Goal: Task Accomplishment & Management: Manage account settings

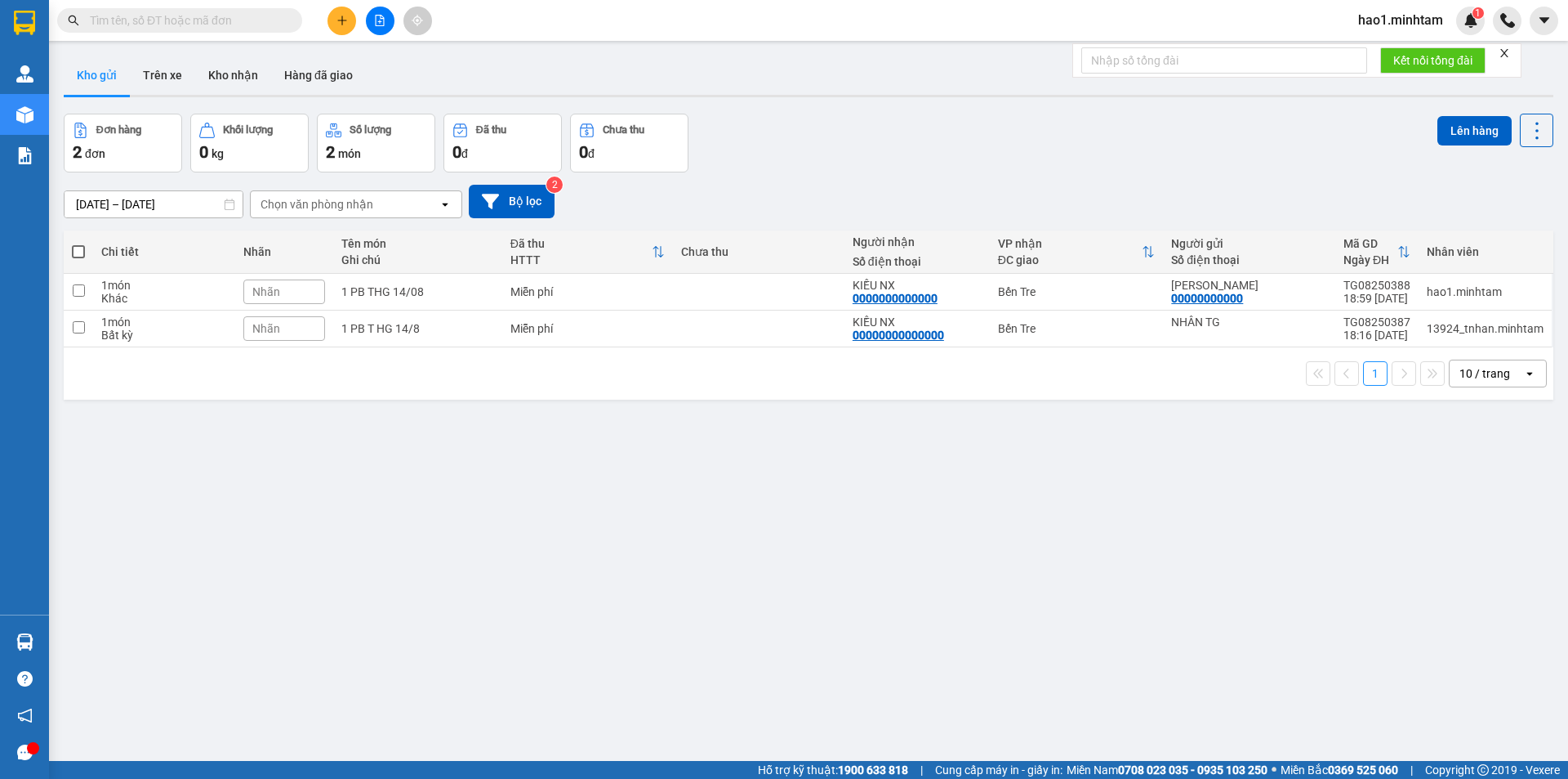
click at [144, 21] on input "text" at bounding box center [186, 20] width 193 height 18
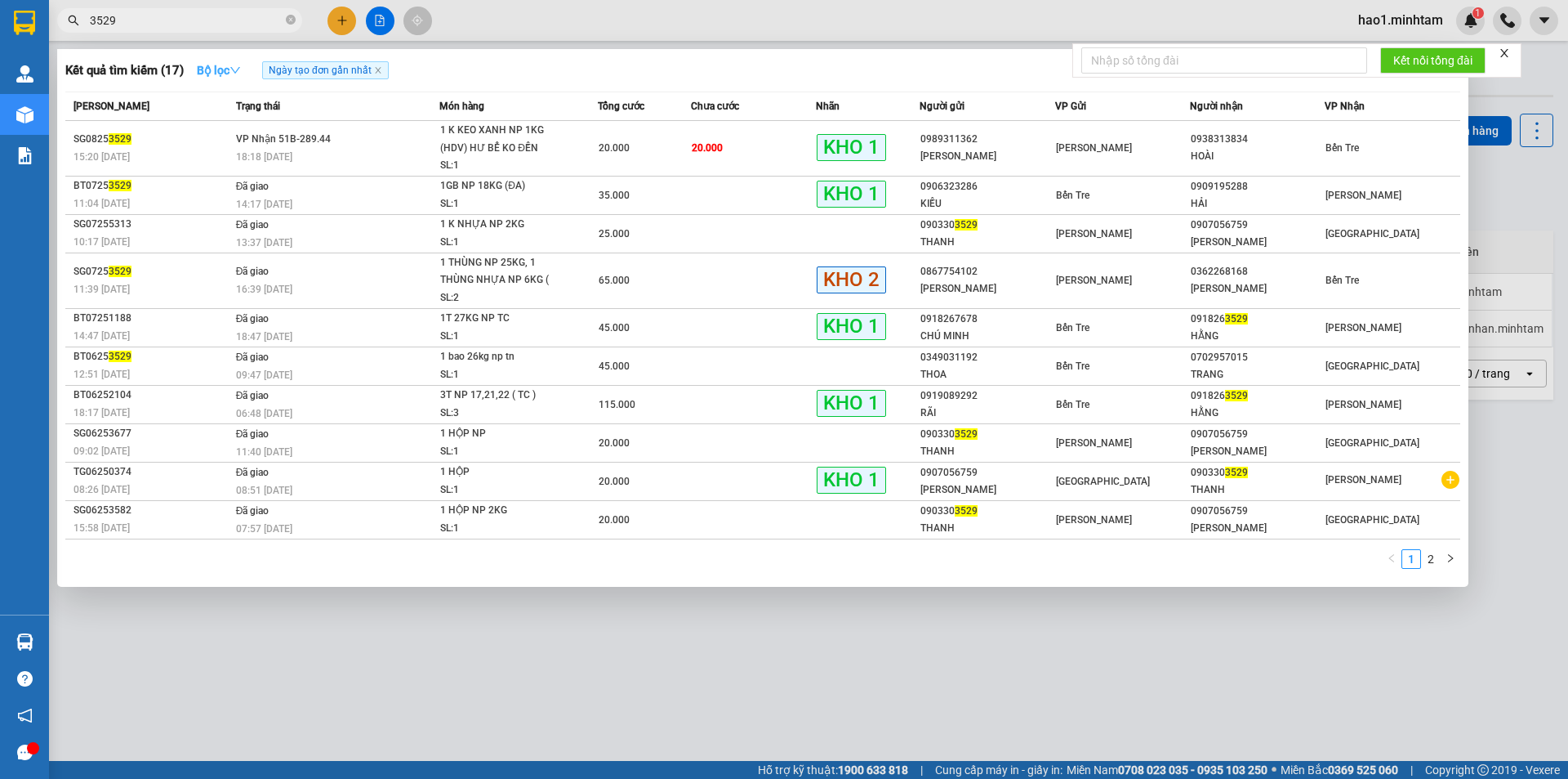
type input "3529"
click at [240, 73] on icon "down" at bounding box center [236, 71] width 12 height 12
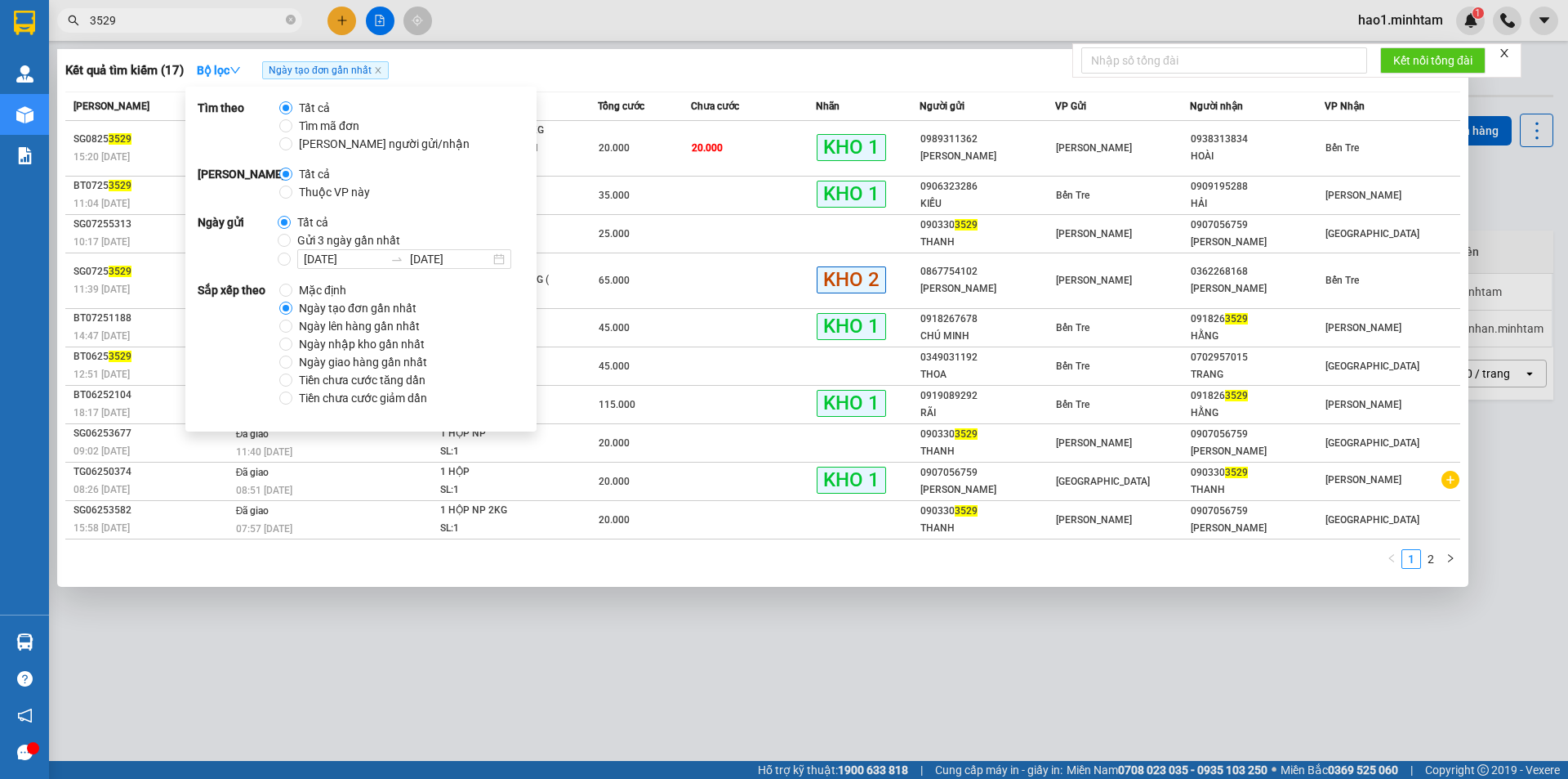
drag, startPoint x: 331, startPoint y: 193, endPoint x: 437, endPoint y: 161, distance: 110.7
click at [332, 193] on span "Thuộc VP này" at bounding box center [334, 192] width 84 height 18
click at [285, 192] on input "Thuộc VP này" at bounding box center [285, 191] width 13 height 13
radio input "true"
radio input "false"
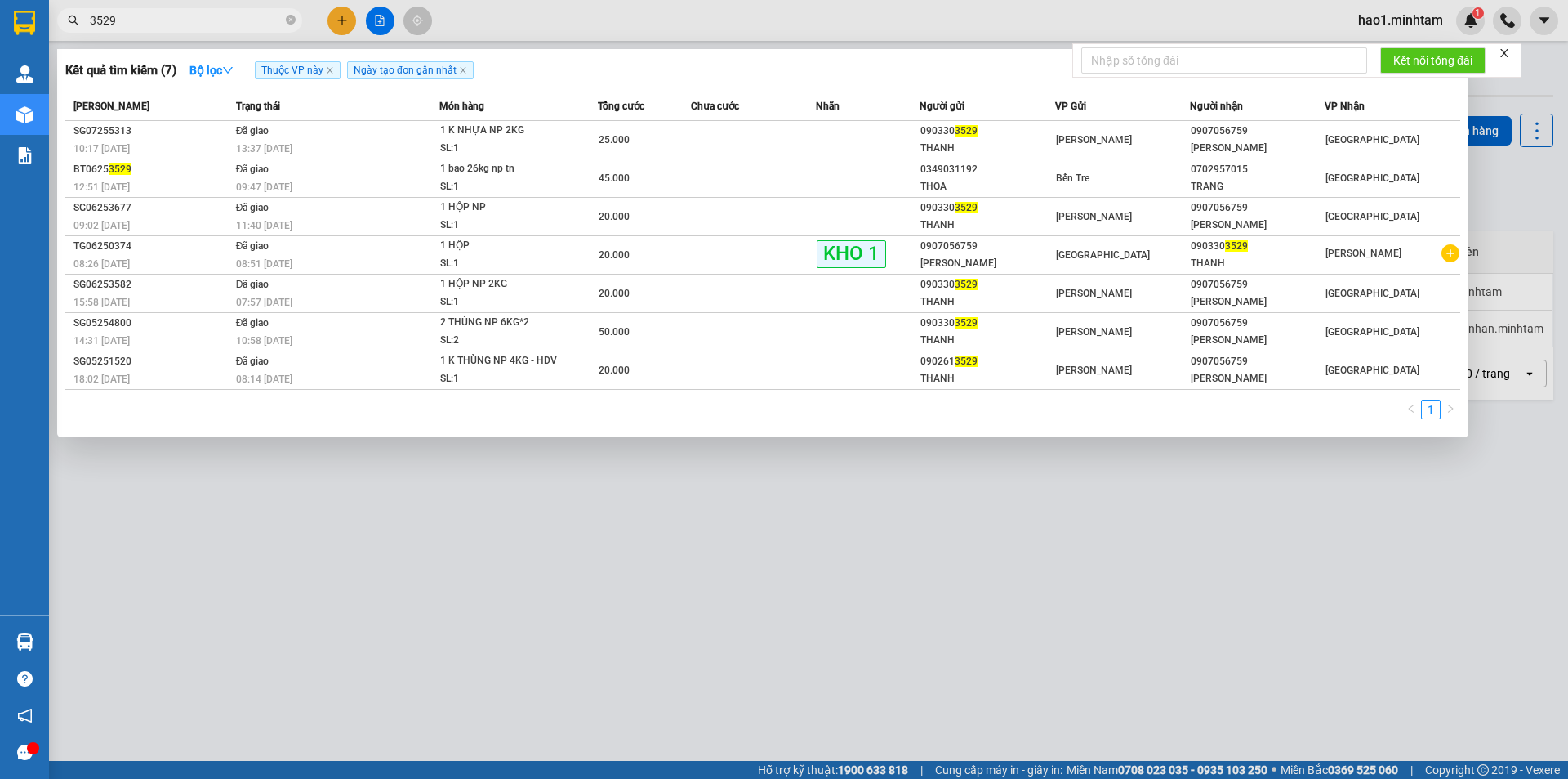
click at [721, 61] on div "Kết quả tìm kiếm ( 7 ) Bộ lọc Thuộc VP này Ngày tạo đơn gần nhất" at bounding box center [762, 70] width 1394 height 26
click at [203, 21] on input "3529" at bounding box center [186, 20] width 193 height 18
click at [107, 20] on input "3529" at bounding box center [186, 20] width 193 height 18
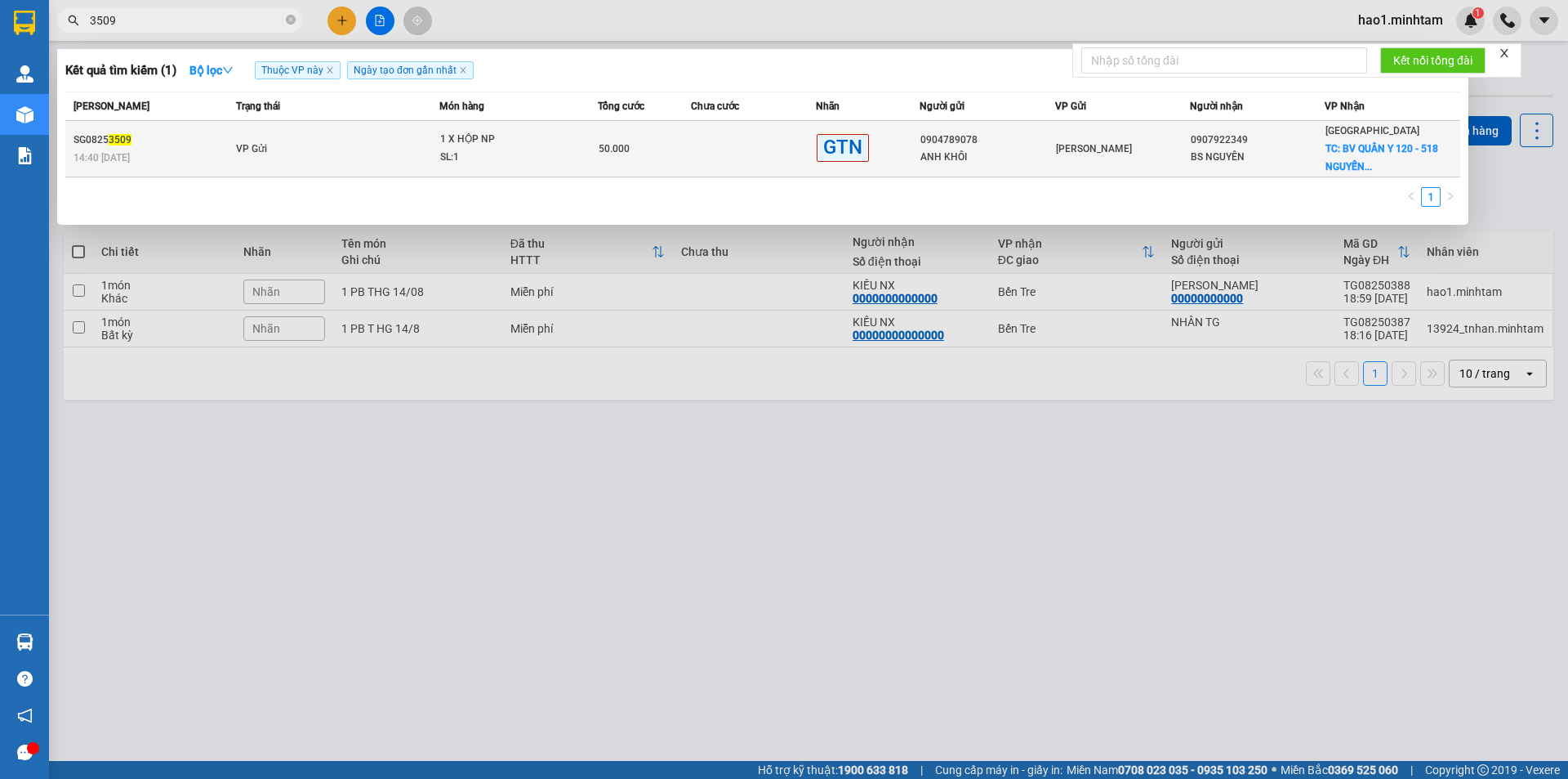
type input "3509"
click at [369, 159] on td "VP Gửi" at bounding box center [336, 149] width 208 height 56
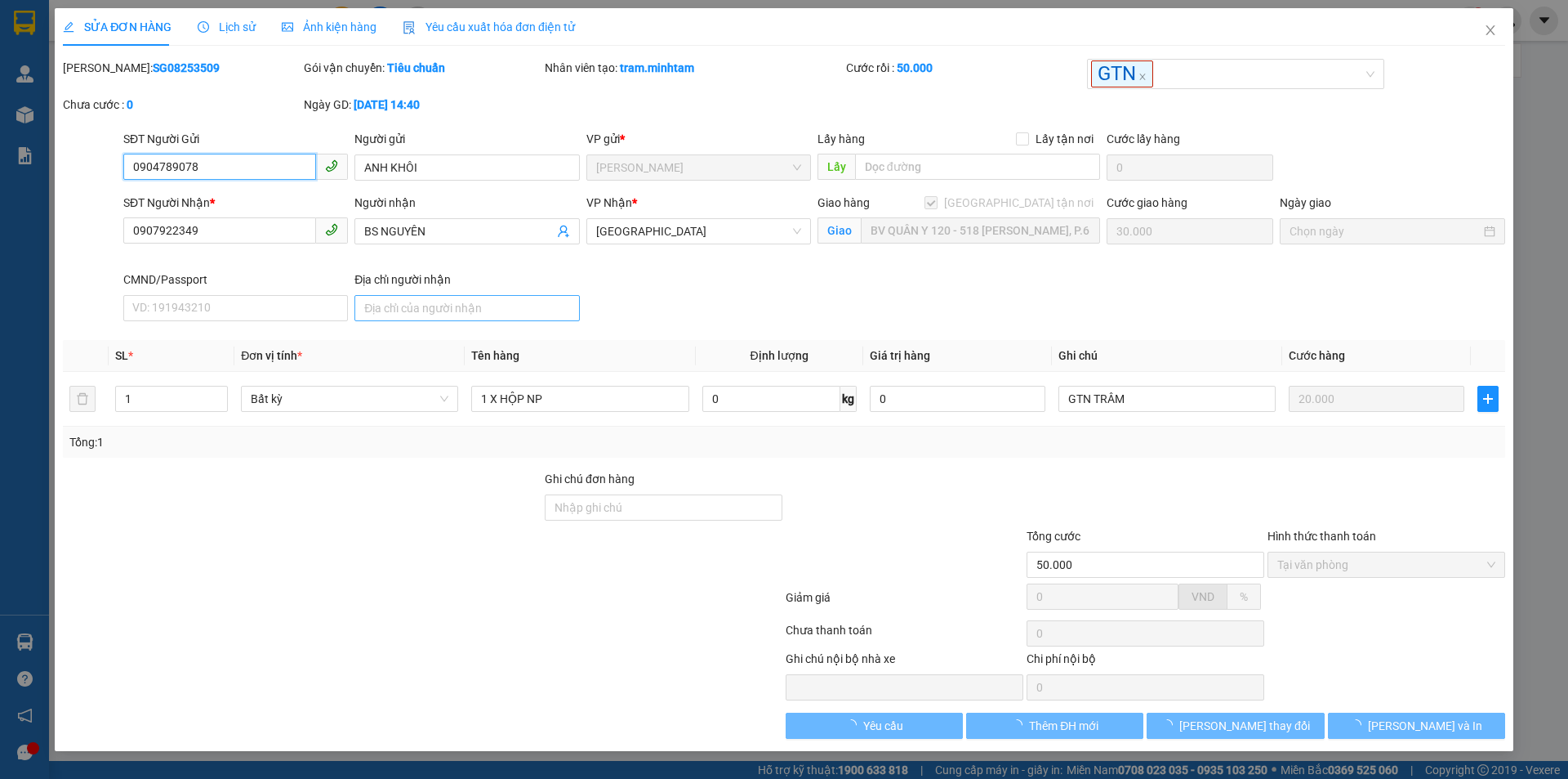
type input "0904789078"
type input "ANH KHÔI"
type input "0907922349"
type input "BS NGUYÊN"
checkbox input "true"
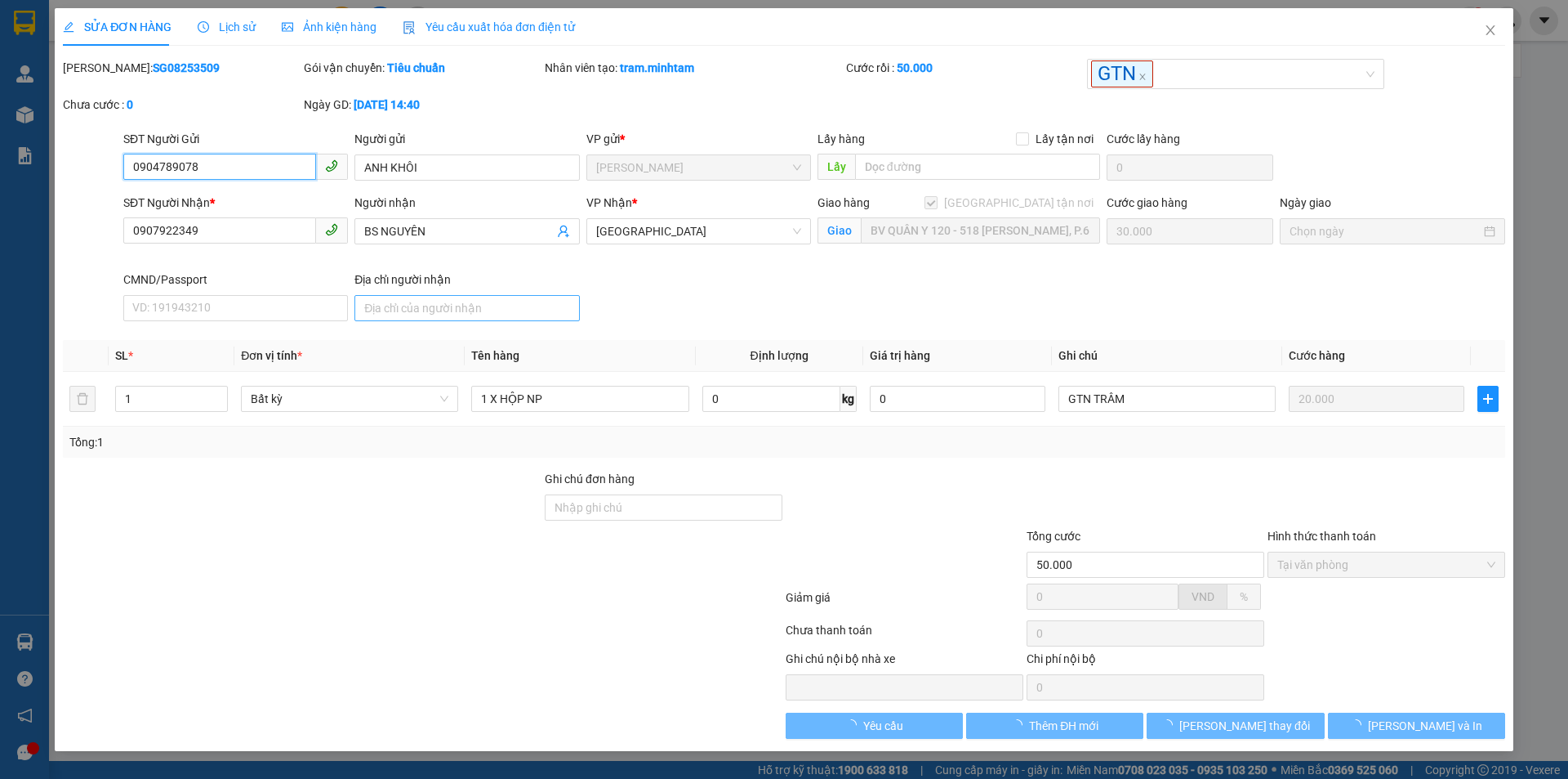
type input "BV QUÂN Y 120 - 518 NGUYỄN THỊ THẬP, P.6"
type input "50.000"
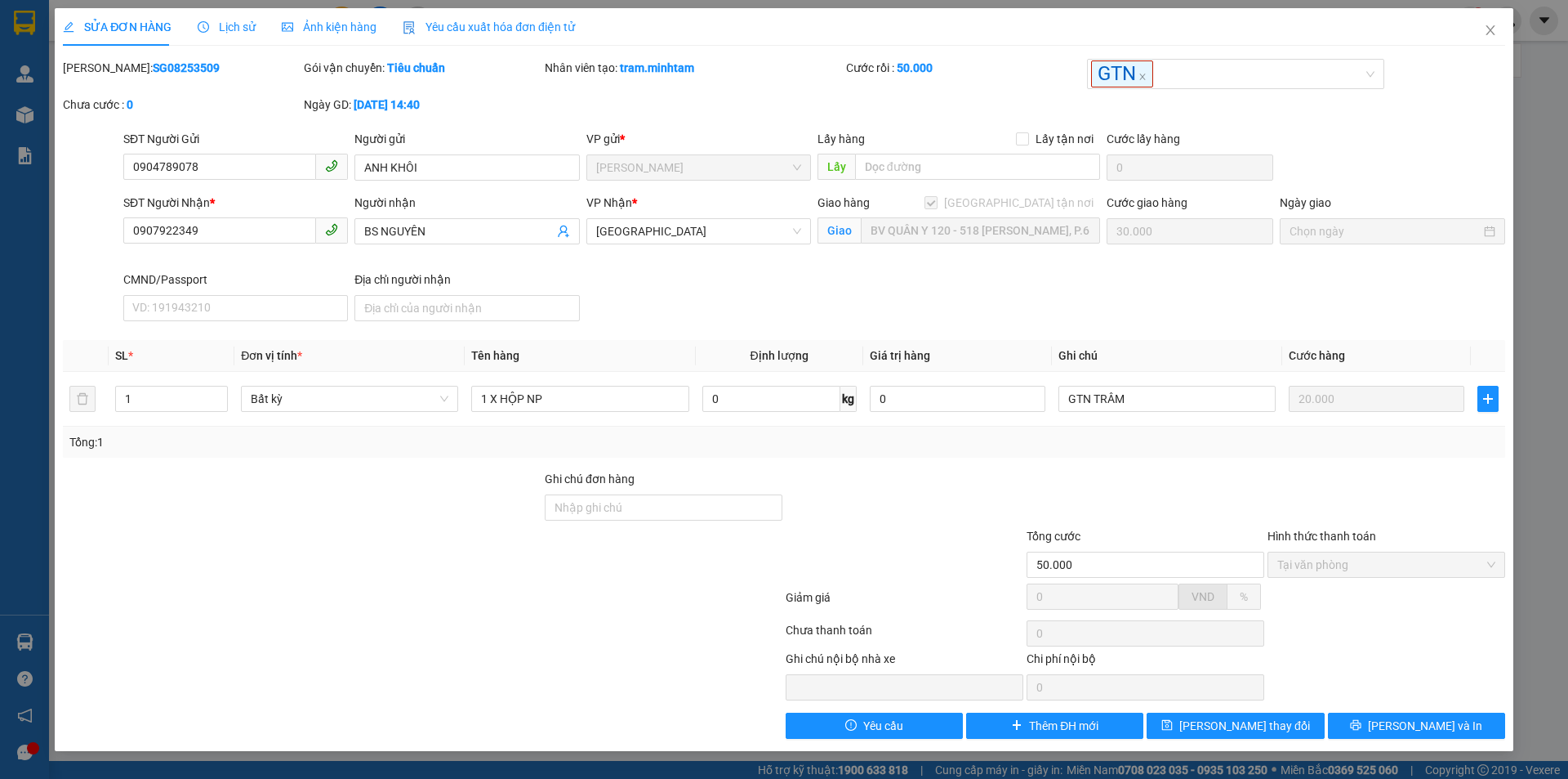
click at [234, 32] on span "Lịch sử" at bounding box center [227, 26] width 58 height 13
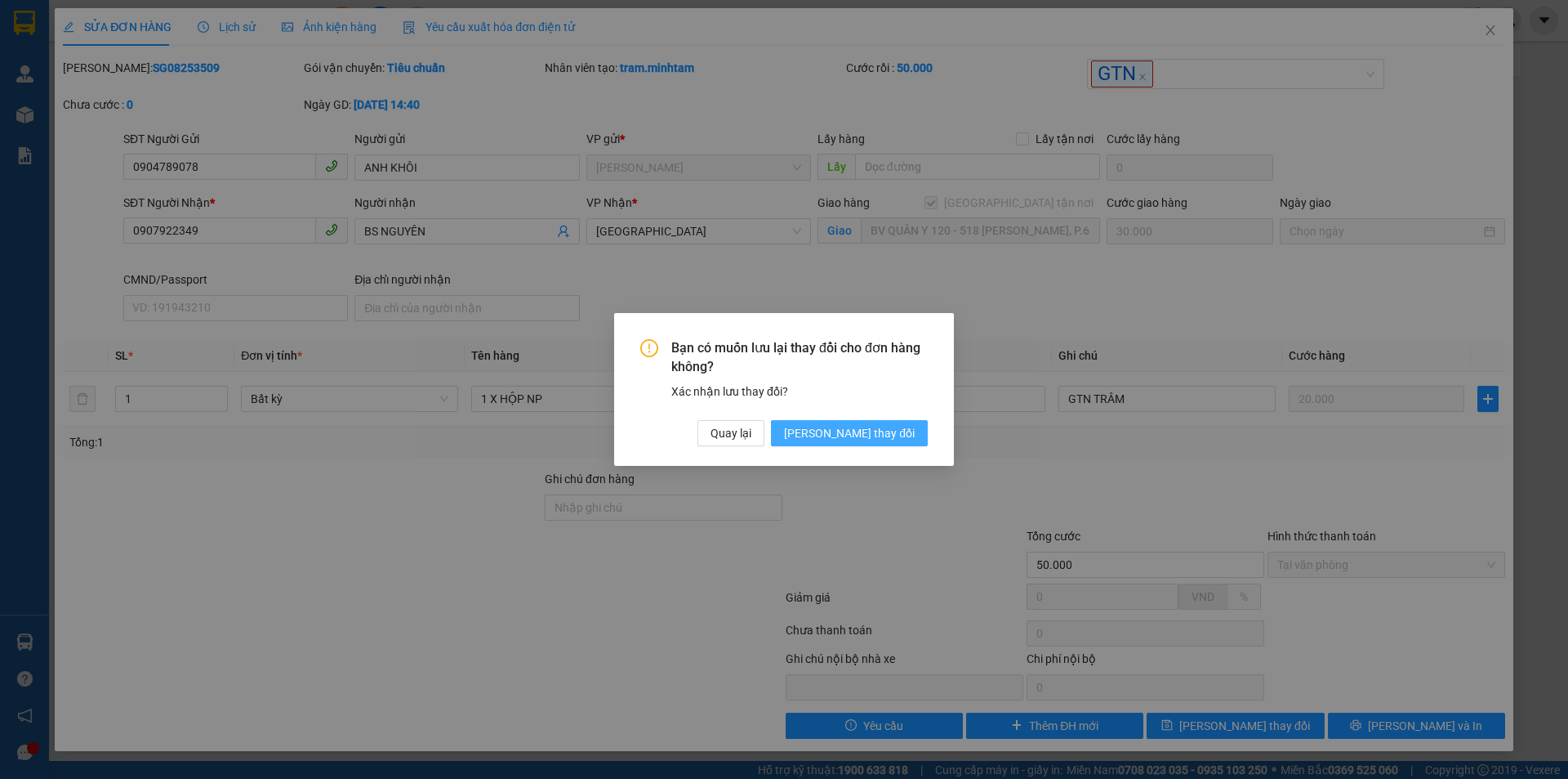
click at [860, 435] on span "[PERSON_NAME] thay đổi" at bounding box center [848, 433] width 131 height 18
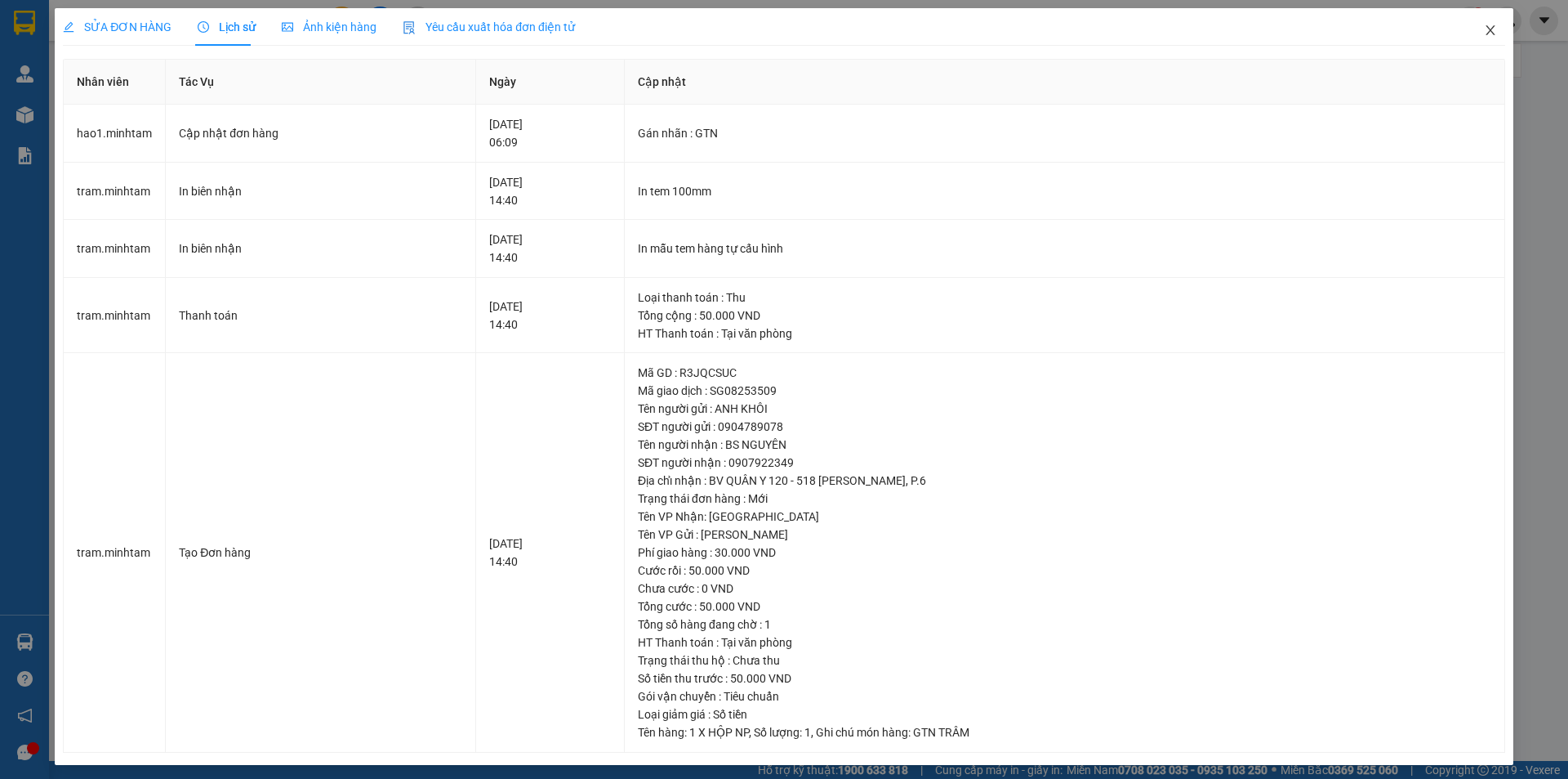
click at [1484, 28] on icon "close" at bounding box center [1489, 29] width 13 height 13
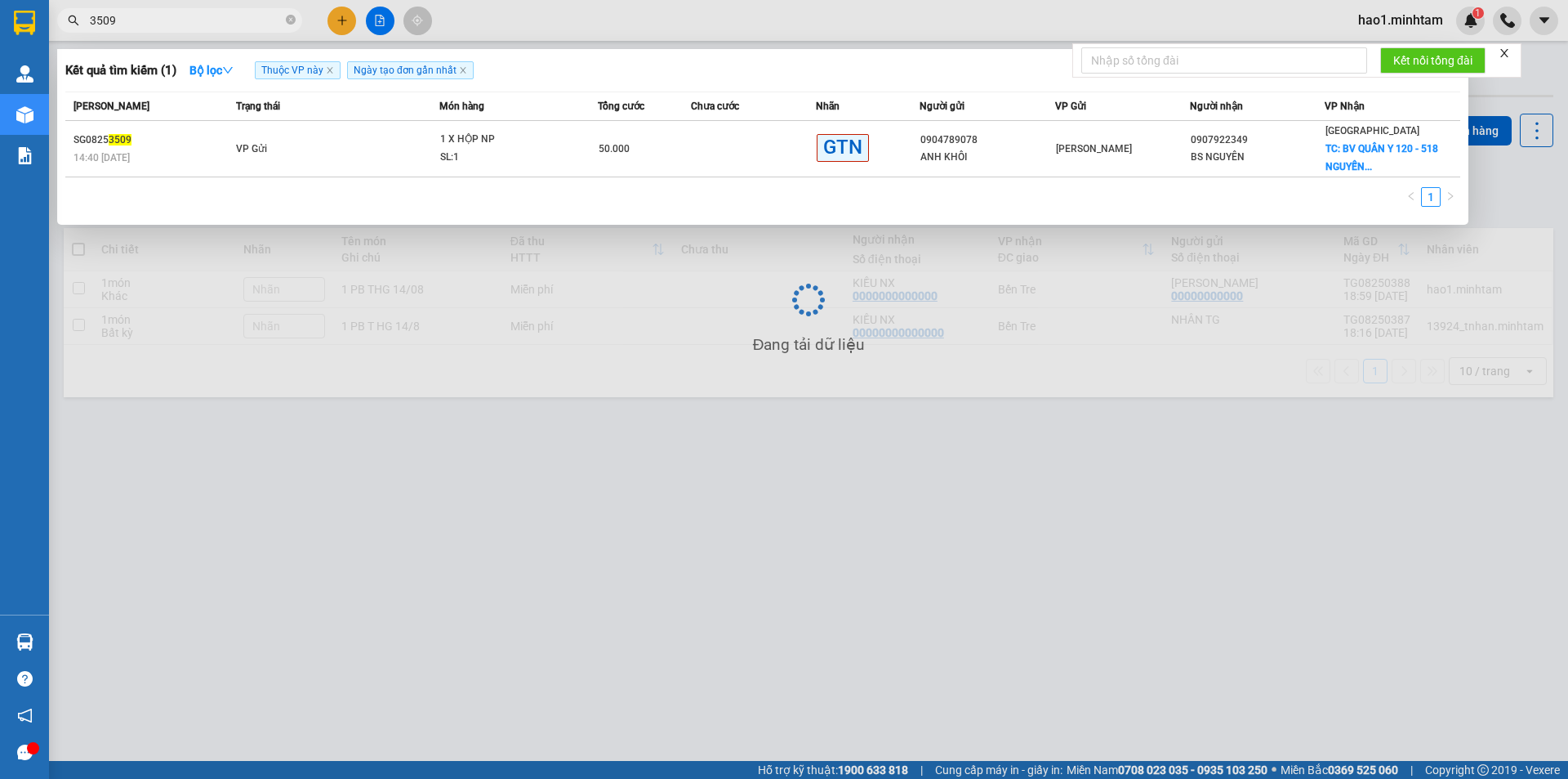
click at [200, 13] on input "3509" at bounding box center [186, 20] width 193 height 18
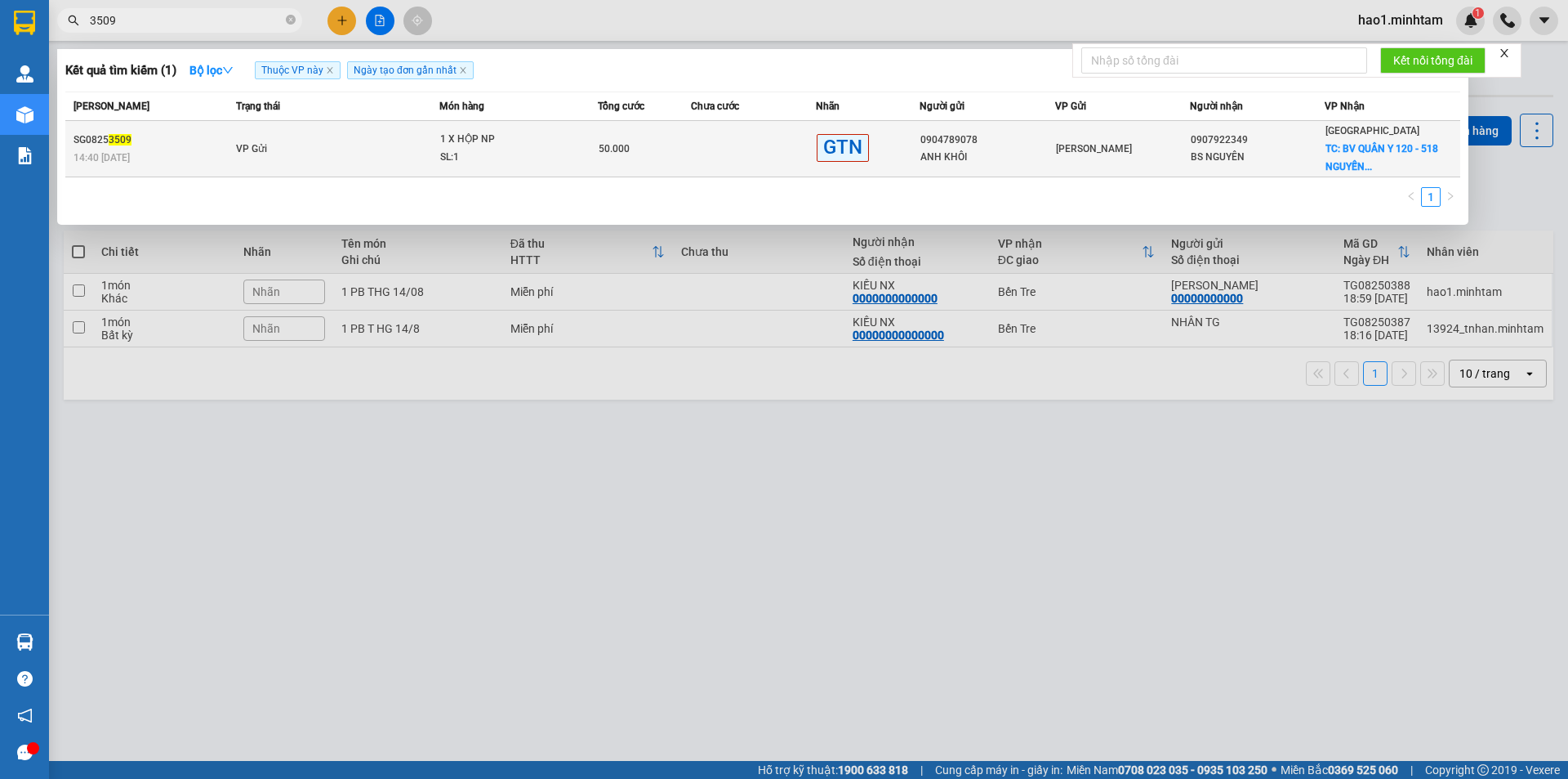
click at [176, 151] on div "14:40 - 14/08" at bounding box center [152, 157] width 158 height 18
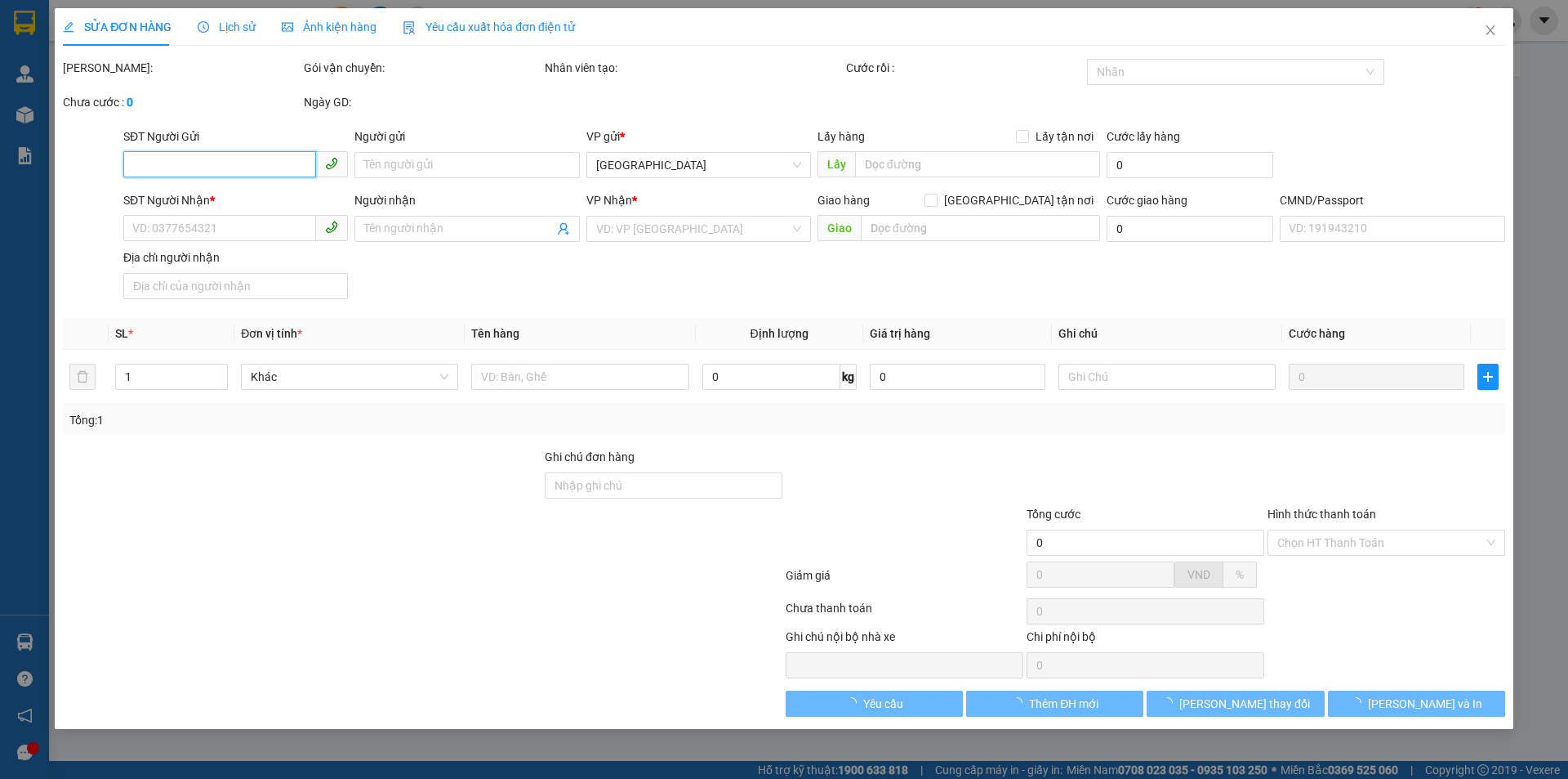
type input "0904789078"
type input "ANH KHÔI"
type input "0907922349"
type input "BS NGUYÊN"
checkbox input "true"
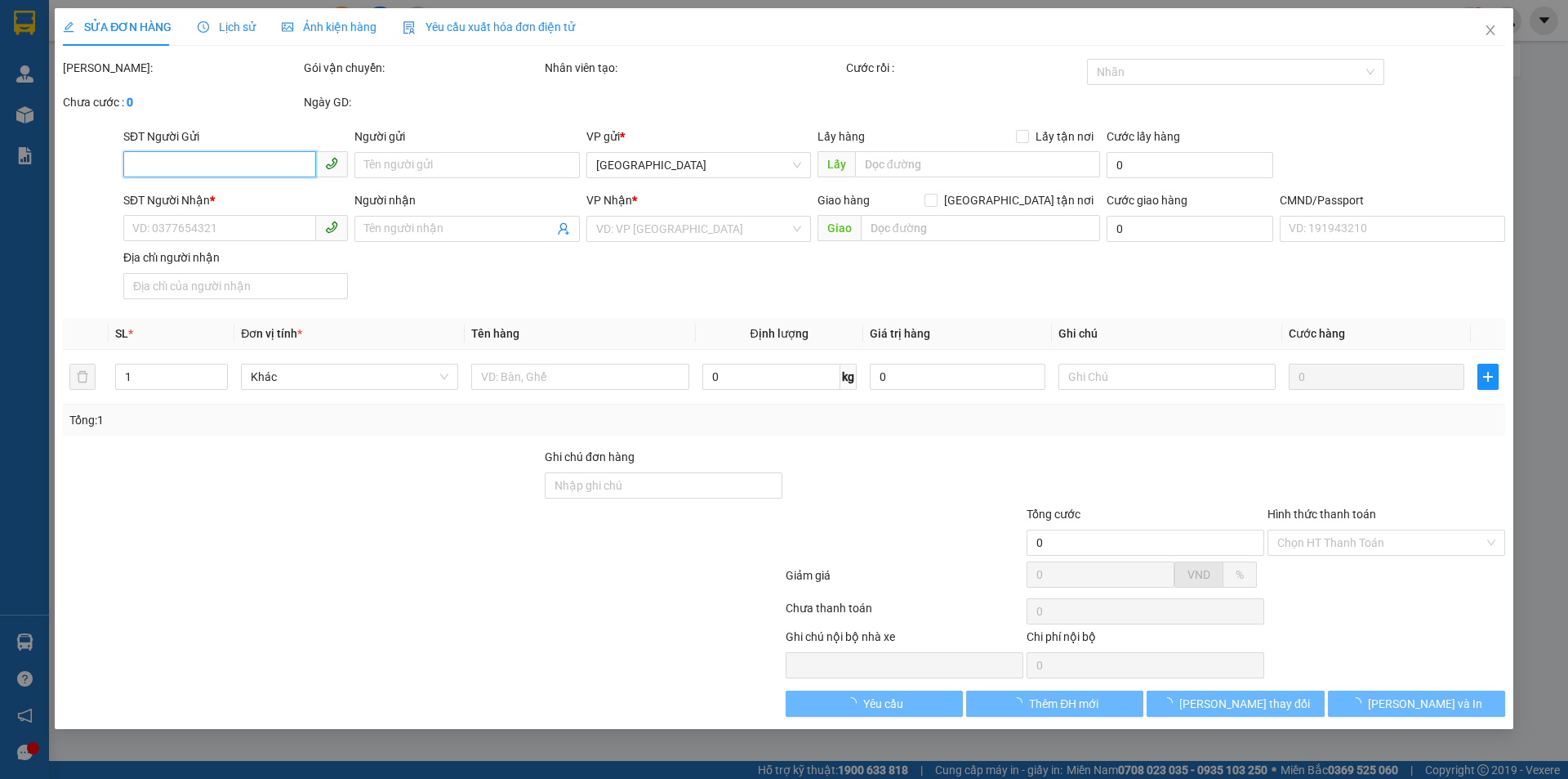
type input "BV QUÂN Y 120 - 518 NGUYỄN THỊ THẬP, P.6"
type input "50.000"
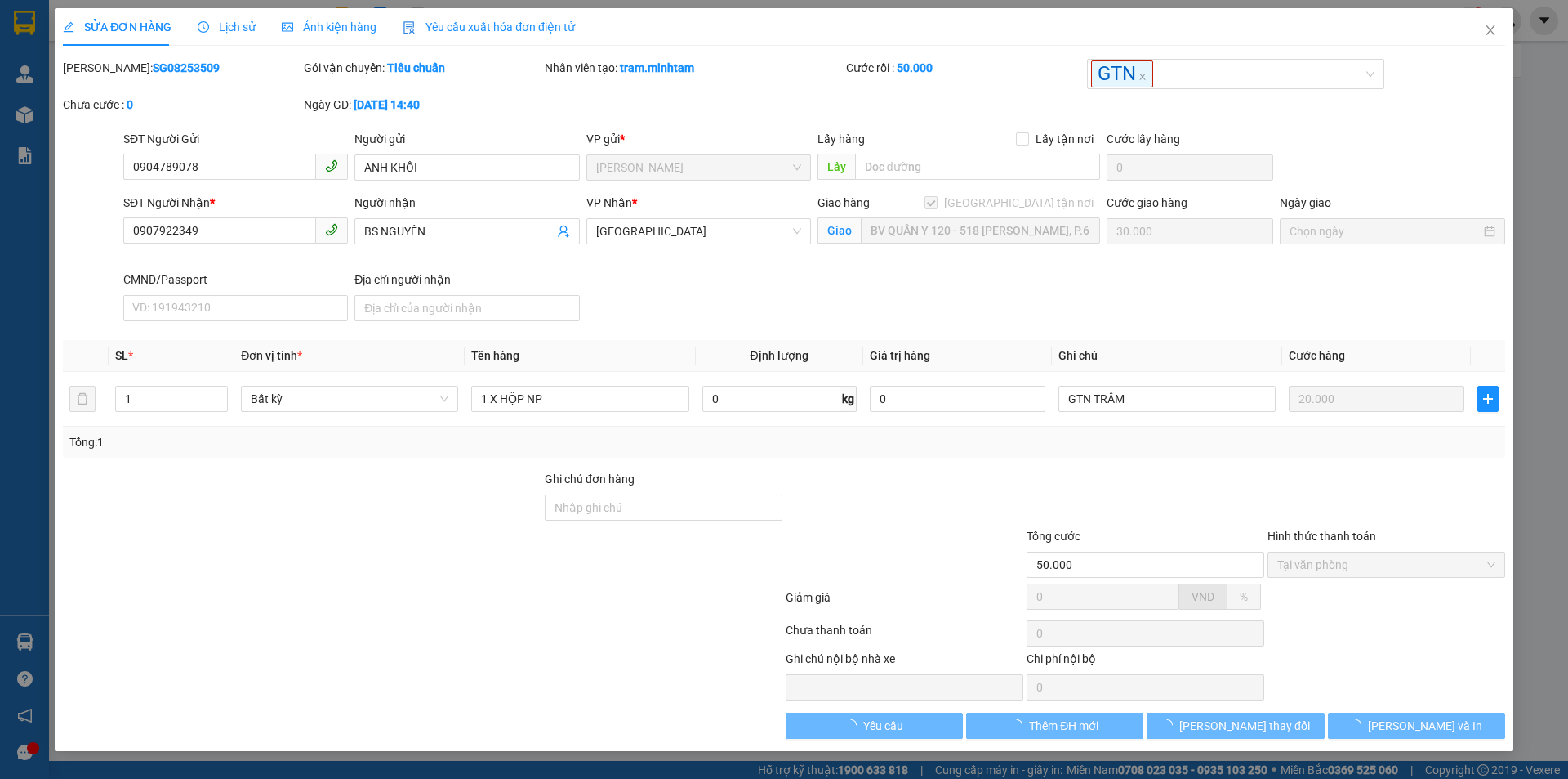
click at [665, 298] on div "SĐT Người Nhận * 0907922349 Người nhận BS NGUYÊN VP Nhận * Tiền Giang Giao hàng…" at bounding box center [815, 261] width 1389 height 134
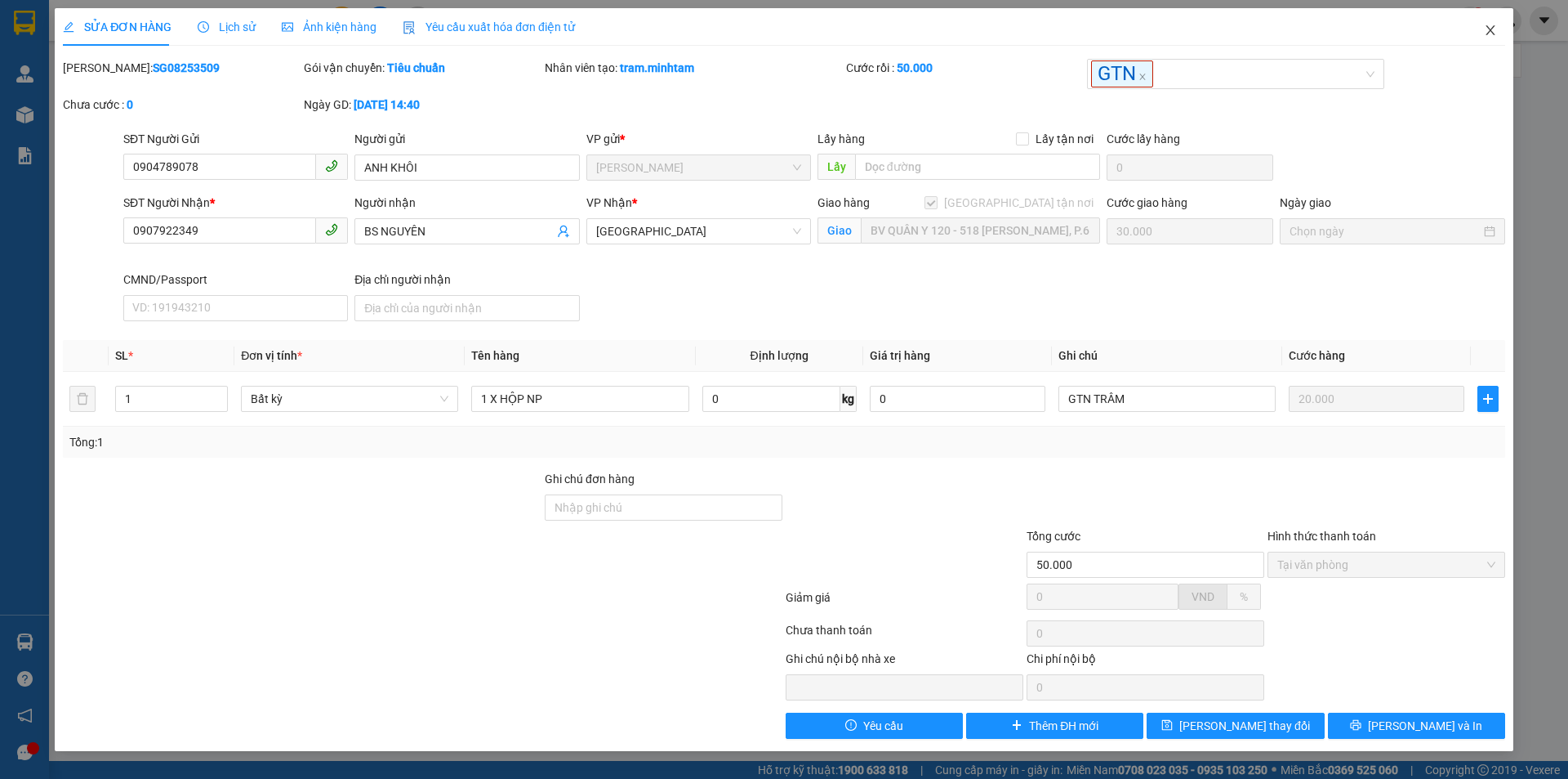
click at [1488, 28] on icon "close" at bounding box center [1489, 30] width 9 height 10
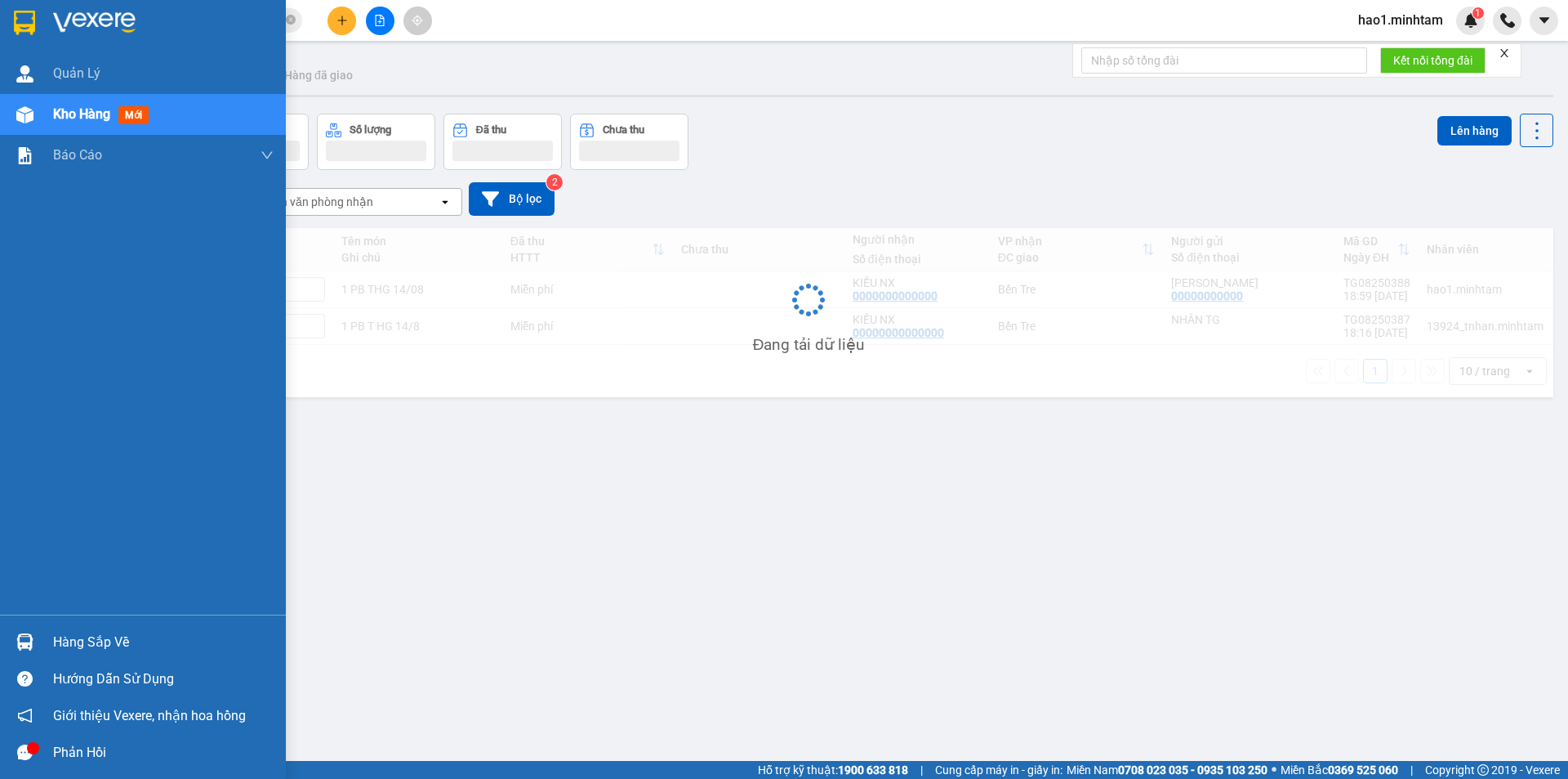
click at [59, 649] on div "Hàng sắp về" at bounding box center [163, 641] width 220 height 24
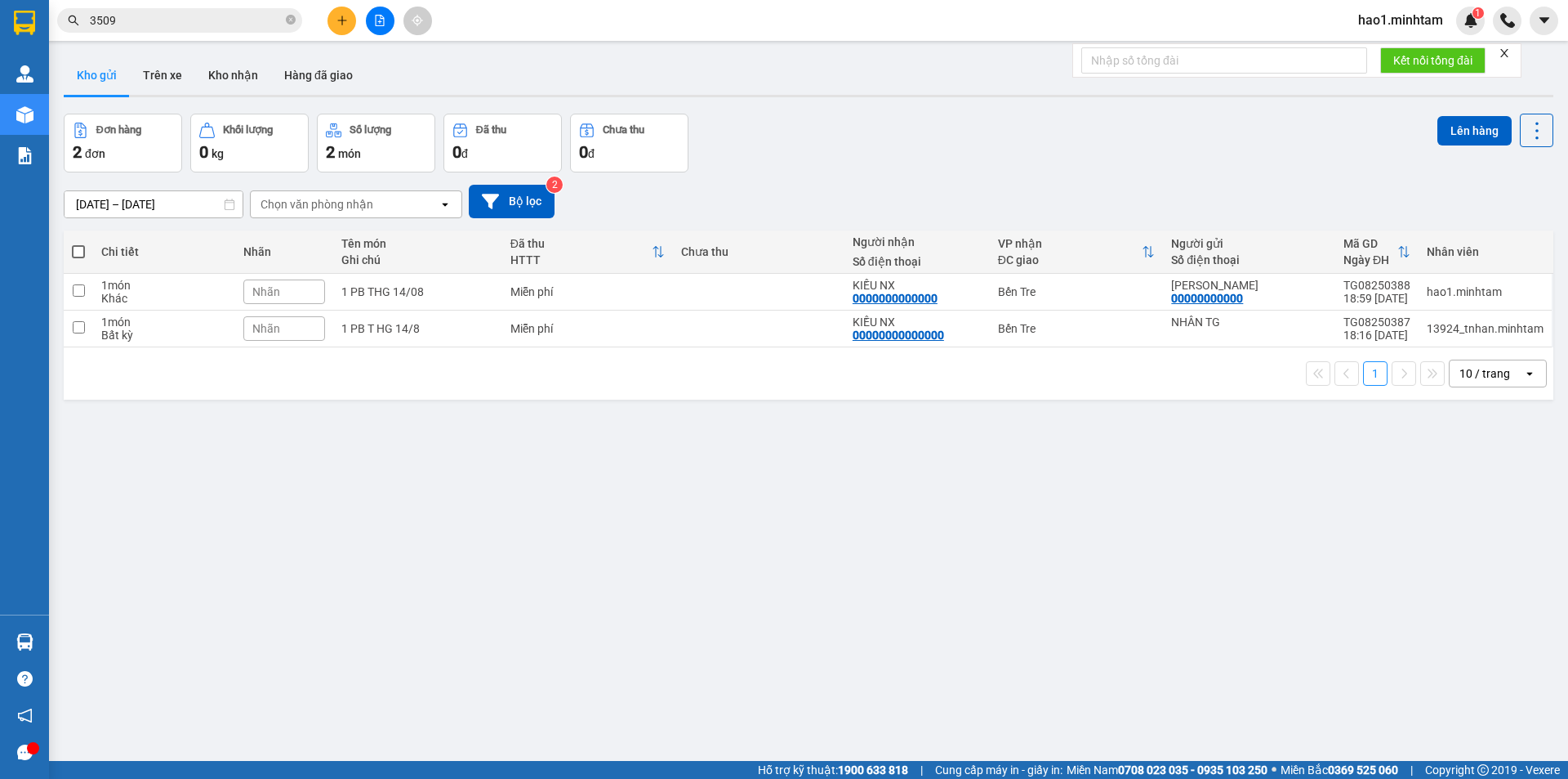
click at [856, 478] on section "Kết quả tìm kiếm ( 1 ) Bộ lọc Thuộc VP này Ngày tạo đơn gần nhất Mã ĐH Trạng th…" at bounding box center [784, 389] width 1568 height 779
click at [1506, 55] on icon "close" at bounding box center [1504, 53] width 12 height 12
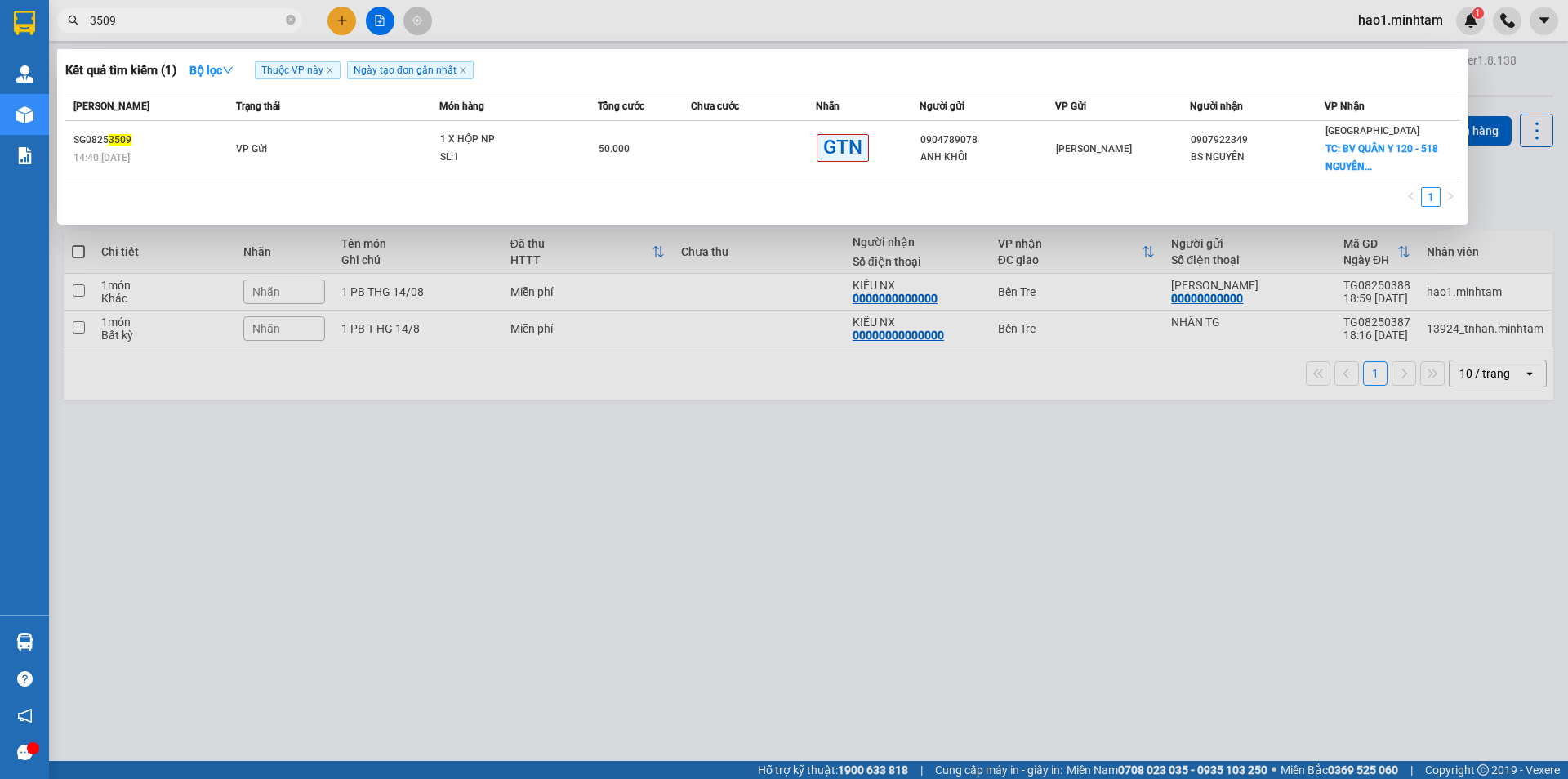
click at [189, 30] on span "3509" at bounding box center [179, 19] width 245 height 24
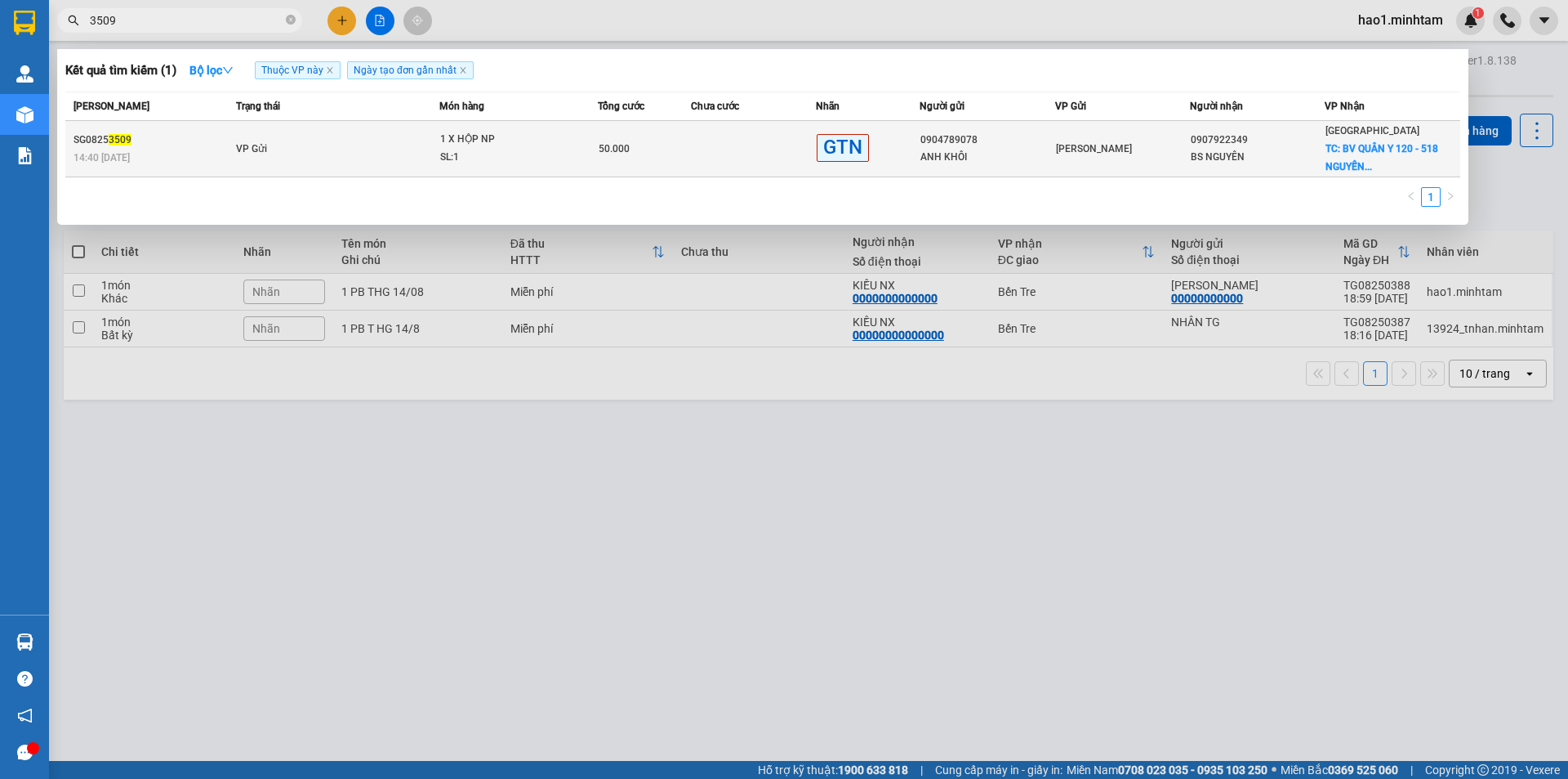
click at [500, 169] on td "1 X HỘP NP SL: 1" at bounding box center [518, 149] width 158 height 56
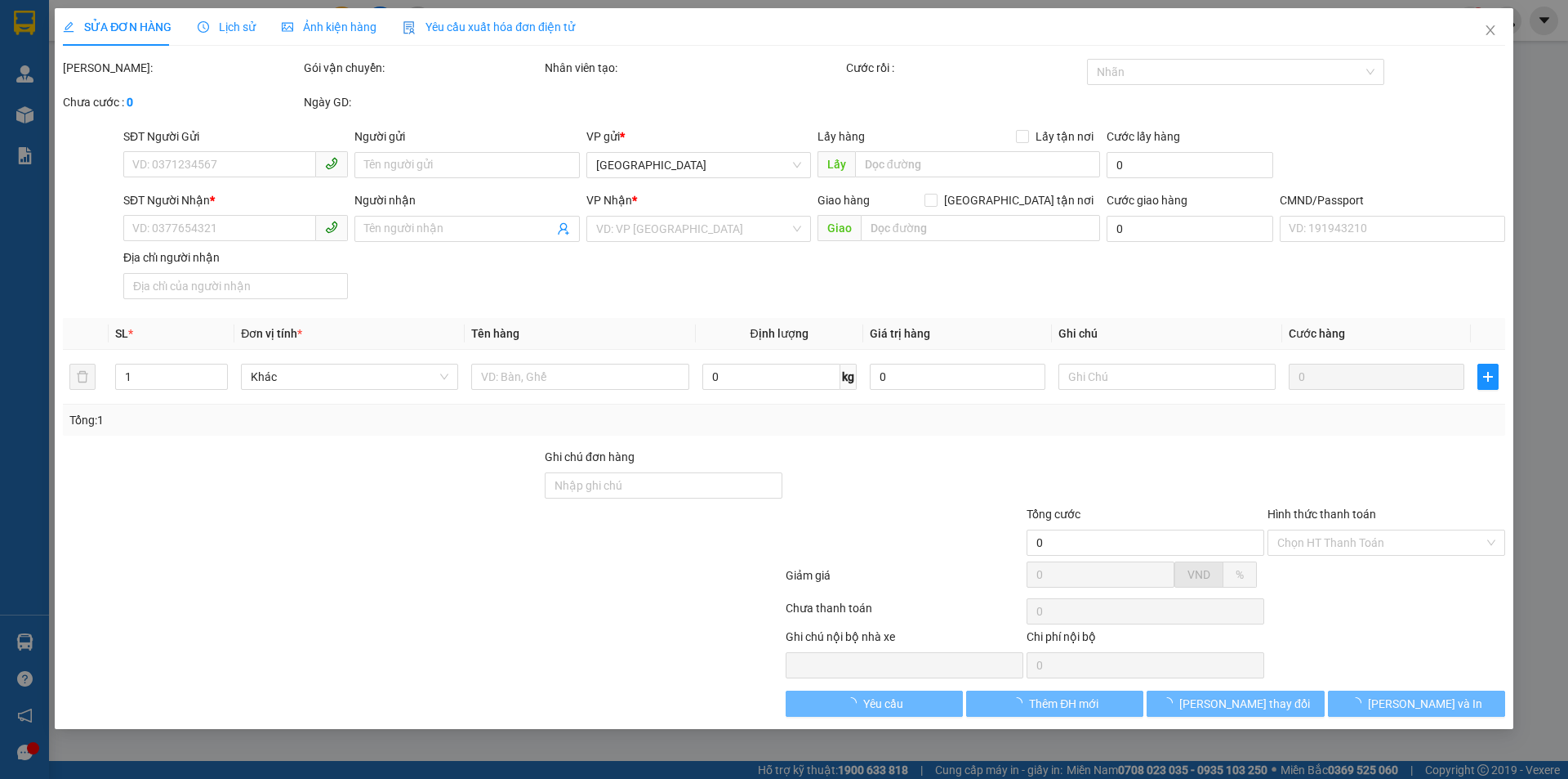
click at [628, 297] on div "SĐT Người Nhận * VD: 0377654321 Người nhận Tên người nhận VP Nhận * VD: VP Sài …" at bounding box center [815, 248] width 1389 height 114
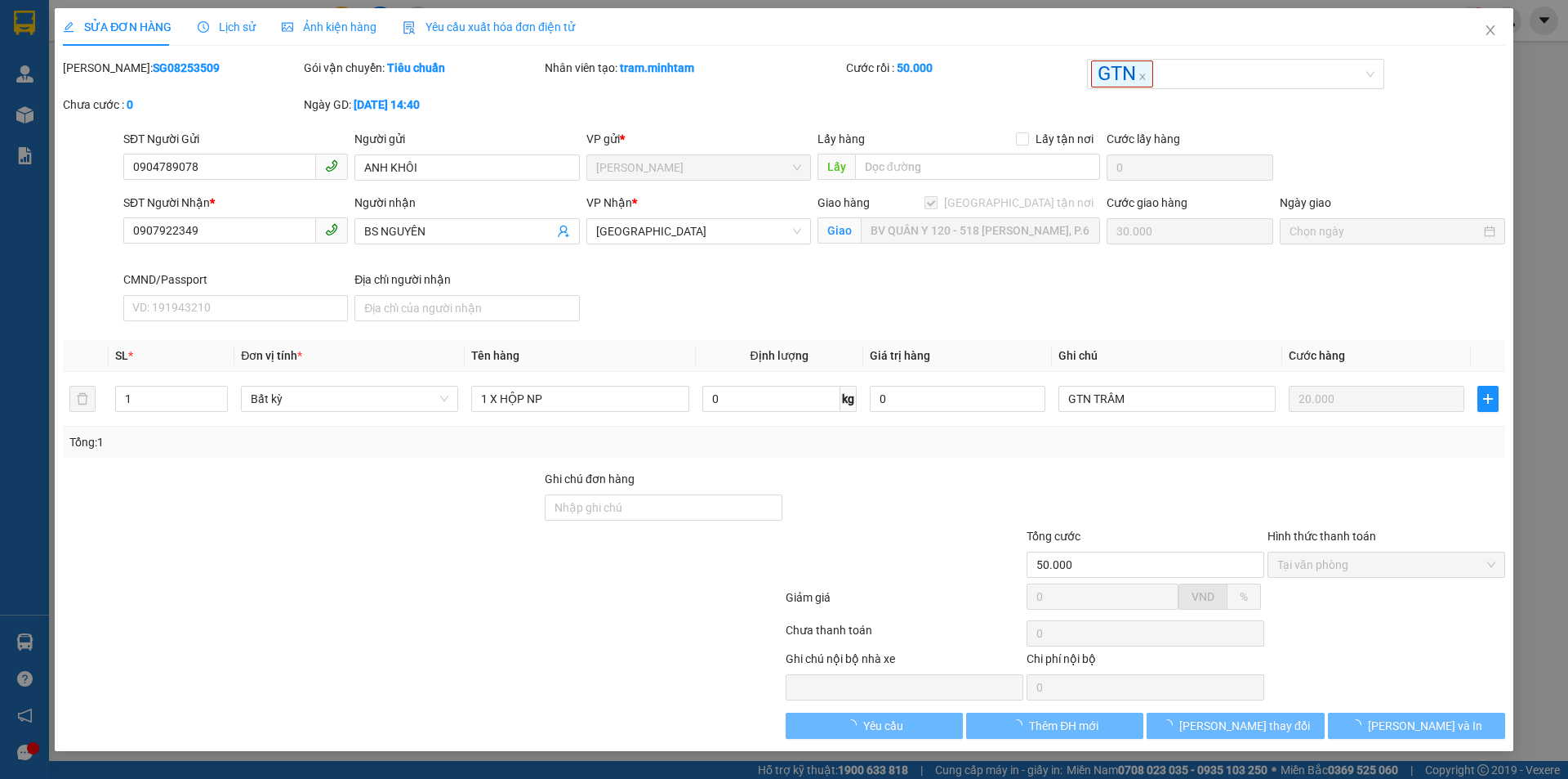
type input "0904789078"
type input "ANH KHÔI"
type input "0907922349"
type input "BS NGUYÊN"
checkbox input "true"
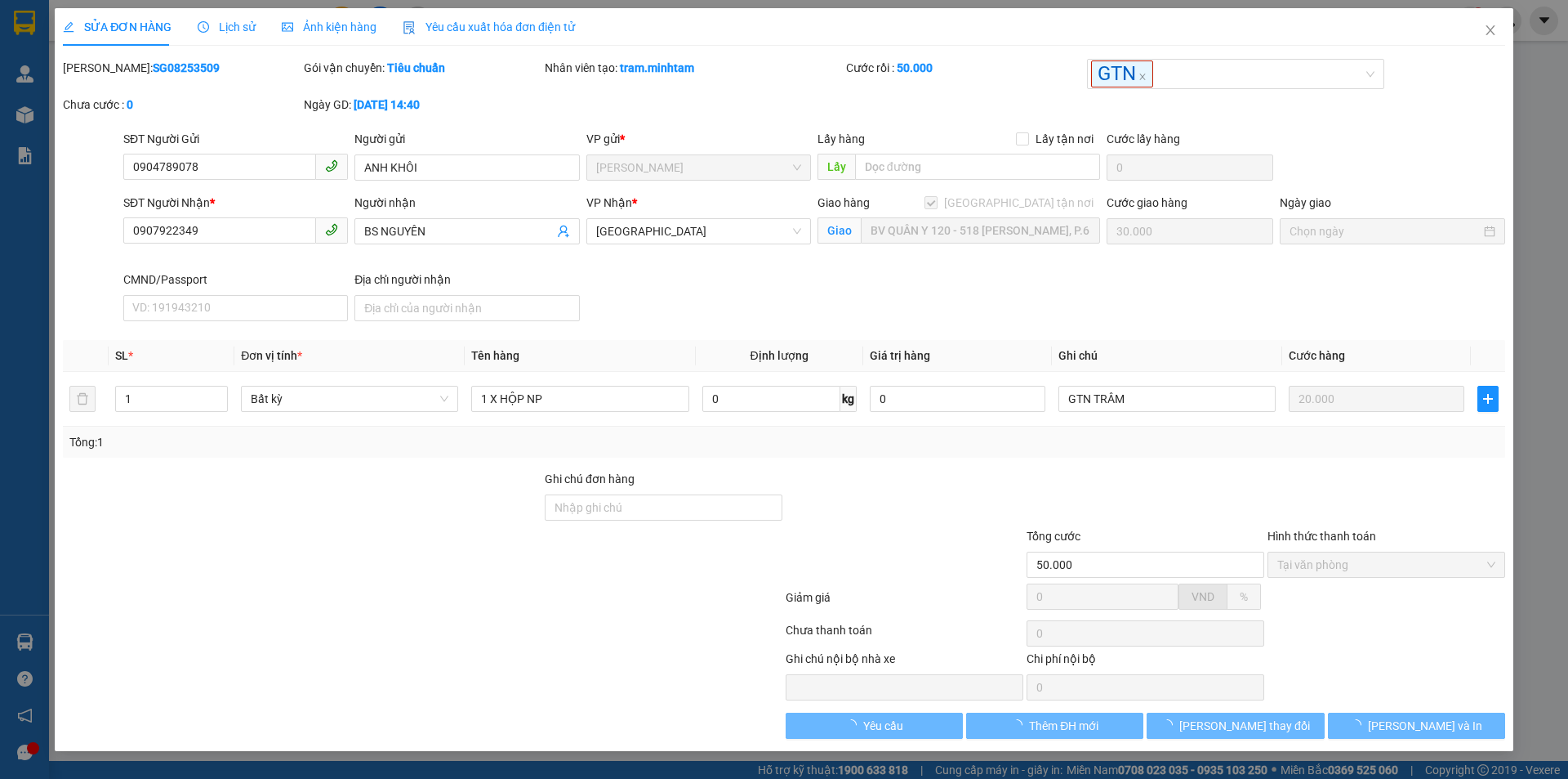
type input "BV QUÂN Y 120 - 518 NGUYỄN THỊ THẬP, P.6"
type input "50.000"
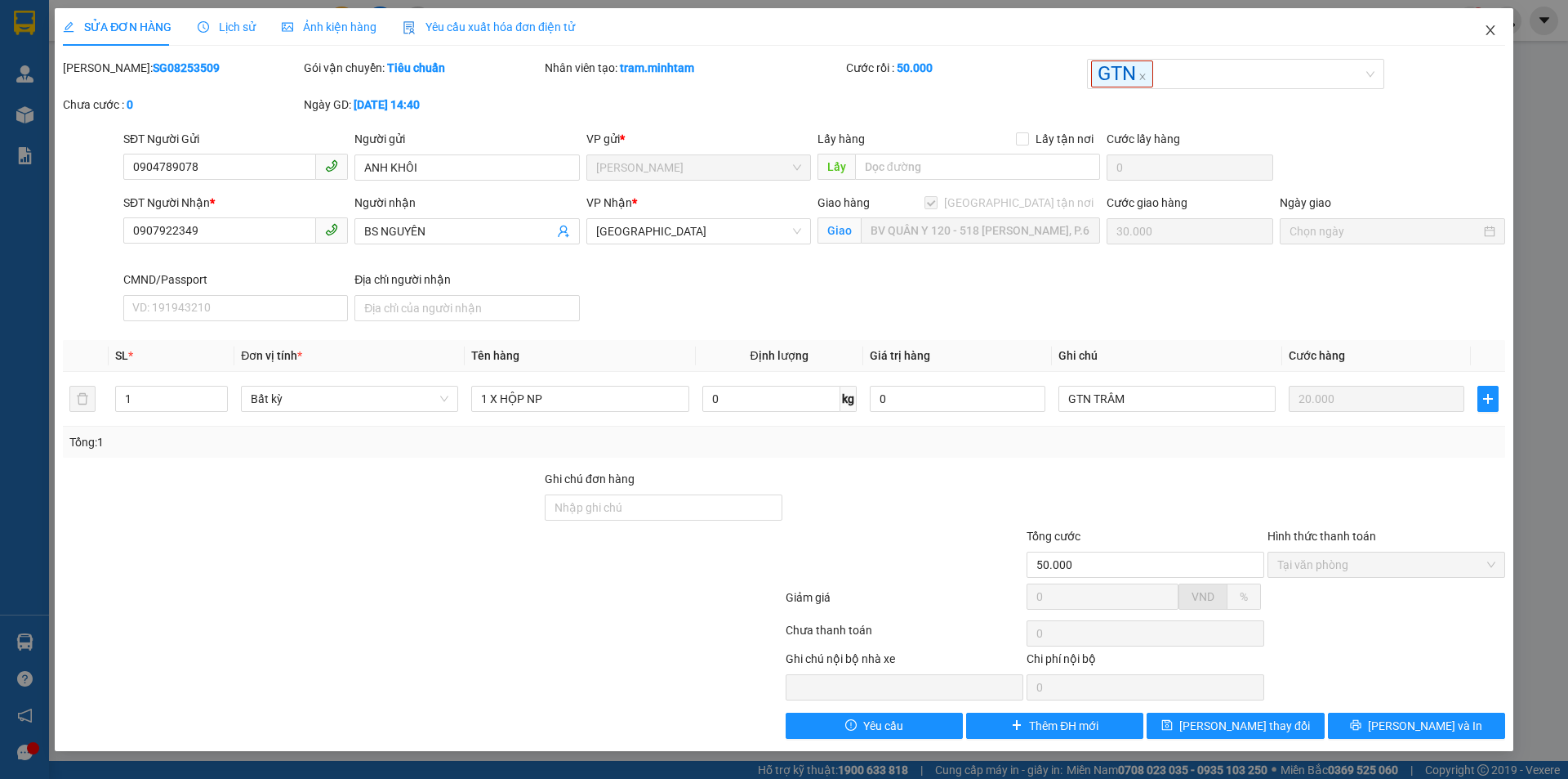
click at [1488, 33] on icon "close" at bounding box center [1489, 29] width 13 height 13
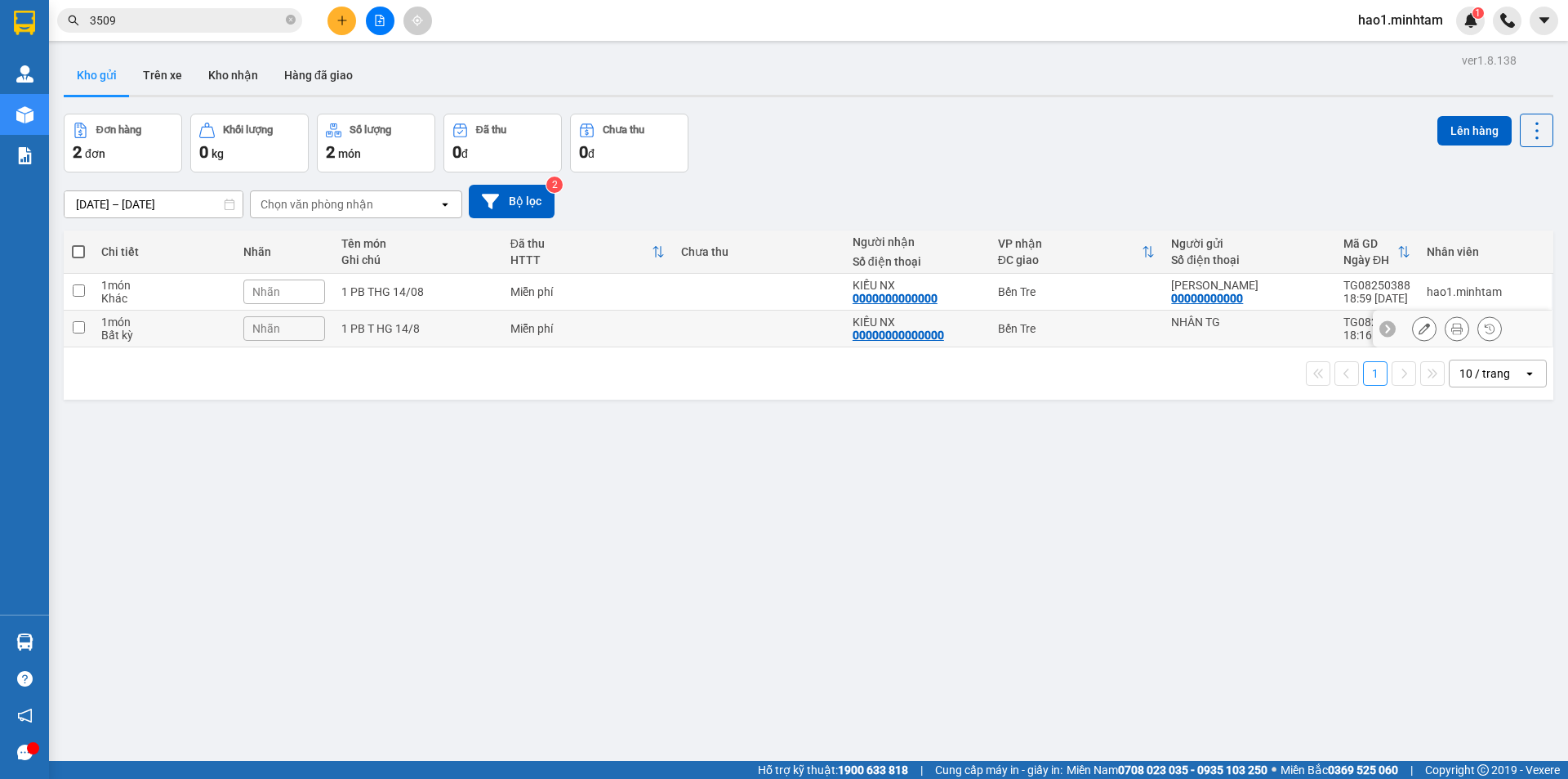
drag, startPoint x: 982, startPoint y: 338, endPoint x: 991, endPoint y: 283, distance: 55.7
click at [988, 319] on tr "1 món Bất kỳ Nhãn 1 PB T HG 14/8 Miễn phí KIỀU NX 00000000000000 Bến Tre NHÂN …" at bounding box center [809, 329] width 1489 height 37
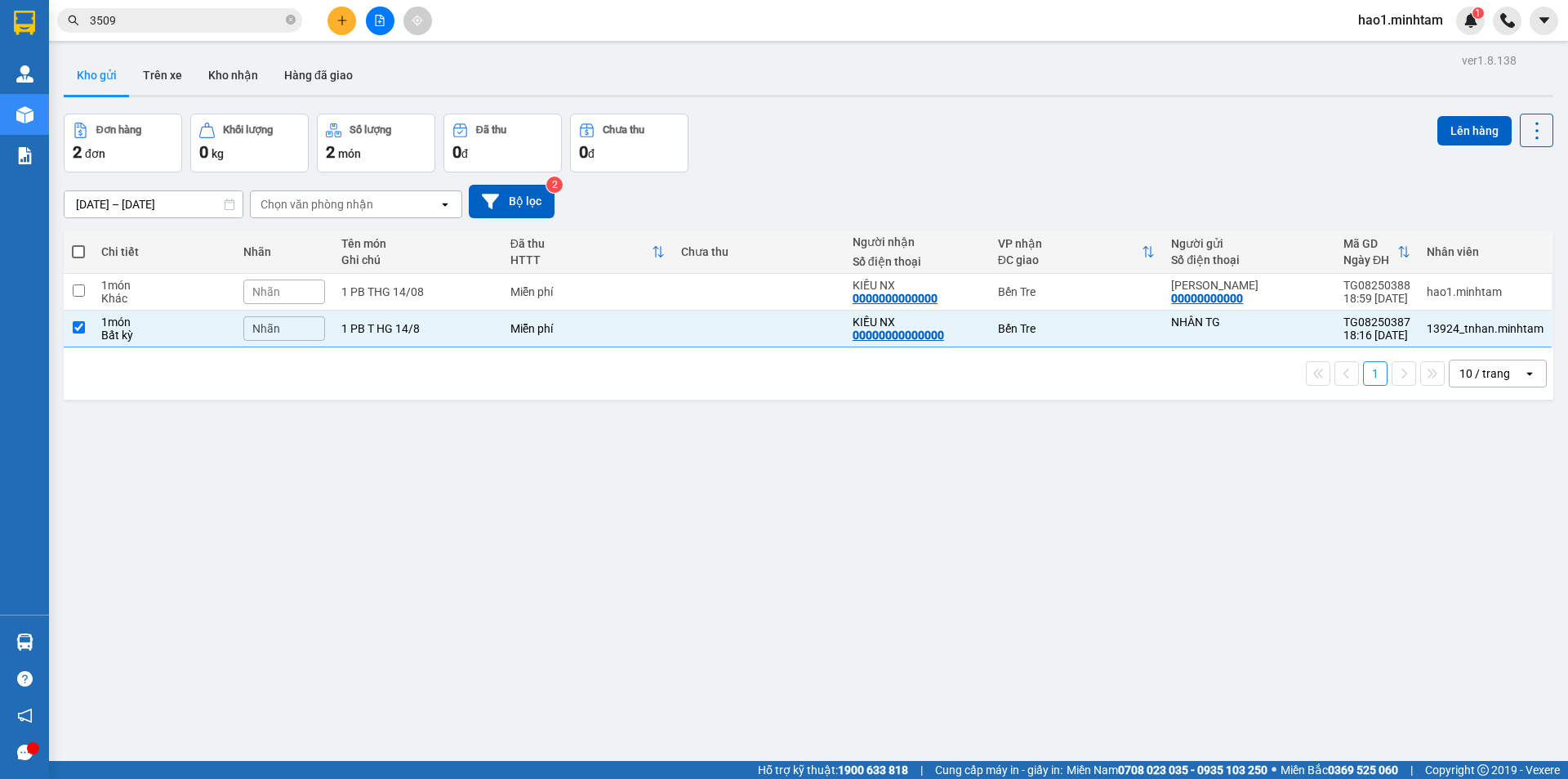
click at [991, 255] on th "VP nhận ĐC giao" at bounding box center [1076, 251] width 174 height 44
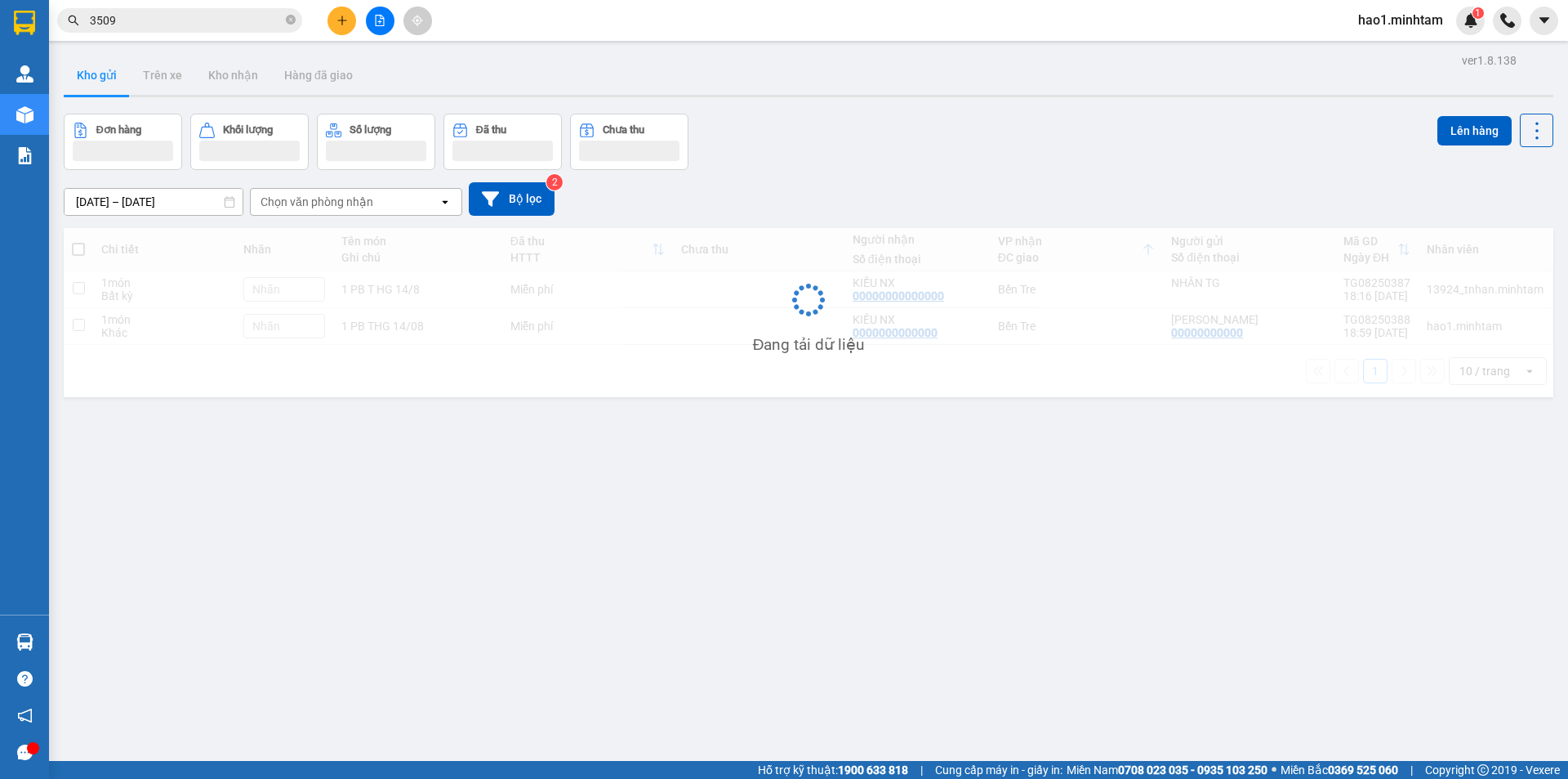
click at [1038, 122] on div "Đơn hàng Khối lượng Số lượng Đã thu Chưa thu Lên hàng" at bounding box center [809, 142] width 1489 height 56
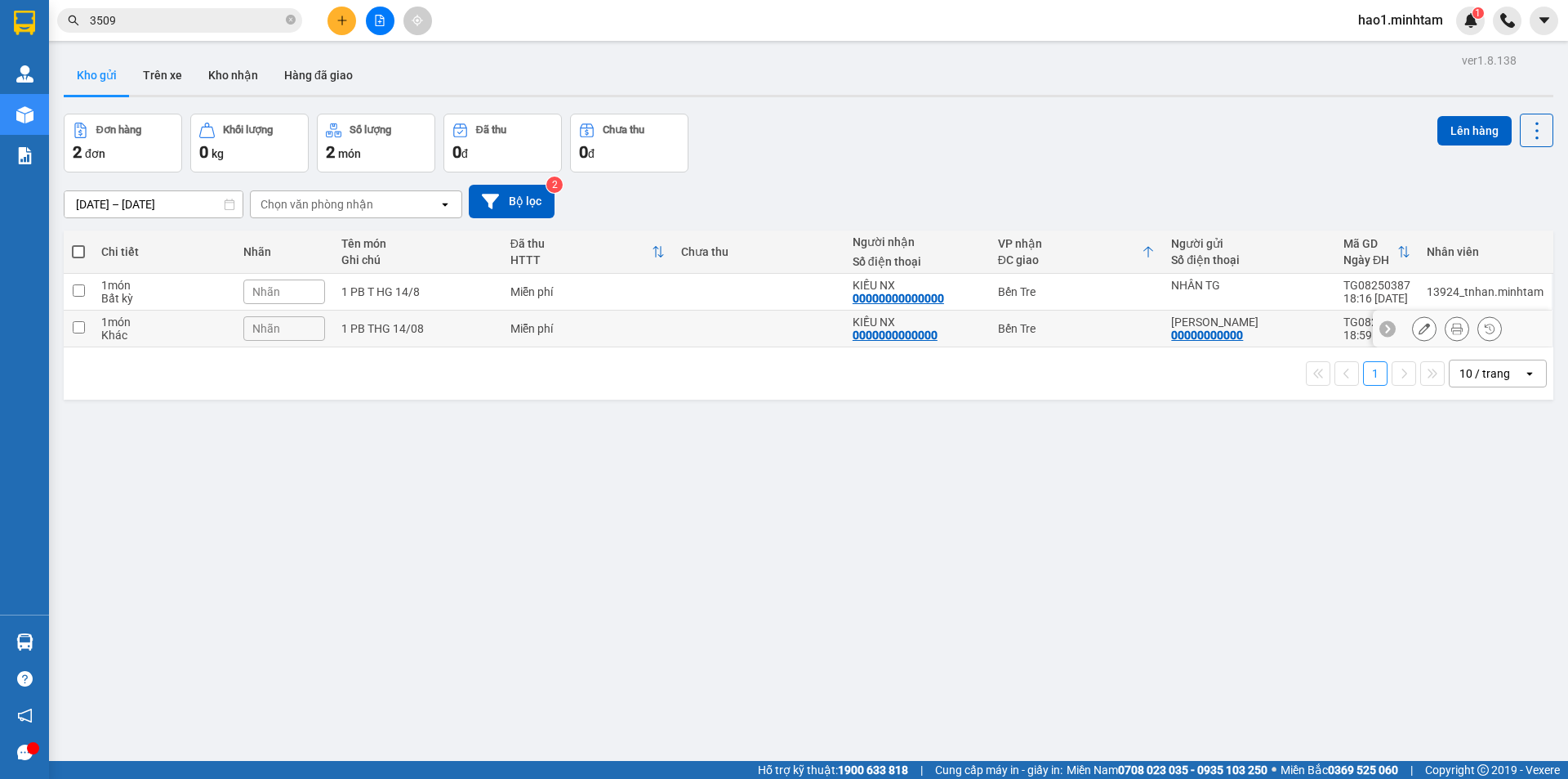
click at [1076, 319] on td "Bến Tre" at bounding box center [1076, 329] width 174 height 37
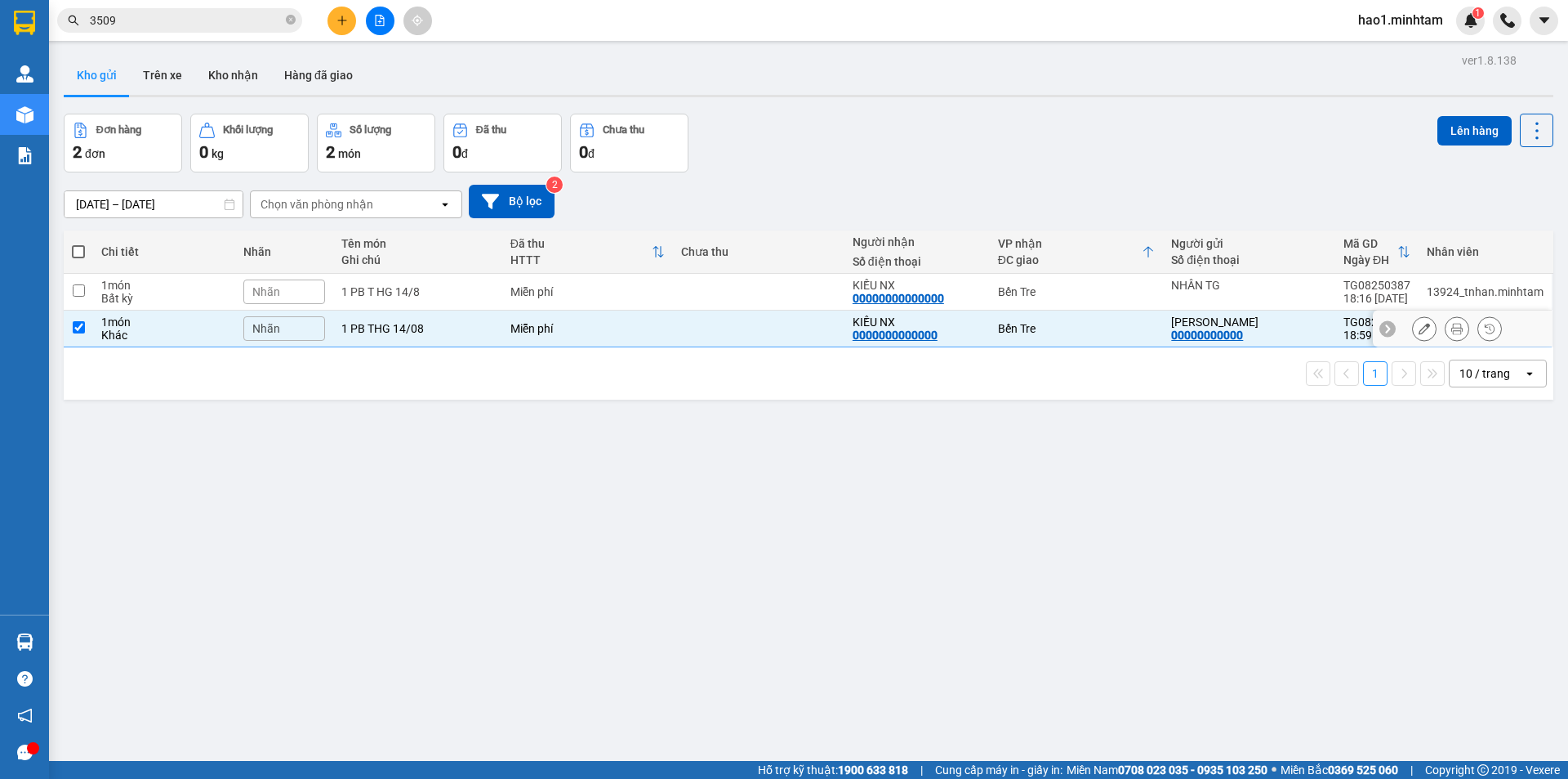
checkbox input "true"
click at [1083, 294] on div "Bến Tre" at bounding box center [1076, 291] width 158 height 13
checkbox input "true"
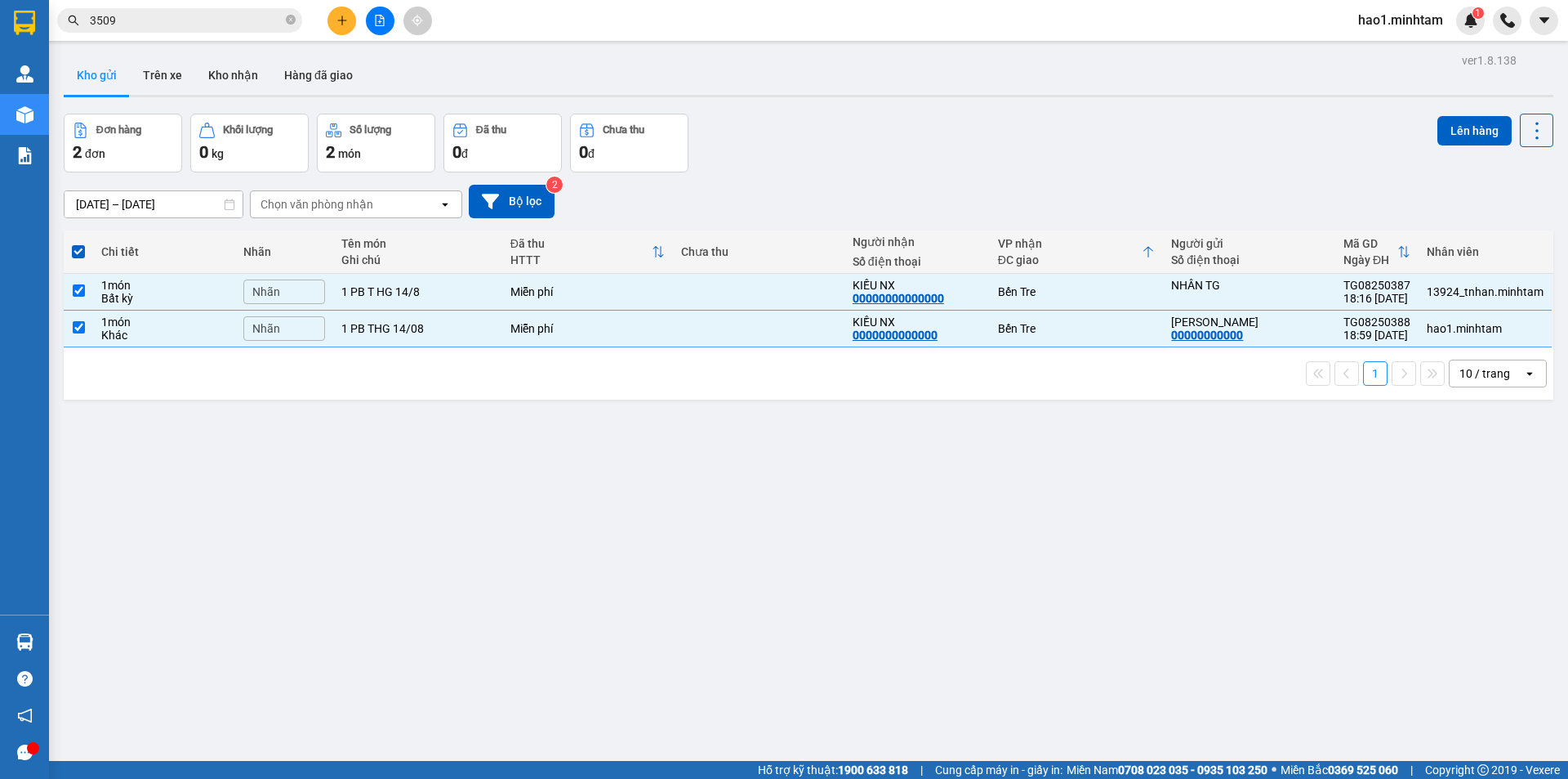
click at [1424, 127] on div "Đơn hàng 2 đơn Khối lượng 0 kg Số lượng 2 món Đã thu 0 đ Chưa thu 0 đ Lên hàng" at bounding box center [809, 143] width 1489 height 59
click at [1451, 127] on button "Lên hàng" at bounding box center [1474, 131] width 75 height 29
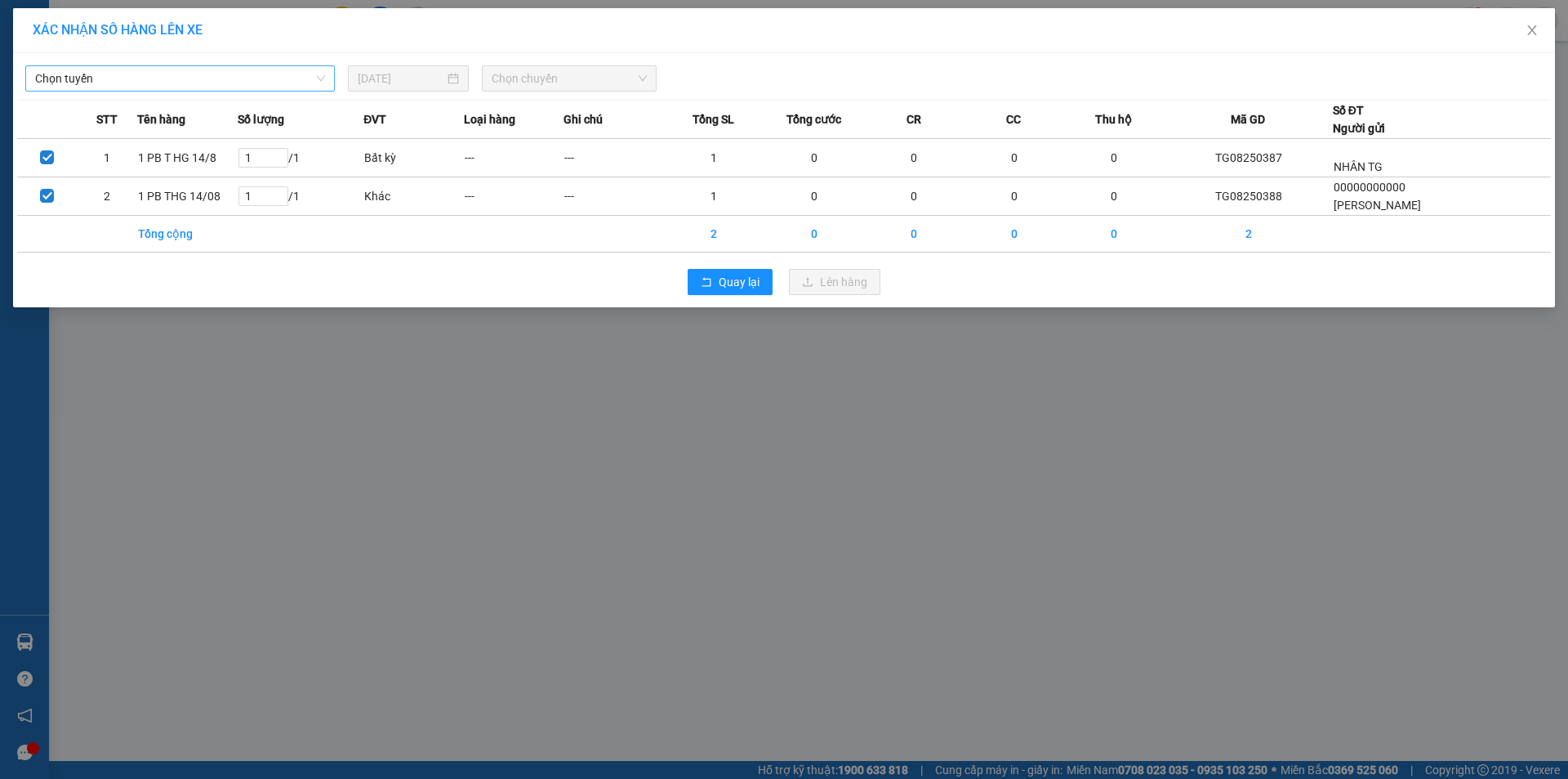
click at [96, 78] on span "Chọn tuyến" at bounding box center [179, 78] width 290 height 24
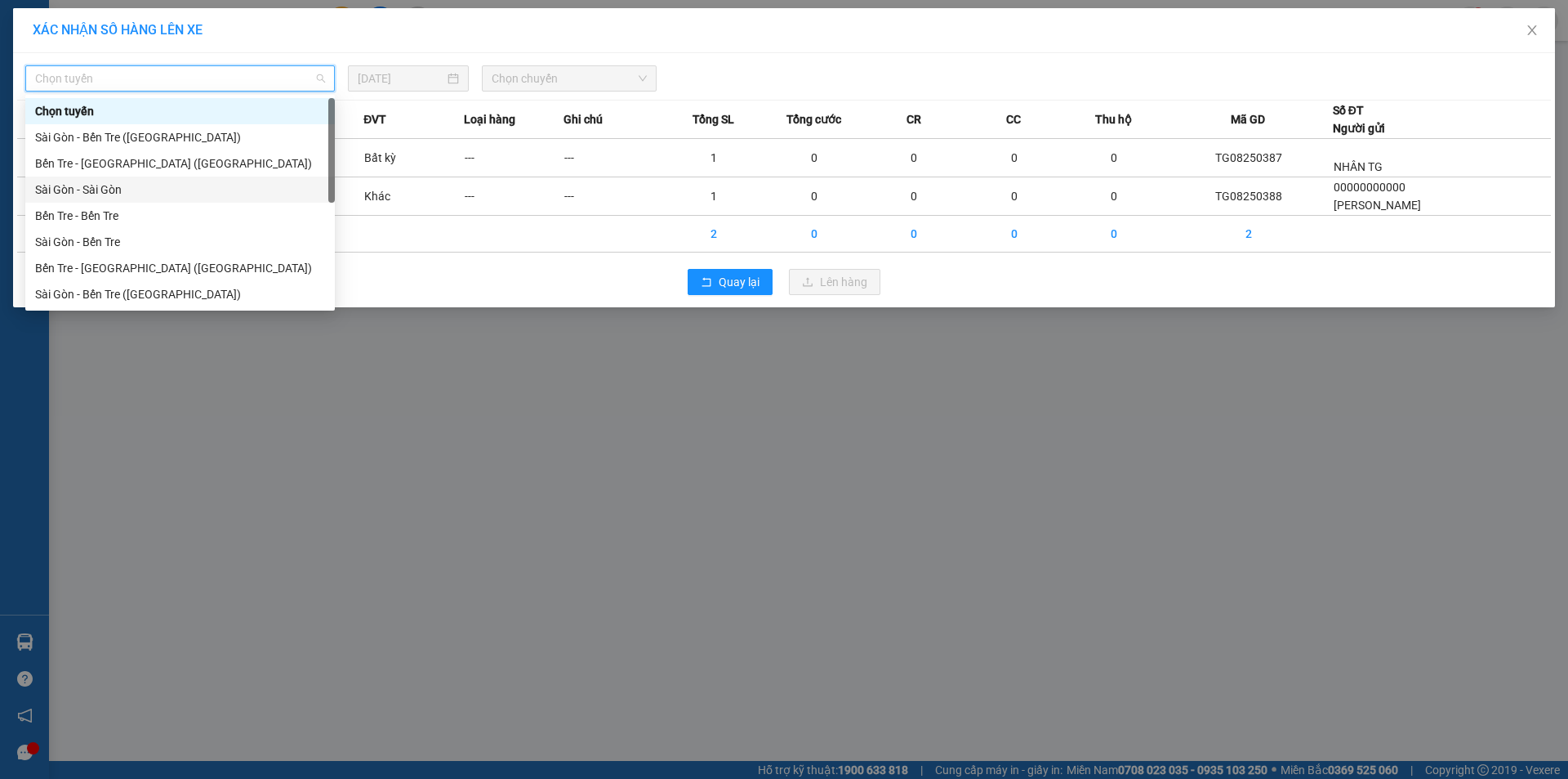
scroll to position [26, 0]
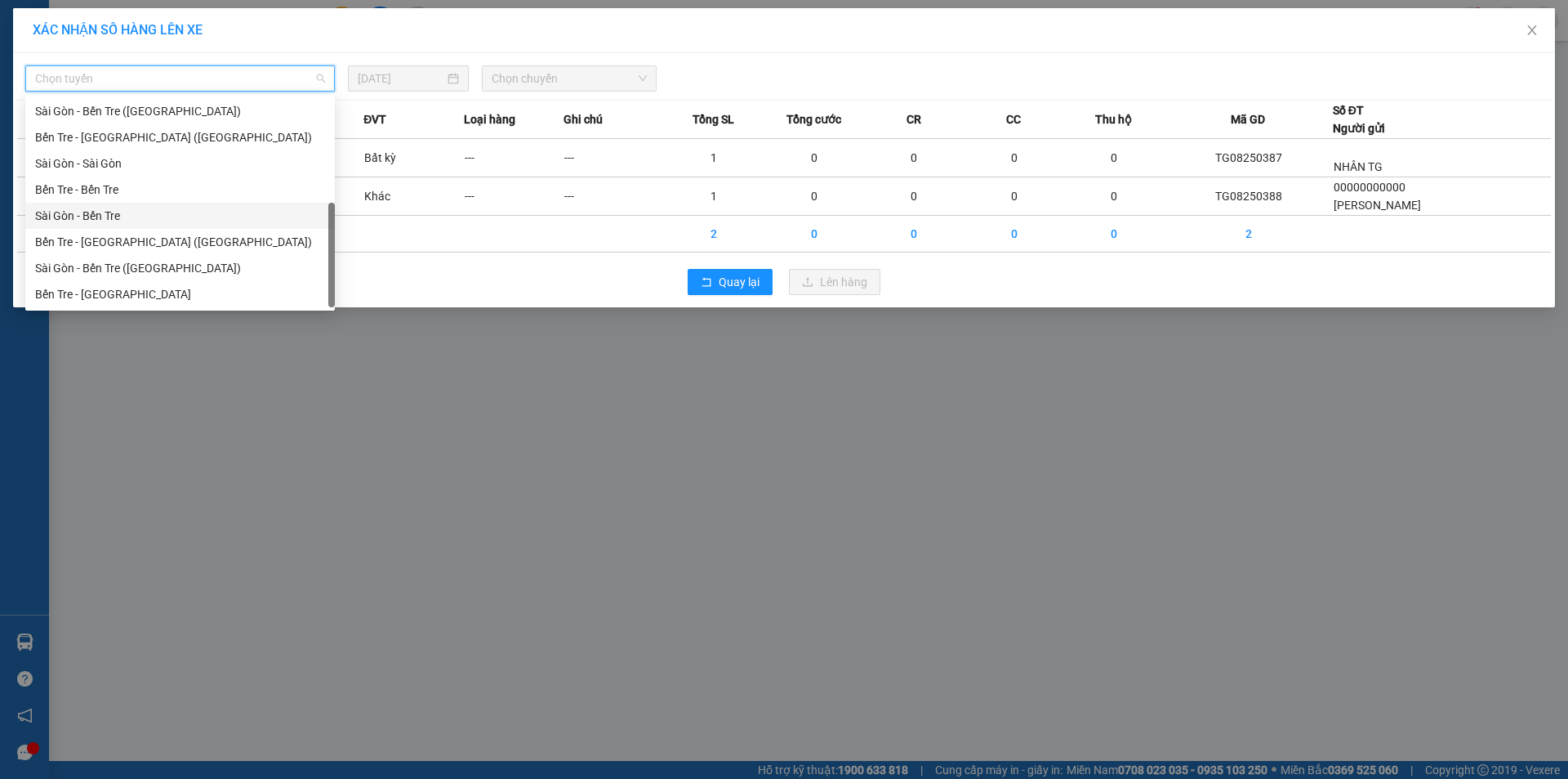
click at [112, 225] on div "Sài Gòn - Bến Tre" at bounding box center [179, 215] width 309 height 26
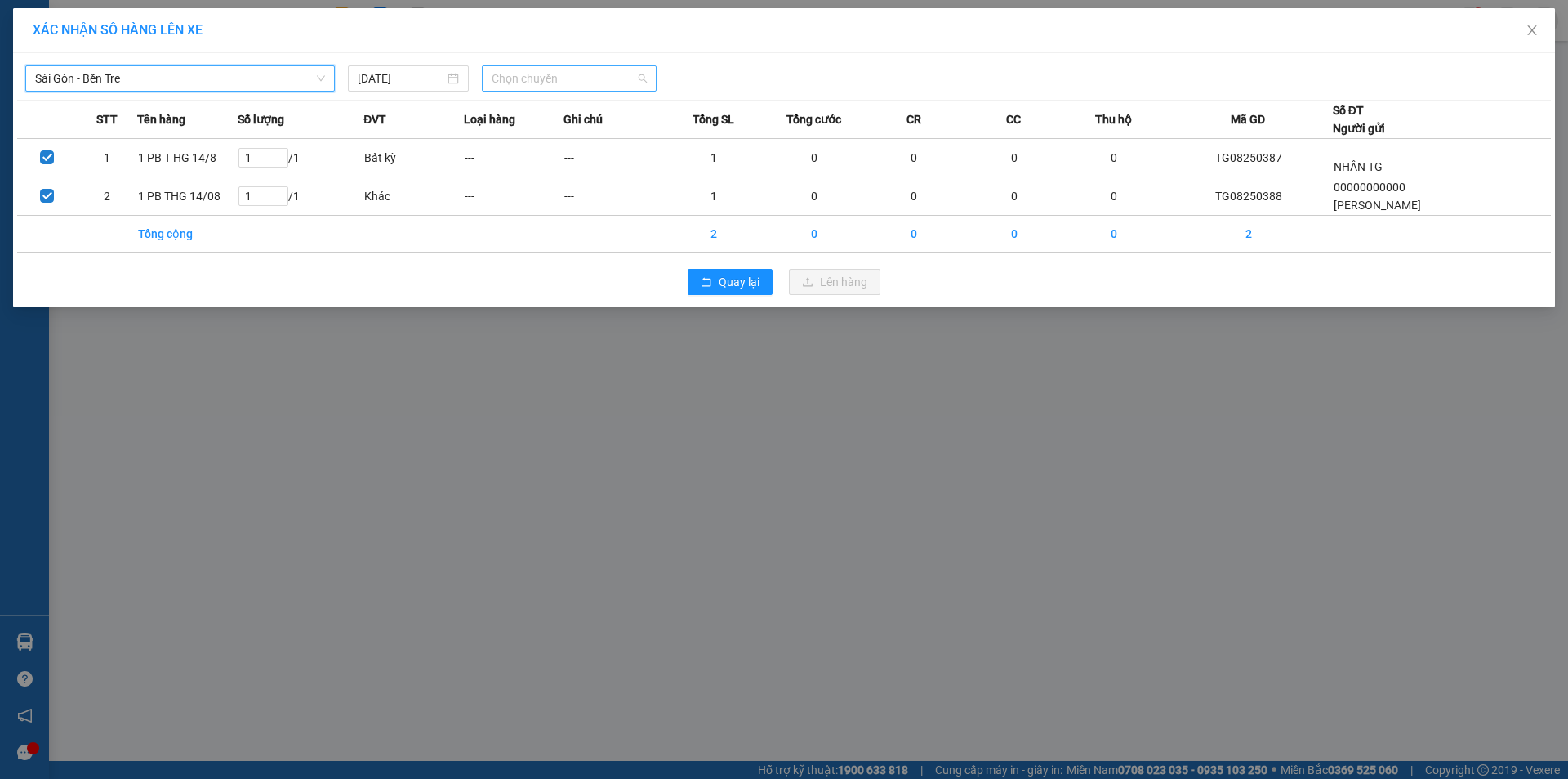
click at [489, 74] on div "Chọn chuyến" at bounding box center [569, 78] width 175 height 26
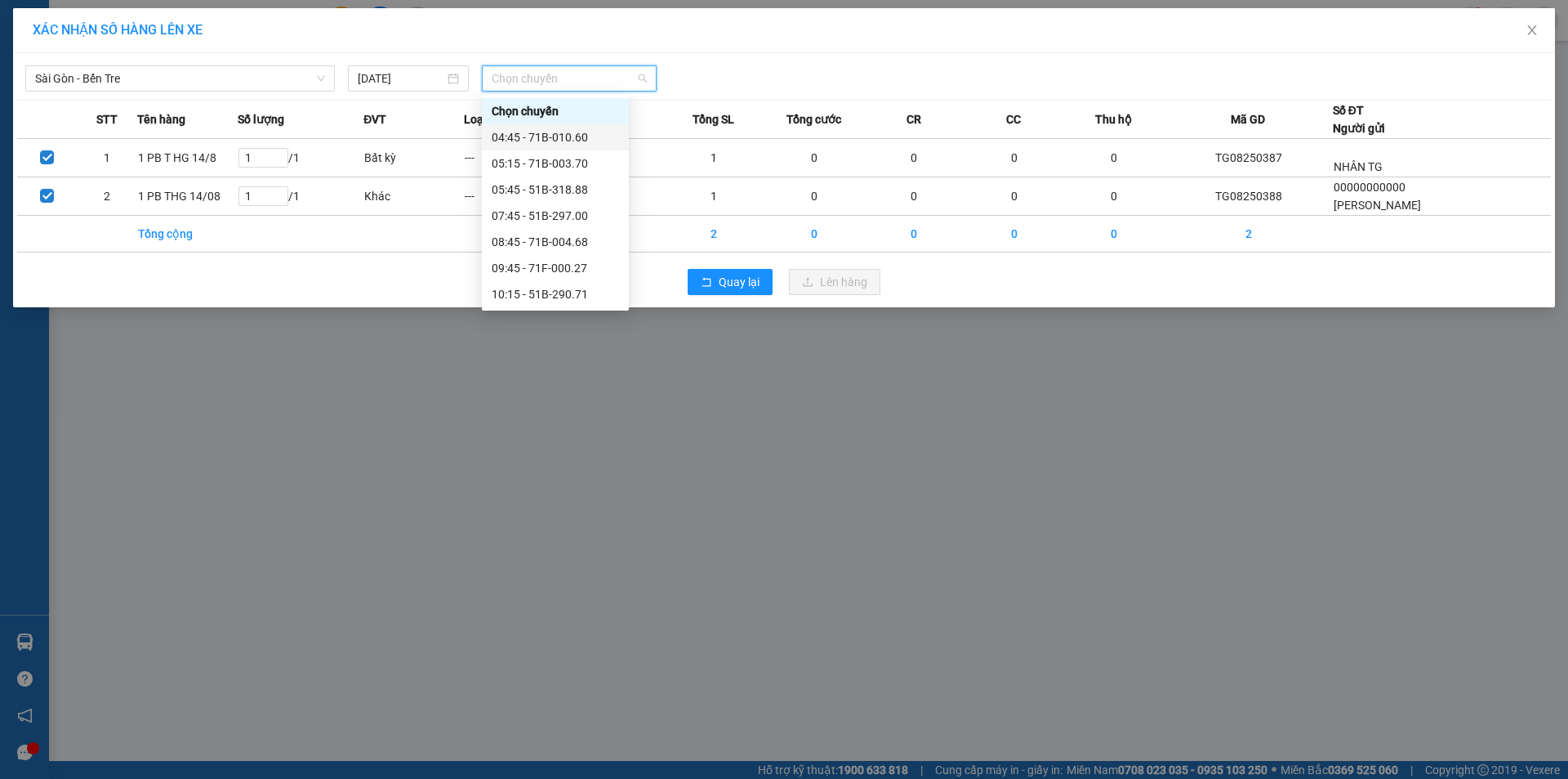
click at [560, 133] on div "04:45 - 71B-010.60" at bounding box center [555, 137] width 127 height 18
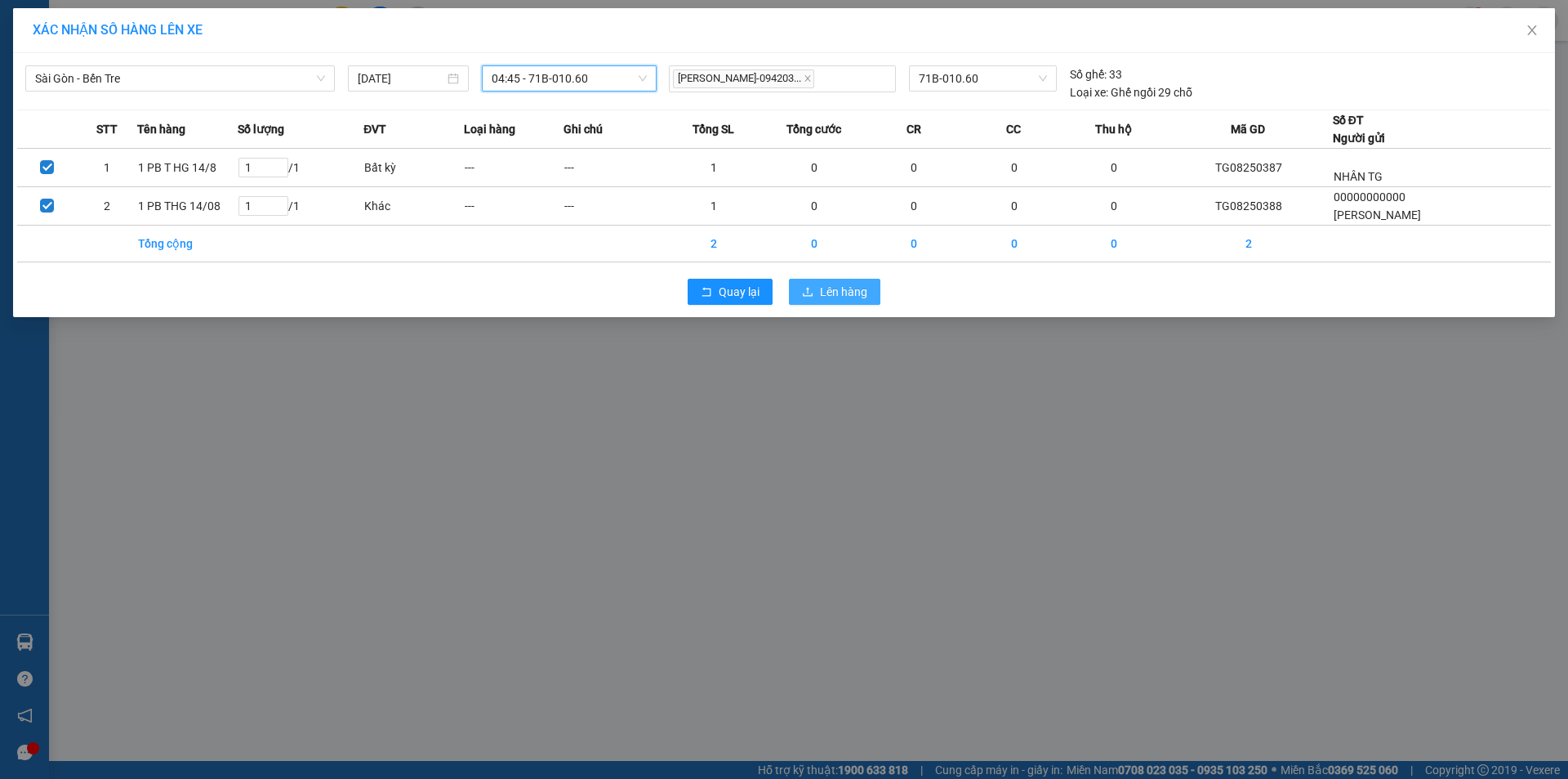
click at [810, 296] on icon "upload" at bounding box center [808, 291] width 10 height 9
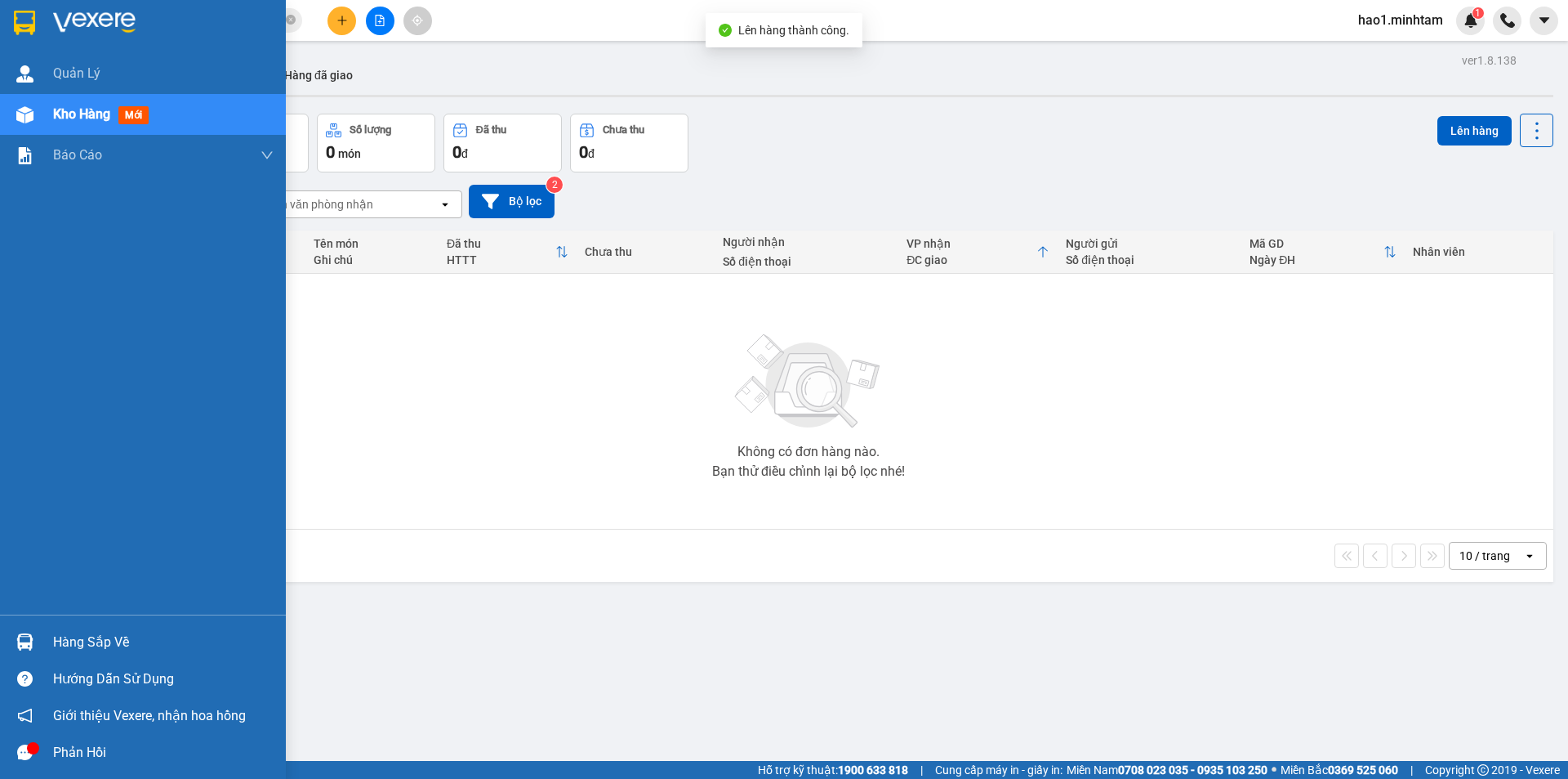
click at [28, 642] on img at bounding box center [25, 642] width 17 height 17
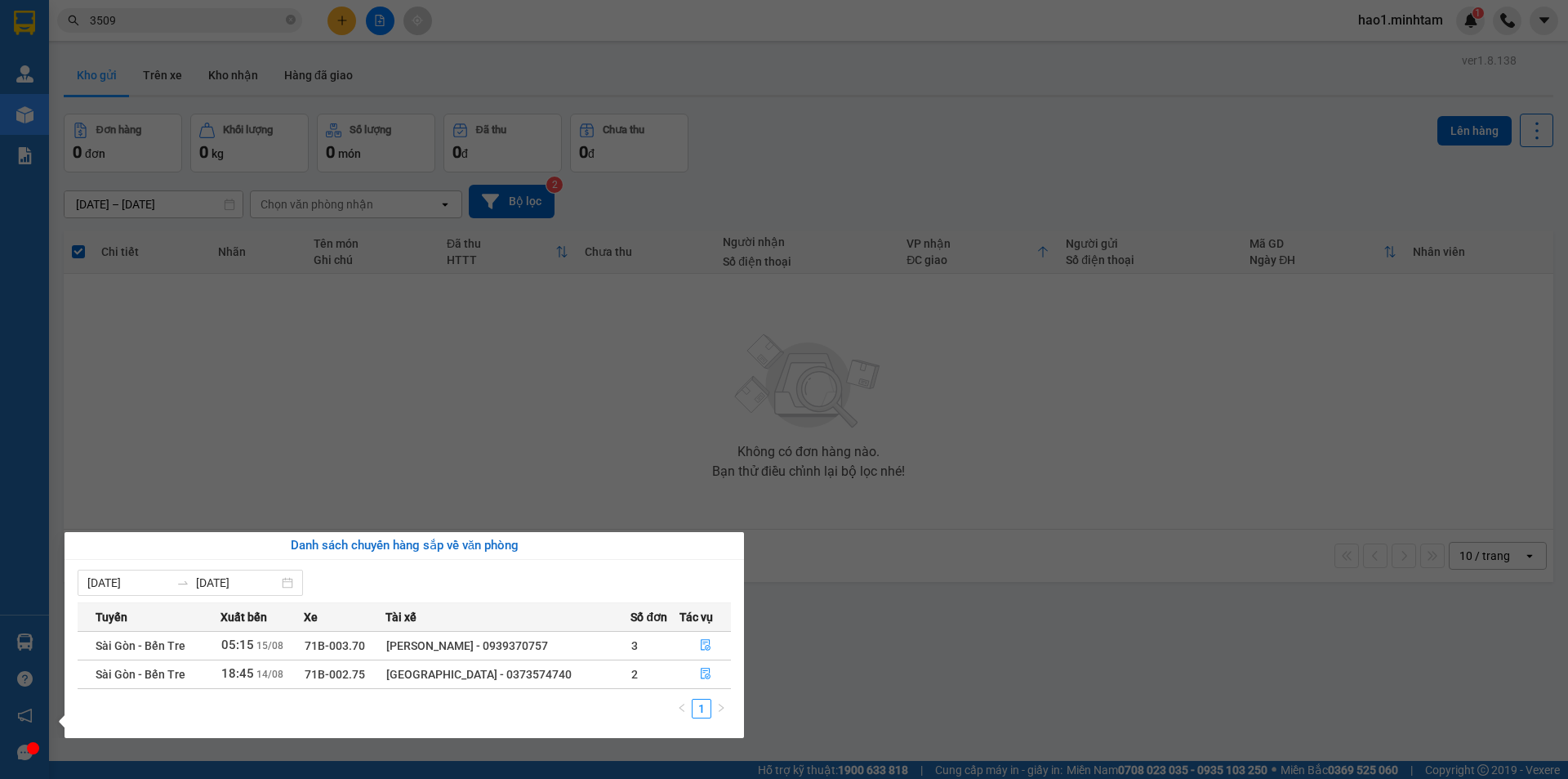
click at [555, 411] on section "Kết quả tìm kiếm ( 1 ) Bộ lọc Thuộc VP này Ngày tạo đơn gần nhất Mã ĐH Trạng th…" at bounding box center [784, 389] width 1568 height 779
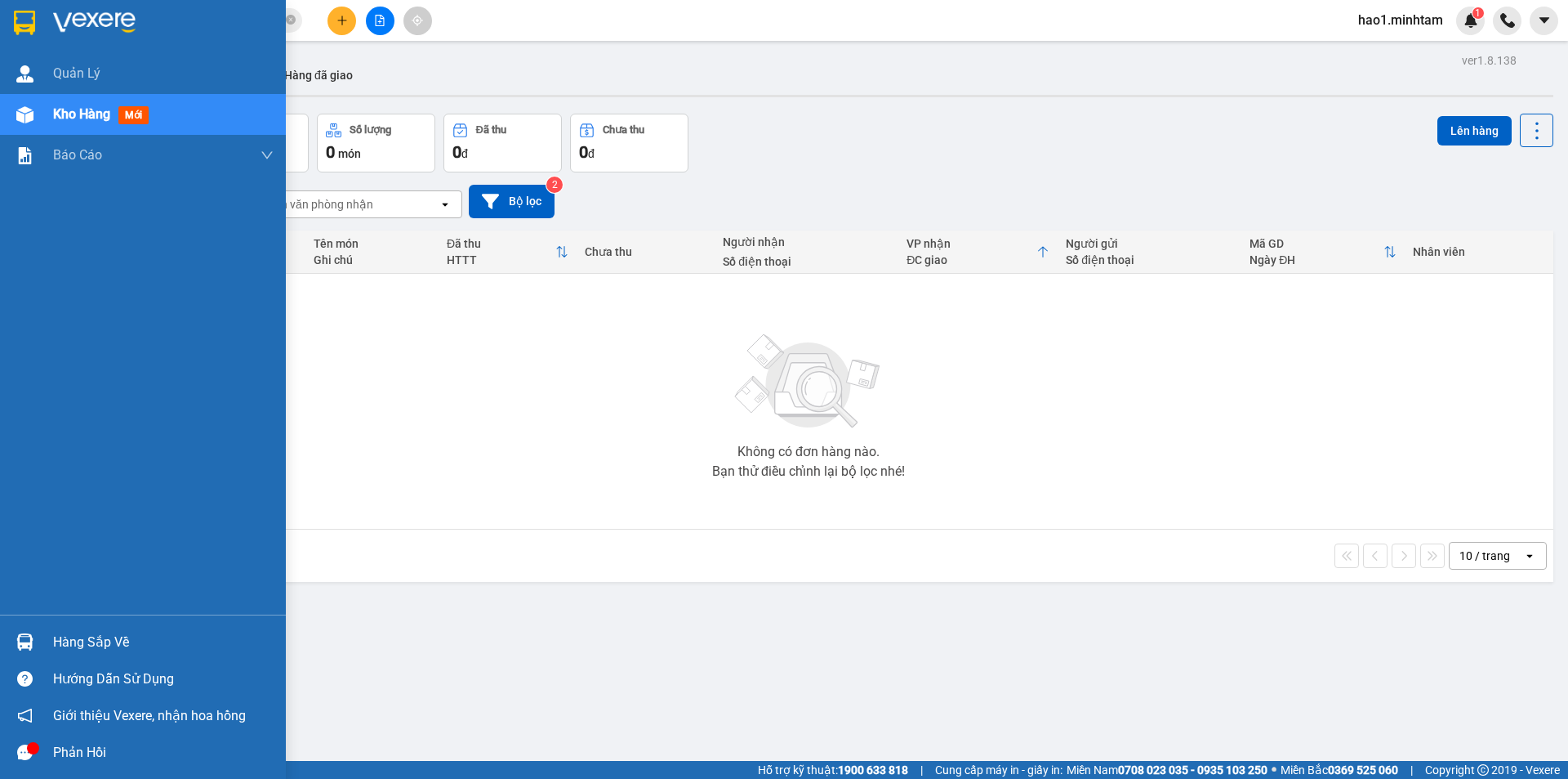
click at [16, 13] on img at bounding box center [24, 22] width 21 height 24
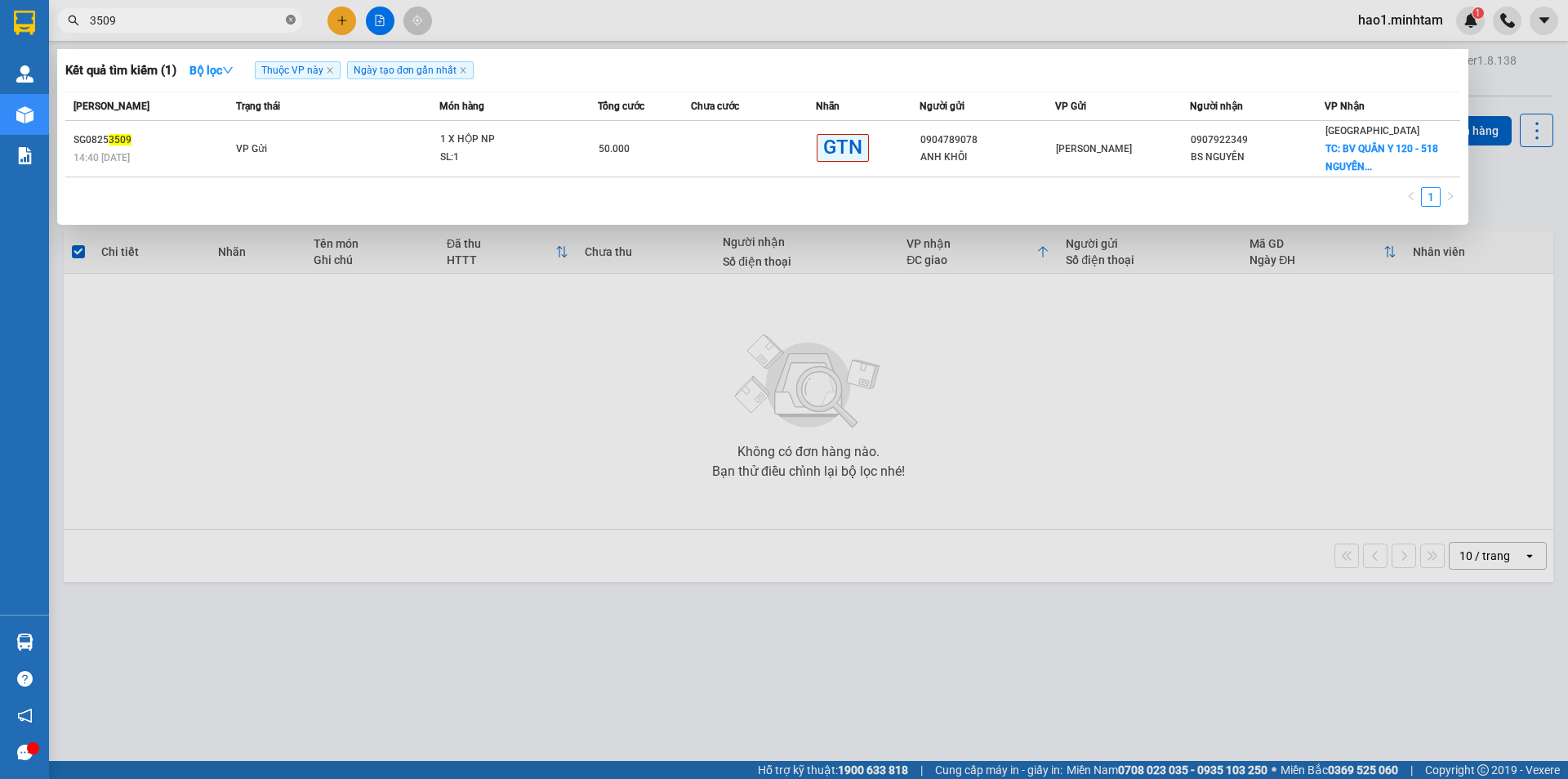
click at [290, 18] on icon "close-circle" at bounding box center [291, 19] width 10 height 10
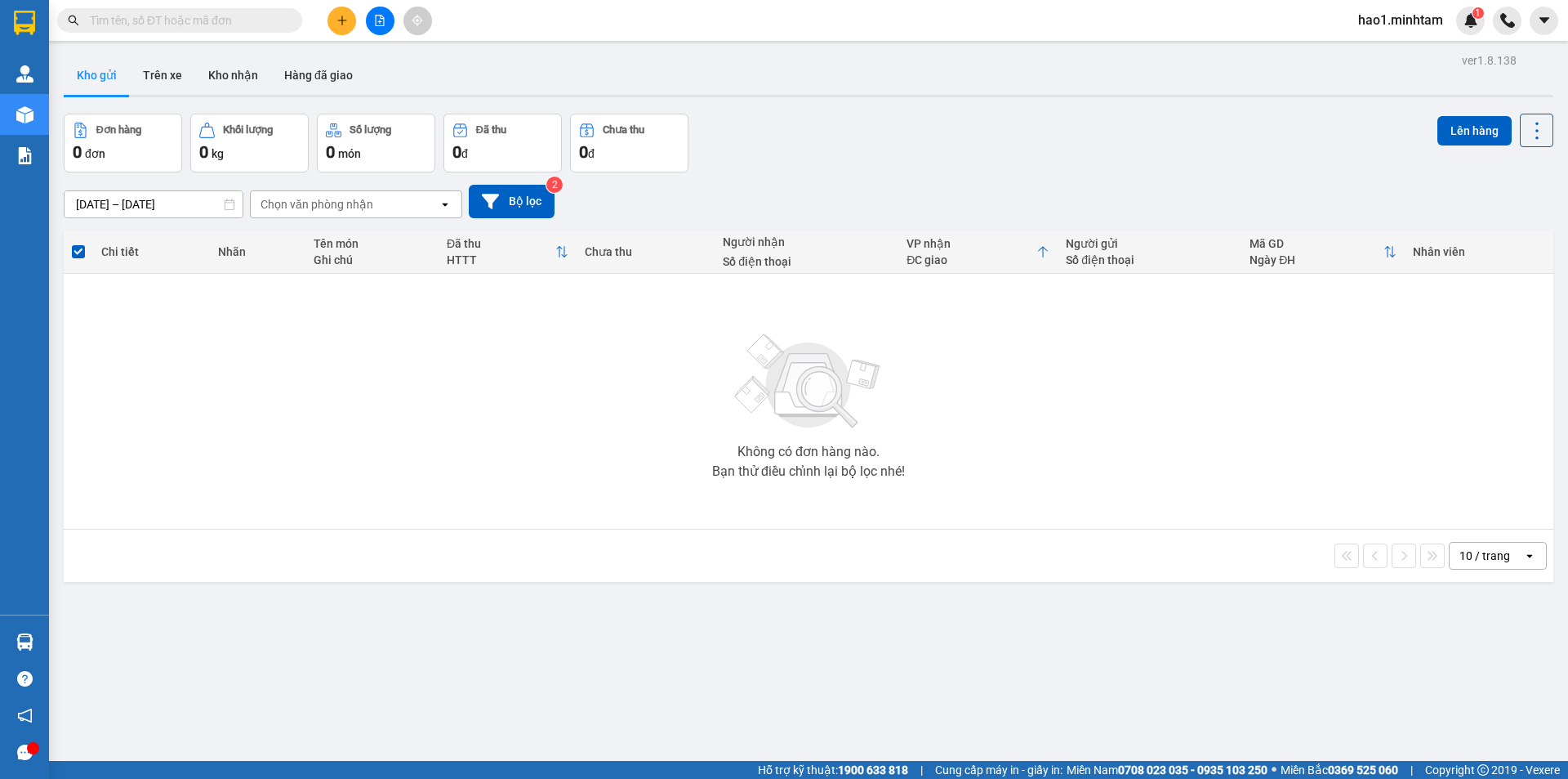
click at [220, 19] on input "text" at bounding box center [186, 20] width 193 height 18
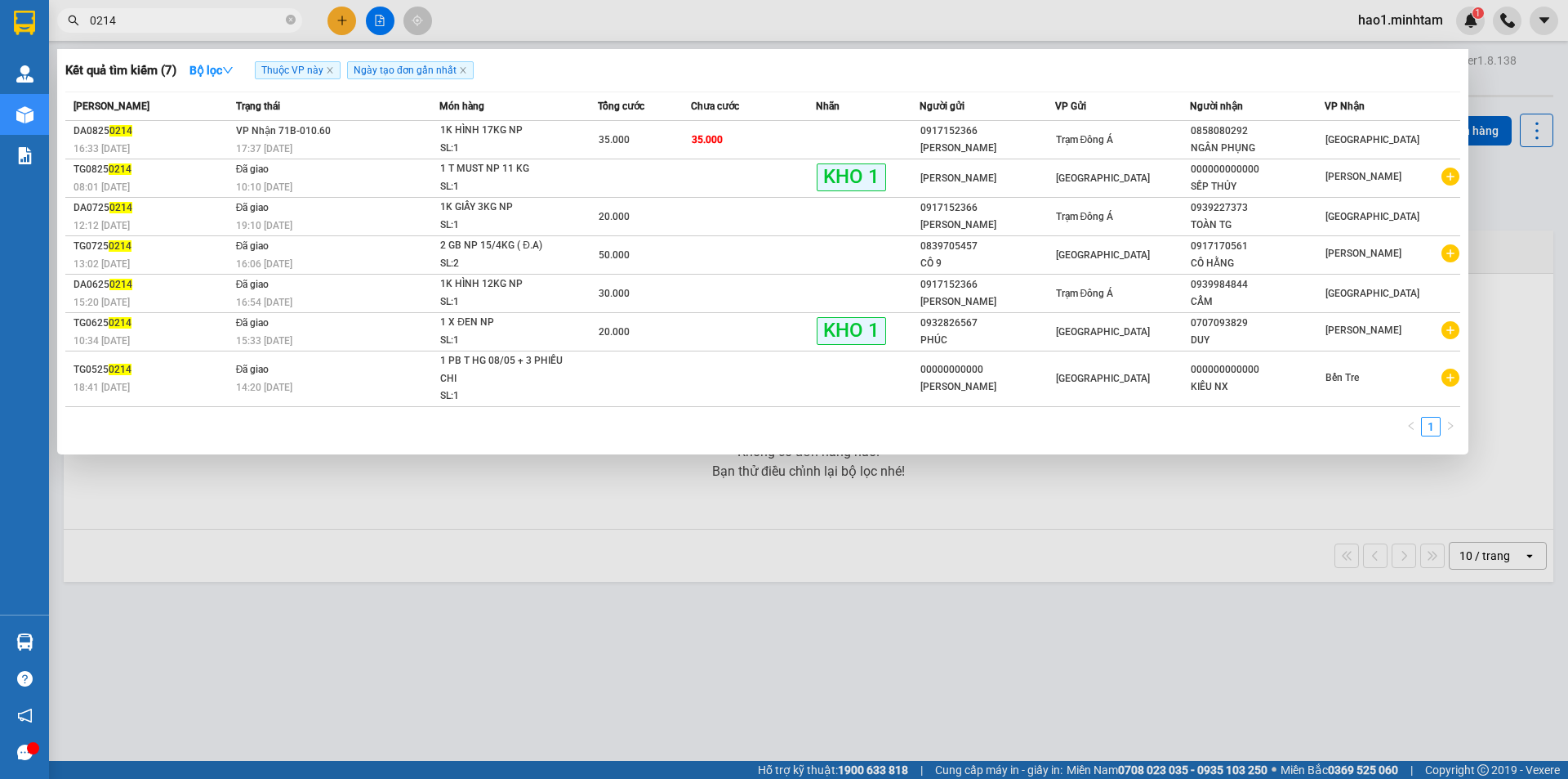
type input "0214"
click at [546, 132] on div "1K HÌNH 17KG NP" at bounding box center [501, 130] width 122 height 18
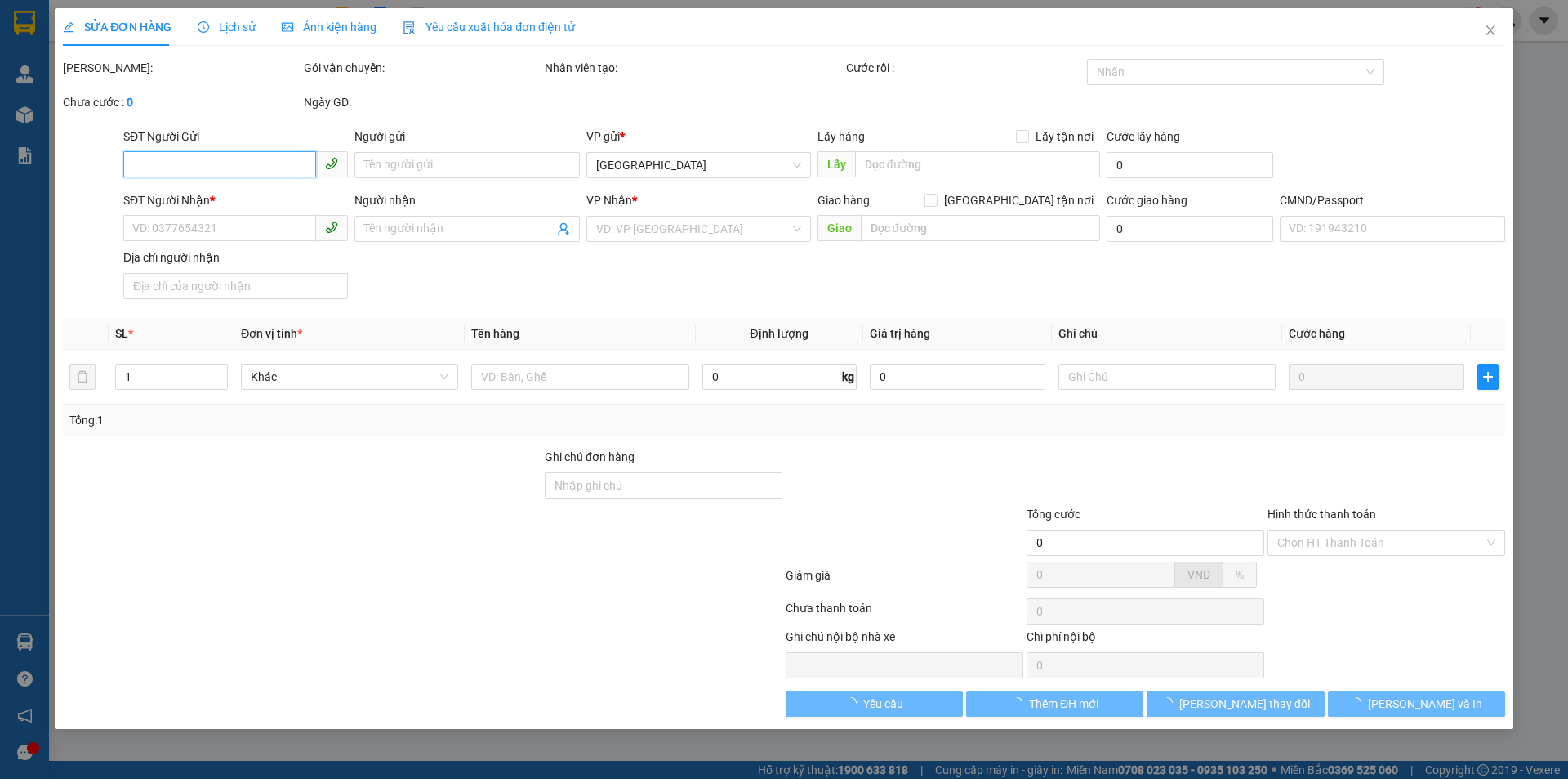
type input "0917152366"
type input "THANH LIÊM"
type input "0858080292"
type input "NGÂN PHỤNG"
type input "35.000"
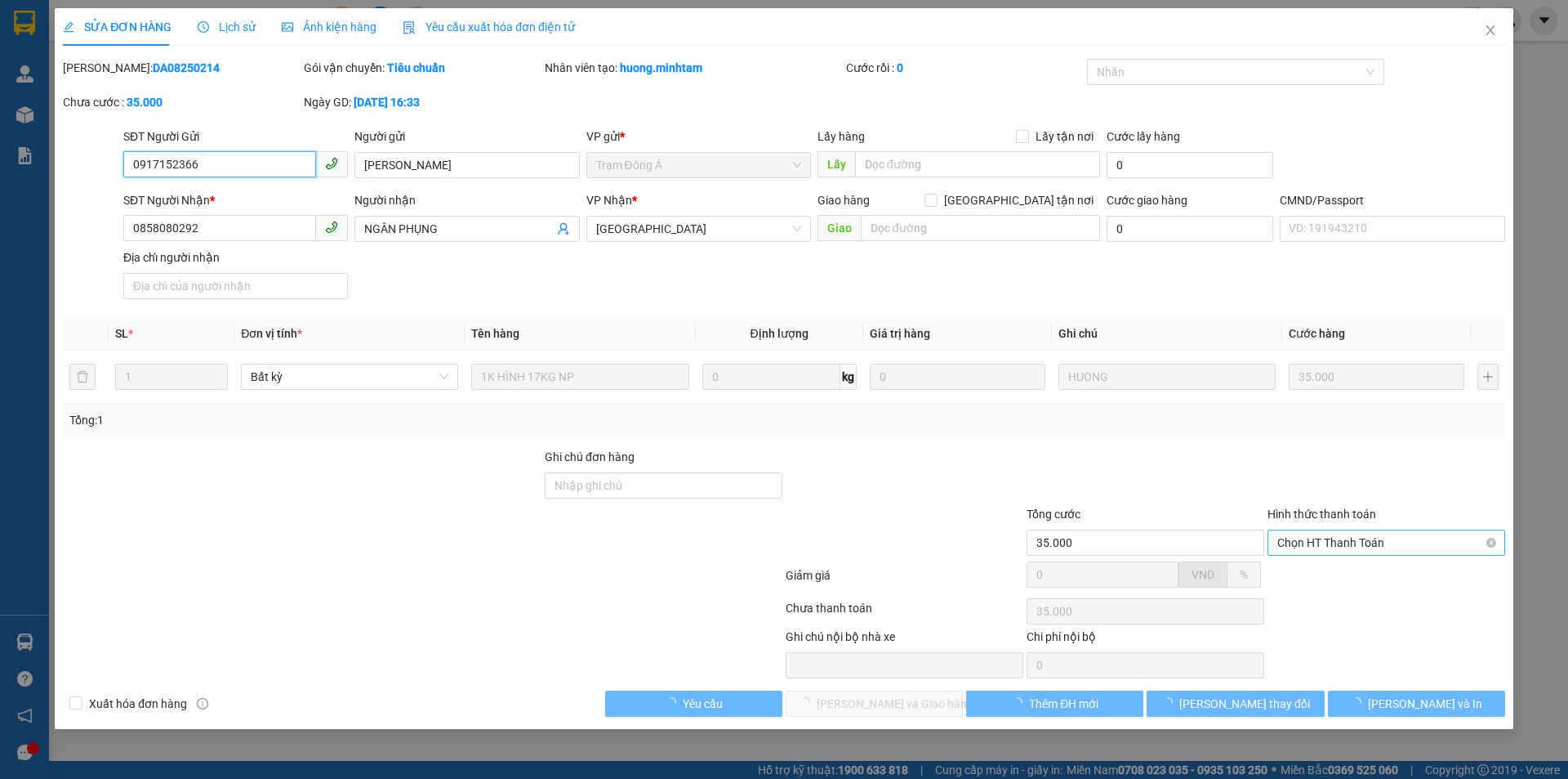
click at [1345, 535] on span "Chọn HT Thanh Toán" at bounding box center [1386, 542] width 218 height 24
drag, startPoint x: 1345, startPoint y: 572, endPoint x: 1091, endPoint y: 660, distance: 268.8
click at [1345, 572] on div "Tại văn phòng" at bounding box center [1386, 575] width 218 height 18
type input "0"
click at [912, 708] on span "Lưu và Giao hàng" at bounding box center [895, 703] width 157 height 18
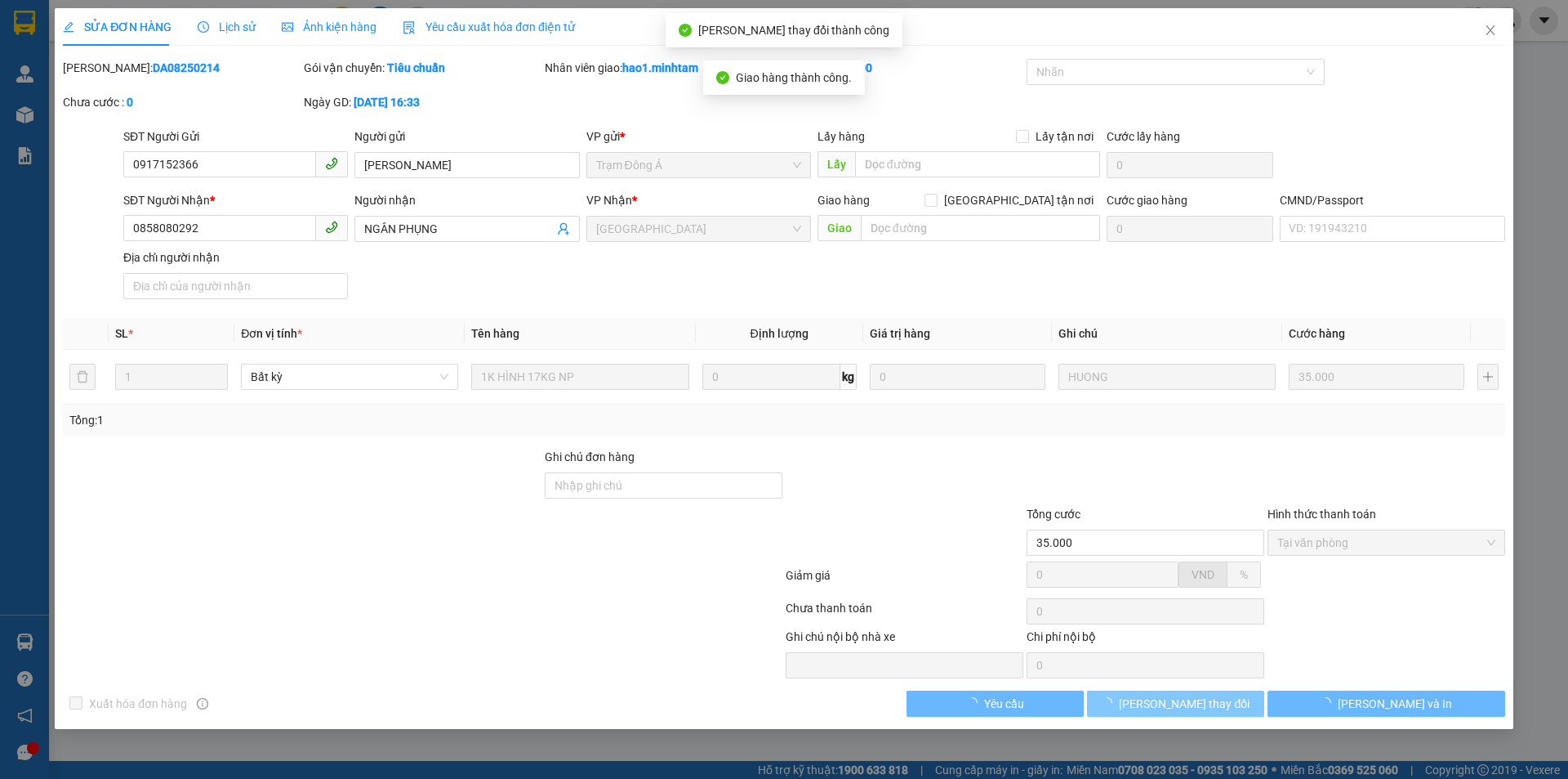
click at [1264, 706] on button "Lưu thay đổi" at bounding box center [1175, 703] width 177 height 26
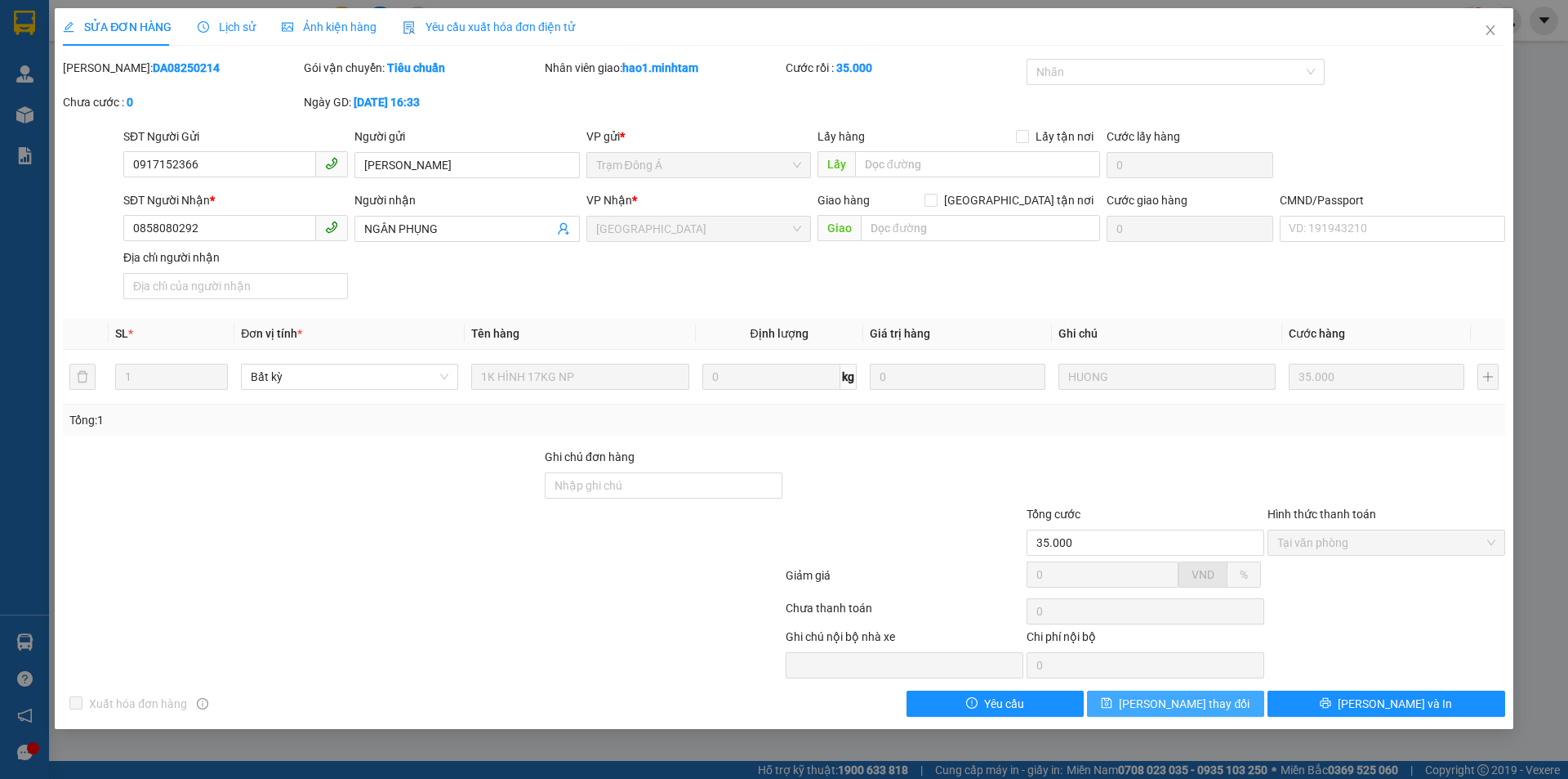
click at [1233, 706] on button "Lưu thay đổi" at bounding box center [1175, 703] width 177 height 26
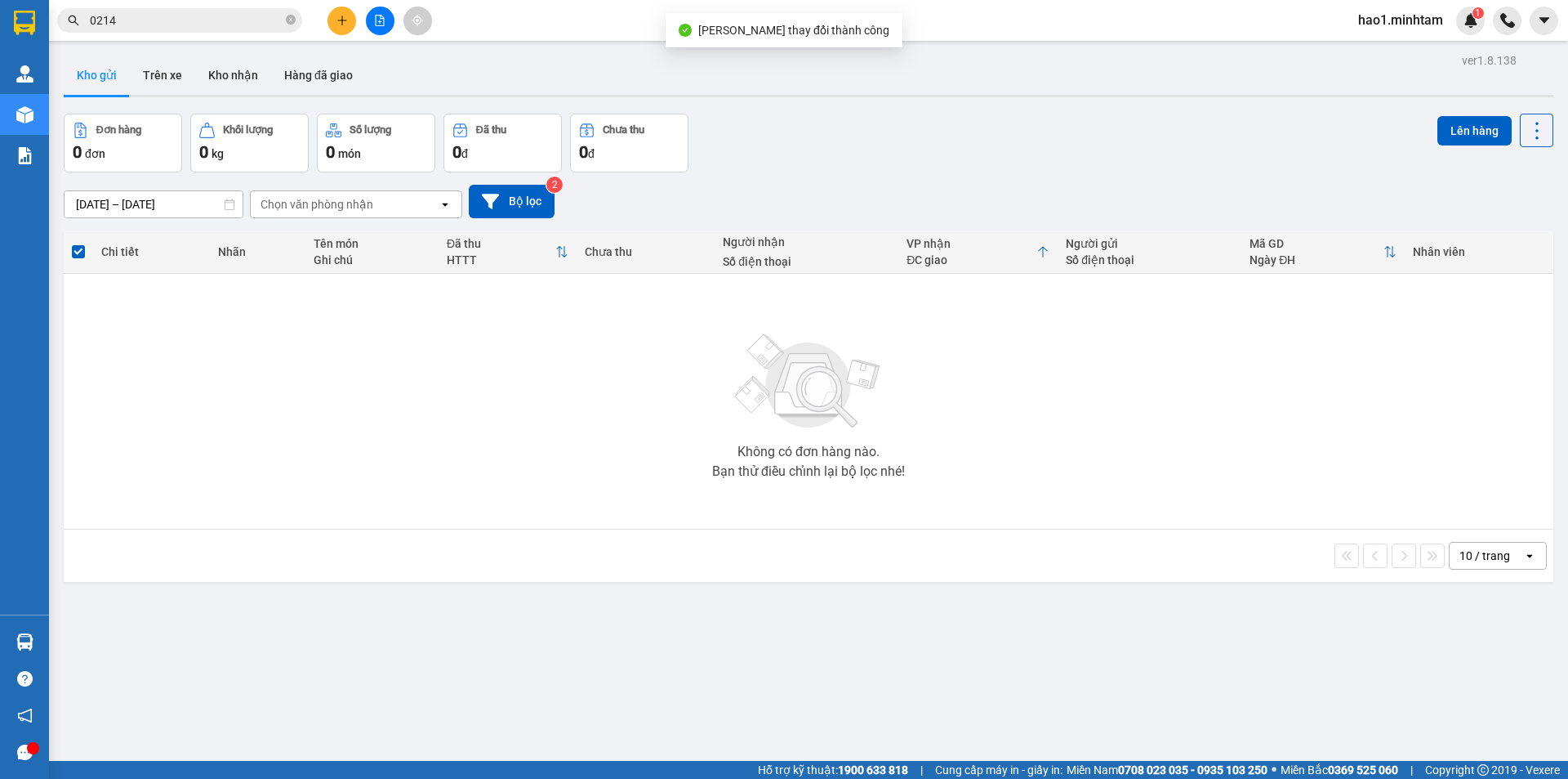
click at [1174, 516] on div "Không có đơn hàng nào. Bạn thử điều chỉnh lại bộ lọc nhé!" at bounding box center [808, 401] width 1473 height 245
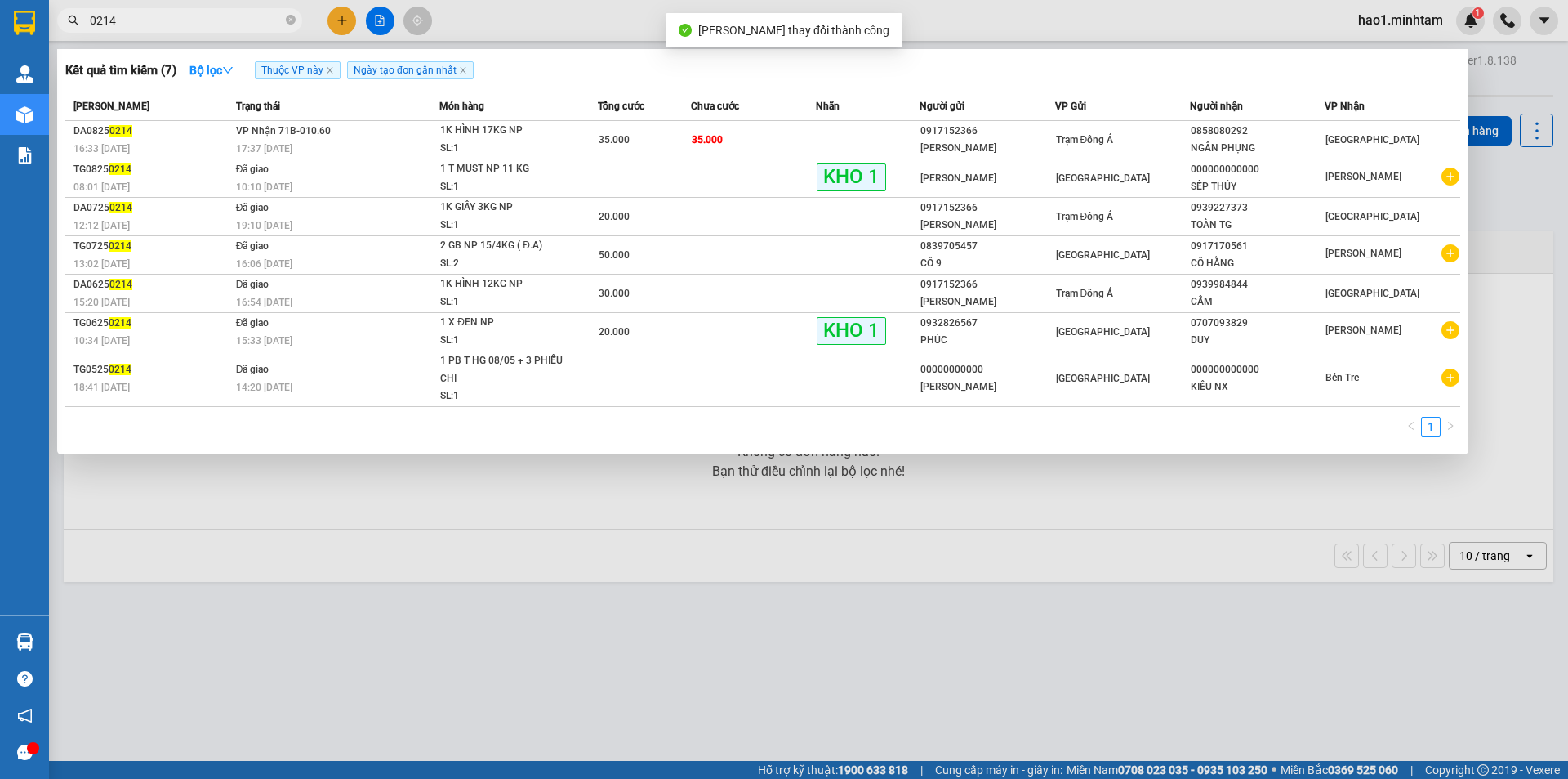
click at [193, 21] on input "0214" at bounding box center [186, 20] width 193 height 18
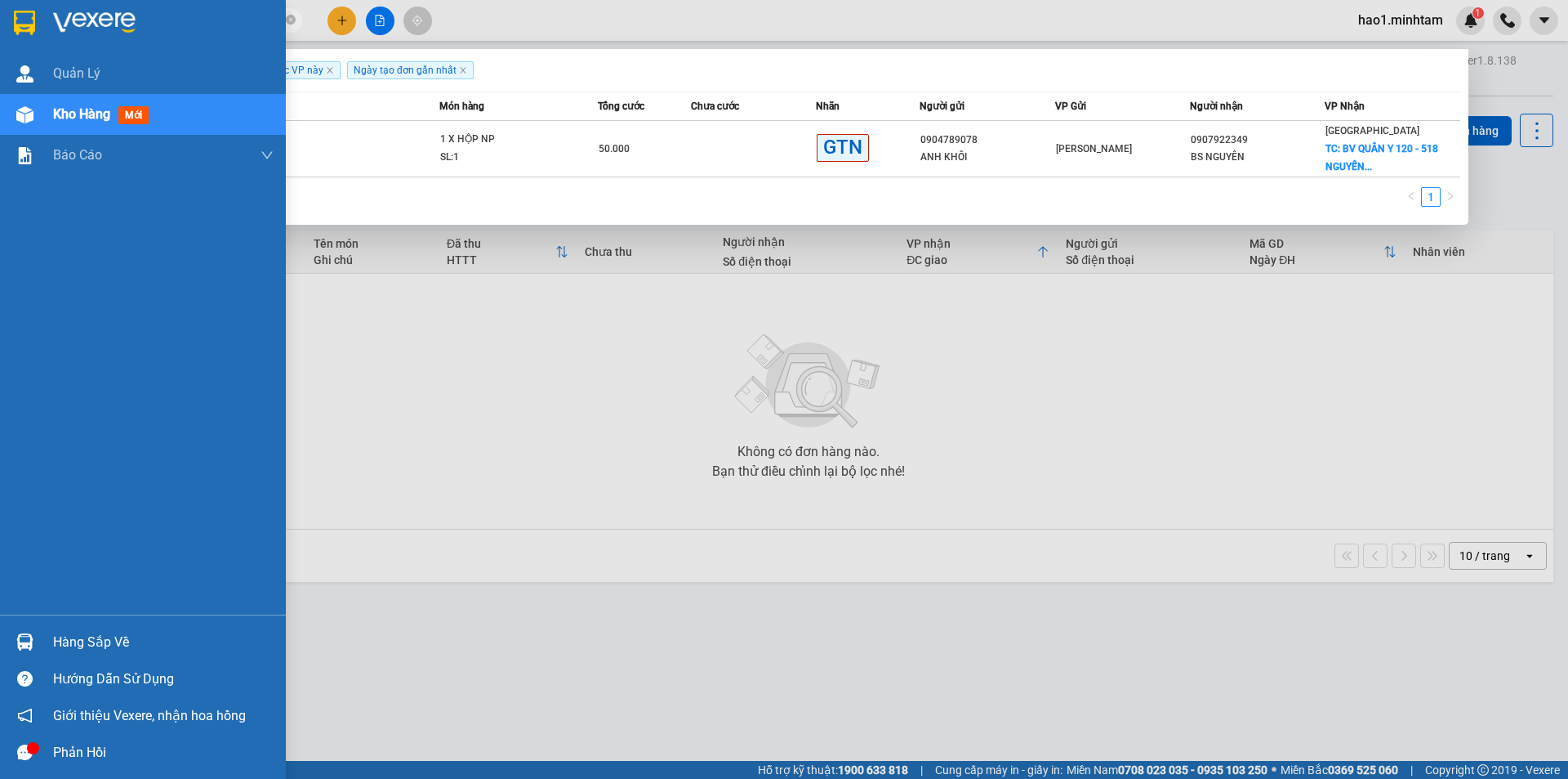
click at [86, 643] on div "Hàng sắp về" at bounding box center [163, 641] width 220 height 24
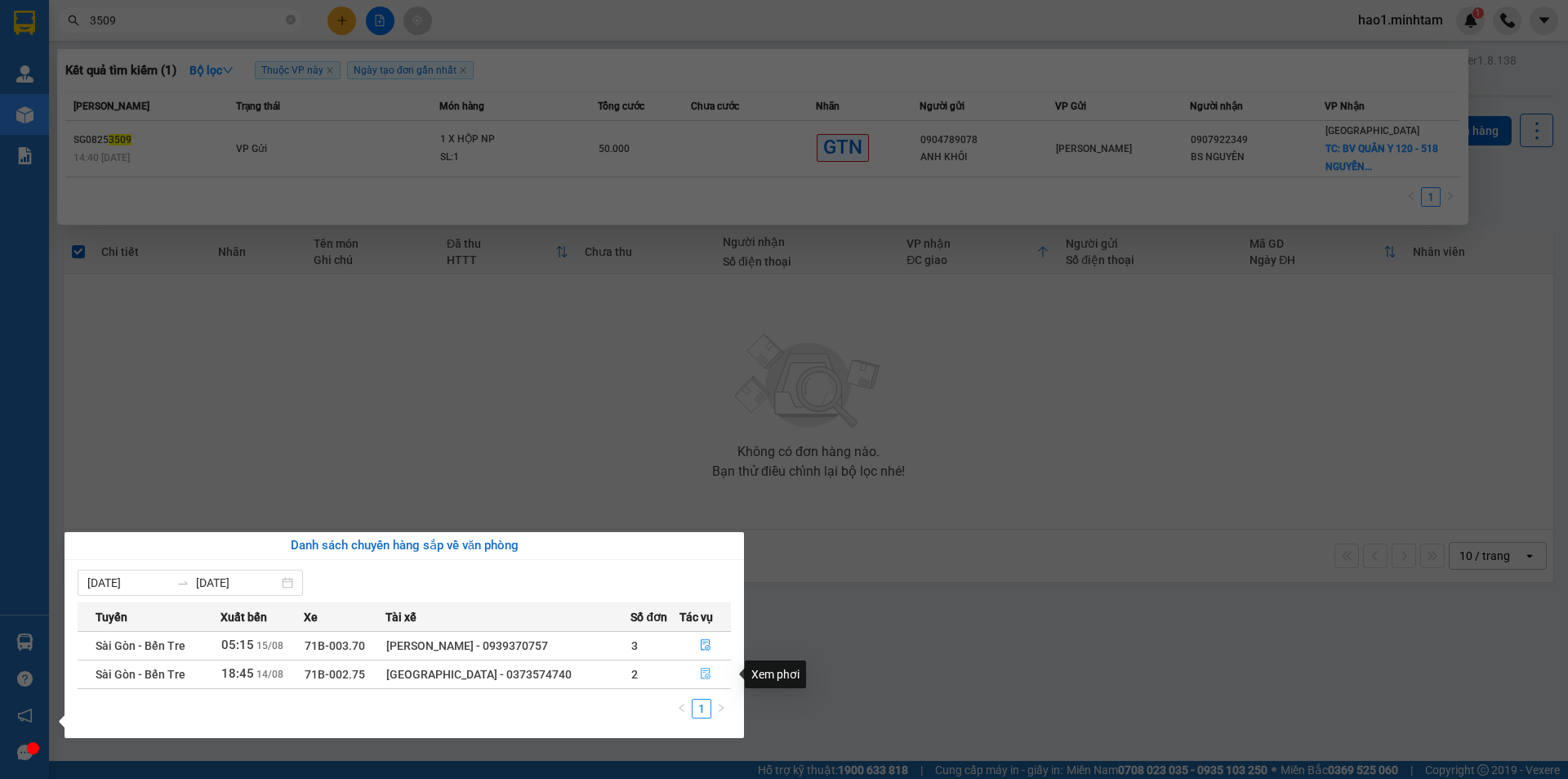
click at [705, 673] on icon "file-done" at bounding box center [706, 673] width 12 height 12
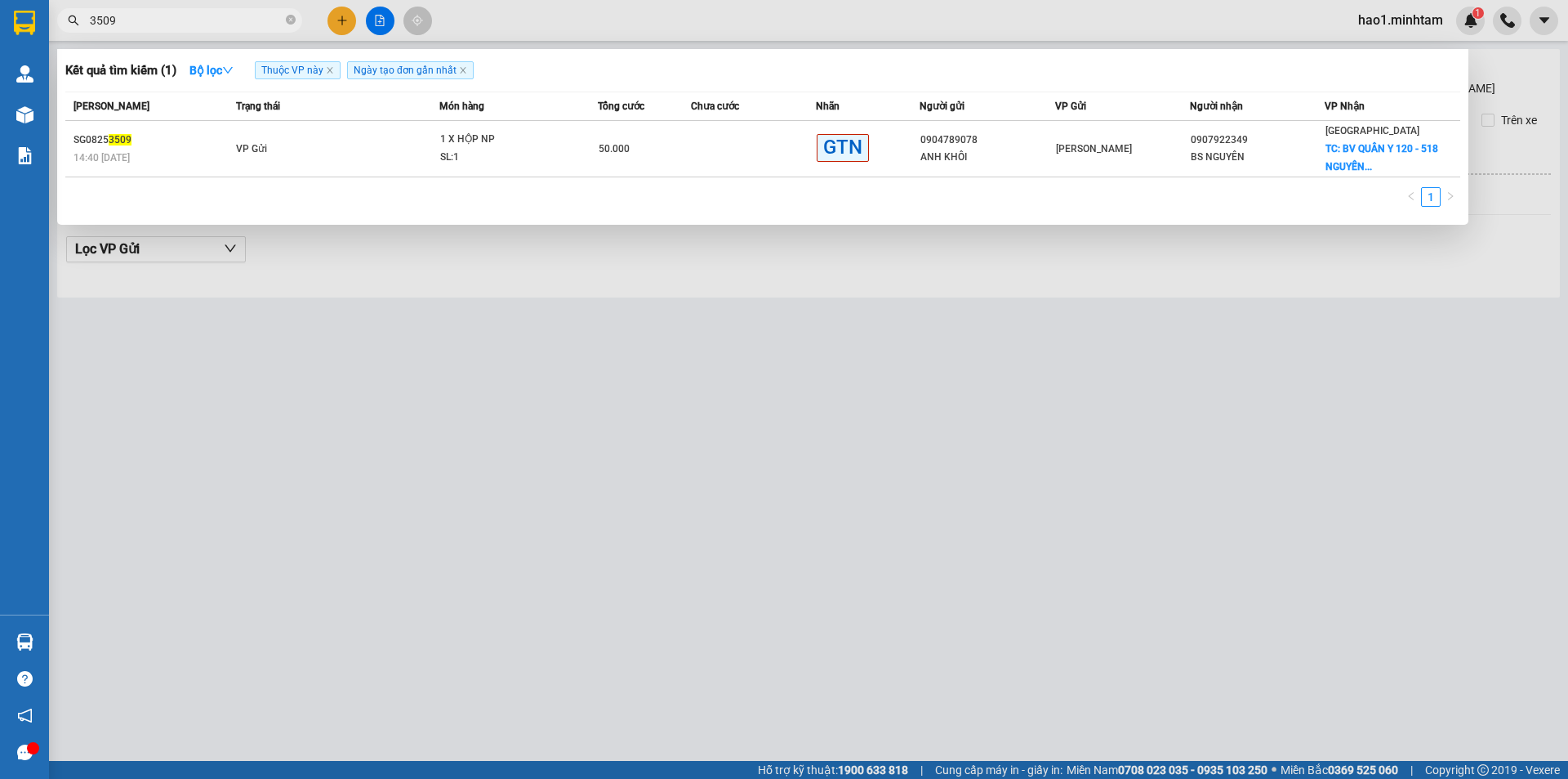
click at [828, 275] on div at bounding box center [784, 389] width 1568 height 779
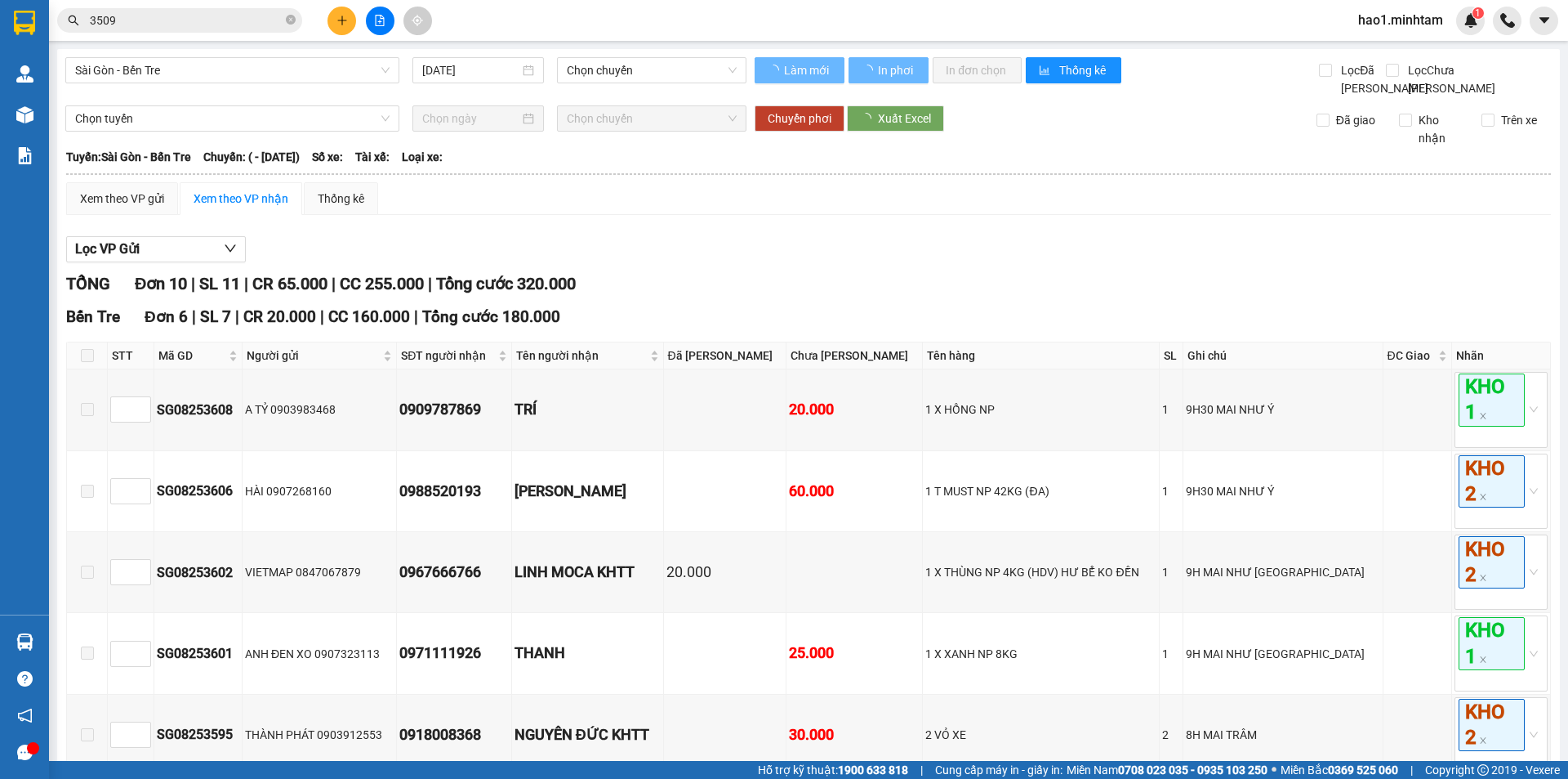
scroll to position [572, 0]
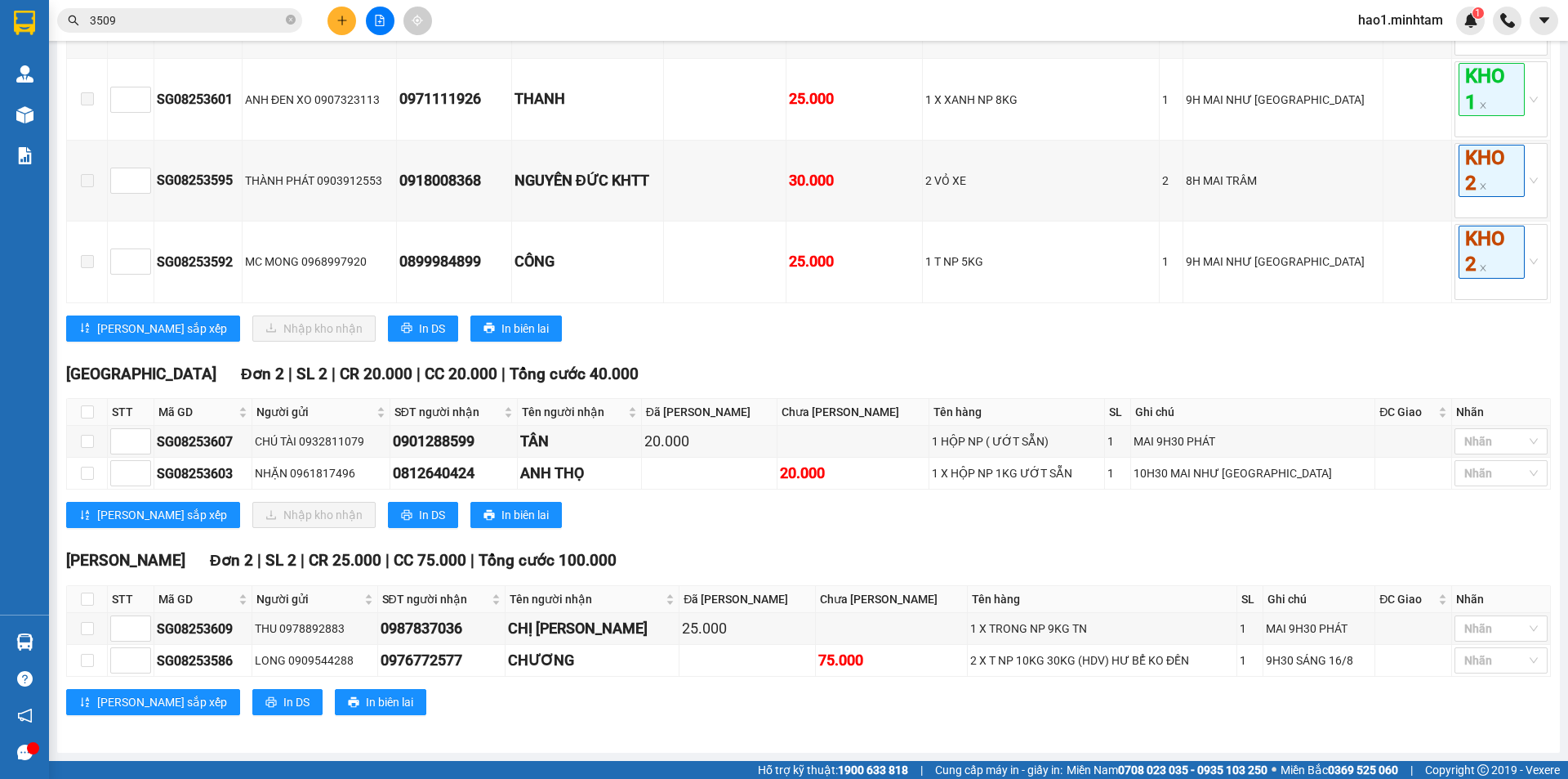
click at [814, 333] on div "Lưu sắp xếp Nhập kho nhận In DS In biên lai" at bounding box center [808, 328] width 1485 height 26
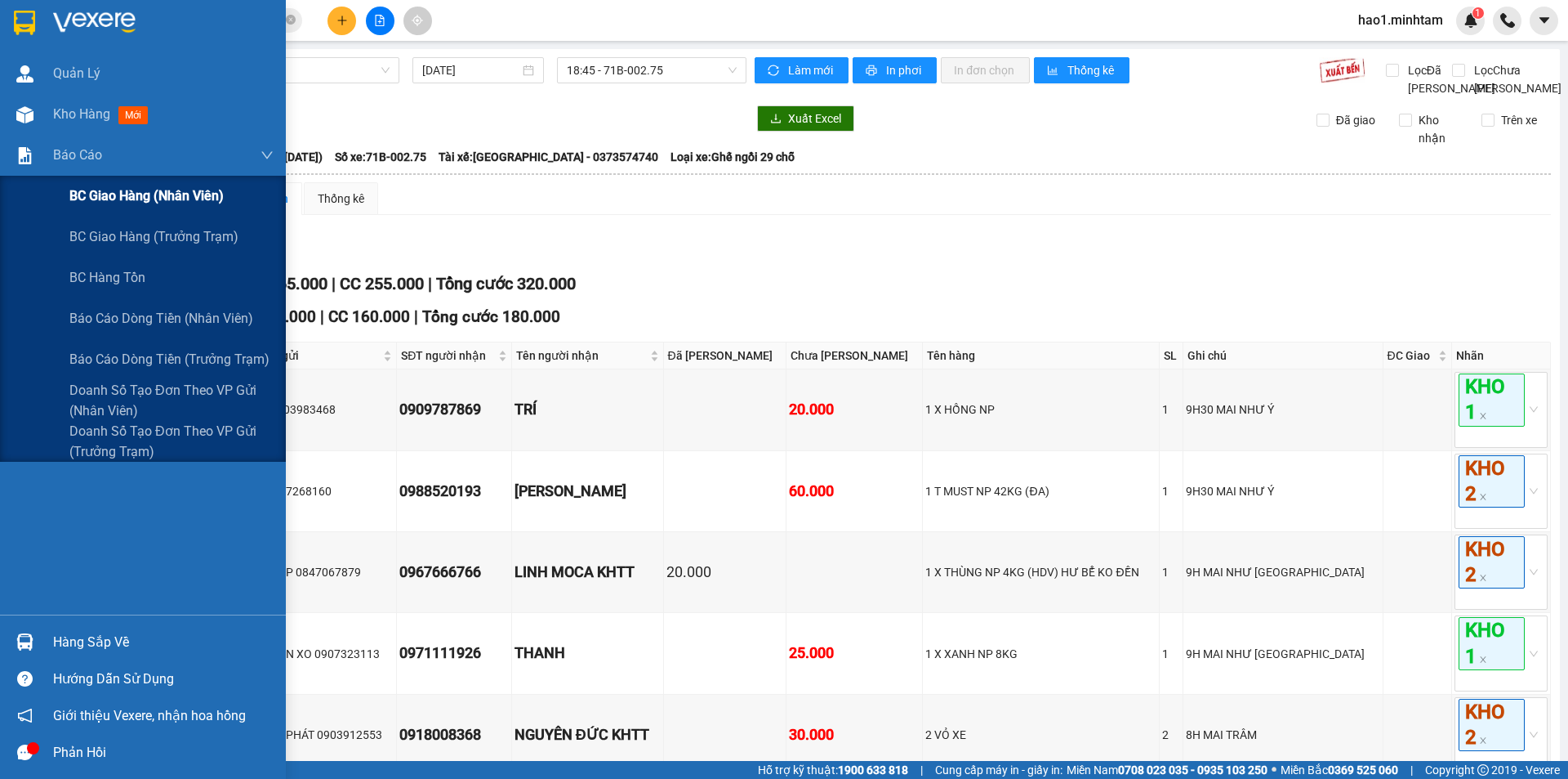
click at [159, 202] on span "BC giao hàng (nhân viên)" at bounding box center [146, 195] width 154 height 20
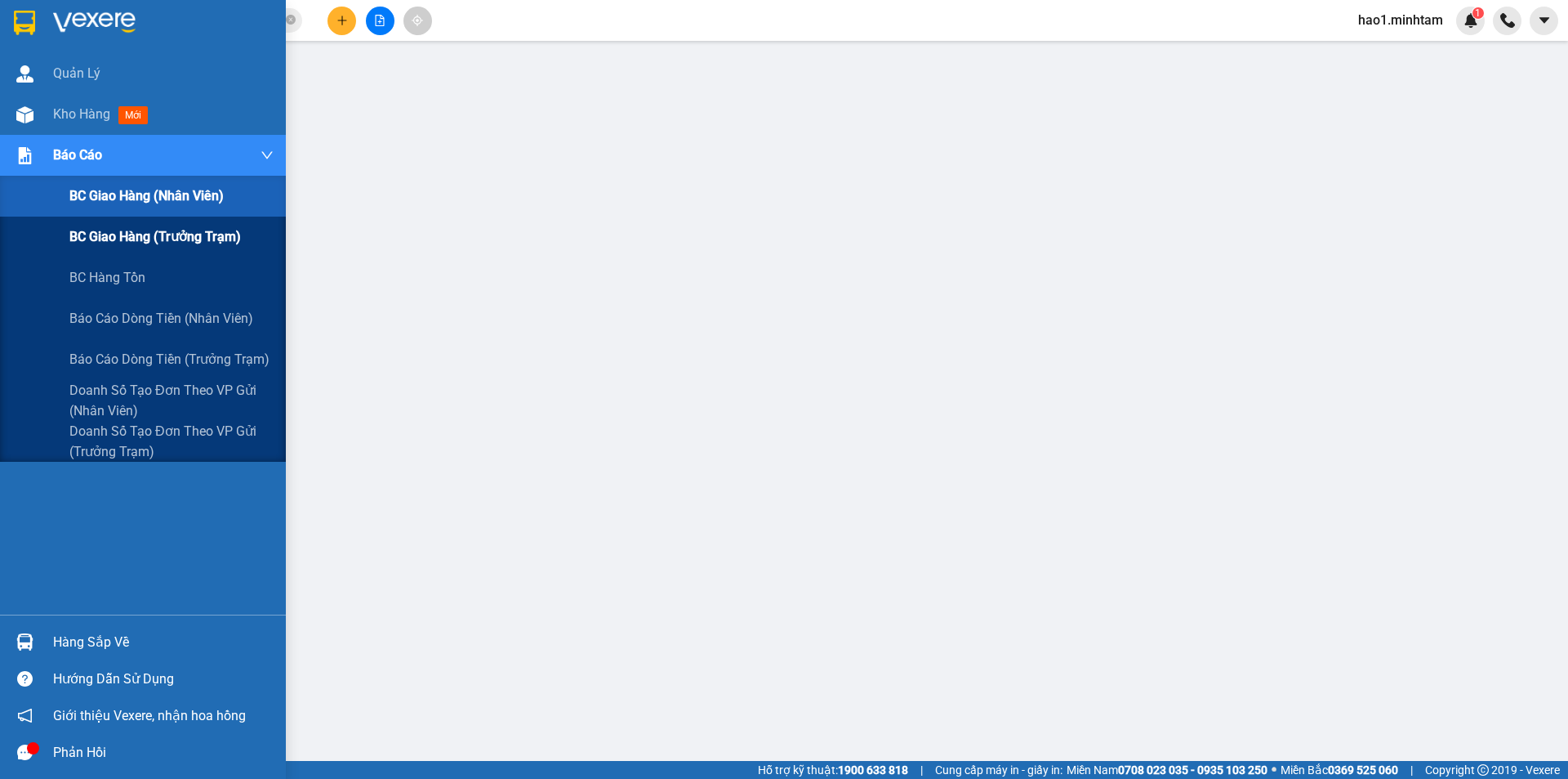
click at [116, 245] on span "BC giao hàng (trưởng trạm)" at bounding box center [155, 236] width 172 height 20
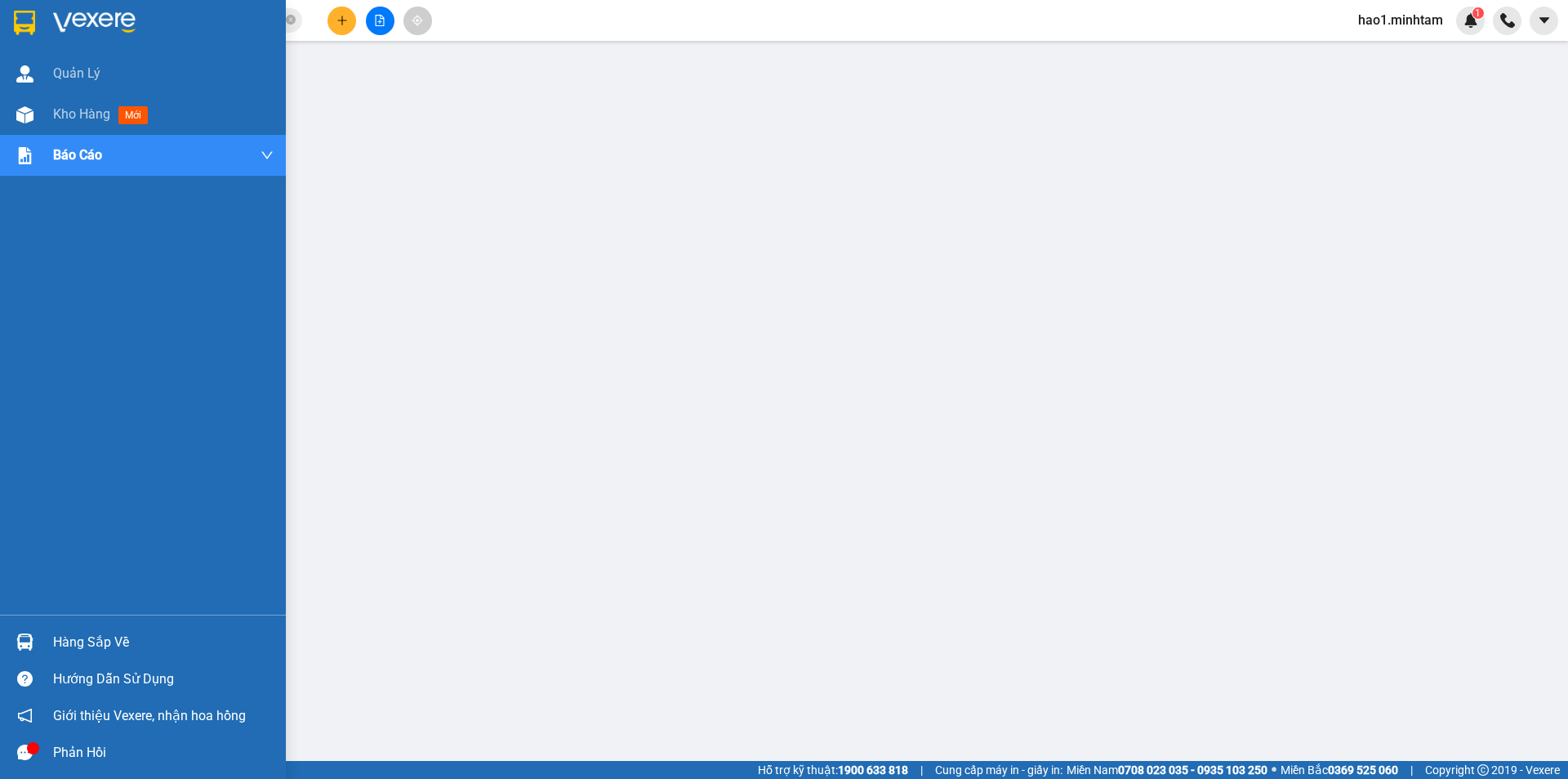
click at [85, 649] on div "Hàng sắp về" at bounding box center [163, 641] width 220 height 24
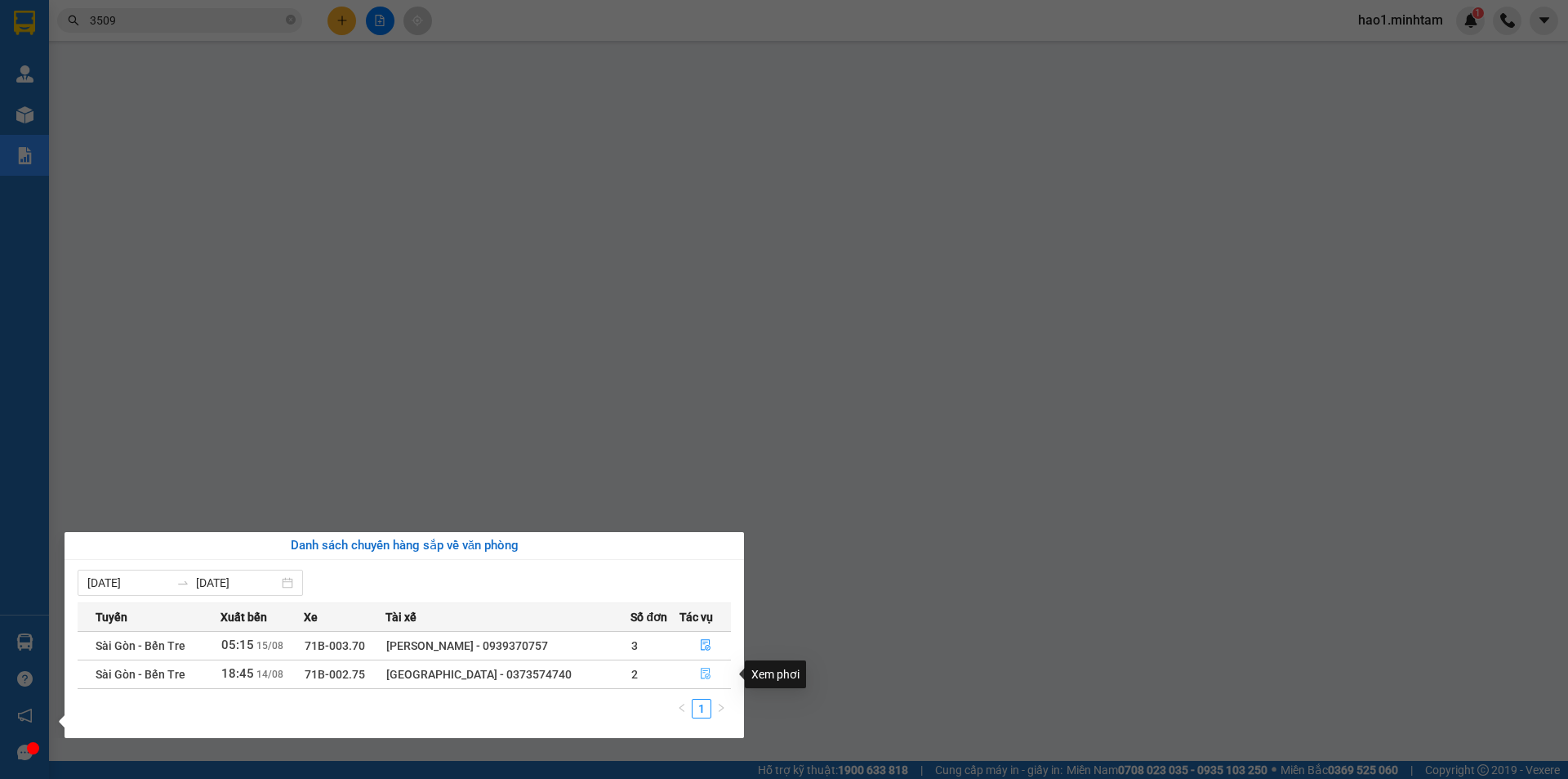
click at [702, 675] on icon "file-done" at bounding box center [706, 673] width 12 height 12
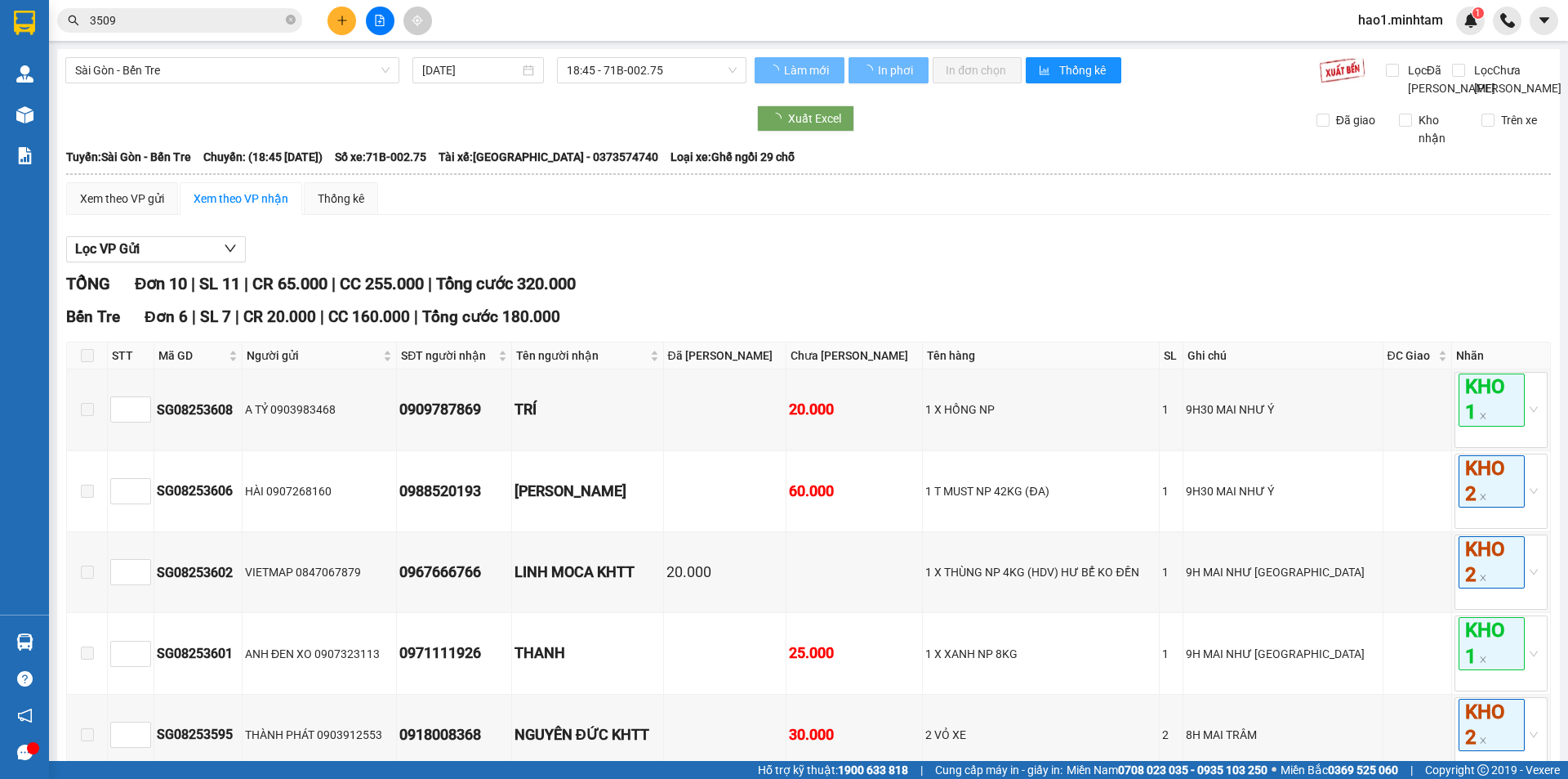
click at [713, 297] on div "TỔNG Đơn 10 | SL 11 | CR 65.000 | CC 255.000 | Tổng cước 320.000" at bounding box center [808, 284] width 1485 height 25
click at [173, 18] on input "3509" at bounding box center [186, 20] width 193 height 18
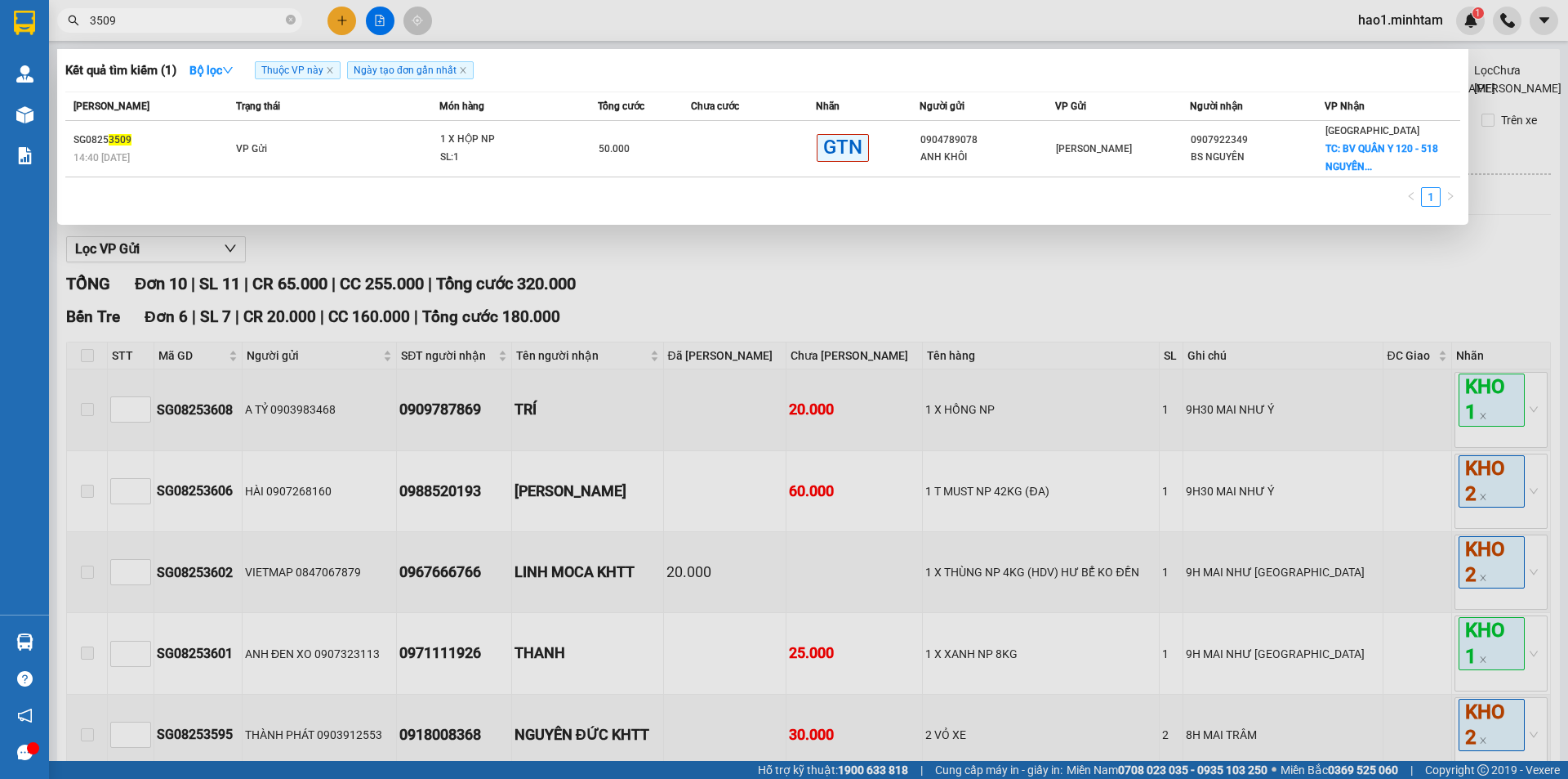
click at [173, 18] on input "3509" at bounding box center [186, 20] width 193 height 18
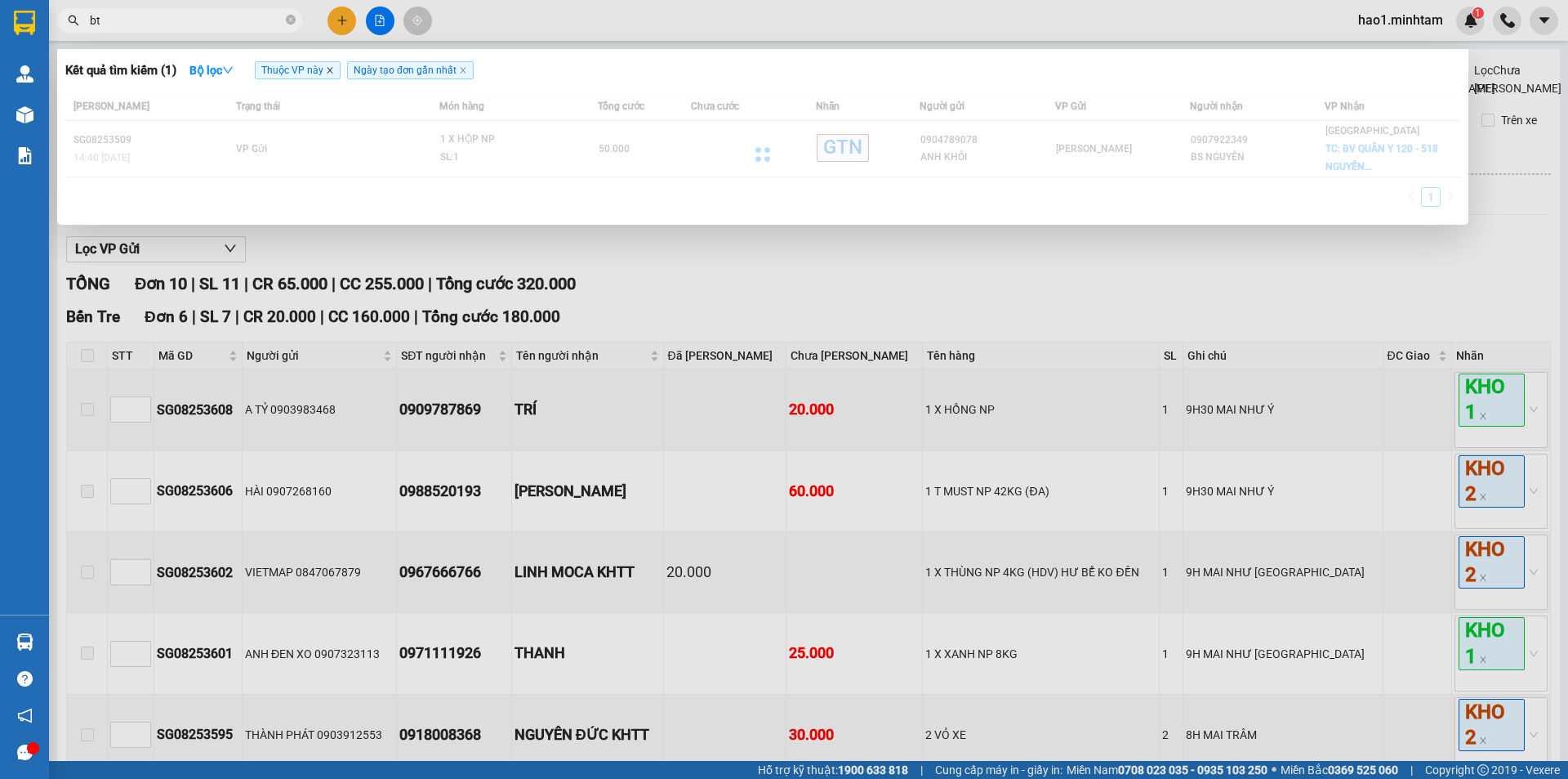
type input "bt"
click at [333, 73] on icon "close" at bounding box center [330, 71] width 6 height 6
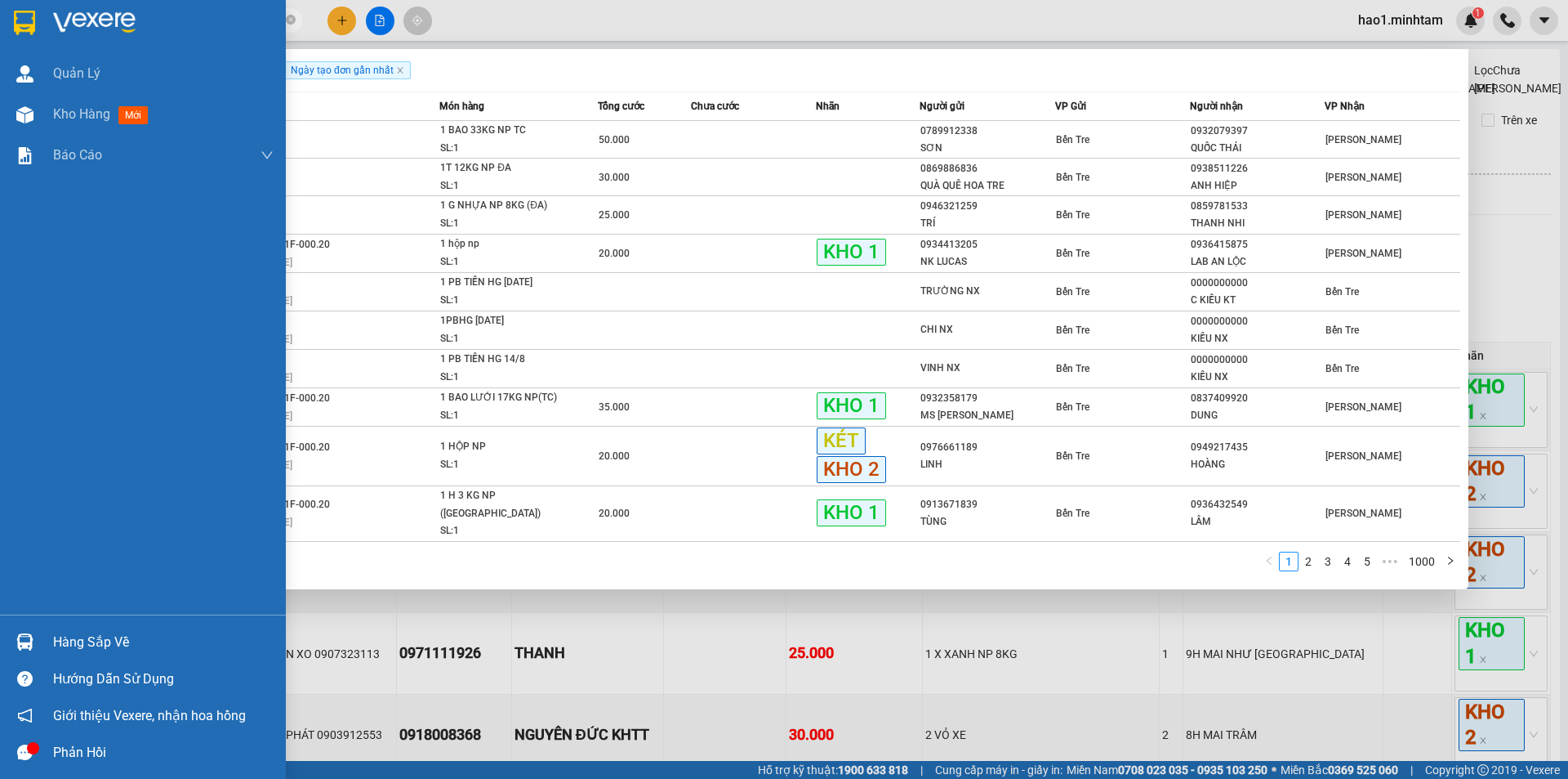
click at [28, 650] on img at bounding box center [25, 642] width 17 height 17
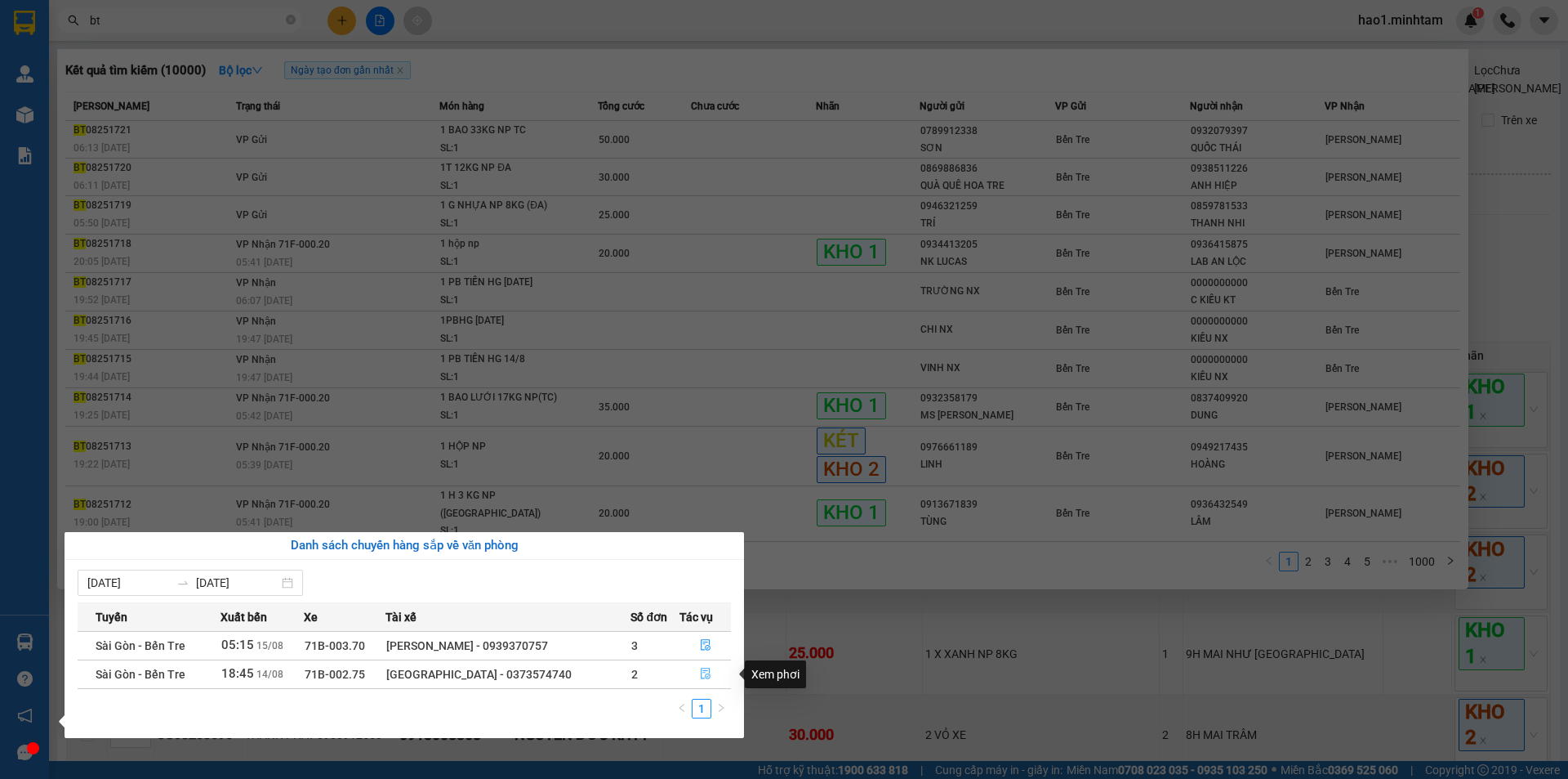
click at [706, 672] on icon "file-done" at bounding box center [706, 673] width 12 height 12
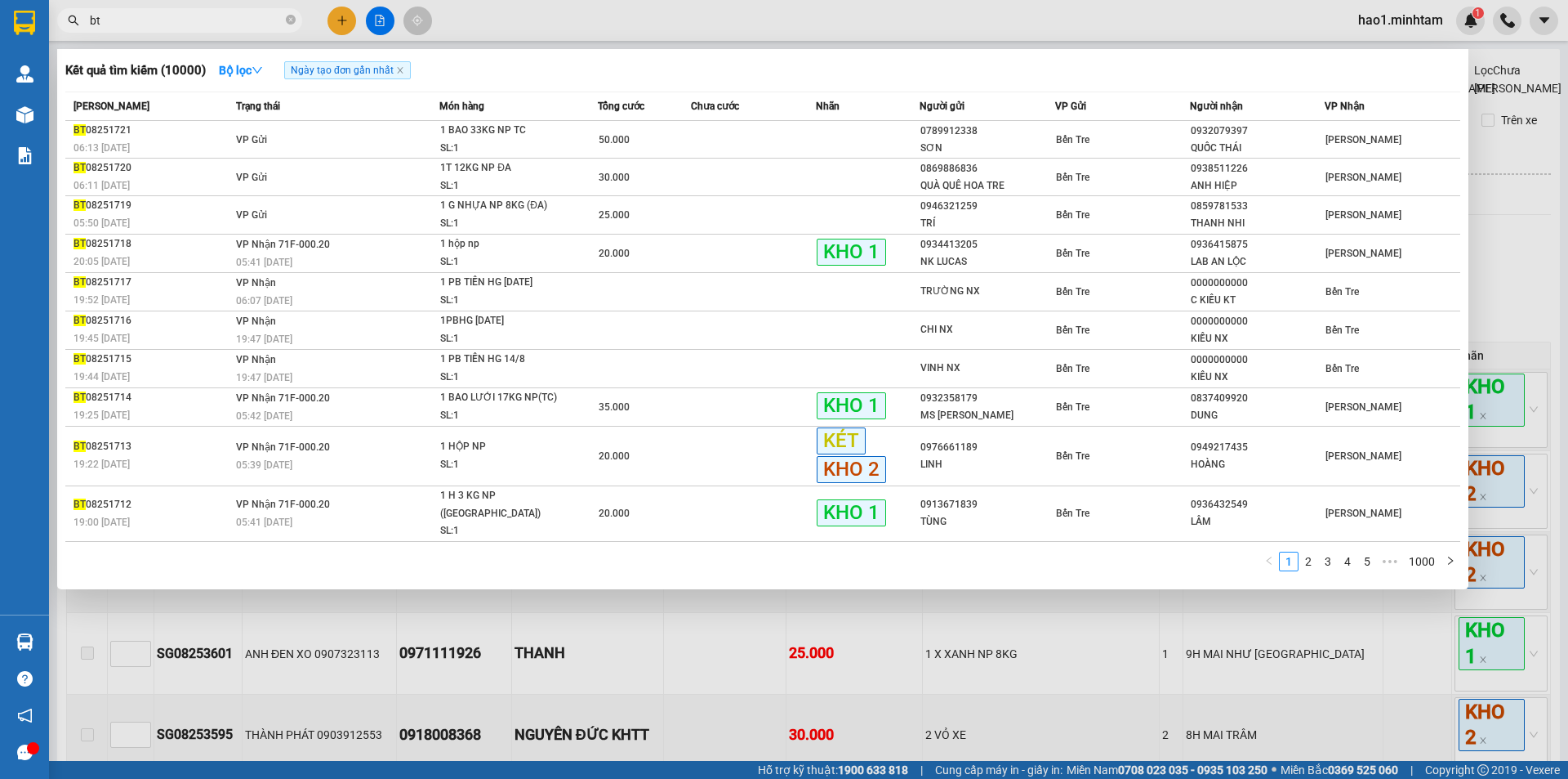
click at [1531, 311] on div at bounding box center [784, 389] width 1568 height 779
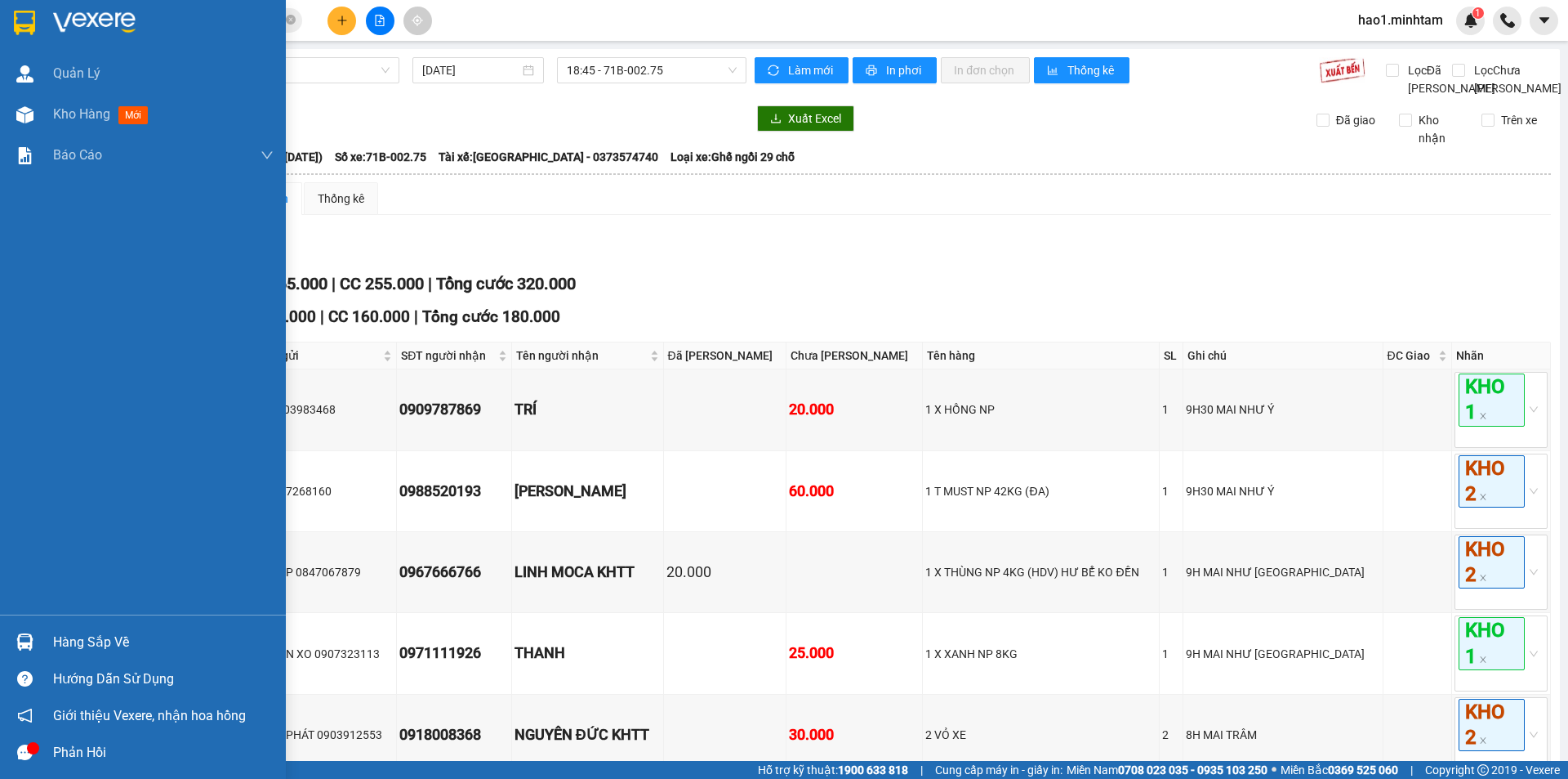
click at [24, 635] on img at bounding box center [25, 642] width 17 height 17
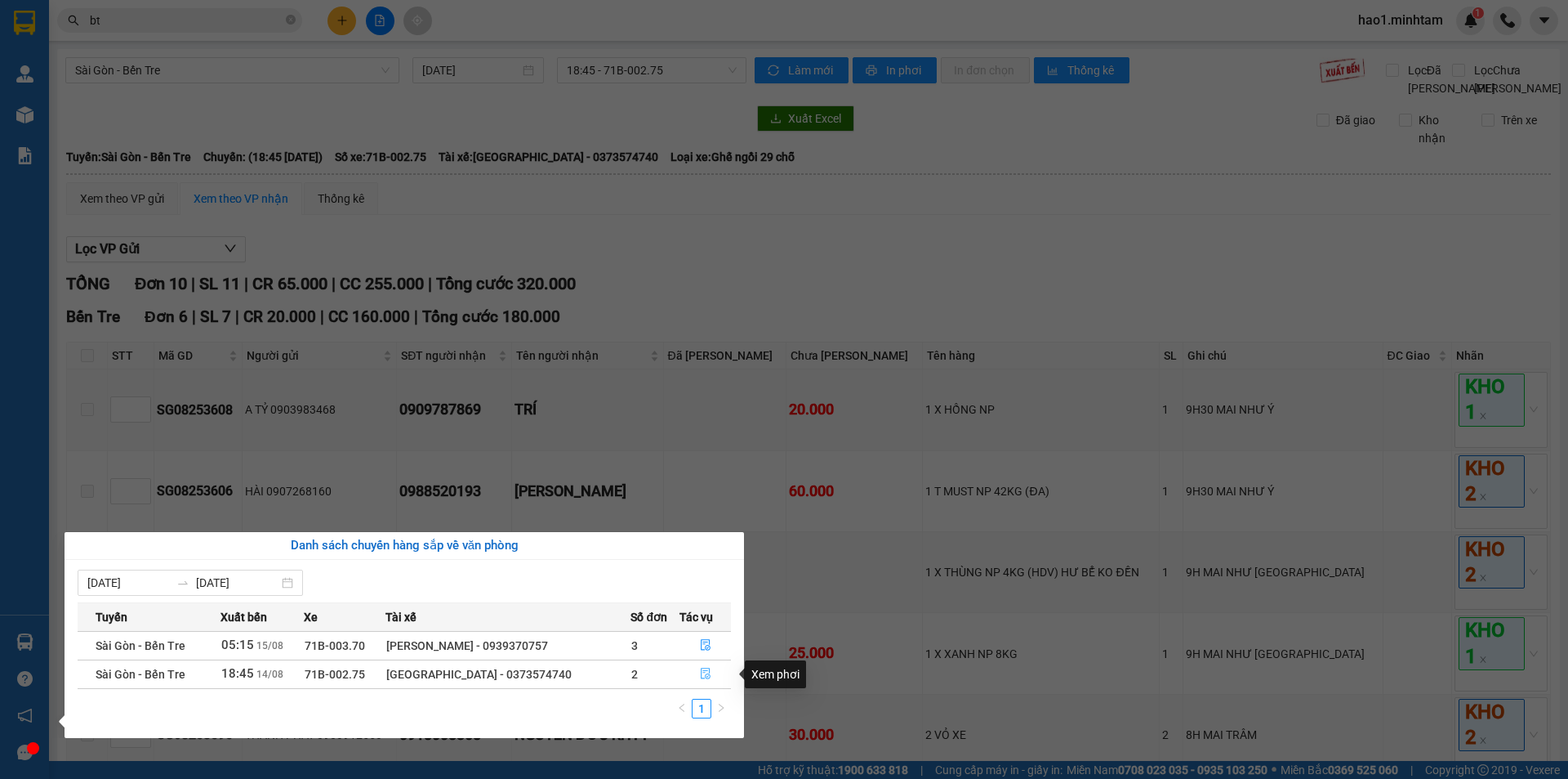
click at [702, 676] on icon "file-done" at bounding box center [706, 673] width 12 height 12
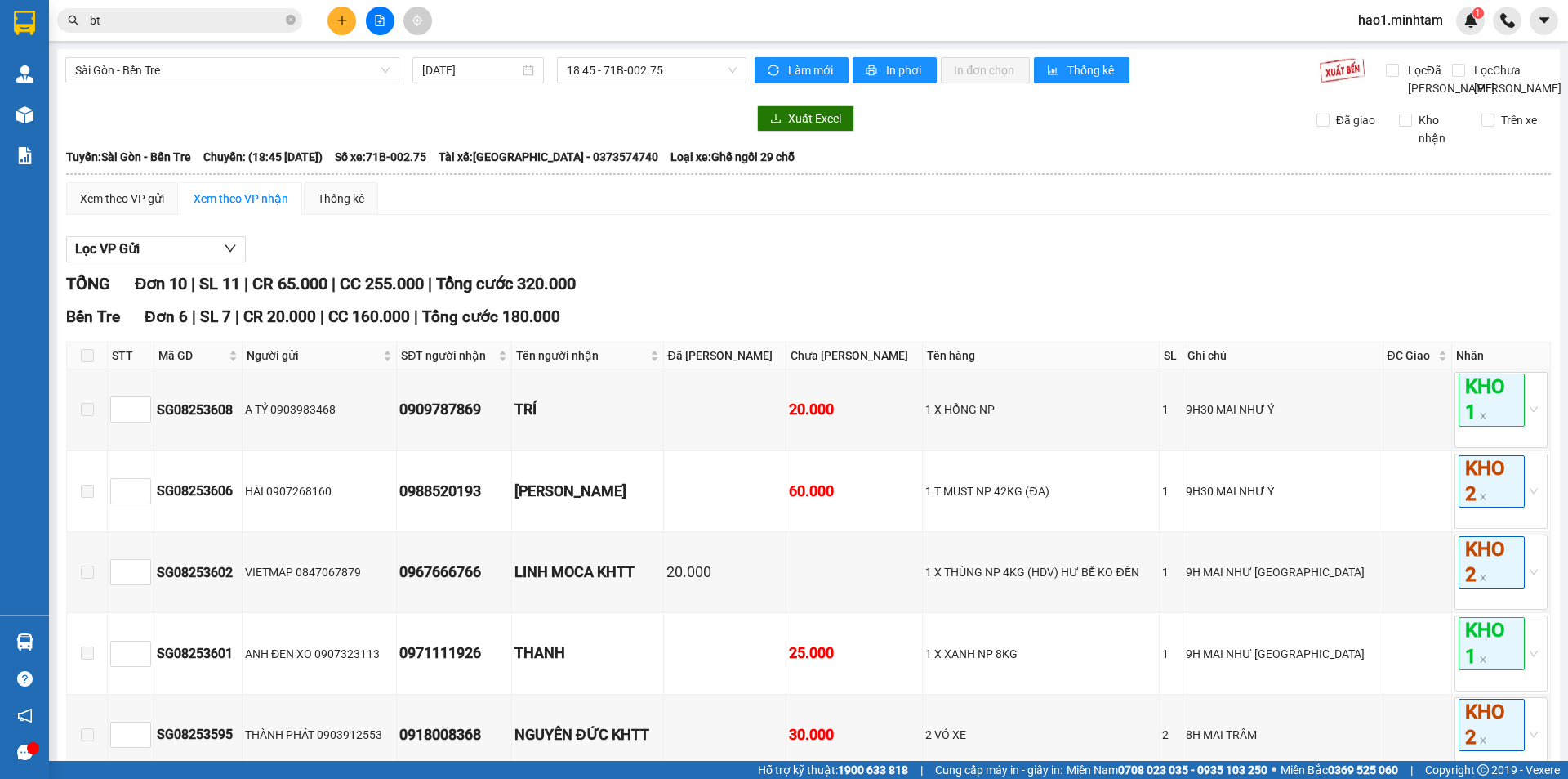
click at [846, 329] on div "Bến Tre Đơn 6 | SL 7 | CR 20.000 | CC 160.000 | Tổng cước 180.000" at bounding box center [808, 316] width 1485 height 24
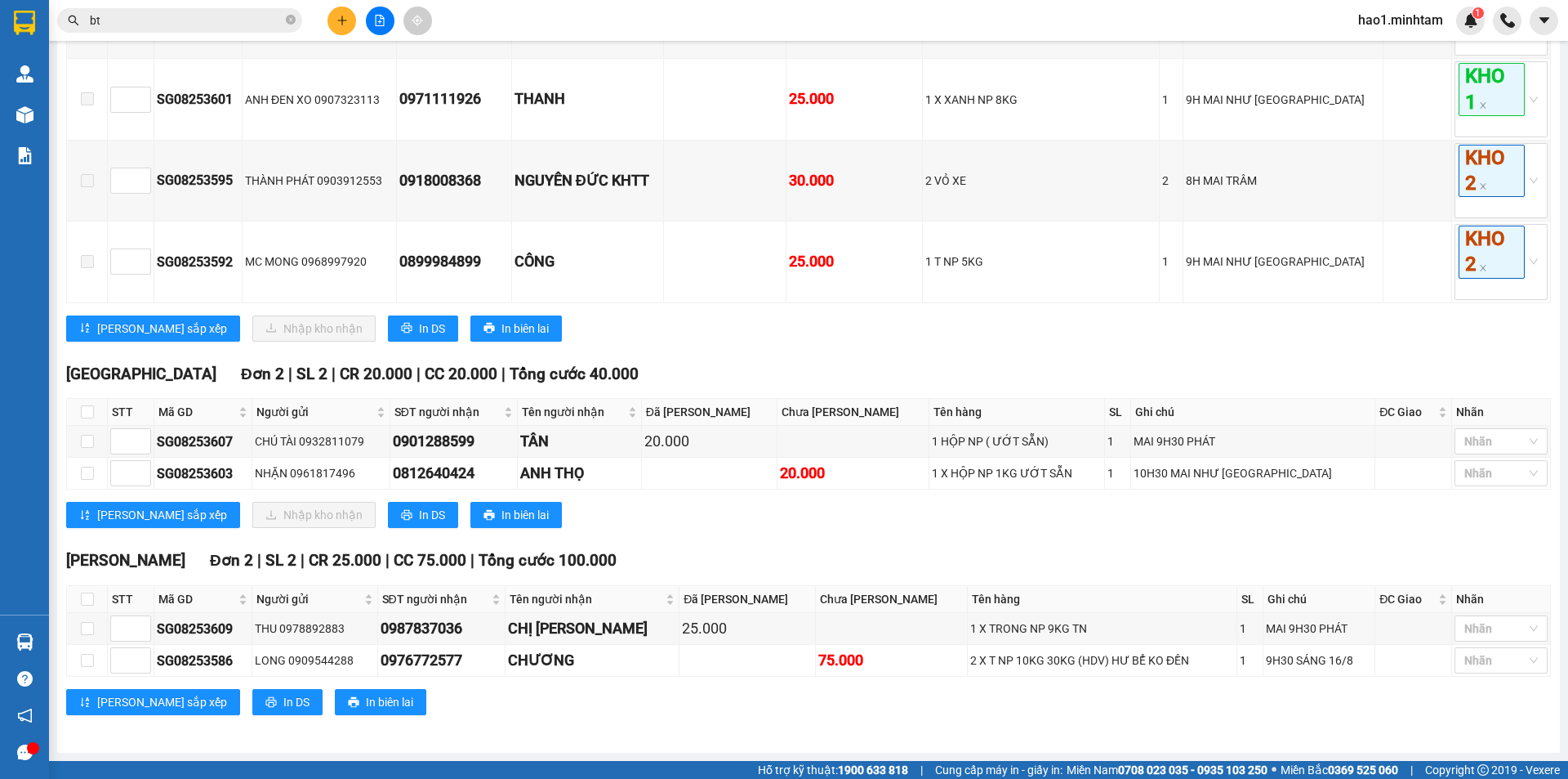
click at [822, 375] on div "Tiền Giang Đơn 2 | SL 2 | CR 20.000 | CC 20.000 | Tổng cước 40.000" at bounding box center [808, 373] width 1485 height 24
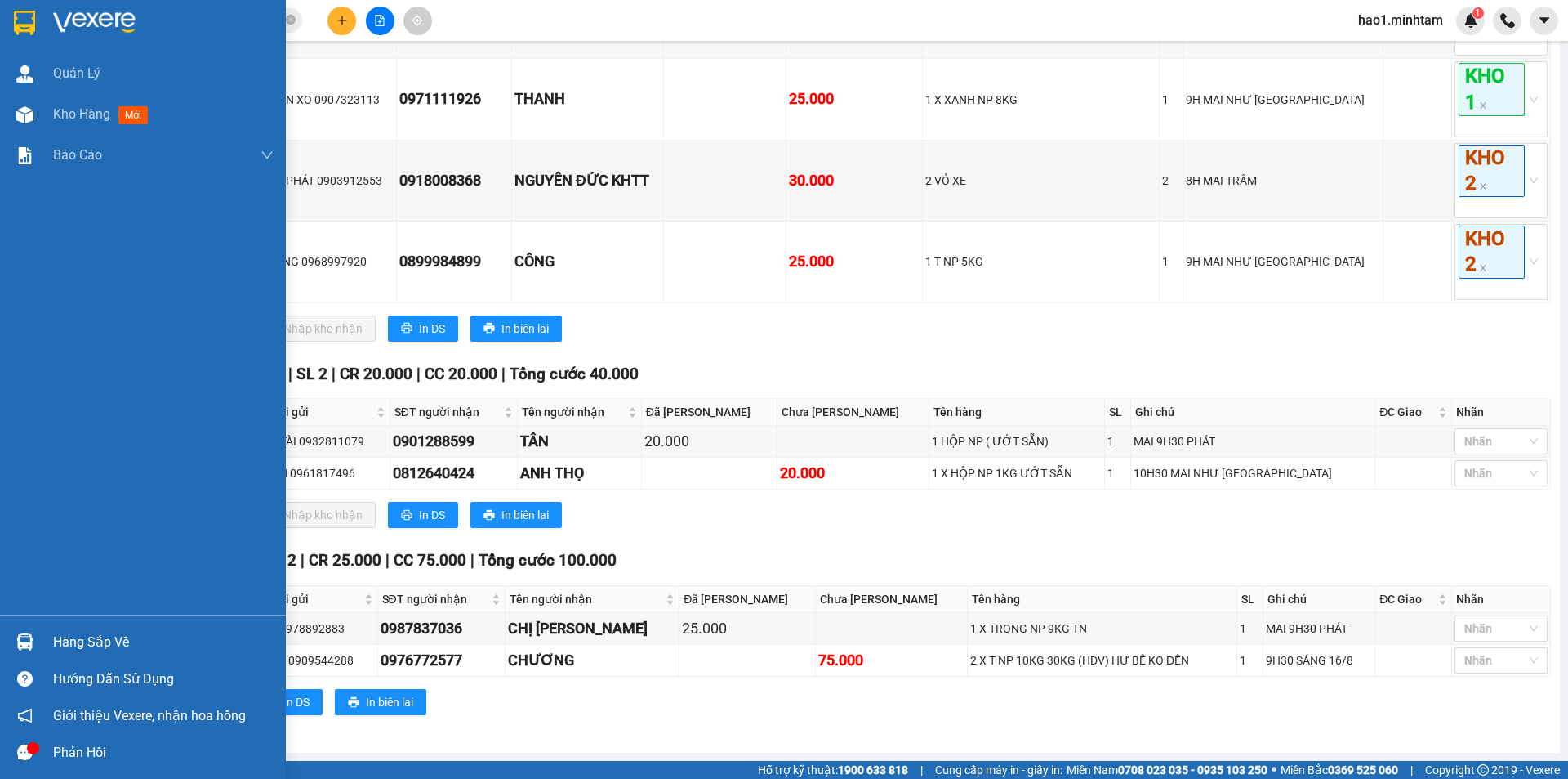
click at [39, 643] on div at bounding box center [24, 641] width 28 height 28
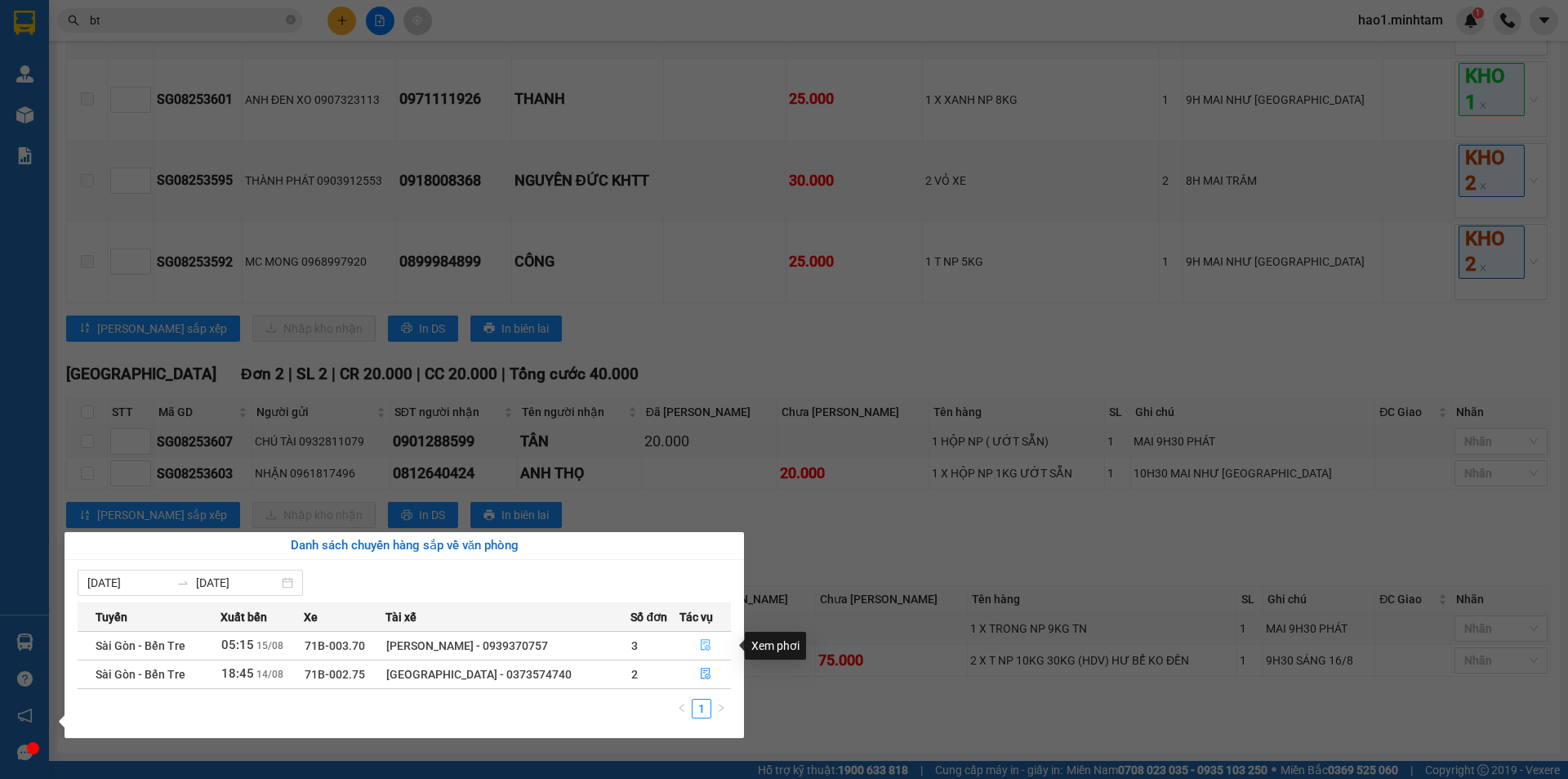
click at [705, 646] on icon "file-done" at bounding box center [706, 645] width 10 height 12
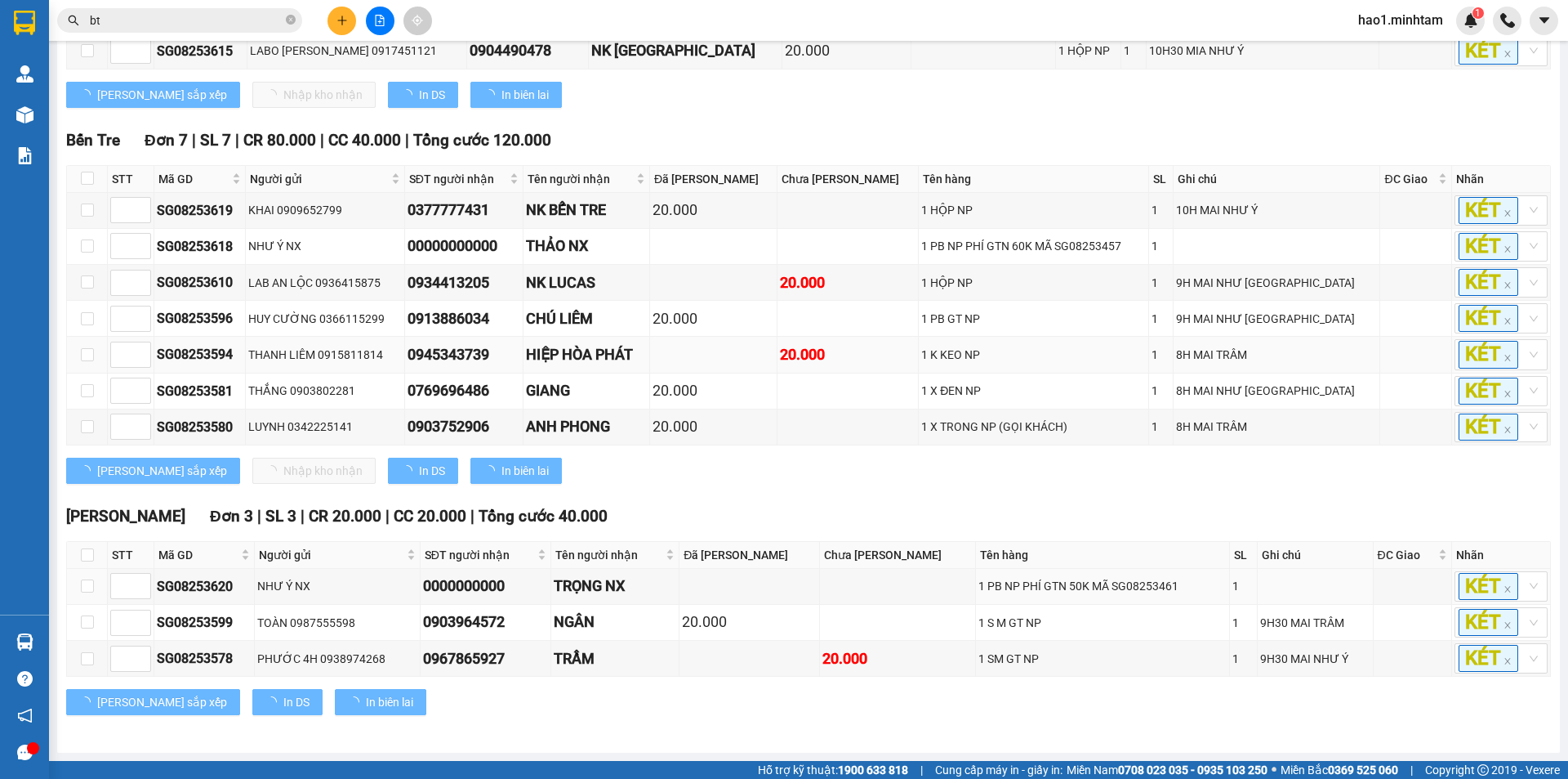
type input "[DATE]"
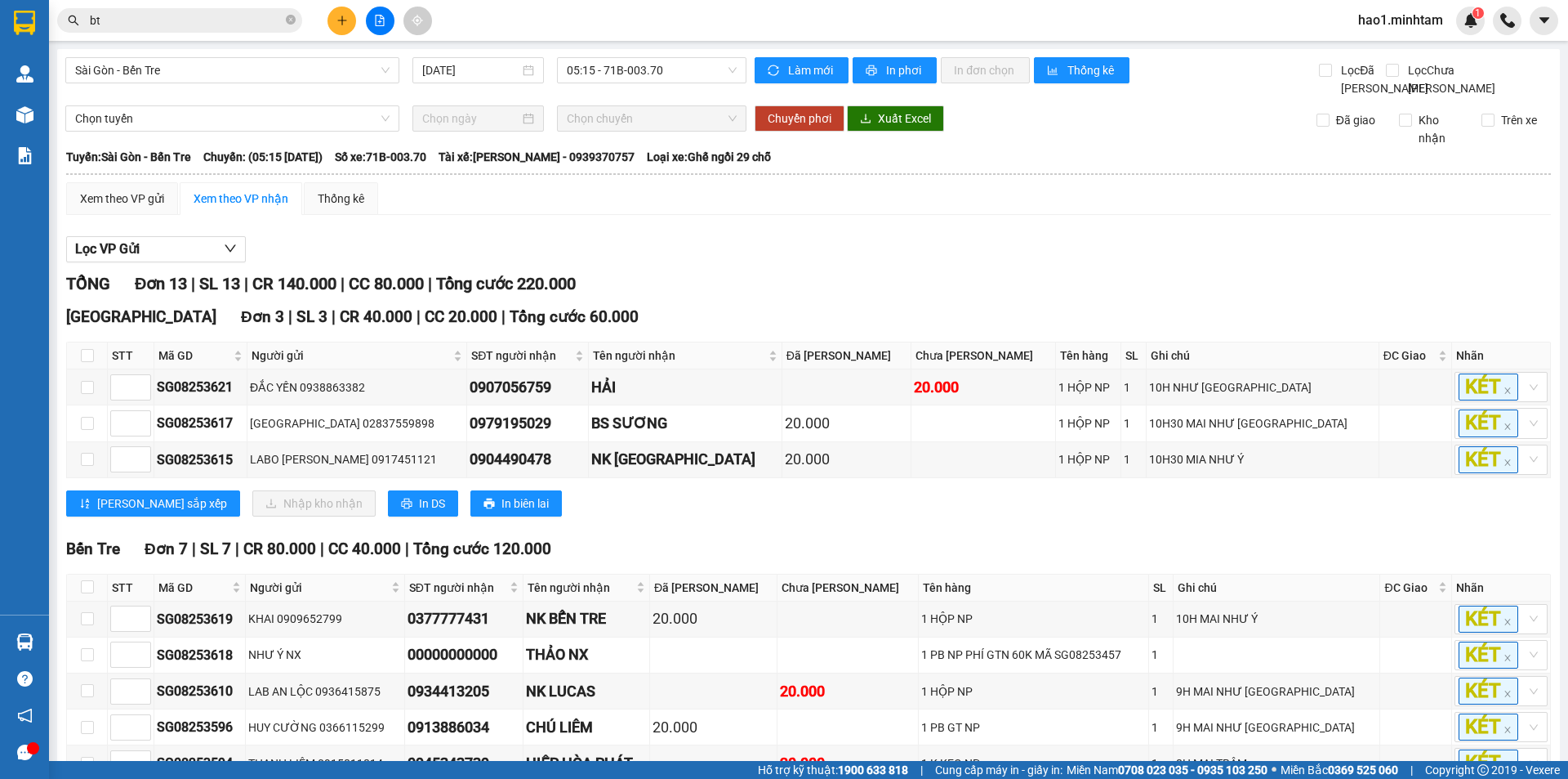
click at [861, 516] on div "Lưu sắp xếp Nhập kho nhận In DS In biên lai" at bounding box center [808, 503] width 1485 height 26
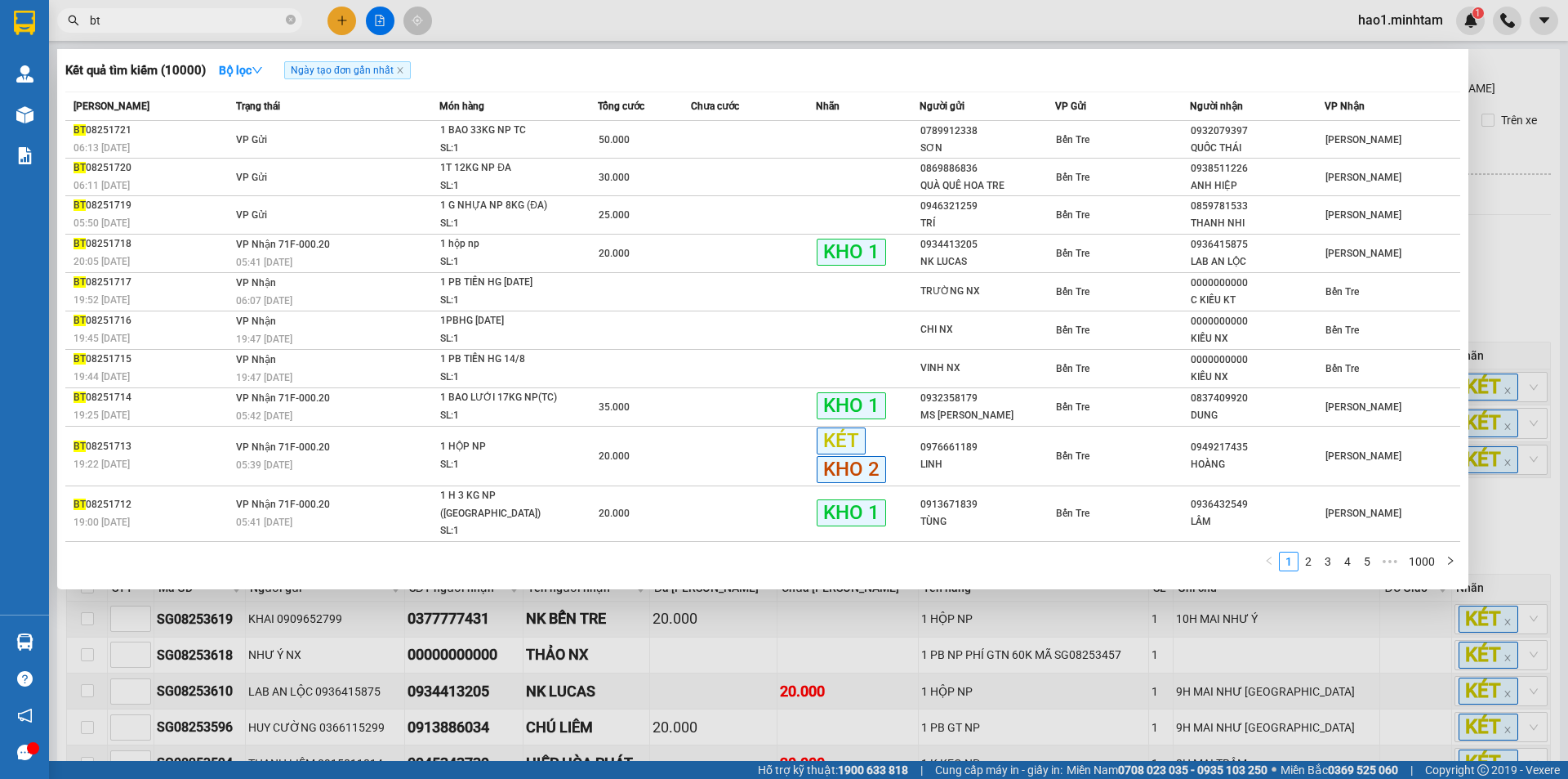
click at [257, 24] on input "bt" at bounding box center [186, 20] width 193 height 18
click at [262, 70] on icon "down" at bounding box center [257, 70] width 10 height 7
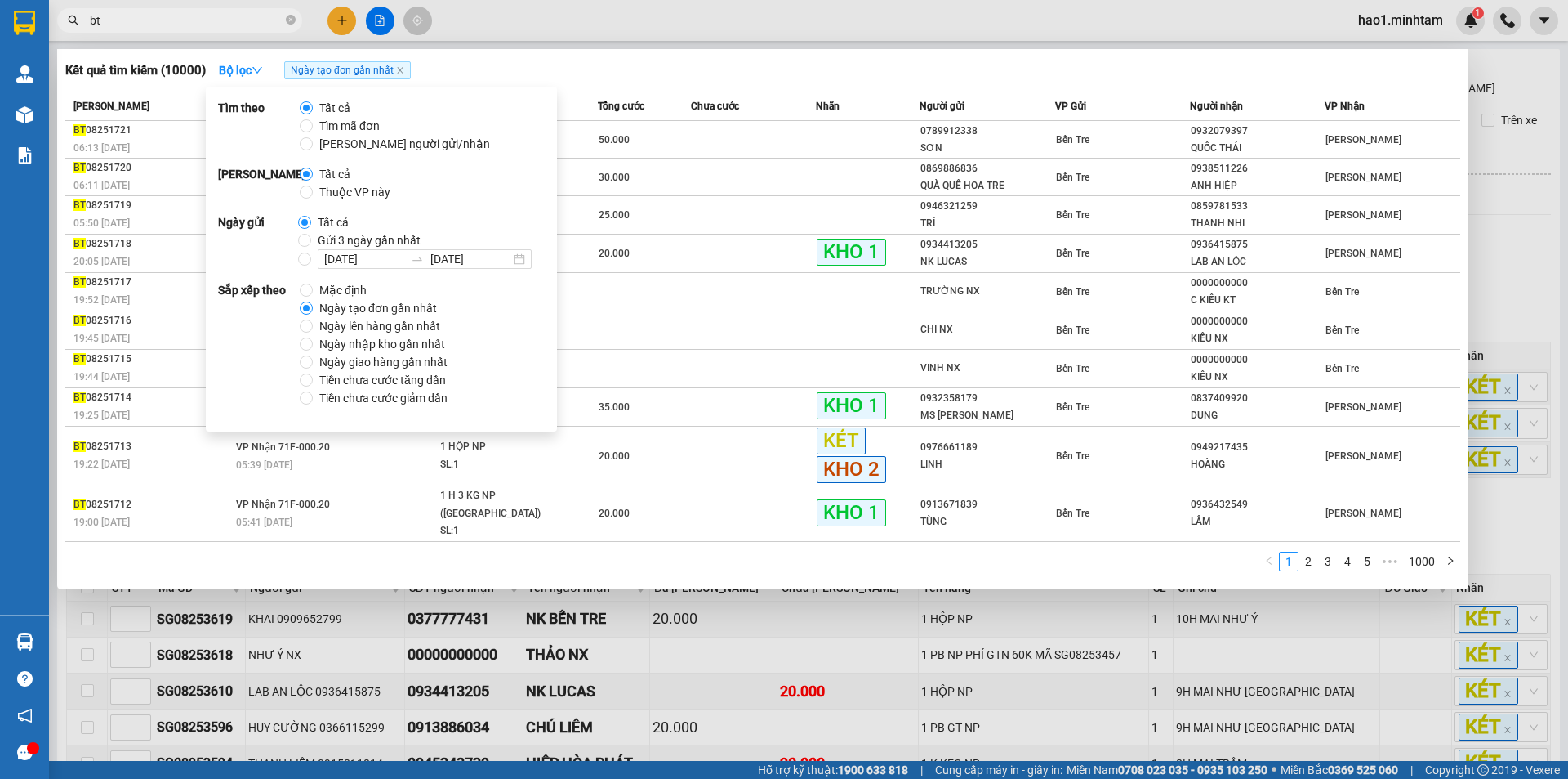
click at [341, 193] on span "Thuộc VP này" at bounding box center [355, 192] width 84 height 18
click at [313, 193] on input "Thuộc VP này" at bounding box center [305, 191] width 13 height 13
radio input "true"
radio input "false"
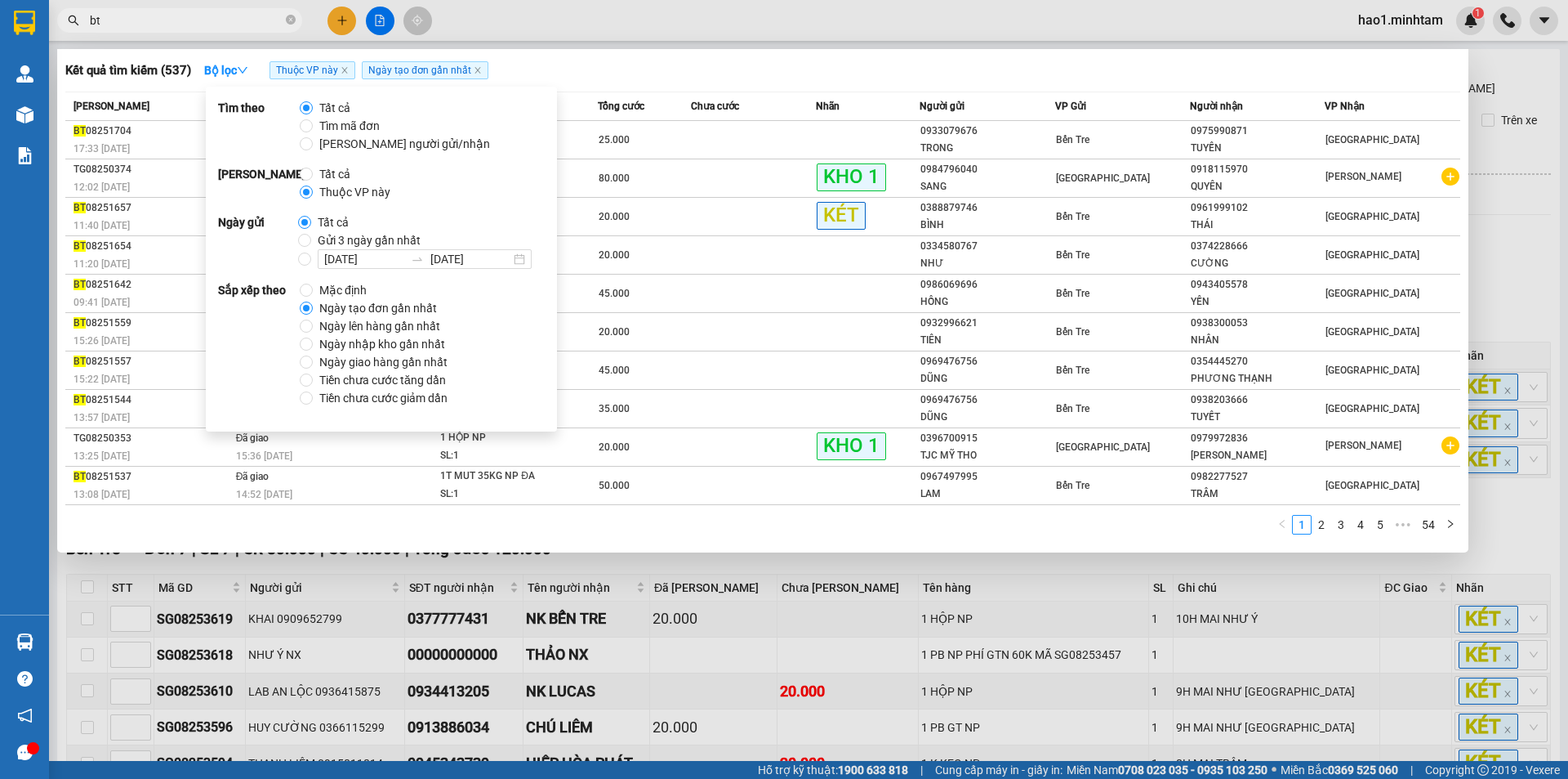
click at [554, 71] on div "Kết quả tìm kiếm ( 537 ) Bộ lọc Thuộc VP này Ngày tạo đơn gần nhất" at bounding box center [762, 70] width 1394 height 26
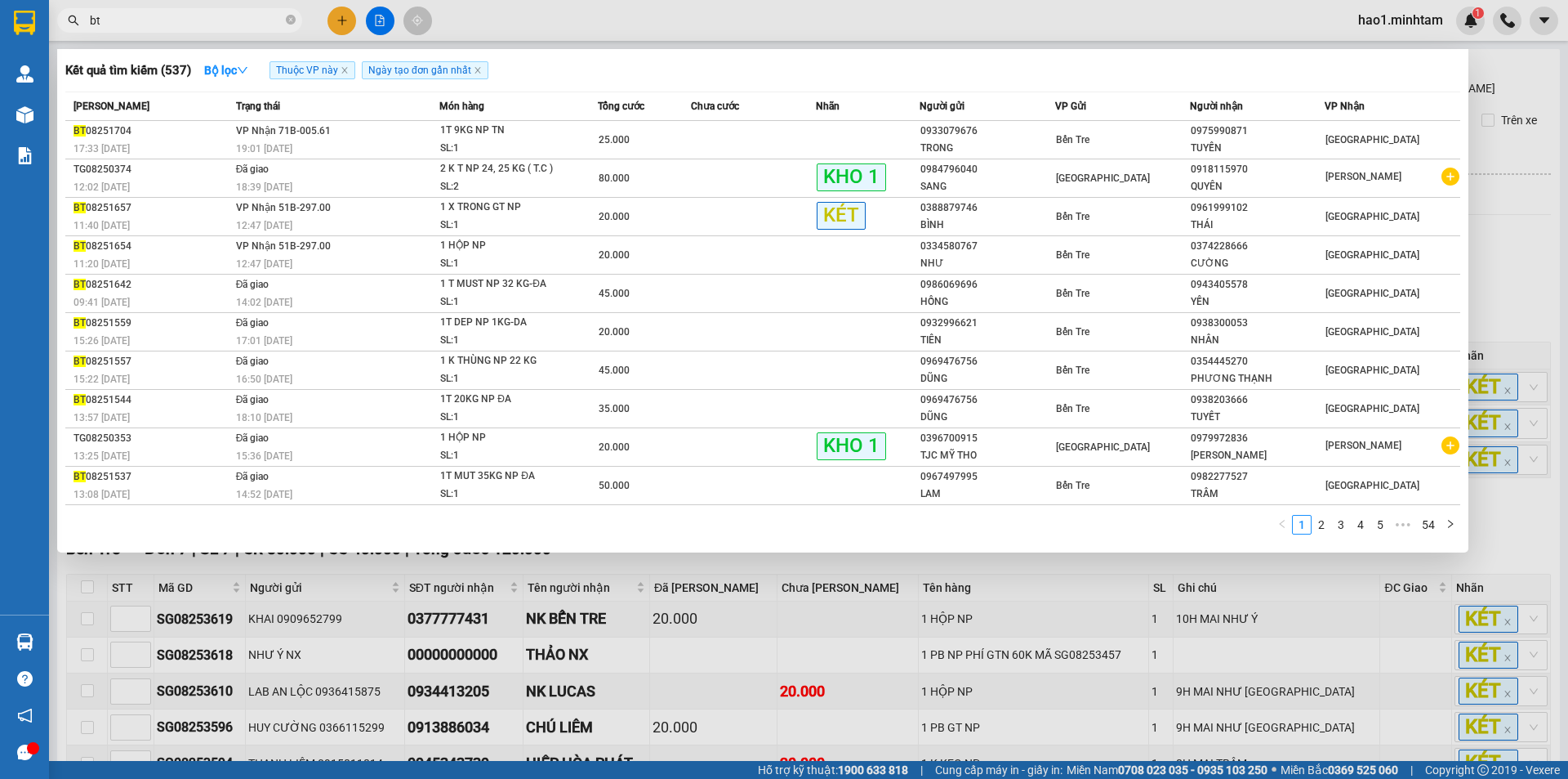
click at [554, 71] on div "Kết quả tìm kiếm ( 537 ) Bộ lọc Thuộc VP này Ngày tạo đơn gần nhất" at bounding box center [762, 70] width 1394 height 26
click at [196, 23] on input "bt" at bounding box center [186, 20] width 193 height 18
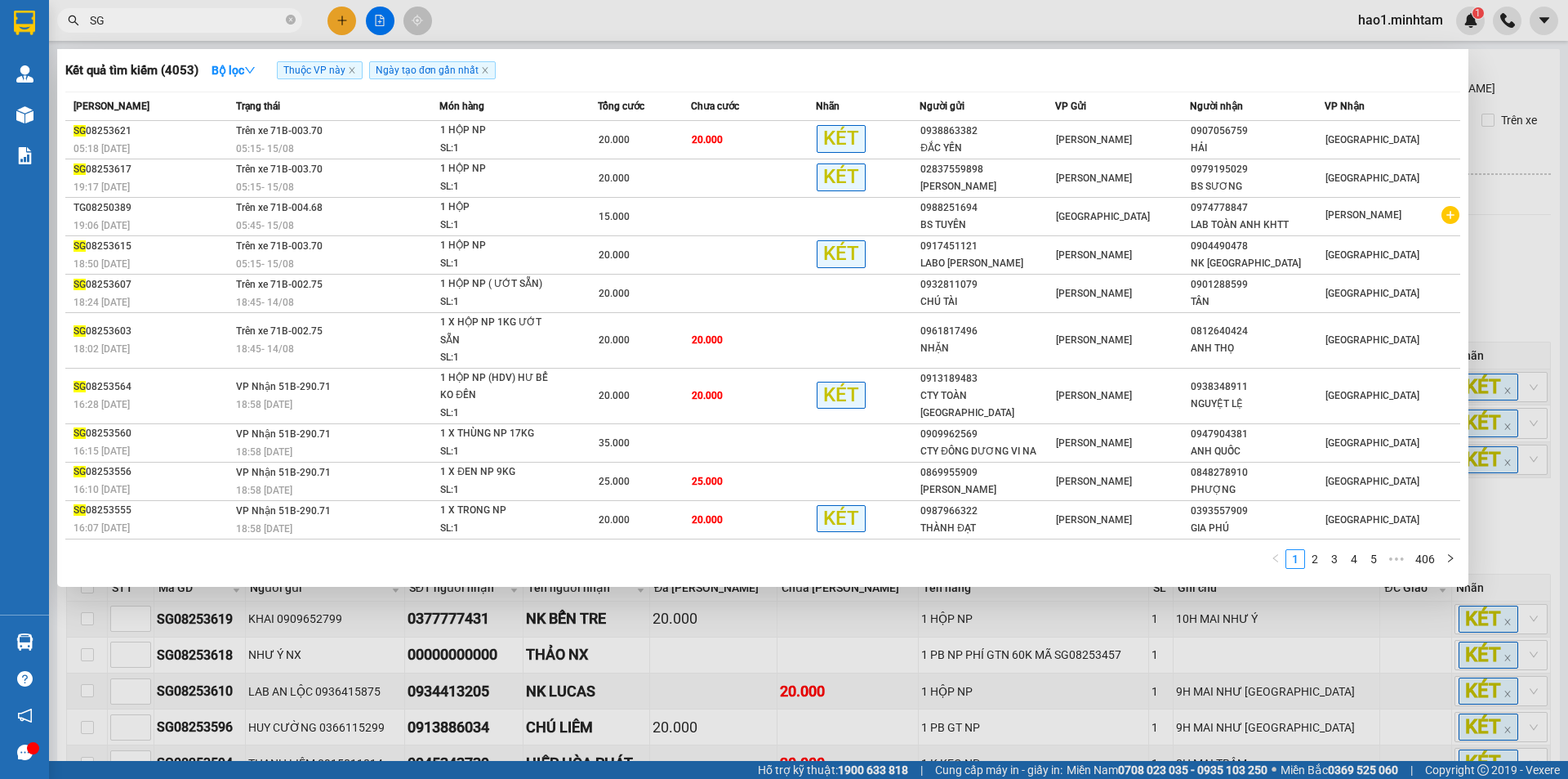
type input "SG"
click at [535, 63] on div "Kết quả tìm kiếm ( 4053 ) Bộ lọc Thuộc VP này Ngày tạo đơn gần nhất" at bounding box center [762, 70] width 1394 height 26
click at [1489, 276] on div at bounding box center [784, 389] width 1568 height 779
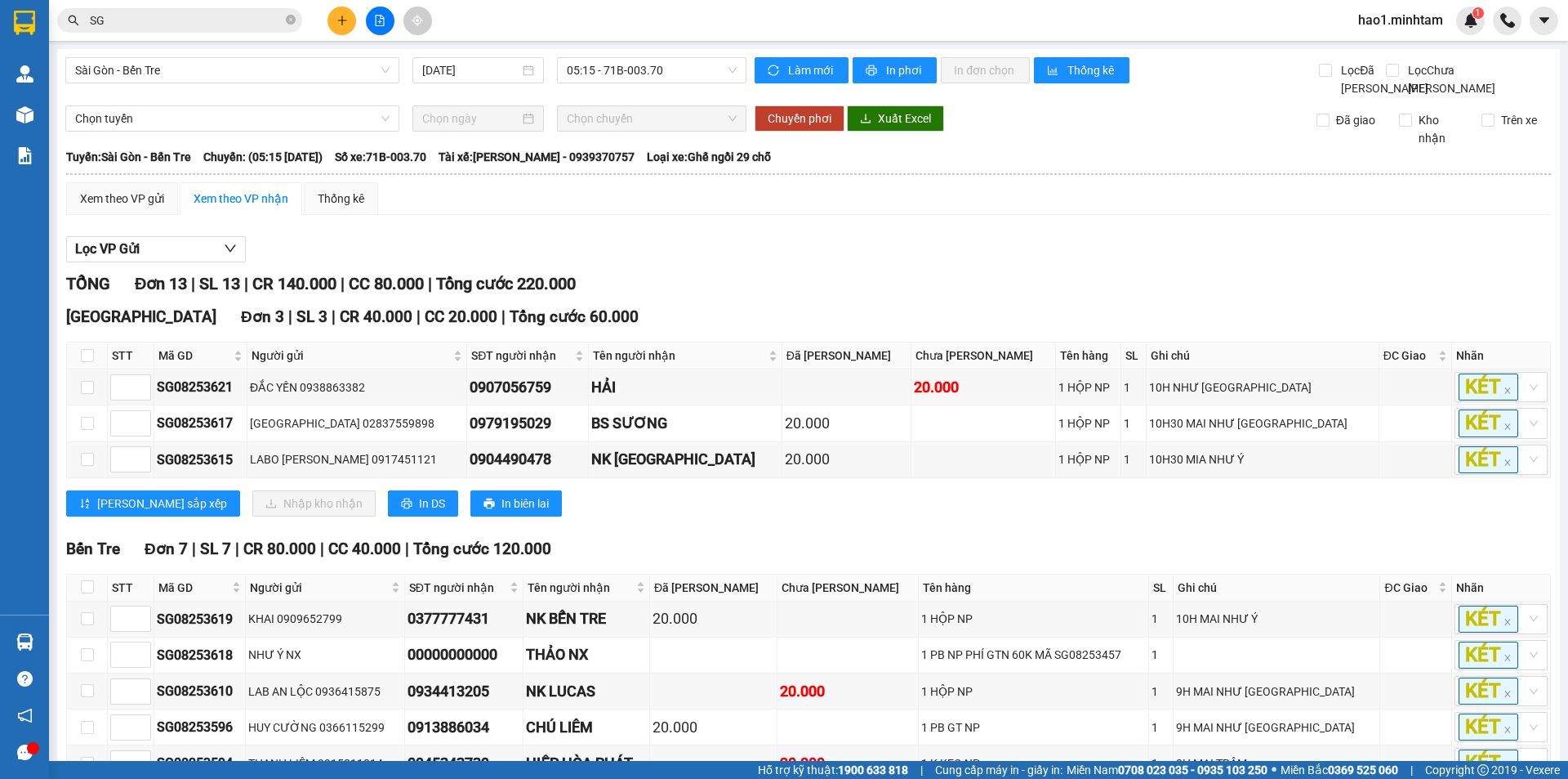
click at [1463, 263] on div "Lọc VP Gửi" at bounding box center [808, 249] width 1485 height 27
click at [1274, 297] on div "TỔNG Đơn 13 | SL 13 | CR 140.000 | CC 80.000 | Tổng cước 220.000" at bounding box center [808, 284] width 1485 height 25
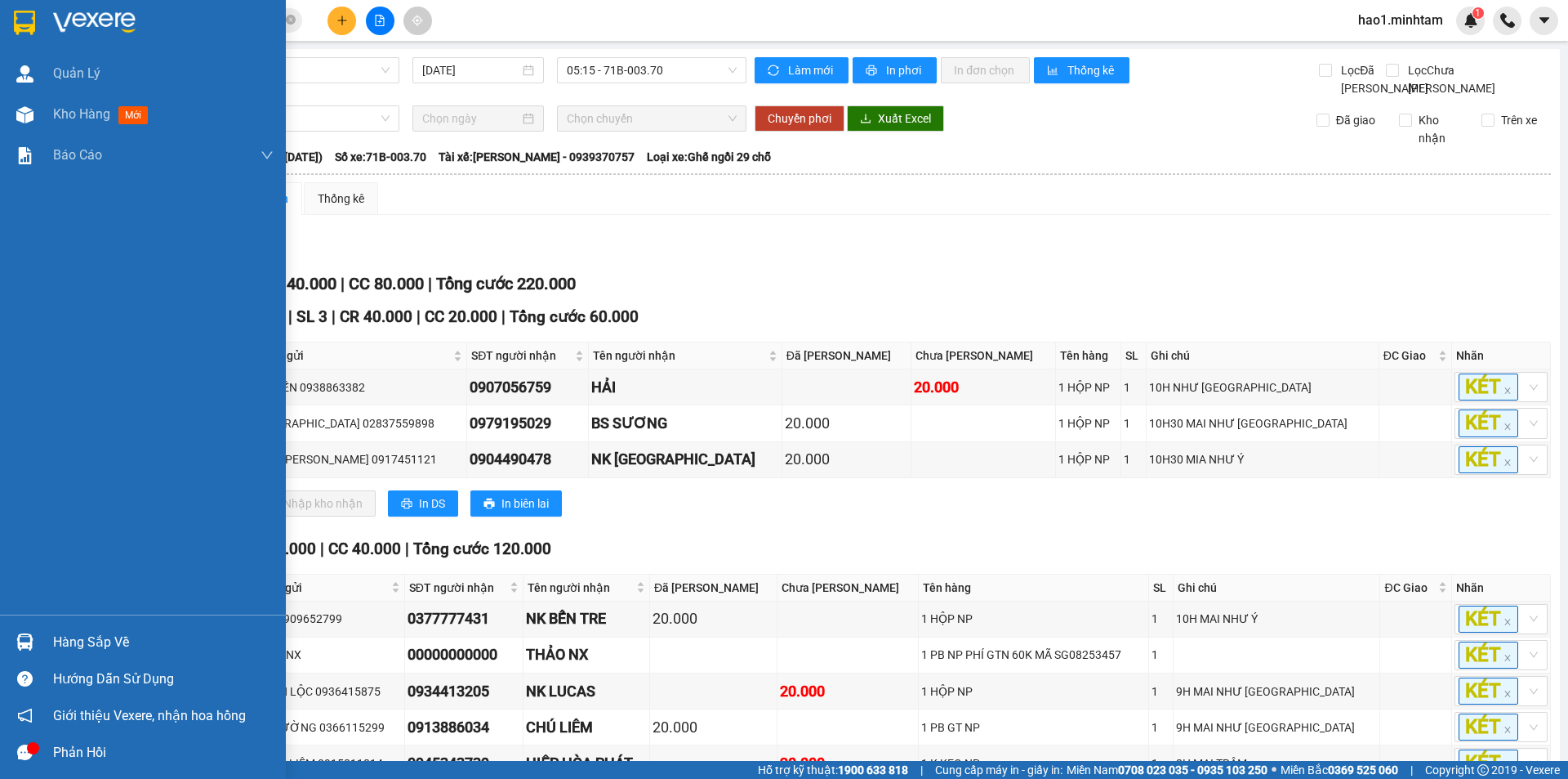
drag, startPoint x: 46, startPoint y: 13, endPoint x: 370, endPoint y: 5, distance: 324.1
click at [55, 13] on div at bounding box center [143, 26] width 286 height 53
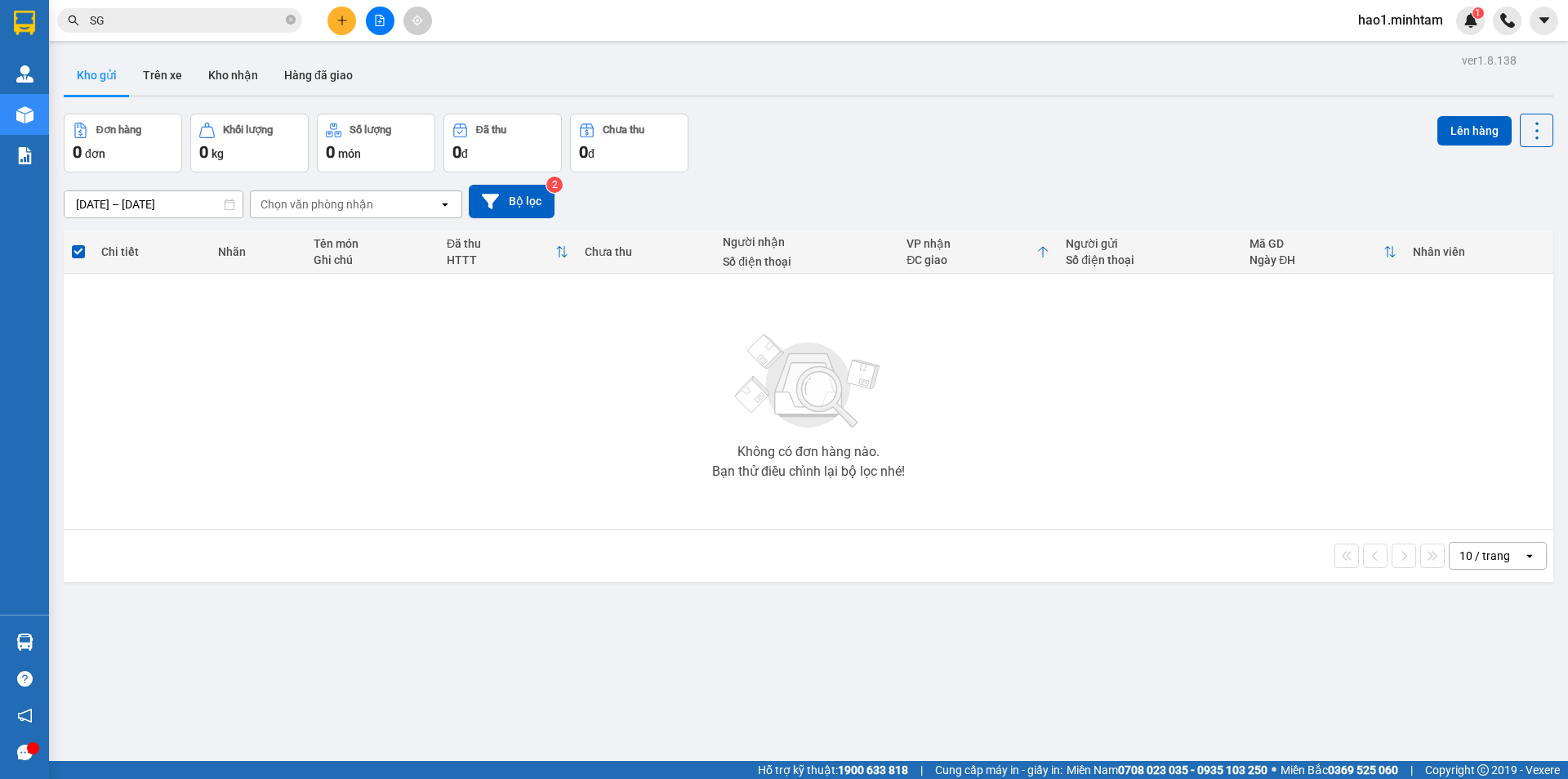
click at [544, 31] on div "Kết quả tìm kiếm ( 4053 ) Bộ lọc Thuộc VP này Ngày tạo đơn gần nhất Mã ĐH Trạng…" at bounding box center [784, 20] width 1568 height 41
click at [69, 646] on div "ver 1.8.138 Kho gửi Trên xe Kho nhận Hàng đã giao Đơn hàng 0 đơn Khối lượng 0 k…" at bounding box center [809, 438] width 1503 height 779
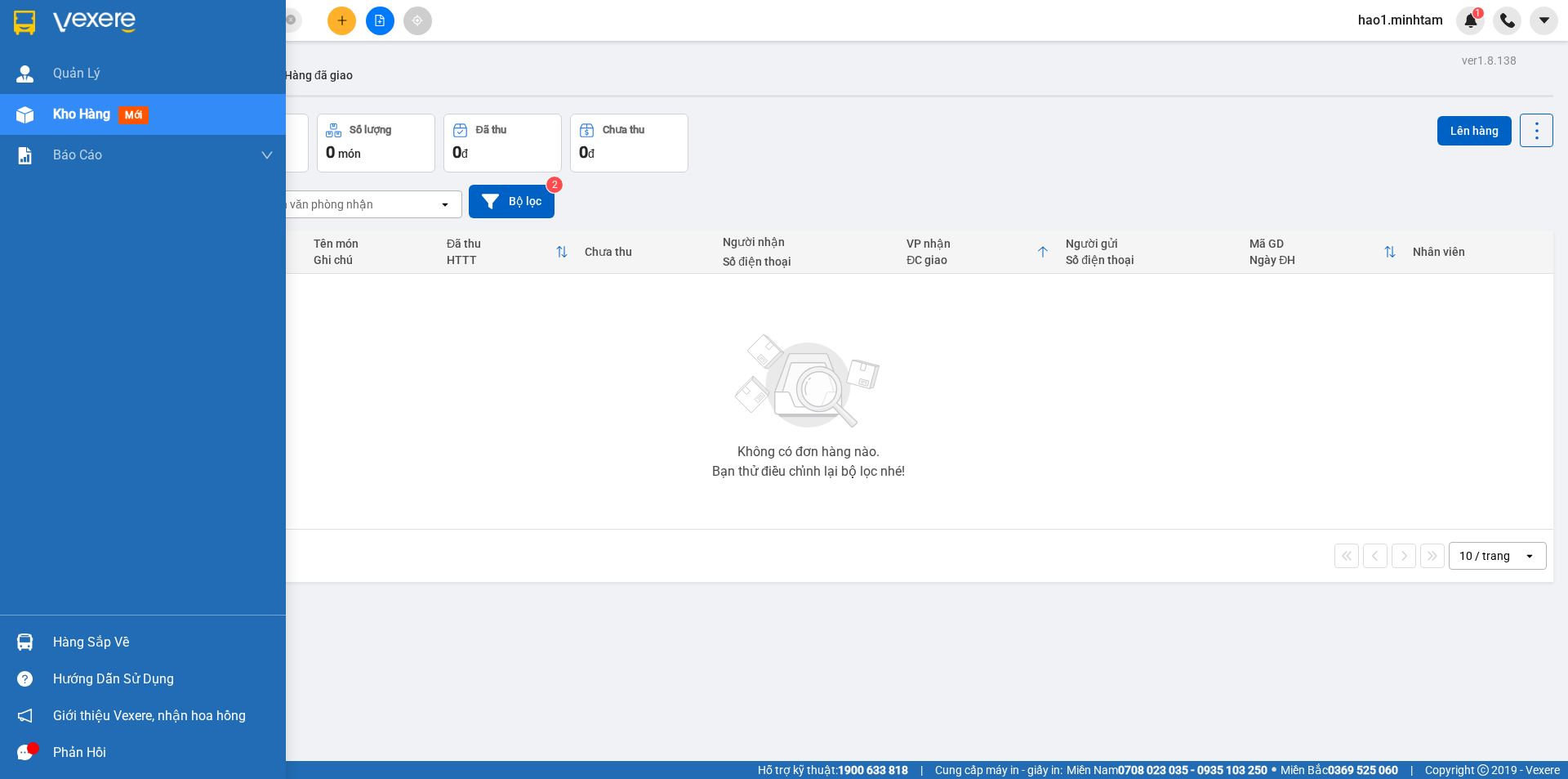
click at [46, 637] on div "Hàng sắp về" at bounding box center [143, 642] width 286 height 37
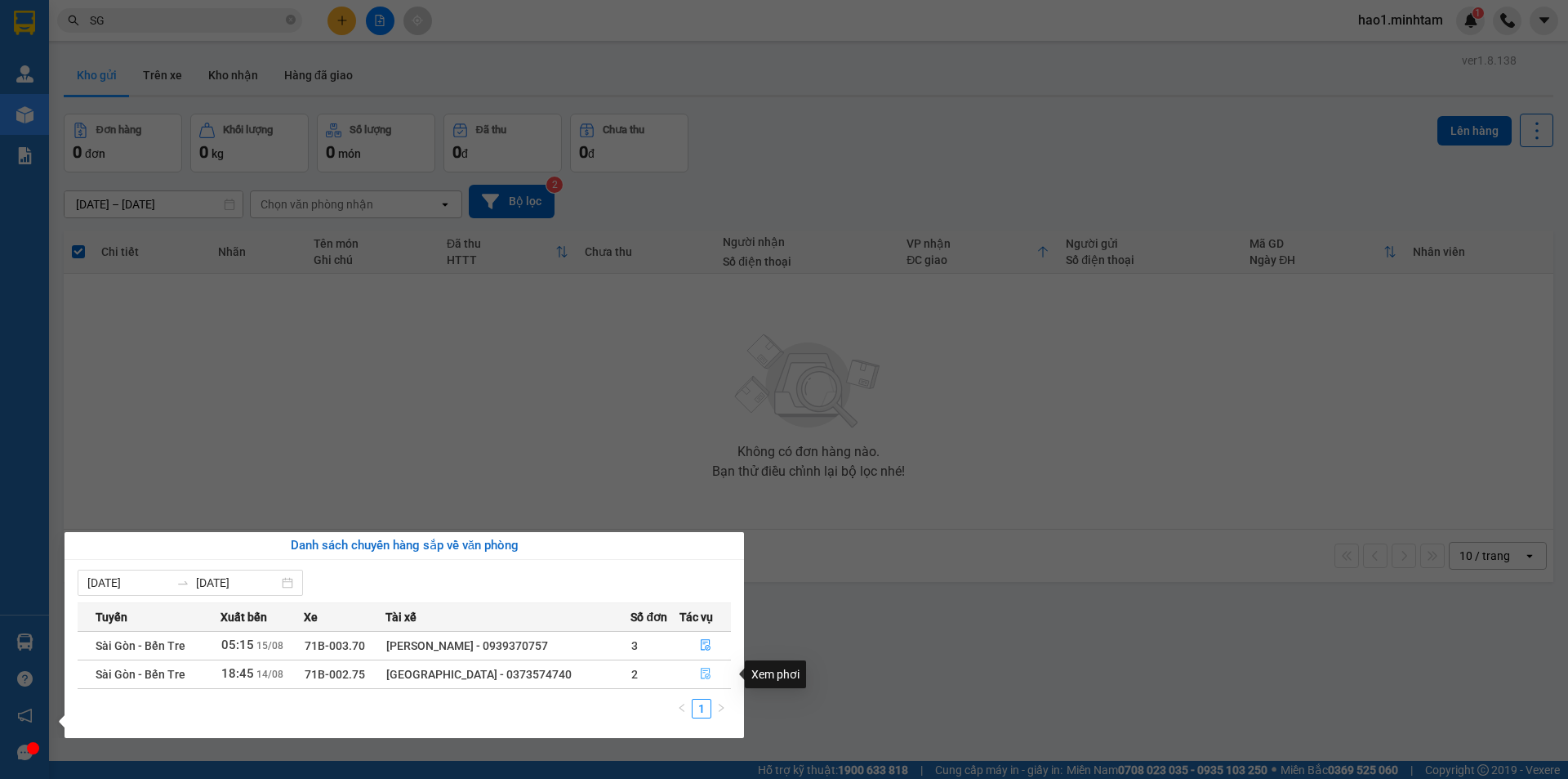
click at [704, 669] on icon "file-done" at bounding box center [706, 673] width 12 height 12
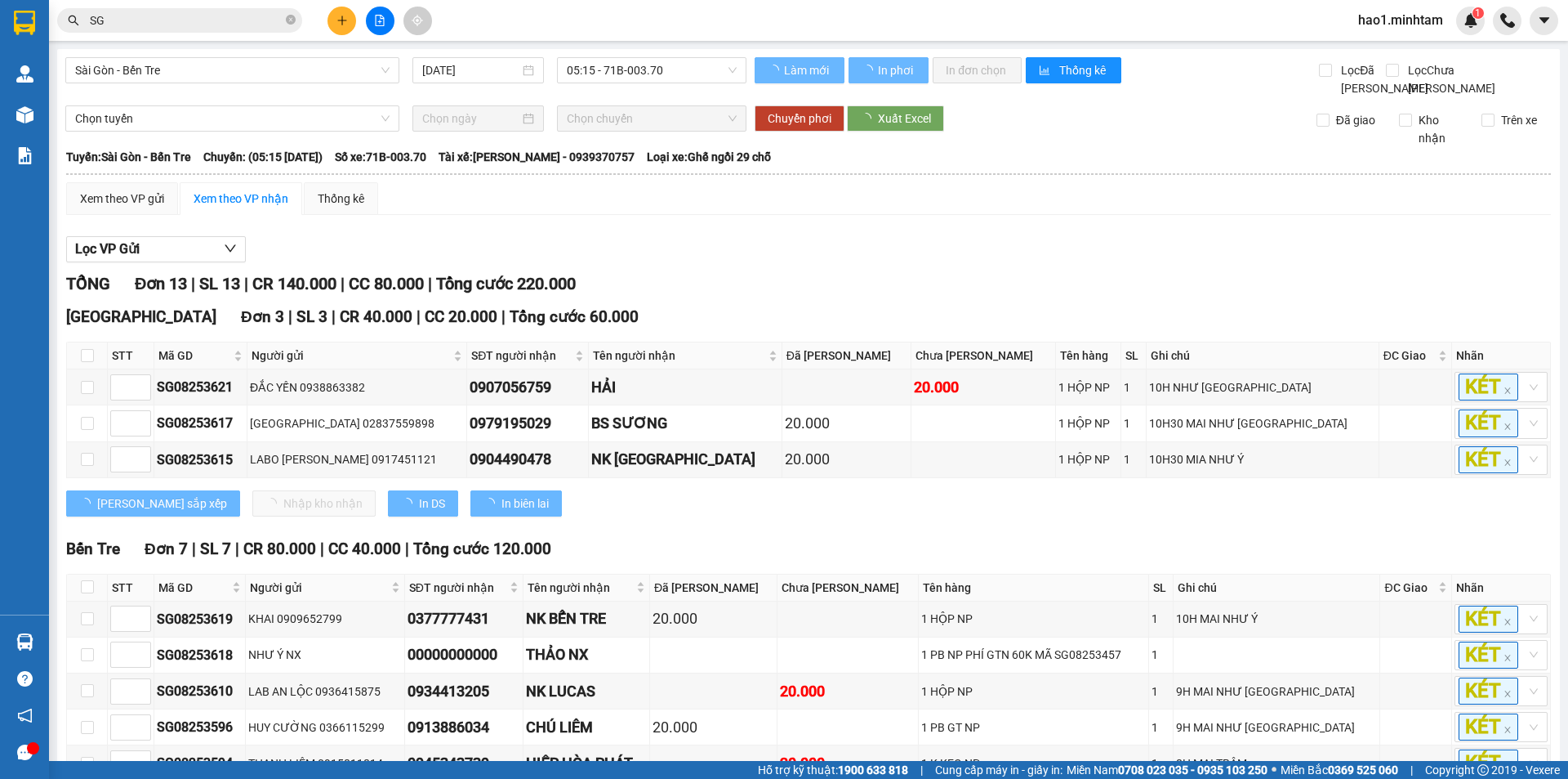
type input "14/08/2025"
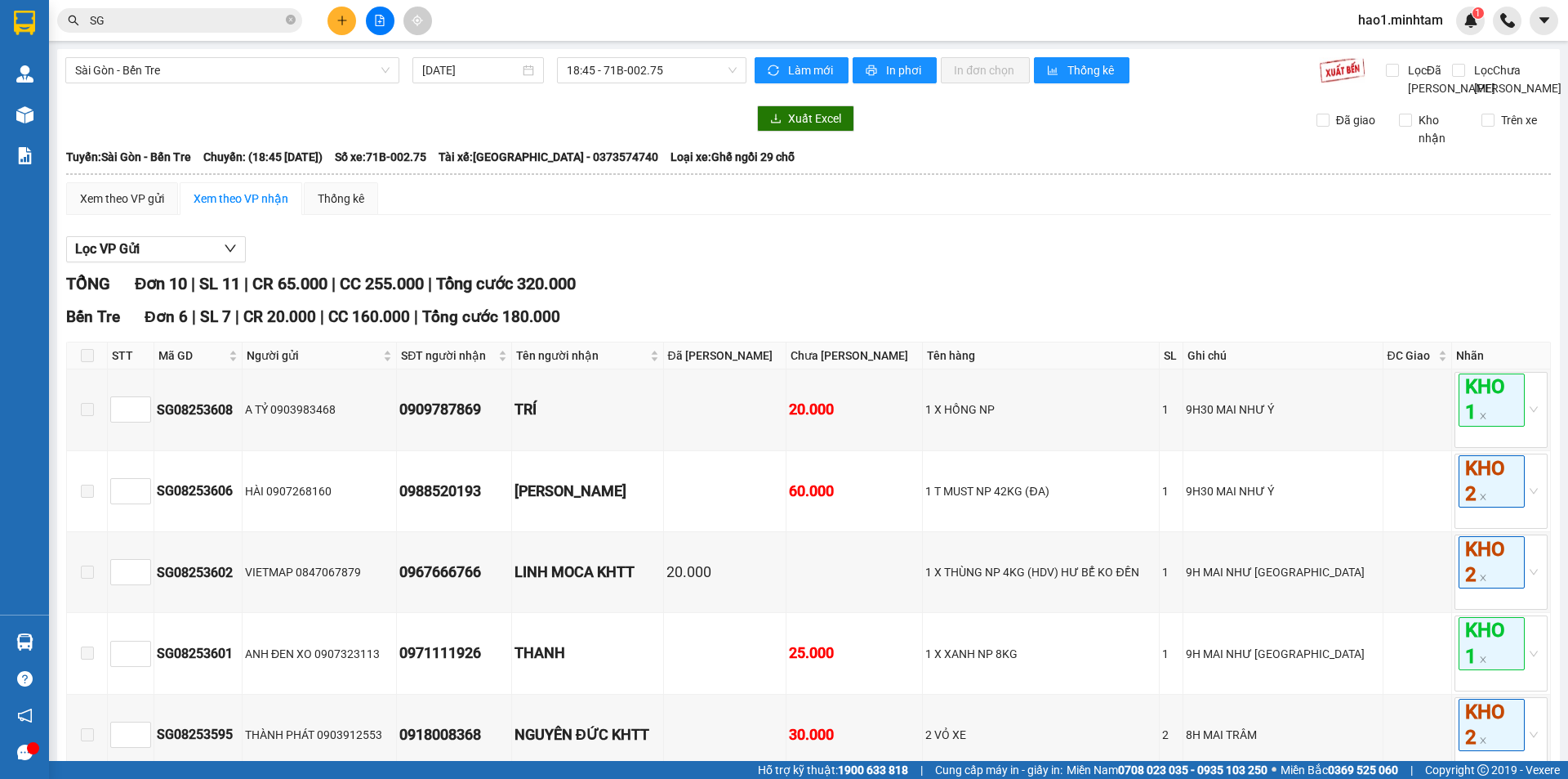
click at [931, 297] on div "TỔNG Đơn 10 | SL 11 | CR 65.000 | CC 255.000 | Tổng cước 320.000" at bounding box center [808, 284] width 1485 height 25
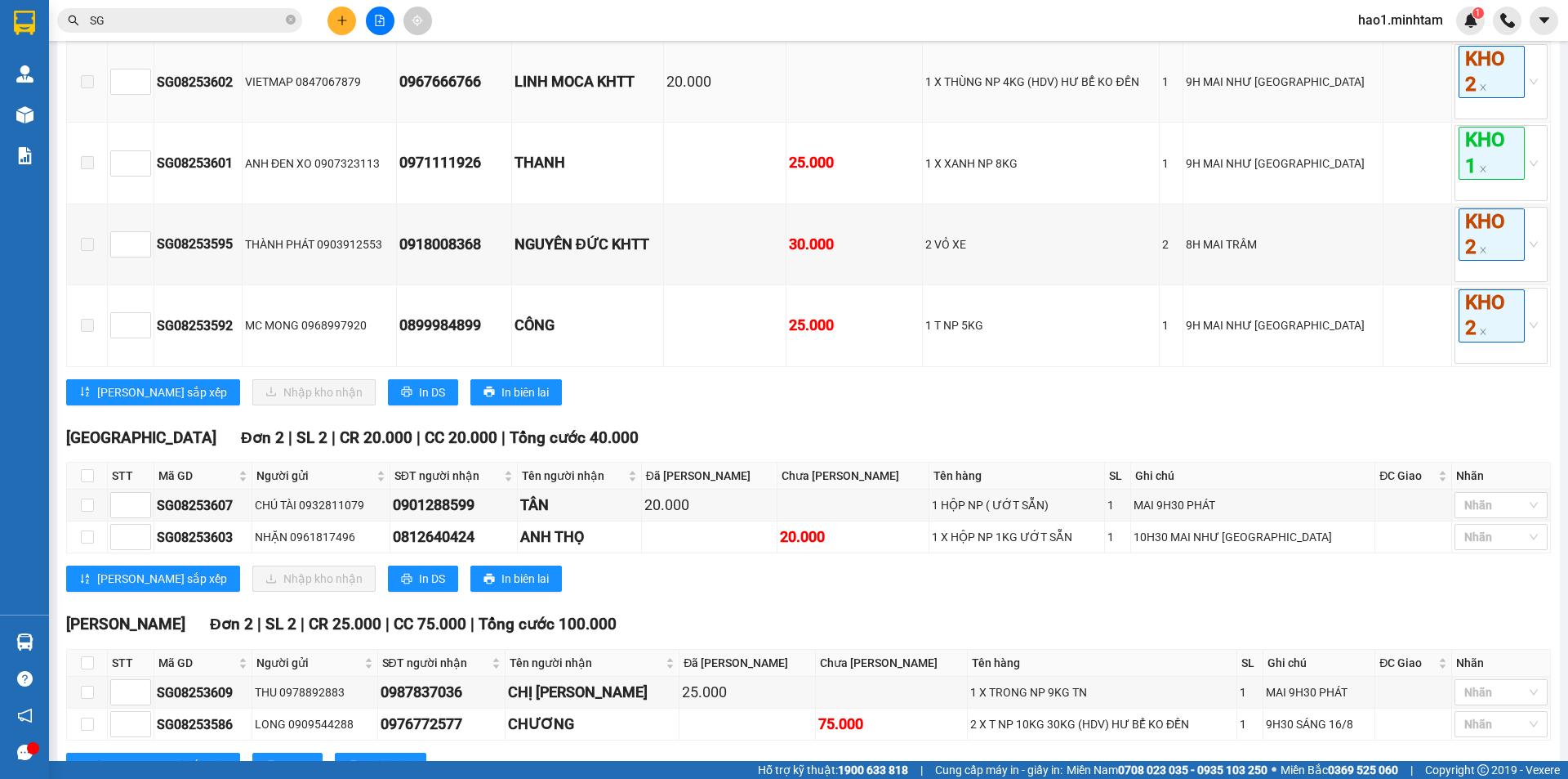
scroll to position [572, 0]
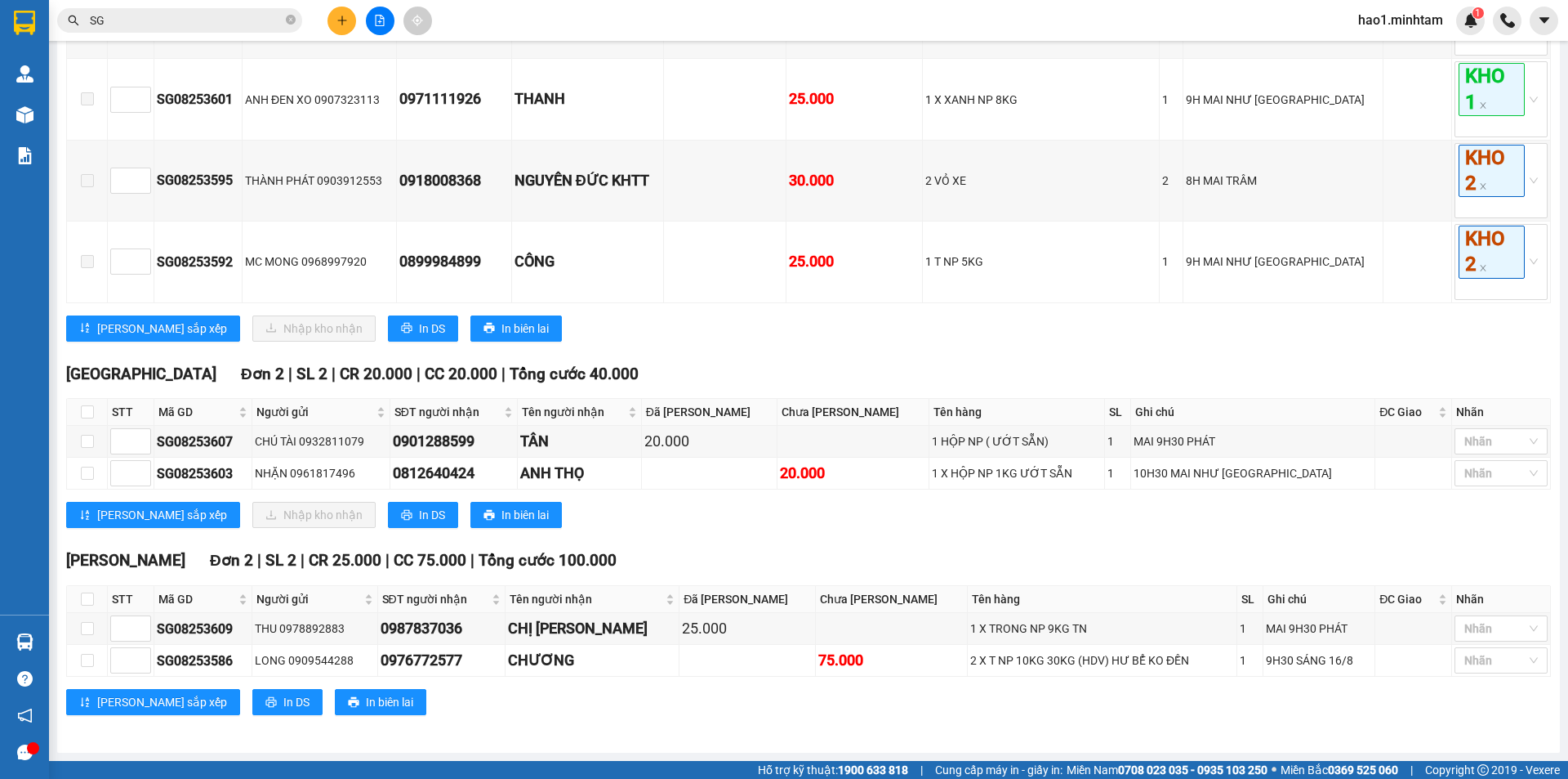
click at [937, 308] on div "Bến Tre Đơn 6 | SL 7 | CR 20.000 | CC 160.000 | Tổng cước 180.000 STT Mã GD Ng…" at bounding box center [808, 51] width 1485 height 602
click at [731, 524] on div "Lưu sắp xếp Nhập kho nhận In DS In biên lai" at bounding box center [808, 514] width 1485 height 26
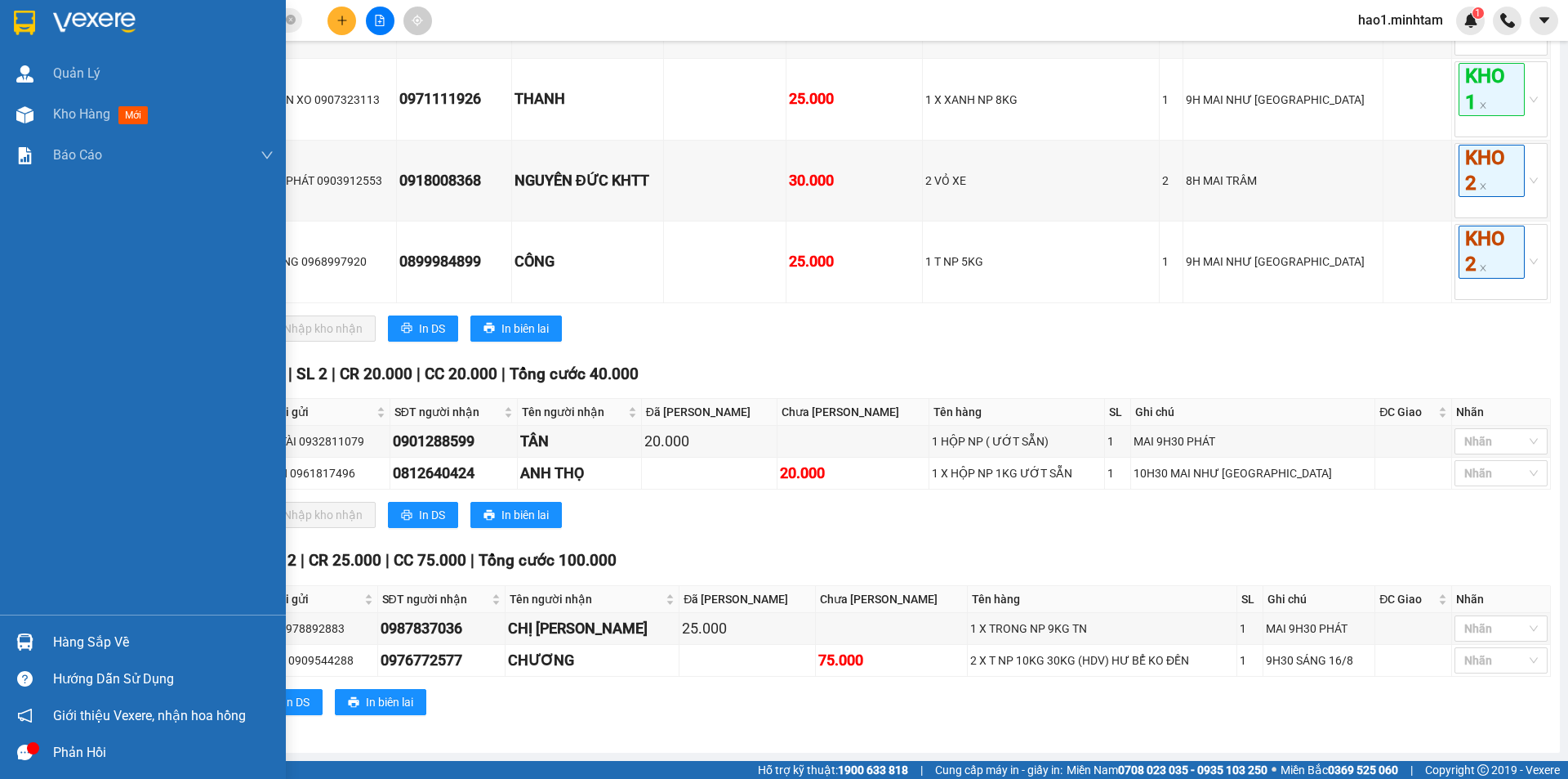
click at [23, 636] on img at bounding box center [25, 642] width 17 height 17
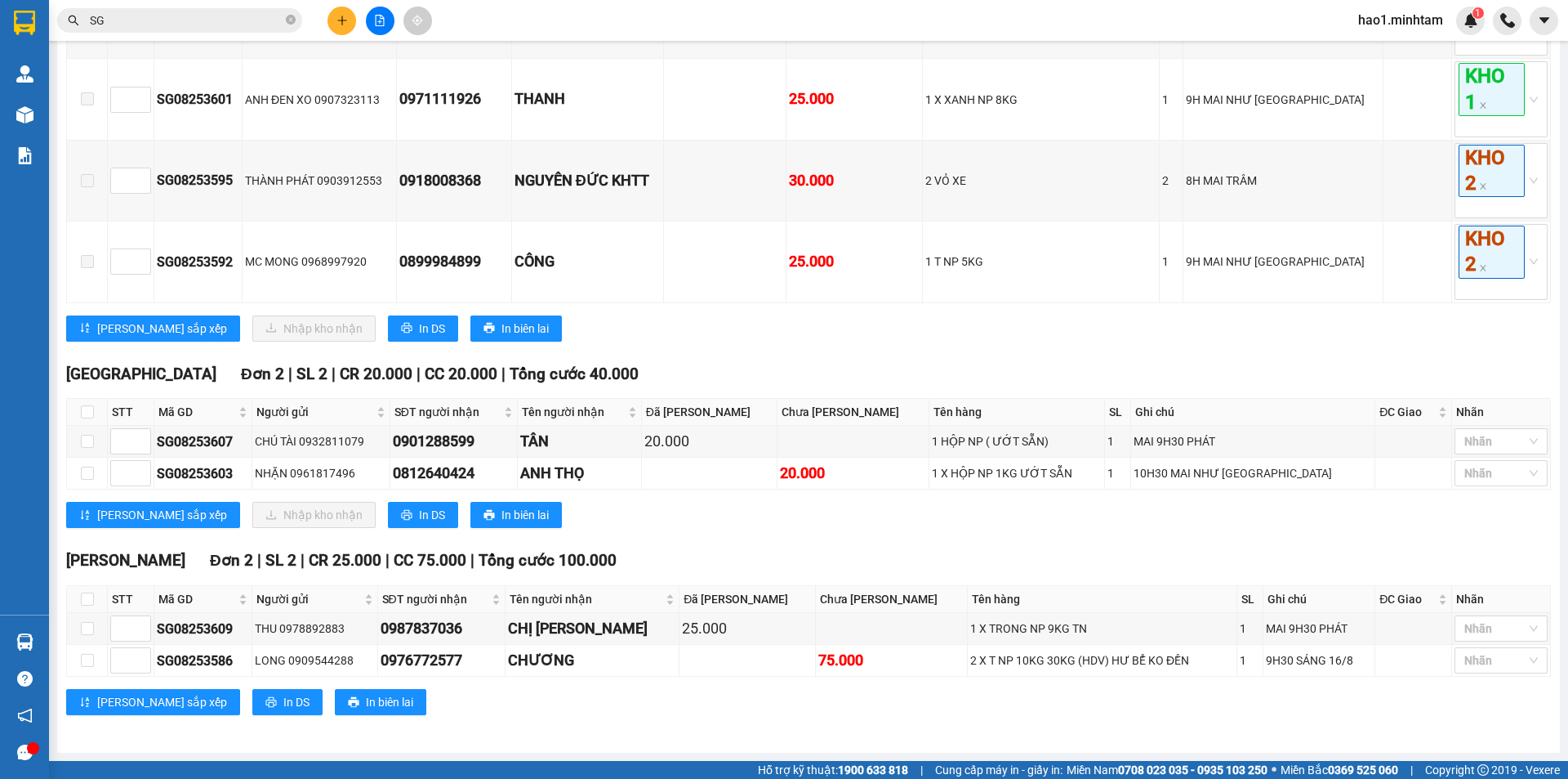
click at [825, 561] on section "Kết quả tìm kiếm ( 4053 ) Bộ lọc Thuộc VP này Ngày tạo đơn gần nhất Mã ĐH Trạng…" at bounding box center [784, 389] width 1568 height 779
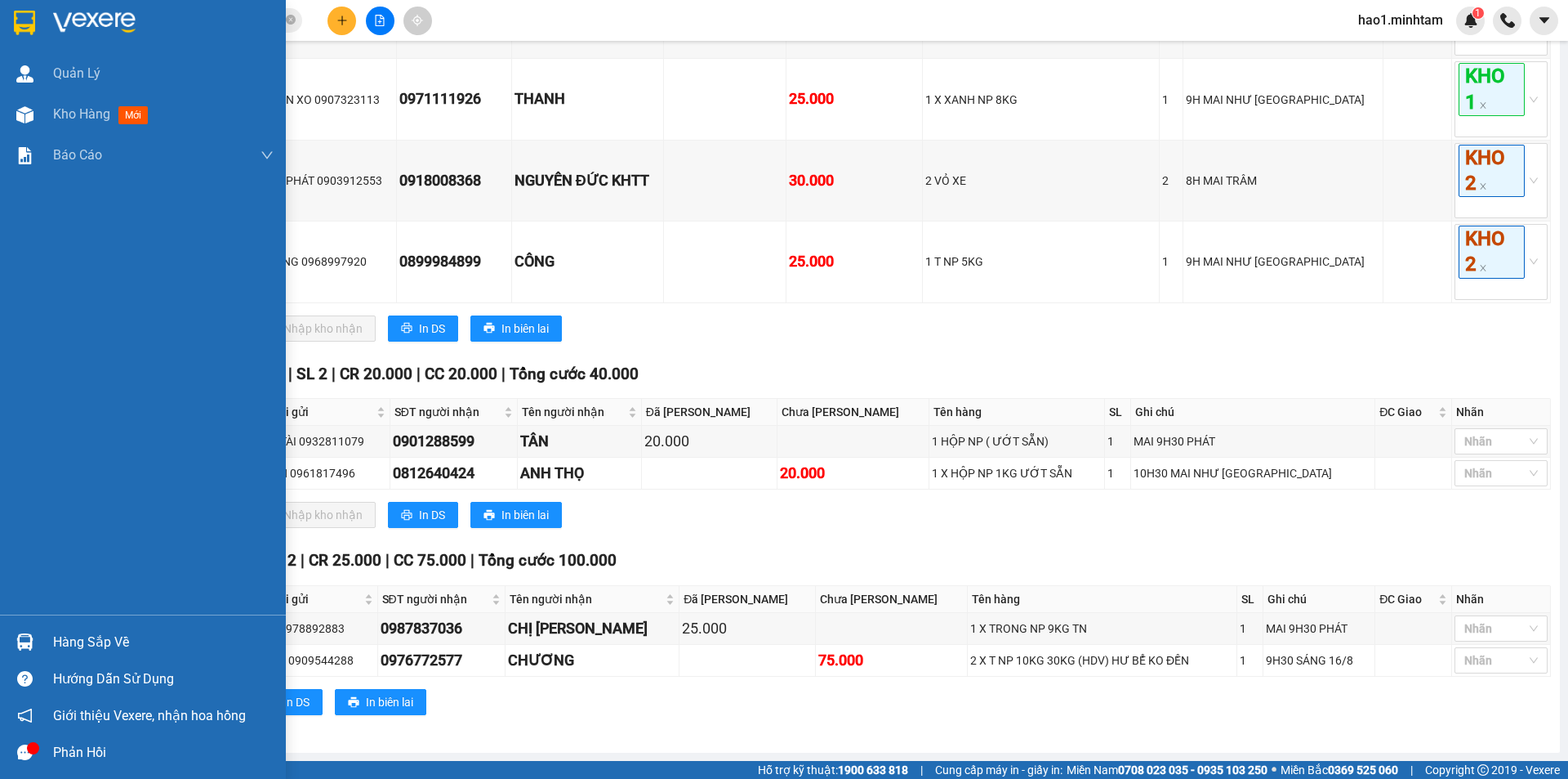
click at [33, 25] on img at bounding box center [24, 22] width 21 height 24
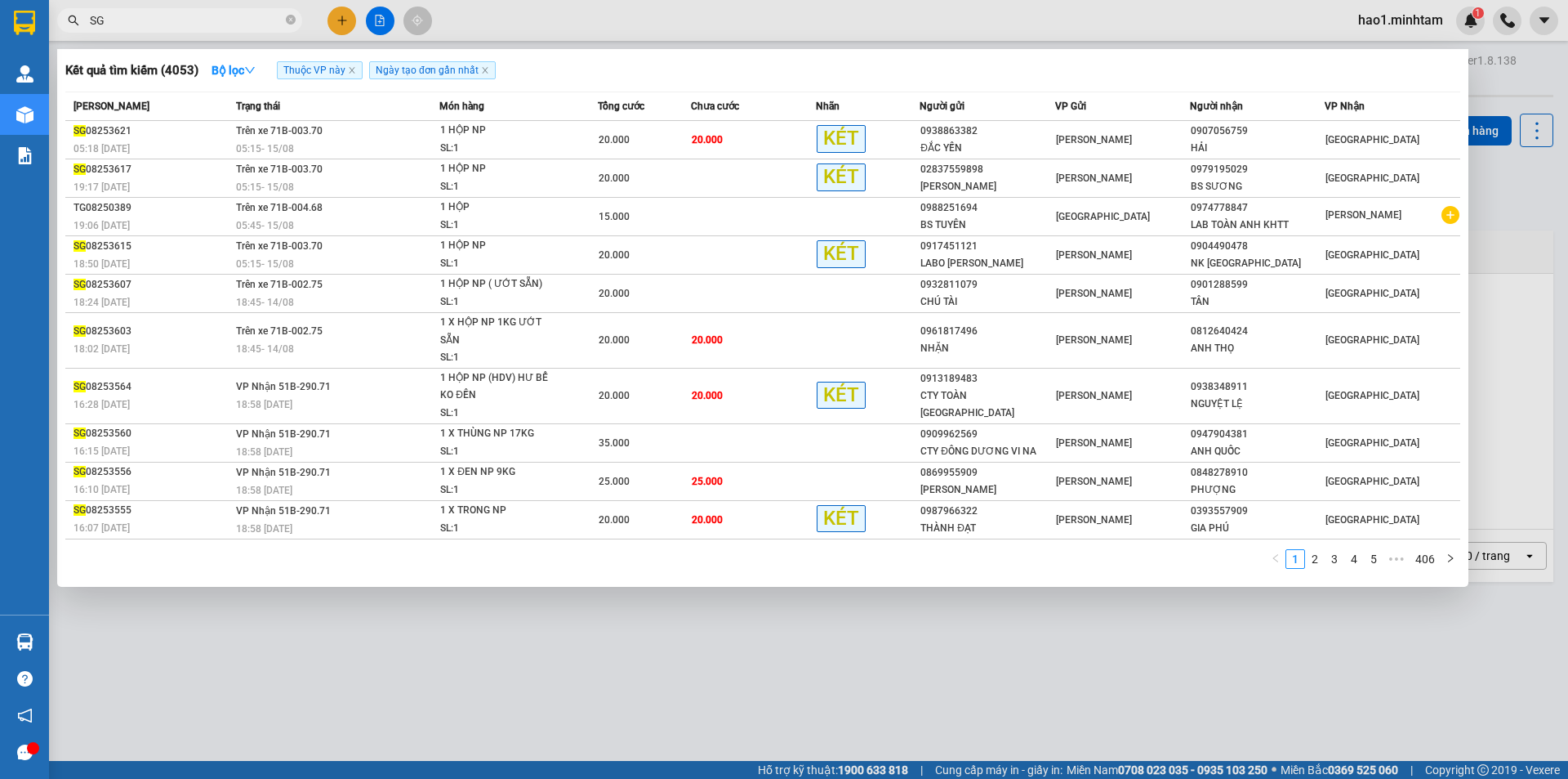
click at [226, 21] on input "SG" at bounding box center [186, 20] width 193 height 18
click at [290, 18] on icon "close-circle" at bounding box center [291, 19] width 10 height 10
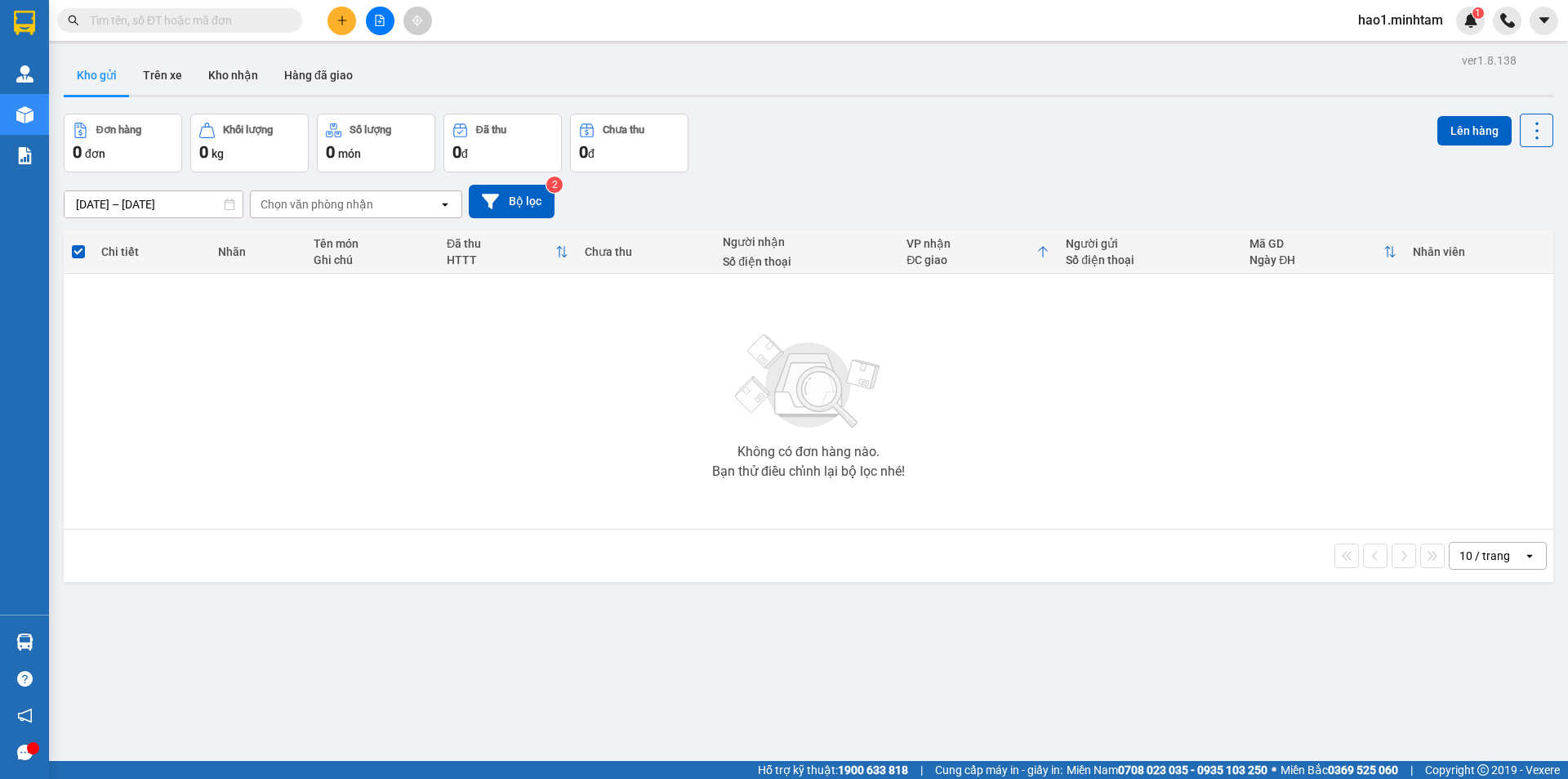
click at [341, 20] on icon "plus" at bounding box center [341, 19] width 9 height 1
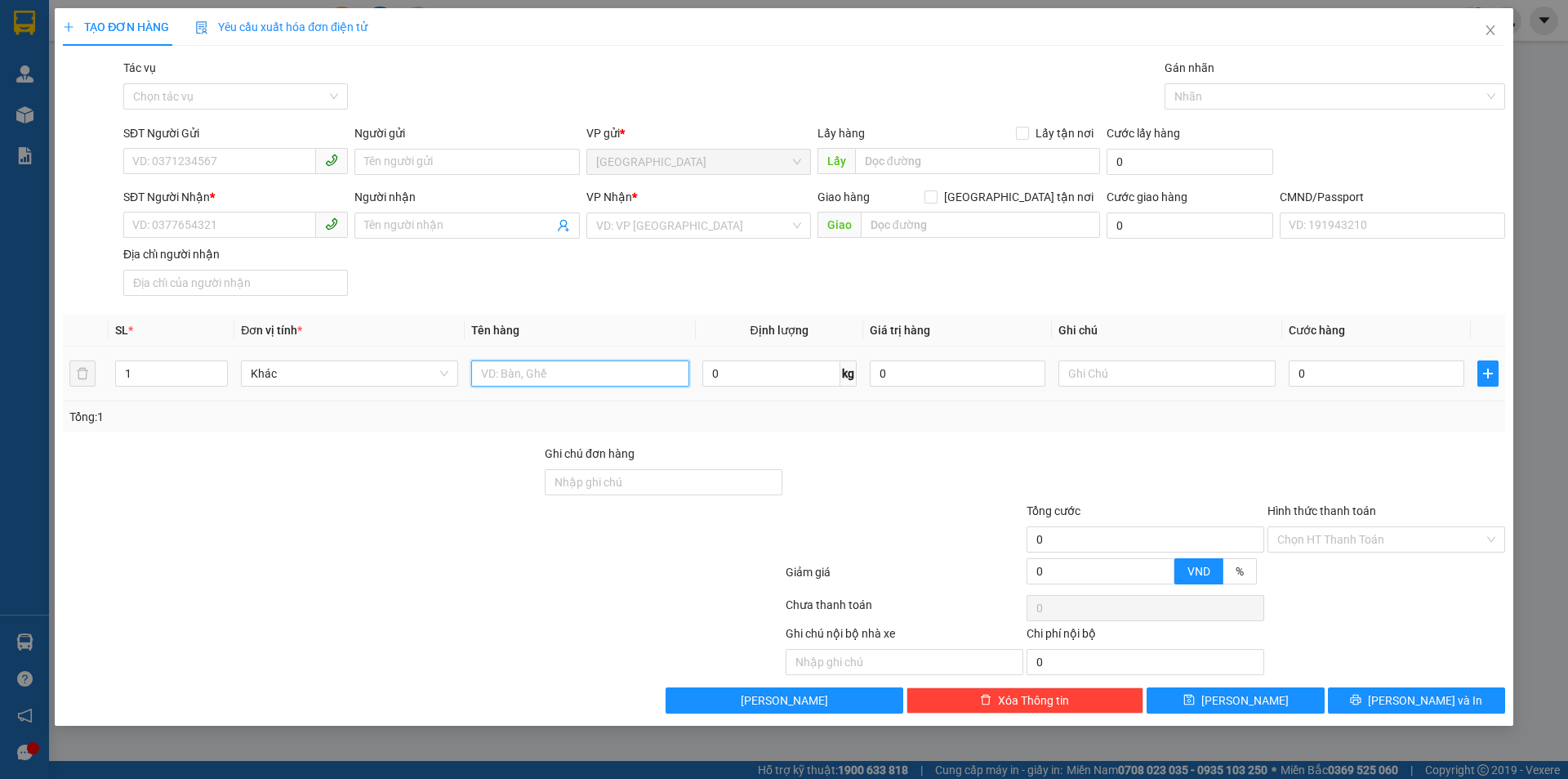
click at [500, 376] on input "text" at bounding box center [580, 373] width 217 height 26
type input "1 BAO NP 13KG ( T.C )"
click at [214, 159] on input "SĐT Người Gửi" at bounding box center [219, 160] width 193 height 26
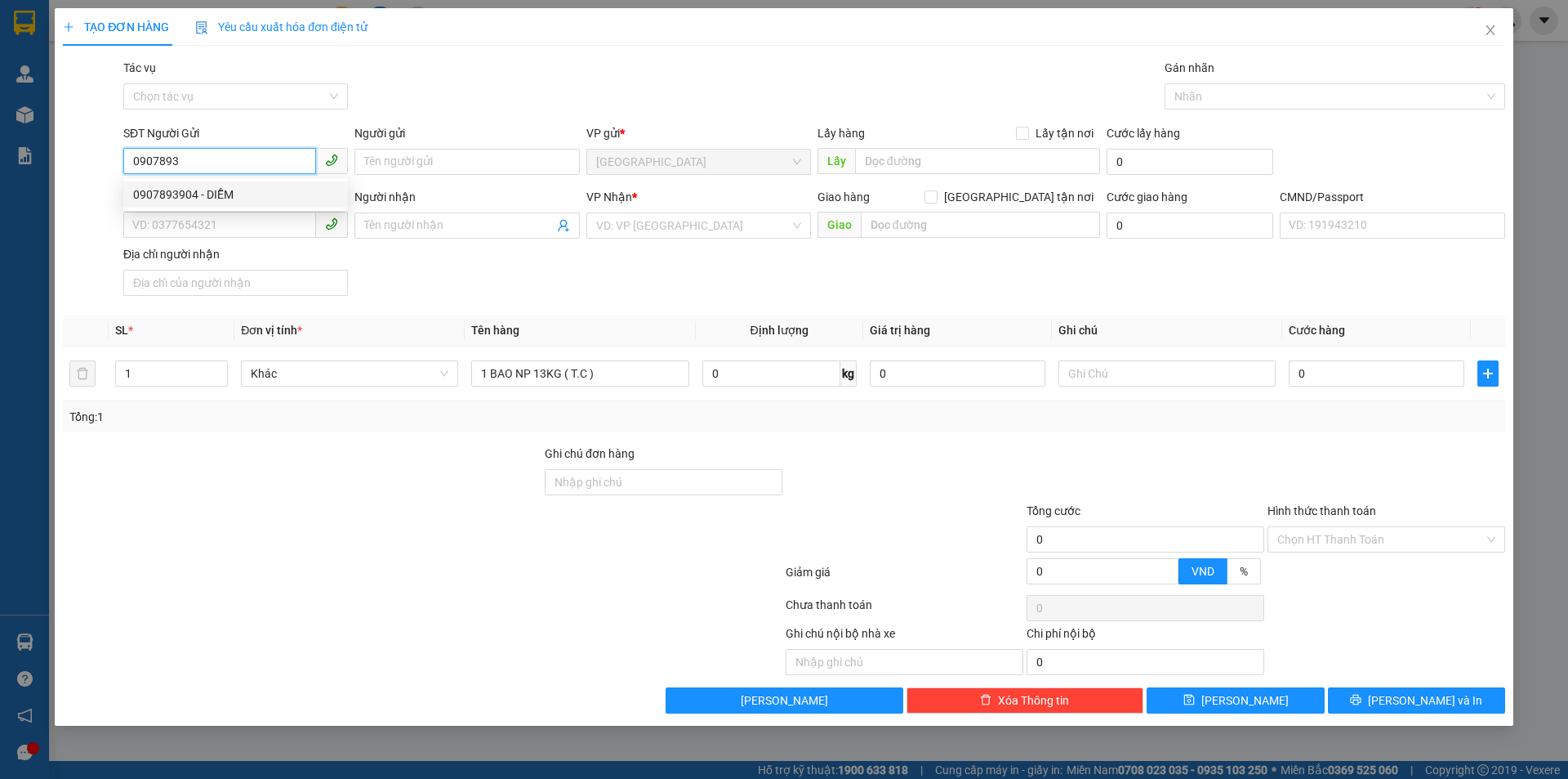
click at [216, 190] on div "0907893904 - DIỄM" at bounding box center [235, 194] width 205 height 18
type input "0907893904"
type input "DIỄM"
type input "0938030930"
type input "LUẬT"
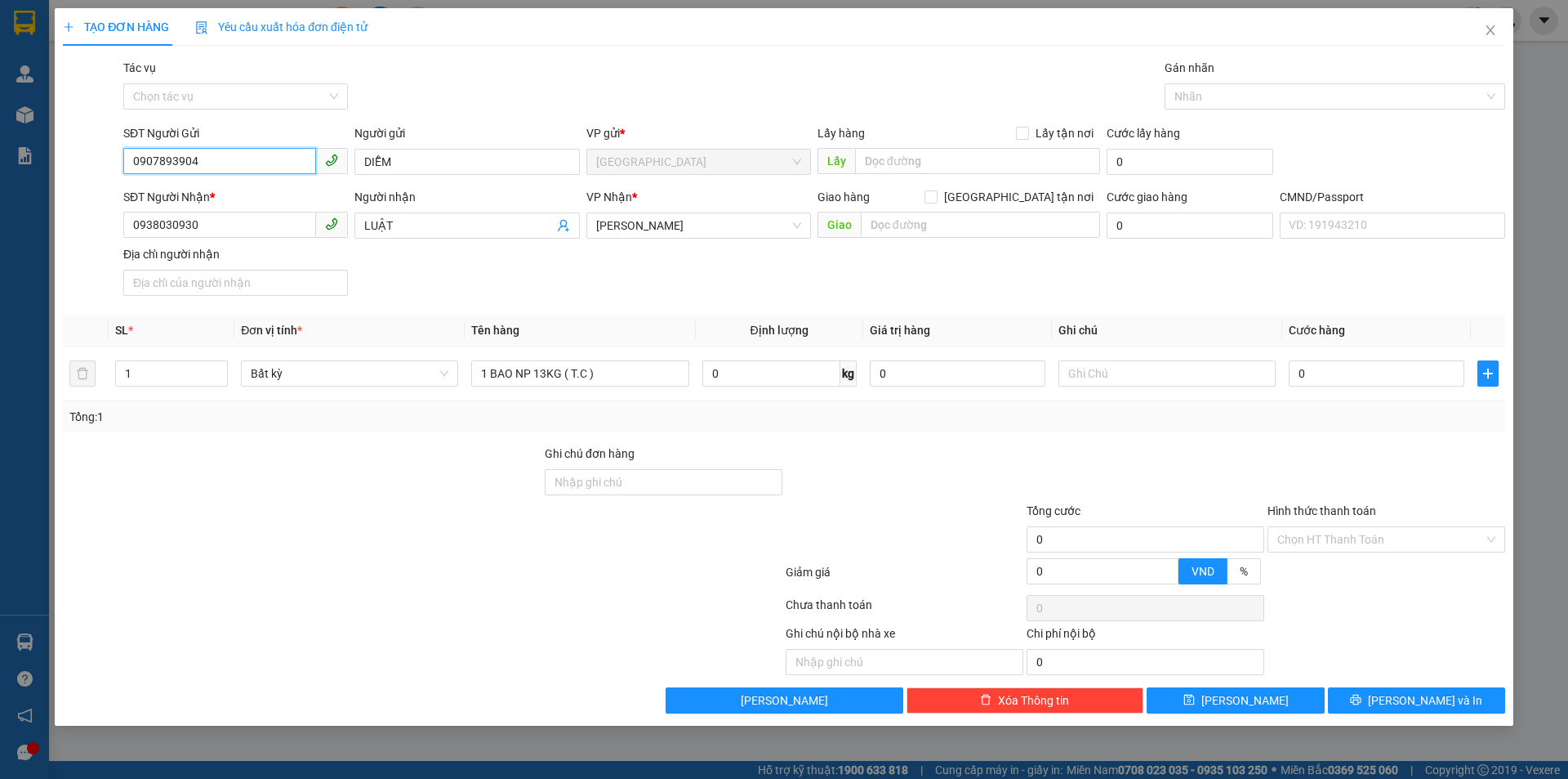
type input "0907893904"
click at [441, 270] on div "SĐT Người Nhận * 0938030930 Người nhận LUẬT VP Nhận * Hồ Chí Minh Giao hàng Gia…" at bounding box center [815, 245] width 1389 height 114
click at [1129, 375] on input "text" at bounding box center [1167, 373] width 217 height 26
type input "KHG HẠO"
type input "3"
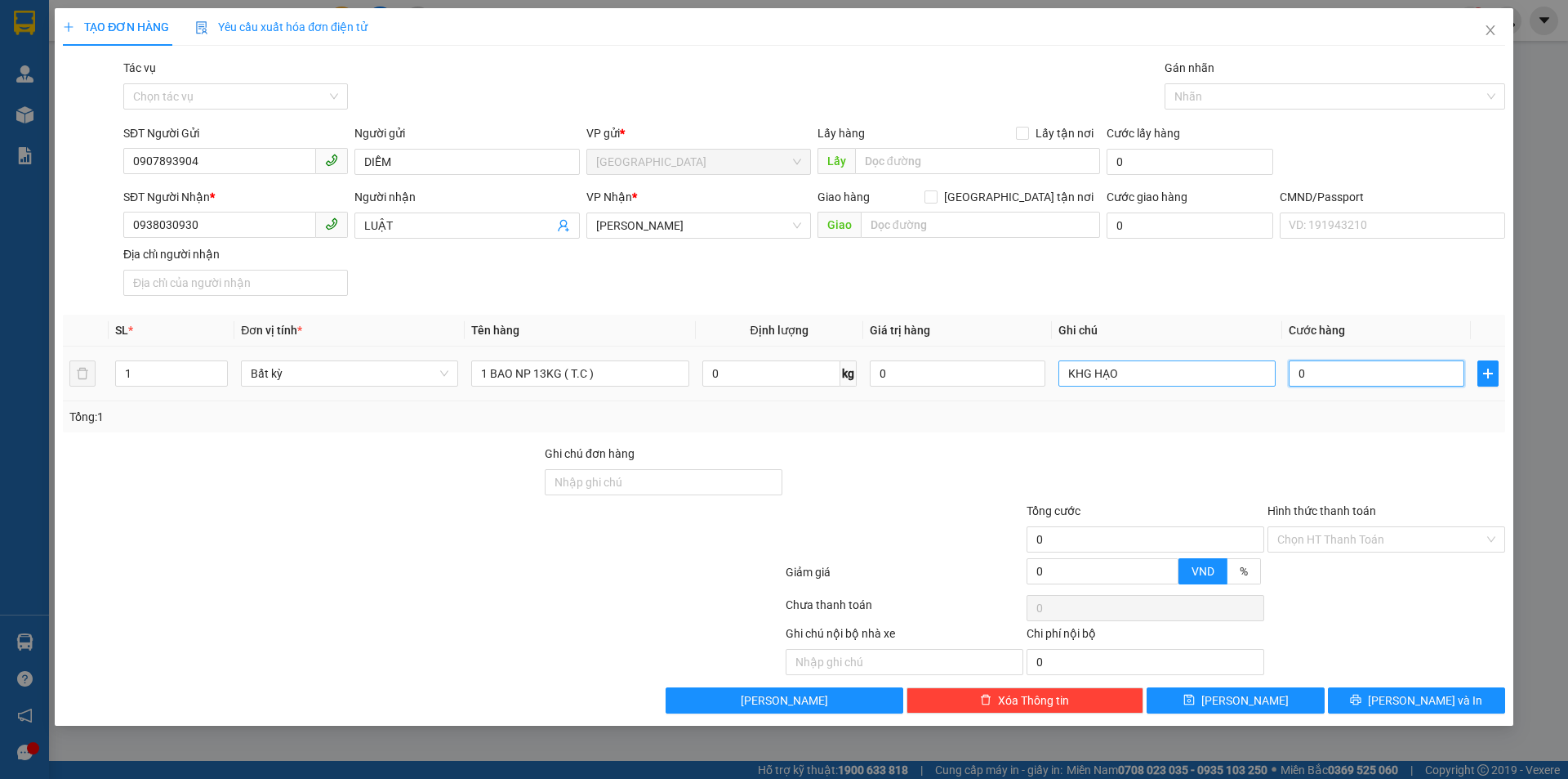
type input "3"
type input "30"
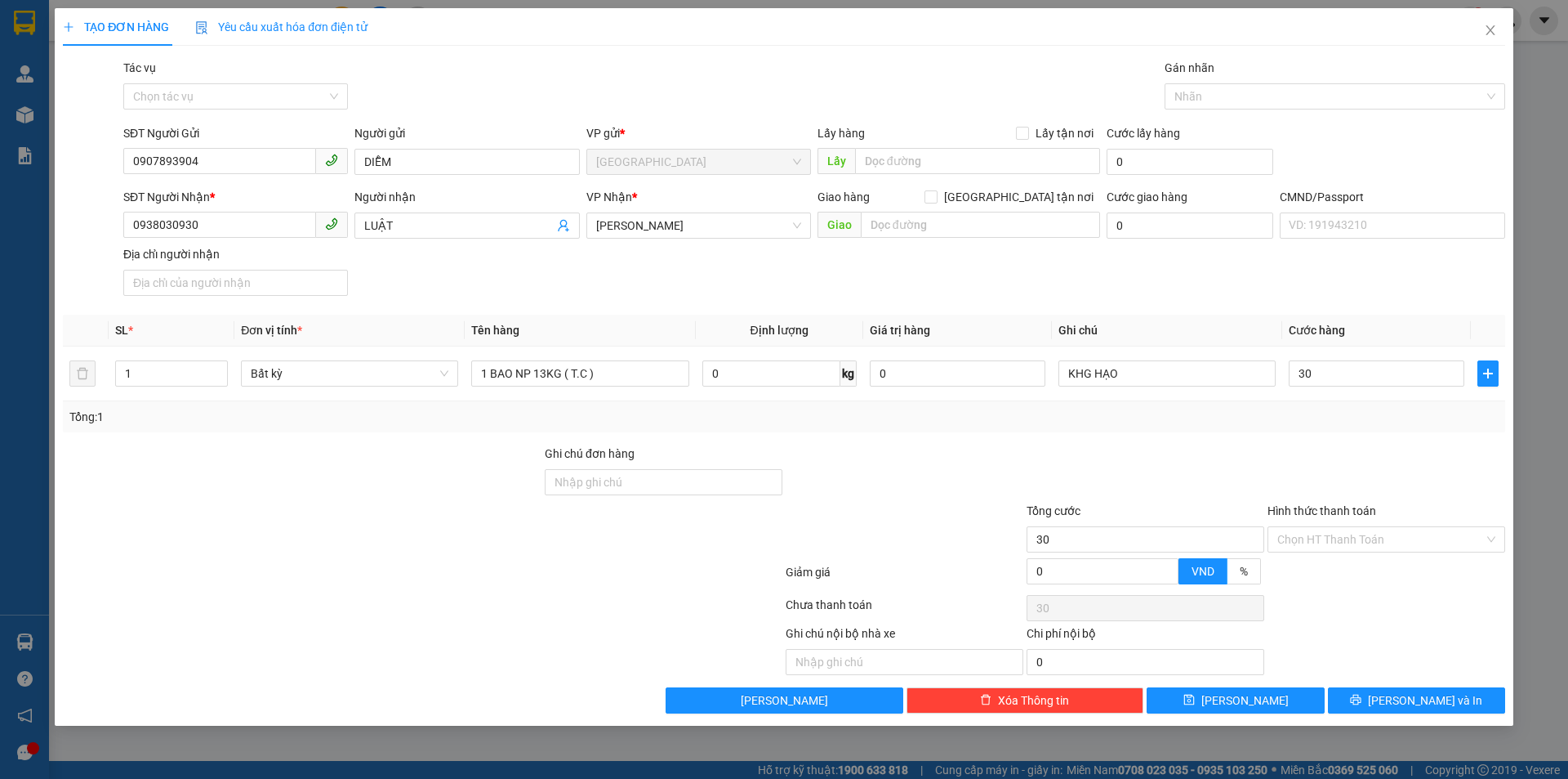
type input "30.000"
click at [1198, 453] on div at bounding box center [1145, 472] width 240 height 57
drag, startPoint x: 1368, startPoint y: 536, endPoint x: 1342, endPoint y: 568, distance: 41.2
click at [1364, 536] on input "Hình thức thanh toán" at bounding box center [1380, 538] width 207 height 24
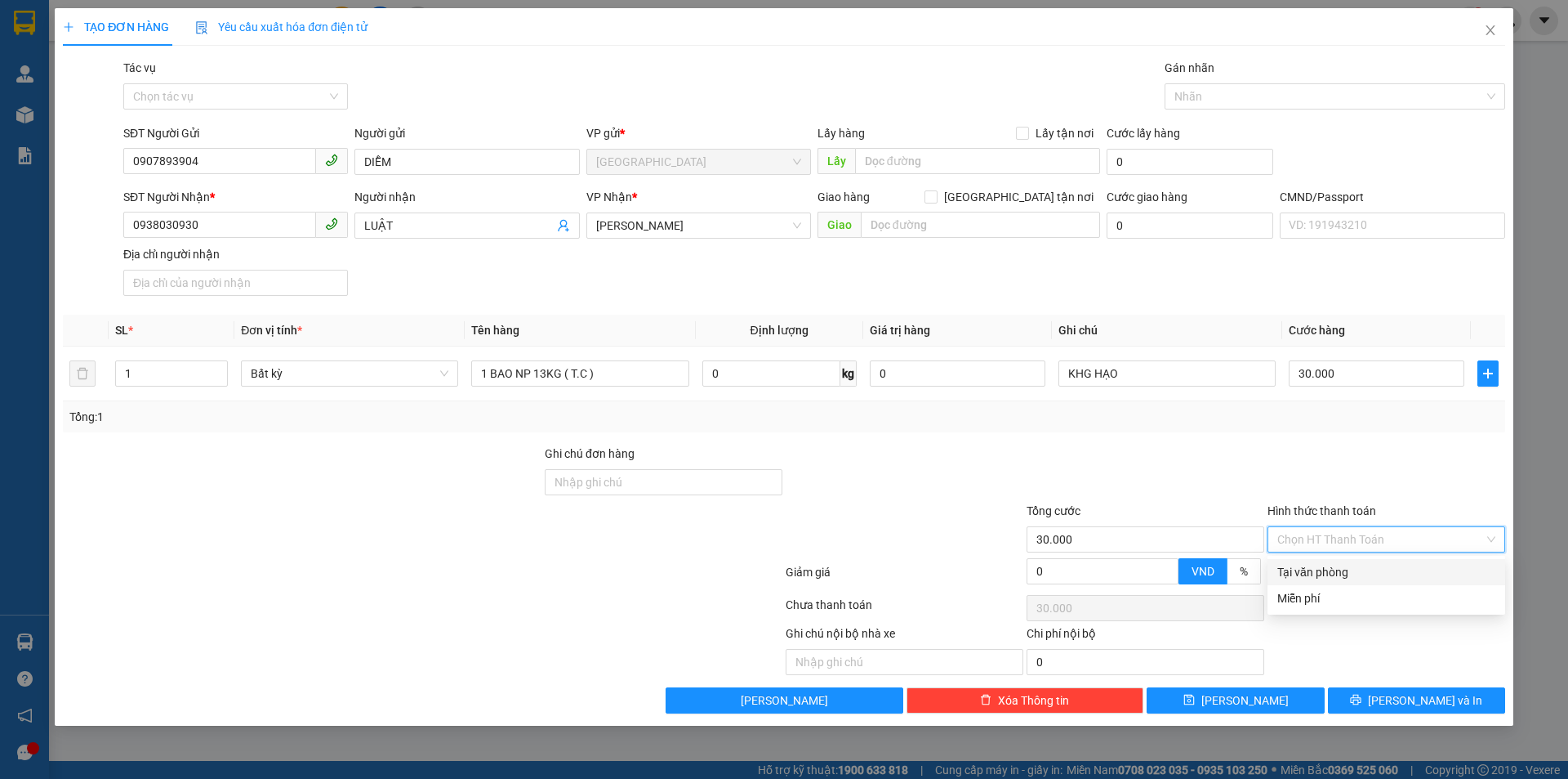
click at [1336, 573] on div "Tại văn phòng" at bounding box center [1386, 571] width 218 height 18
type input "0"
click at [1368, 705] on button "Lưu và In" at bounding box center [1416, 699] width 177 height 26
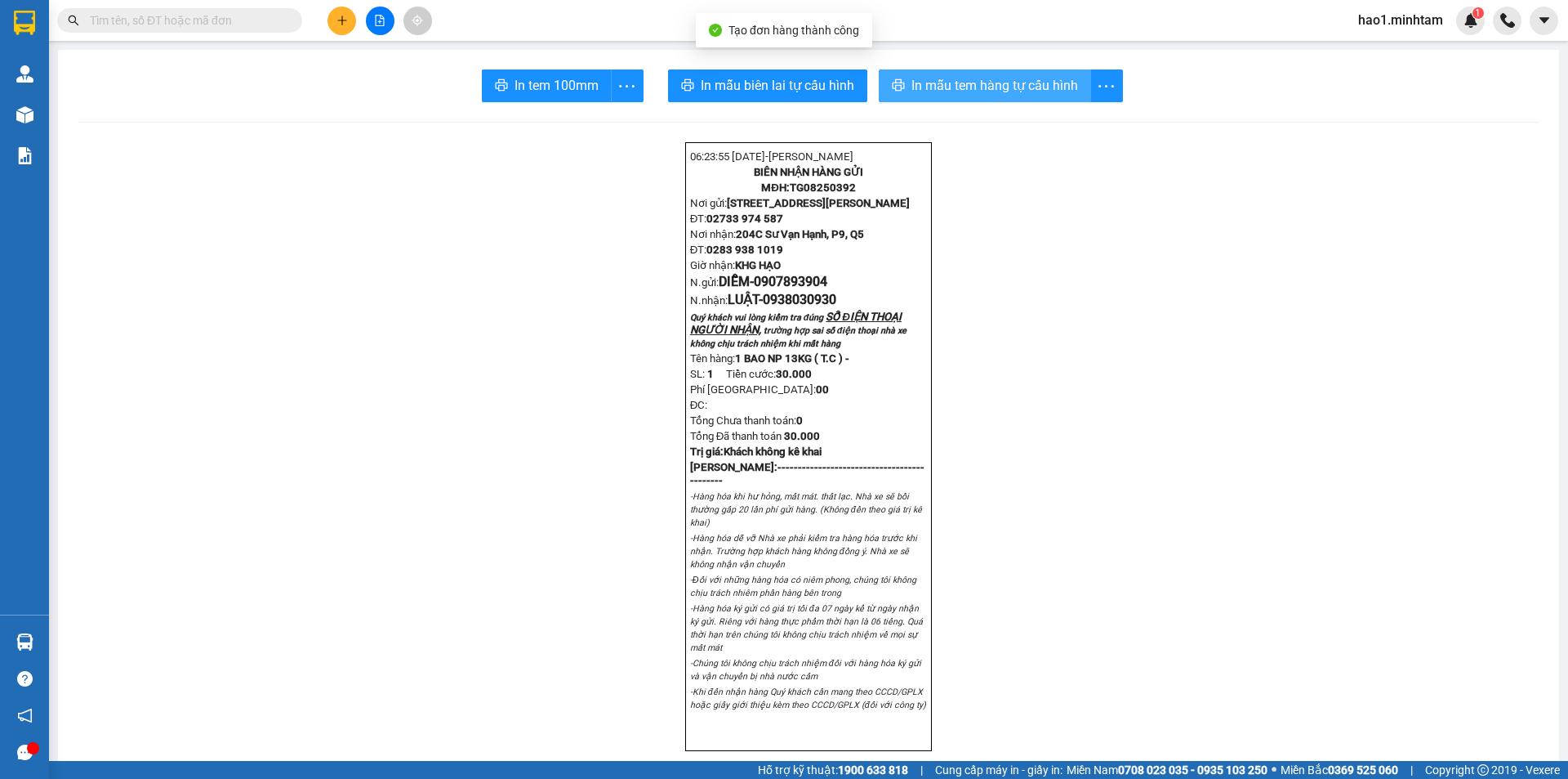
click at [990, 85] on span "In mẫu tem hàng tự cấu hình" at bounding box center [995, 84] width 167 height 20
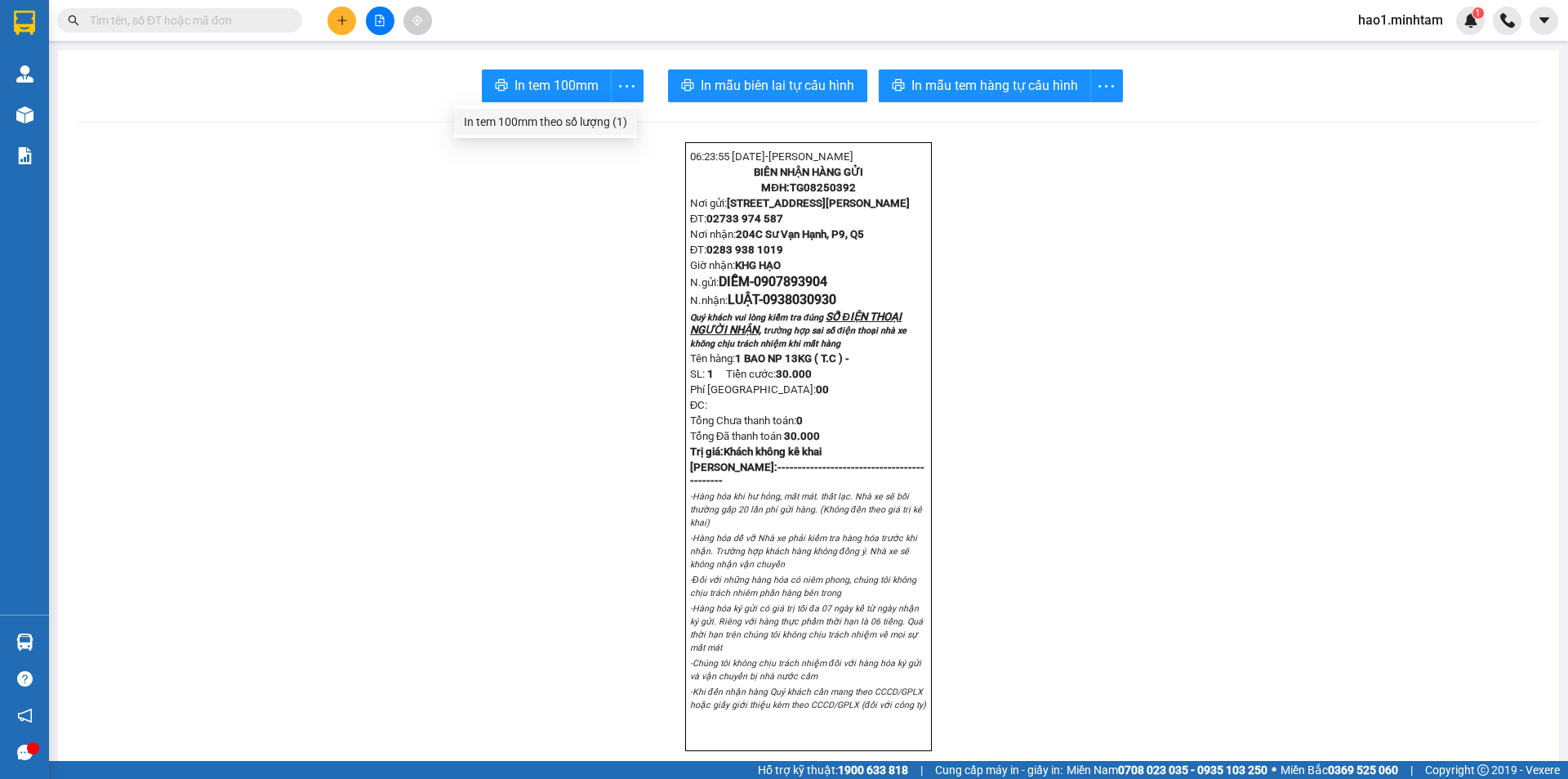
click at [603, 120] on div "In tem 100mm theo số lượng (1)" at bounding box center [545, 121] width 163 height 18
click at [196, 16] on input "text" at bounding box center [186, 20] width 193 height 18
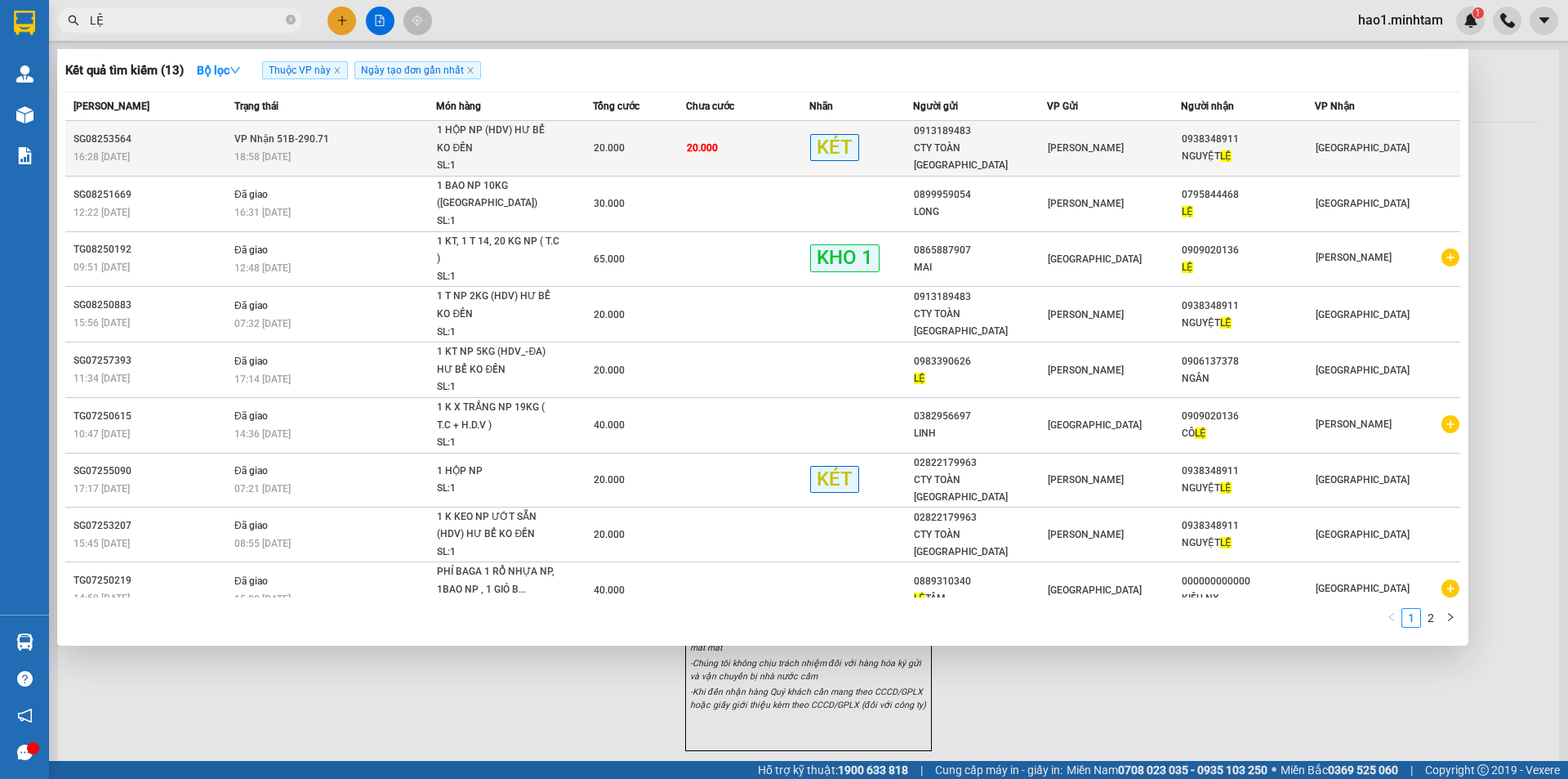
type input "LỆ"
click at [768, 149] on td "20.000" at bounding box center [747, 148] width 123 height 55
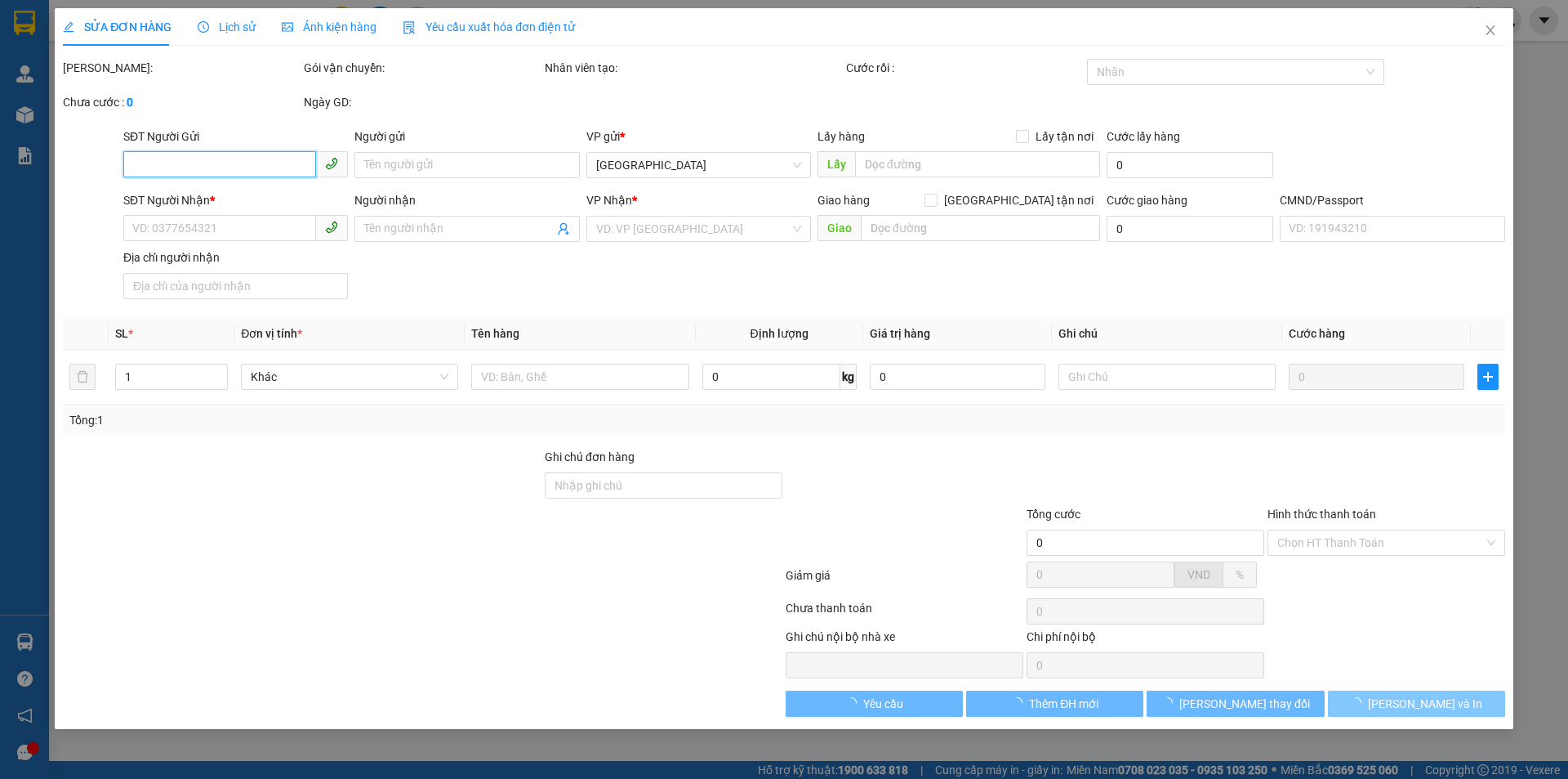
type input "0913189483"
type input "CTY TOÀN ĐỨC"
type input "0938348911"
type input "NGUYỆT LỆ"
type input "20.000"
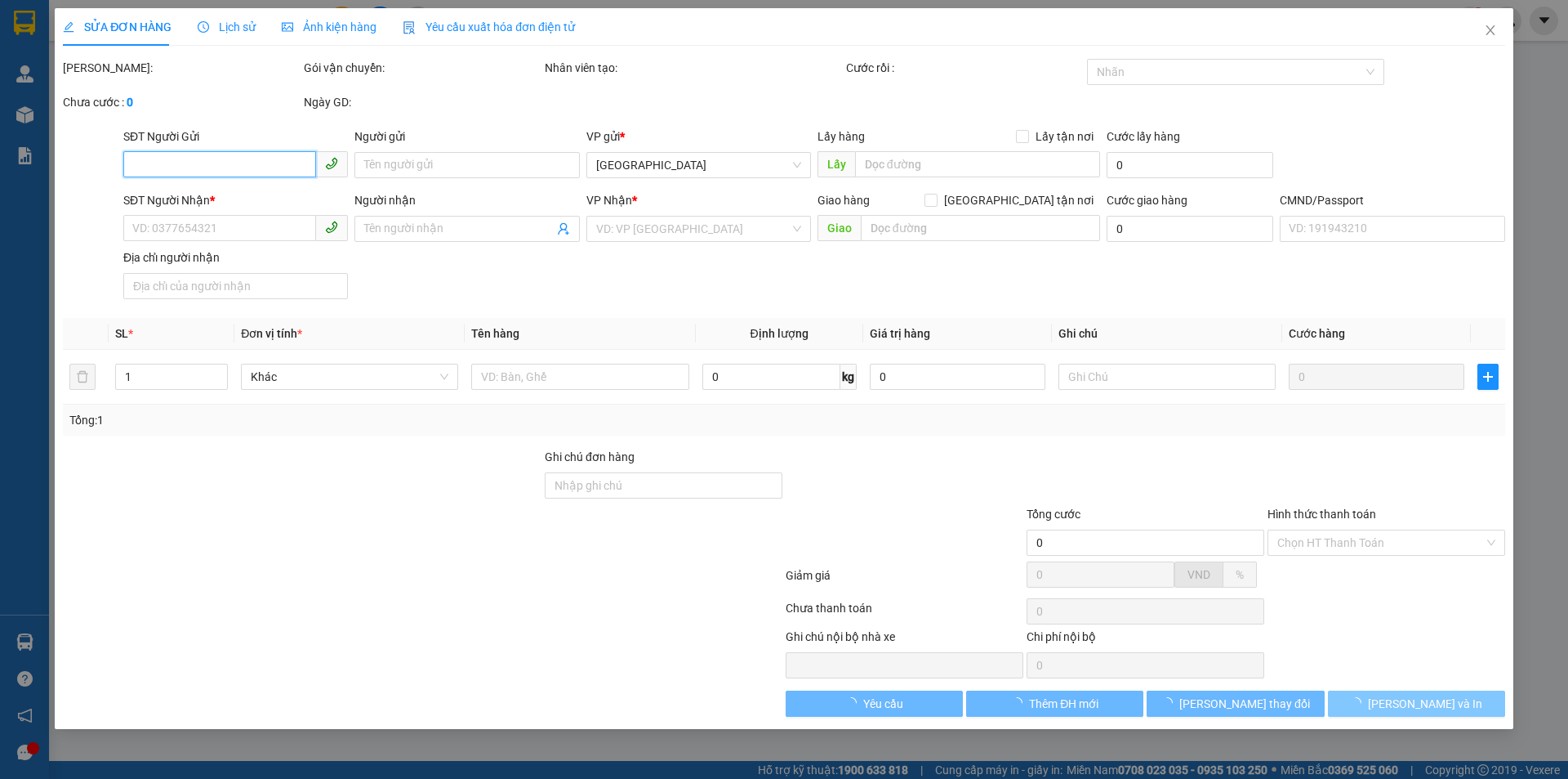
type input "20.000"
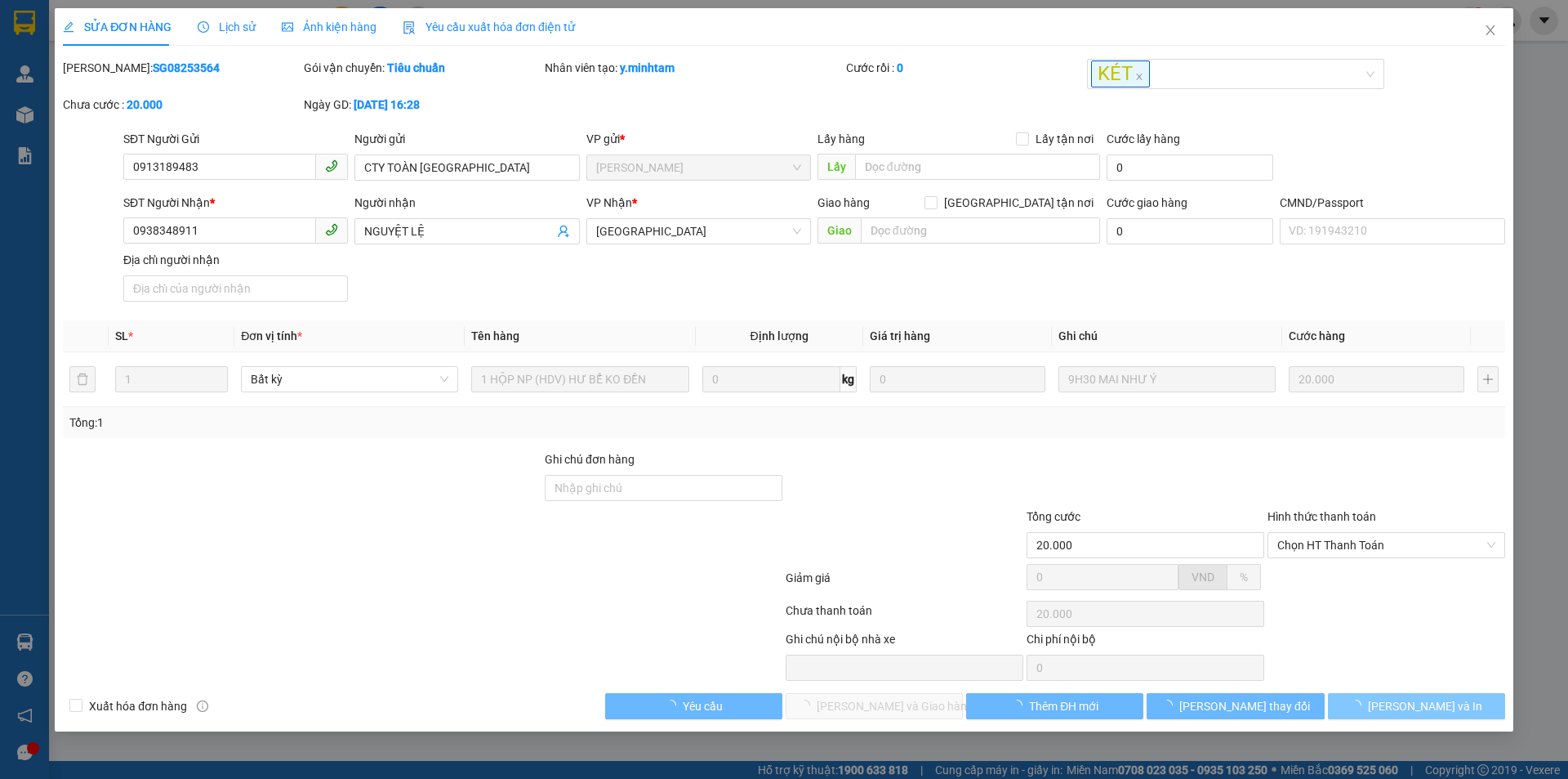
click at [1361, 706] on icon "loading" at bounding box center [1356, 705] width 12 height 12
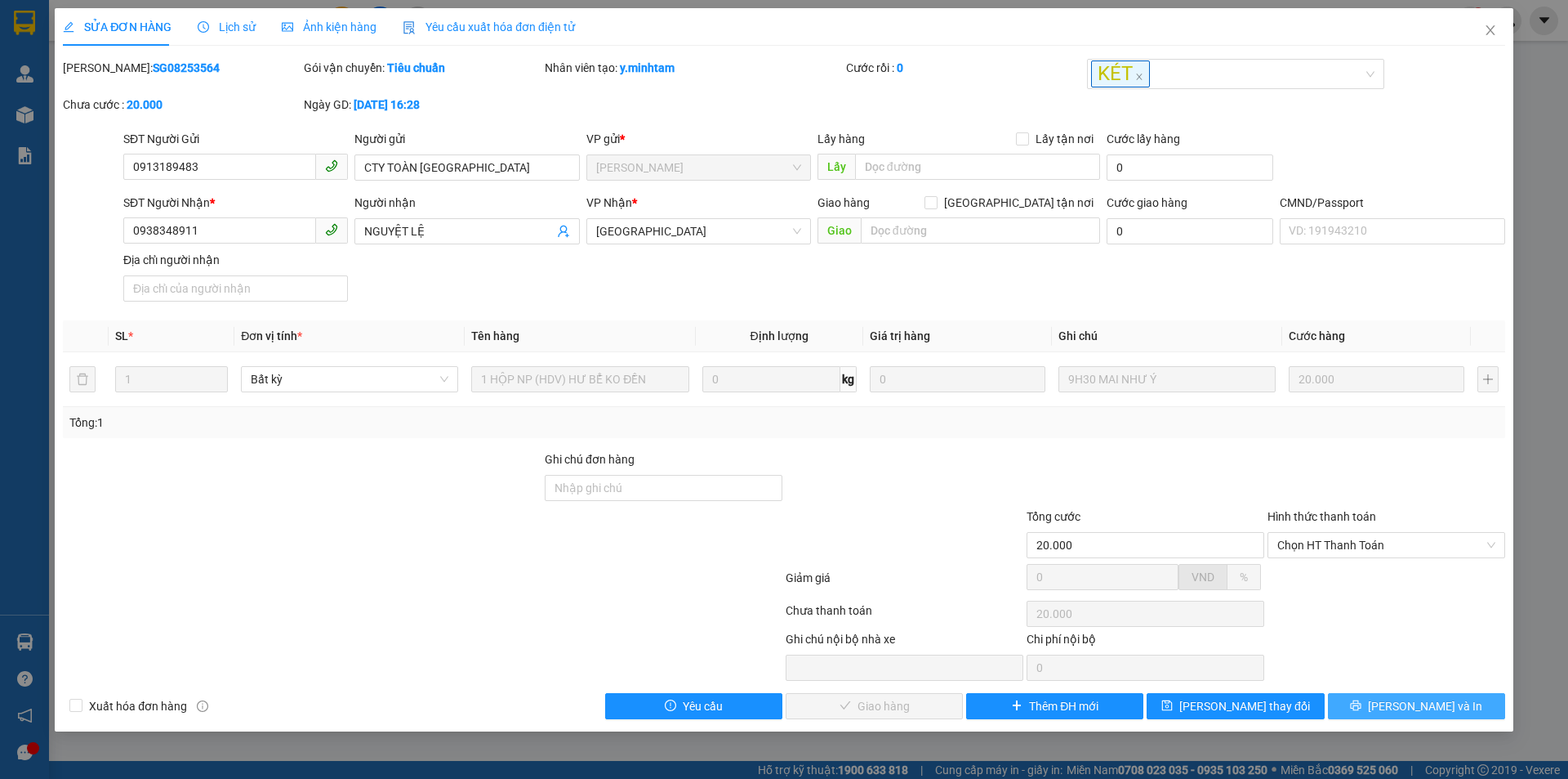
click at [1380, 705] on button "Lưu và In" at bounding box center [1416, 705] width 177 height 26
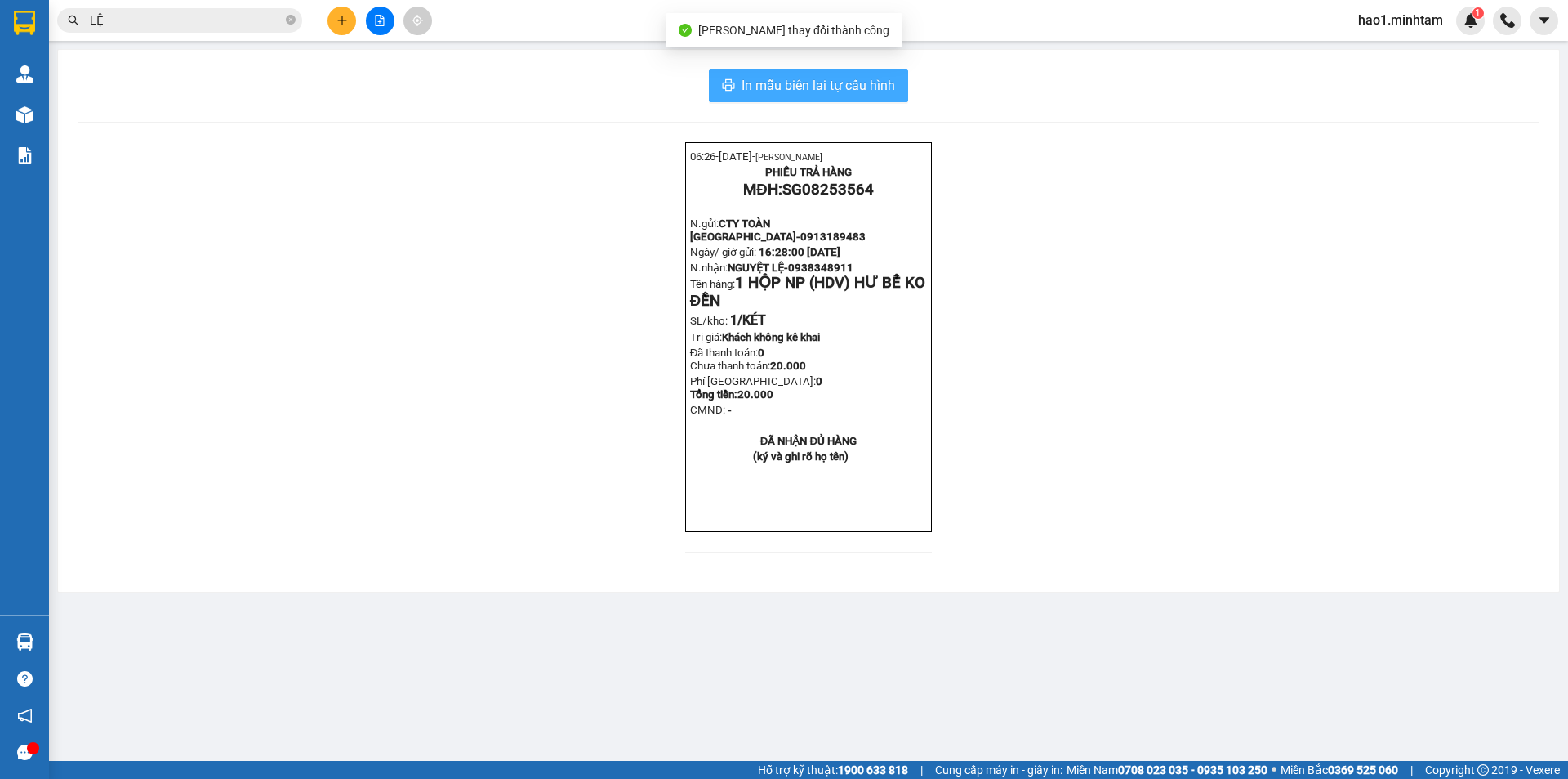
click at [844, 81] on span "In mẫu biên lai tự cấu hình" at bounding box center [818, 84] width 153 height 20
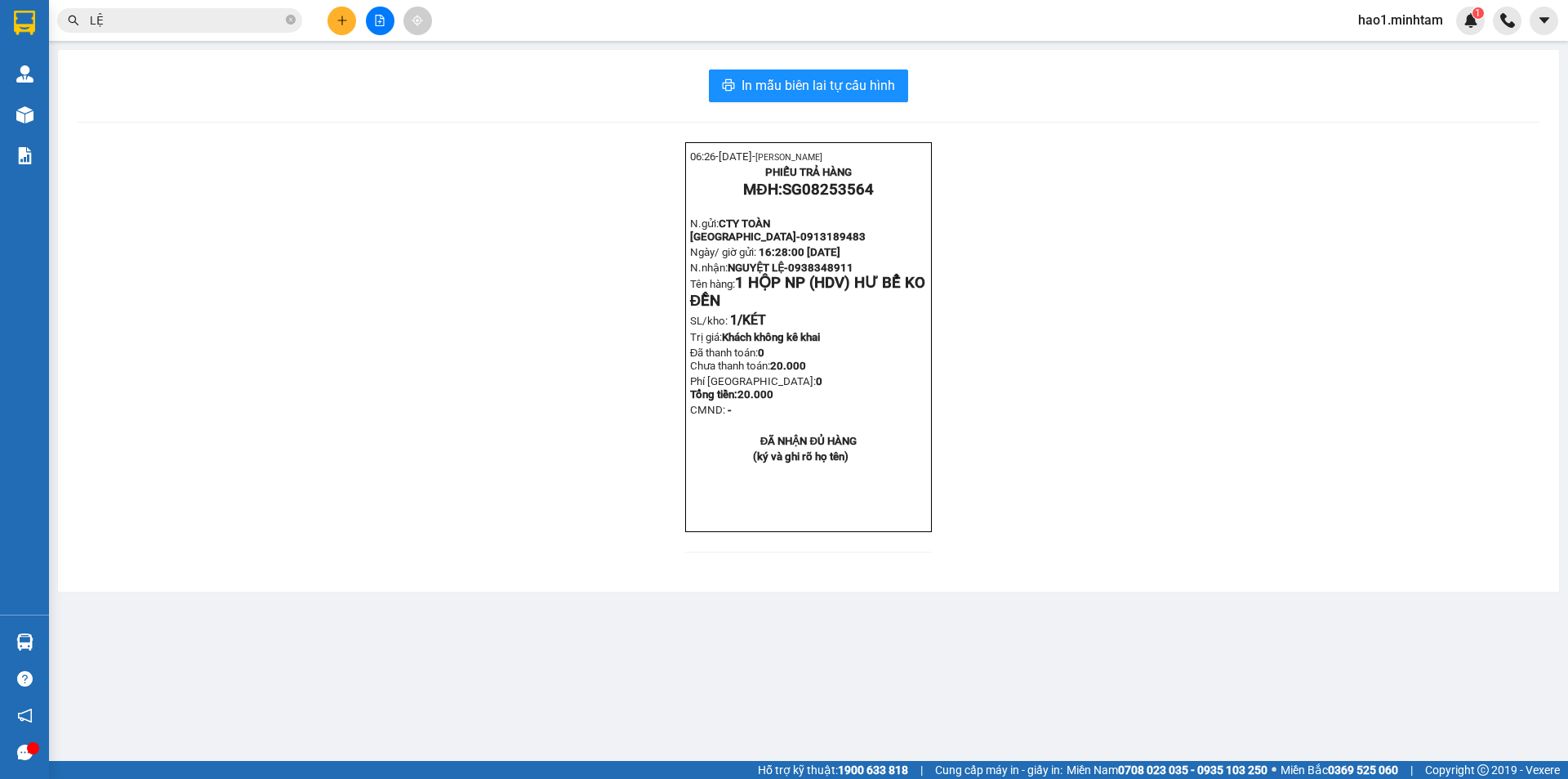
click at [142, 24] on input "LỆ" at bounding box center [186, 20] width 193 height 18
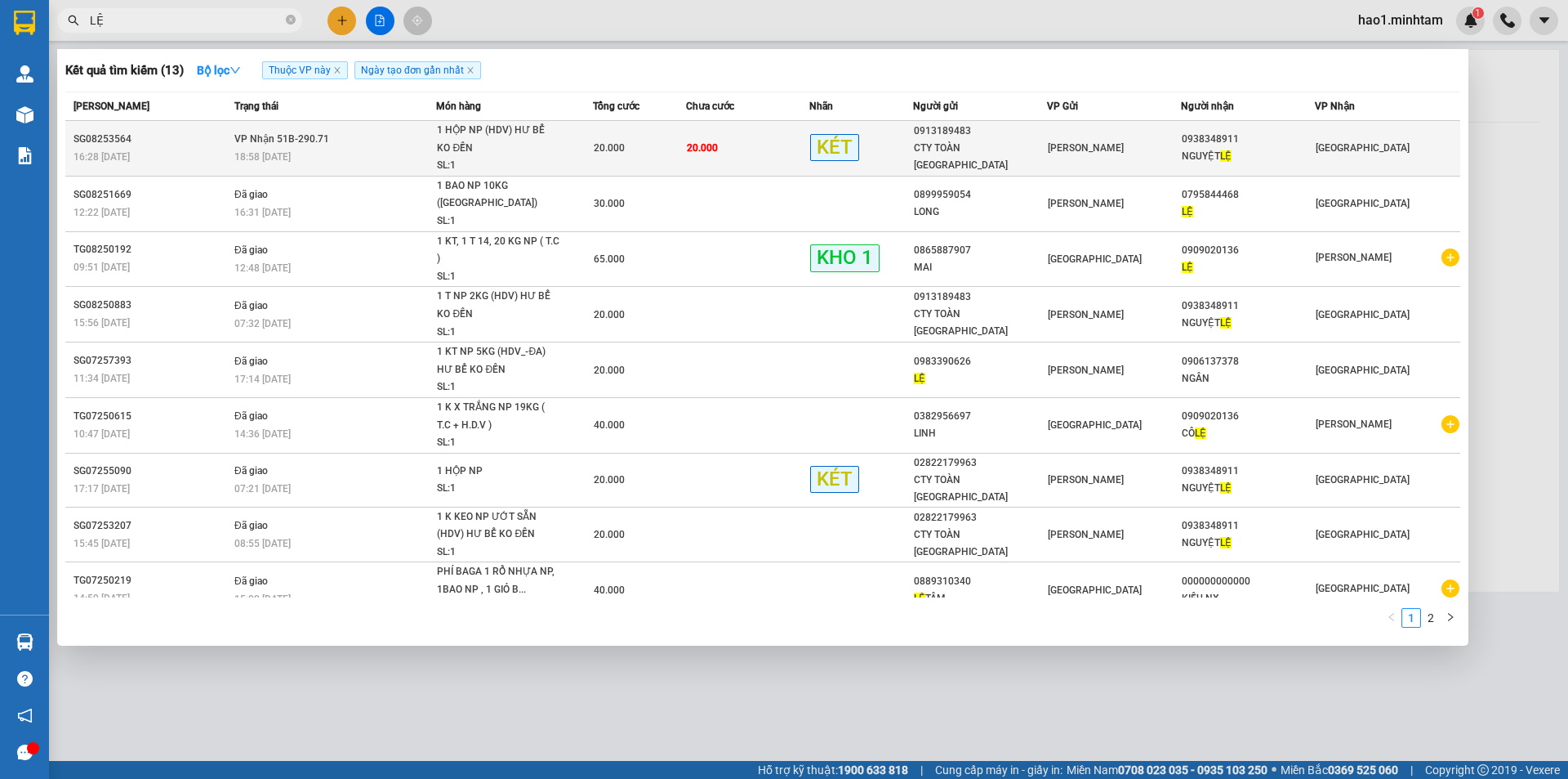
click at [481, 144] on div "1 HỘP NP (HDV) HƯ BỂ KO ĐỀN" at bounding box center [498, 139] width 122 height 35
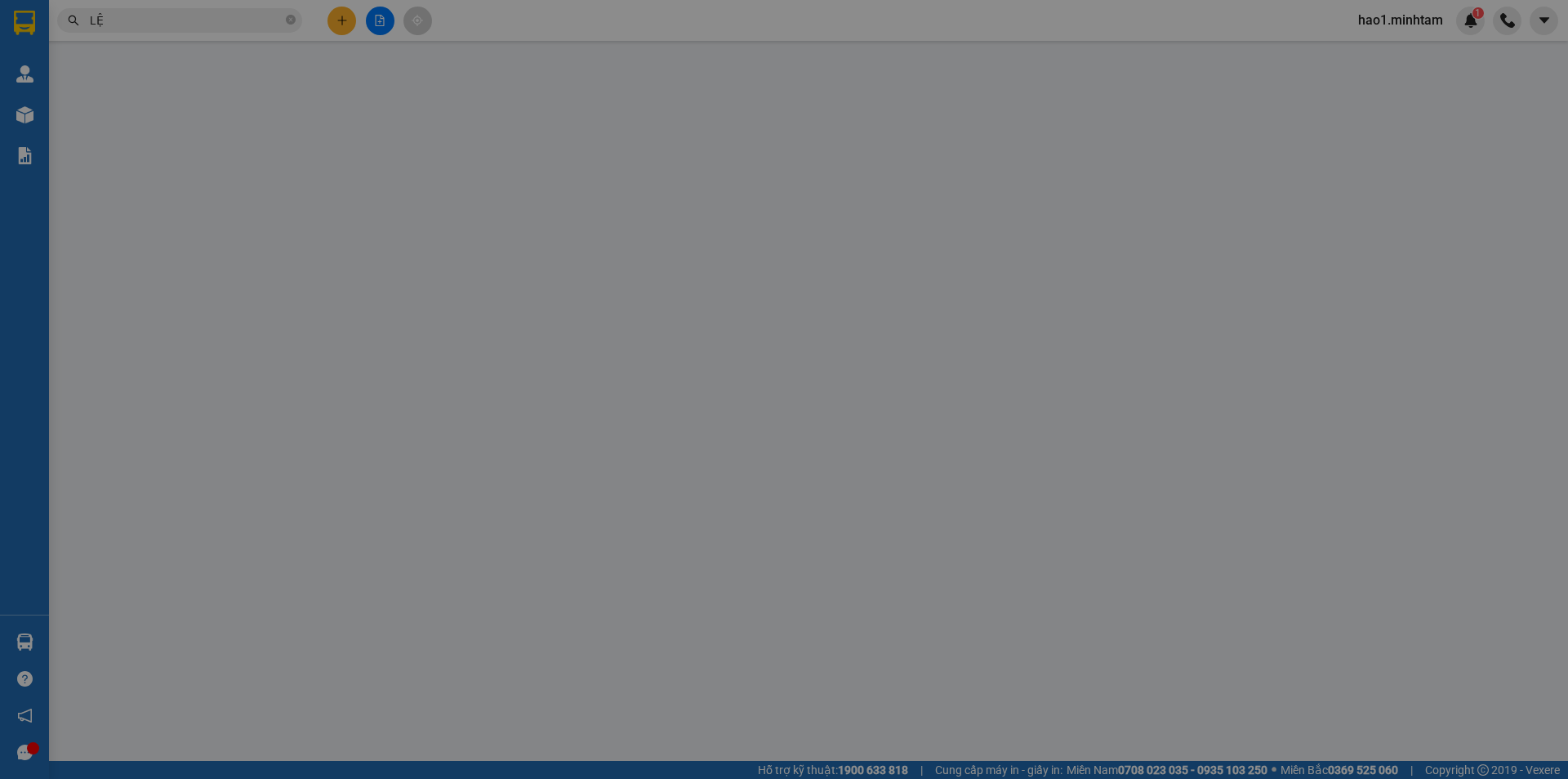
type input "0913189483"
type input "CTY TOÀN ĐỨC"
type input "0938348911"
type input "NGUYỆT LỆ"
type input "20.000"
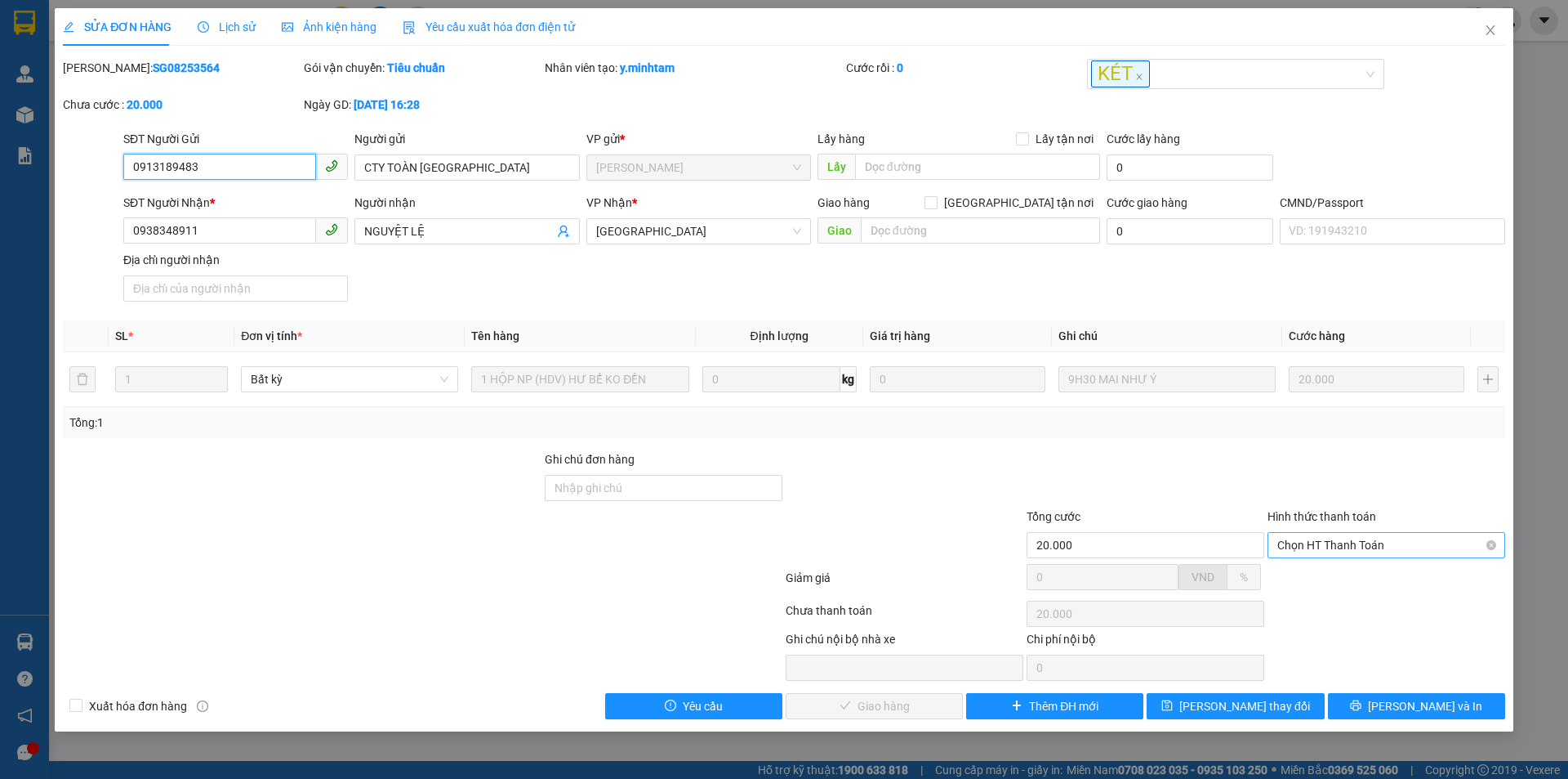
click at [1314, 552] on span "Chọn HT Thanh Toán" at bounding box center [1386, 544] width 218 height 24
drag, startPoint x: 1315, startPoint y: 595, endPoint x: 1304, endPoint y: 598, distance: 11.4
click at [1315, 598] on div "Total Paid Fee 0 Total UnPaid Fee 20.000 Cash Collection Total Fee Mã ĐH: SG082…" at bounding box center [784, 389] width 1442 height 660
click at [1328, 577] on div "Tại văn phòng" at bounding box center [1386, 577] width 218 height 18
type input "0"
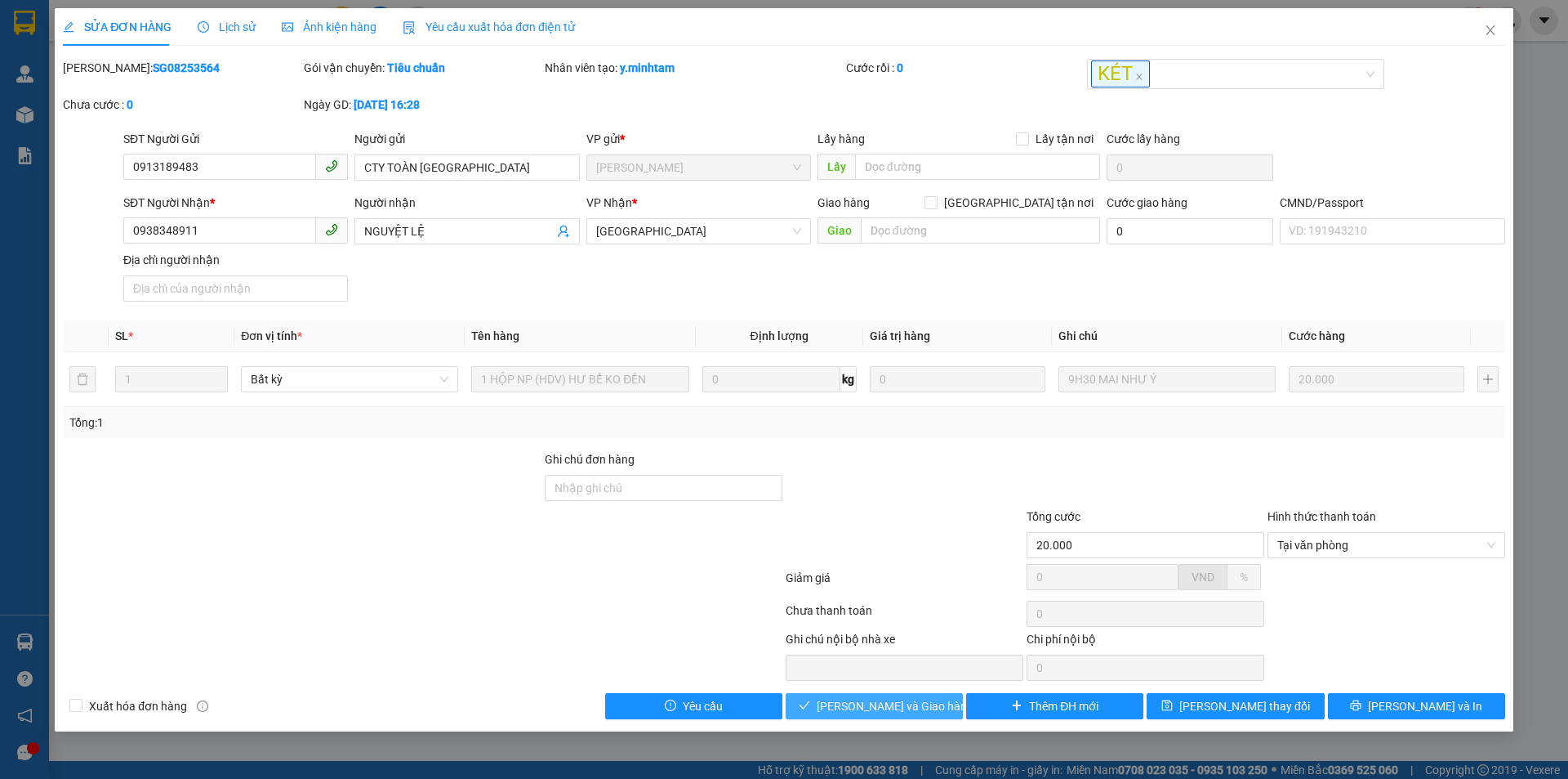
click at [901, 708] on span "Lưu và Giao hàng" at bounding box center [895, 705] width 157 height 18
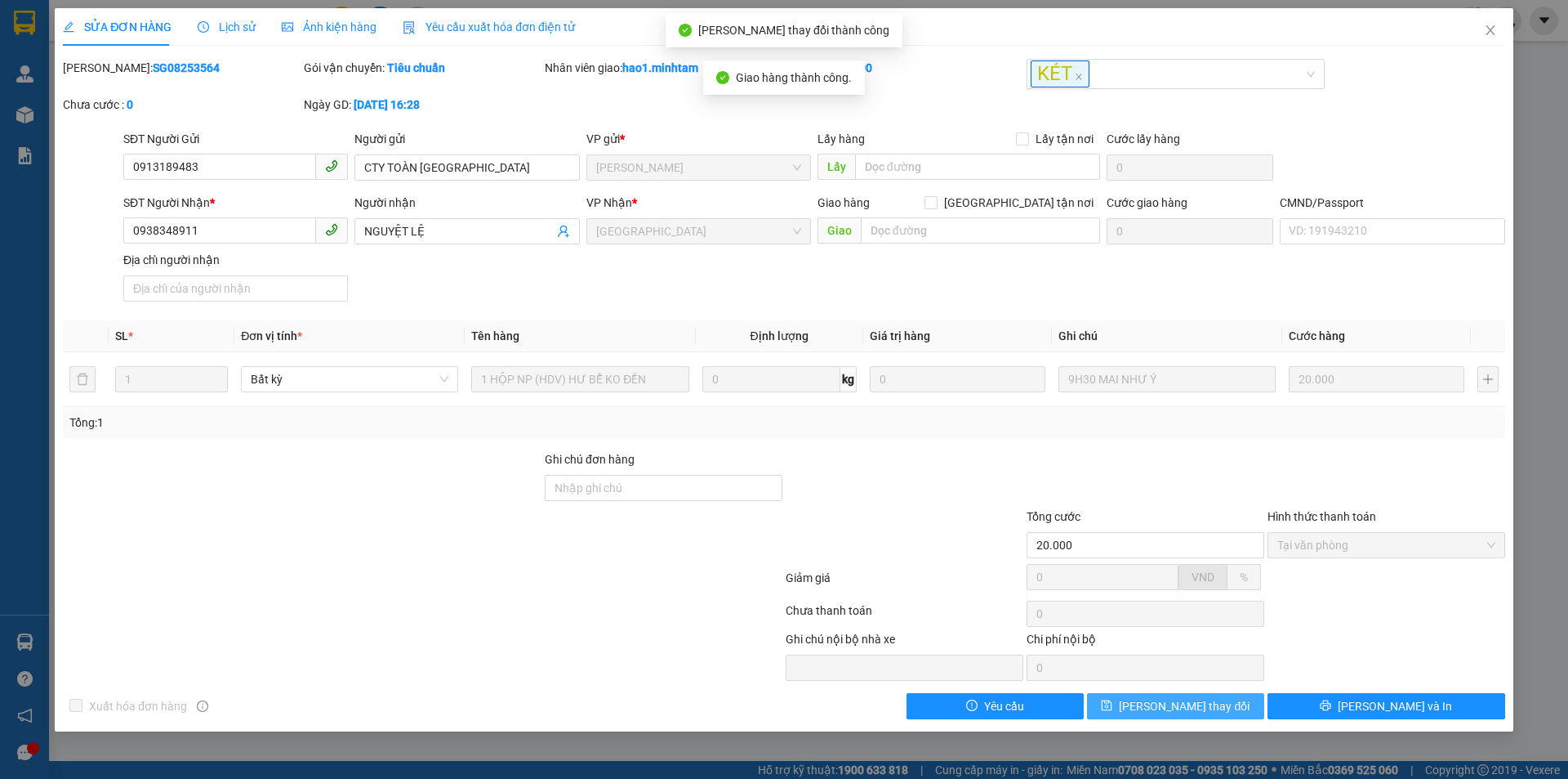
click at [1230, 704] on button "Lưu thay đổi" at bounding box center [1175, 705] width 177 height 26
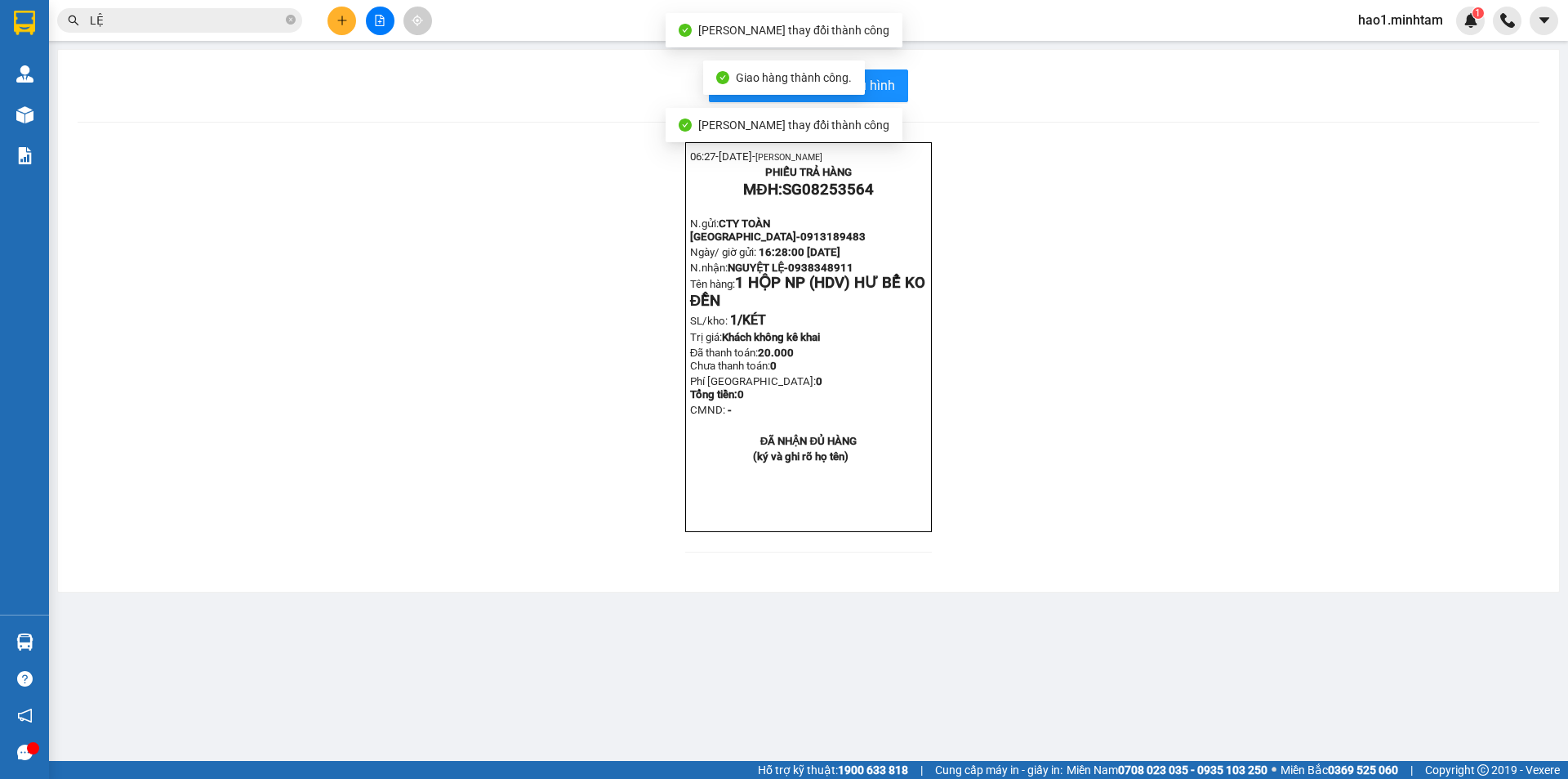
click at [1125, 252] on div "06:27- 15-08-2025- Trần Vũ Hạo PHIẾU TRẢ HÀNG MĐH: SG08253564 N.gửi: CTY TOÀN Đ…" at bounding box center [808, 357] width 1461 height 430
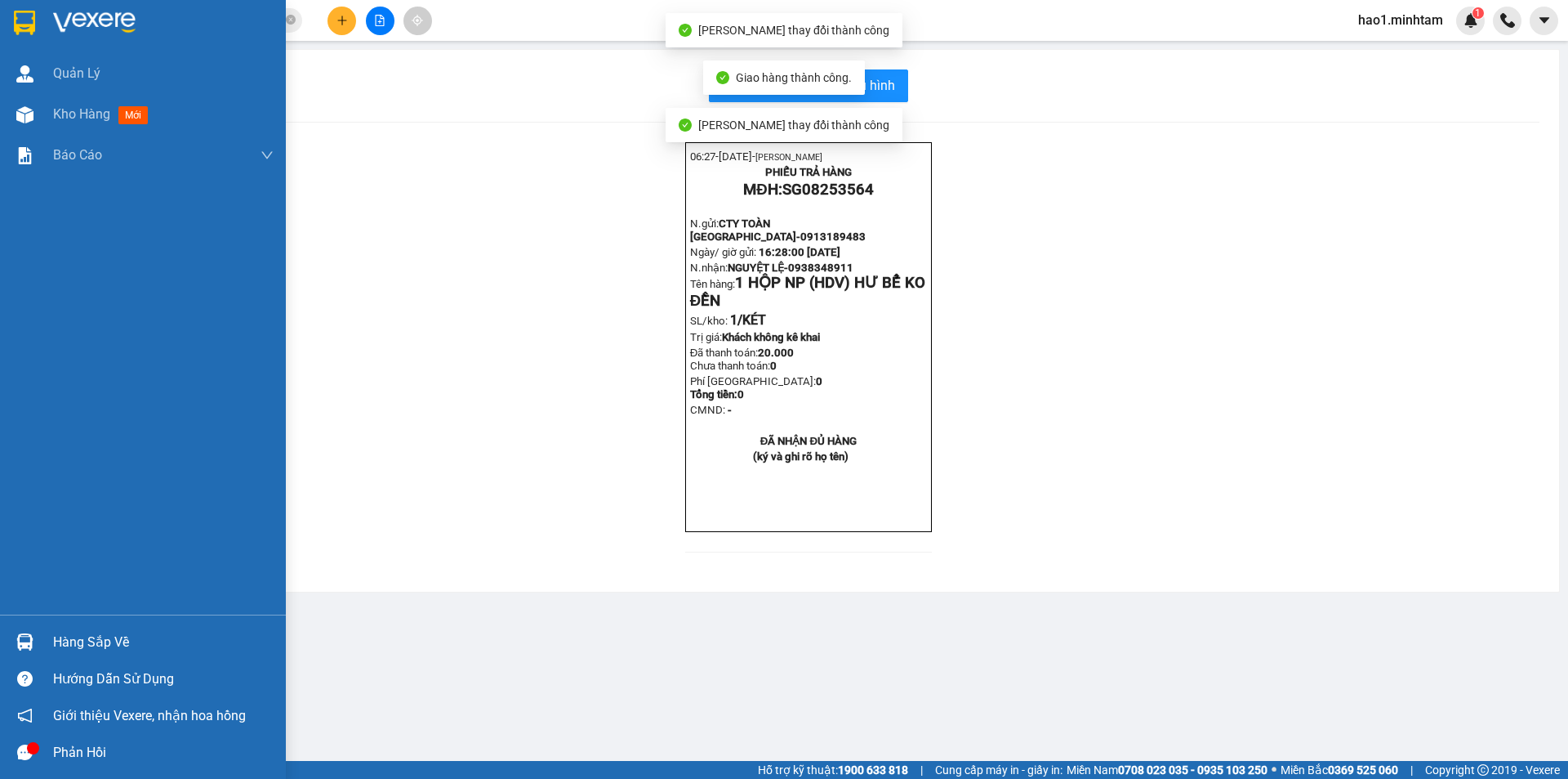
click at [38, 9] on div at bounding box center [24, 21] width 28 height 28
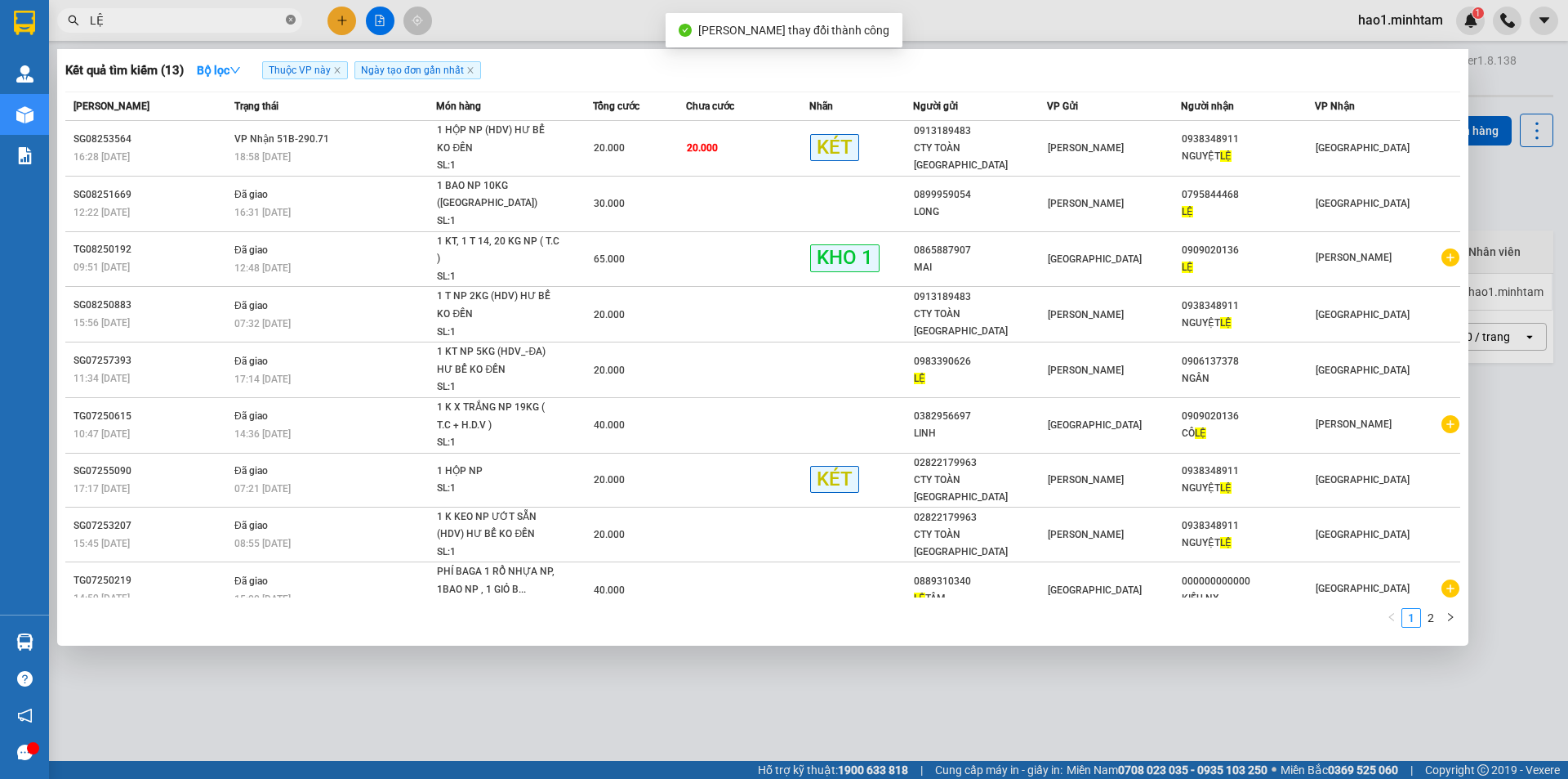
click at [292, 20] on icon "close-circle" at bounding box center [291, 19] width 10 height 10
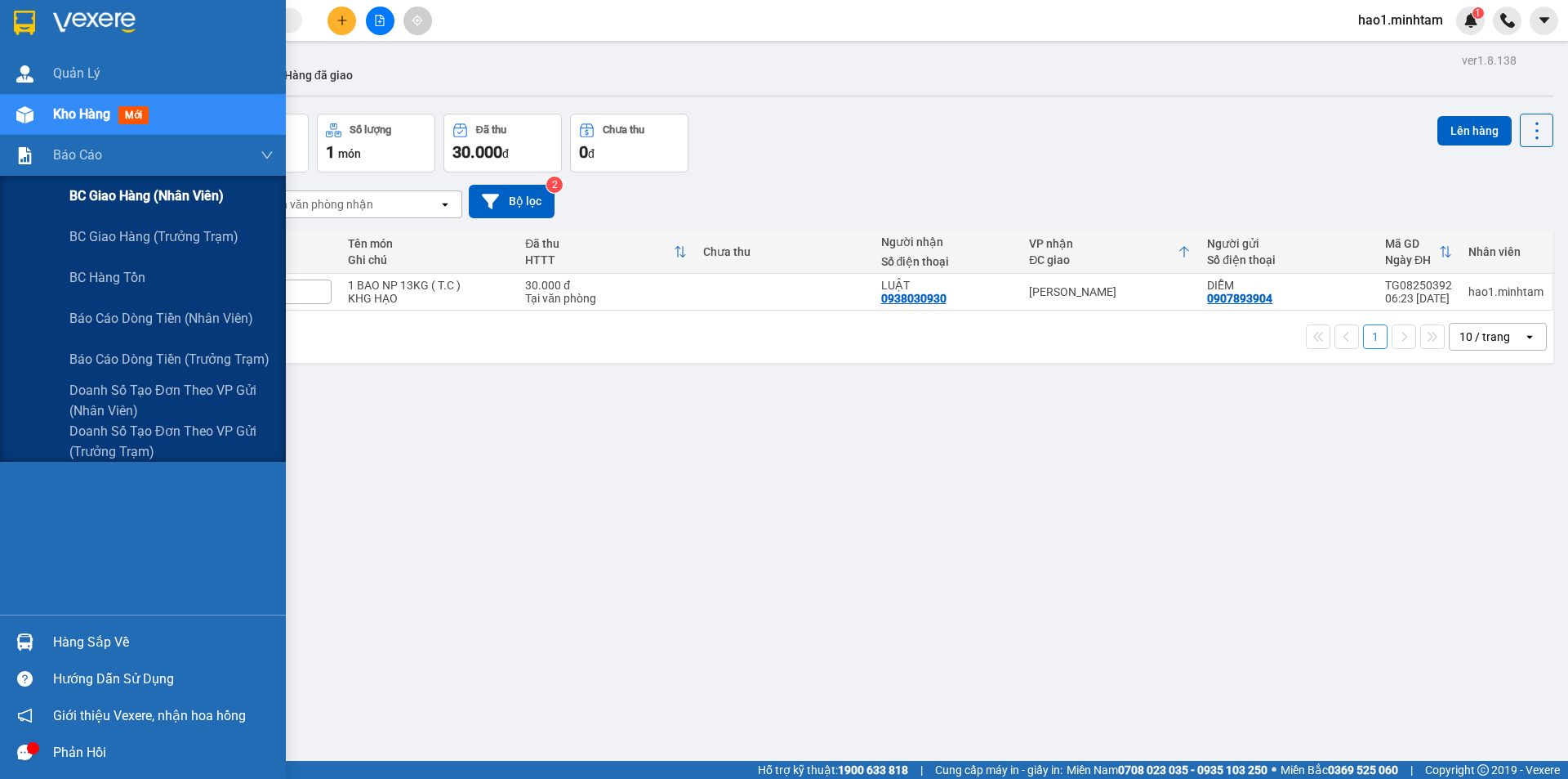
click at [133, 203] on span "BC giao hàng (nhân viên)" at bounding box center [146, 195] width 154 height 20
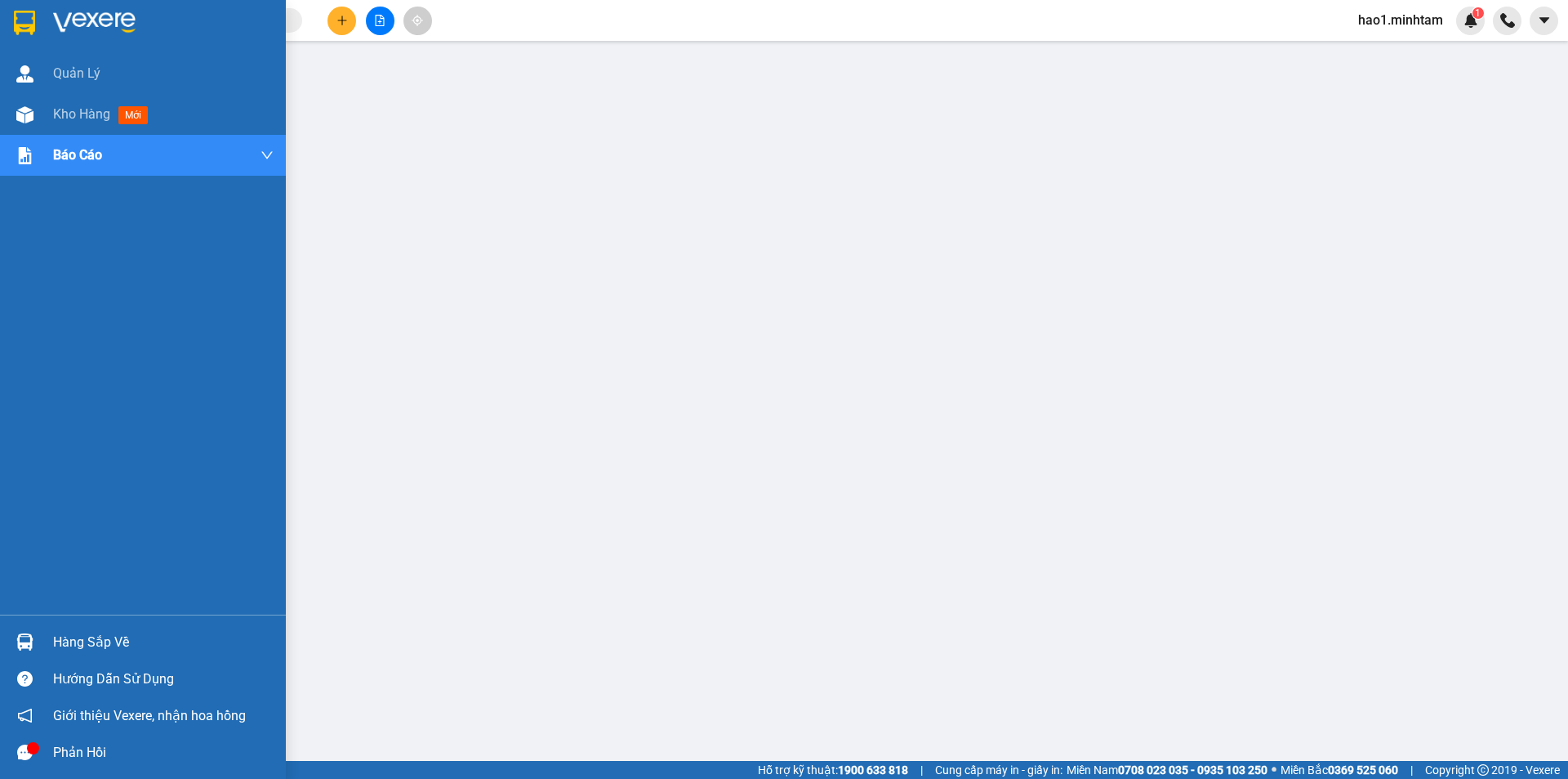
click at [27, 23] on img at bounding box center [24, 22] width 21 height 24
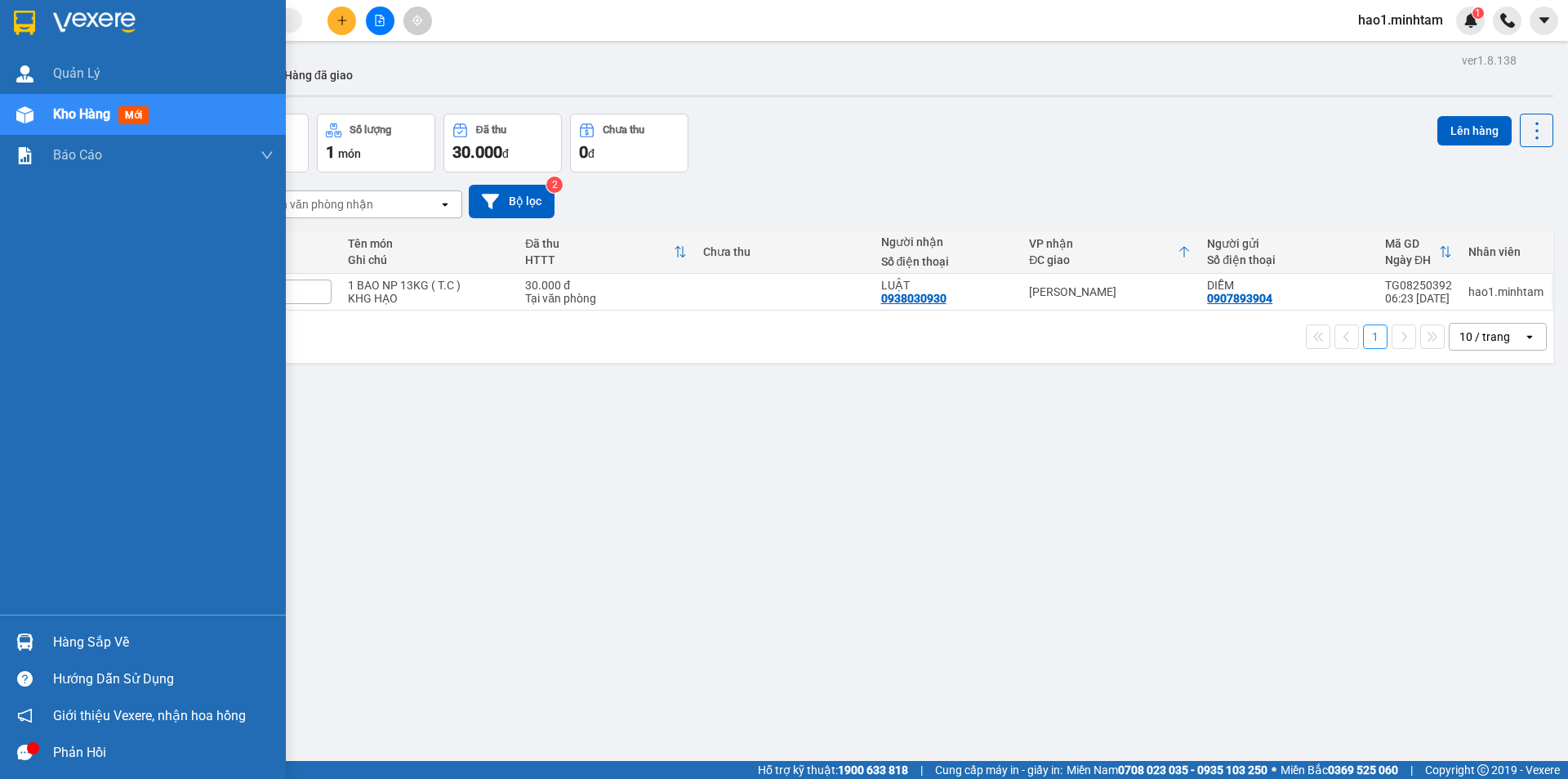
click at [78, 647] on div "Hàng sắp về" at bounding box center [163, 641] width 220 height 24
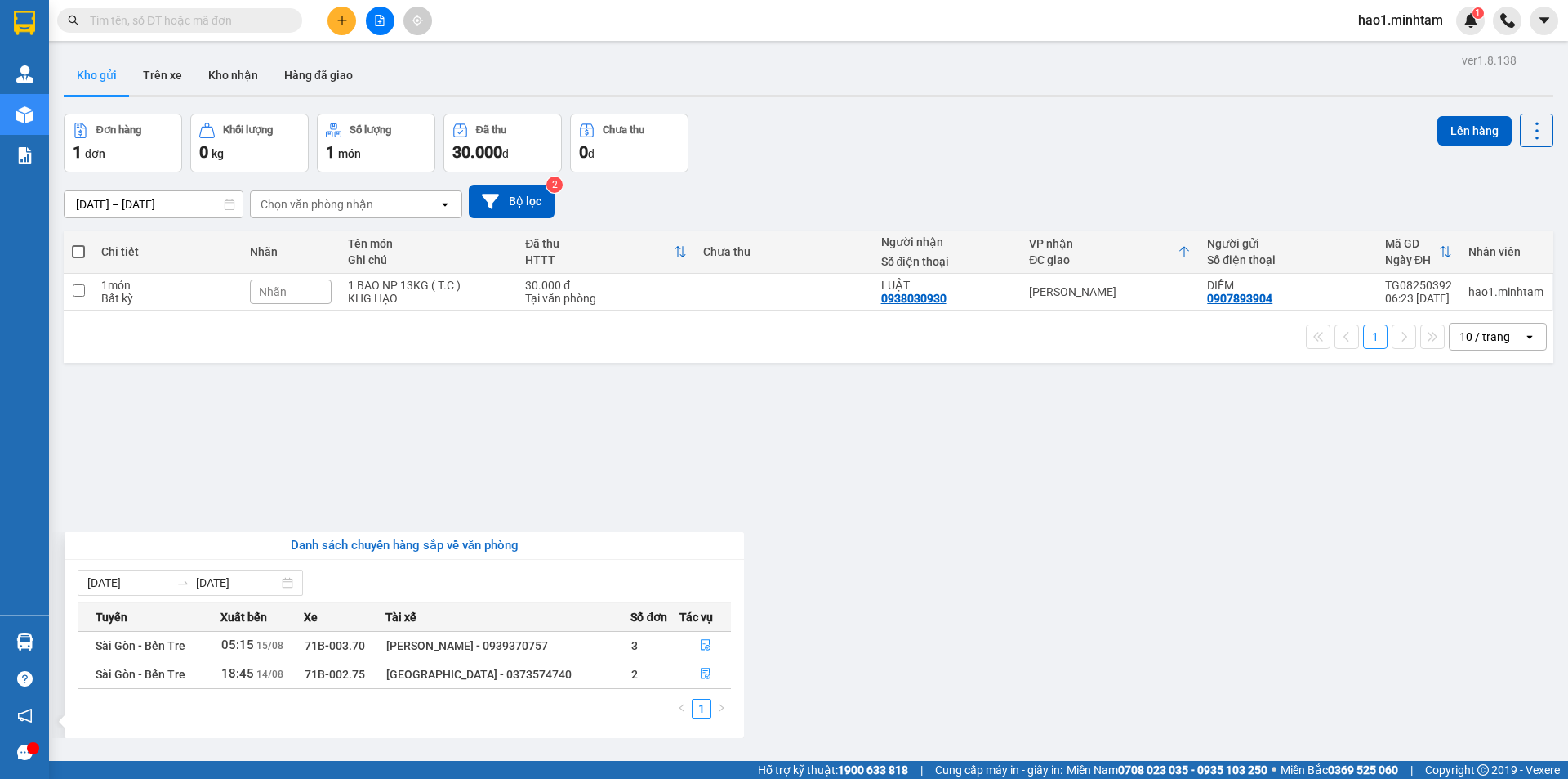
click at [815, 478] on section "Kết quả tìm kiếm ( 13 ) Bộ lọc Thuộc VP này Ngày tạo đơn gần nhất Mã ĐH Trạng t…" at bounding box center [784, 389] width 1568 height 779
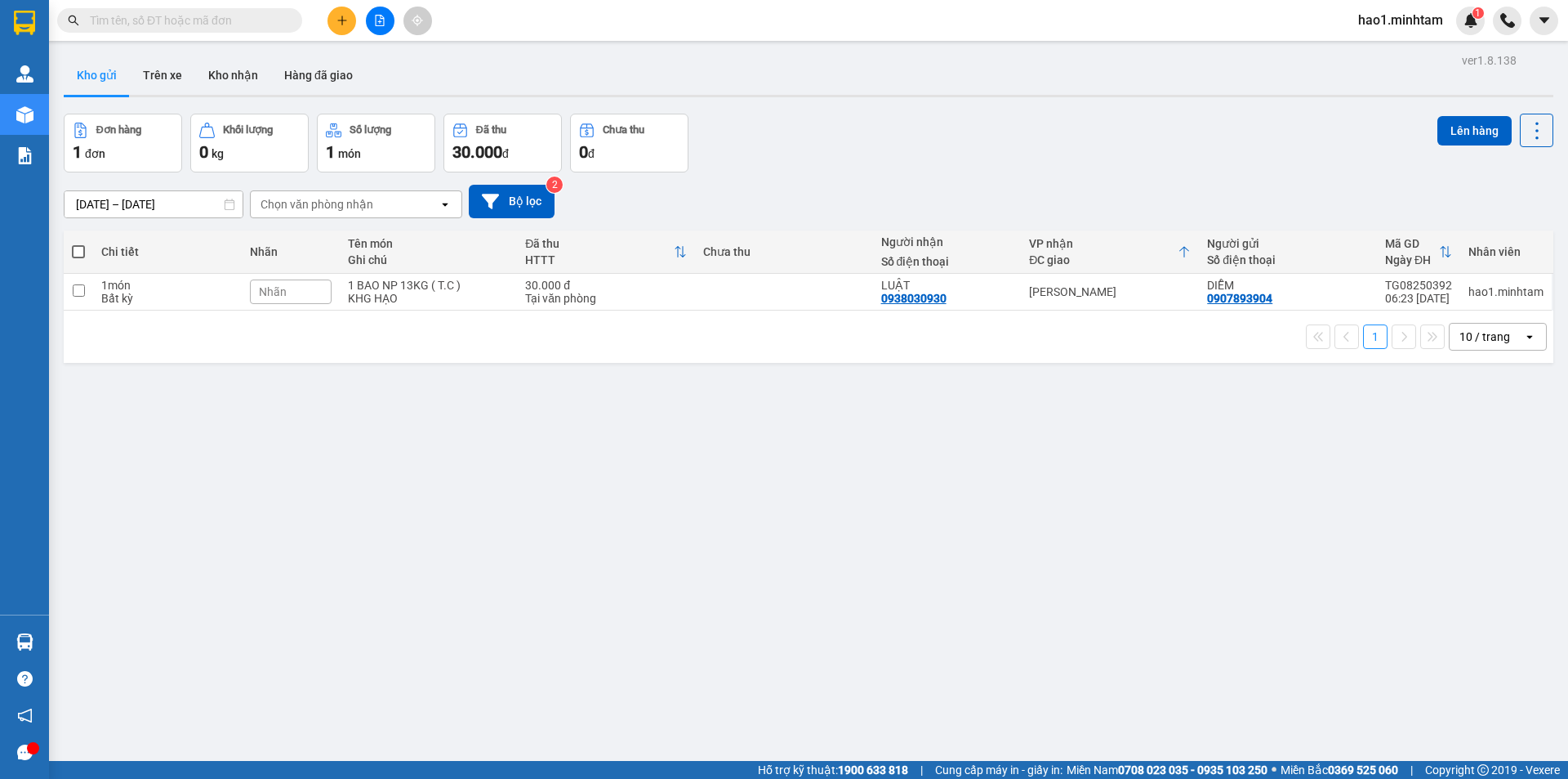
click at [770, 152] on div "Đơn hàng 1 đơn Khối lượng 0 kg Số lượng 1 món Đã thu 30.000 đ Chưa thu 0 đ Lên …" at bounding box center [809, 143] width 1489 height 59
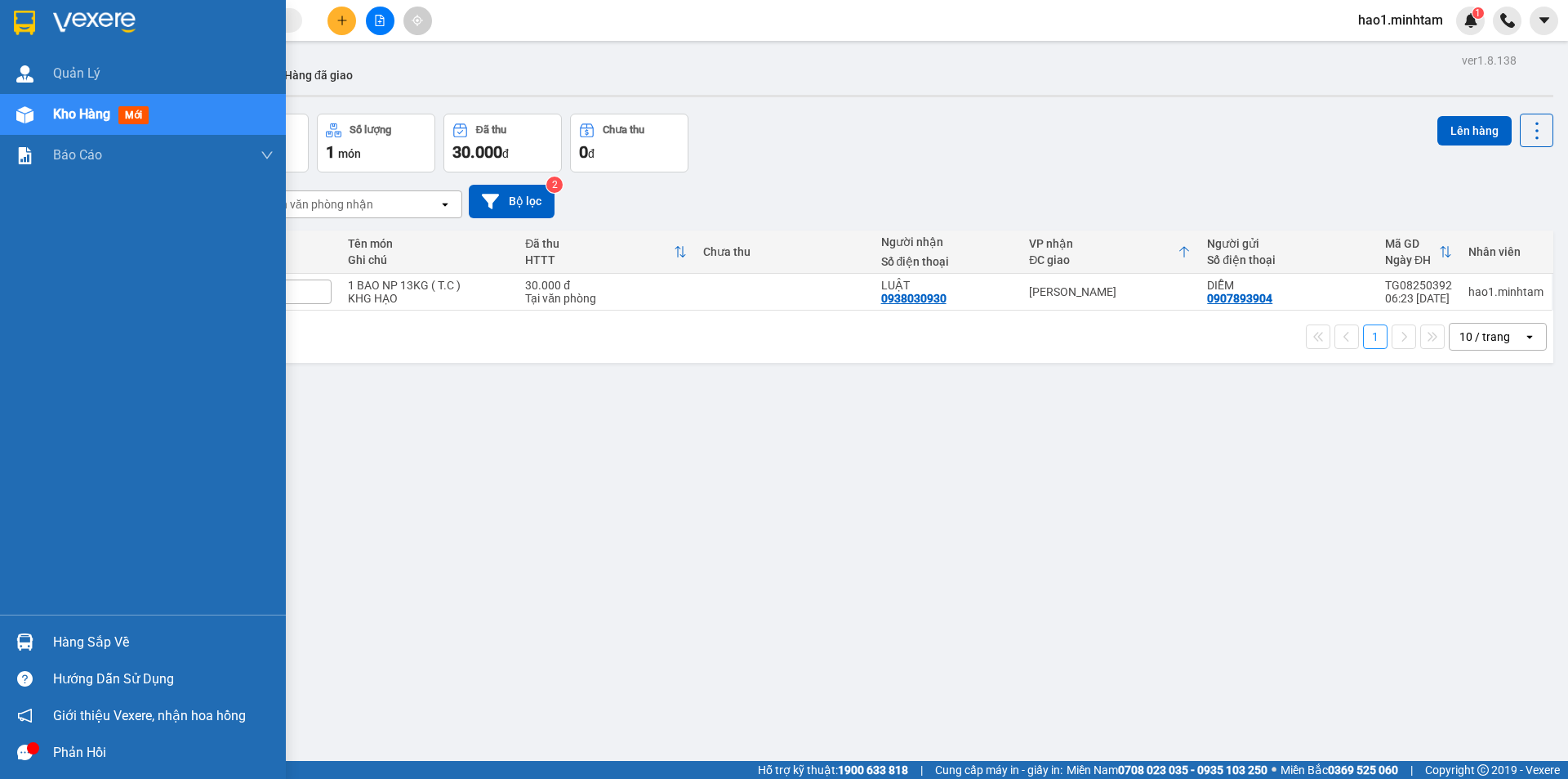
click at [38, 22] on div at bounding box center [24, 21] width 28 height 28
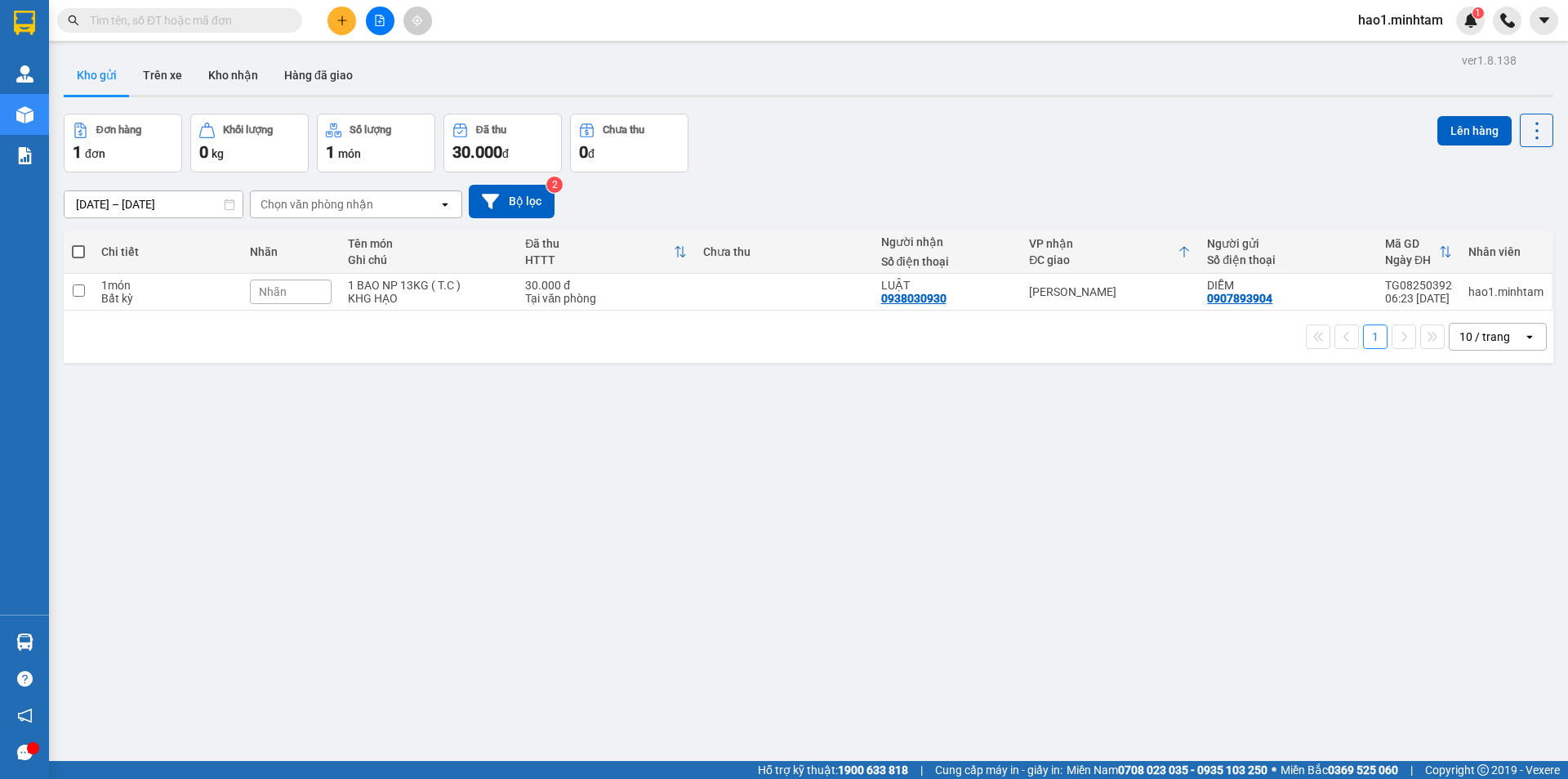
click at [848, 88] on div "Kho gửi Trên xe Kho nhận Hàng đã giao" at bounding box center [809, 77] width 1489 height 44
click at [237, 24] on input "text" at bounding box center [186, 20] width 193 height 18
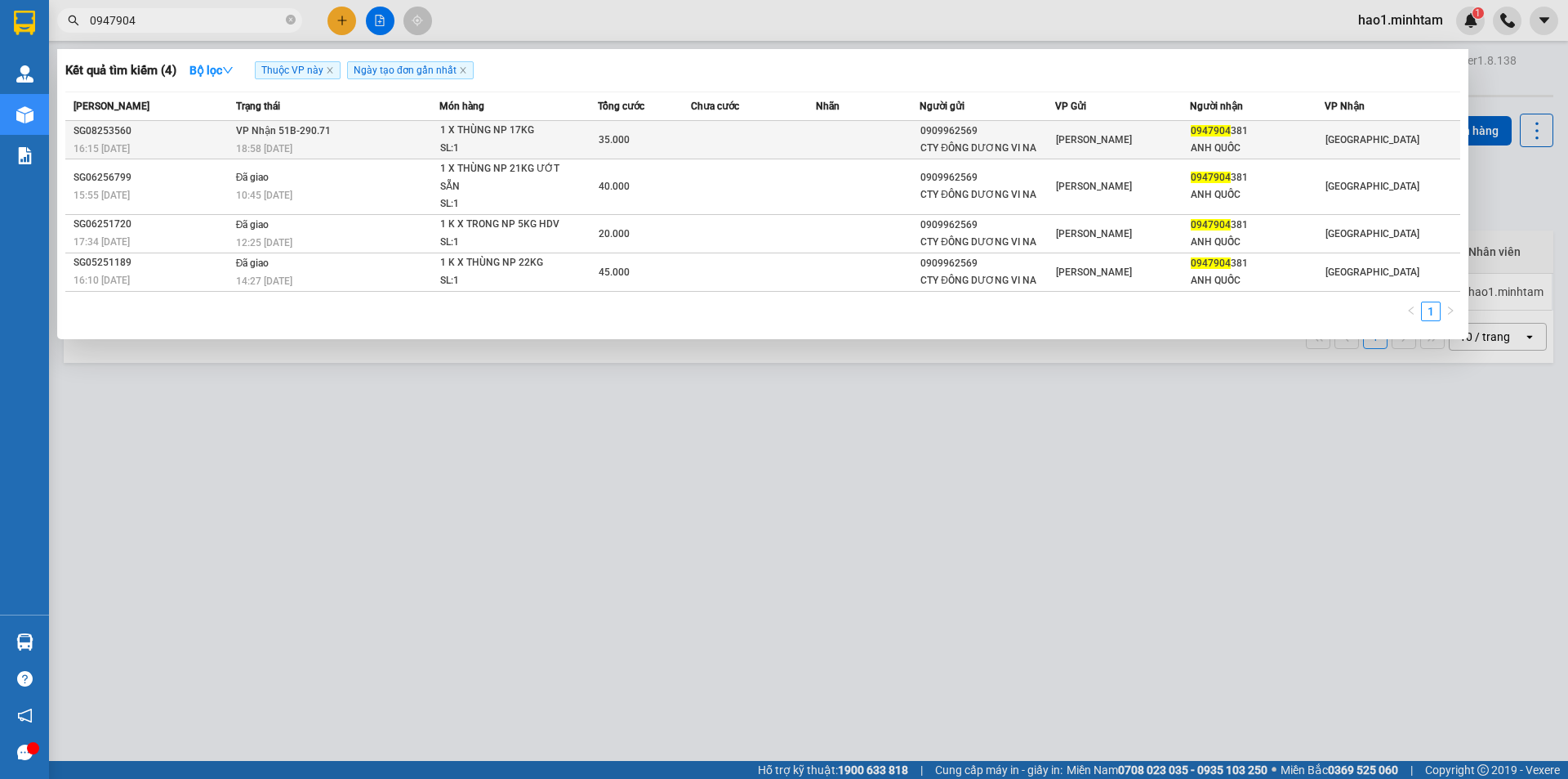
type input "0947904"
click at [606, 140] on span "35.000" at bounding box center [614, 140] width 31 height 12
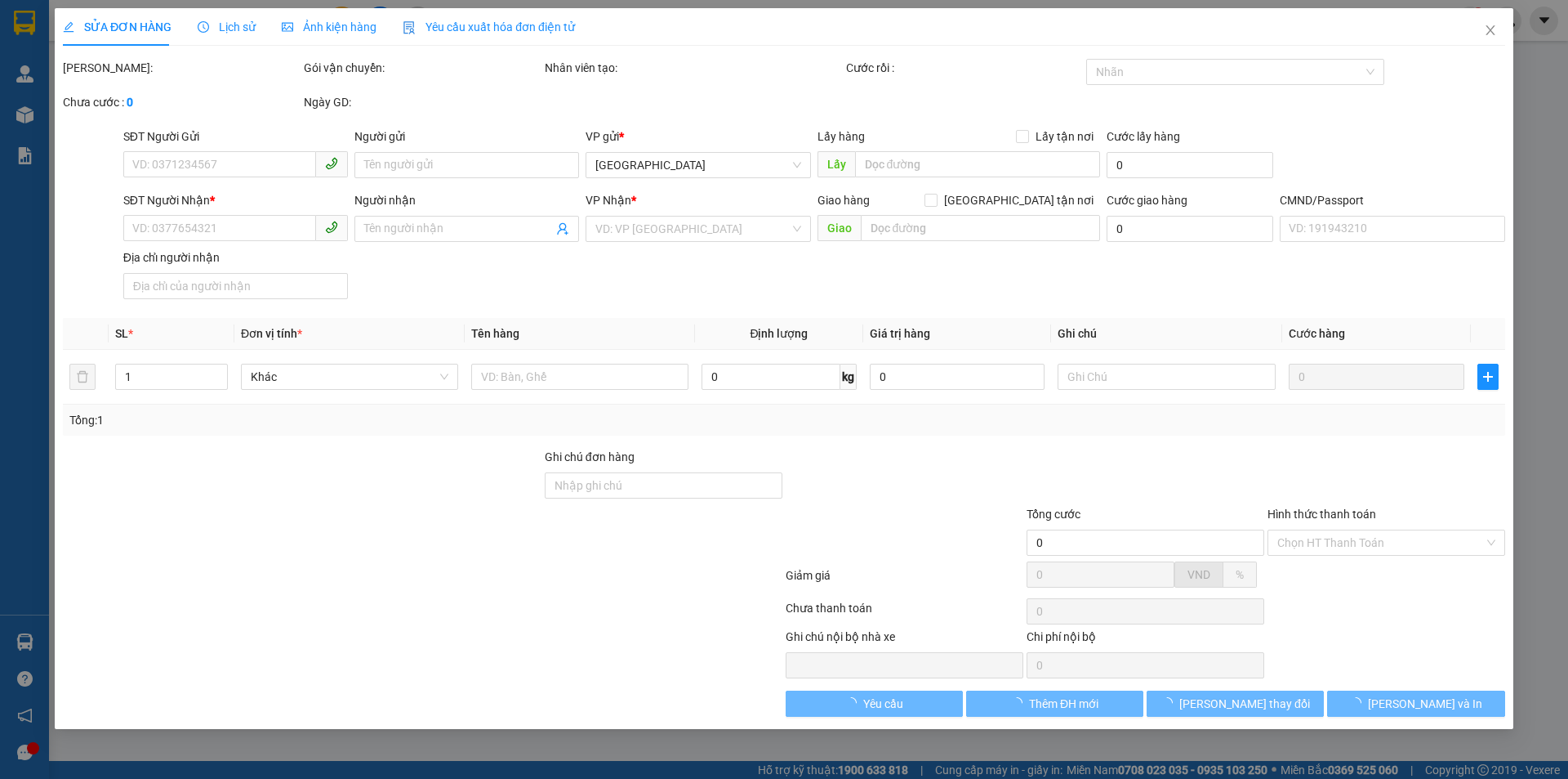
type input "0909962569"
type input "CTY ĐÔNG DƯƠNG VI NA"
type input "0947904381"
type input "ANH QUỐC"
type input "LƯỠI CƯA"
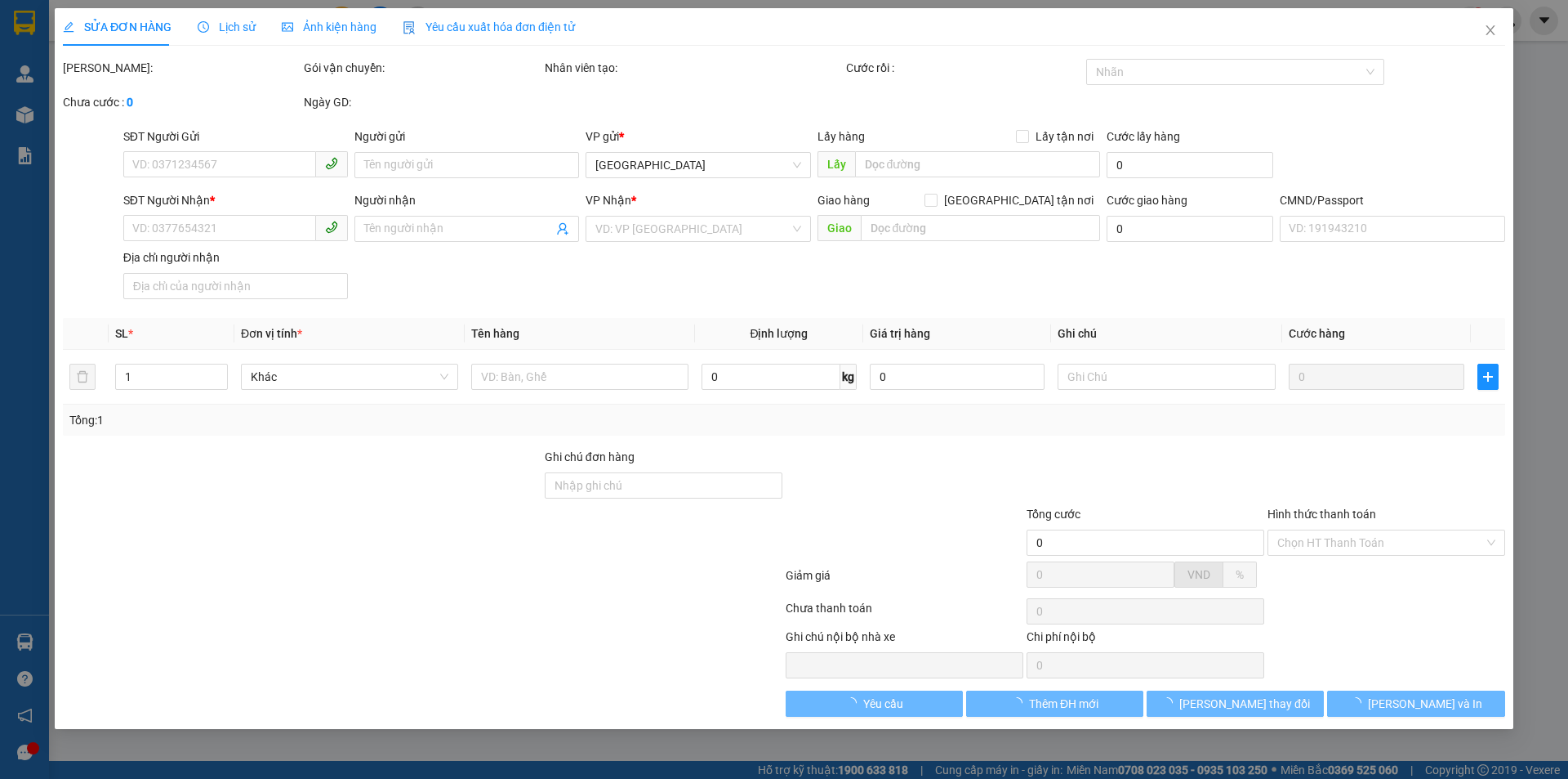
type input "35.000"
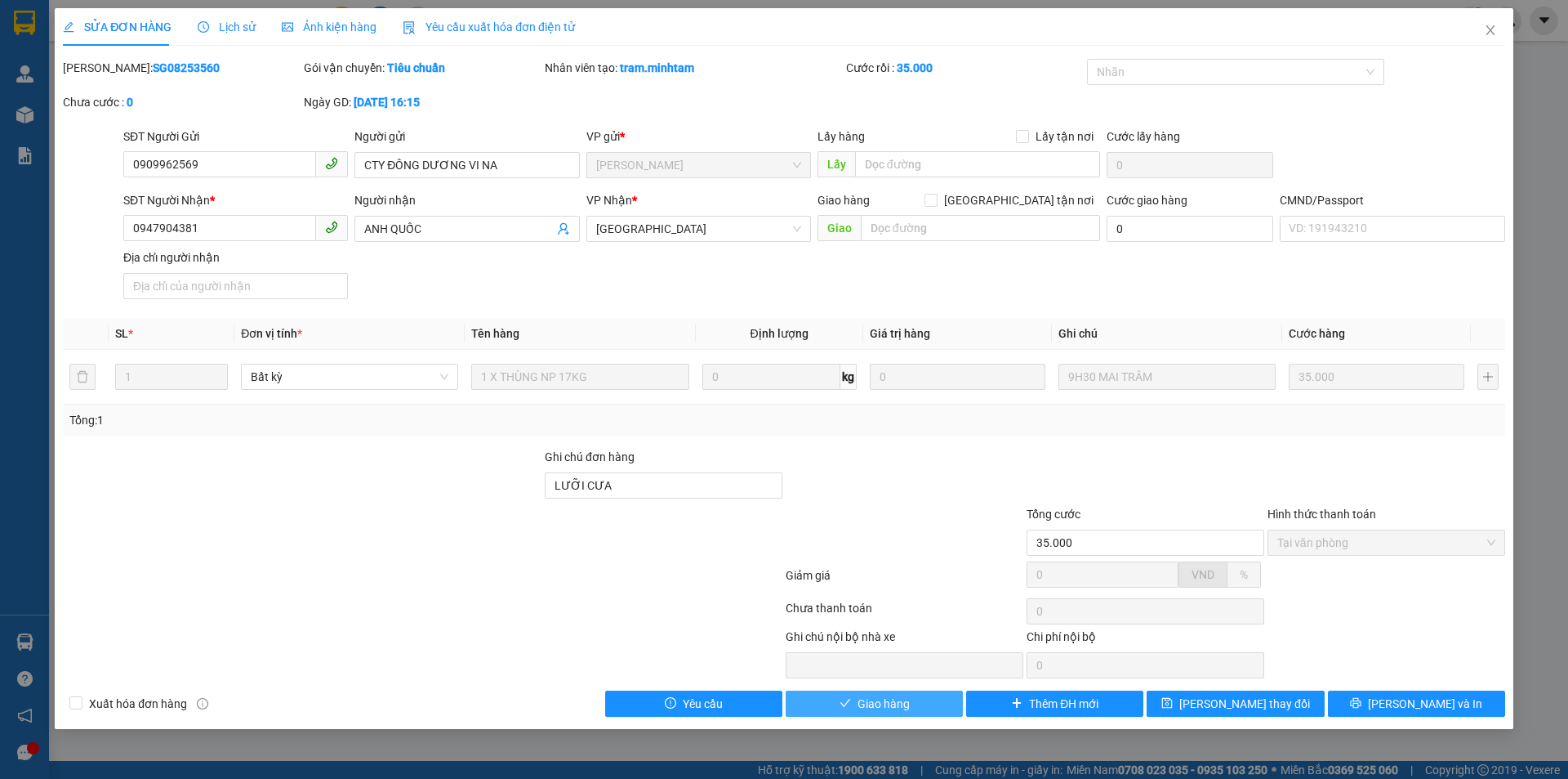
click at [912, 705] on button "Giao hàng" at bounding box center [874, 703] width 177 height 26
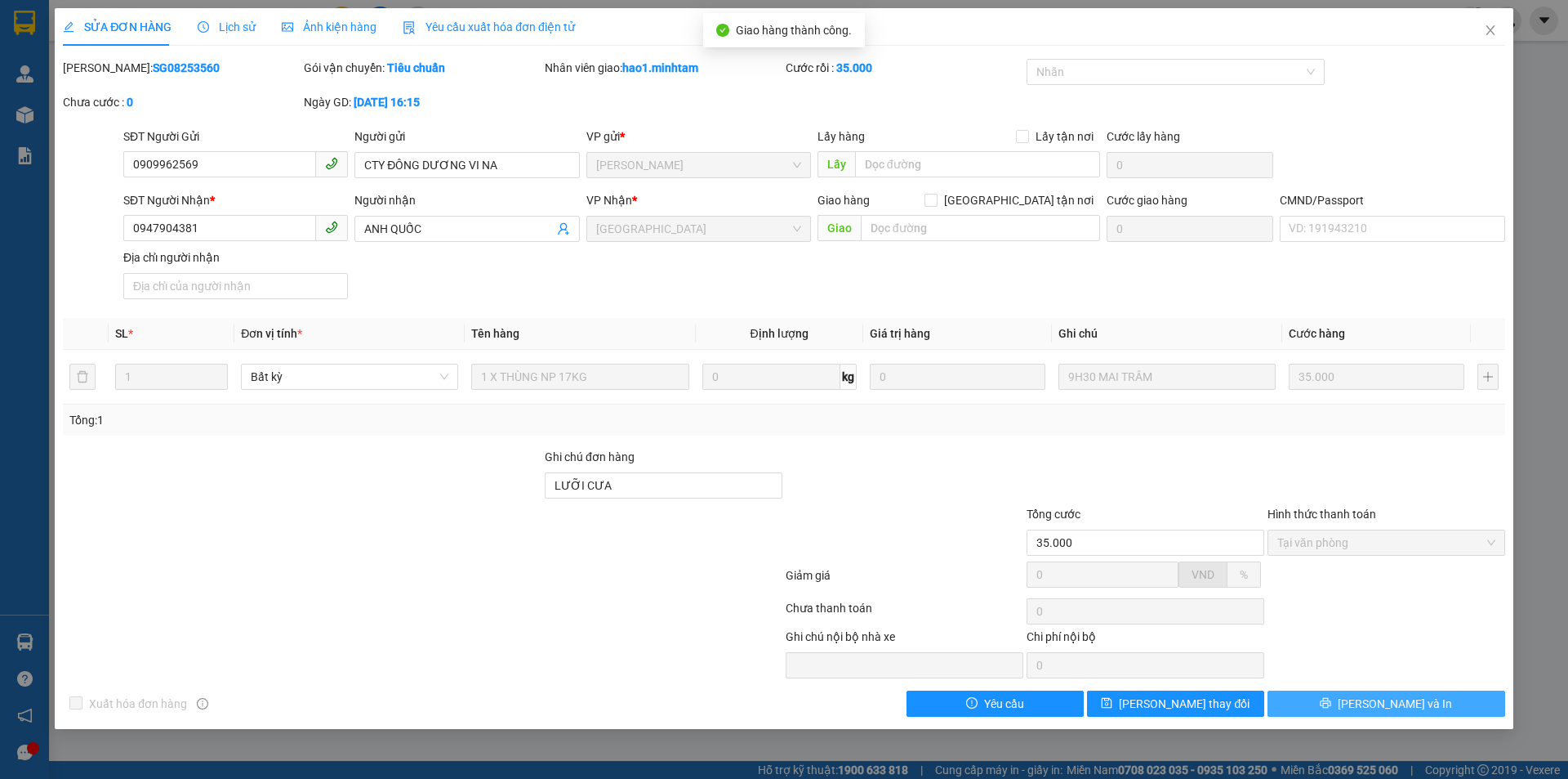
click at [1374, 708] on span "Lưu và In" at bounding box center [1394, 703] width 114 height 18
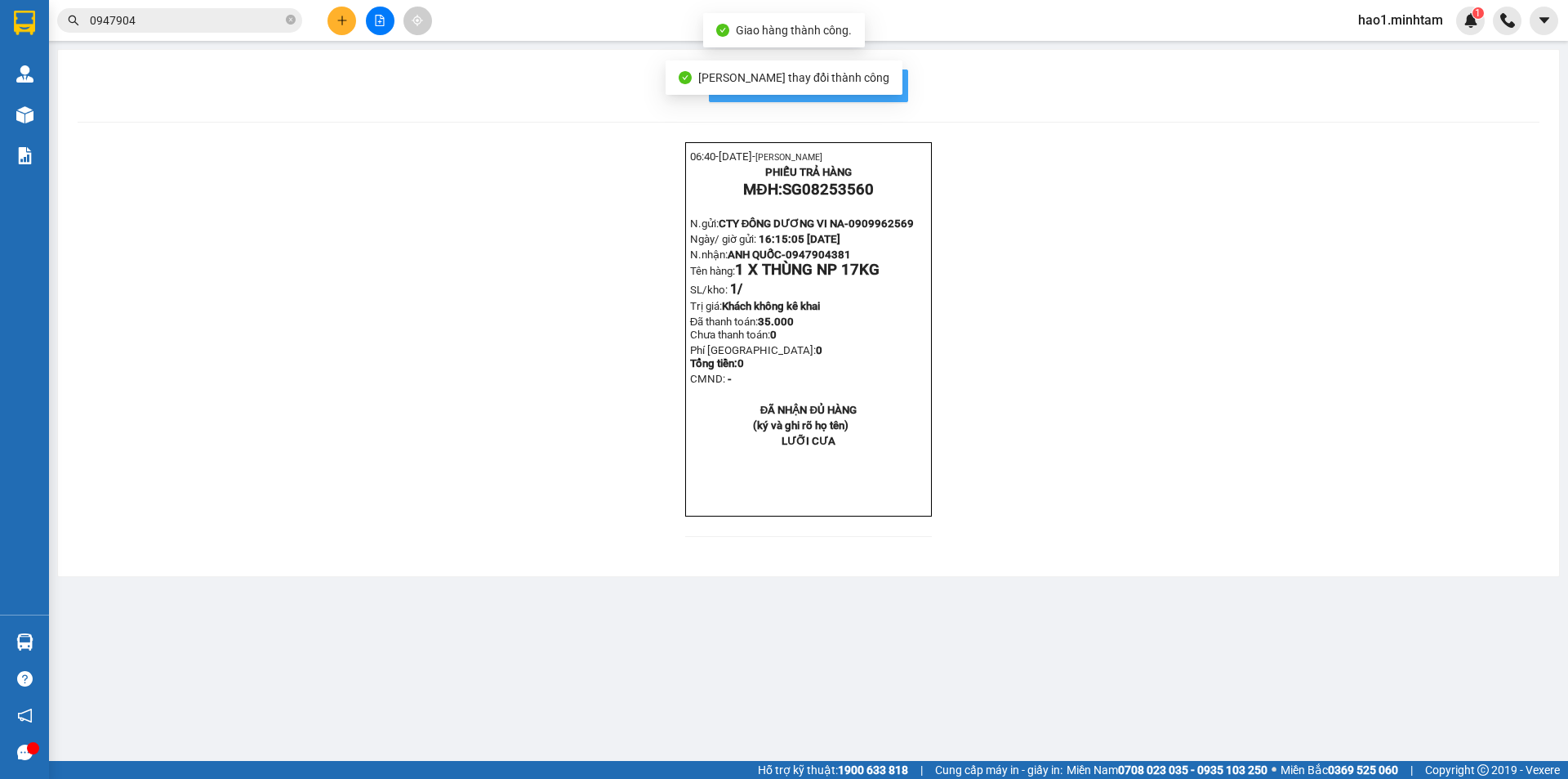
click at [893, 80] on span "In mẫu biên lai tự cấu hình" at bounding box center [818, 84] width 153 height 20
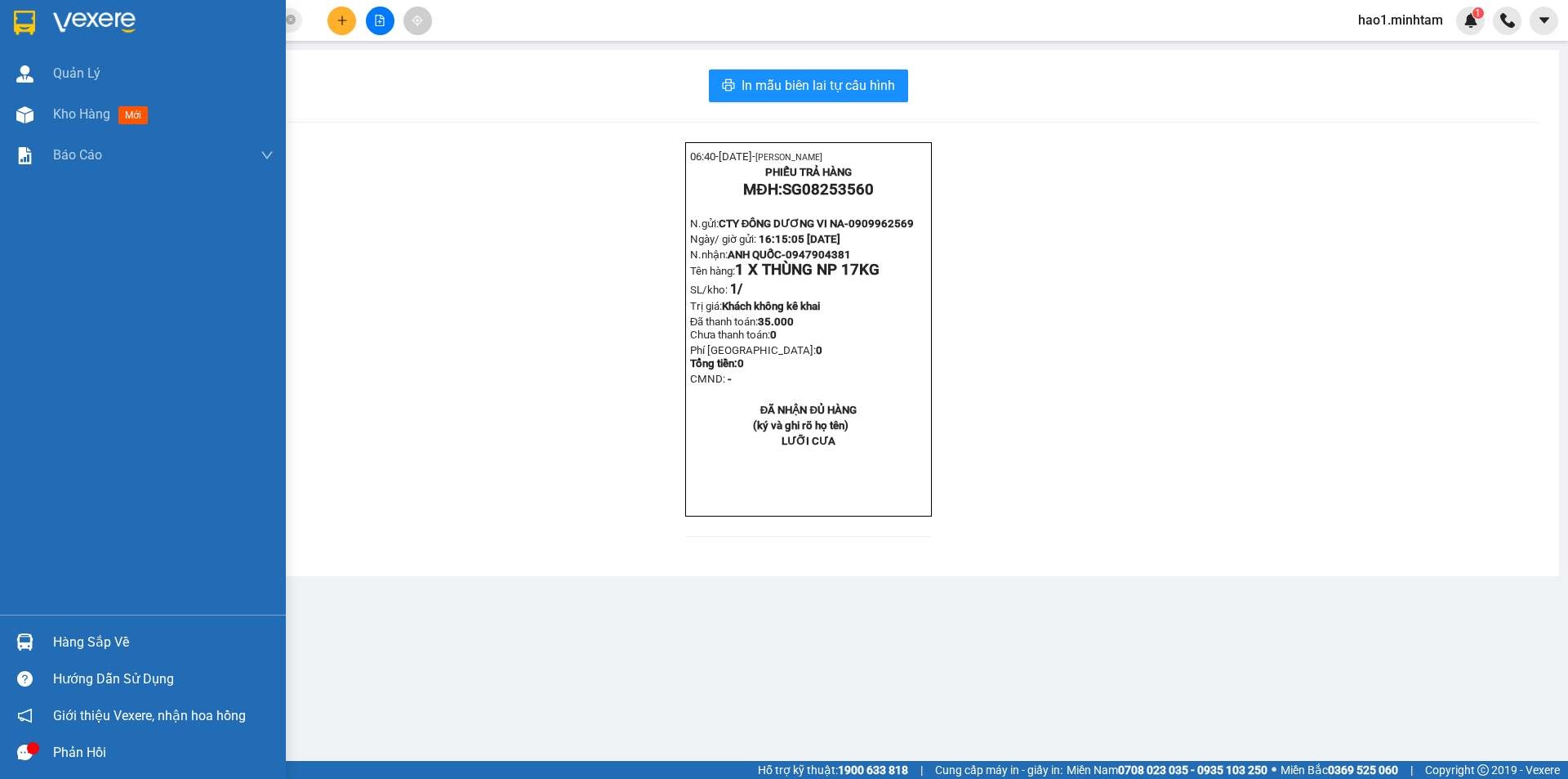
click at [45, 632] on div "Hàng sắp về" at bounding box center [143, 642] width 286 height 37
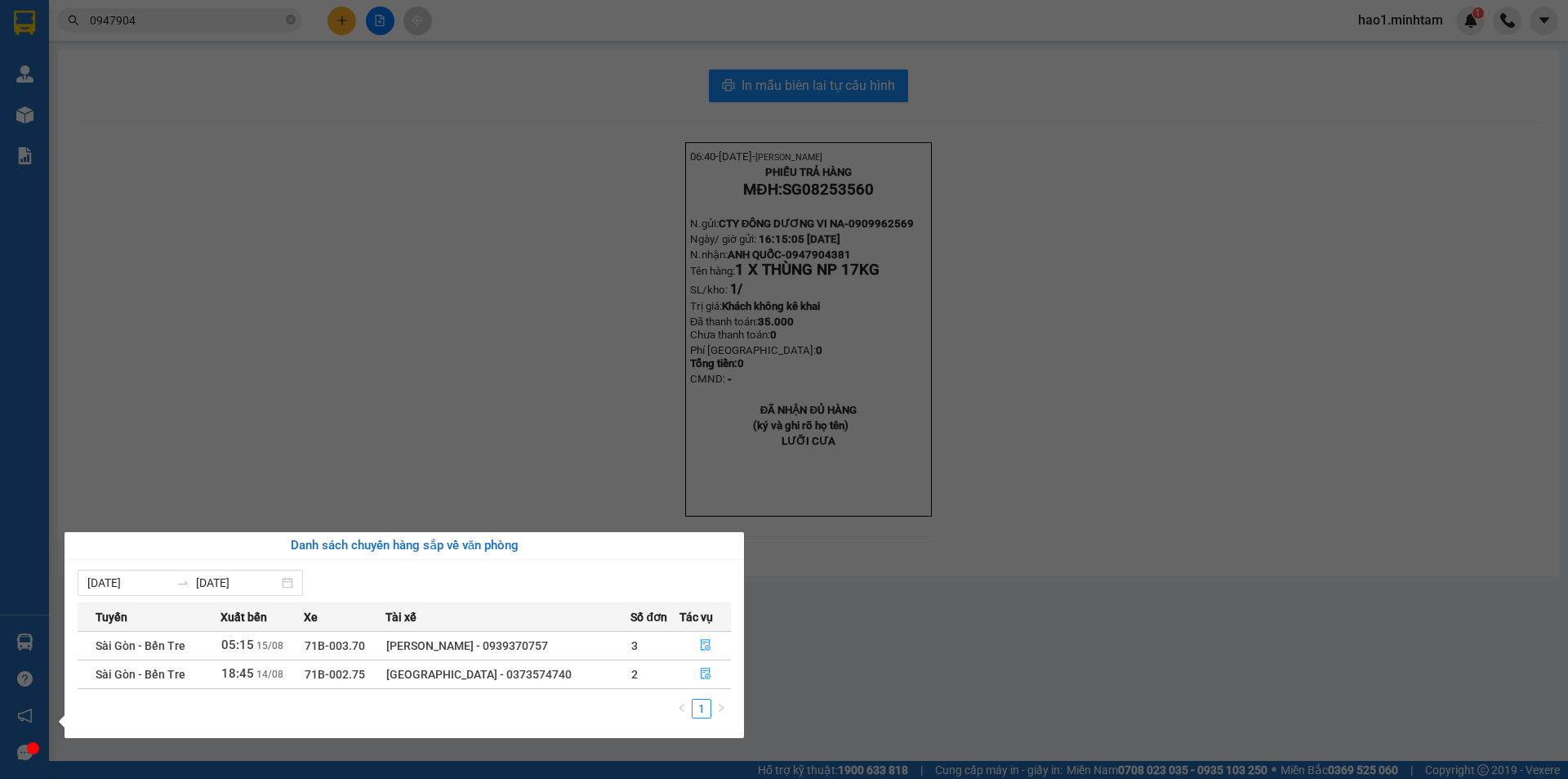
click at [548, 383] on section "Kết quả tìm kiếm ( 4 ) Bộ lọc Thuộc VP này Ngày tạo đơn gần nhất Mã ĐH Trạng th…" at bounding box center [784, 389] width 1568 height 779
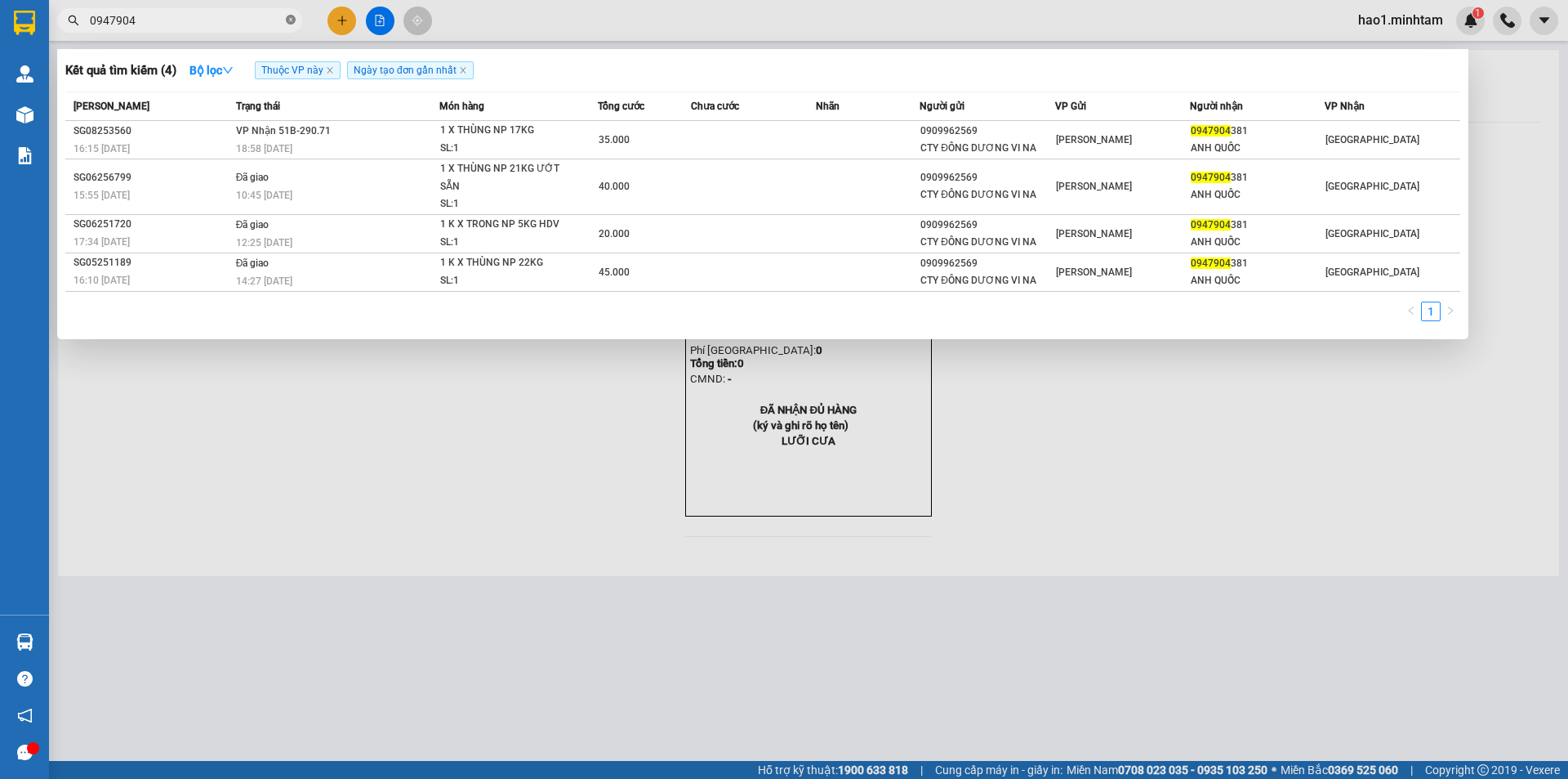
click at [287, 21] on icon "close-circle" at bounding box center [291, 19] width 10 height 10
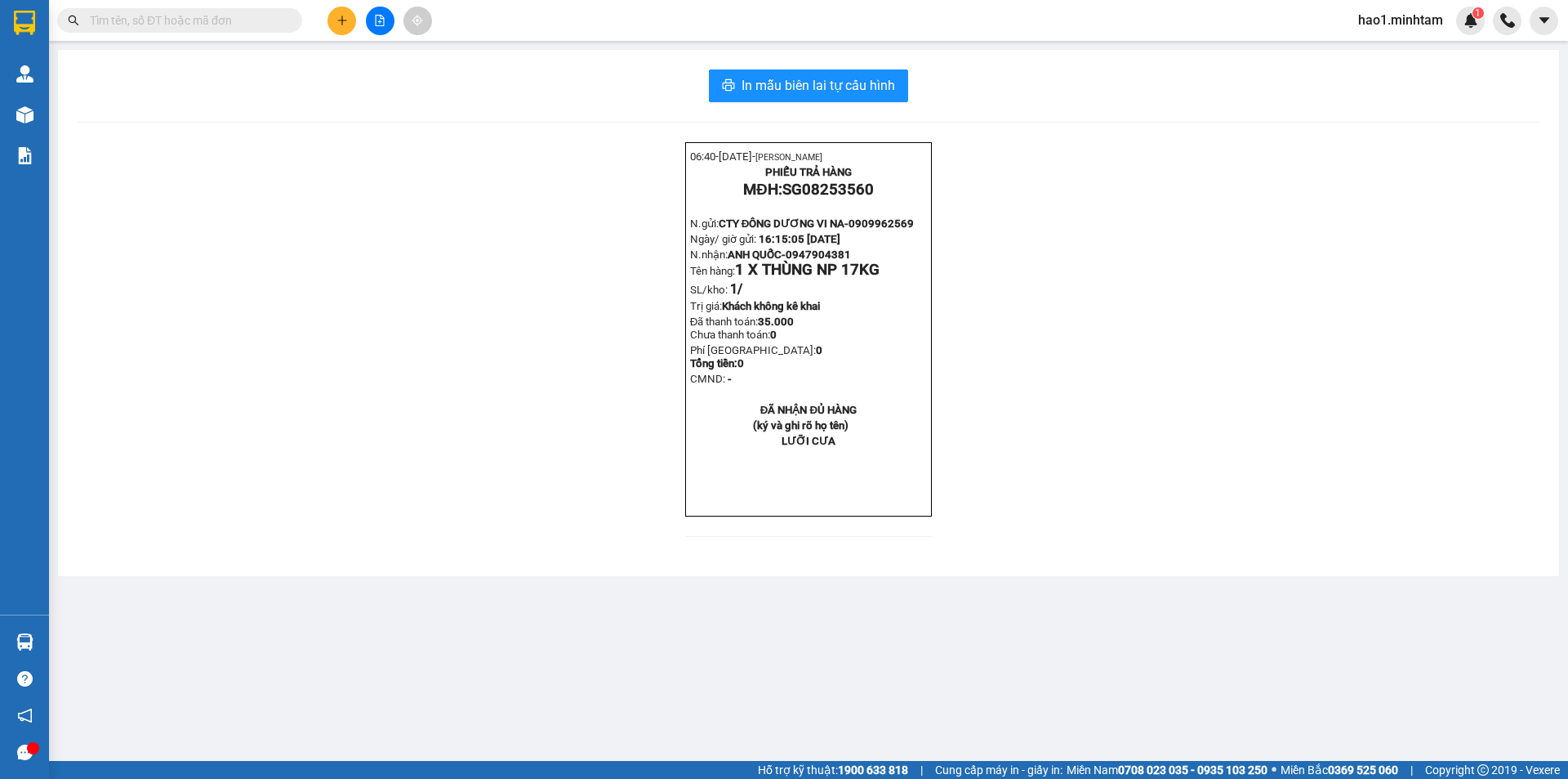
click at [131, 15] on input "text" at bounding box center [186, 20] width 193 height 18
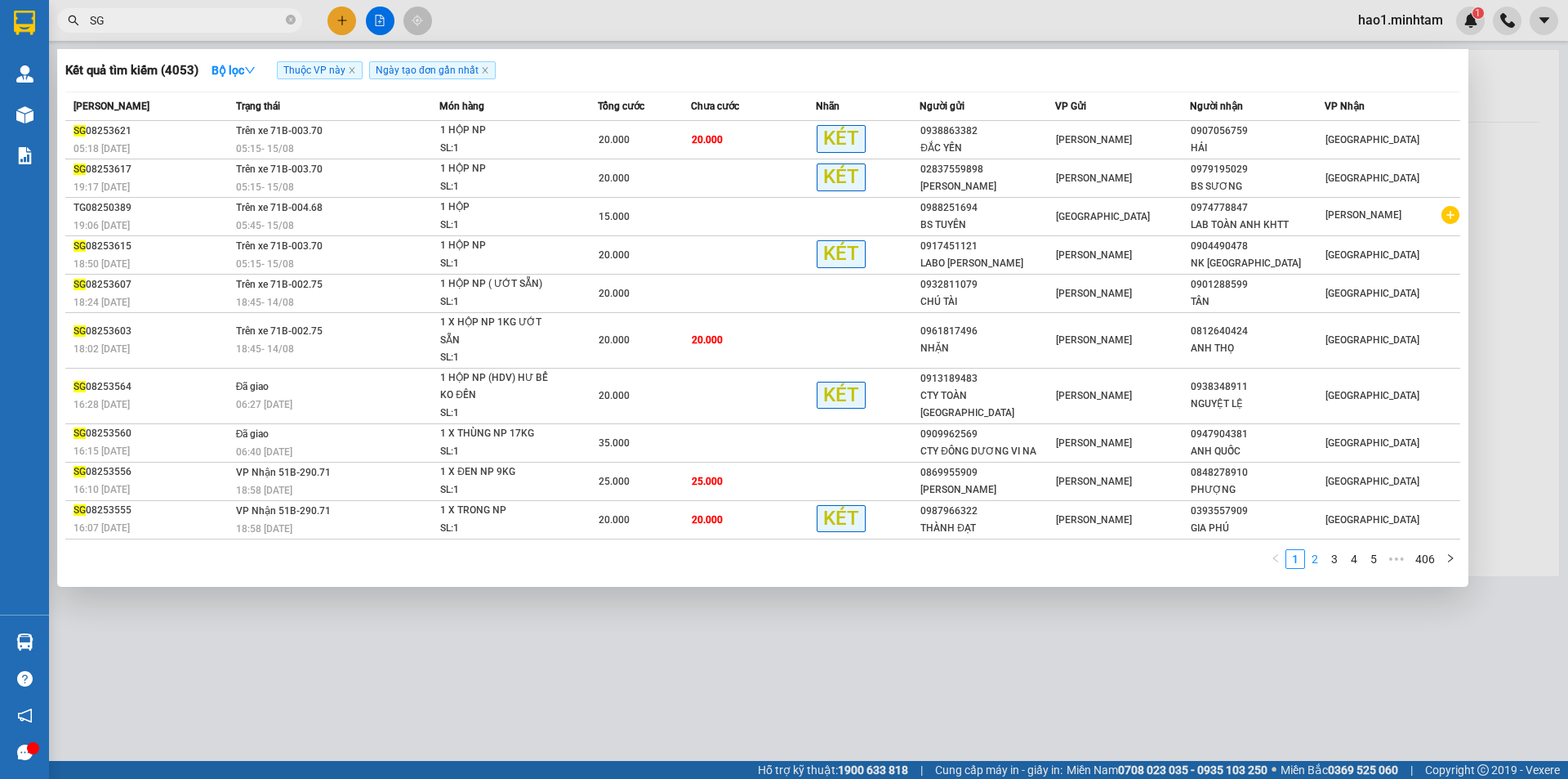
type input "SG"
click at [1314, 550] on link "2" at bounding box center [1315, 559] width 18 height 18
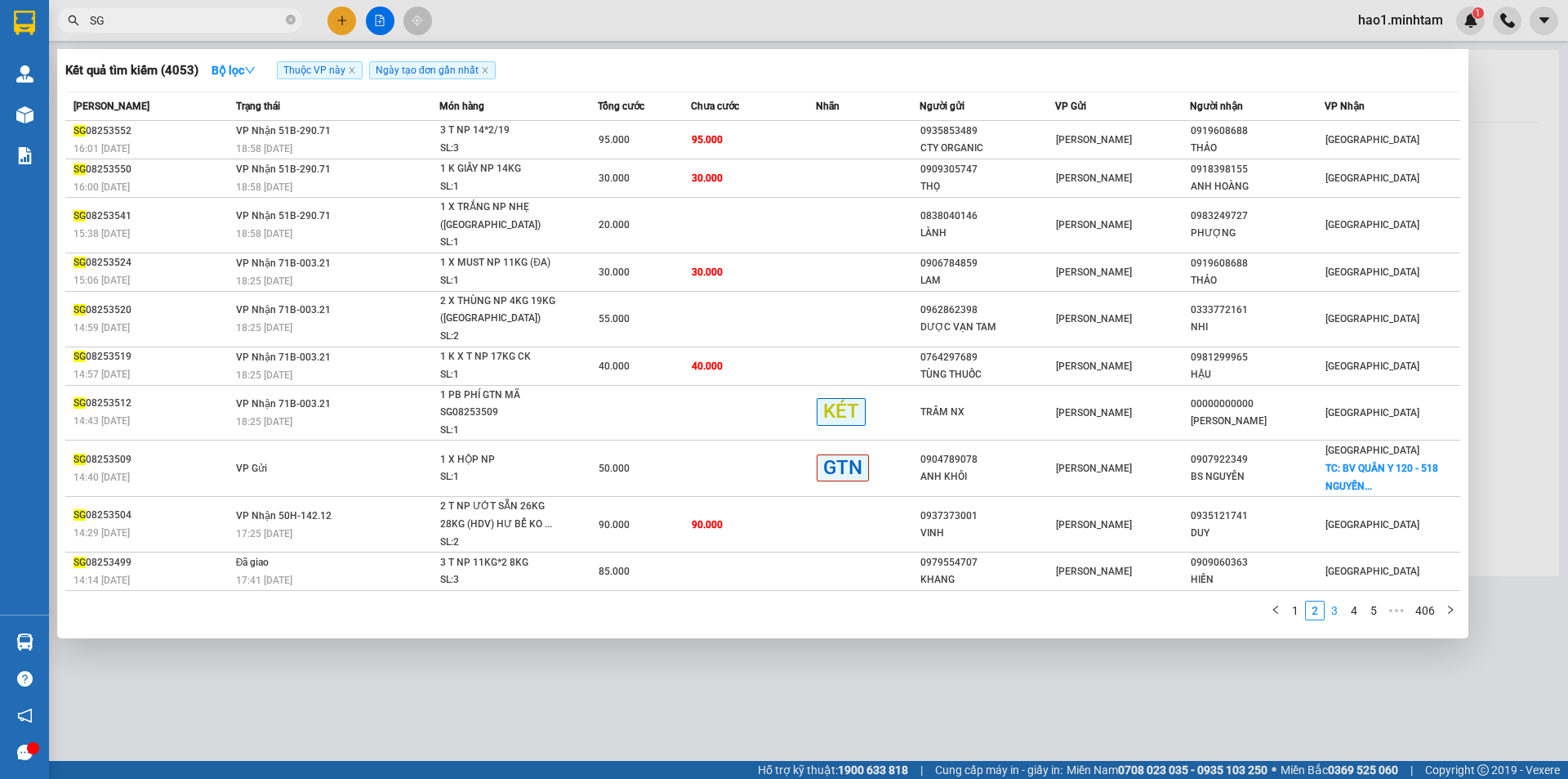
click at [1337, 601] on link "3" at bounding box center [1334, 610] width 18 height 18
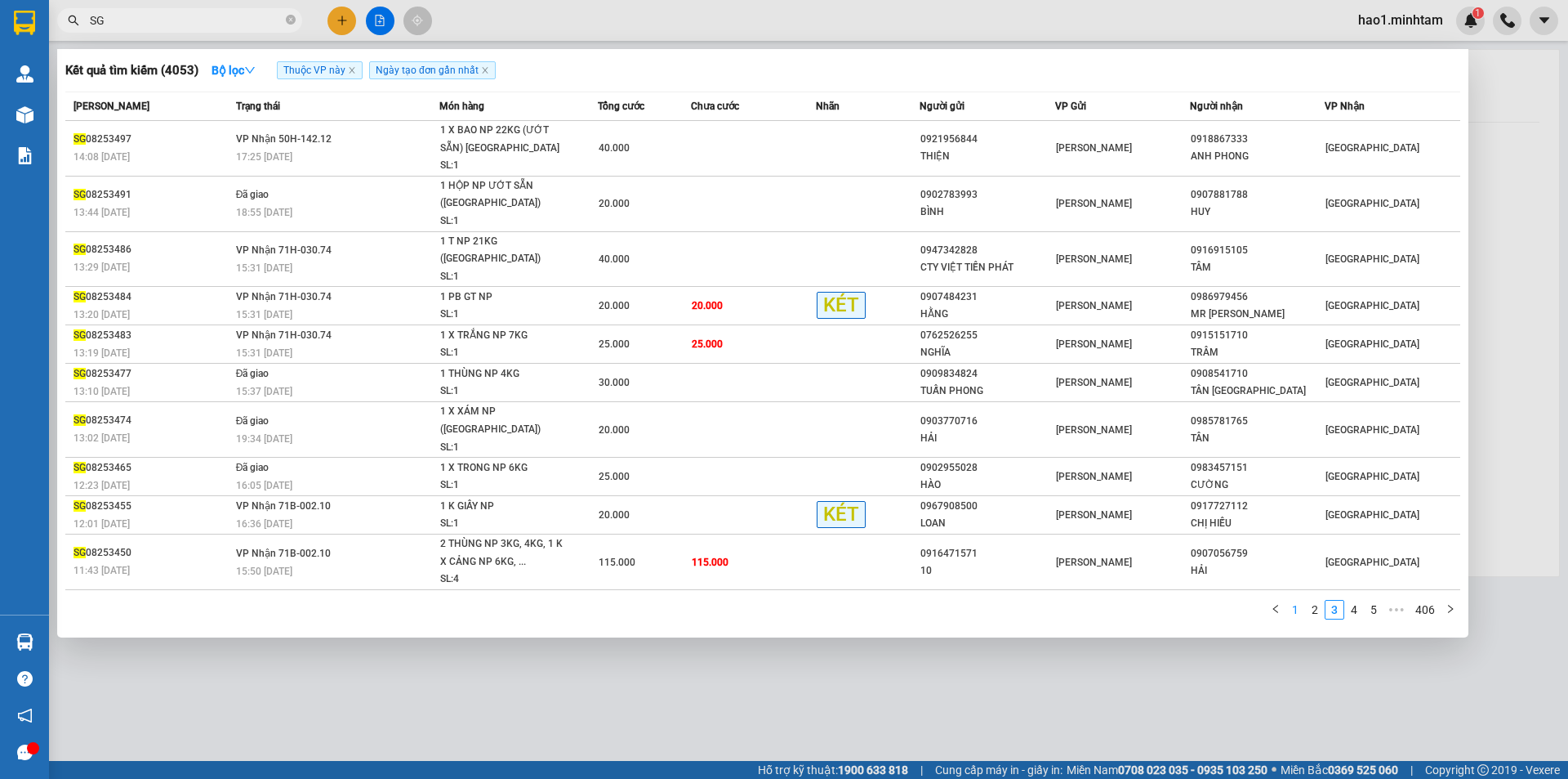
click at [1292, 600] on link "1" at bounding box center [1295, 609] width 18 height 18
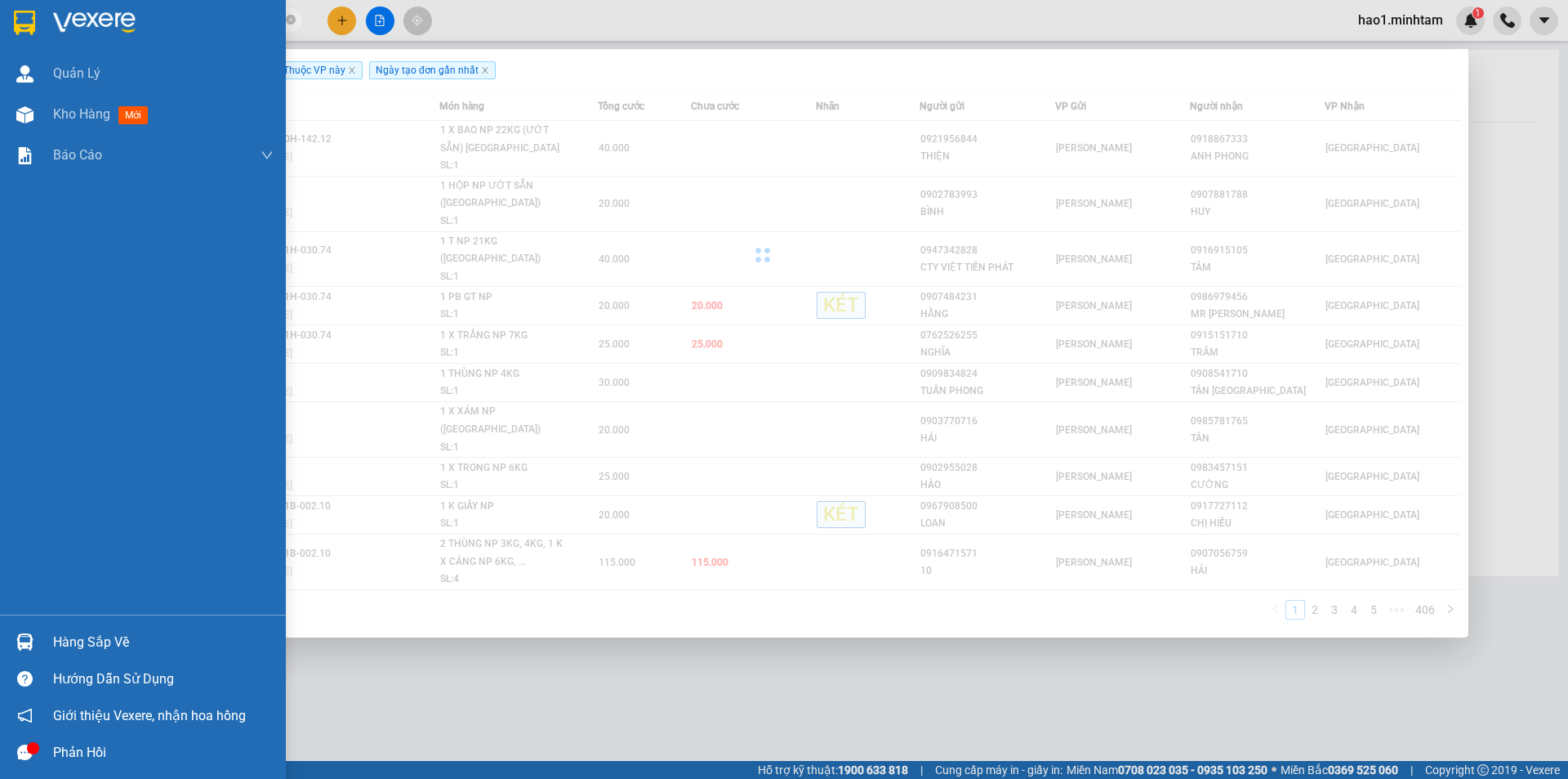
click at [16, 639] on img at bounding box center [25, 642] width 17 height 17
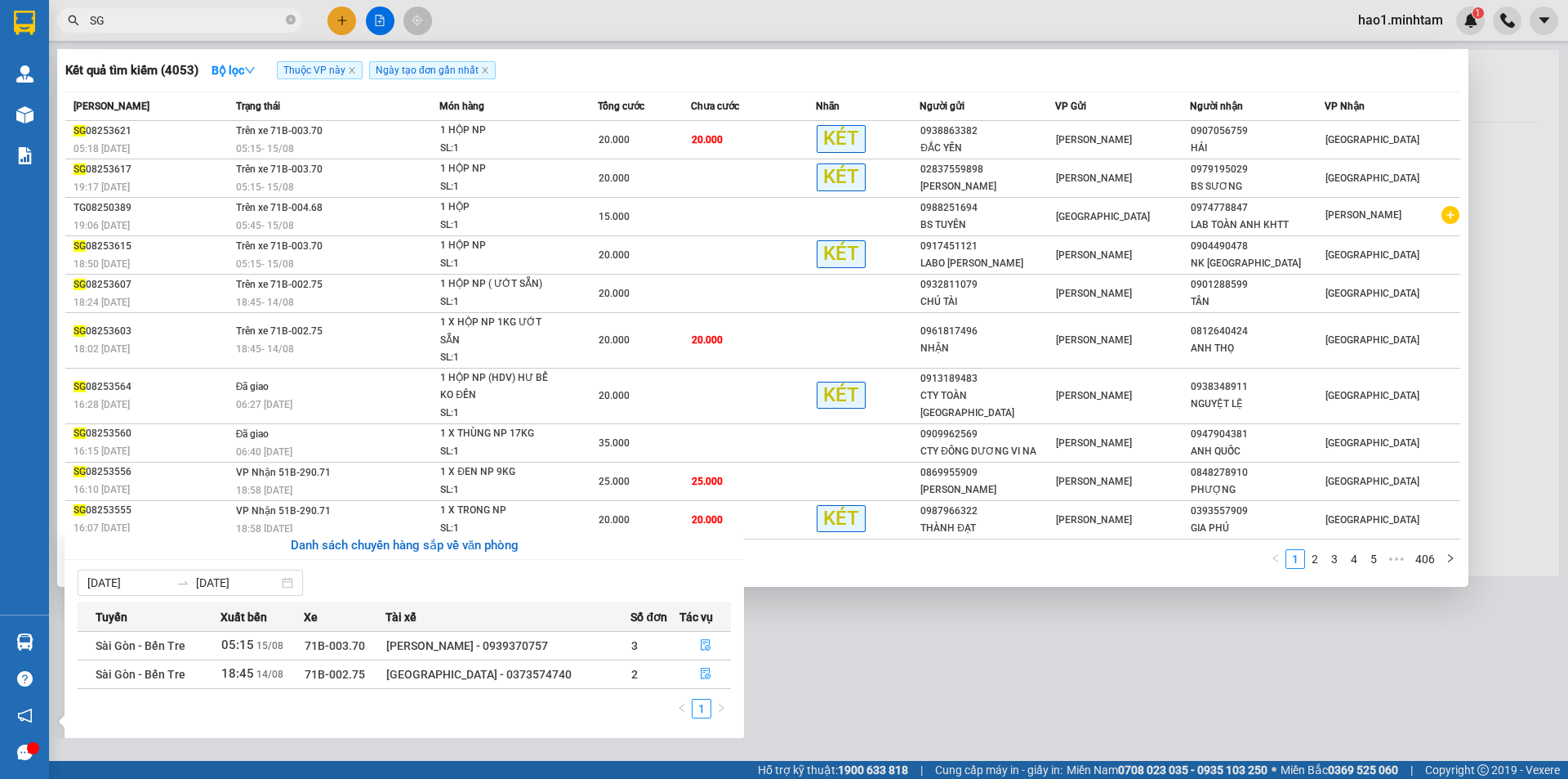
click at [1067, 645] on section "Kết quả tìm kiếm ( 4053 ) Bộ lọc Thuộc VP này Ngày tạo đơn gần nhất Mã ĐH Trạng…" at bounding box center [784, 389] width 1568 height 779
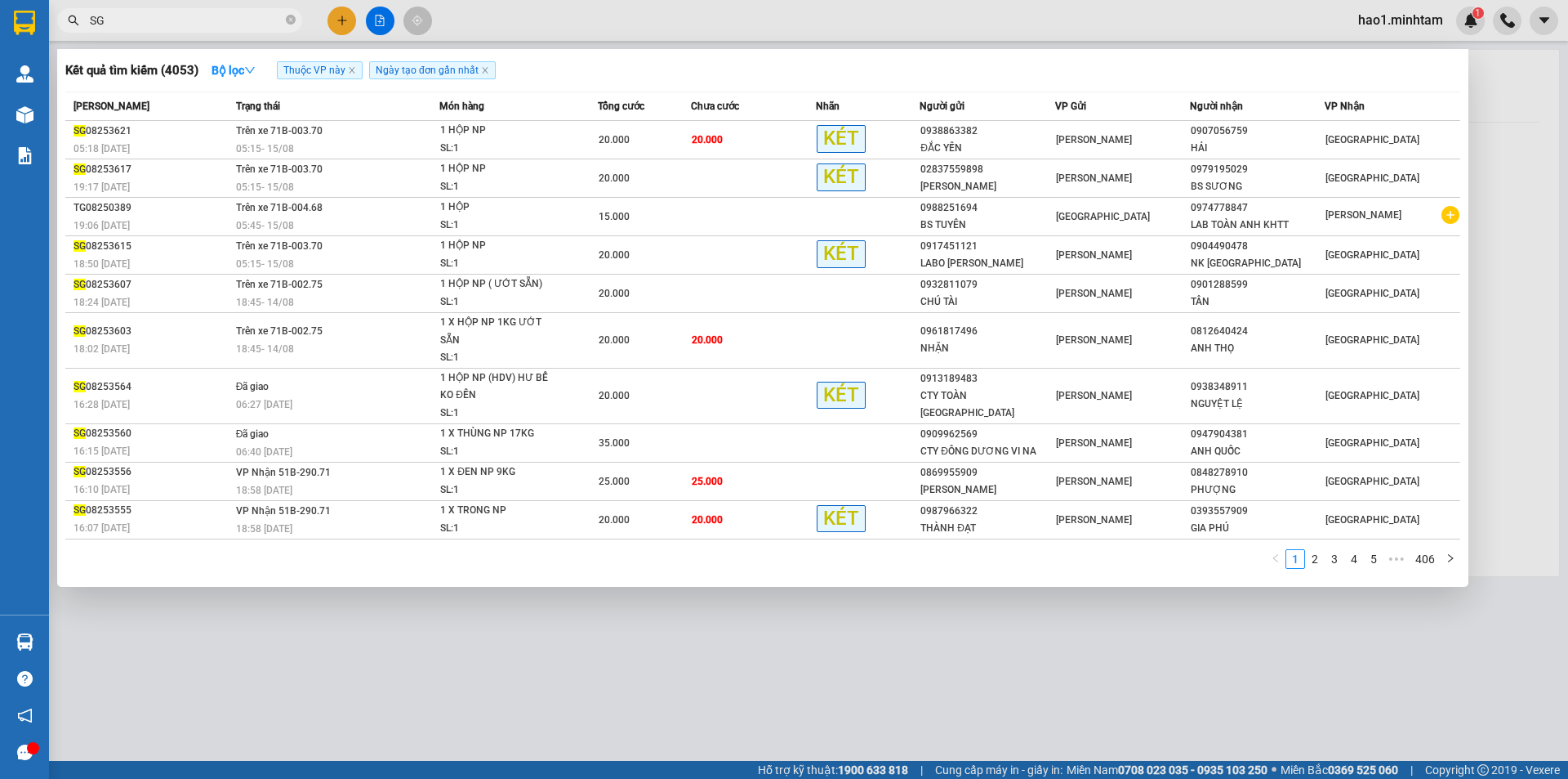
drag, startPoint x: 1058, startPoint y: 624, endPoint x: 905, endPoint y: 592, distance: 156.3
click at [1057, 626] on div at bounding box center [784, 389] width 1568 height 779
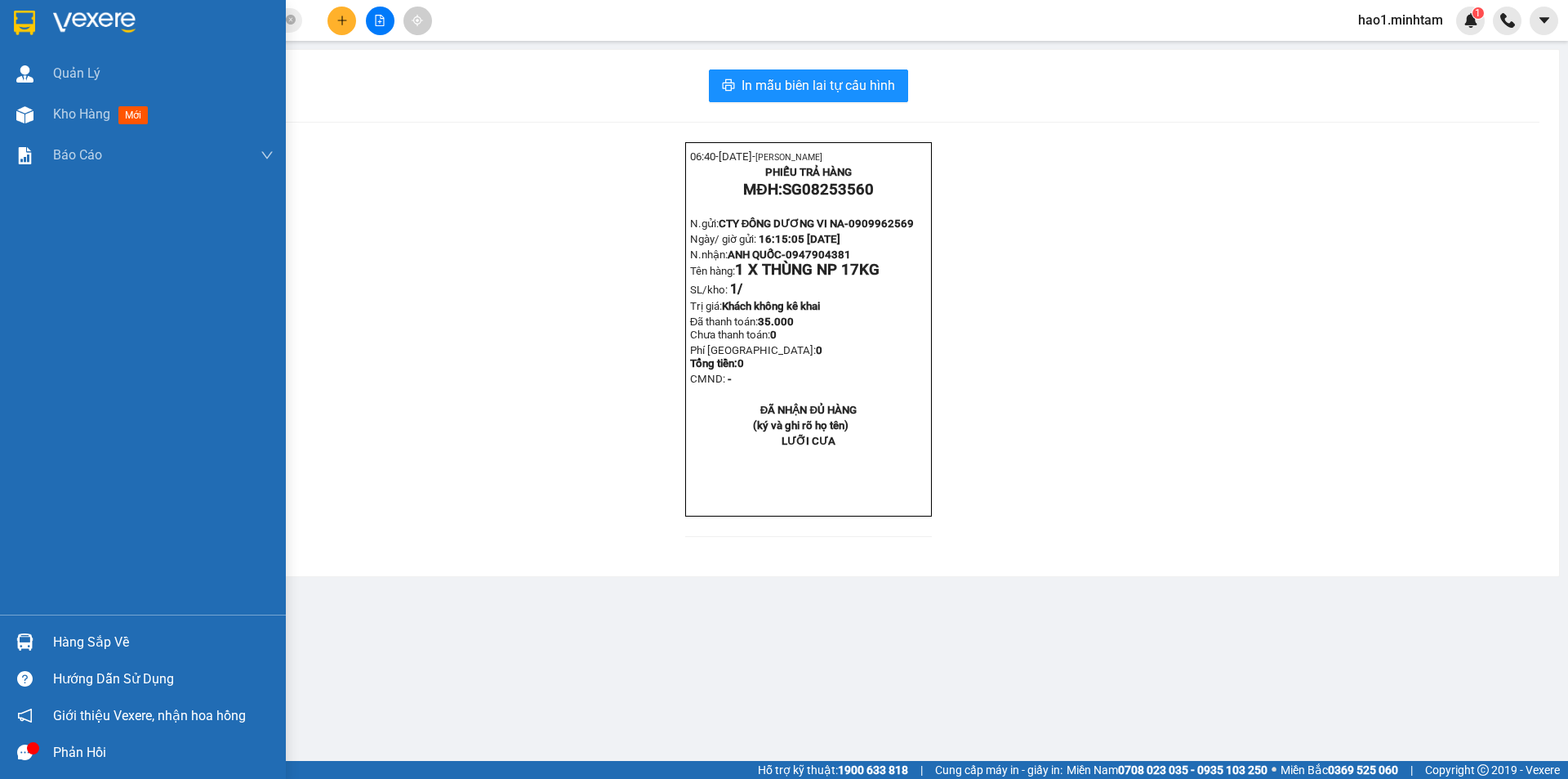
click at [18, 18] on img at bounding box center [24, 22] width 21 height 24
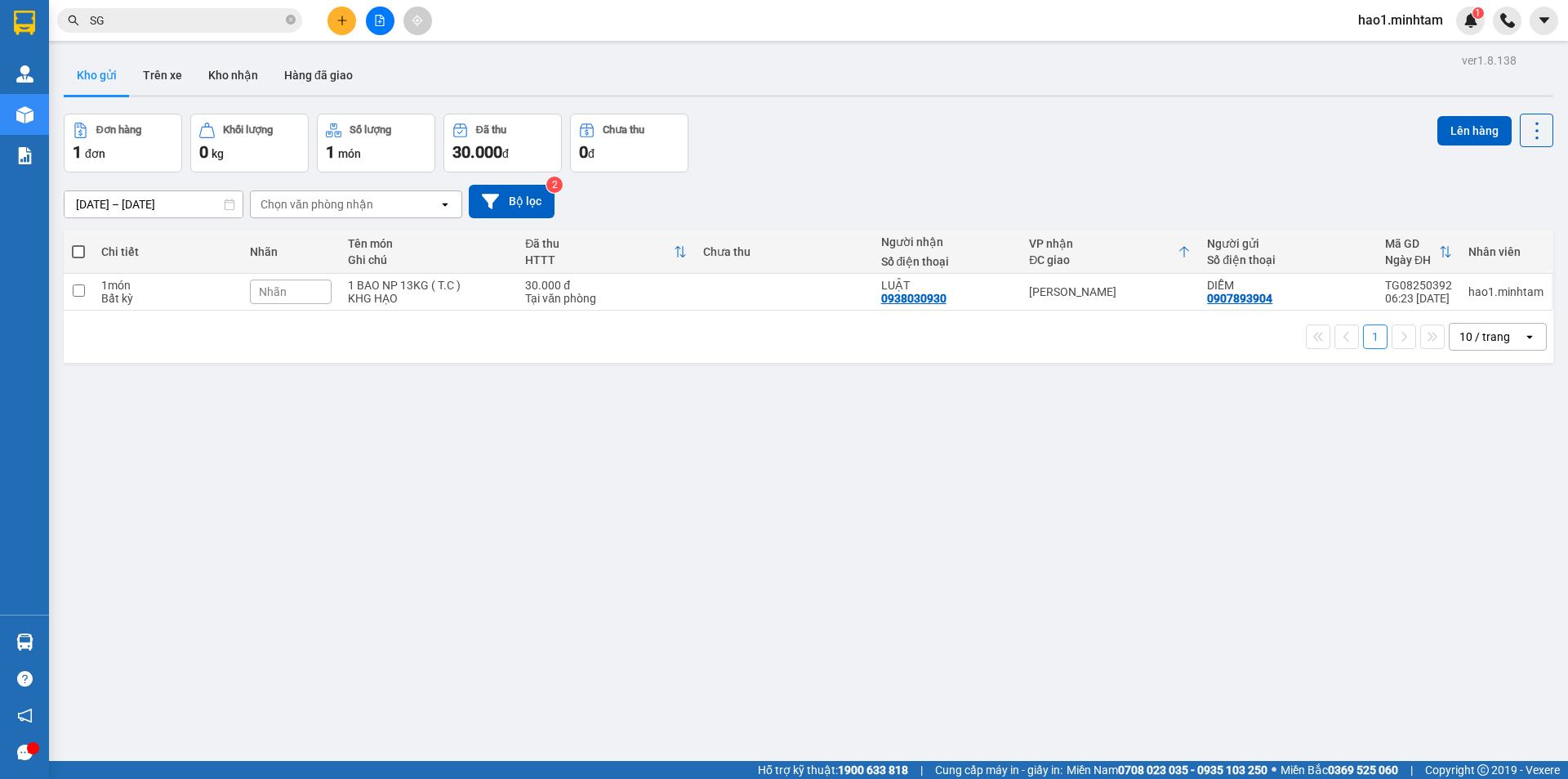
click at [613, 313] on div "1 10 / trang open" at bounding box center [809, 337] width 1489 height 52
click at [625, 302] on div "Tại văn phòng" at bounding box center [605, 298] width 162 height 13
checkbox input "true"
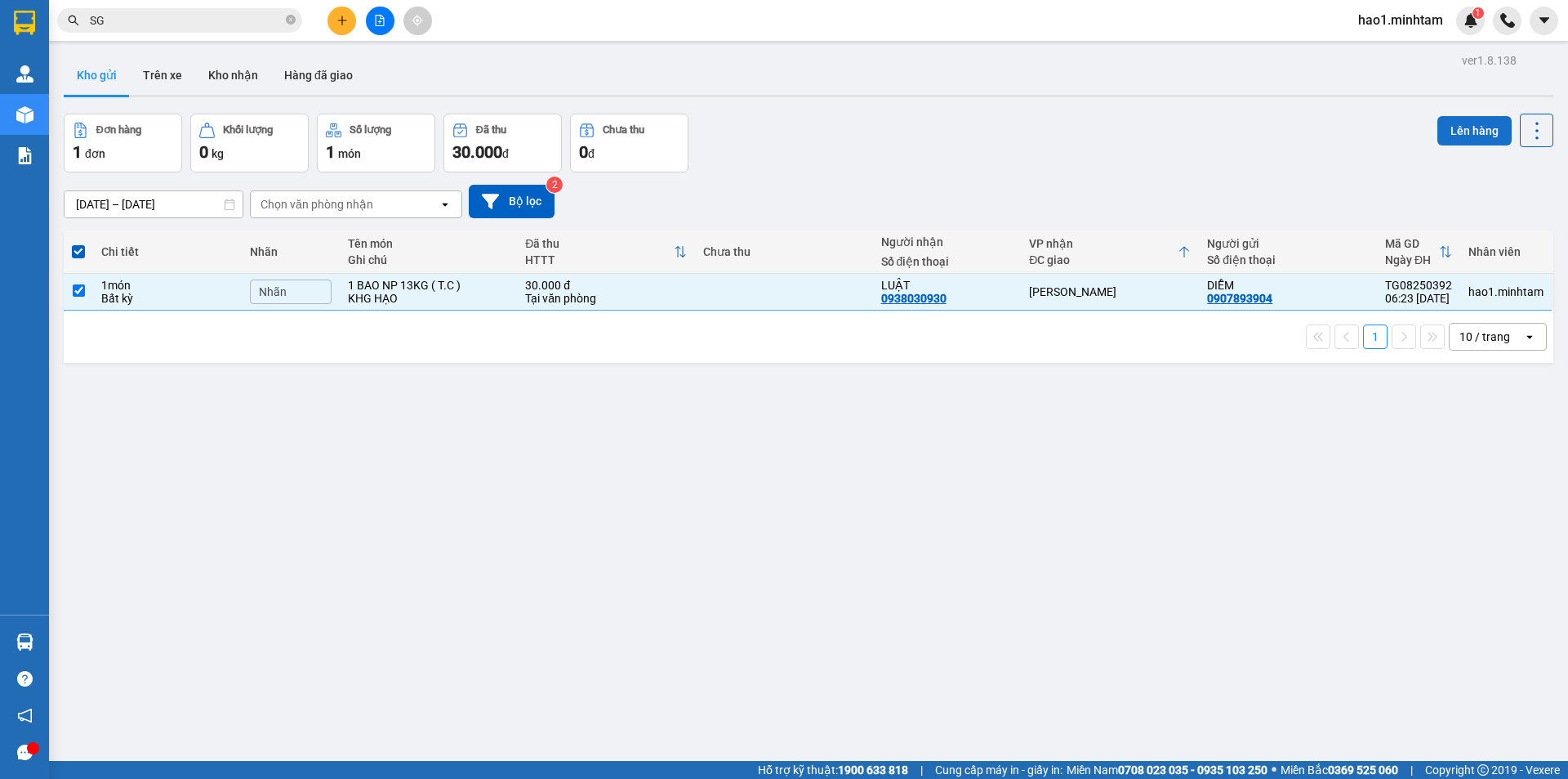
click at [1455, 138] on button "Lên hàng" at bounding box center [1474, 131] width 75 height 29
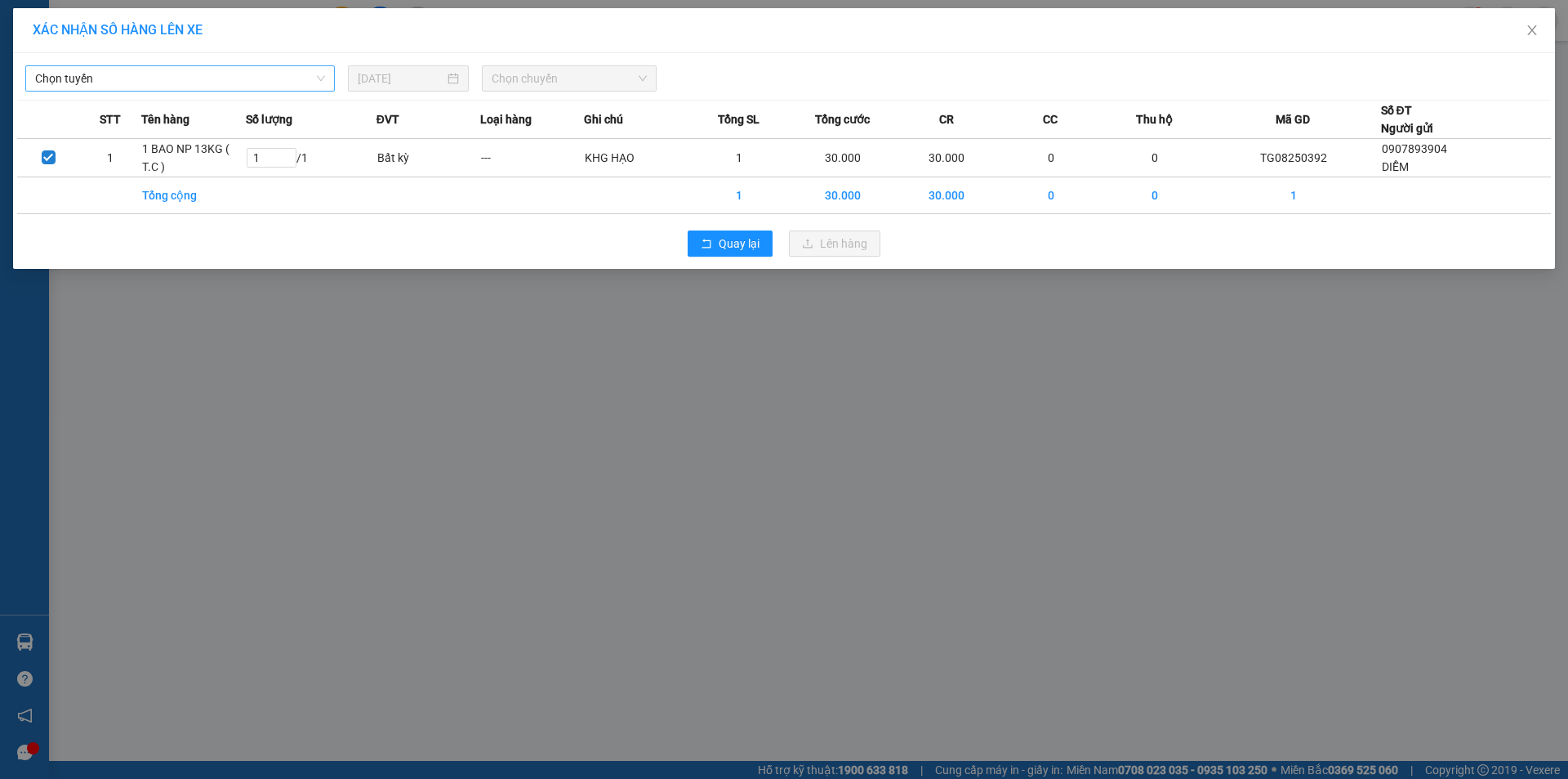
click at [161, 76] on span "Chọn tuyến" at bounding box center [179, 78] width 290 height 24
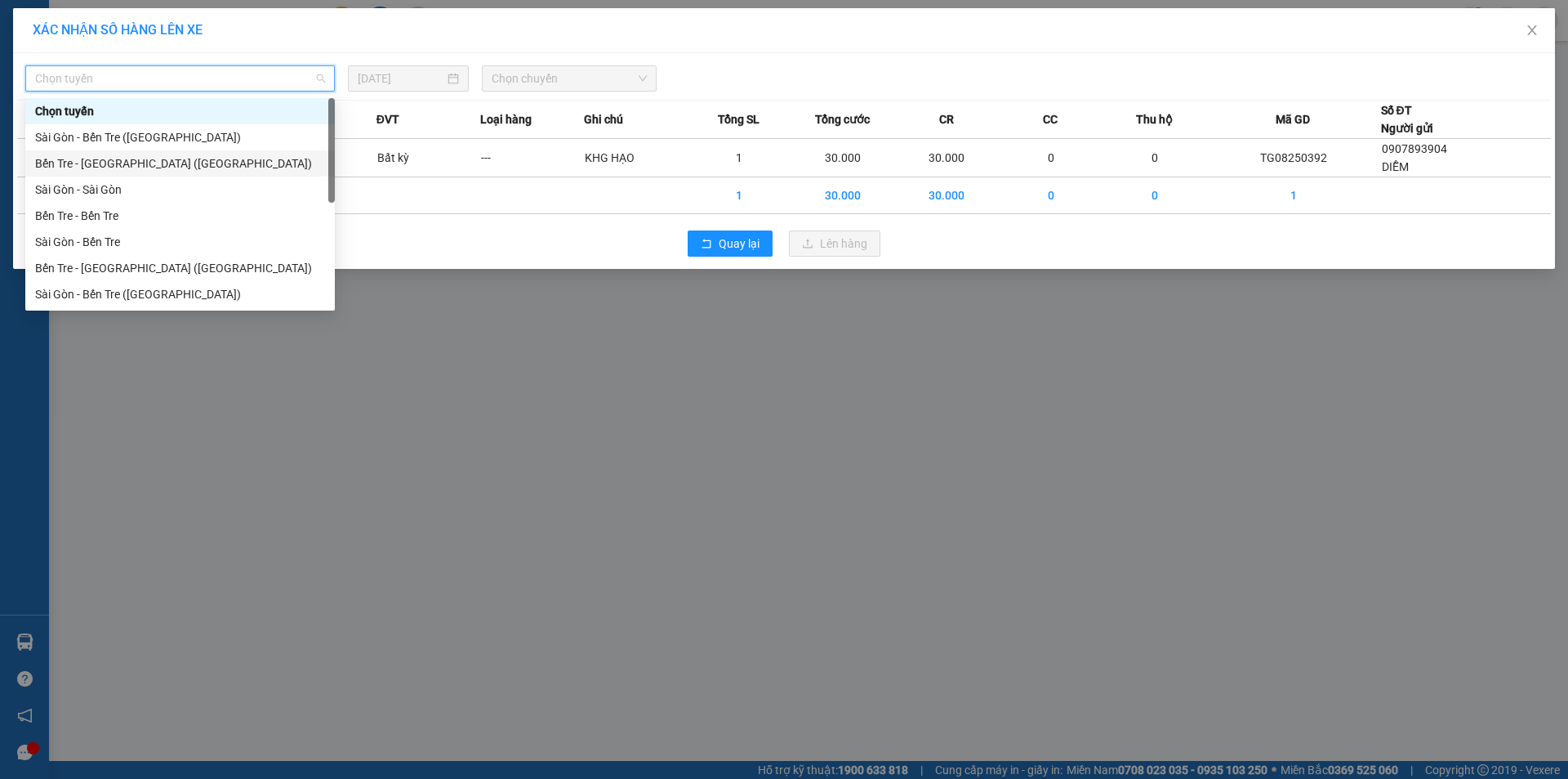
scroll to position [26, 0]
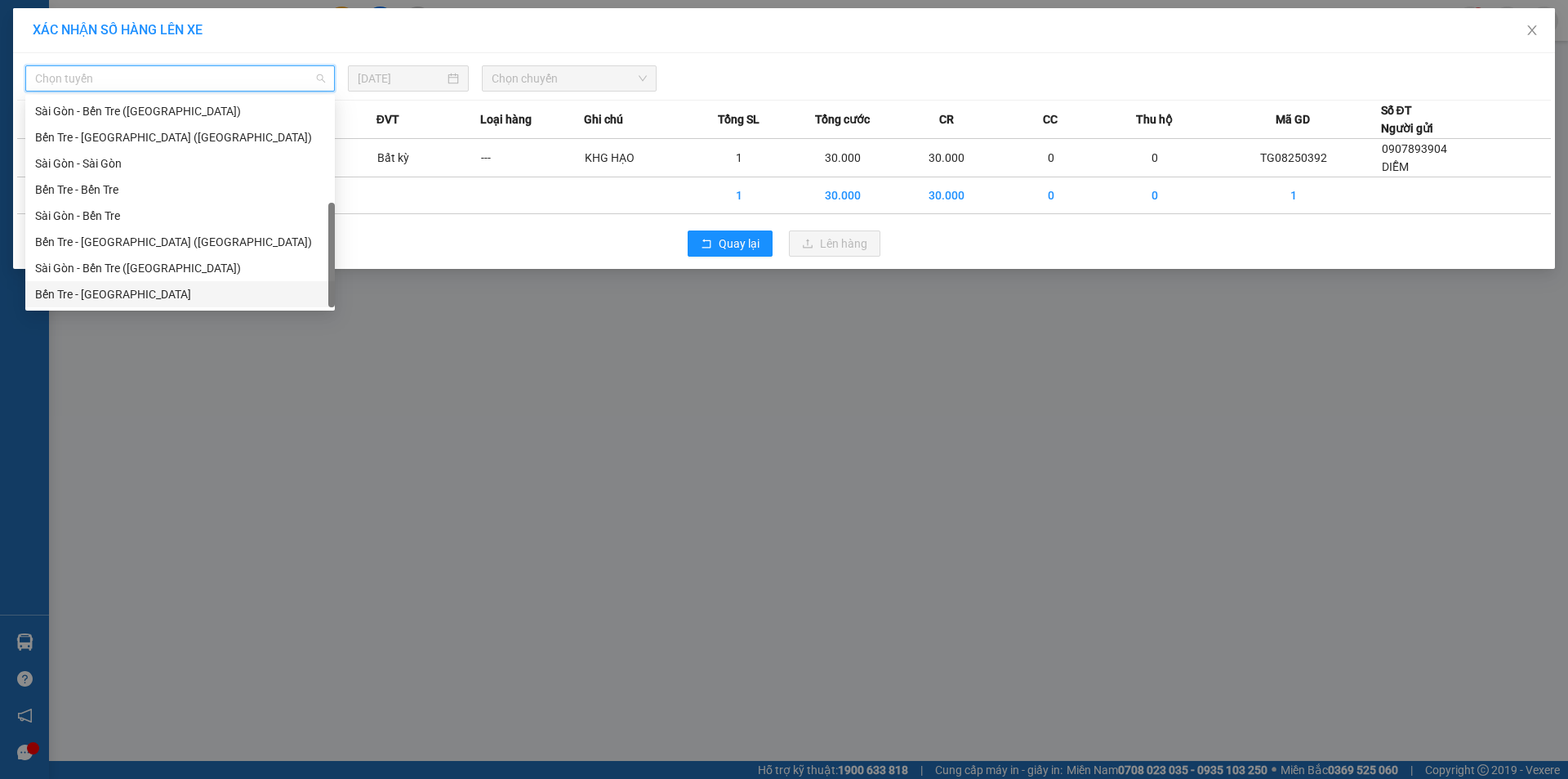
click at [135, 295] on div "Bến Tre - [GEOGRAPHIC_DATA]" at bounding box center [179, 294] width 290 height 18
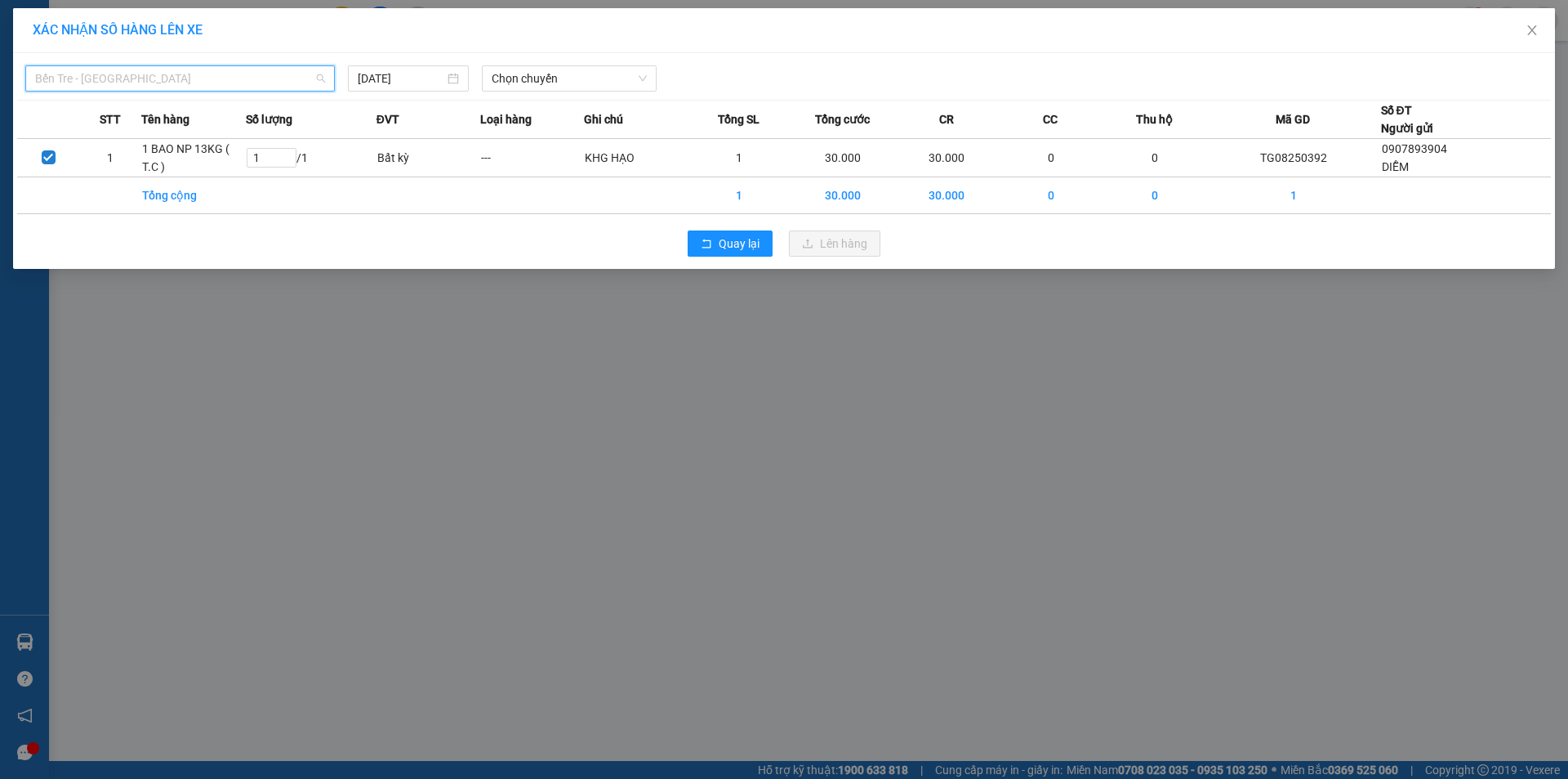
click at [257, 71] on span "Bến Tre - [GEOGRAPHIC_DATA]" at bounding box center [179, 78] width 290 height 24
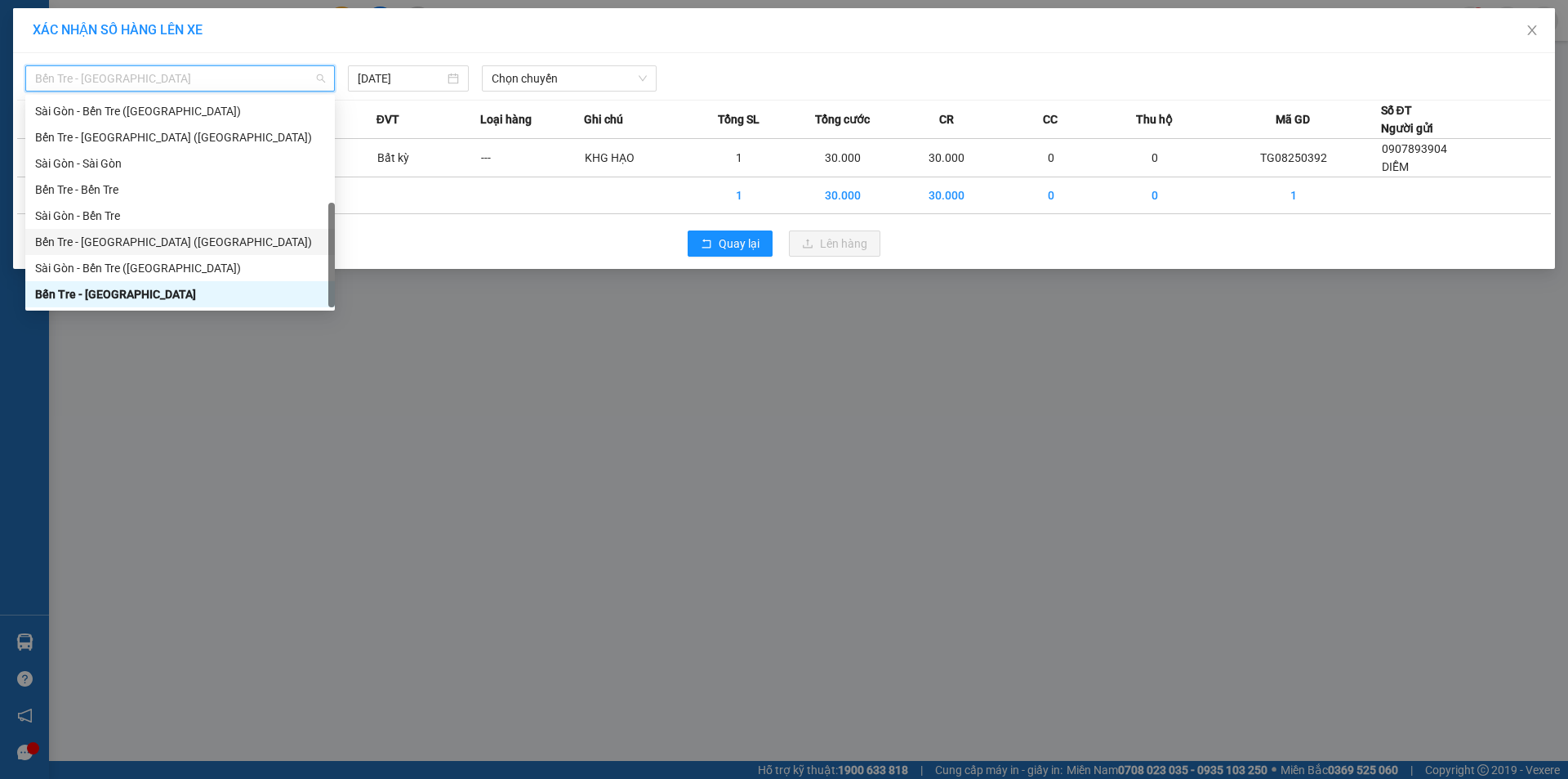
click at [114, 245] on div "Bến Tre - [GEOGRAPHIC_DATA] ([GEOGRAPHIC_DATA])" at bounding box center [179, 242] width 290 height 18
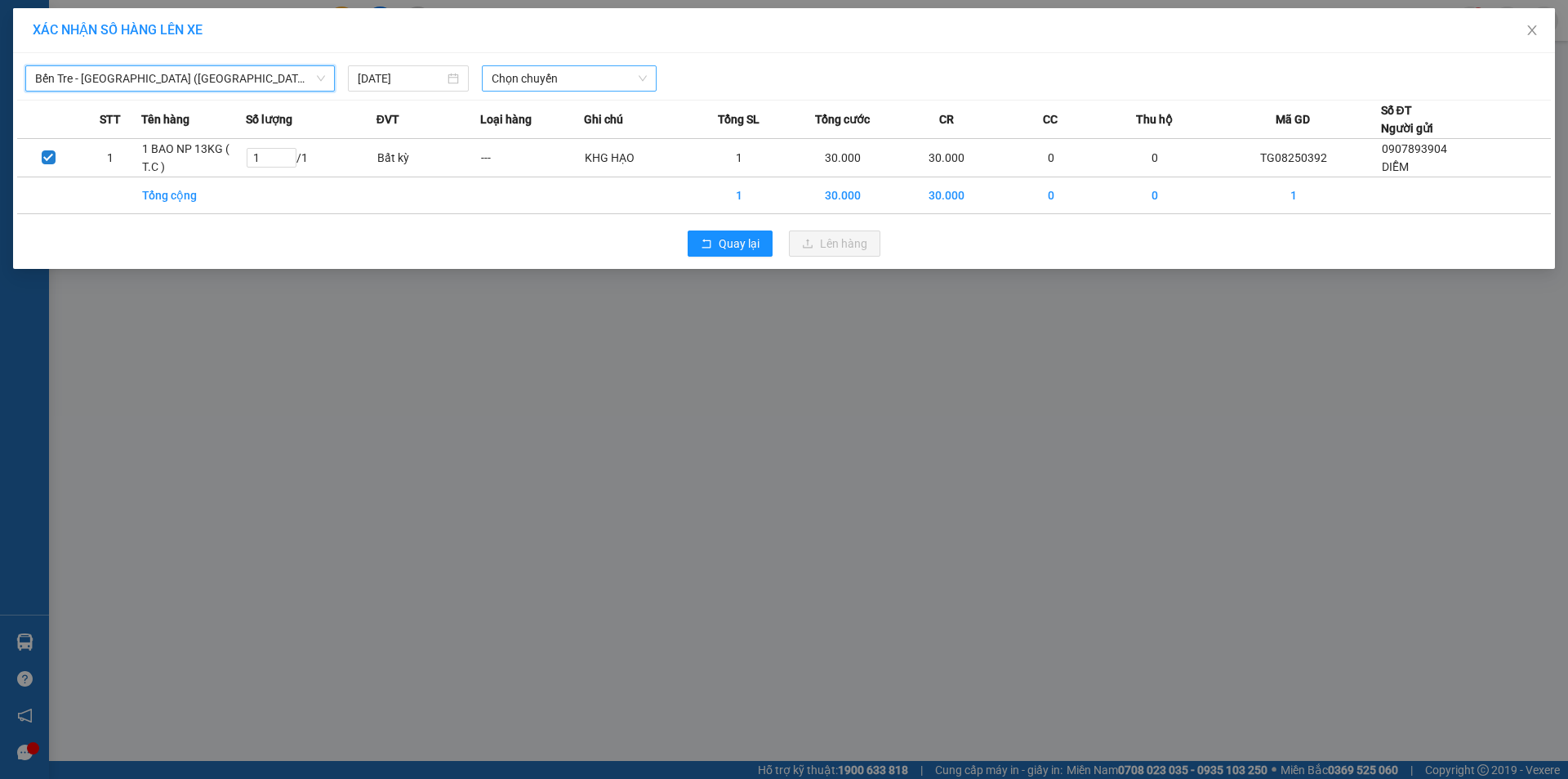
click at [590, 72] on span "Chọn chuyến" at bounding box center [569, 78] width 155 height 24
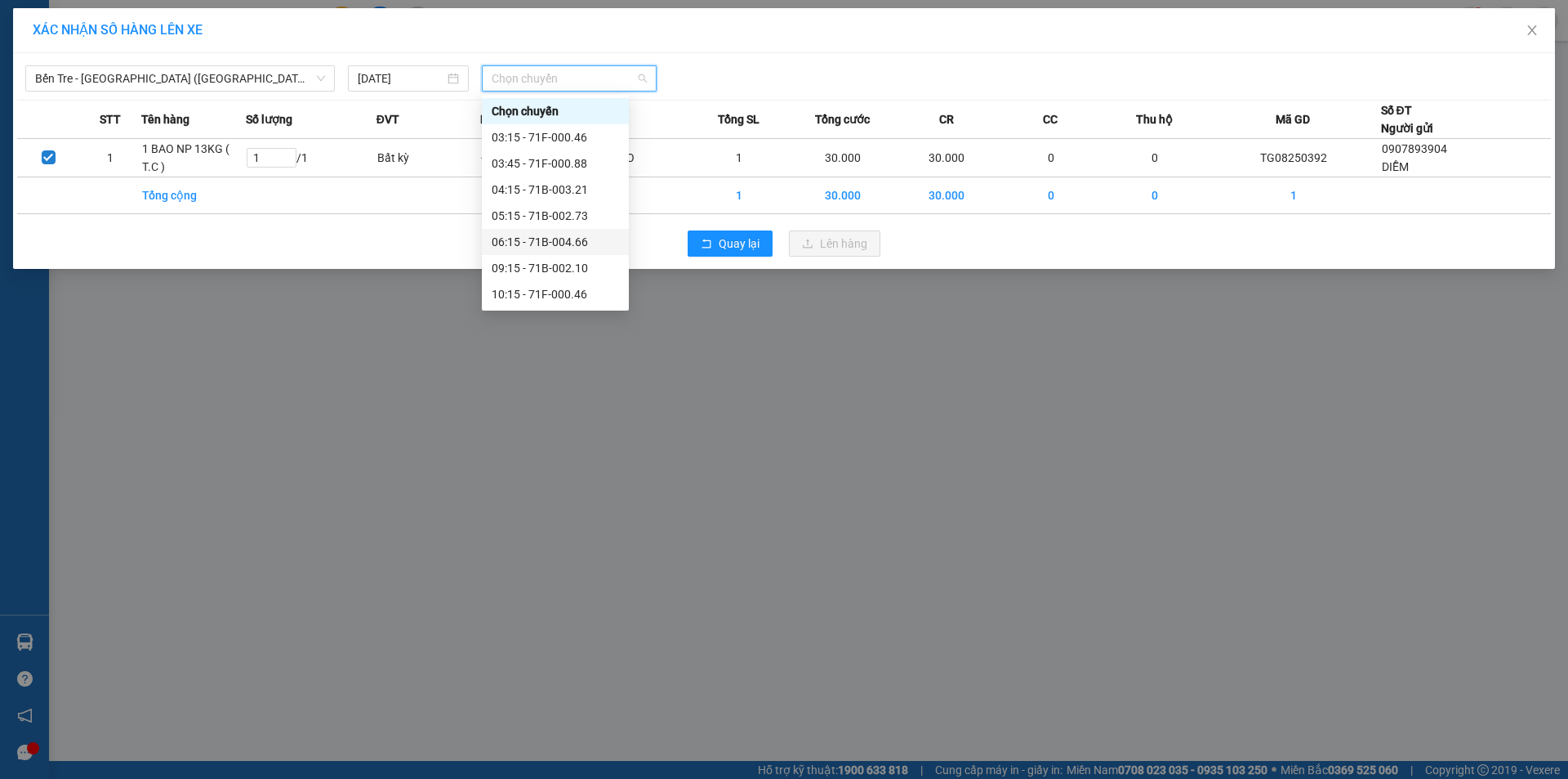
click at [564, 241] on div "06:15 - 71B-004.66" at bounding box center [555, 242] width 127 height 18
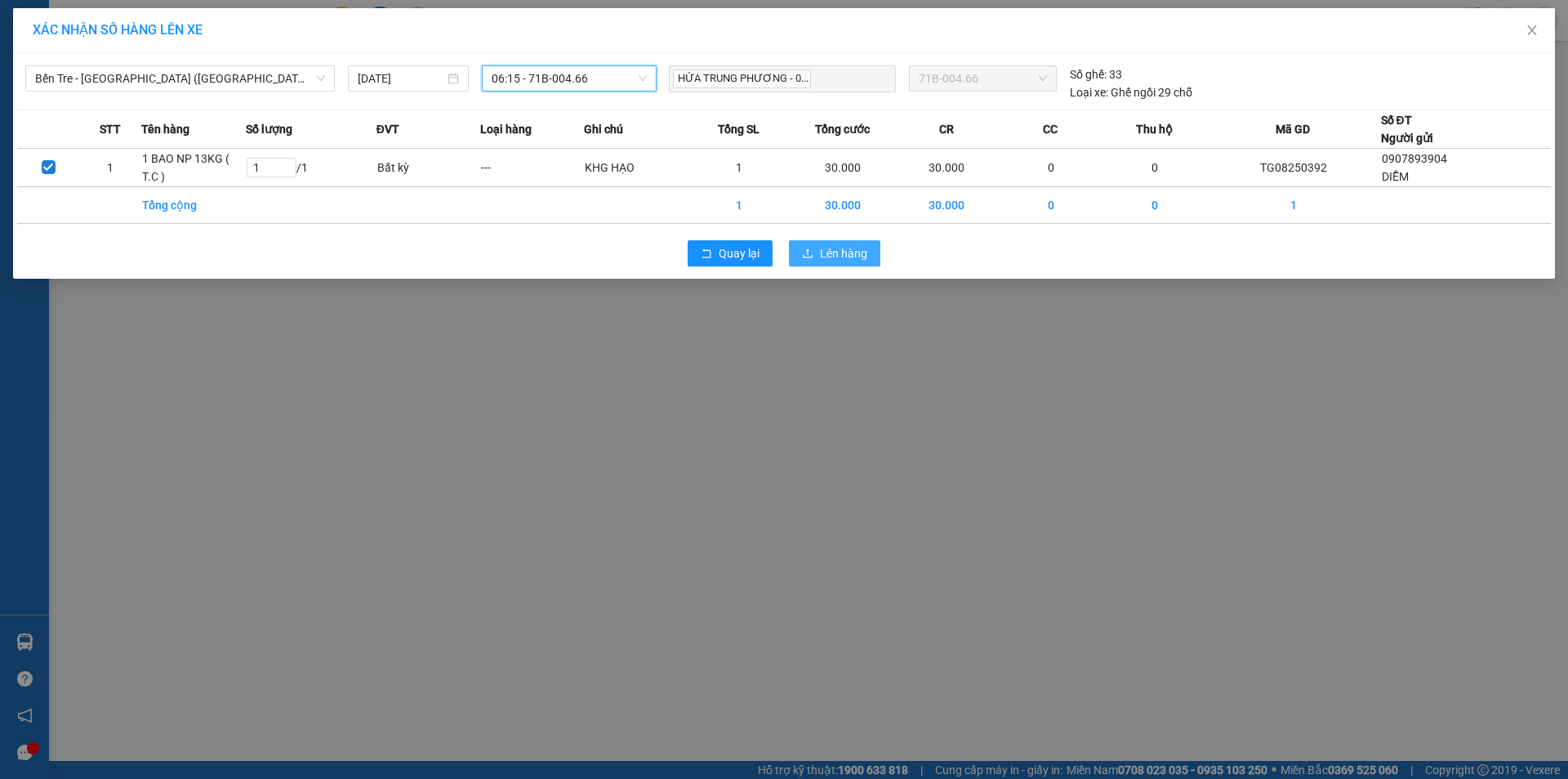
click at [803, 248] on icon "upload" at bounding box center [808, 253] width 12 height 12
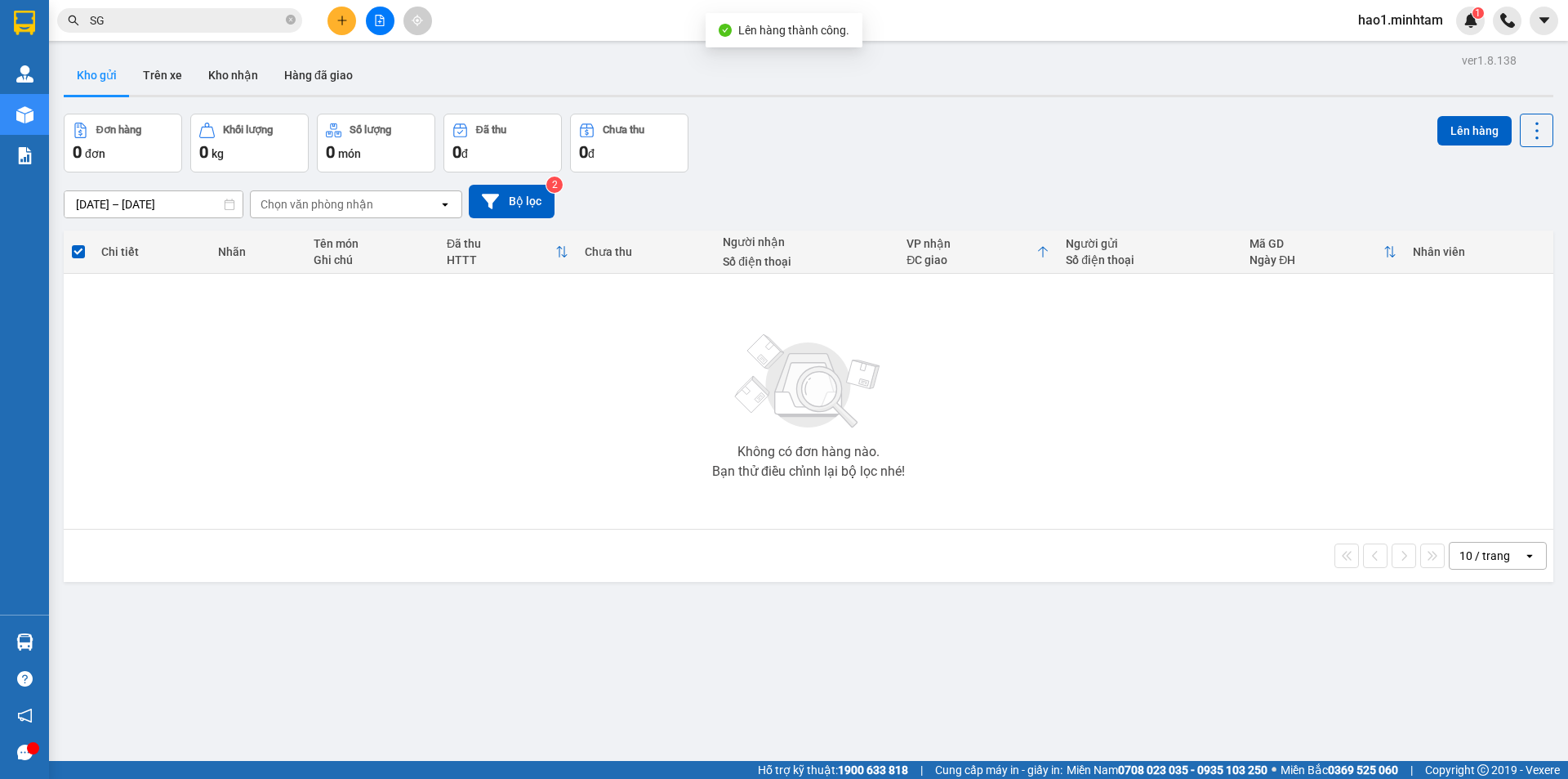
drag, startPoint x: 824, startPoint y: 129, endPoint x: 368, endPoint y: 83, distance: 458.3
click at [793, 130] on div "Đơn hàng 0 đơn Khối lượng 0 kg Số lượng 0 món Đã thu 0 đ Chưa thu 0 đ Lên hàng" at bounding box center [809, 143] width 1489 height 59
click at [383, 11] on button at bounding box center [379, 20] width 28 height 28
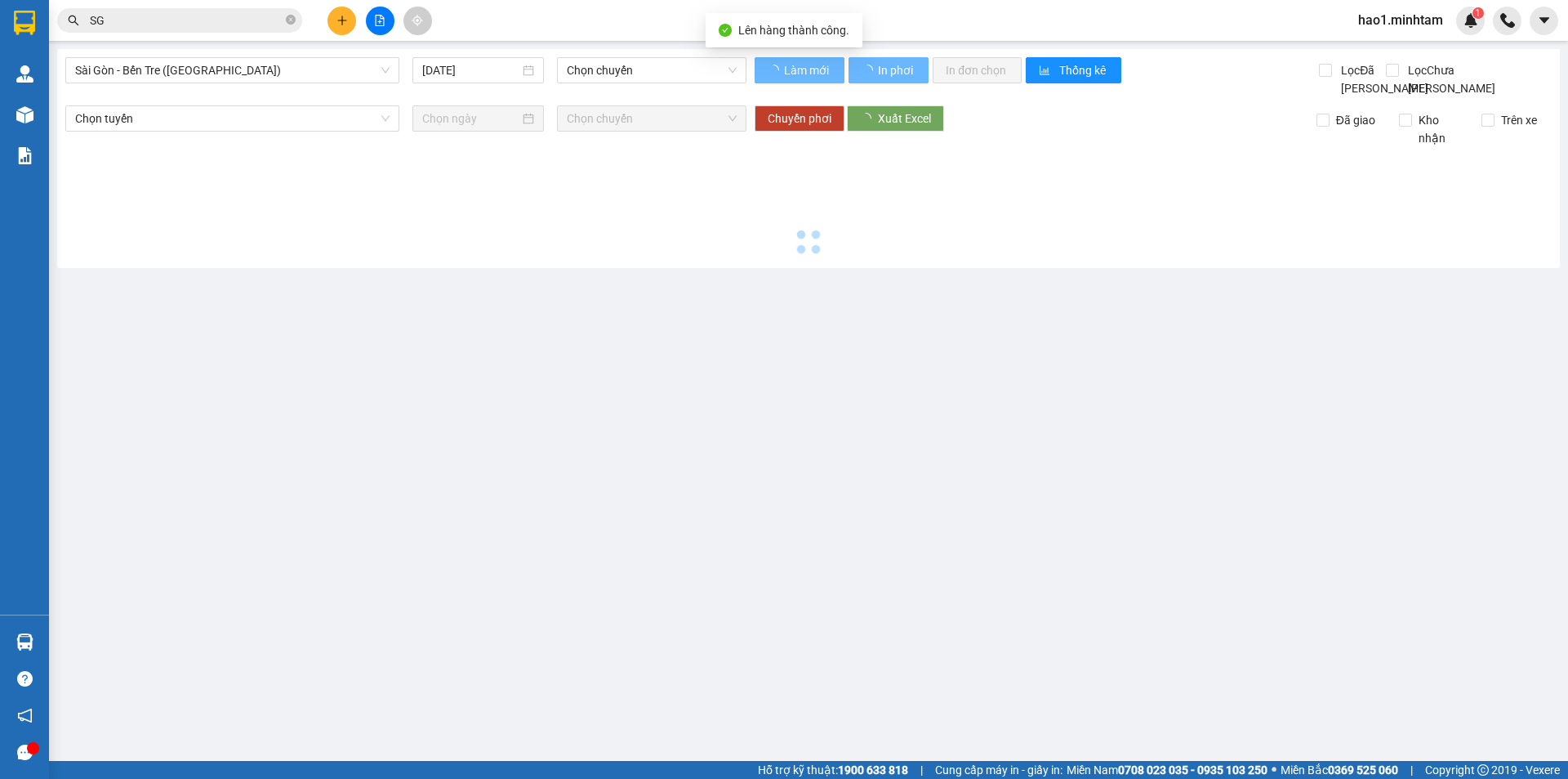
type input "[DATE]"
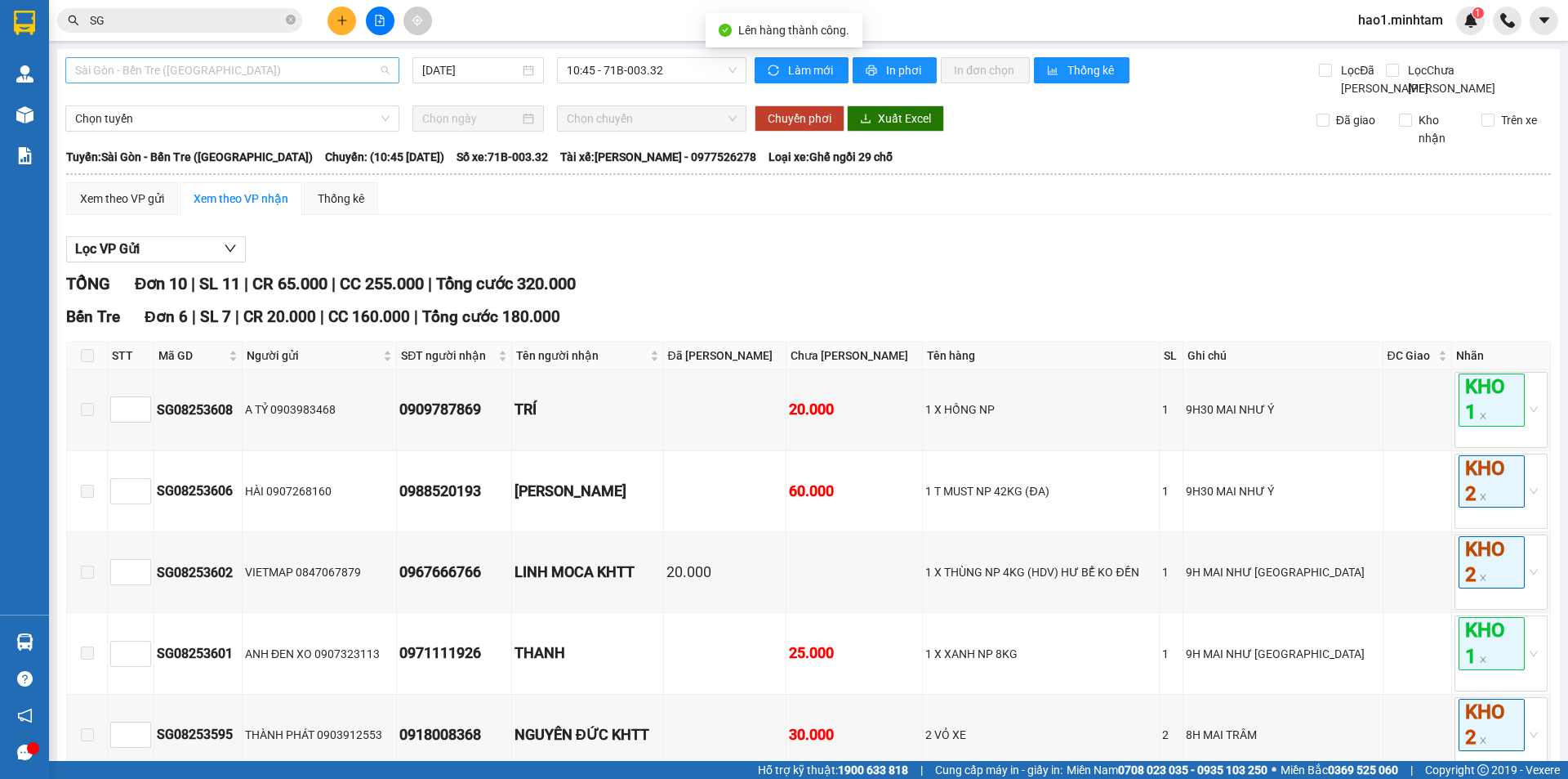
click at [152, 64] on span "Sài Gòn - Bến Tre ([GEOGRAPHIC_DATA])" at bounding box center [232, 70] width 314 height 24
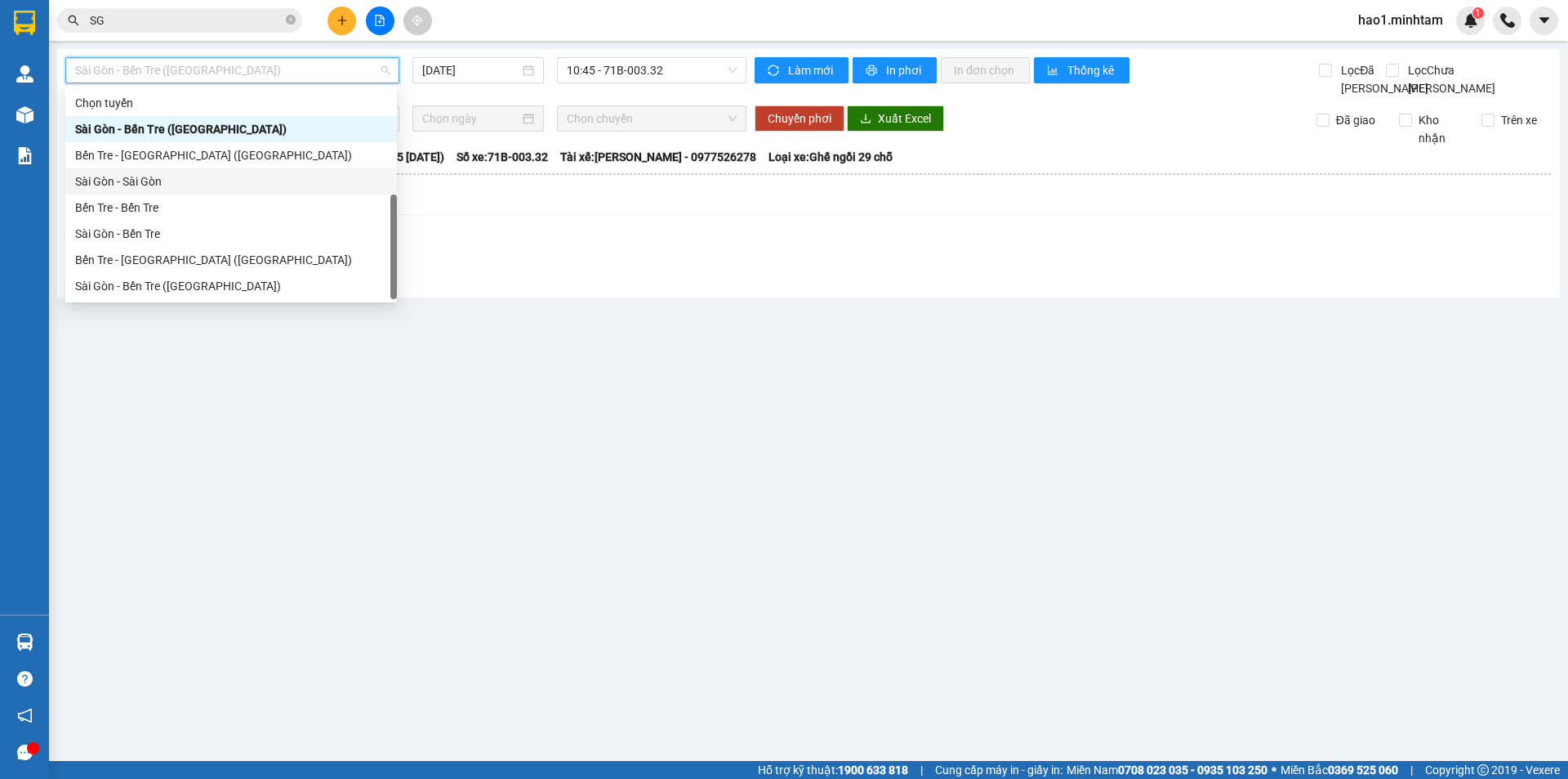
scroll to position [26, 0]
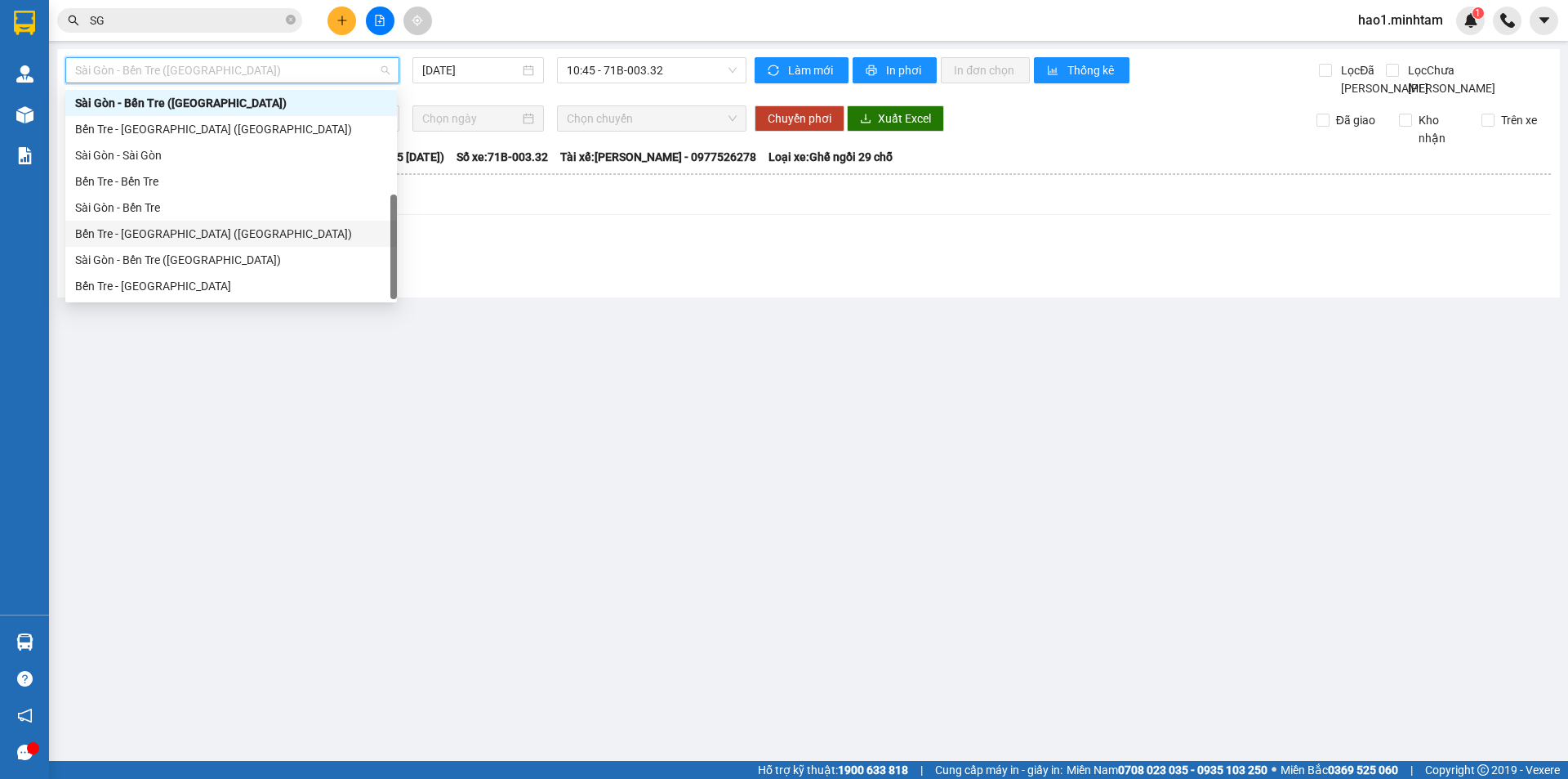
click at [145, 236] on div "Bến Tre - [GEOGRAPHIC_DATA] ([GEOGRAPHIC_DATA])" at bounding box center [231, 234] width 312 height 18
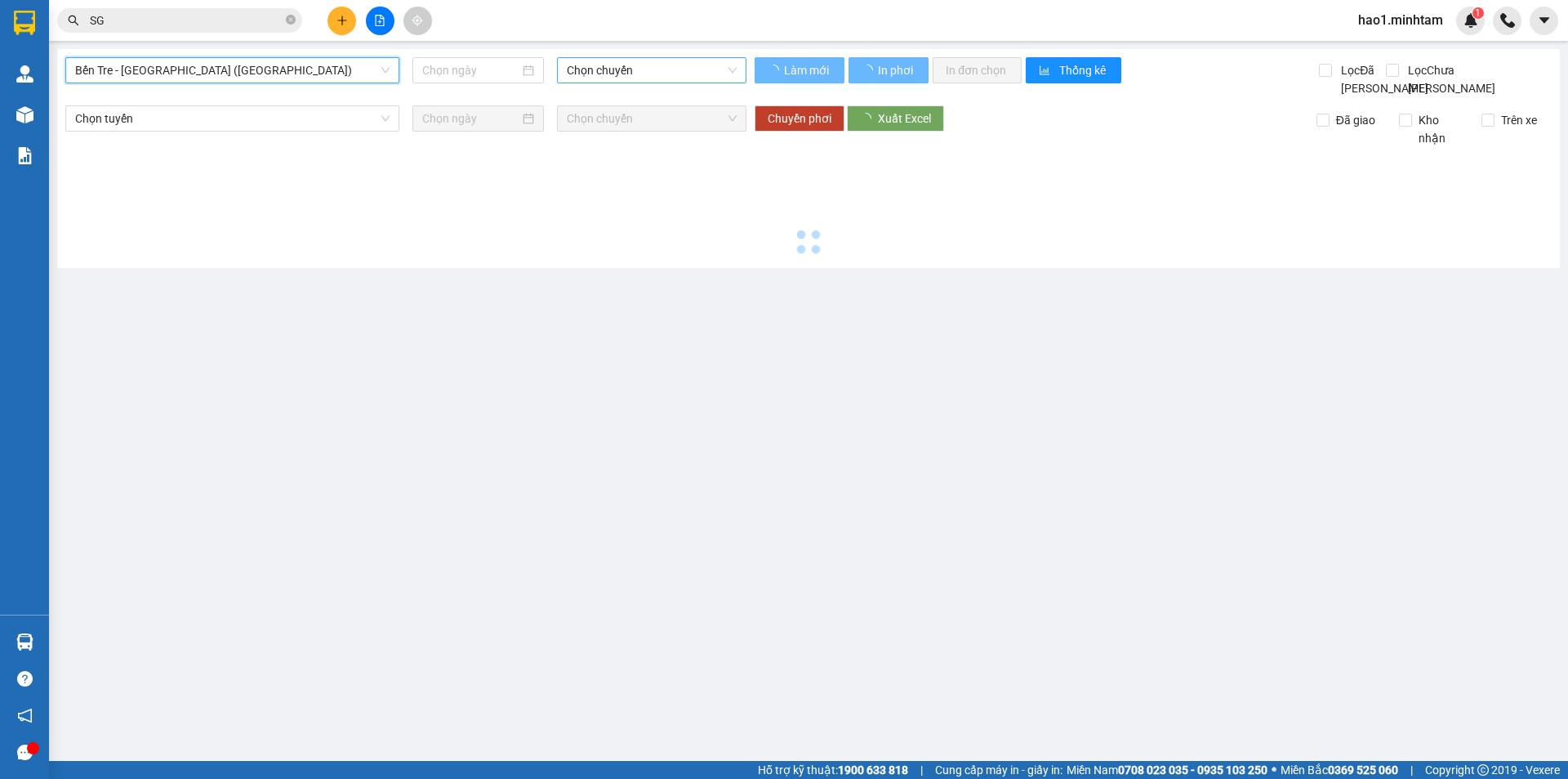
click at [624, 65] on span "Chọn chuyến" at bounding box center [651, 70] width 170 height 24
click at [650, 75] on span "Chọn chuyến" at bounding box center [651, 70] width 170 height 24
type input "[DATE]"
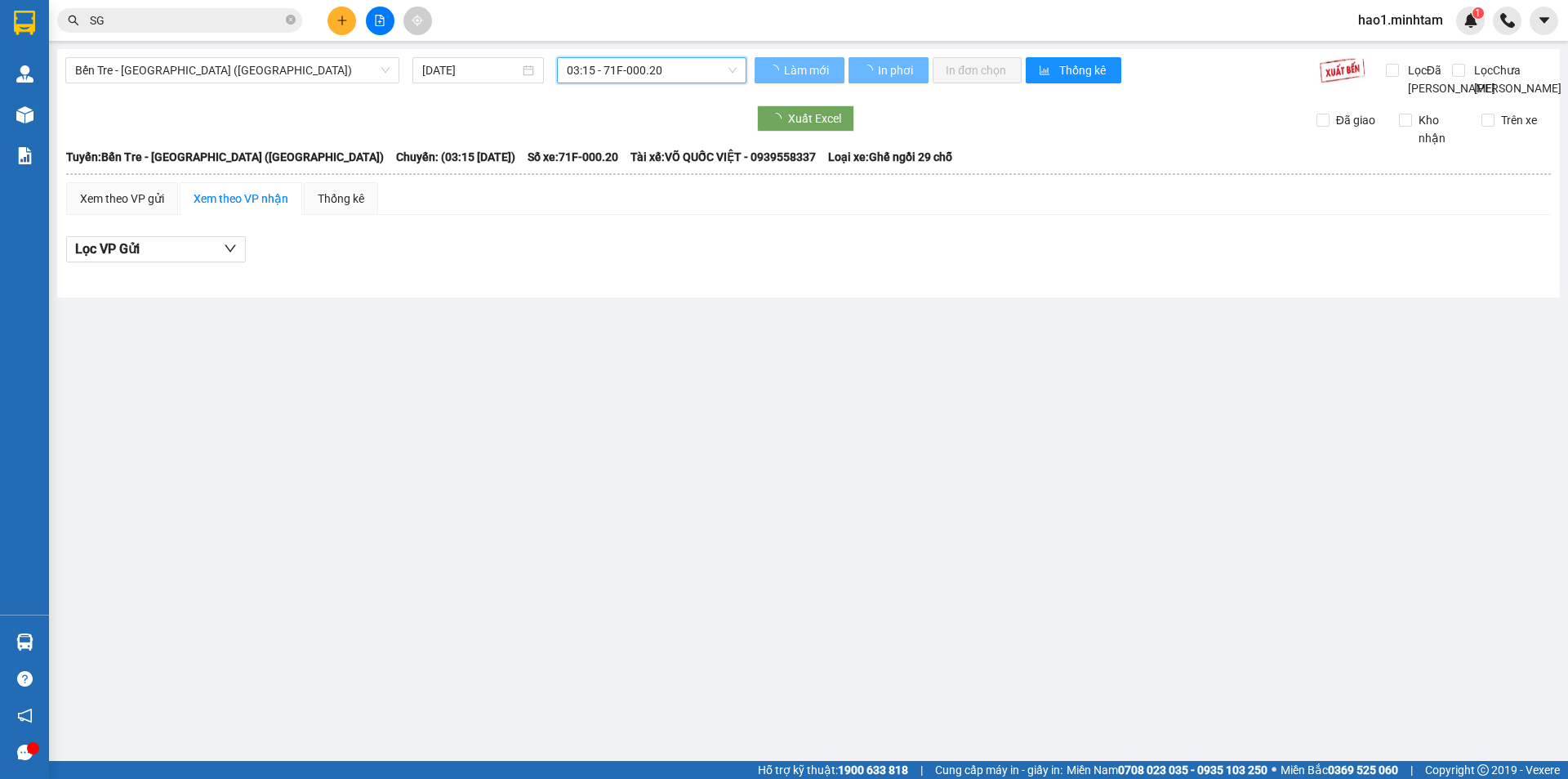
click at [622, 72] on span "03:15 - 71F-000.20" at bounding box center [651, 70] width 170 height 24
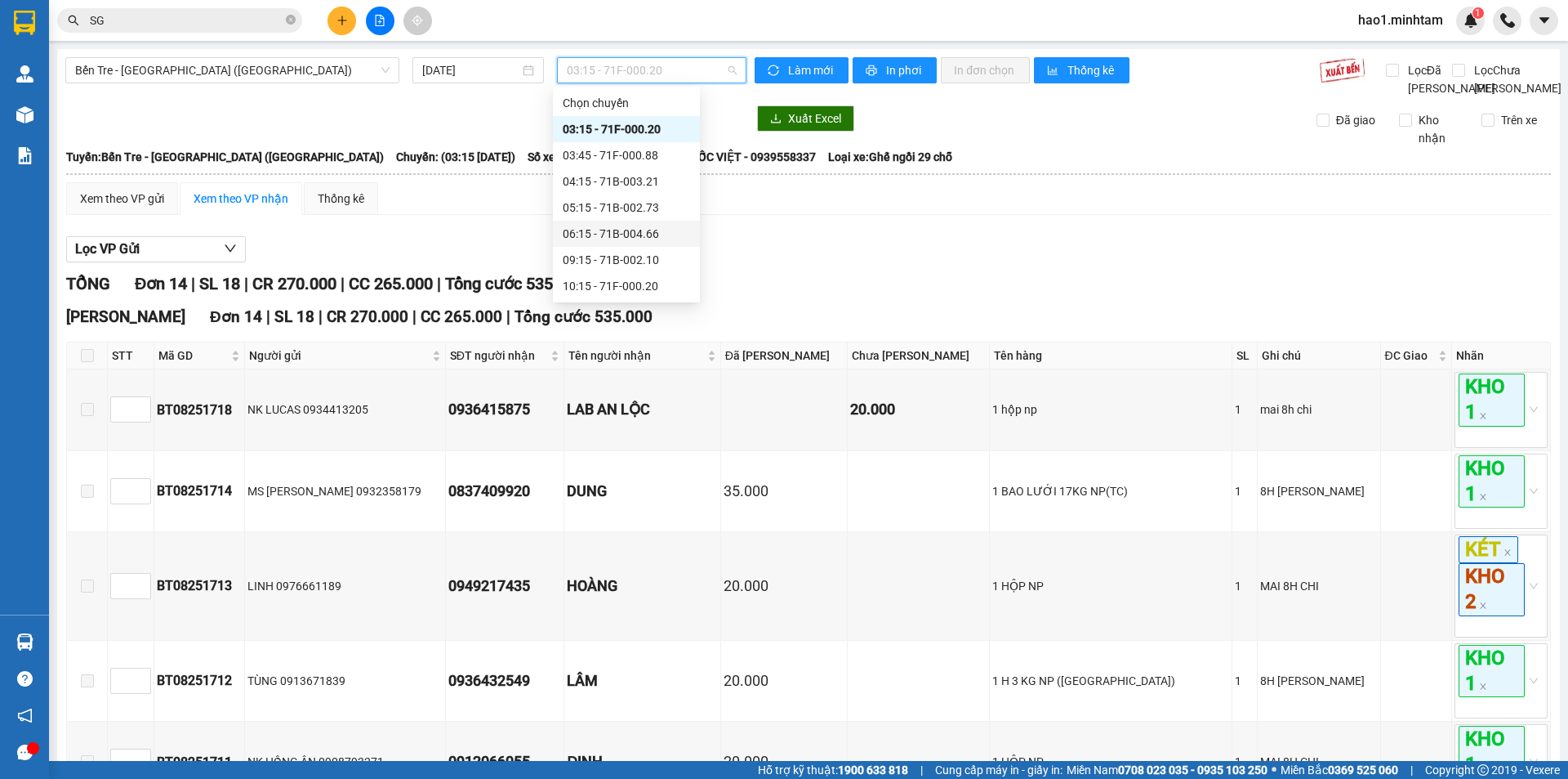
click at [628, 230] on div "06:15 - 71B-004.66" at bounding box center [625, 234] width 127 height 18
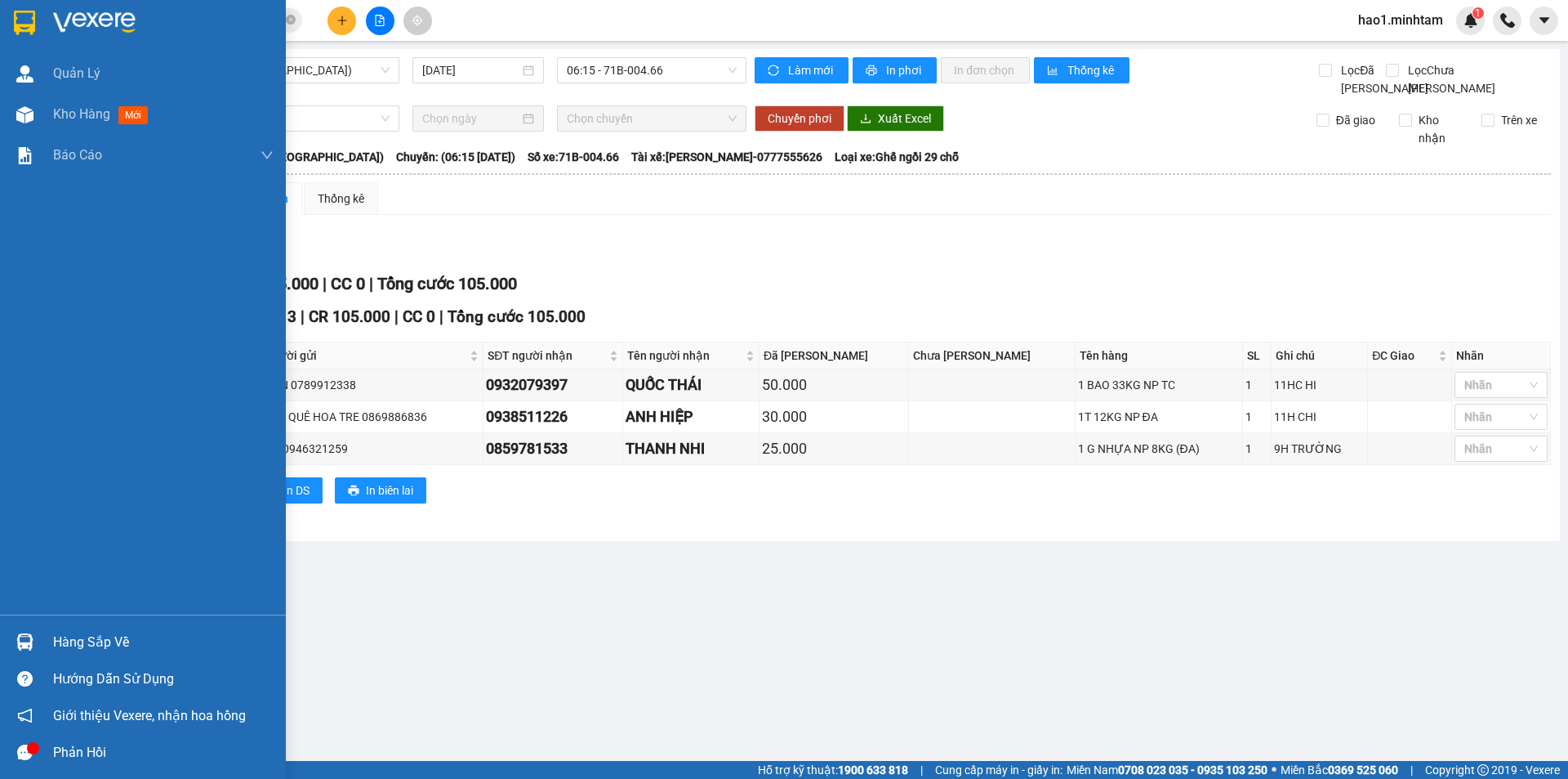
click at [27, 27] on img at bounding box center [24, 22] width 21 height 24
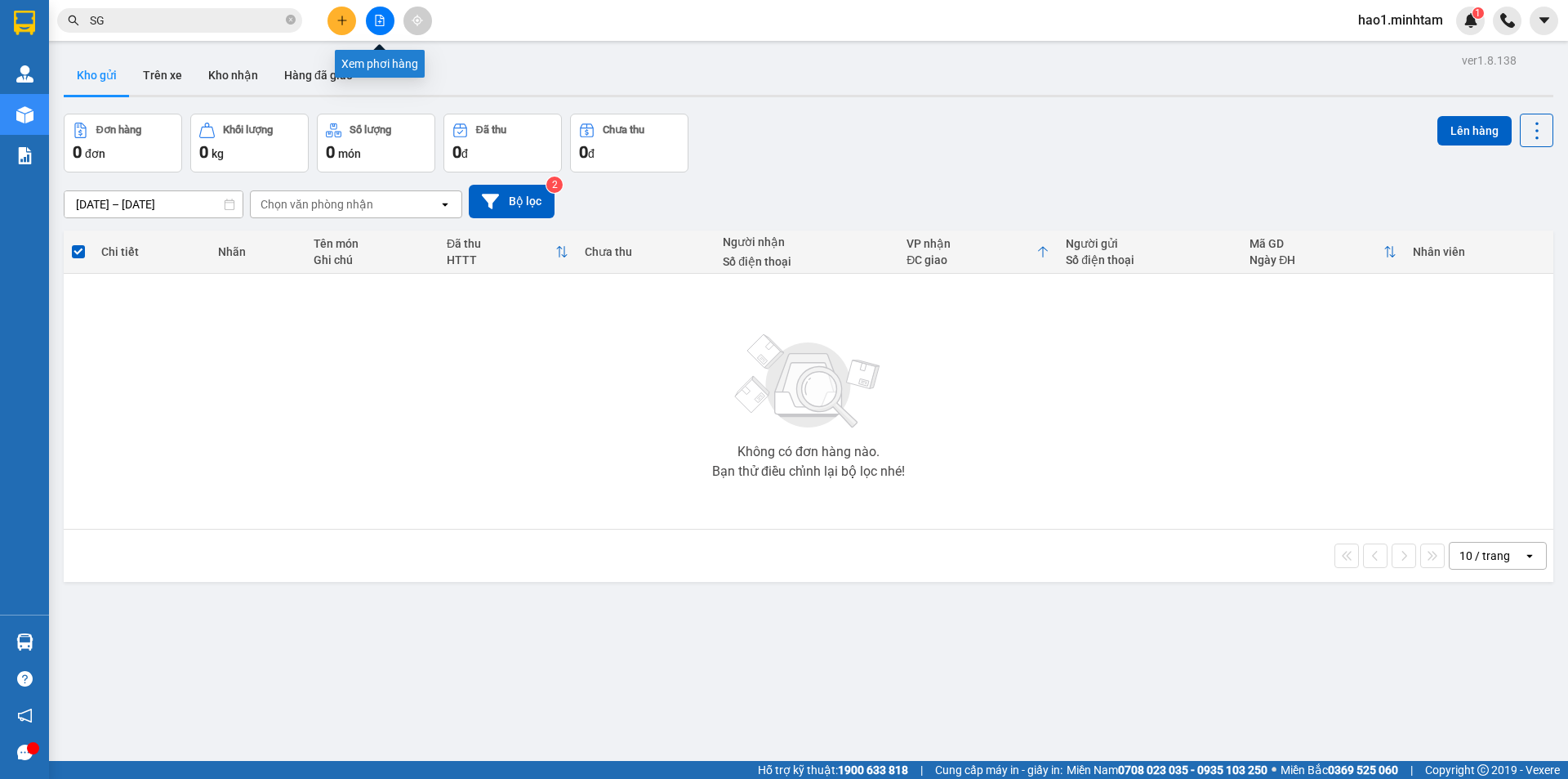
click at [382, 22] on icon "file-add" at bounding box center [380, 20] width 12 height 12
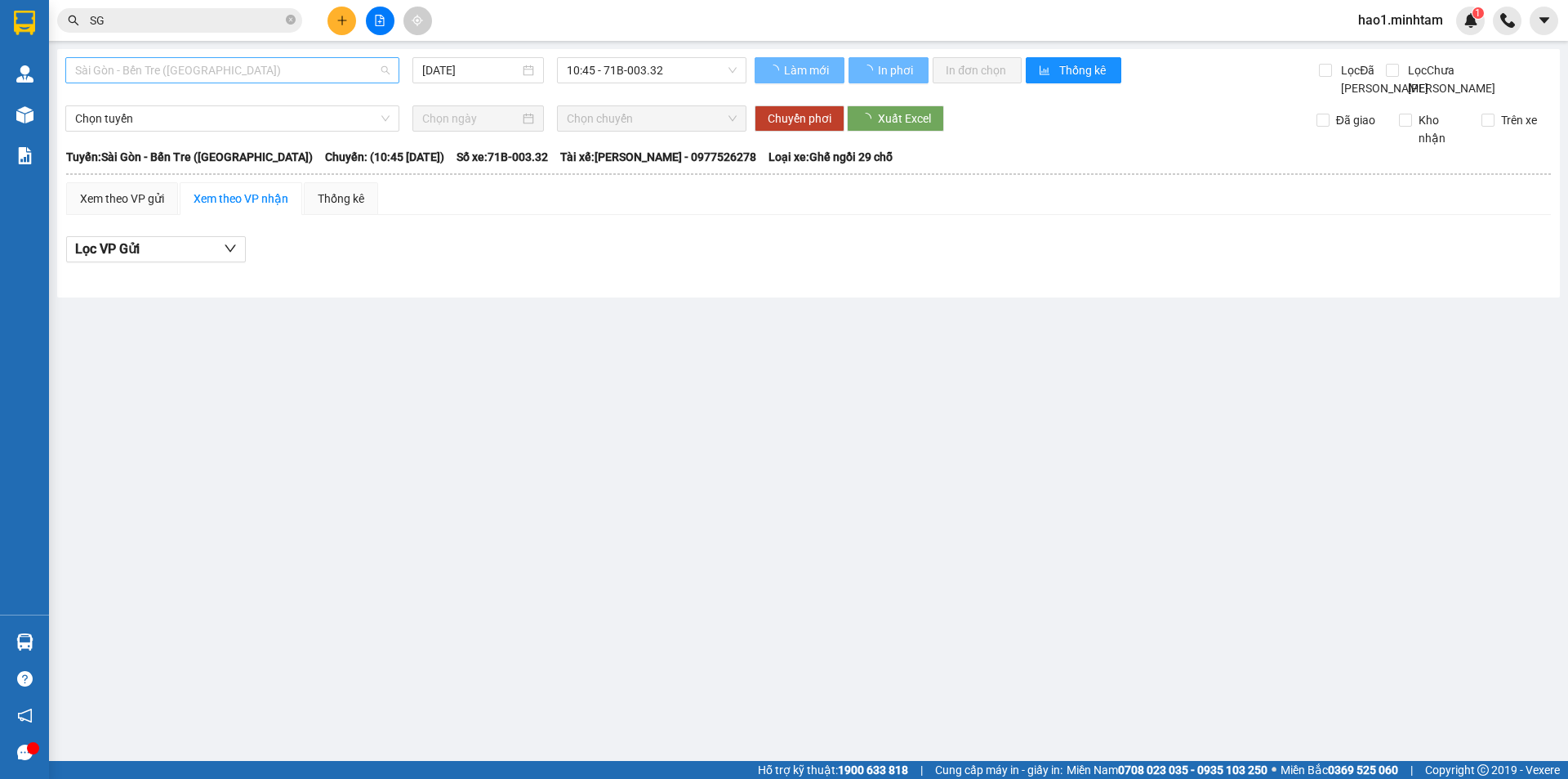
click at [105, 80] on span "Sài Gòn - Bến Tre ([GEOGRAPHIC_DATA])" at bounding box center [232, 70] width 314 height 24
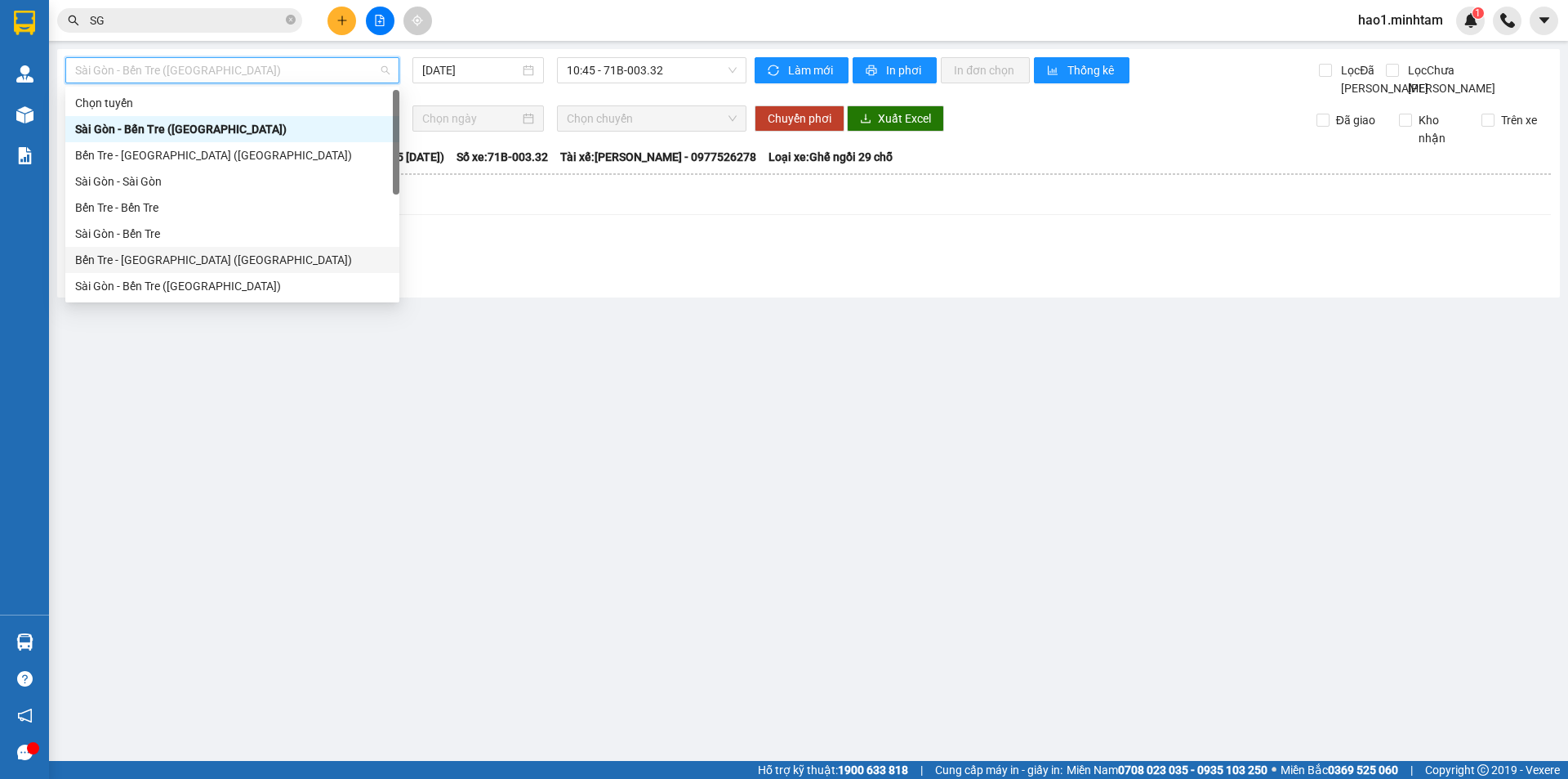
click at [112, 259] on div "Bến Tre - [GEOGRAPHIC_DATA] ([GEOGRAPHIC_DATA])" at bounding box center [232, 260] width 314 height 18
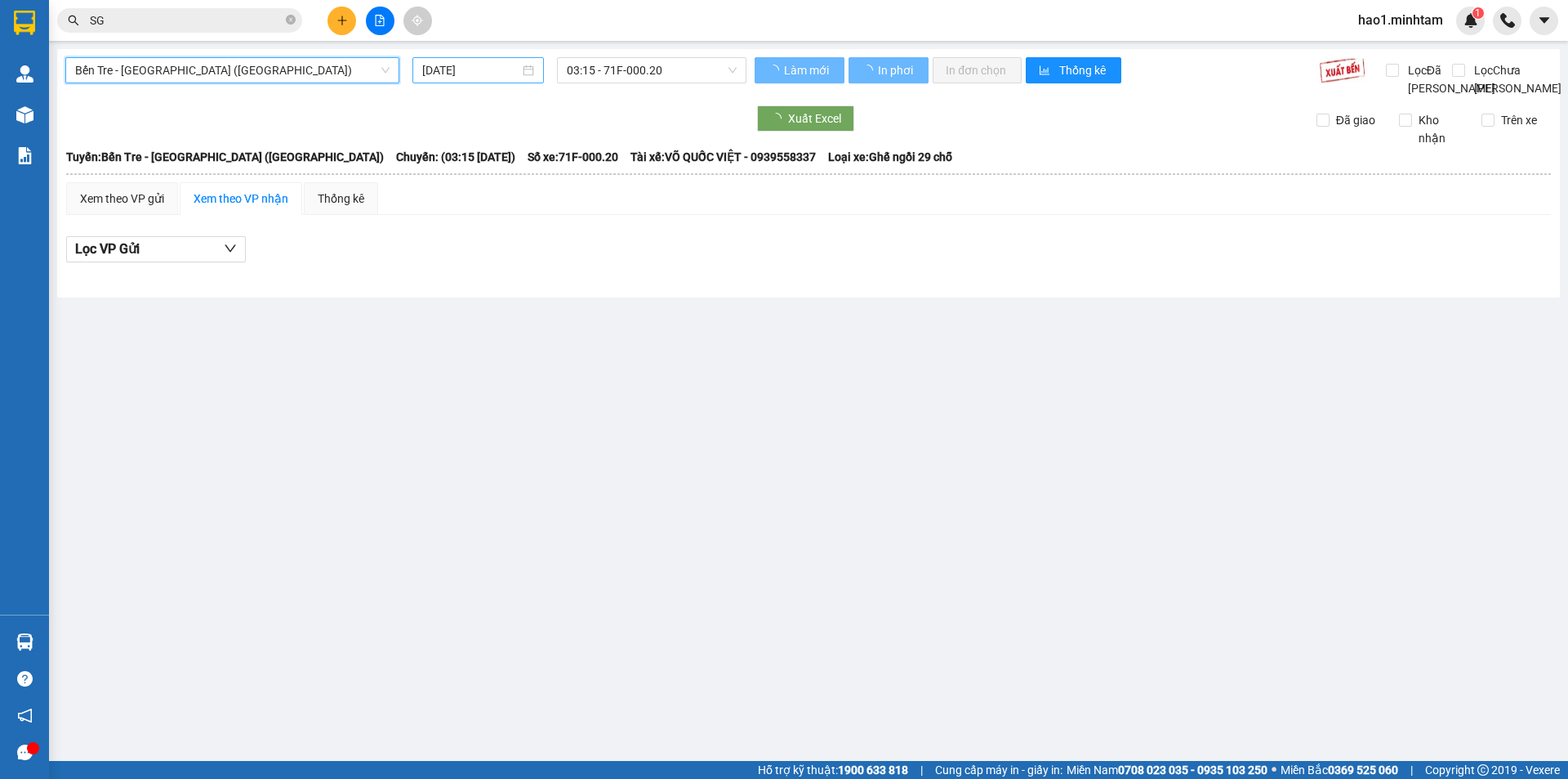
click at [496, 69] on input "[DATE]" at bounding box center [470, 70] width 97 height 18
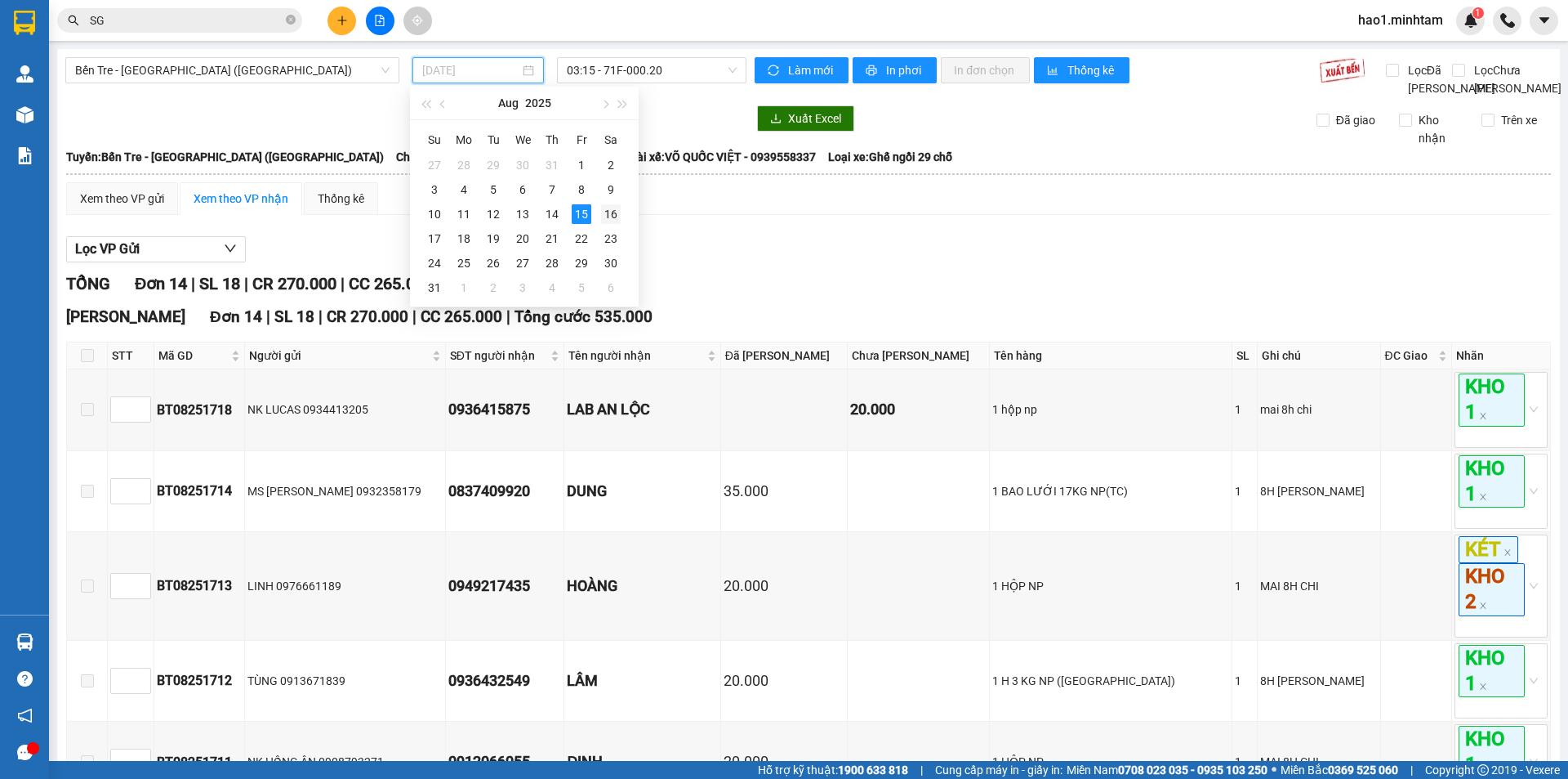
click at [613, 214] on div "16" at bounding box center [611, 214] width 19 height 19
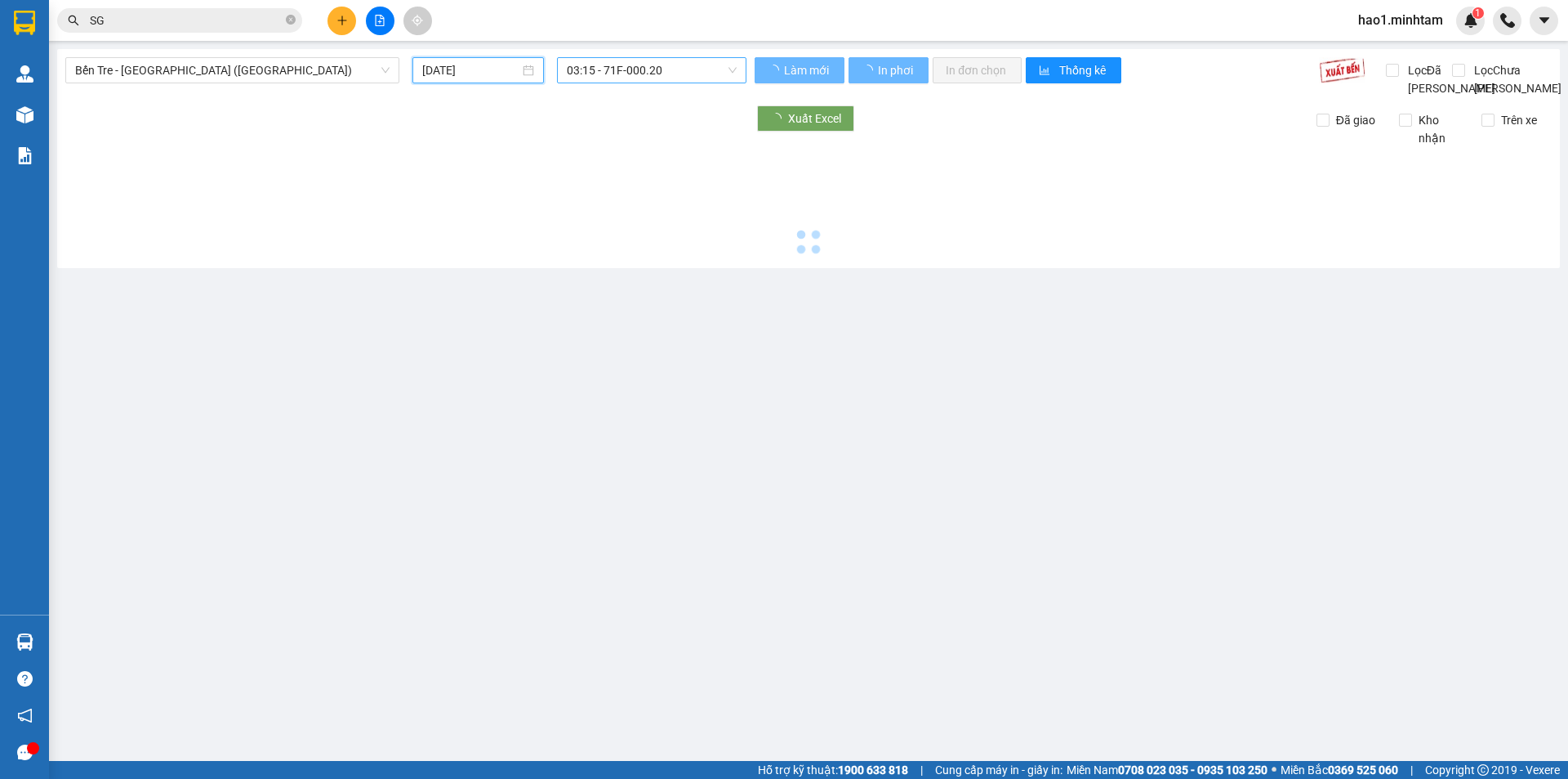
click at [677, 70] on span "03:15 - 71F-000.20" at bounding box center [651, 70] width 170 height 24
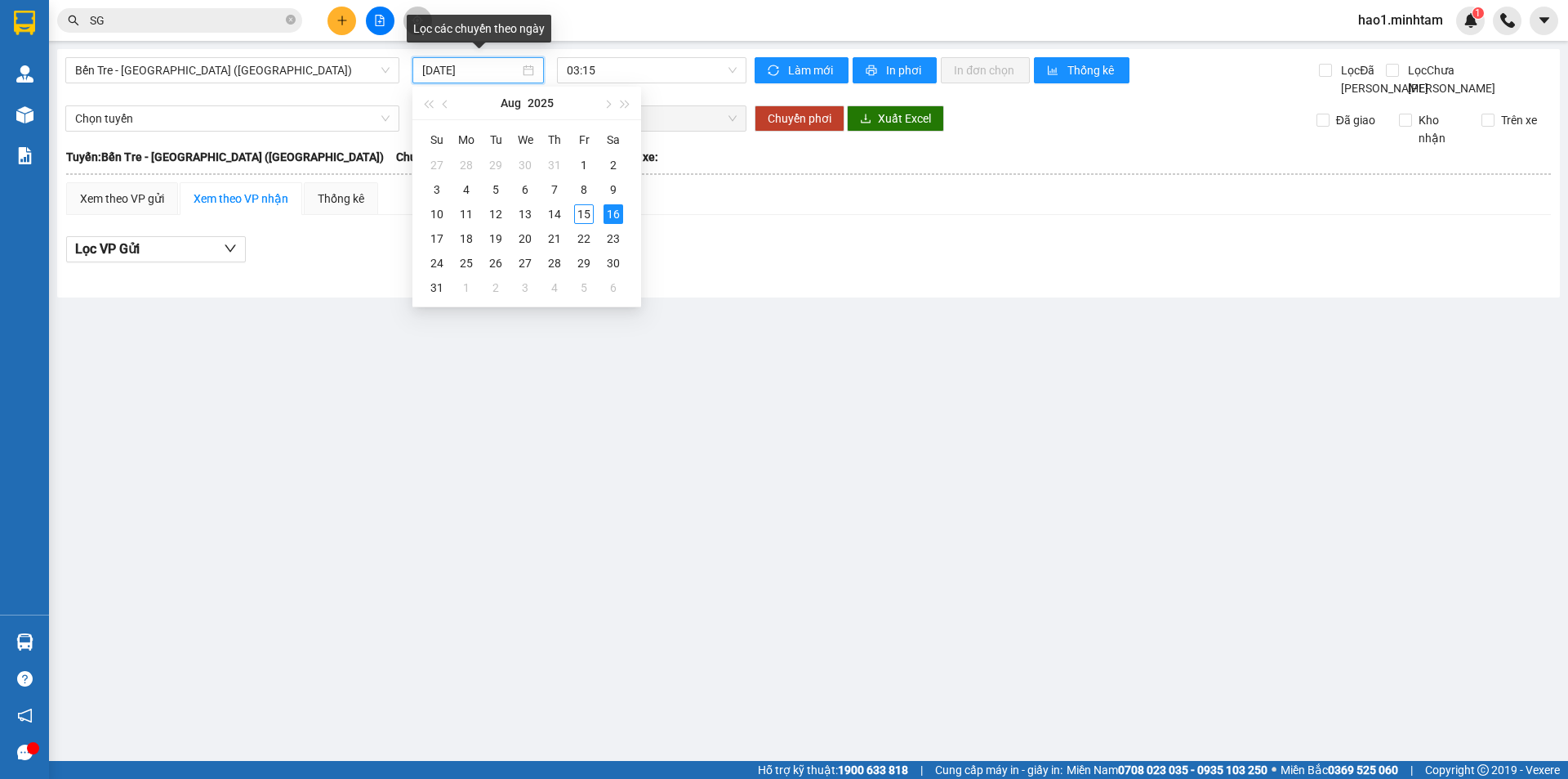
click at [449, 70] on input "16/08/2025" at bounding box center [470, 70] width 97 height 18
drag, startPoint x: 551, startPoint y: 215, endPoint x: 609, endPoint y: 85, distance: 142.4
click at [552, 215] on div "14" at bounding box center [555, 214] width 19 height 19
type input "14/08/2025"
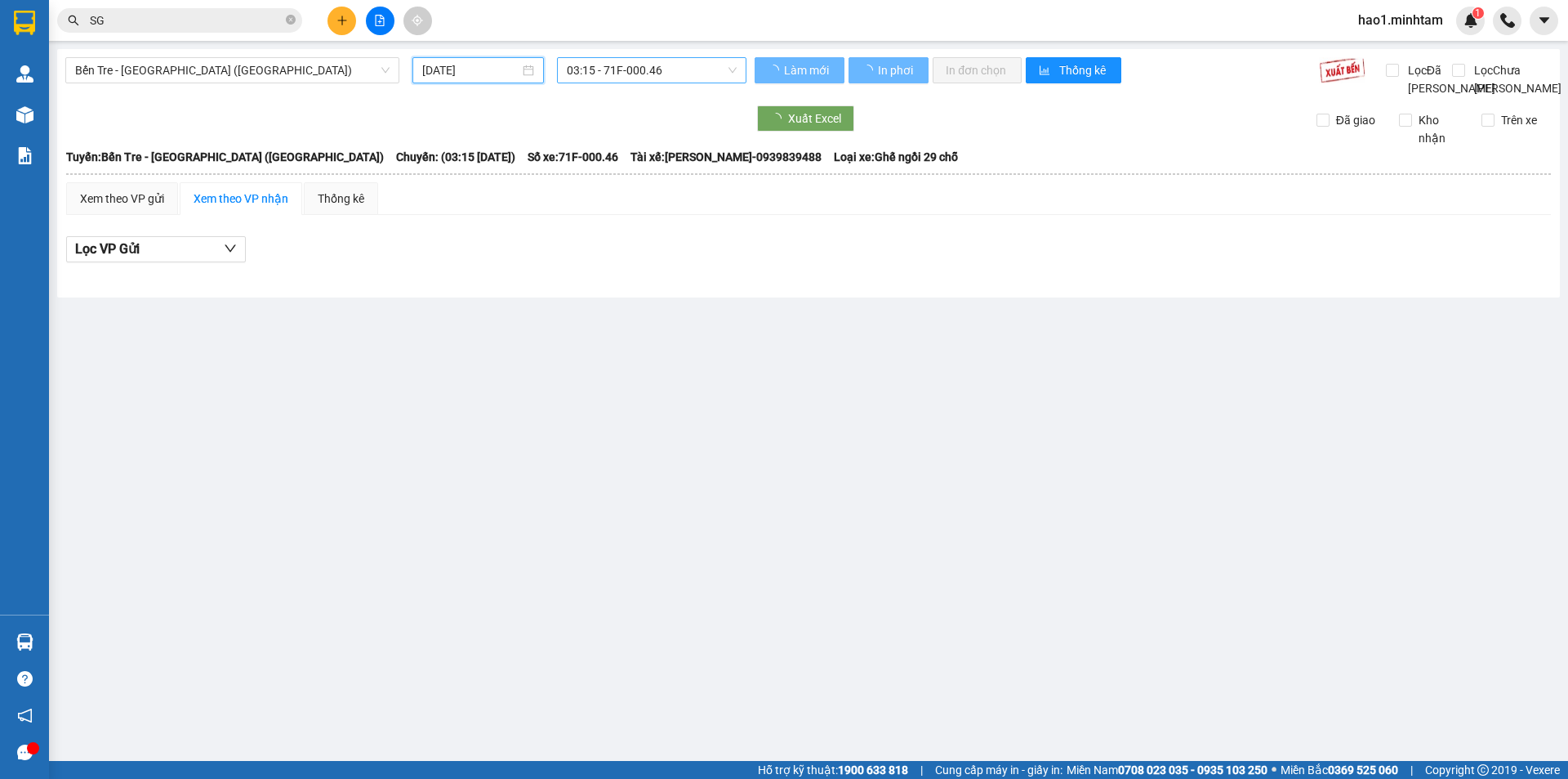
click at [613, 78] on span "03:15 - 71F-000.46" at bounding box center [651, 70] width 170 height 24
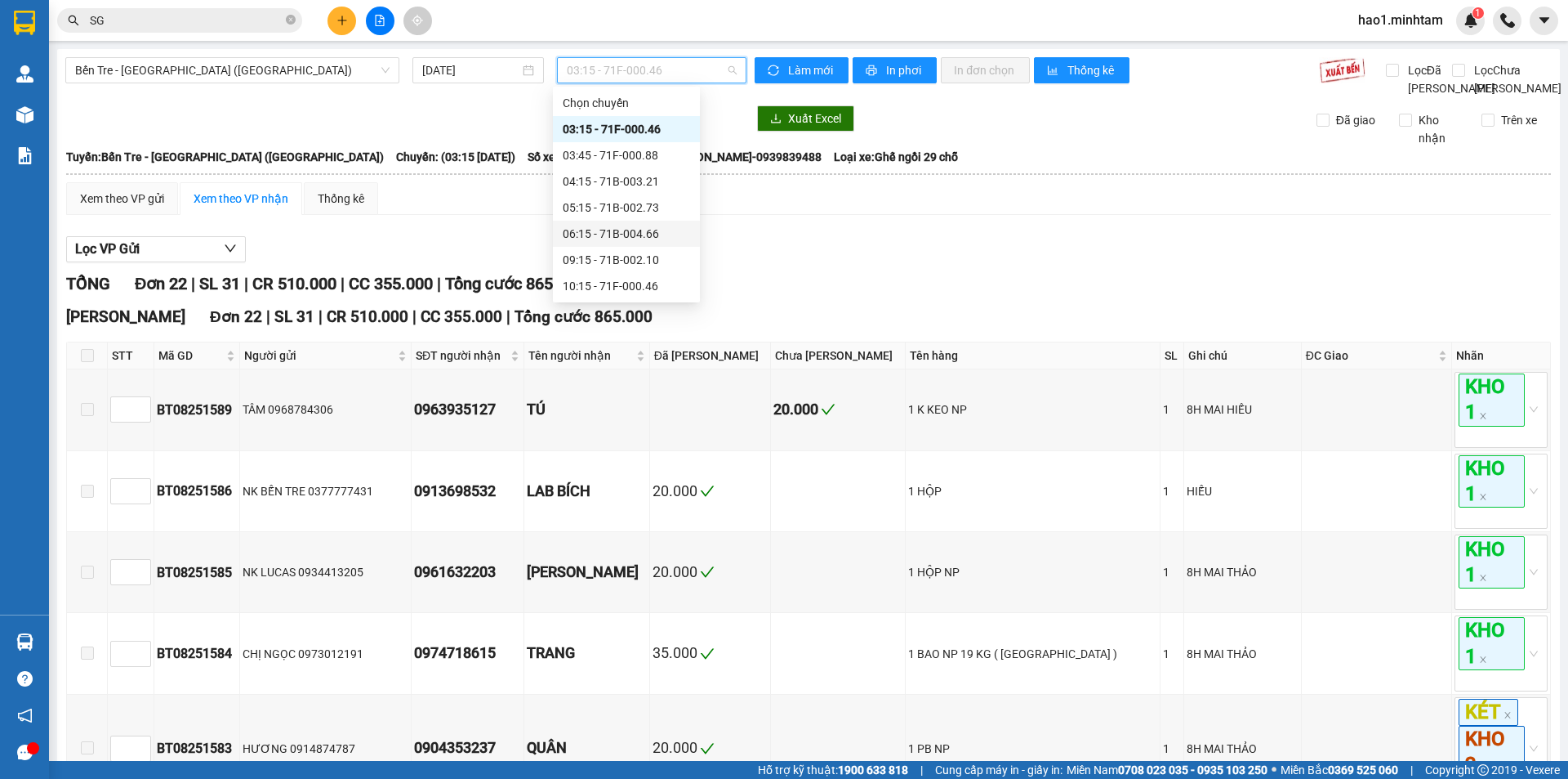
click at [618, 243] on div "06:15 - 71B-004.66" at bounding box center [626, 233] width 147 height 26
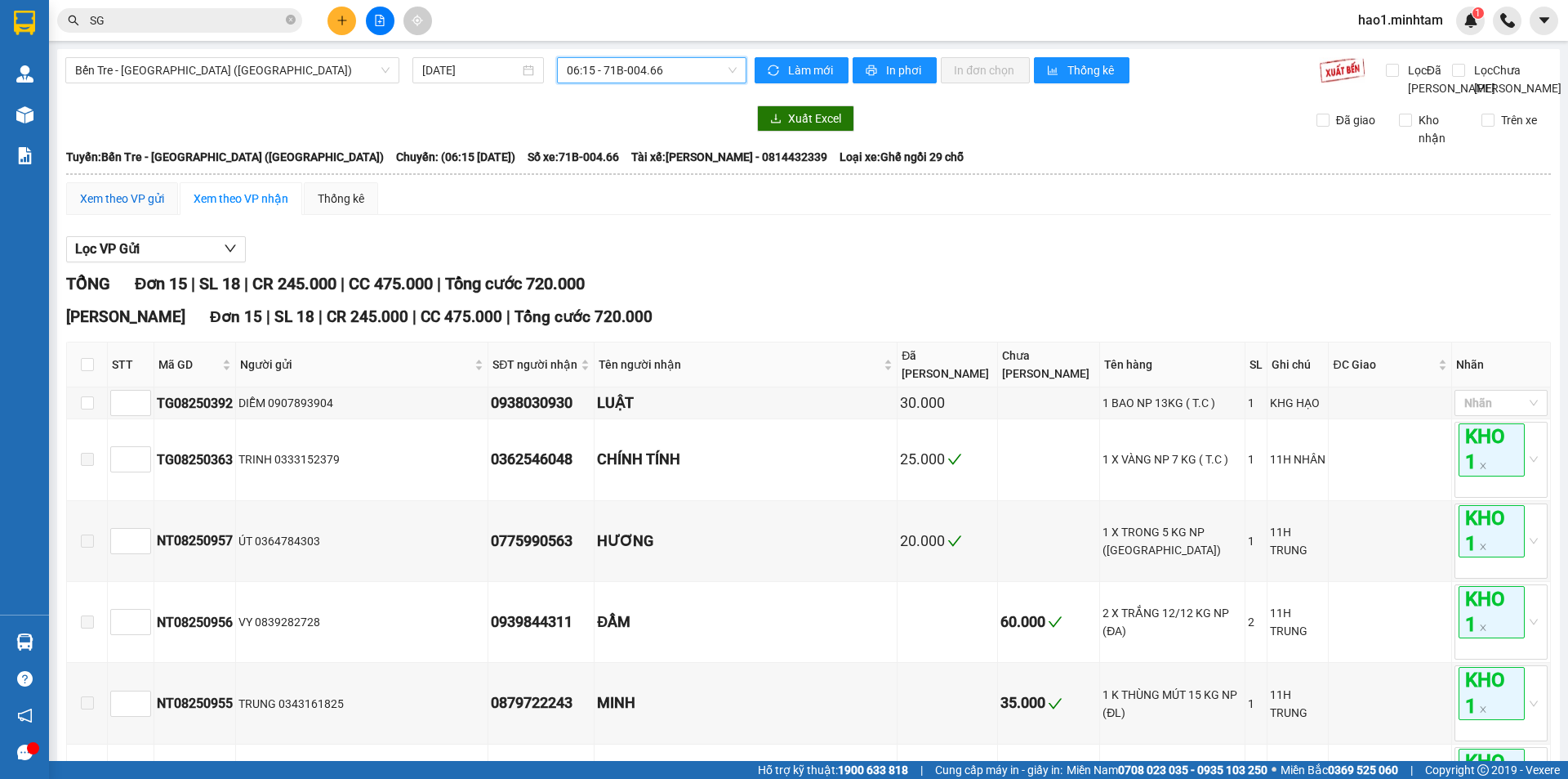
click at [140, 208] on div "Xem theo VP gửi" at bounding box center [122, 198] width 84 height 18
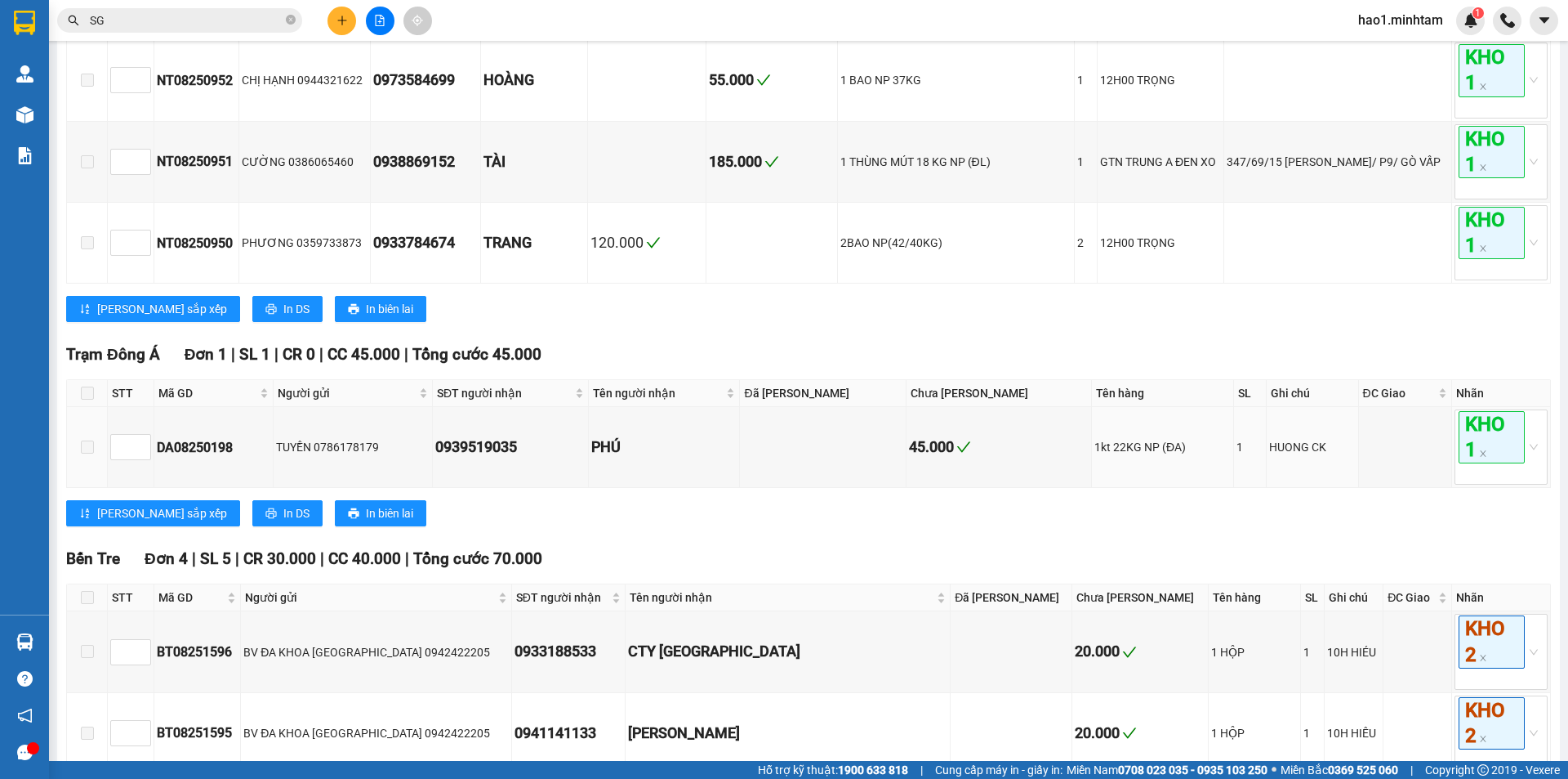
scroll to position [1200, 0]
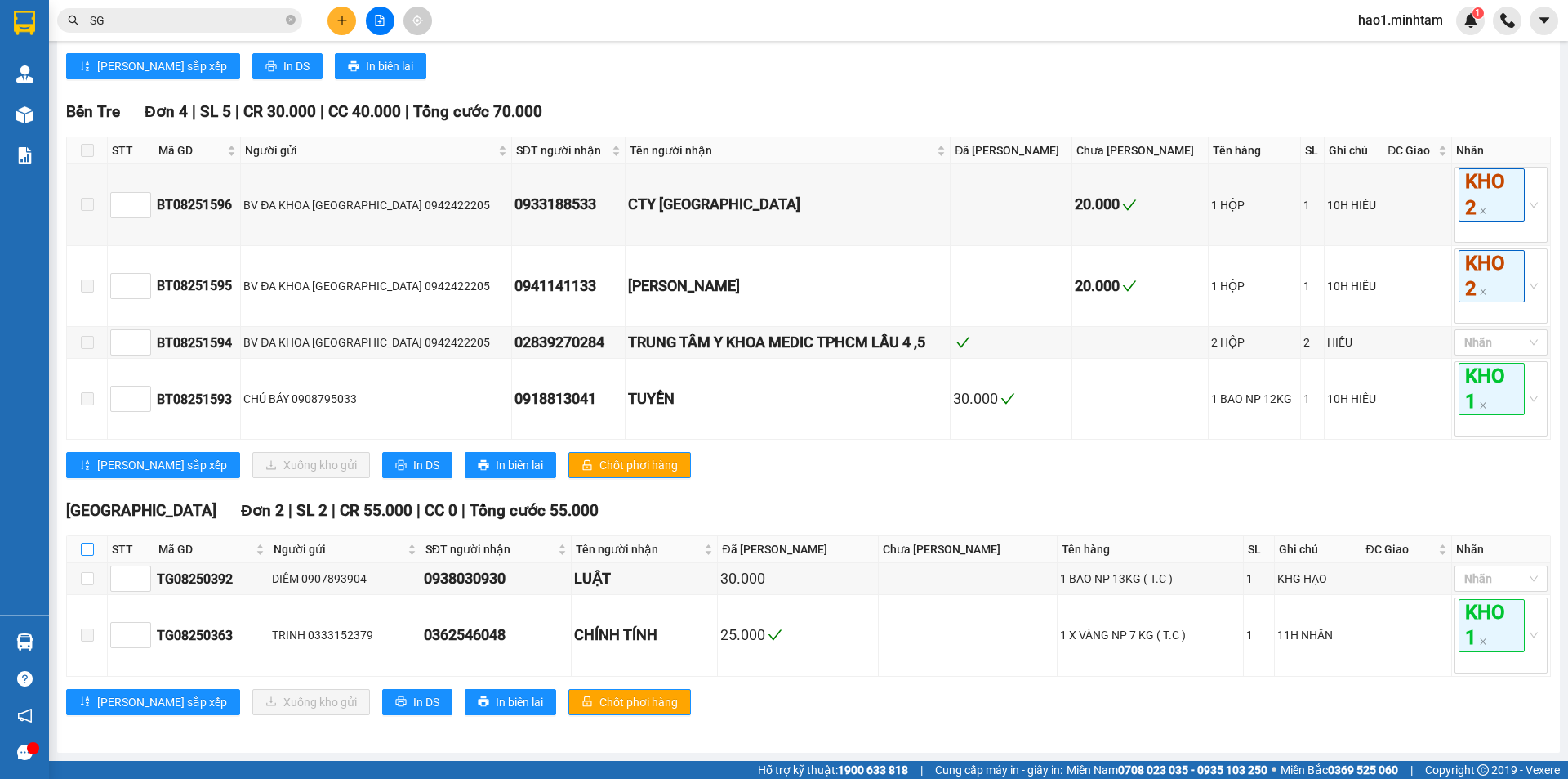
click at [89, 553] on input "checkbox" at bounding box center [86, 548] width 13 height 13
checkbox input "true"
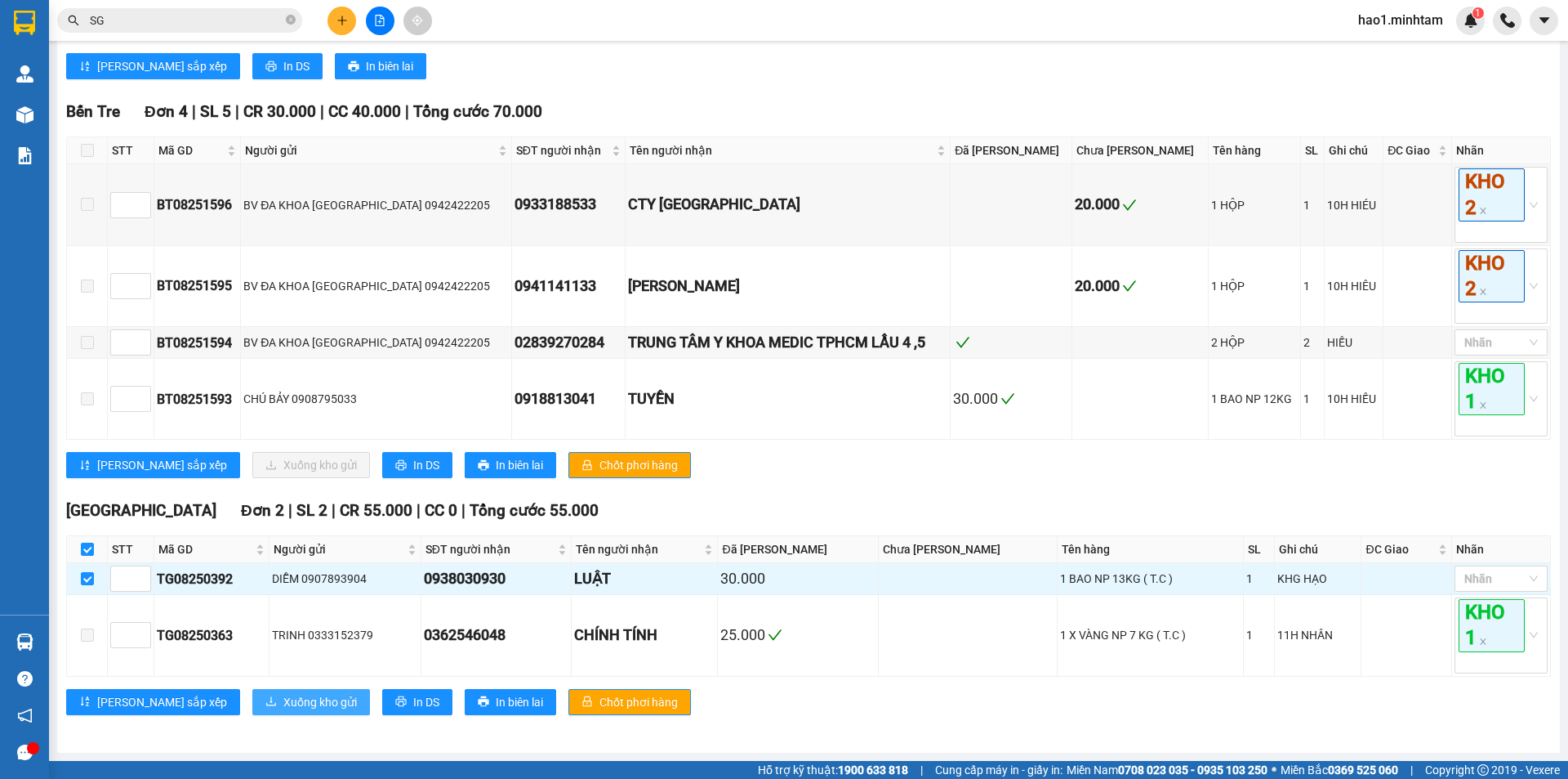
click at [283, 703] on span "Xuống kho gửi" at bounding box center [320, 701] width 74 height 18
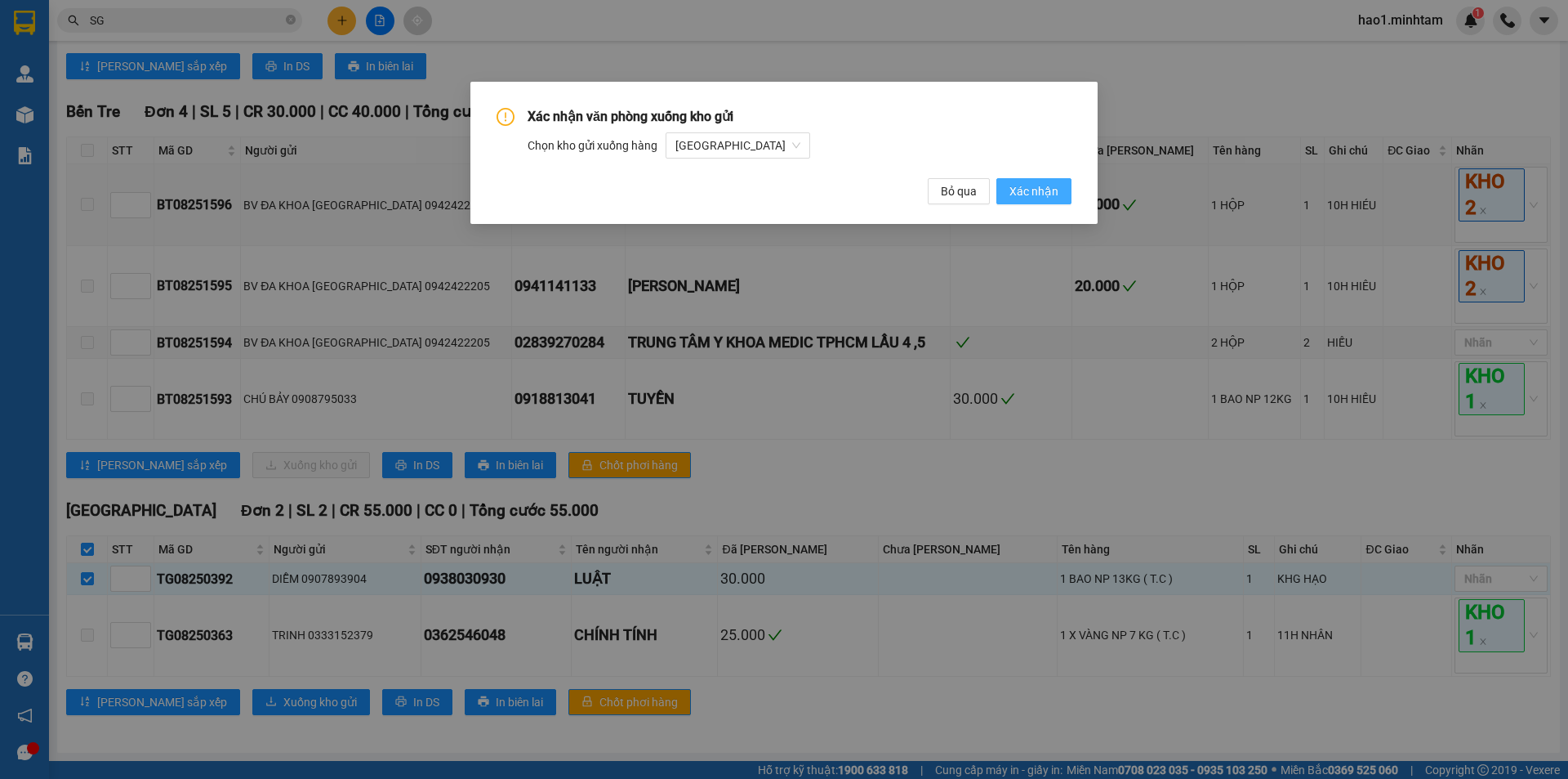
click at [1050, 192] on span "Xác nhận" at bounding box center [1034, 191] width 49 height 18
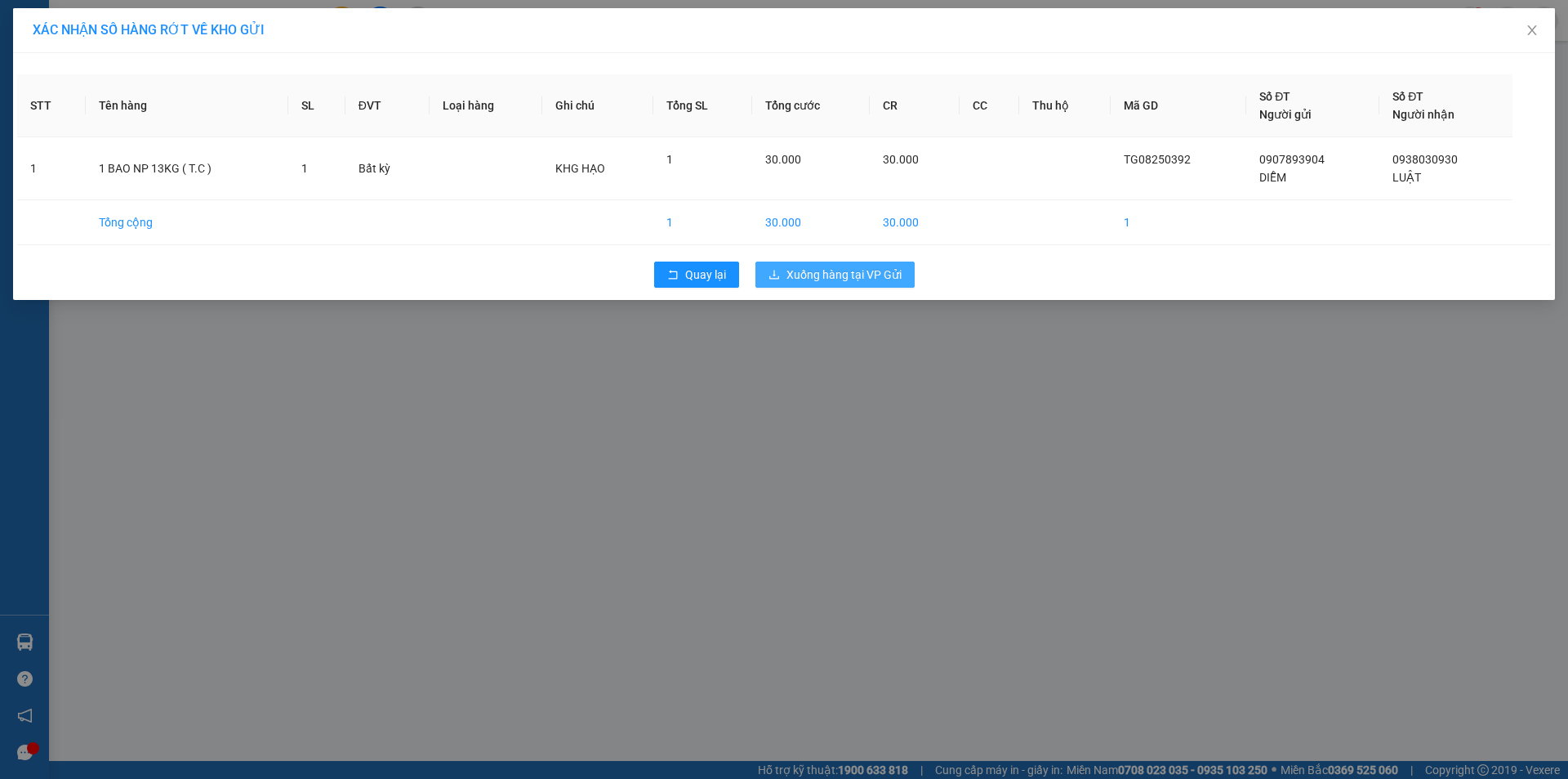
click at [864, 279] on span "Xuống hàng tại VP Gửi" at bounding box center [844, 275] width 115 height 18
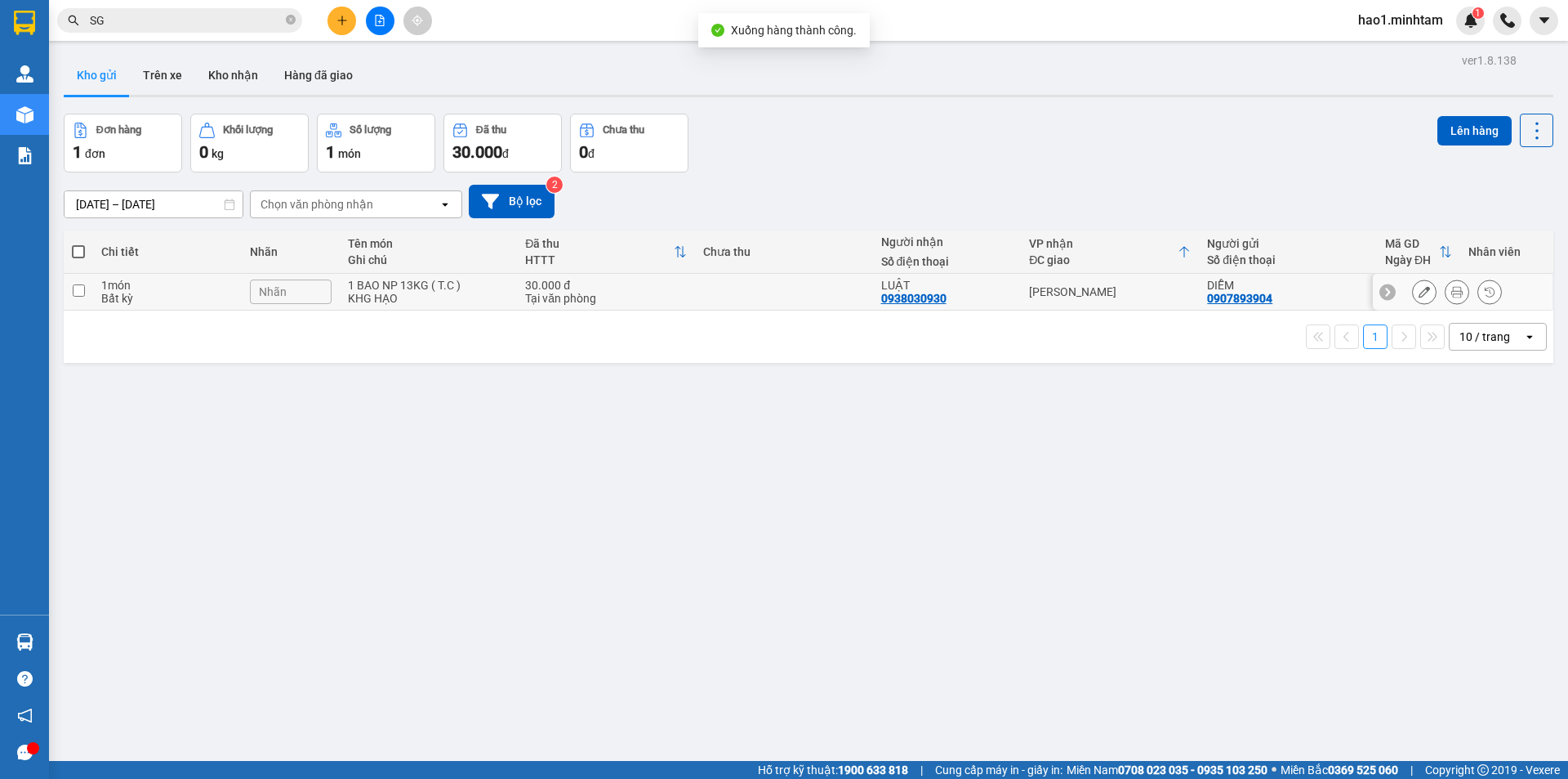
drag, startPoint x: 717, startPoint y: 294, endPoint x: 734, endPoint y: 291, distance: 17.3
click at [718, 294] on td at bounding box center [784, 292] width 178 height 37
checkbox input "true"
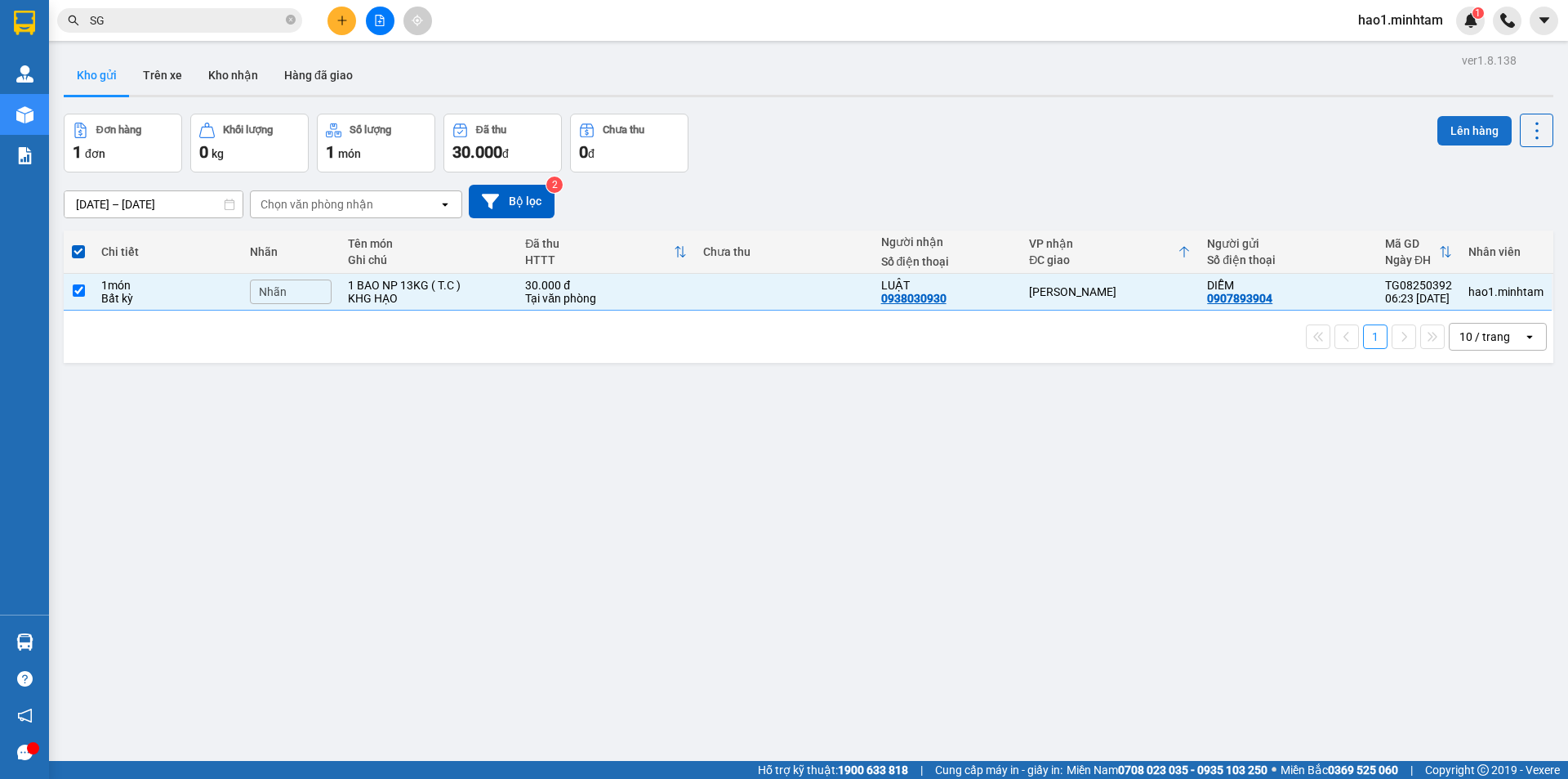
click at [1482, 132] on button "Lên hàng" at bounding box center [1474, 131] width 75 height 29
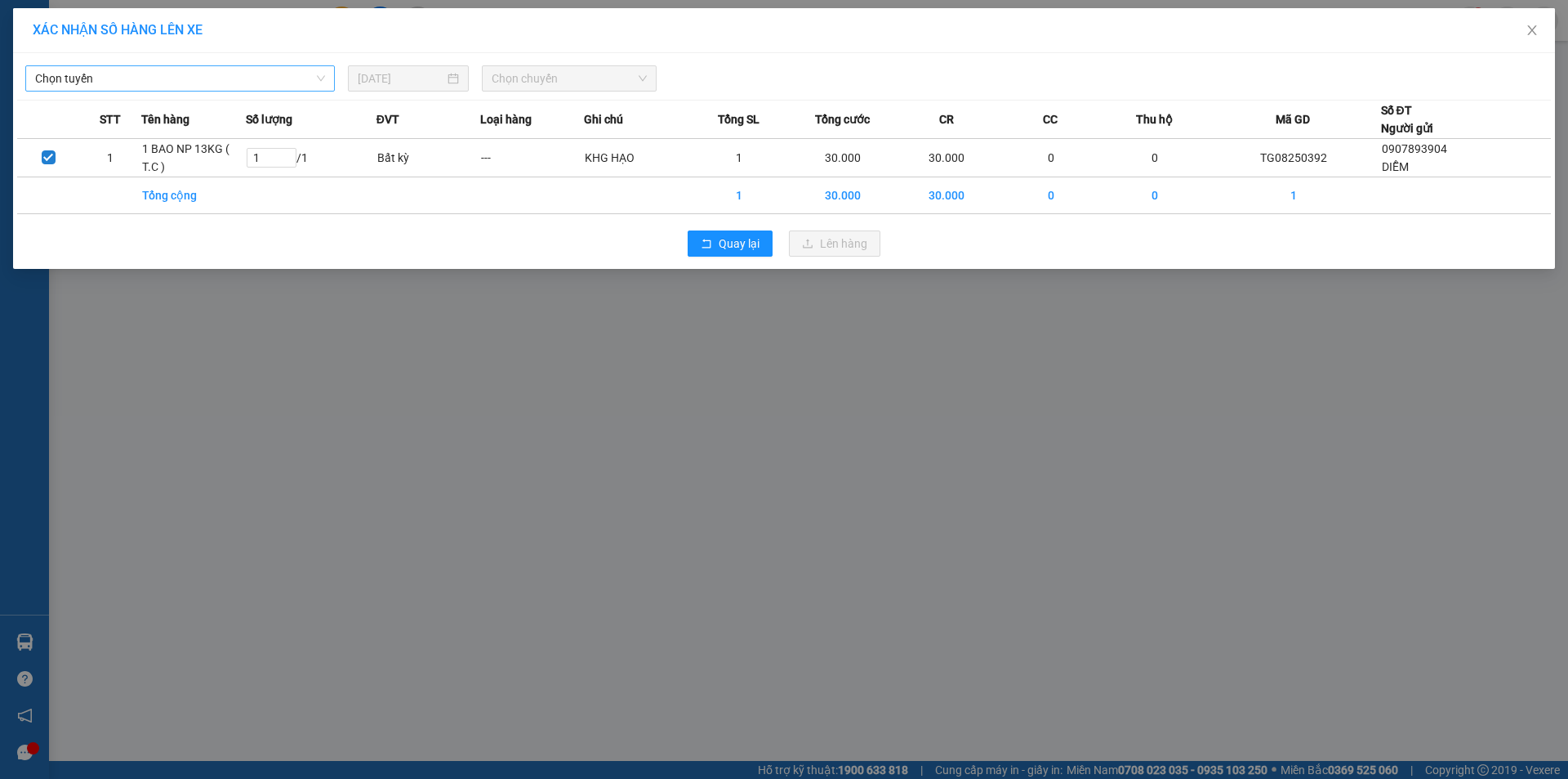
click at [211, 79] on span "Chọn tuyến" at bounding box center [179, 78] width 290 height 24
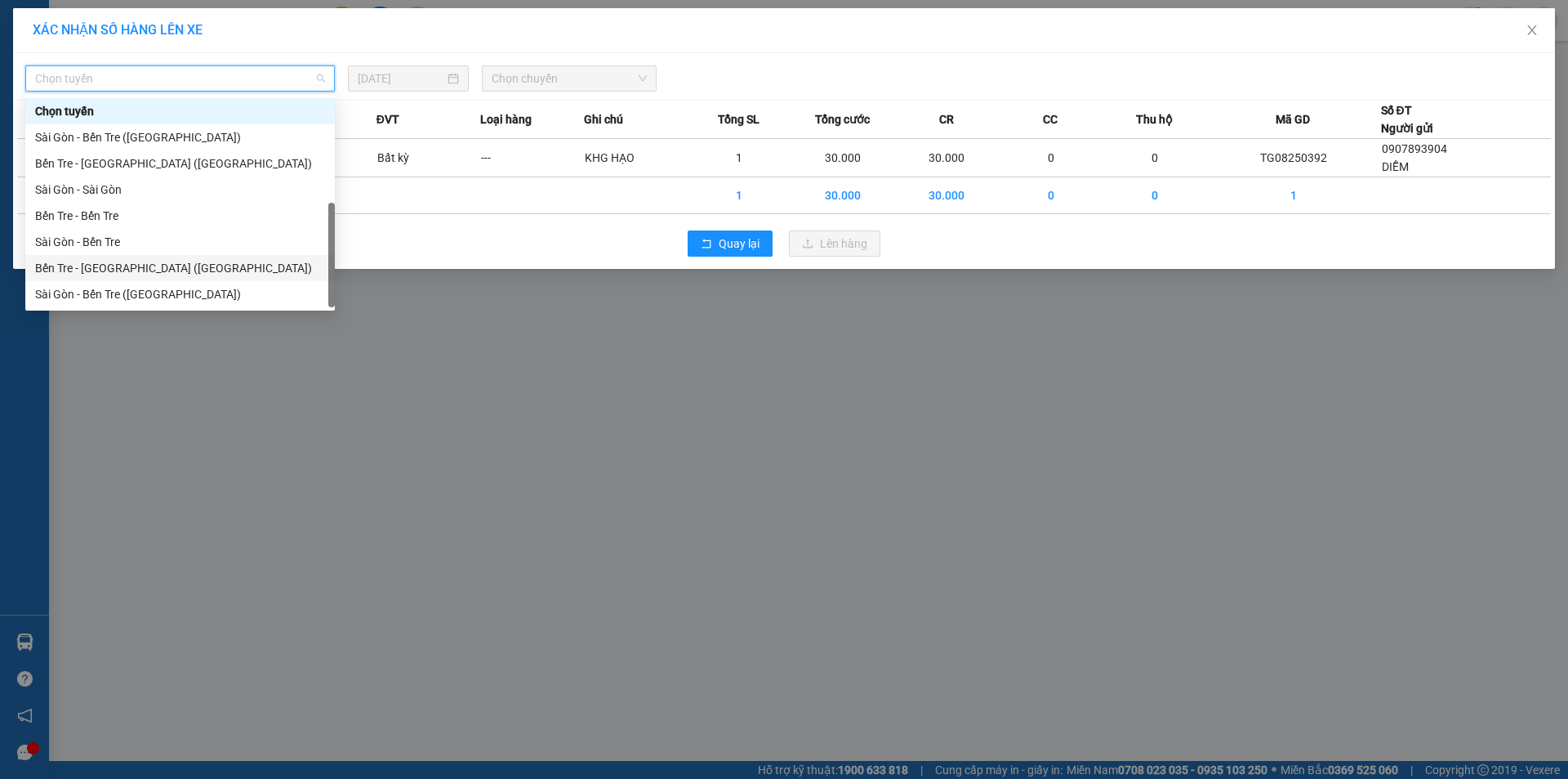
scroll to position [26, 0]
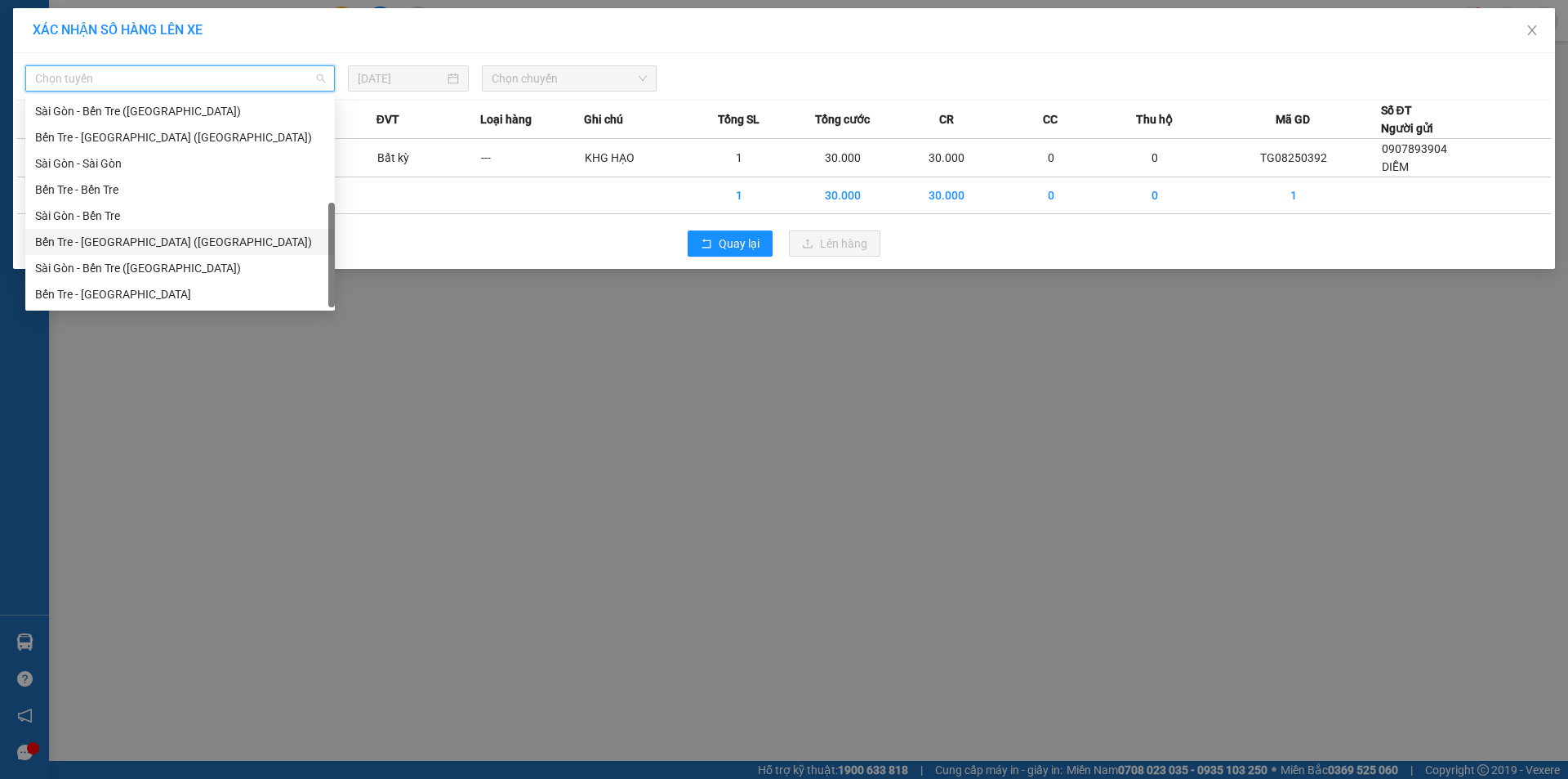
click at [104, 239] on div "Bến Tre - [GEOGRAPHIC_DATA] ([GEOGRAPHIC_DATA])" at bounding box center [179, 242] width 290 height 18
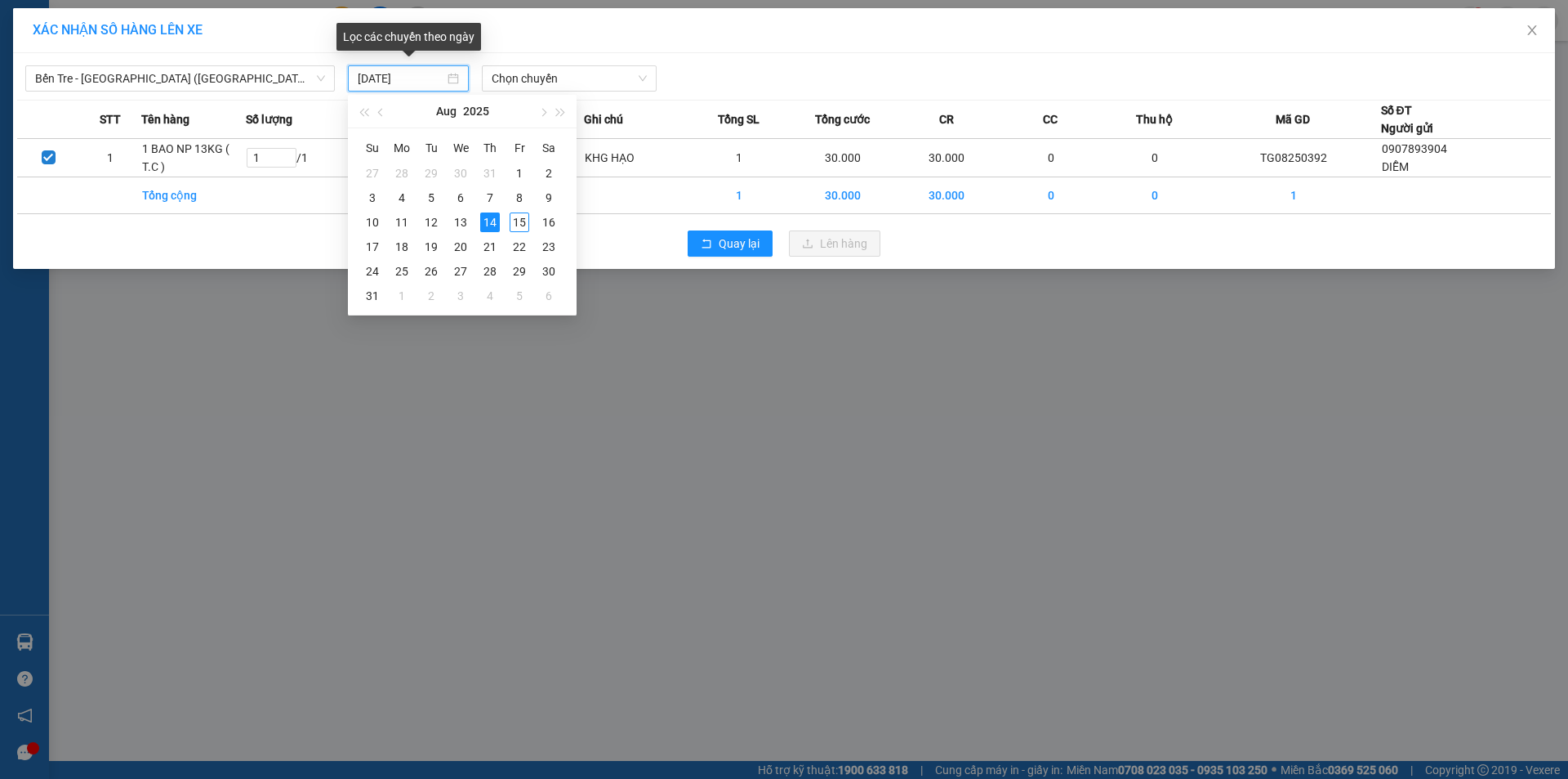
click at [436, 81] on input "14/08/2025" at bounding box center [400, 79] width 86 height 18
click at [518, 220] on div "15" at bounding box center [519, 222] width 19 height 19
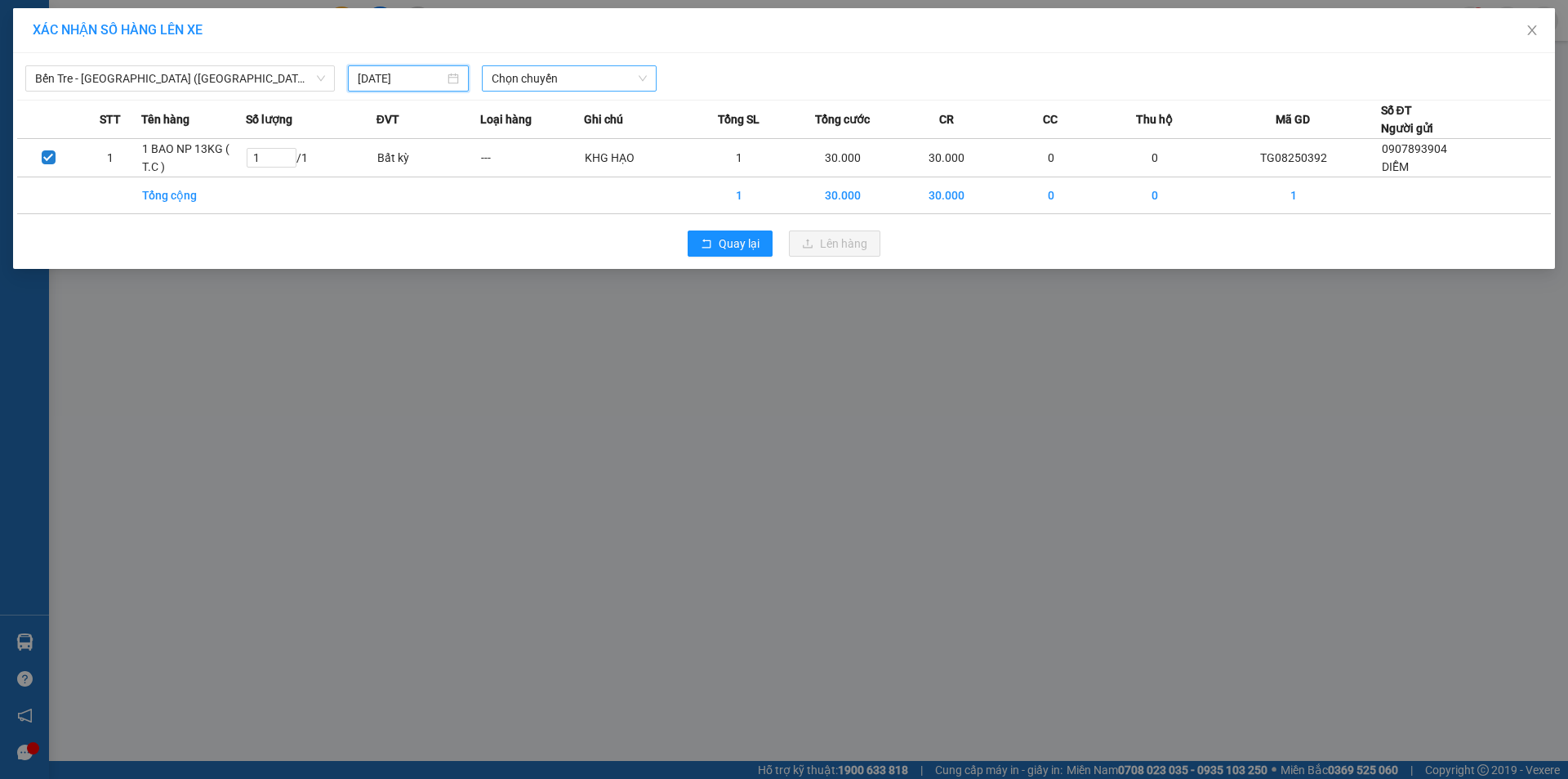
type input "[DATE]"
click at [551, 81] on span "Chọn chuyến" at bounding box center [569, 78] width 155 height 24
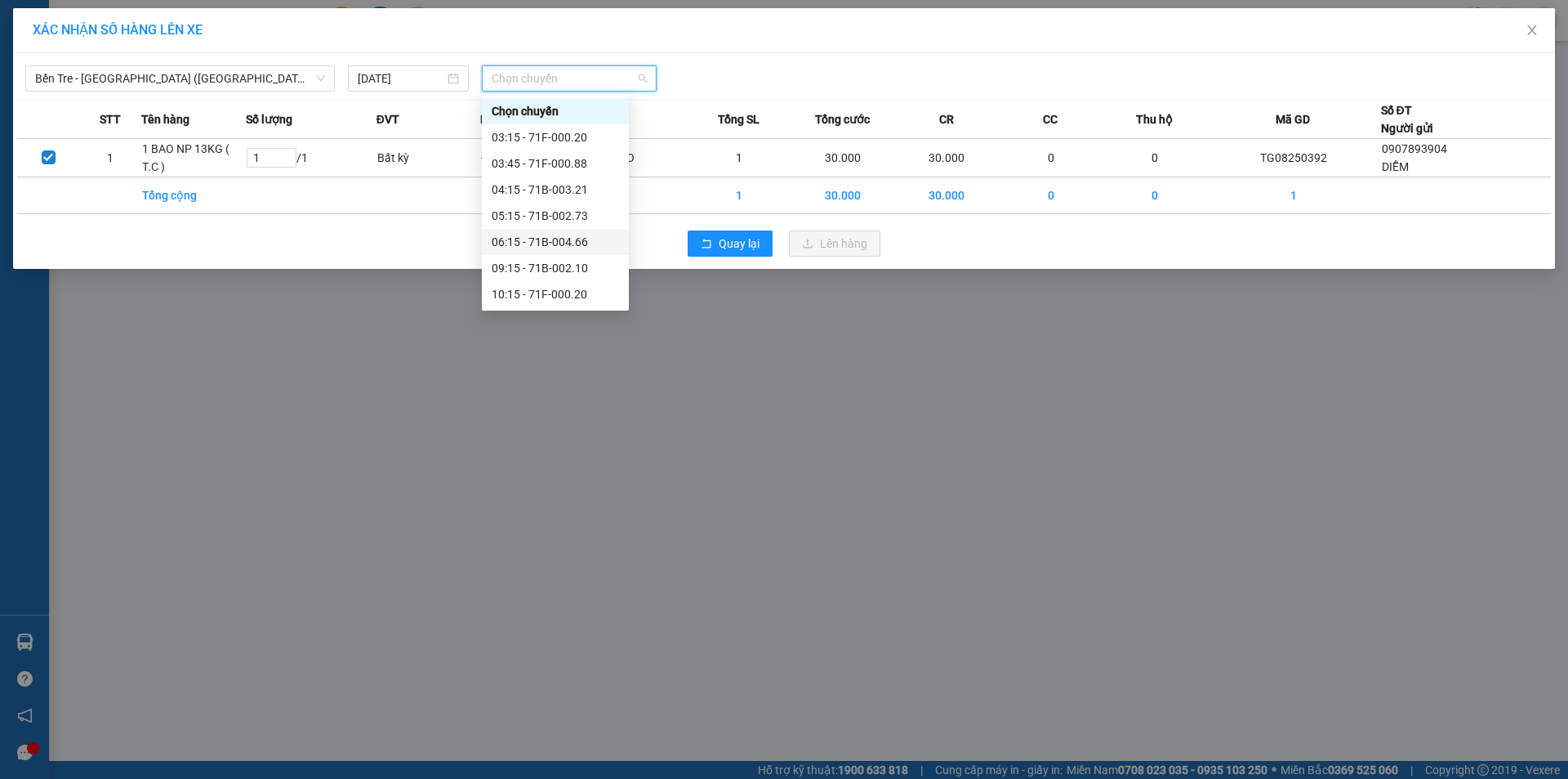
click at [560, 243] on div "06:15 - 71B-004.66" at bounding box center [555, 242] width 127 height 18
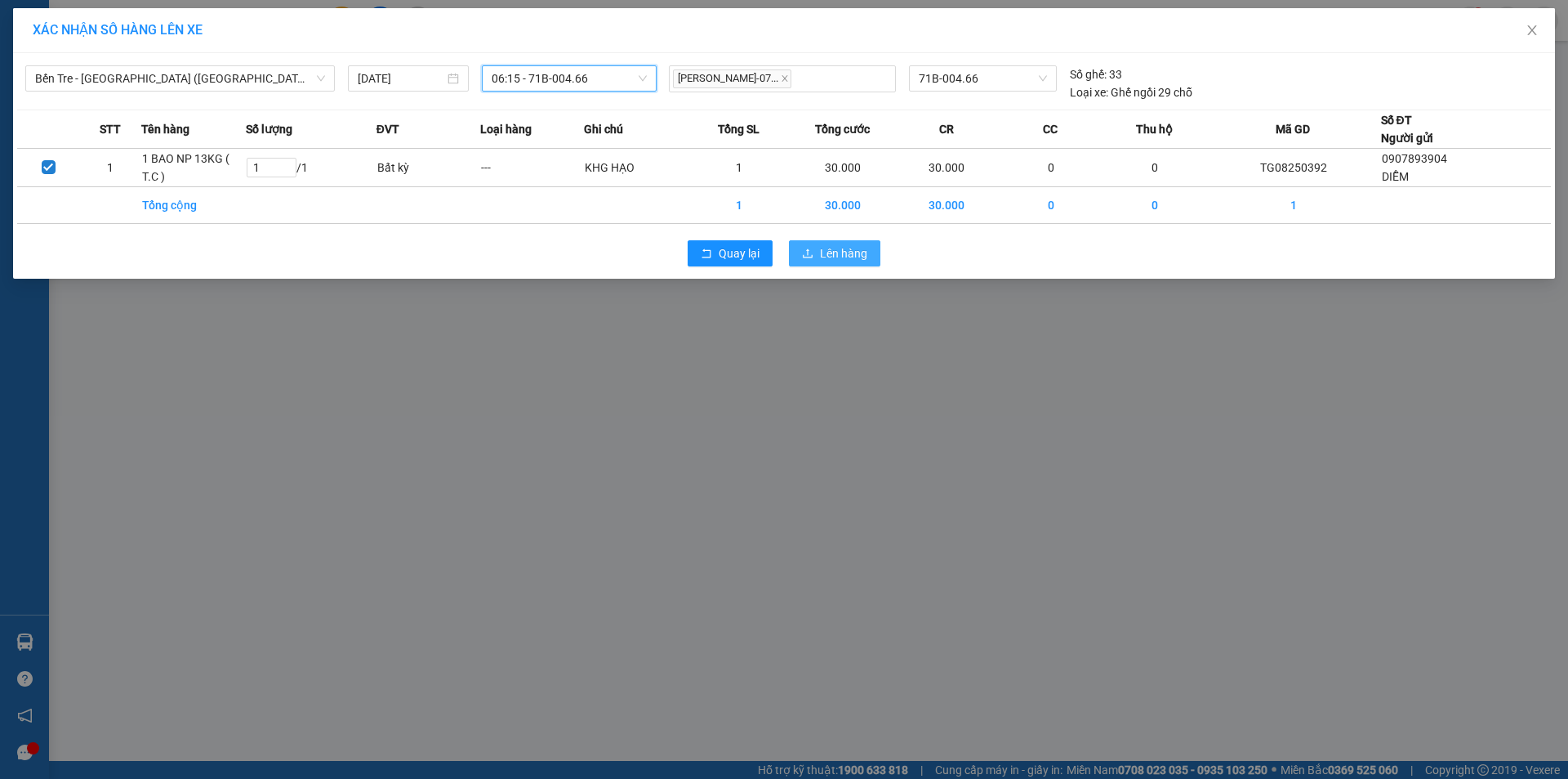
click at [848, 260] on span "Lên hàng" at bounding box center [844, 253] width 48 height 18
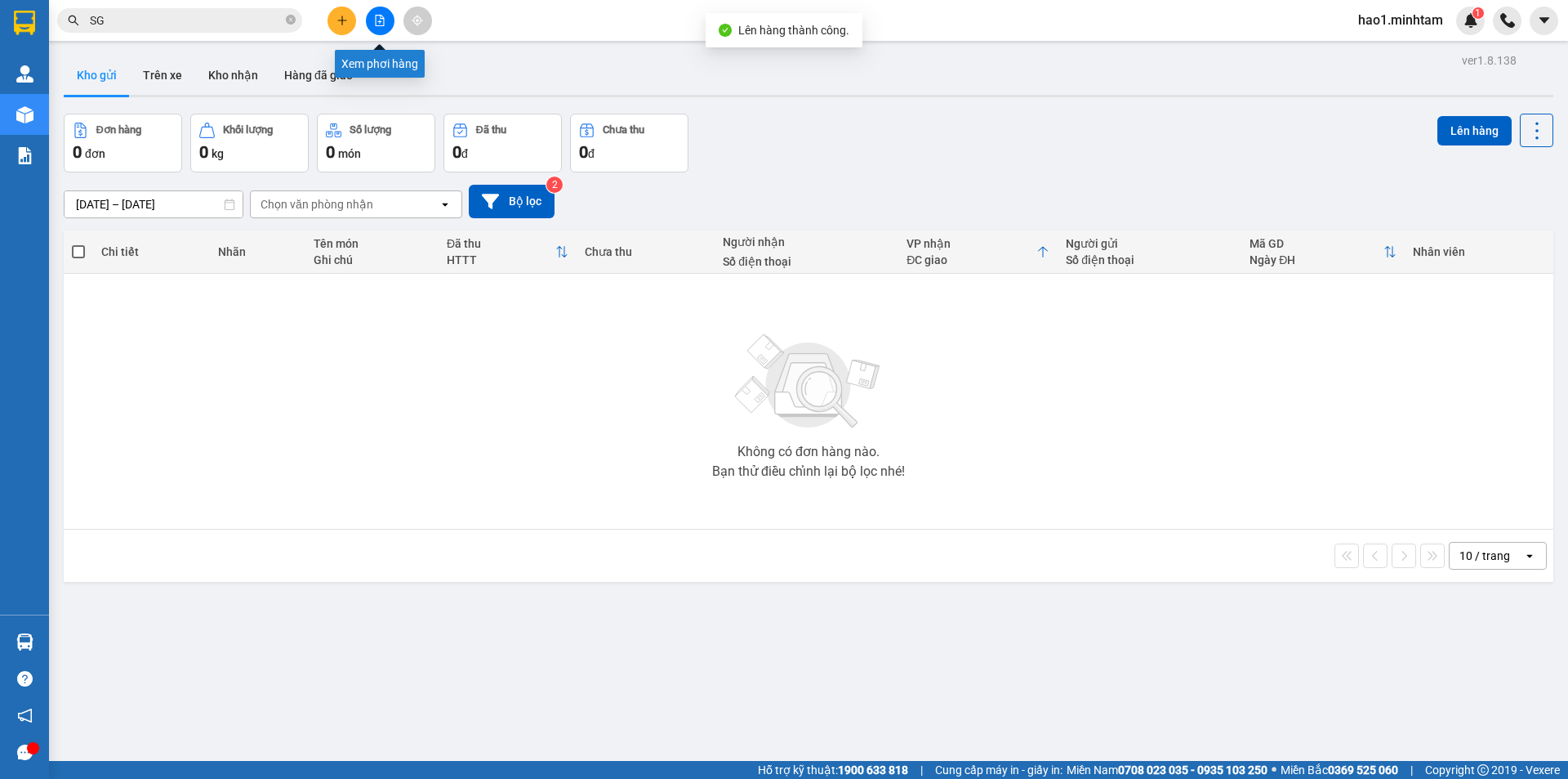
click at [379, 26] on button at bounding box center [379, 20] width 28 height 28
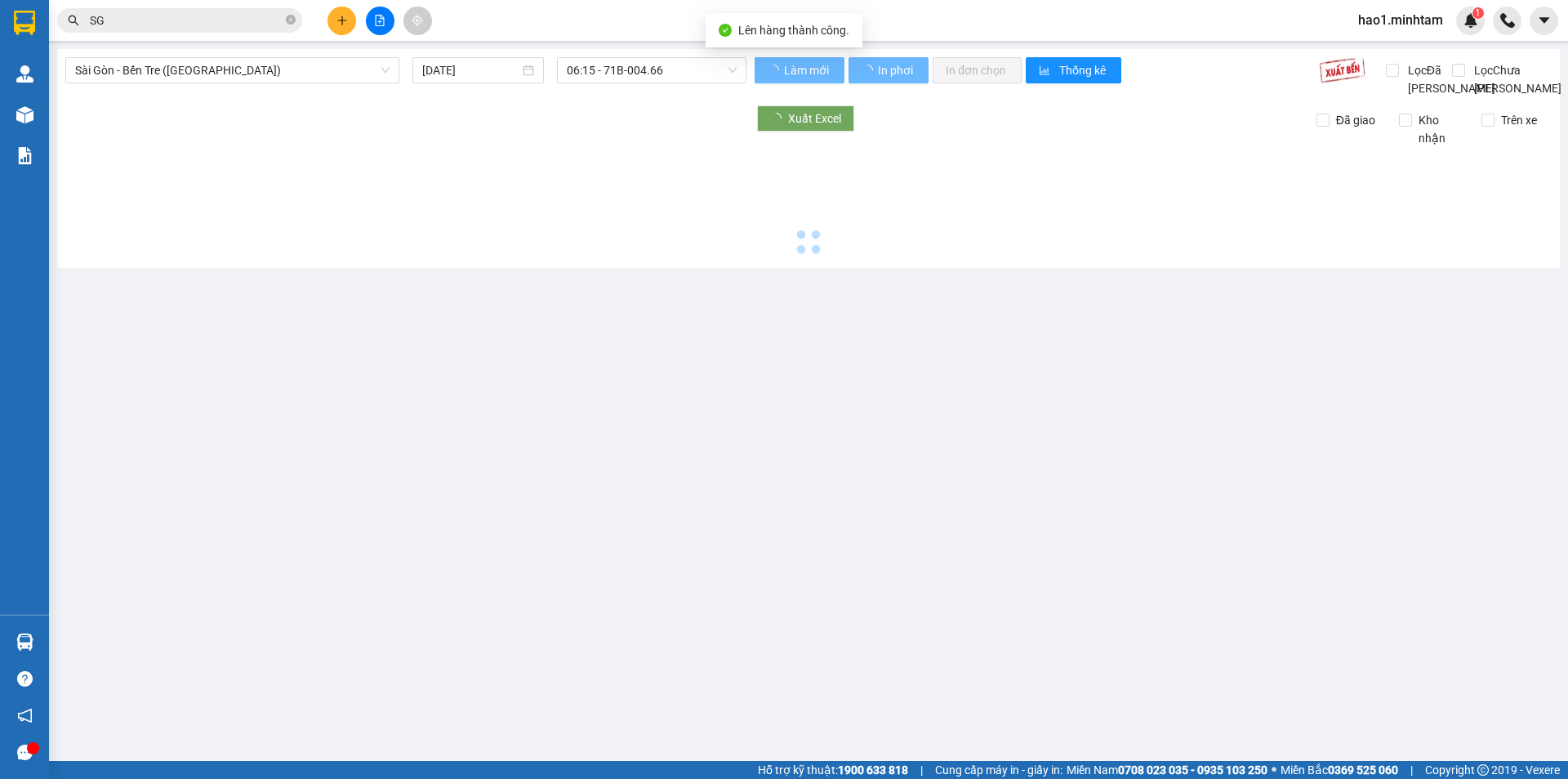
type input "[DATE]"
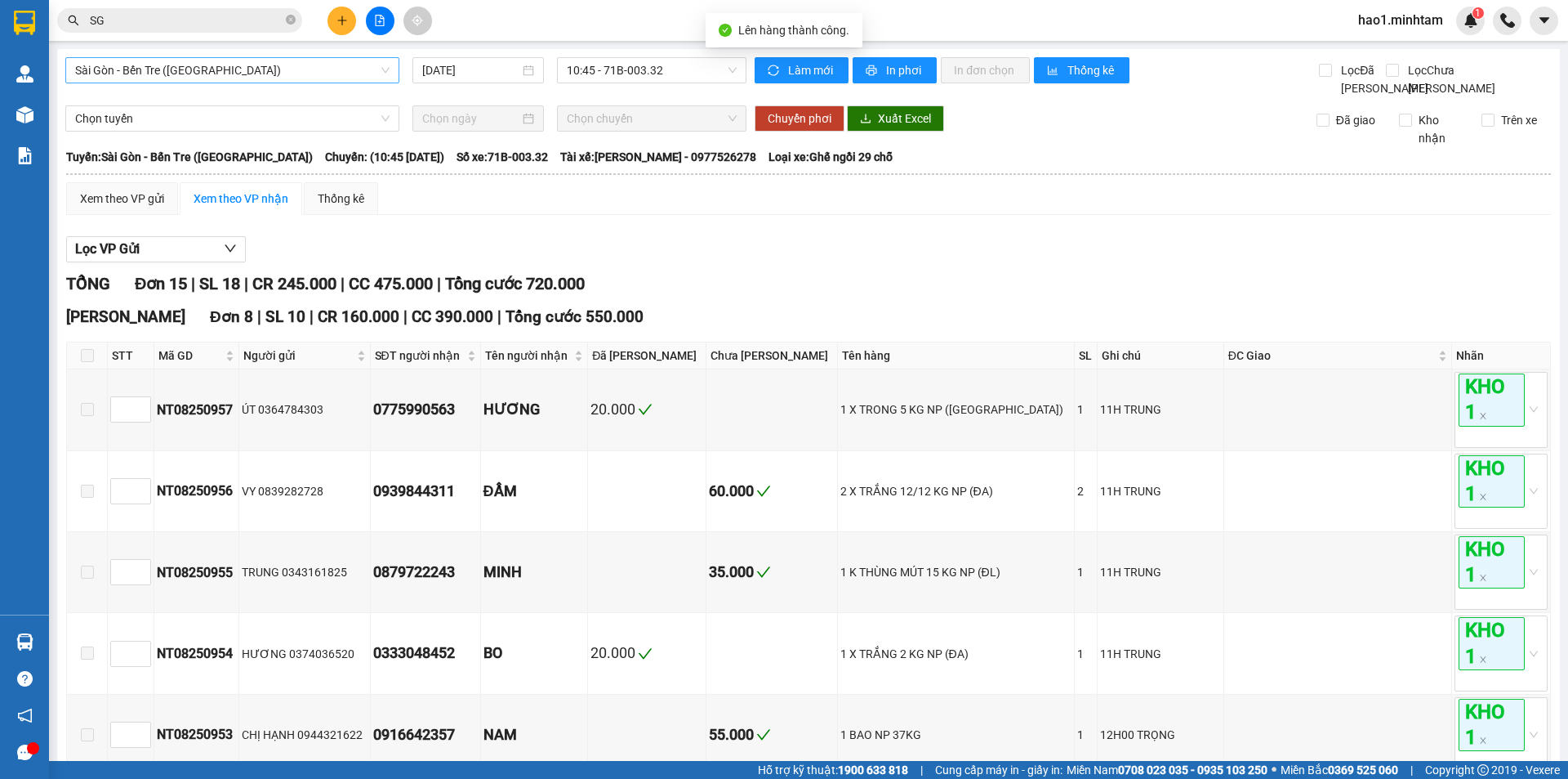
click at [106, 62] on span "Sài Gòn - Bến Tre ([GEOGRAPHIC_DATA])" at bounding box center [232, 70] width 314 height 24
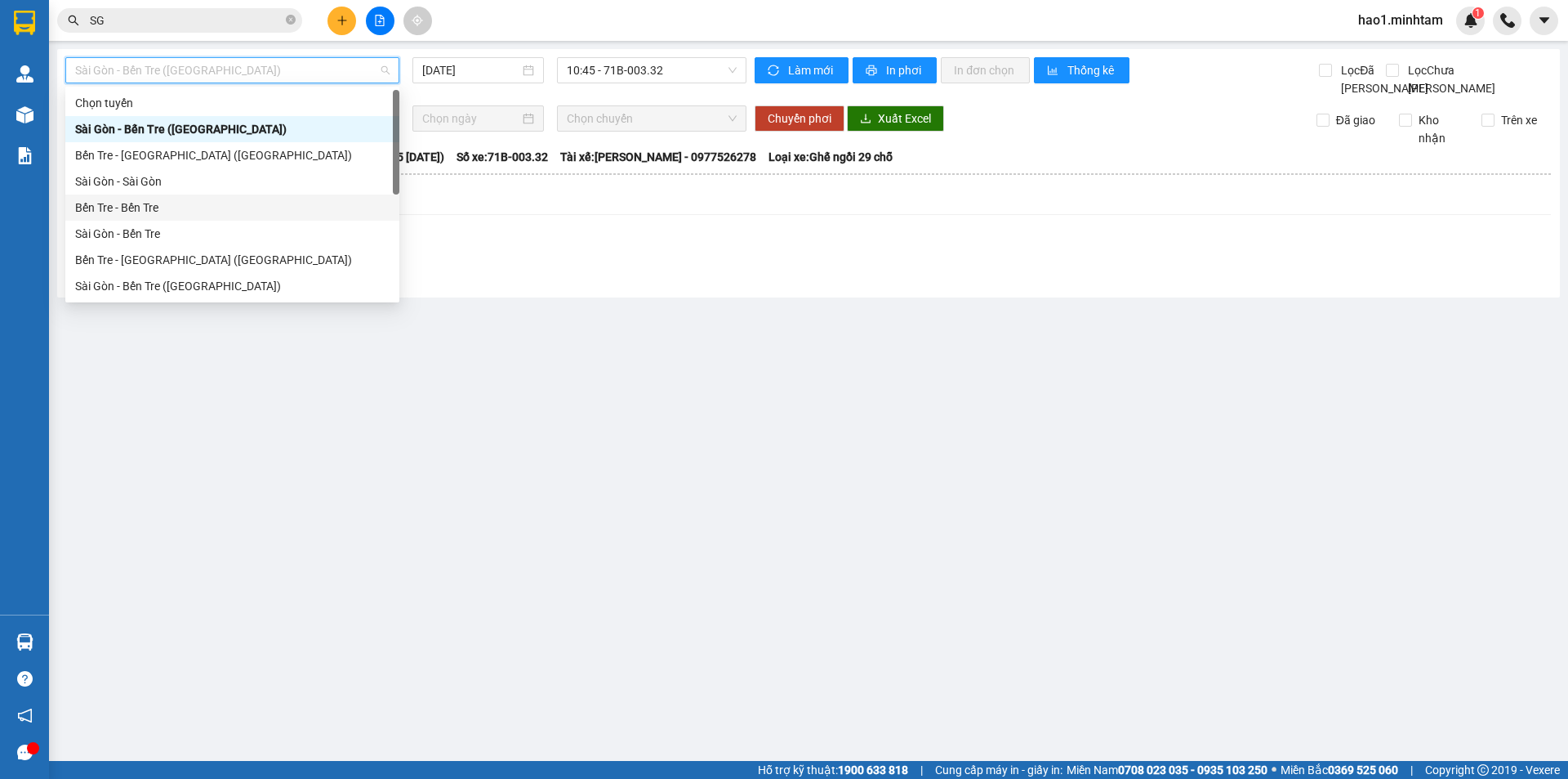
scroll to position [26, 0]
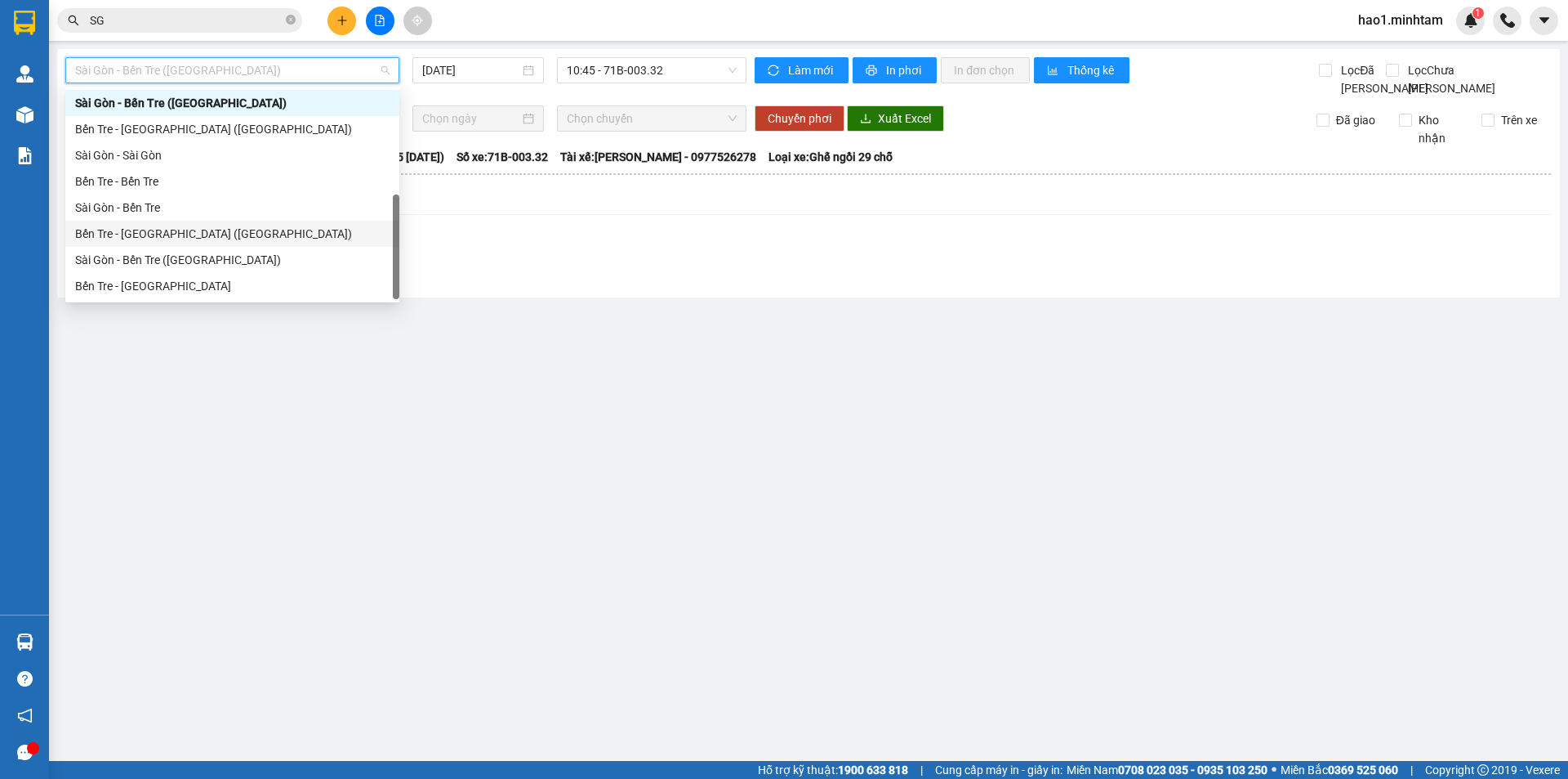
click at [115, 231] on div "Bến Tre - [GEOGRAPHIC_DATA] ([GEOGRAPHIC_DATA])" at bounding box center [232, 234] width 314 height 18
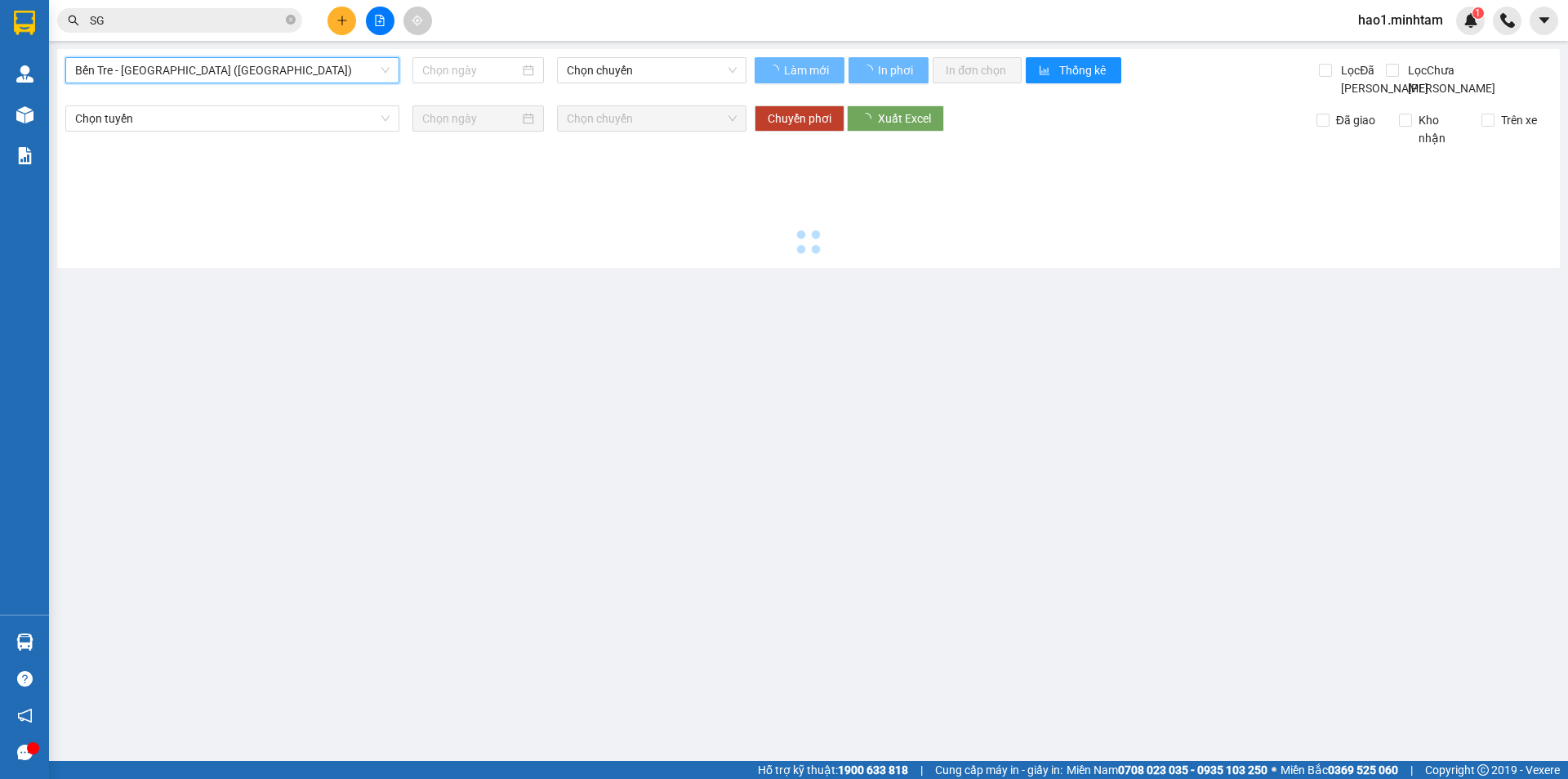
type input "[DATE]"
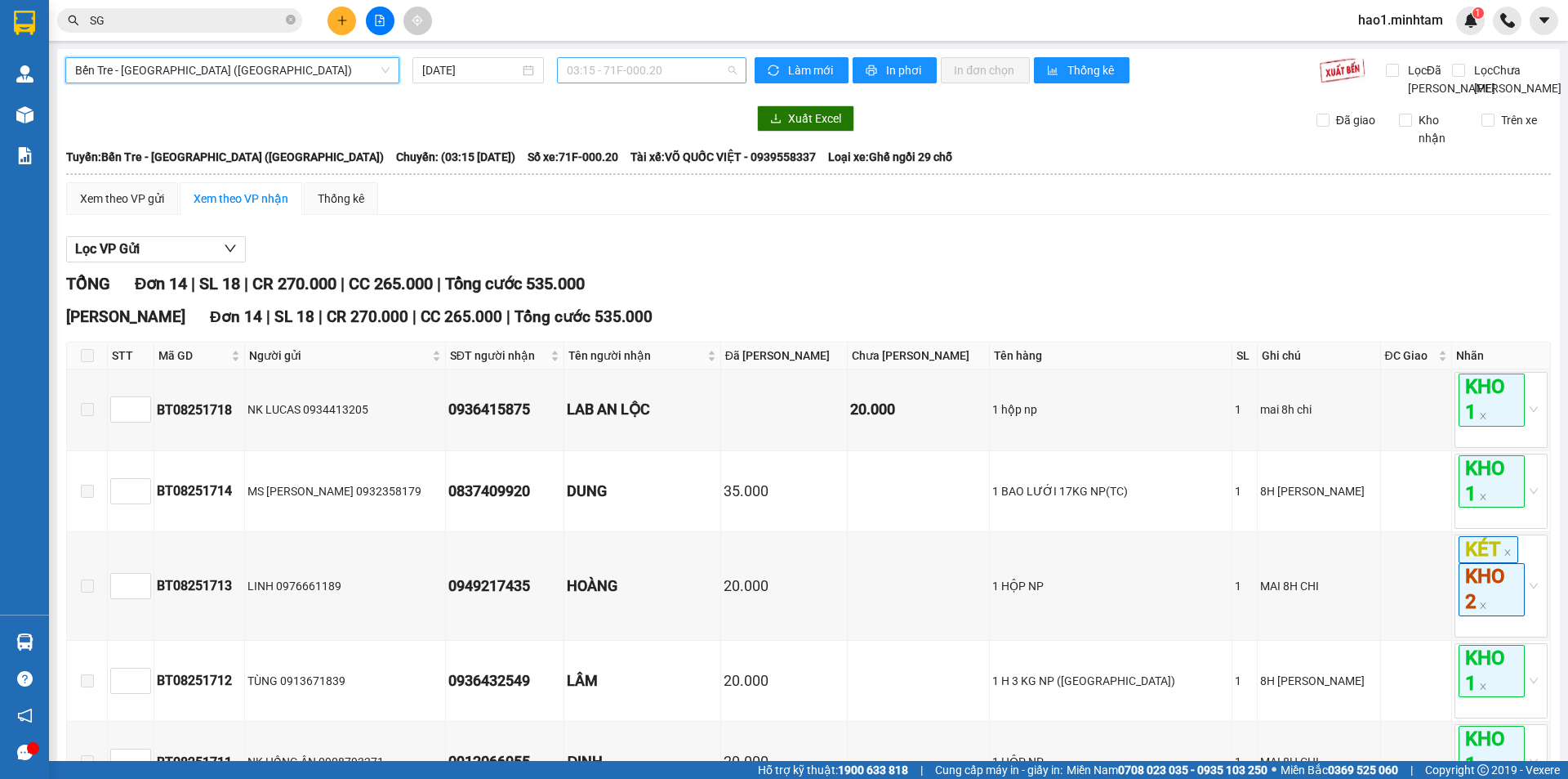
click at [670, 65] on span "03:15 - 71F-000.20" at bounding box center [651, 70] width 170 height 24
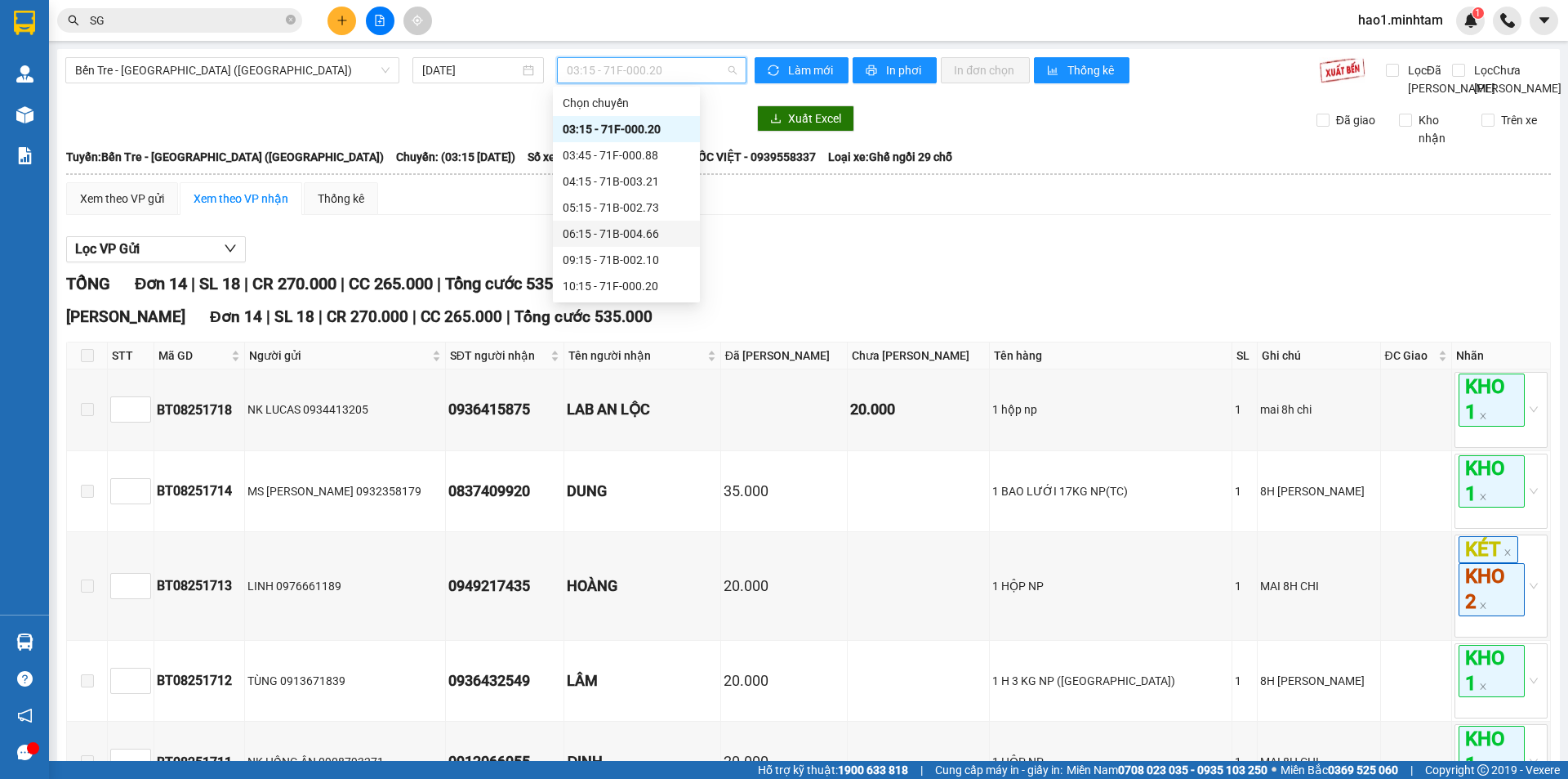
click at [611, 229] on div "06:15 - 71B-004.66" at bounding box center [625, 234] width 127 height 18
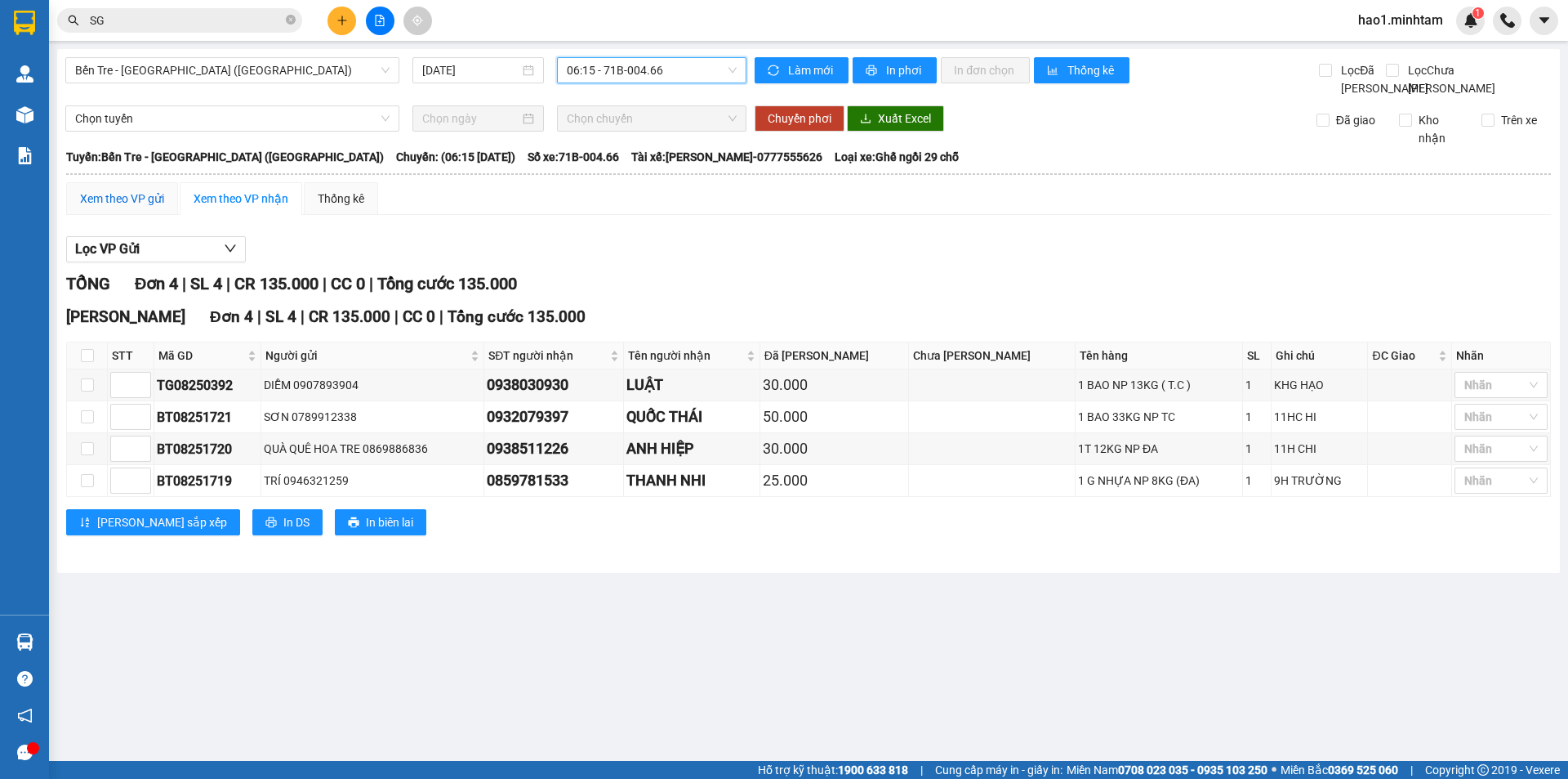
click at [130, 208] on div "Xem theo VP gửi" at bounding box center [122, 198] width 84 height 18
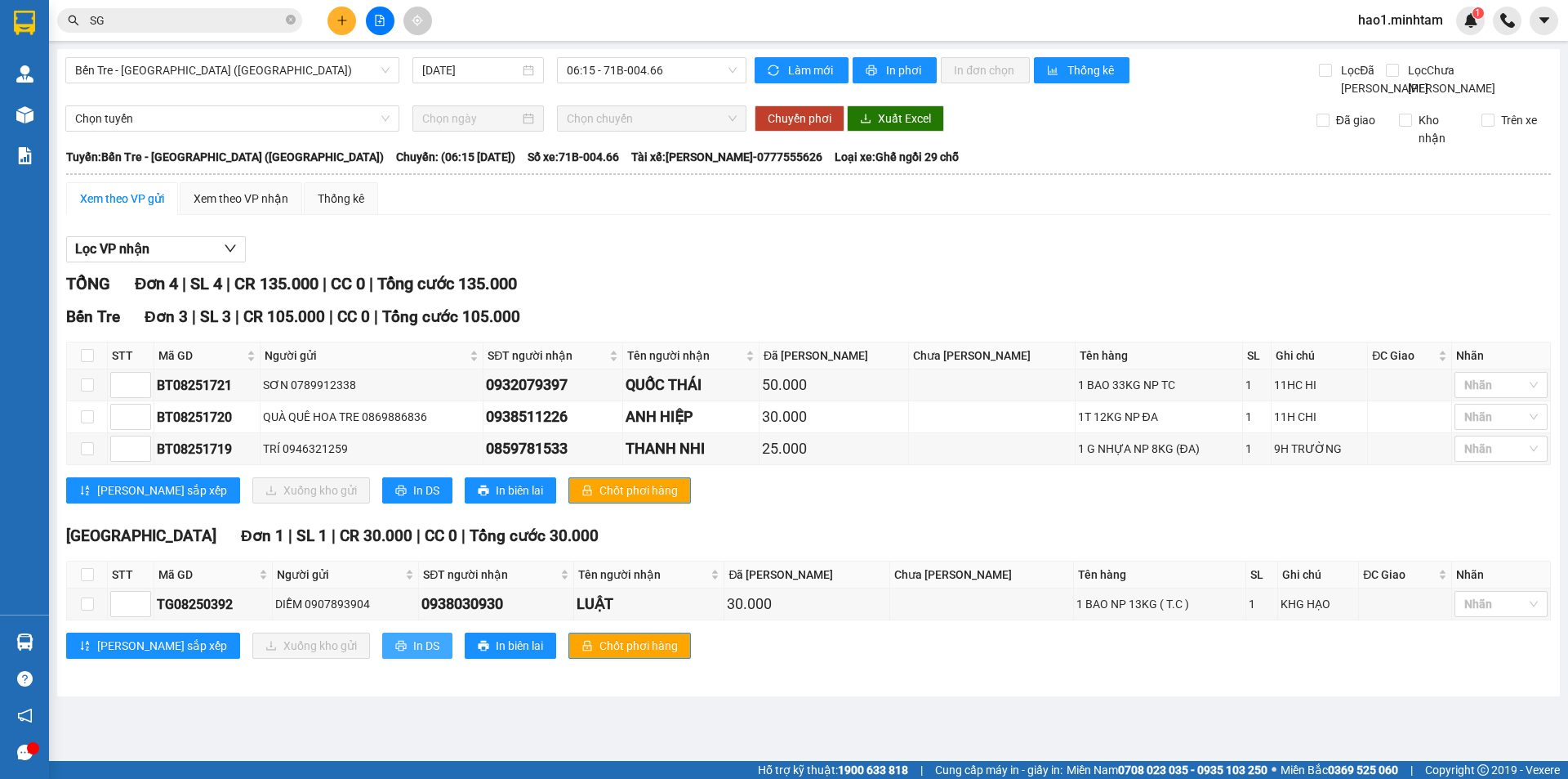
click at [413, 655] on span "In DS" at bounding box center [426, 645] width 26 height 18
drag, startPoint x: 348, startPoint y: 659, endPoint x: 635, endPoint y: 587, distance: 295.9
click at [413, 655] on span "In DS" at bounding box center [426, 645] width 26 height 18
click at [345, 27] on button at bounding box center [341, 20] width 28 height 28
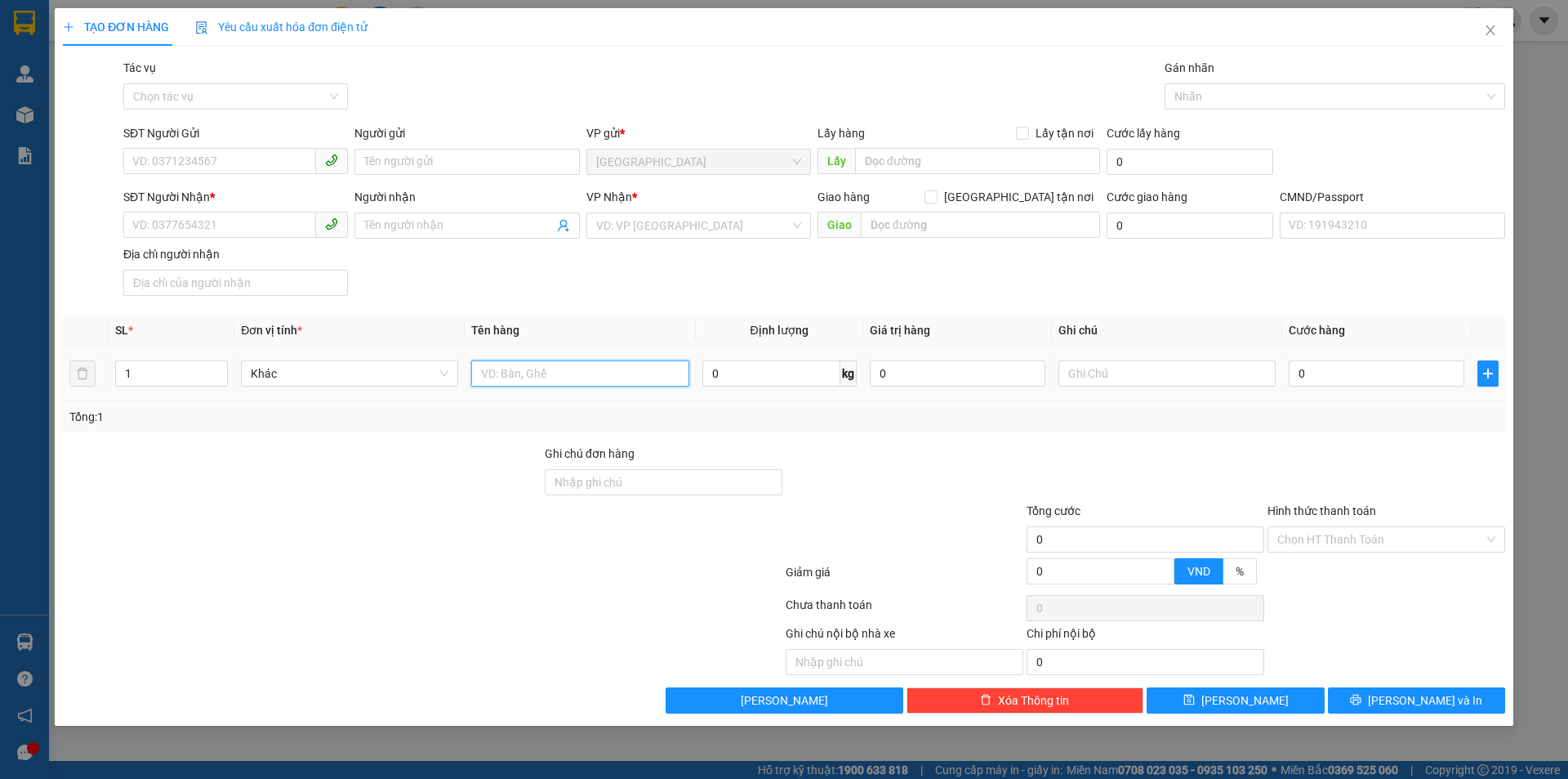
click at [580, 375] on input "text" at bounding box center [580, 373] width 217 height 26
type input "1 X TRẮNG NP 7KG"
click at [231, 159] on input "SĐT Người Gửi" at bounding box center [219, 160] width 193 height 26
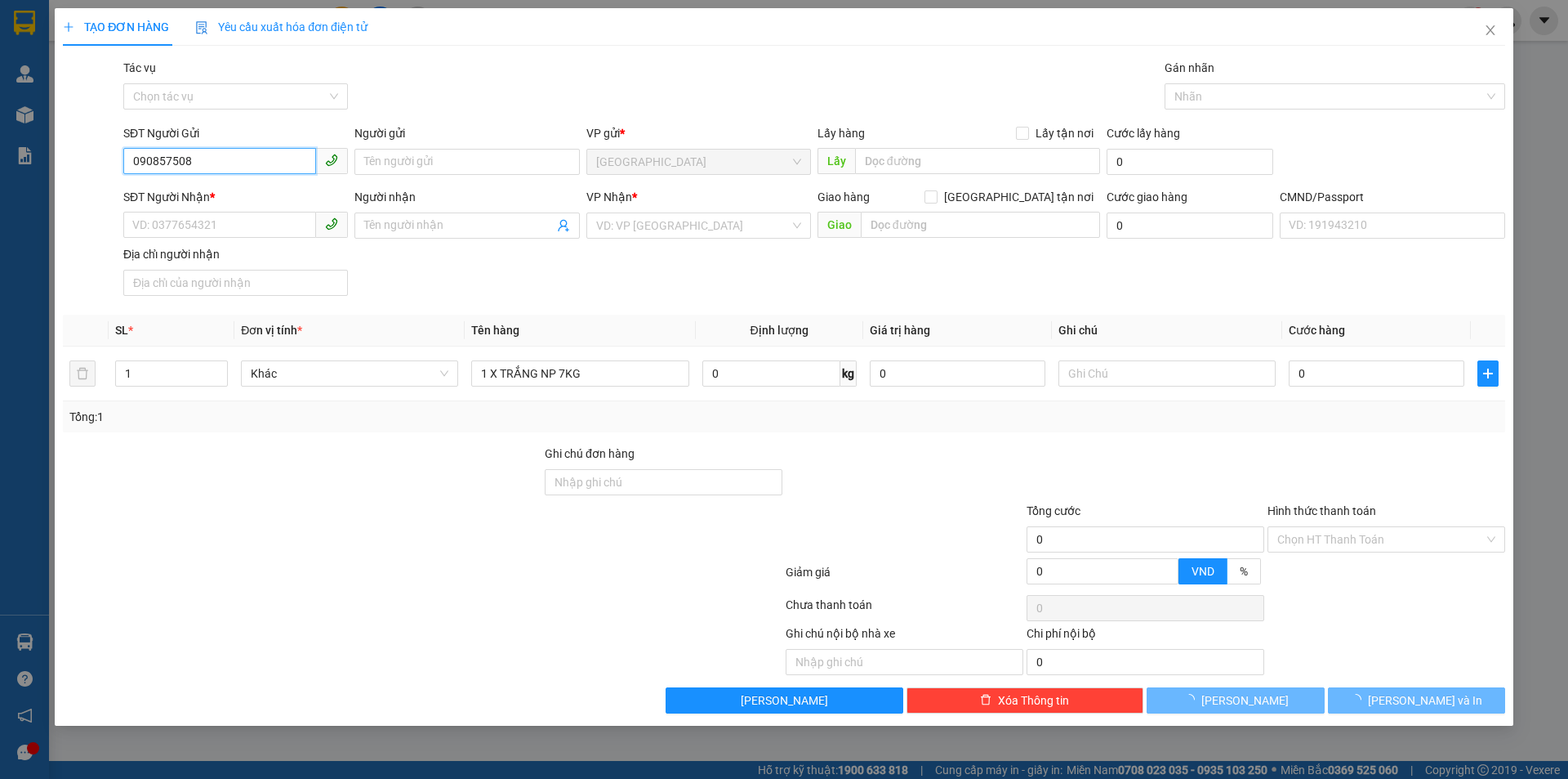
type input "0908575080"
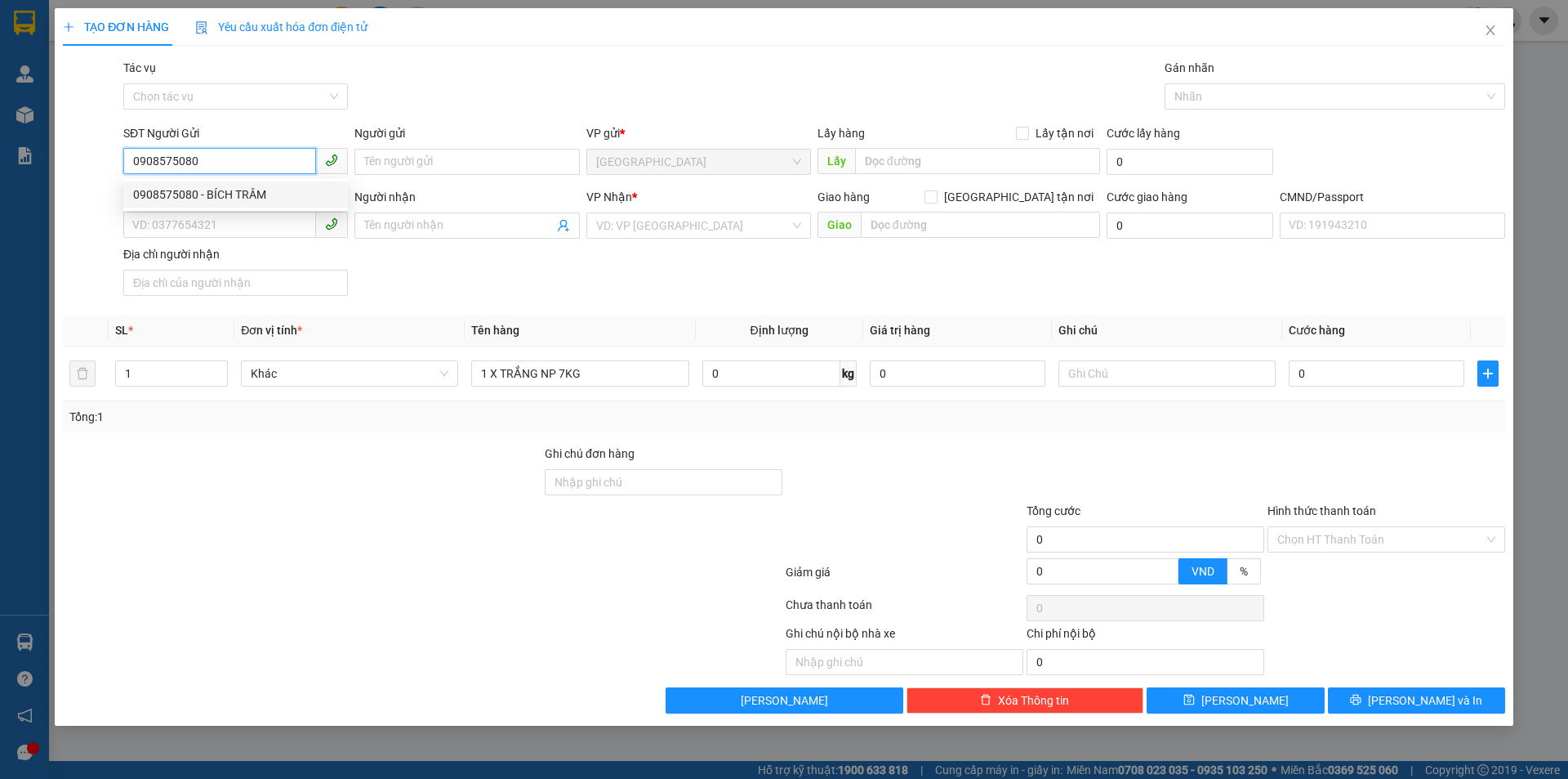
click at [207, 189] on div "0908575080 - BÍCH TRÂM" at bounding box center [235, 194] width 205 height 18
type input "BÍCH TRÂM"
type input "0918915855"
type input "HOÀI"
checkbox input "true"
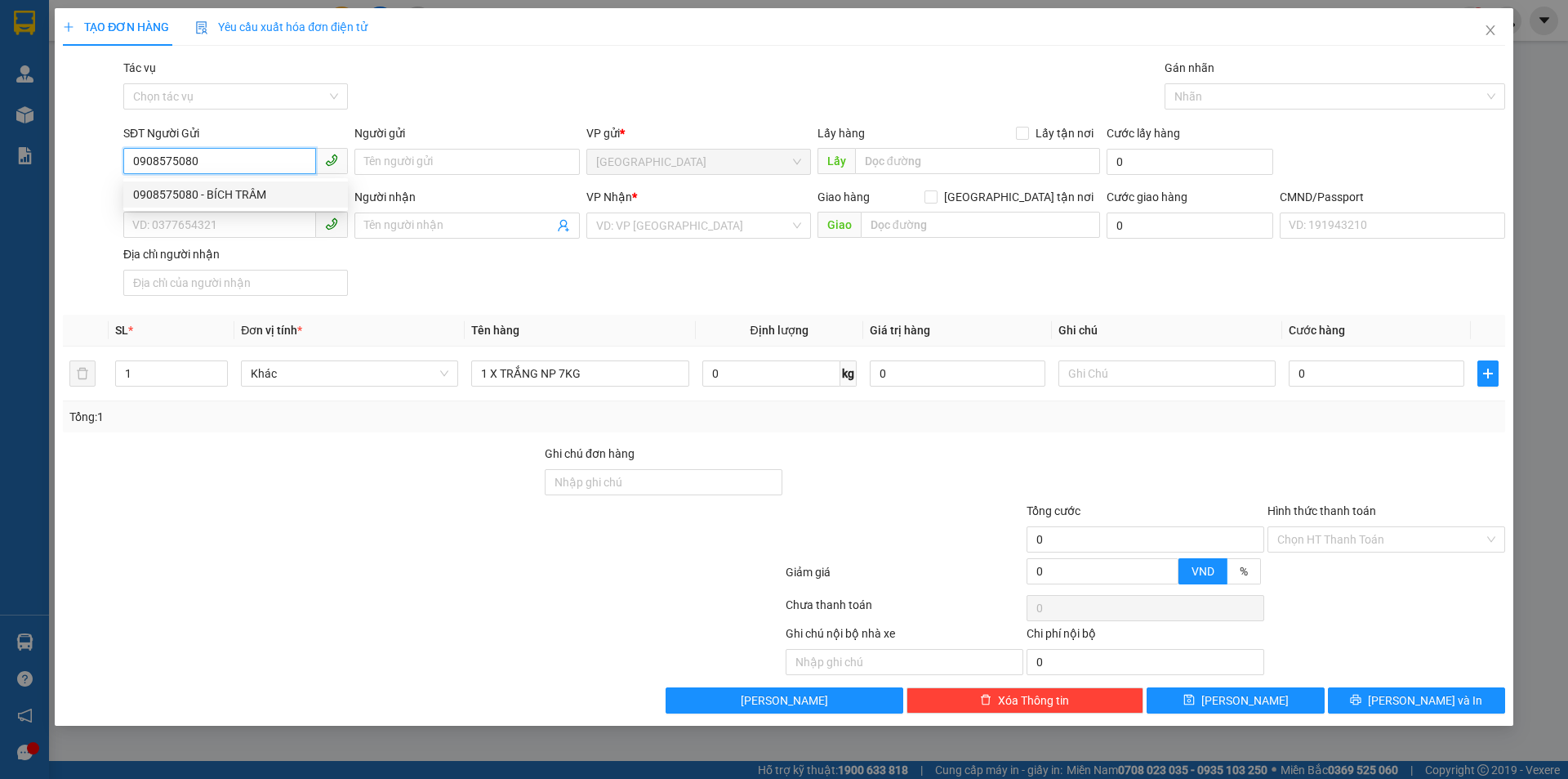
type input "123 BÀU CÁT 1 P14 Q TÂN BÌNH"
type input "100.000"
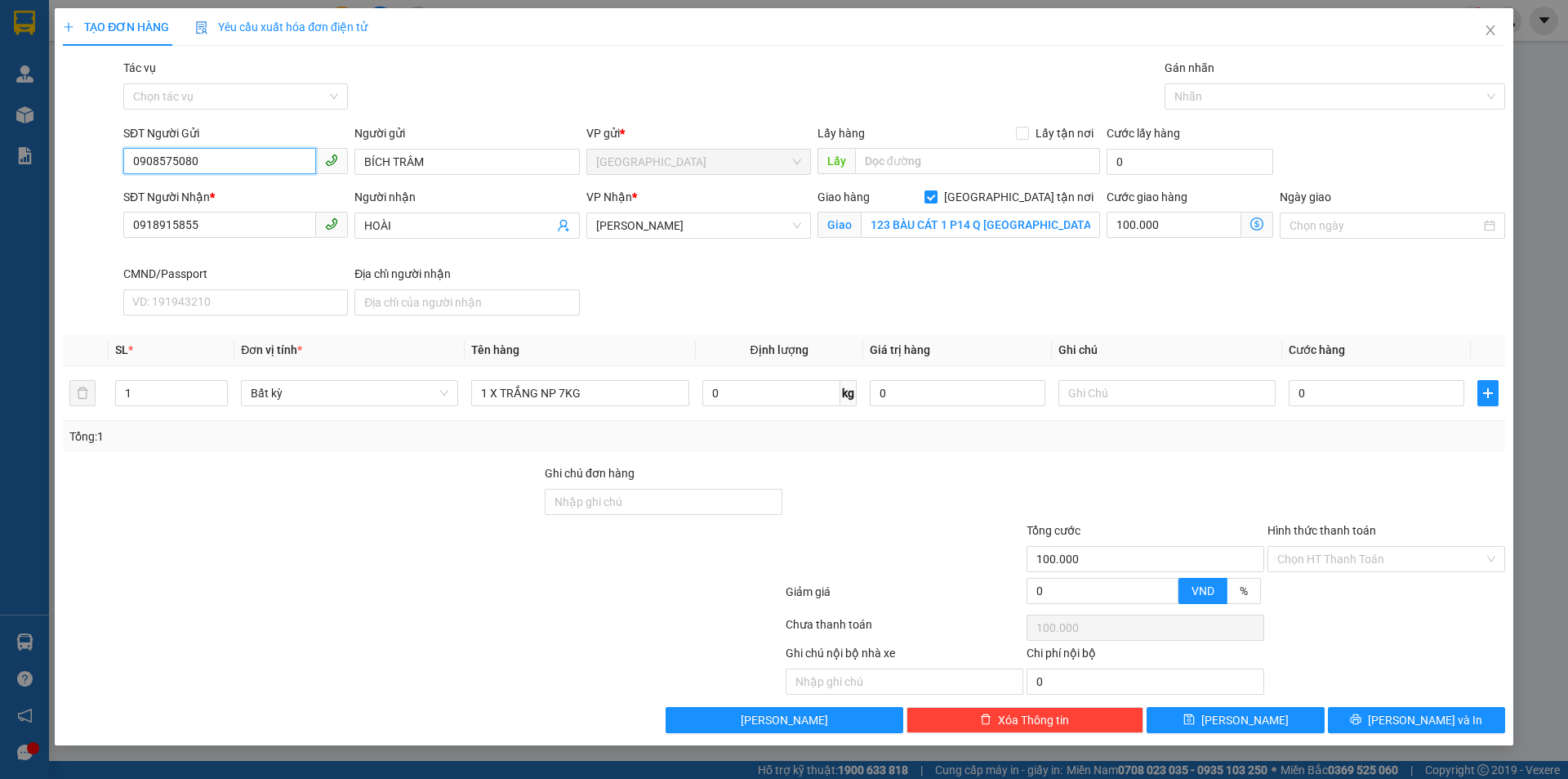
type input "0908575080"
click at [610, 271] on div "SĐT Người Nhận * 0918915855 Người nhận HOÀI VP Nhận * Hồ Chí Minh Giao hàng Gia…" at bounding box center [815, 255] width 1389 height 134
click at [1134, 398] on input "text" at bounding box center [1167, 393] width 217 height 26
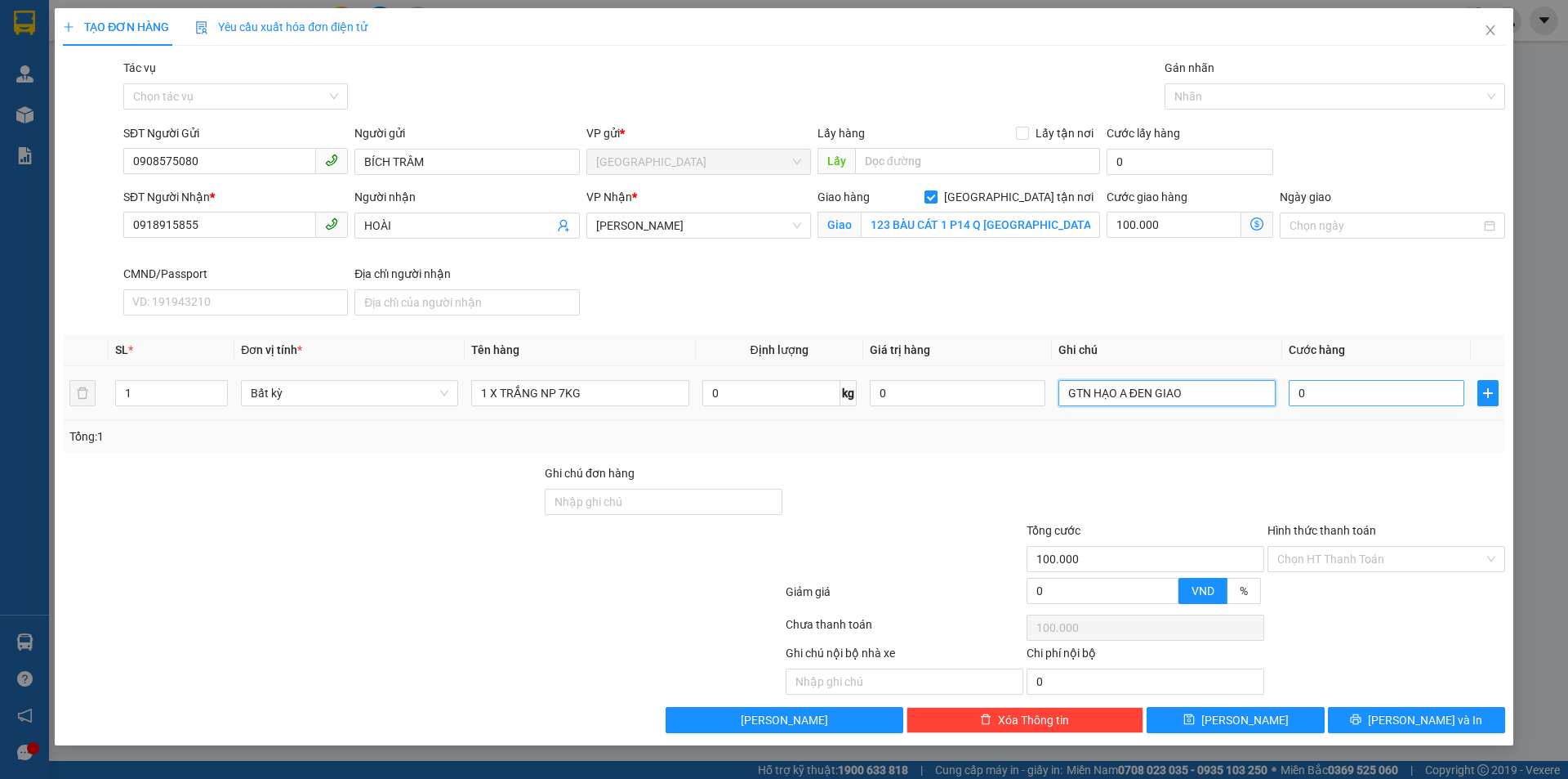
type input "GTN HẠO A ĐEN GIAO"
click at [1331, 395] on input "0" at bounding box center [1376, 393] width 176 height 26
type input "2"
type input "100.002"
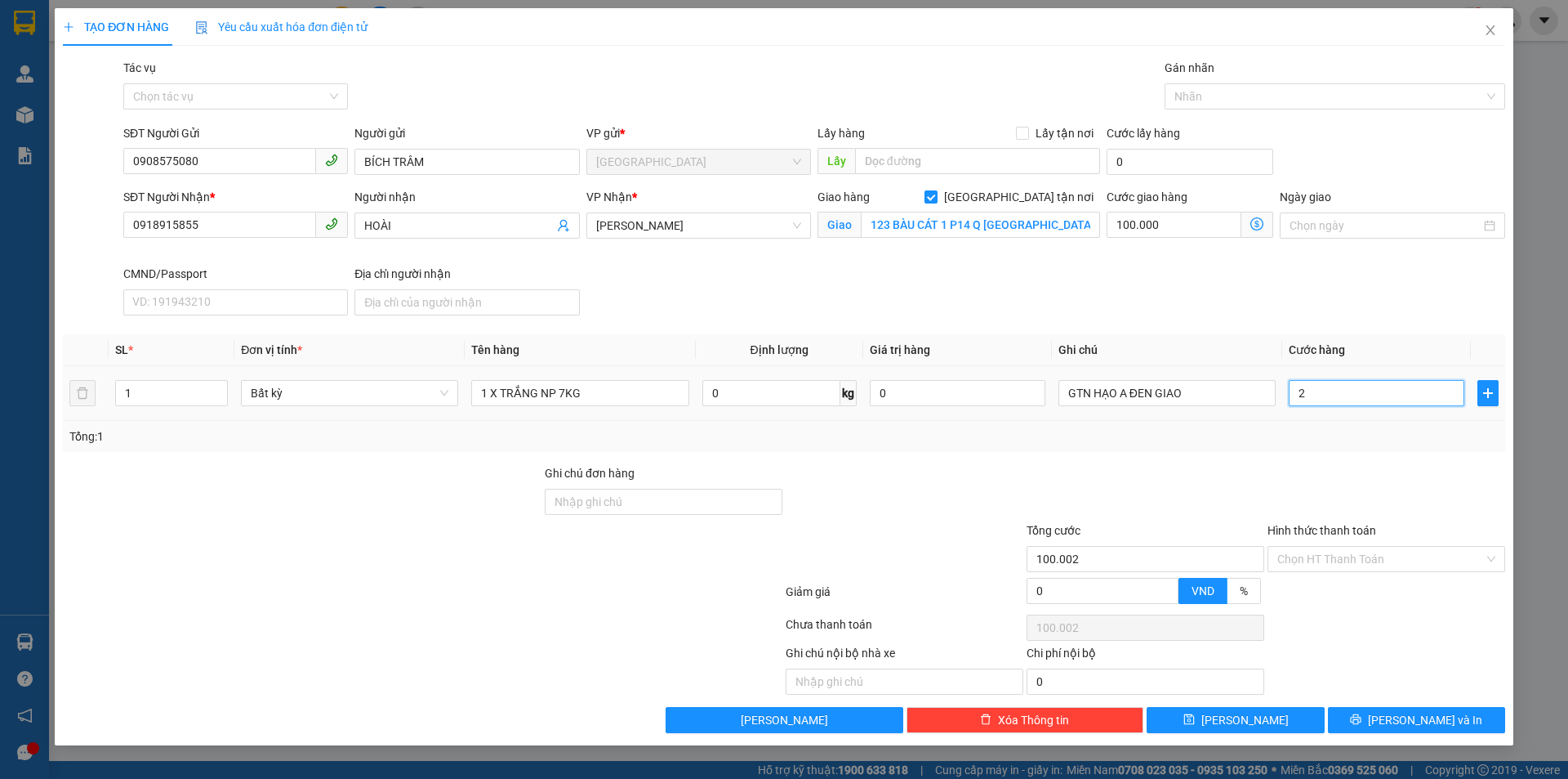
type input "25"
type input "100.025"
type input "25.000"
type input "125.000"
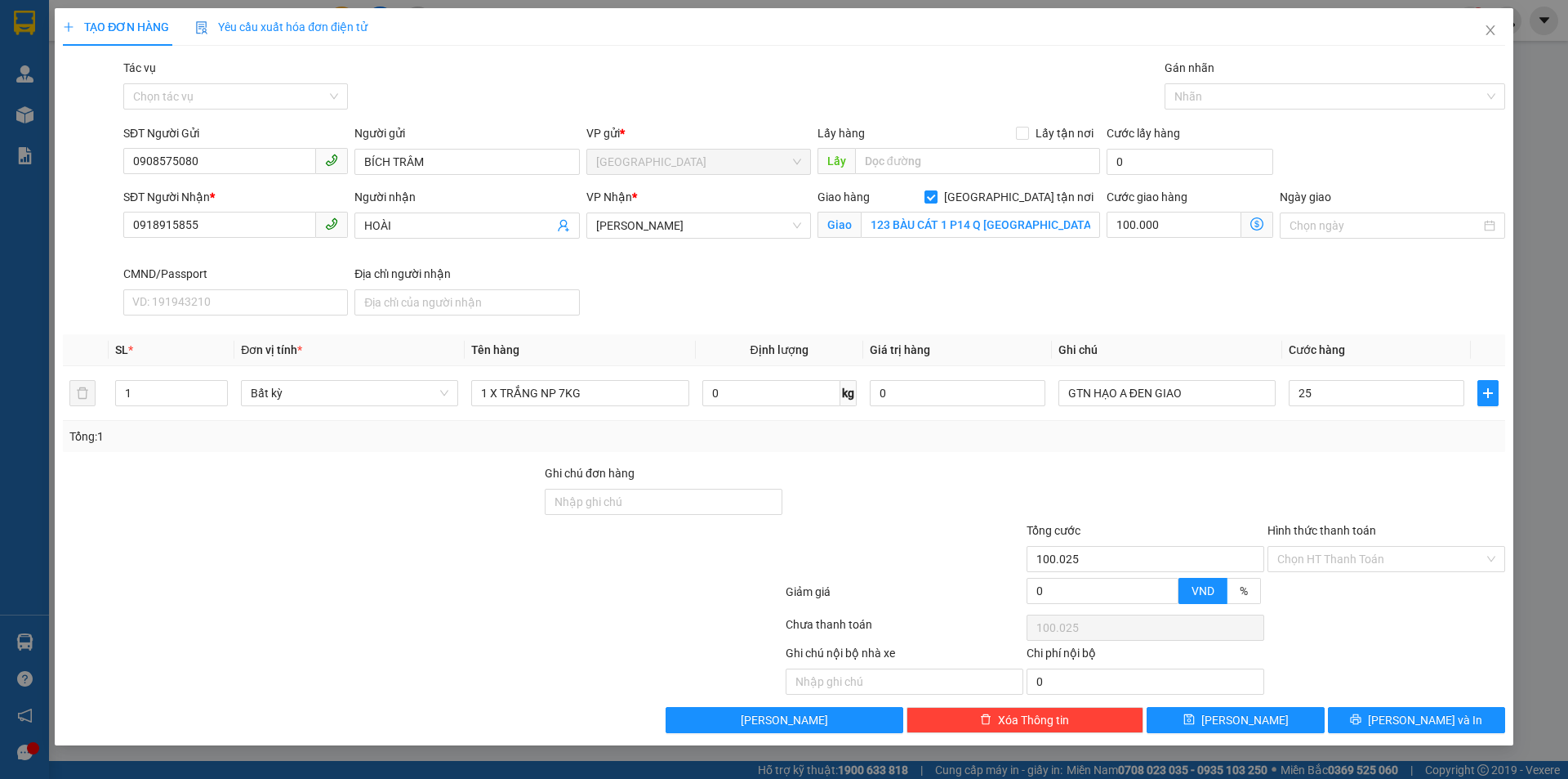
type input "125.000"
click at [1293, 443] on div "Tổng: 1" at bounding box center [784, 436] width 1429 height 18
click at [1172, 220] on input "100.000" at bounding box center [1173, 224] width 135 height 26
type input "25.008"
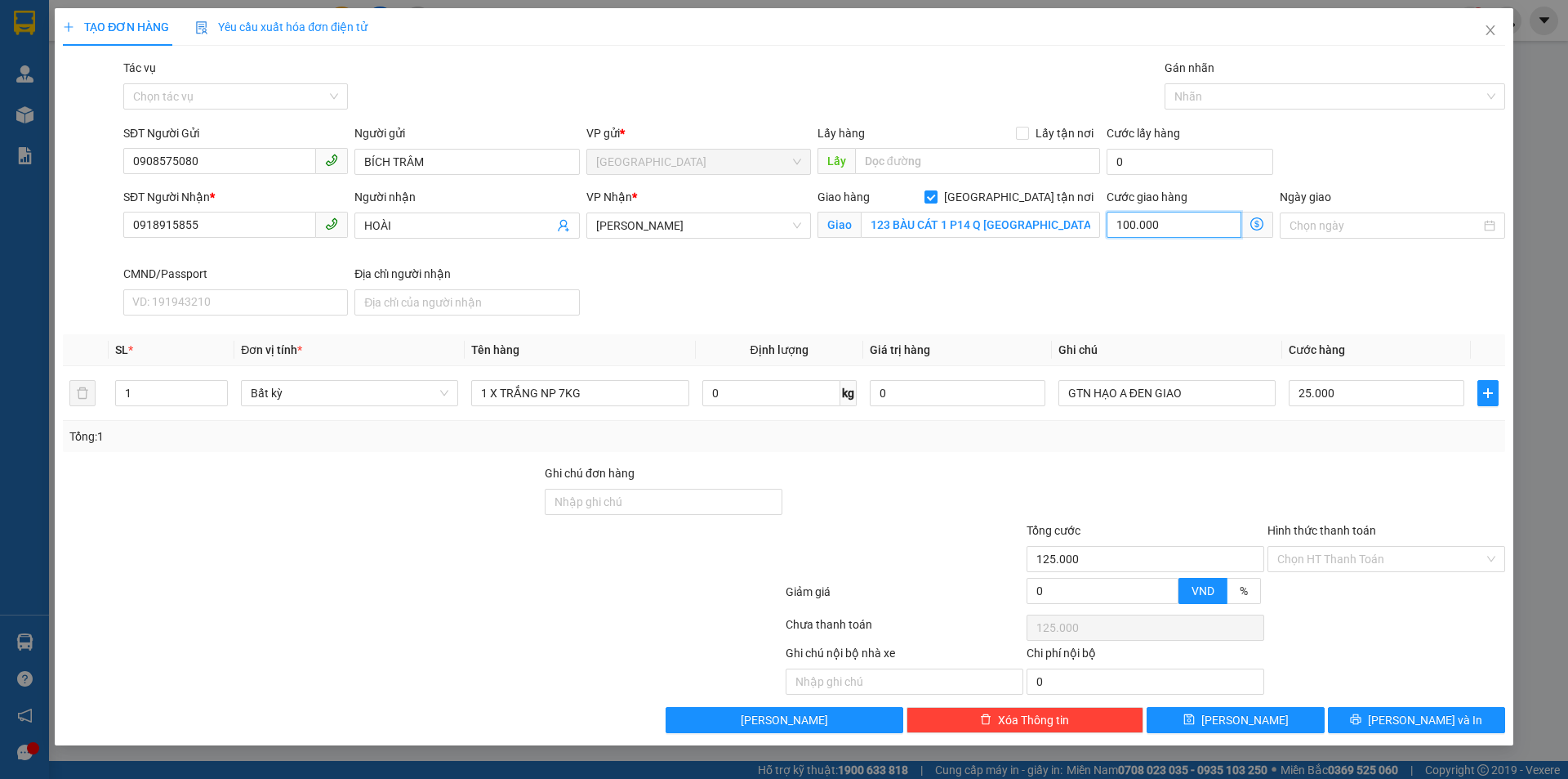
type input "25.008"
type input "8"
type input "25.080"
type input "80"
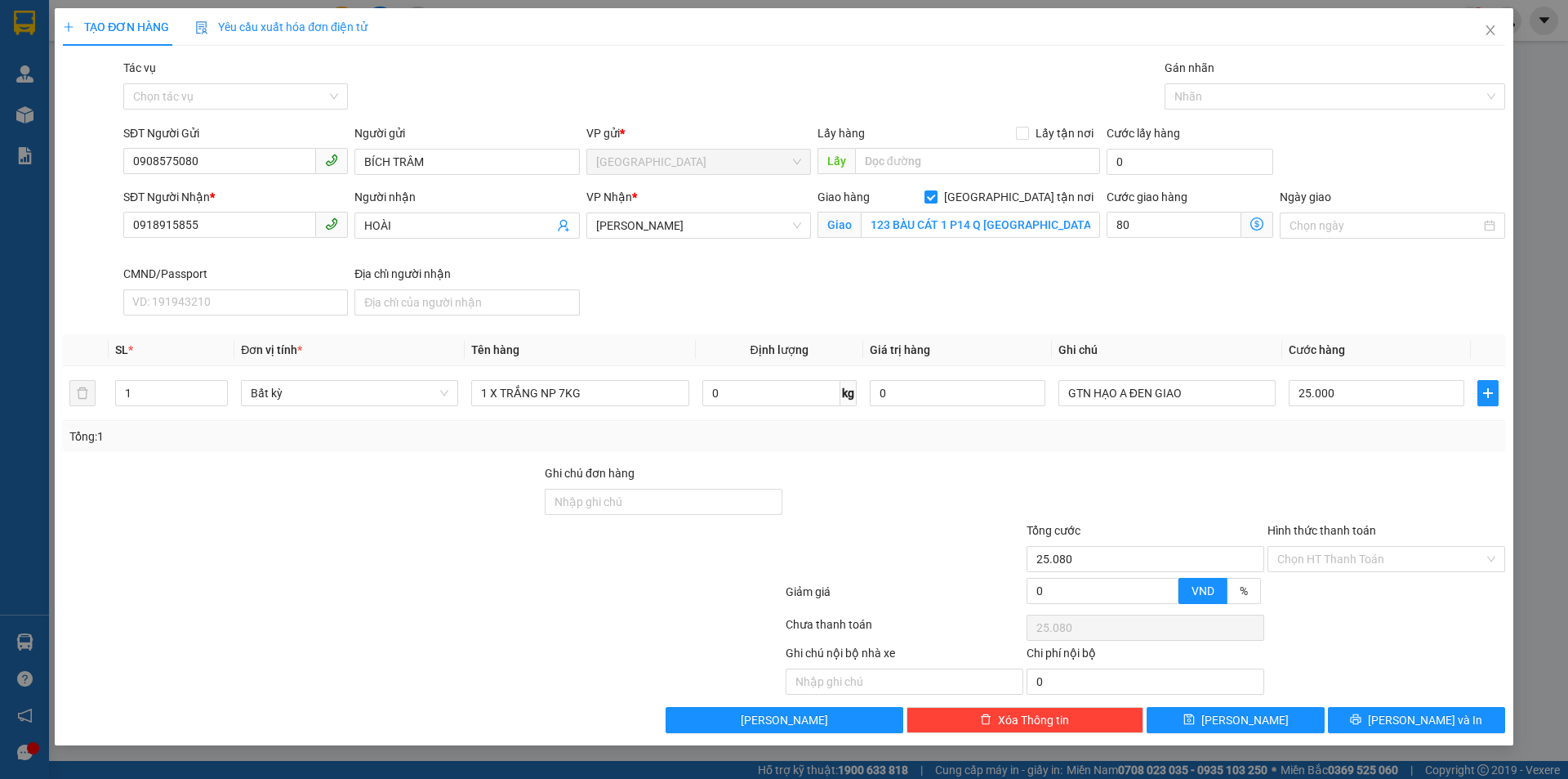
type input "105.000"
type input "80.000"
click at [1171, 275] on div "SĐT Người Nhận * 0918915855 Người nhận HOÀI VP Nhận * Hồ Chí Minh Giao hàng Gia…" at bounding box center [815, 255] width 1389 height 134
click at [1382, 567] on input "Hình thức thanh toán" at bounding box center [1380, 558] width 207 height 24
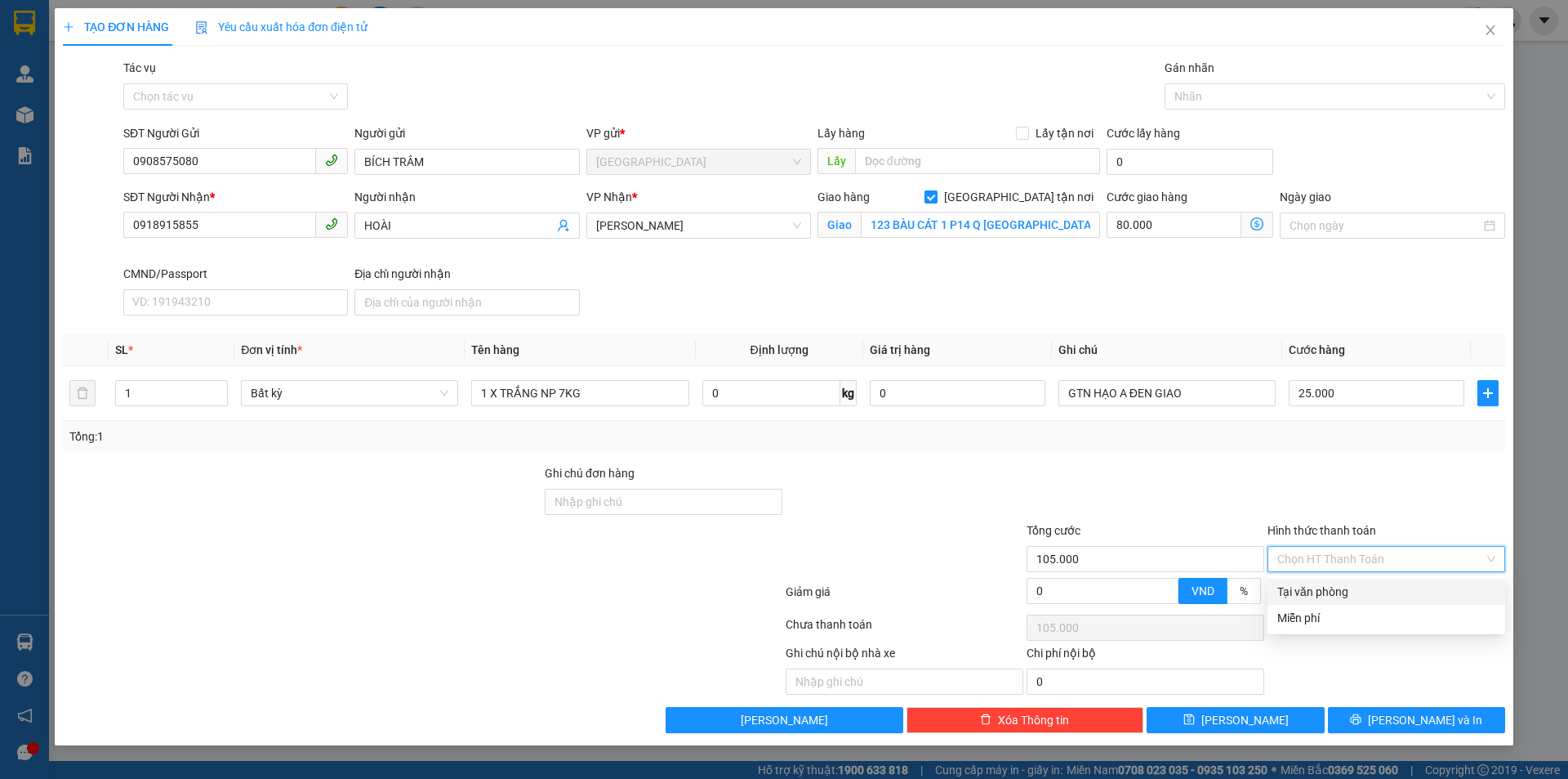
click at [1374, 590] on div "Tại văn phòng" at bounding box center [1386, 591] width 218 height 18
type input "0"
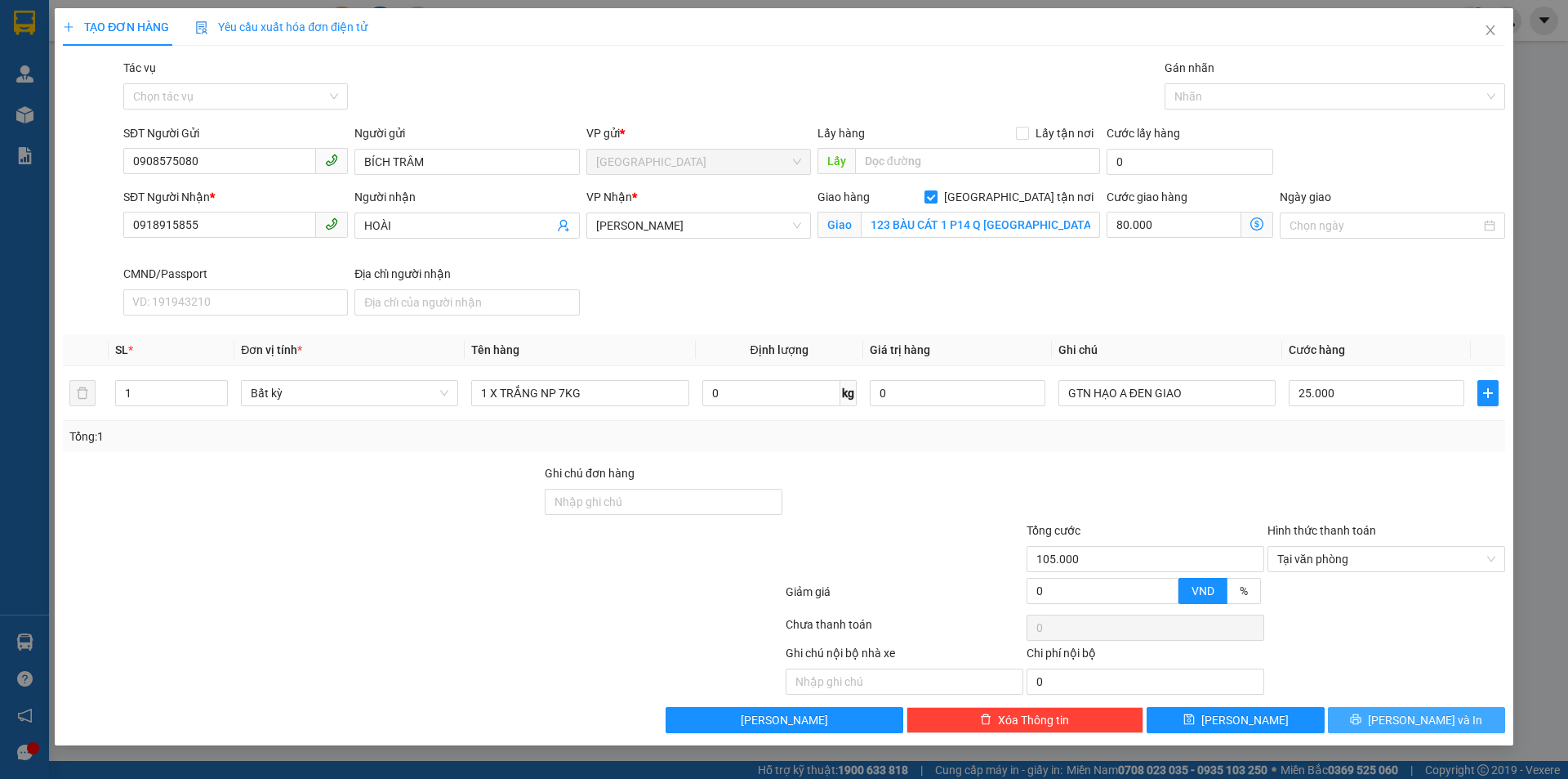
click at [1408, 721] on span "Lưu và In" at bounding box center [1425, 720] width 114 height 18
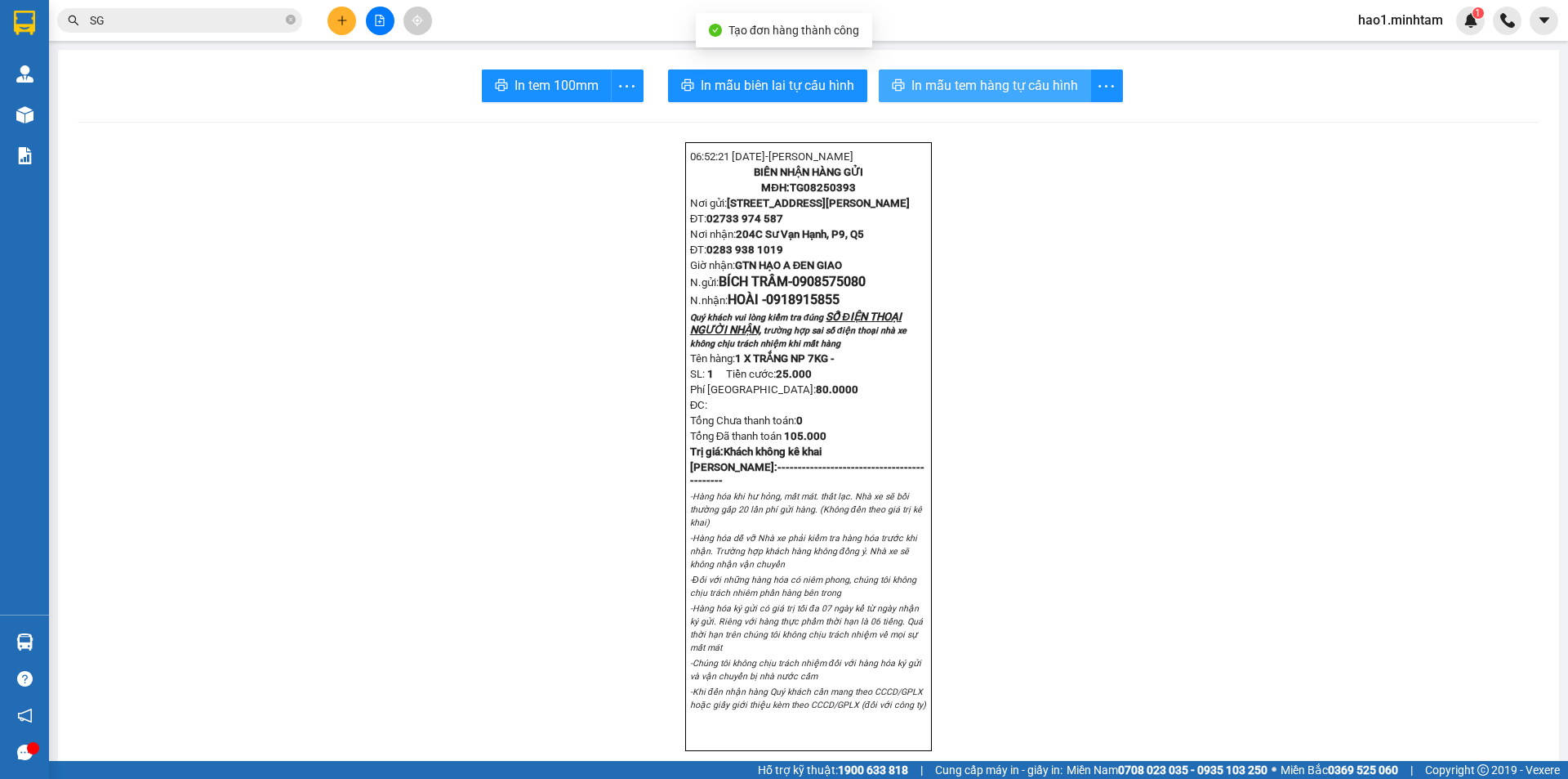
click at [978, 85] on span "In mẫu tem hàng tự cấu hình" at bounding box center [995, 84] width 167 height 20
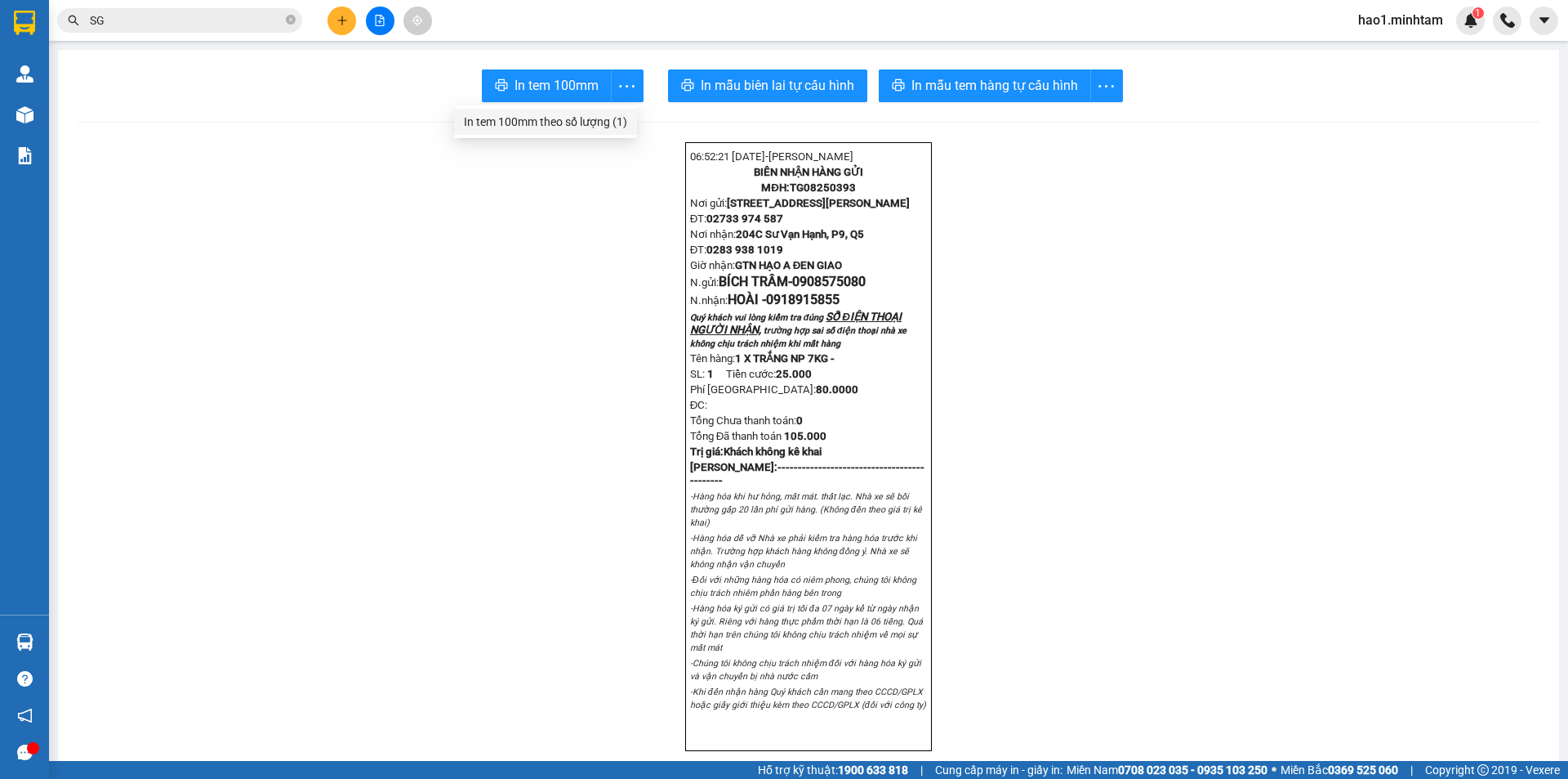
click at [593, 115] on div "In tem 100mm theo số lượng (1)" at bounding box center [545, 121] width 163 height 18
drag, startPoint x: 784, startPoint y: 191, endPoint x: 869, endPoint y: 193, distance: 85.0
click at [869, 193] on p "MĐH: TG08250393" at bounding box center [809, 186] width 237 height 13
copy strong "TG08250393"
click at [338, 21] on icon "plus" at bounding box center [342, 20] width 12 height 12
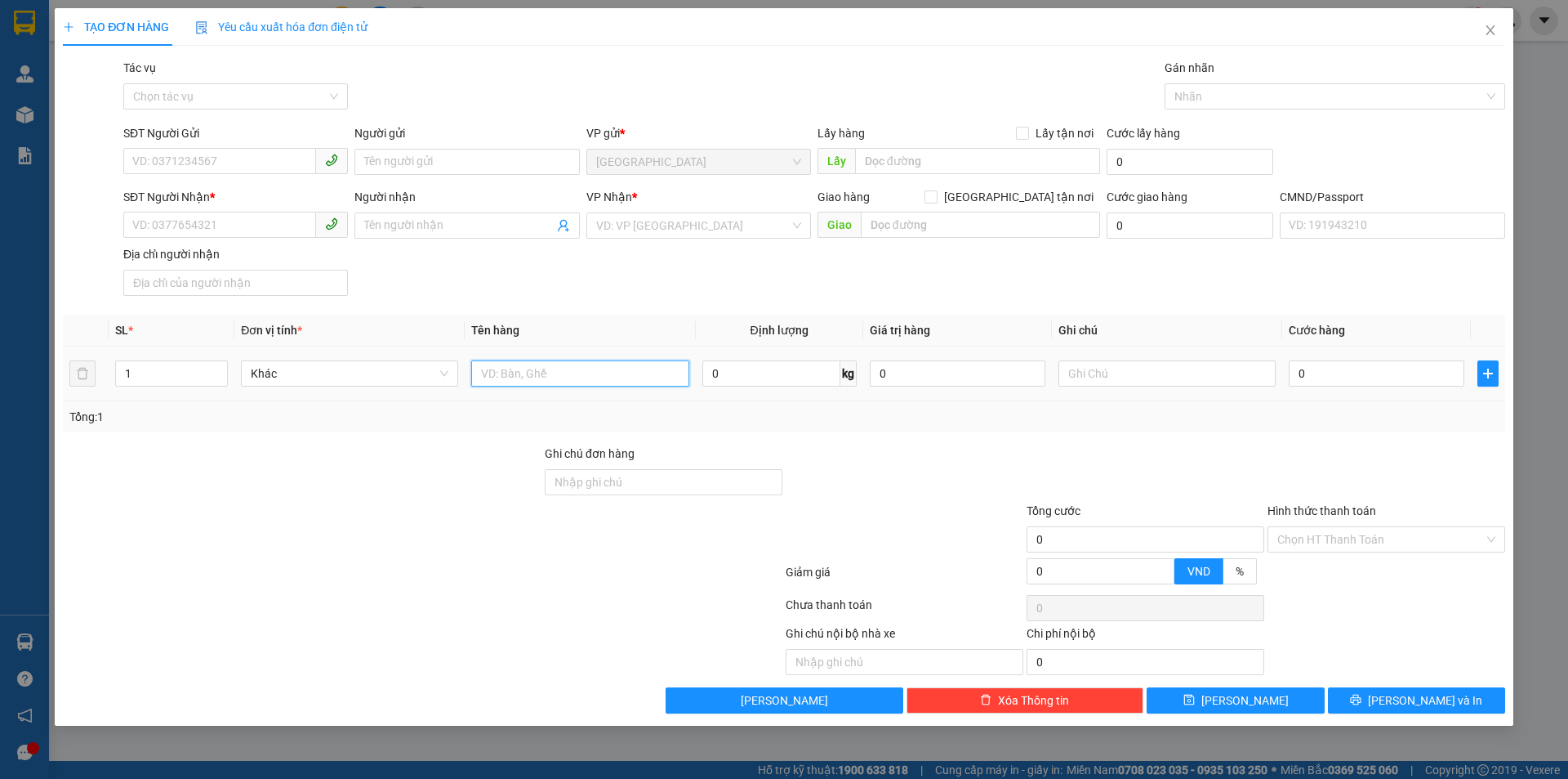
click at [526, 372] on input "text" at bounding box center [580, 373] width 217 height 26
paste input "TG08250393"
click at [473, 373] on input "TG08250393" at bounding box center [580, 373] width 217 height 26
click at [636, 370] on input "PHÍ GTN MÃ TG08250393" at bounding box center [580, 373] width 217 height 26
type input "PHÍ GTN MÃ TG08250393 80K"
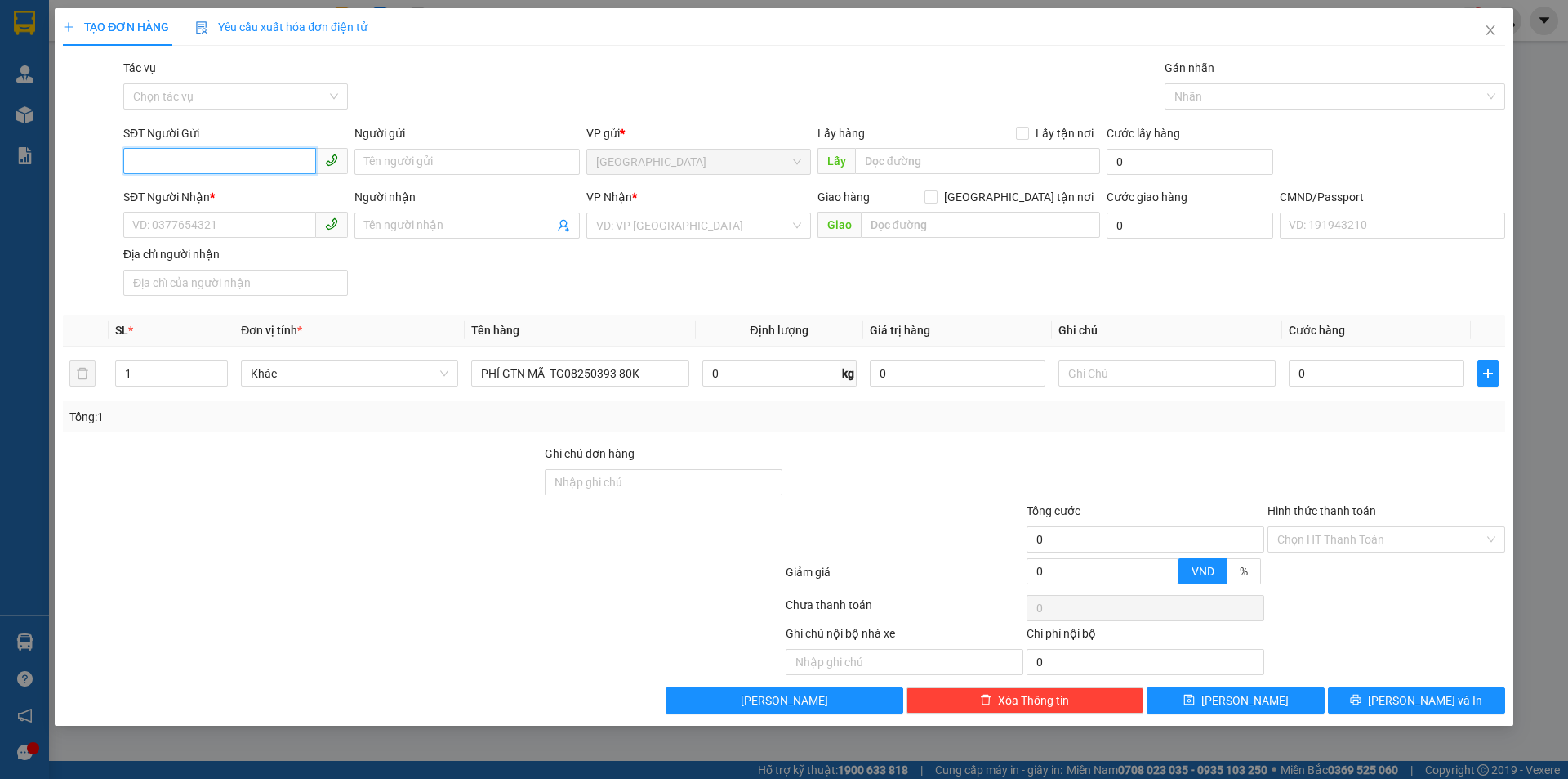
click at [220, 150] on input "SĐT Người Gửi" at bounding box center [219, 160] width 193 height 26
type input "00000000000"
drag, startPoint x: 248, startPoint y: 194, endPoint x: 447, endPoint y: 241, distance: 204.5
click at [249, 194] on div "00000000000 - HẠO NX" at bounding box center [235, 194] width 205 height 18
type input "[PERSON_NAME]"
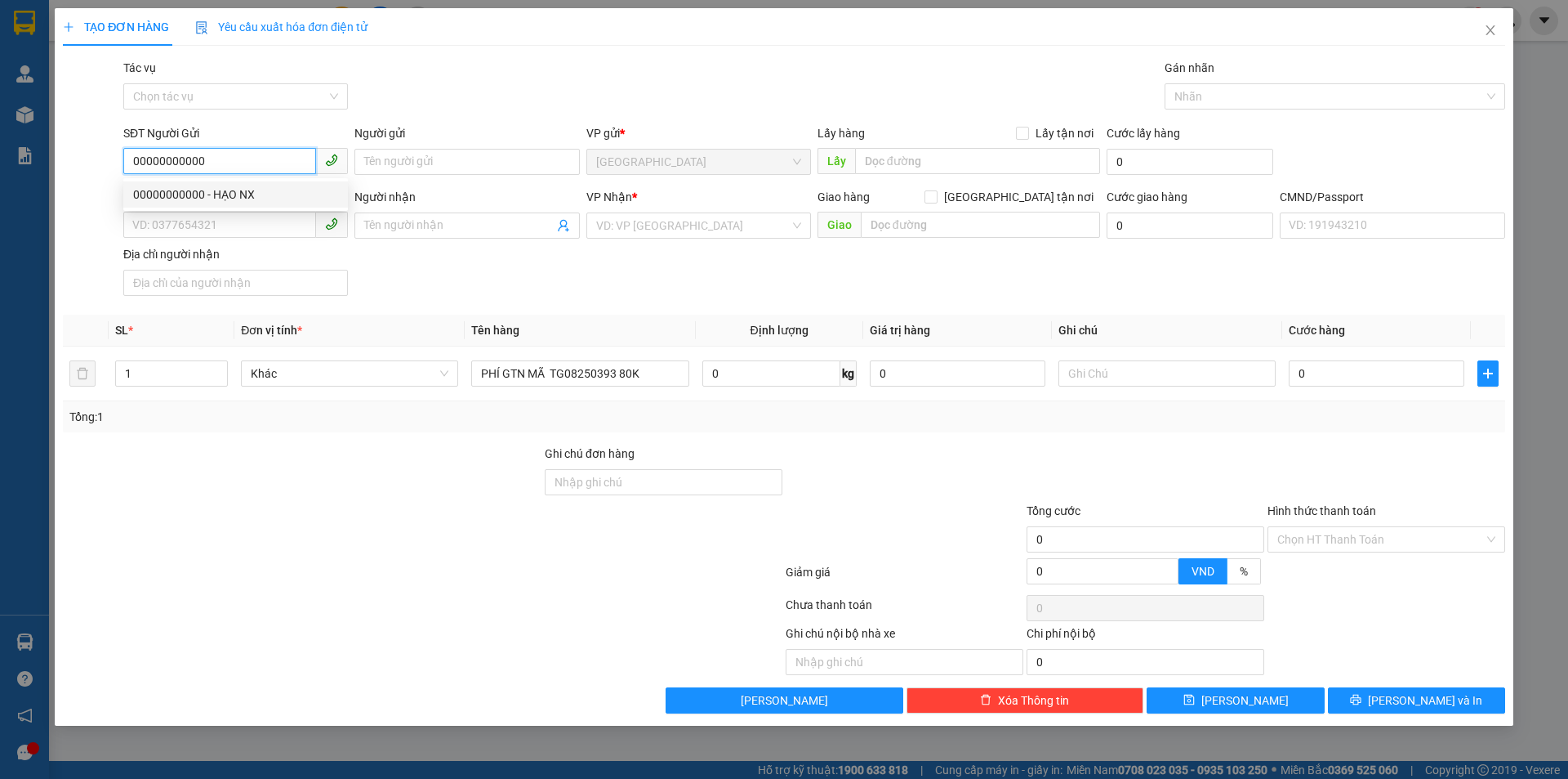
type input "0000000000000"
type input "KIỀU NX"
type input "00000000000"
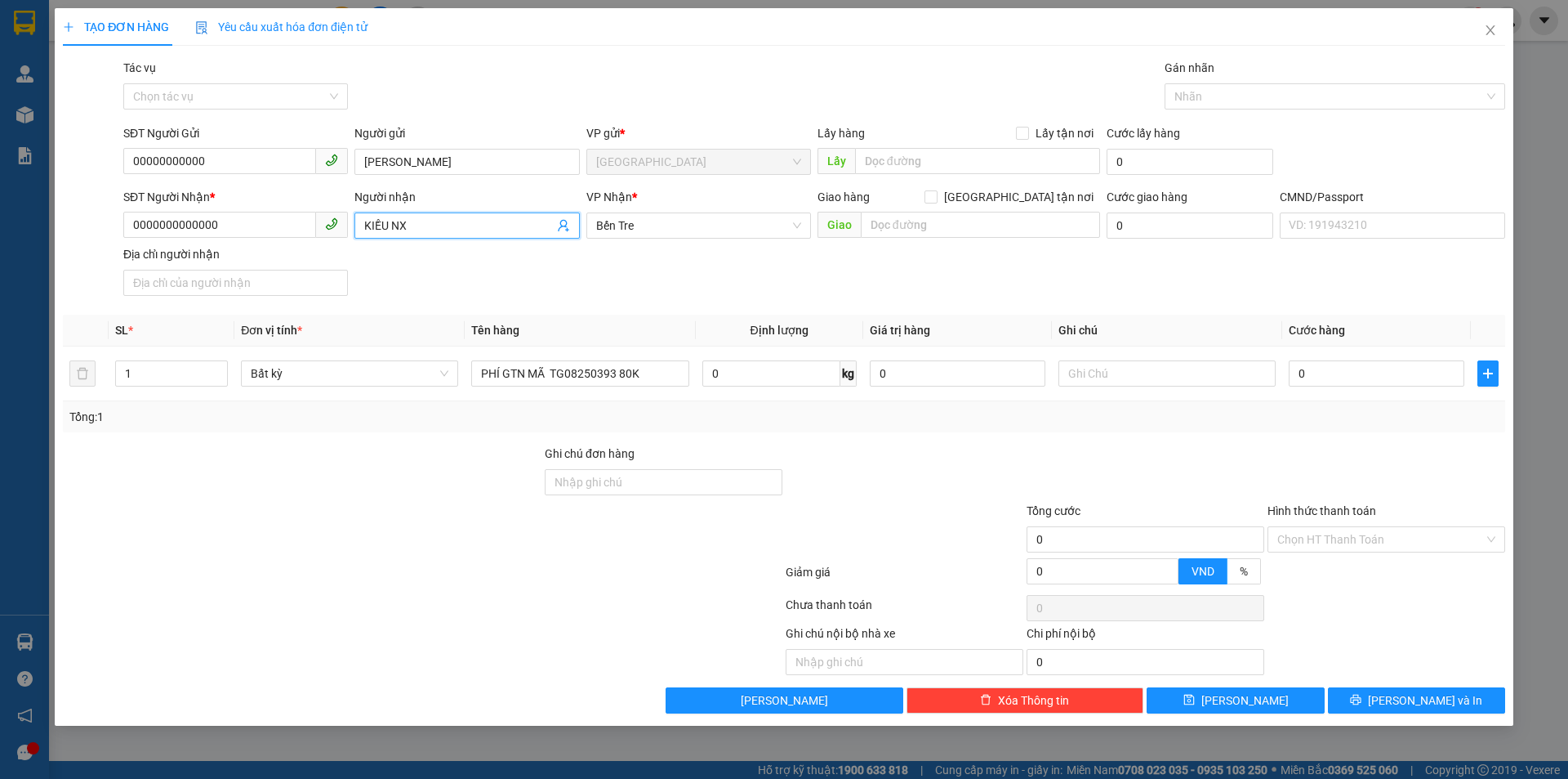
click at [483, 221] on input "KIỀU NX" at bounding box center [459, 225] width 189 height 18
click at [771, 225] on span "Bến Tre" at bounding box center [698, 225] width 205 height 24
type input "A ĐEN X.O"
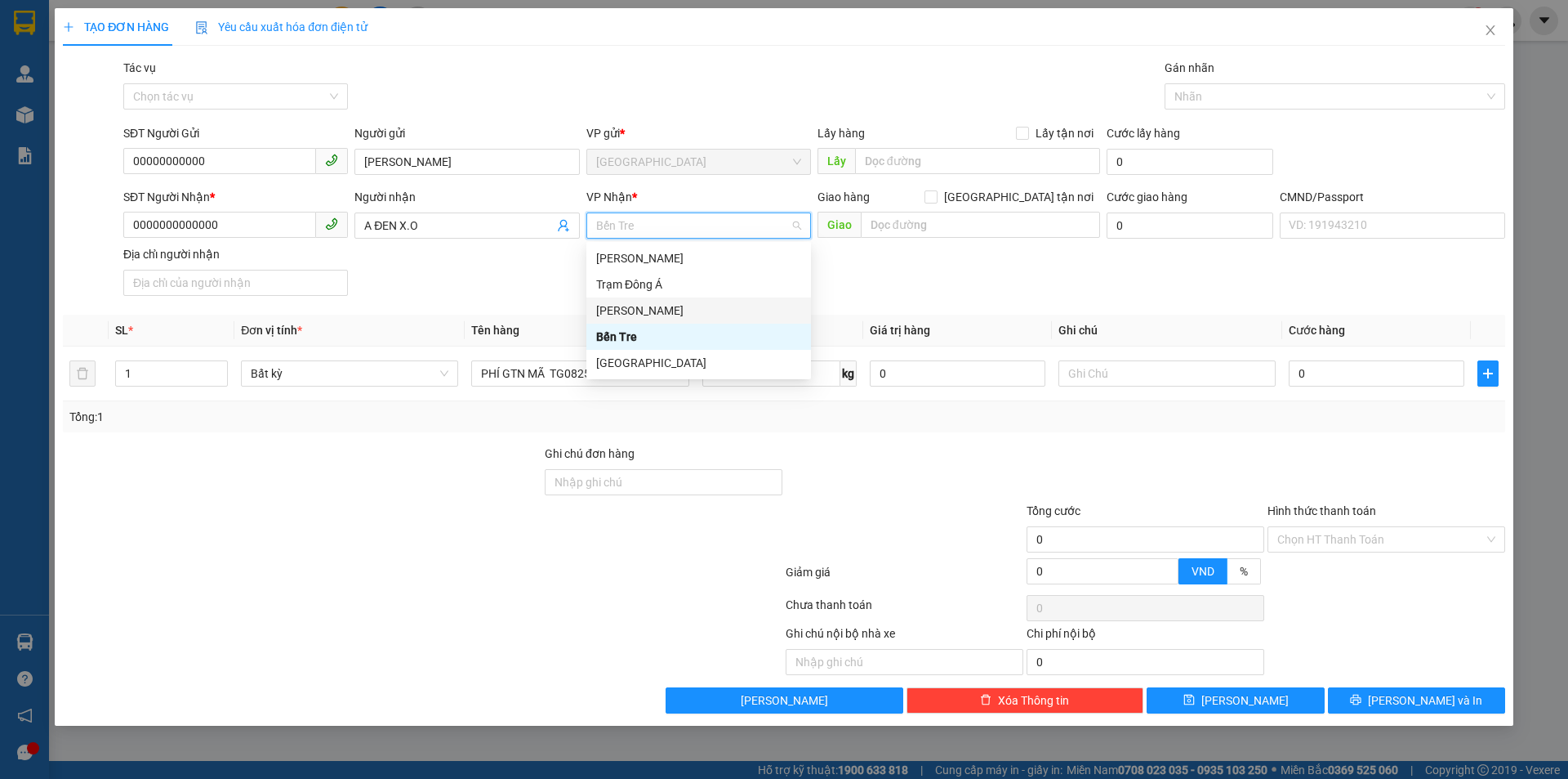
drag, startPoint x: 627, startPoint y: 301, endPoint x: 1100, endPoint y: 442, distance: 493.6
click at [628, 301] on div "[PERSON_NAME]" at bounding box center [699, 310] width 225 height 26
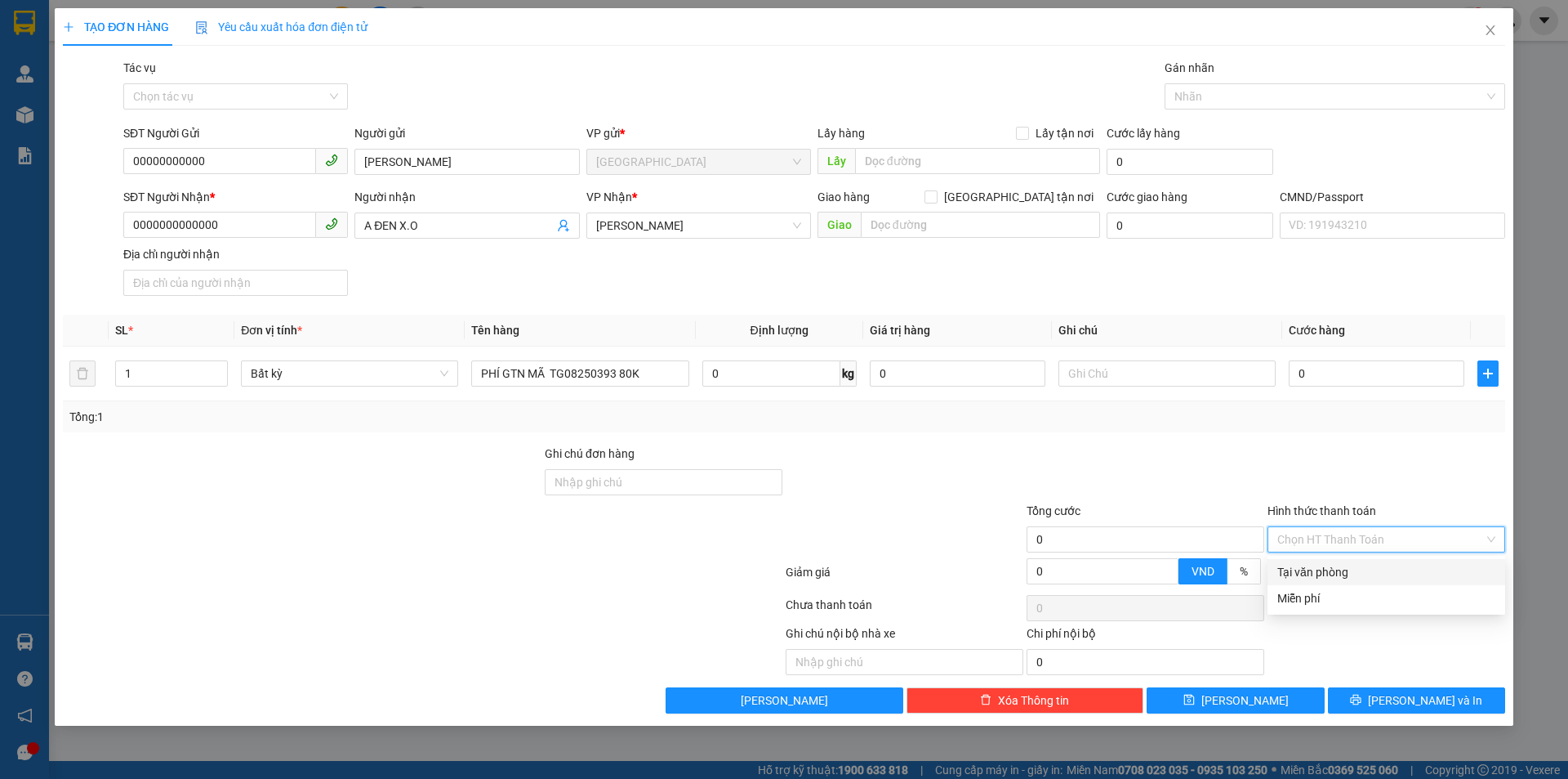
click at [1328, 549] on input "Hình thức thanh toán" at bounding box center [1380, 538] width 207 height 24
click at [1339, 592] on div "Miễn phí" at bounding box center [1386, 598] width 218 height 18
click at [1415, 707] on span "Lưu và In" at bounding box center [1425, 699] width 114 height 18
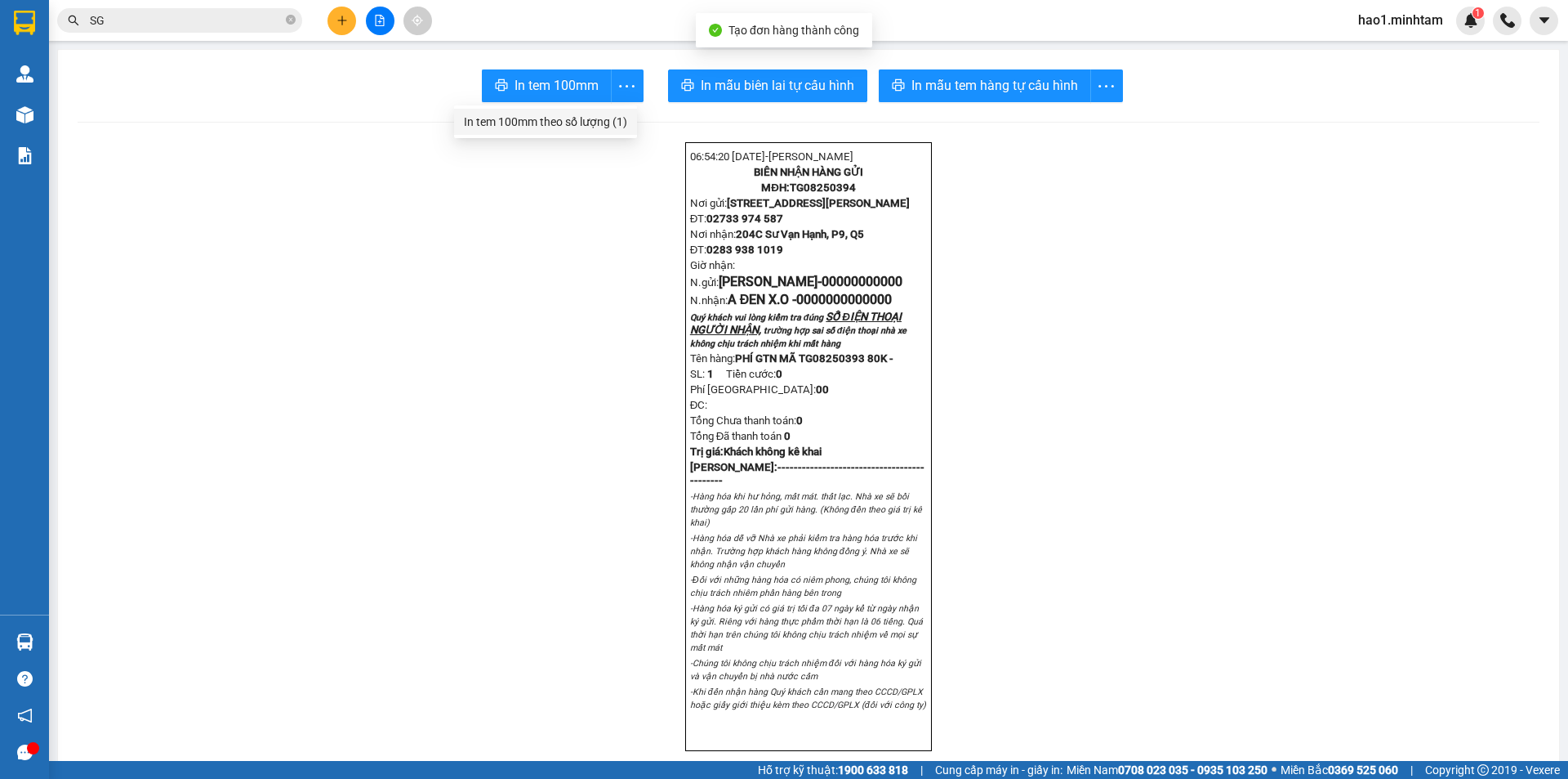
click at [598, 129] on div "In tem 100mm theo số lượng (1)" at bounding box center [545, 121] width 163 height 18
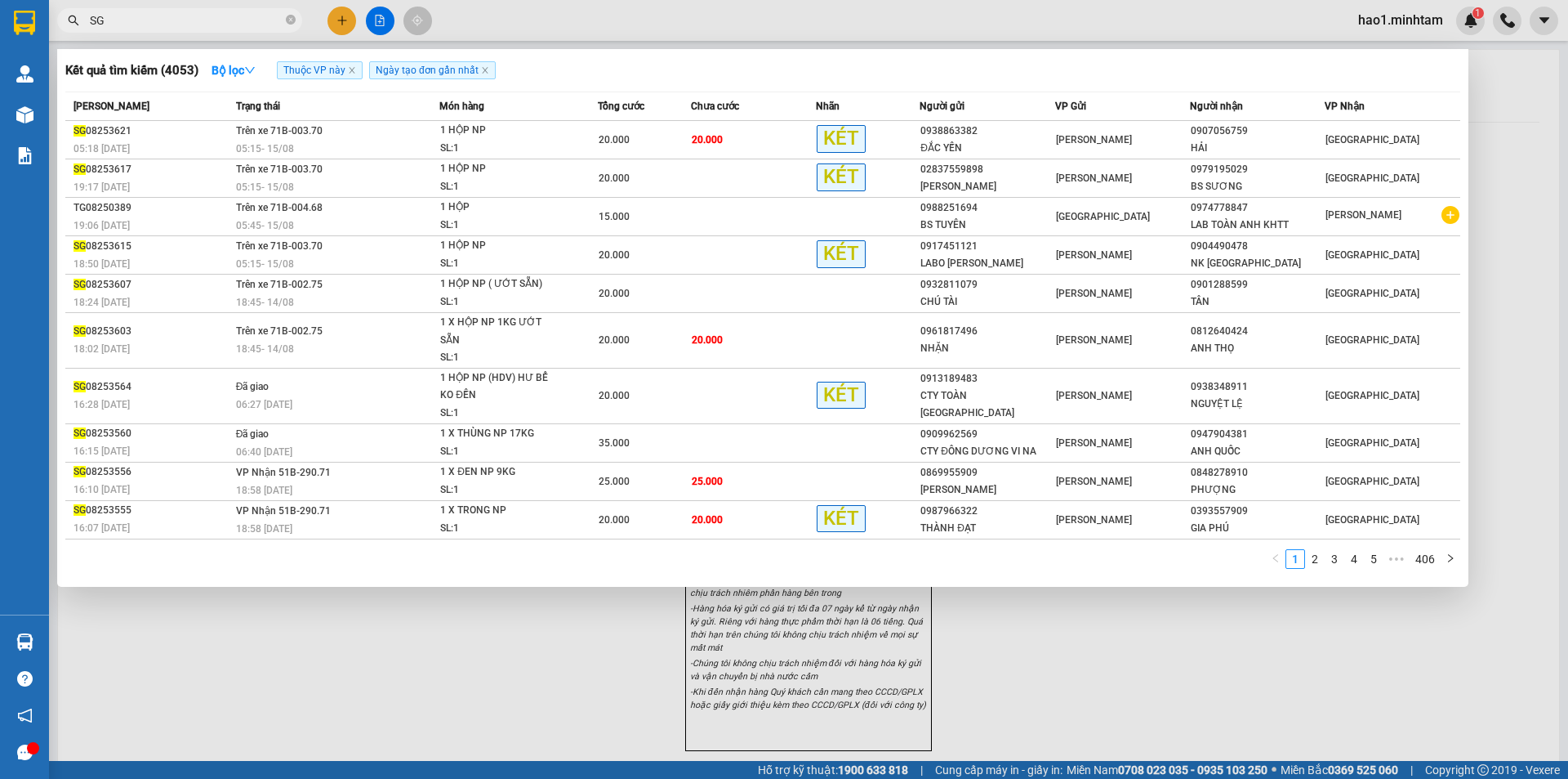
click at [161, 16] on input "SG" at bounding box center [186, 20] width 193 height 18
click at [287, 20] on icon "close-circle" at bounding box center [291, 19] width 10 height 10
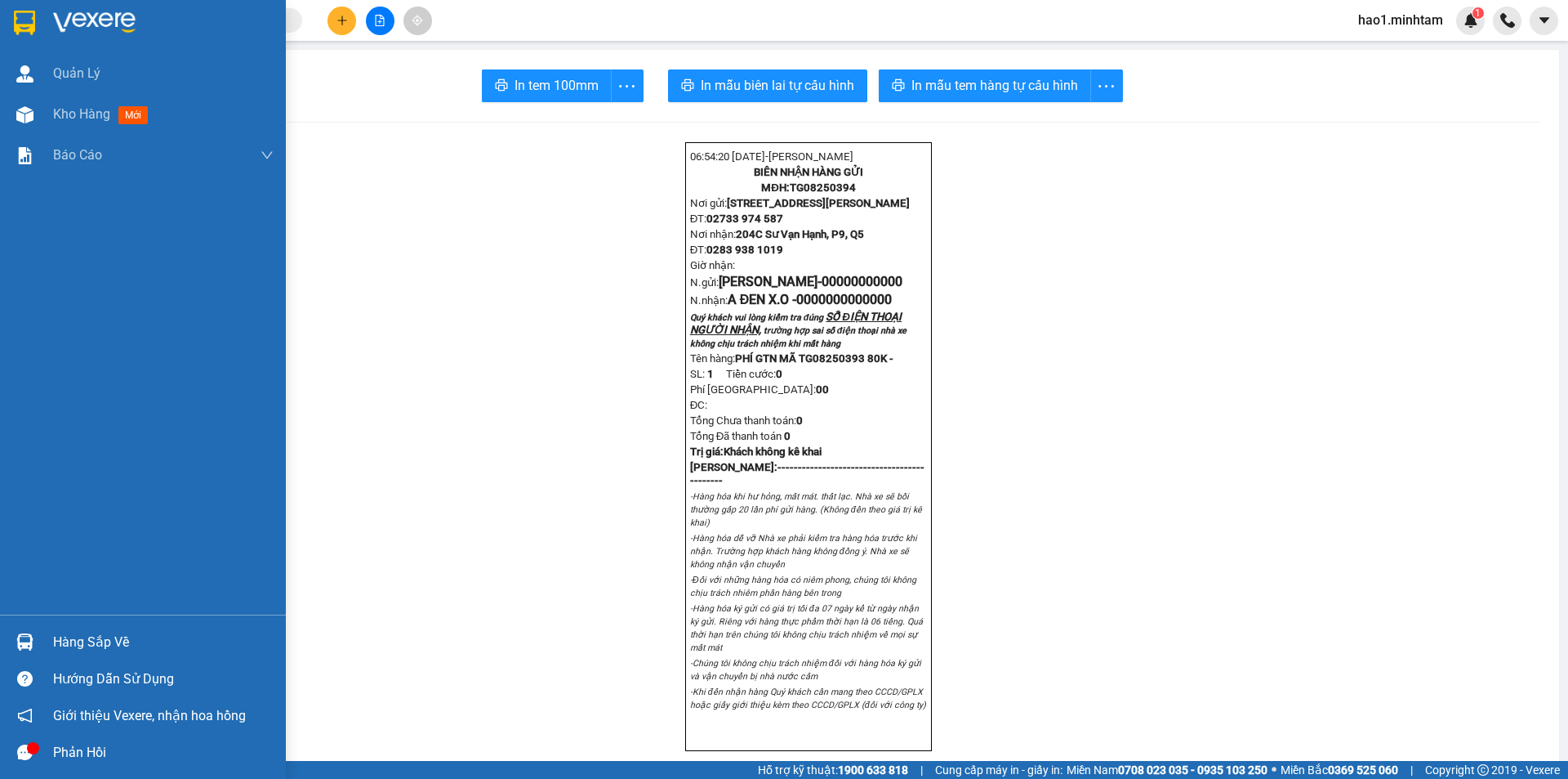
click at [23, 5] on div at bounding box center [143, 26] width 286 height 53
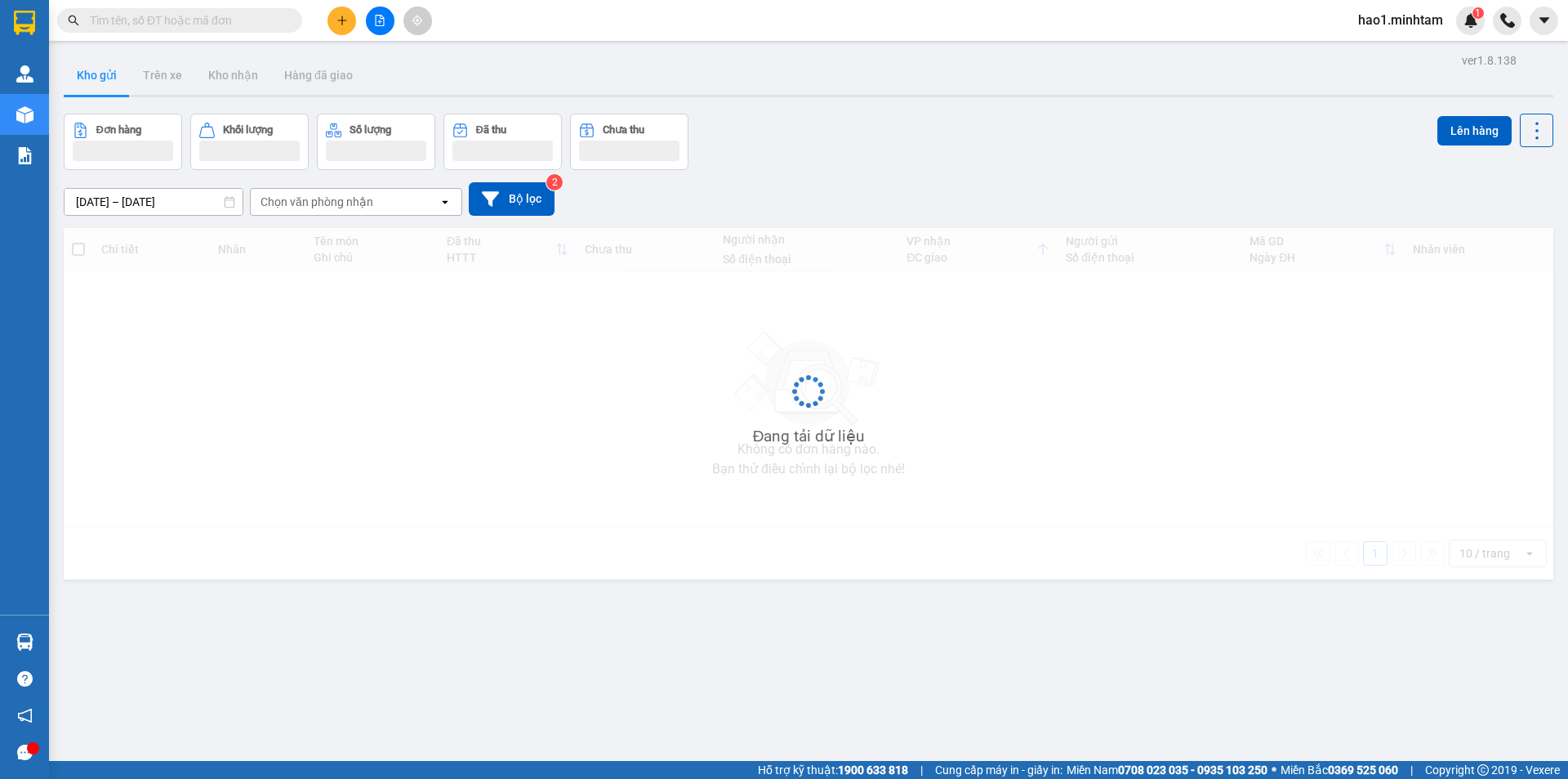
click at [739, 33] on div "Kết quả tìm kiếm ( 4053 ) Bộ lọc Thuộc VP này Ngày tạo đơn gần nhất Mã ĐH Trạng…" at bounding box center [784, 20] width 1568 height 41
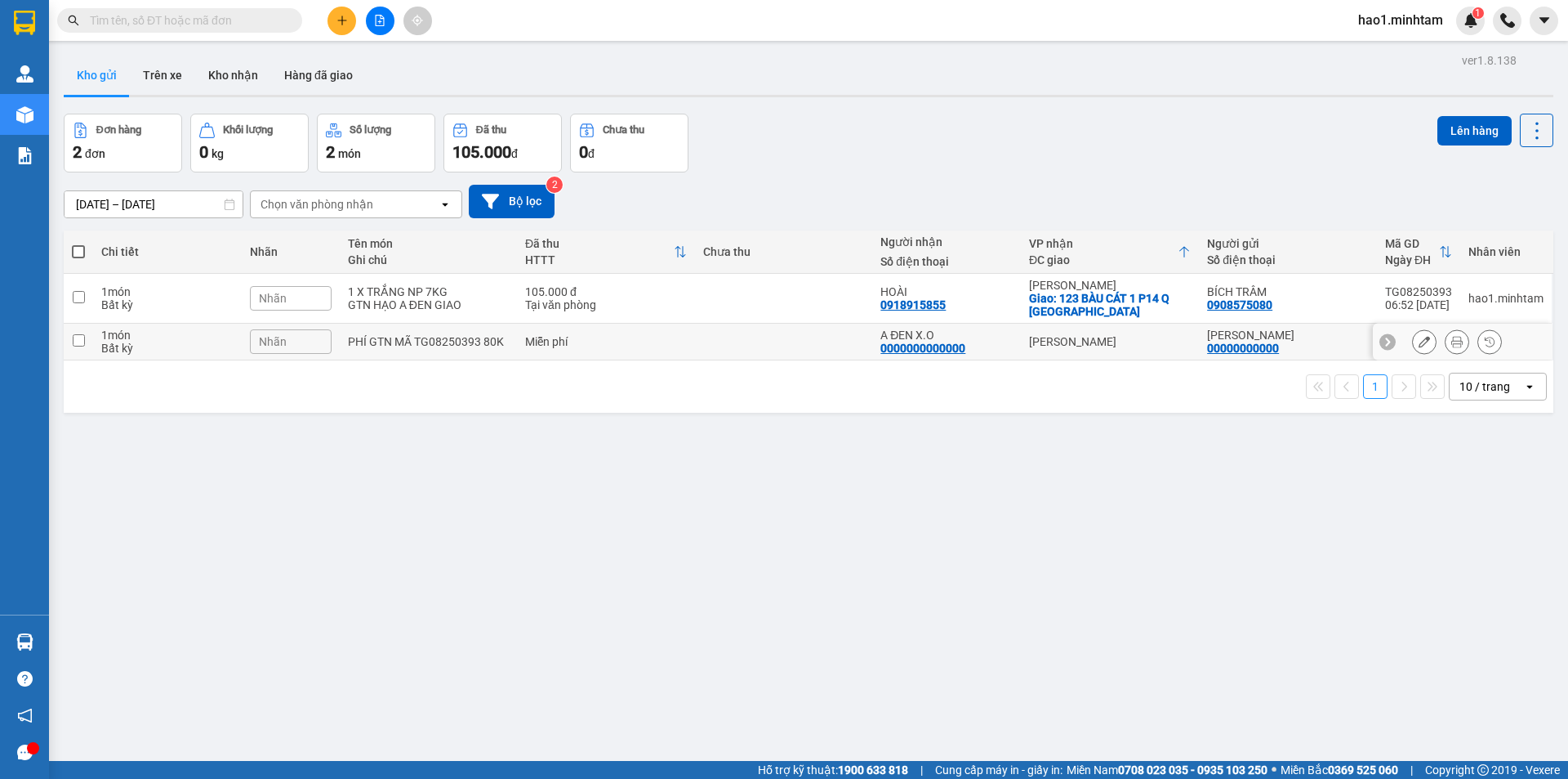
click at [805, 345] on td at bounding box center [784, 341] width 178 height 37
checkbox input "true"
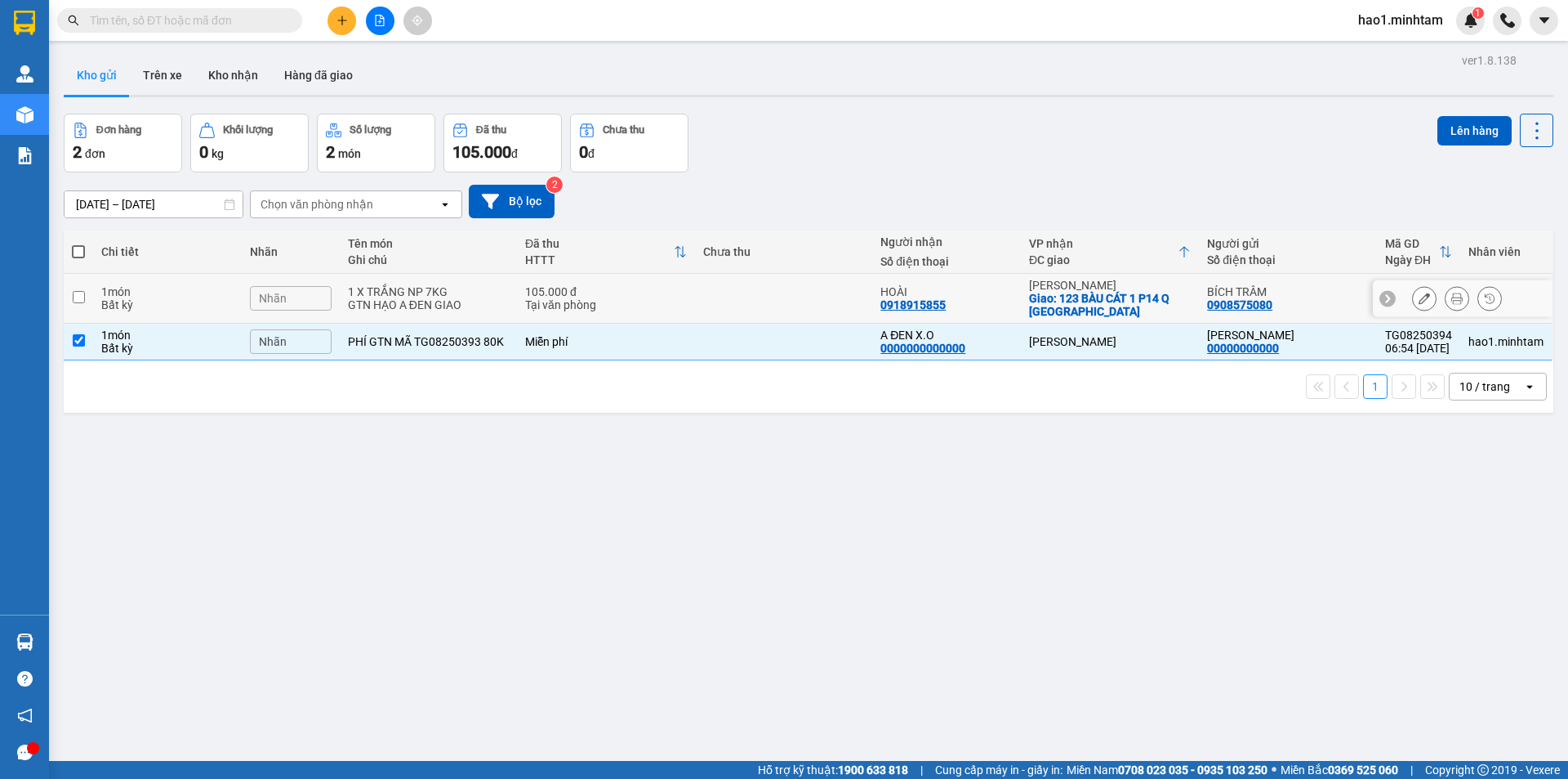
click at [820, 308] on td at bounding box center [784, 298] width 178 height 49
checkbox input "true"
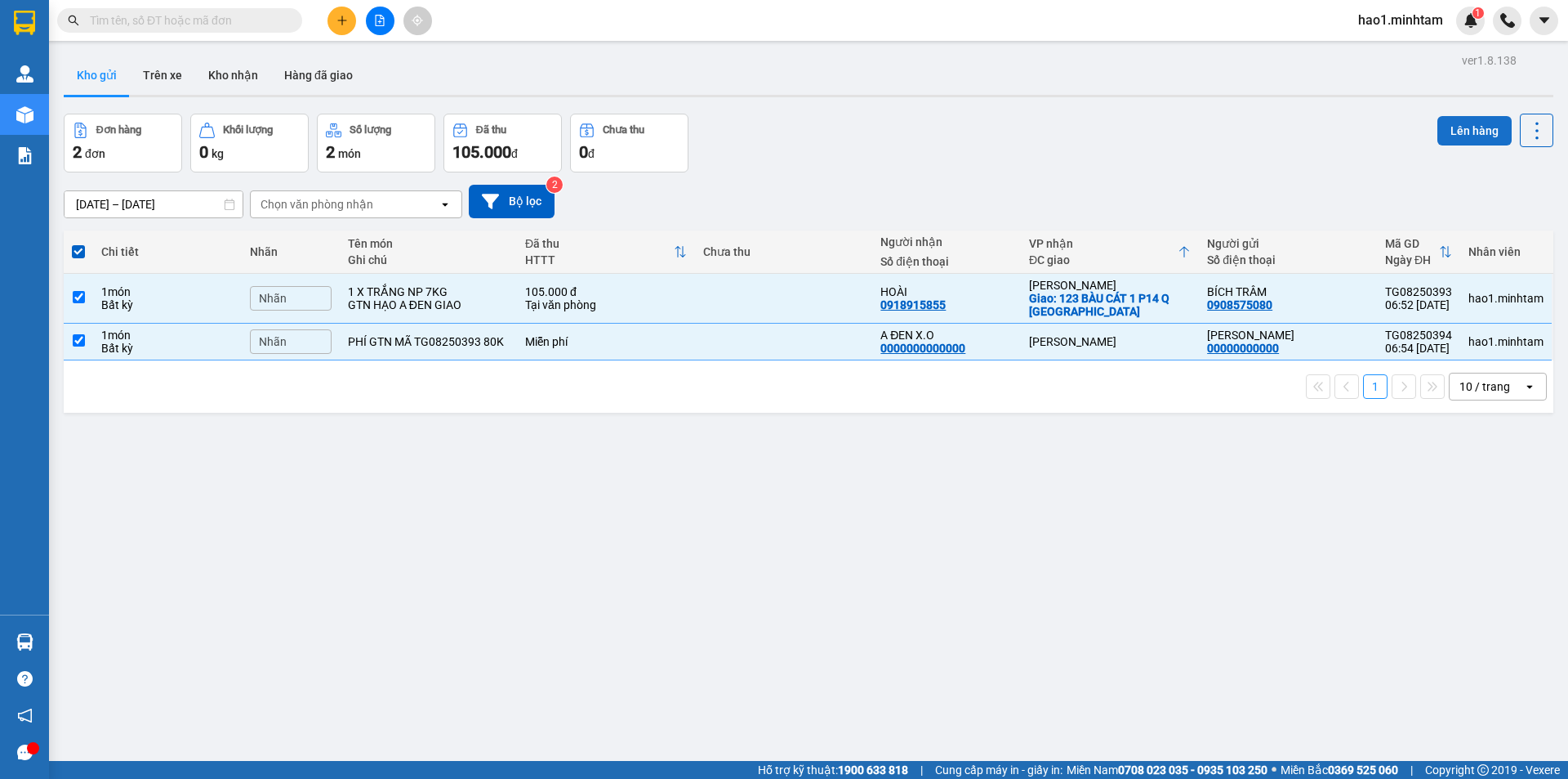
click at [1476, 140] on button "Lên hàng" at bounding box center [1474, 131] width 75 height 29
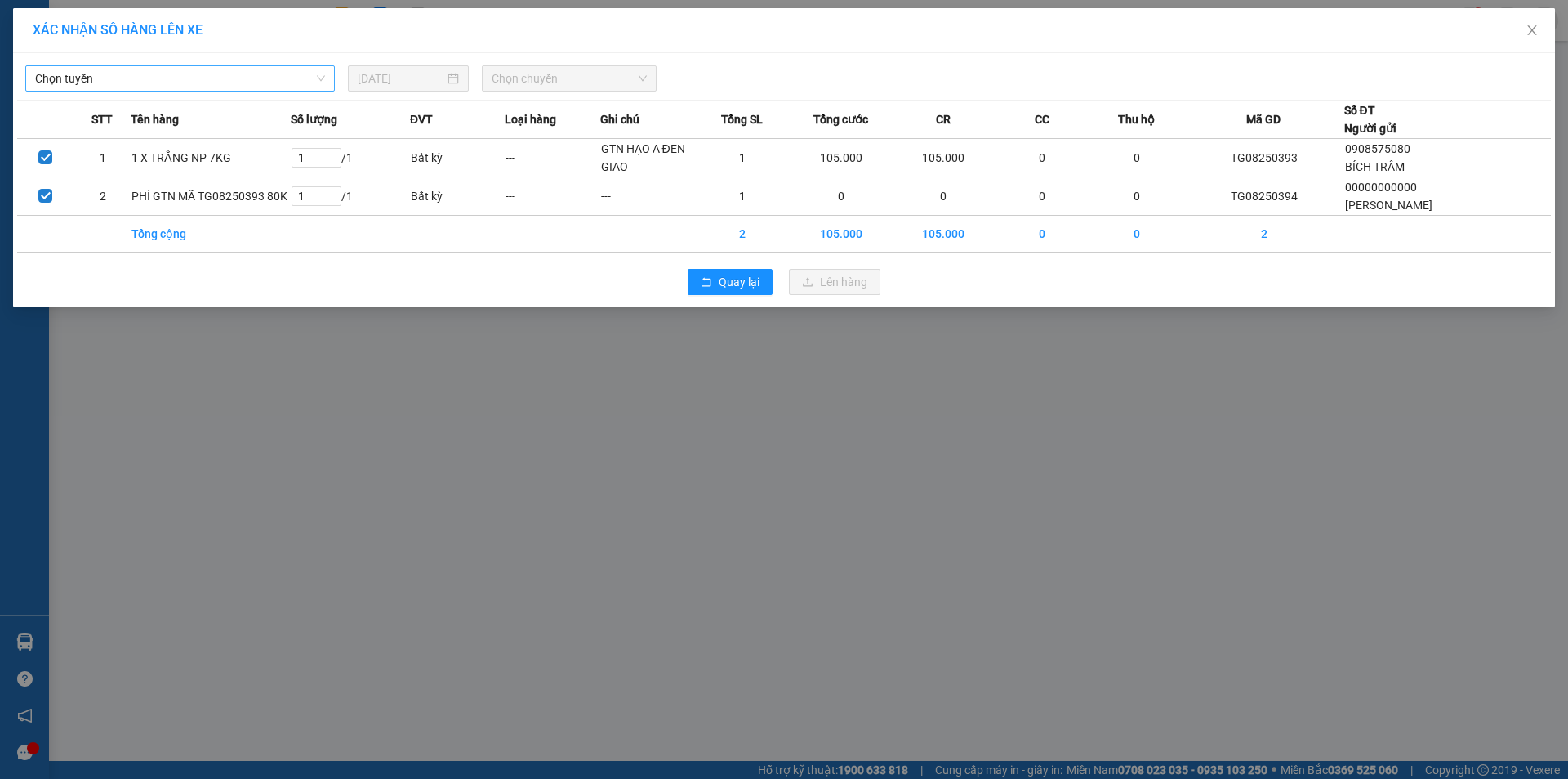
click at [203, 71] on span "Chọn tuyến" at bounding box center [179, 78] width 290 height 24
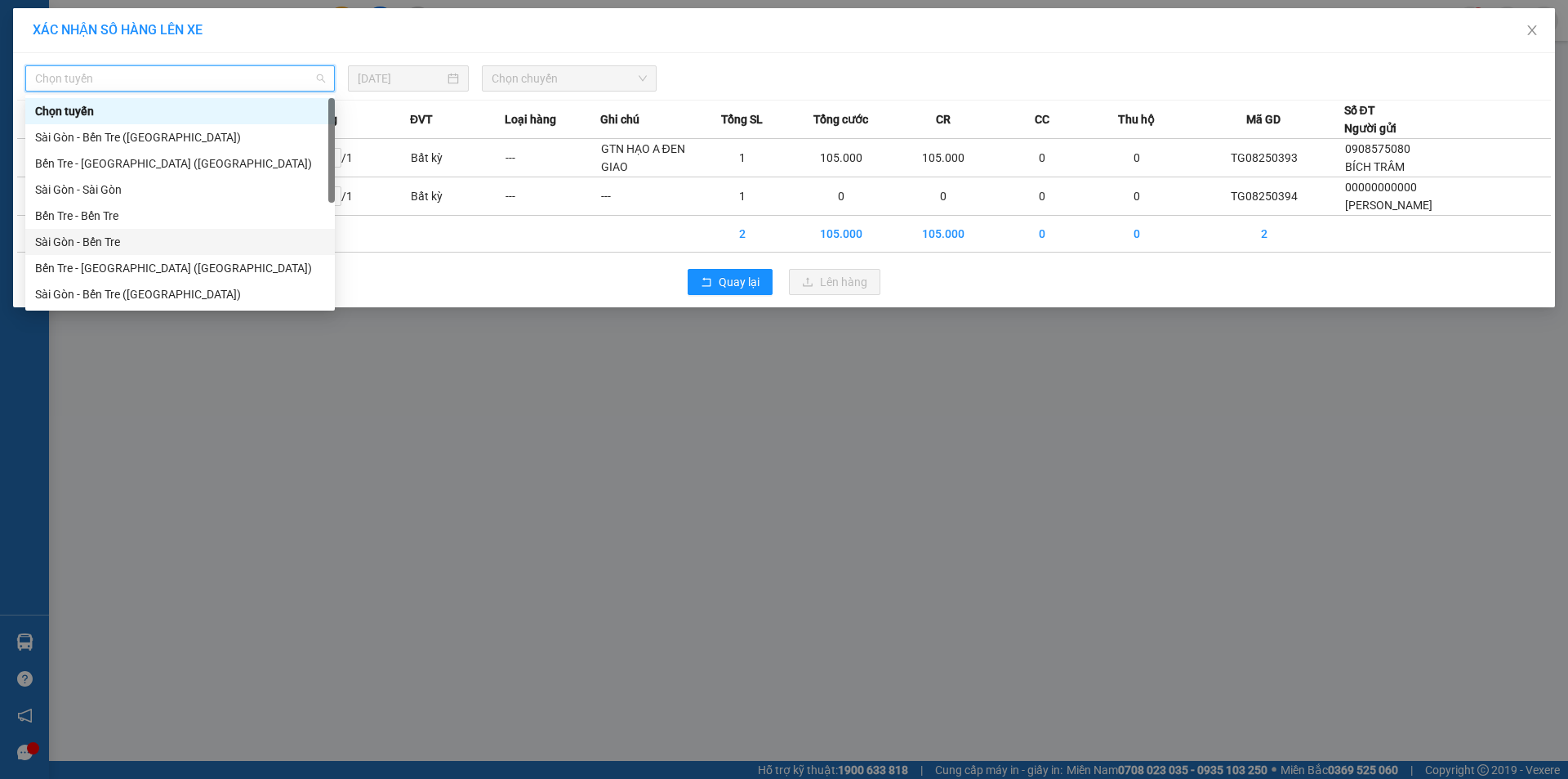
scroll to position [26, 0]
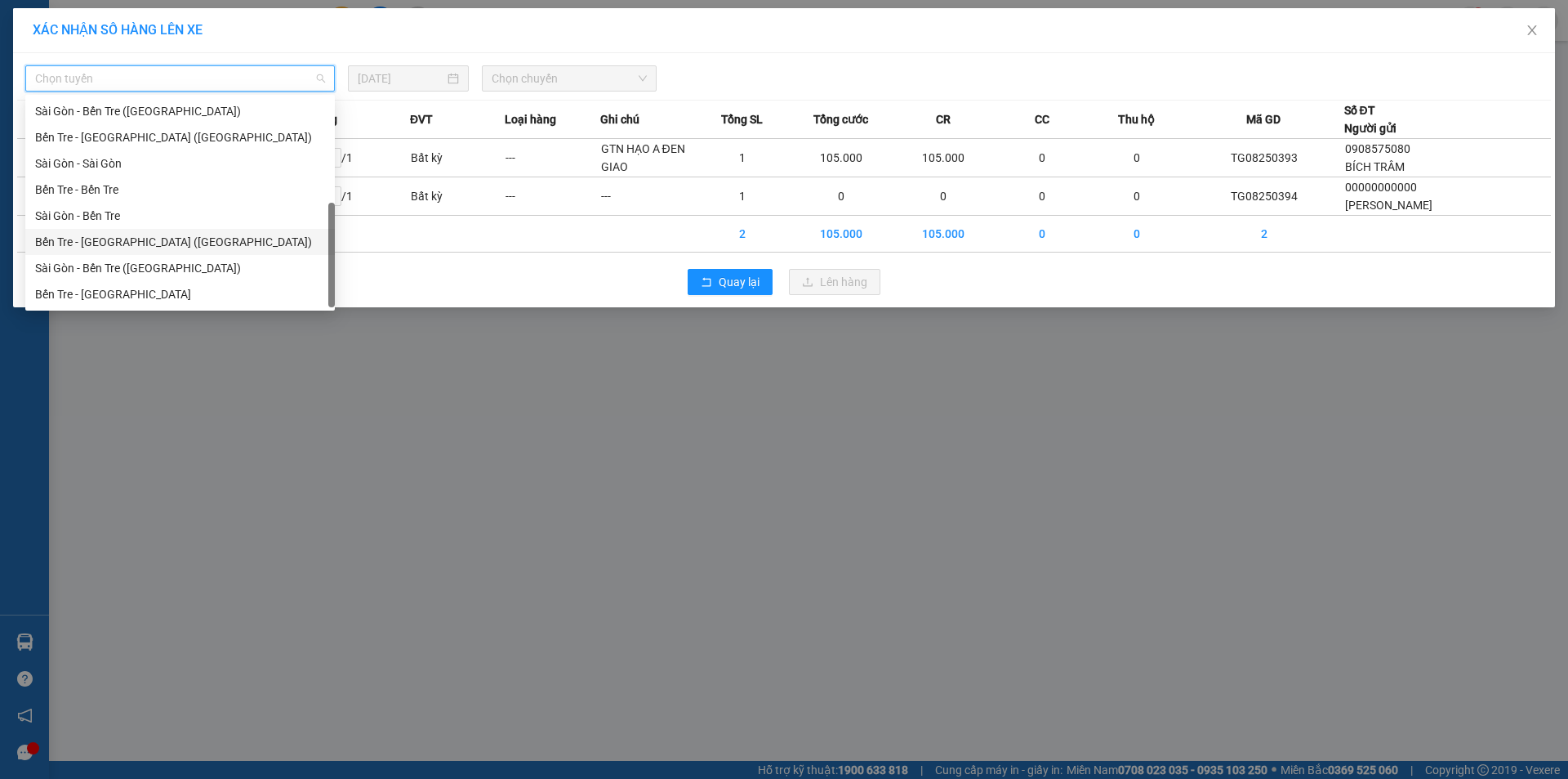
click at [124, 244] on div "Bến Tre - [GEOGRAPHIC_DATA] ([GEOGRAPHIC_DATA])" at bounding box center [179, 242] width 290 height 18
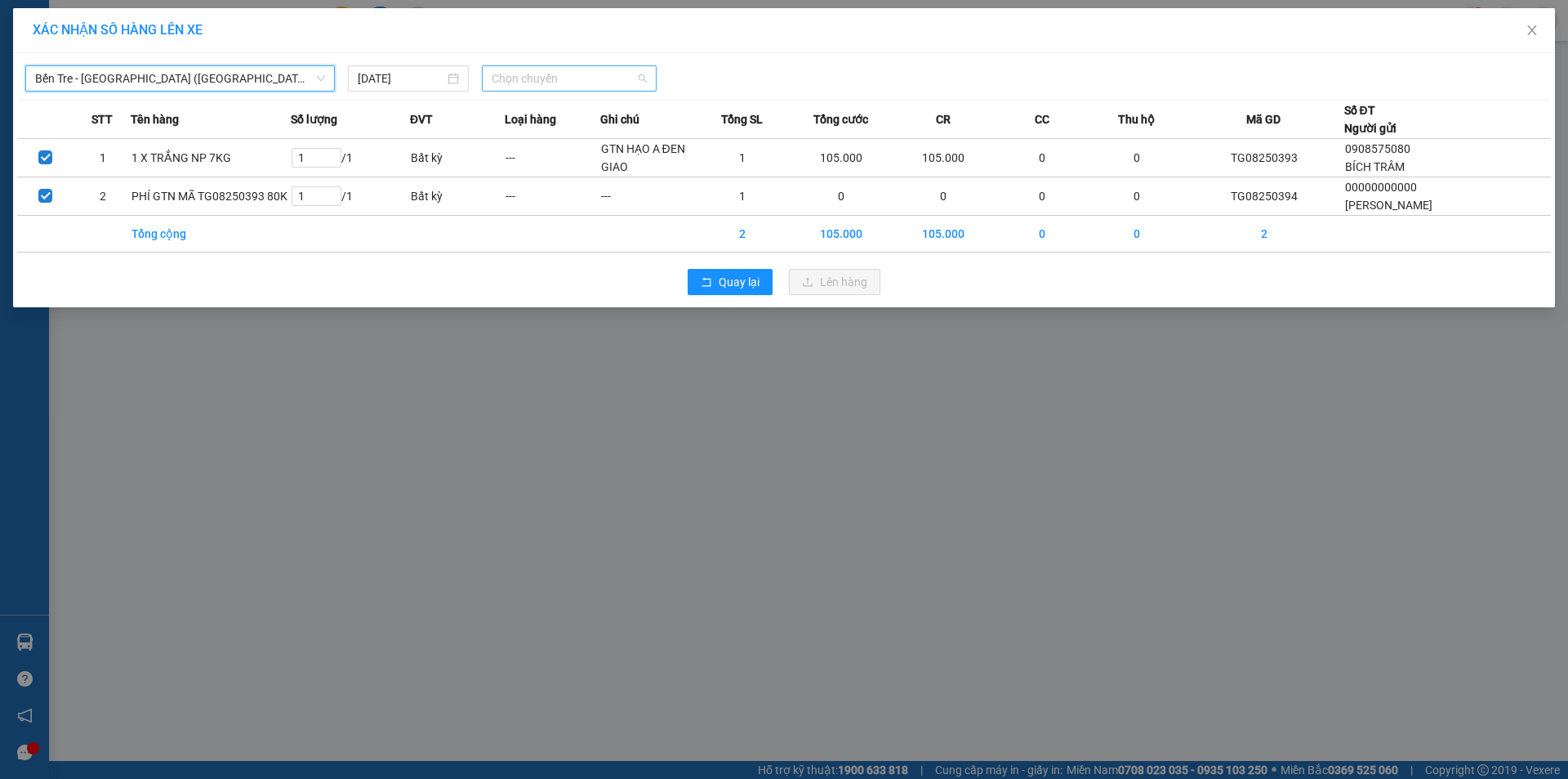
click at [574, 74] on span "Chọn chuyến" at bounding box center [569, 78] width 155 height 24
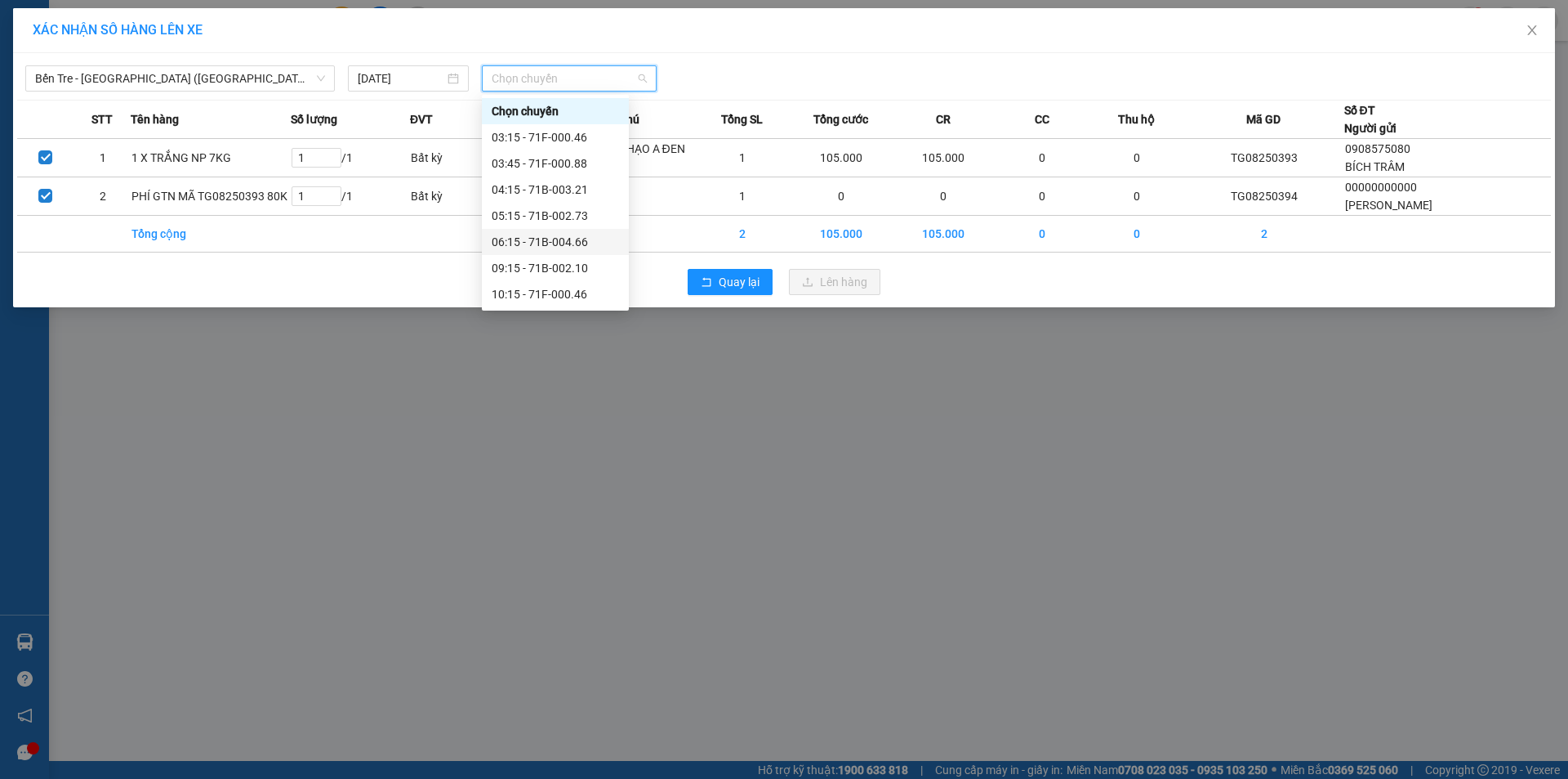
click at [541, 236] on div "06:15 - 71B-004.66" at bounding box center [555, 242] width 127 height 18
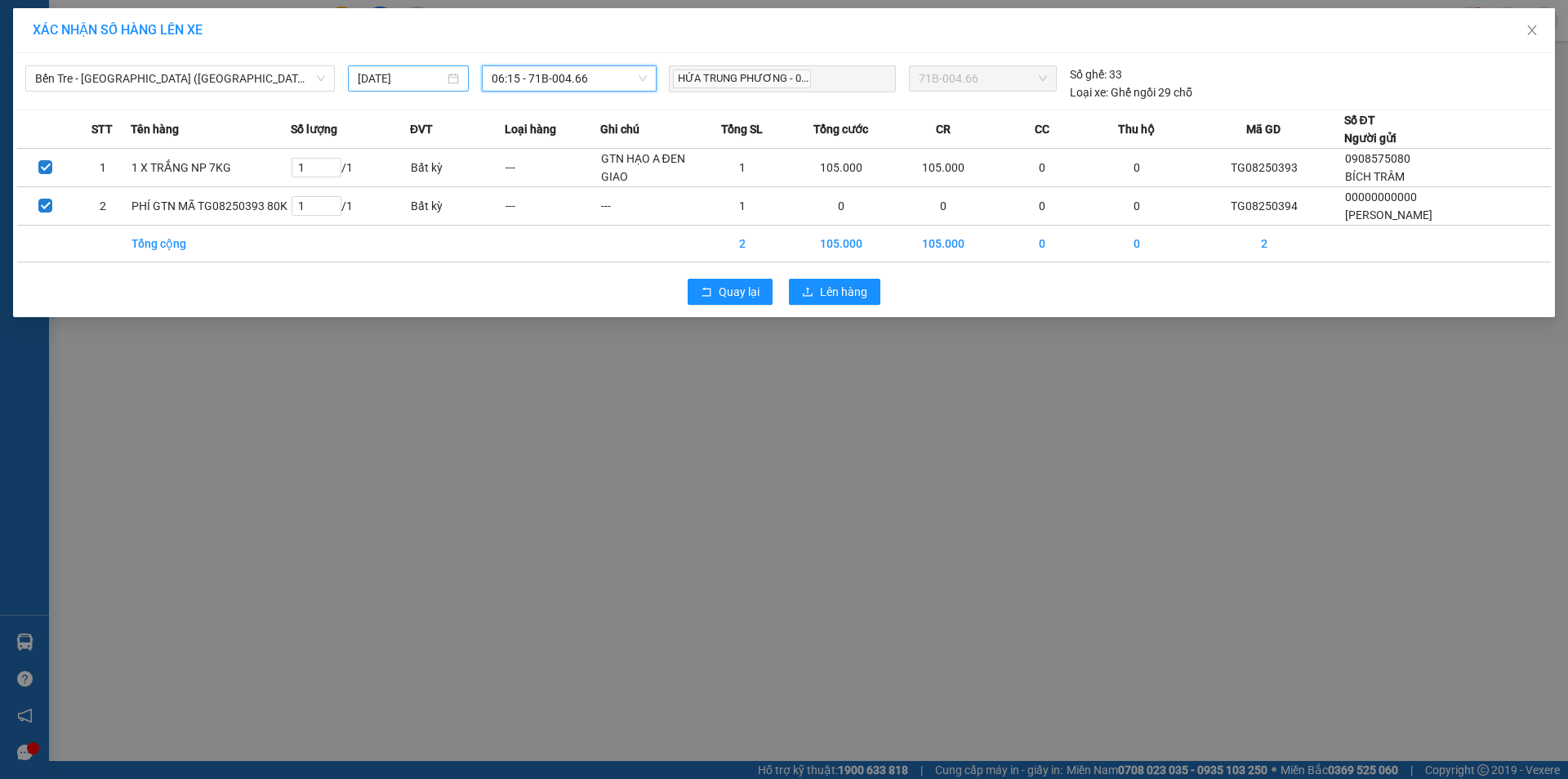
click at [386, 77] on input "14/08/2025" at bounding box center [400, 79] width 86 height 18
click at [524, 215] on div "15" at bounding box center [519, 222] width 19 height 19
type input "[DATE]"
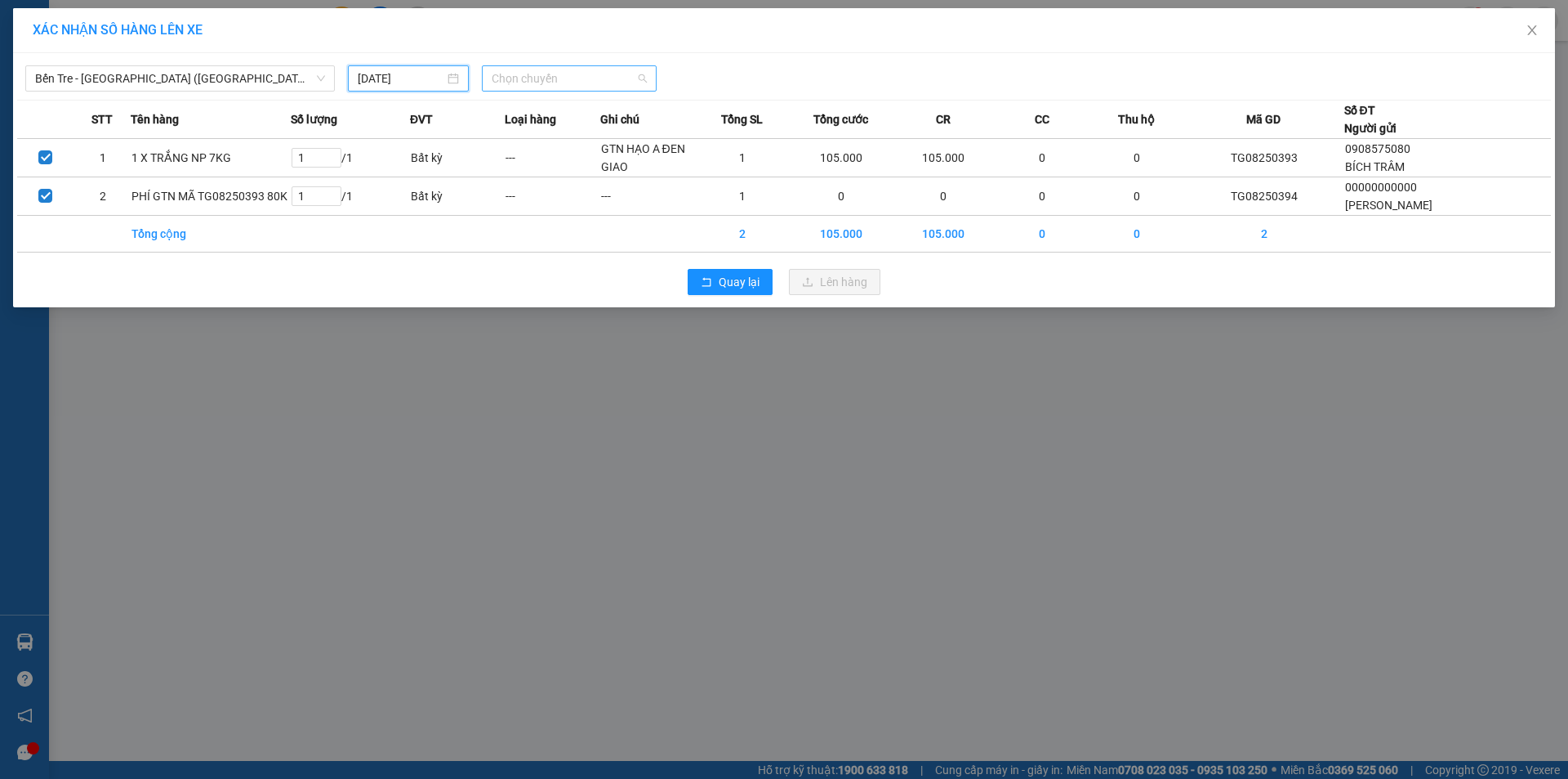
click at [599, 73] on span "Chọn chuyến" at bounding box center [569, 78] width 155 height 24
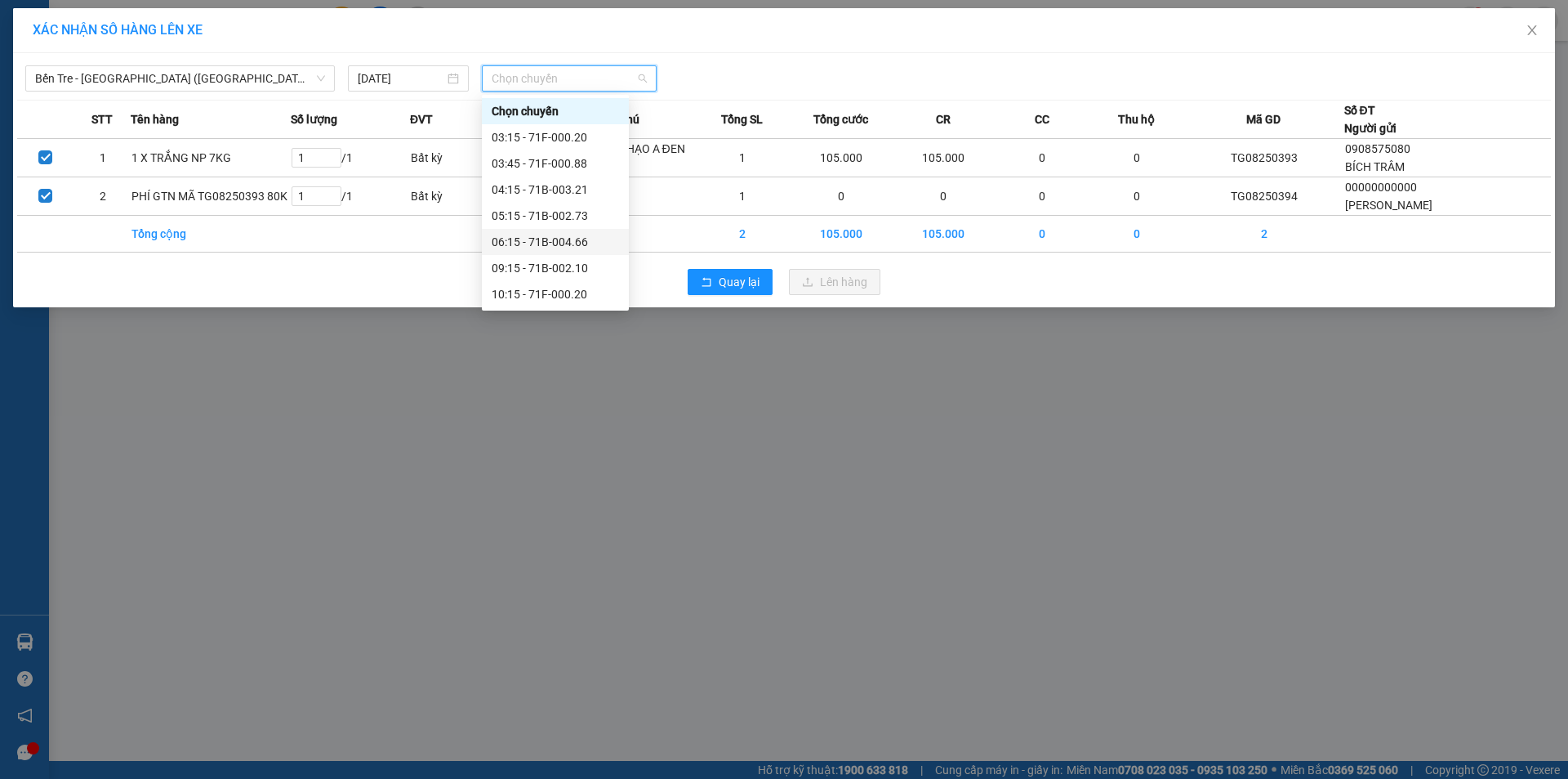
click at [586, 231] on div "06:15 - 71B-004.66" at bounding box center [556, 242] width 147 height 26
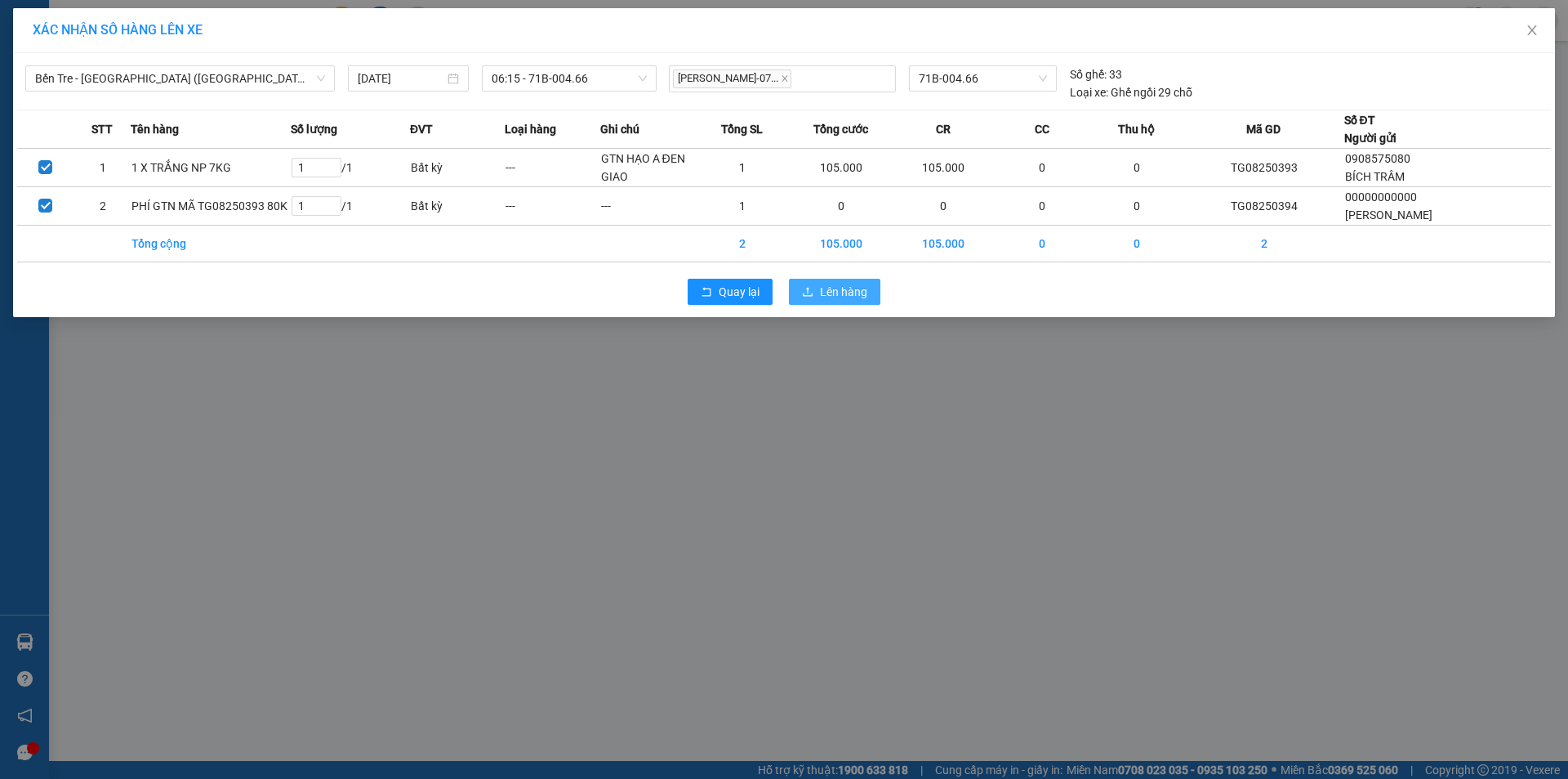
click at [824, 288] on span "Lên hàng" at bounding box center [844, 291] width 48 height 18
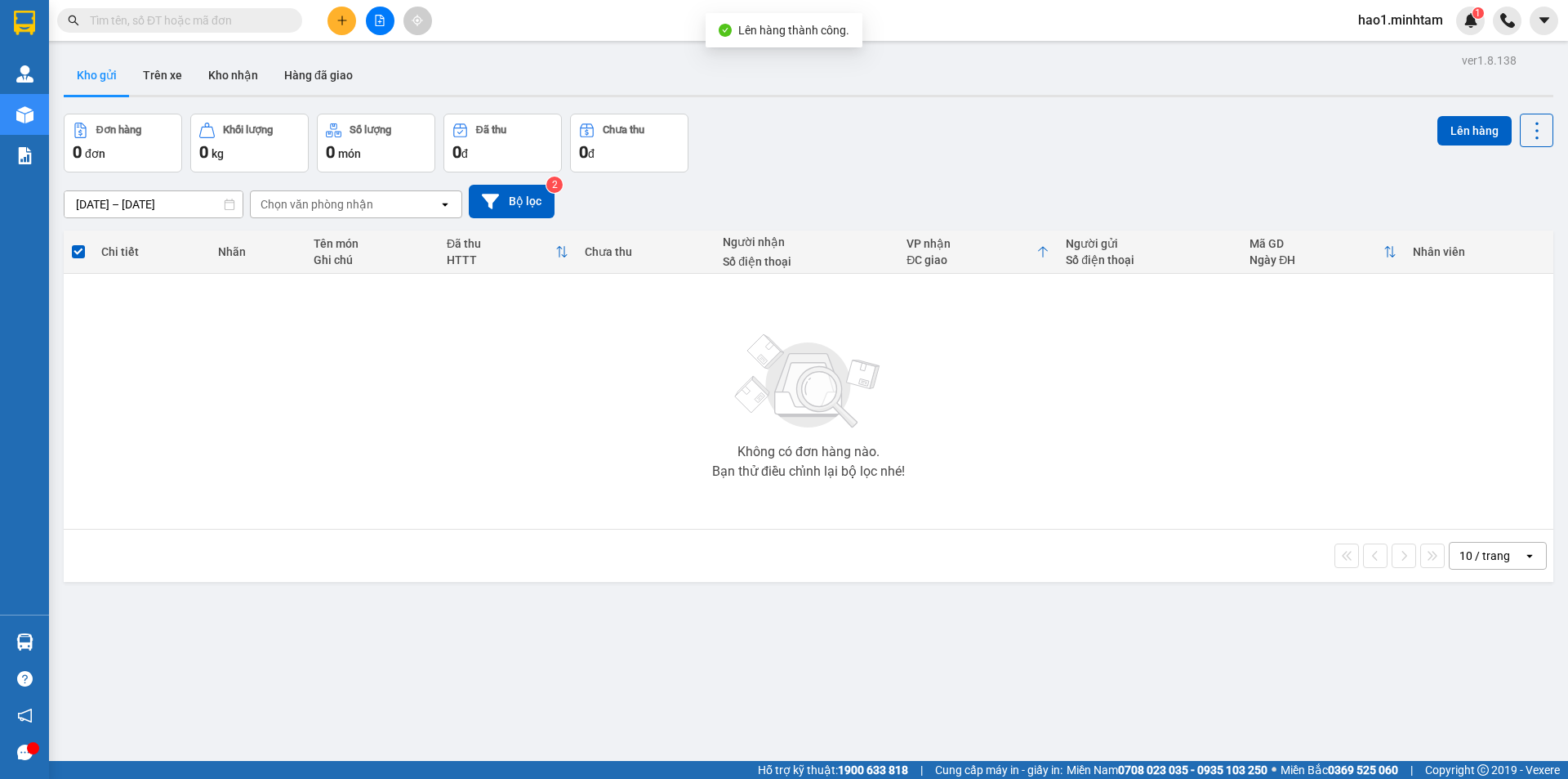
click at [814, 129] on div "Đơn hàng 0 đơn Khối lượng 0 kg Số lượng 0 món Đã thu 0 đ Chưa thu 0 đ Lên hàng" at bounding box center [809, 143] width 1489 height 59
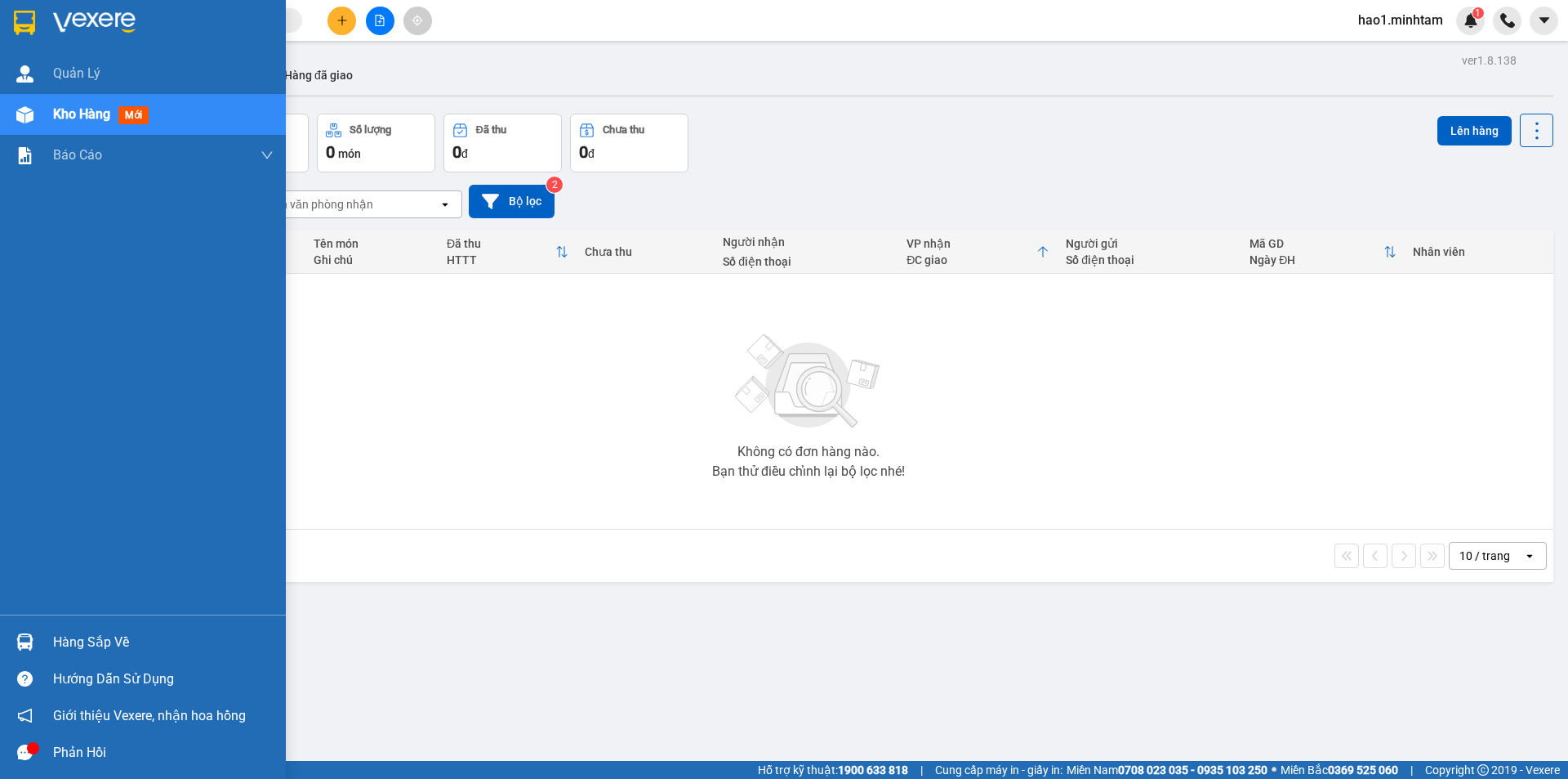
drag, startPoint x: 50, startPoint y: 639, endPoint x: 68, endPoint y: 639, distance: 18.0
click at [51, 639] on div "Hàng sắp về" at bounding box center [143, 642] width 286 height 37
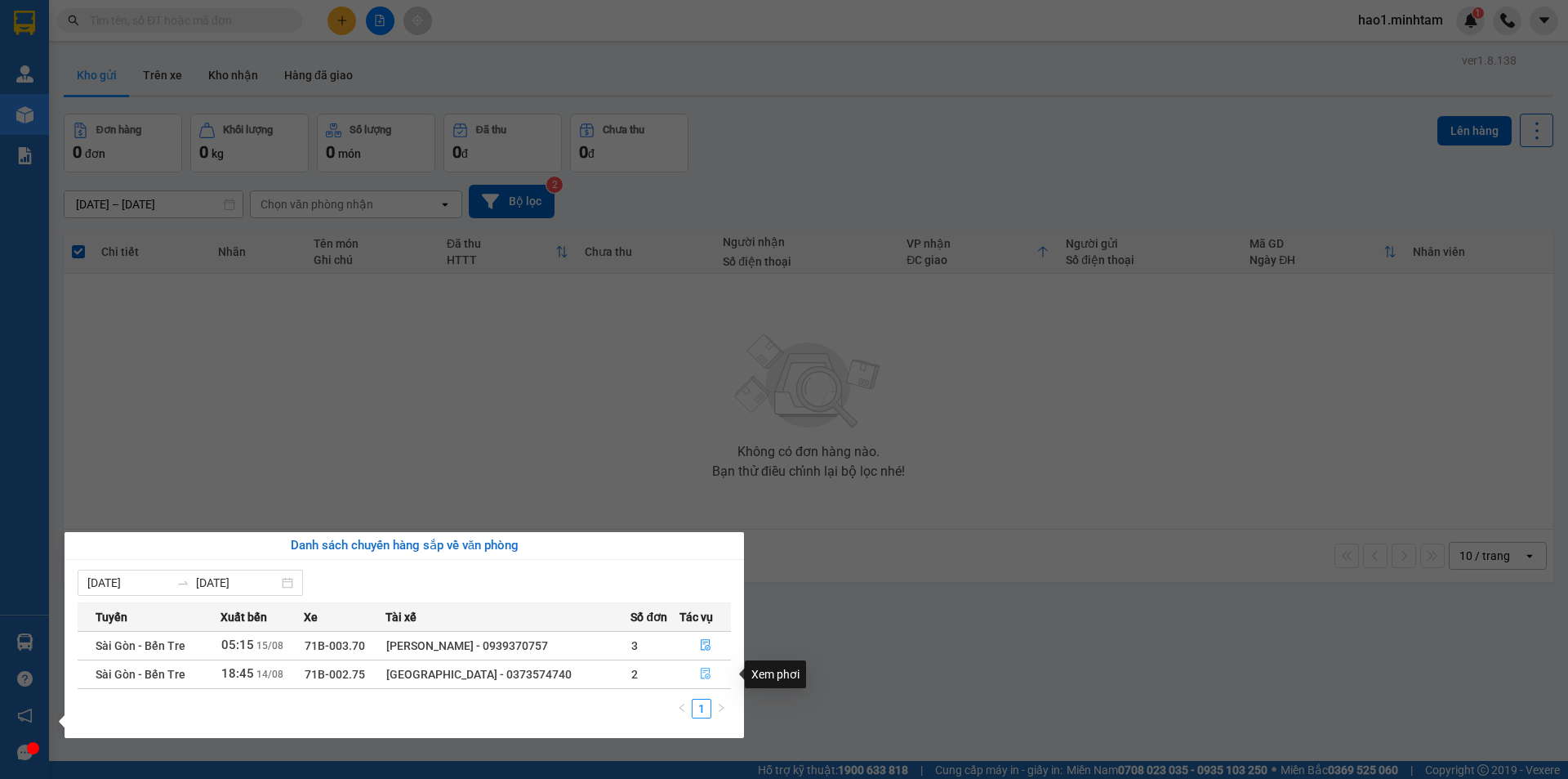
click at [705, 675] on icon "file-done" at bounding box center [706, 674] width 10 height 12
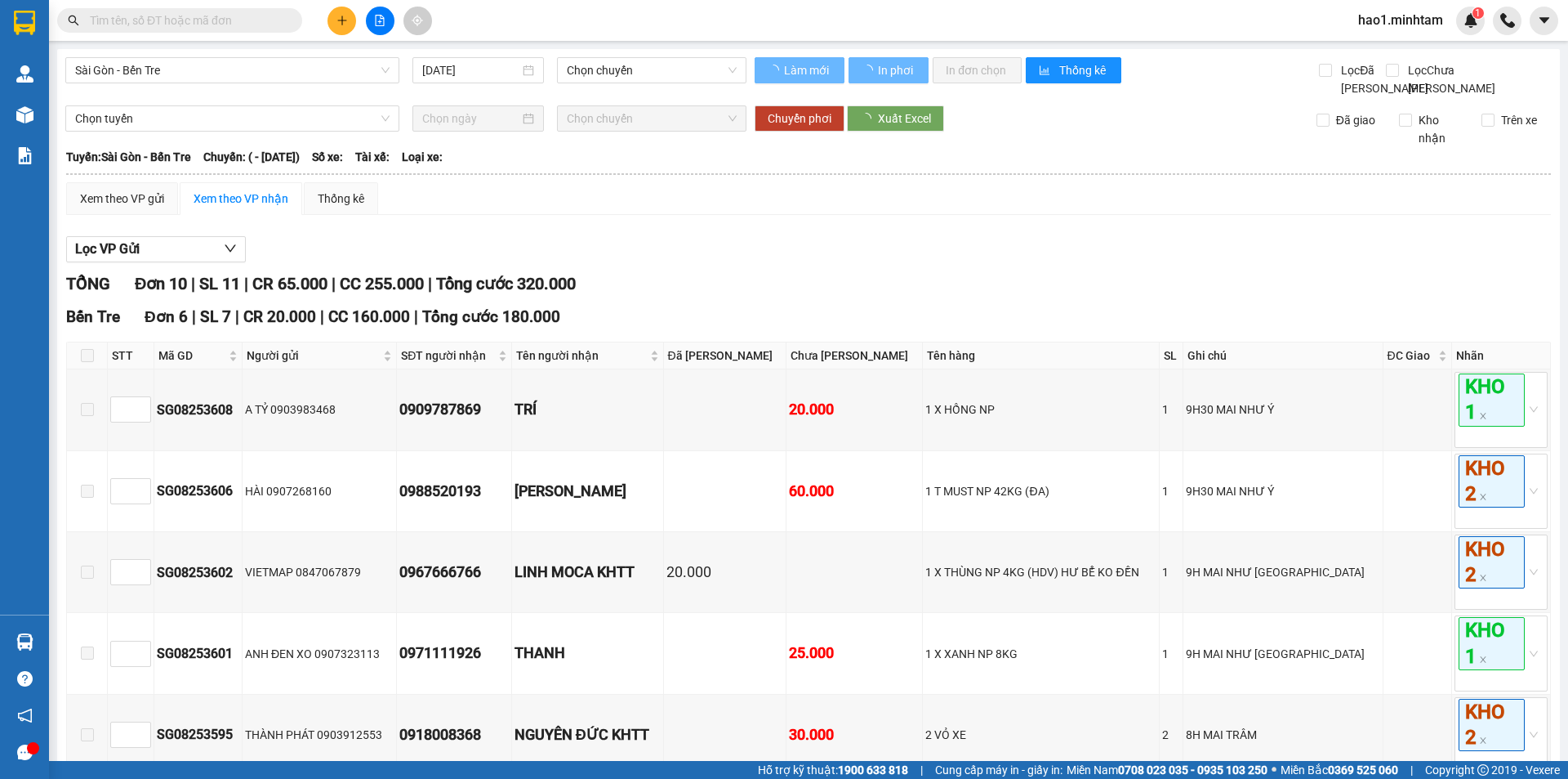
click at [908, 281] on div "Lọc VP Gửi TỔNG Đơn 10 | SL 11 | CR 65.000 | CC 255.000 | Tổng cước 320.000 Bê…" at bounding box center [808, 759] width 1485 height 1061
type input "14/08/2025"
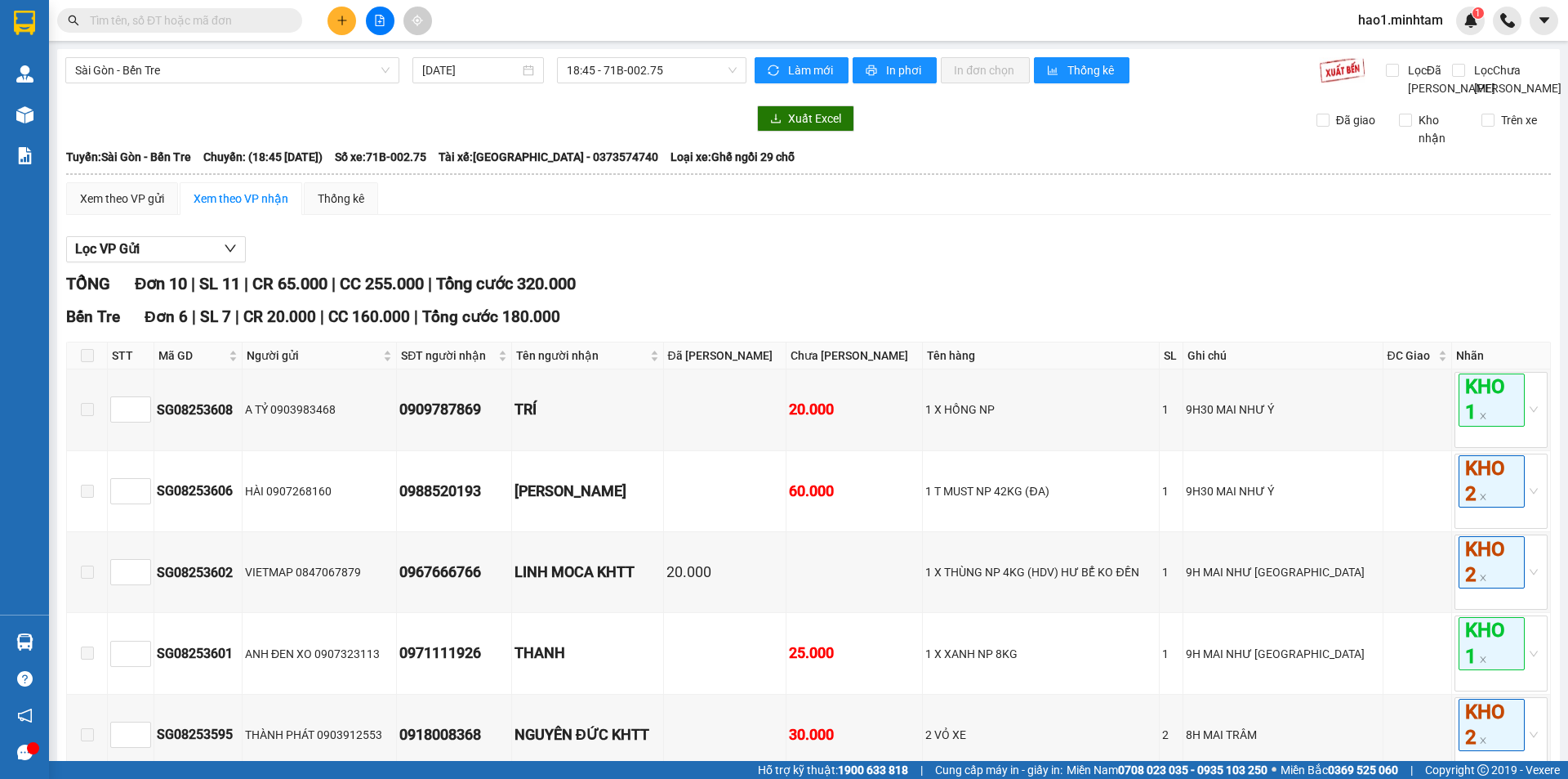
scroll to position [572, 0]
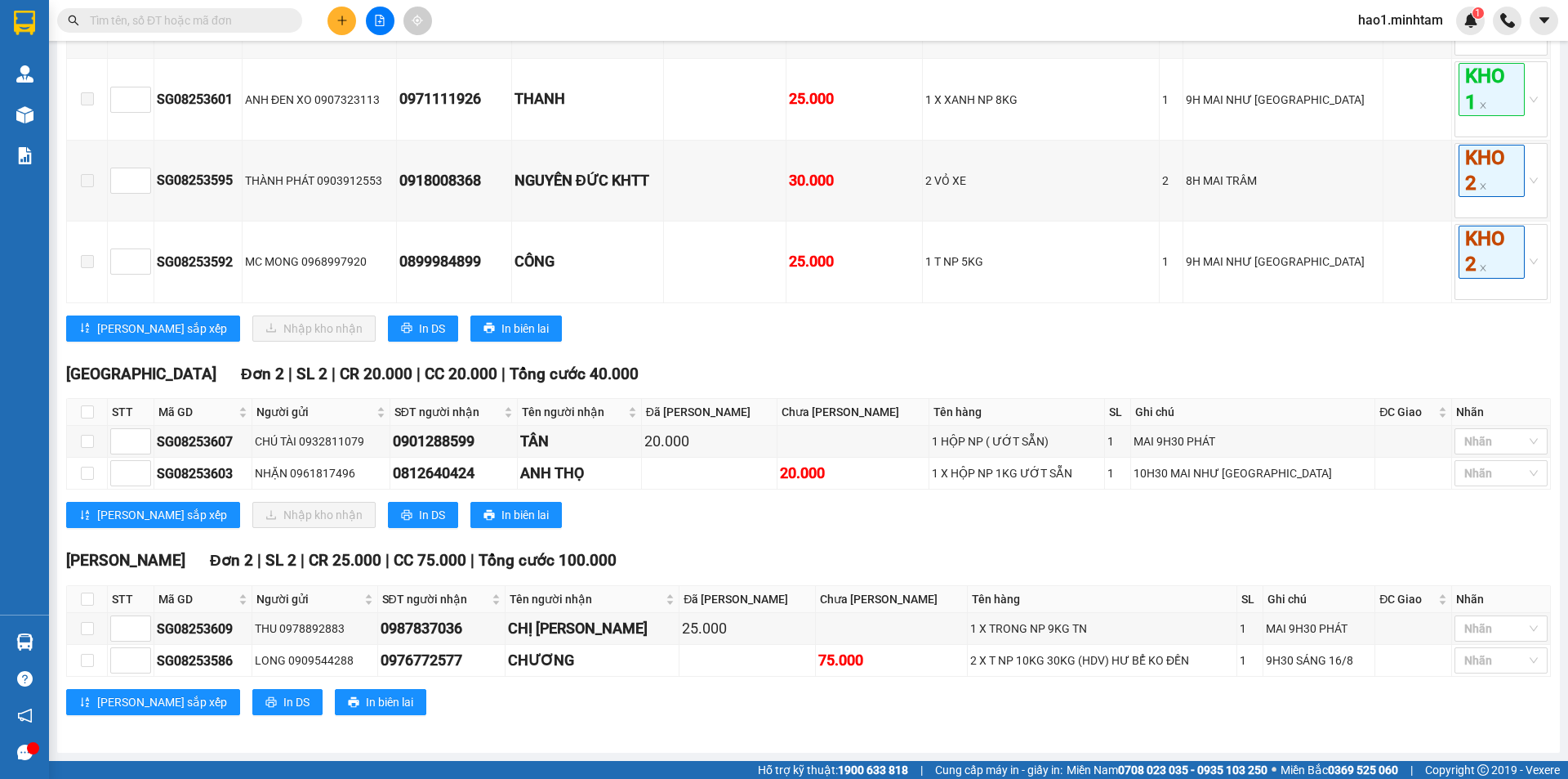
click at [951, 348] on div "Bến Tre Đơn 6 | SL 7 | CR 20.000 | CC 160.000 | Tổng cước 180.000 STT Mã GD Ng…" at bounding box center [808, 51] width 1485 height 602
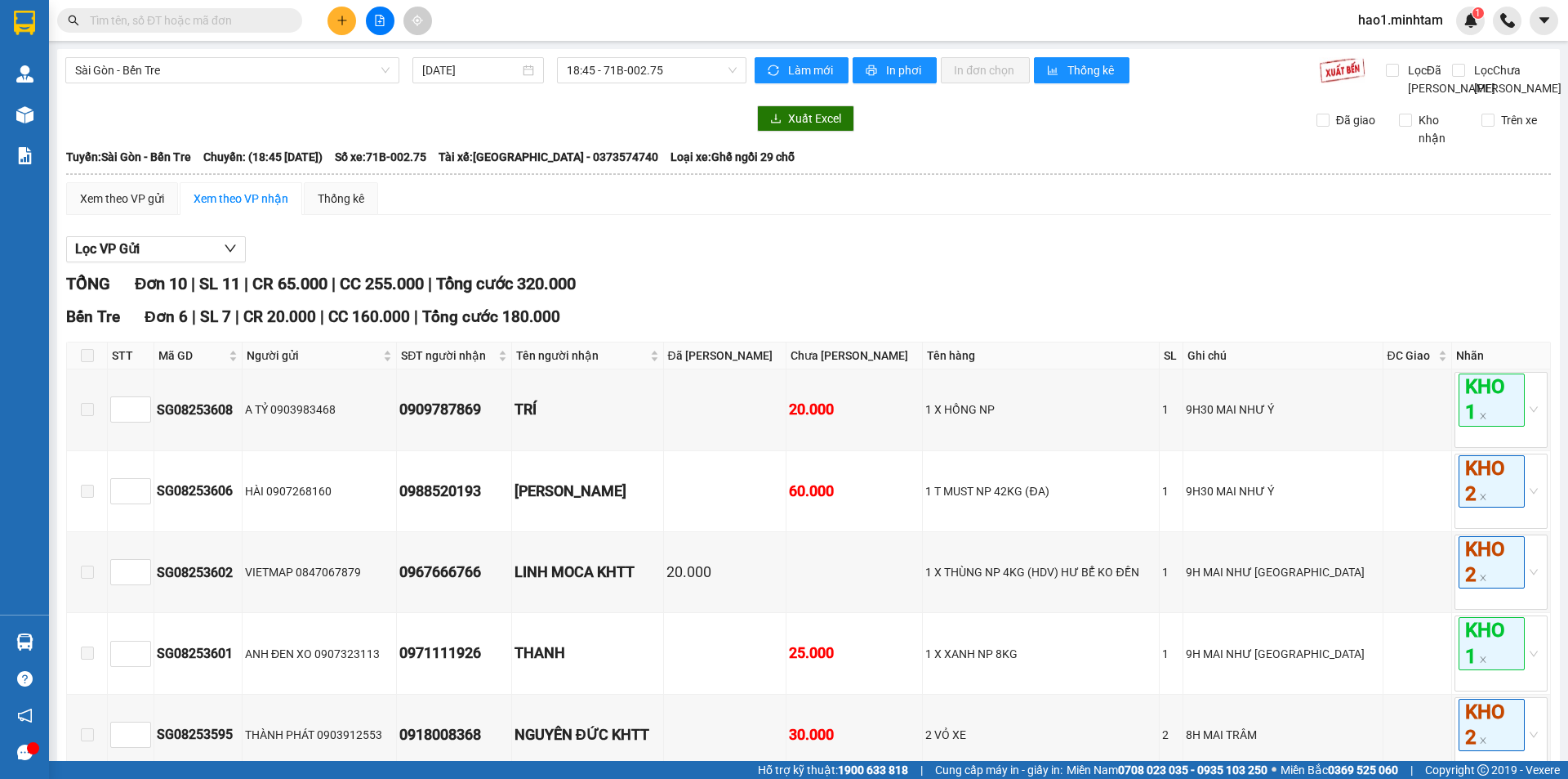
click at [854, 263] on div "Lọc VP Gửi" at bounding box center [808, 249] width 1485 height 27
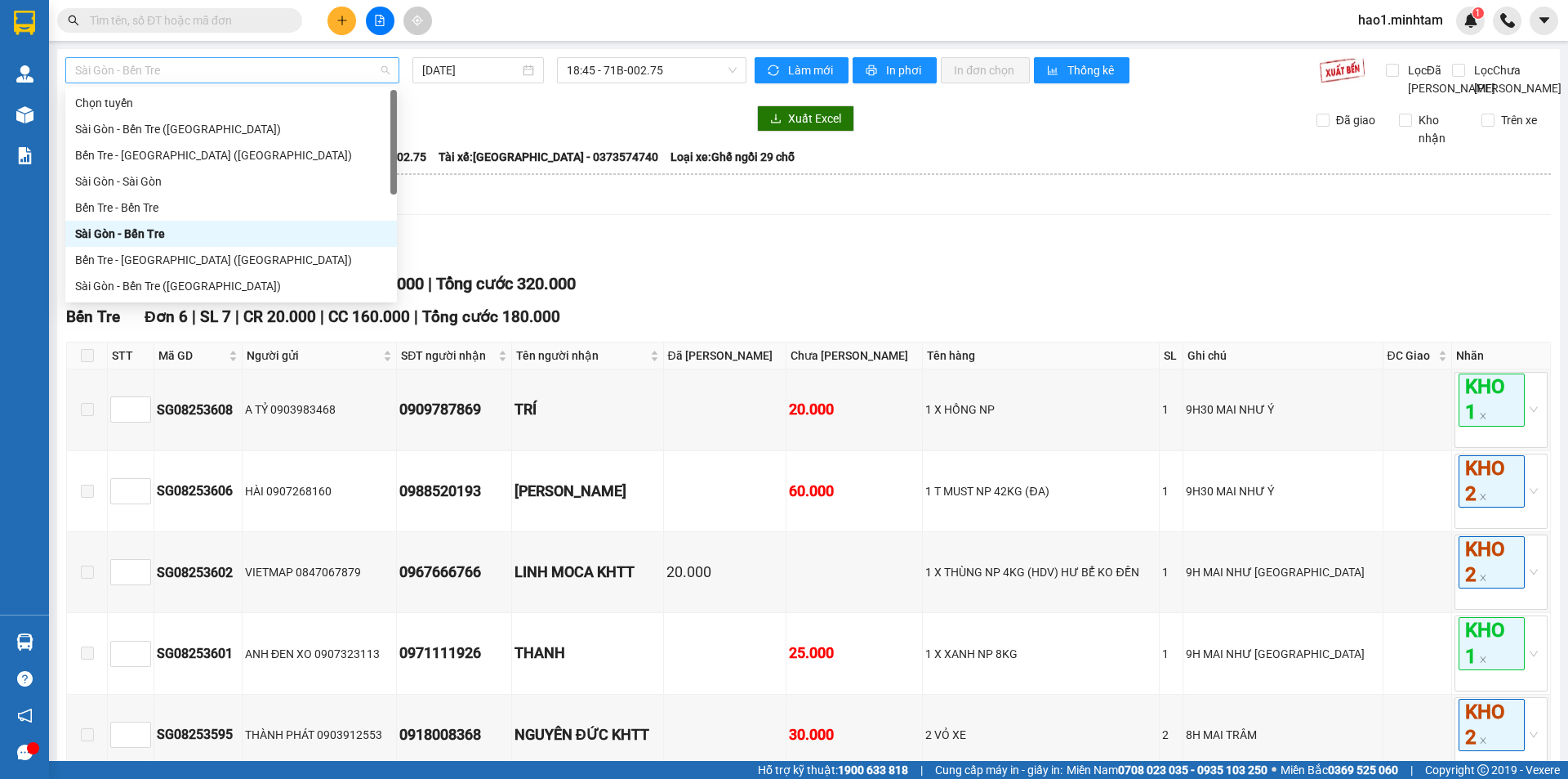
click at [319, 65] on span "Sài Gòn - Bến Tre" at bounding box center [232, 70] width 314 height 24
click at [114, 260] on div "Bến Tre - [GEOGRAPHIC_DATA] ([GEOGRAPHIC_DATA])" at bounding box center [231, 260] width 312 height 18
type input "[DATE]"
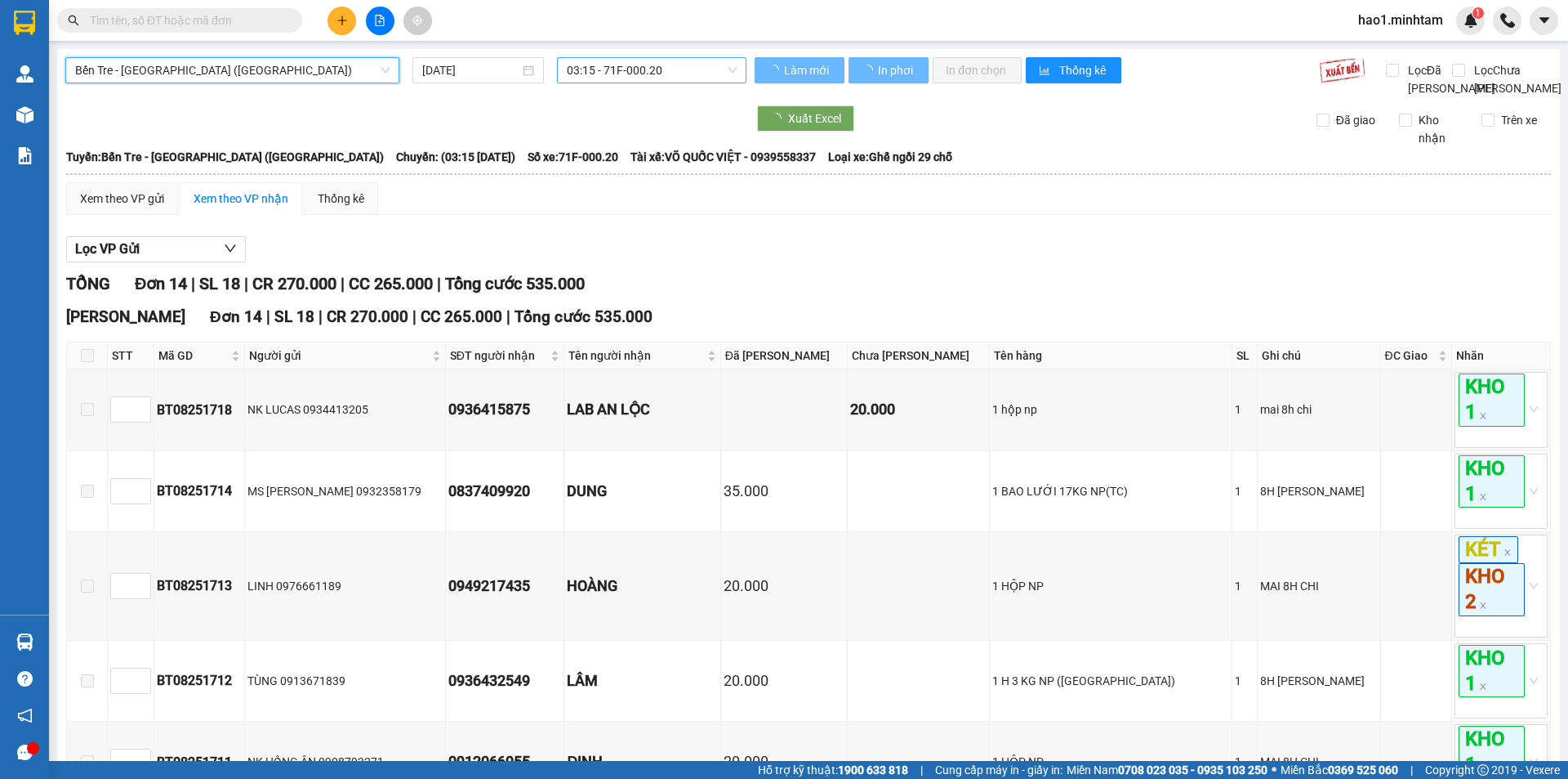
click at [612, 68] on span "03:15 - 71F-000.20" at bounding box center [651, 70] width 170 height 24
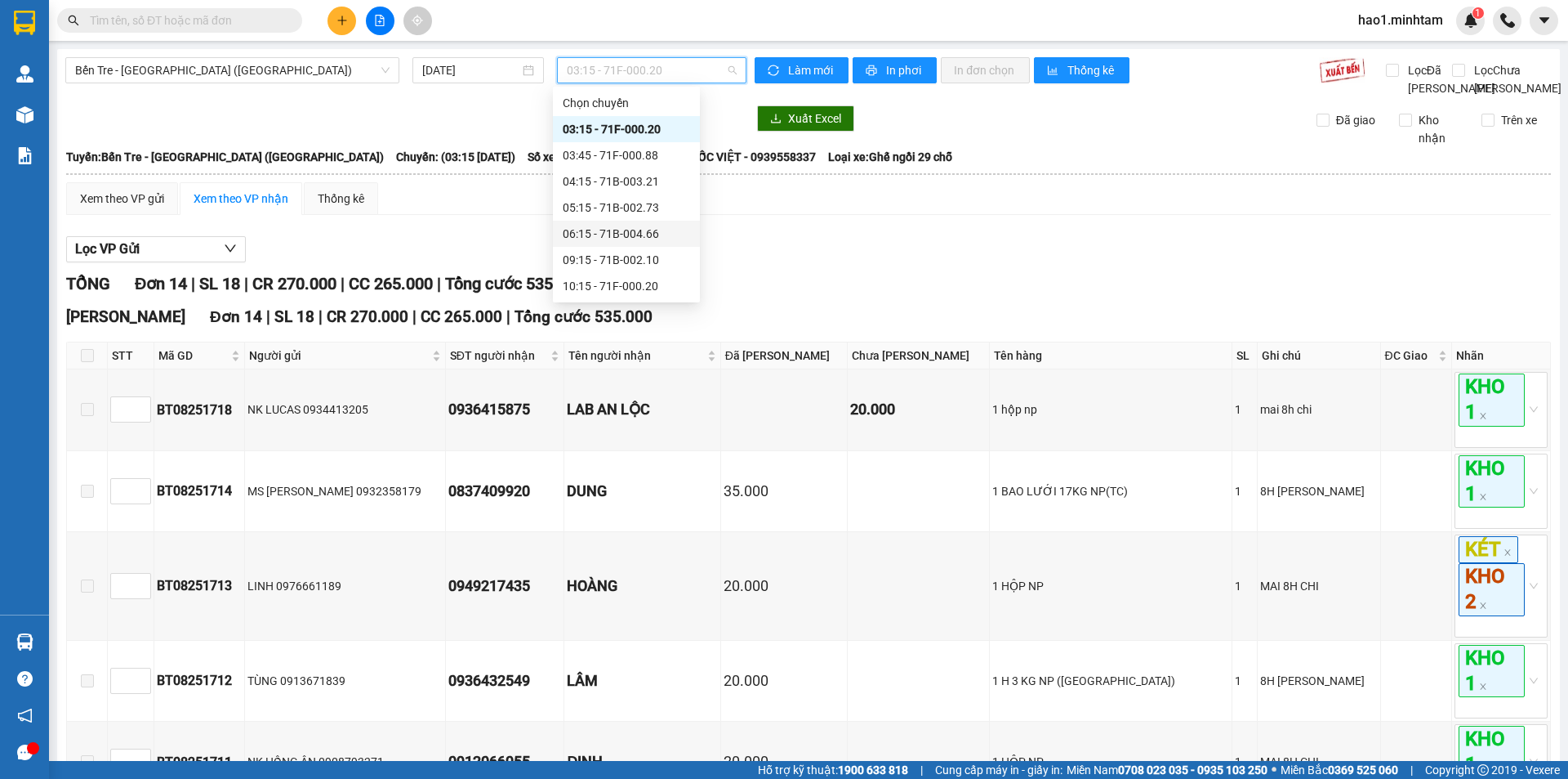
click at [639, 236] on div "06:15 - 71B-004.66" at bounding box center [625, 234] width 127 height 18
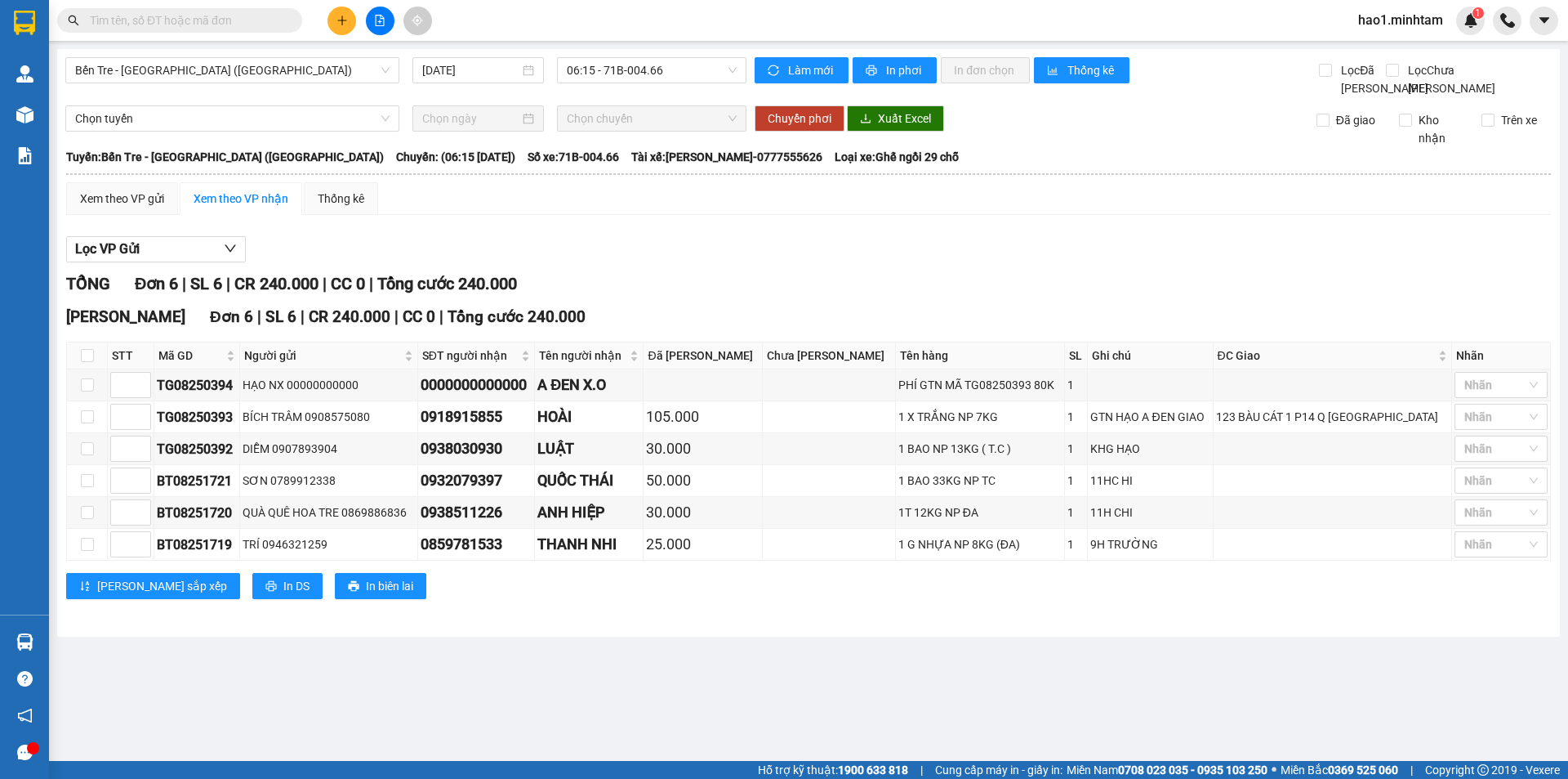
click at [638, 214] on div "Xem theo VP gửi Xem theo VP nhận Thống kê" at bounding box center [808, 199] width 1485 height 33
click at [688, 255] on div "Lọc VP Gửi" at bounding box center [808, 249] width 1485 height 27
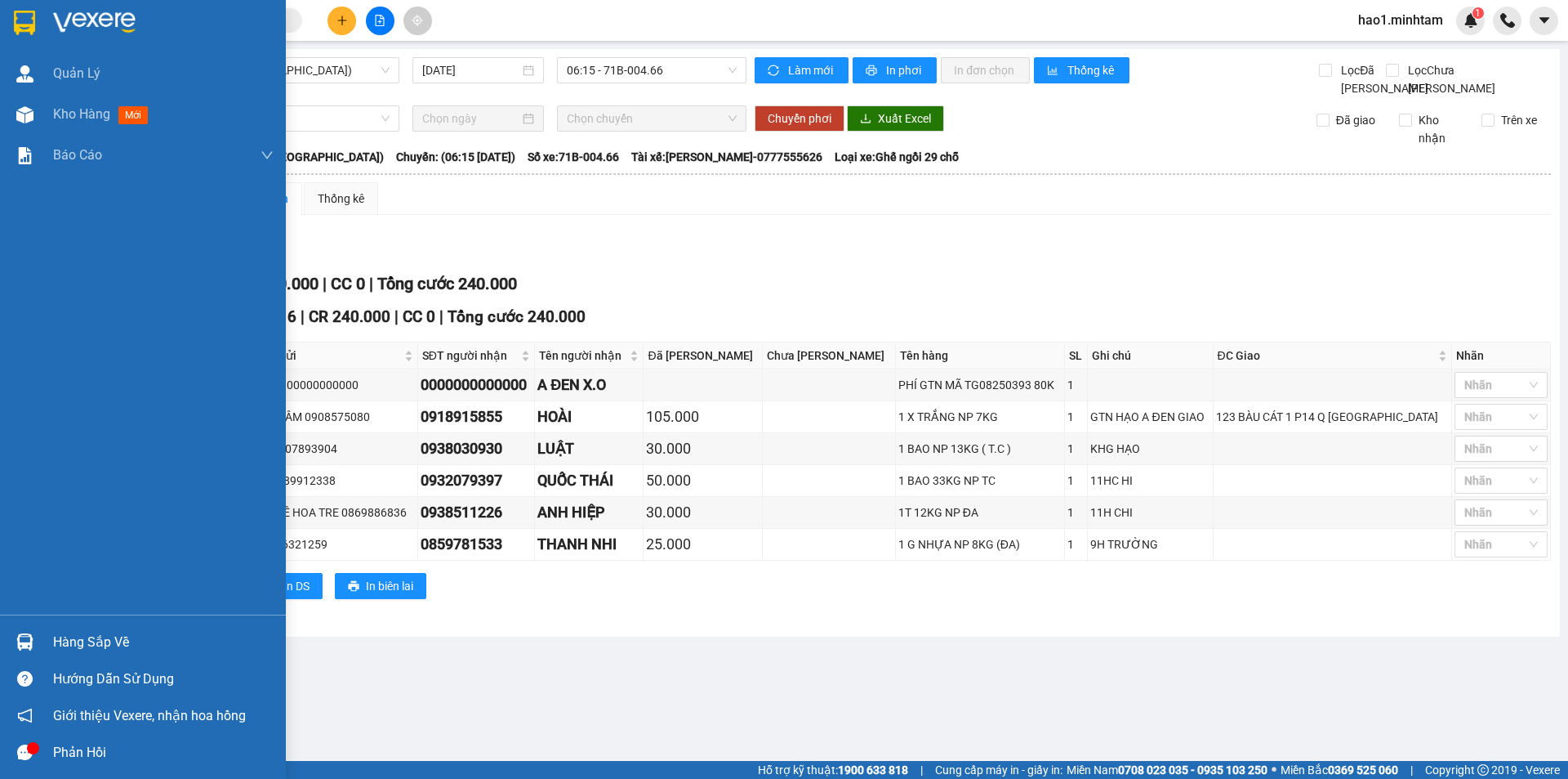
click at [28, 17] on img at bounding box center [24, 22] width 21 height 24
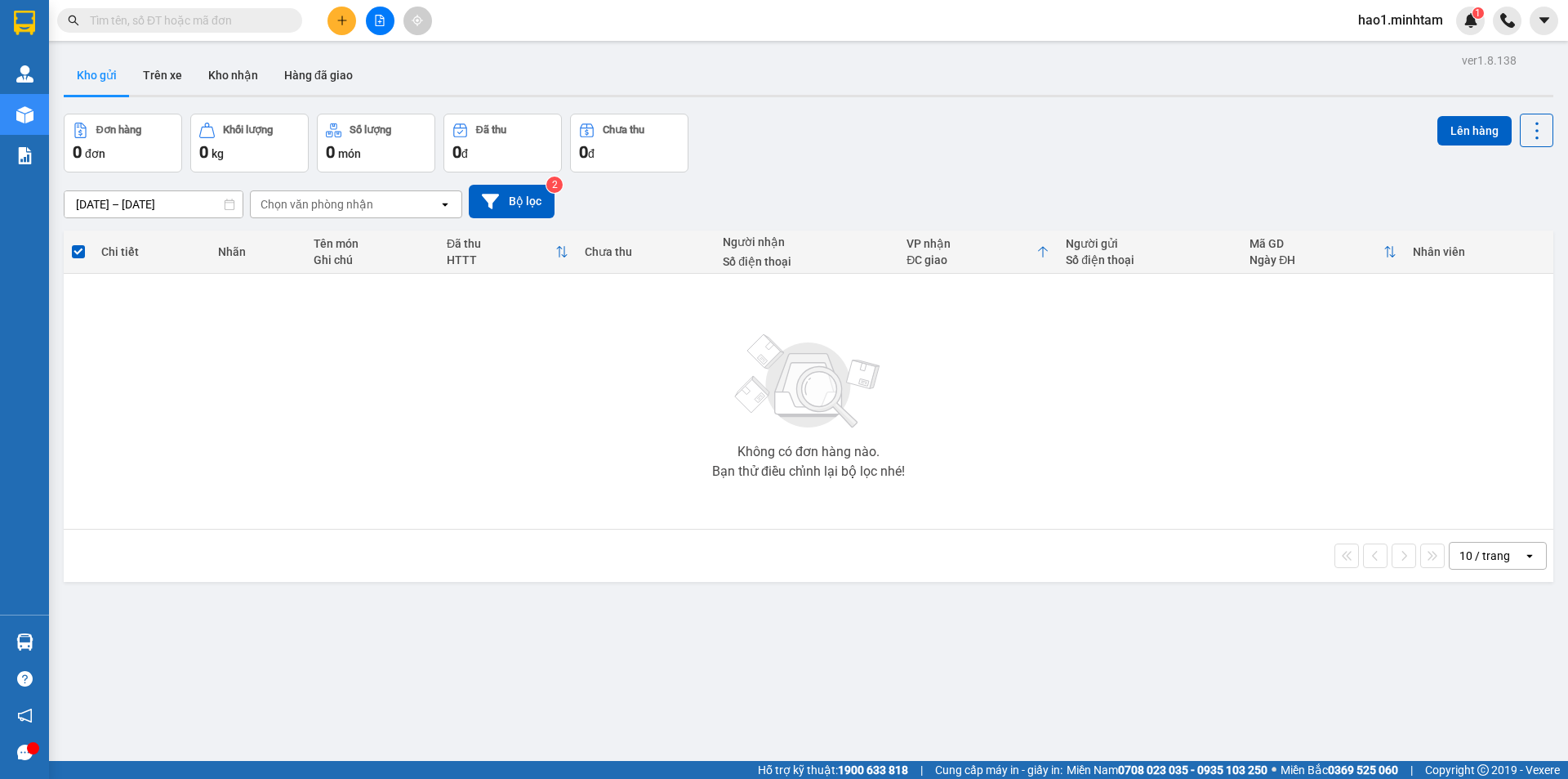
click at [1009, 192] on div "[DATE] – [DATE] Press the down arrow key to interact with the calendar and sele…" at bounding box center [809, 201] width 1489 height 34
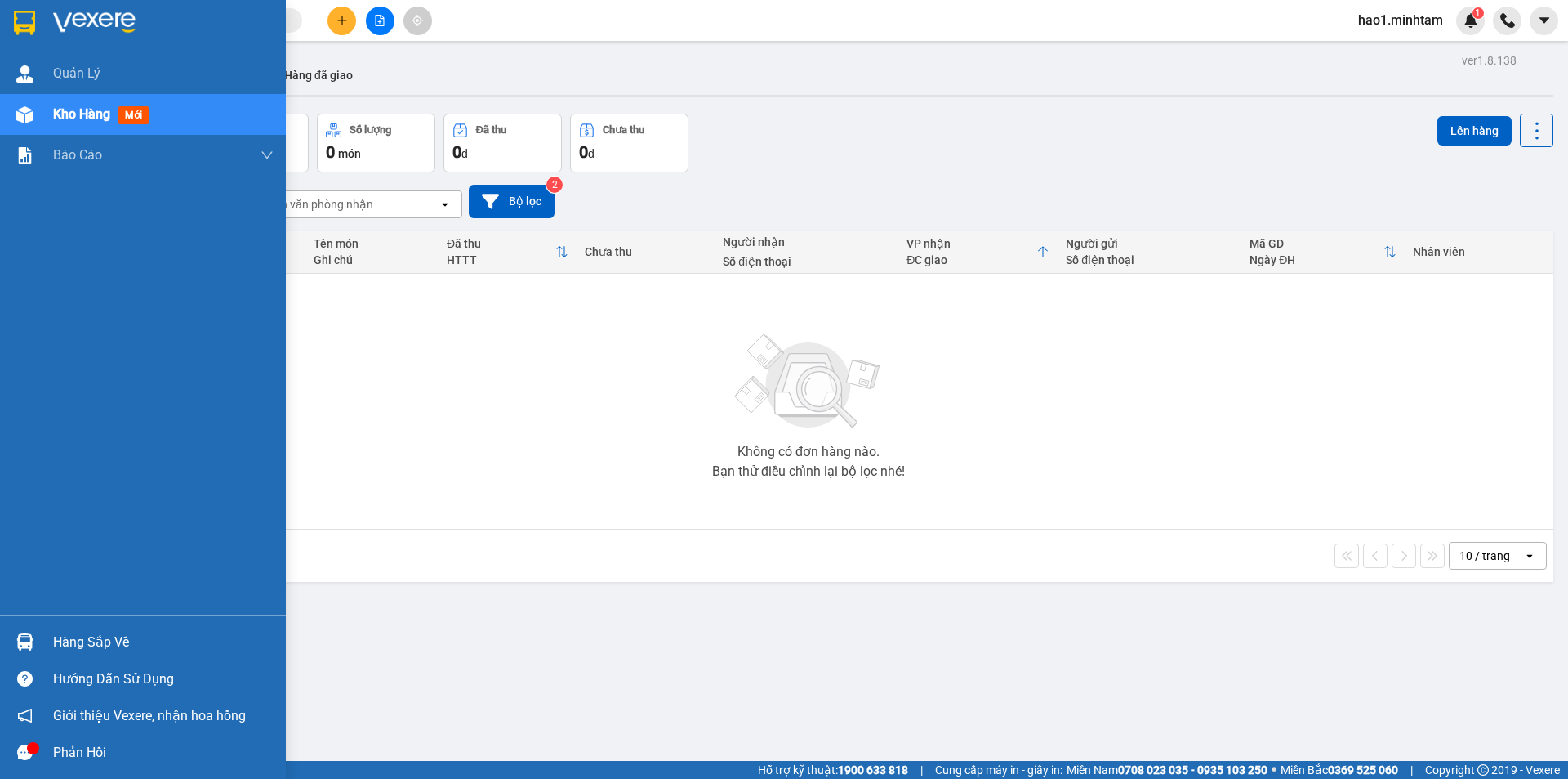
click at [29, 639] on img at bounding box center [25, 642] width 17 height 17
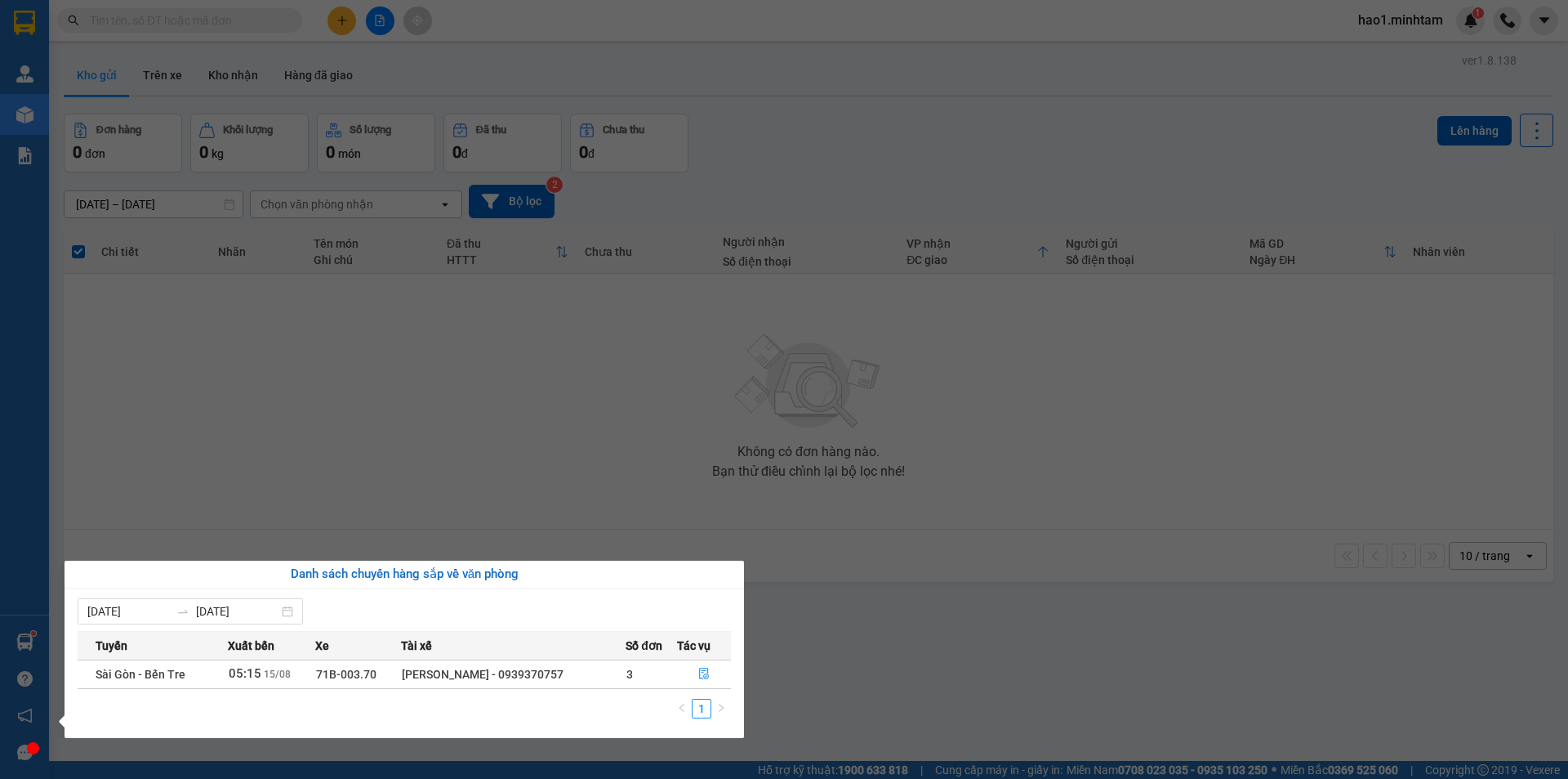
click at [206, 20] on section "Kết quả tìm kiếm ( 4053 ) Bộ lọc Thuộc VP này Ngày tạo đơn gần nhất Mã ĐH Trạng…" at bounding box center [784, 389] width 1568 height 779
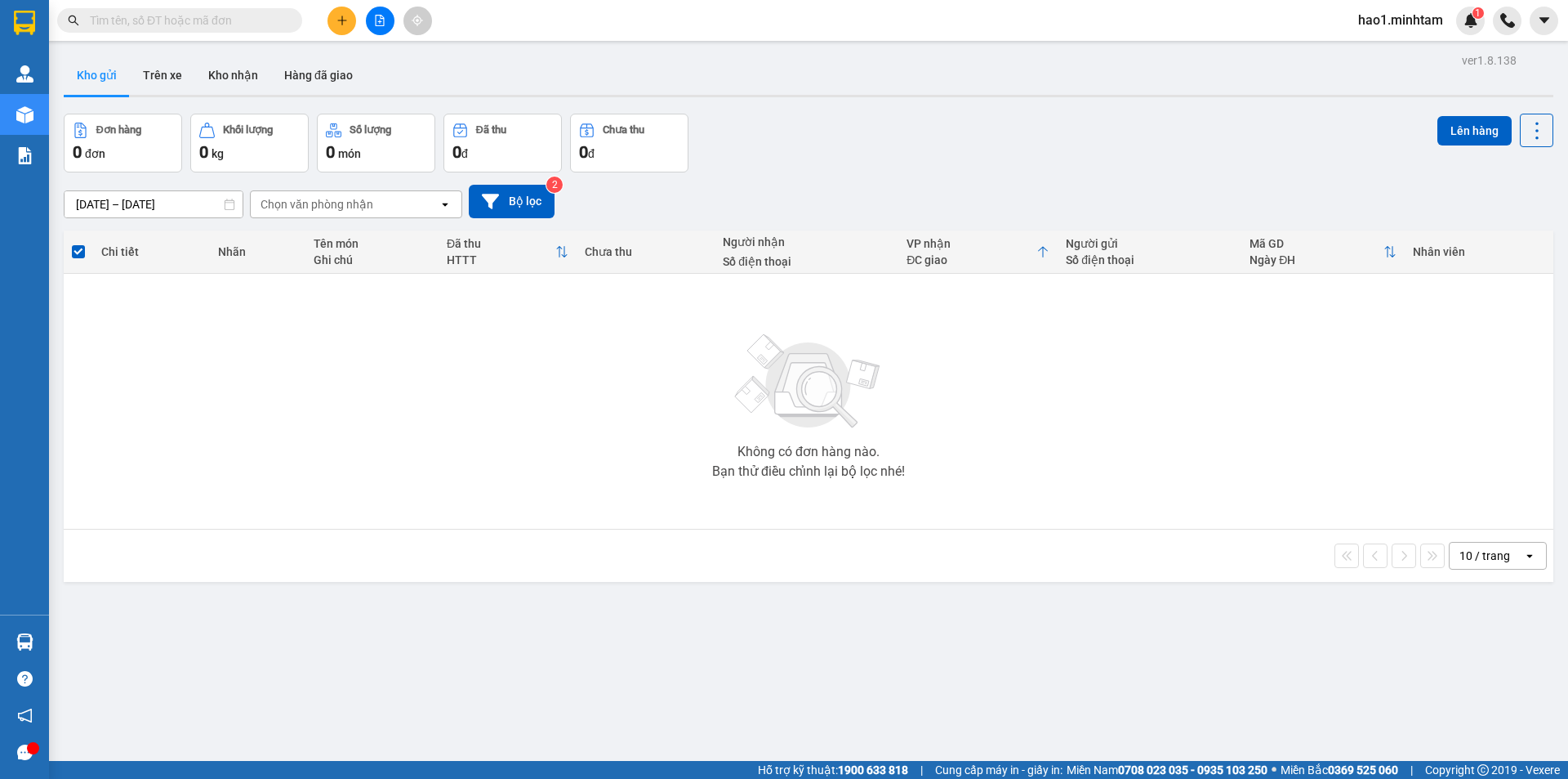
click at [206, 20] on input "text" at bounding box center [186, 20] width 193 height 18
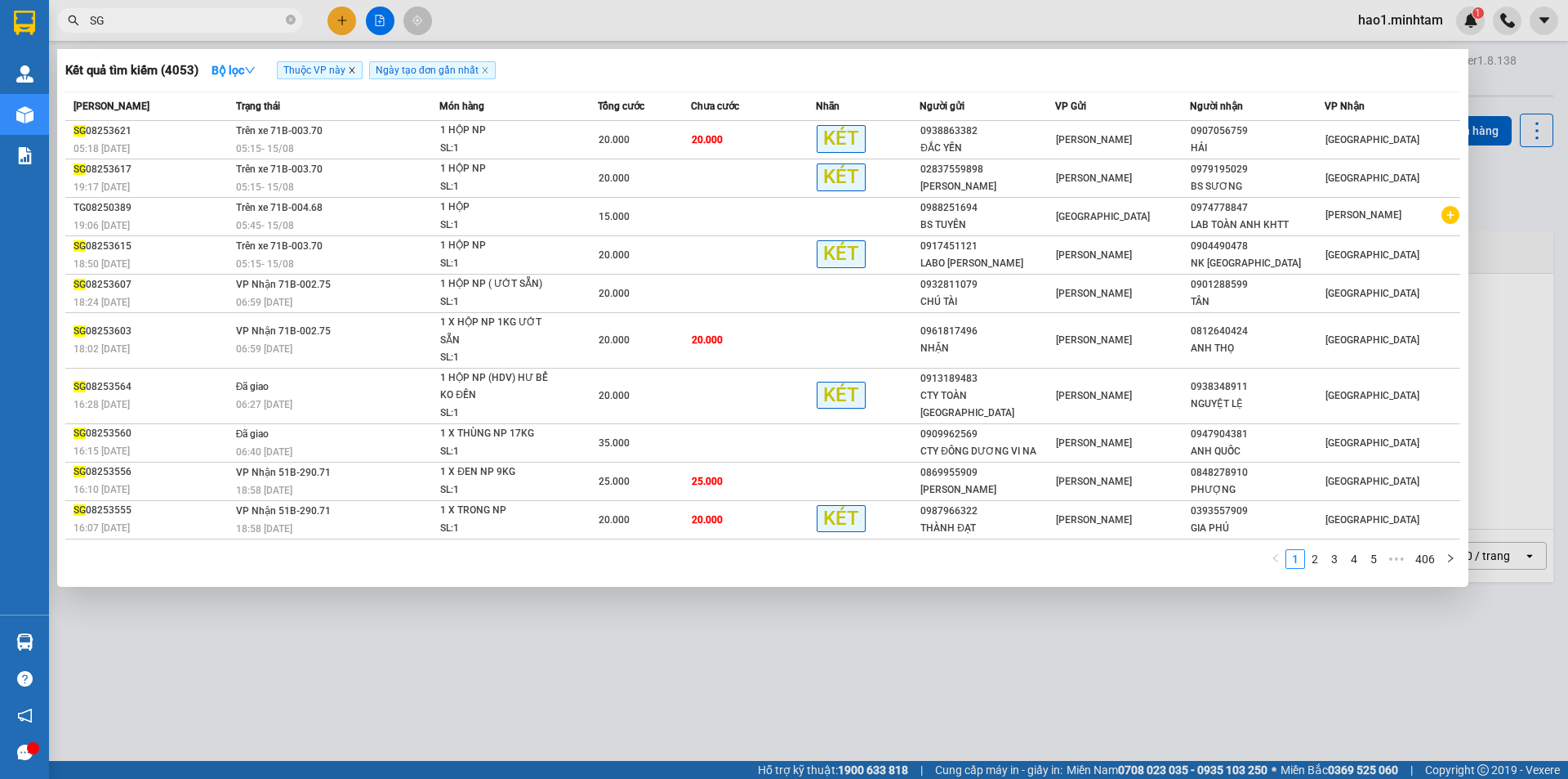
type input "SG"
click at [355, 71] on icon "close" at bounding box center [352, 70] width 8 height 8
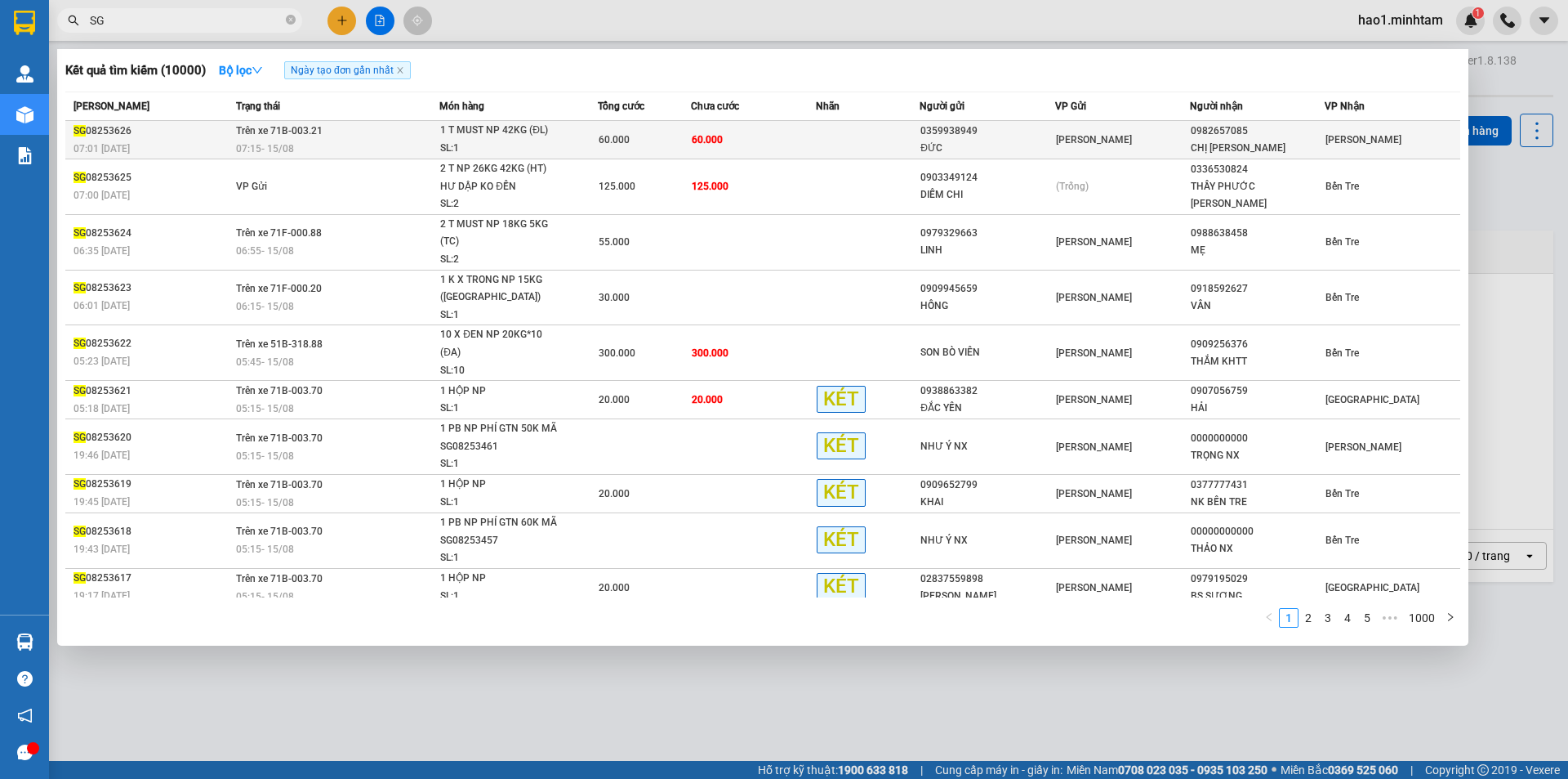
click at [315, 143] on div "07:15 - 15/08" at bounding box center [337, 148] width 204 height 18
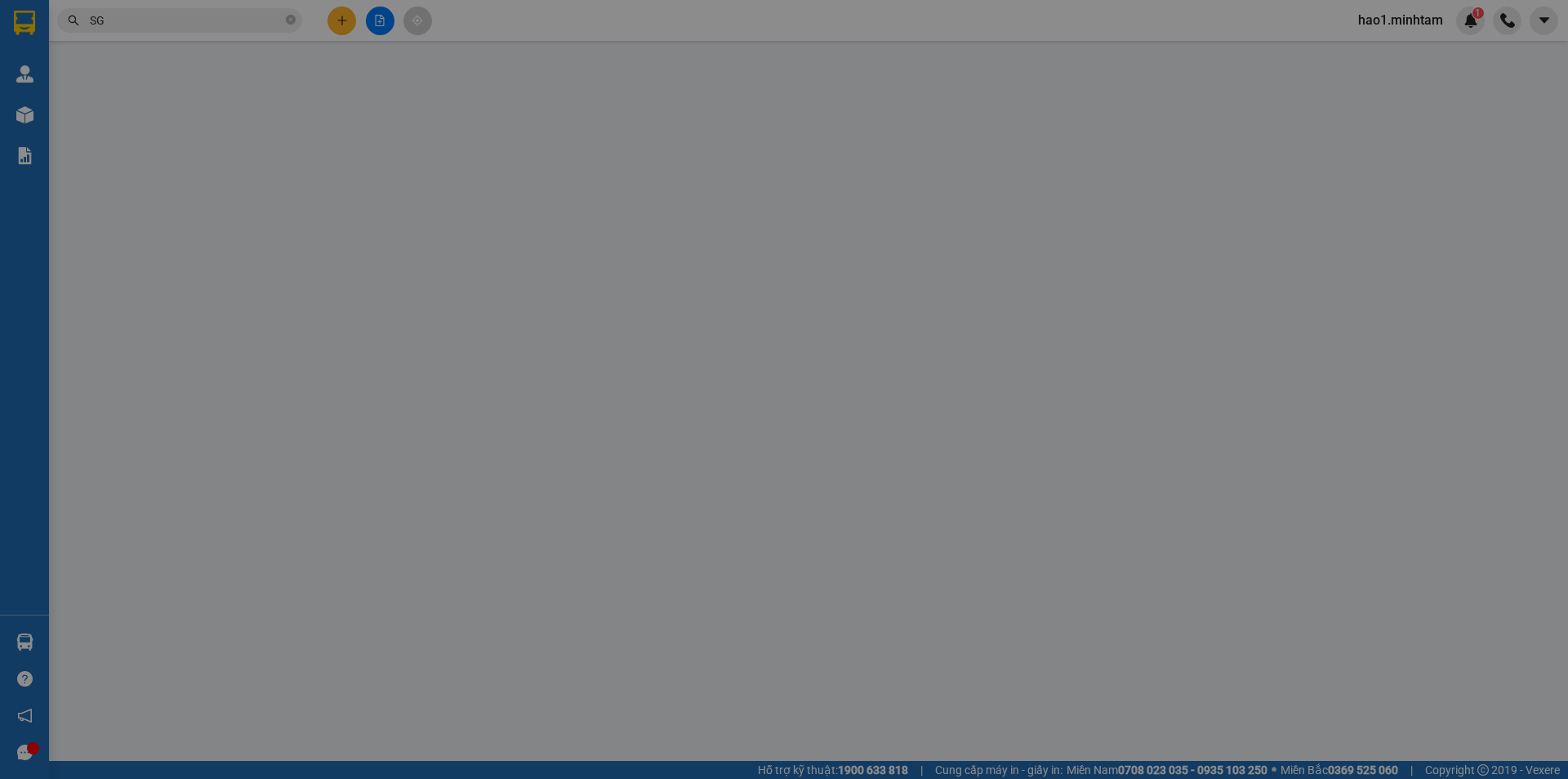
type input "0359938949"
type input "ĐỨC"
type input "0982657085"
type input "CHỊ THẠCH"
type input "60.000"
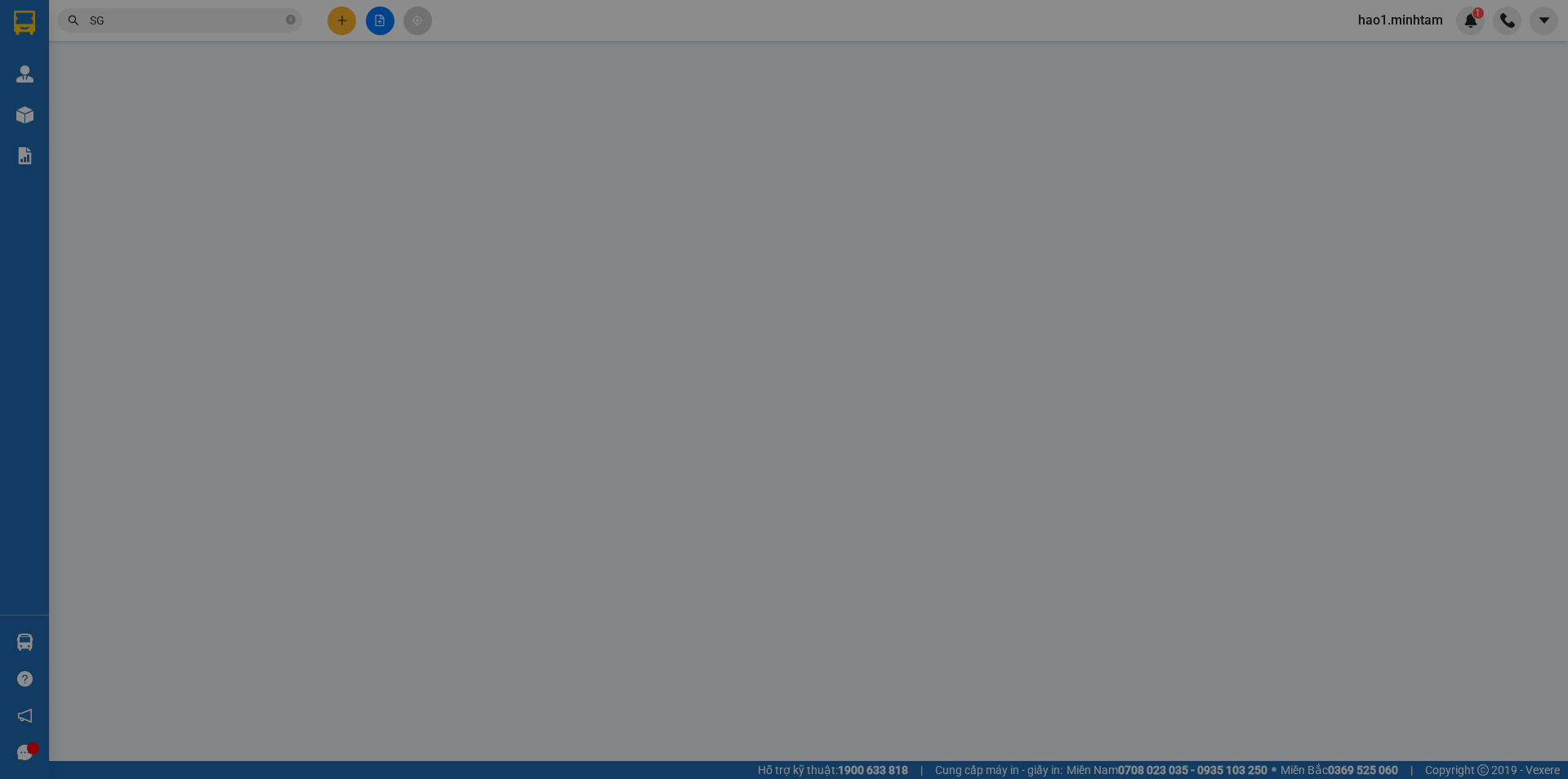
type input "60.000"
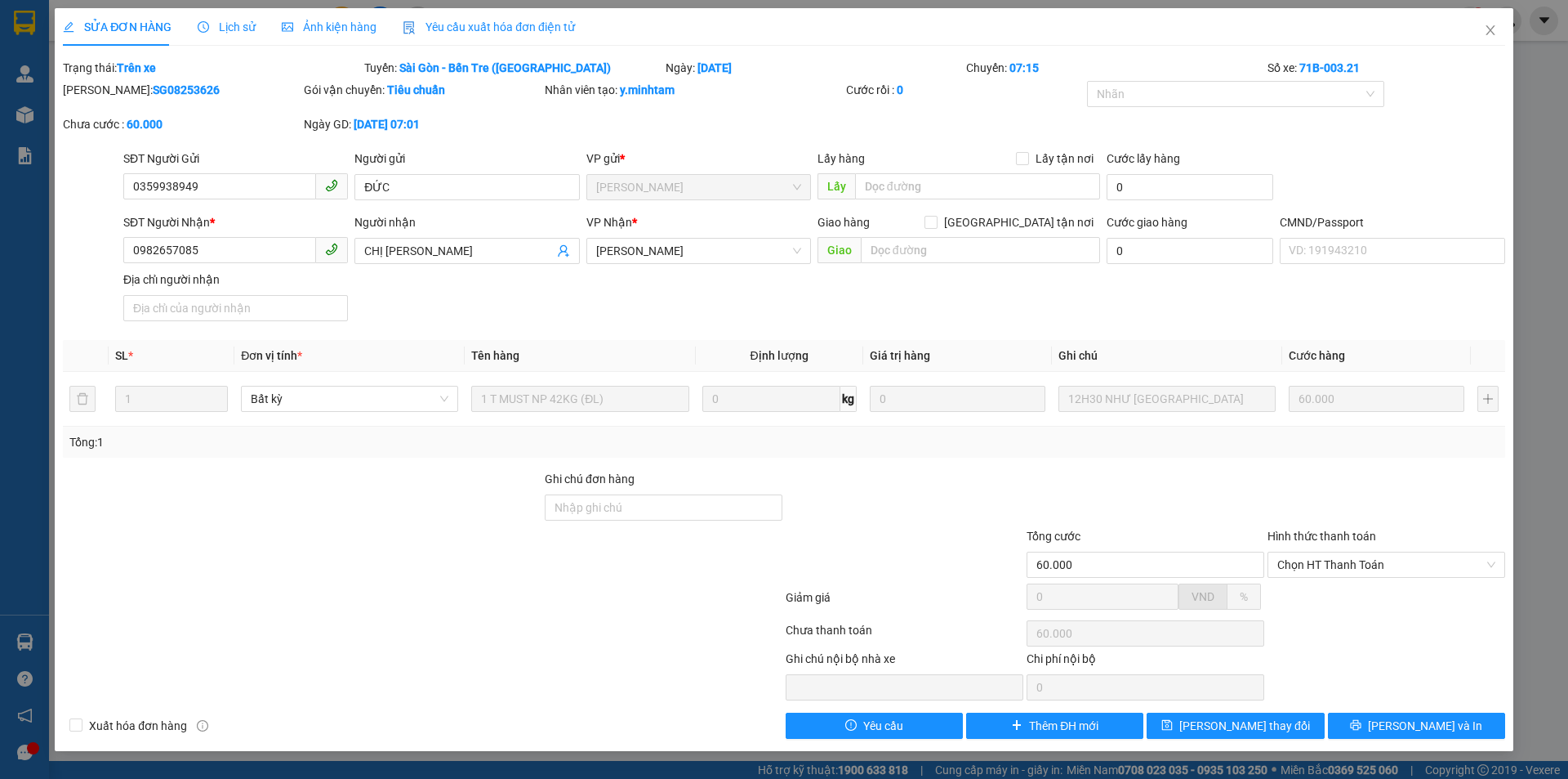
click at [236, 23] on span "Lịch sử" at bounding box center [227, 26] width 58 height 13
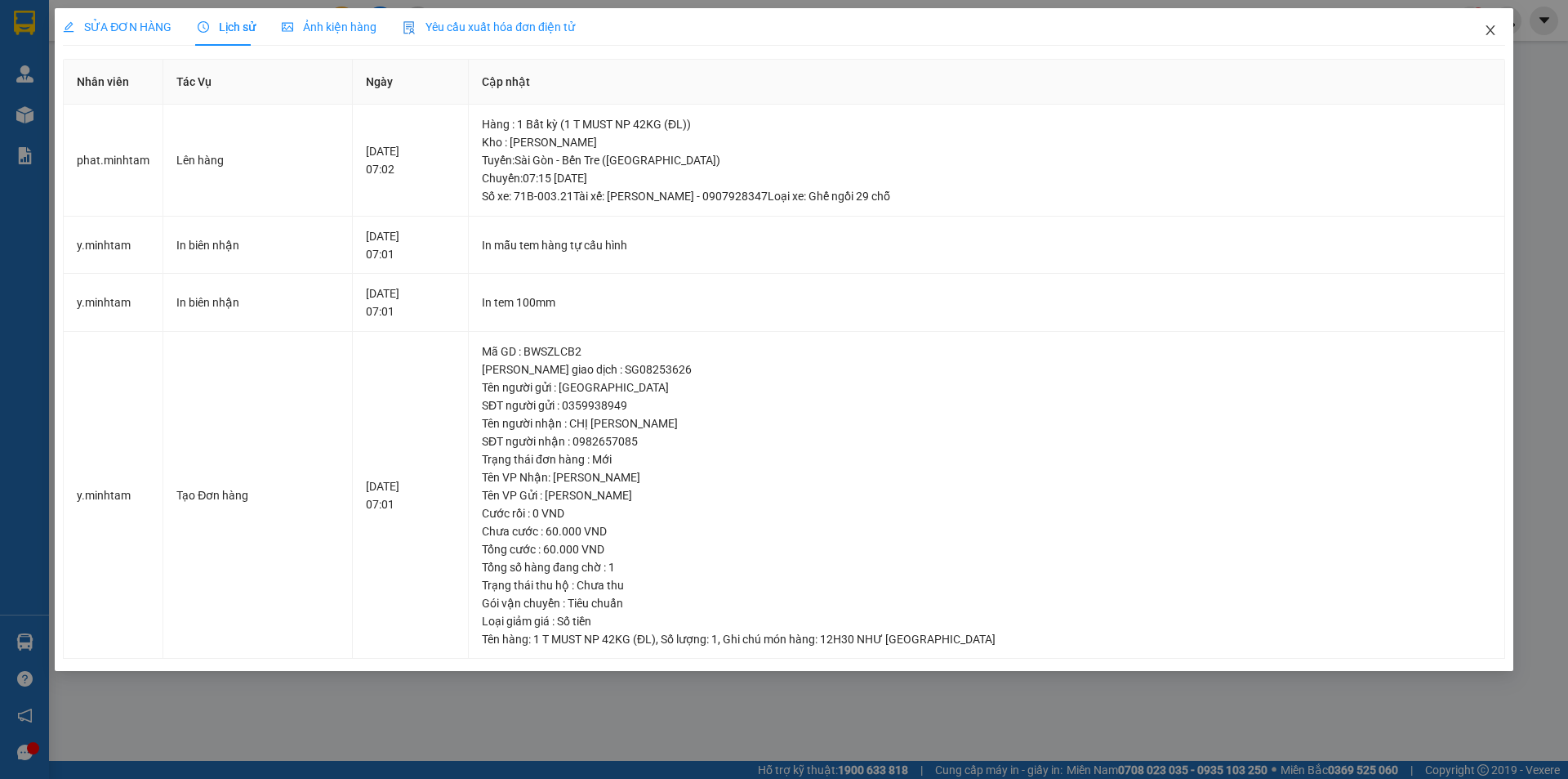
click at [1492, 30] on icon "close" at bounding box center [1489, 29] width 13 height 13
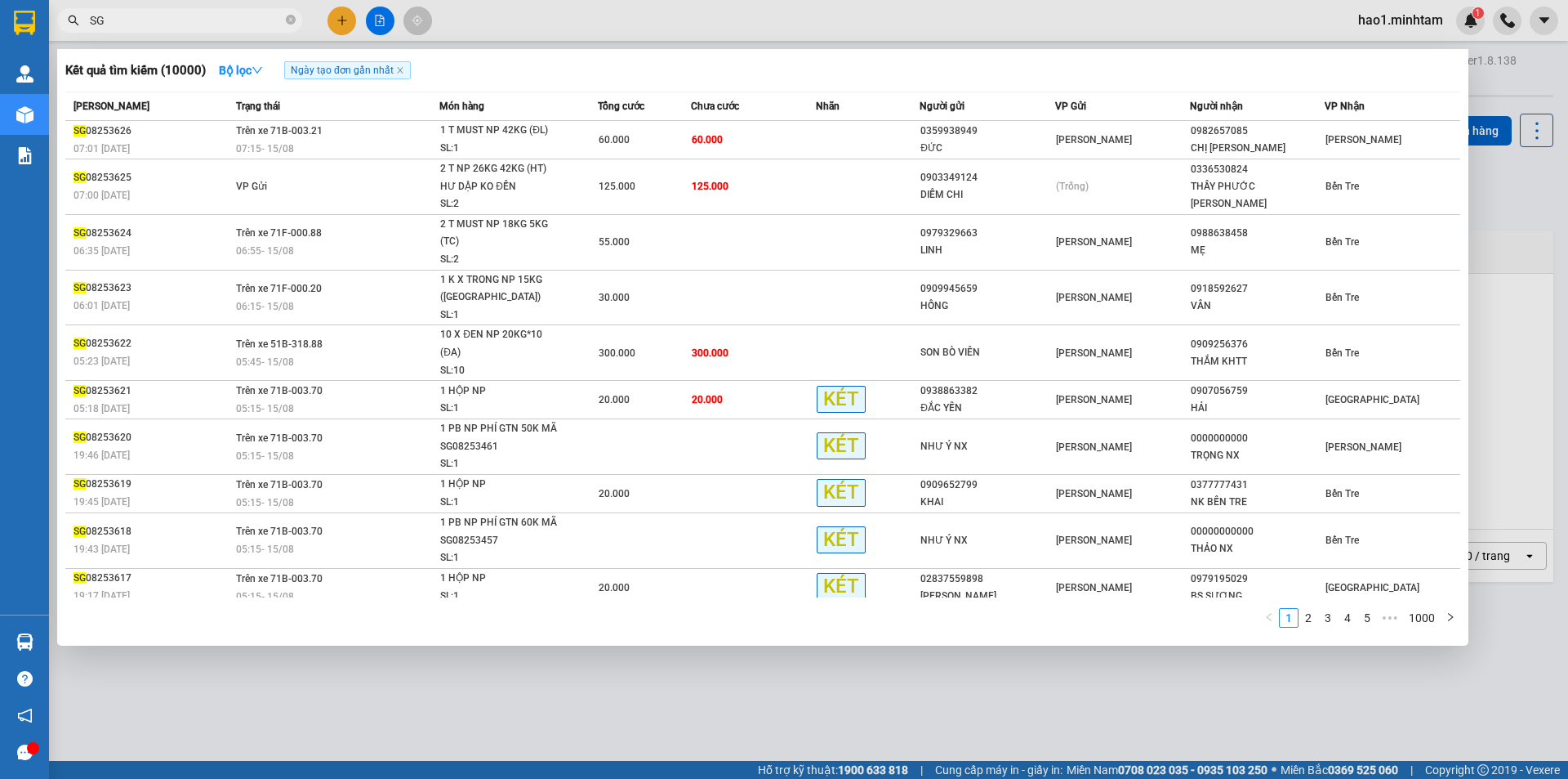
click at [147, 16] on input "SG" at bounding box center [186, 20] width 193 height 18
click at [263, 69] on icon "down" at bounding box center [257, 71] width 12 height 12
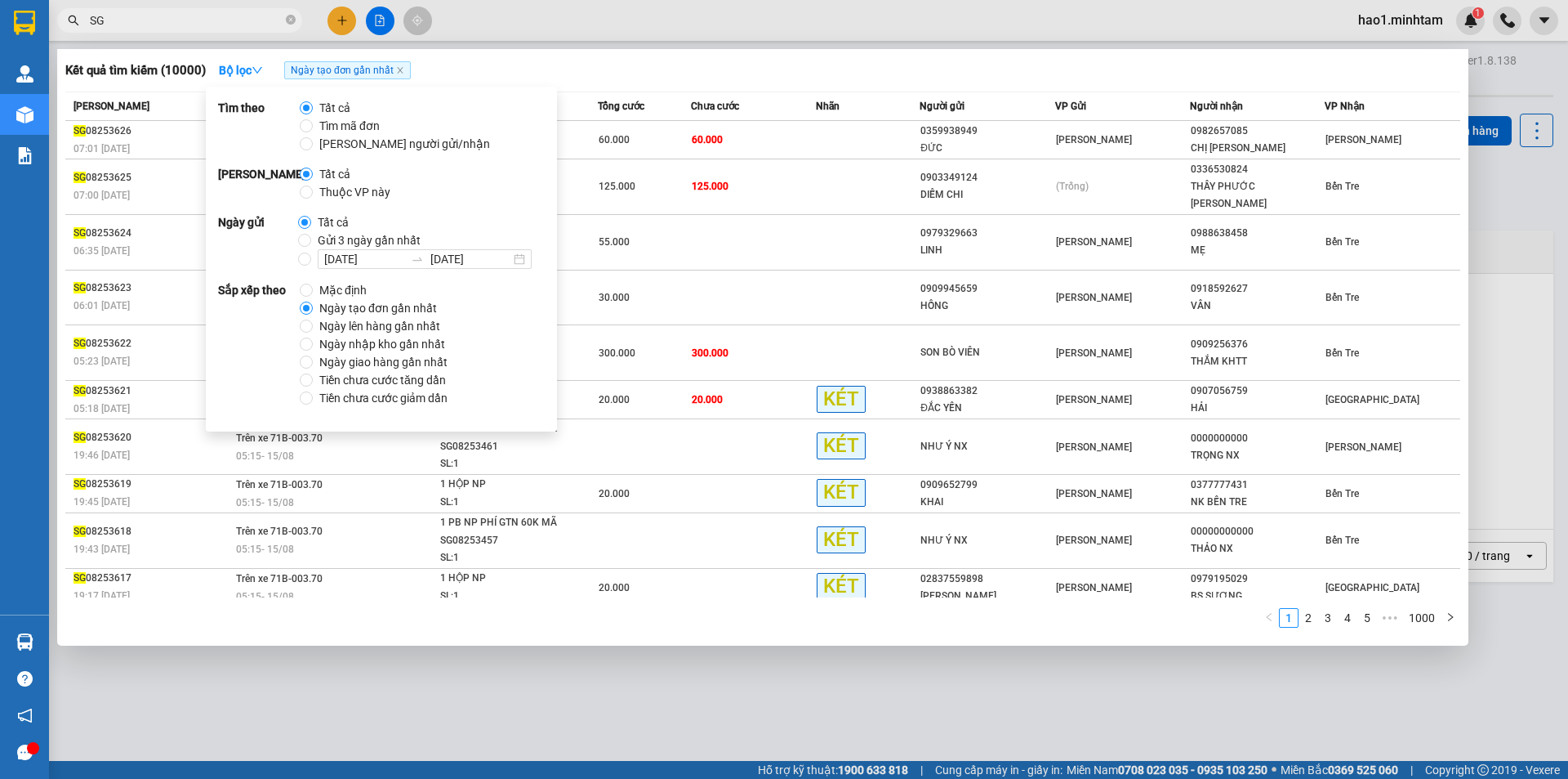
click at [361, 192] on span "Thuộc VP này" at bounding box center [355, 192] width 84 height 18
click at [313, 192] on input "Thuộc VP này" at bounding box center [305, 191] width 13 height 13
radio input "true"
radio input "false"
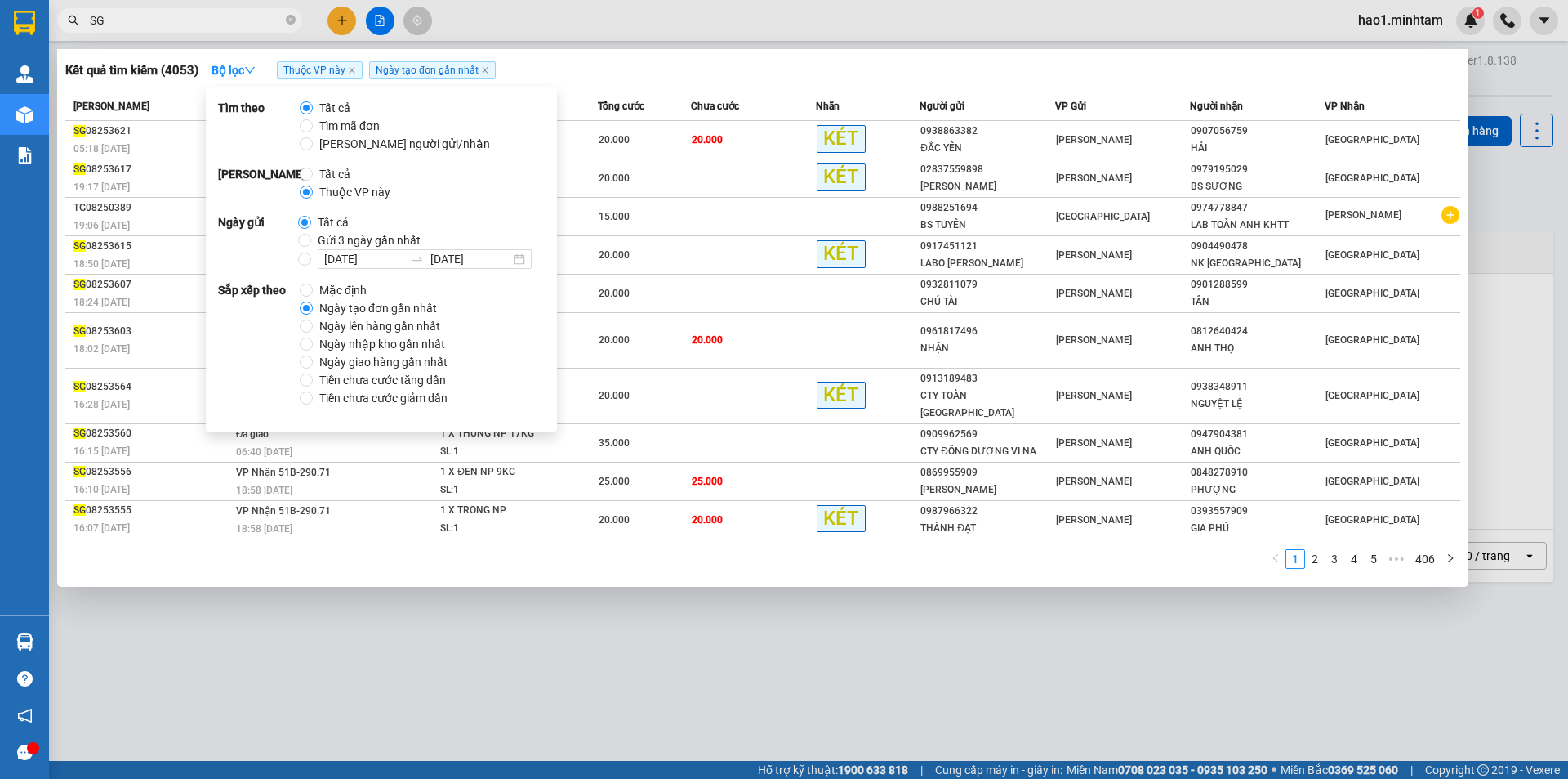
click at [575, 30] on div at bounding box center [784, 389] width 1568 height 779
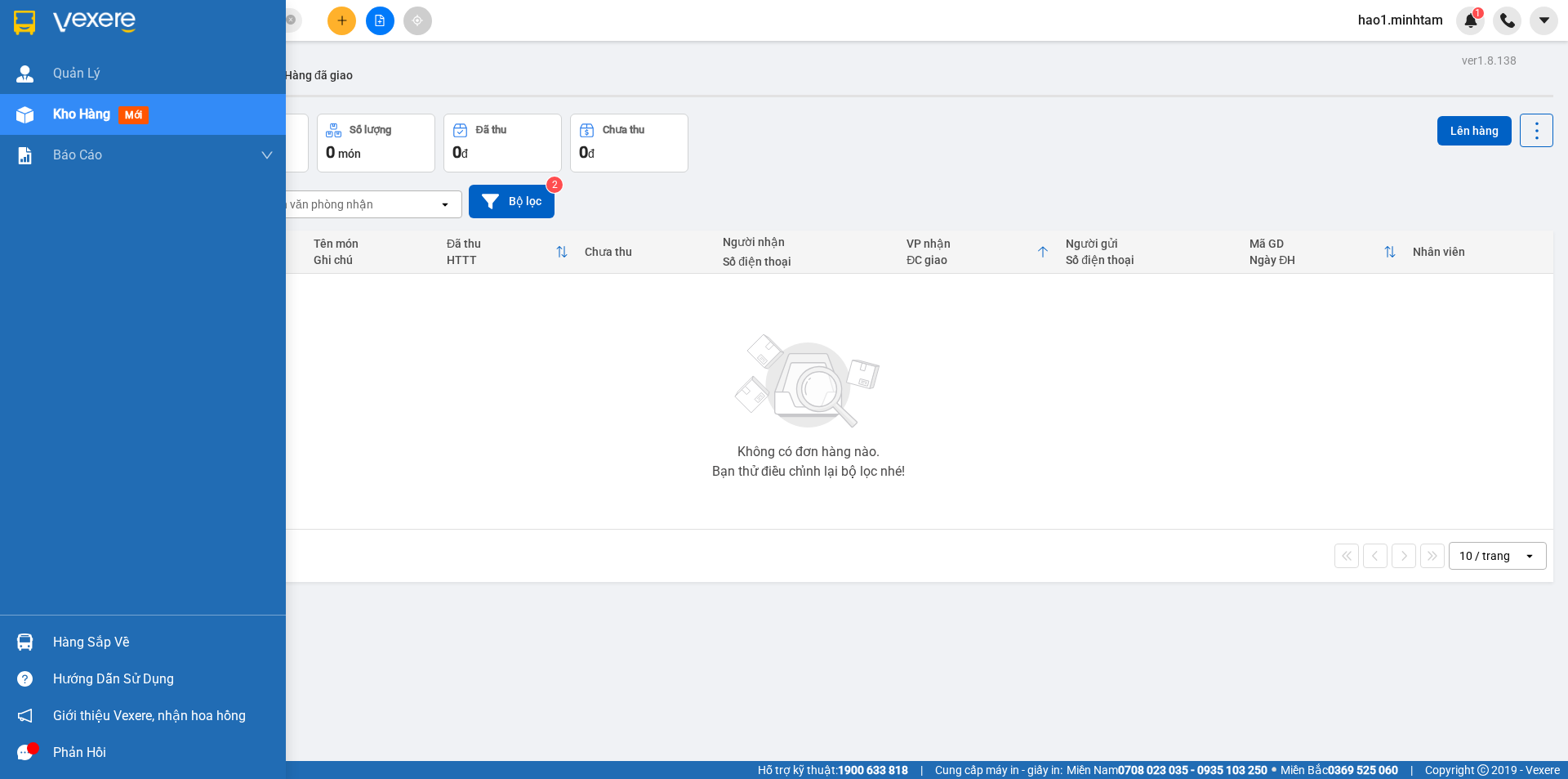
click at [23, 645] on img at bounding box center [25, 642] width 17 height 17
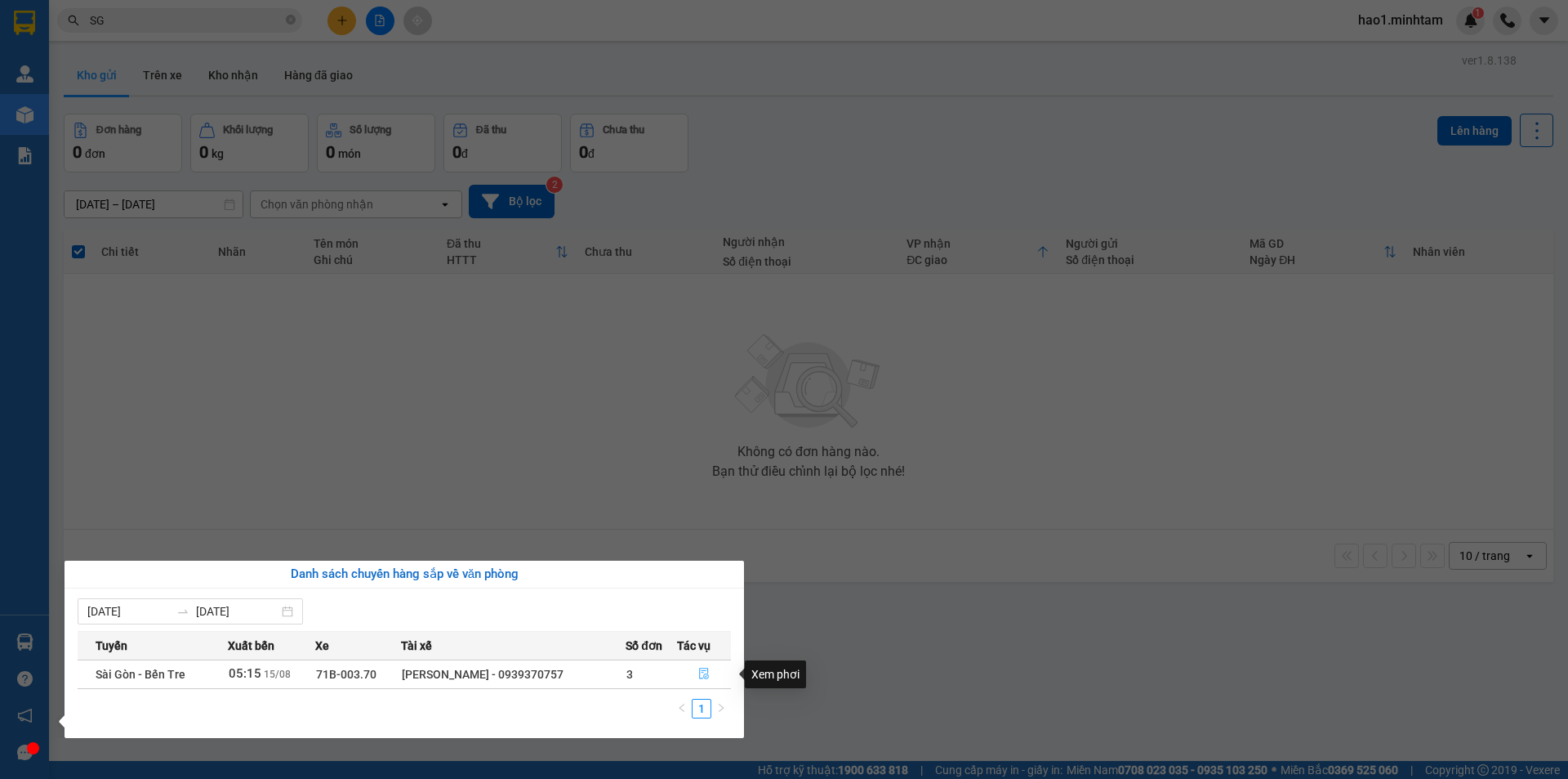
click at [706, 671] on icon "file-done" at bounding box center [704, 673] width 12 height 12
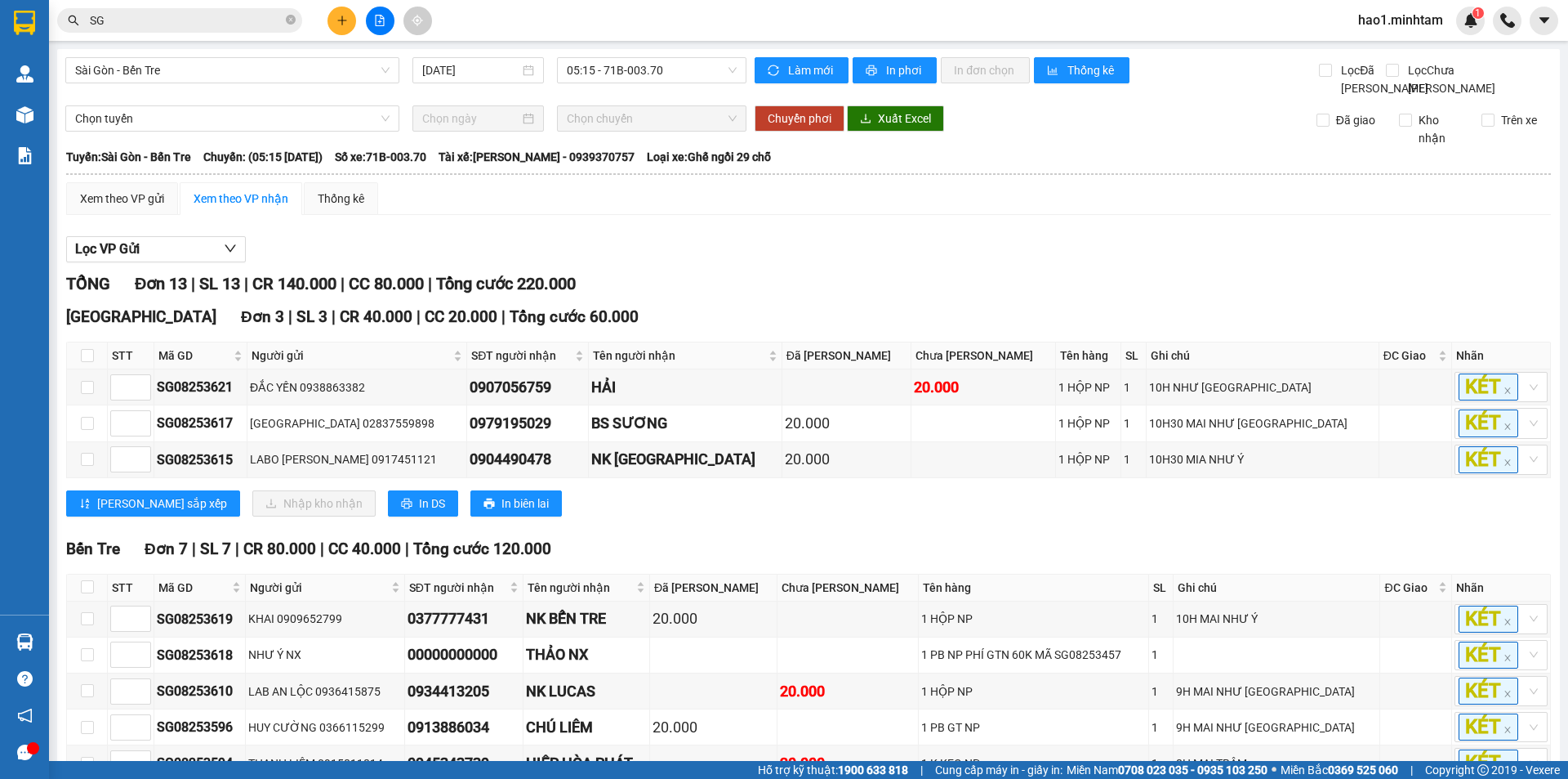
click at [889, 263] on div "Lọc VP Gửi" at bounding box center [808, 249] width 1485 height 27
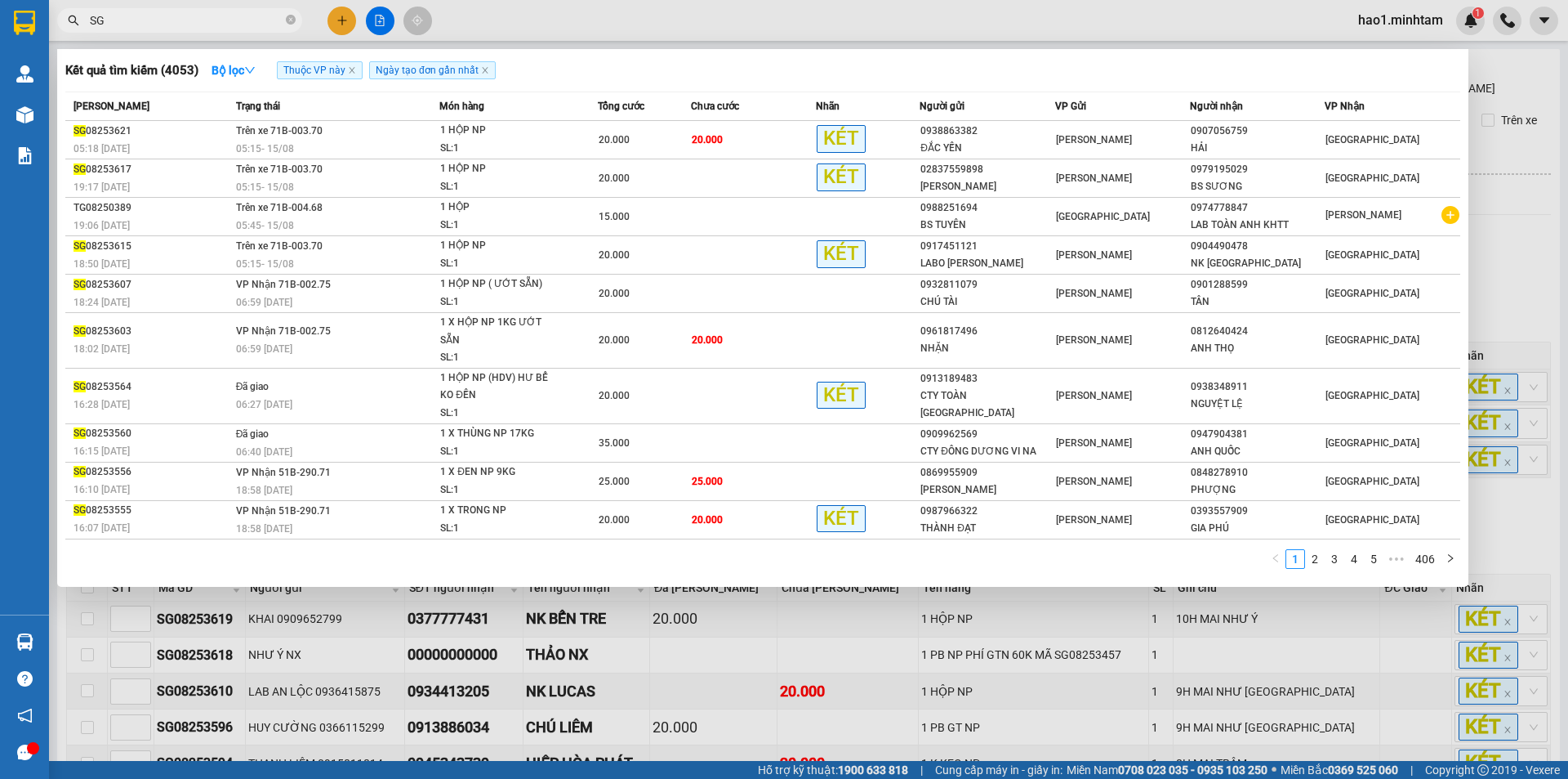
click at [165, 14] on input "SG" at bounding box center [186, 20] width 193 height 18
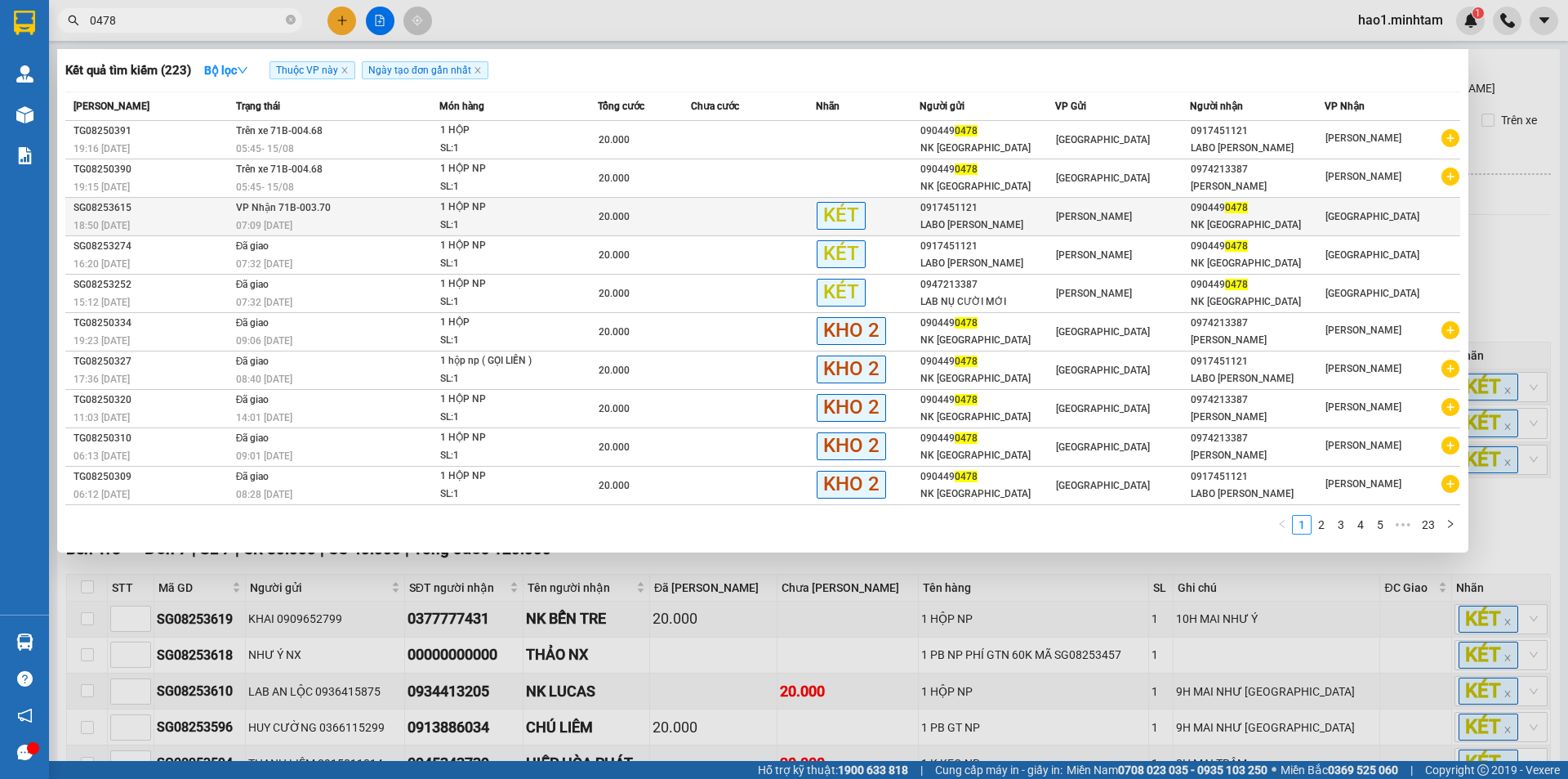
type input "0478"
click at [582, 206] on span "1 HỘP NP SL: 1" at bounding box center [518, 216] width 156 height 35
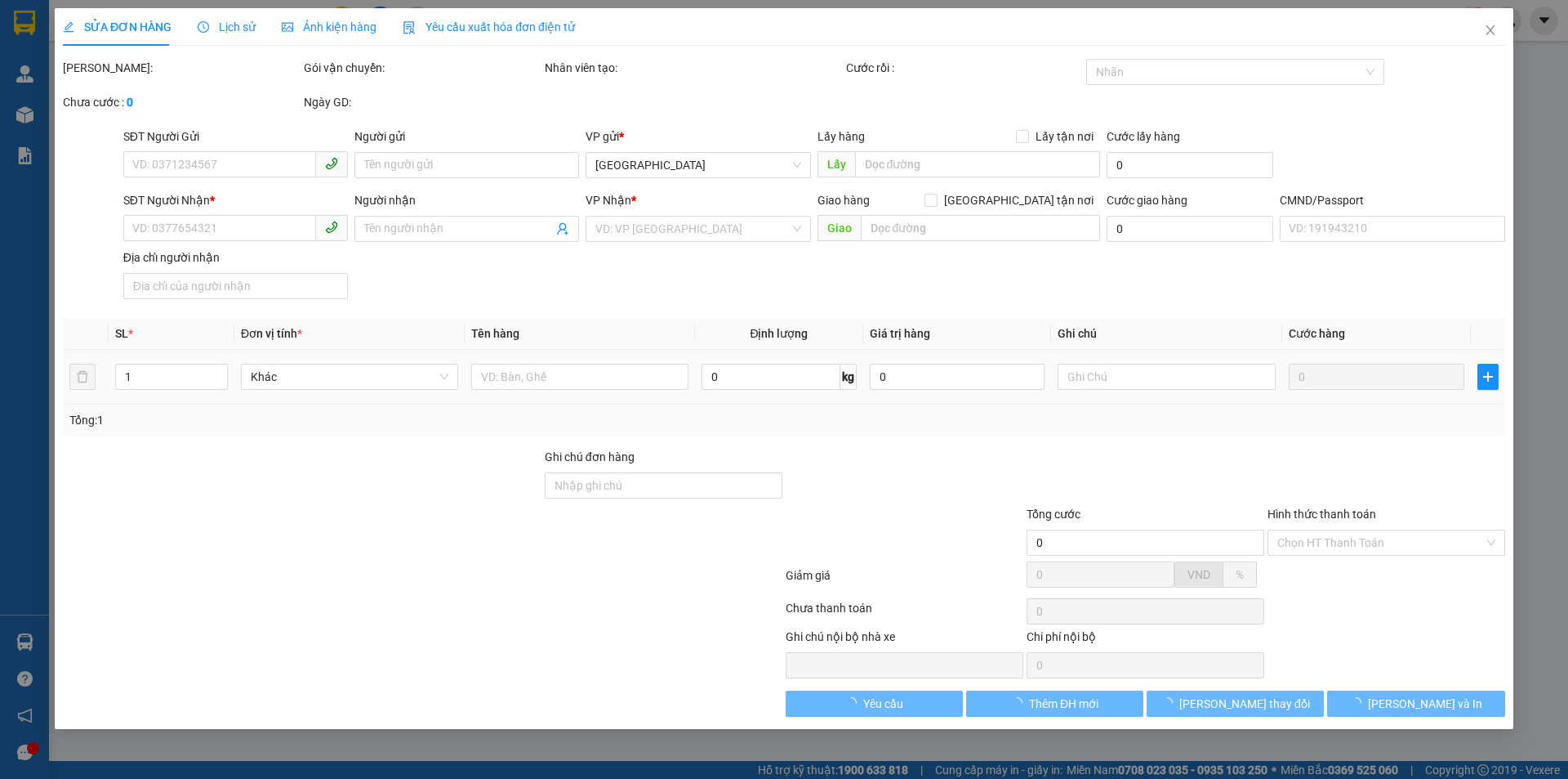
type input "0917451121"
type input "LABO KIM CHI"
type input "0904490478"
type input "NK SÀI GÒN"
type input "20.000"
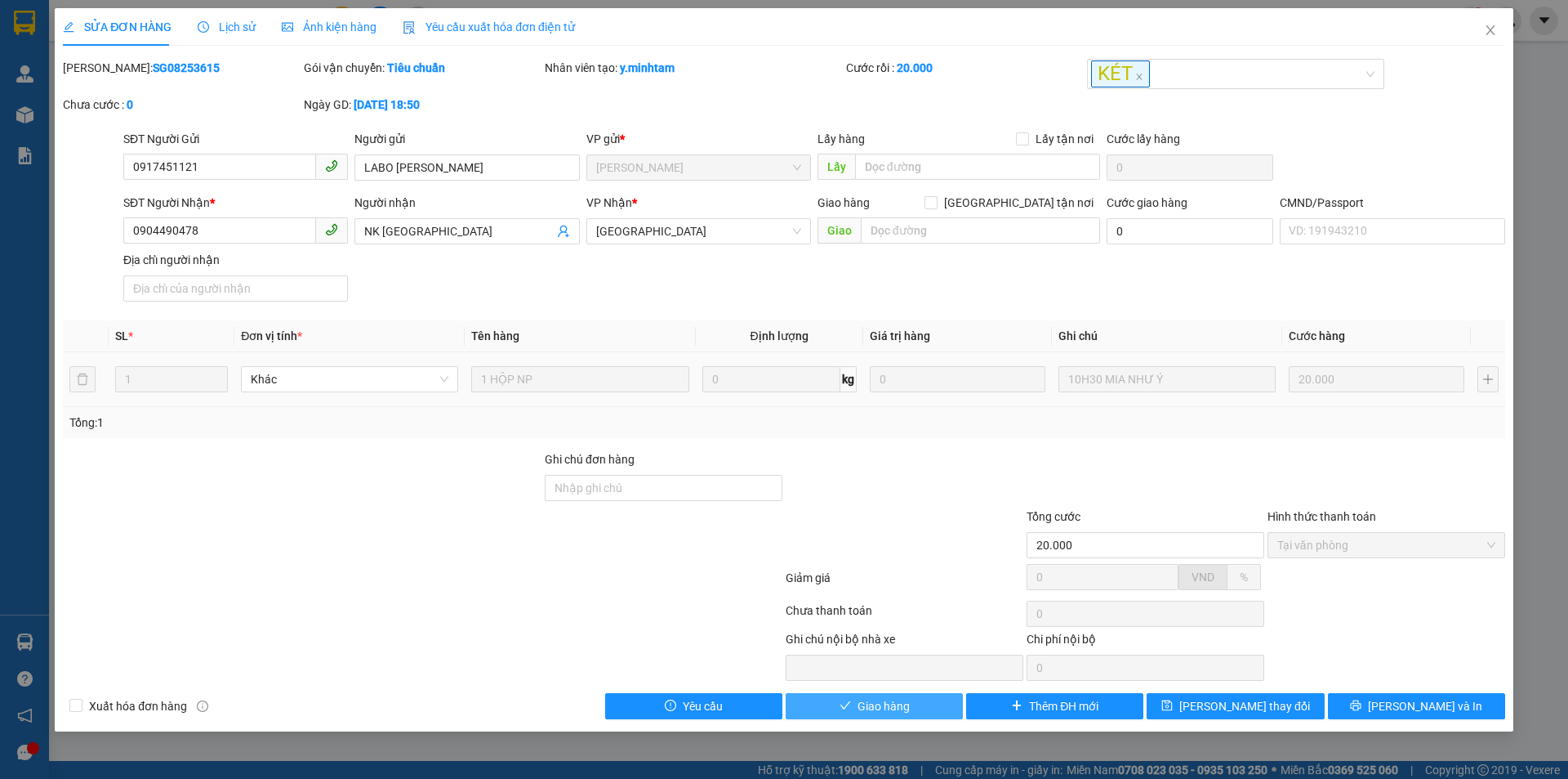
click at [916, 706] on button "Giao hàng" at bounding box center [874, 705] width 177 height 26
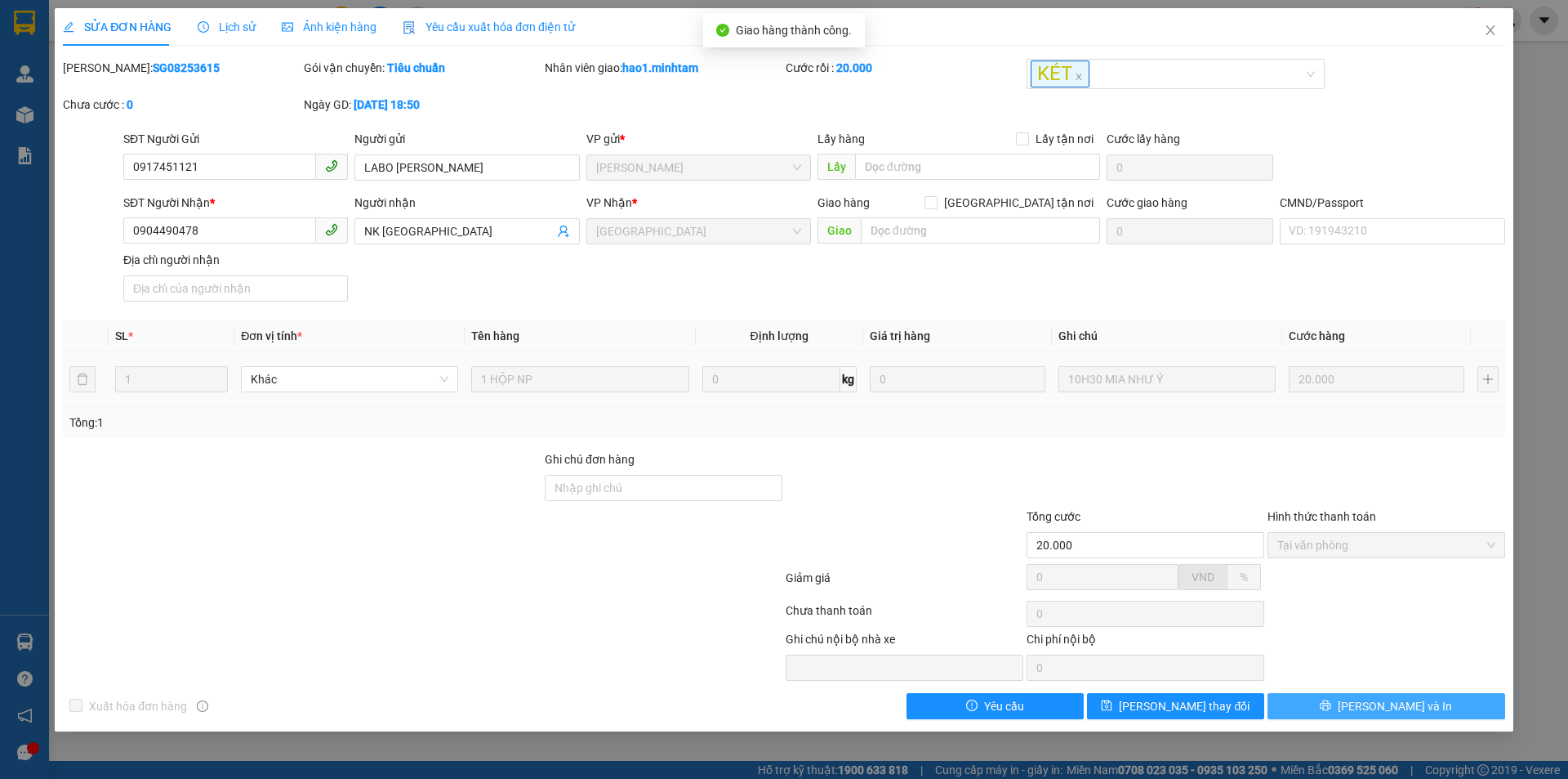
click at [1446, 703] on button "Lưu và In" at bounding box center [1386, 705] width 238 height 26
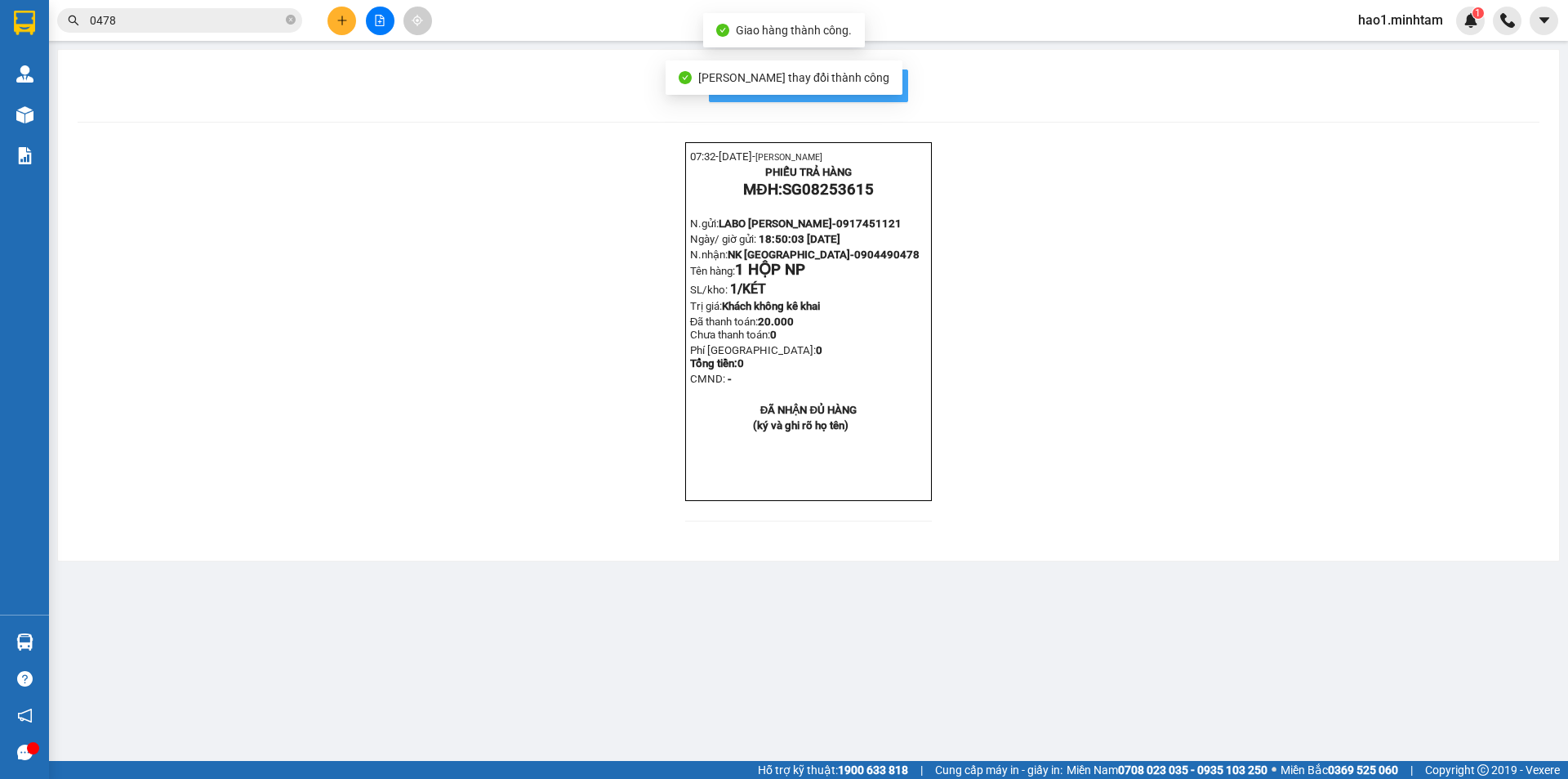
click at [896, 81] on button "In mẫu biên lai tự cấu hình" at bounding box center [808, 86] width 199 height 33
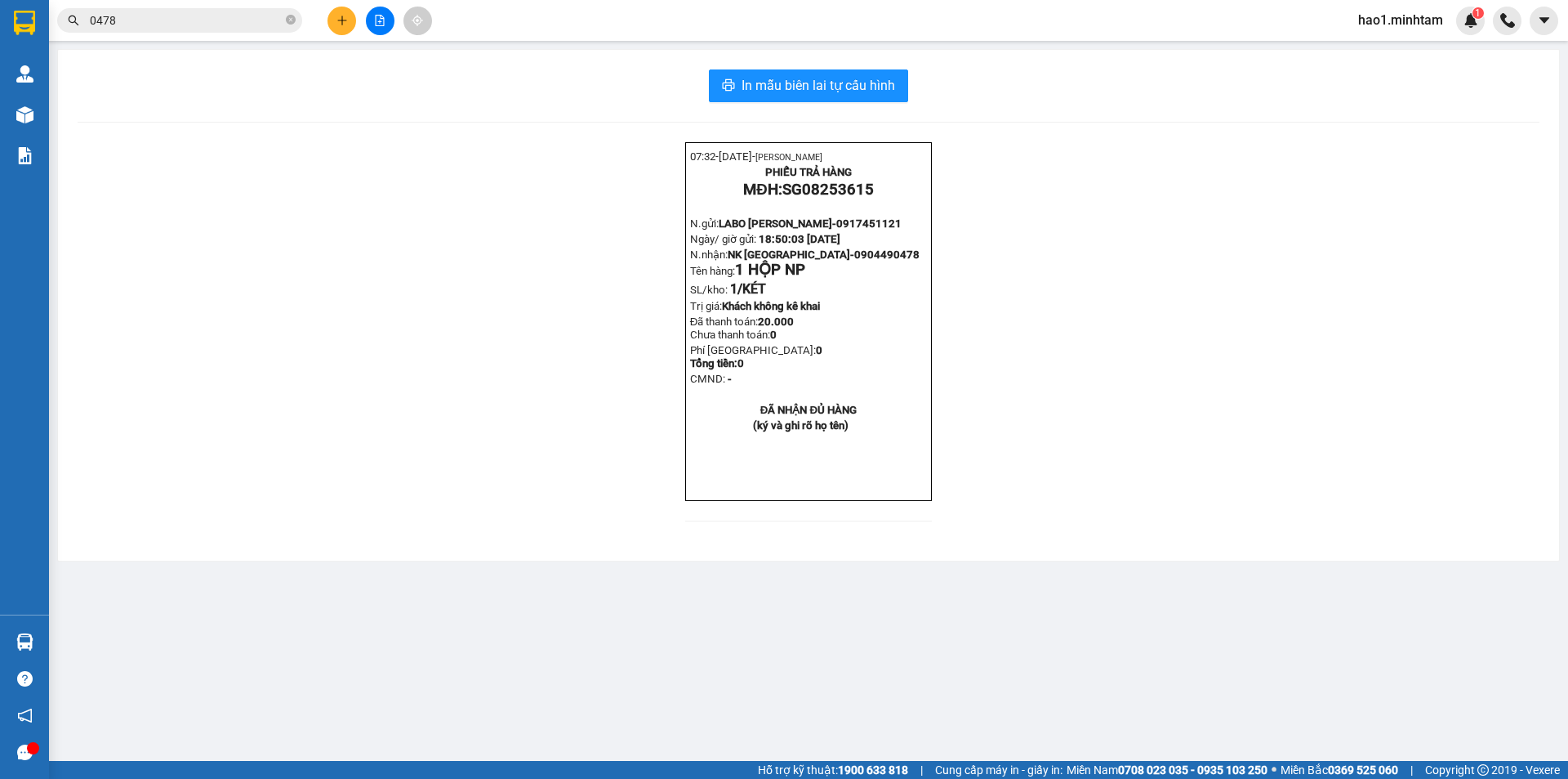
click at [156, 12] on input "0478" at bounding box center [186, 20] width 193 height 18
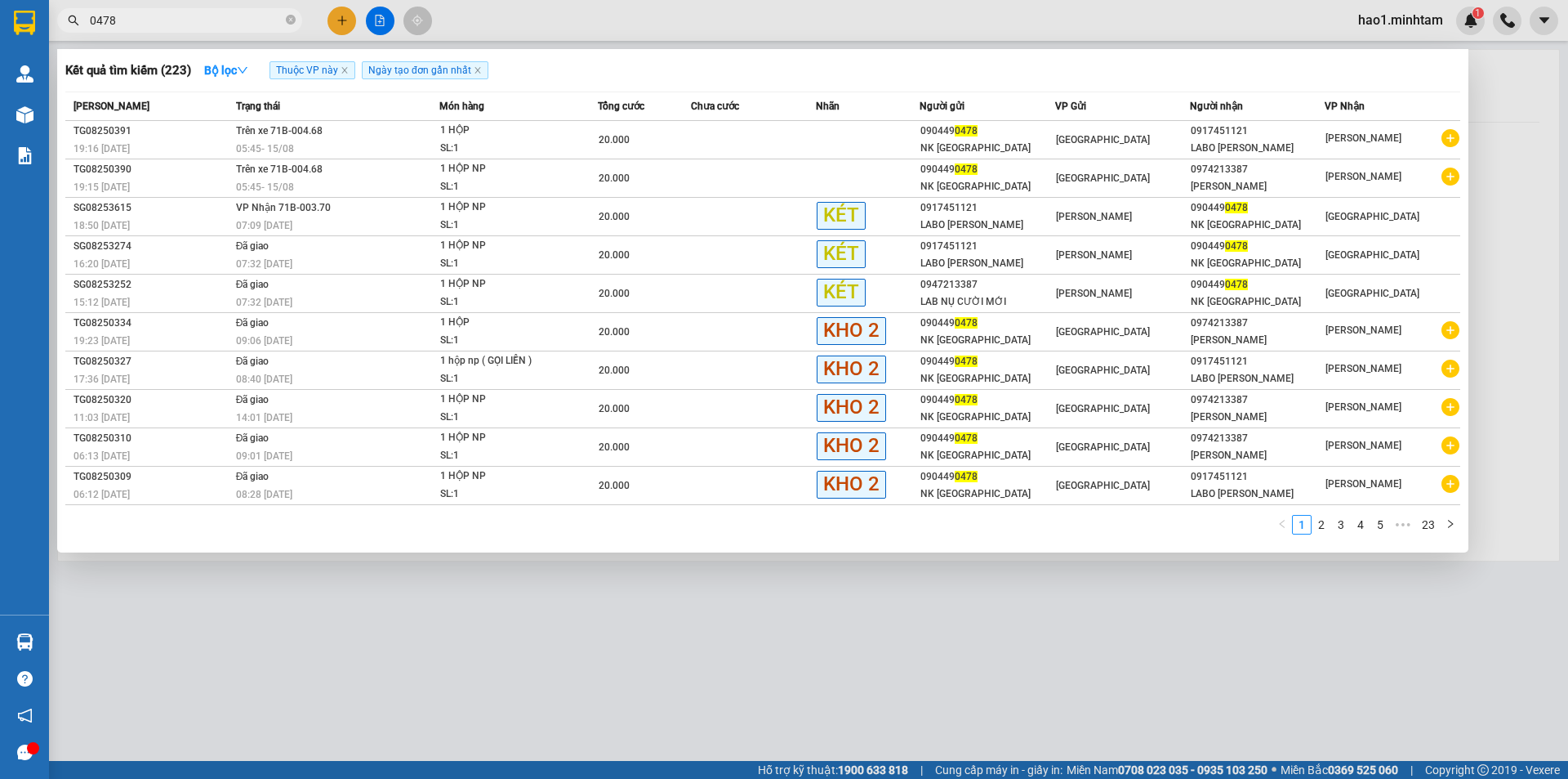
click at [156, 12] on input "0478" at bounding box center [186, 20] width 193 height 18
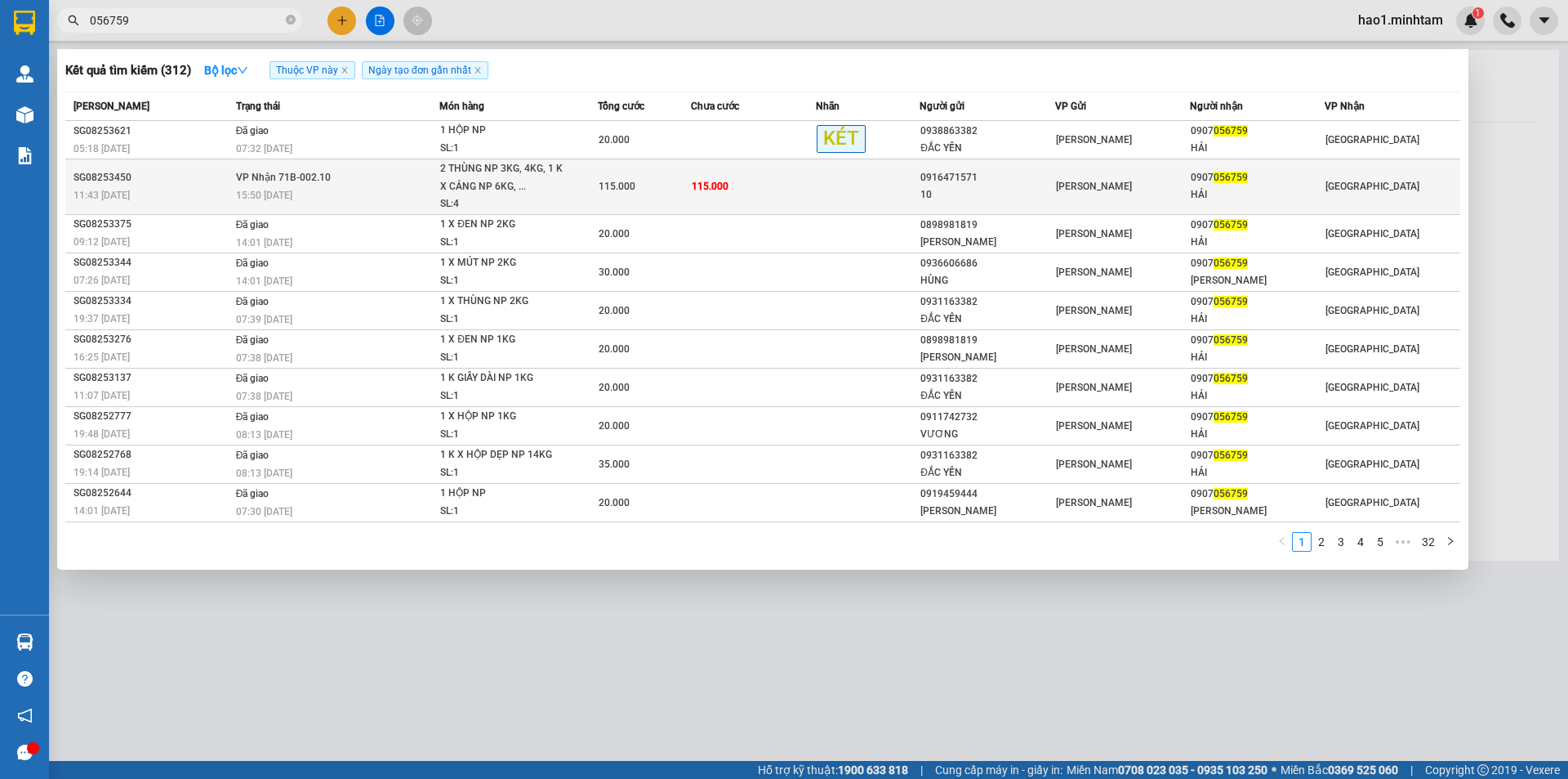
type input "056759"
click at [570, 201] on span "2 THÙNG NP 3KG, 4KG, 1 K X CẢNG NP 6KG, ... SL: 4" at bounding box center [518, 186] width 156 height 53
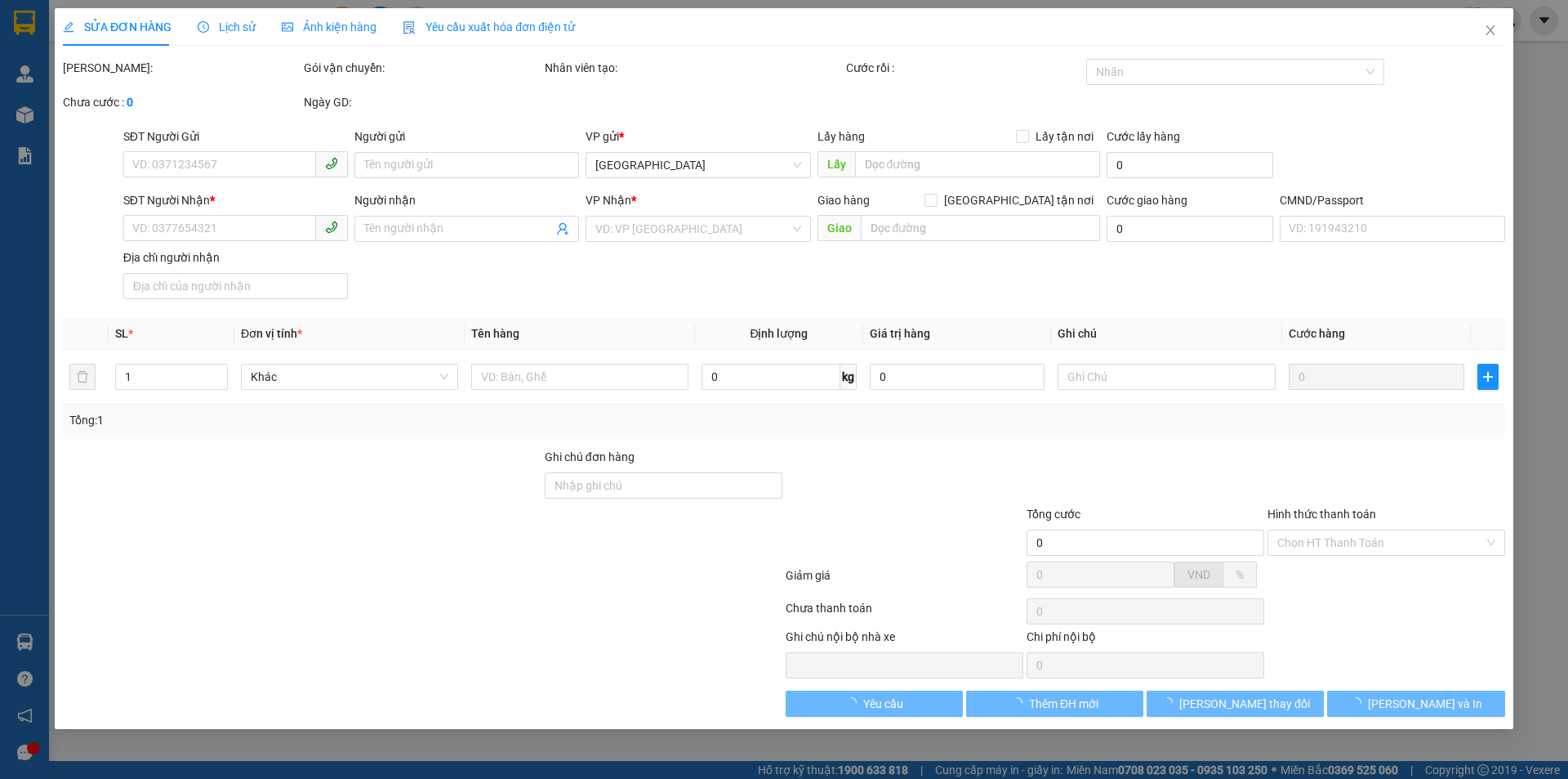
type input "0916471571"
type input "10"
type input "0907056759"
type input "HẢI"
type input "LẤY RỒI THIẾU 15K"
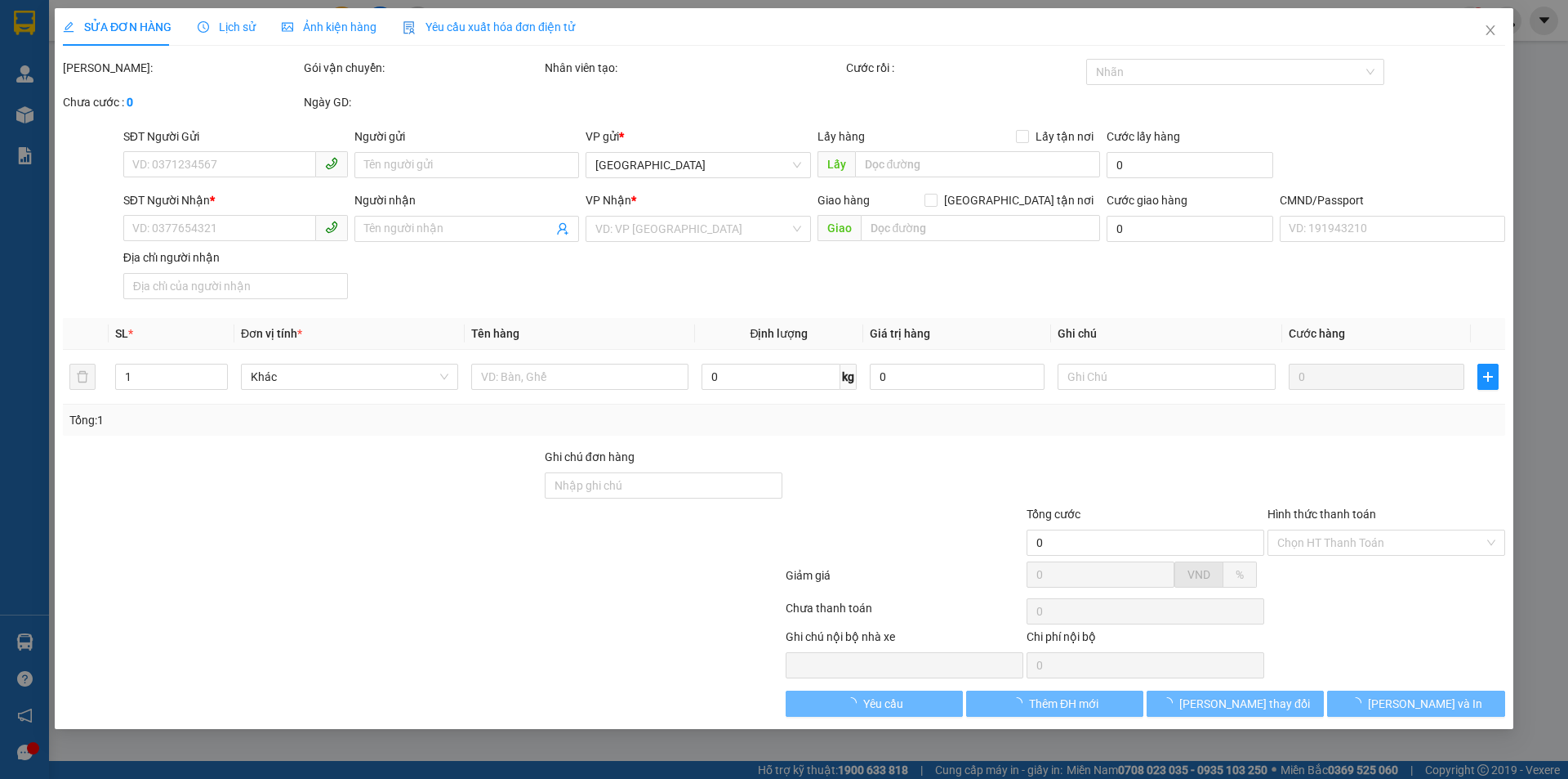
type input "115.000"
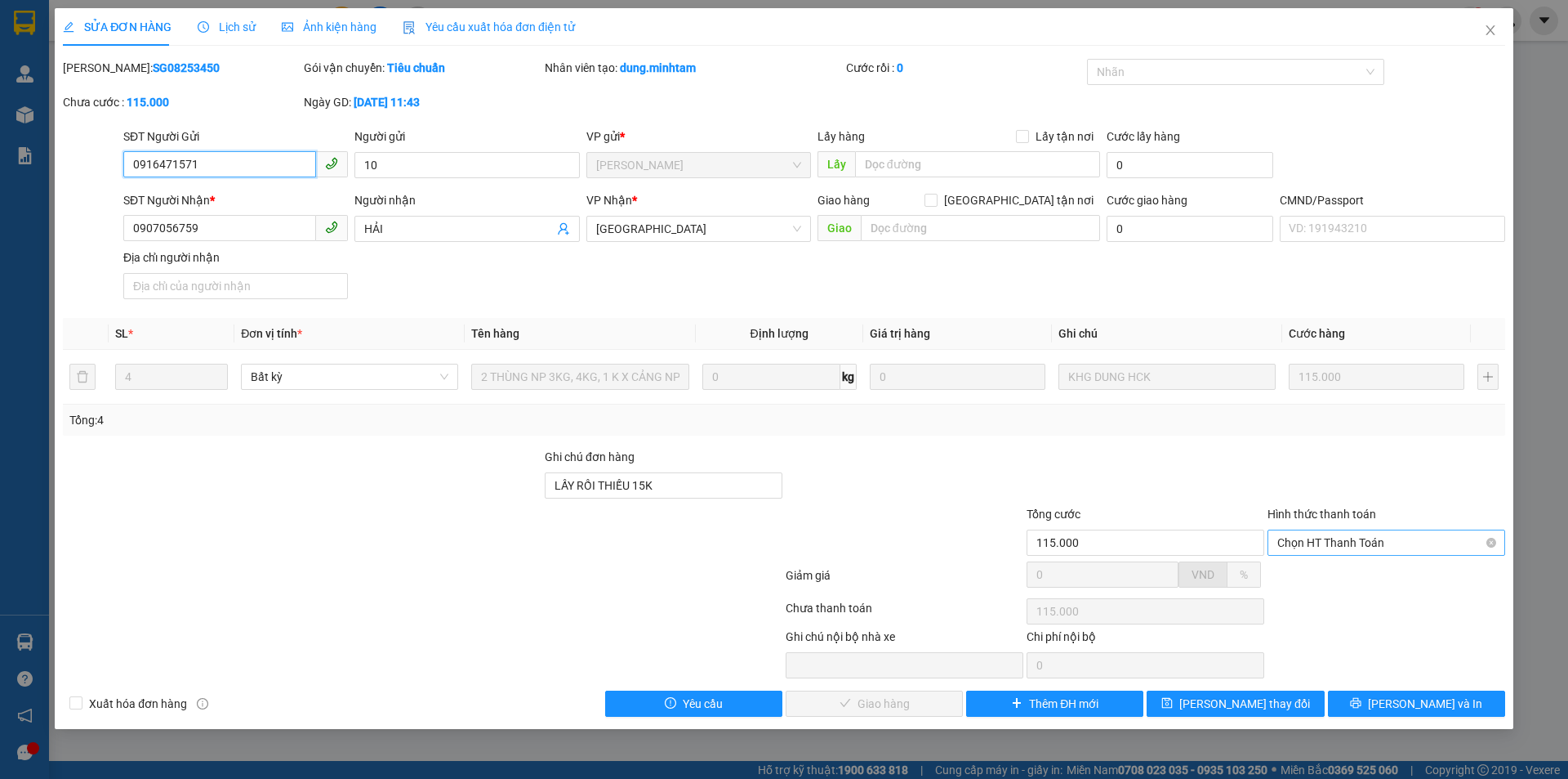
click at [1363, 548] on span "Chọn HT Thanh Toán" at bounding box center [1386, 542] width 218 height 24
drag, startPoint x: 1356, startPoint y: 568, endPoint x: 1119, endPoint y: 622, distance: 243.1
click at [1356, 569] on div "Tại văn phòng" at bounding box center [1386, 575] width 218 height 18
type input "0"
click at [897, 698] on span "Lưu và Giao hàng" at bounding box center [895, 703] width 157 height 18
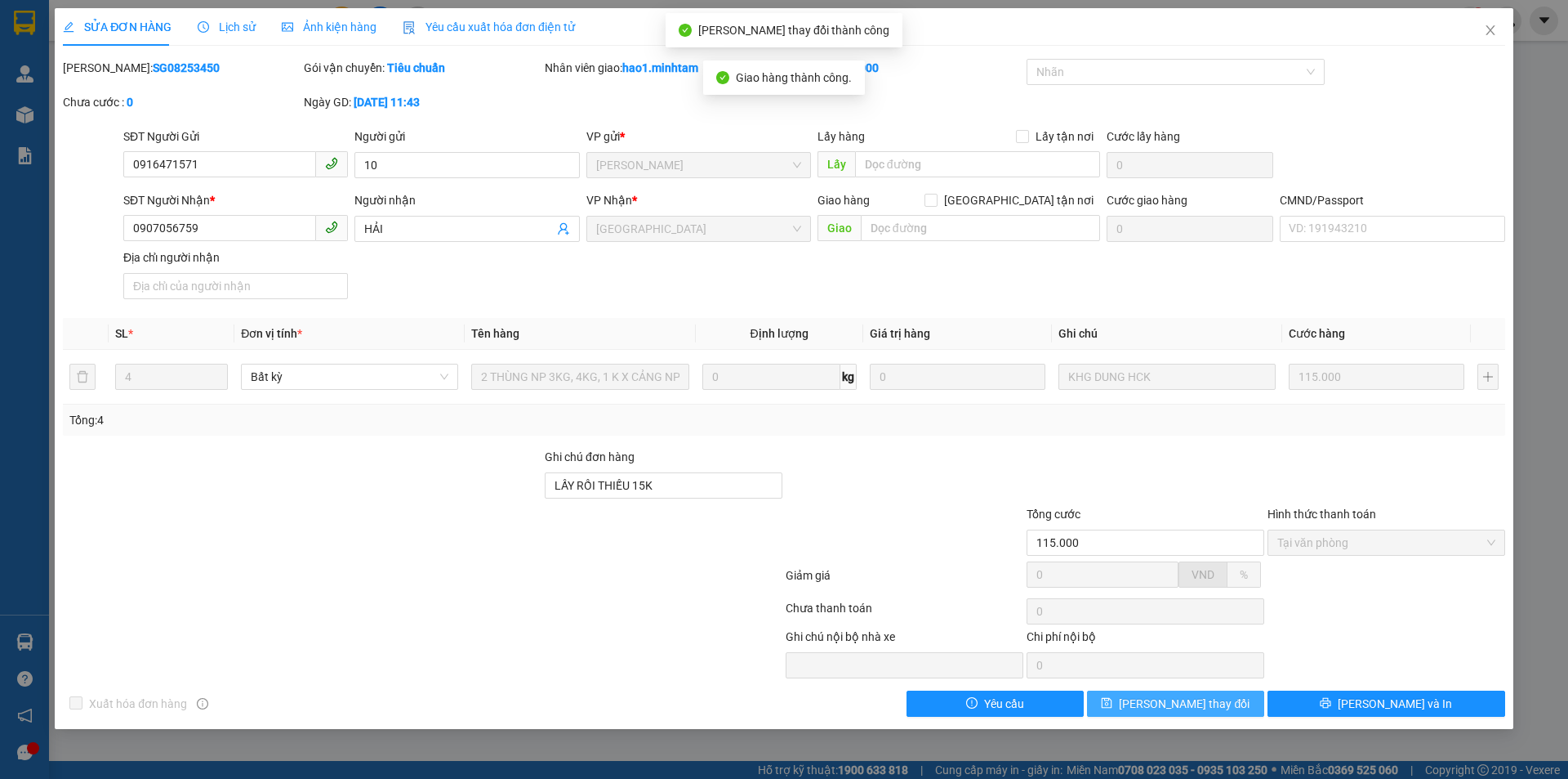
click at [1233, 702] on button "Lưu thay đổi" at bounding box center [1175, 703] width 177 height 26
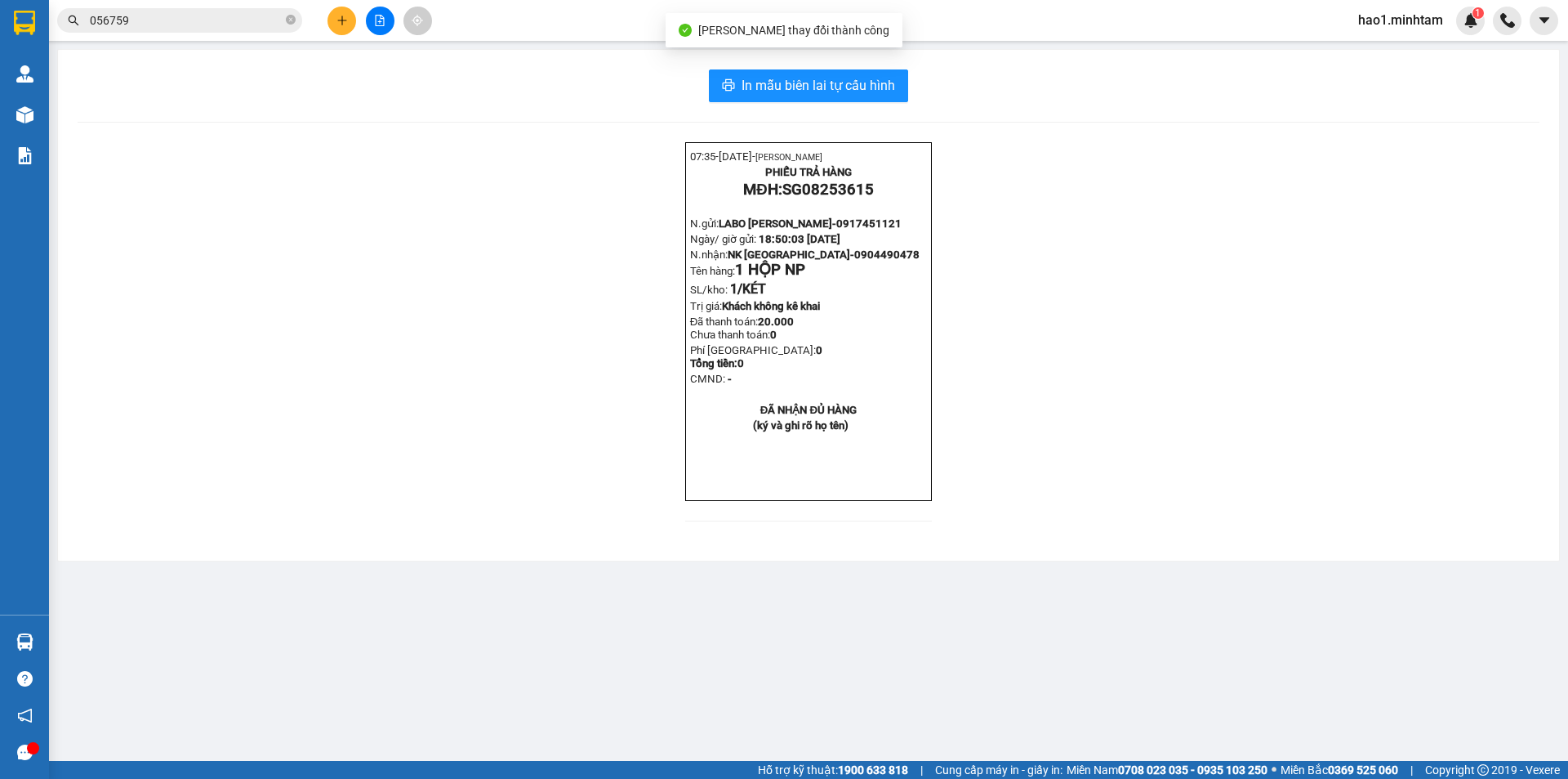
click at [1180, 453] on div "07:35- 15-08-2025- Trần Vũ Hạo PHIẾU TRẢ HÀNG MĐH: SG08253615 N.gửi: LABO KIM C…" at bounding box center [808, 341] width 1461 height 399
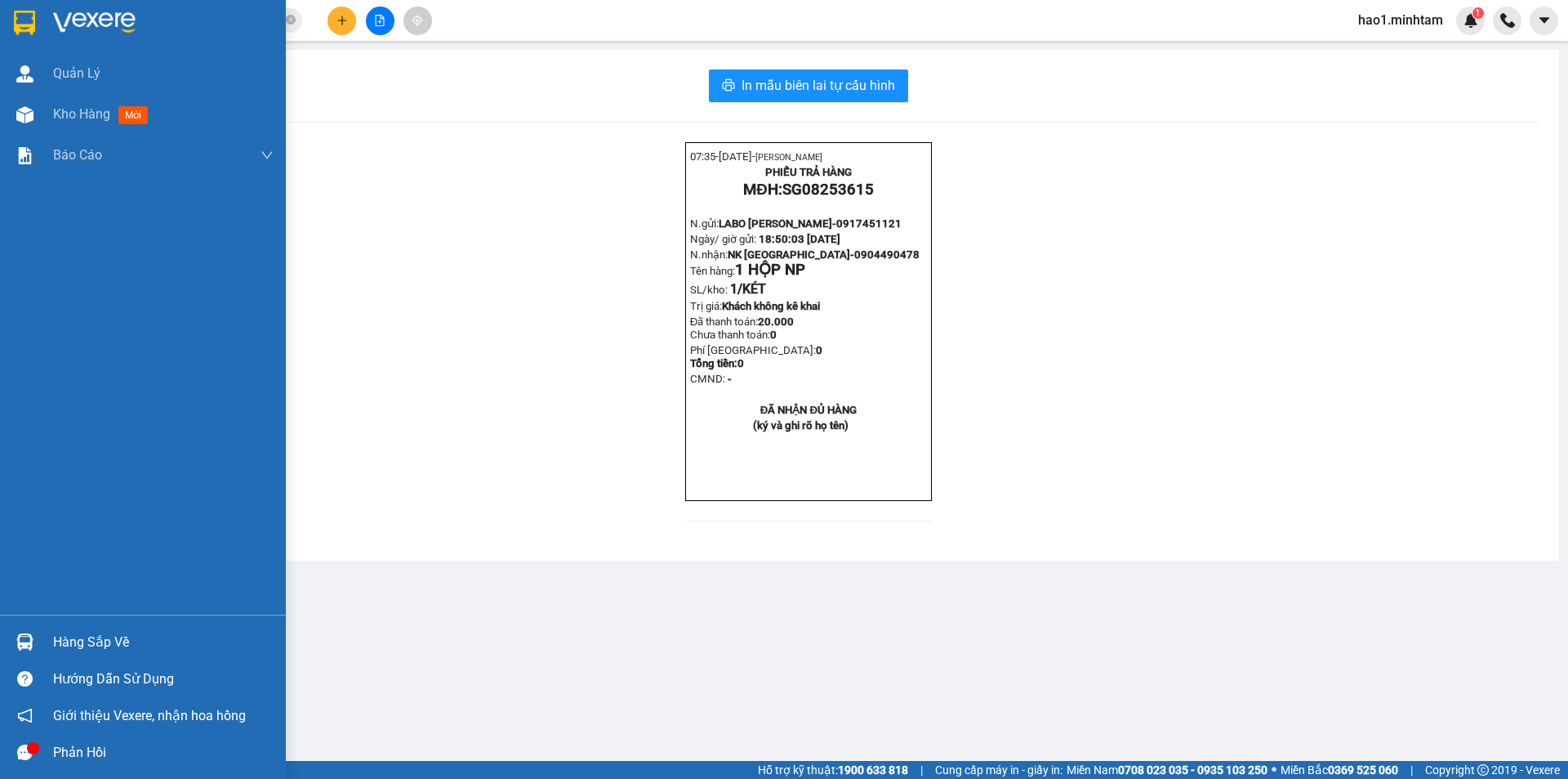
click at [52, 635] on div "Hàng sắp về" at bounding box center [143, 642] width 286 height 37
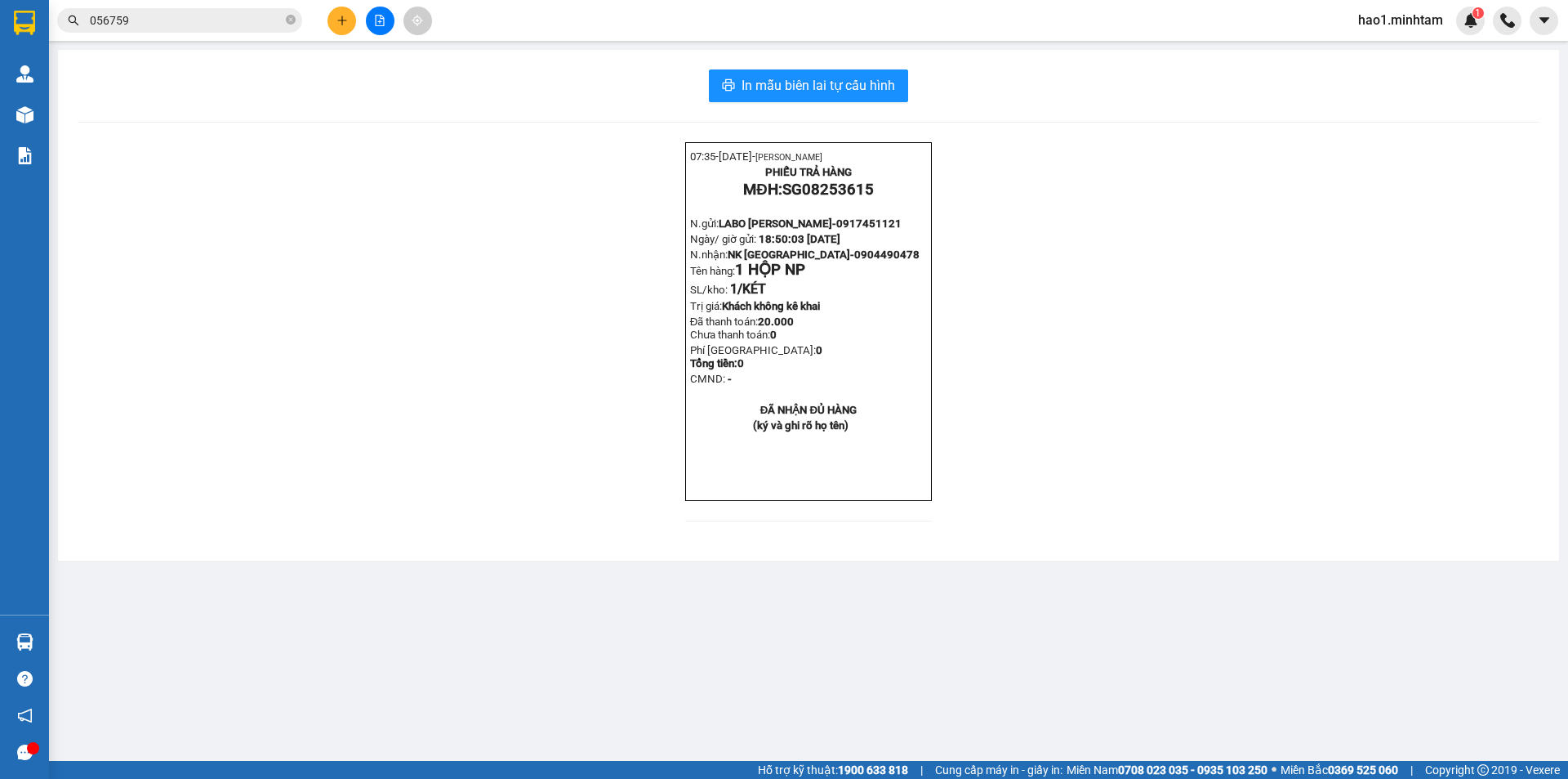
click at [132, 20] on section "Kết quả tìm kiếm ( 312 ) Bộ lọc Thuộc VP này Ngày tạo đơn gần nhất Mã ĐH Trạng …" at bounding box center [784, 389] width 1568 height 779
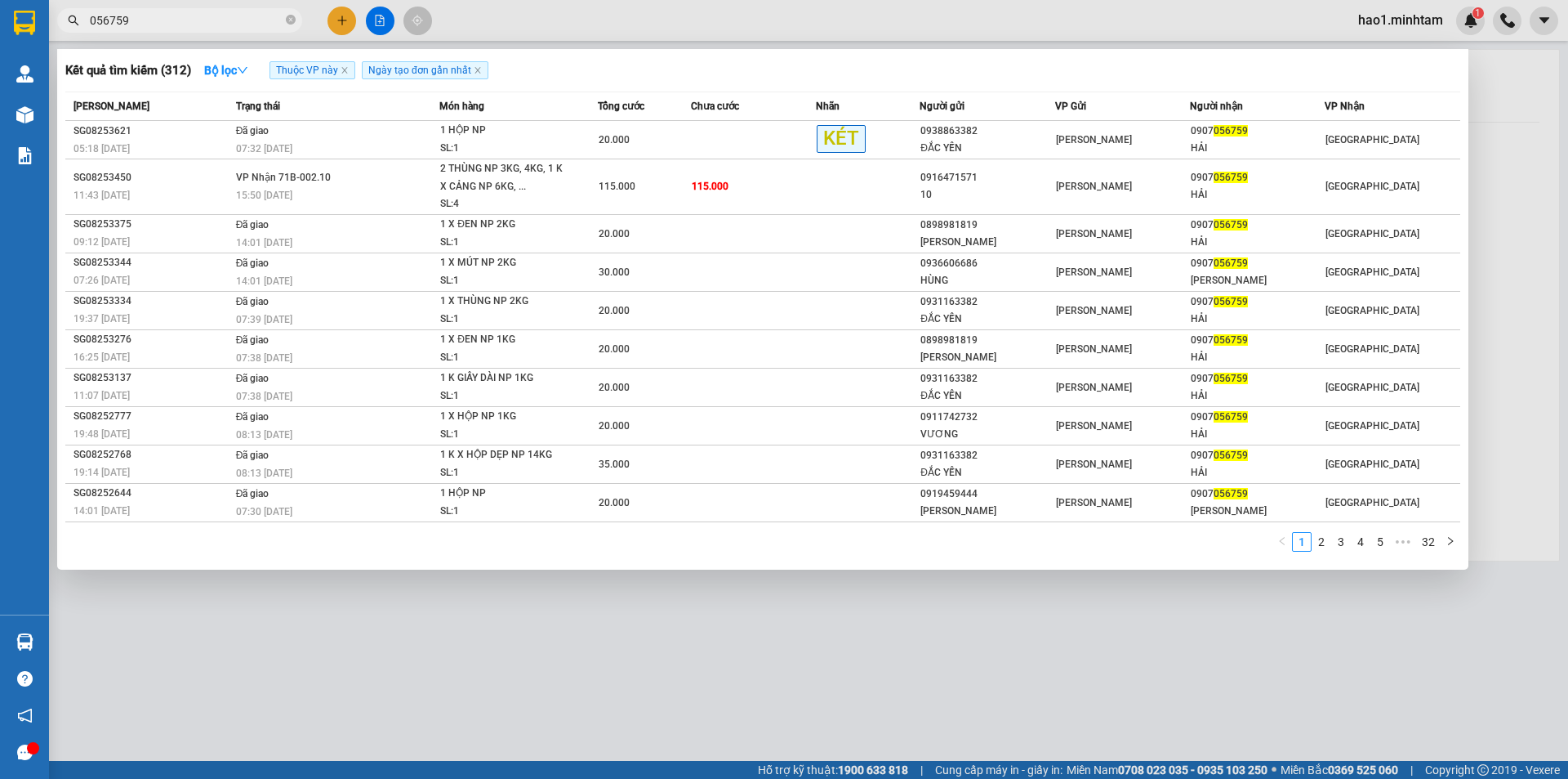
click at [132, 19] on input "056759" at bounding box center [186, 20] width 193 height 18
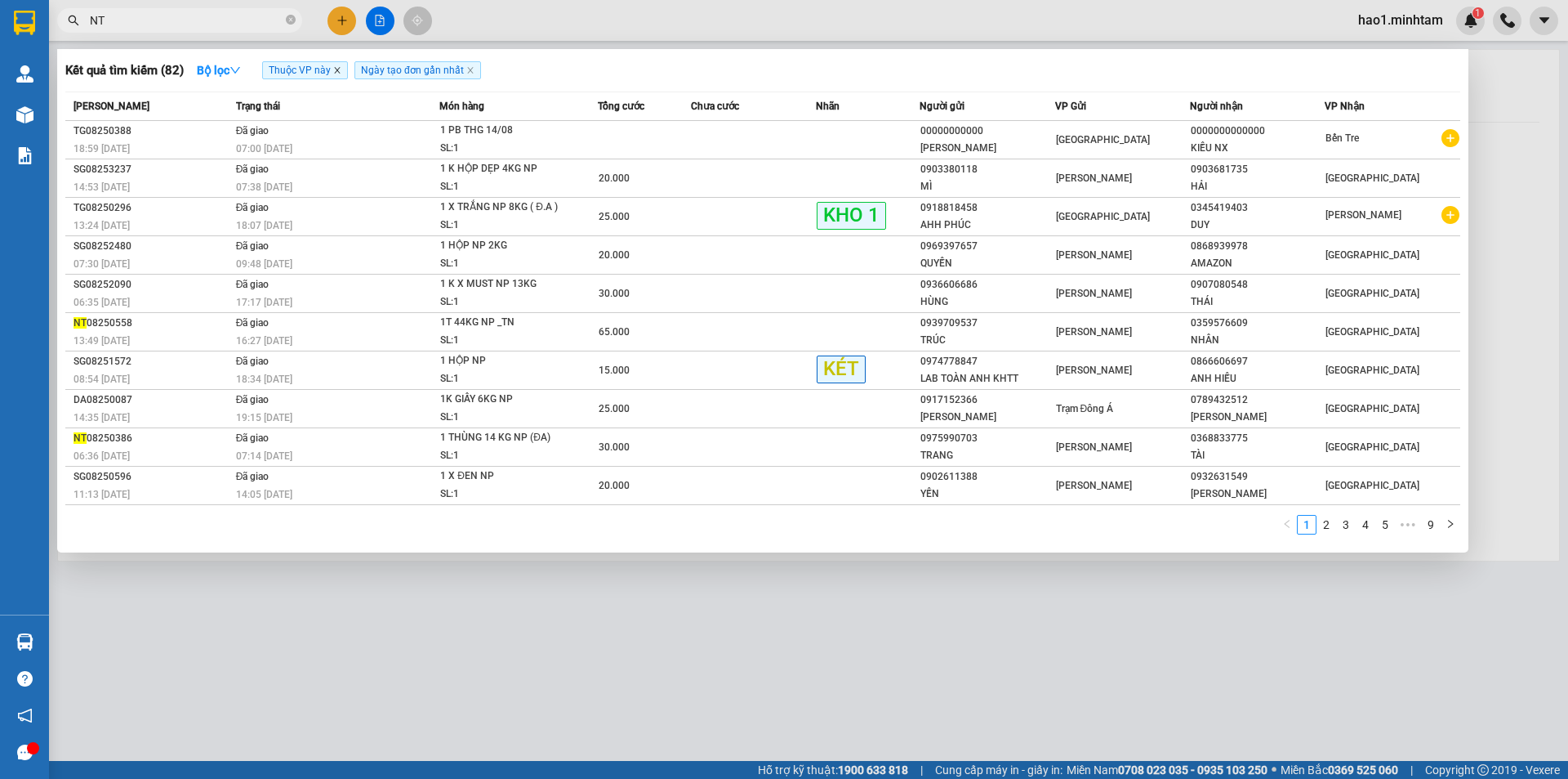
click at [338, 72] on icon "close" at bounding box center [337, 70] width 8 height 8
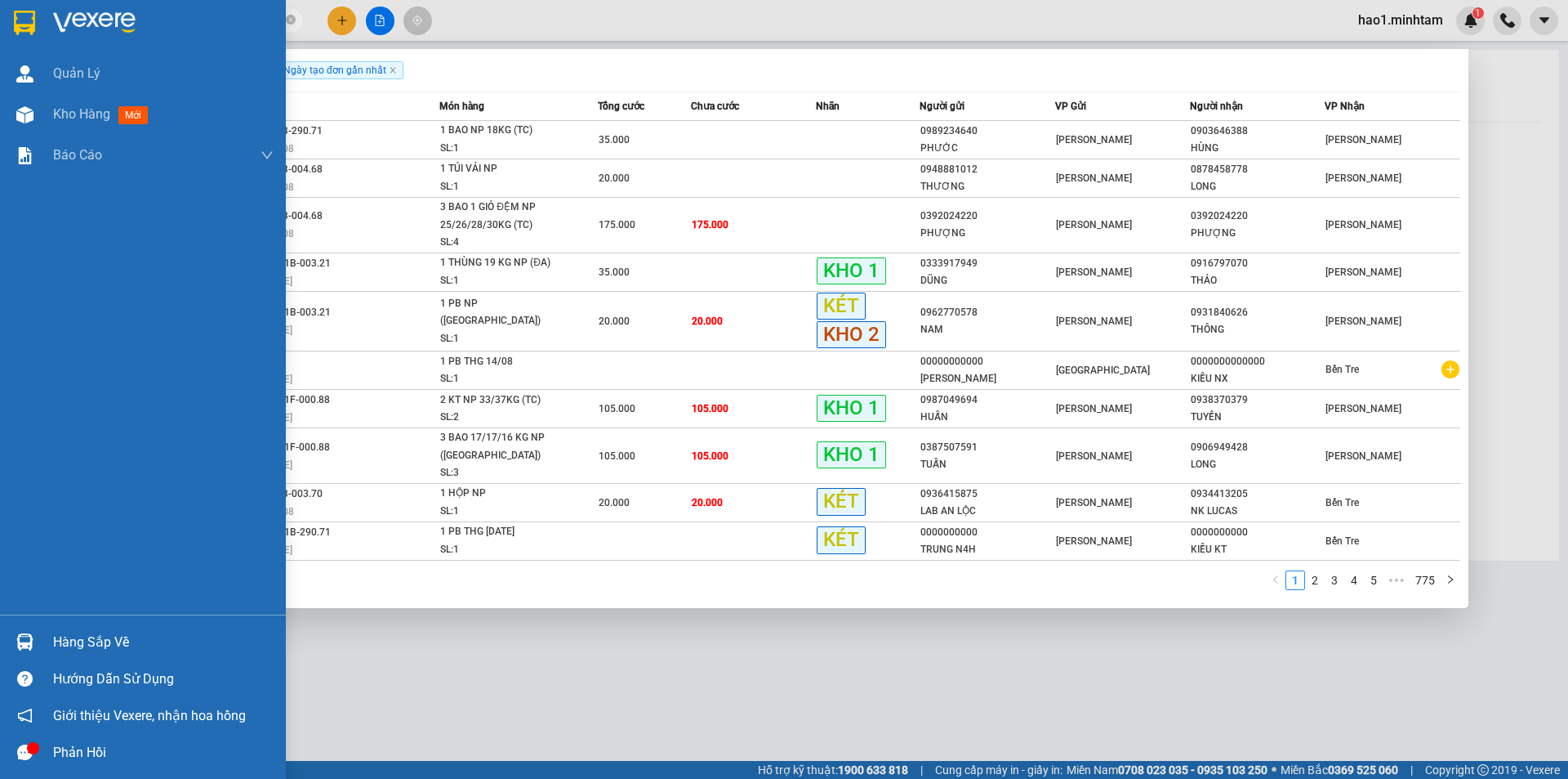
click at [58, 637] on div "Hàng sắp về" at bounding box center [163, 641] width 220 height 24
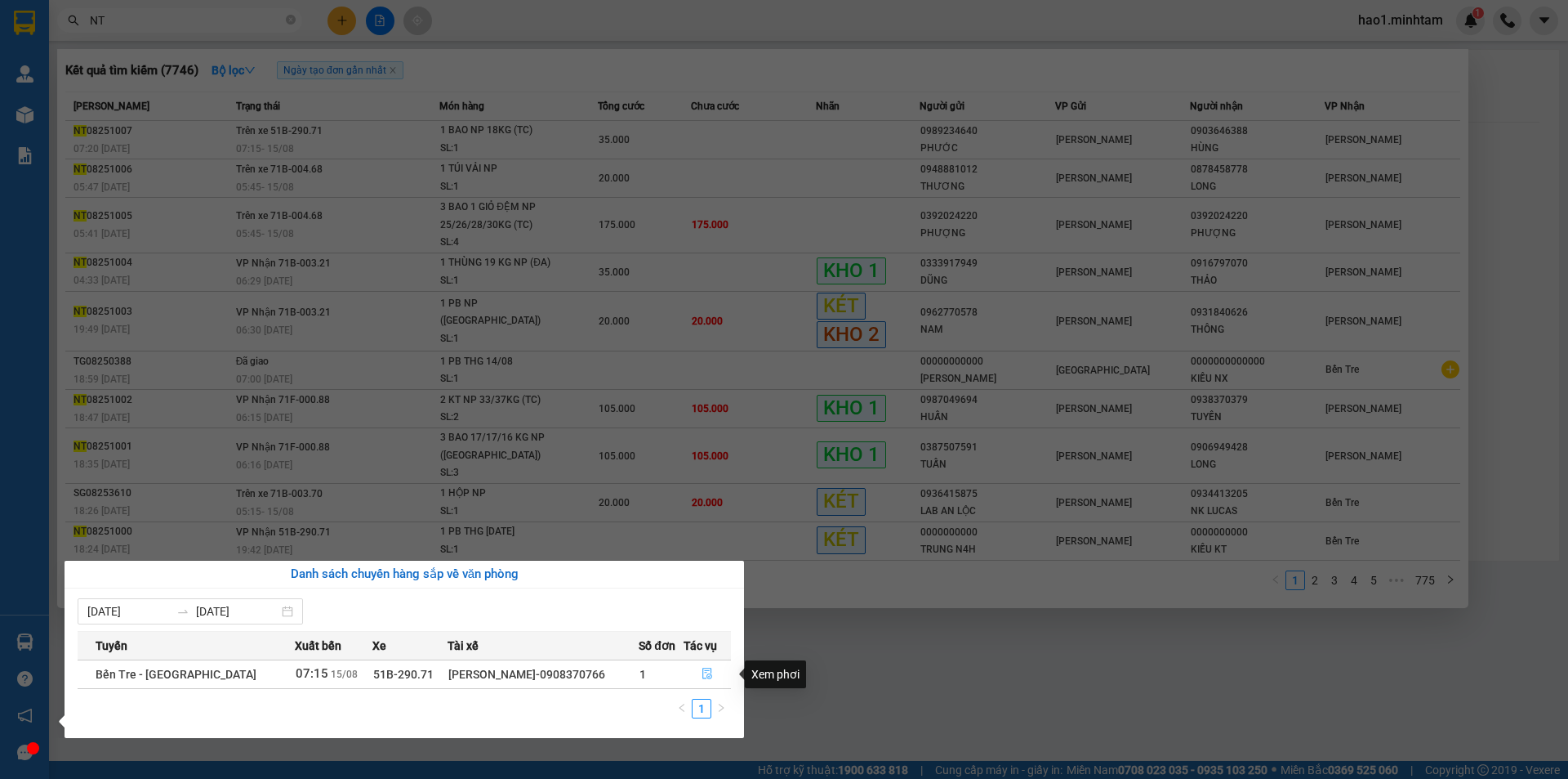
click at [701, 671] on icon "file-done" at bounding box center [707, 673] width 12 height 12
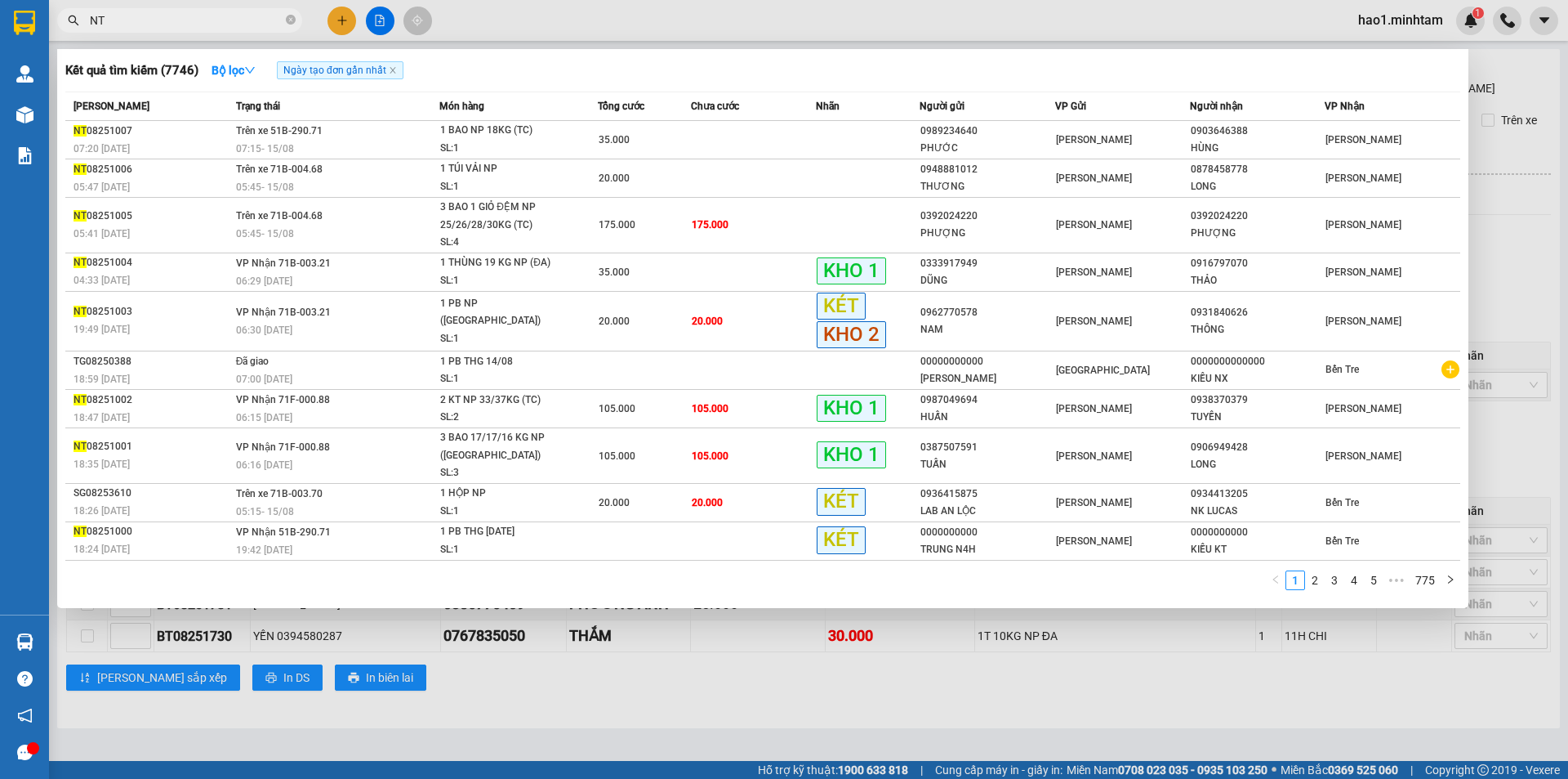
click at [1493, 201] on div at bounding box center [784, 389] width 1568 height 779
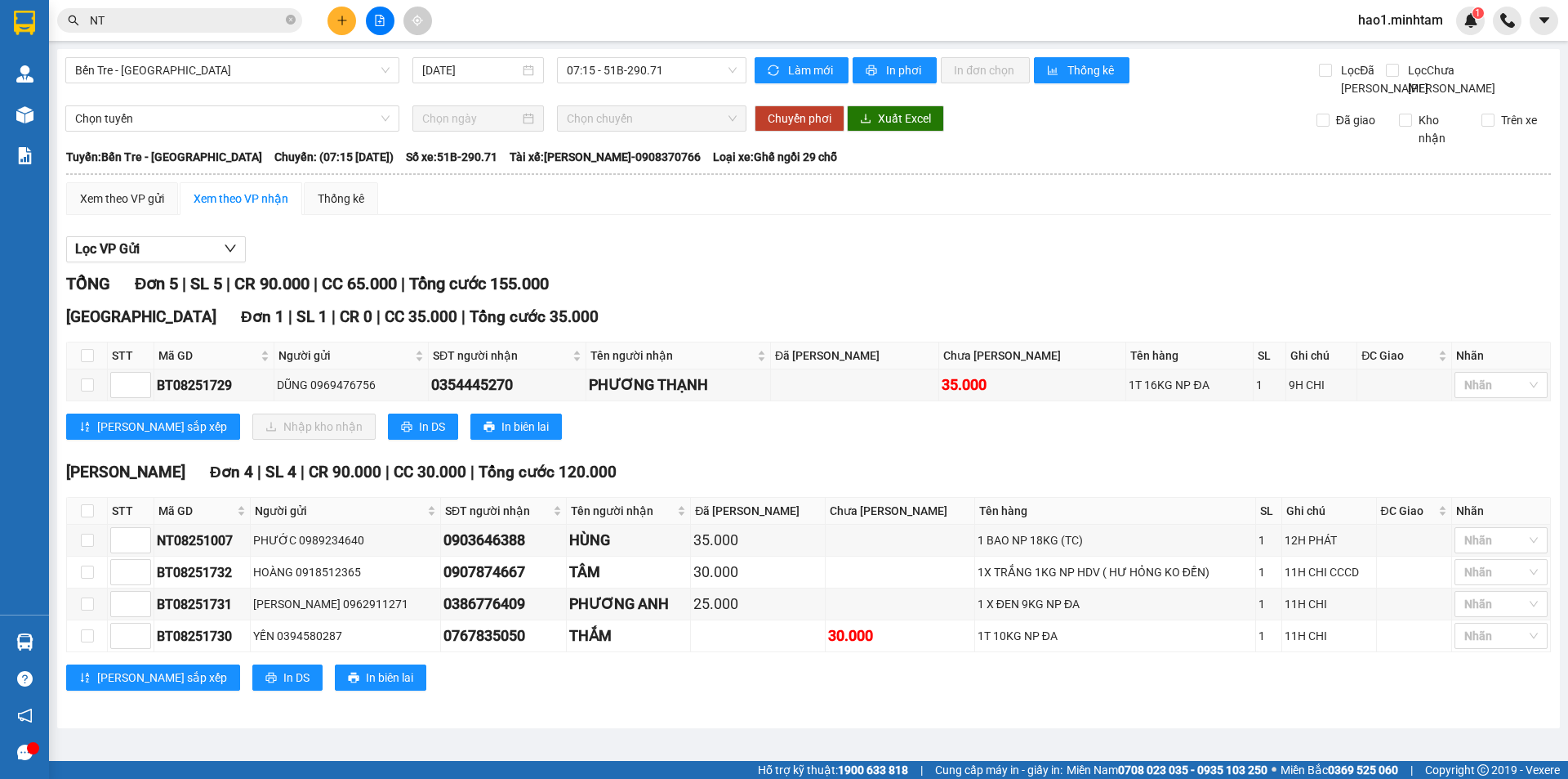
click at [1024, 263] on div "Lọc VP Gửi" at bounding box center [808, 249] width 1485 height 27
click at [965, 452] on div "Tiền Giang Đơn 1 | SL 1 | CR 0 | CC 35.000 | Tổng cước 35.000 STT Mã GD Người g…" at bounding box center [808, 378] width 1485 height 147
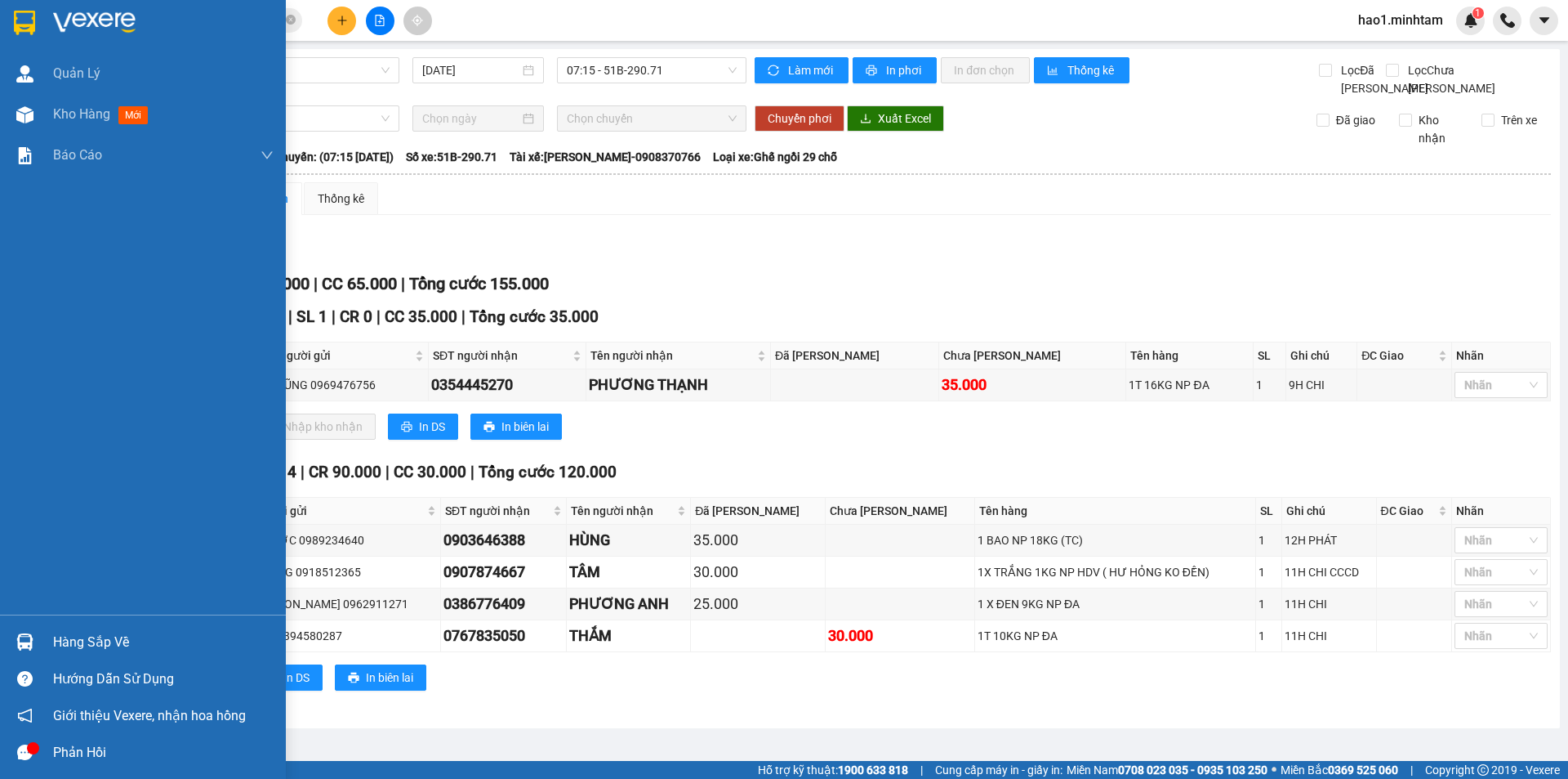
click at [34, 28] on img at bounding box center [24, 22] width 21 height 24
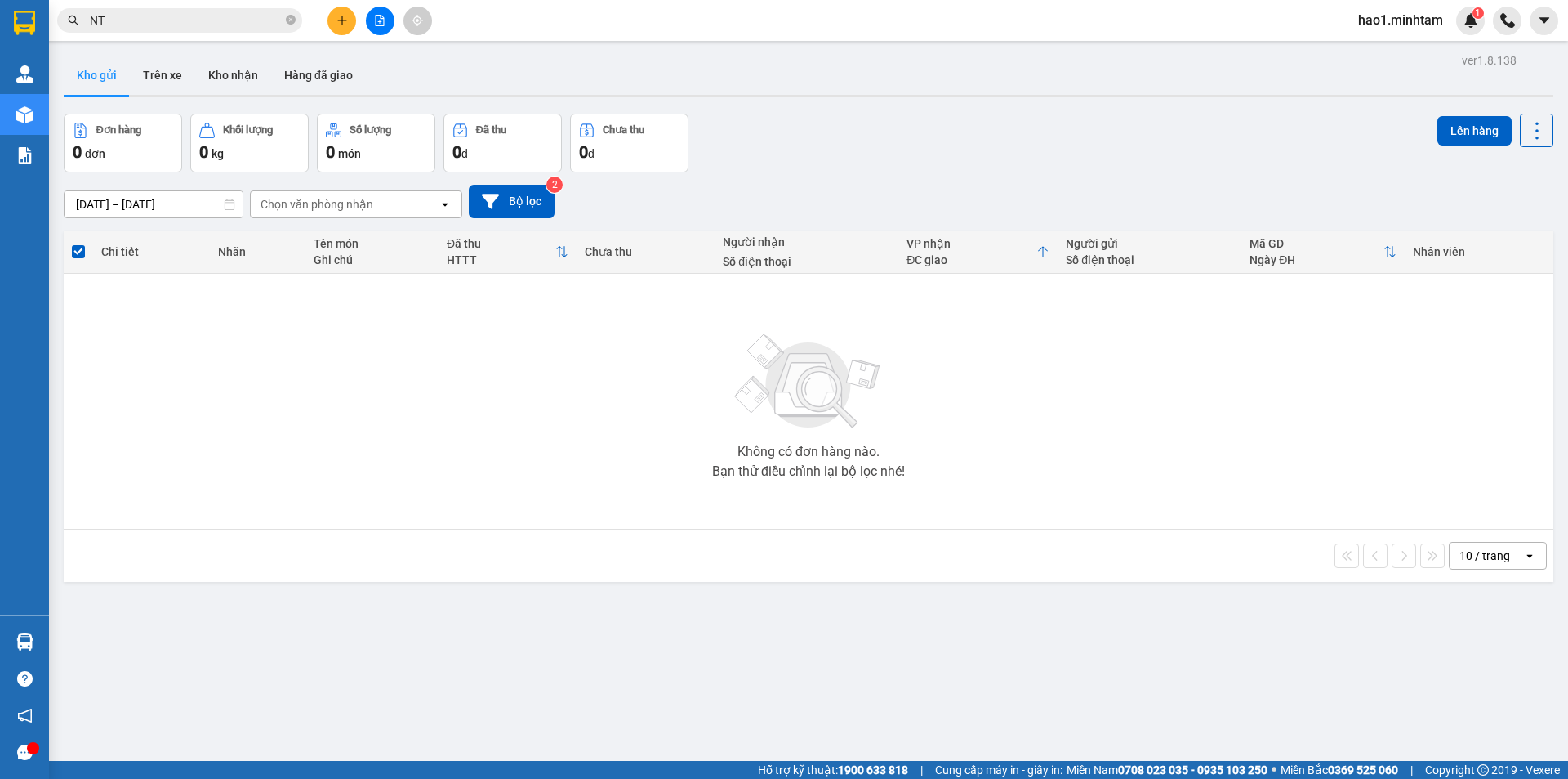
click at [148, 15] on input "NT" at bounding box center [186, 20] width 193 height 18
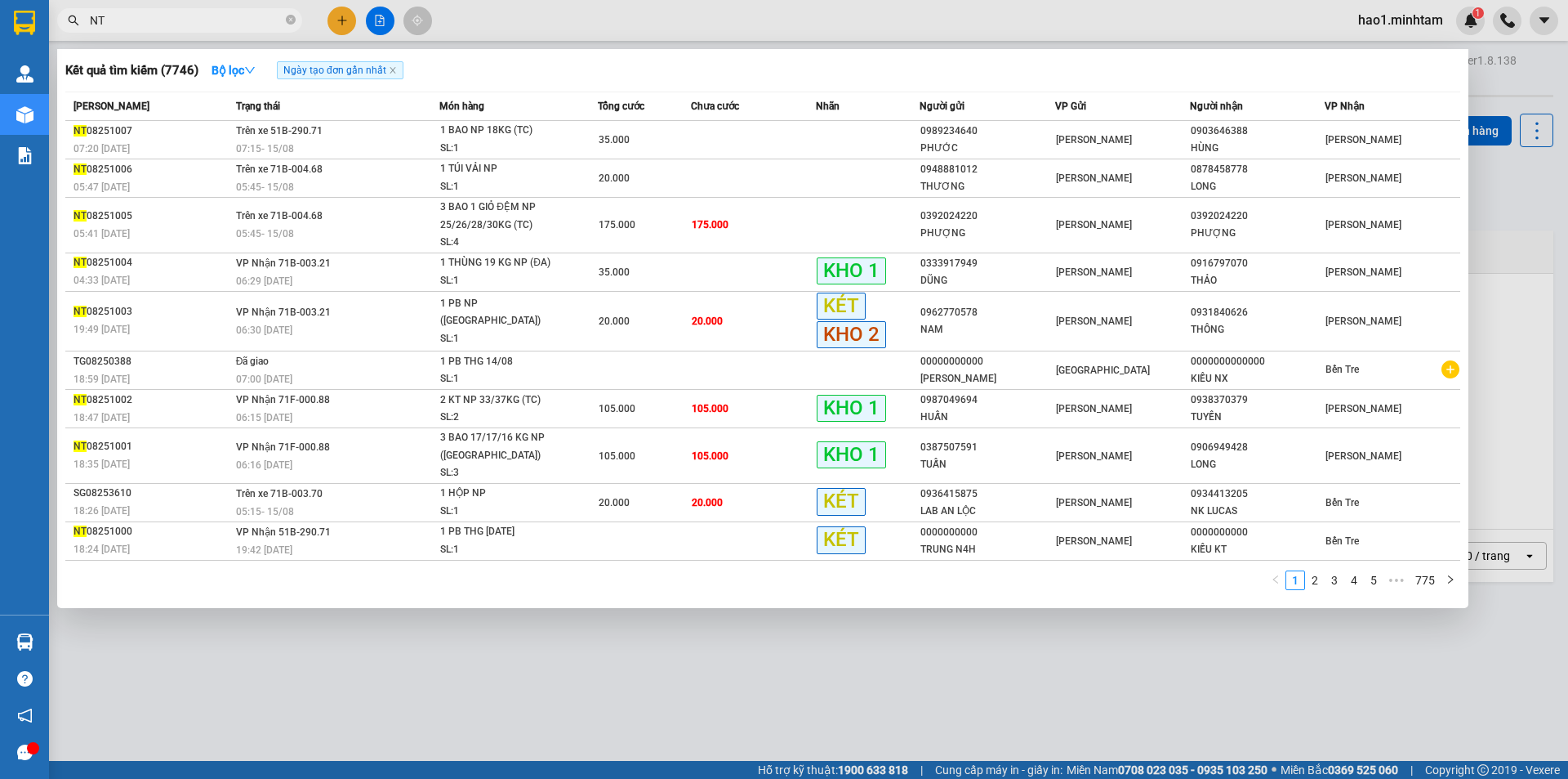
click at [148, 15] on input "NT" at bounding box center [186, 20] width 193 height 18
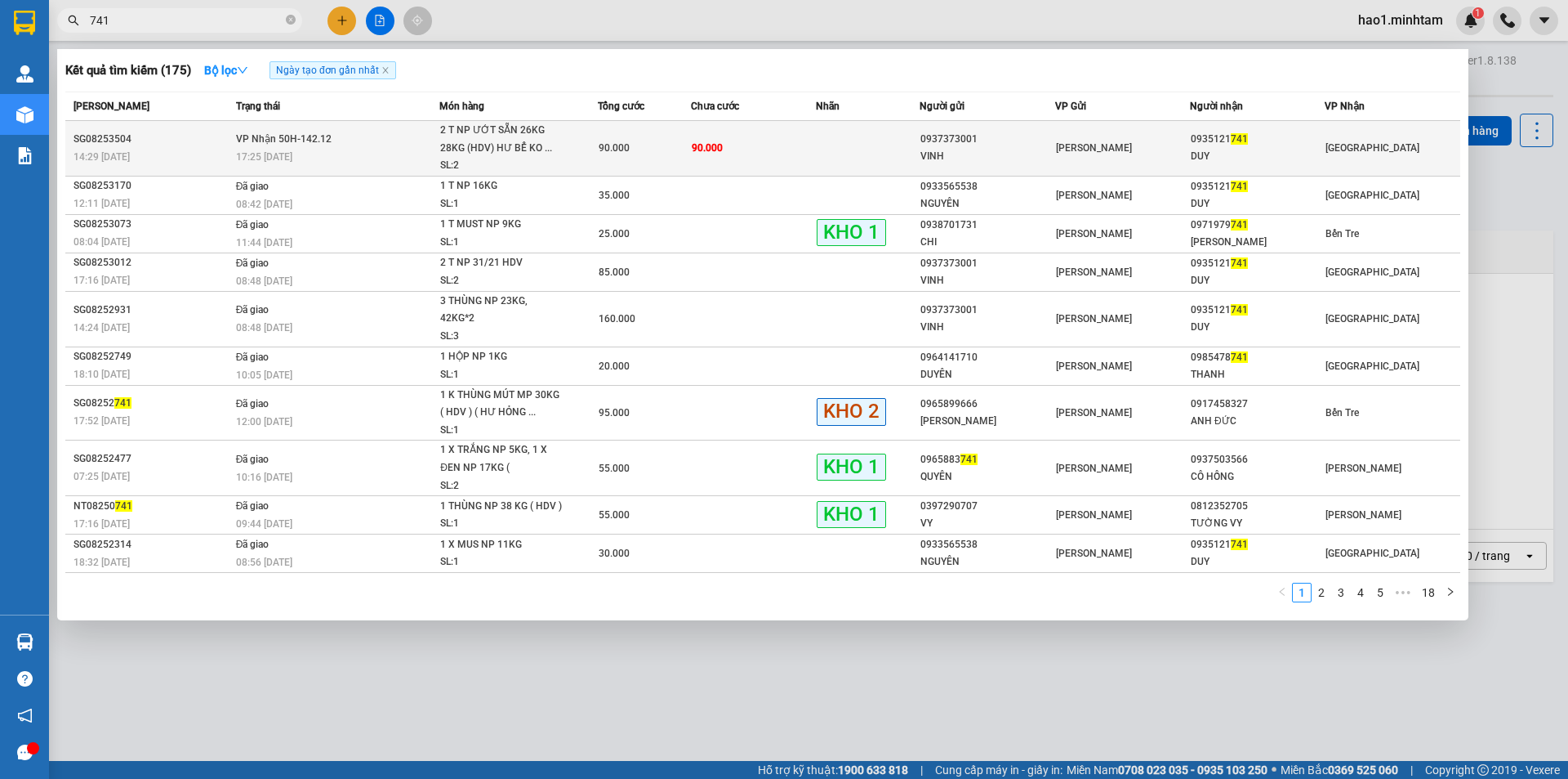
type input "741"
click at [768, 148] on td "90.000" at bounding box center [752, 148] width 125 height 55
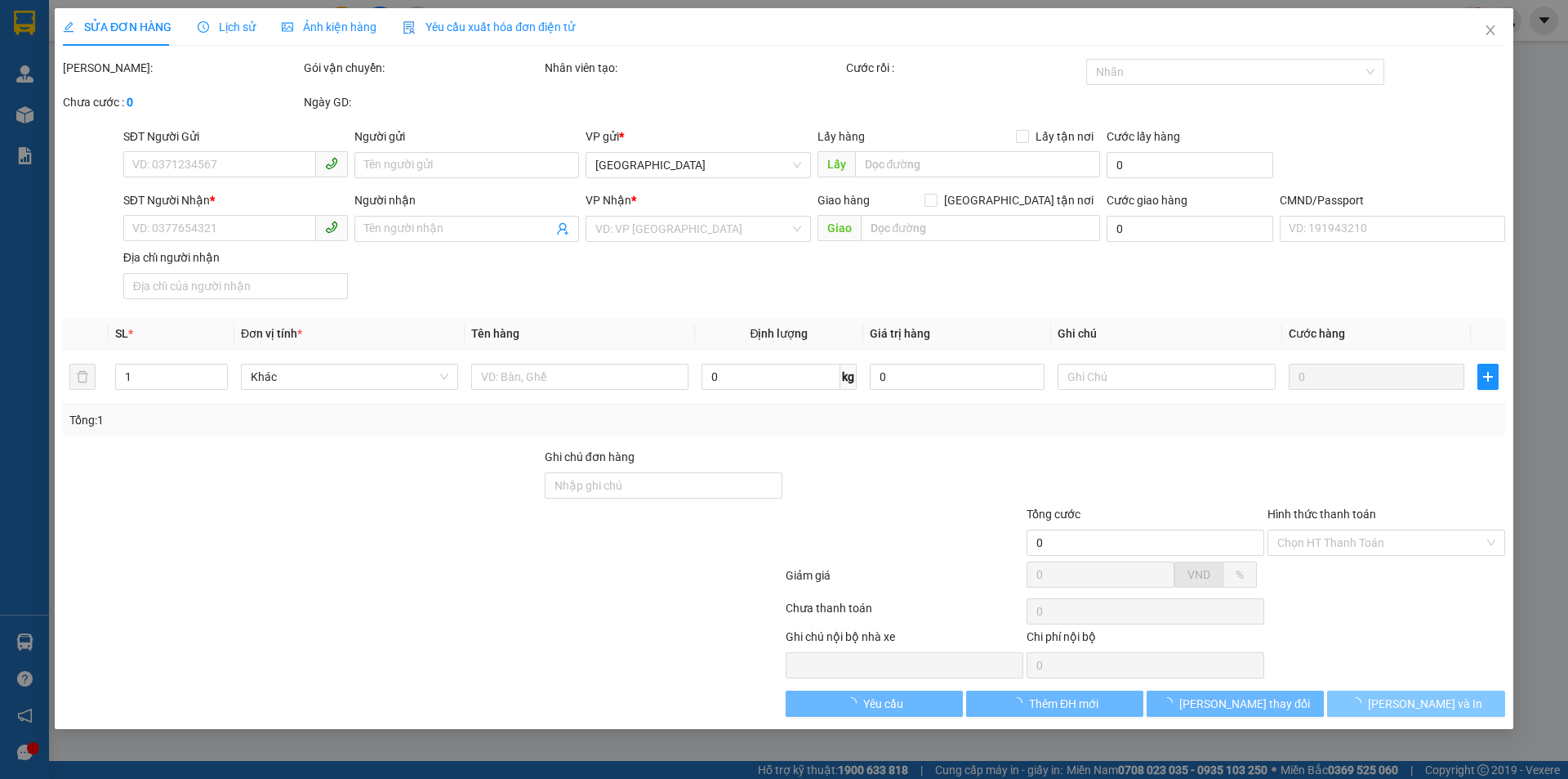
type input "0937373001"
type input "VINH"
type input "0935121741"
type input "DUY"
type input "90.000"
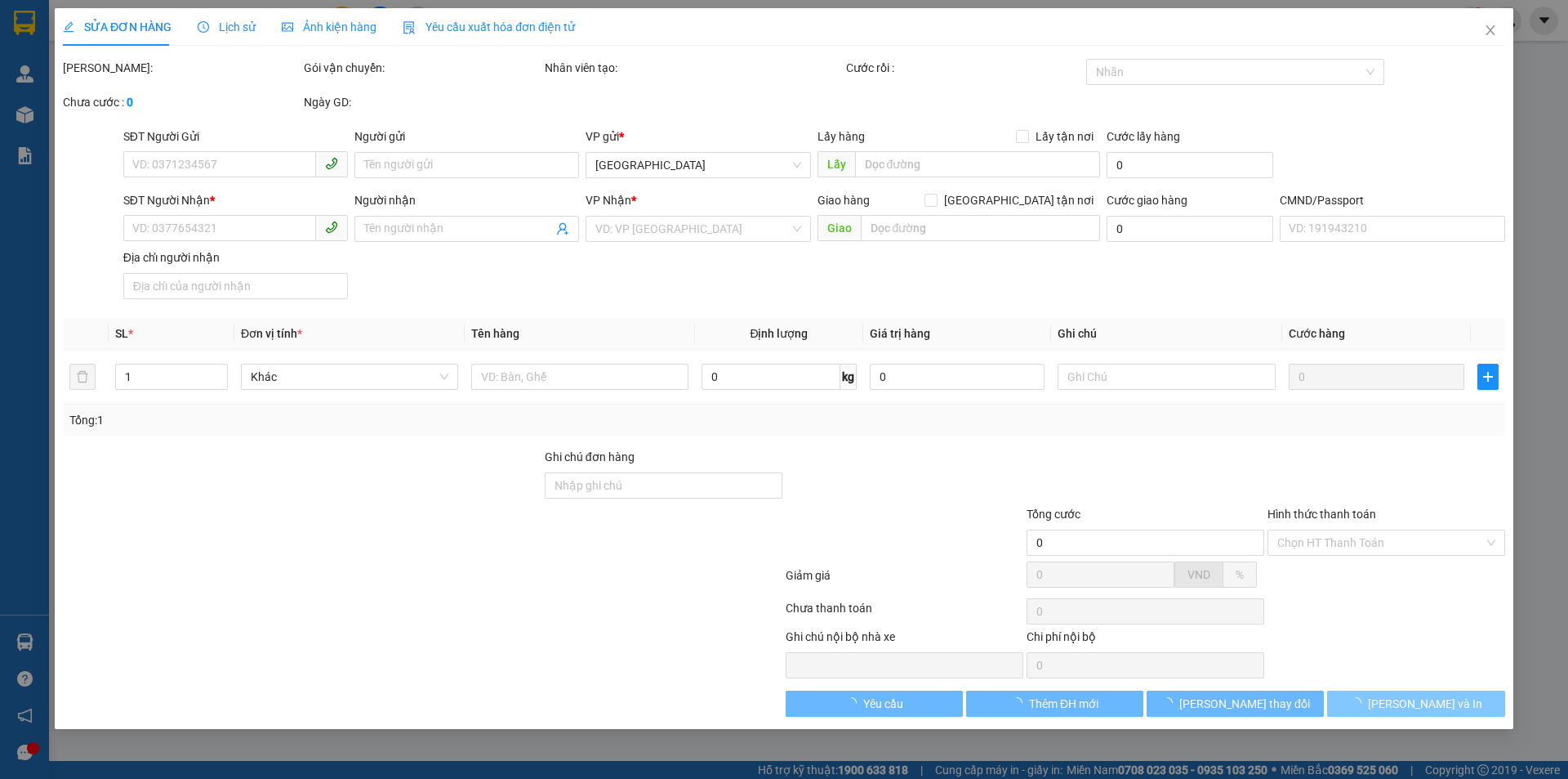
type input "90.000"
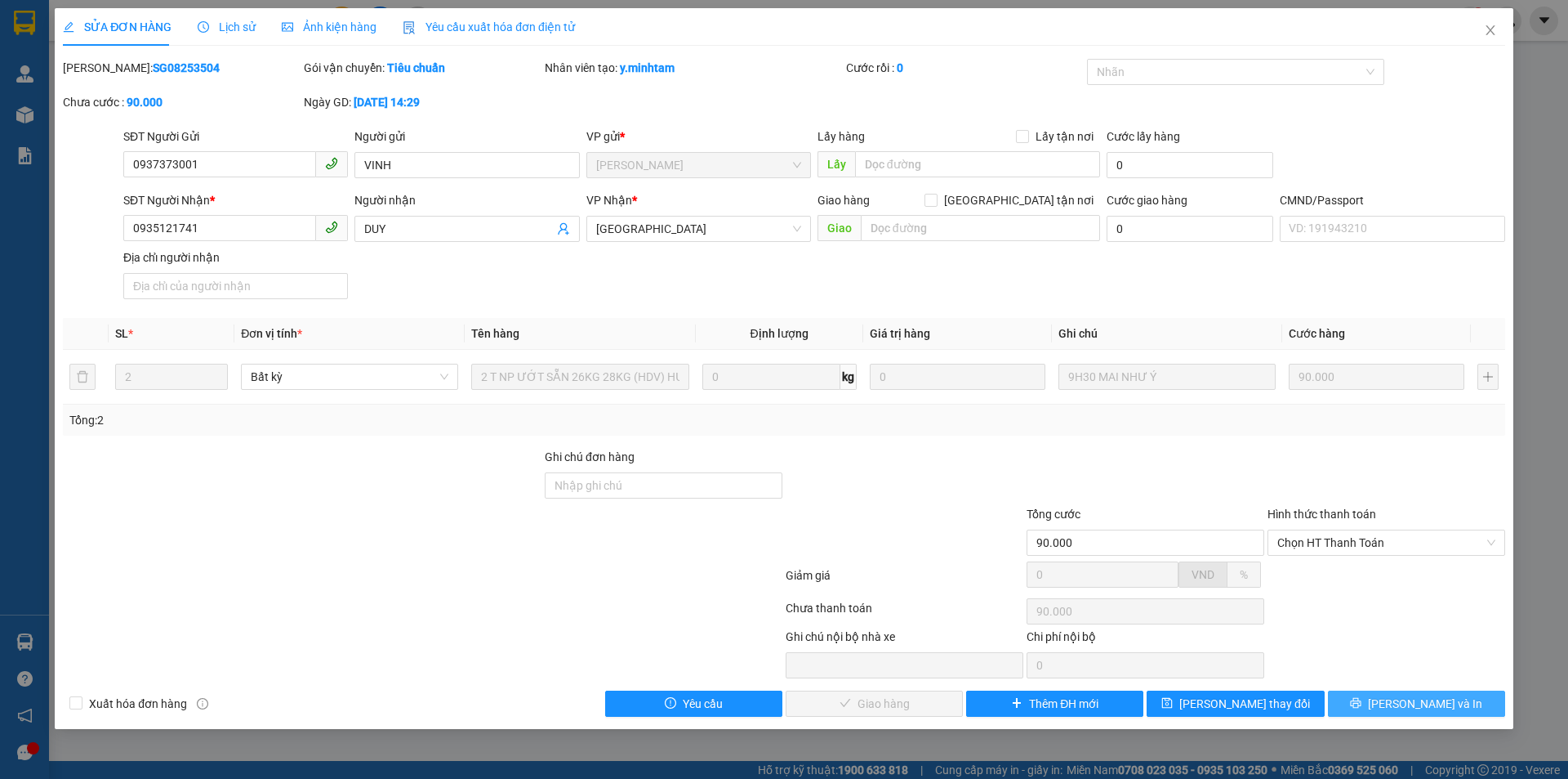
click at [1410, 702] on span "Lưu và In" at bounding box center [1425, 703] width 114 height 18
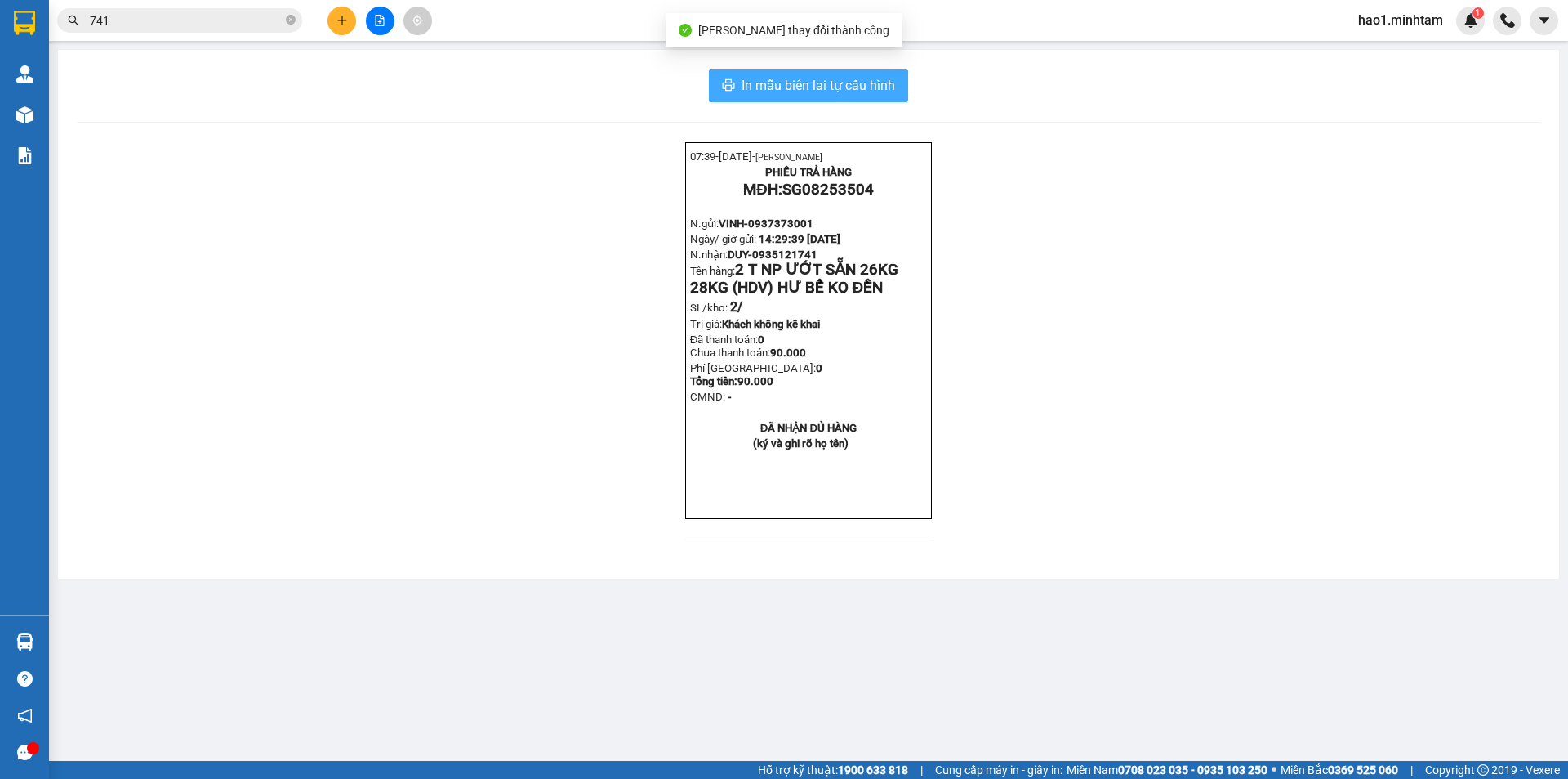
click at [856, 85] on span "In mẫu biên lai tự cấu hình" at bounding box center [818, 84] width 153 height 20
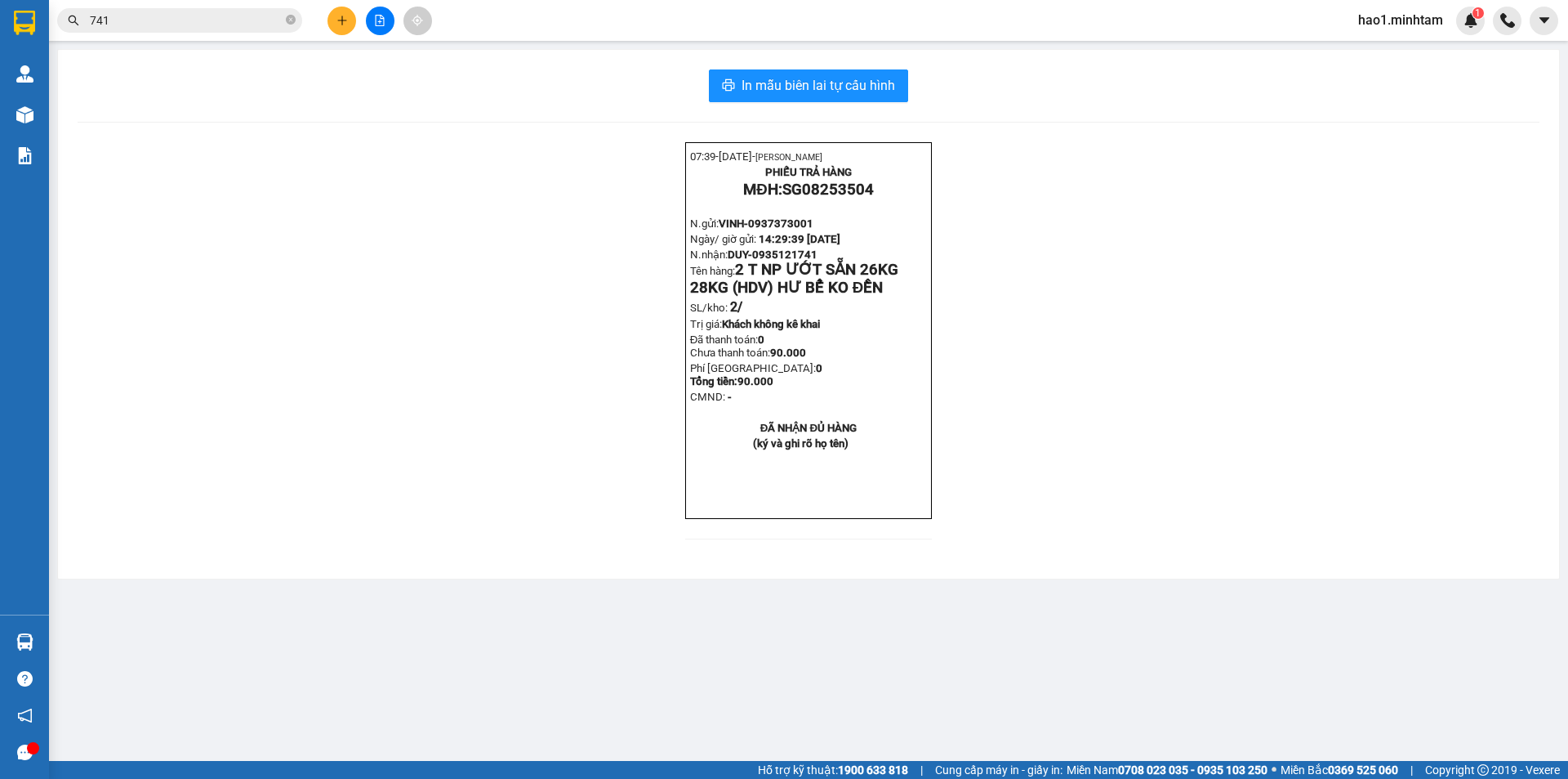
click at [1165, 278] on div "07:39- 15-08-2025- Trần Vũ Hạo PHIẾU TRẢ HÀNG MĐH: SG08253504 N.gửi: VINH- 0937…" at bounding box center [808, 350] width 1461 height 416
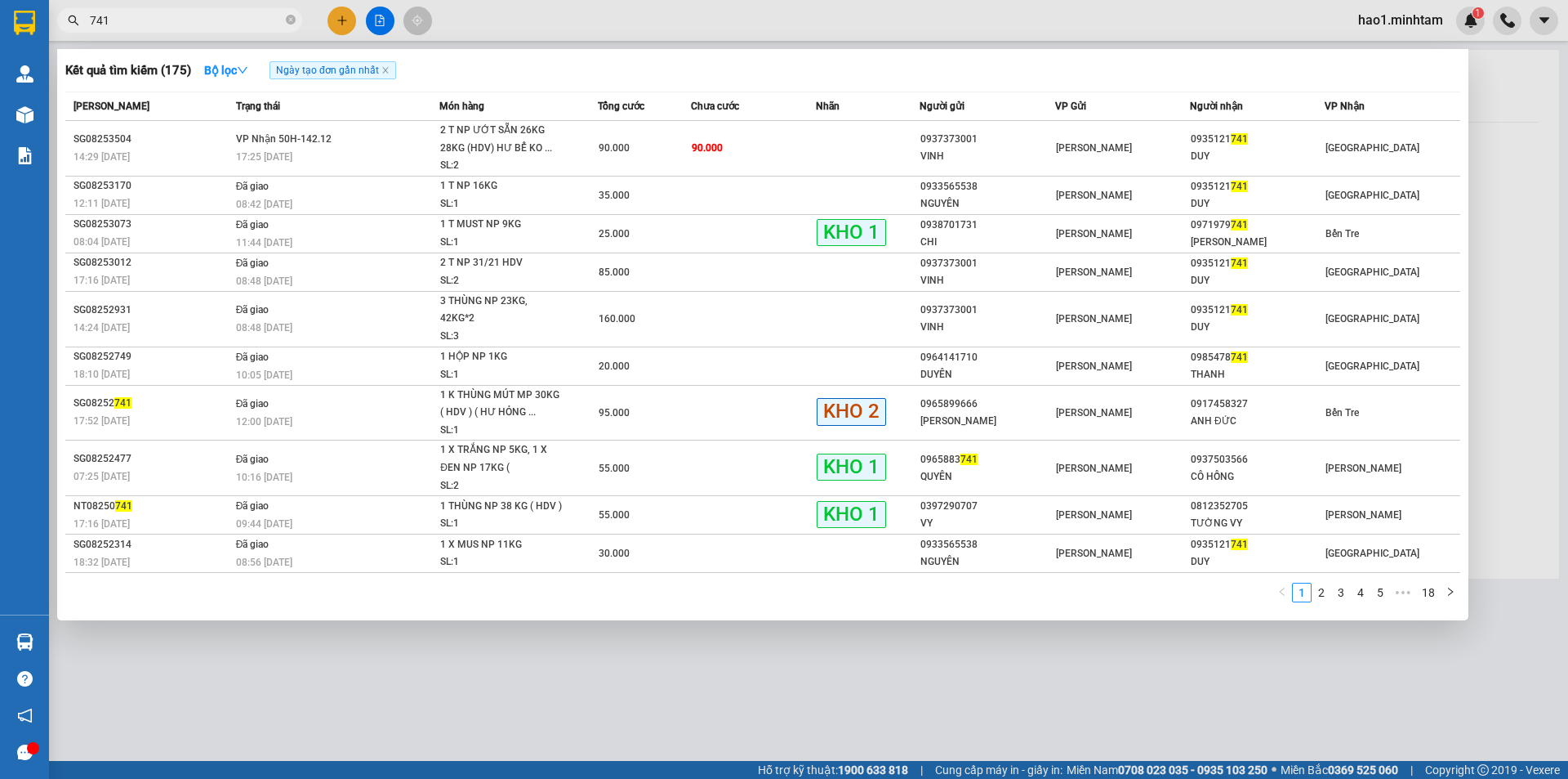
click at [165, 23] on input "741" at bounding box center [186, 20] width 193 height 18
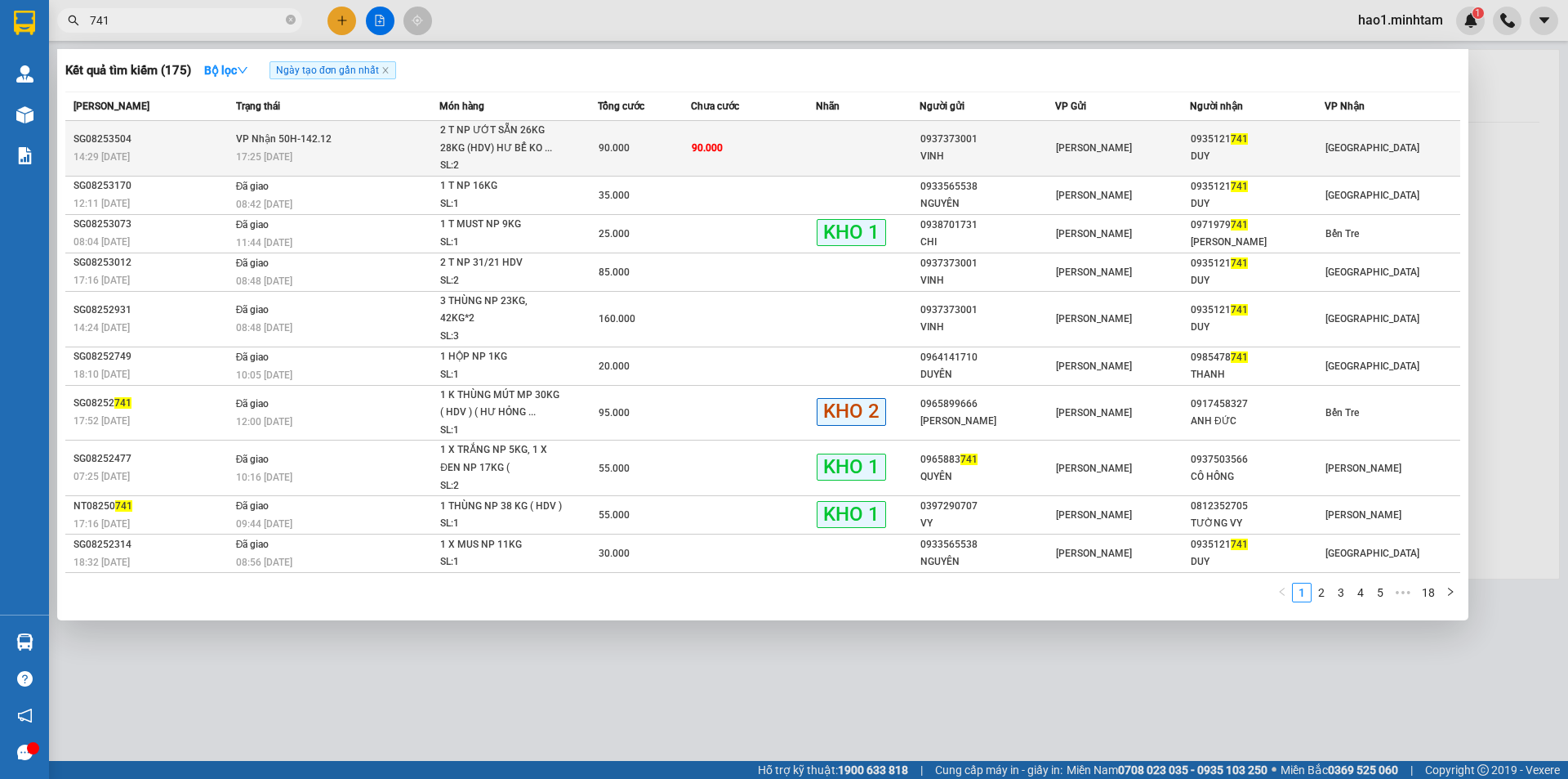
click at [628, 163] on td "90.000" at bounding box center [644, 148] width 94 height 55
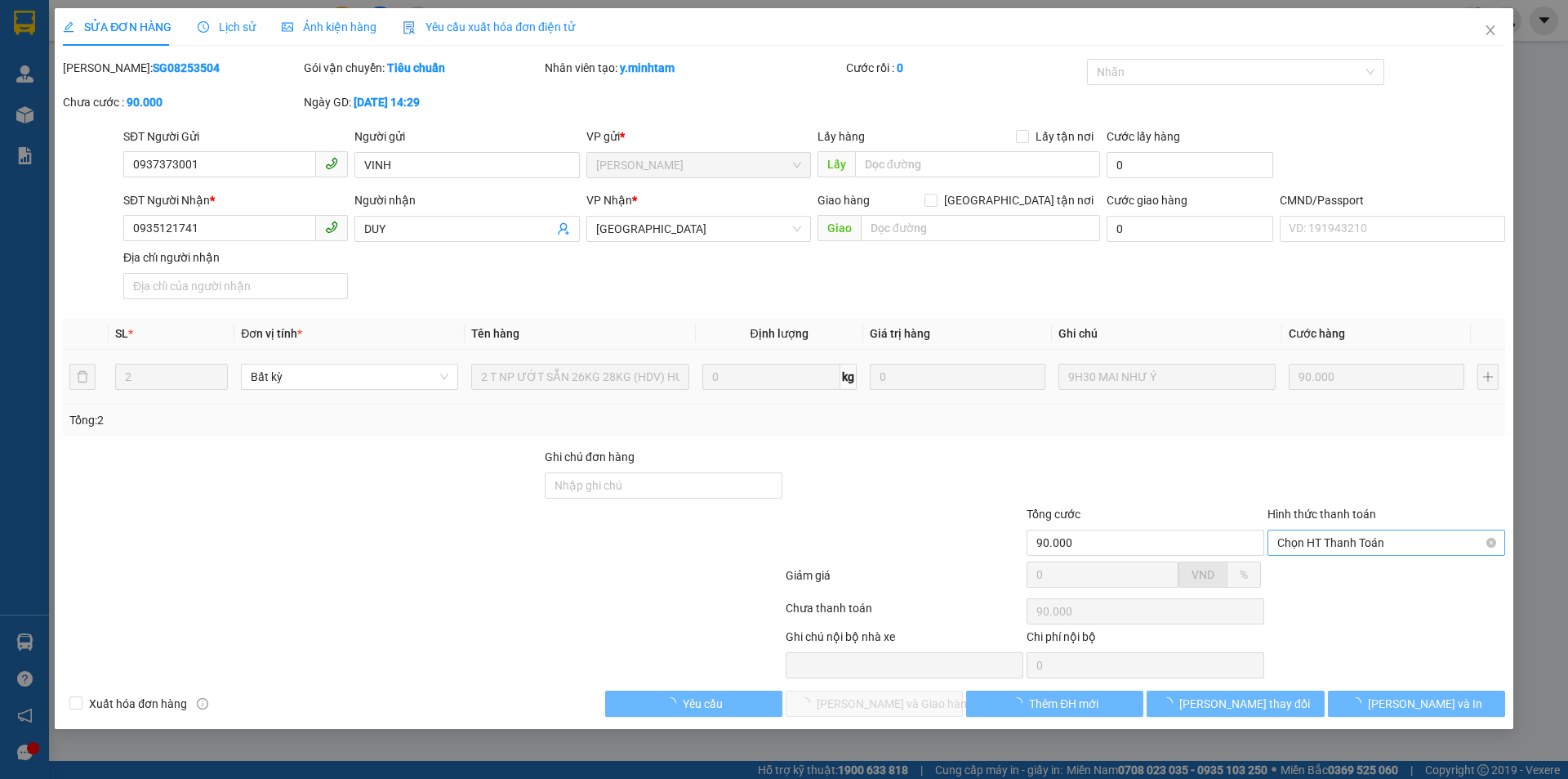
type input "0937373001"
type input "VINH"
type input "0935121741"
type input "DUY"
type input "90.000"
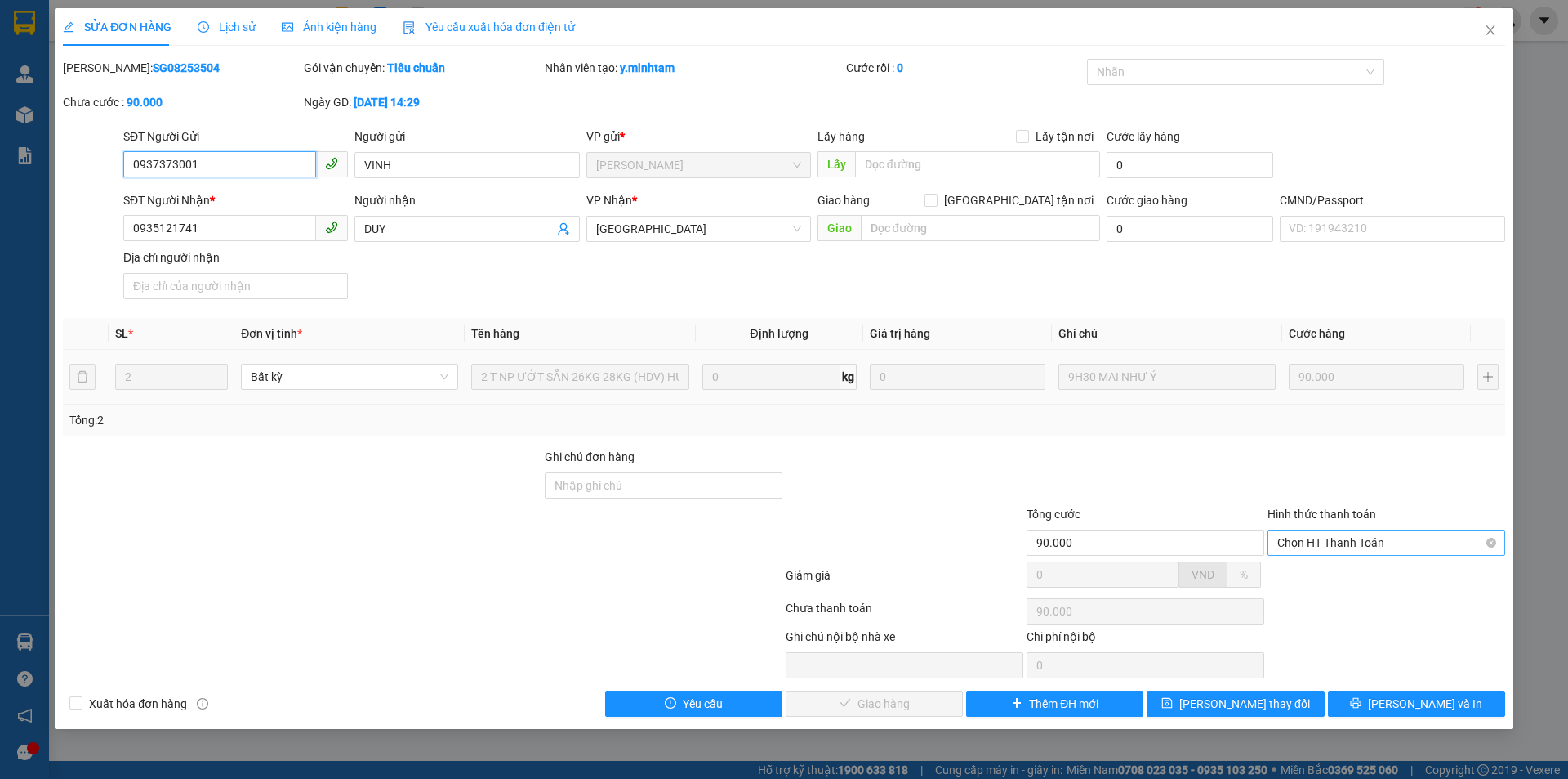
click at [1342, 545] on span "Chọn HT Thanh Toán" at bounding box center [1386, 542] width 218 height 24
click at [1336, 574] on div "Tại văn phòng" at bounding box center [1386, 575] width 218 height 18
type input "0"
drag, startPoint x: 874, startPoint y: 708, endPoint x: 899, endPoint y: 706, distance: 25.1
click at [875, 708] on span "Lưu và Giao hàng" at bounding box center [895, 703] width 157 height 18
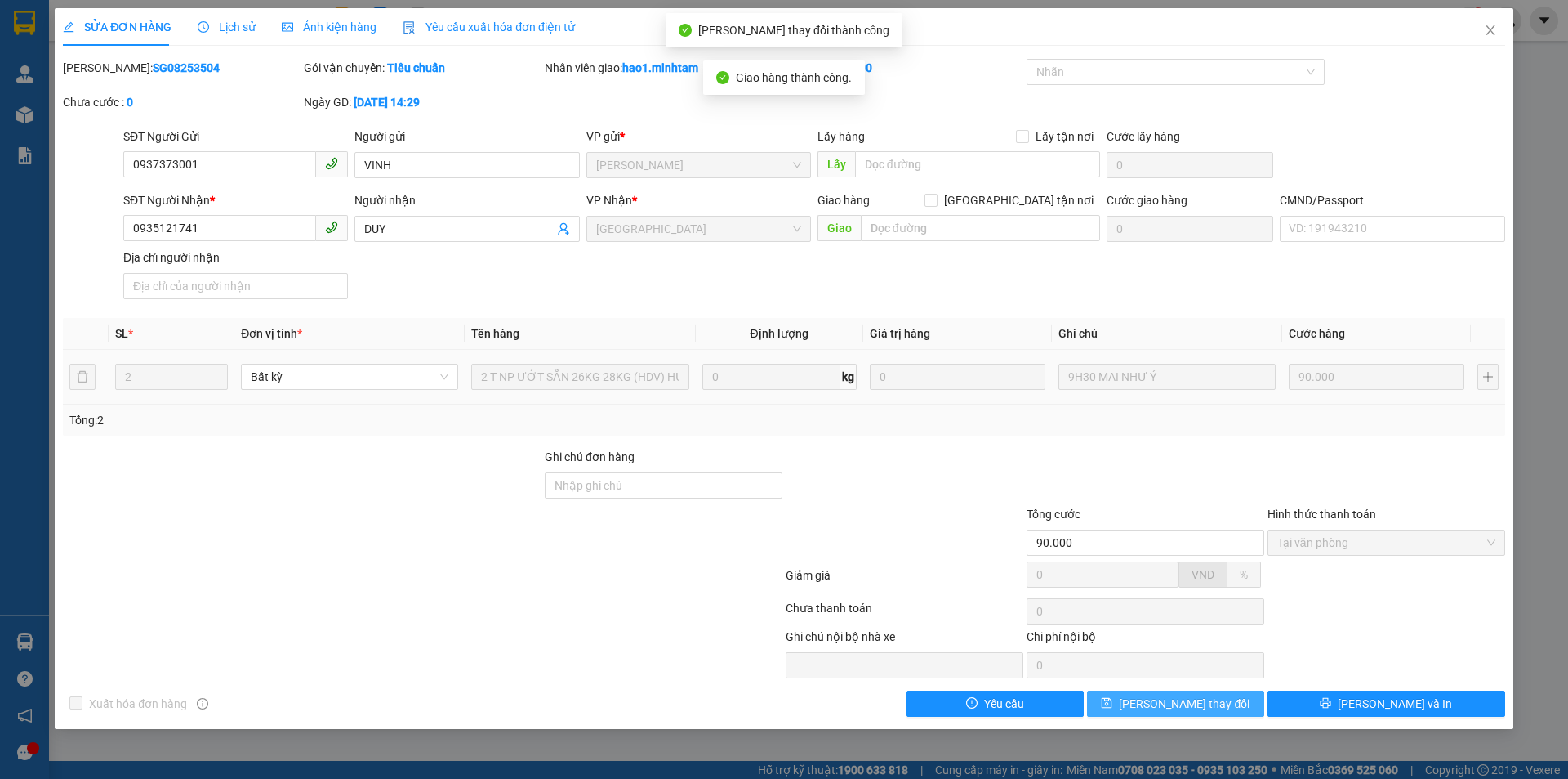
click at [1182, 704] on span "Lưu thay đổi" at bounding box center [1184, 703] width 131 height 18
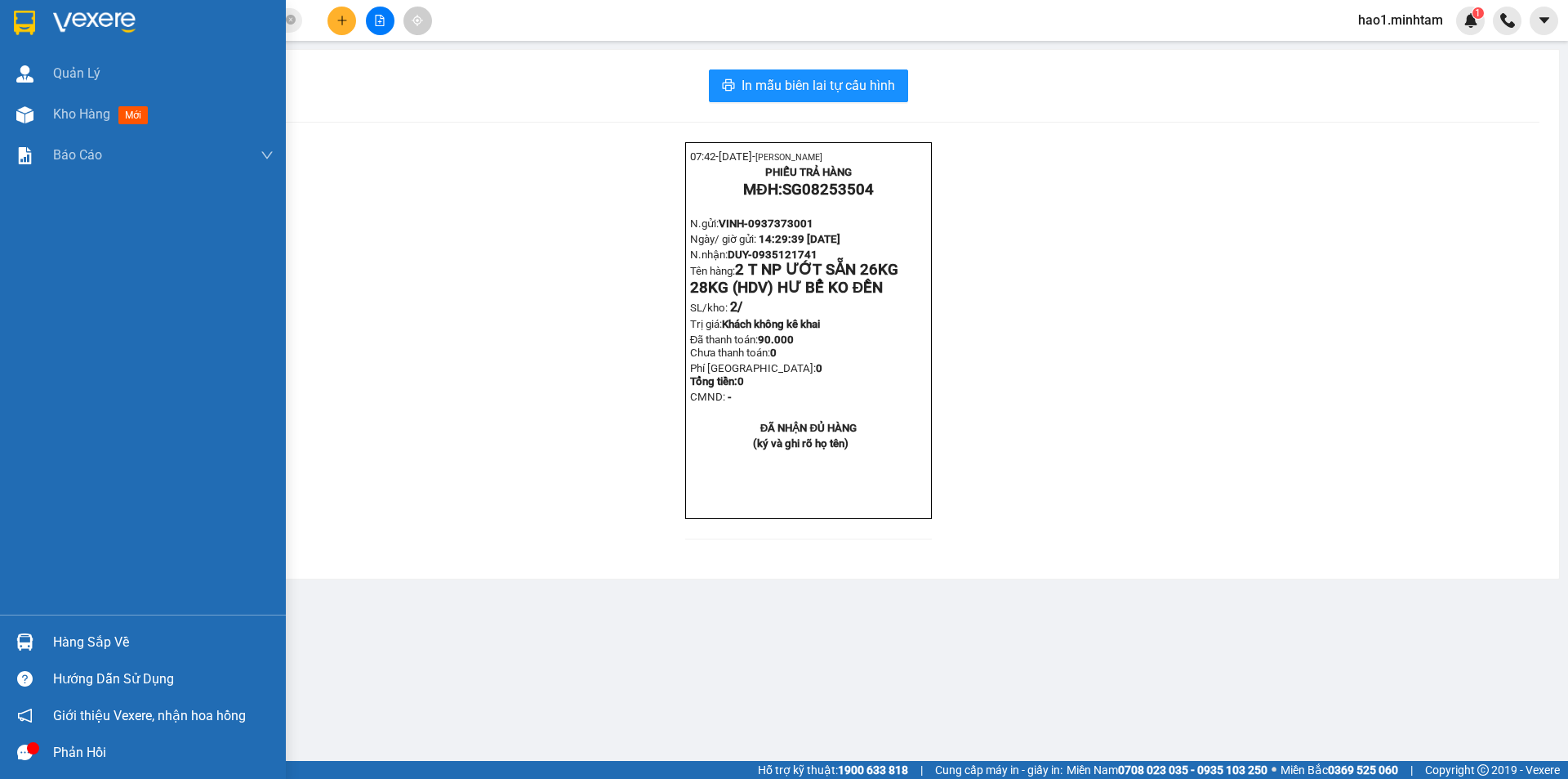
click at [44, 648] on div "Hàng sắp về" at bounding box center [143, 642] width 286 height 37
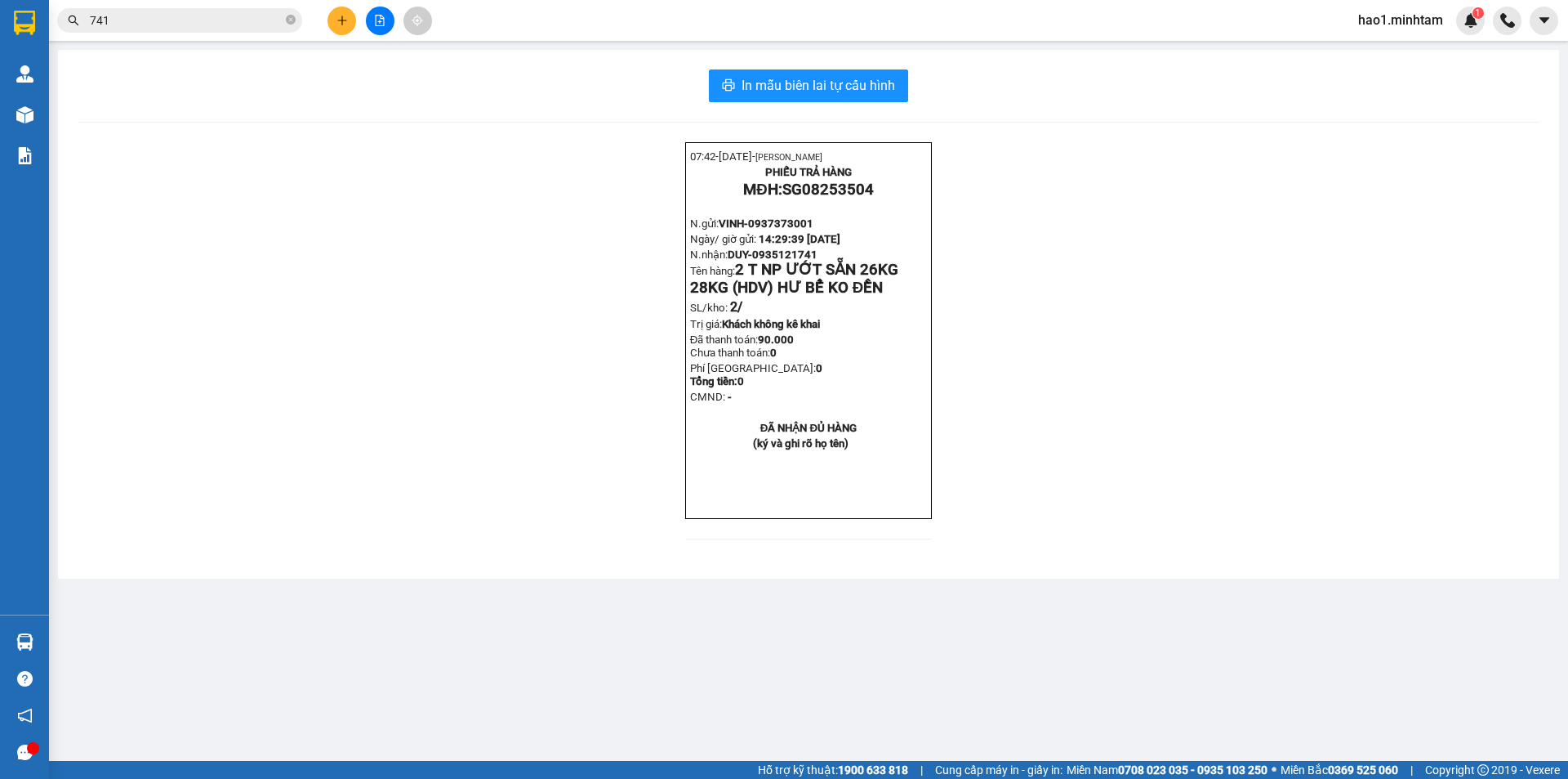
click at [295, 20] on section "Kết quả tìm kiếm ( 175 ) Bộ lọc Ngày tạo đơn gần nhất Mã ĐH Trạng thái Món hàng…" at bounding box center [784, 389] width 1568 height 779
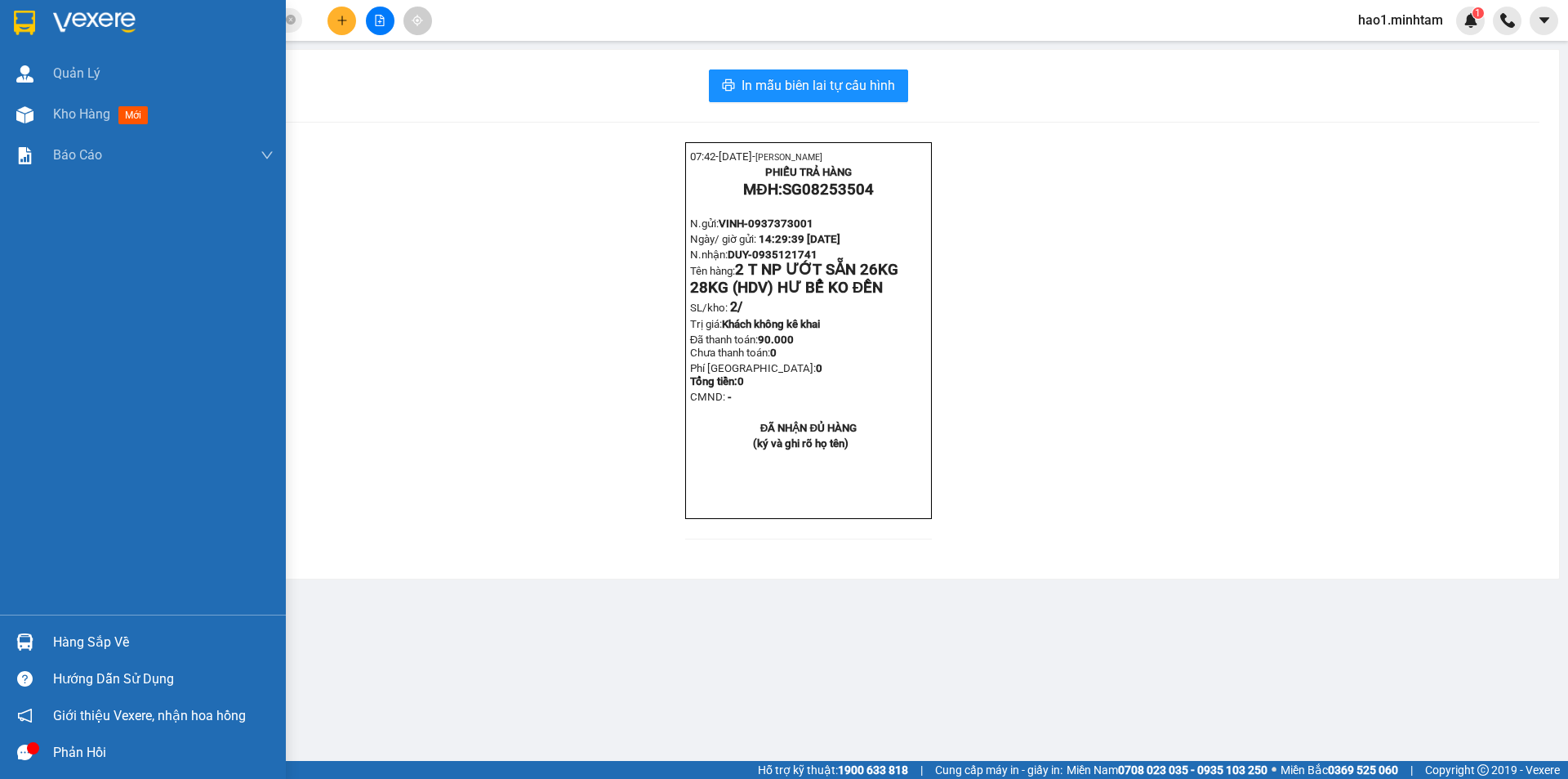
click at [65, 637] on div "Hàng sắp về" at bounding box center [163, 641] width 220 height 24
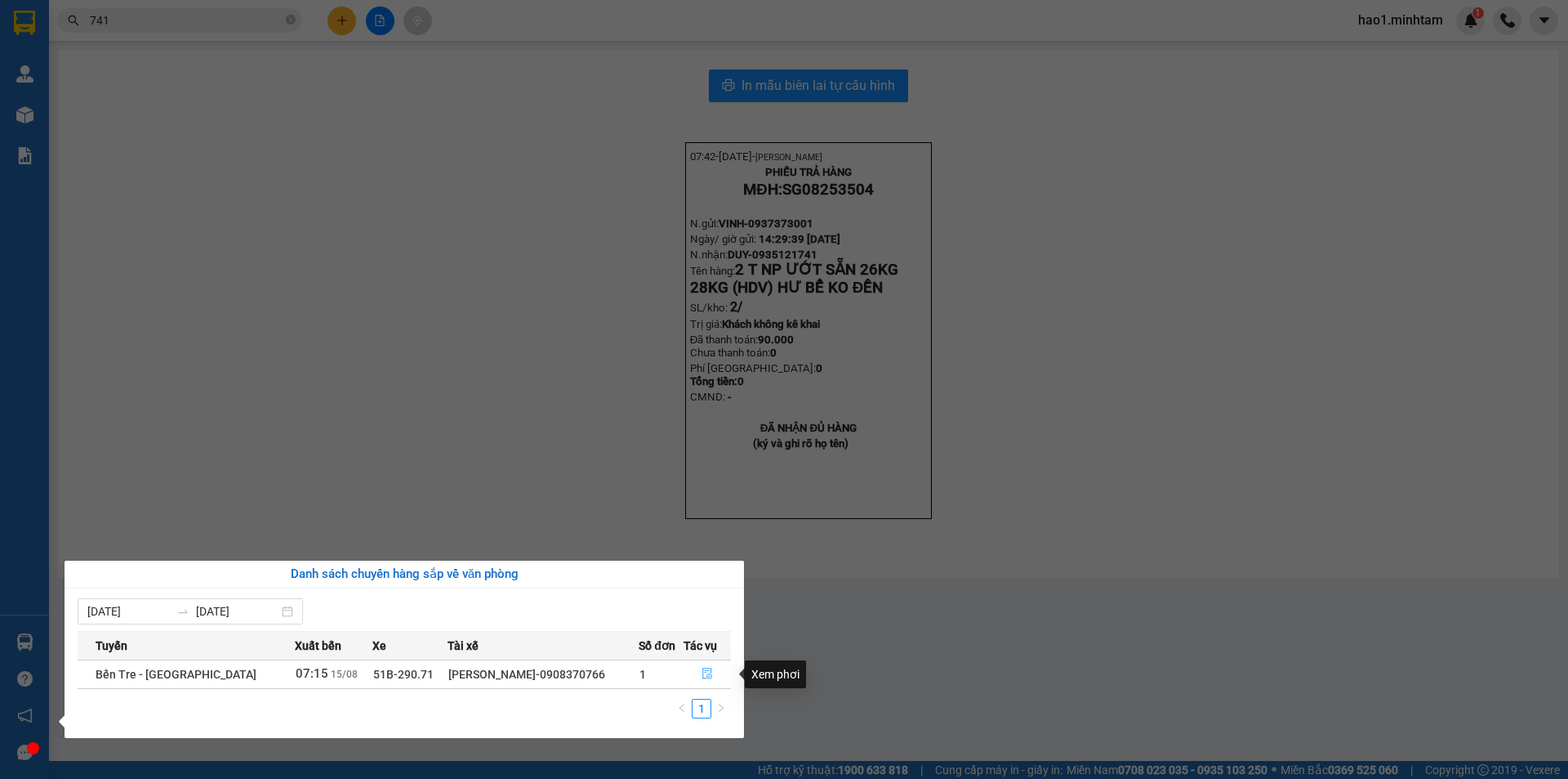
click at [701, 675] on icon "file-done" at bounding box center [707, 673] width 12 height 12
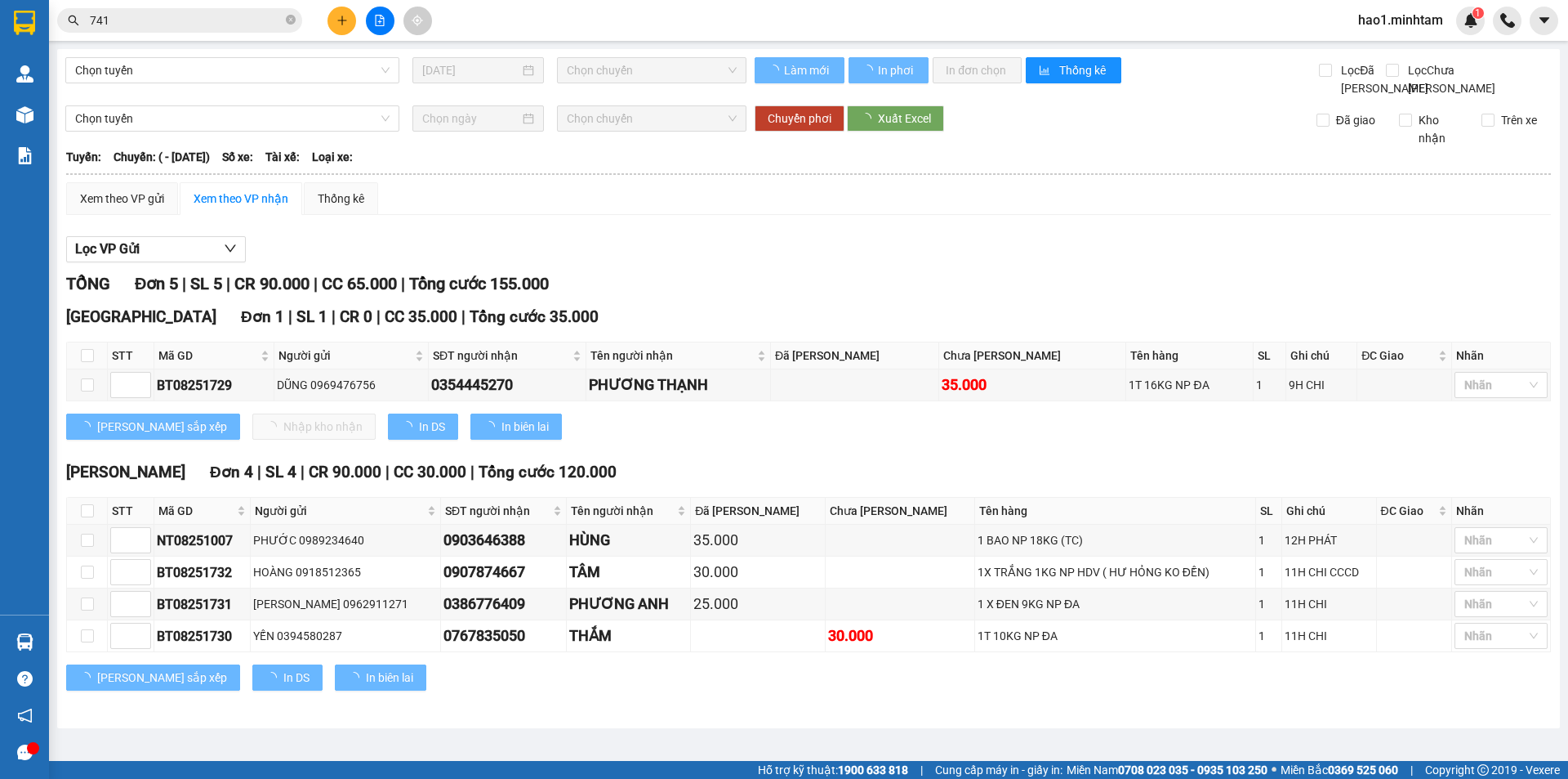
click at [800, 263] on div "Lọc VP Gửi" at bounding box center [808, 249] width 1485 height 27
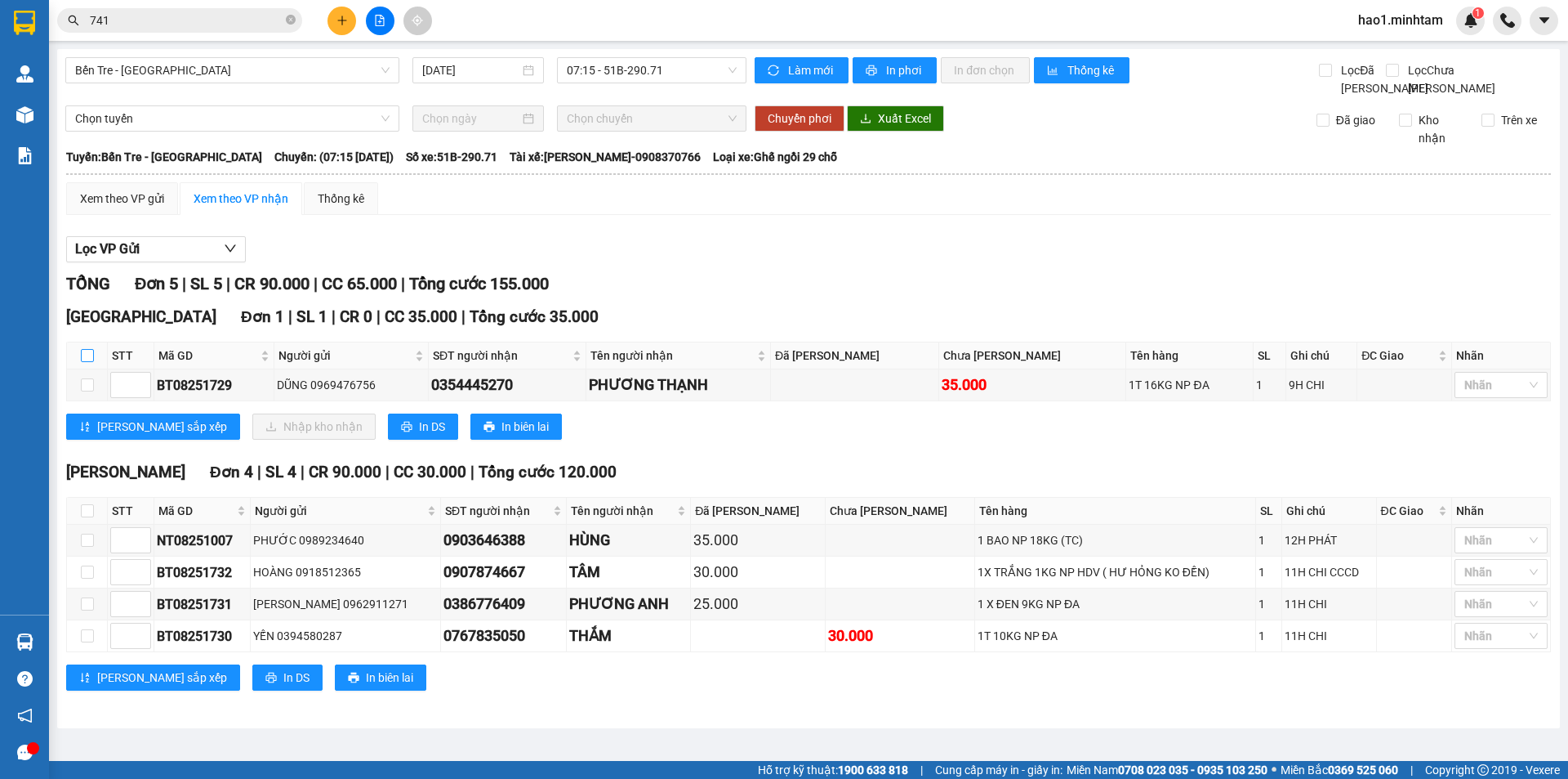
click at [85, 362] on input "checkbox" at bounding box center [86, 355] width 13 height 13
checkbox input "true"
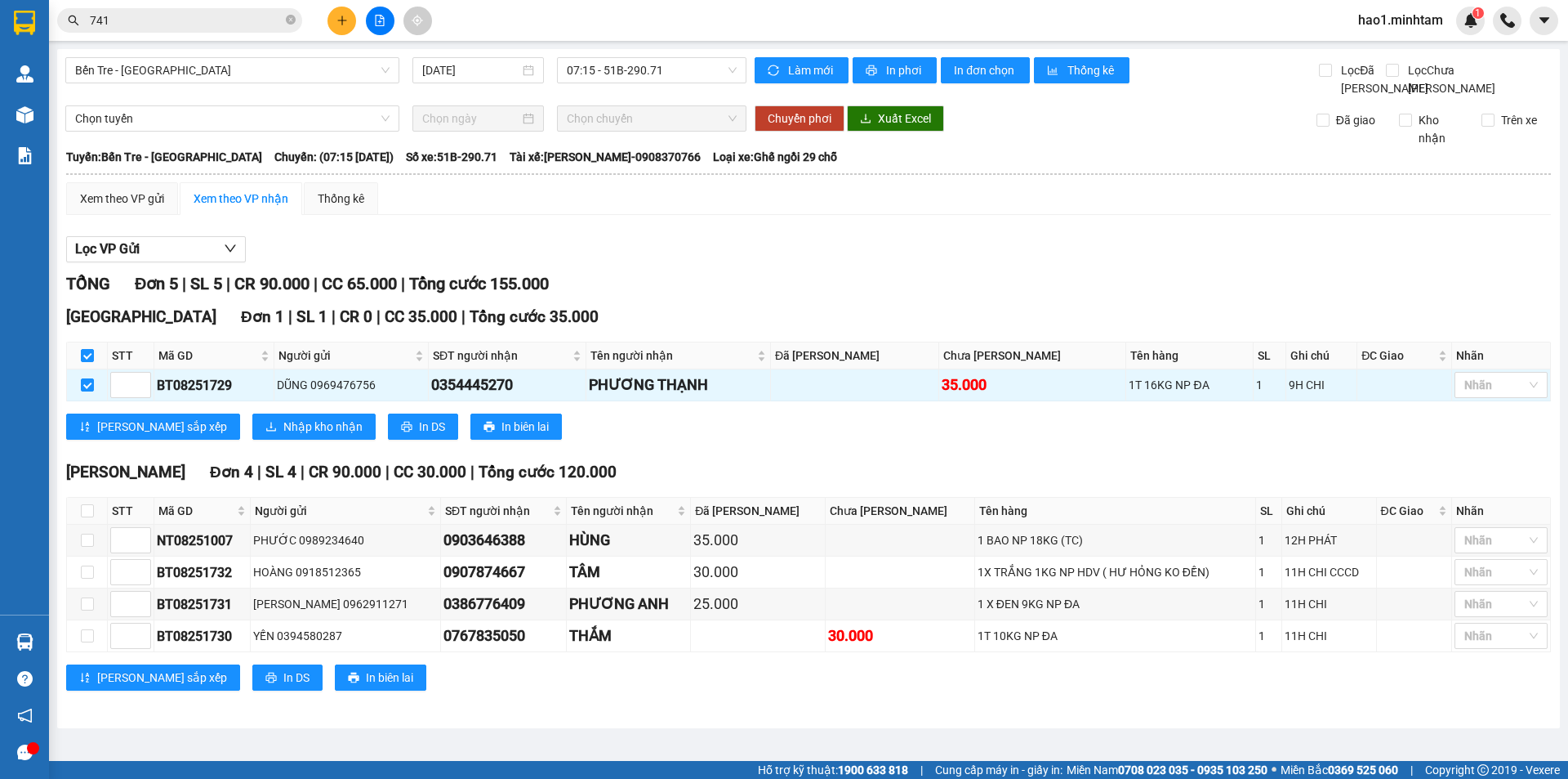
click at [677, 241] on div "Xem theo VP gửi Xem theo VP nhận Thống kê Lọc VP Gửi TỔNG Đơn 5 | SL 5 | CR 90…" at bounding box center [808, 446] width 1485 height 529
click at [283, 436] on span "Nhập kho nhận" at bounding box center [323, 426] width 80 height 18
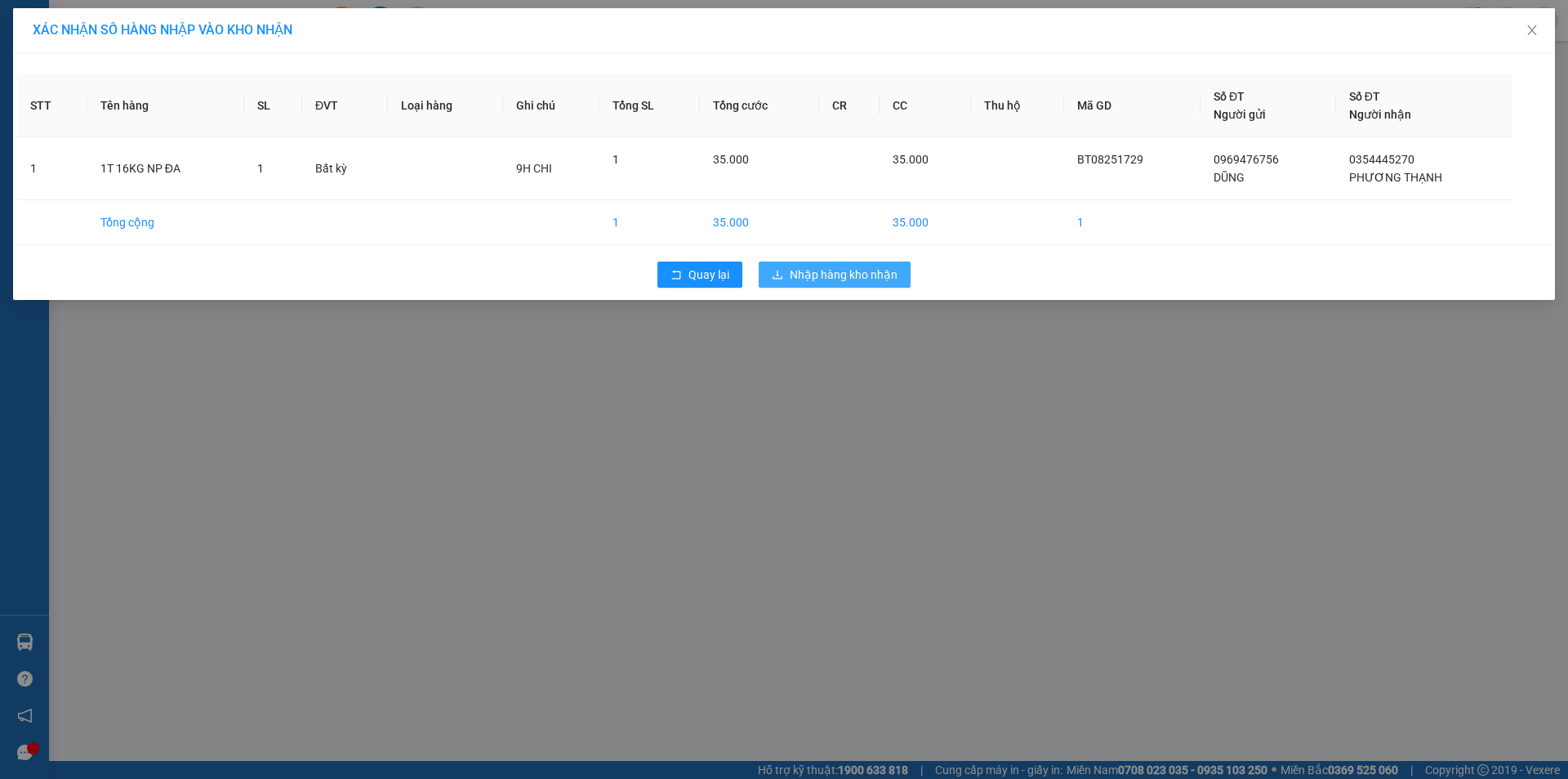
click at [846, 279] on span "Nhập hàng kho nhận" at bounding box center [843, 275] width 108 height 18
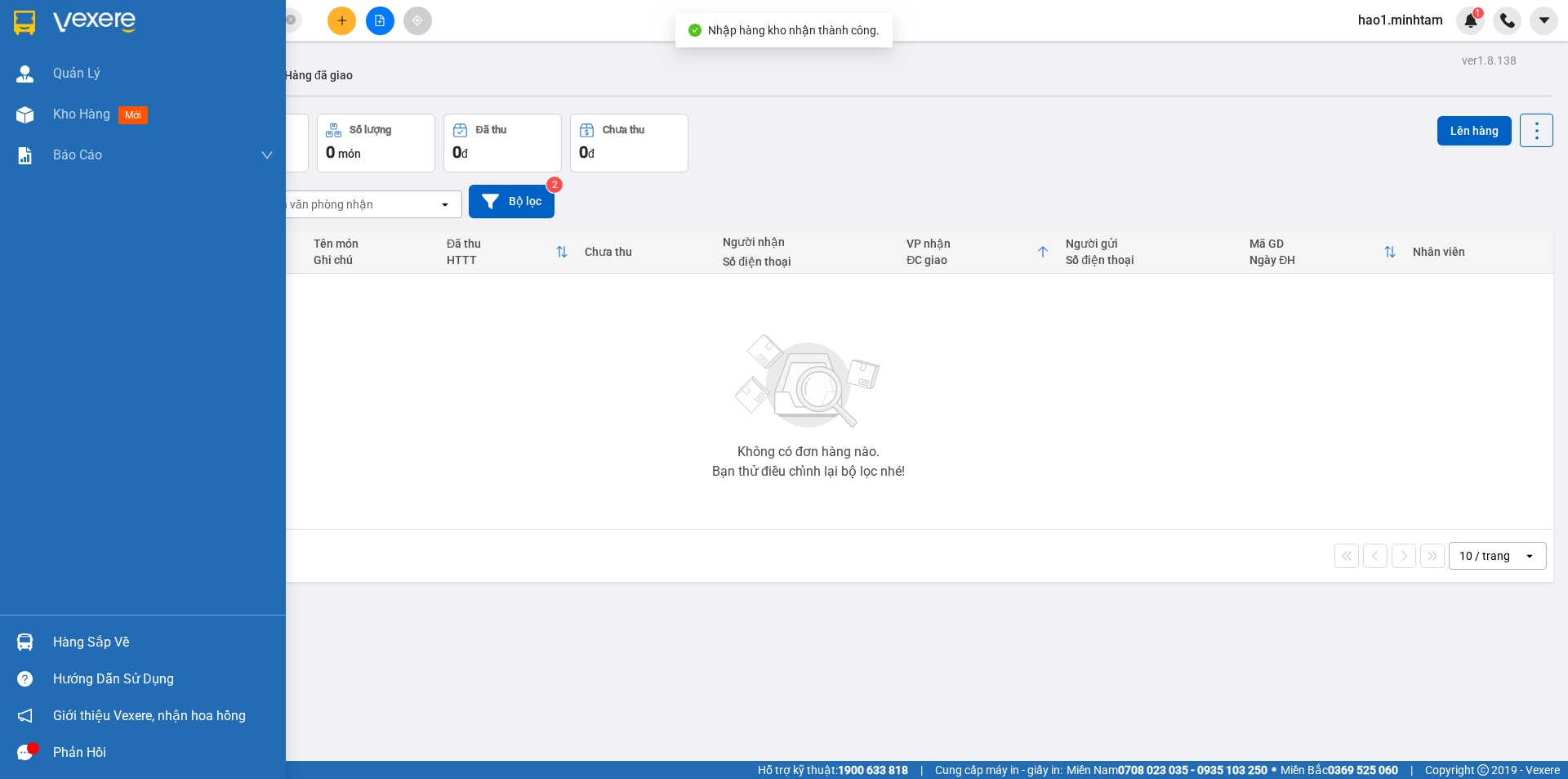
drag, startPoint x: 20, startPoint y: 638, endPoint x: 35, endPoint y: 634, distance: 15.5
click at [22, 638] on img at bounding box center [25, 642] width 17 height 17
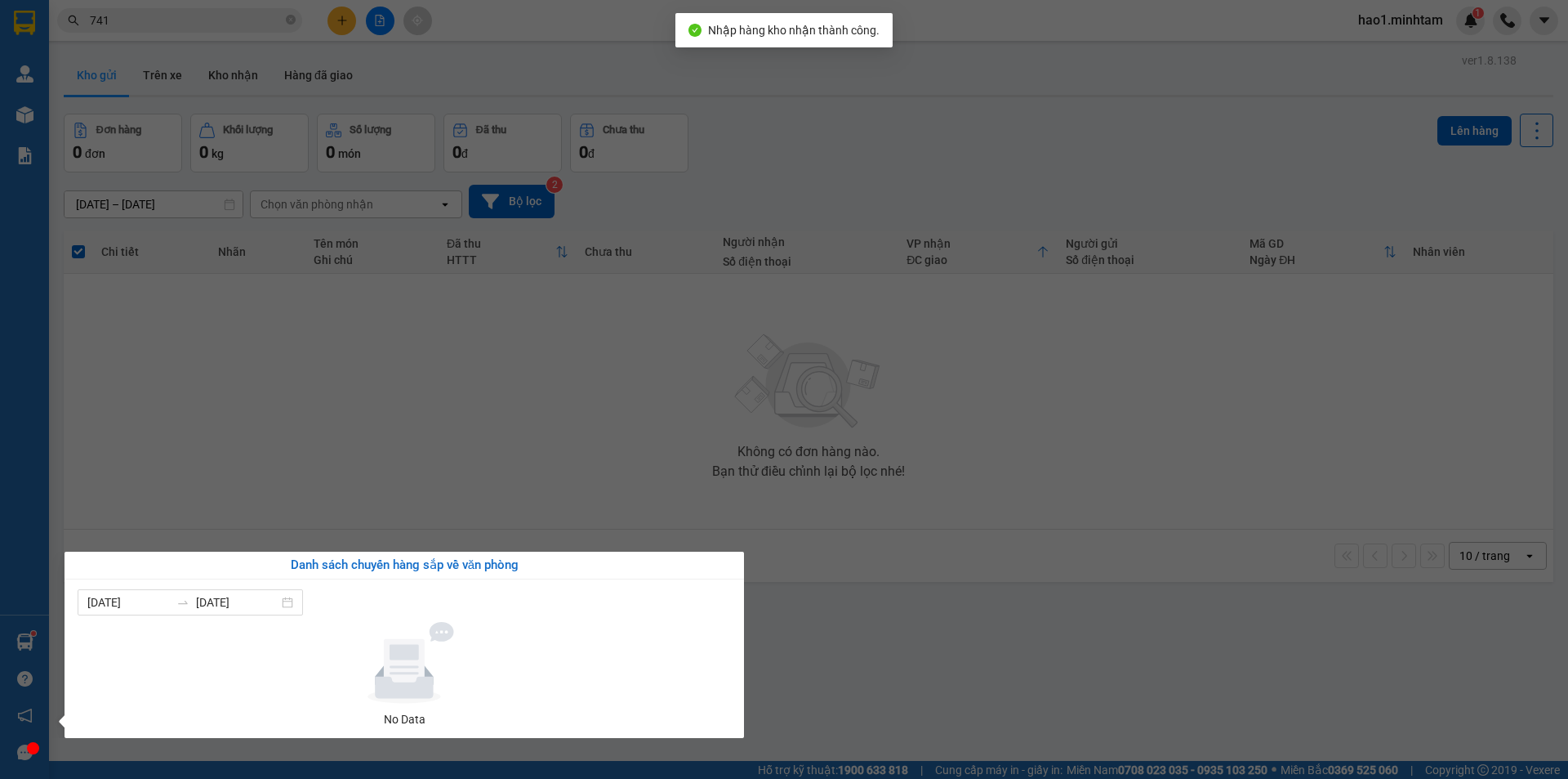
click at [881, 470] on section "Kết quả tìm kiếm ( 175 ) Bộ lọc Ngày tạo đơn gần nhất Mã ĐH Trạng thái Món hàng…" at bounding box center [784, 389] width 1568 height 779
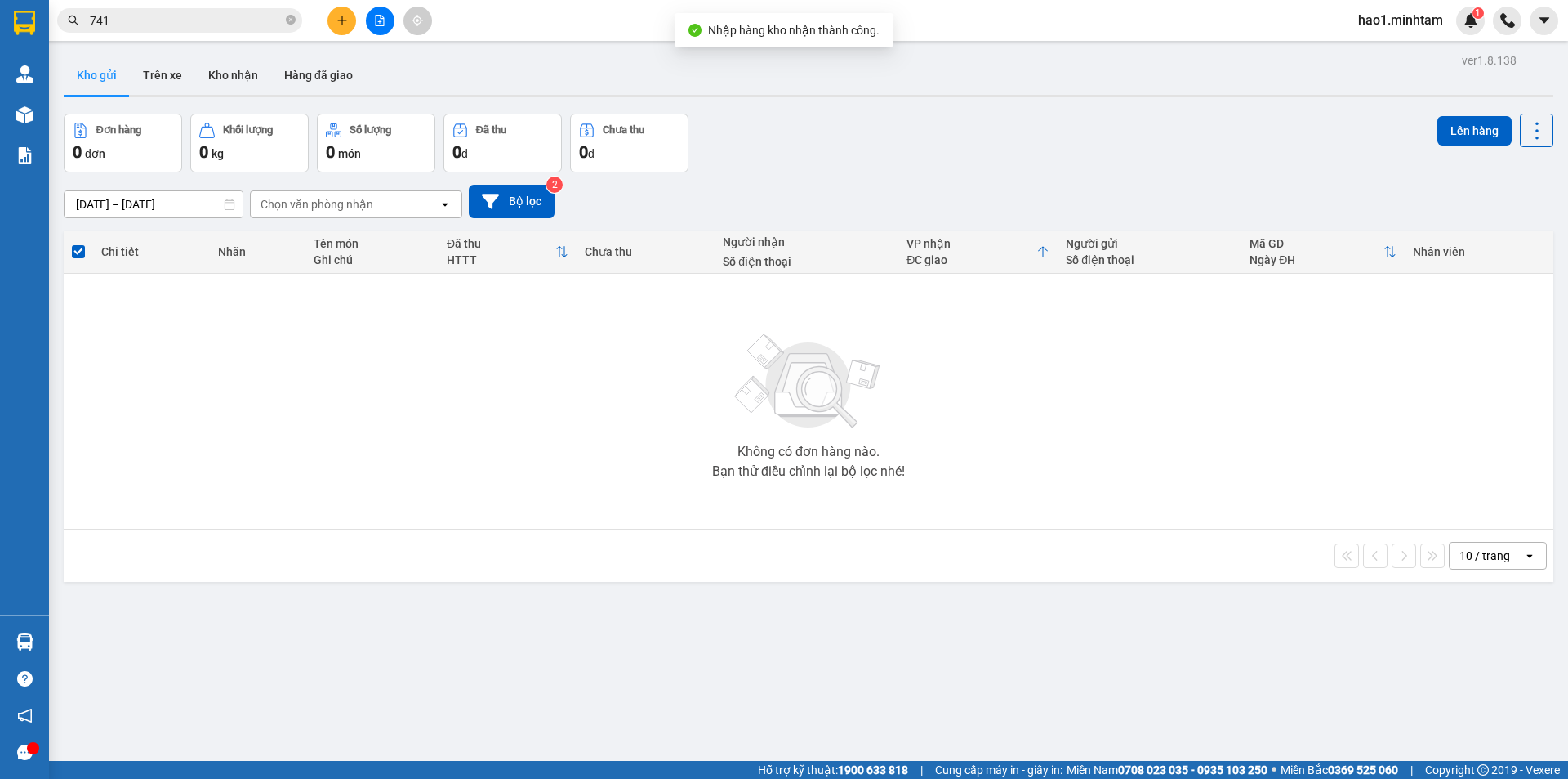
click at [201, 19] on input "741" at bounding box center [186, 20] width 193 height 18
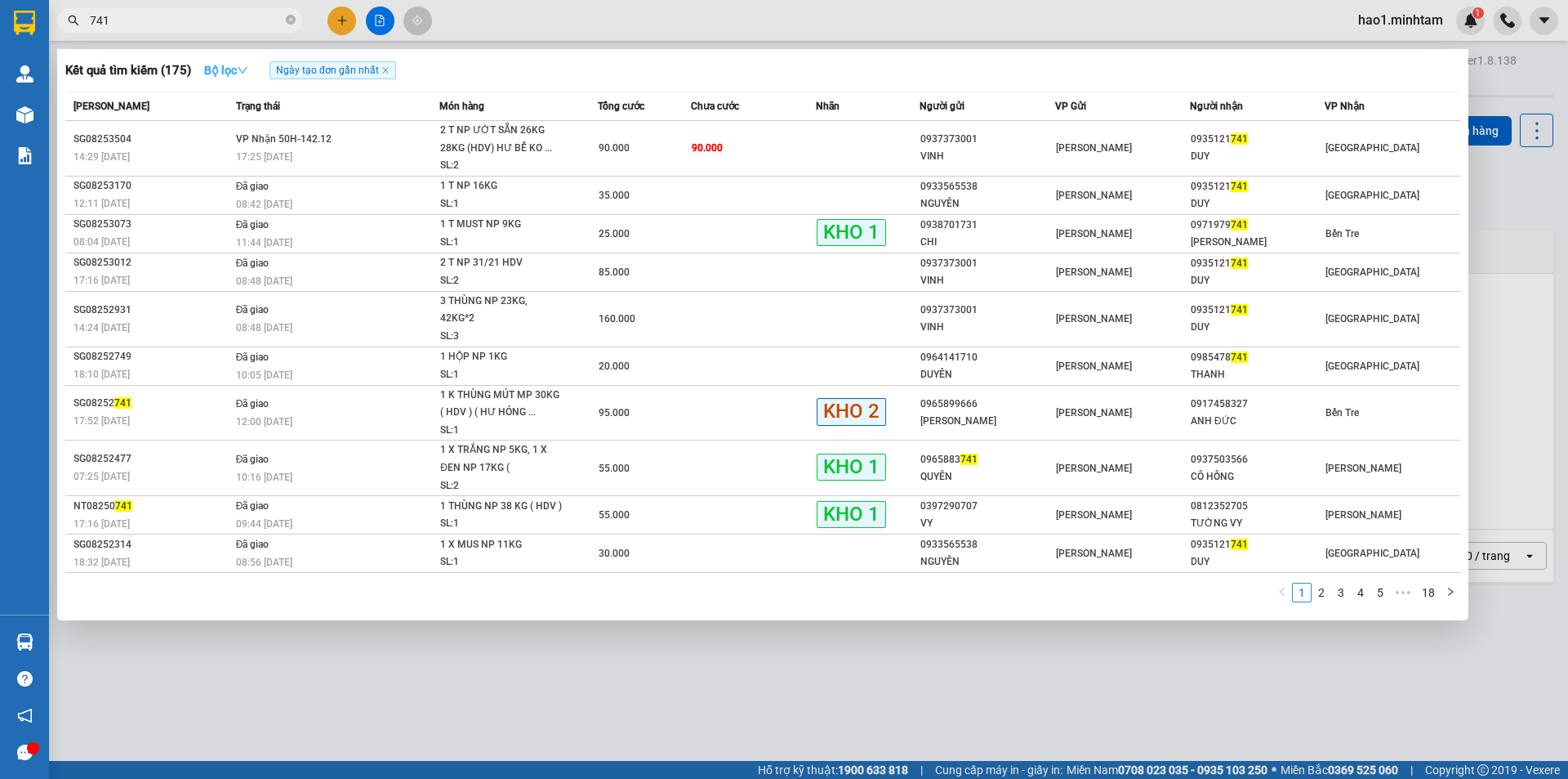
click at [248, 70] on icon "down" at bounding box center [242, 71] width 12 height 12
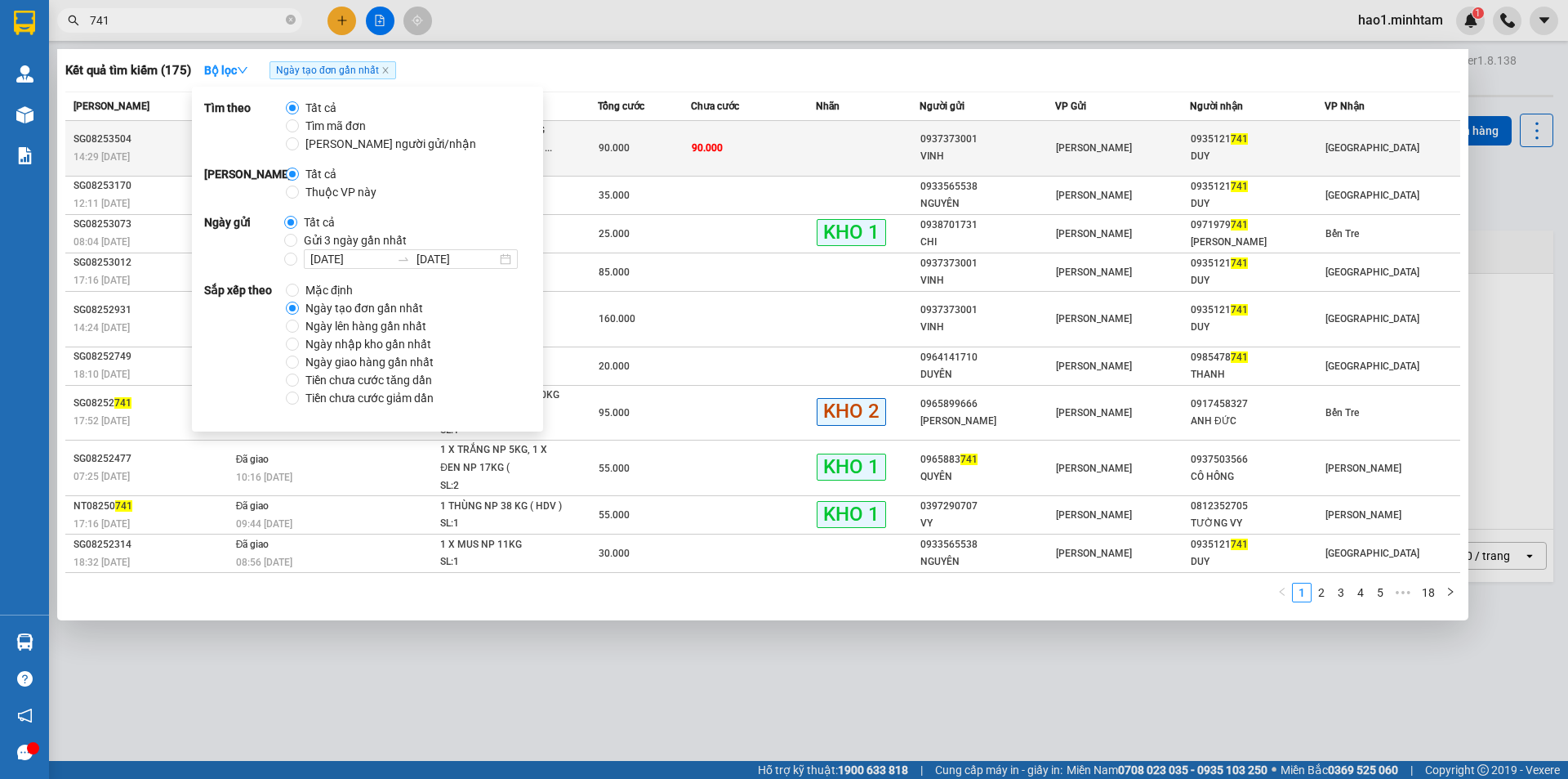
click at [715, 136] on td "90.000" at bounding box center [752, 148] width 125 height 55
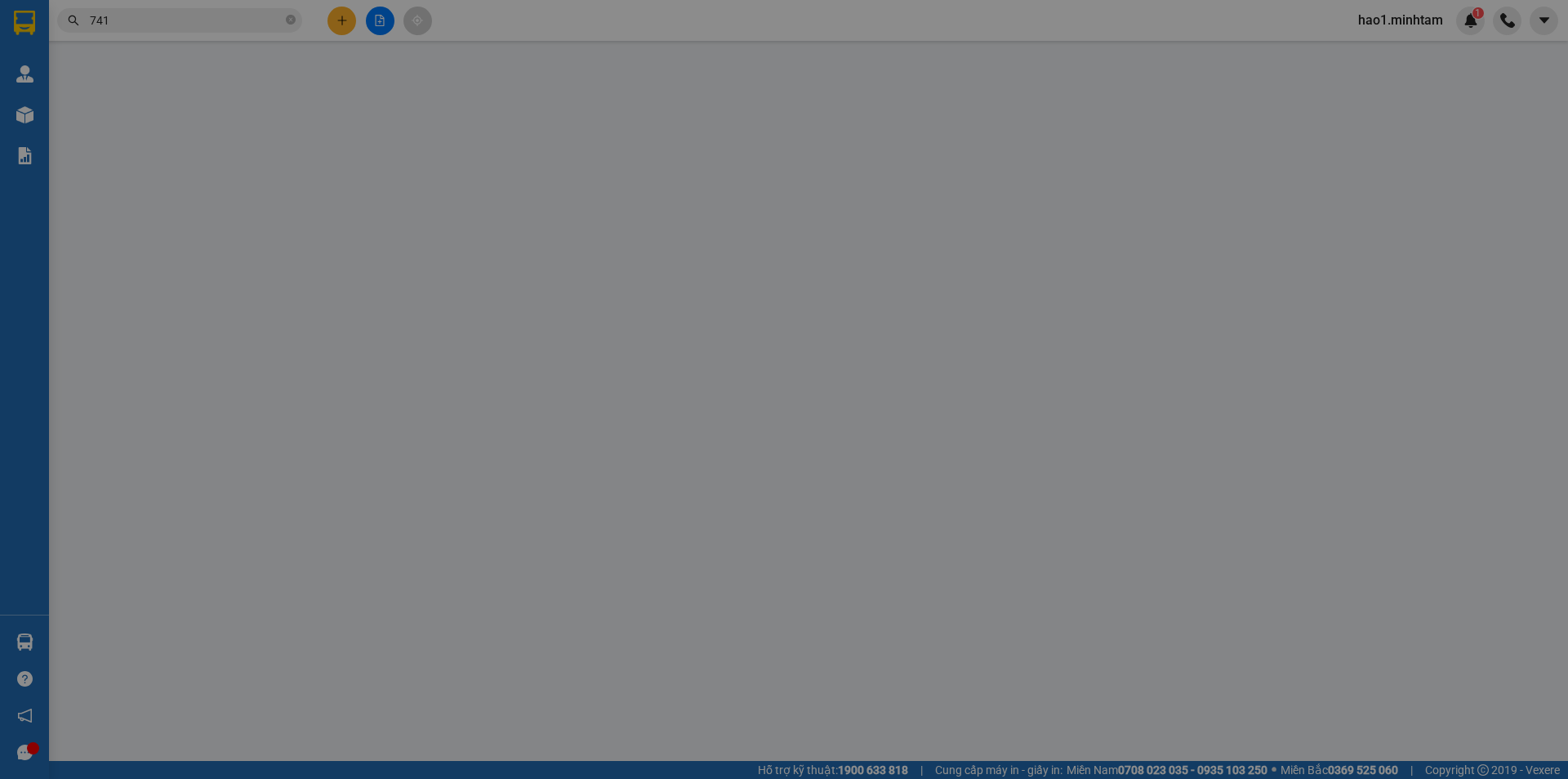
type input "0937373001"
type input "VINH"
type input "0935121741"
type input "DUY"
type input "90.000"
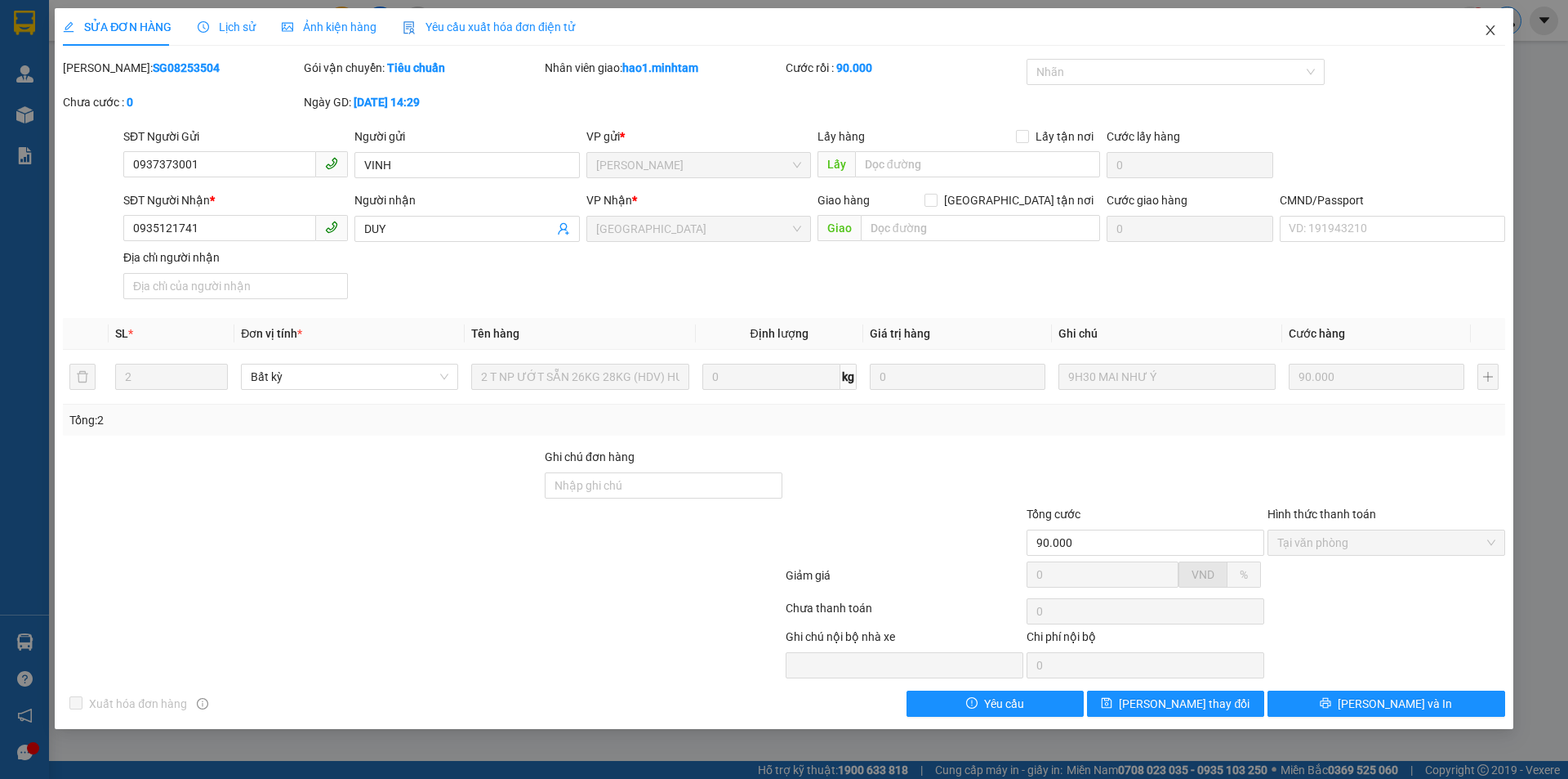
click at [1497, 23] on span "Close" at bounding box center [1489, 30] width 46 height 46
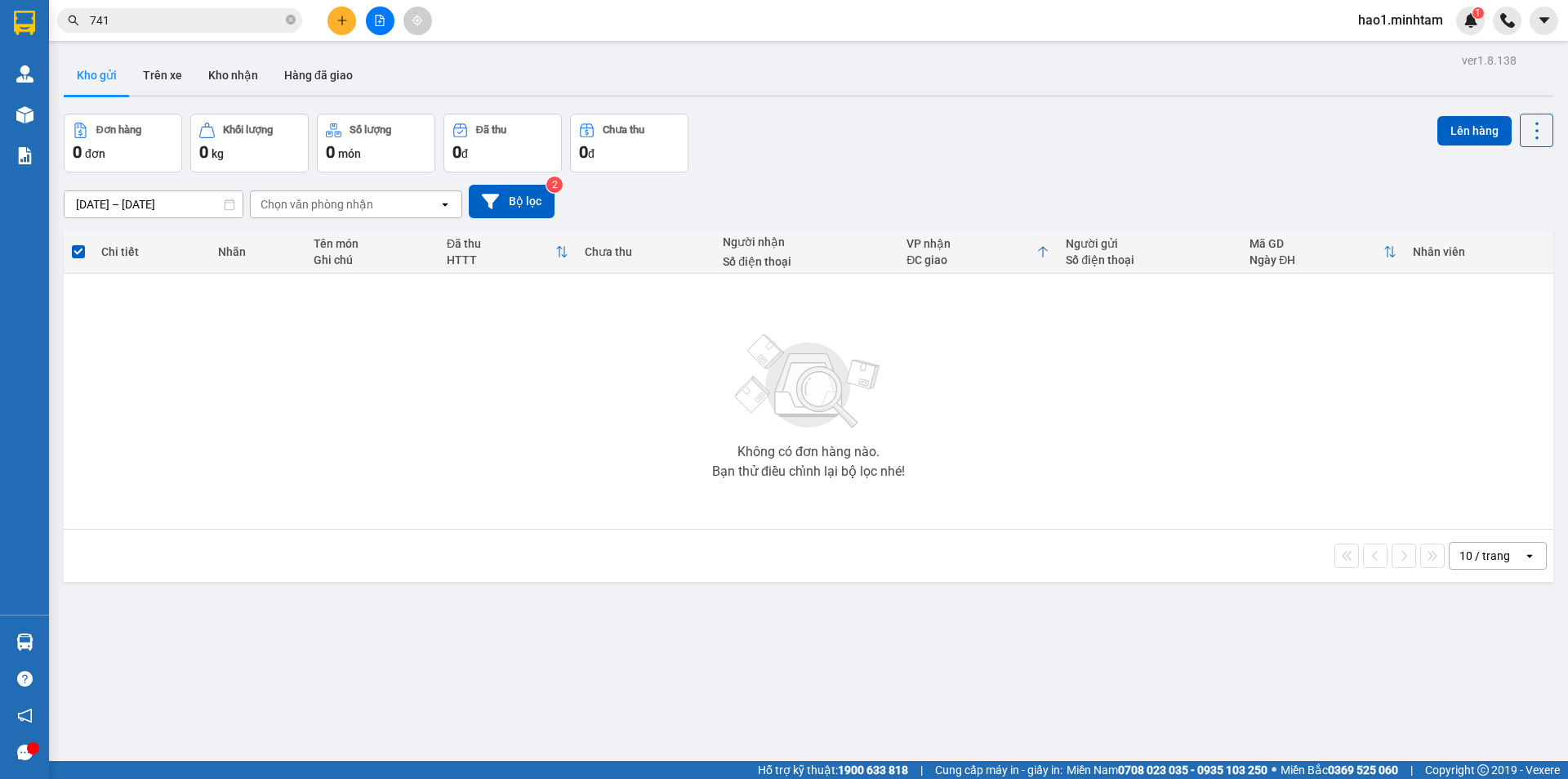
click at [220, 9] on span "741" at bounding box center [179, 19] width 245 height 24
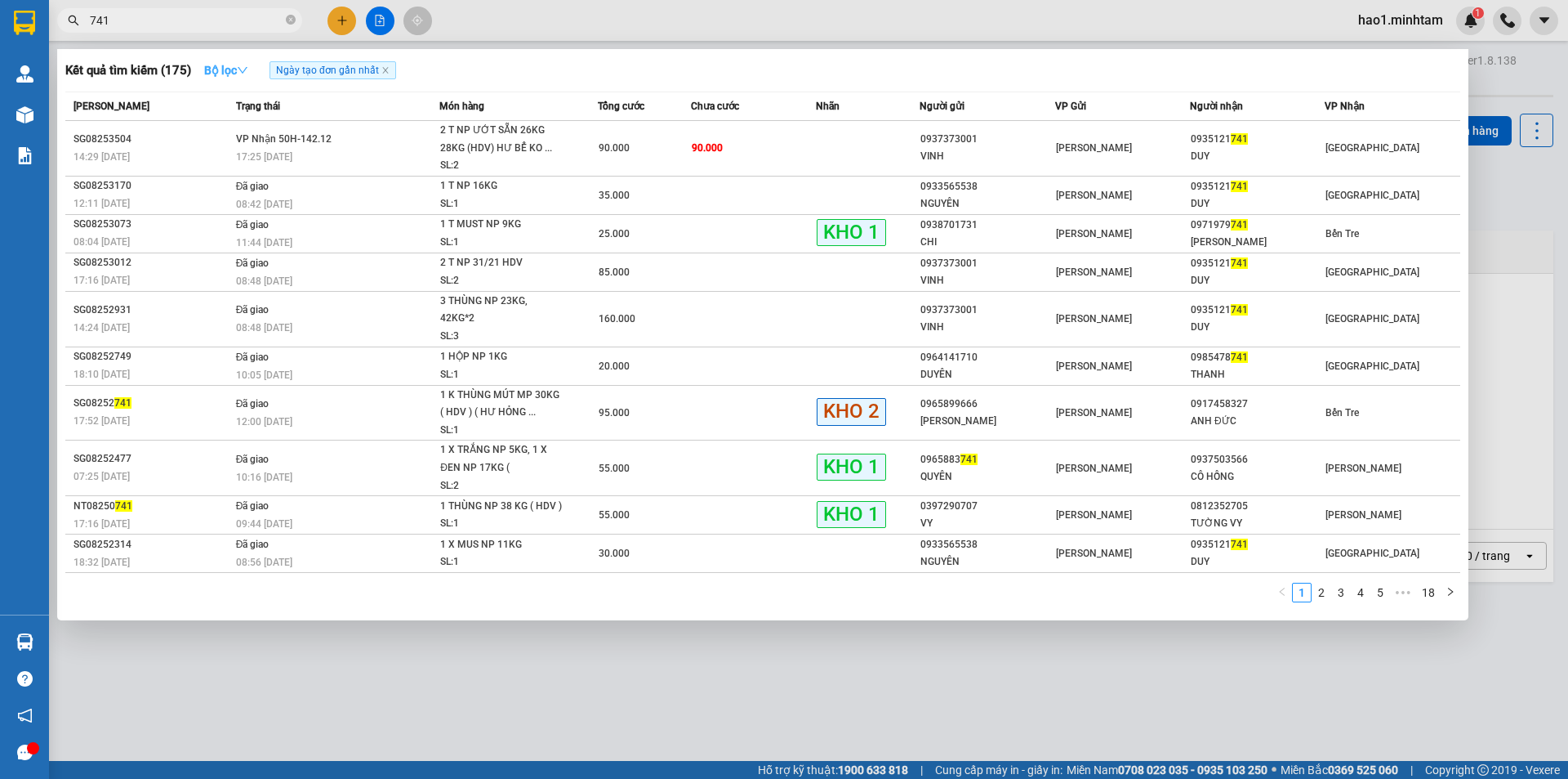
click at [248, 60] on button "Bộ lọc" at bounding box center [226, 70] width 70 height 26
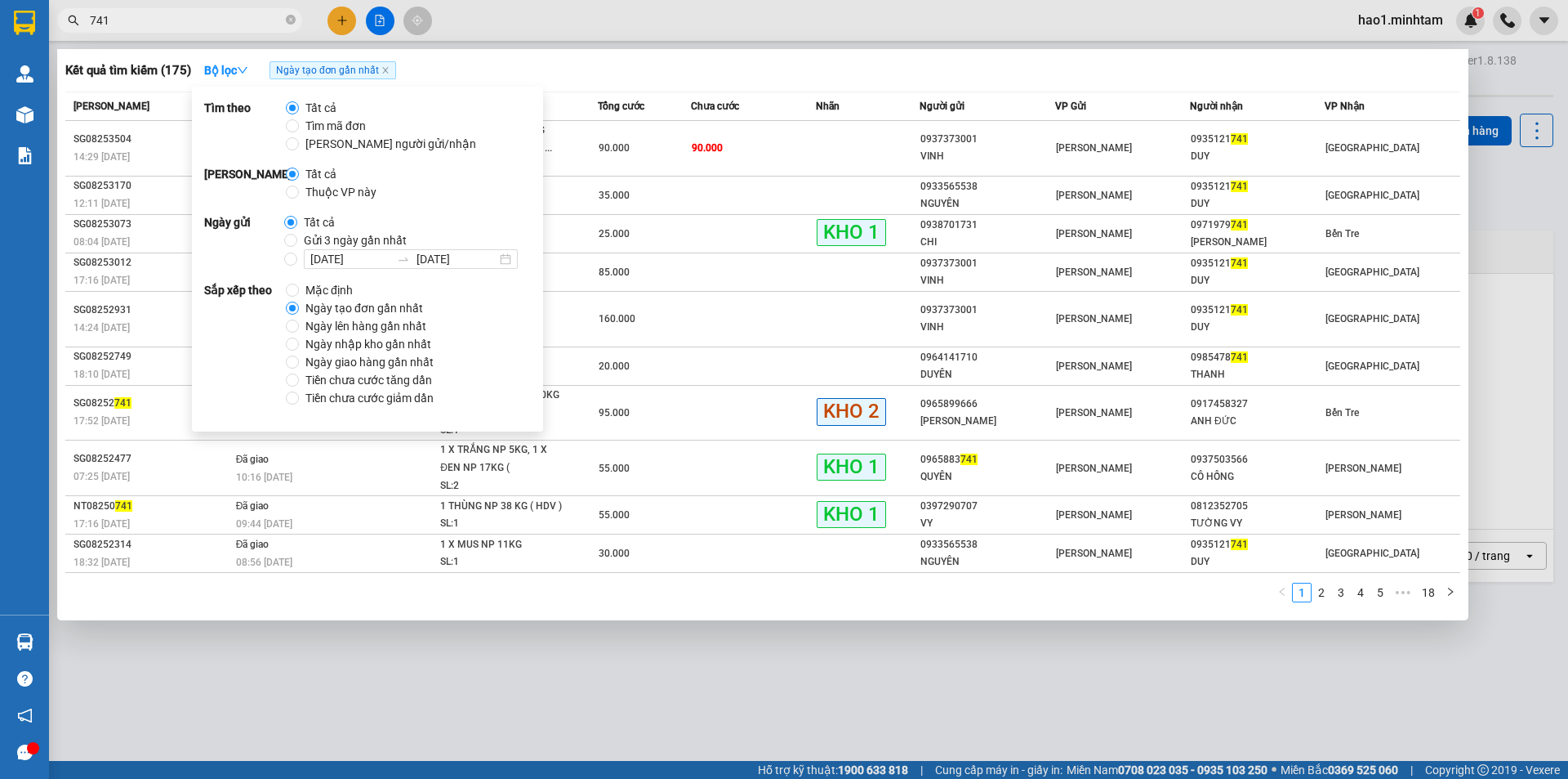
click at [355, 195] on span "Thuộc VP này" at bounding box center [340, 192] width 84 height 18
click at [299, 195] on input "Thuộc VP này" at bounding box center [292, 191] width 13 height 13
radio input "true"
radio input "false"
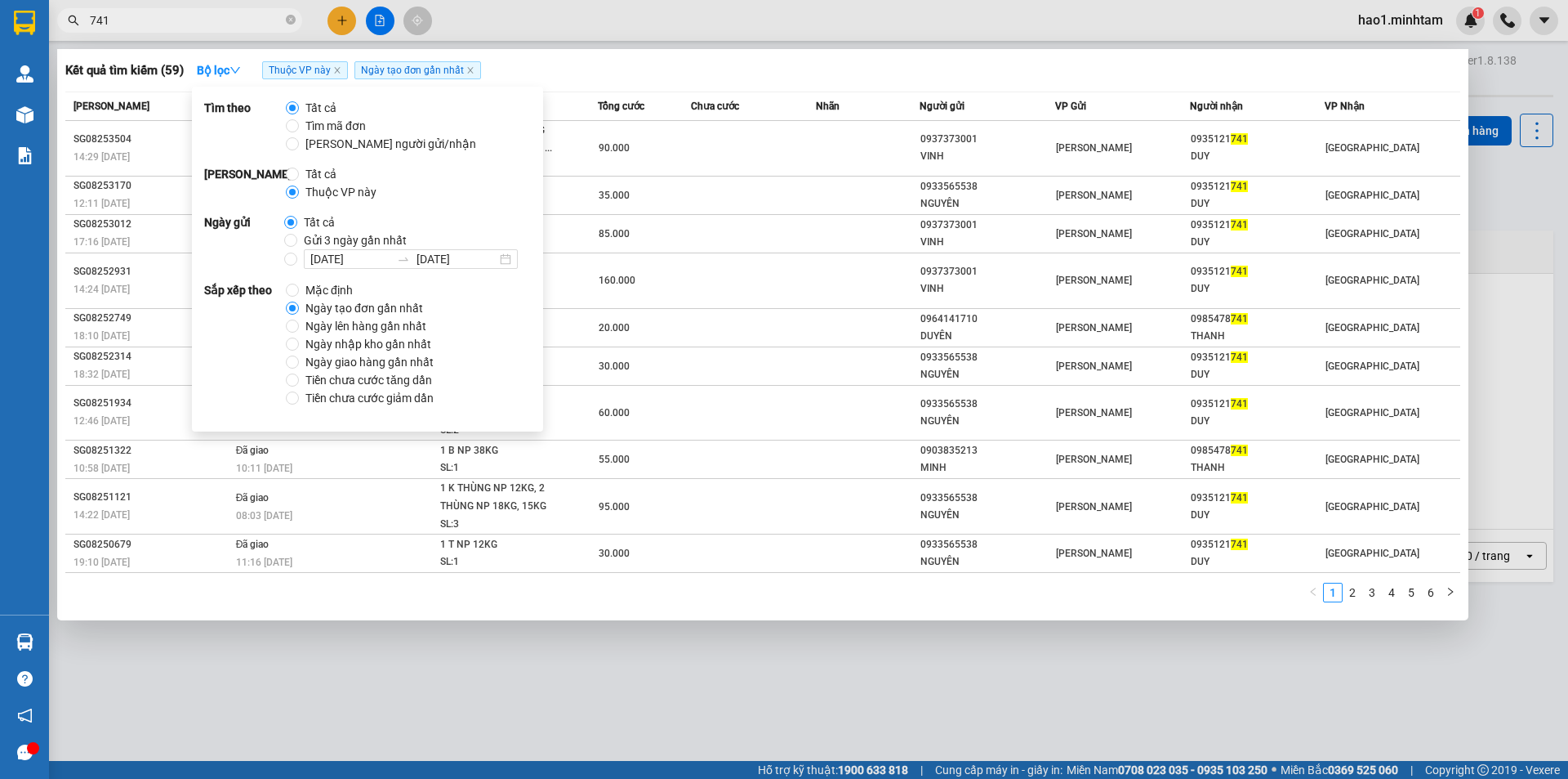
click at [703, 57] on div "Kết quả tìm kiếm ( 59 ) Bộ lọc Thuộc VP này Ngày tạo đơn gần nhất" at bounding box center [762, 70] width 1394 height 26
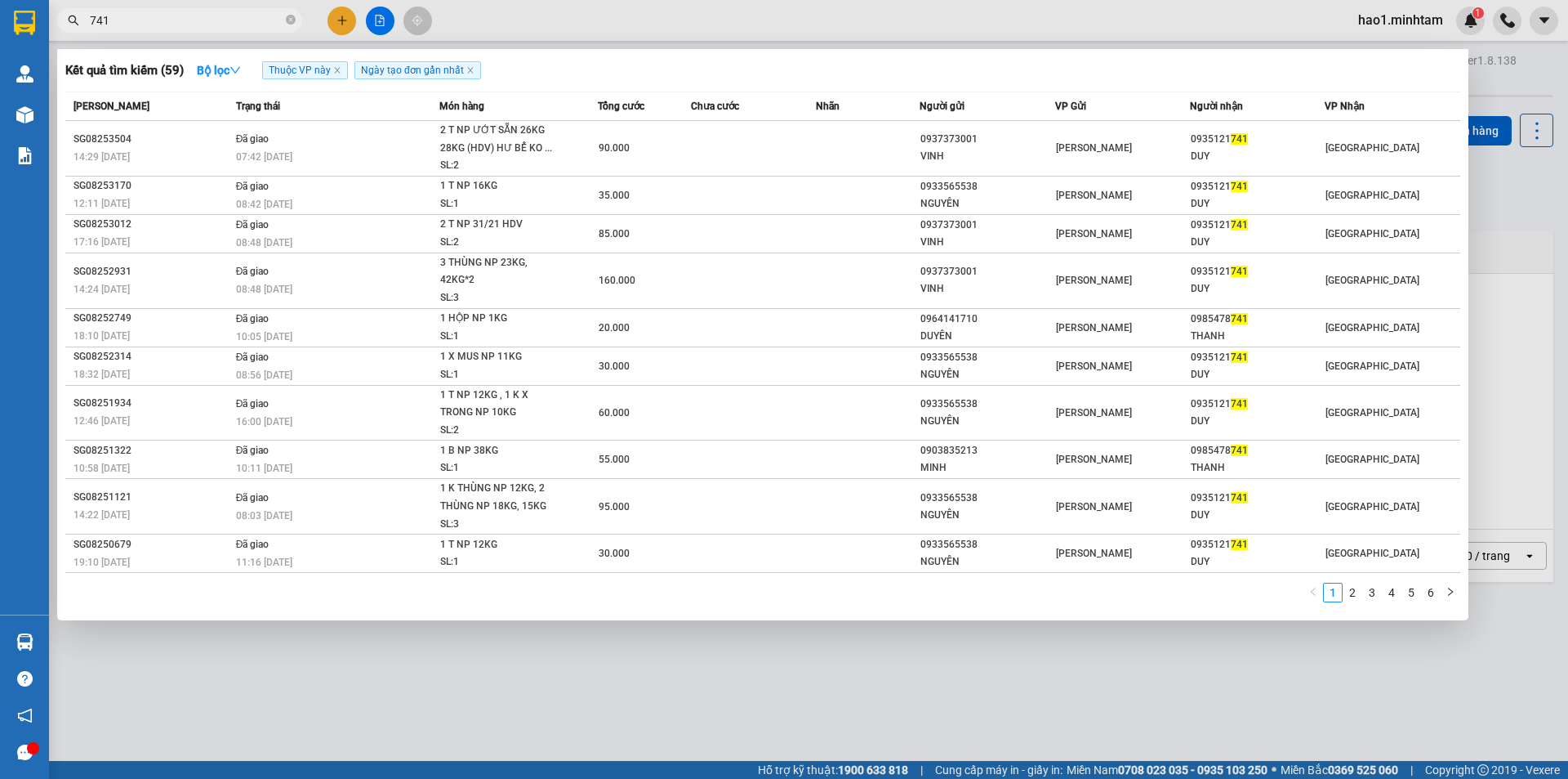
click at [690, 26] on div at bounding box center [784, 389] width 1568 height 779
drag, startPoint x: 291, startPoint y: 15, endPoint x: 41, endPoint y: 27, distance: 250.3
click at [290, 15] on span at bounding box center [291, 20] width 10 height 16
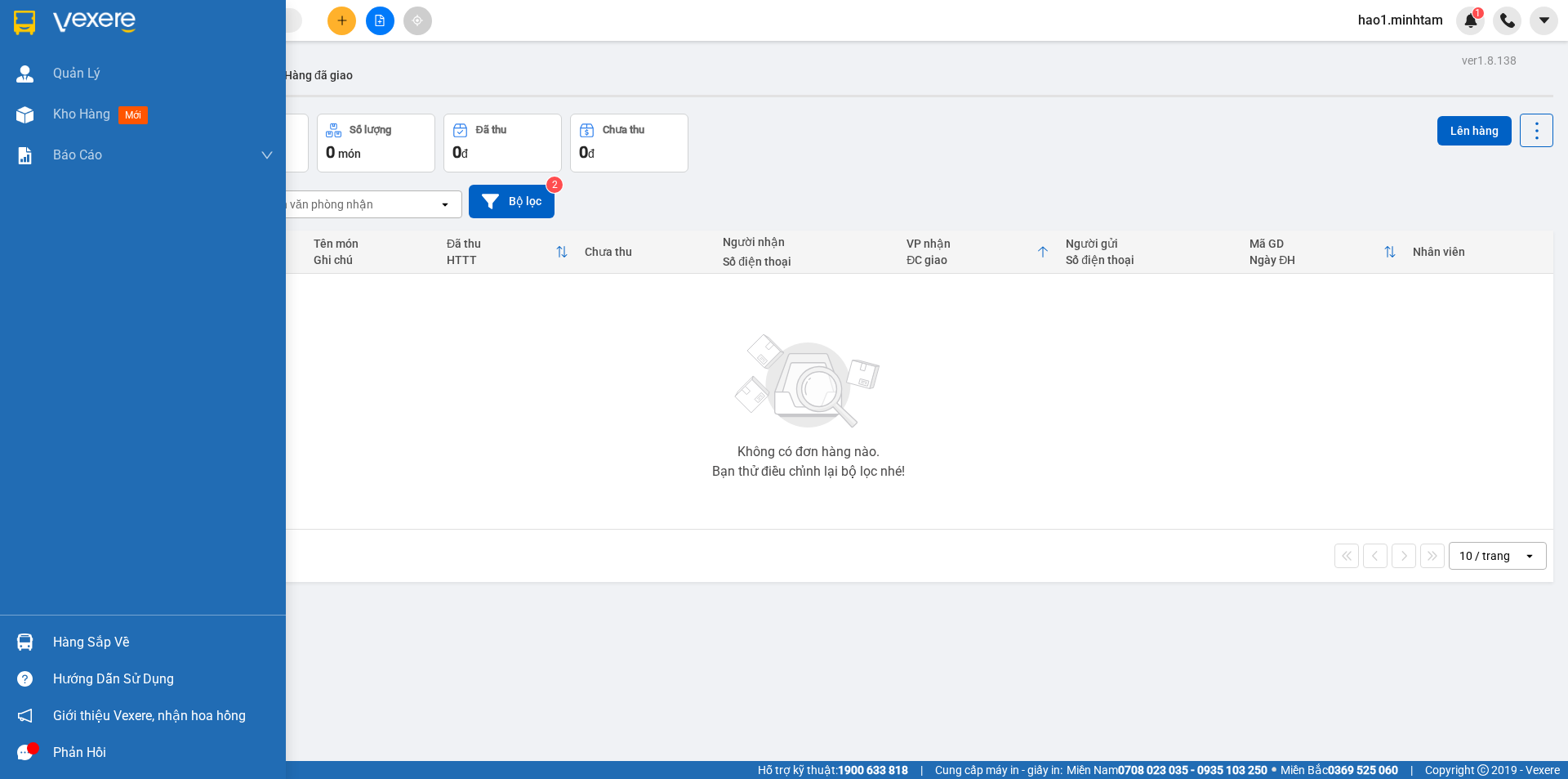
click at [16, 27] on img at bounding box center [24, 22] width 21 height 24
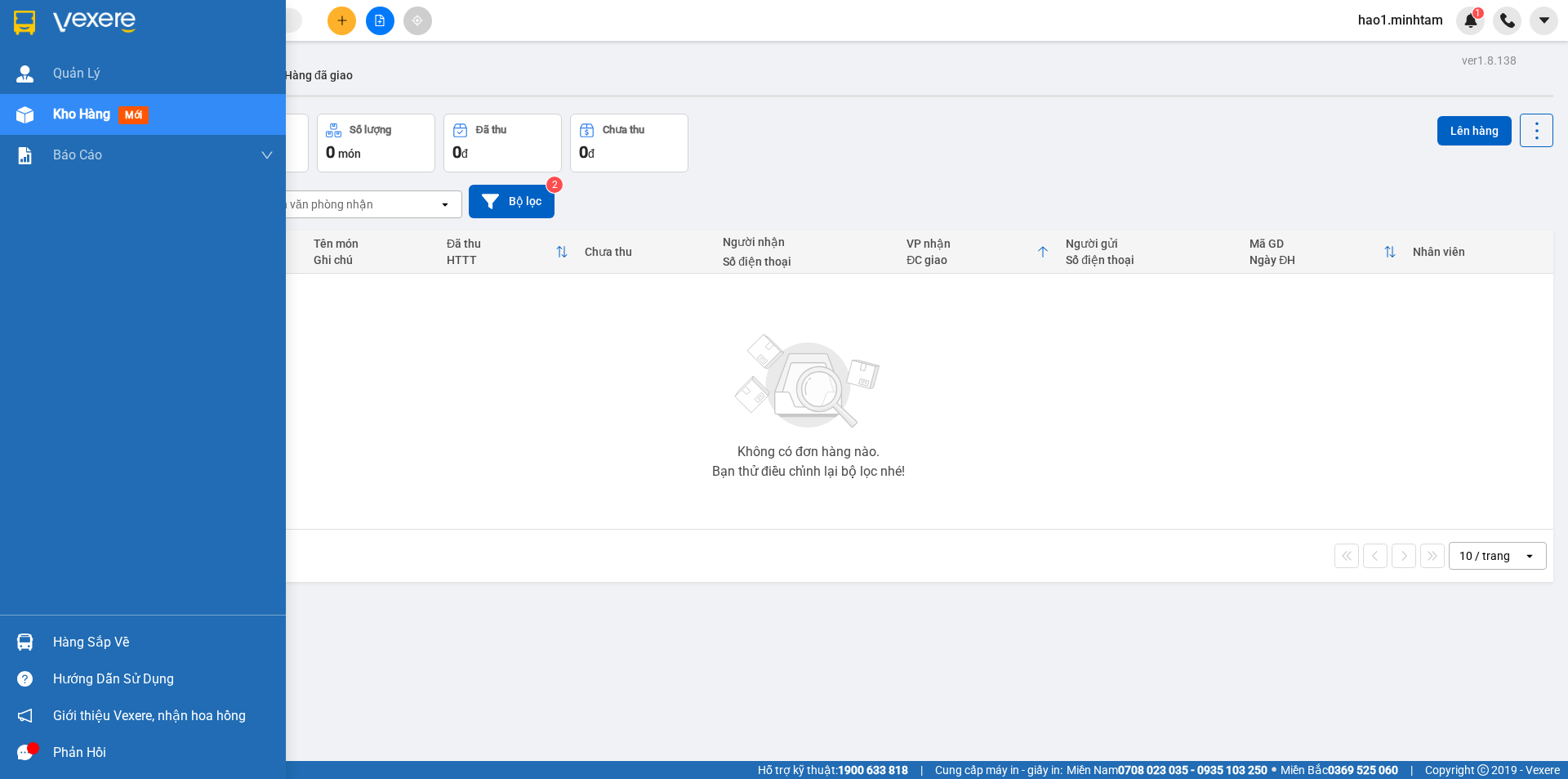
click at [40, 634] on div "Hàng sắp về" at bounding box center [143, 642] width 286 height 37
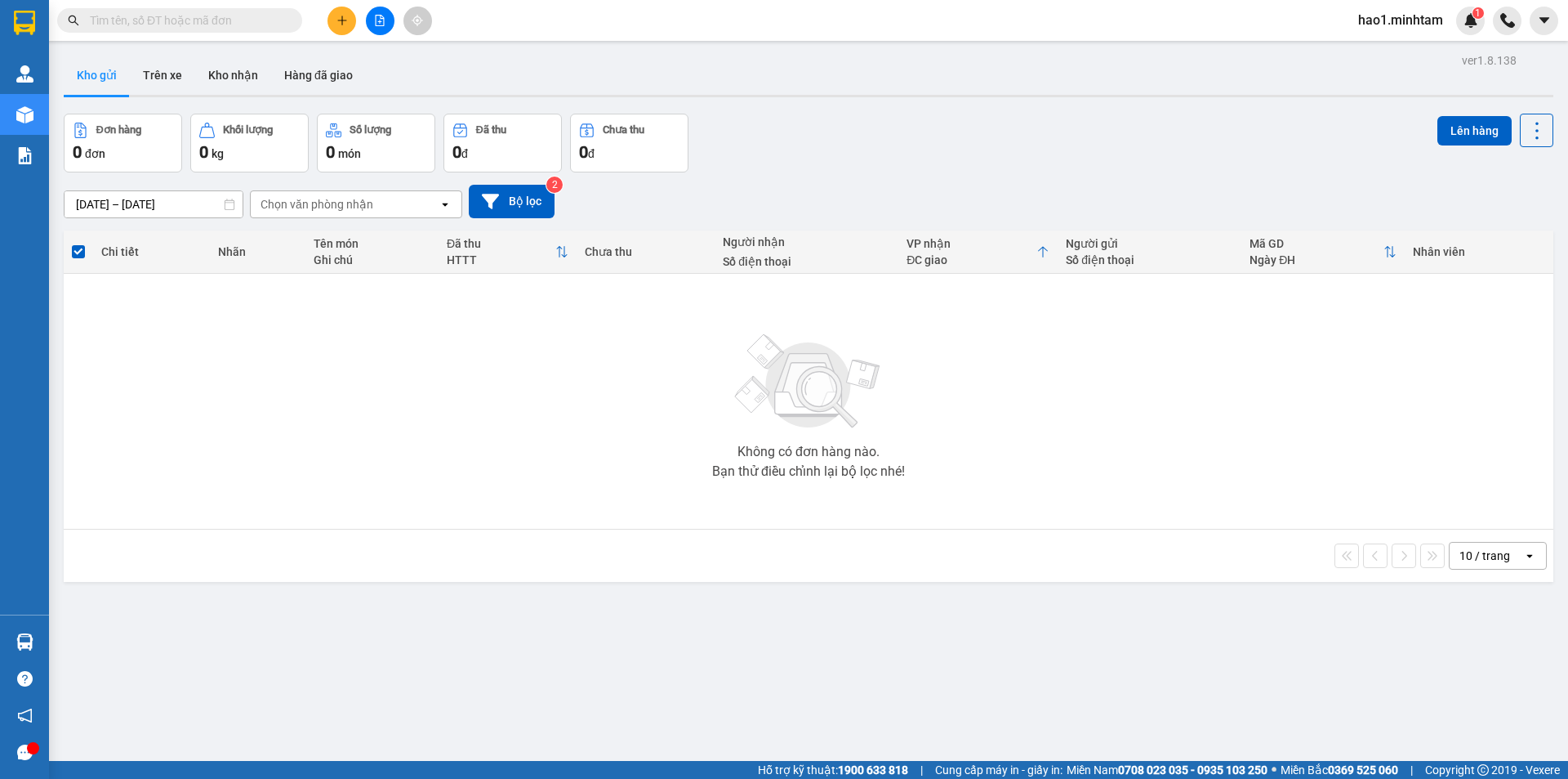
click at [236, 73] on section "Kết quả tìm kiếm ( 59 ) Bộ lọc Thuộc VP này Ngày tạo đơn gần nhất Mã ĐH Trạng t…" at bounding box center [784, 389] width 1568 height 779
click at [236, 73] on button "Kho nhận" at bounding box center [233, 75] width 76 height 39
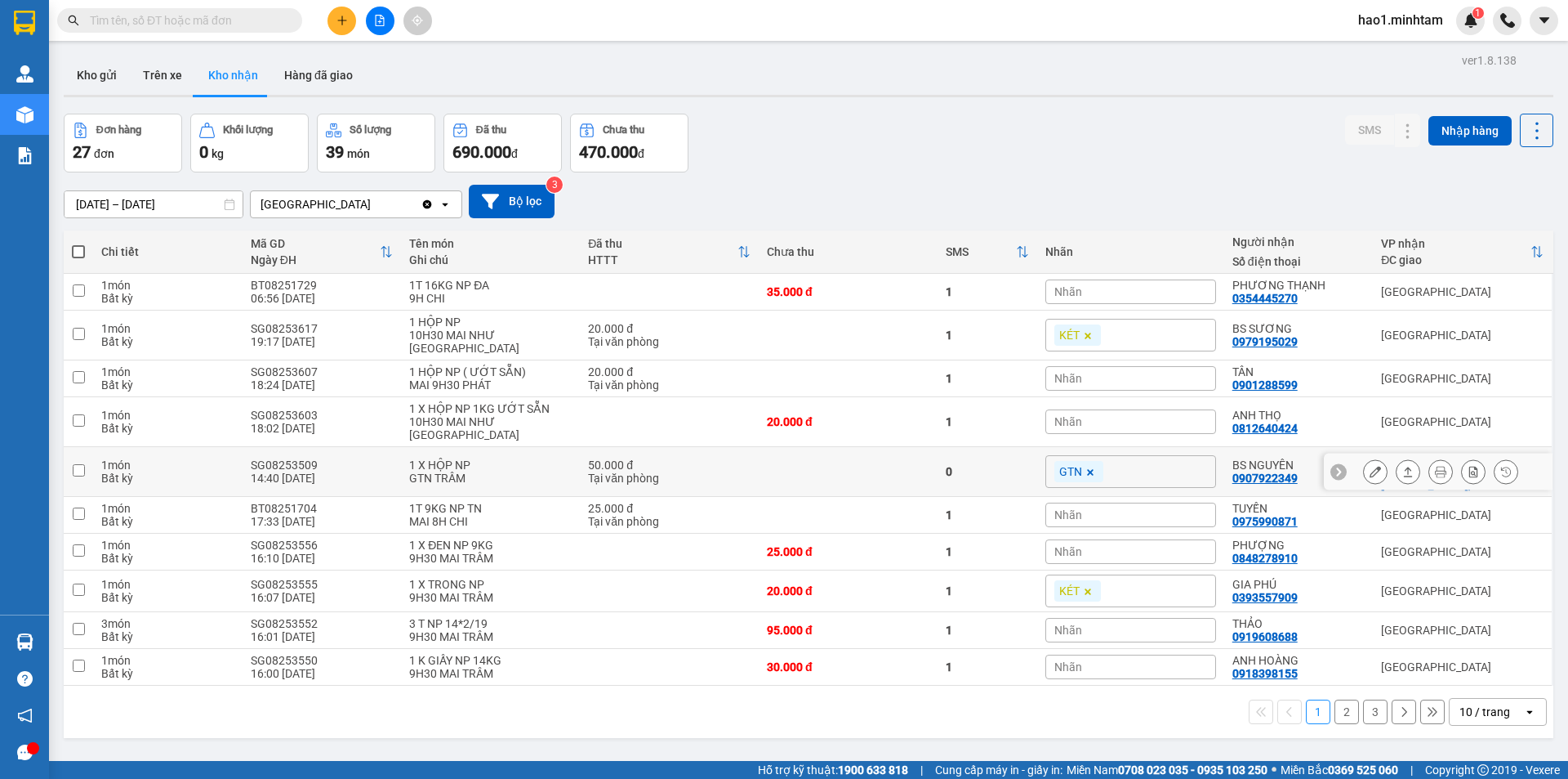
click at [1369, 466] on icon at bounding box center [1375, 471] width 12 height 12
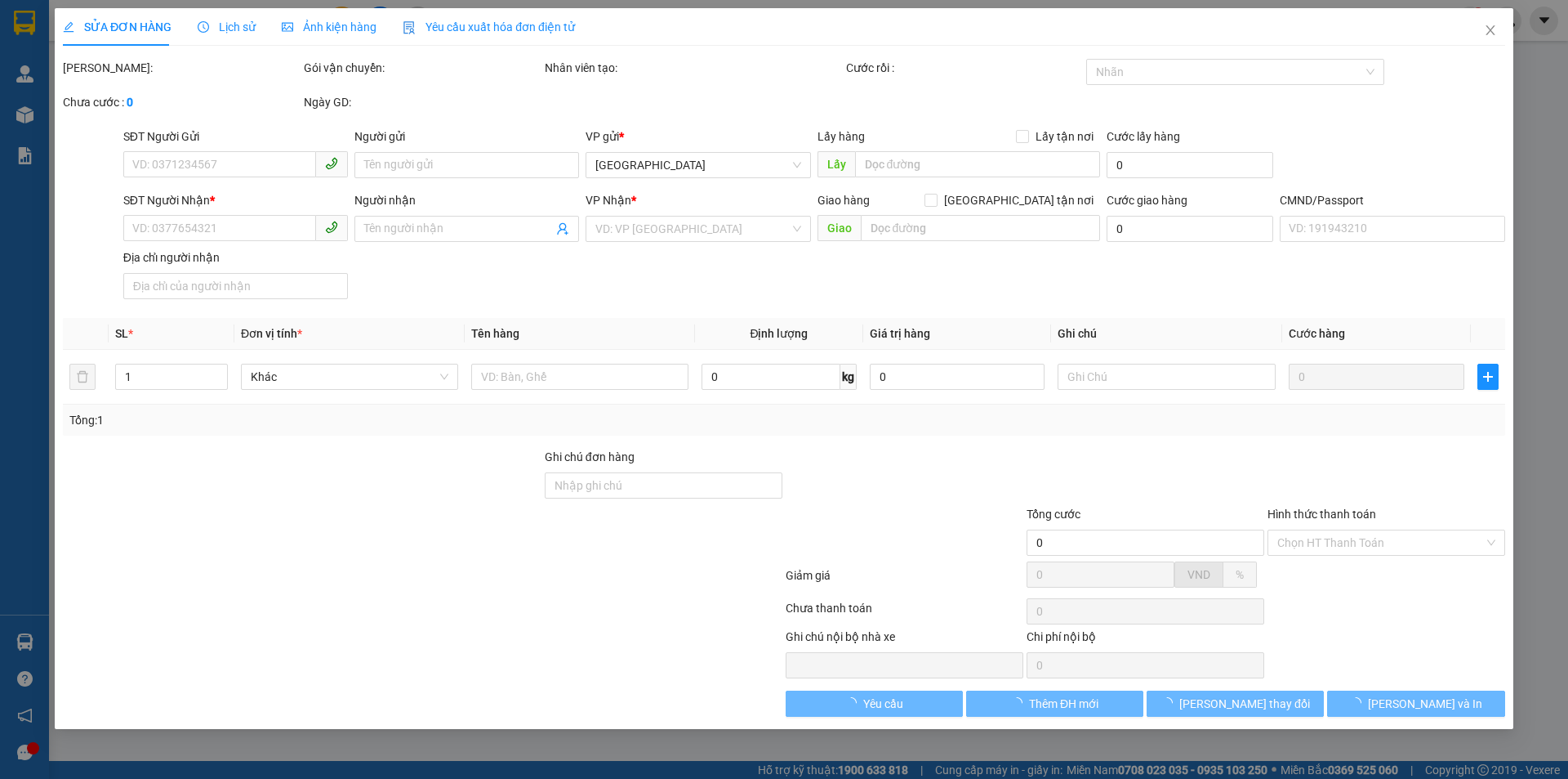
type input "0904789078"
type input "ANH KHÔI"
type input "0907922349"
type input "BS NGUYÊN"
checkbox input "true"
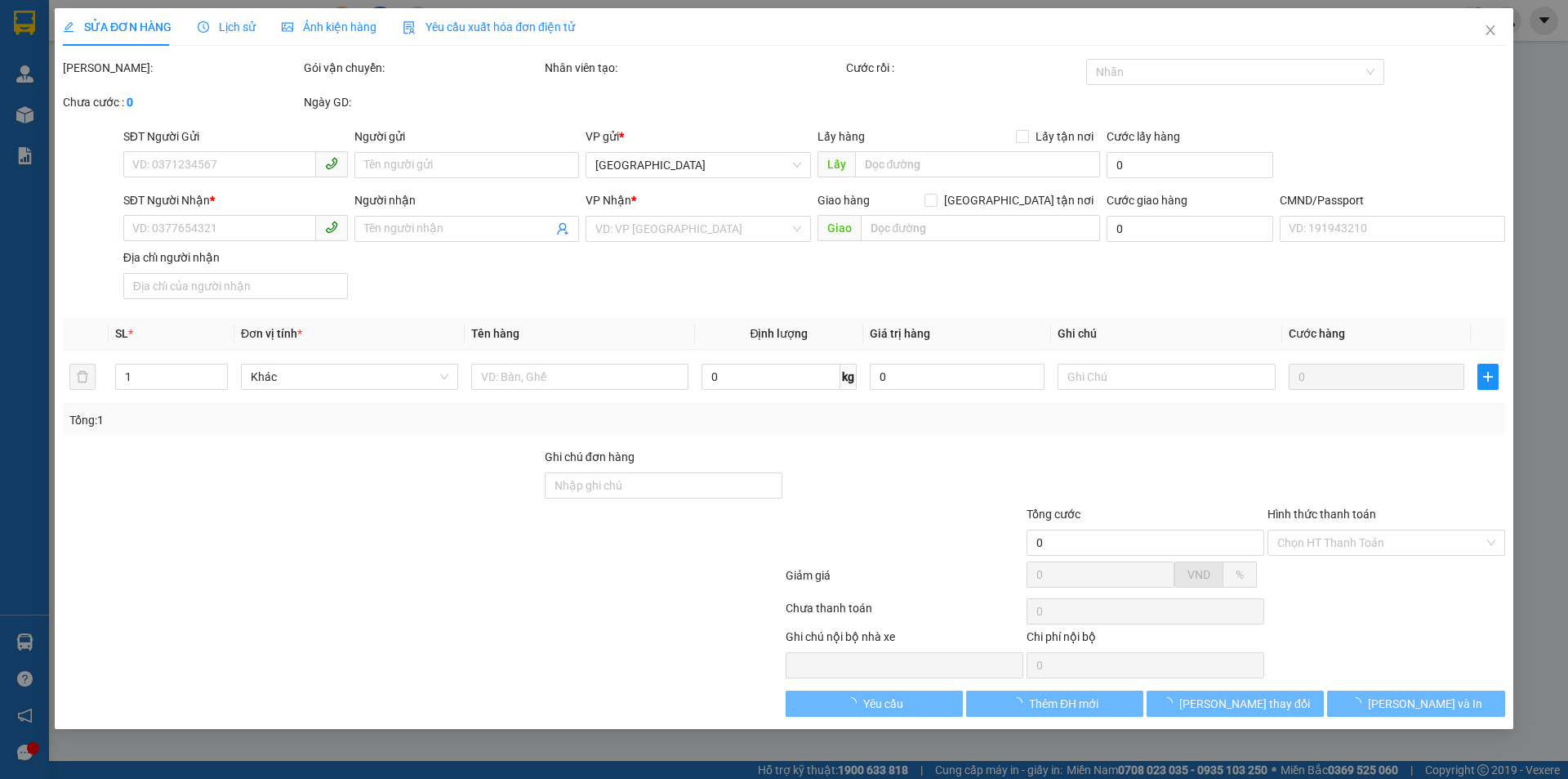
type input "BV QUÂN Y 120 - 518 NGUYỄN THỊ THẬP, P.6"
type input "50.000"
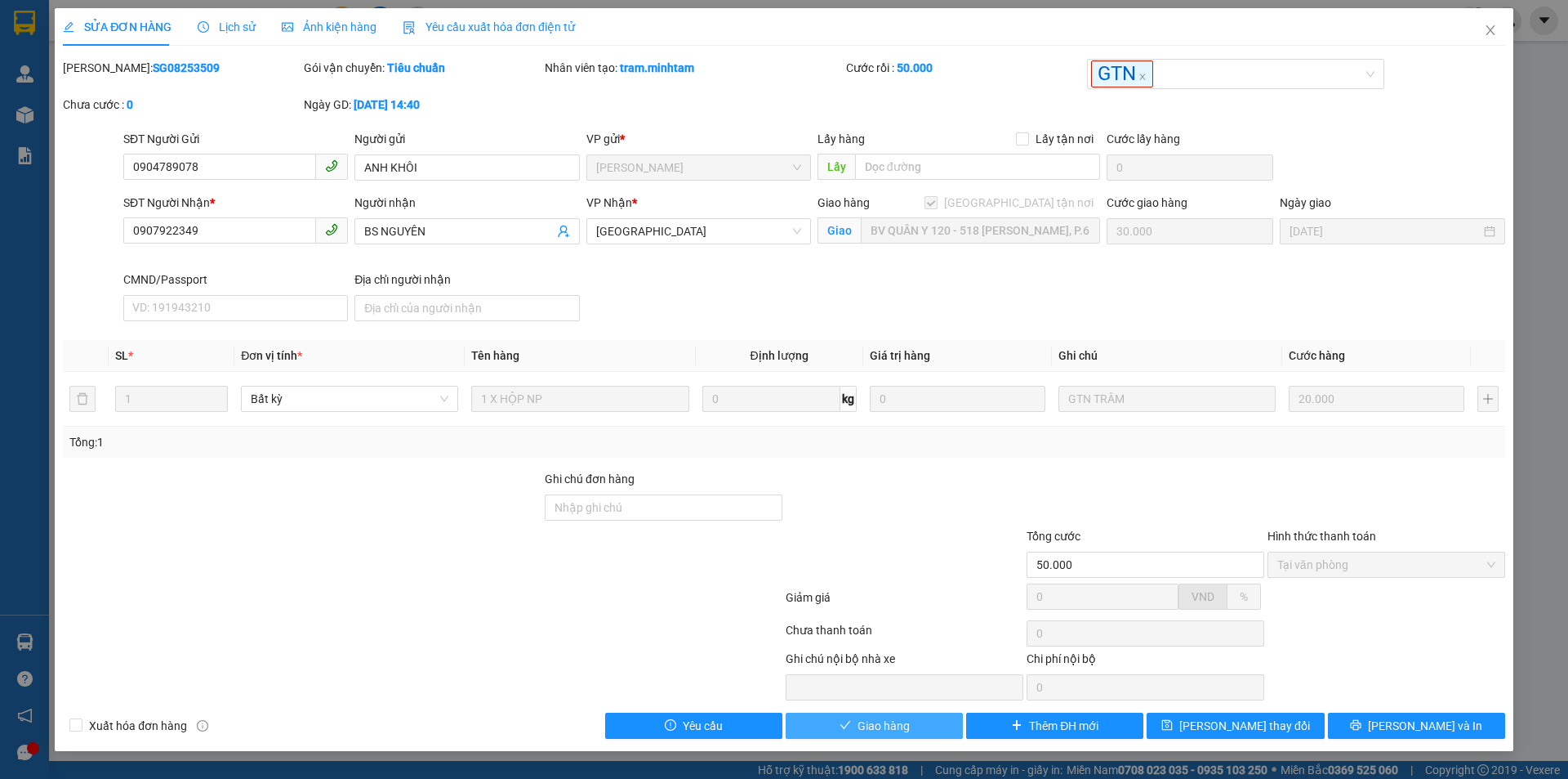
click at [915, 721] on button "Giao hàng" at bounding box center [874, 725] width 177 height 26
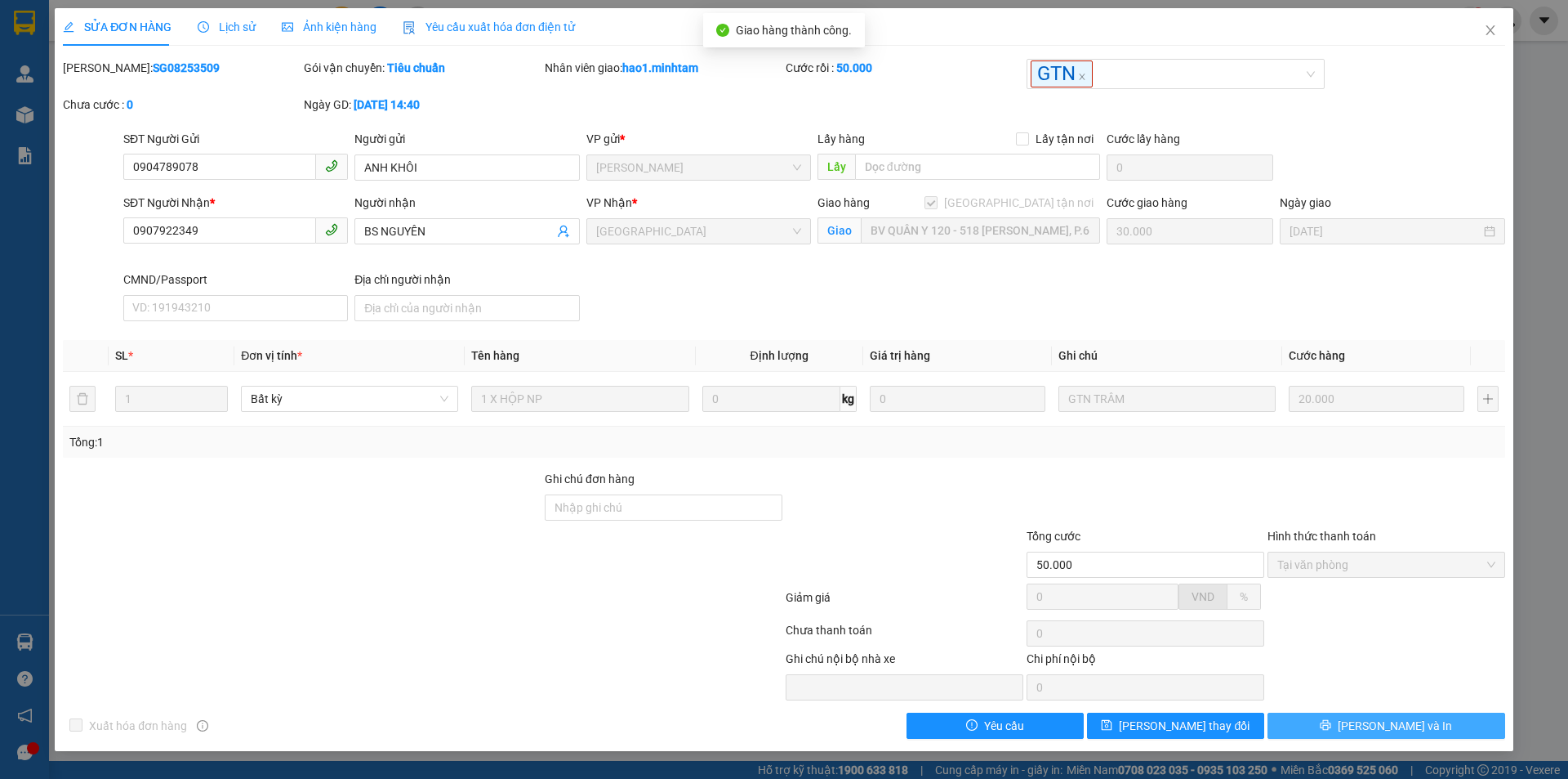
click at [1429, 731] on button "Lưu và In" at bounding box center [1386, 725] width 238 height 26
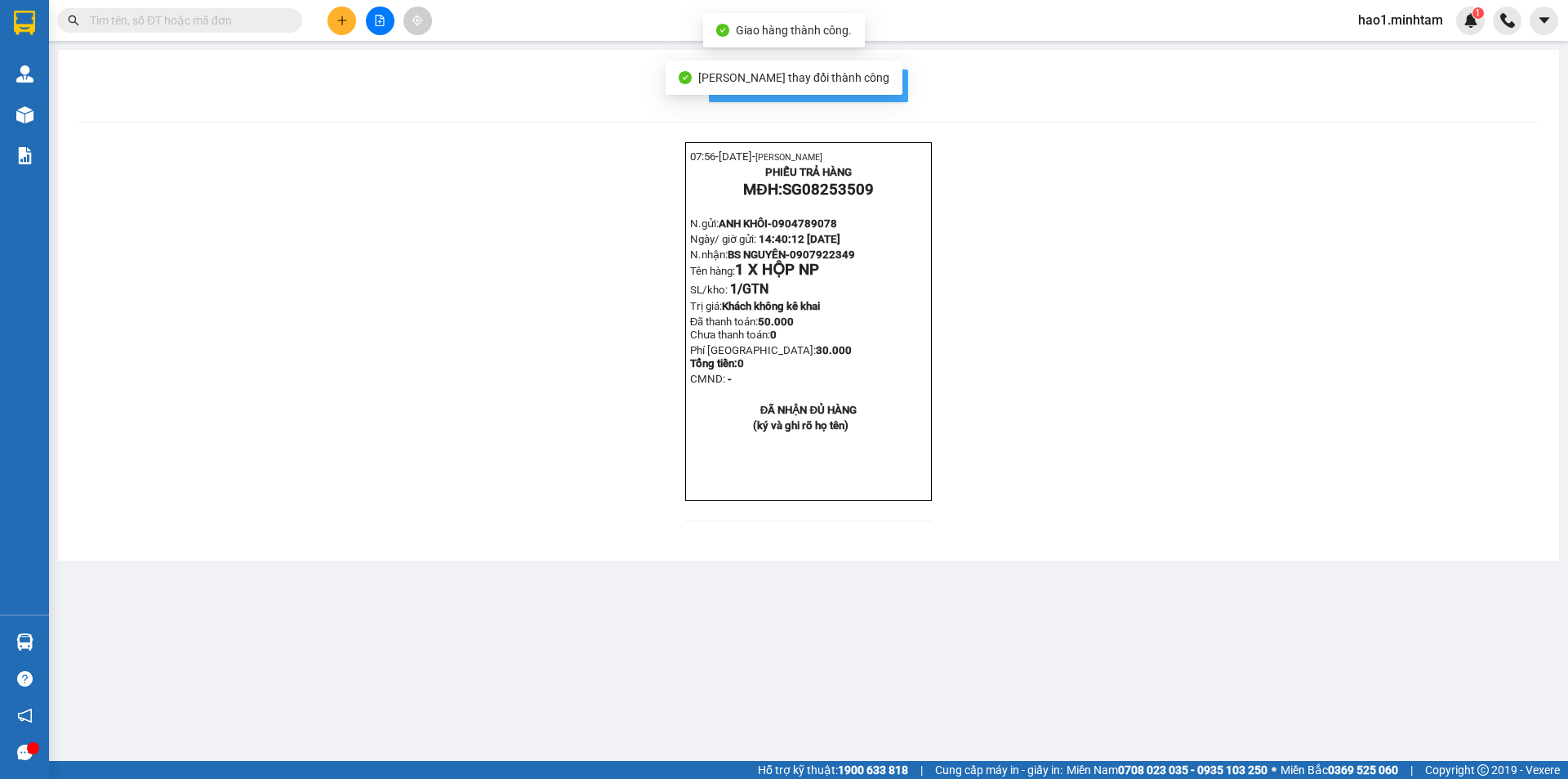
click at [901, 82] on button "In mẫu biên lai tự cấu hình" at bounding box center [808, 86] width 199 height 33
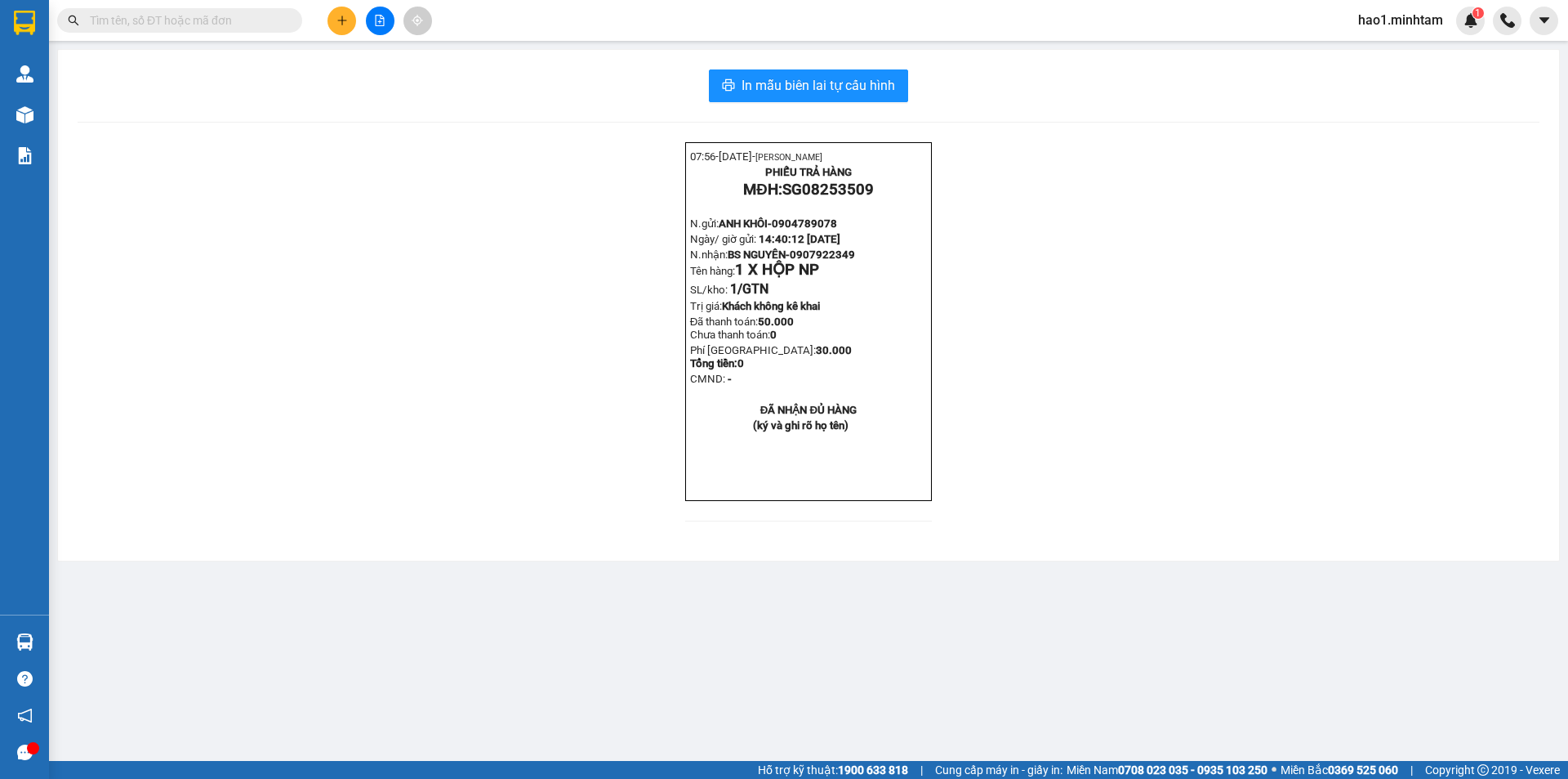
click at [176, 16] on input "text" at bounding box center [186, 20] width 193 height 18
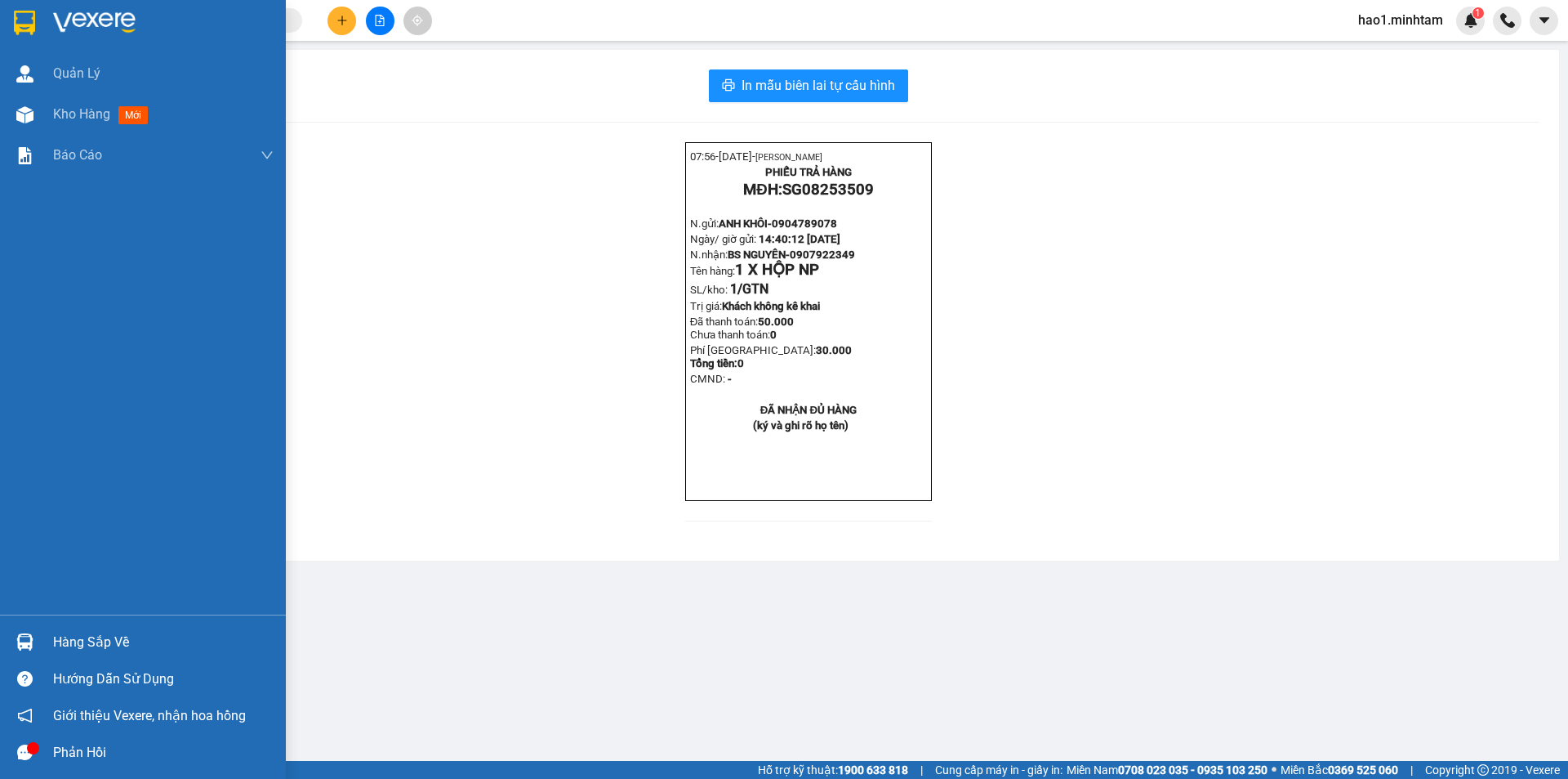
click at [20, 12] on img at bounding box center [24, 22] width 21 height 24
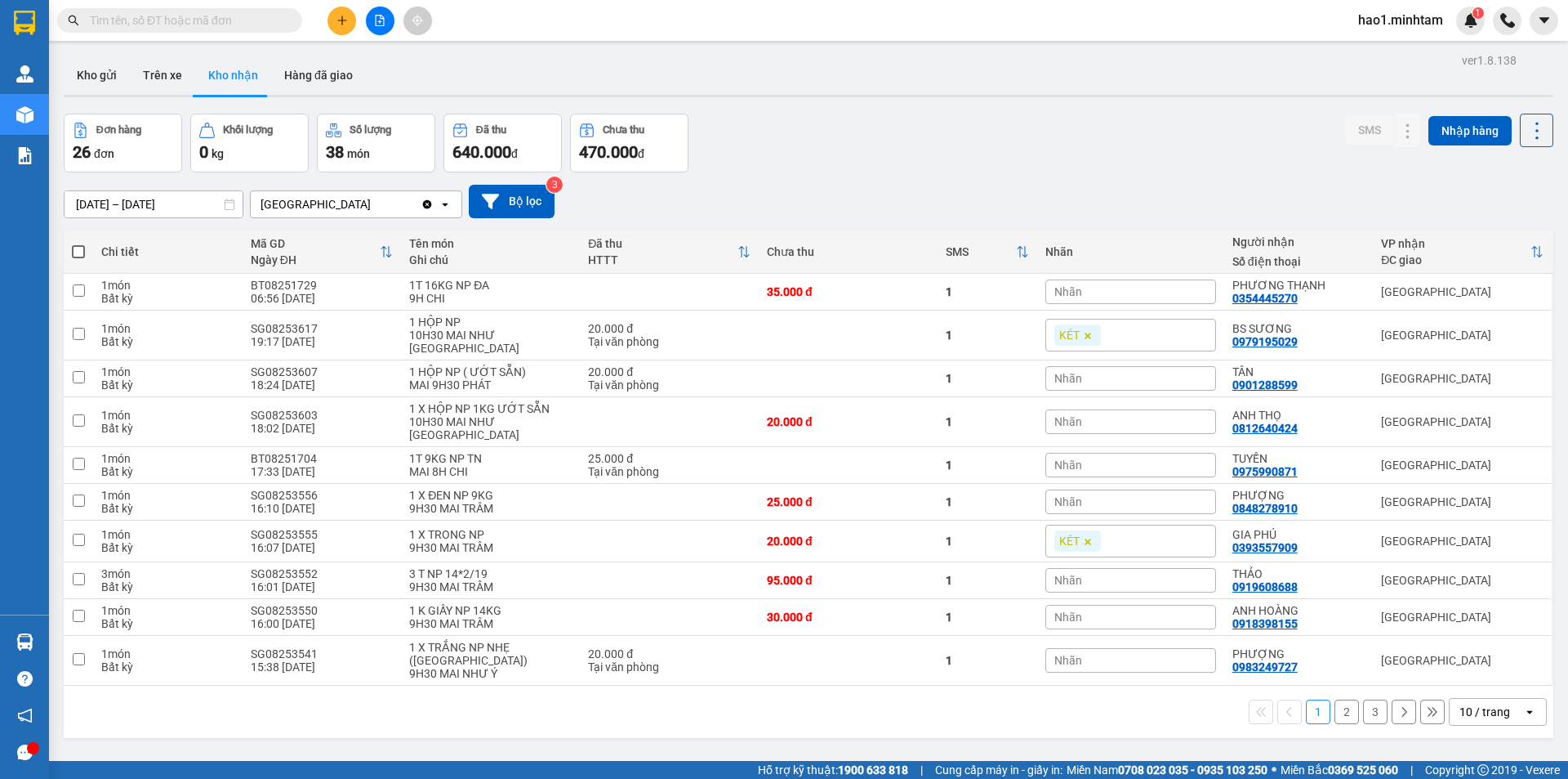
drag, startPoint x: 857, startPoint y: 139, endPoint x: 972, endPoint y: 152, distance: 115.7
click at [858, 139] on div "Đơn hàng 26 đơn Khối lượng 0 kg Số lượng 38 món Đã thu 640.000 đ Chưa thu 470.0…" at bounding box center [809, 143] width 1489 height 59
click at [147, 201] on input "[DATE] – [DATE]" at bounding box center [154, 204] width 178 height 26
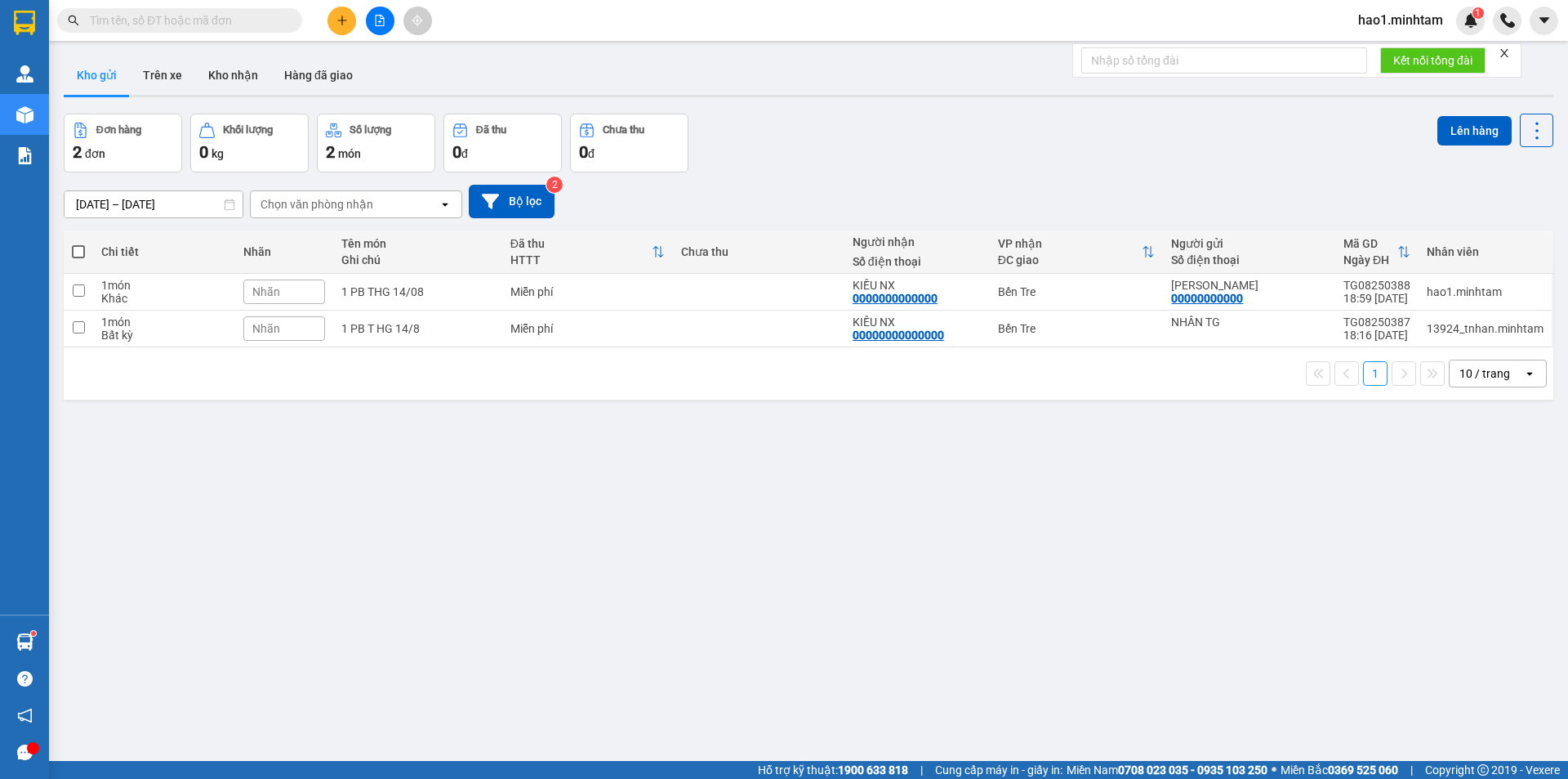
click at [1510, 49] on icon "close" at bounding box center [1504, 53] width 12 height 12
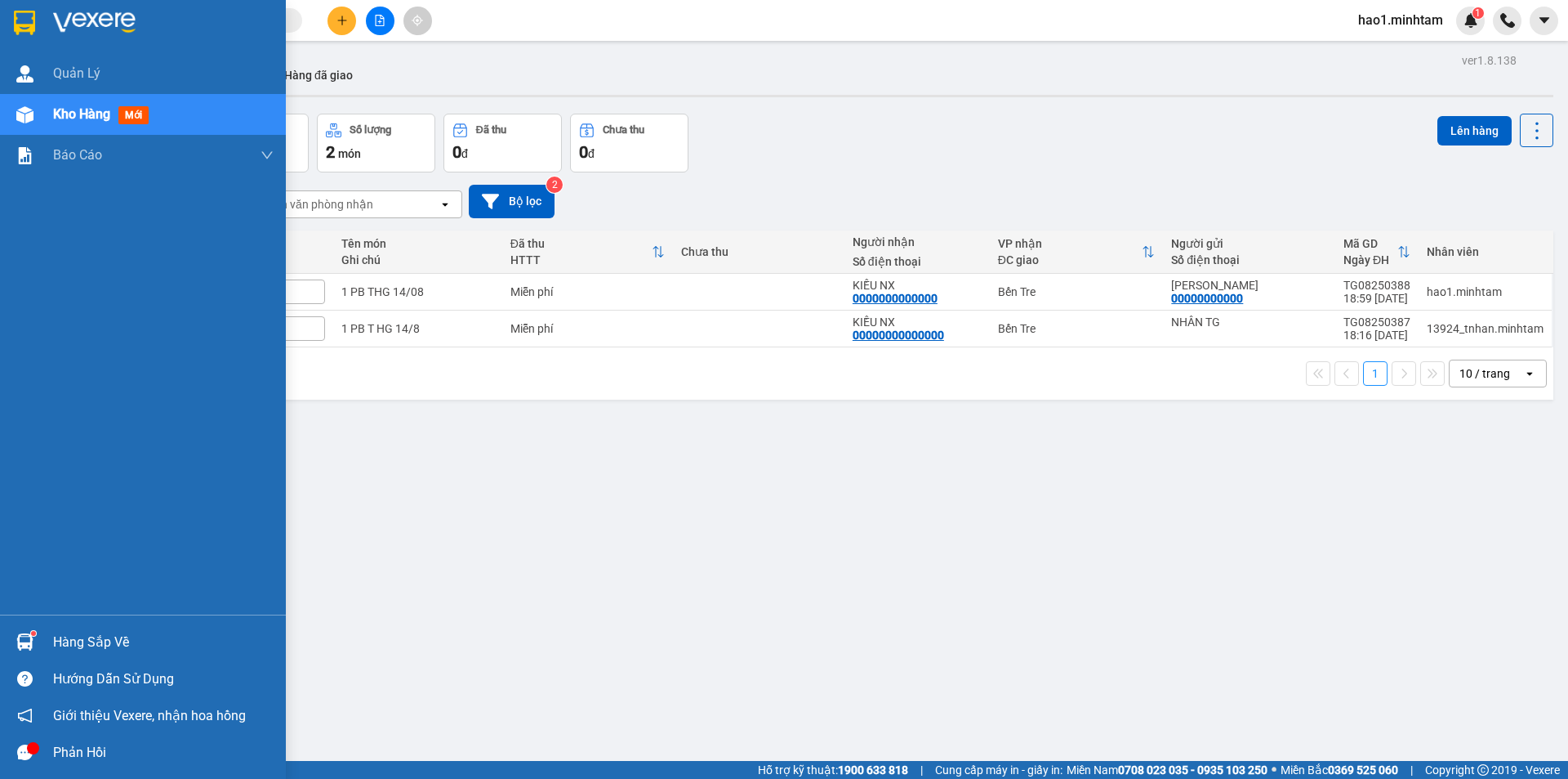
click at [44, 32] on div at bounding box center [143, 26] width 286 height 53
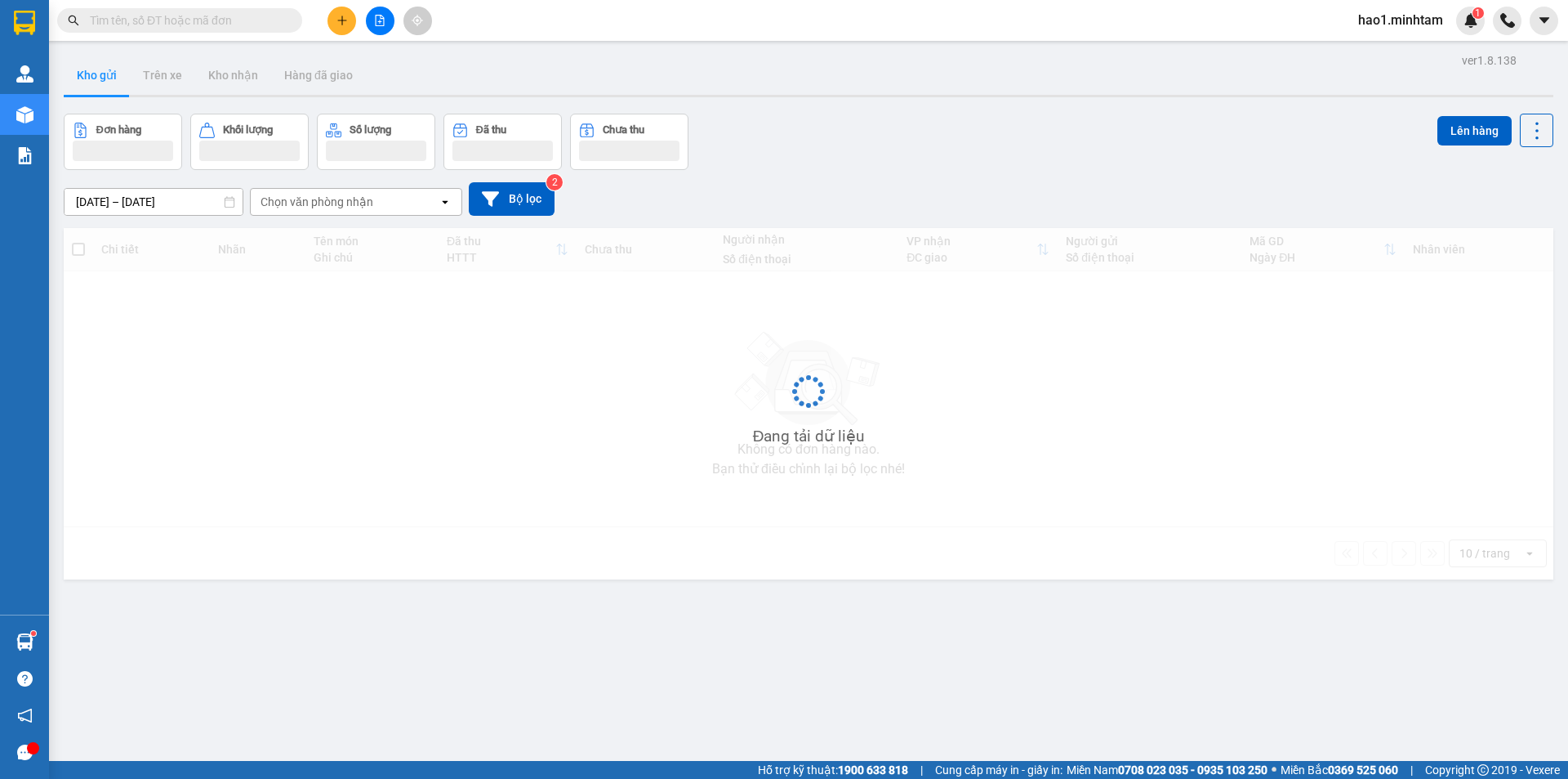
click at [958, 87] on div "Kho gửi Trên xe Kho nhận Hàng đã giao" at bounding box center [809, 77] width 1489 height 44
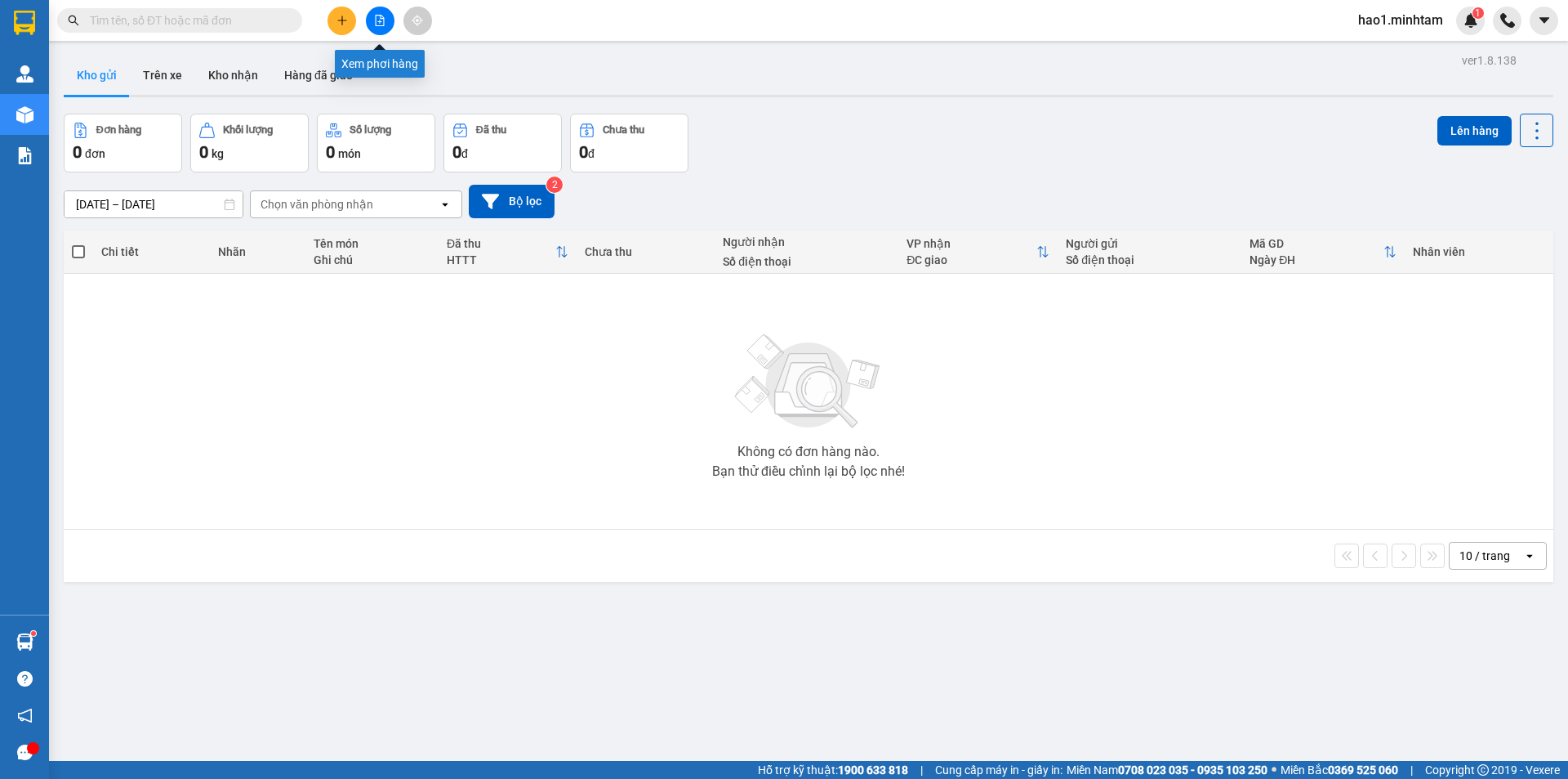
click at [382, 17] on icon "file-add" at bounding box center [380, 20] width 12 height 12
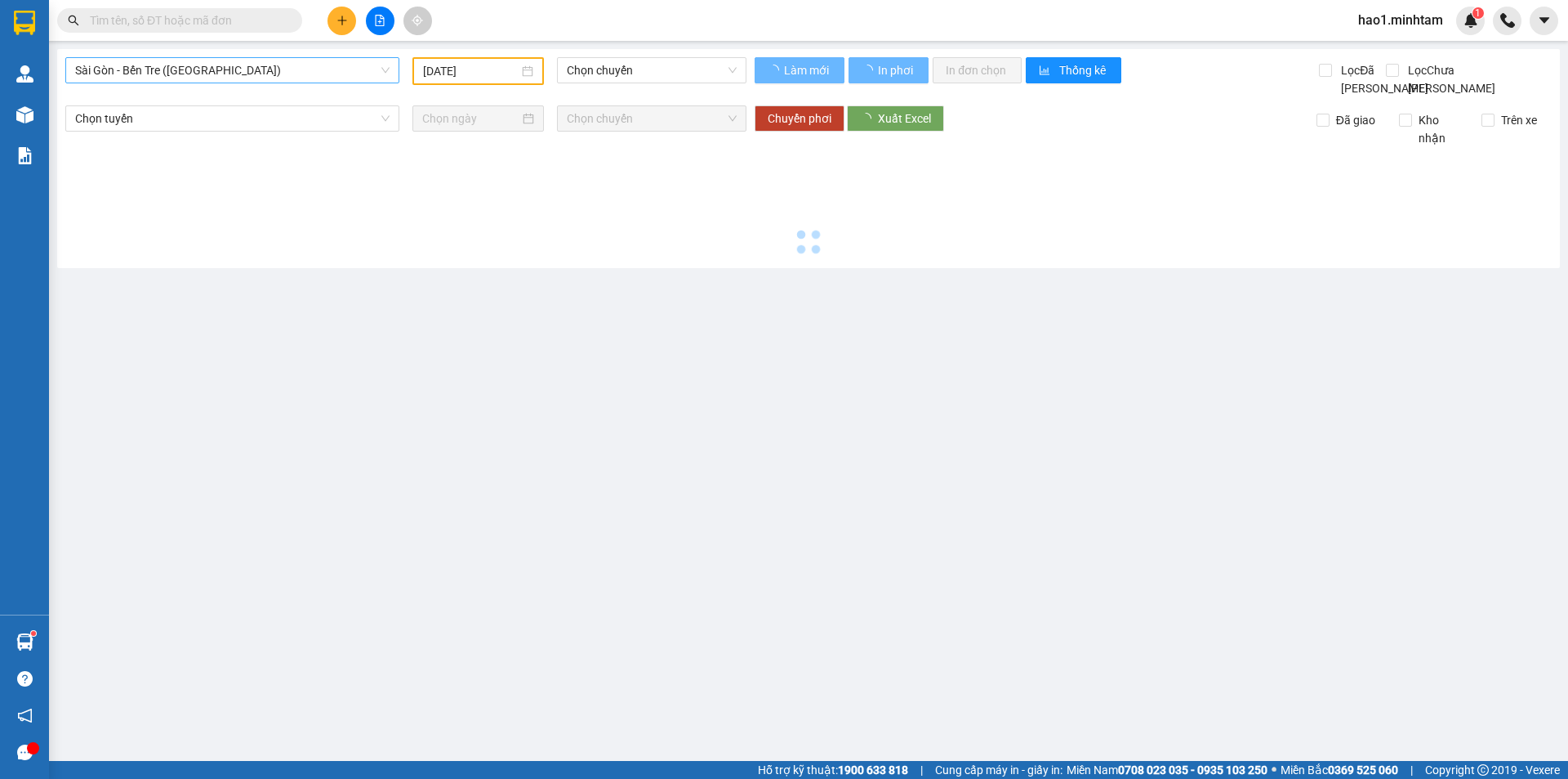
type input "[DATE]"
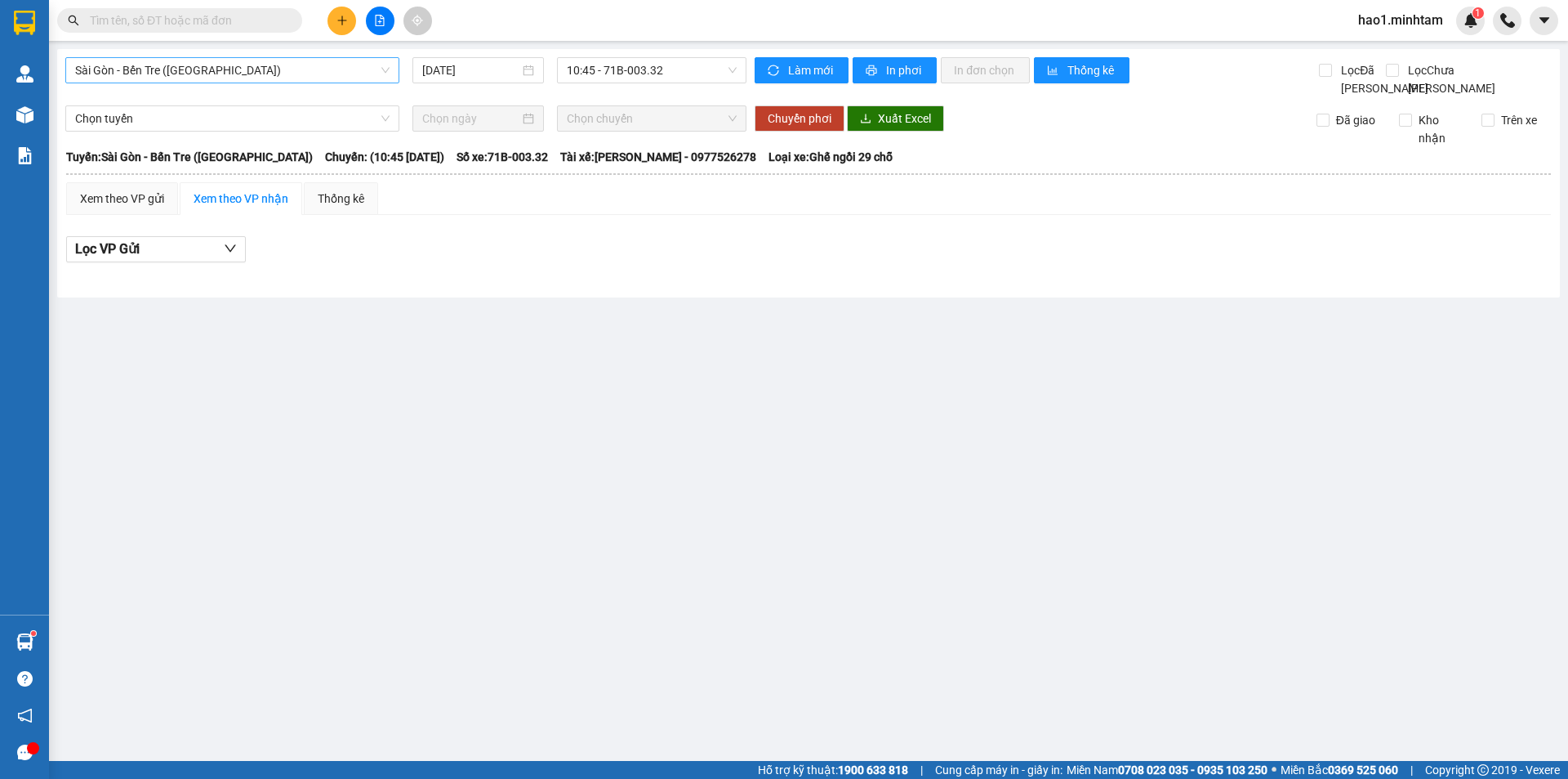
click at [147, 74] on span "Sài Gòn - Bến Tre ([GEOGRAPHIC_DATA])" at bounding box center [232, 70] width 314 height 24
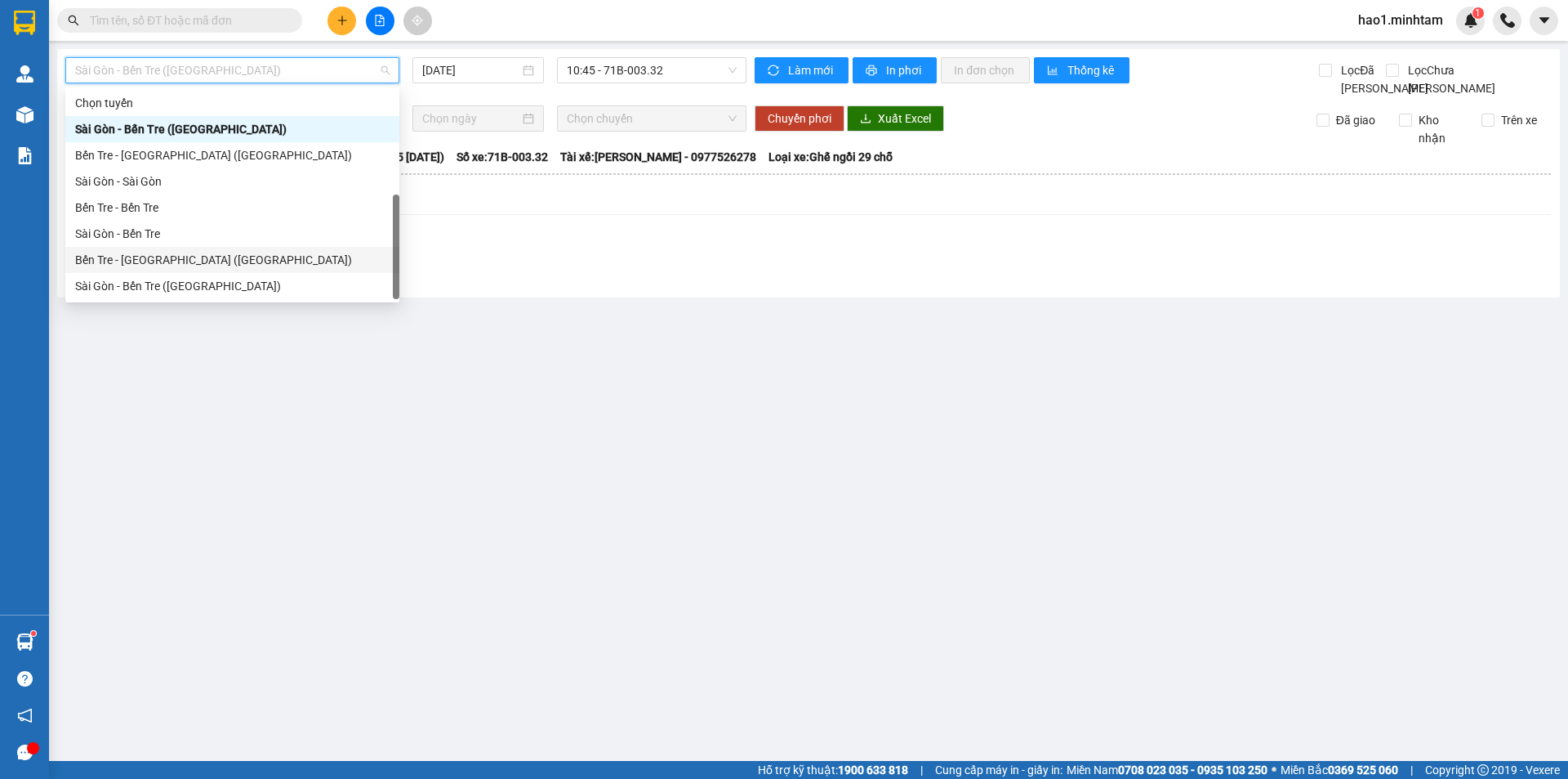
scroll to position [26, 0]
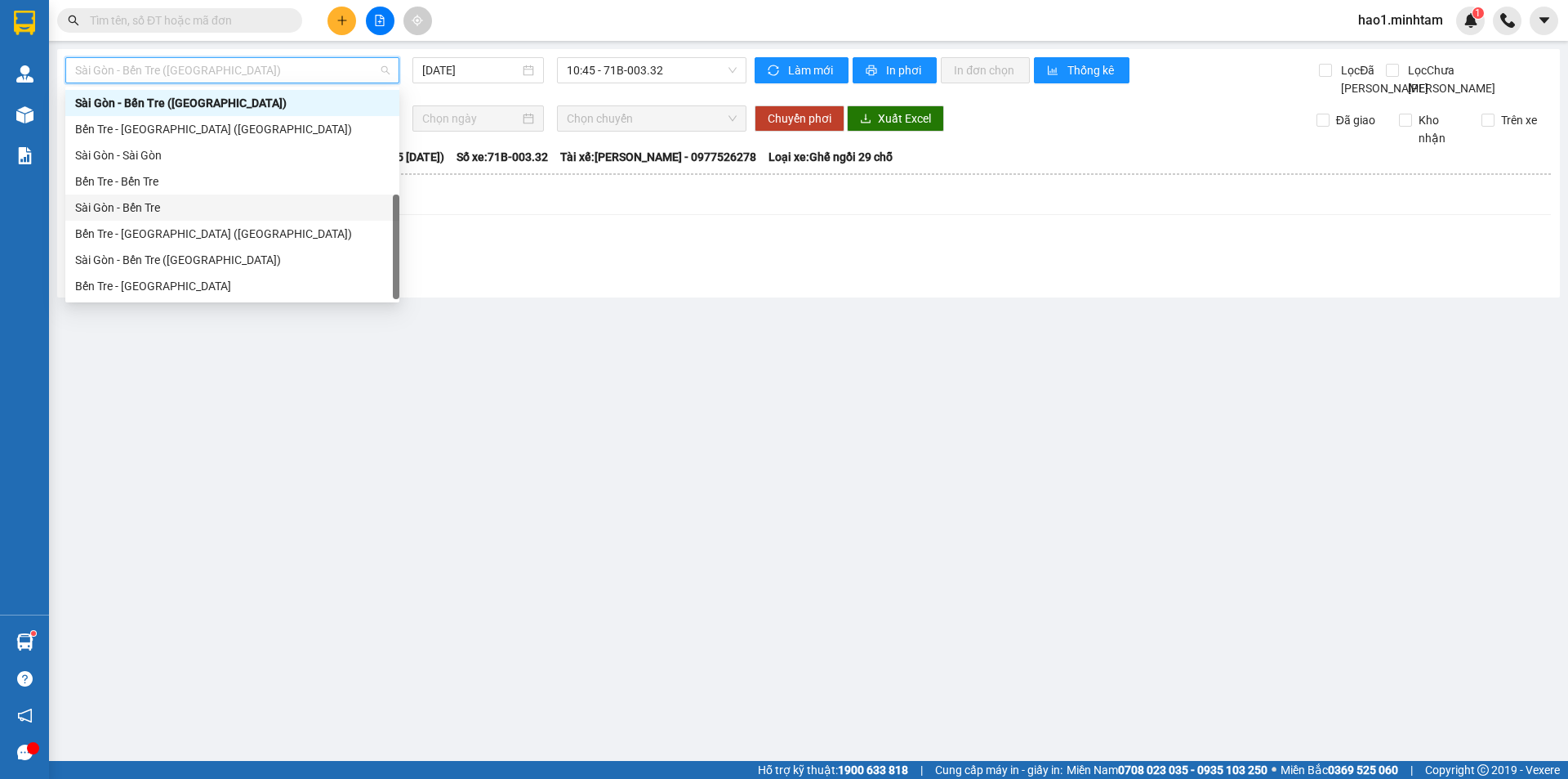
click at [128, 215] on div "Sài Gòn - Bến Tre" at bounding box center [232, 208] width 314 height 18
type input "[DATE]"
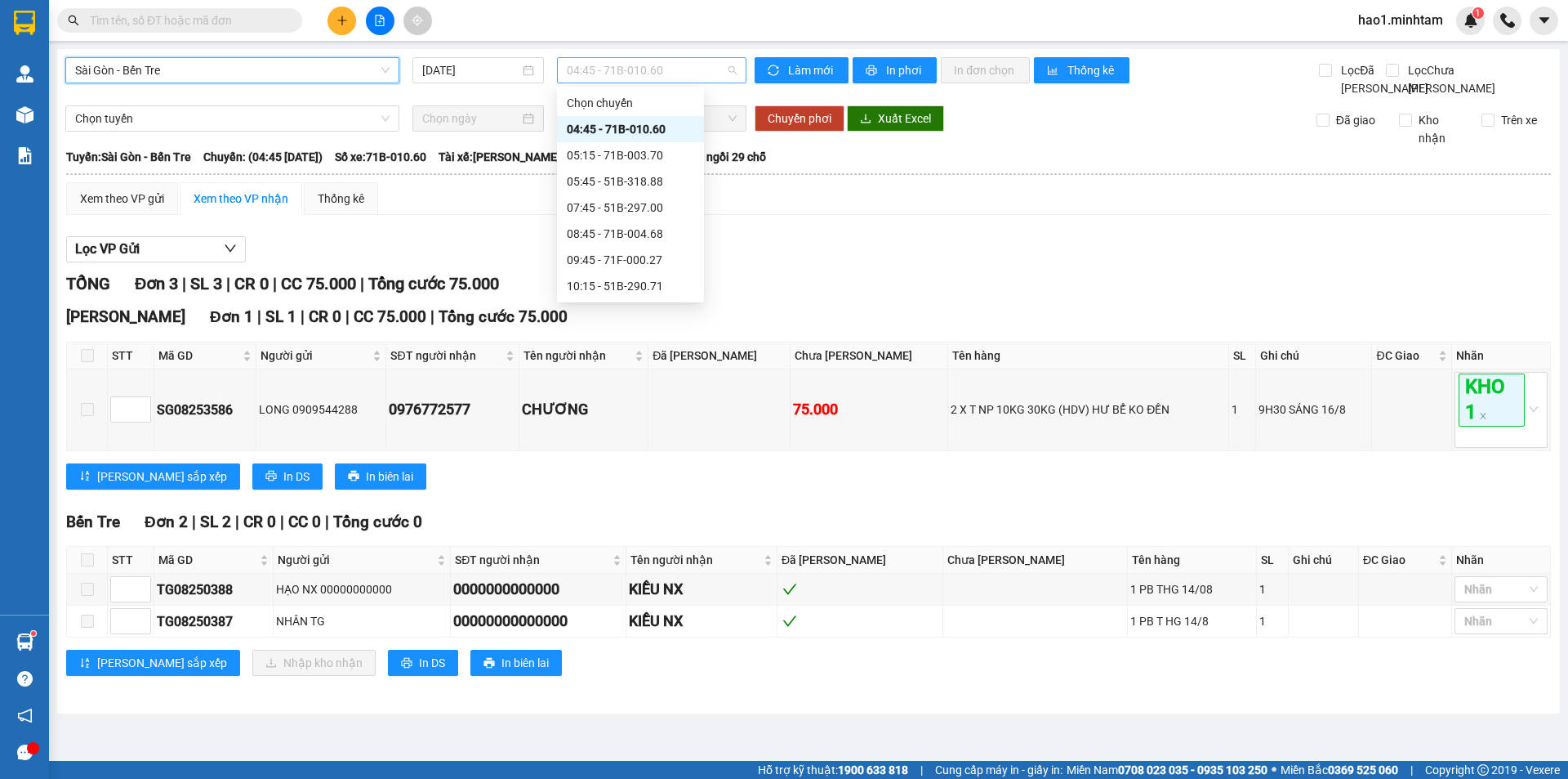
click at [657, 64] on span "04:45 - 71B-010.60" at bounding box center [651, 70] width 170 height 24
click at [659, 134] on div "04:45 - 71B-010.60" at bounding box center [629, 129] width 127 height 18
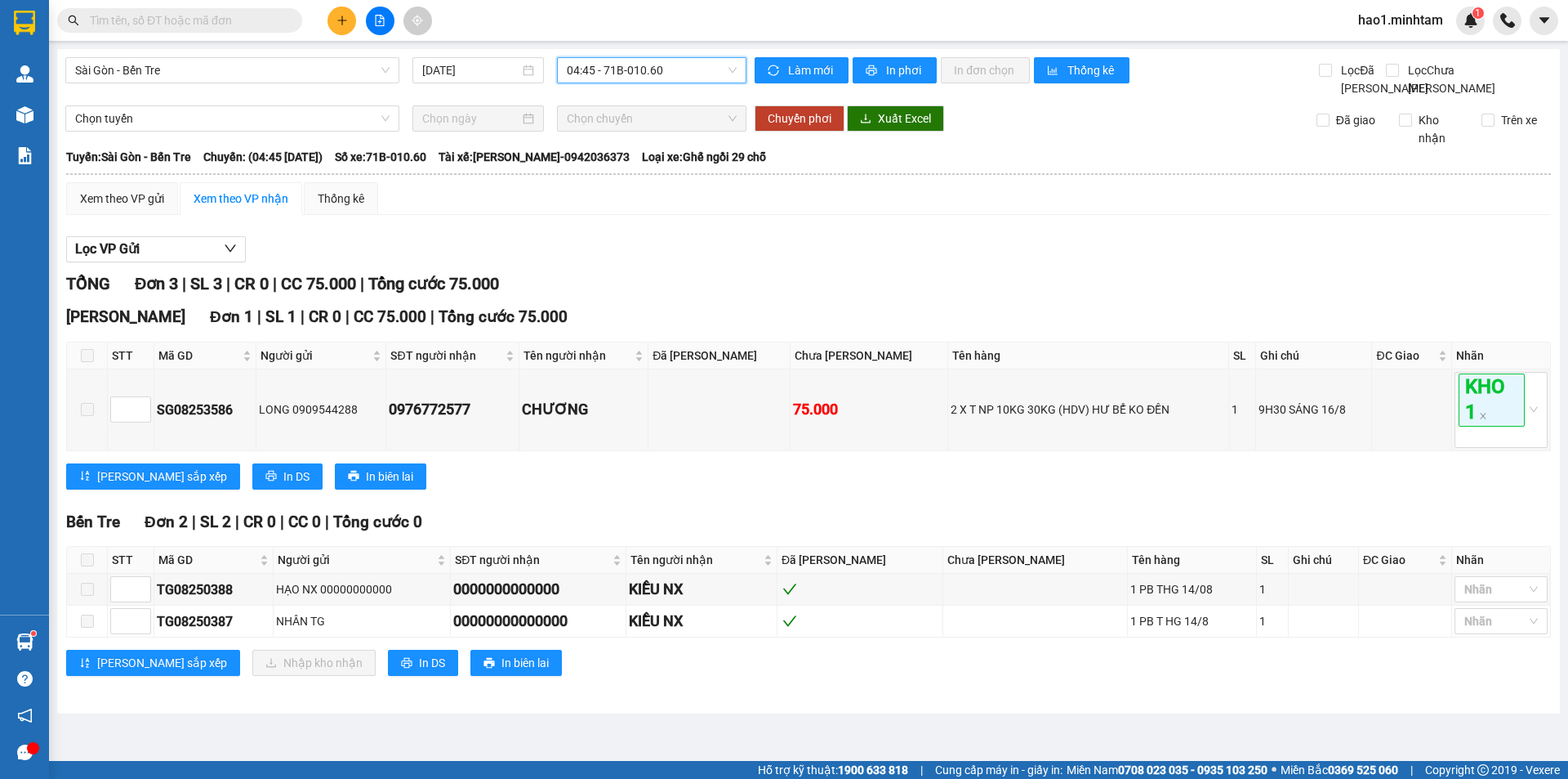
click at [748, 261] on div "Lọc VP Gửi" at bounding box center [808, 249] width 1485 height 27
click at [743, 260] on div "Lọc VP Gửi" at bounding box center [808, 249] width 1485 height 27
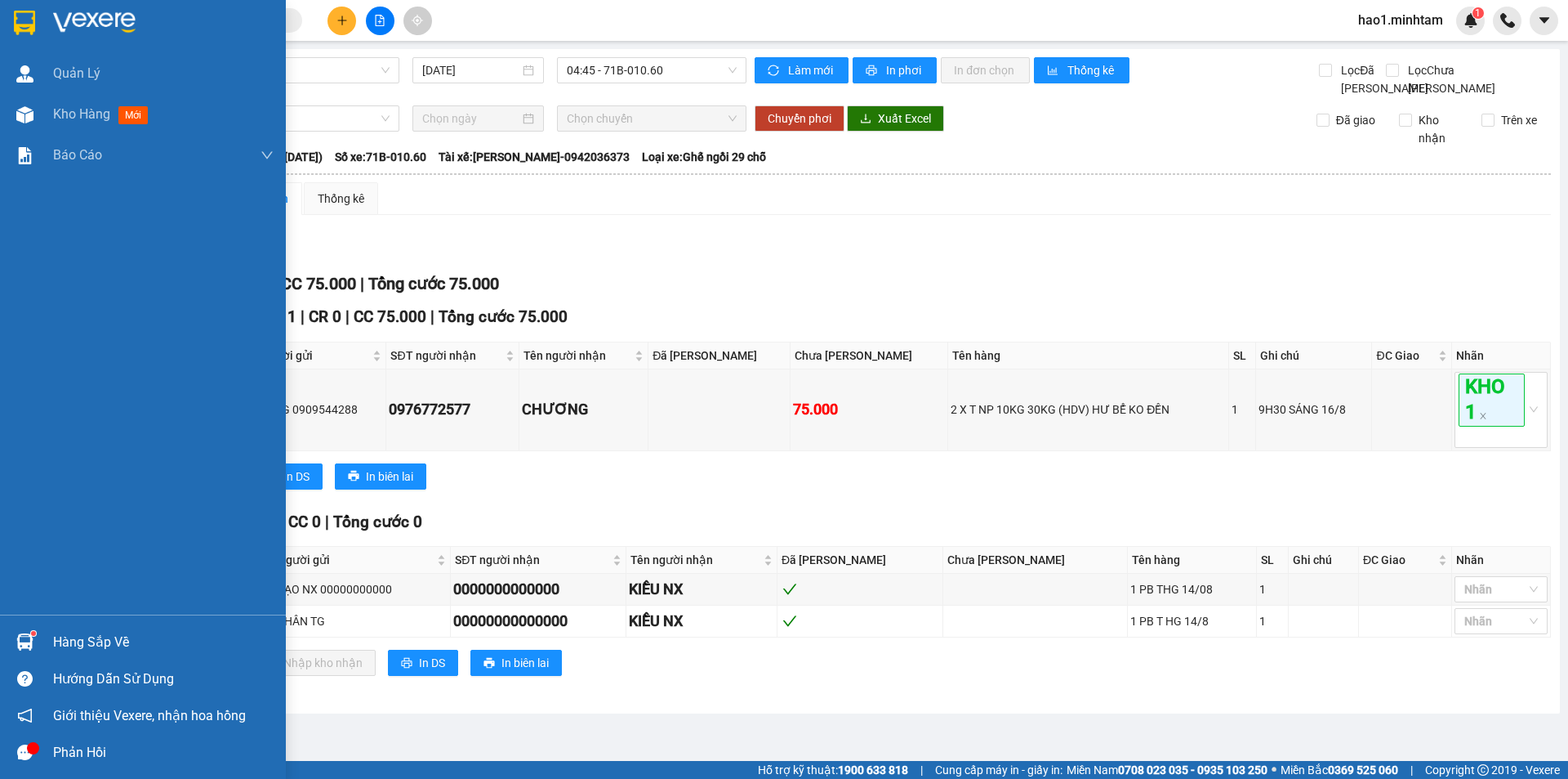
click at [35, 24] on img at bounding box center [24, 22] width 21 height 24
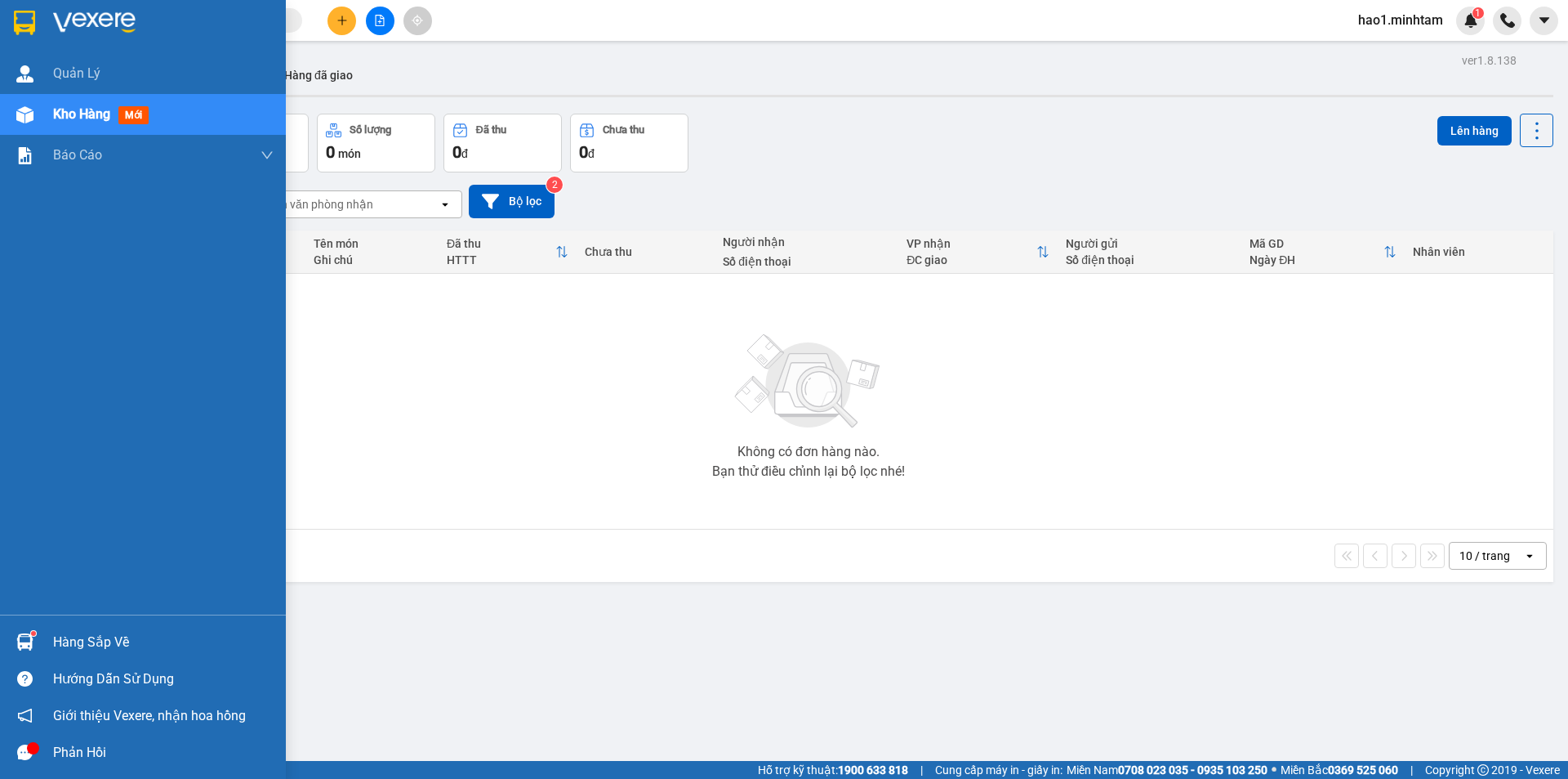
click at [35, 644] on div at bounding box center [24, 641] width 28 height 28
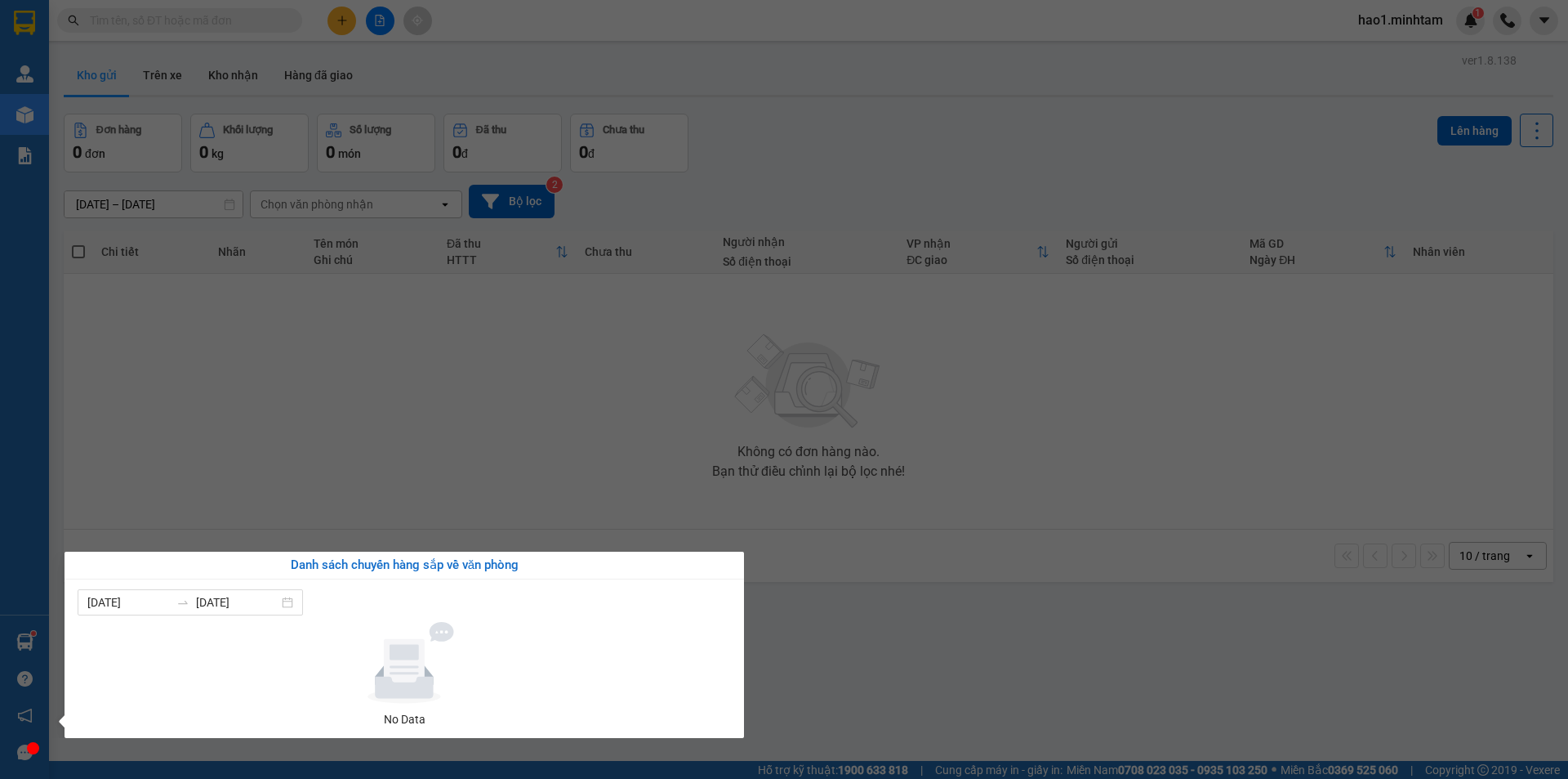
click at [893, 511] on section "Kết quả tìm kiếm ( 0 ) Bộ lọc Ngày tạo đơn gần nhất No Data hao1.minhtam 1 Quản…" at bounding box center [784, 389] width 1568 height 779
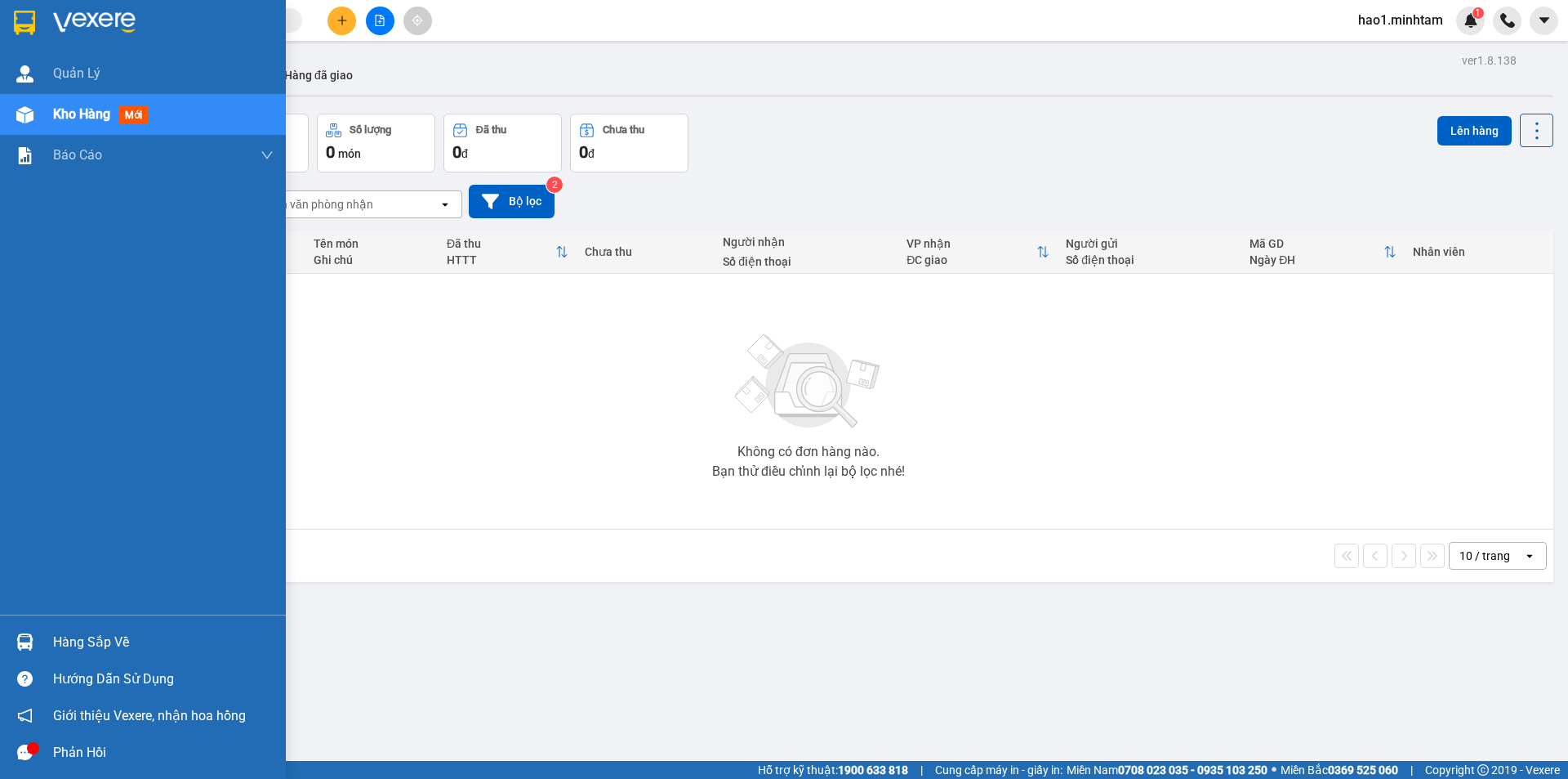
drag, startPoint x: 5, startPoint y: 19, endPoint x: 101, endPoint y: 3, distance: 97.3
click at [6, 19] on div at bounding box center [143, 26] width 286 height 53
click at [28, 38] on div at bounding box center [143, 26] width 286 height 53
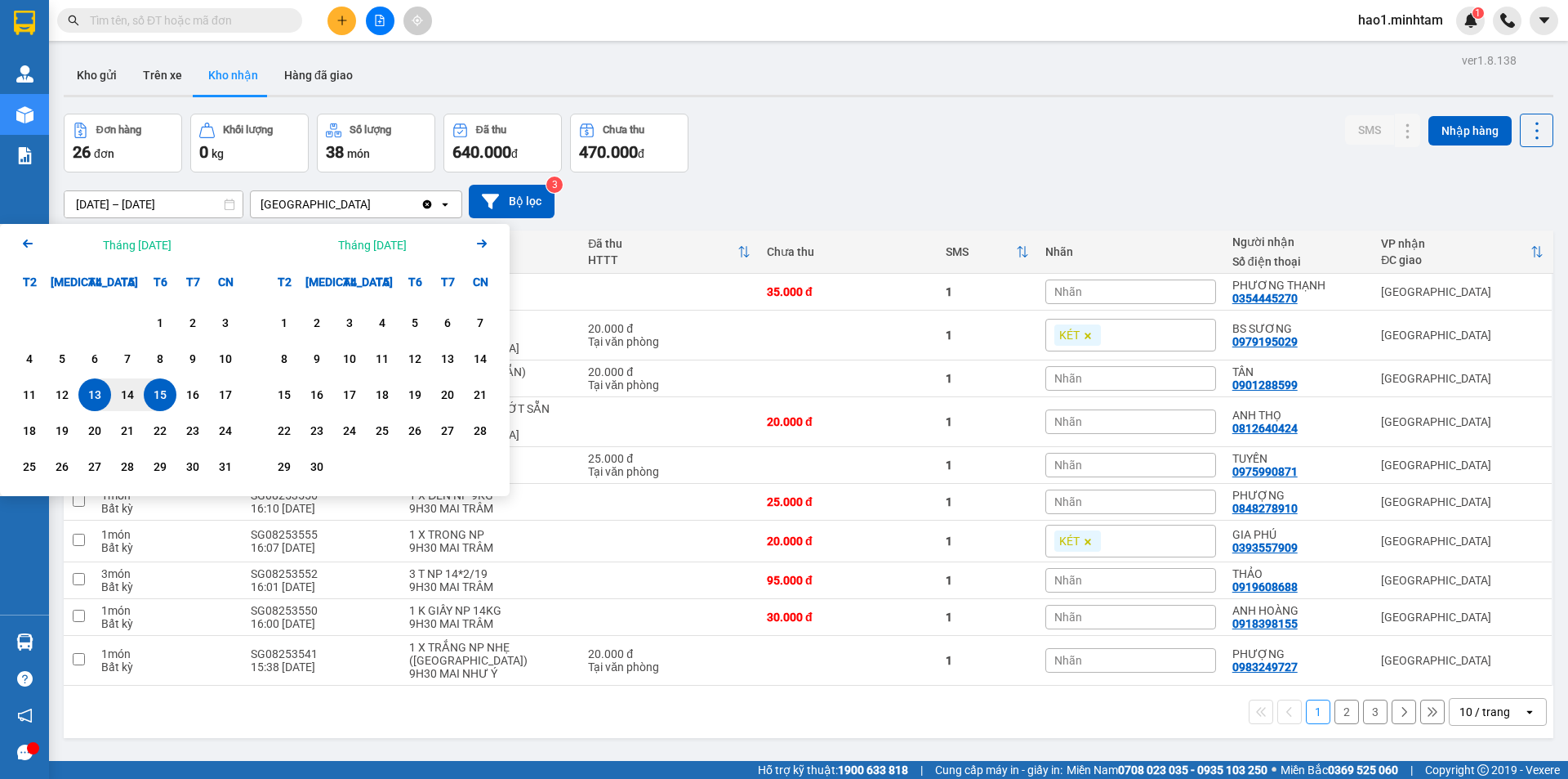
click at [31, 243] on icon "Previous month." at bounding box center [28, 243] width 10 height 8
click at [30, 243] on icon "Previous month." at bounding box center [28, 243] width 10 height 8
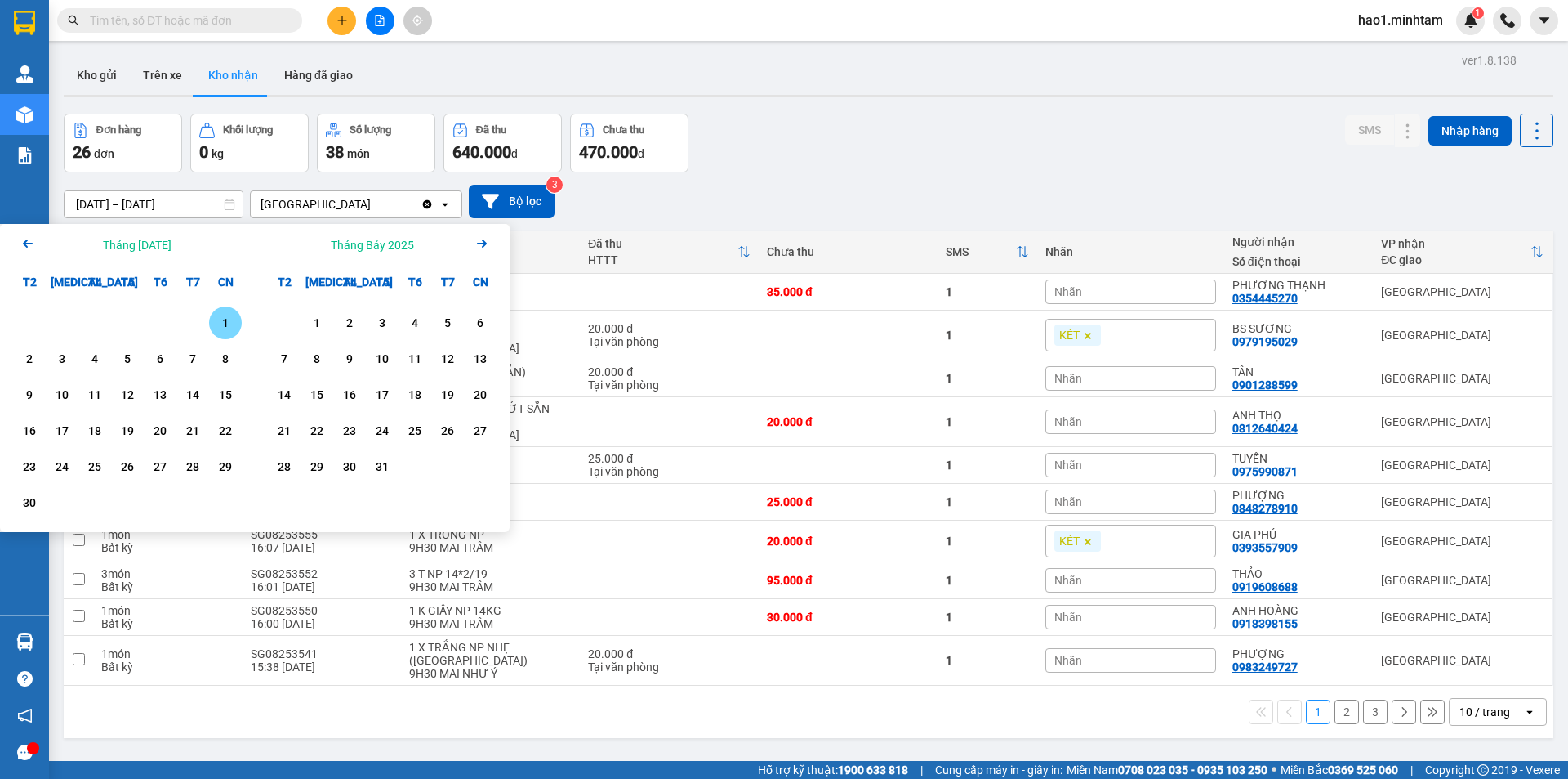
click at [214, 328] on div "1" at bounding box center [226, 323] width 23 height 19
click at [484, 243] on icon "Next month." at bounding box center [482, 243] width 10 height 8
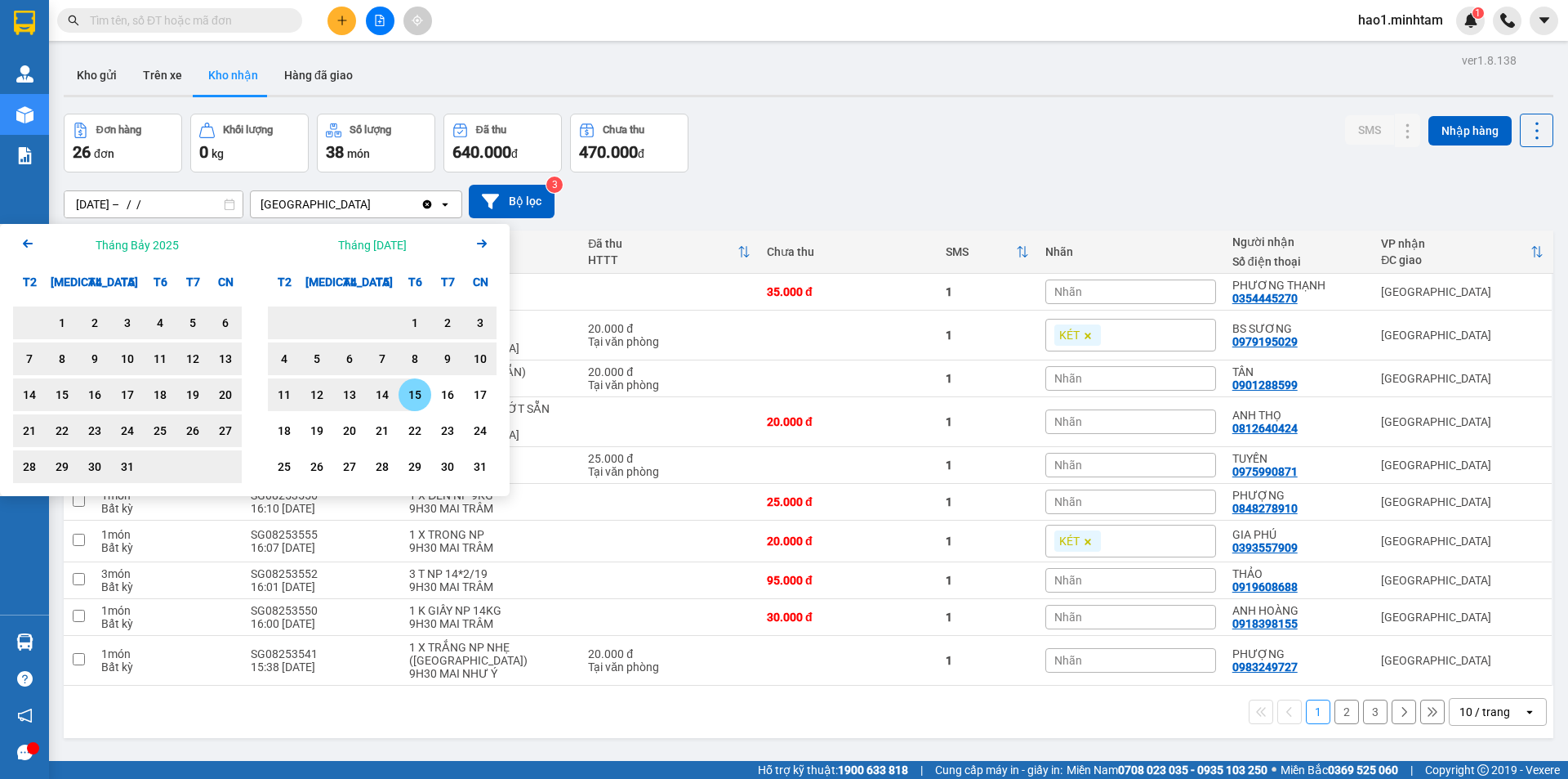
click at [425, 396] on div "15" at bounding box center [415, 395] width 23 height 19
type input "01/06/2025 – 15/08/2025"
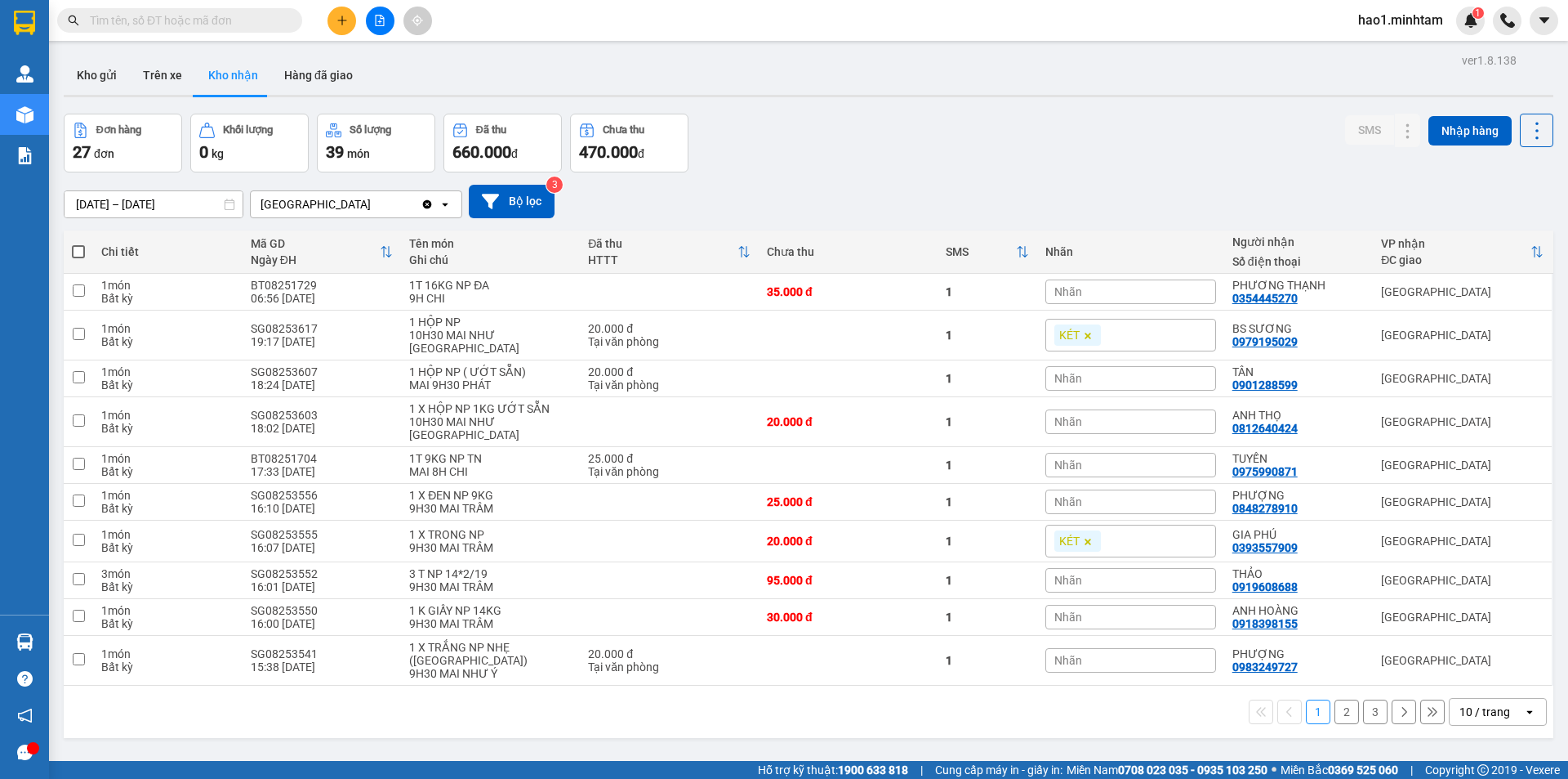
click at [863, 170] on div "Đơn hàng 27 đơn Khối lượng 0 kg Số lượng 39 món Đã thu 660.000 đ Chưa thu 470.0…" at bounding box center [809, 143] width 1489 height 59
click at [1363, 699] on button "3" at bounding box center [1375, 711] width 24 height 24
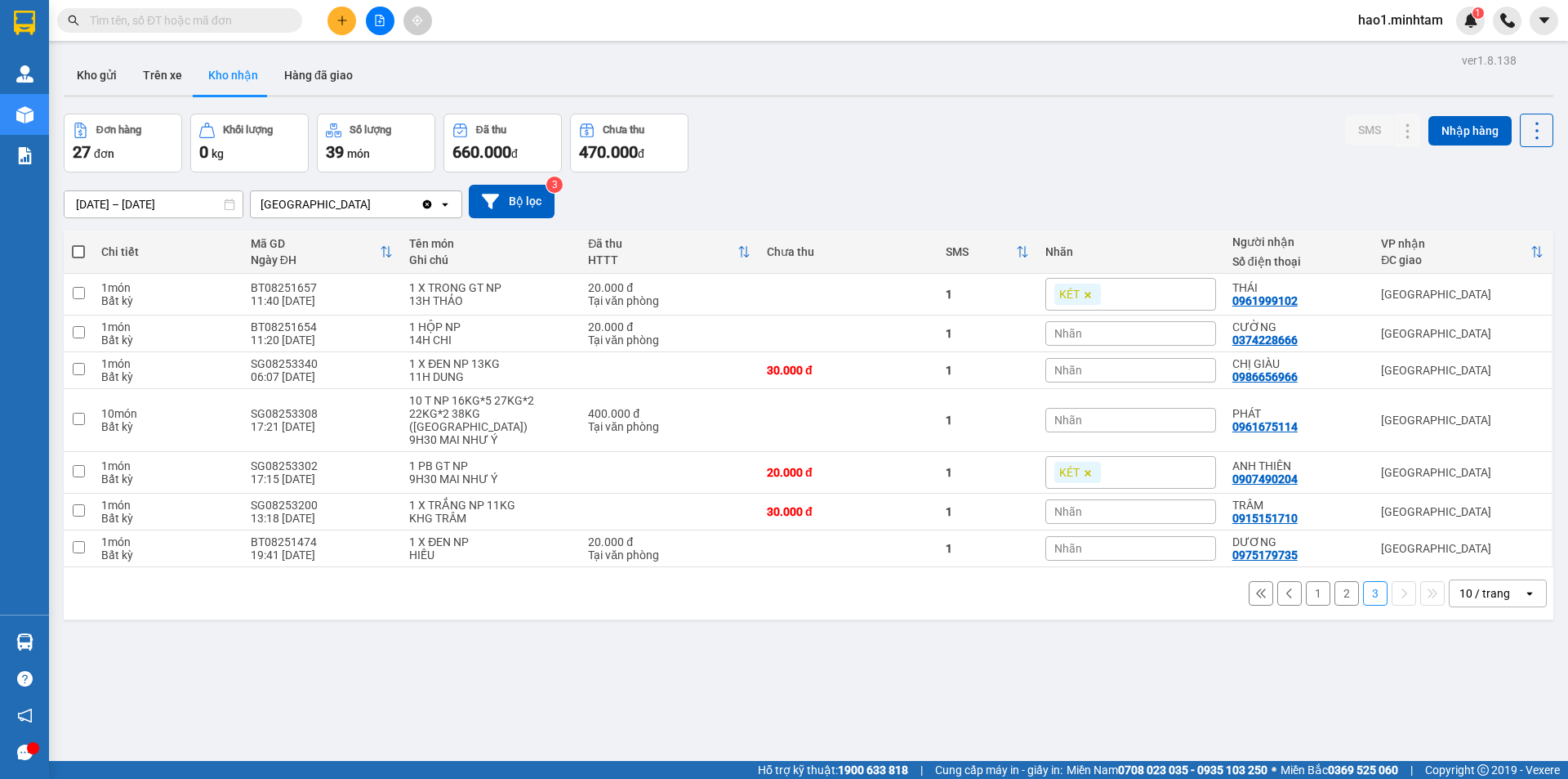
click at [1335, 585] on button "2" at bounding box center [1346, 593] width 24 height 24
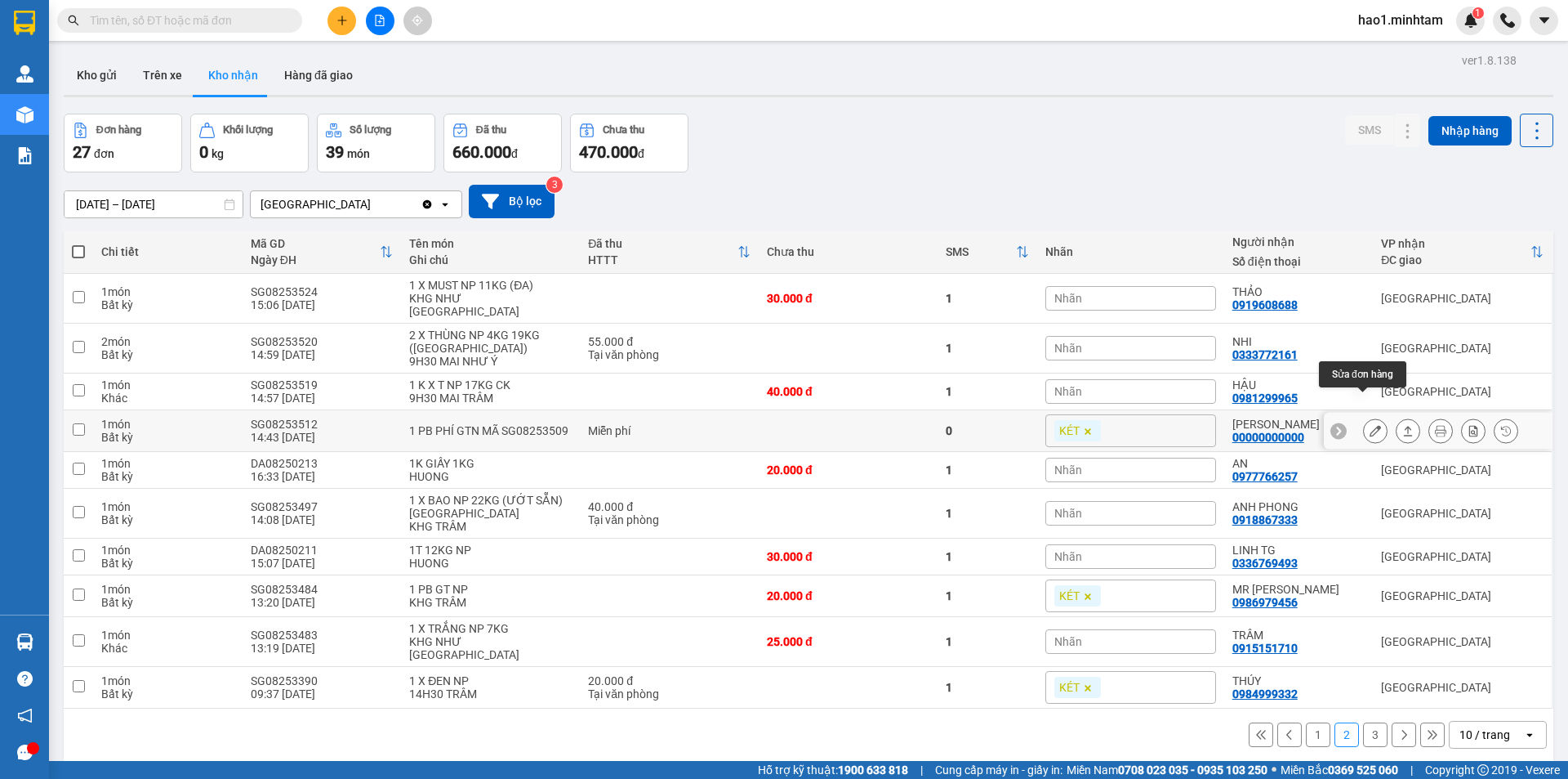
click at [1369, 425] on icon at bounding box center [1375, 431] width 12 height 12
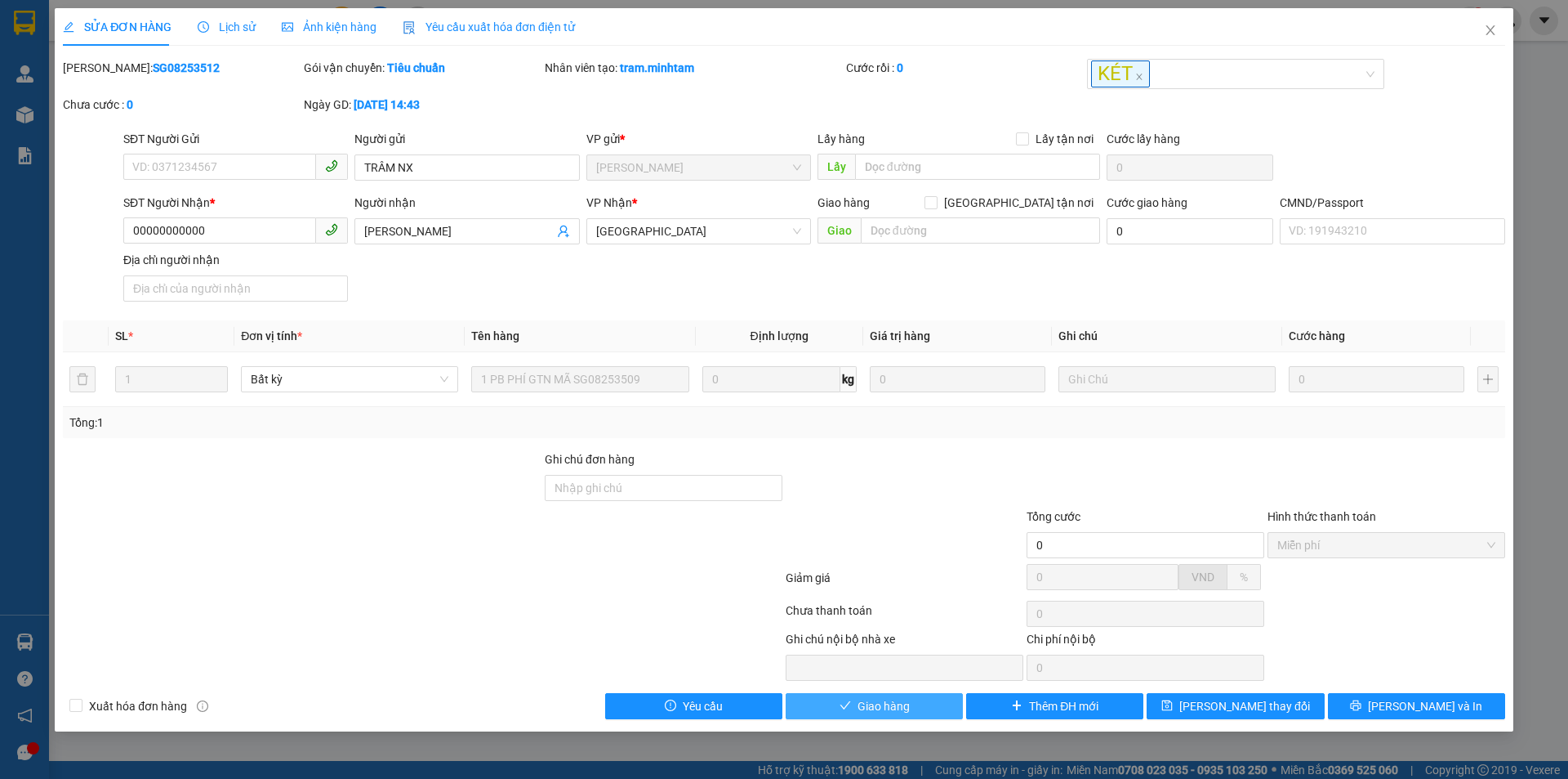
click at [880, 713] on span "Giao hàng" at bounding box center [883, 705] width 52 height 18
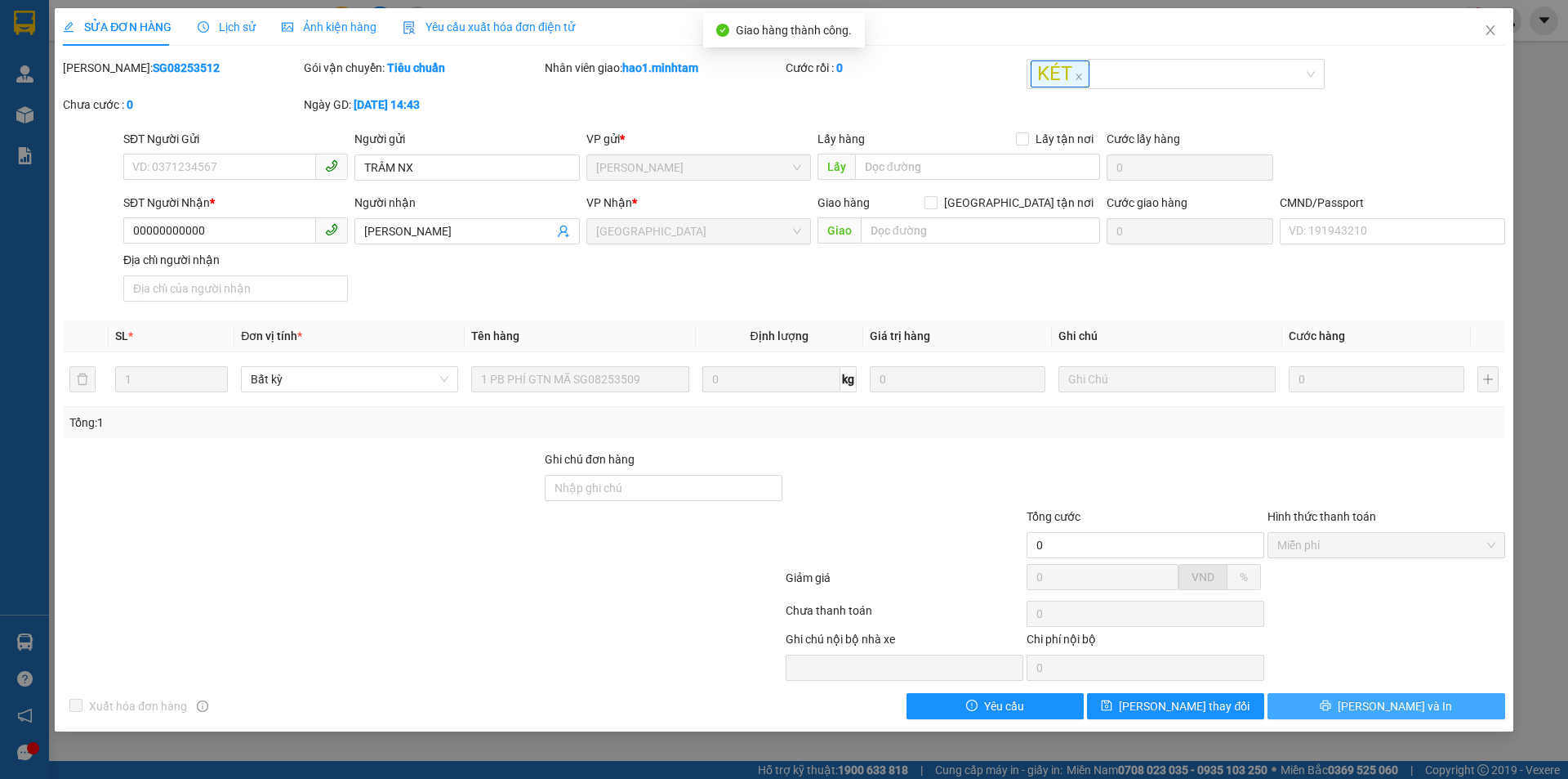
click at [1385, 701] on span "Lưu và In" at bounding box center [1394, 705] width 114 height 18
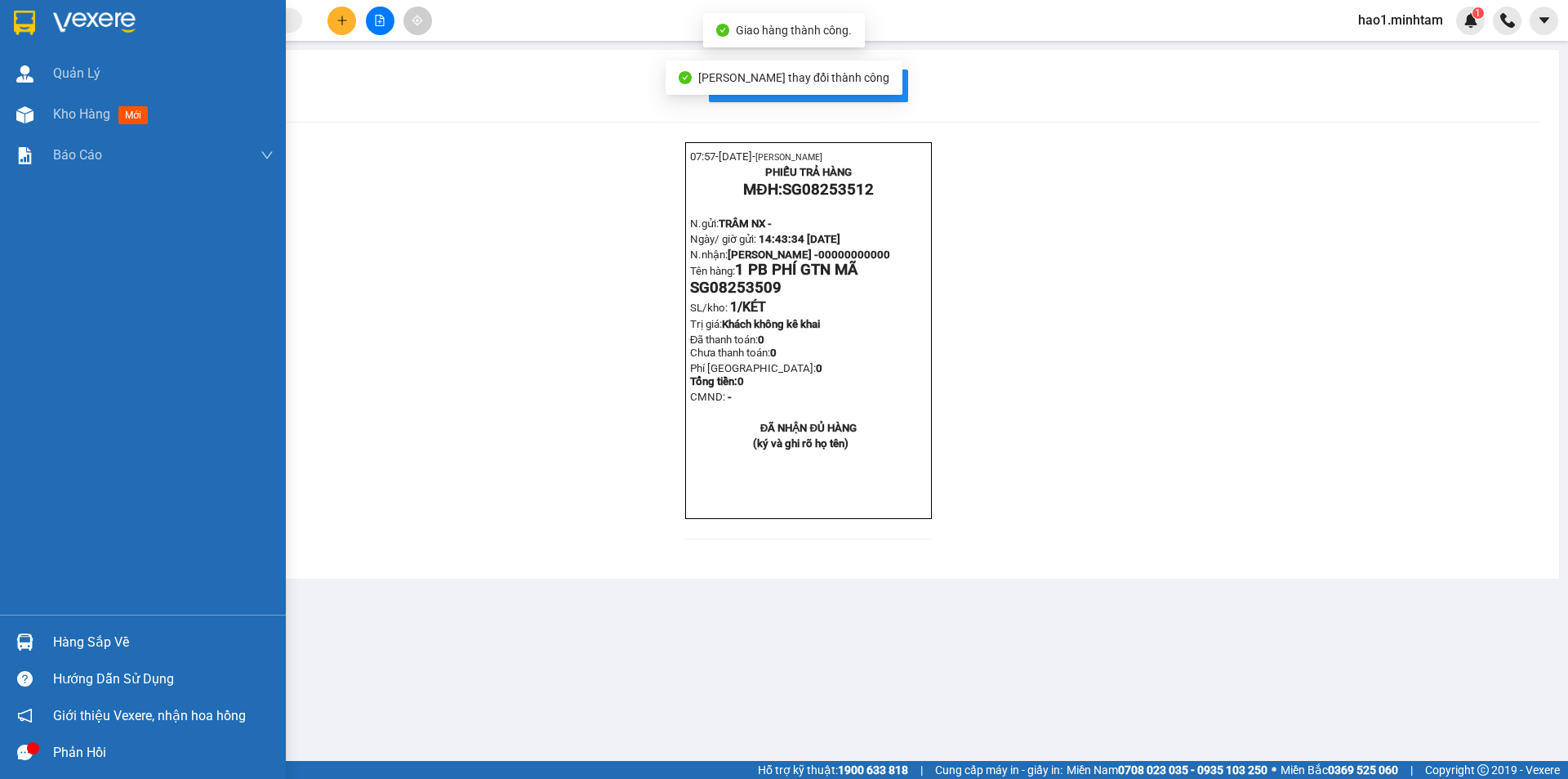
click at [25, 21] on img at bounding box center [24, 22] width 21 height 24
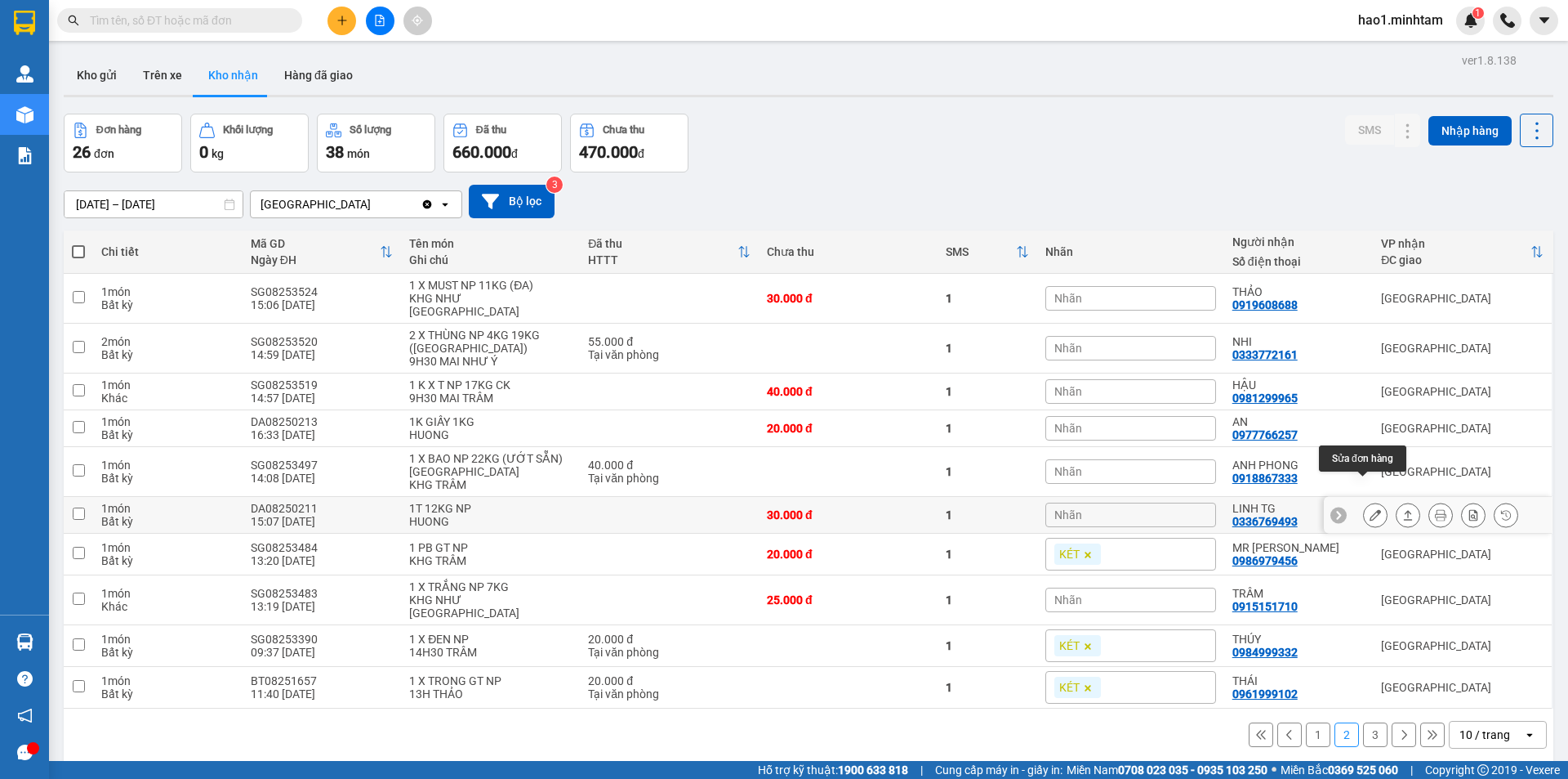
click at [1363, 501] on button at bounding box center [1375, 514] width 23 height 28
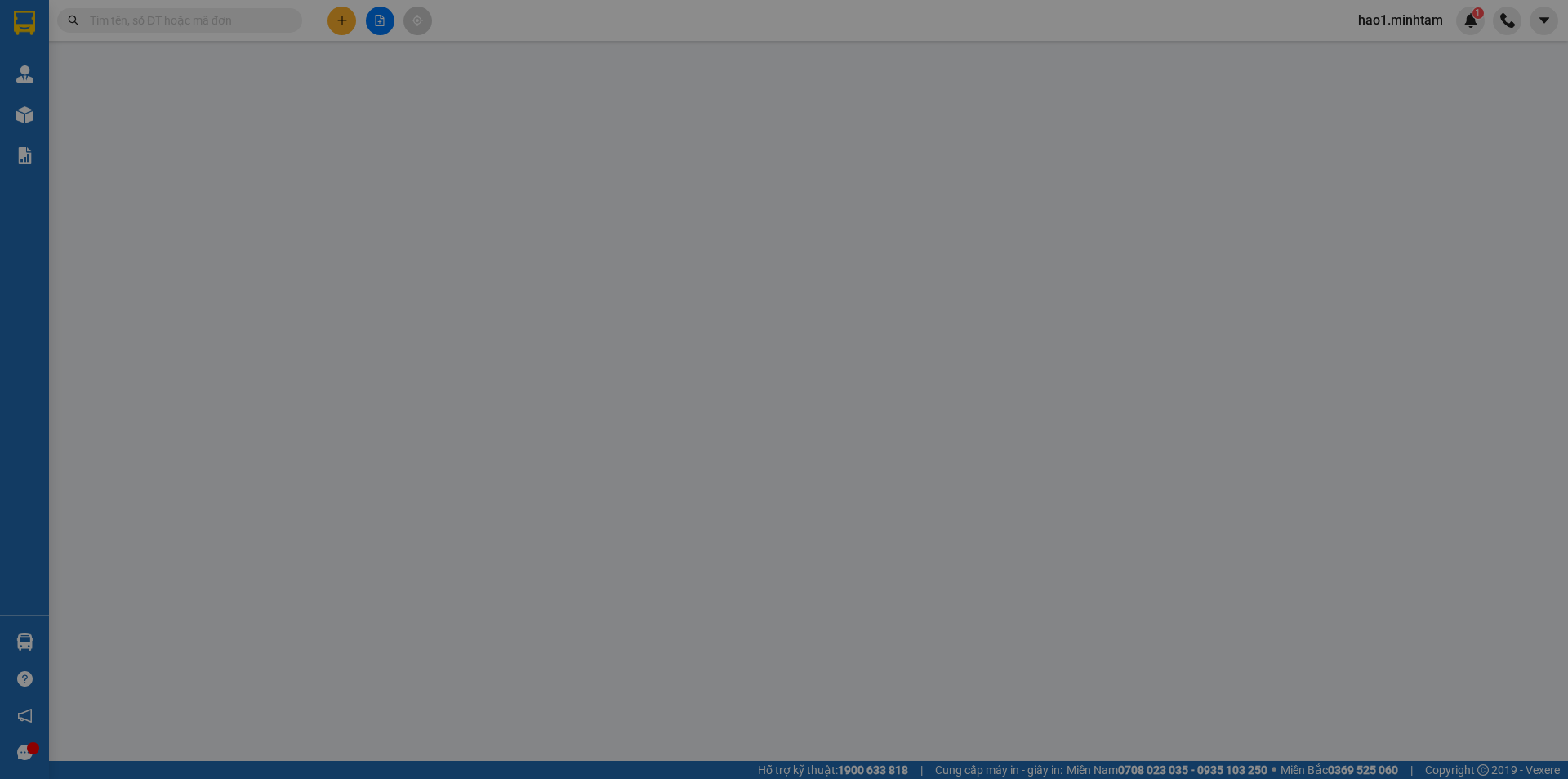
type input "0969476756"
type input "DŨNG"
type input "0336769493"
type input "LINH TG"
type input "30.000"
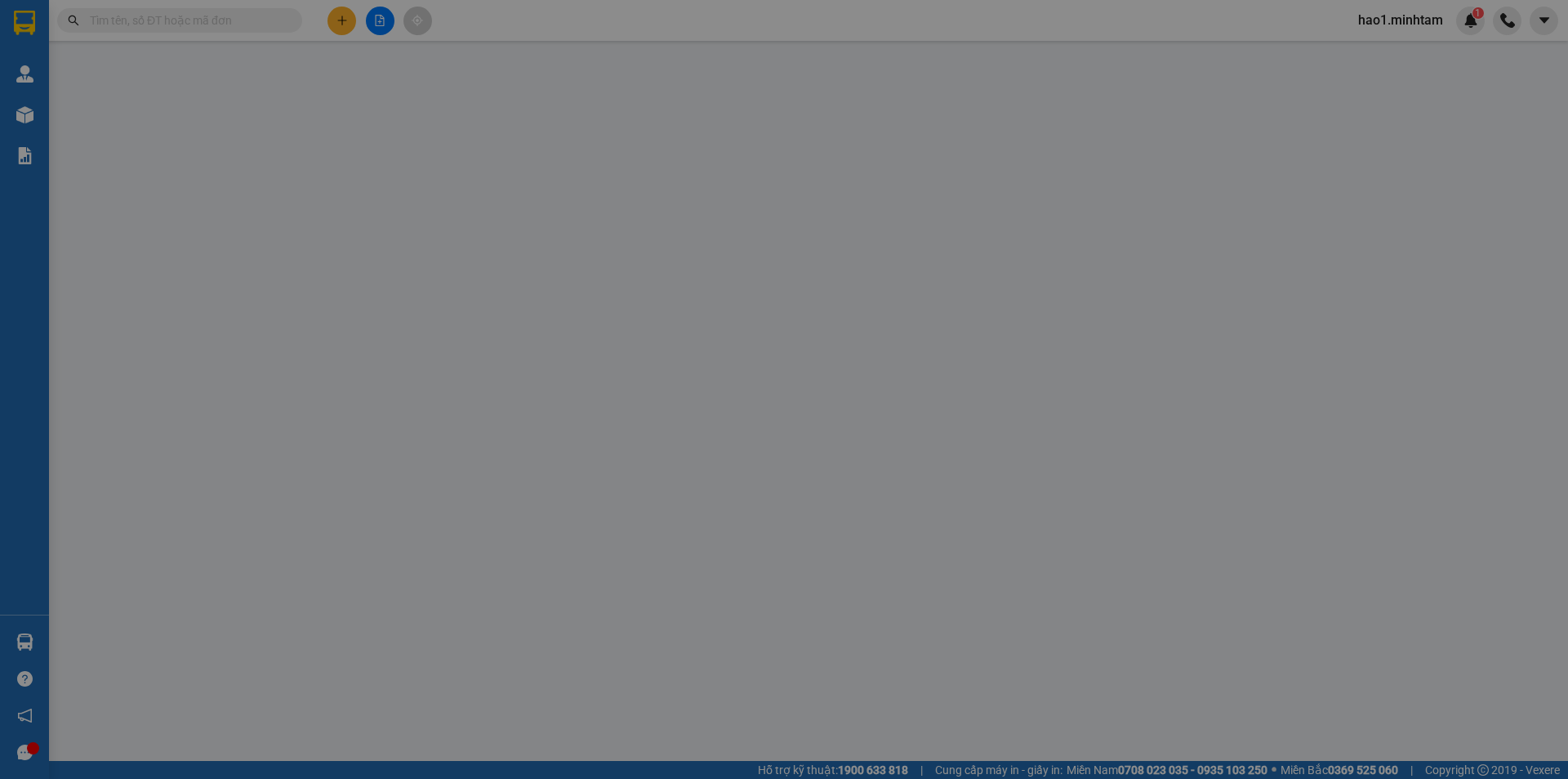
type input "30.000"
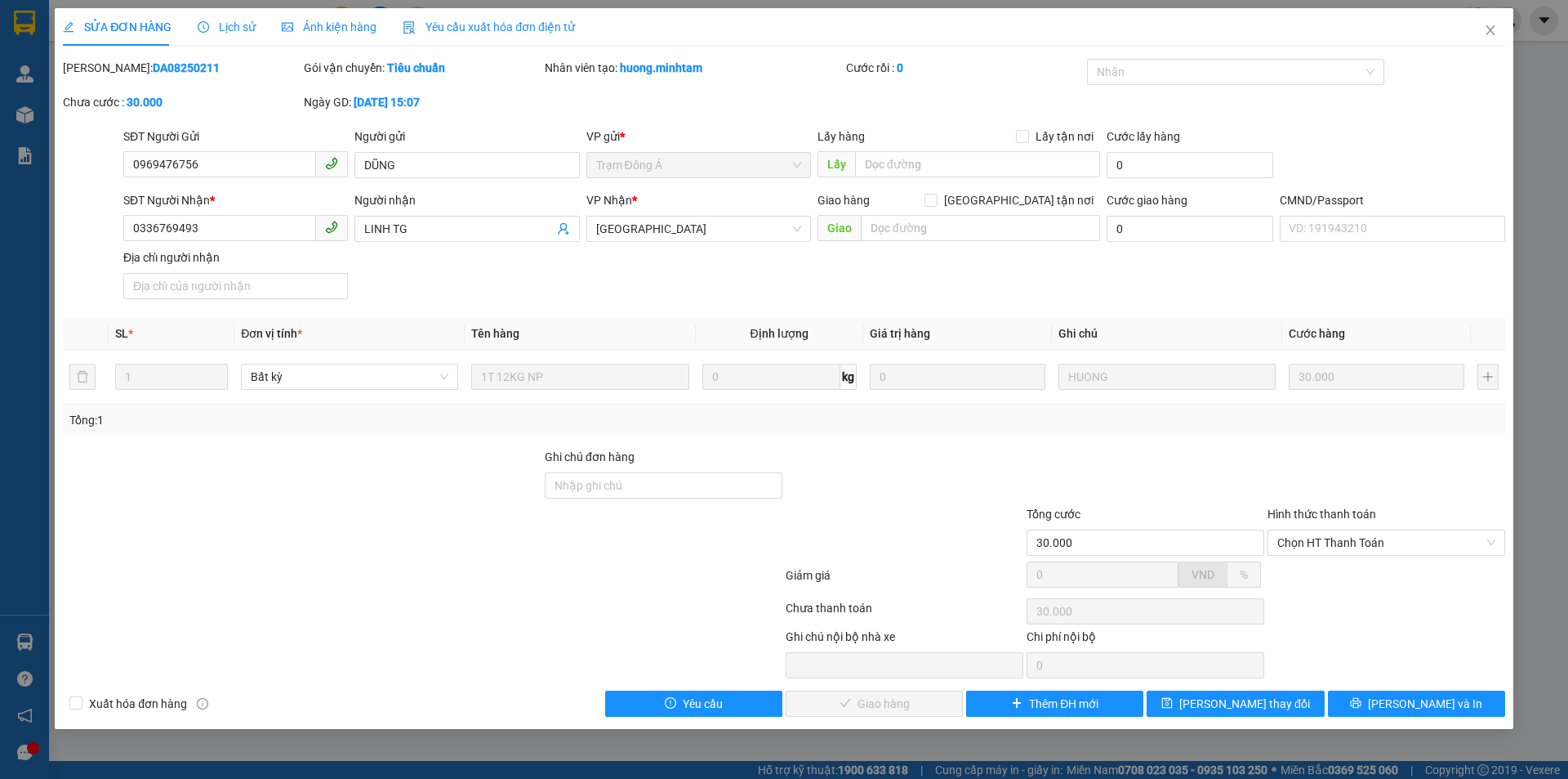
click at [1102, 290] on div "SĐT Người Nhận * 0336769493 Người nhận LINH TG VP Nhận * Tiền Giang Giao hàng G…" at bounding box center [815, 248] width 1389 height 114
click at [856, 280] on div "SĐT Người Nhận * 0336769493 Người nhận LINH TG VP Nhận * Tiền Giang Giao hàng G…" at bounding box center [815, 248] width 1389 height 114
click at [894, 251] on div "SĐT Người Nhận * 0336769493 Người nhận LINH TG VP Nhận * Tiền Giang Giao hàng G…" at bounding box center [815, 248] width 1389 height 114
click at [212, 25] on span "Lịch sử" at bounding box center [227, 26] width 58 height 13
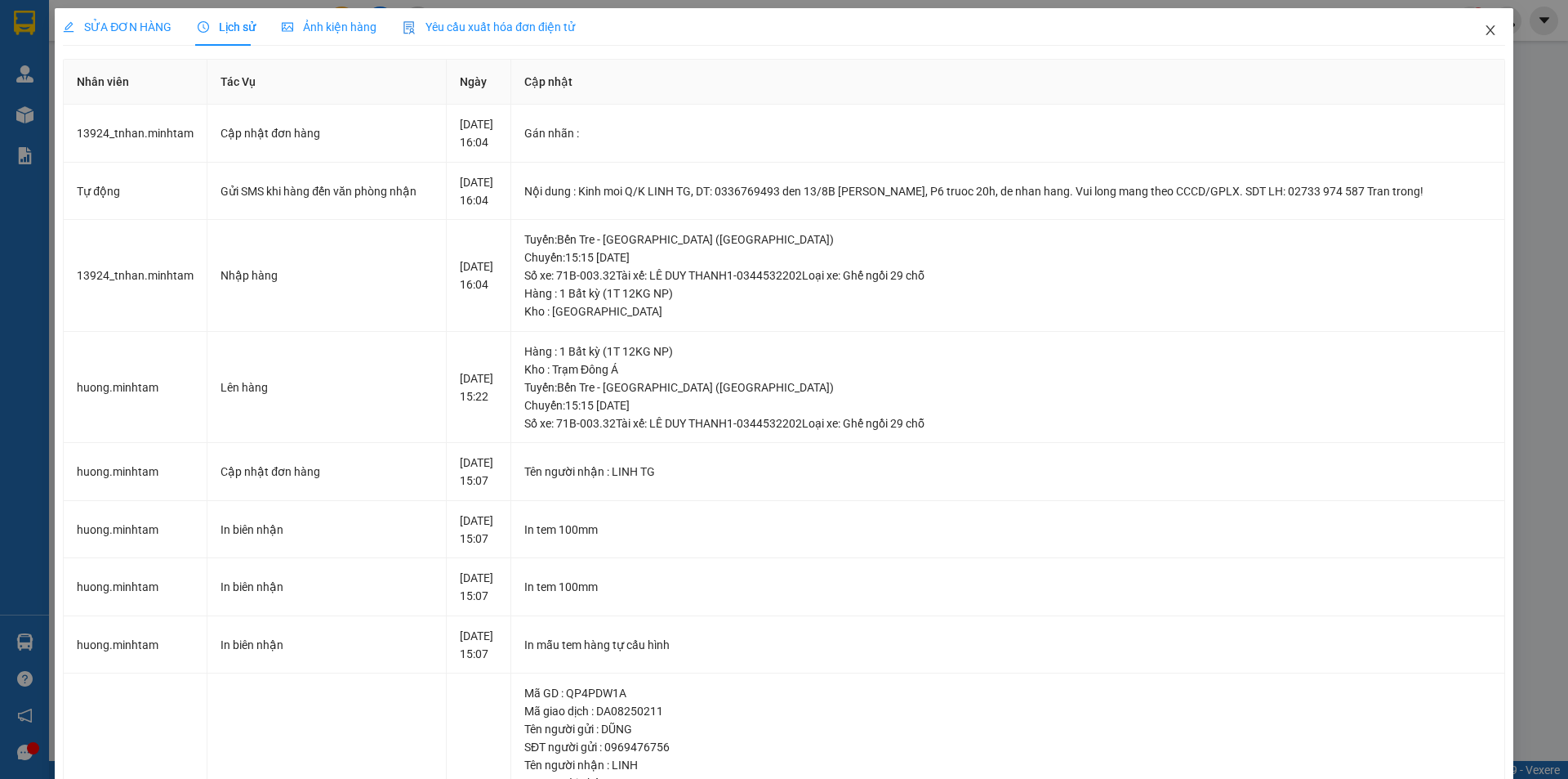
click at [1484, 28] on icon "close" at bounding box center [1489, 29] width 13 height 13
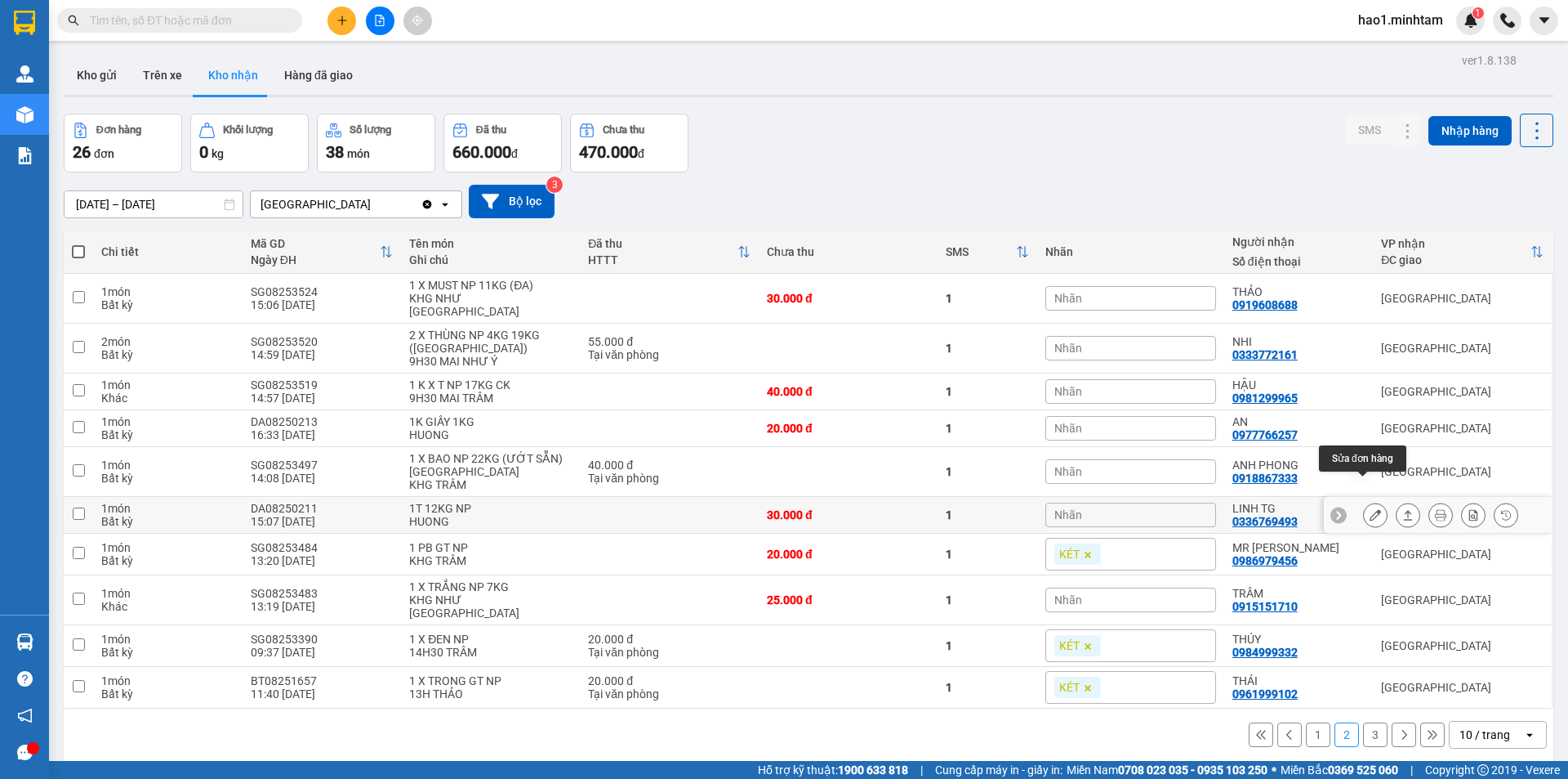
click at [1369, 509] on icon at bounding box center [1375, 515] width 12 height 12
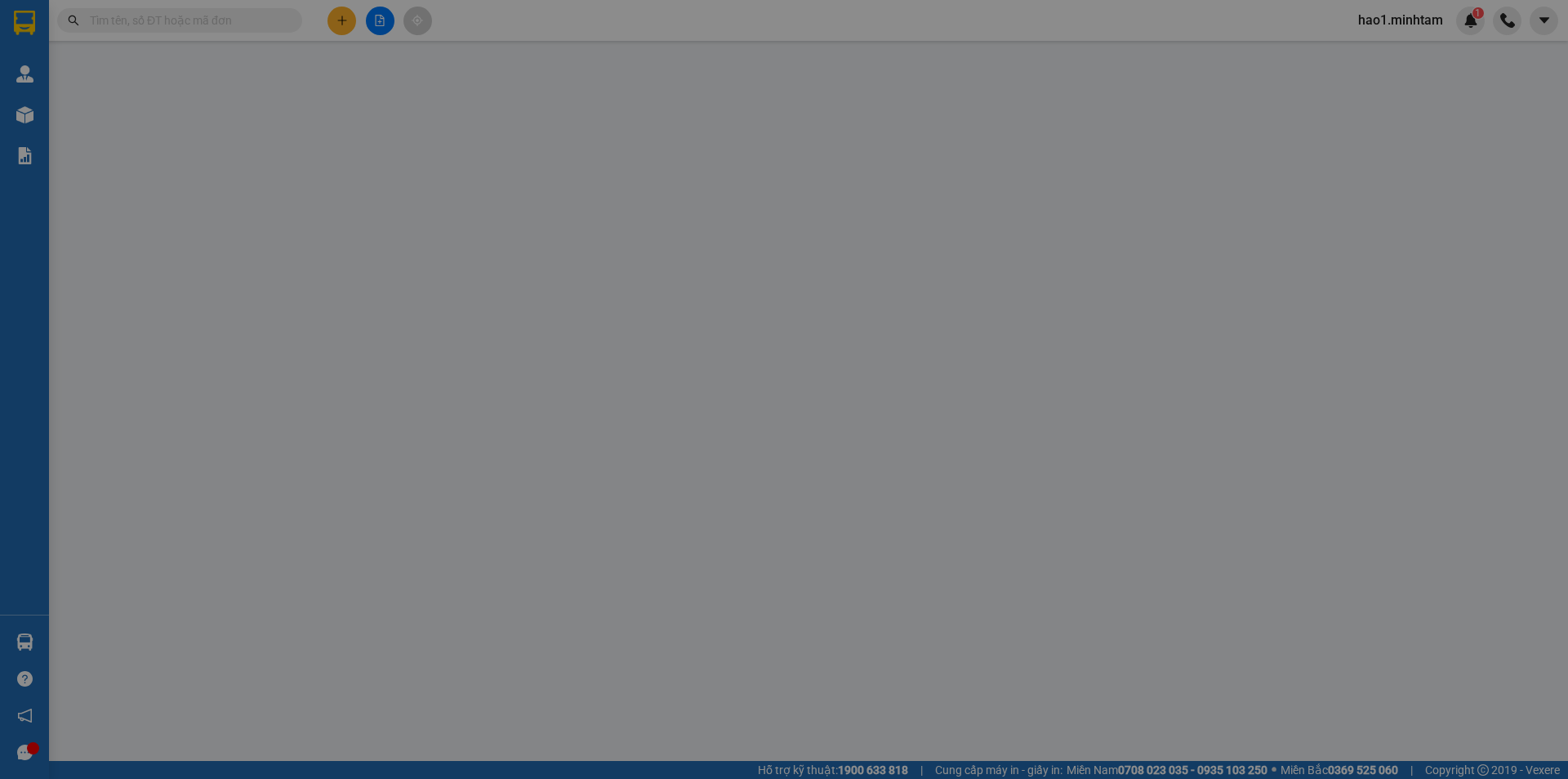
type input "0969476756"
type input "DŨNG"
type input "0336769493"
type input "LINH TG"
type input "30.000"
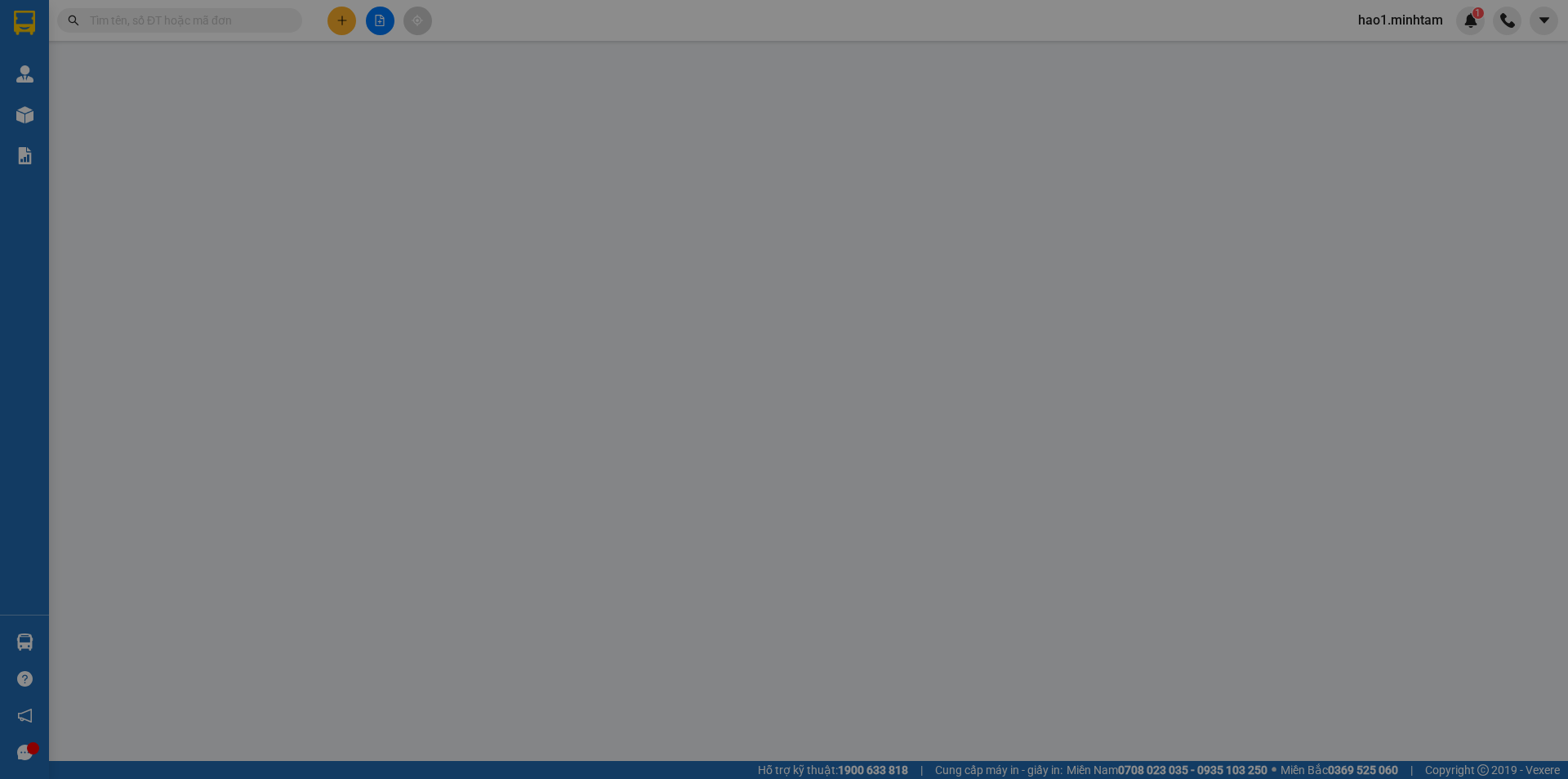
type input "30.000"
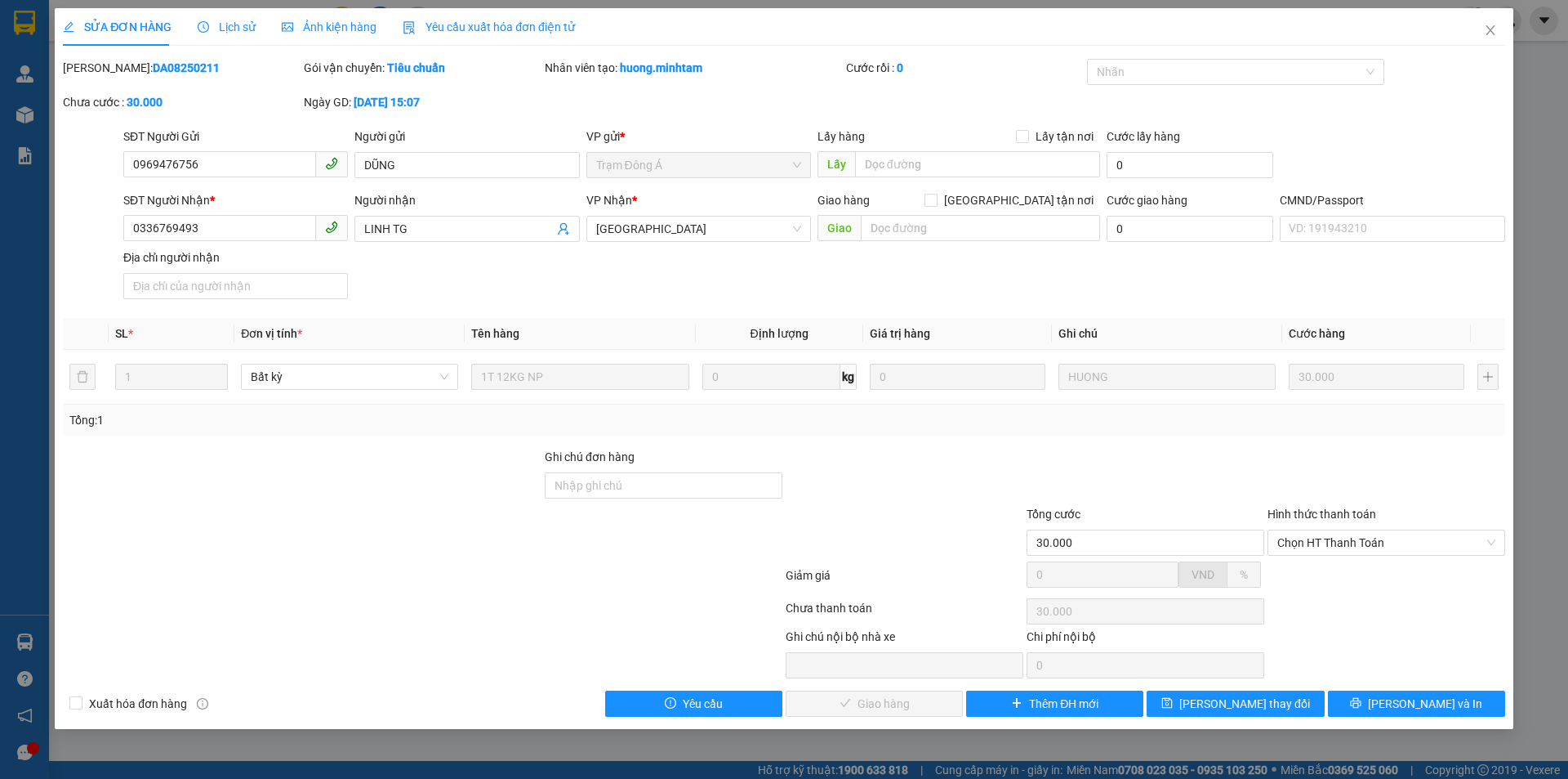
click at [589, 280] on div "SĐT Người Nhận * 0336769493 Người nhận LINH TG VP Nhận * Tiền Giang Giao hàng G…" at bounding box center [815, 248] width 1389 height 114
click at [1488, 34] on icon "close" at bounding box center [1489, 29] width 13 height 13
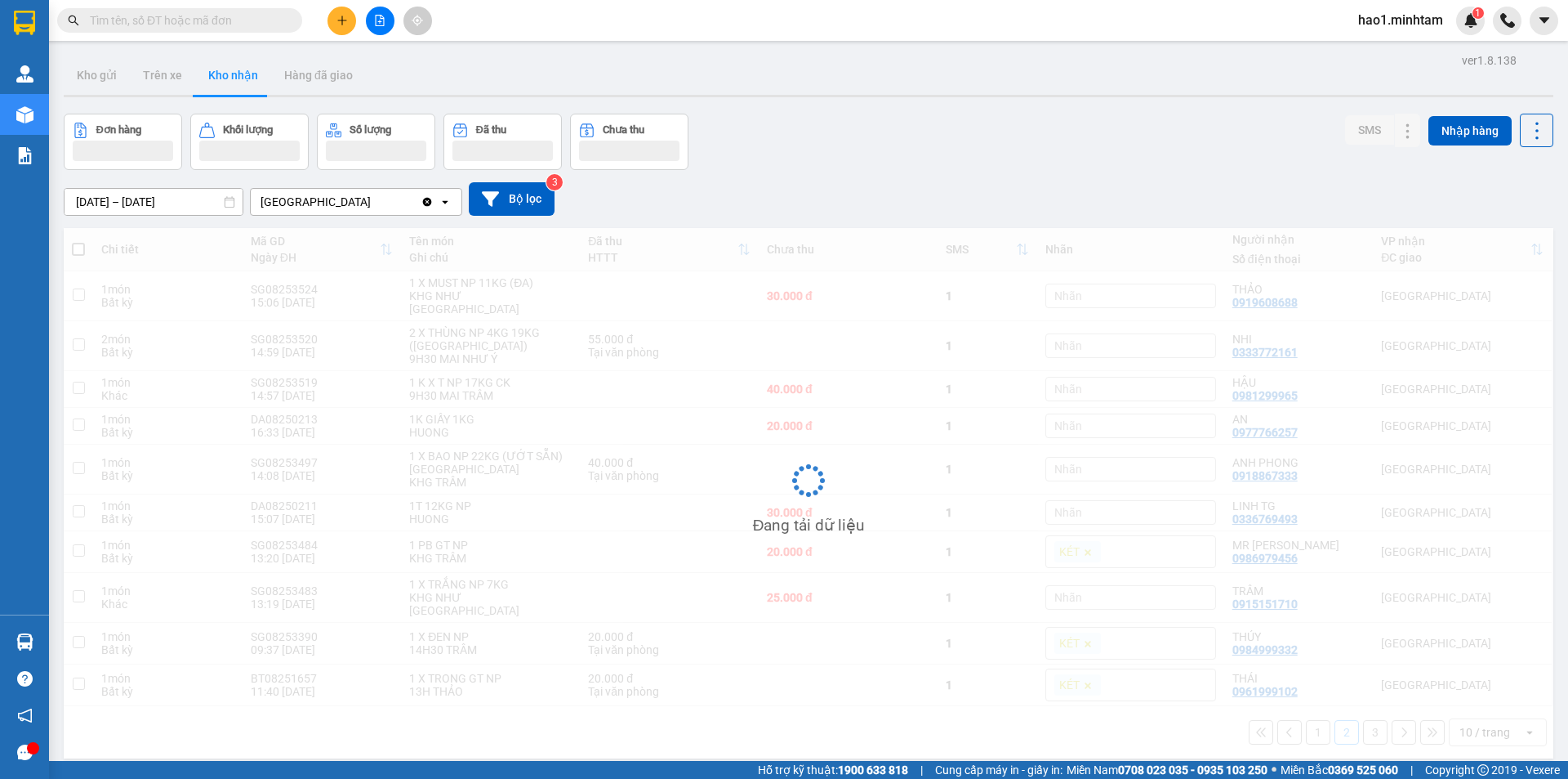
click at [943, 174] on div "01/06/2025 – 15/08/2025 Press the down arrow key to interact with the calendar …" at bounding box center [809, 199] width 1489 height 58
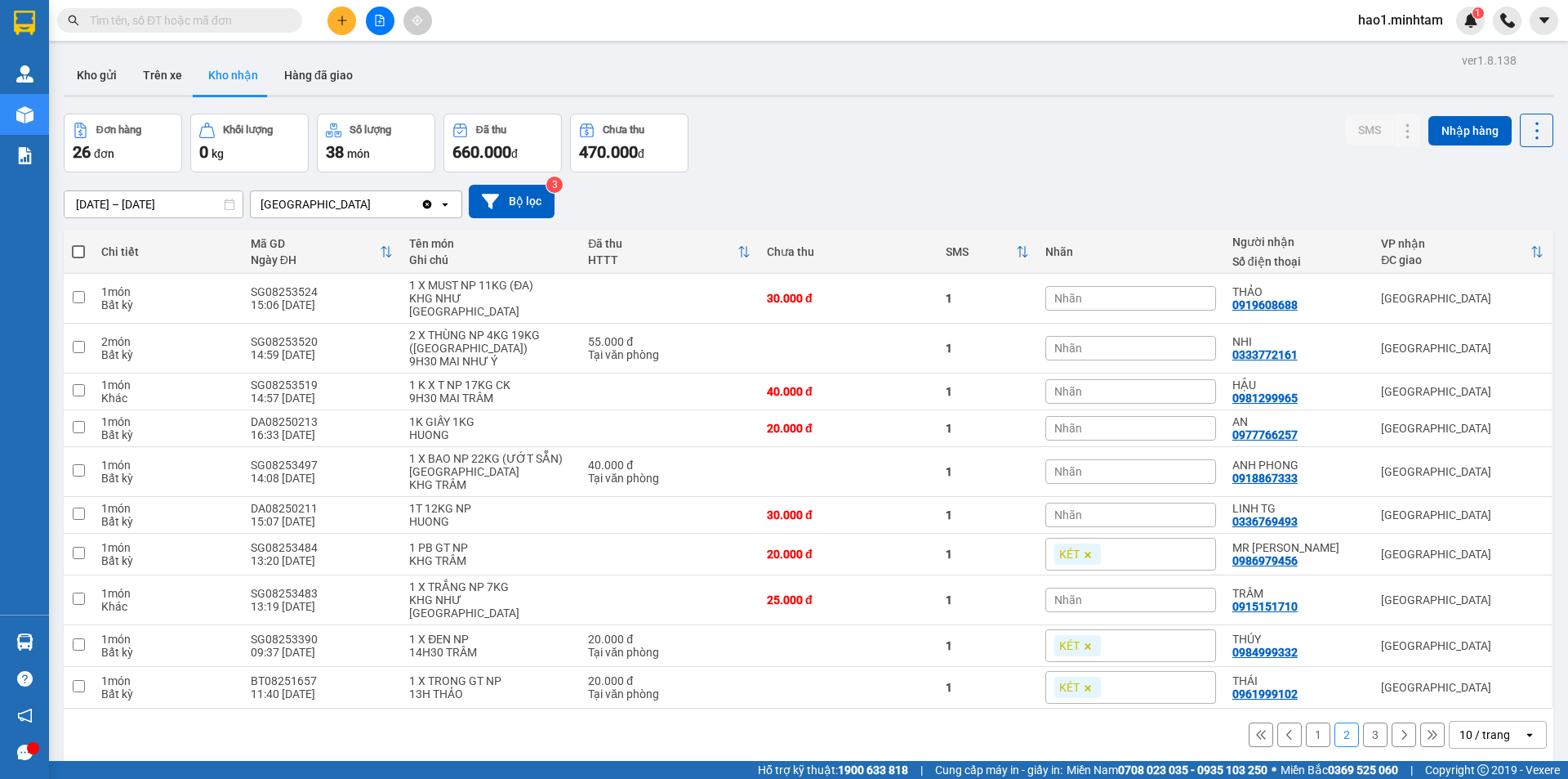
click at [226, 26] on input "text" at bounding box center [186, 20] width 193 height 18
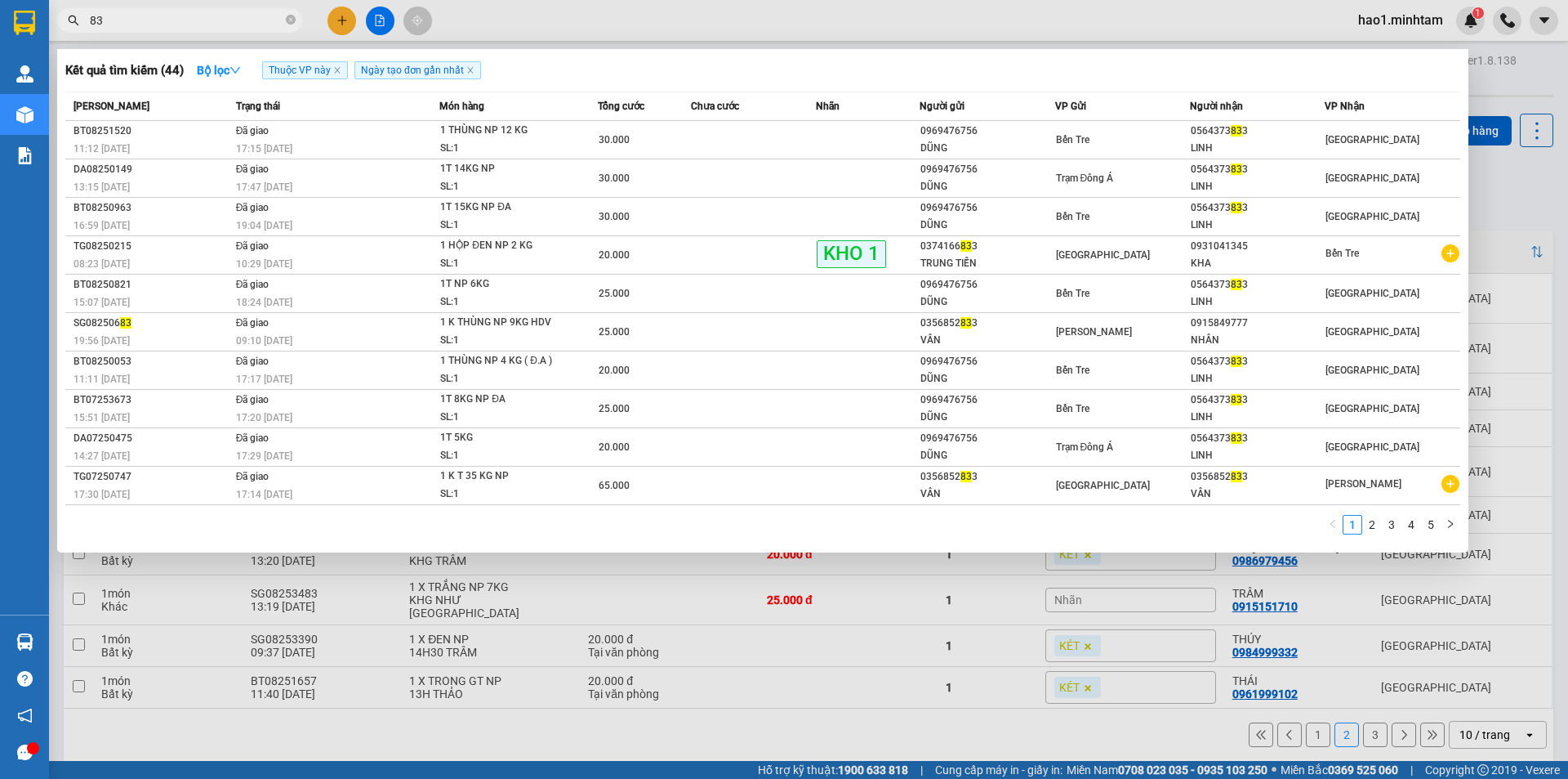
type input "8"
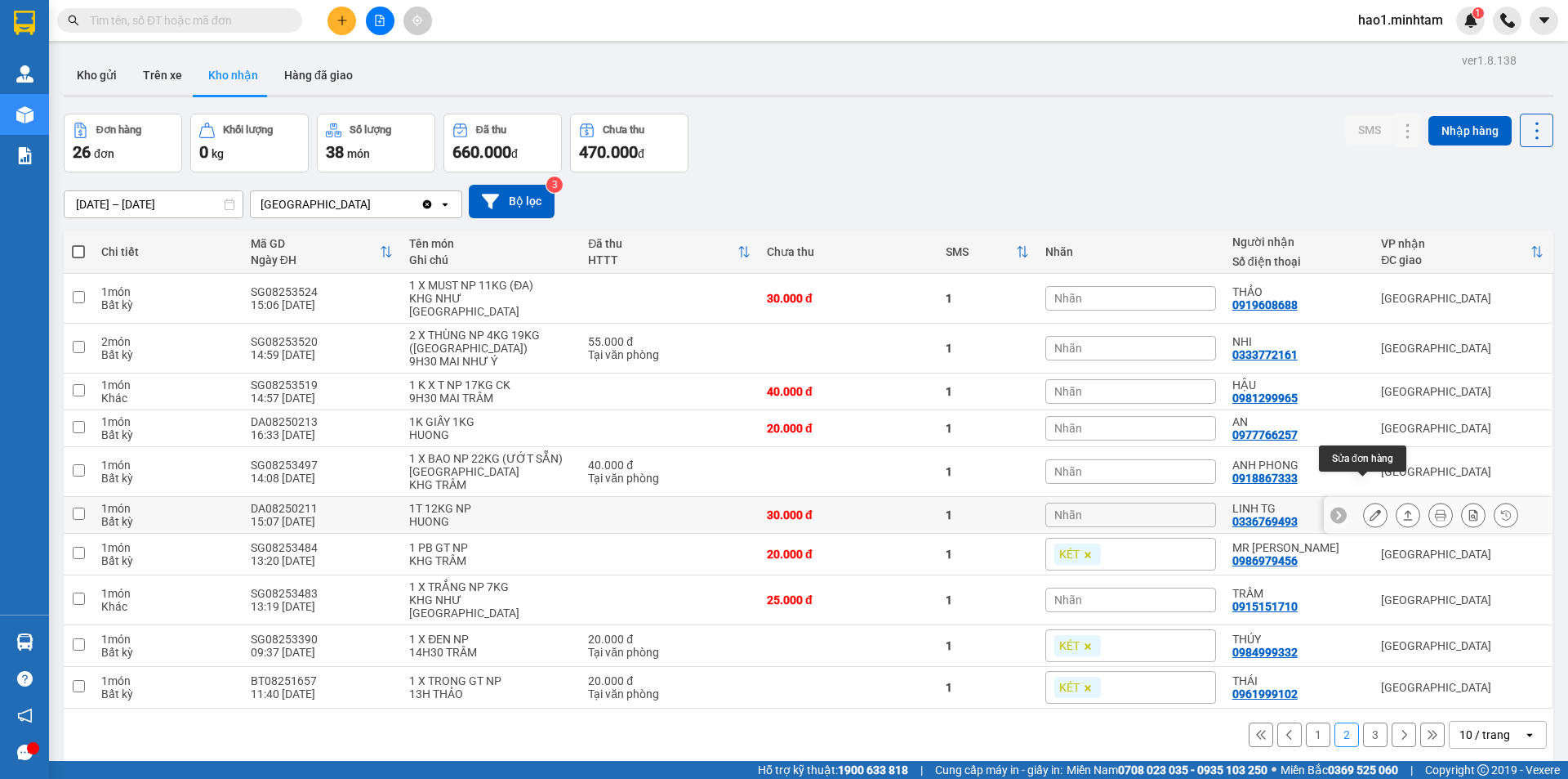
click at [1369, 509] on icon at bounding box center [1375, 515] width 12 height 12
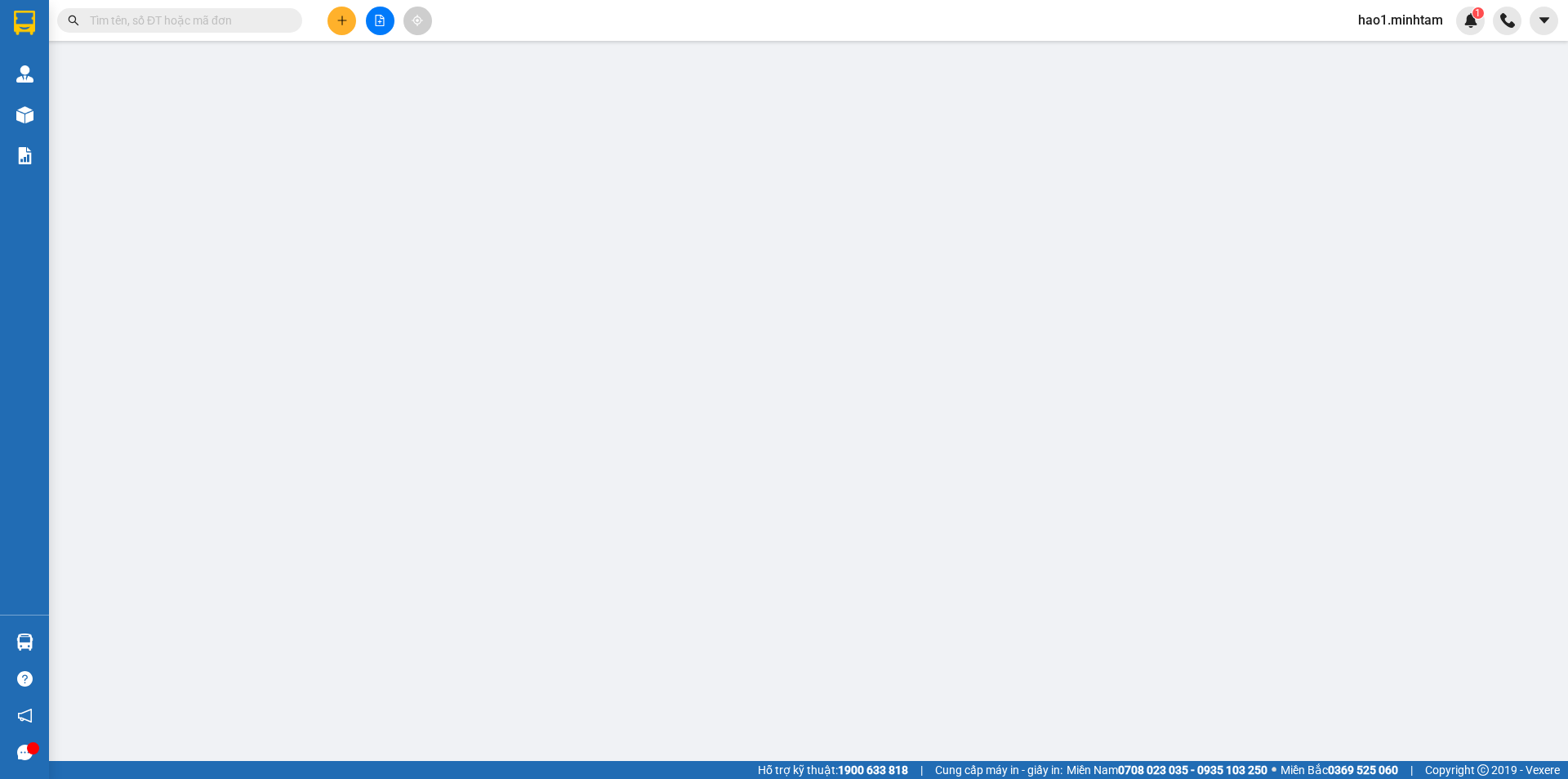
type input "0969476756"
type input "DŨNG"
type input "0336769493"
type input "LINH TG"
type input "30.000"
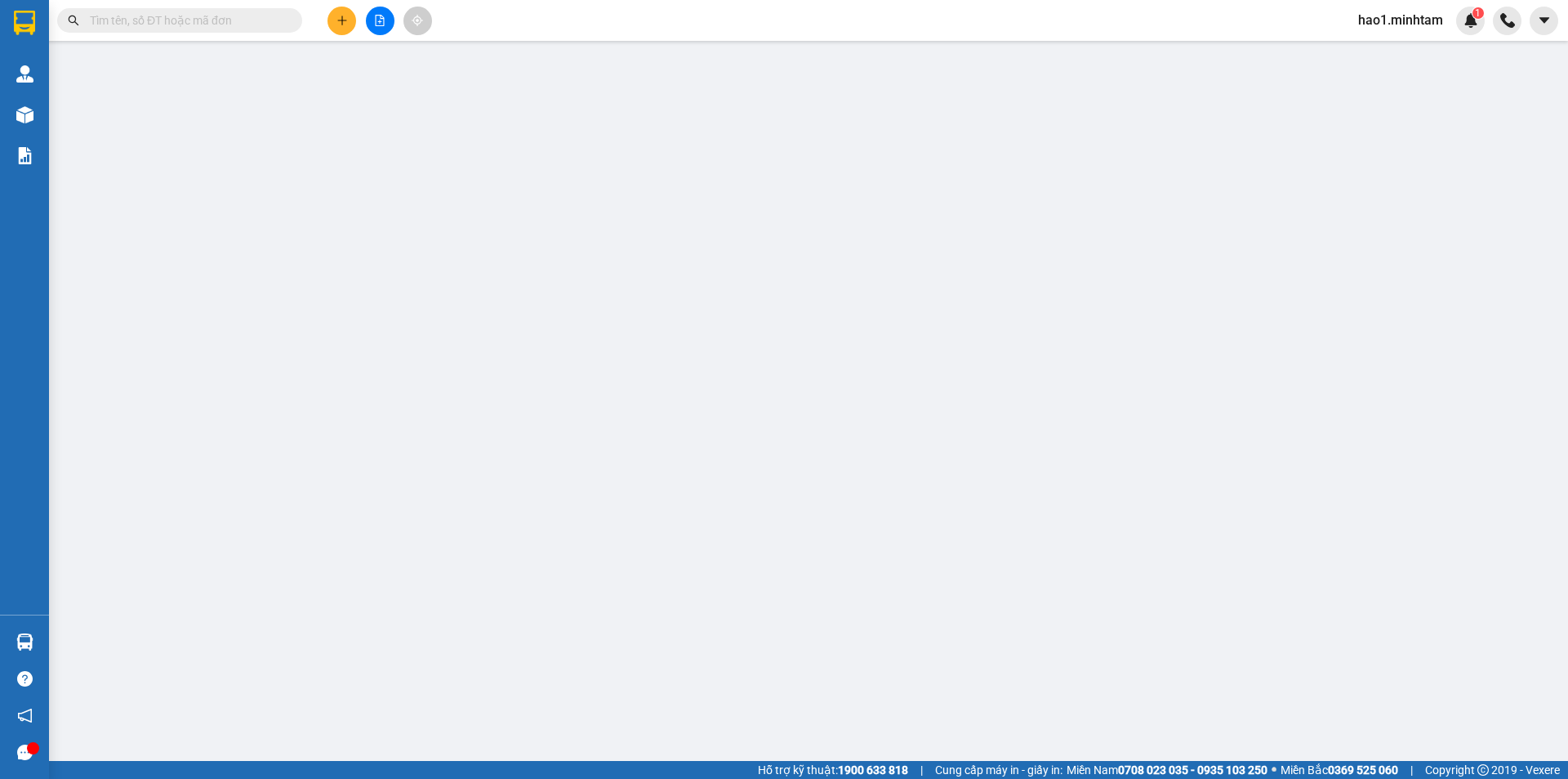
type input "30.000"
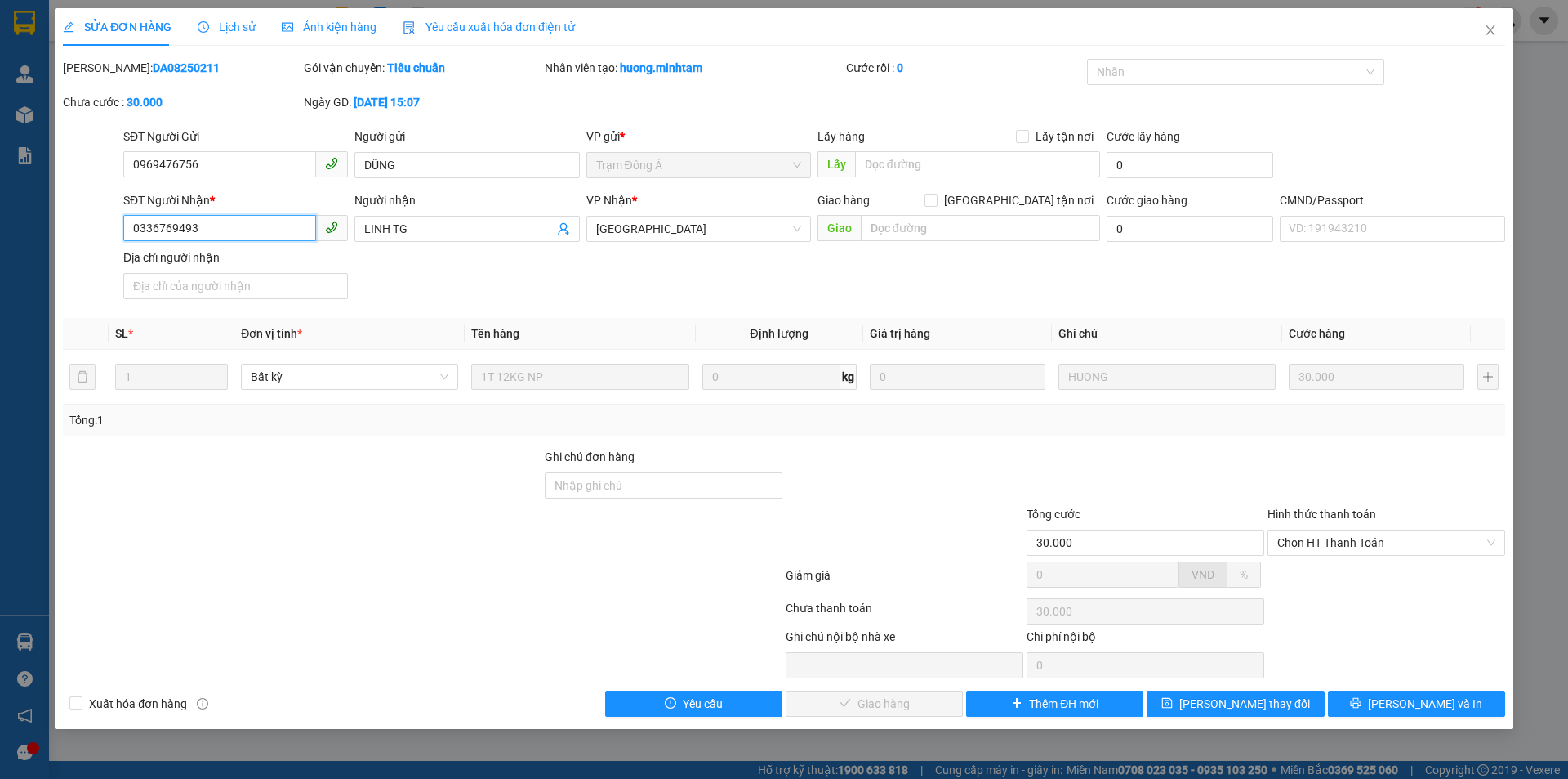
drag, startPoint x: 197, startPoint y: 229, endPoint x: 127, endPoint y: 223, distance: 70.3
click at [127, 223] on input "0336769493" at bounding box center [219, 227] width 193 height 26
click at [1492, 32] on icon "close" at bounding box center [1489, 29] width 13 height 13
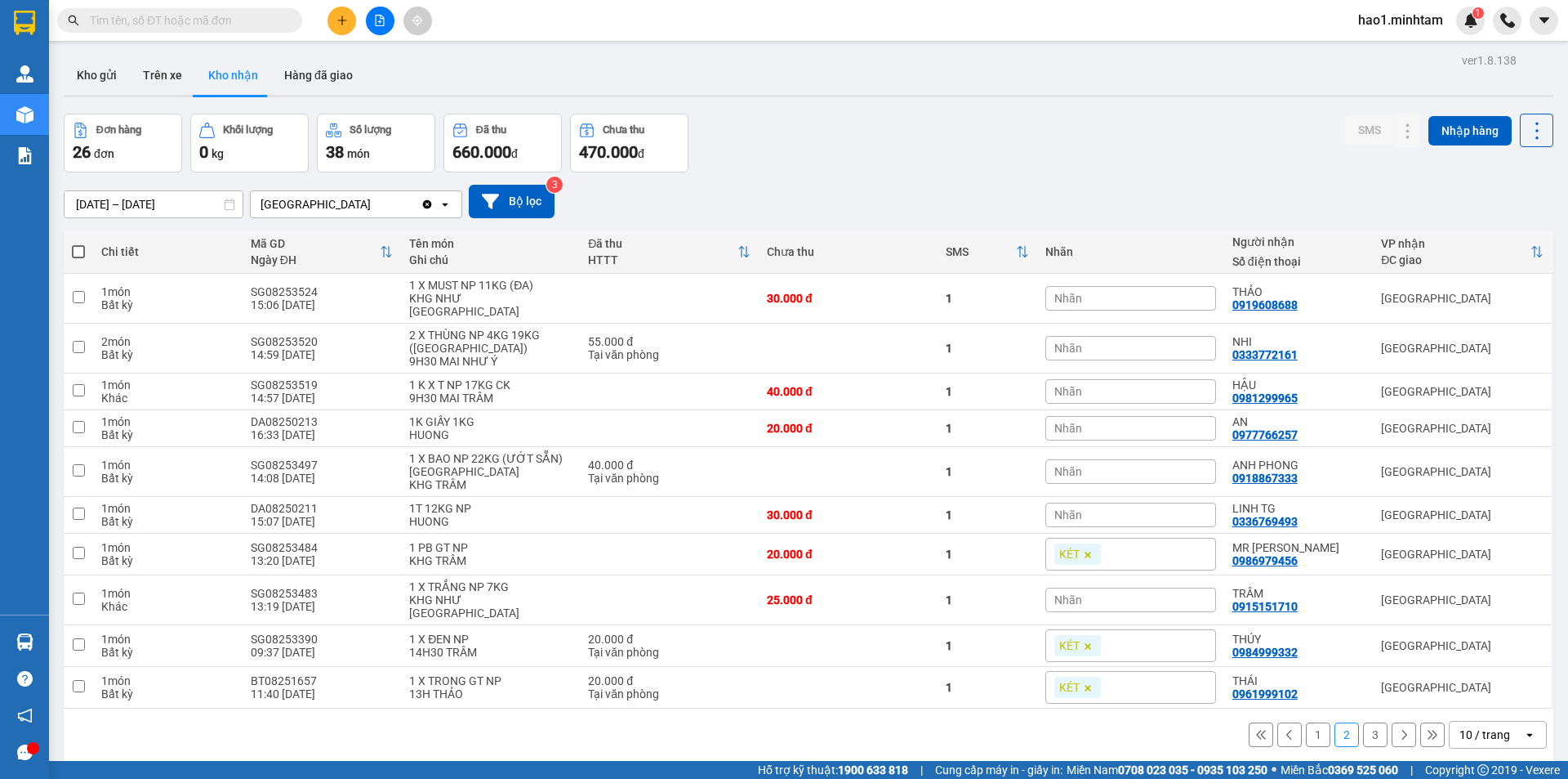
paste input "0336769493"
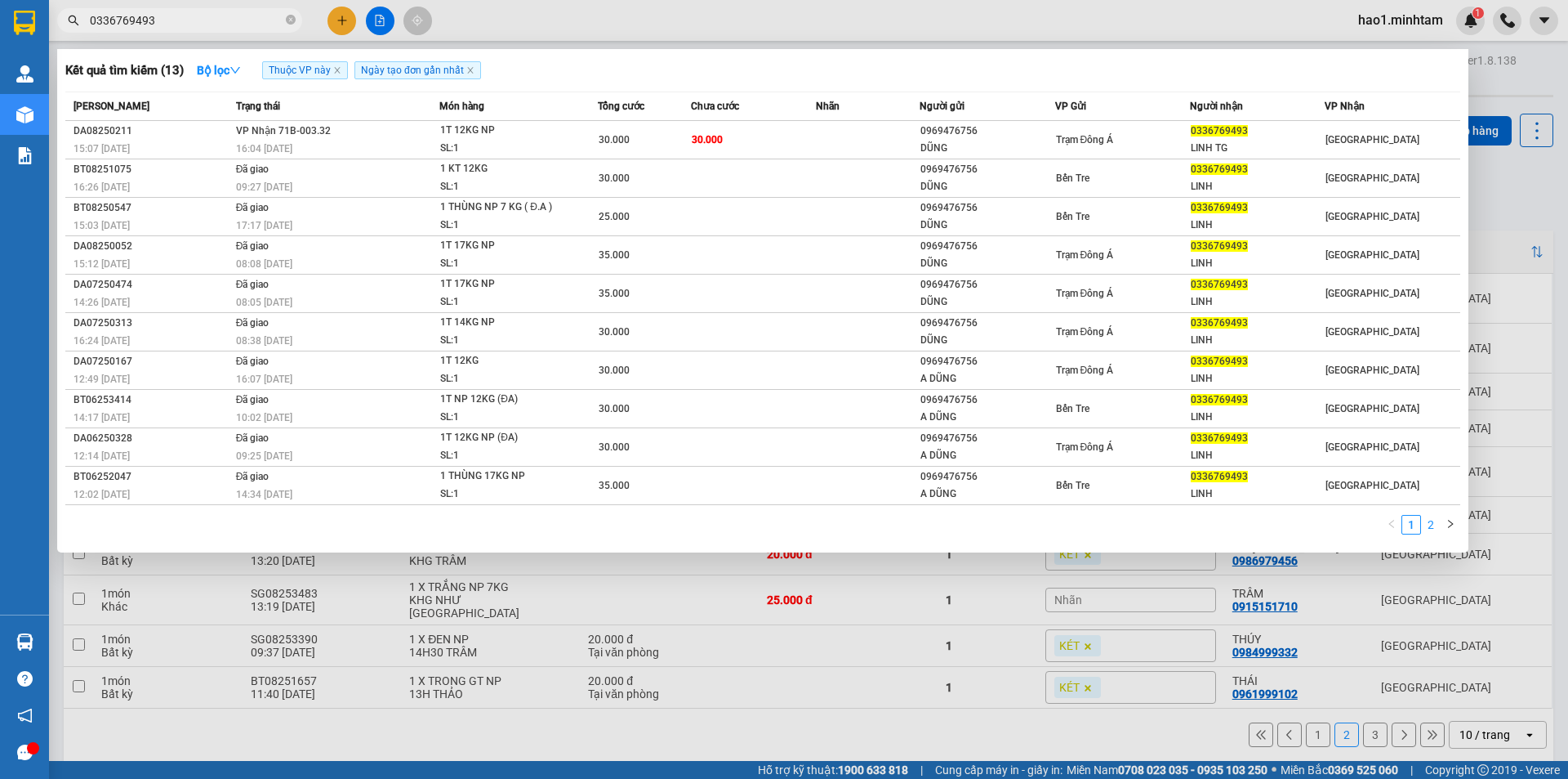
type input "0336769493"
click at [1436, 526] on link "2" at bounding box center [1430, 524] width 18 height 18
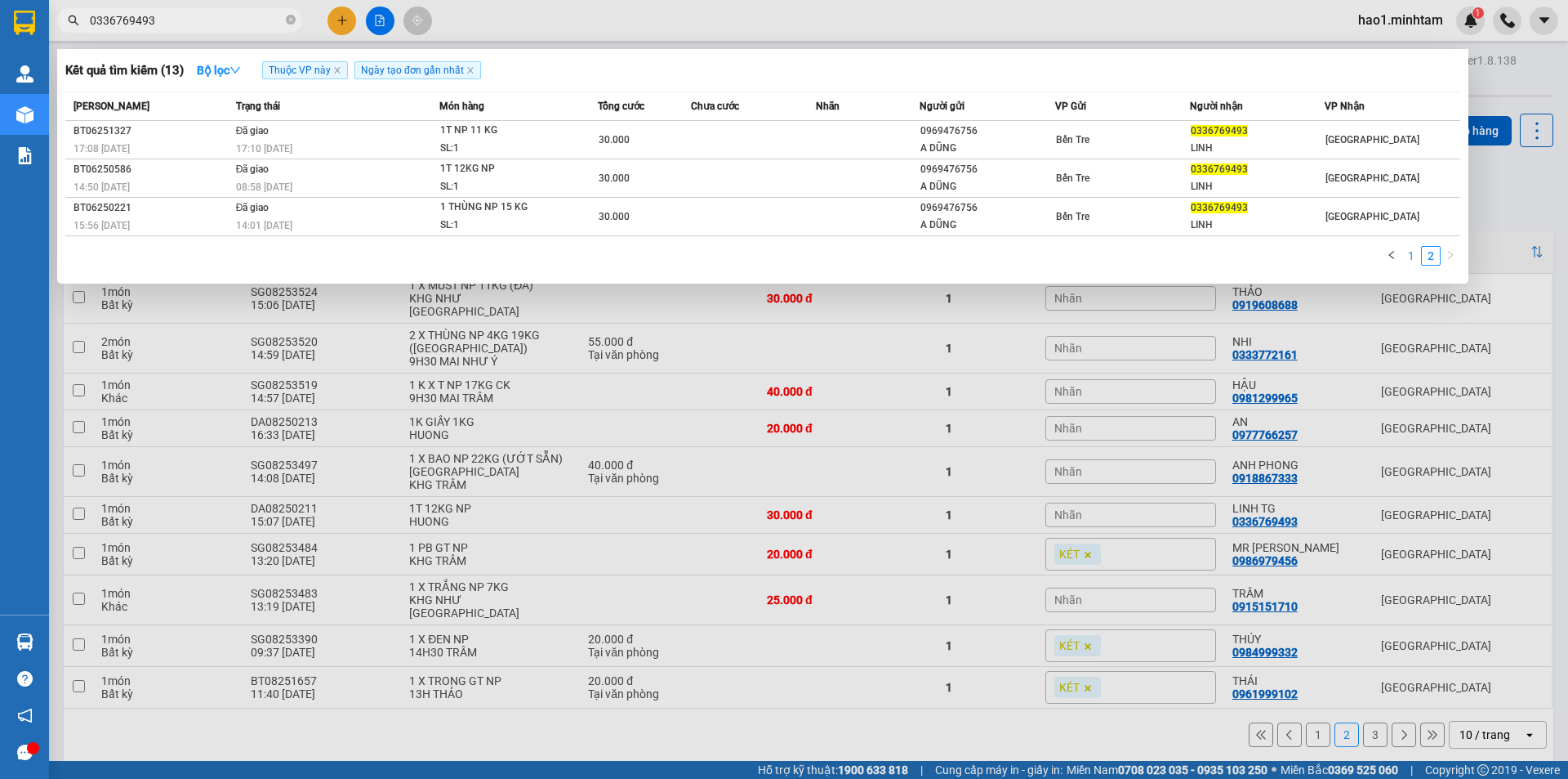
click at [1408, 256] on link "1" at bounding box center [1411, 255] width 18 height 18
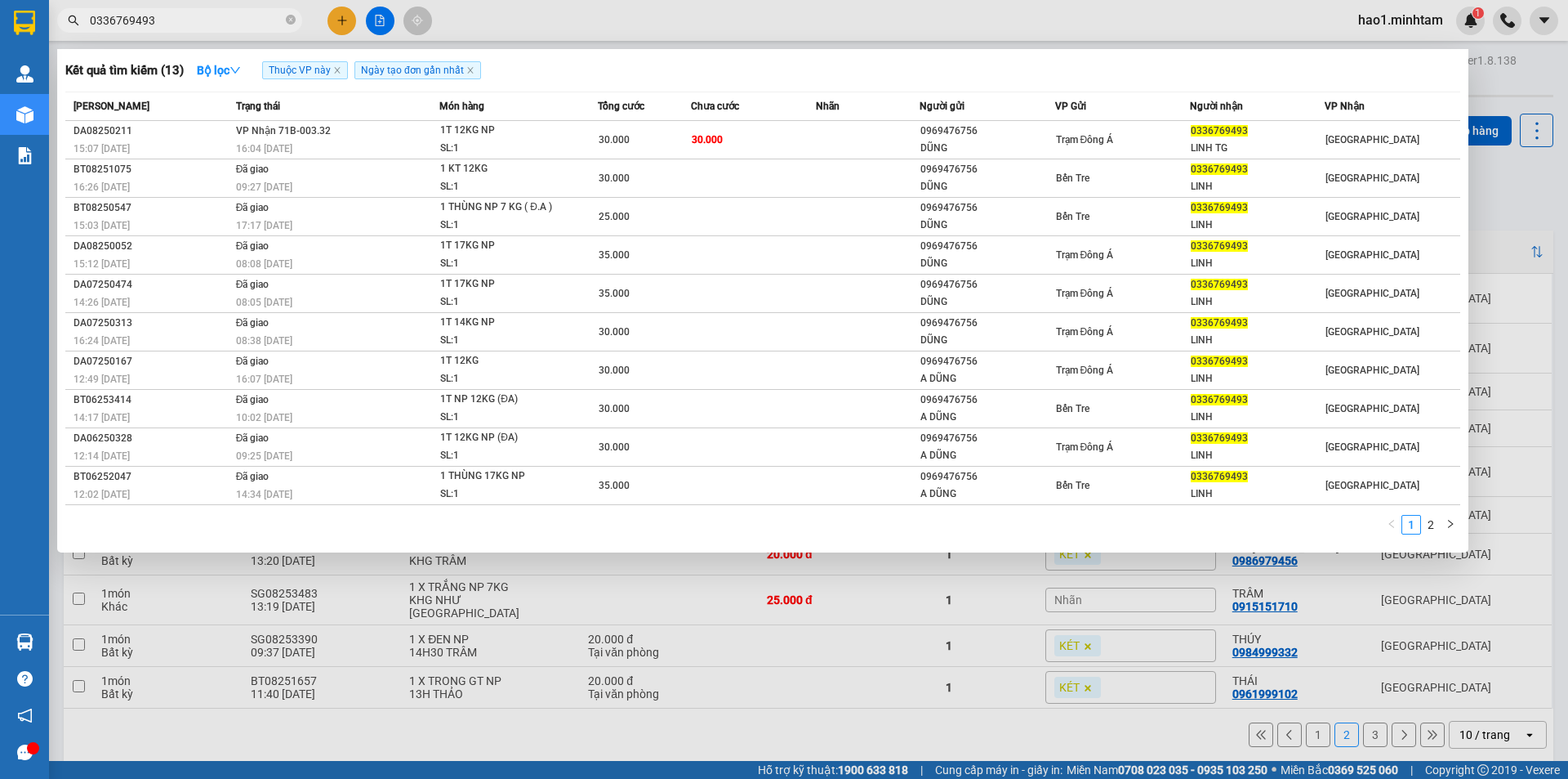
click at [1513, 199] on div at bounding box center [784, 389] width 1568 height 779
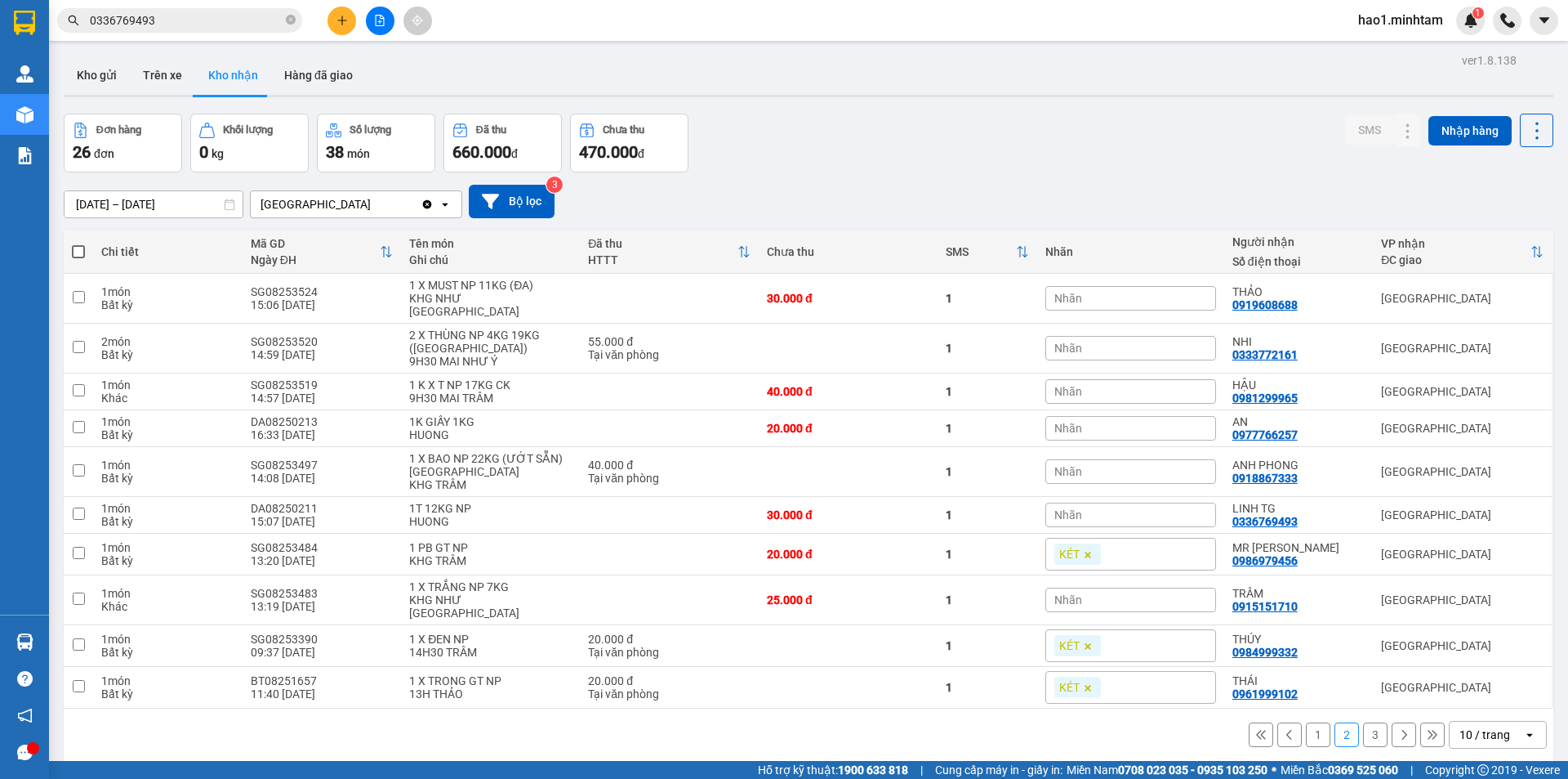
click at [1368, 722] on button "3" at bounding box center [1375, 733] width 24 height 24
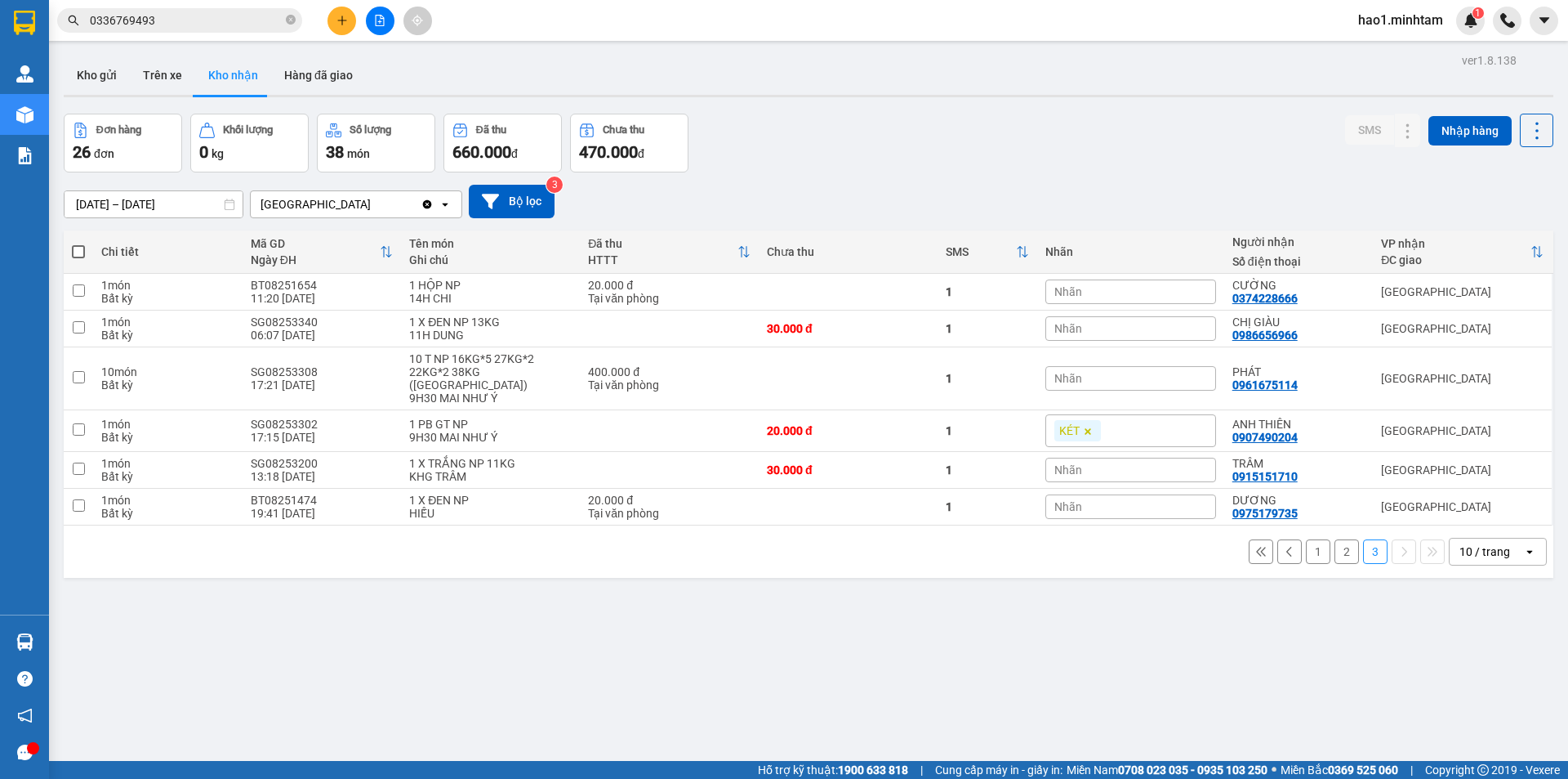
click at [1279, 624] on div "ver 1.8.138 Kho gửi Trên xe Kho nhận Hàng đã giao Đơn hàng 26 đơn Khối lượng 0 …" at bounding box center [809, 438] width 1503 height 779
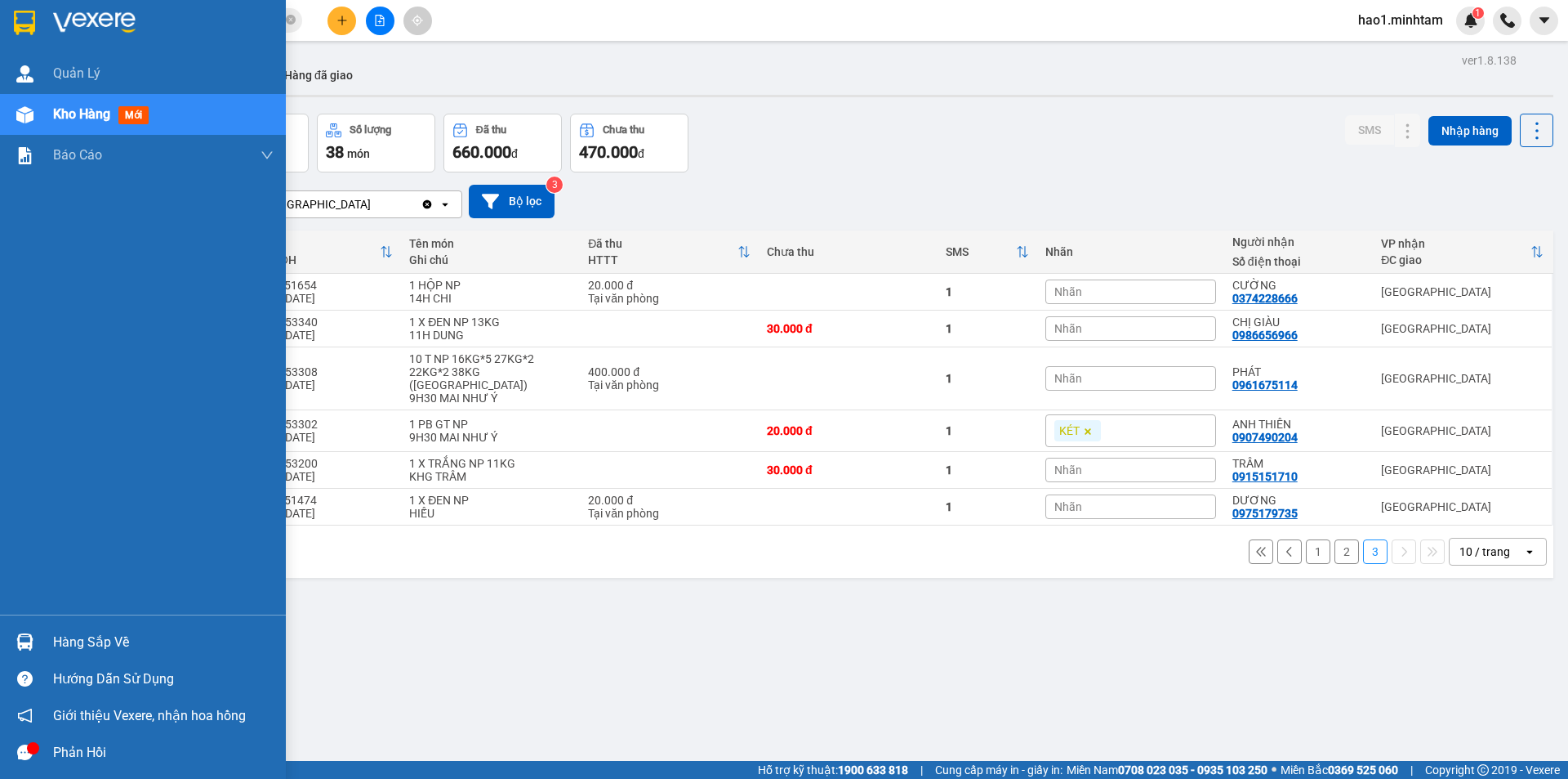
click at [49, 633] on div "Hàng sắp về" at bounding box center [143, 642] width 286 height 37
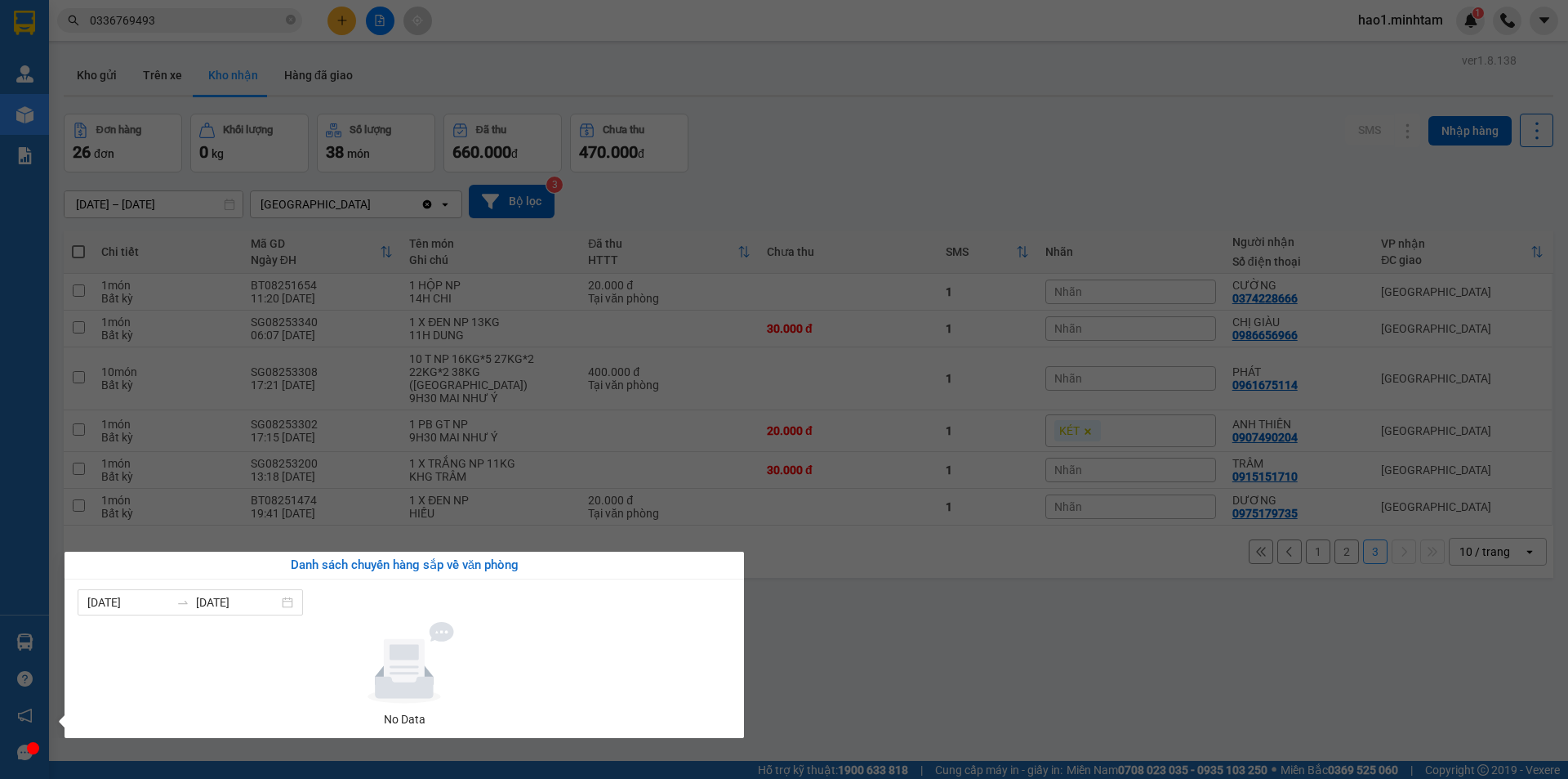
click at [958, 691] on section "Kết quả tìm kiếm ( 13 ) Bộ lọc Thuộc VP này Ngày tạo đơn gần nhất Mã ĐH Trạng t…" at bounding box center [784, 389] width 1568 height 779
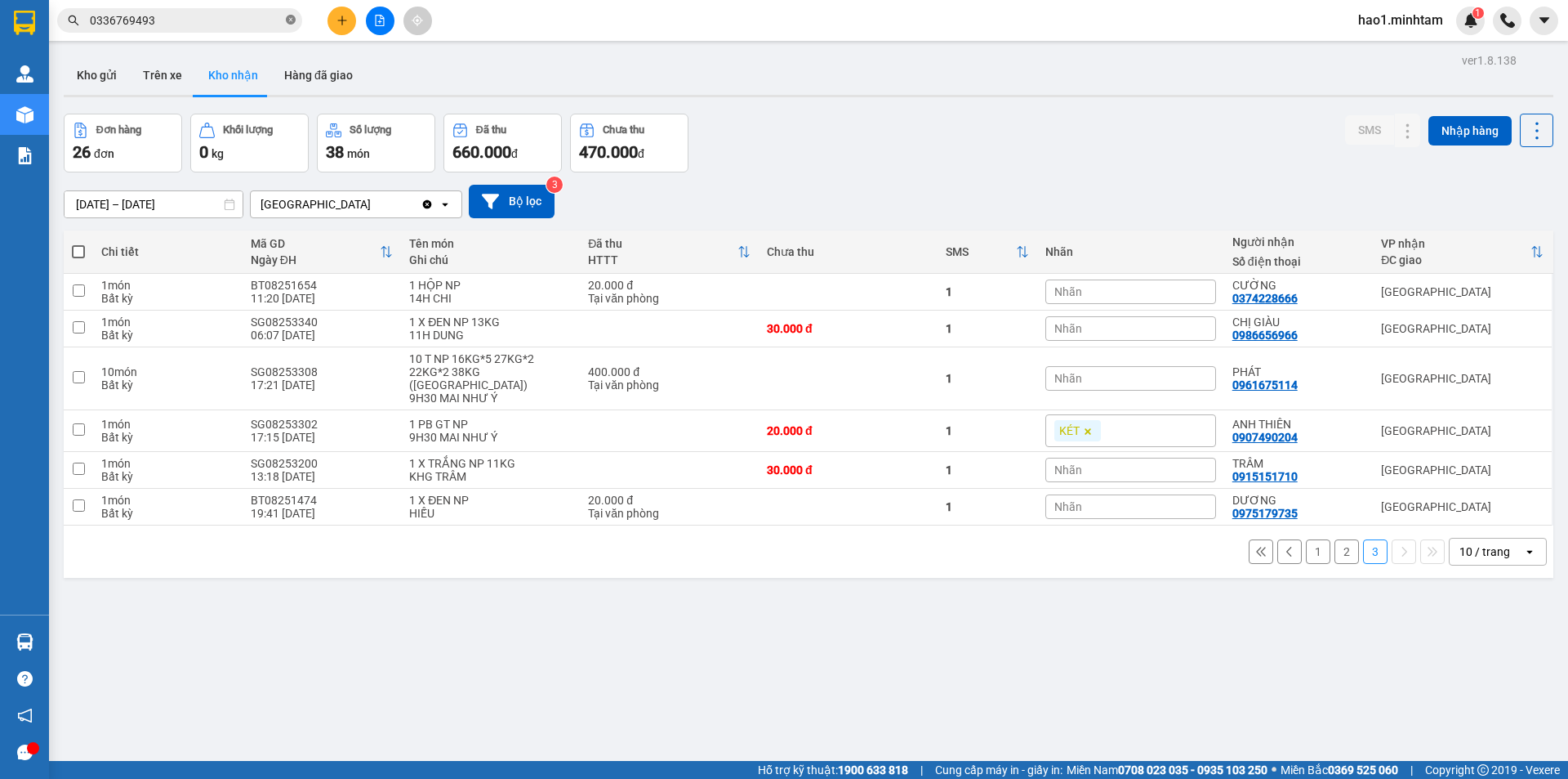
click at [286, 18] on icon "close-circle" at bounding box center [291, 19] width 10 height 10
click at [286, 18] on span at bounding box center [291, 20] width 10 height 18
click at [226, 16] on input "text" at bounding box center [186, 20] width 193 height 18
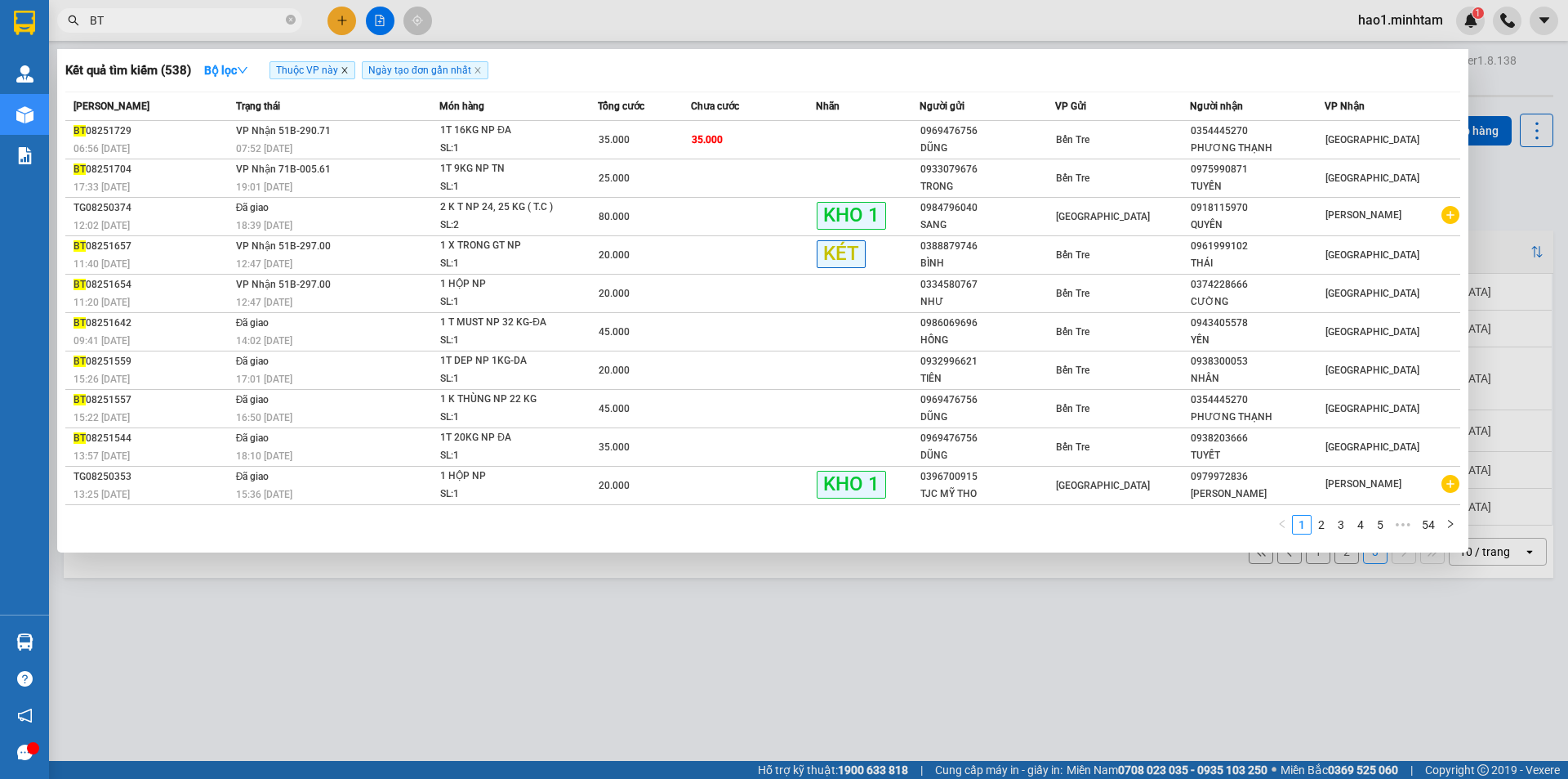
type input "BT"
click at [342, 74] on icon "close" at bounding box center [344, 70] width 8 height 8
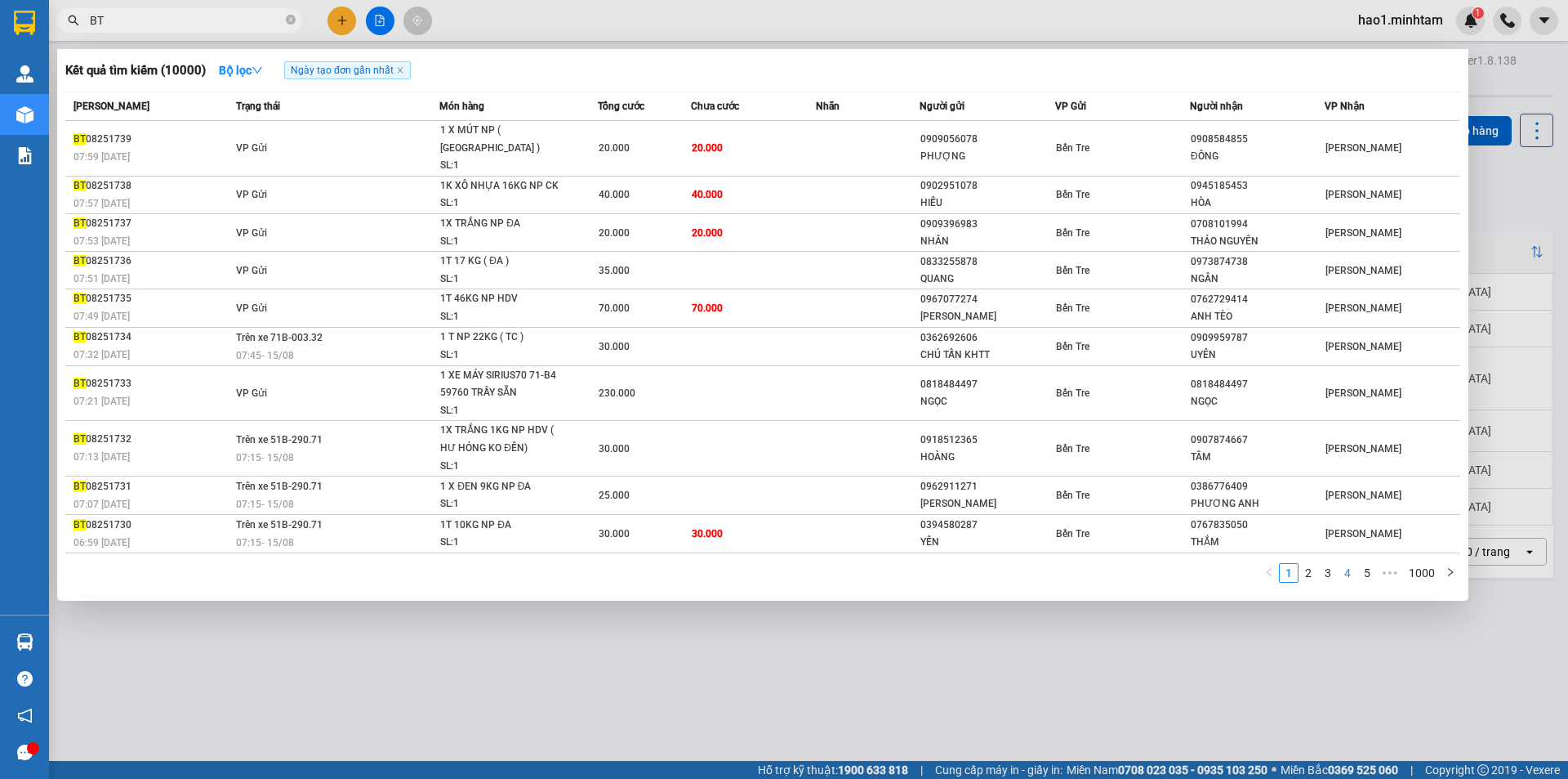
click at [1353, 564] on link "4" at bounding box center [1347, 572] width 18 height 18
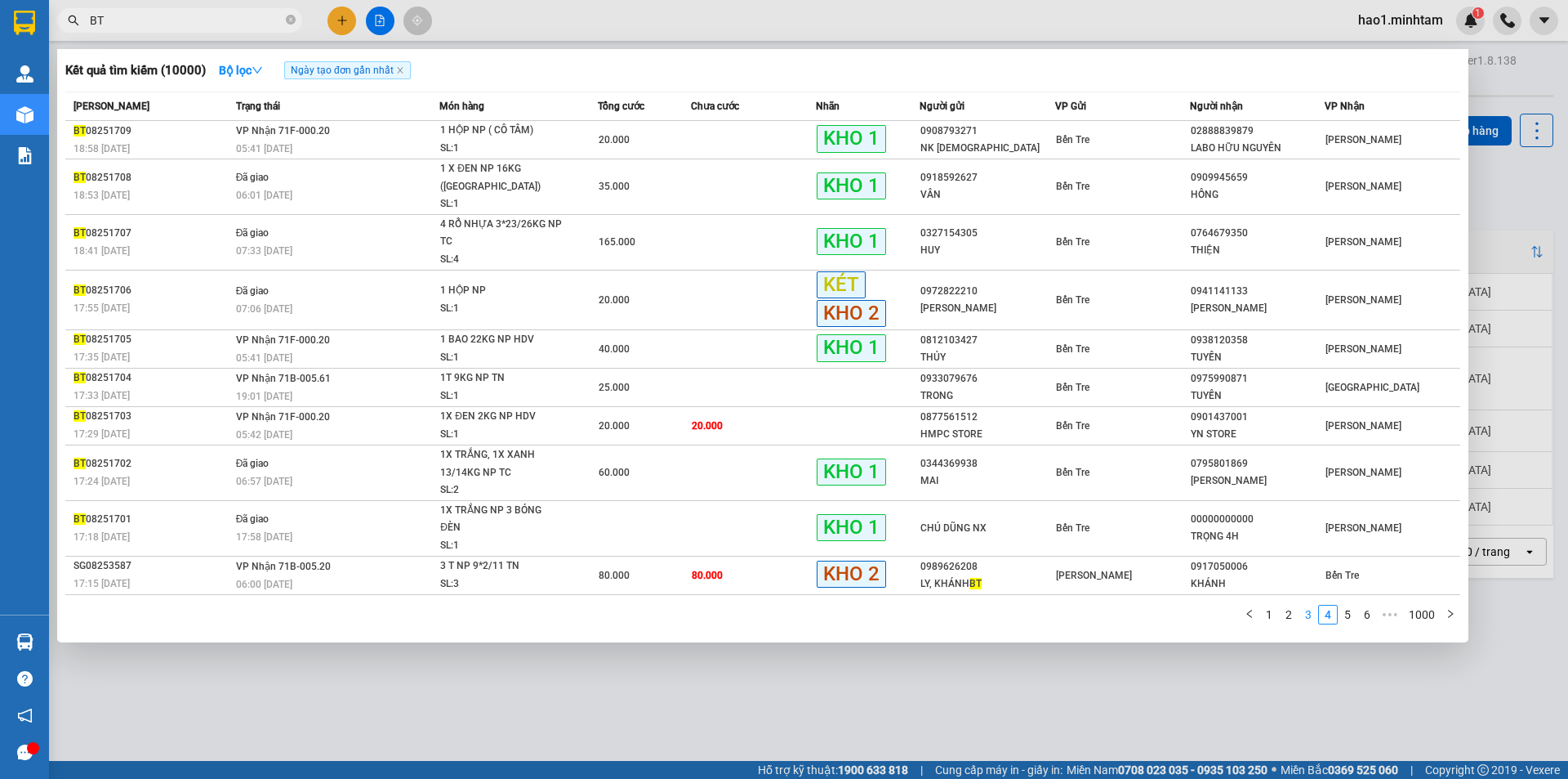
click at [1309, 605] on link "3" at bounding box center [1308, 614] width 18 height 18
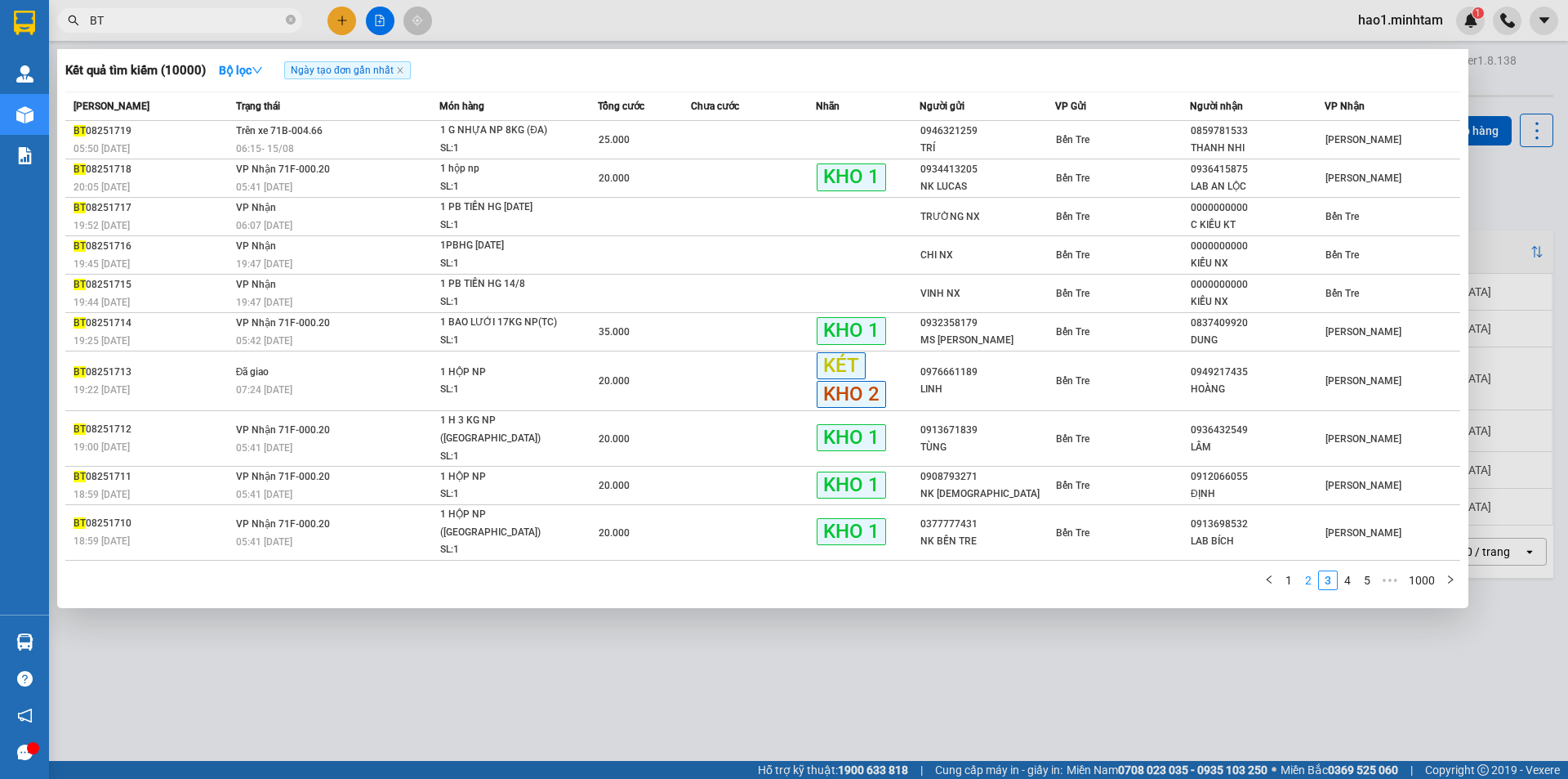
click at [1314, 571] on link "2" at bounding box center [1308, 580] width 18 height 18
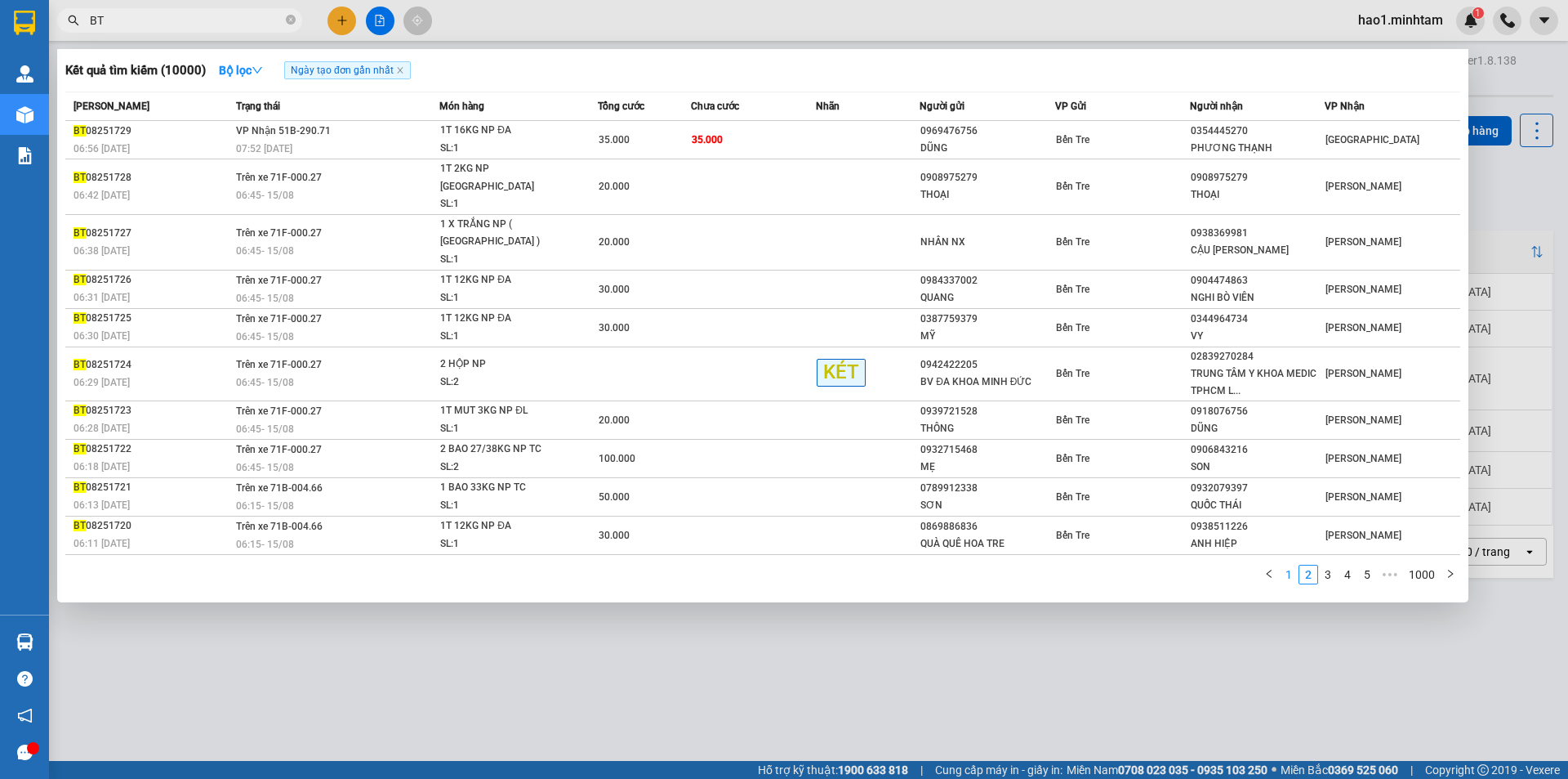
click at [1291, 566] on link "1" at bounding box center [1289, 574] width 18 height 18
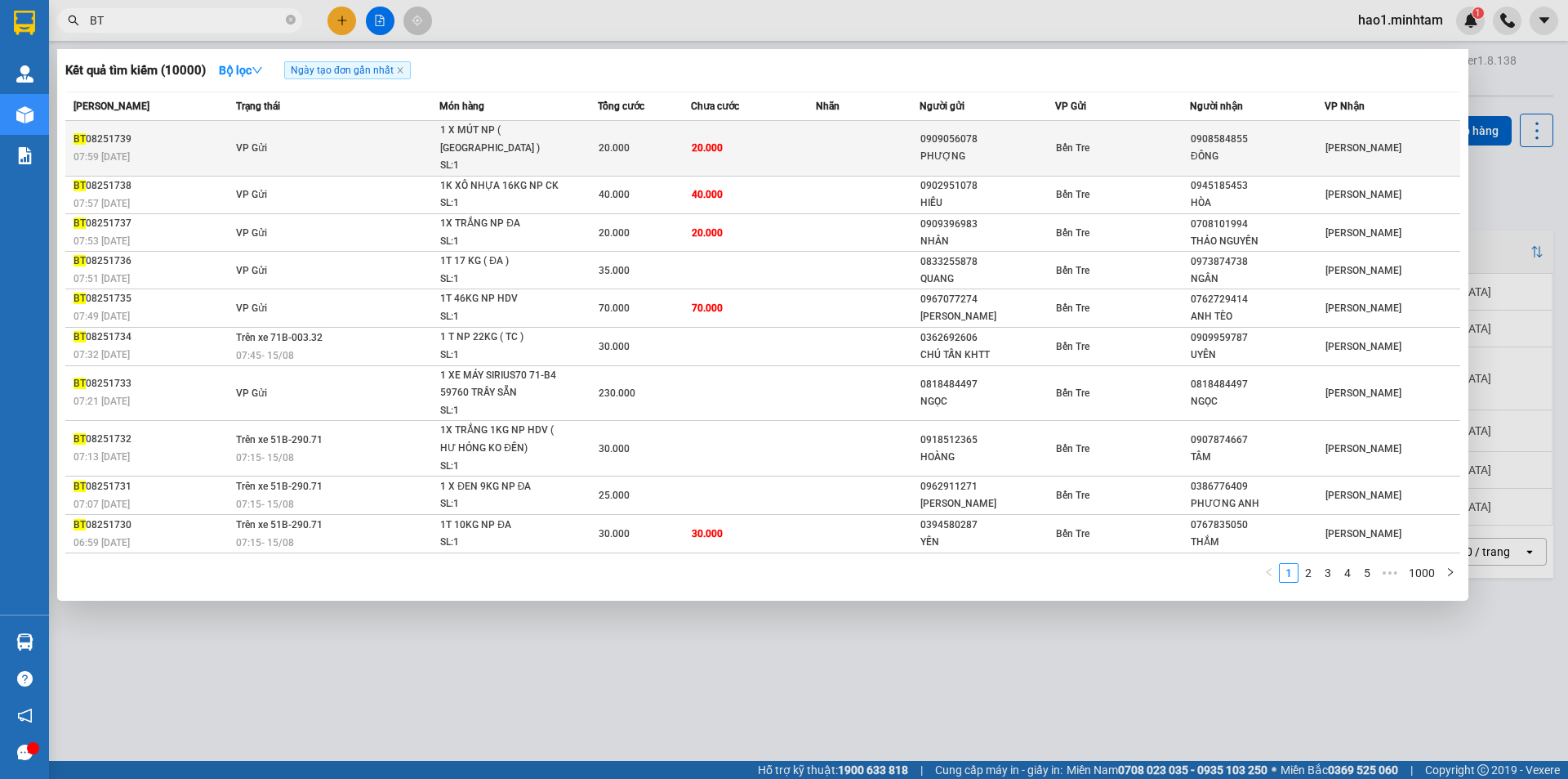
click at [353, 144] on td "VP Gửi" at bounding box center [336, 148] width 208 height 55
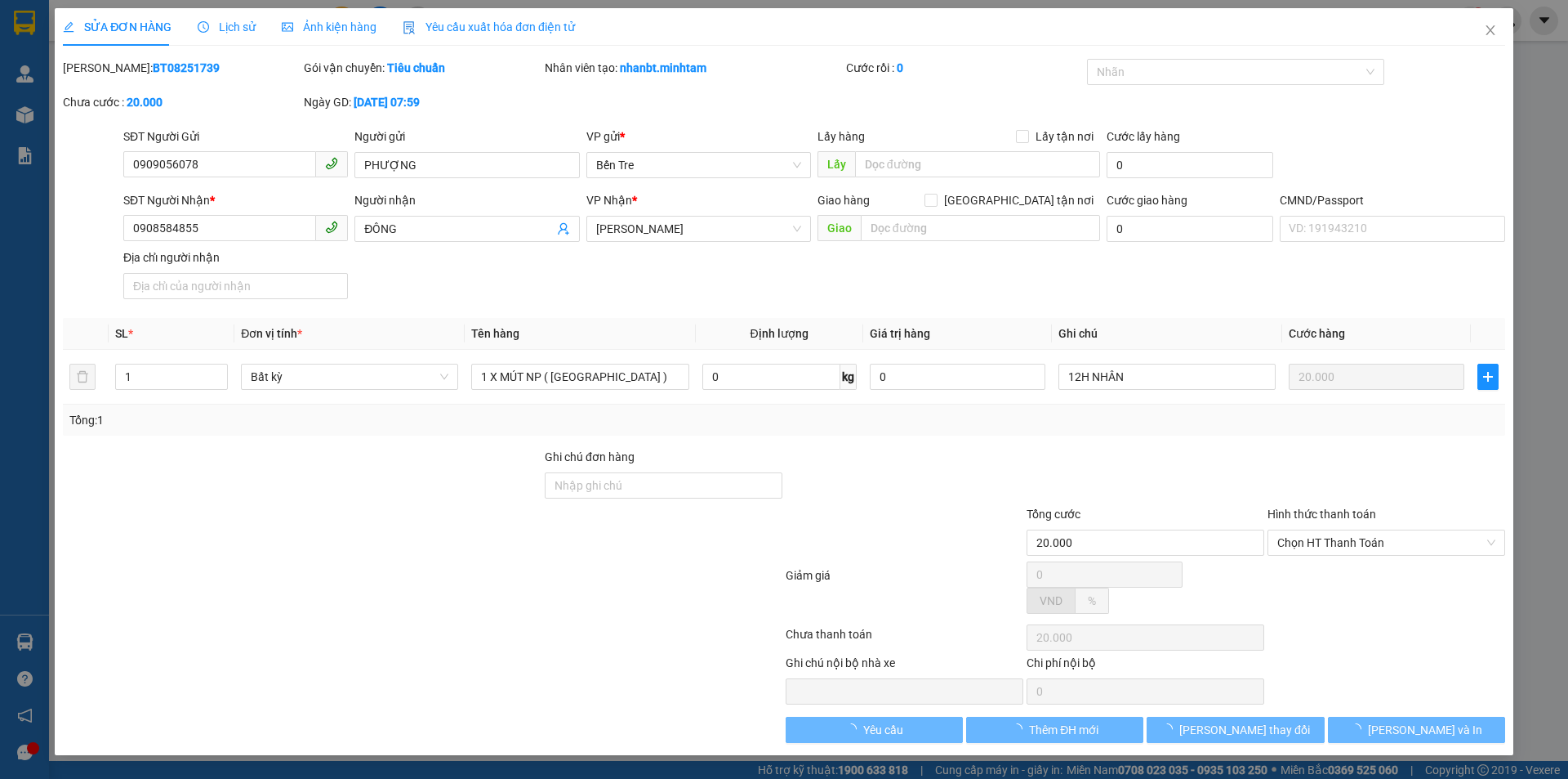
type input "0909056078"
type input "PHƯỢNG"
type input "0908584855"
type input "ĐÔNG"
type input "20.000"
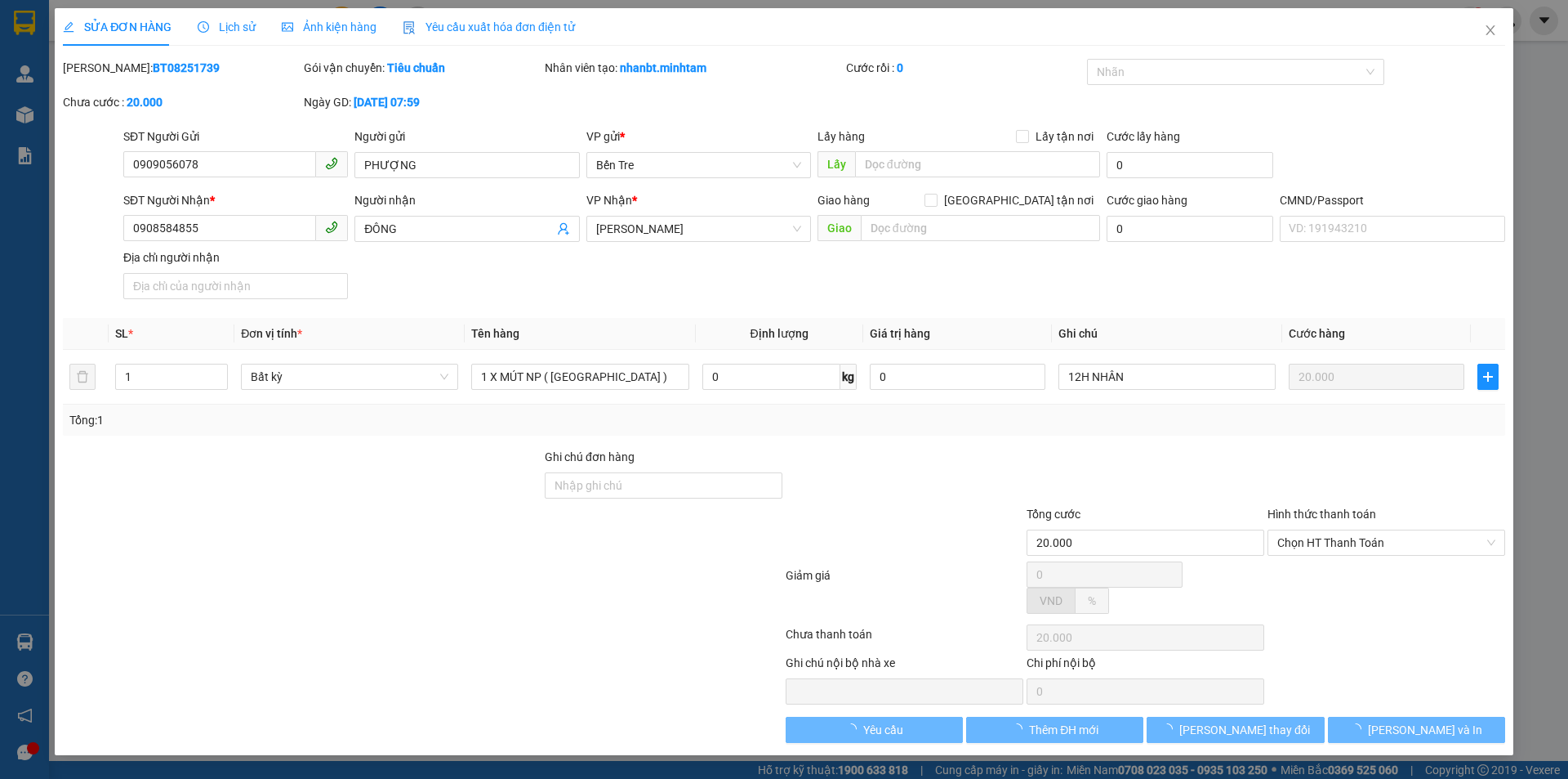
type input "20.000"
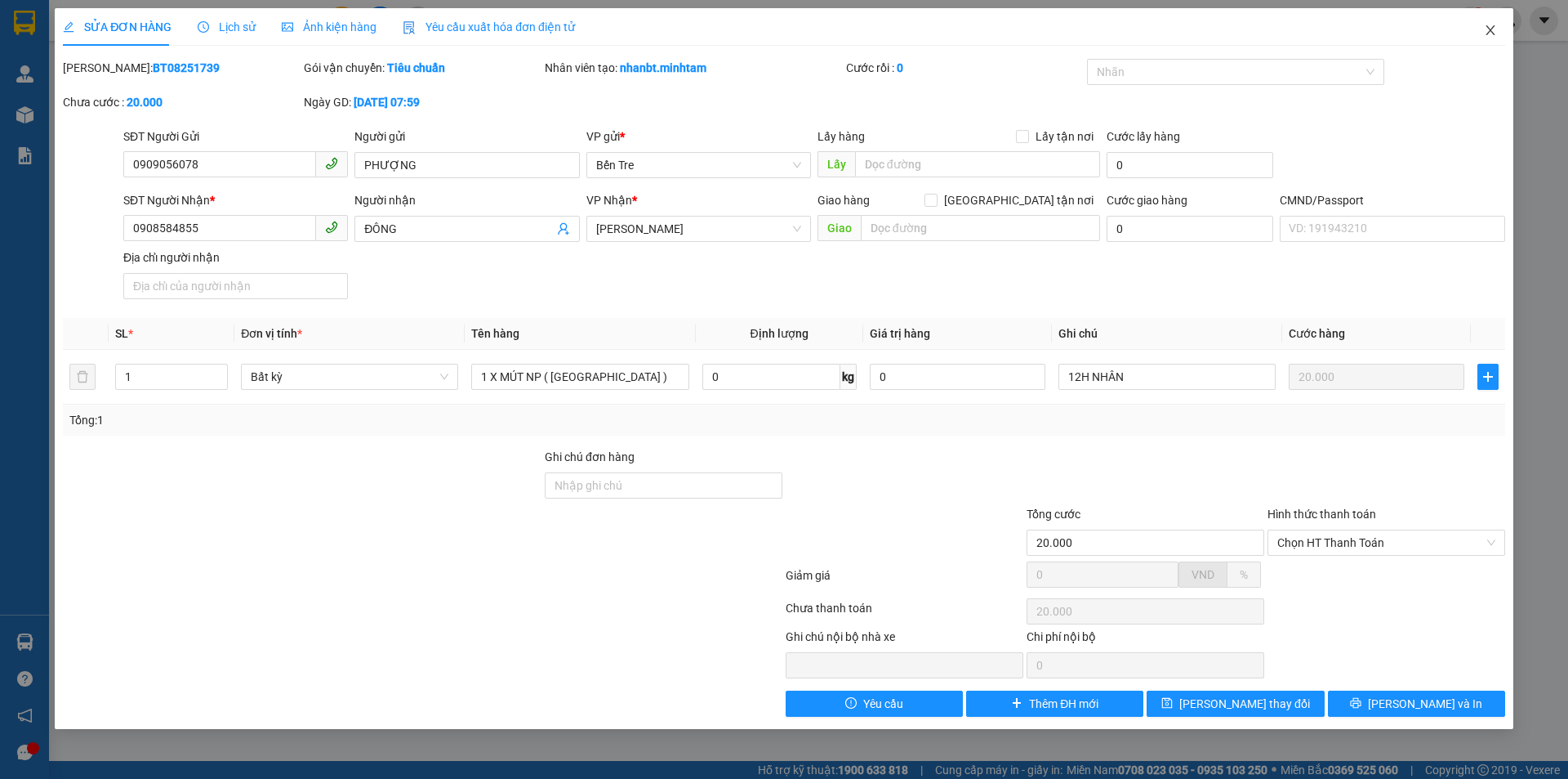
click at [1492, 32] on icon "close" at bounding box center [1489, 29] width 13 height 13
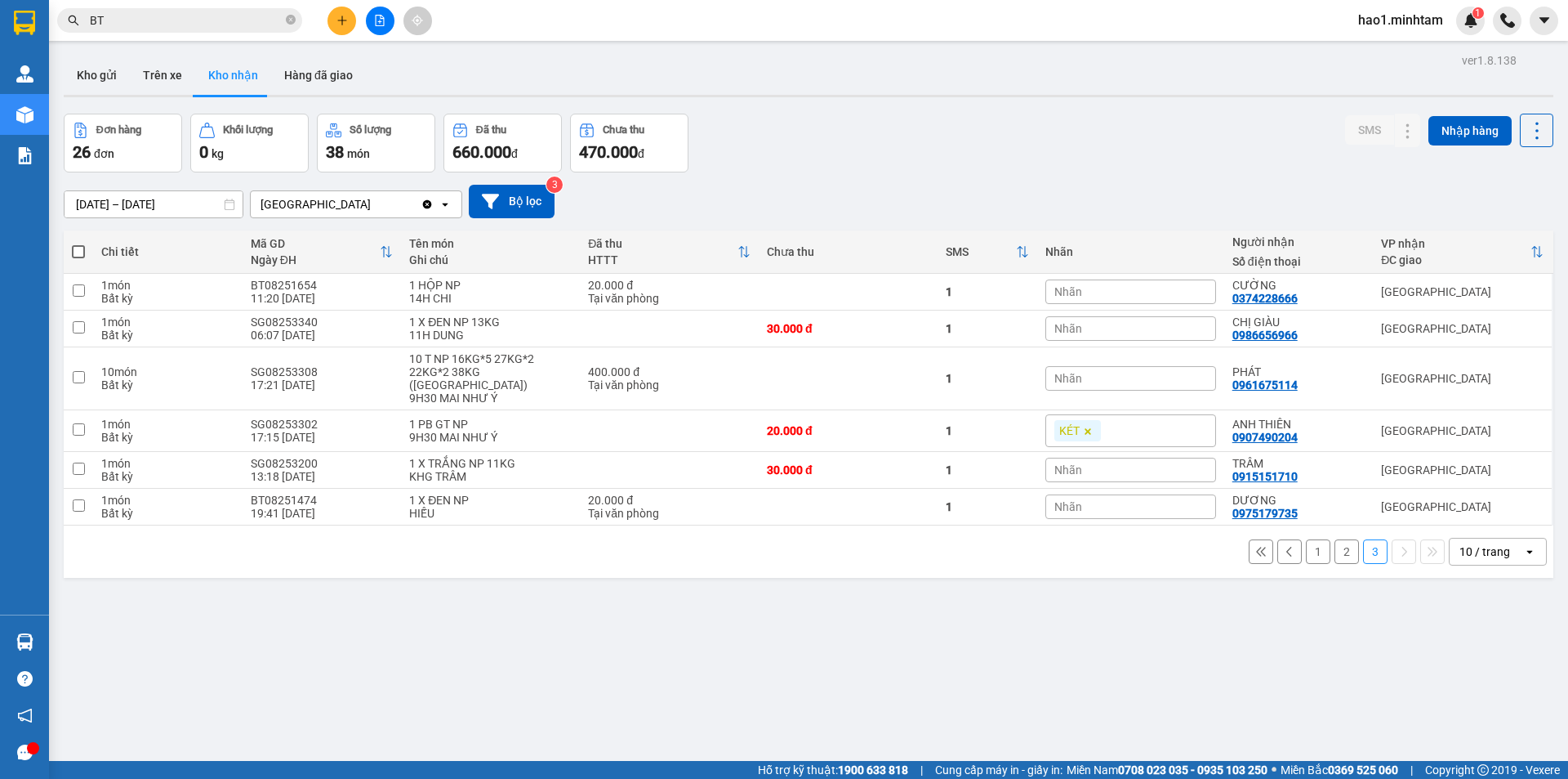
click at [198, 28] on input "BT" at bounding box center [186, 20] width 193 height 18
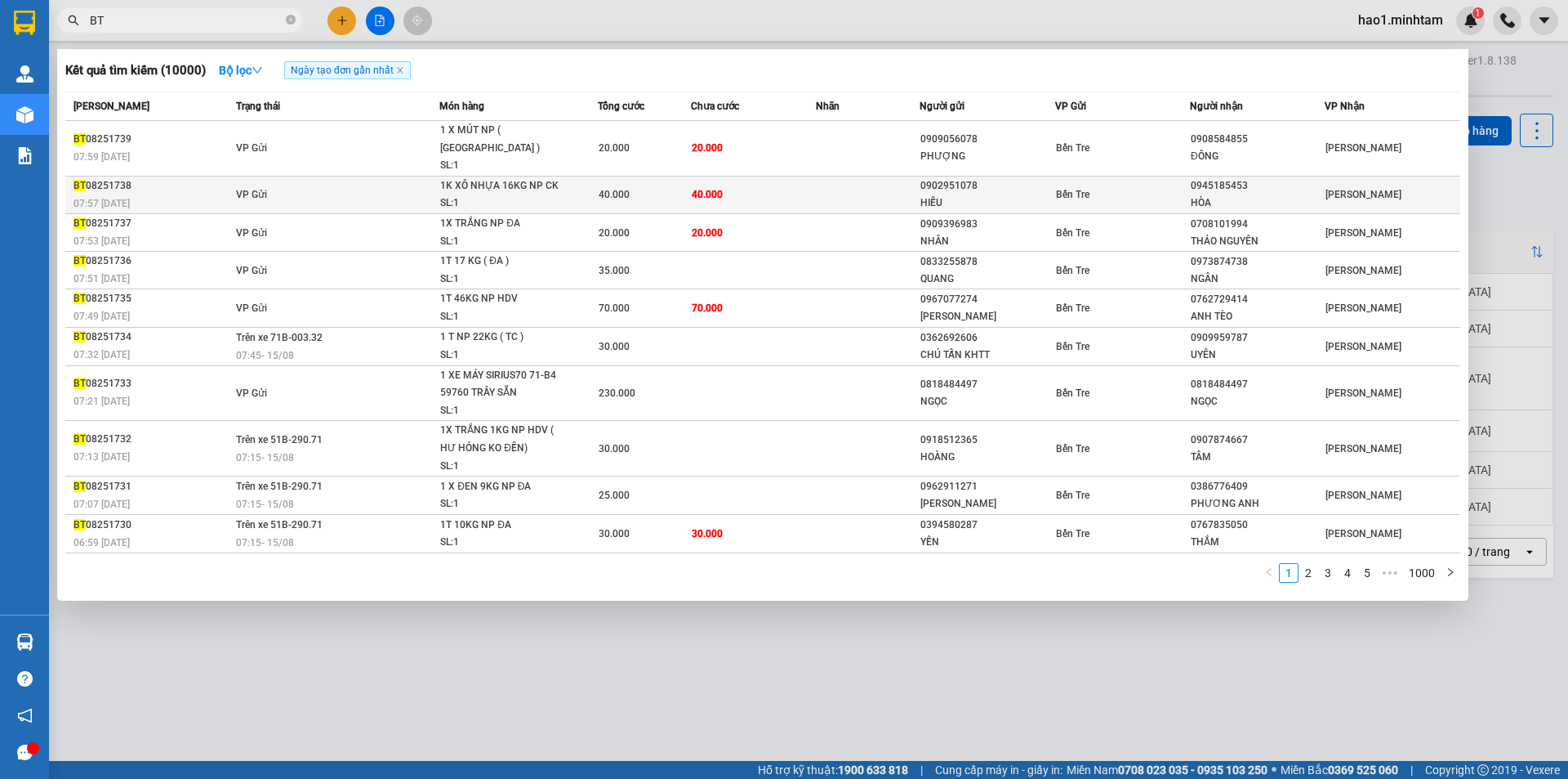
click at [290, 179] on td "VP Gửi" at bounding box center [336, 194] width 208 height 38
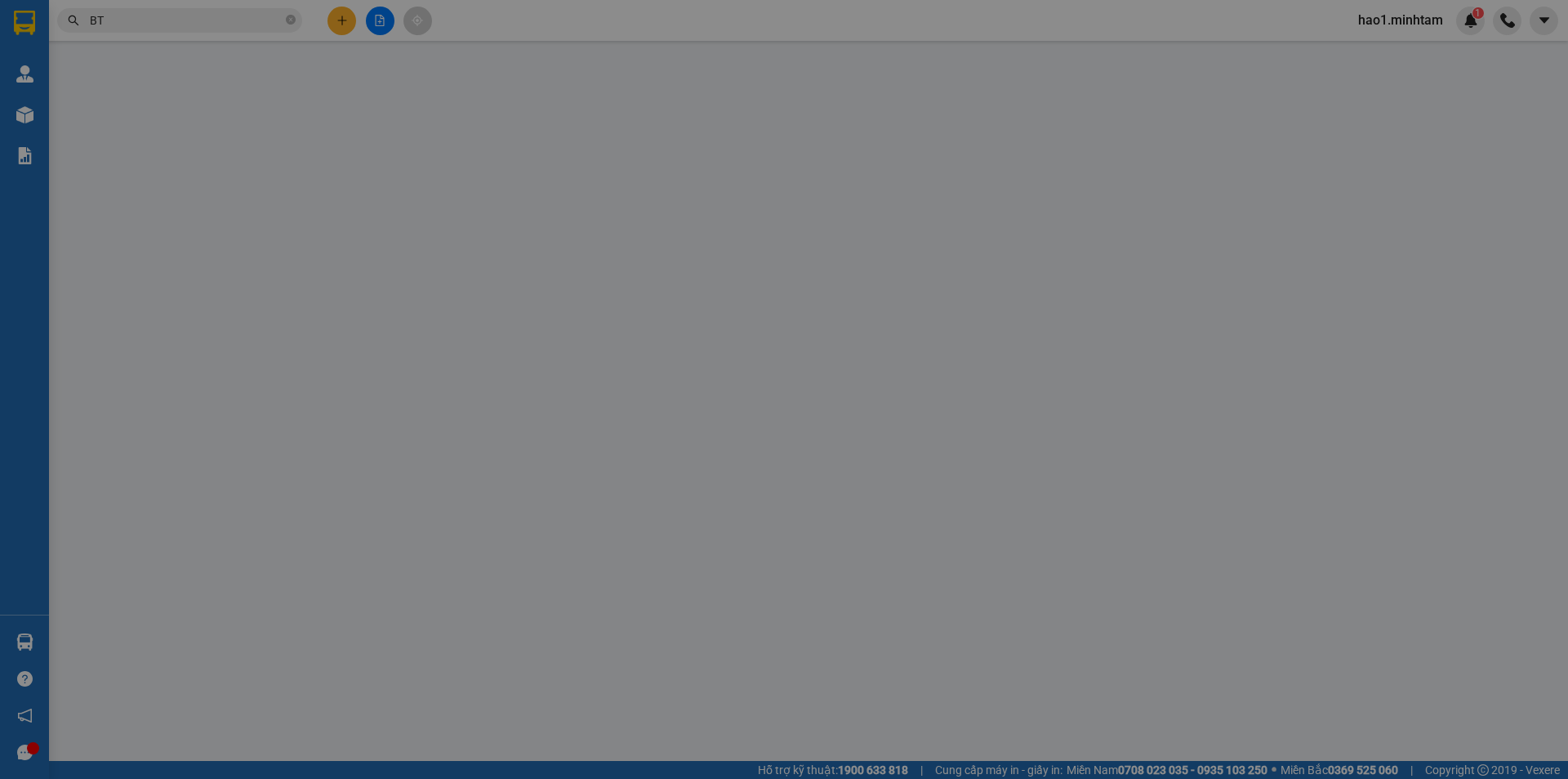
type input "0902951078"
type input "HIẾU"
type input "0945185453"
type input "HÒA"
type input "40.000"
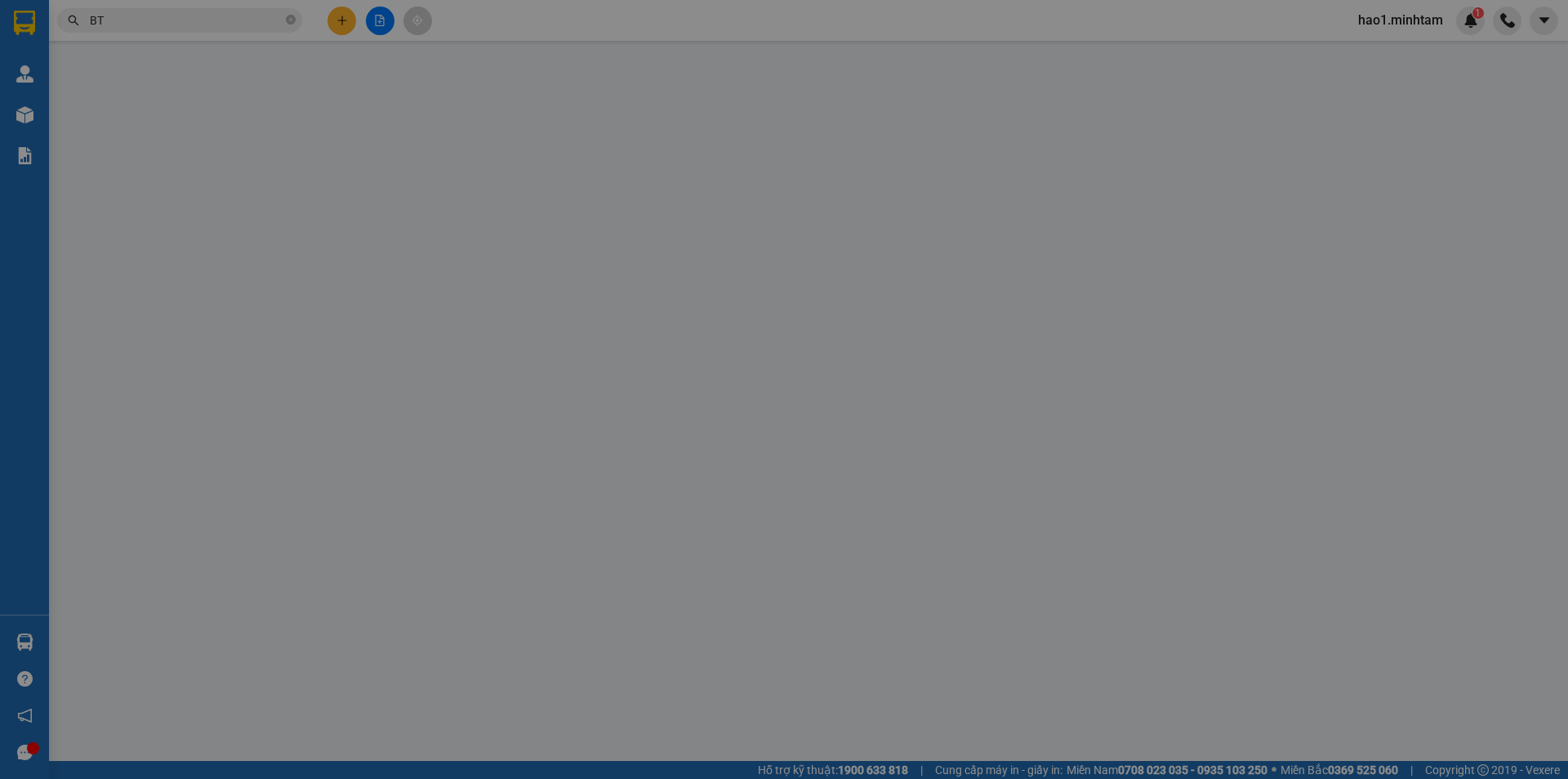
type input "40.000"
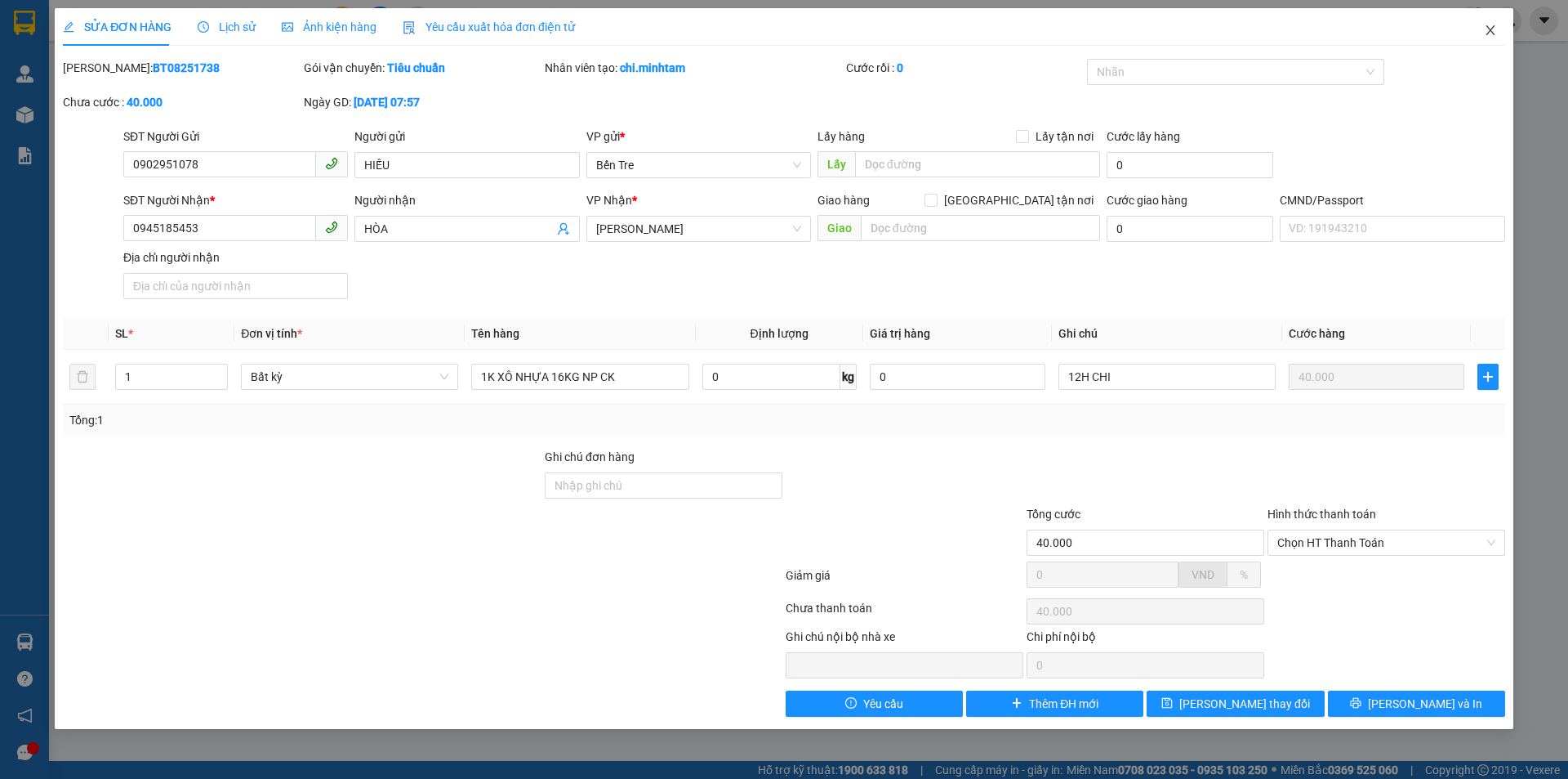
drag, startPoint x: 1492, startPoint y: 30, endPoint x: 210, endPoint y: 31, distance: 1282.0
click at [1491, 30] on icon "close" at bounding box center [1489, 29] width 13 height 13
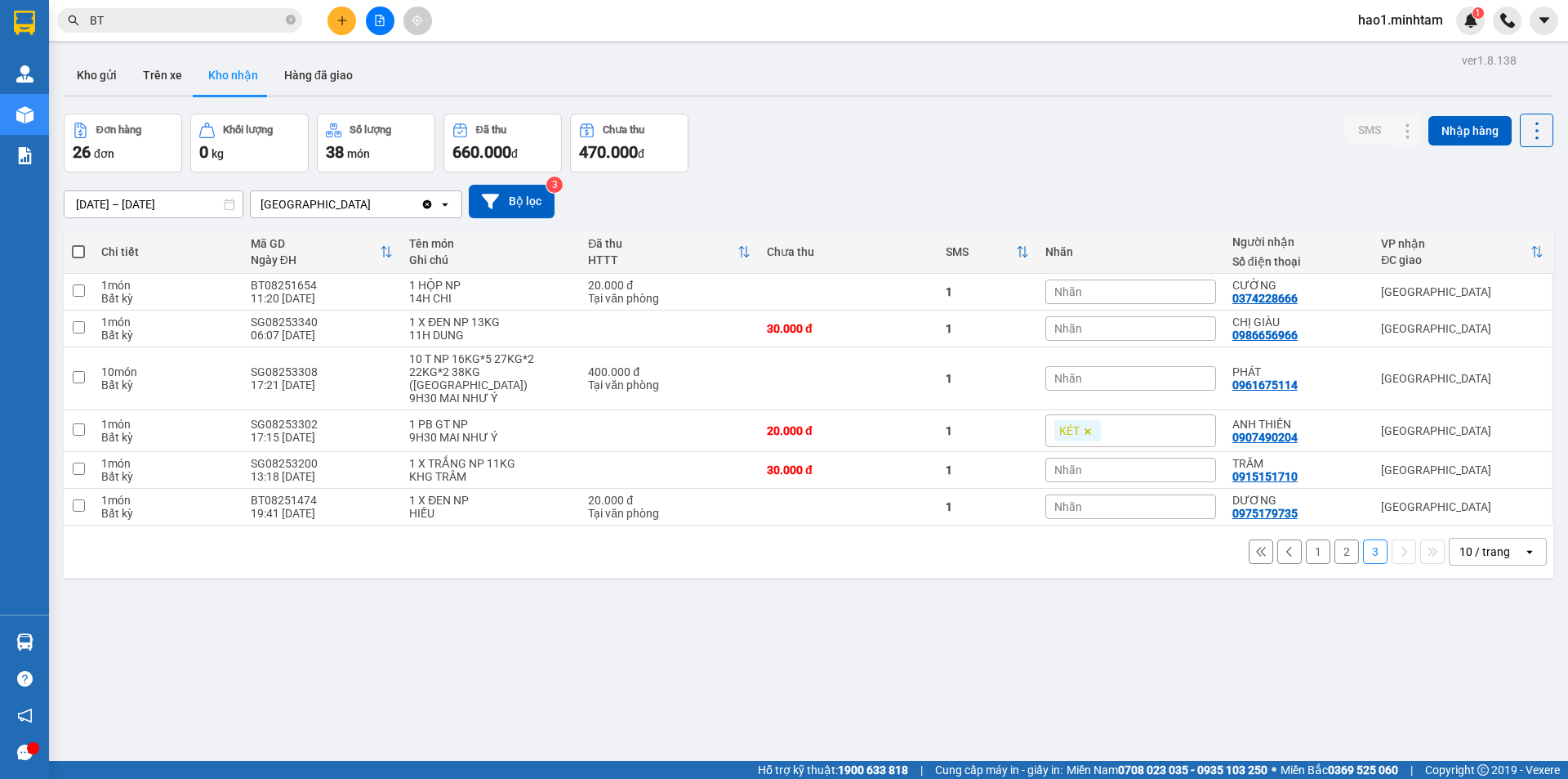
click at [208, 29] on span "BT" at bounding box center [179, 19] width 245 height 24
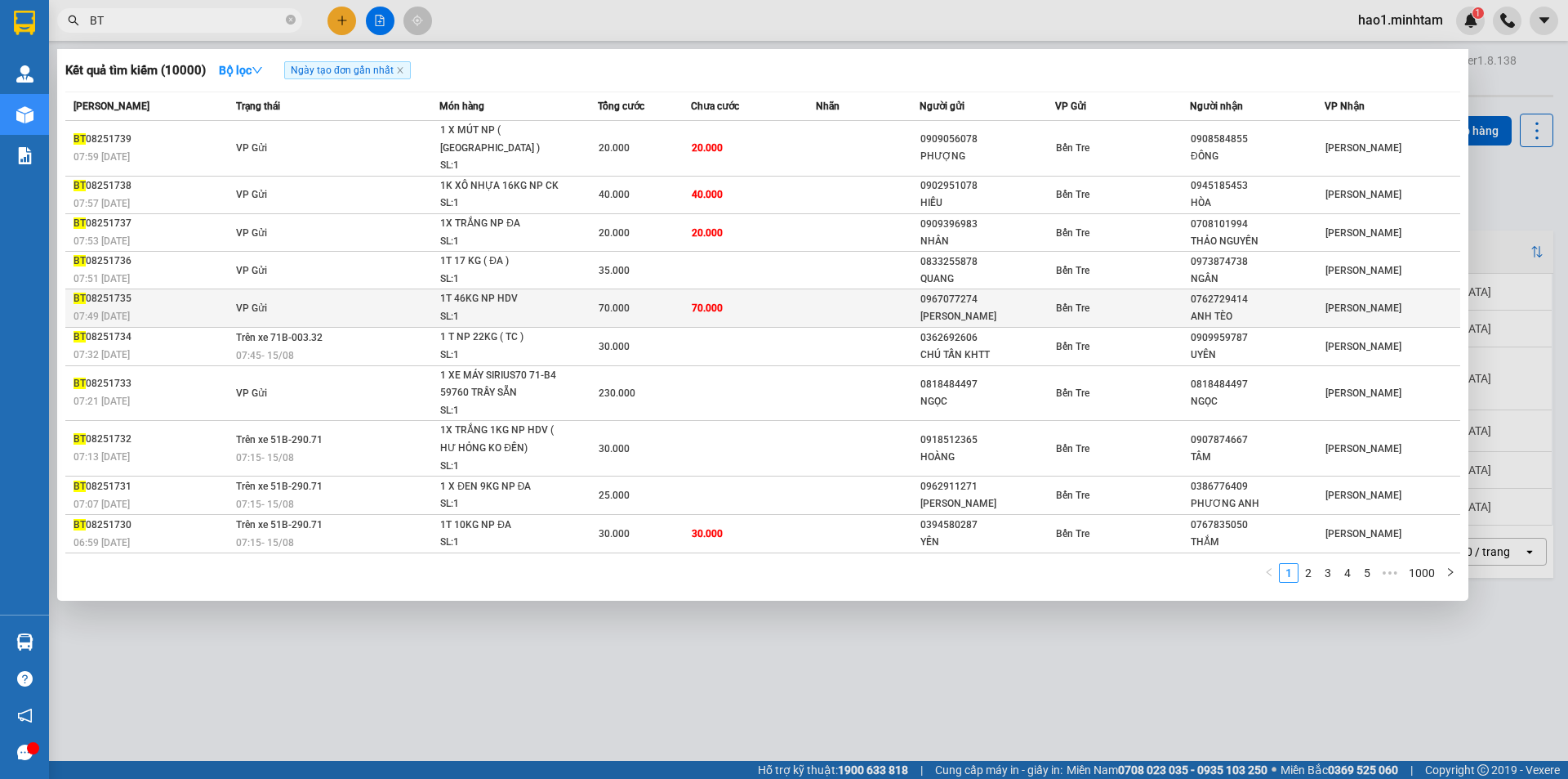
click at [374, 292] on td "VP Gửi" at bounding box center [336, 308] width 208 height 38
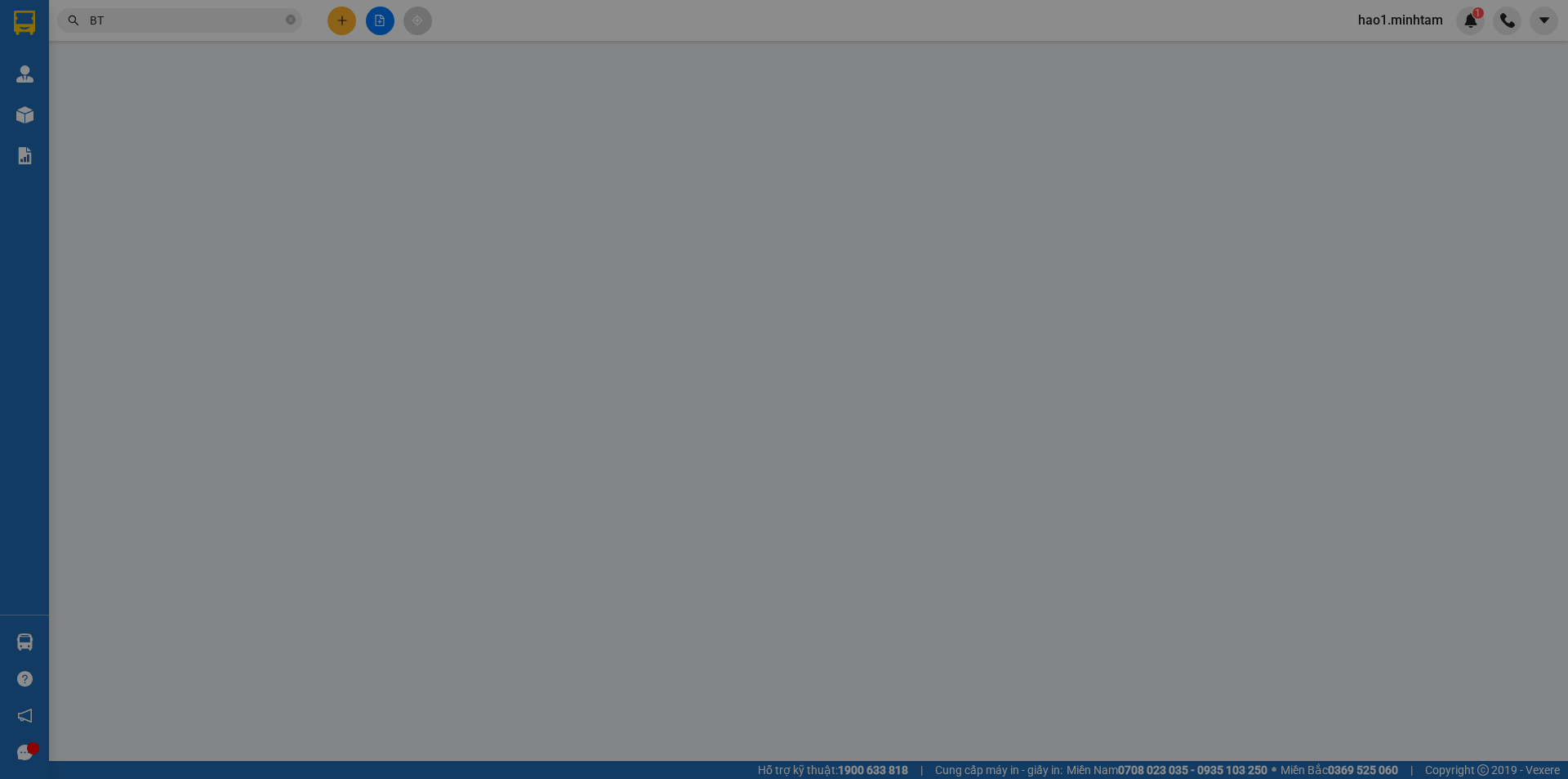
type input "0967077274"
type input "LÊ YÊN"
type input "0762729414"
type input "ANH TÈO"
type input "XOANG NỒI"
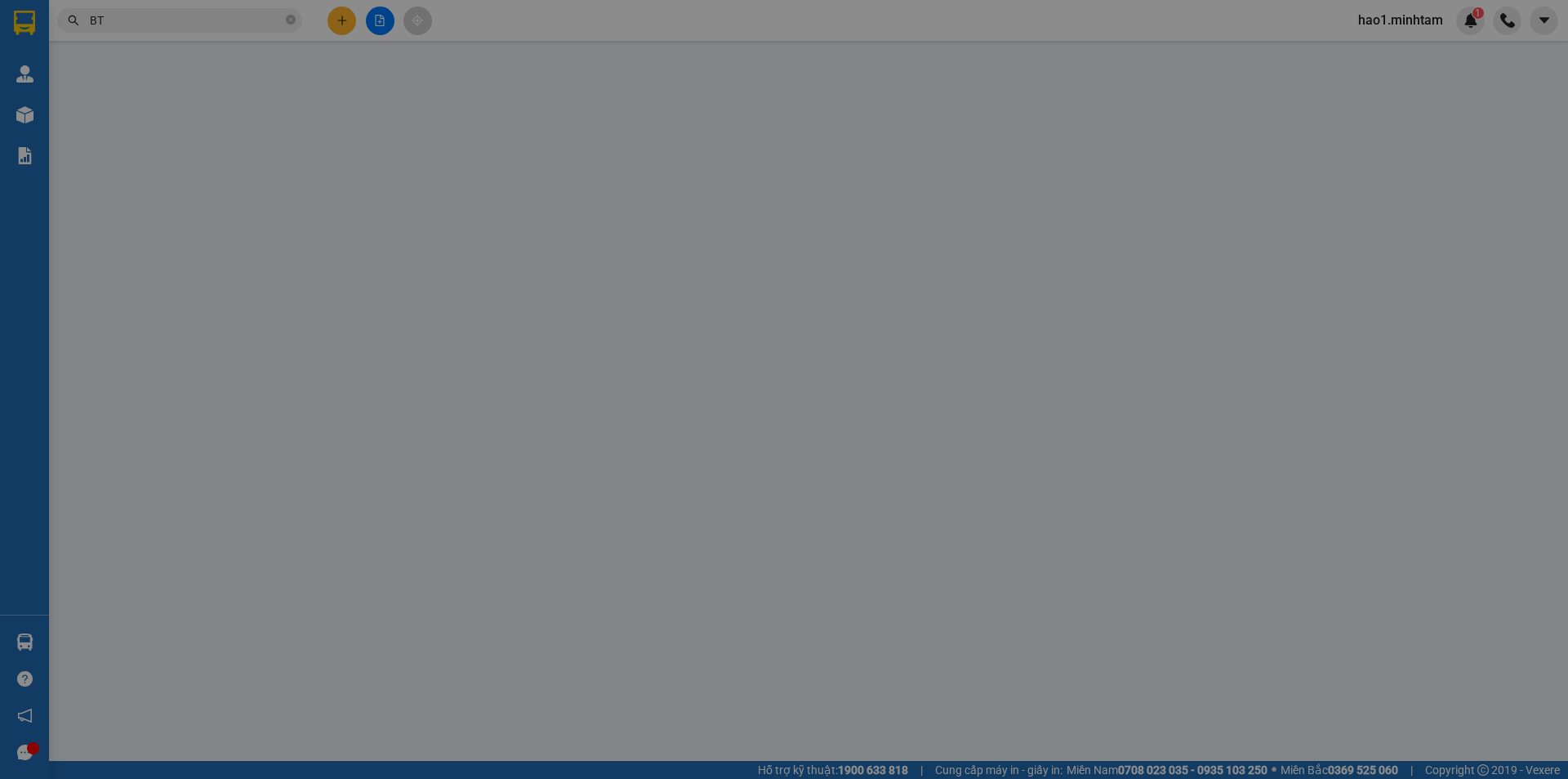
type input "70.000"
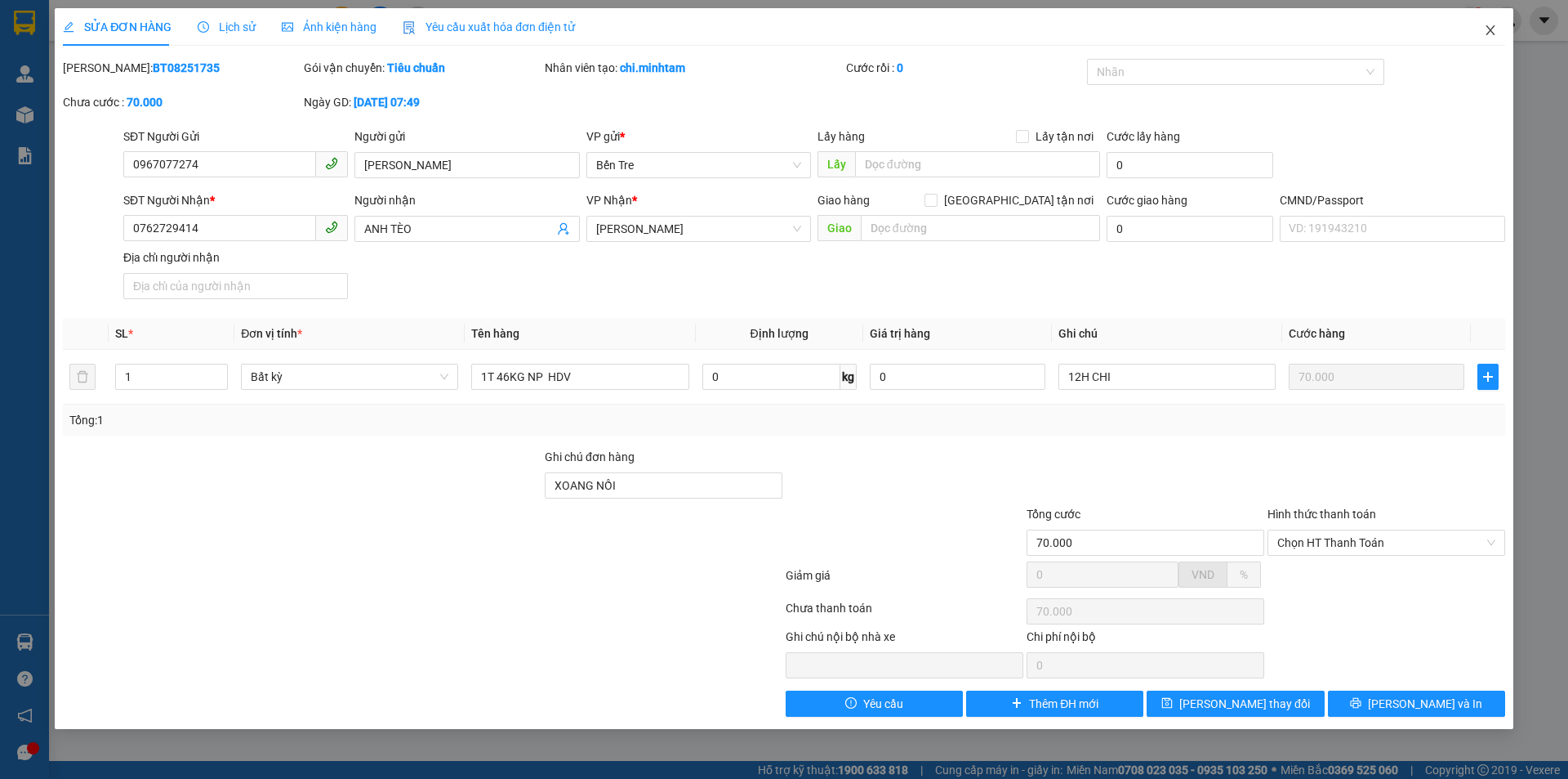
click at [1496, 39] on span "Close" at bounding box center [1489, 30] width 46 height 46
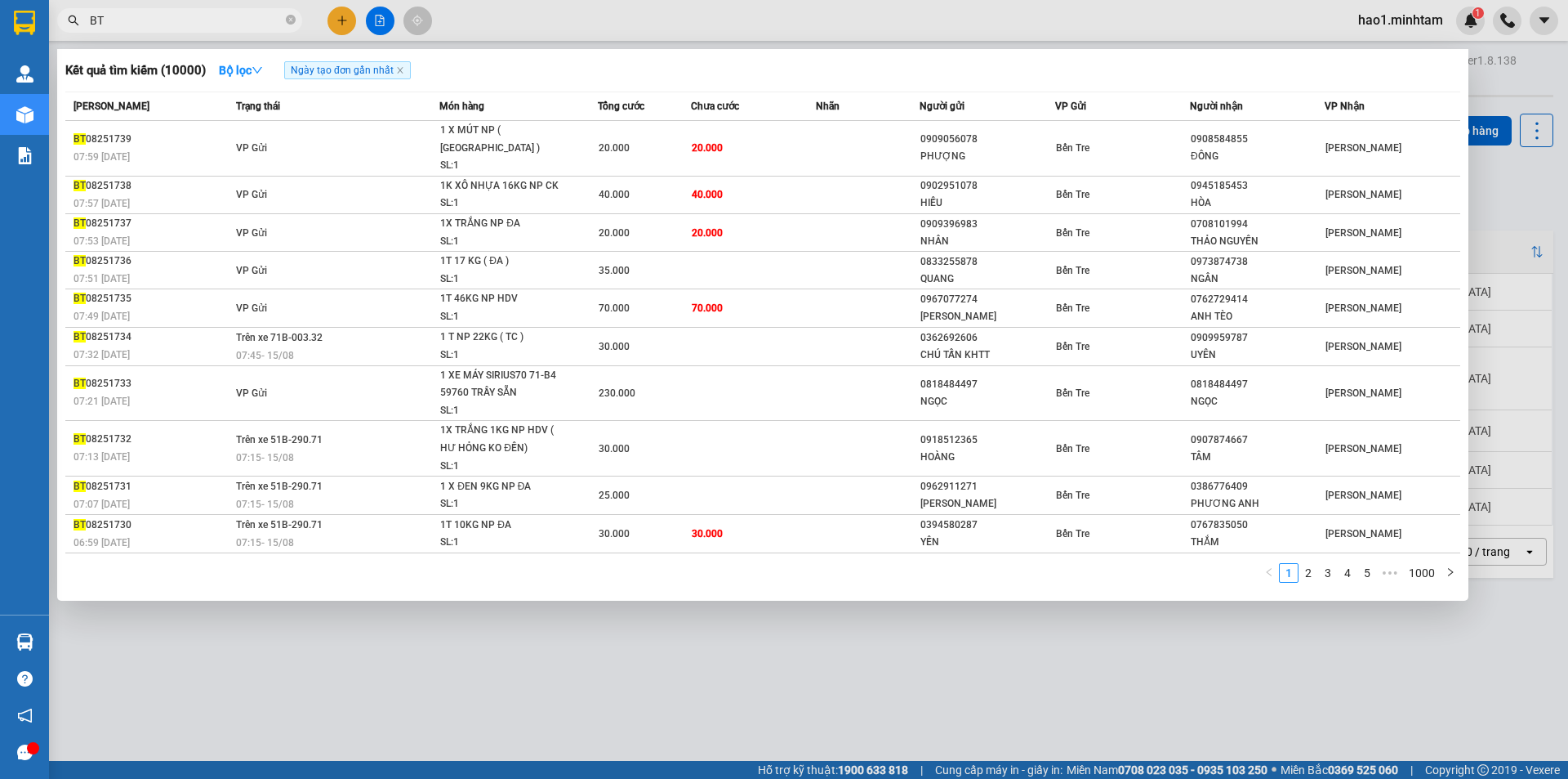
click at [172, 23] on input "BT" at bounding box center [186, 20] width 193 height 18
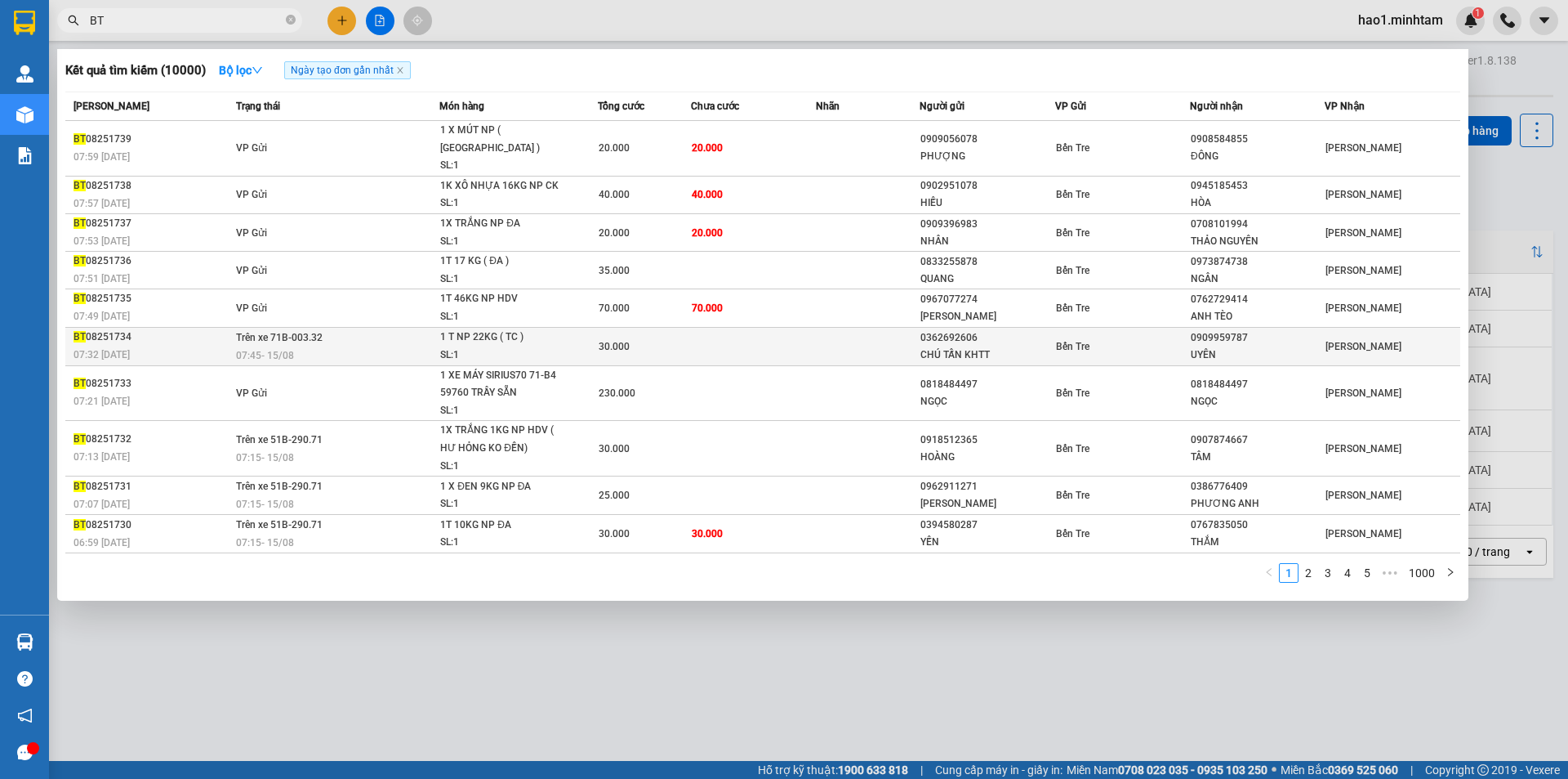
click at [399, 327] on td "Trên xe 71B-003.32 07:45 - 15/08" at bounding box center [336, 346] width 208 height 39
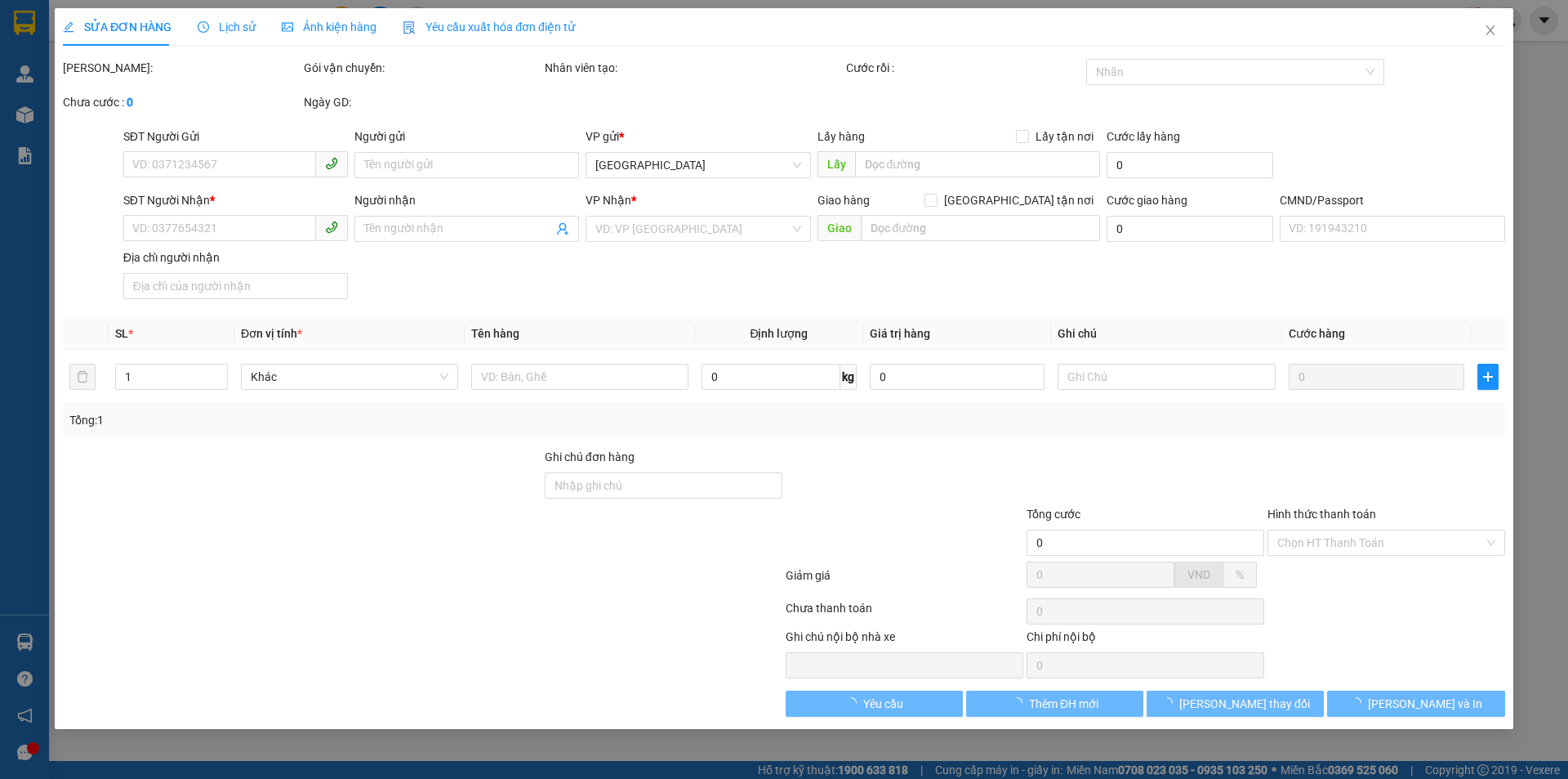
type input "0362692606"
type input "CHÚ TẤN KHTT"
type input "0909959787"
type input "UYÊN"
type input "30.000"
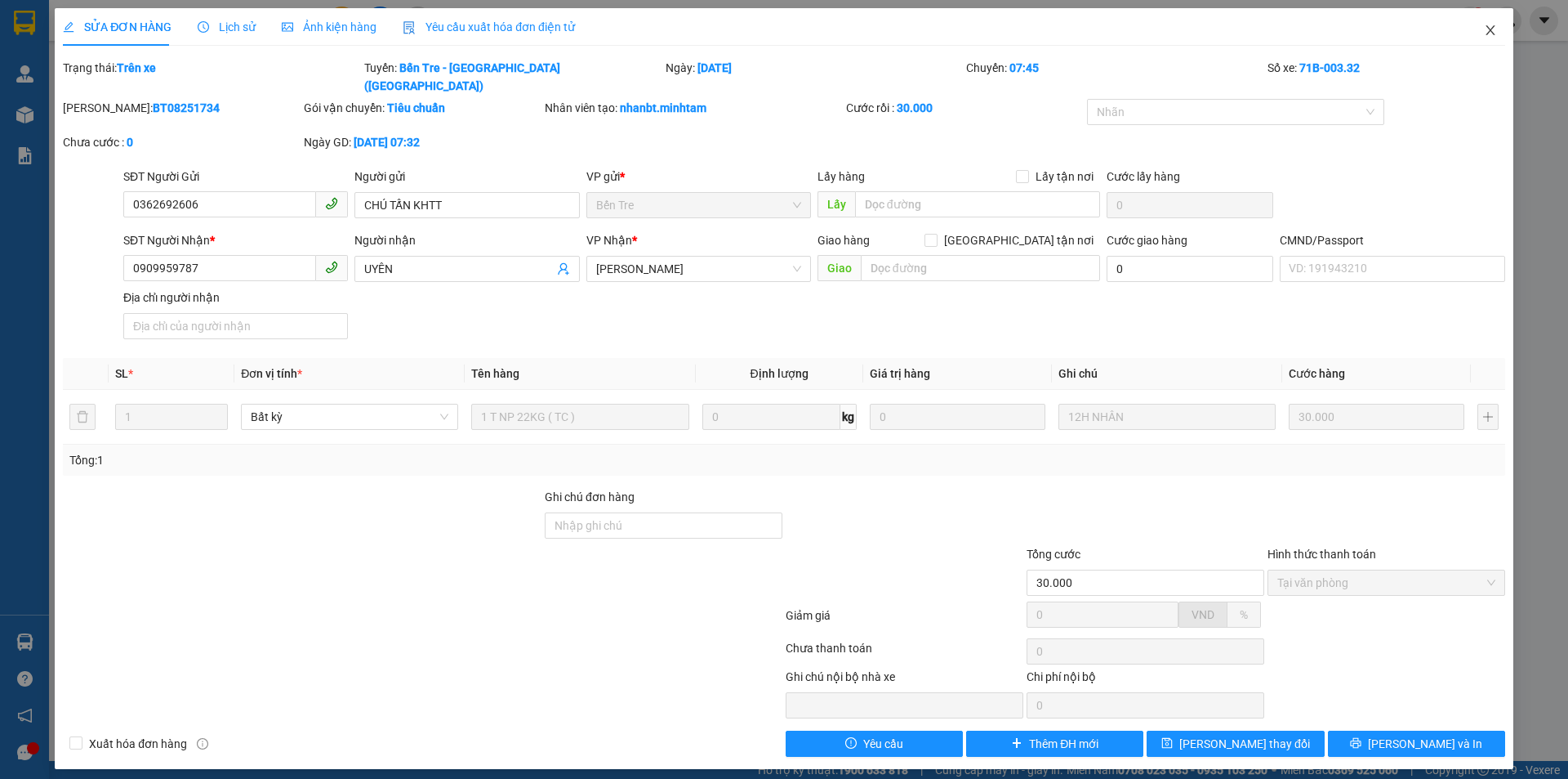
click at [1488, 37] on icon "close" at bounding box center [1489, 29] width 13 height 13
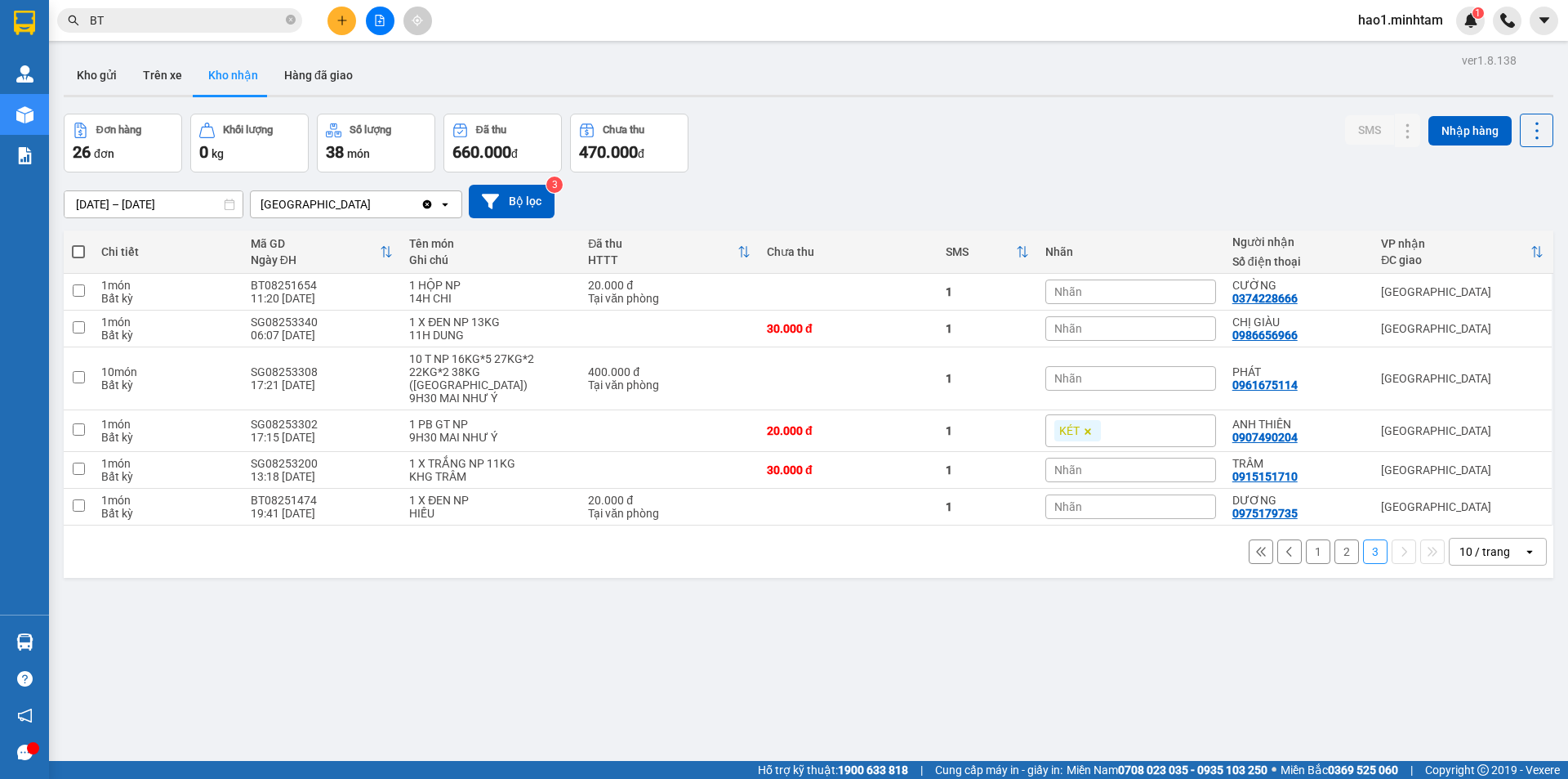
click at [913, 138] on div "Đơn hàng 26 đơn Khối lượng 0 kg Số lượng 38 món Đã thu 660.000 đ Chưa thu 470.0…" at bounding box center [809, 143] width 1489 height 59
click at [1339, 539] on button "2" at bounding box center [1346, 551] width 24 height 24
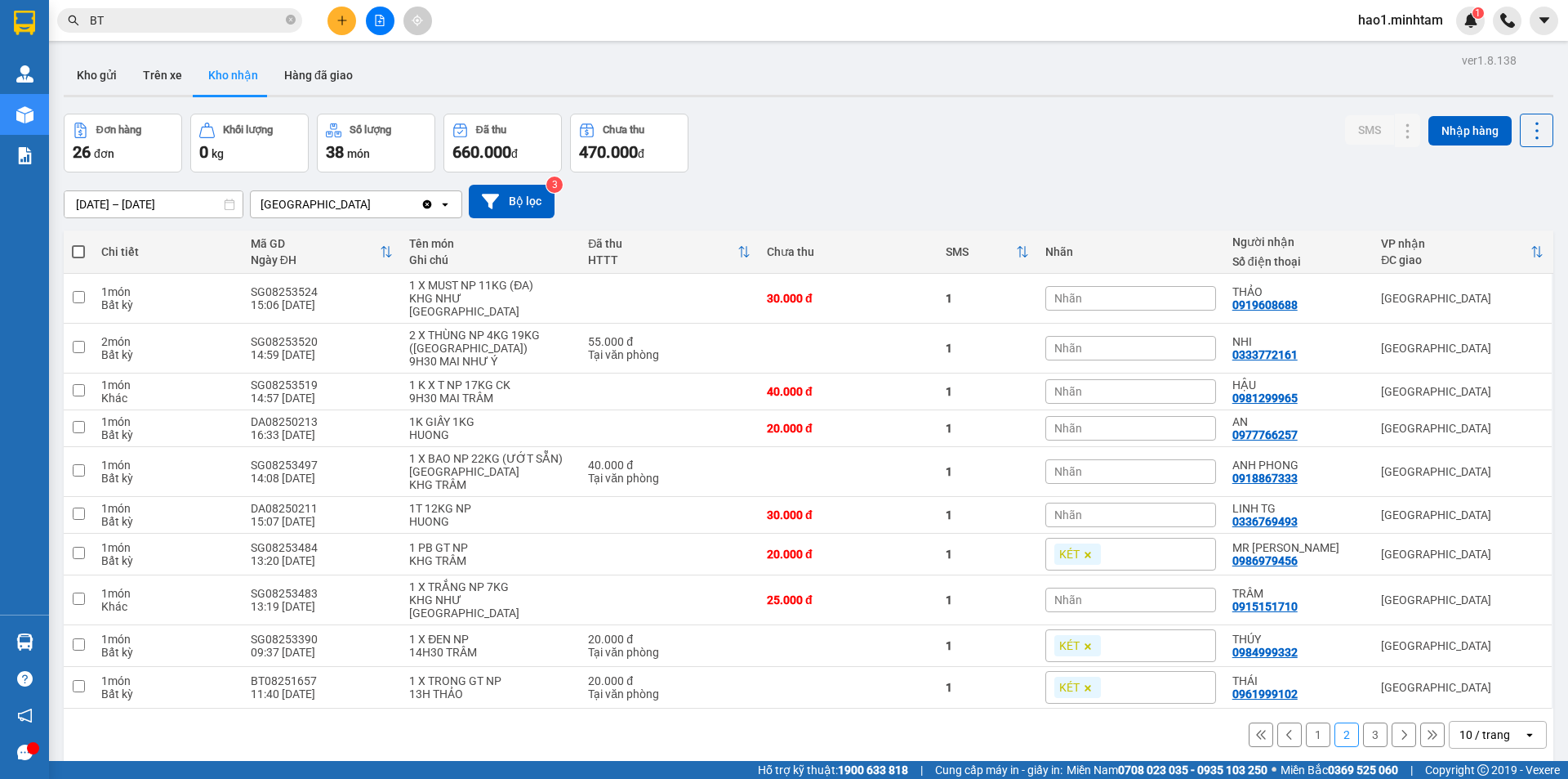
click at [1311, 722] on button "1" at bounding box center [1318, 733] width 24 height 24
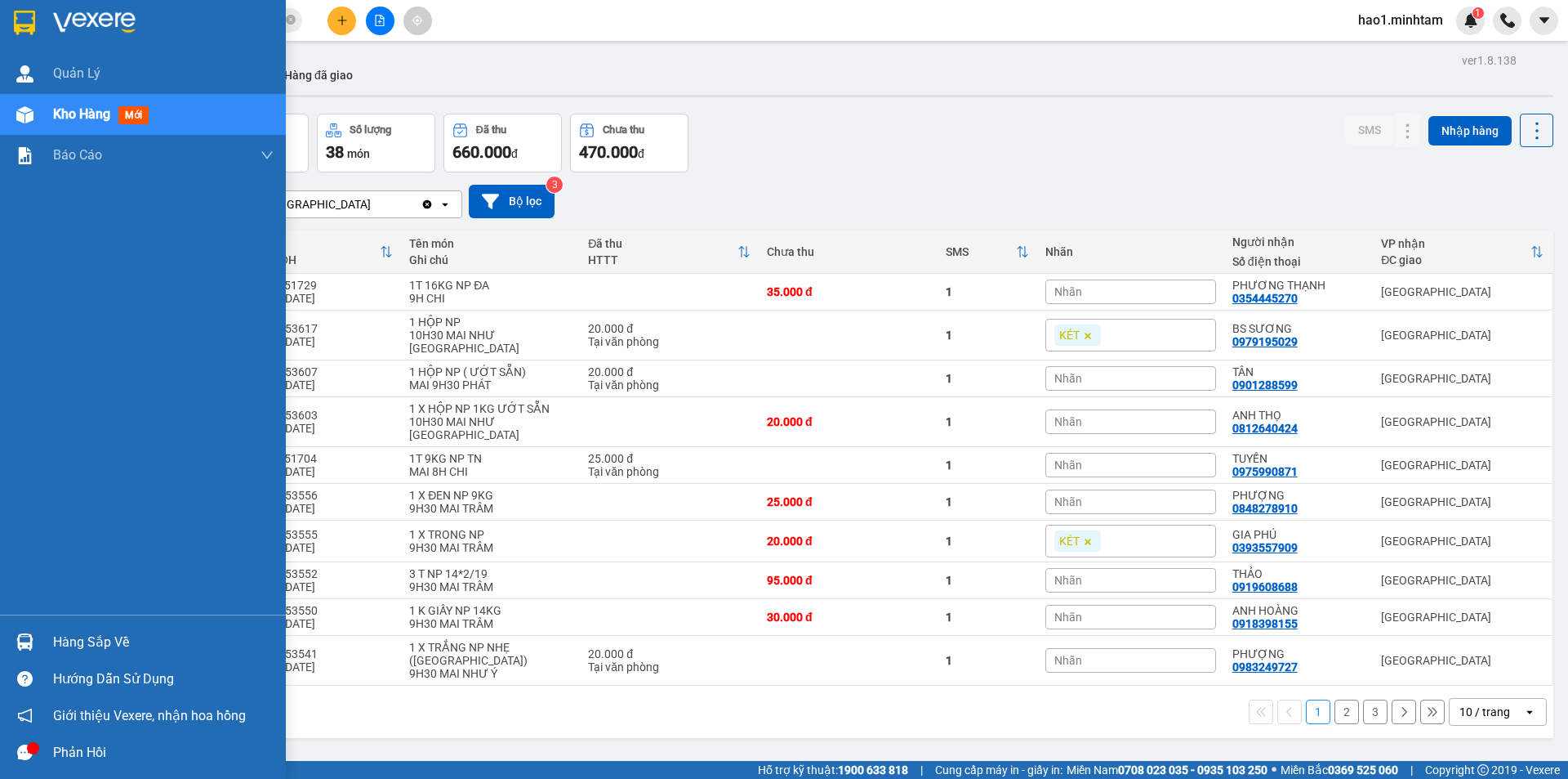
click at [62, 640] on div "Hàng sắp về" at bounding box center [163, 641] width 220 height 24
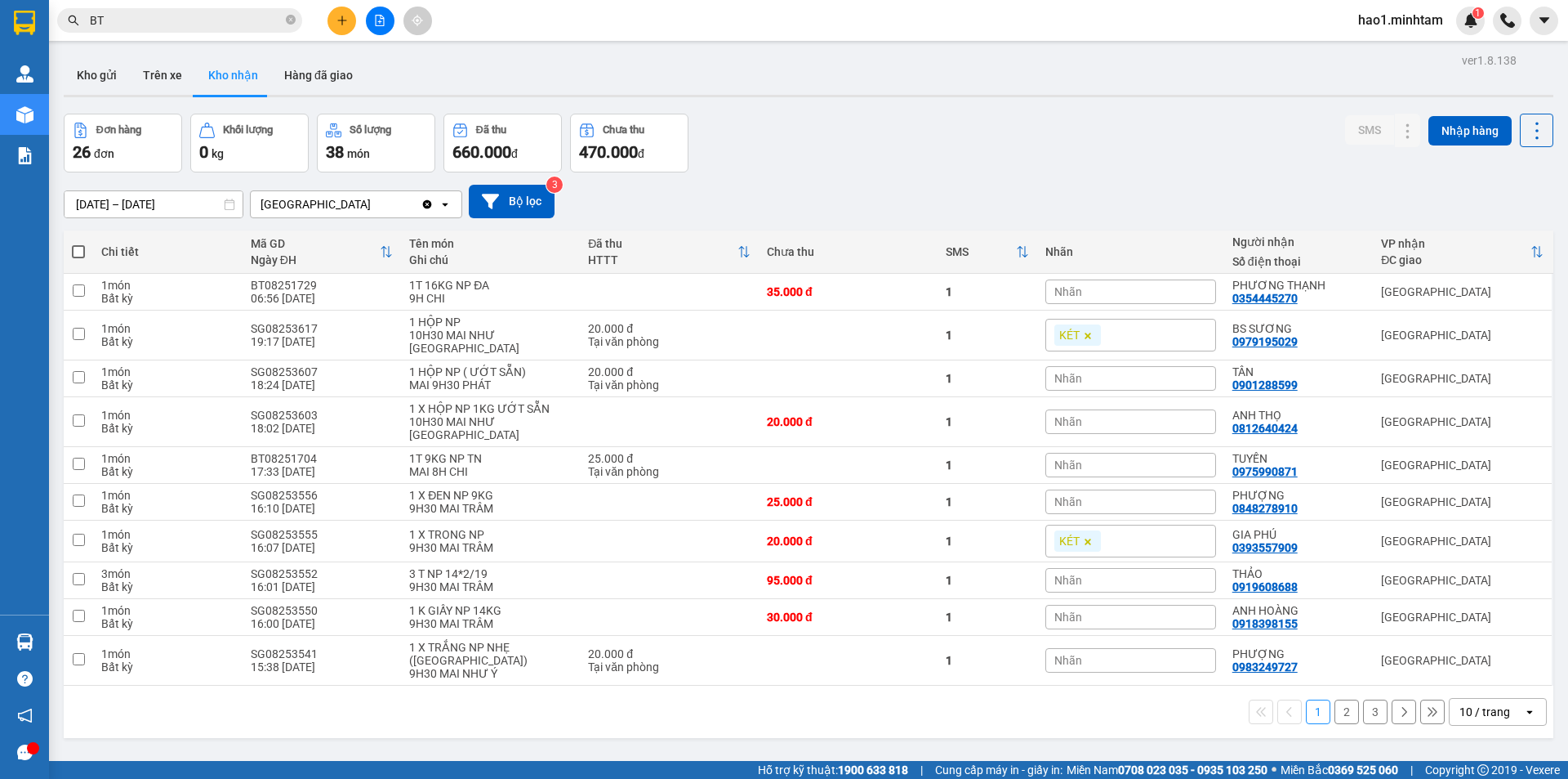
click at [752, 141] on section "Kết quả tìm kiếm ( 10000 ) Bộ lọc Ngày tạo đơn gần nhất Mã ĐH Trạng thái Món hà…" at bounding box center [784, 389] width 1568 height 779
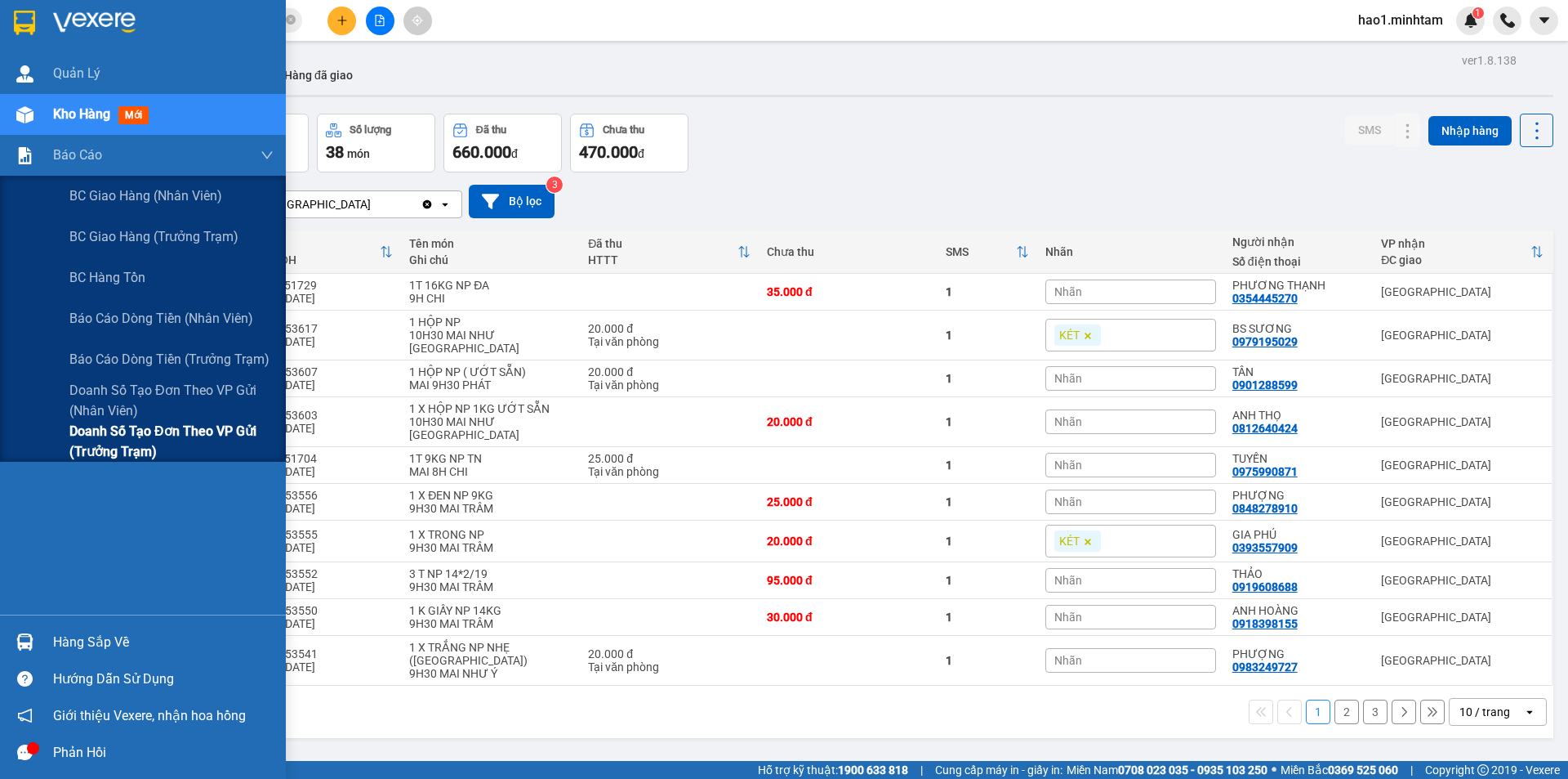
click at [209, 422] on span "Doanh số tạo đơn theo VP gửi (trưởng trạm)" at bounding box center [172, 441] width 205 height 41
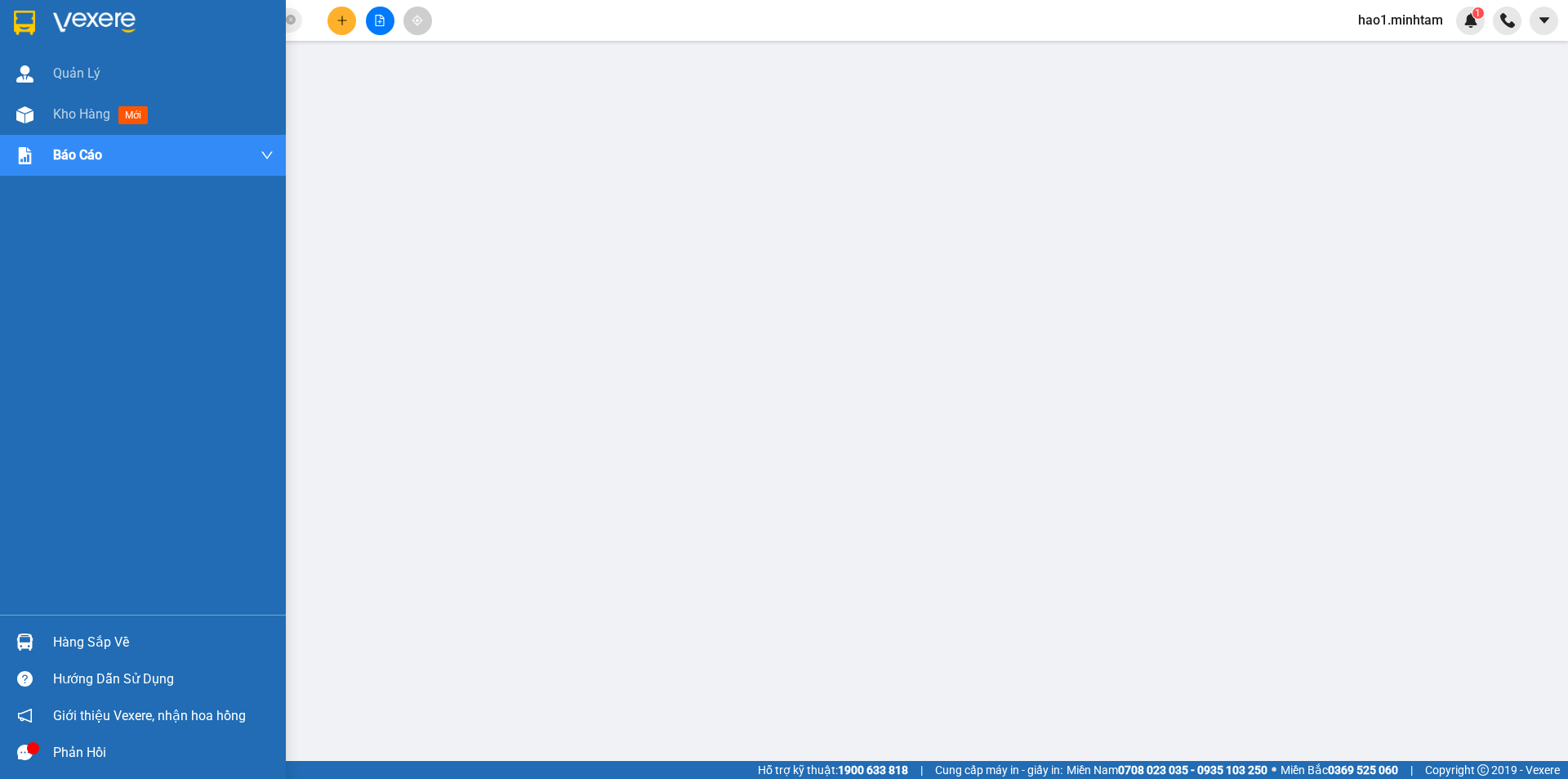
click at [16, 14] on img at bounding box center [24, 22] width 21 height 24
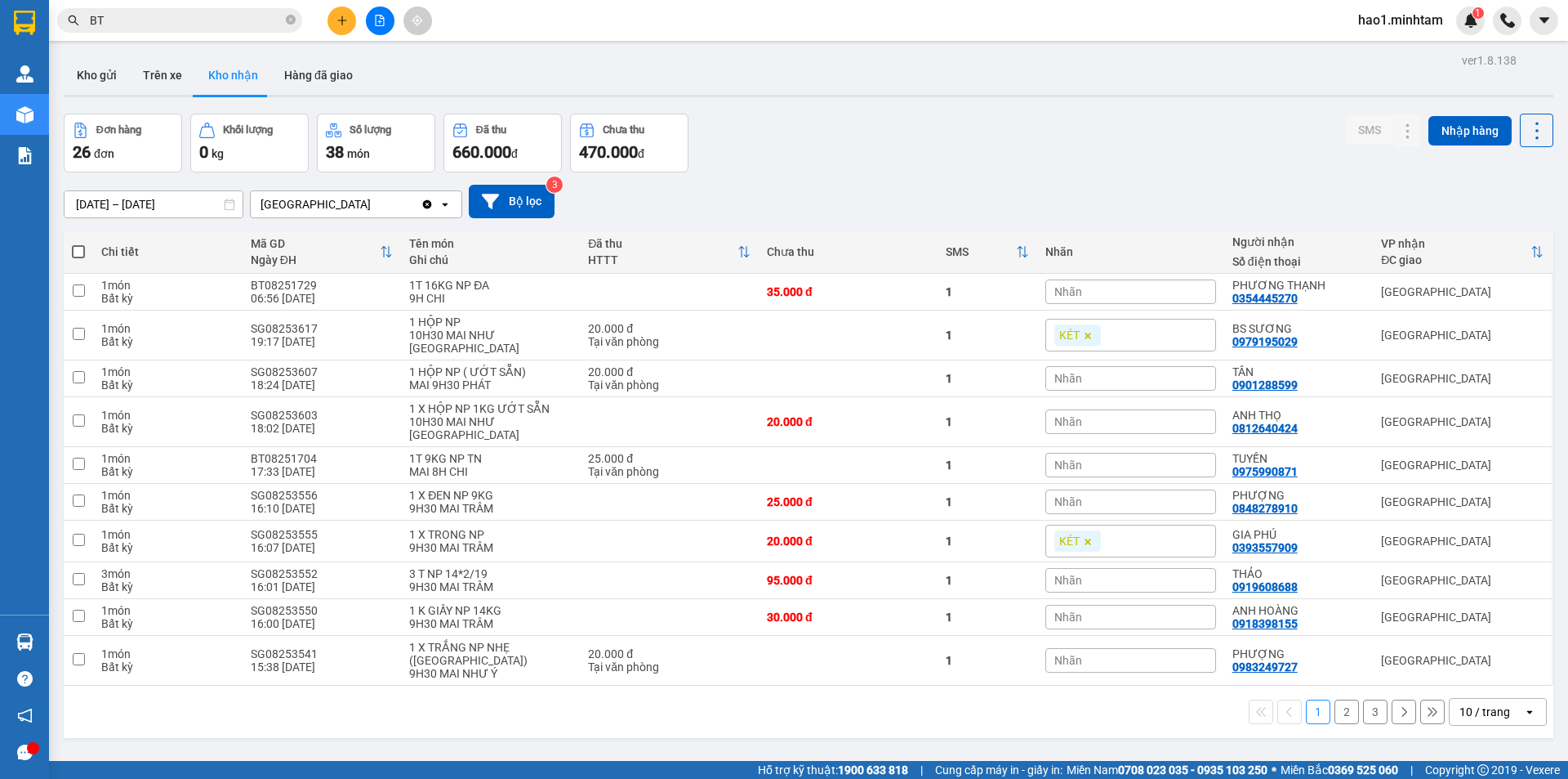
click at [818, 95] on div at bounding box center [809, 96] width 1489 height 3
click at [234, 13] on input "BT" at bounding box center [186, 20] width 193 height 18
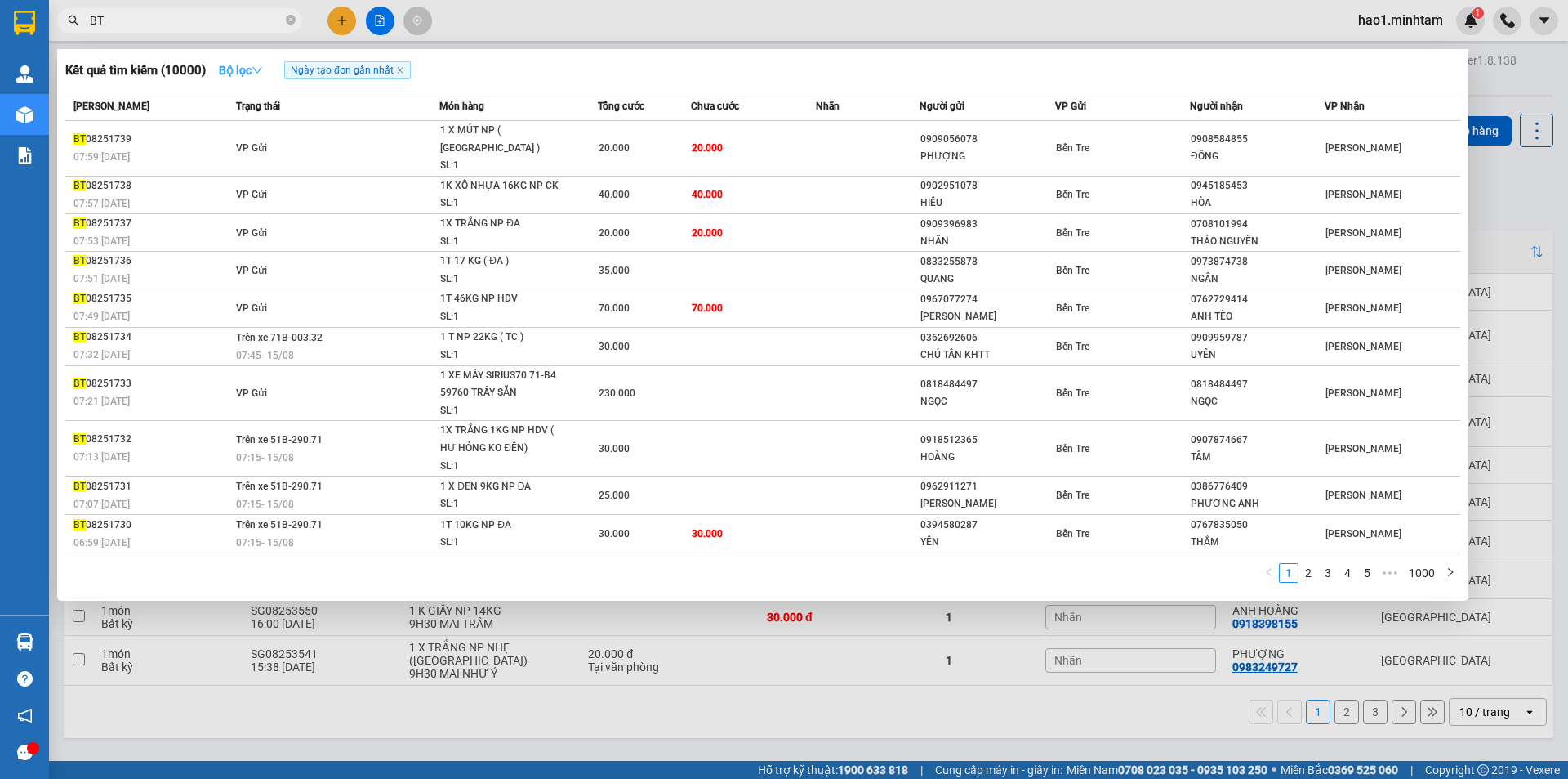
click at [263, 68] on icon "down" at bounding box center [257, 71] width 12 height 12
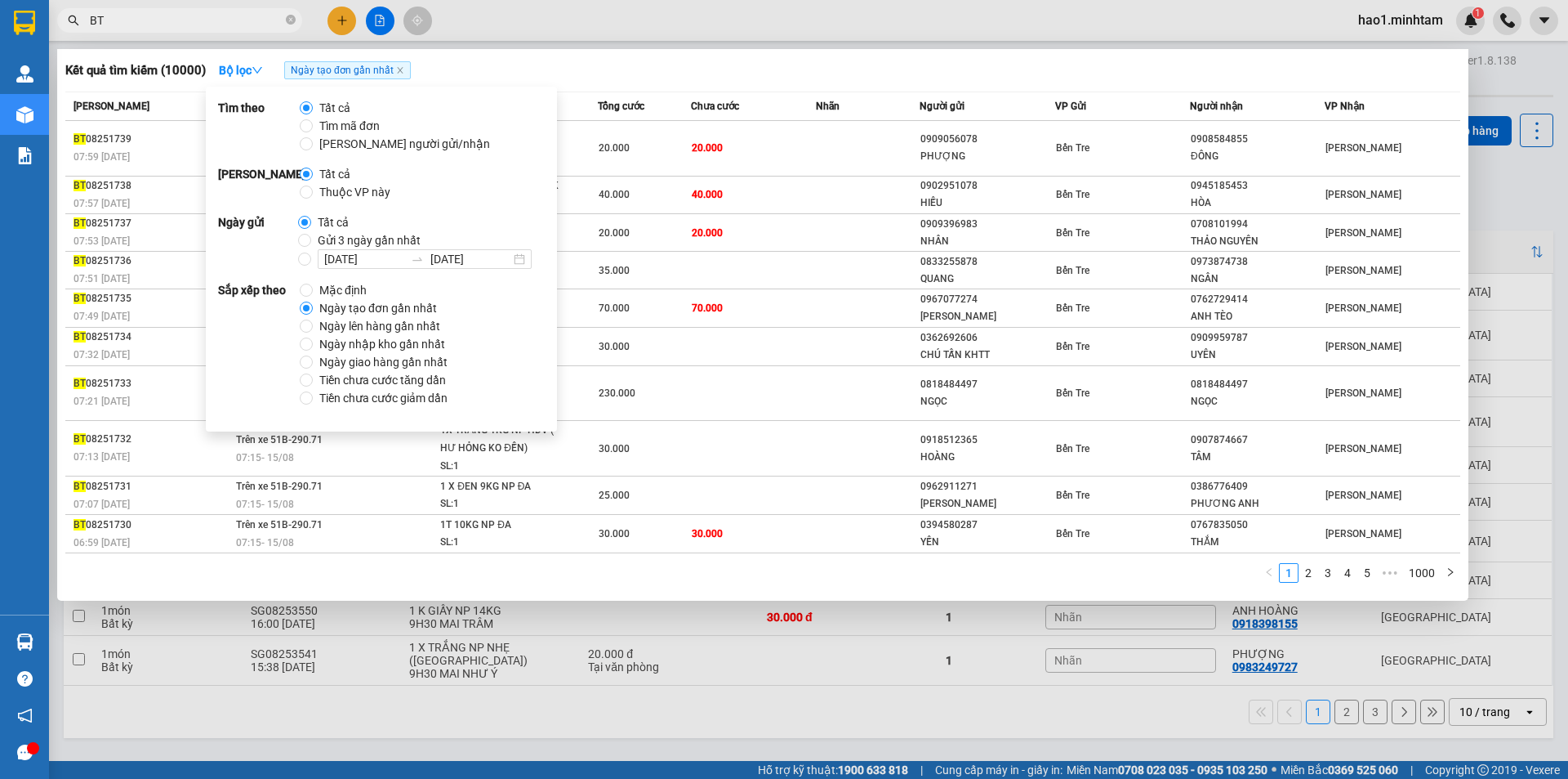
click at [326, 187] on span "Thuộc VP này" at bounding box center [355, 192] width 84 height 18
click at [313, 187] on input "Thuộc VP này" at bounding box center [305, 191] width 13 height 13
radio input "true"
radio input "false"
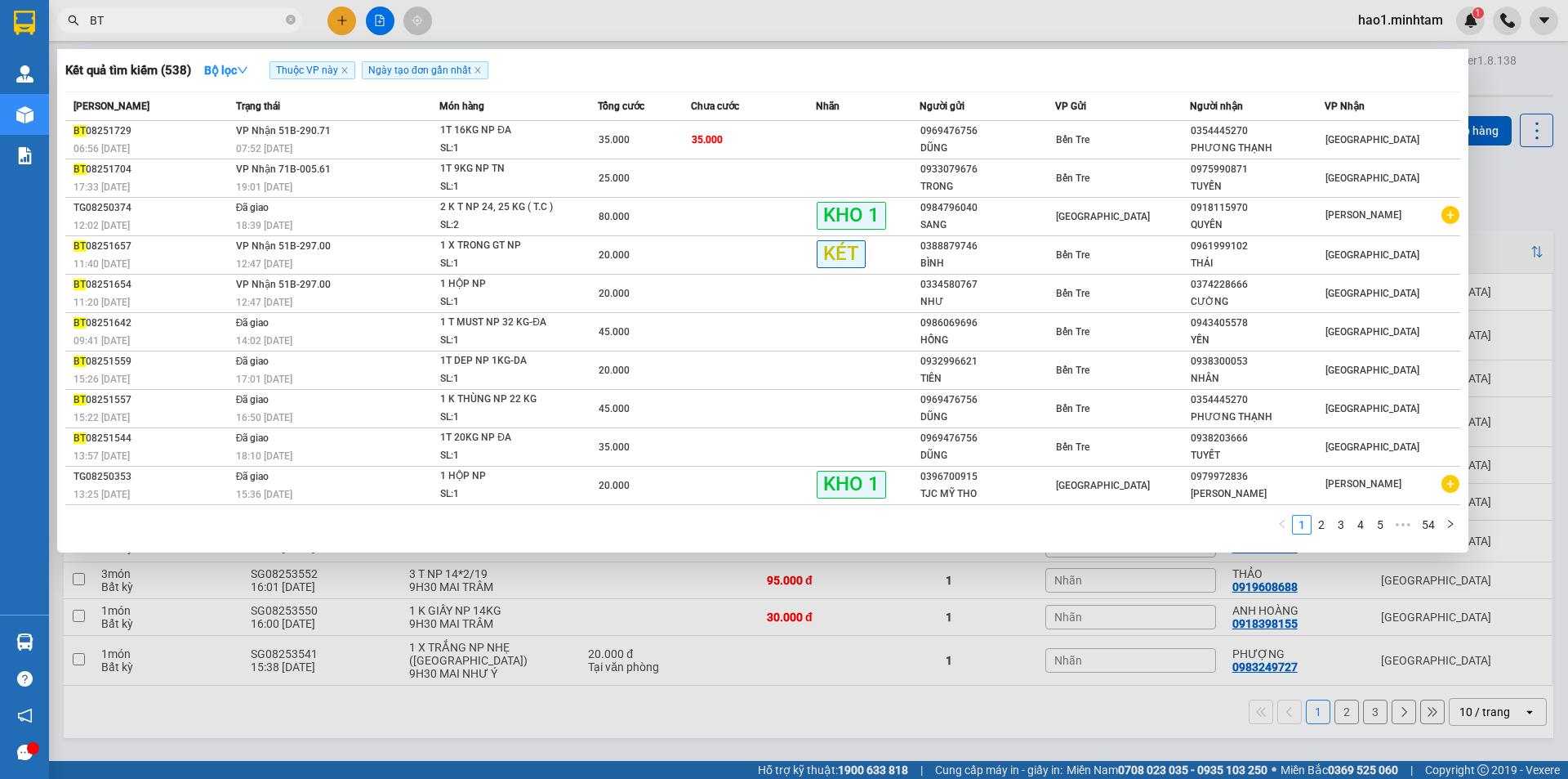
click at [577, 75] on div "Kết quả tìm kiếm ( 538 ) Bộ lọc Thuộc VP này Ngày tạo đơn gần nhất" at bounding box center [762, 70] width 1394 height 26
click at [205, 24] on input "BT" at bounding box center [186, 20] width 193 height 18
click at [291, 22] on icon "close-circle" at bounding box center [291, 19] width 10 height 10
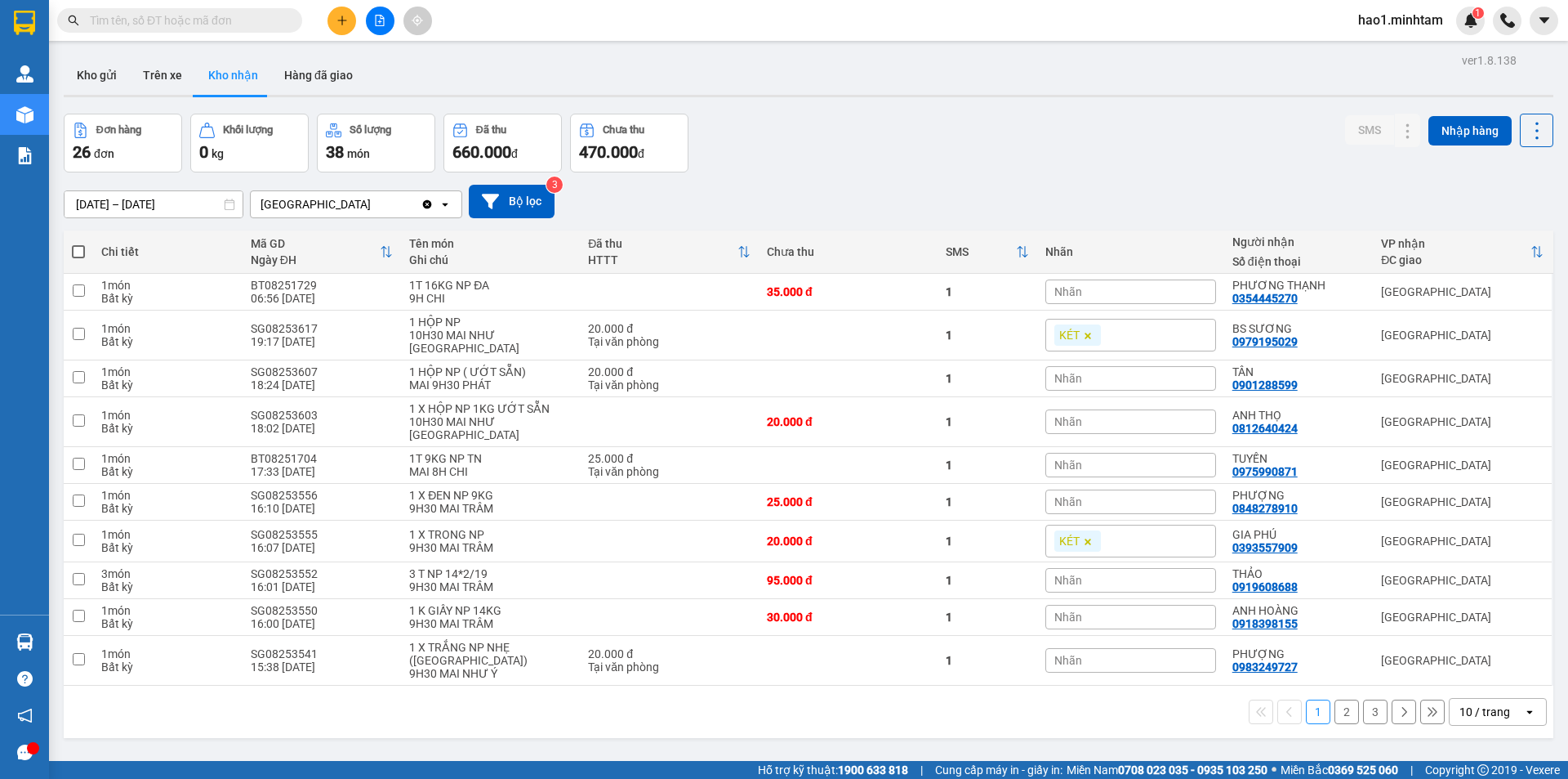
click at [220, 25] on input "text" at bounding box center [186, 20] width 193 height 18
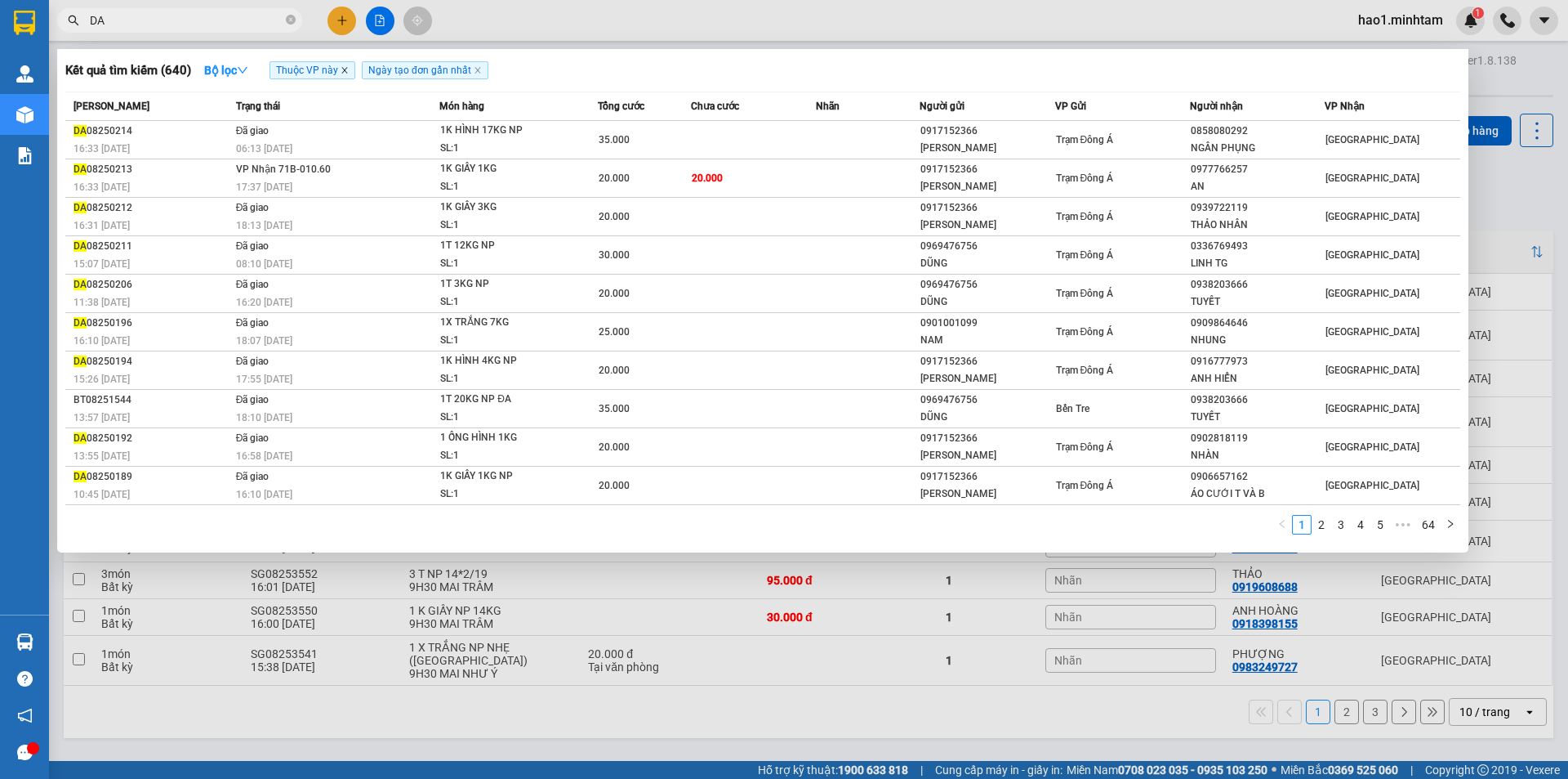
type input "DA"
click at [344, 71] on icon "close" at bounding box center [344, 70] width 8 height 8
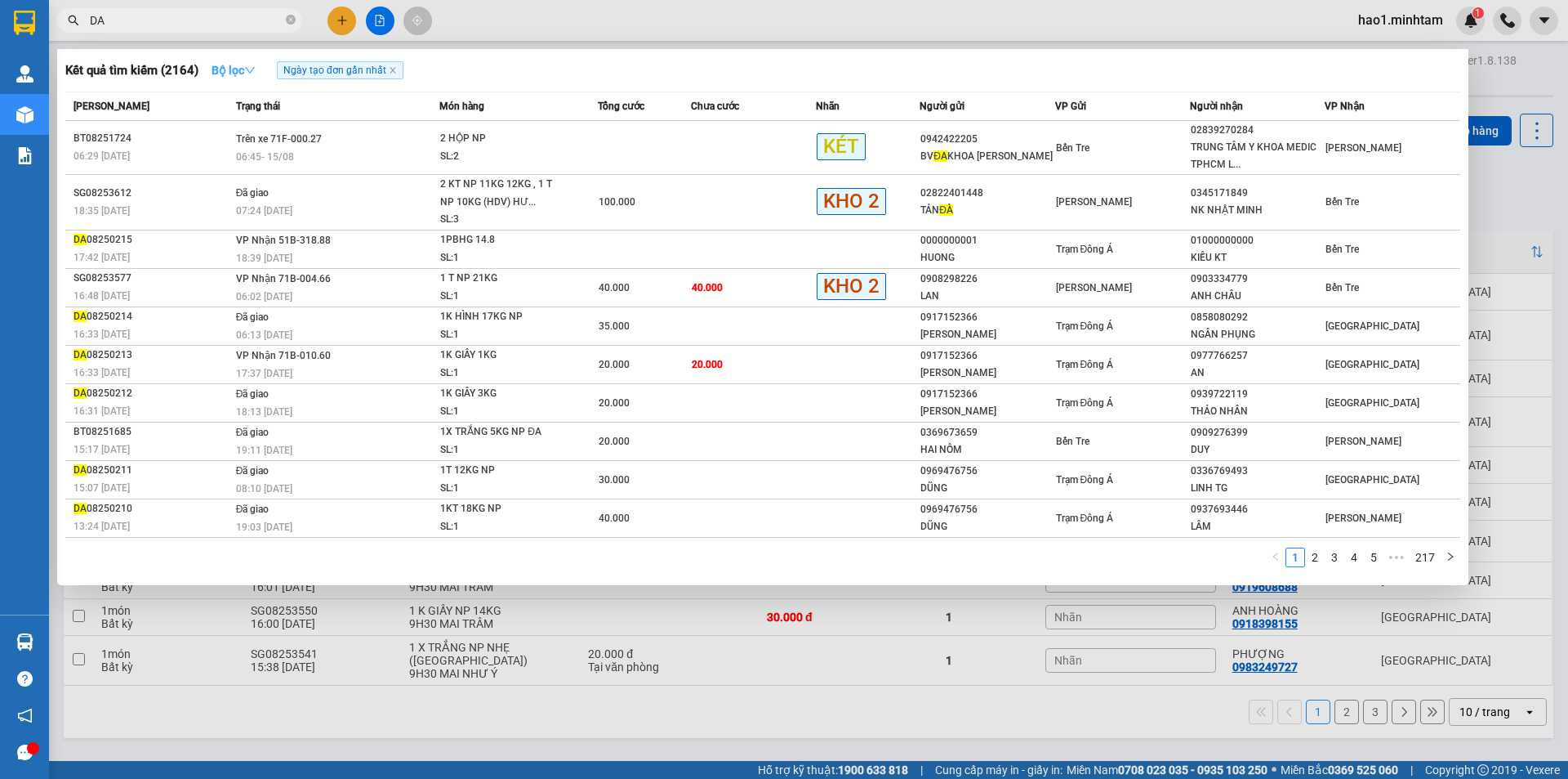
click at [255, 72] on icon "down" at bounding box center [250, 70] width 10 height 7
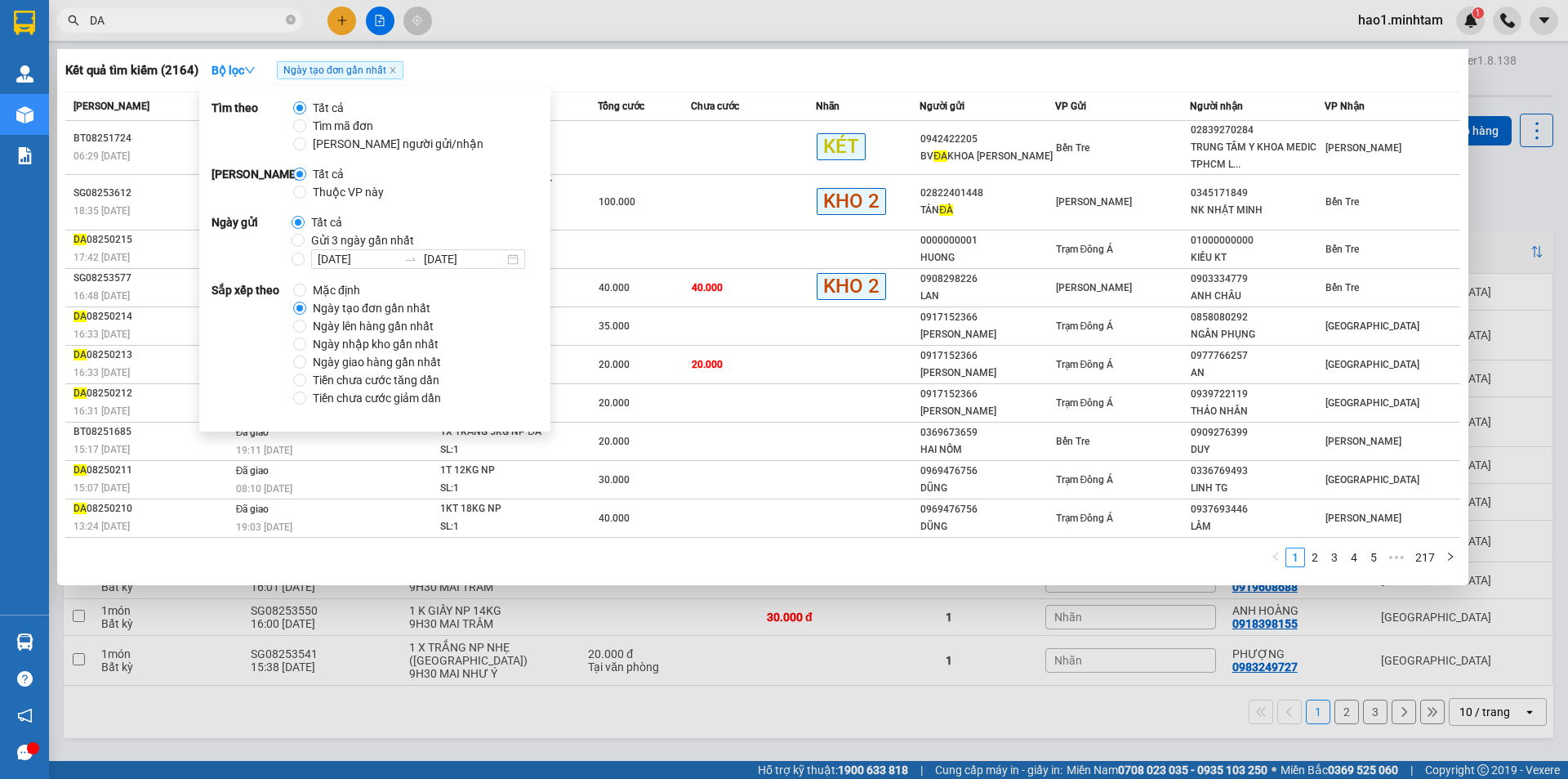
click at [351, 194] on span "Thuộc VP này" at bounding box center [348, 192] width 84 height 18
click at [306, 194] on input "Thuộc VP này" at bounding box center [299, 191] width 13 height 13
radio input "true"
radio input "false"
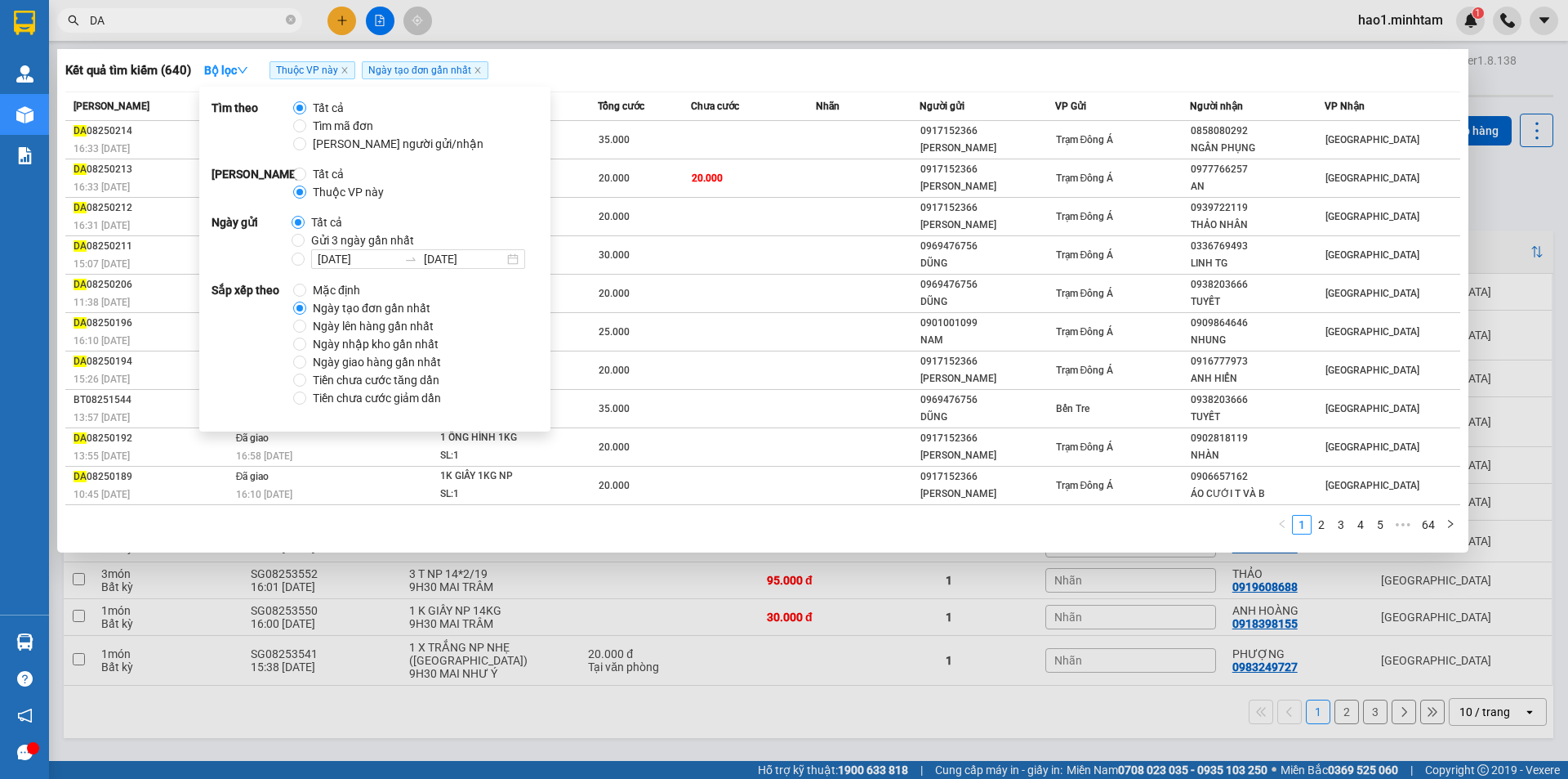
click at [154, 27] on input "DA" at bounding box center [186, 20] width 193 height 18
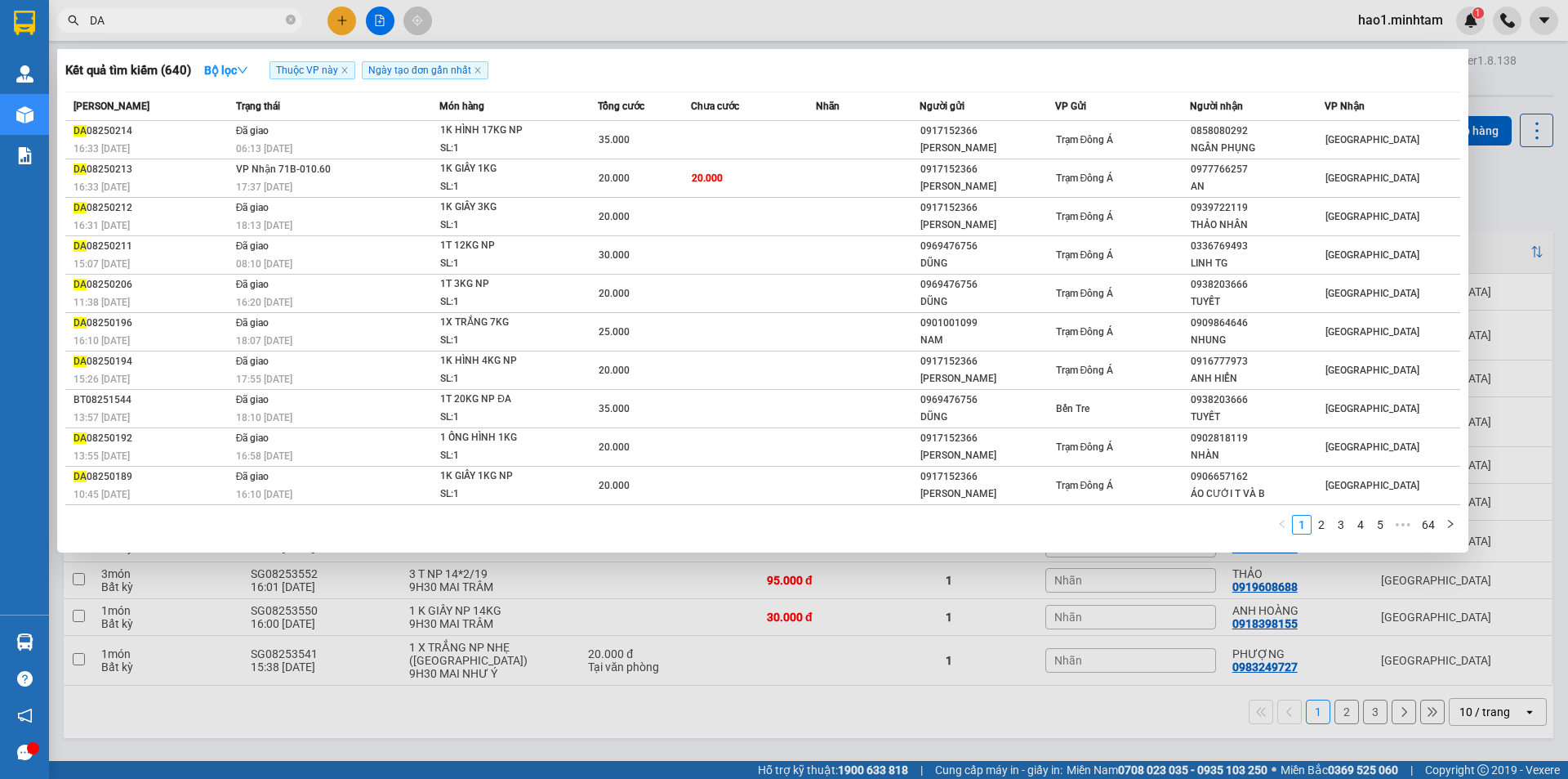
click at [154, 27] on input "DA" at bounding box center [186, 20] width 193 height 18
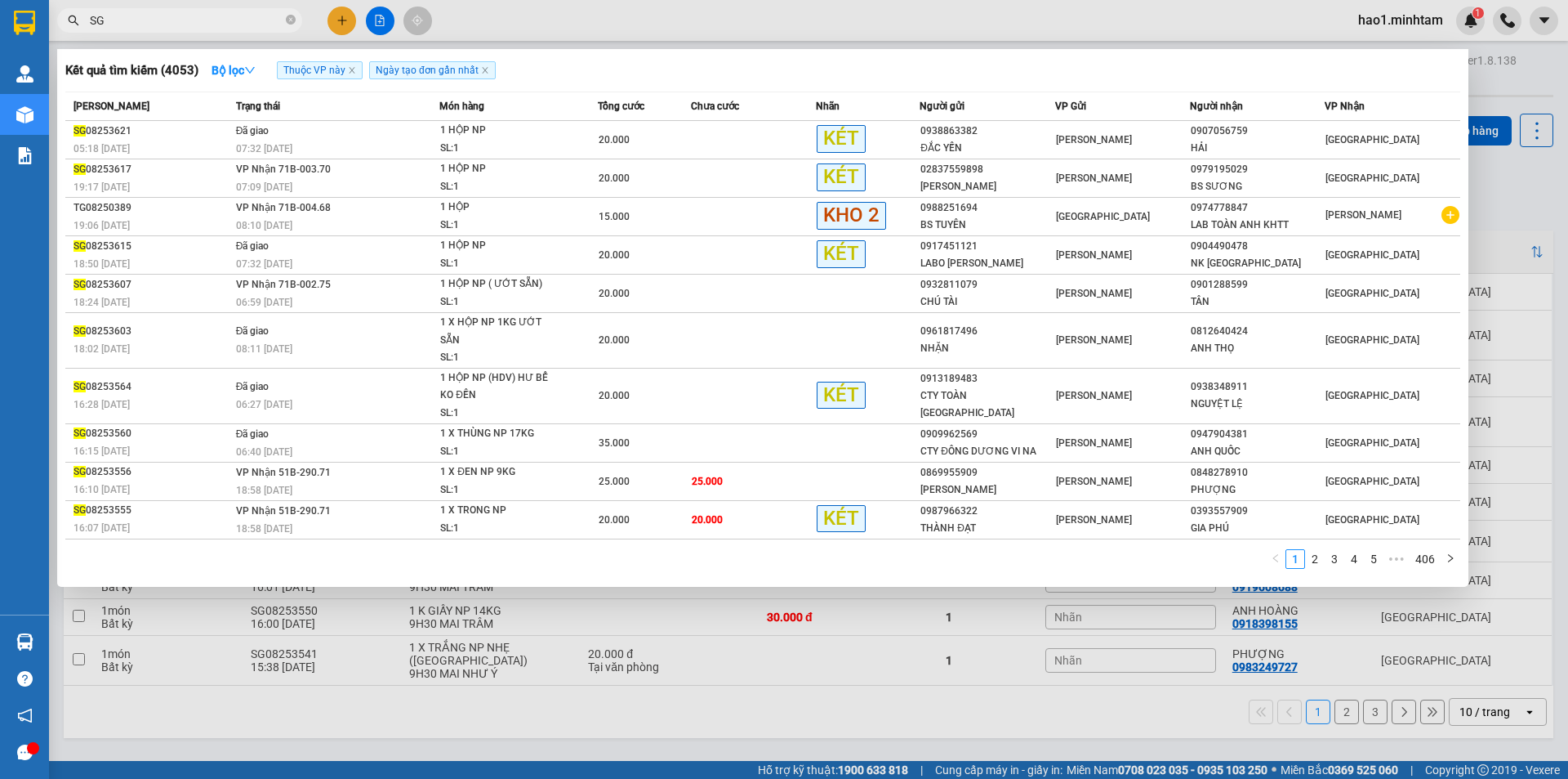
type input "S"
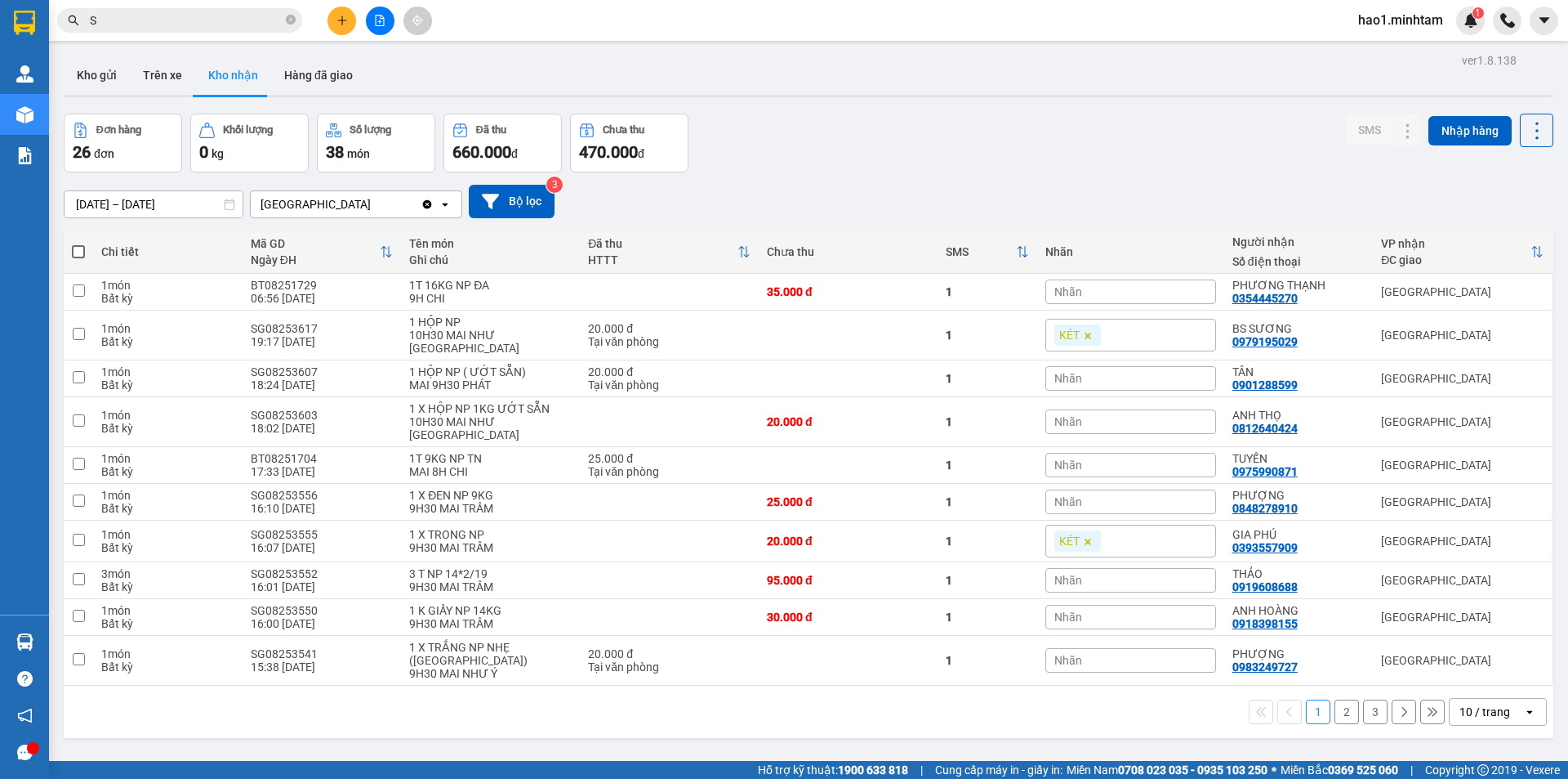
type input "SG"
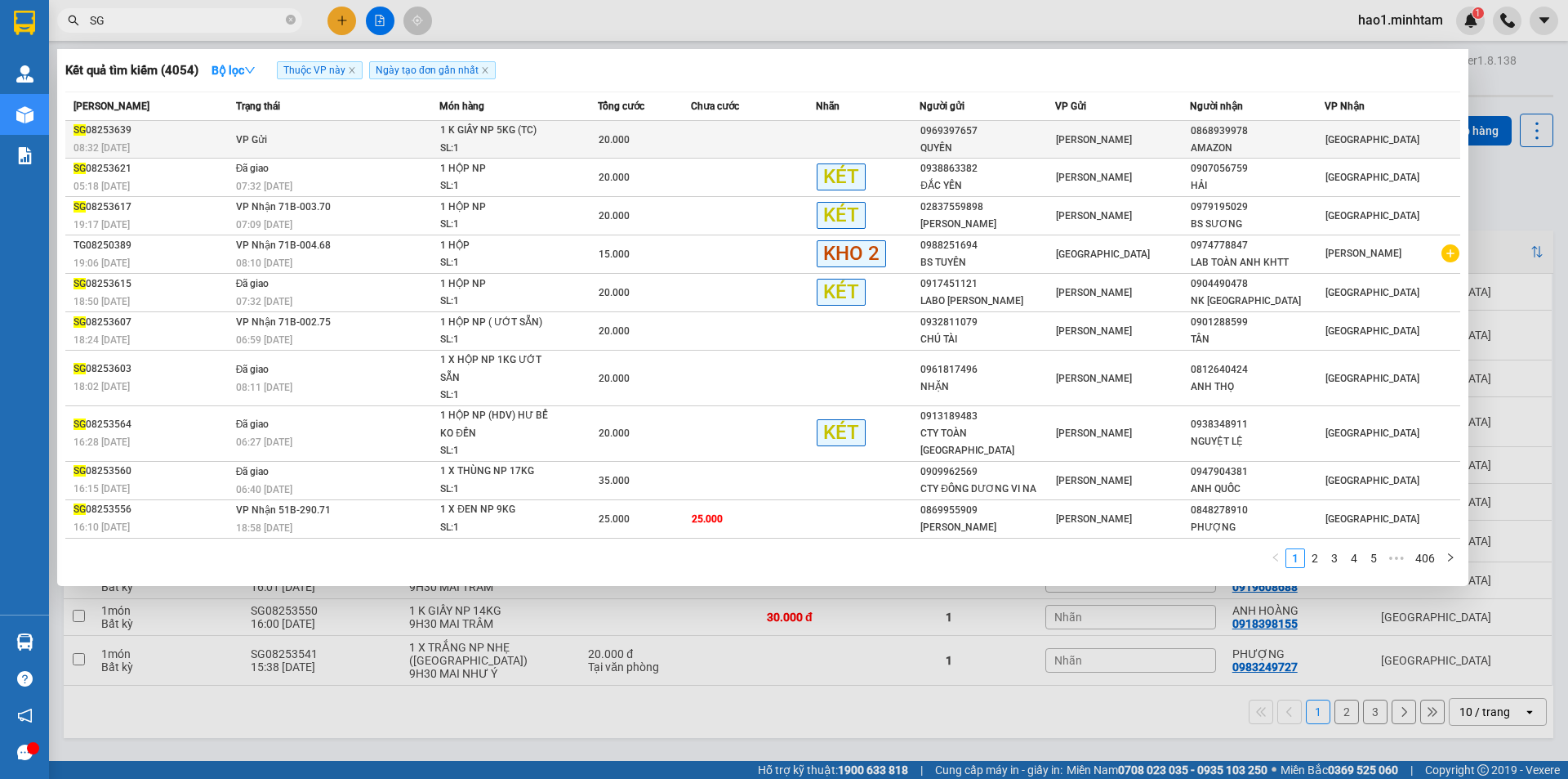
click at [396, 143] on td "VP Gửi" at bounding box center [336, 140] width 208 height 38
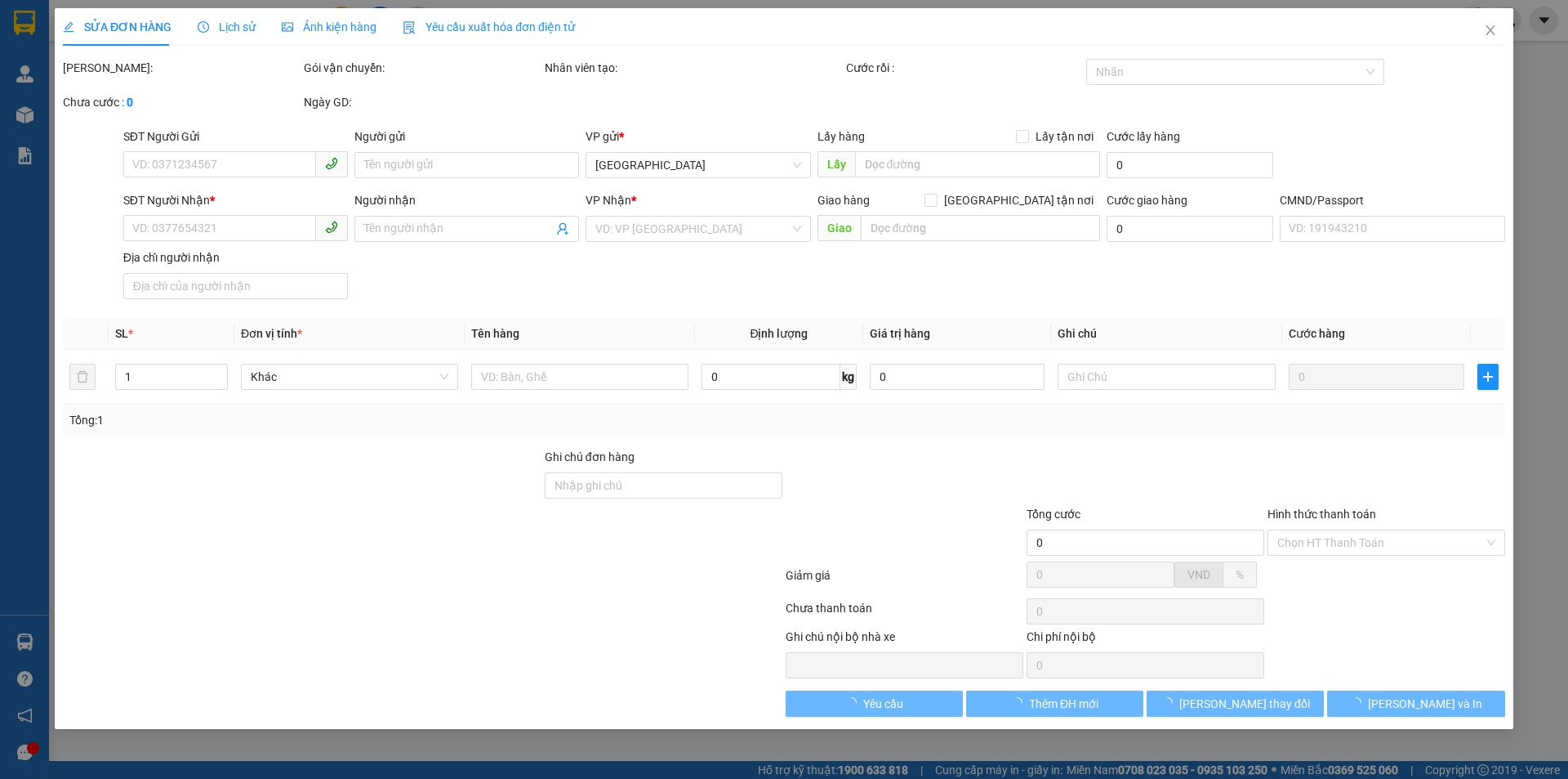
type input "0969397657"
type input "QUYỀN"
type input "0868939978"
type input "AMAZON"
type input "20.000"
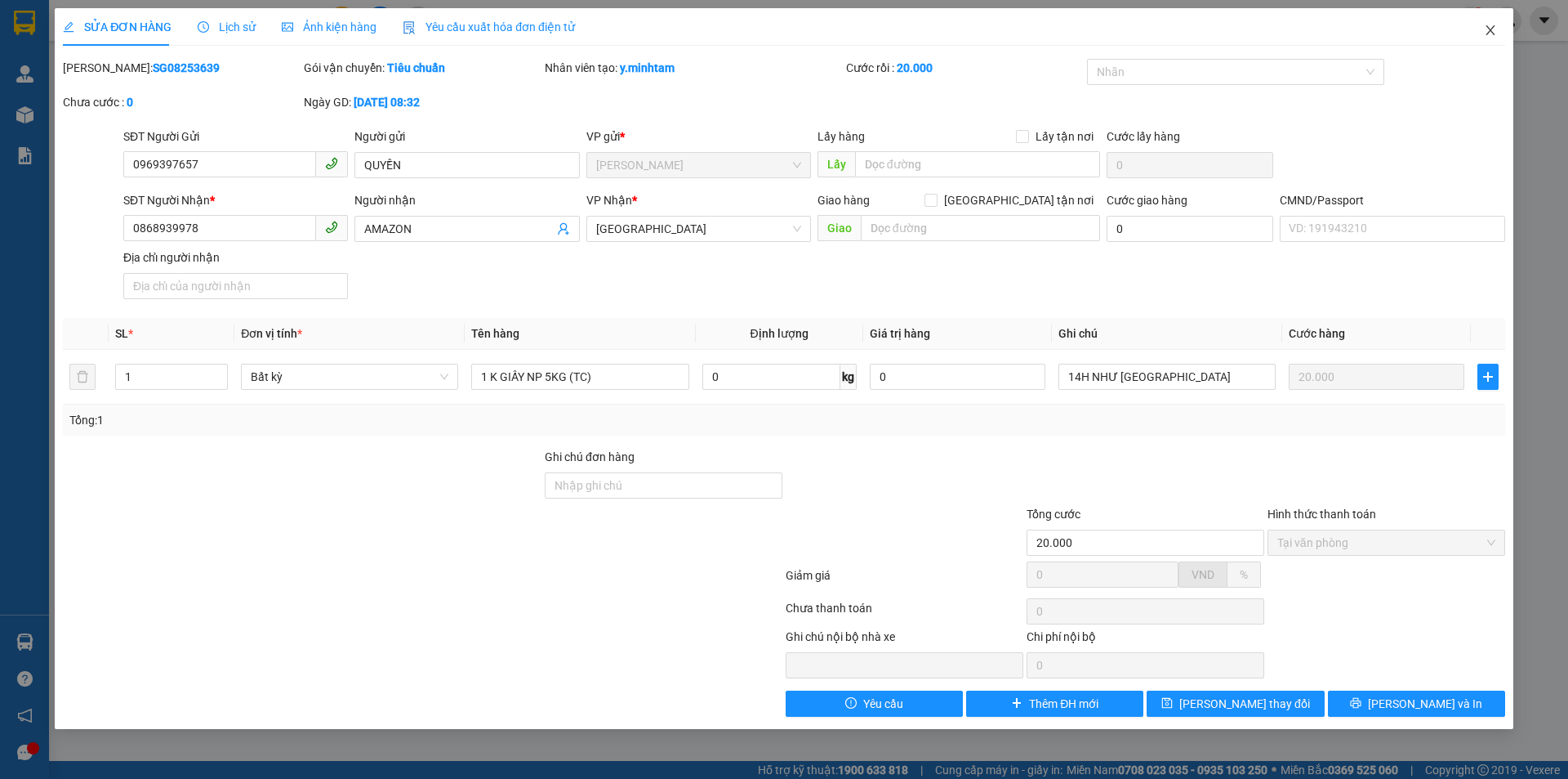
click at [1497, 26] on span "Close" at bounding box center [1489, 30] width 46 height 46
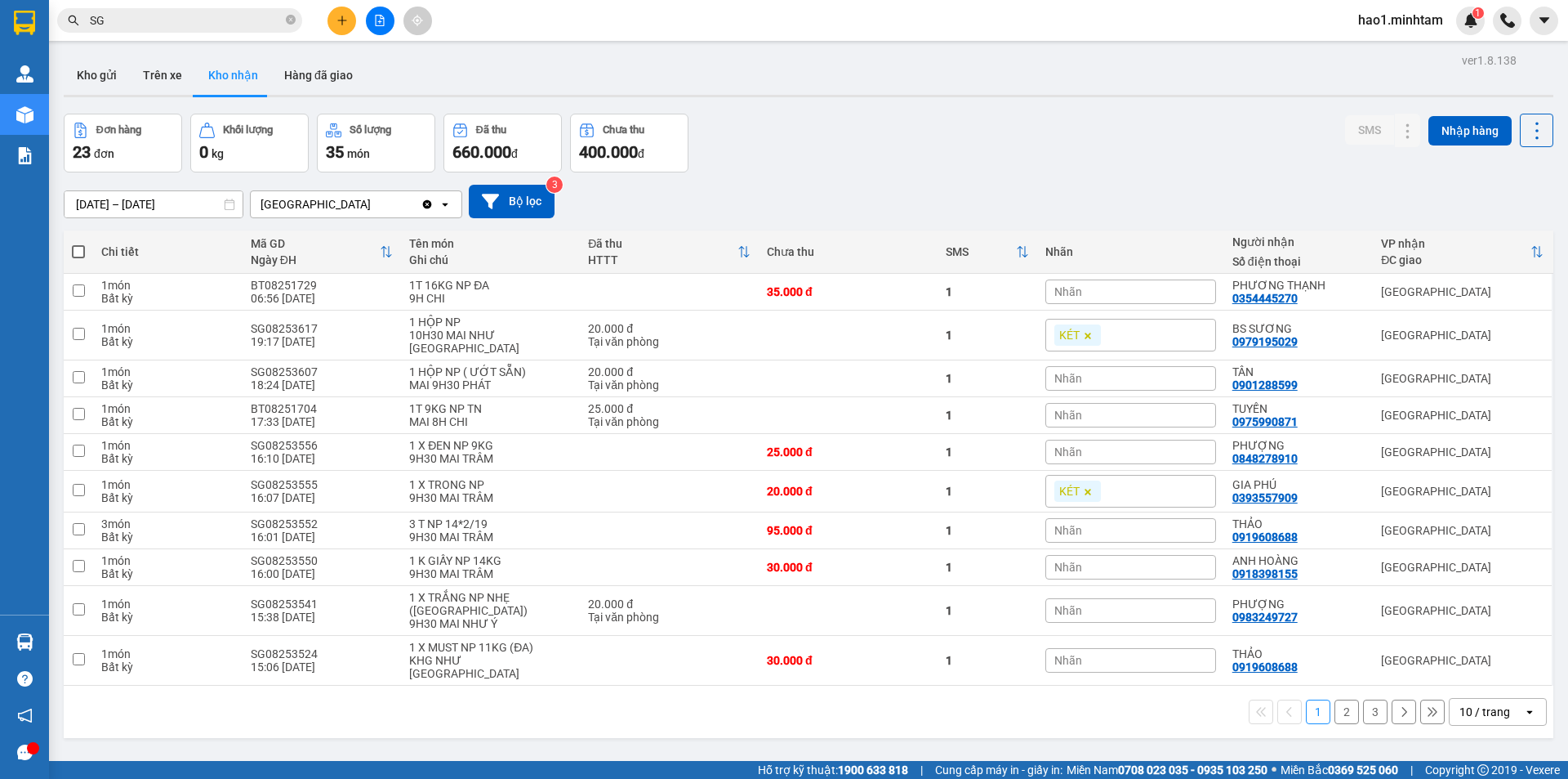
click at [142, 17] on input "SG" at bounding box center [186, 20] width 193 height 18
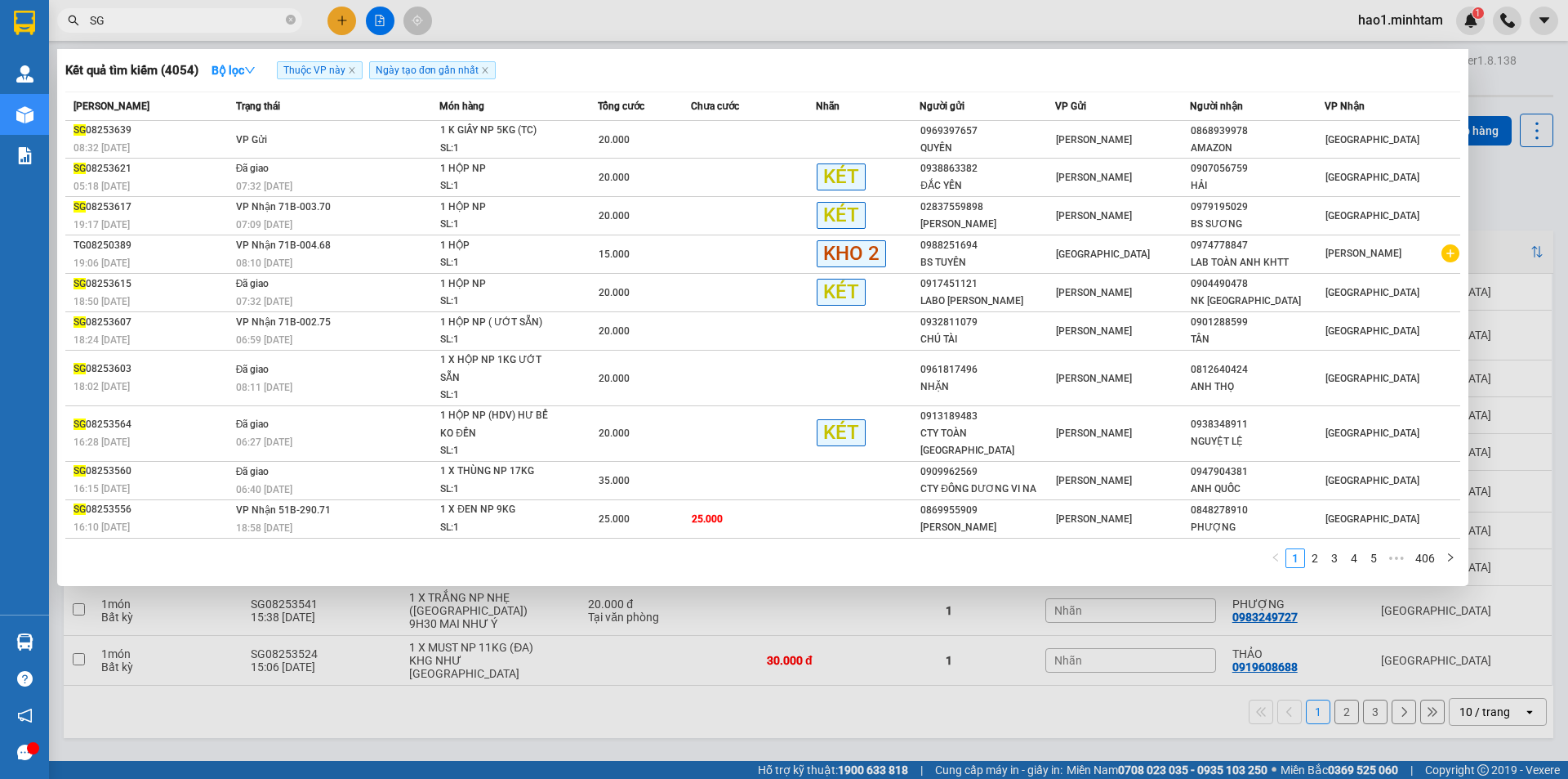
click at [172, 5] on div at bounding box center [784, 389] width 1568 height 779
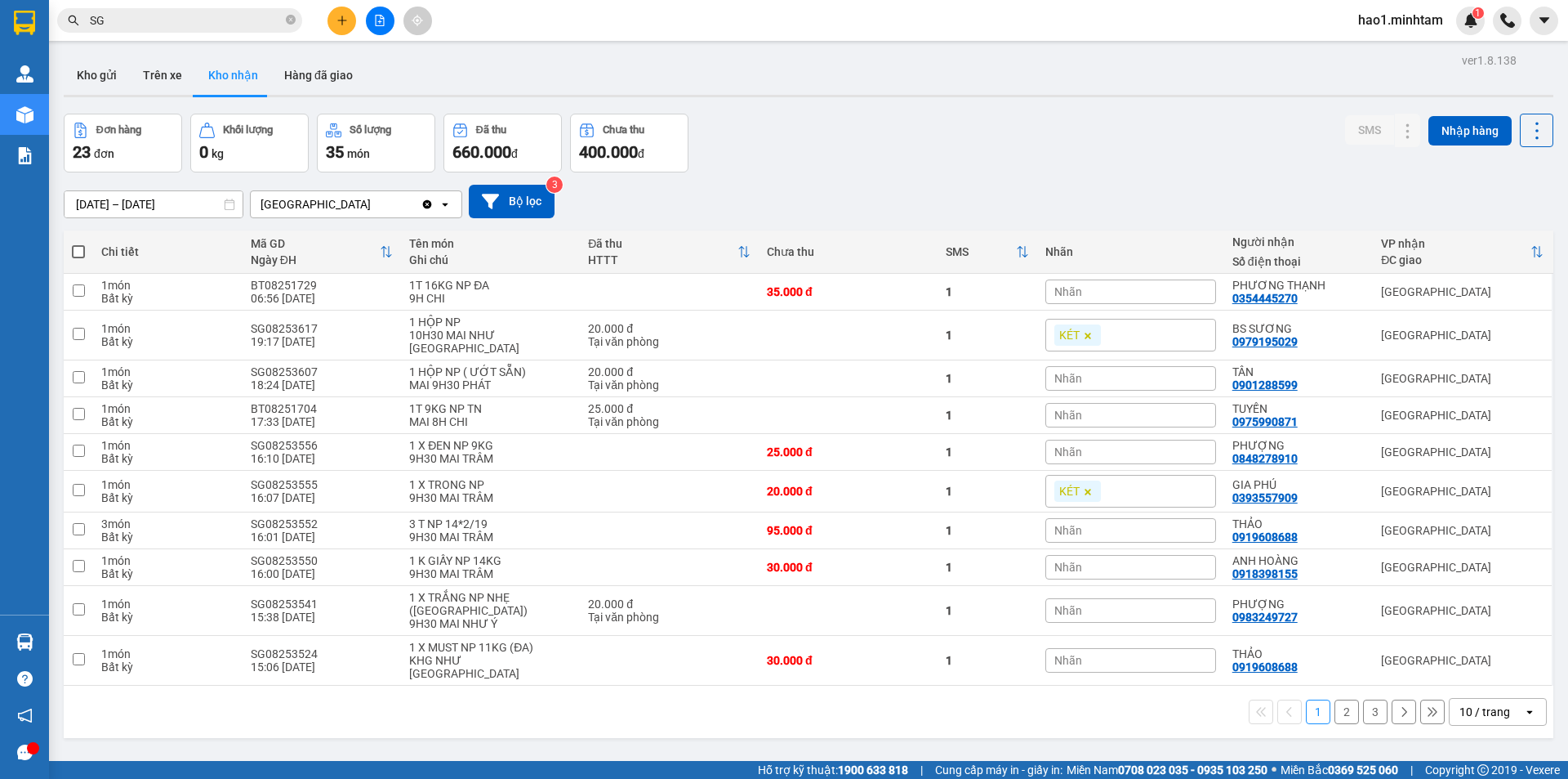
click at [170, 18] on input "SG" at bounding box center [186, 20] width 193 height 18
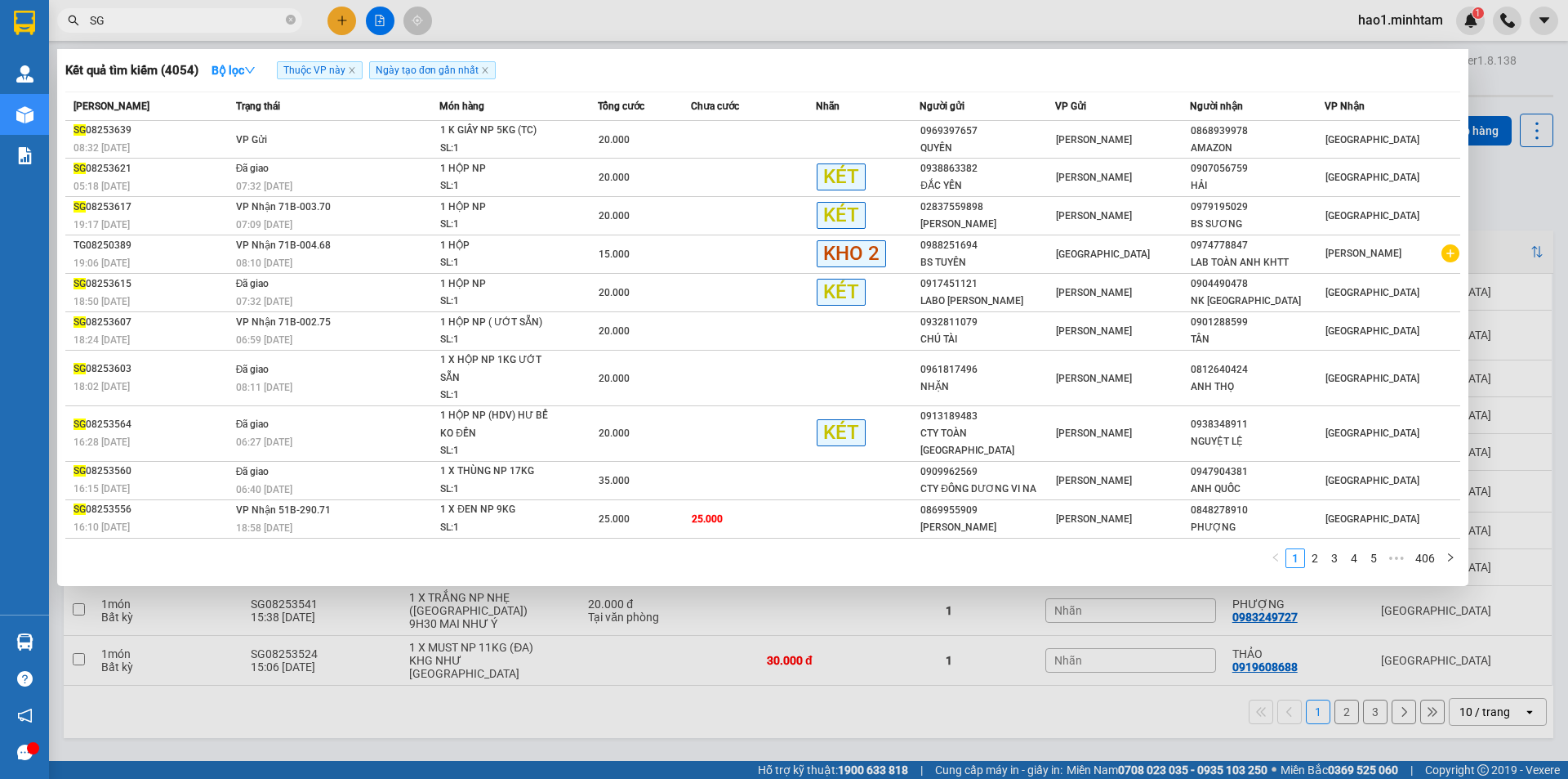
click at [170, 18] on input "SG" at bounding box center [186, 20] width 193 height 18
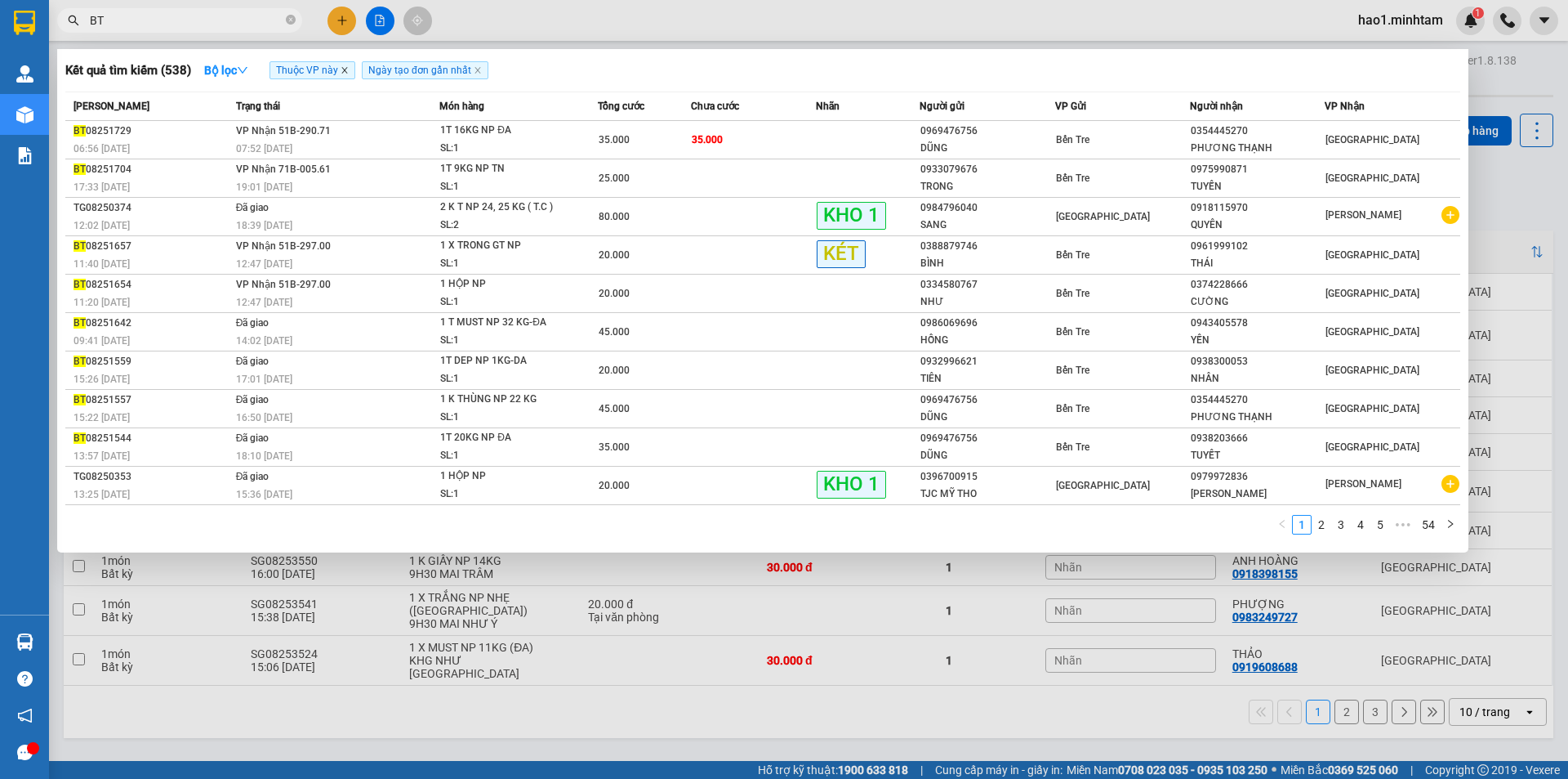
type input "BT"
click at [344, 74] on icon "close" at bounding box center [344, 70] width 8 height 8
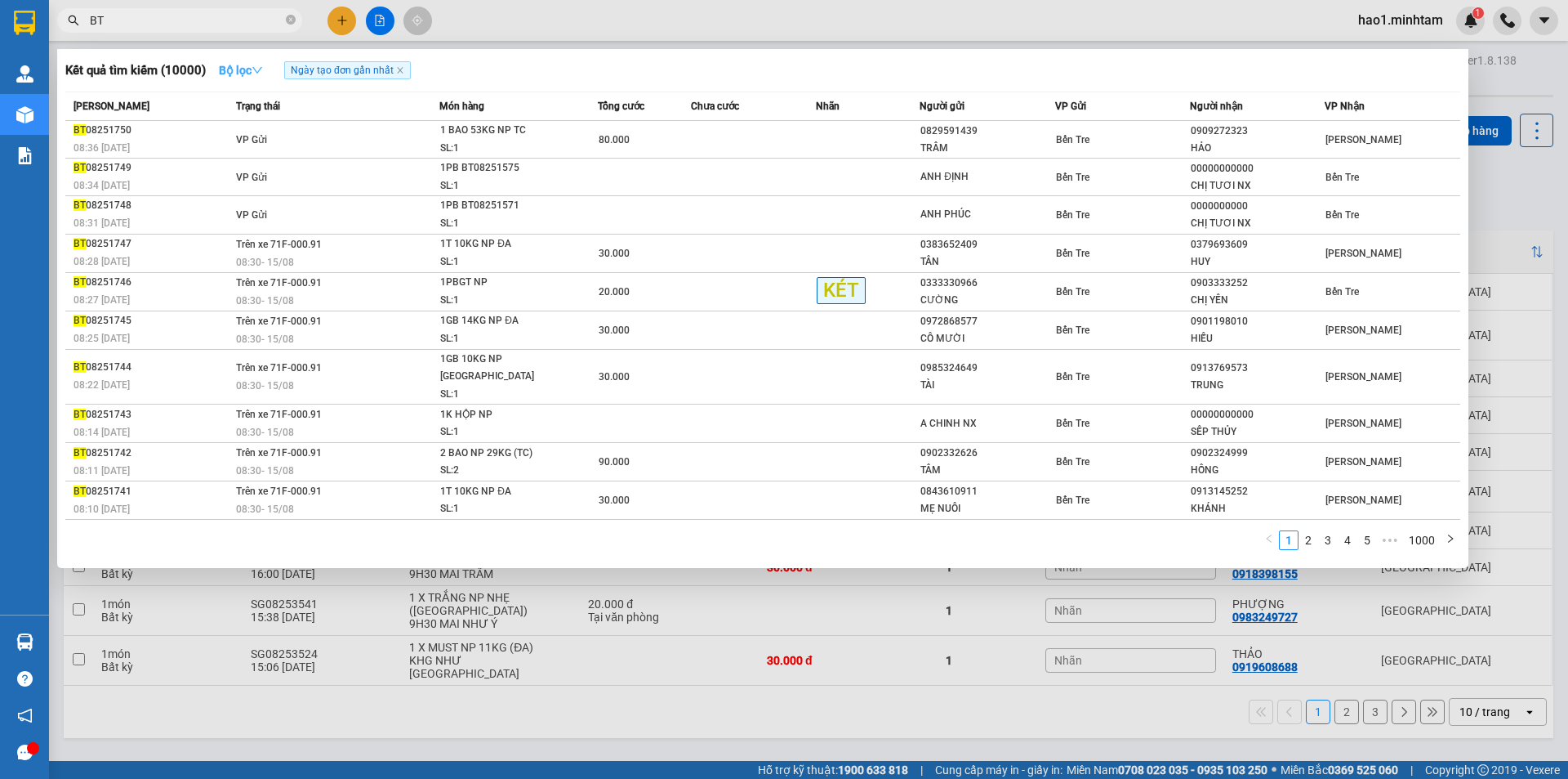
click at [260, 61] on button "Bộ lọc" at bounding box center [240, 70] width 70 height 26
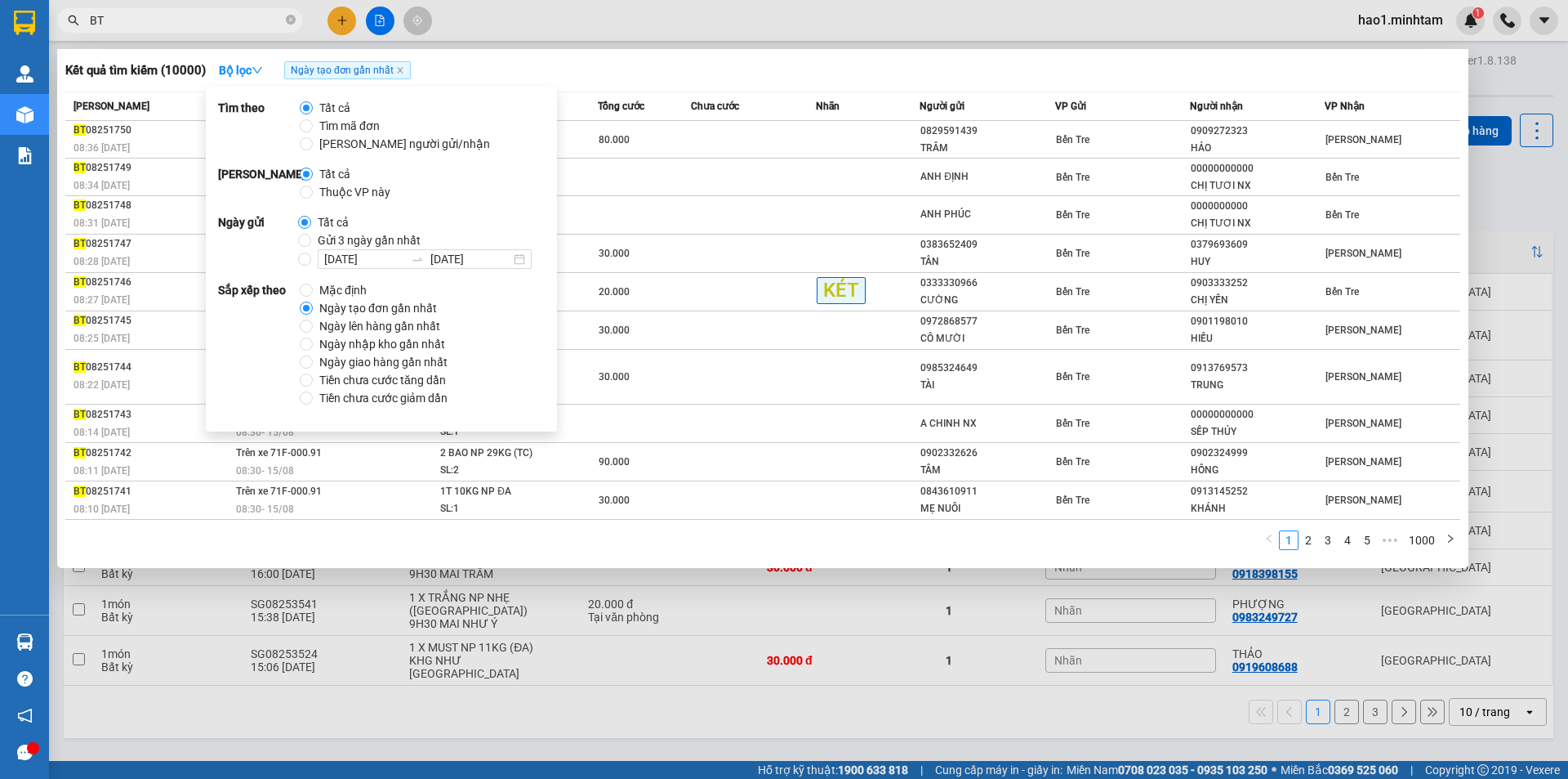
click at [369, 197] on span "Thuộc VP này" at bounding box center [355, 192] width 84 height 18
click at [313, 197] on input "Thuộc VP này" at bounding box center [305, 191] width 13 height 13
radio input "true"
radio input "false"
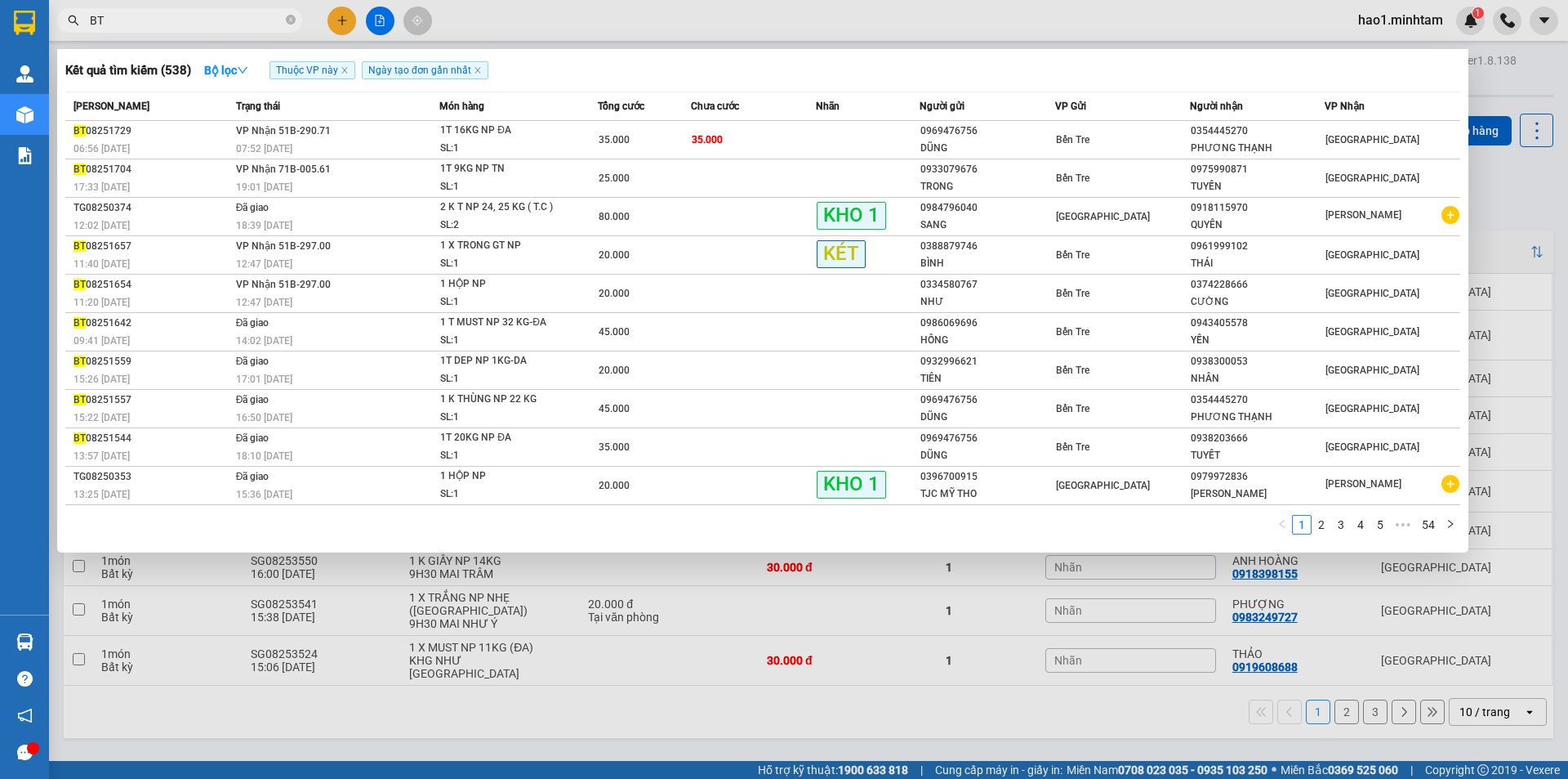
click at [652, 72] on div "Kết quả tìm kiếm ( 538 ) Bộ lọc Thuộc VP này Ngày tạo đơn gần nhất" at bounding box center [762, 70] width 1394 height 26
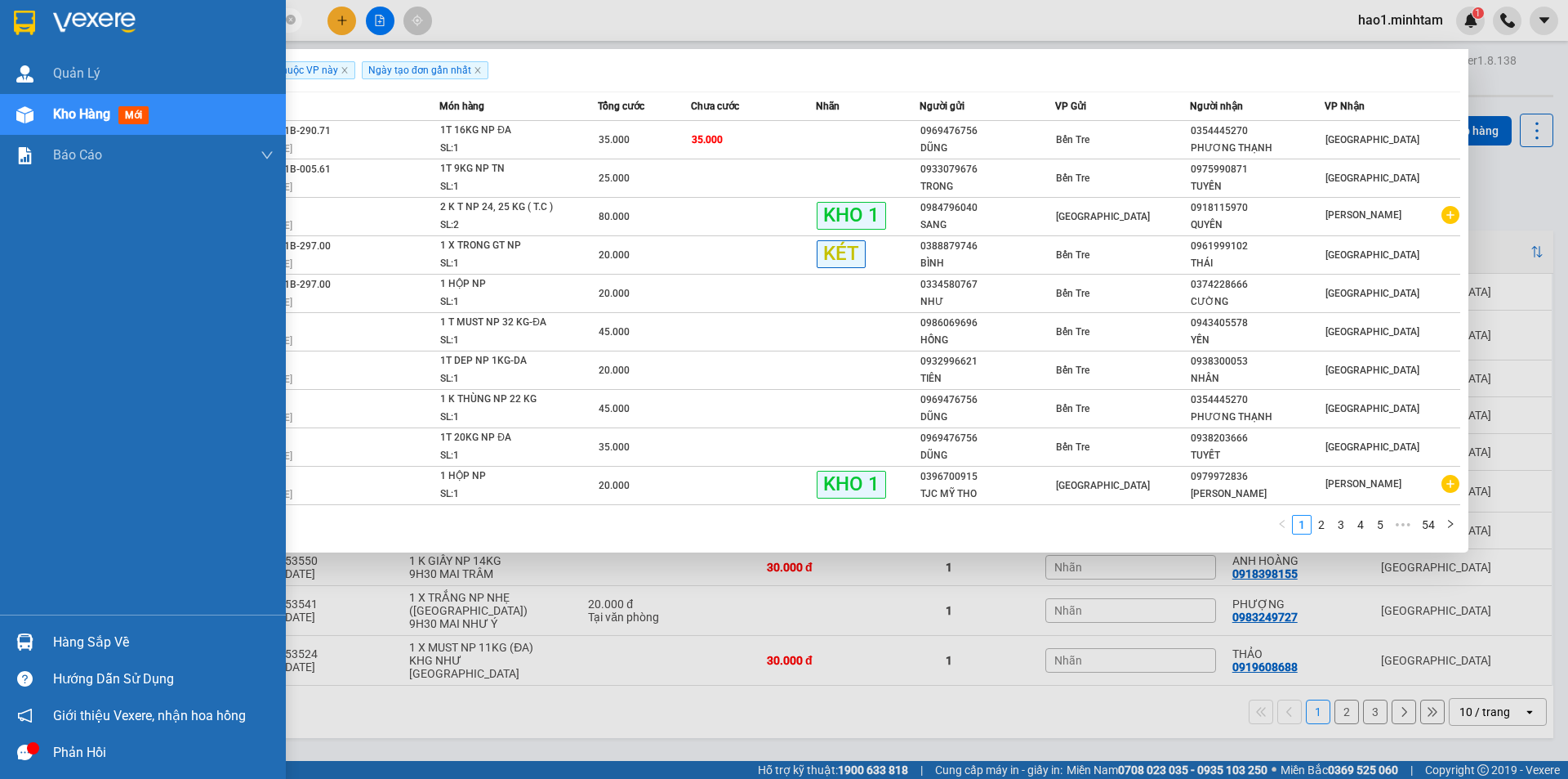
click at [31, 642] on img at bounding box center [25, 642] width 17 height 17
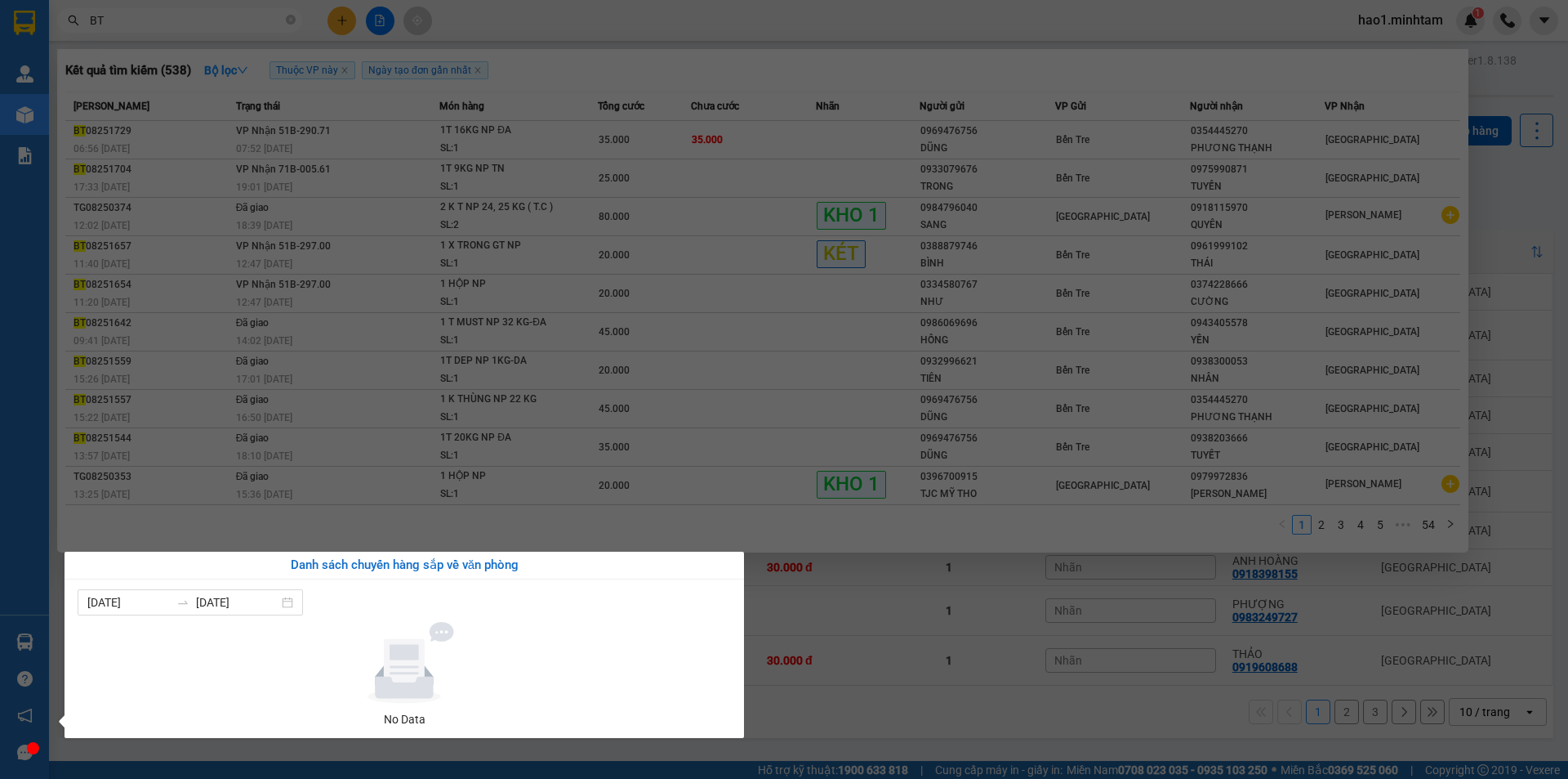
click at [567, 17] on section "Kết quả tìm kiếm ( 538 ) Bộ lọc Thuộc VP này Ngày tạo đơn gần nhất Mã ĐH Trạng …" at bounding box center [784, 389] width 1568 height 779
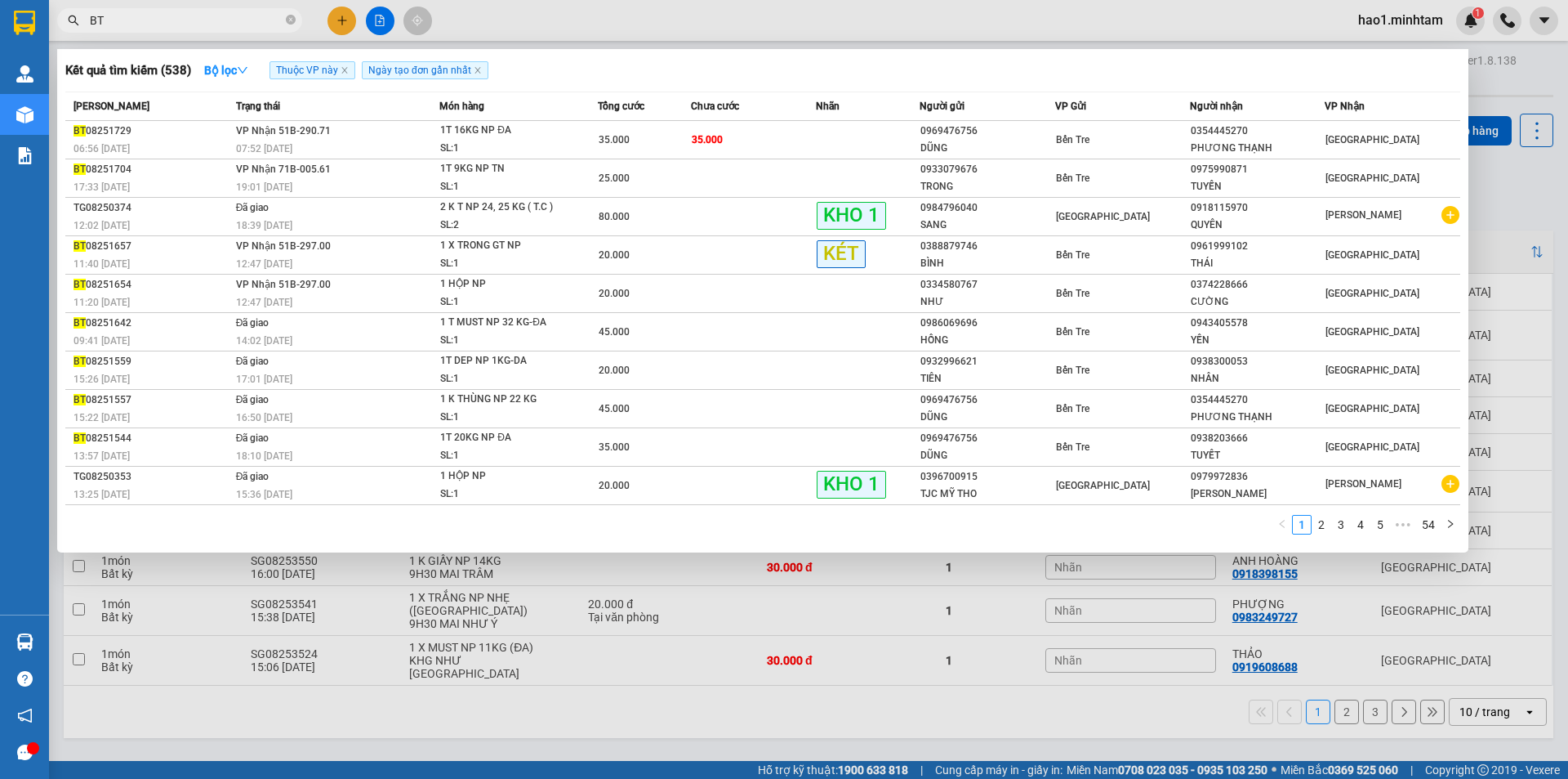
click at [567, 17] on div at bounding box center [784, 389] width 1568 height 779
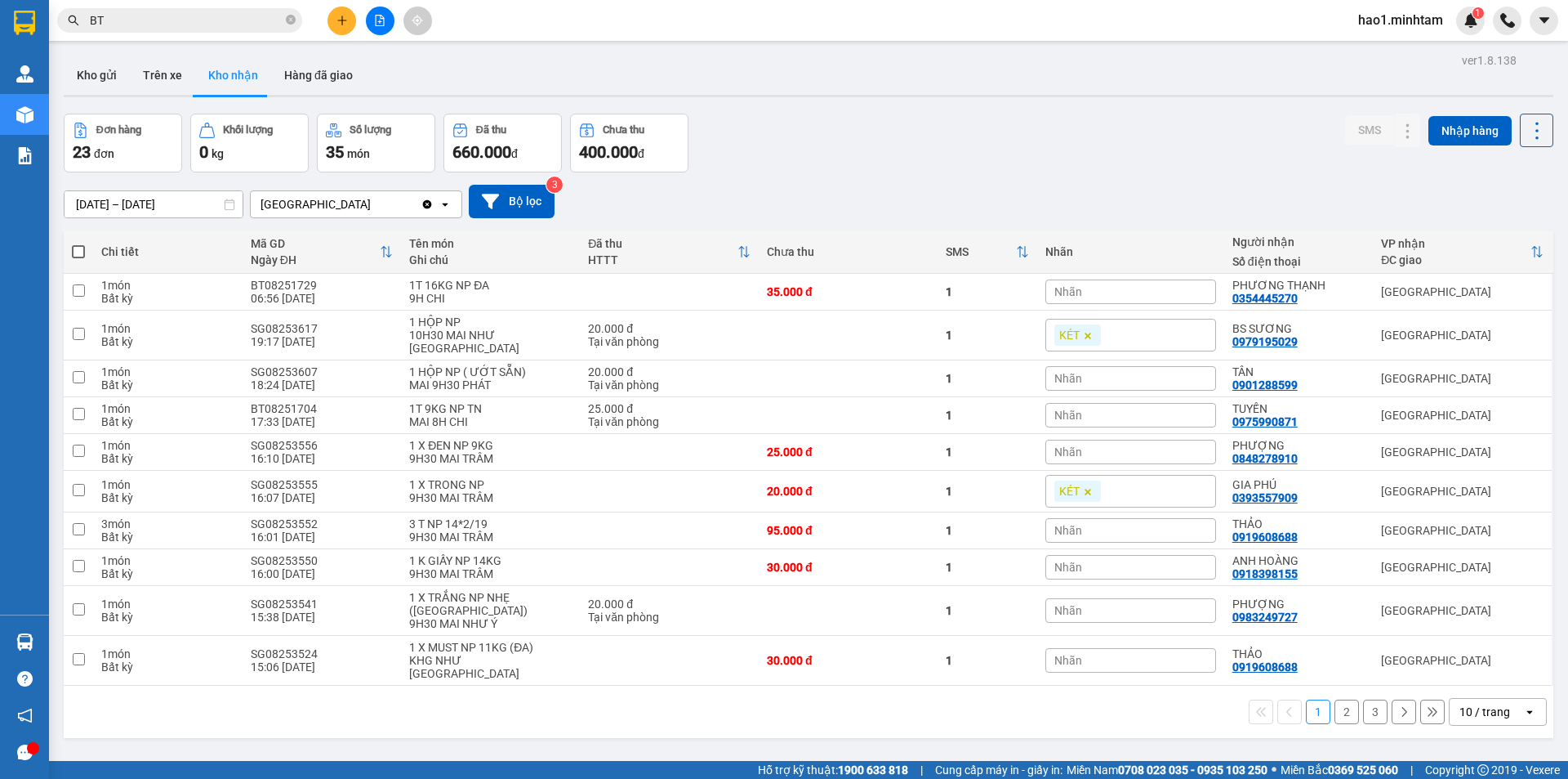
click at [831, 161] on div "Đơn hàng 23 đơn Khối lượng 0 kg Số lượng 35 món Đã thu 660.000 đ Chưa thu 400.0…" at bounding box center [809, 143] width 1489 height 59
click at [127, 18] on input "BT" at bounding box center [186, 20] width 193 height 18
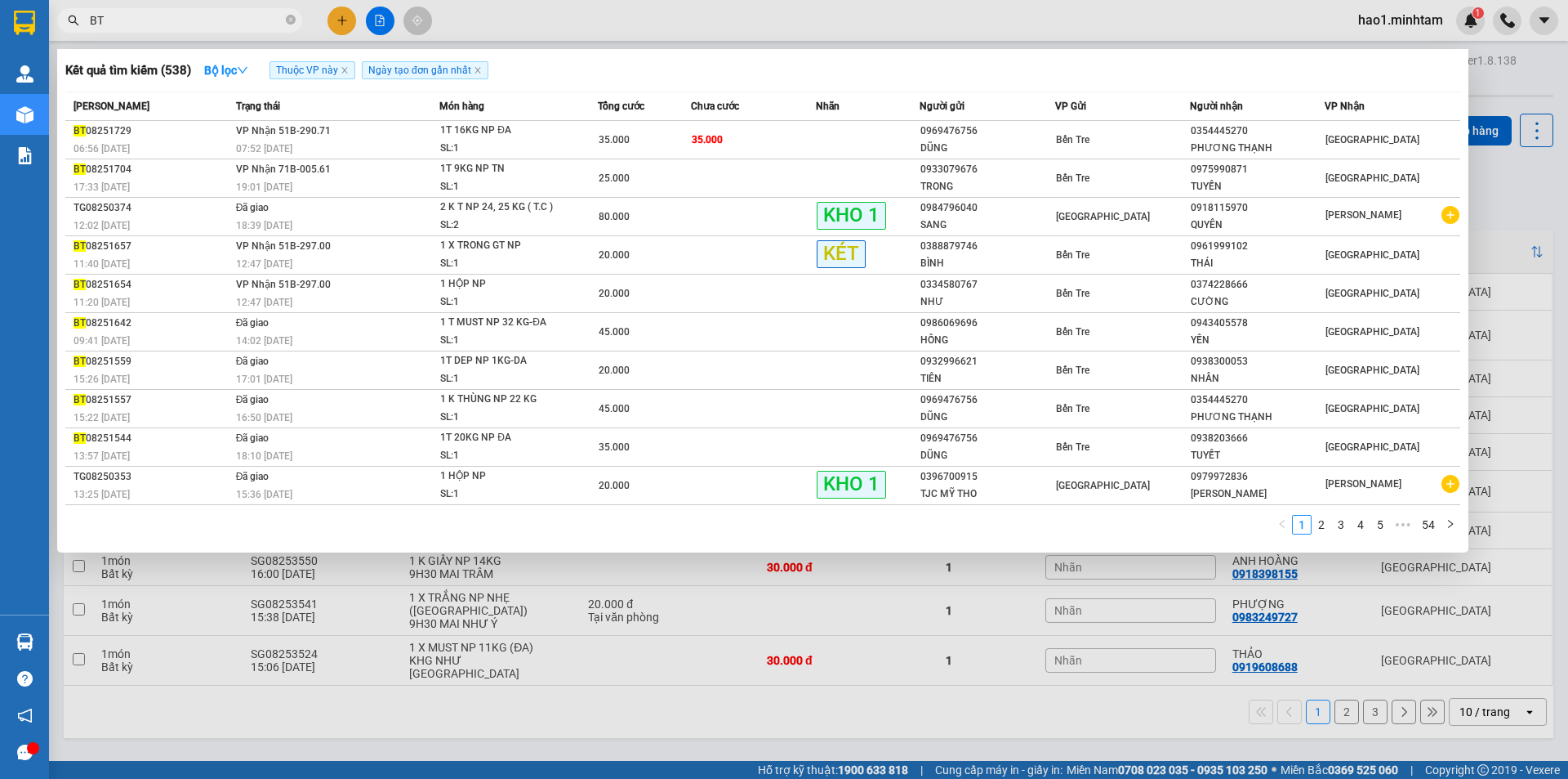
click at [127, 18] on input "BT" at bounding box center [186, 20] width 193 height 18
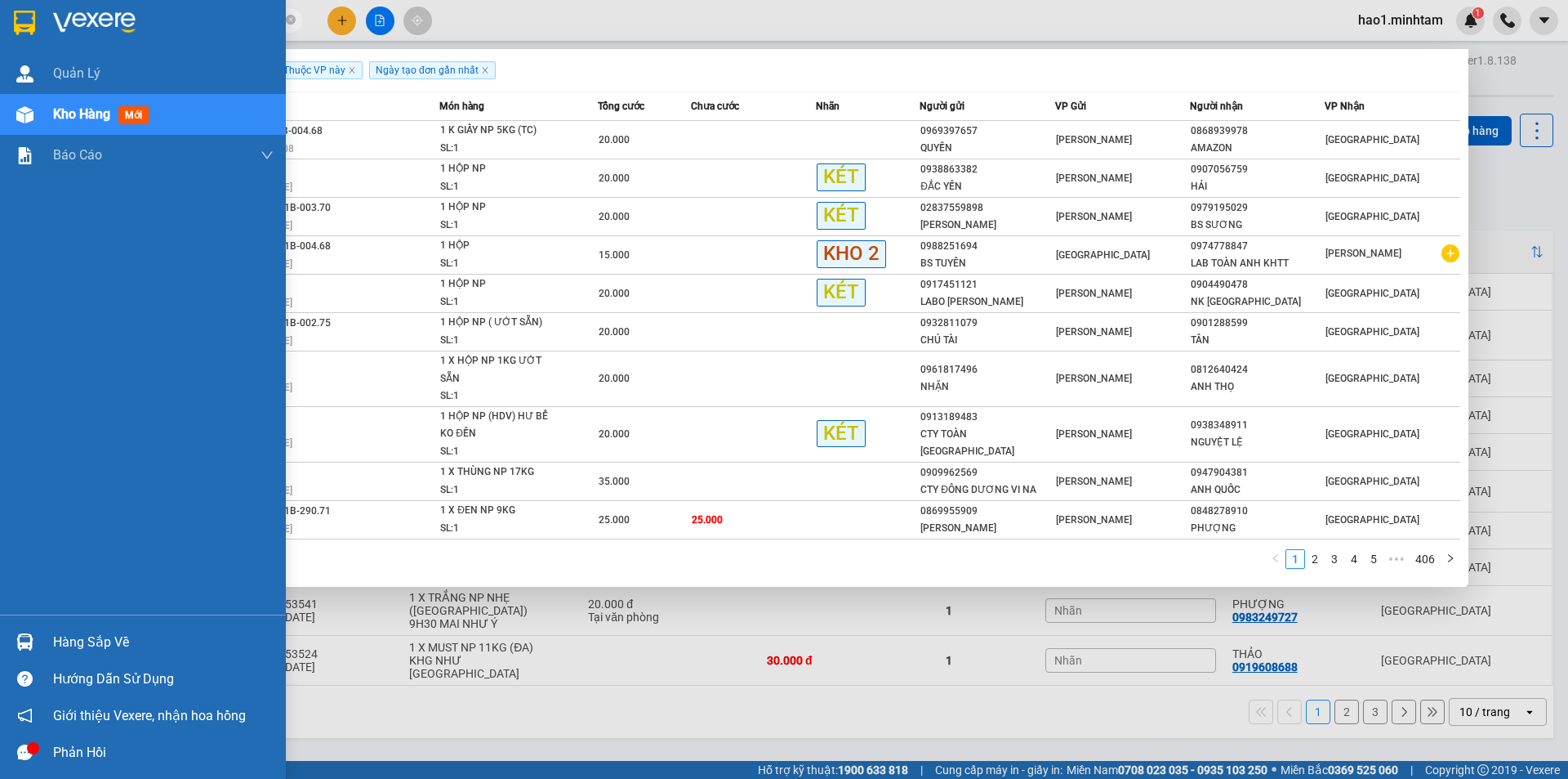
type input "SG"
click at [41, 642] on div "Hàng sắp về" at bounding box center [143, 642] width 286 height 37
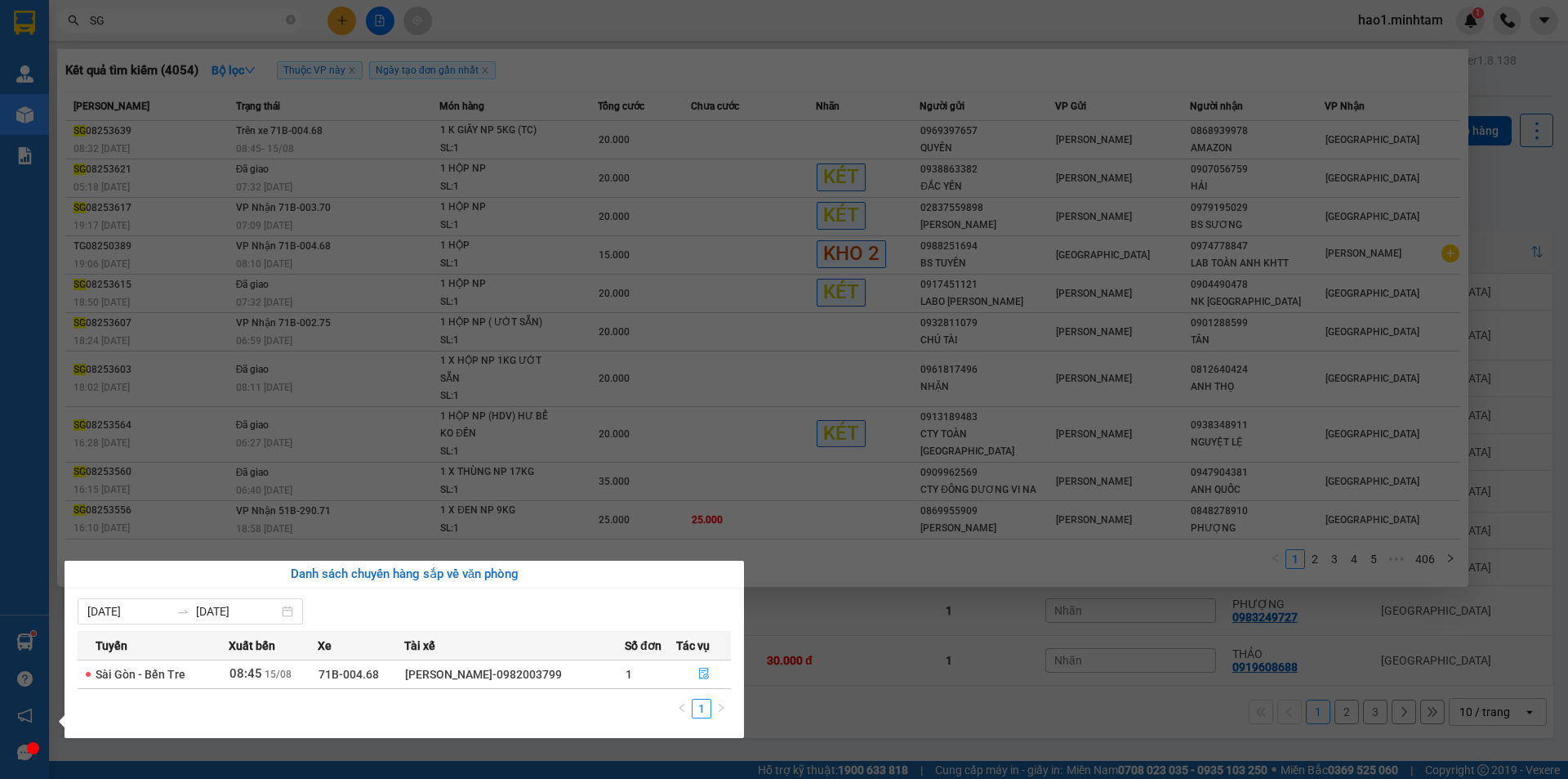
click at [289, 17] on section "Kết quả tìm kiếm ( 4054 ) Bộ lọc Thuộc VP này Ngày tạo đơn gần nhất Mã ĐH Trạng…" at bounding box center [784, 389] width 1568 height 779
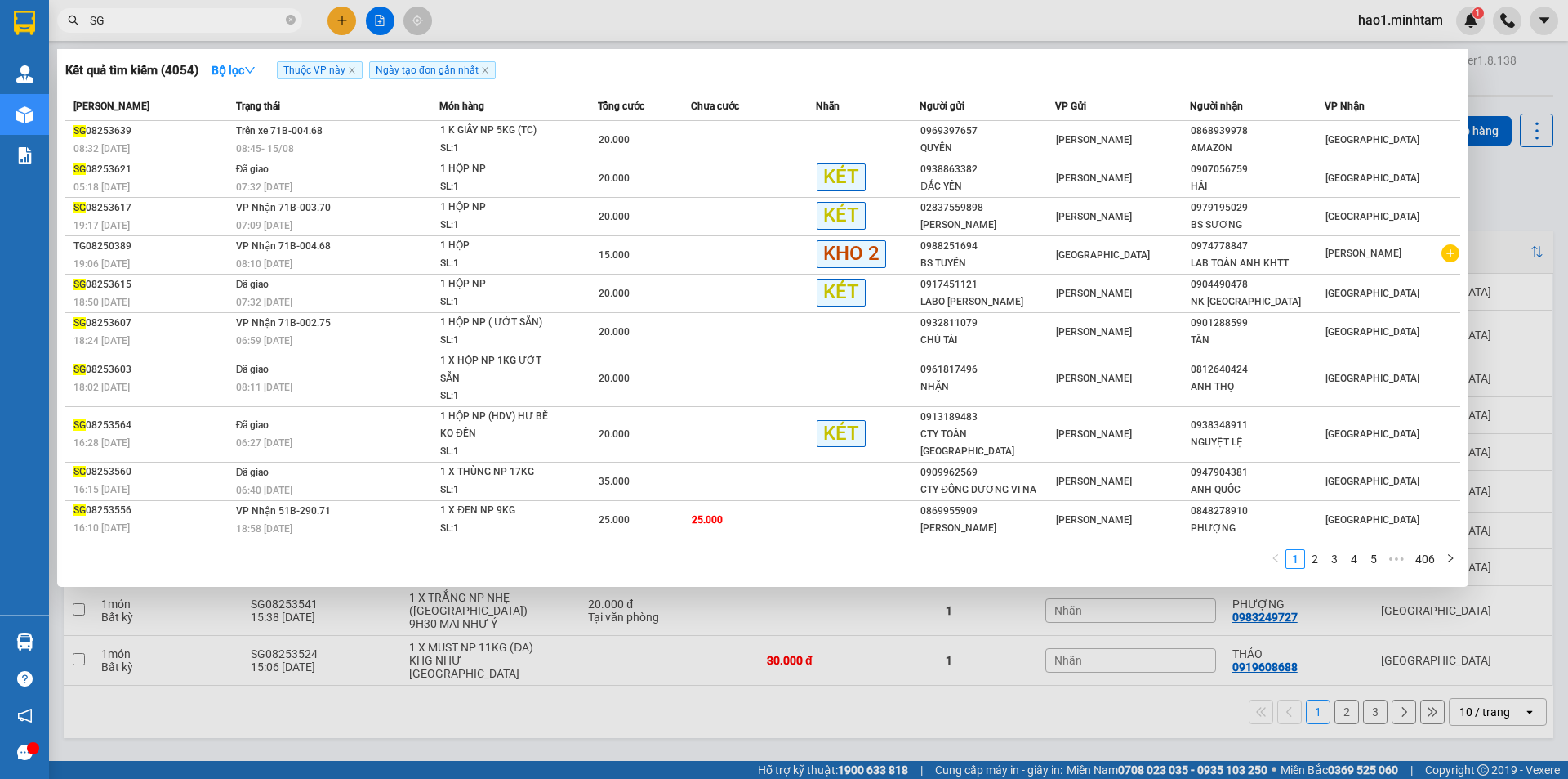
click at [289, 17] on icon "close-circle" at bounding box center [291, 19] width 10 height 10
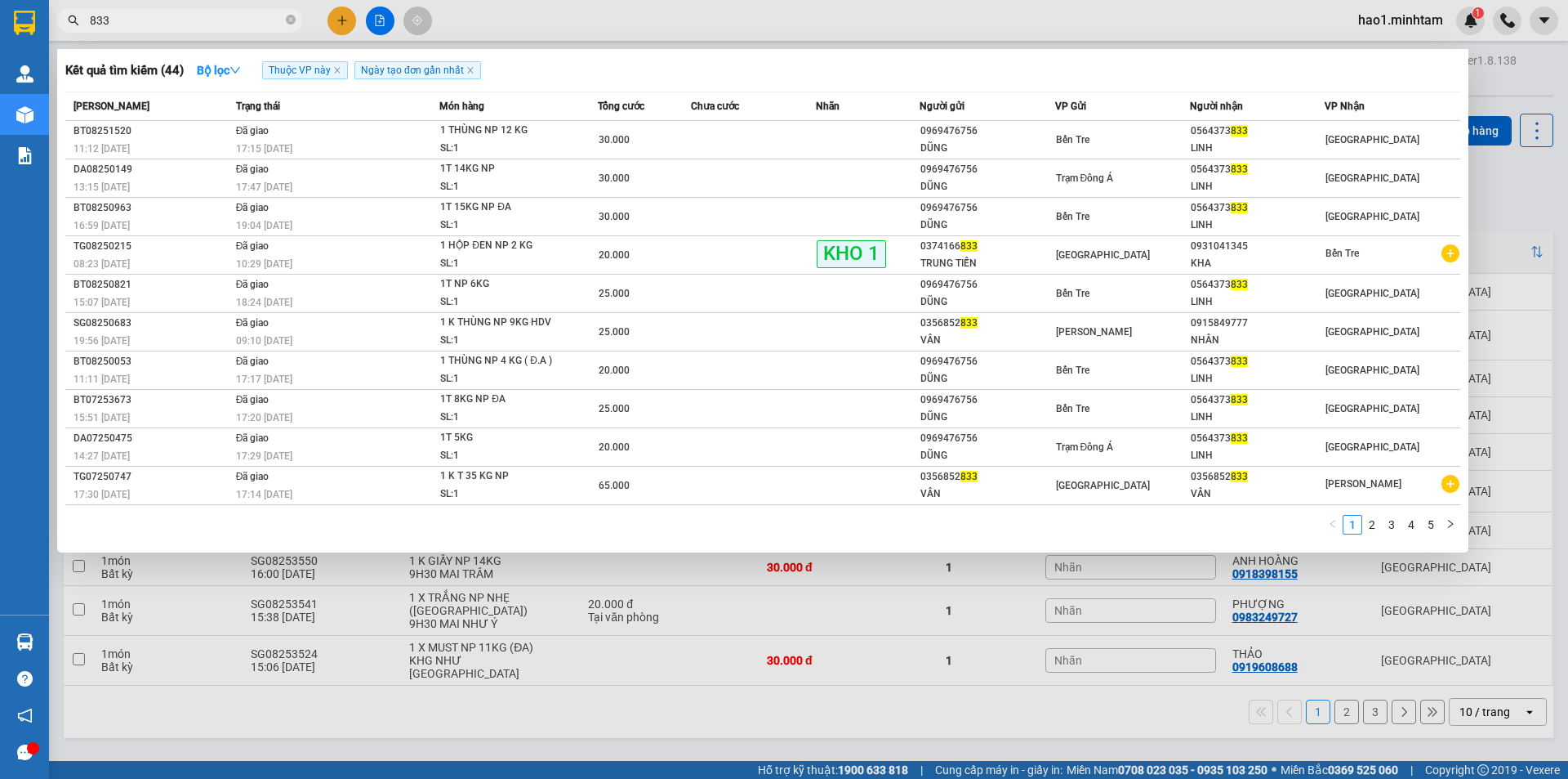
type input "833"
click at [287, 19] on icon "close-circle" at bounding box center [291, 19] width 10 height 10
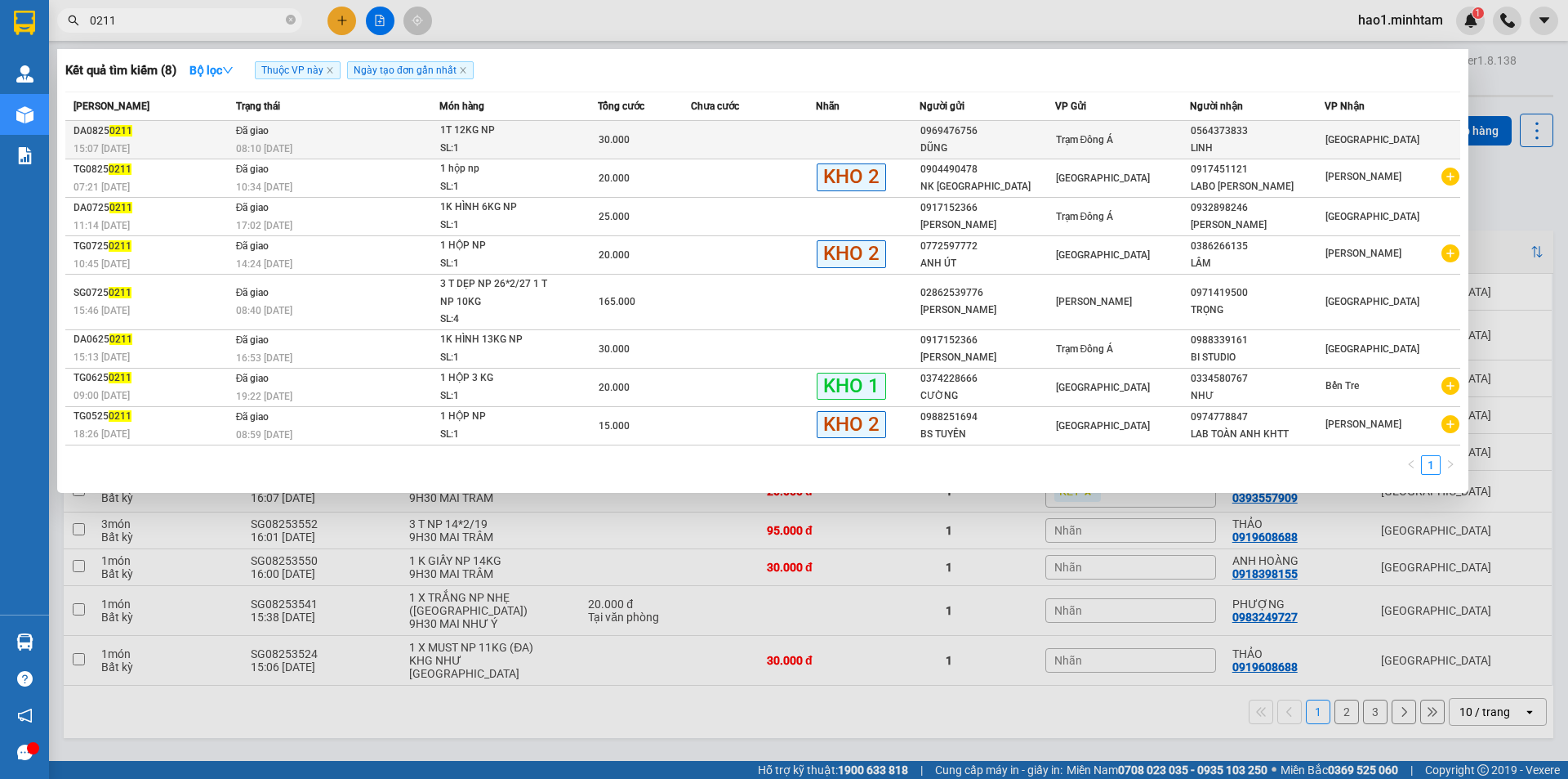
type input "0211"
click at [632, 144] on div "30.000" at bounding box center [644, 140] width 92 height 18
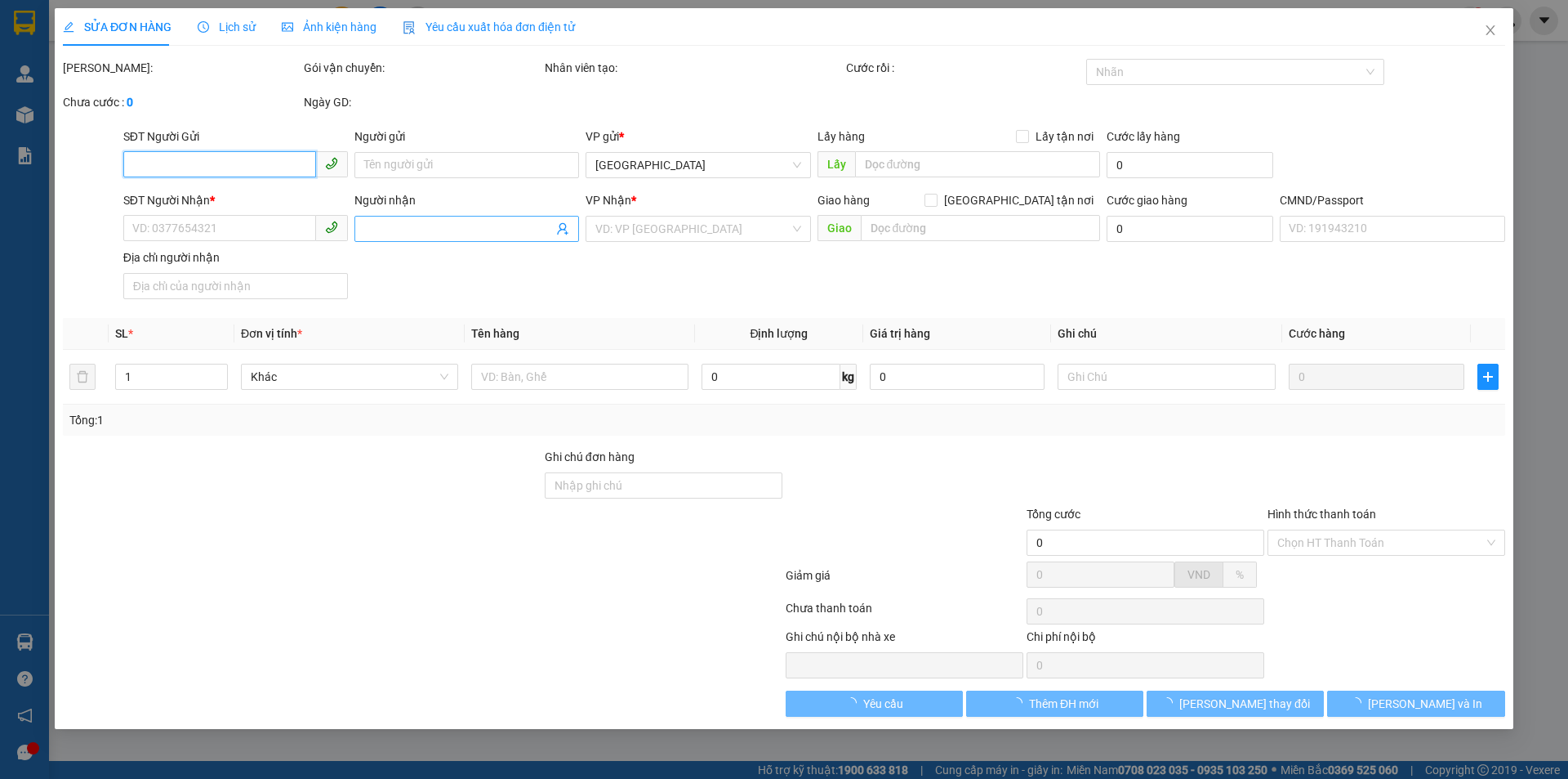
type input "0969476756"
type input "DŨNG"
type input "0564373833"
type input "LINH"
type input "30.000"
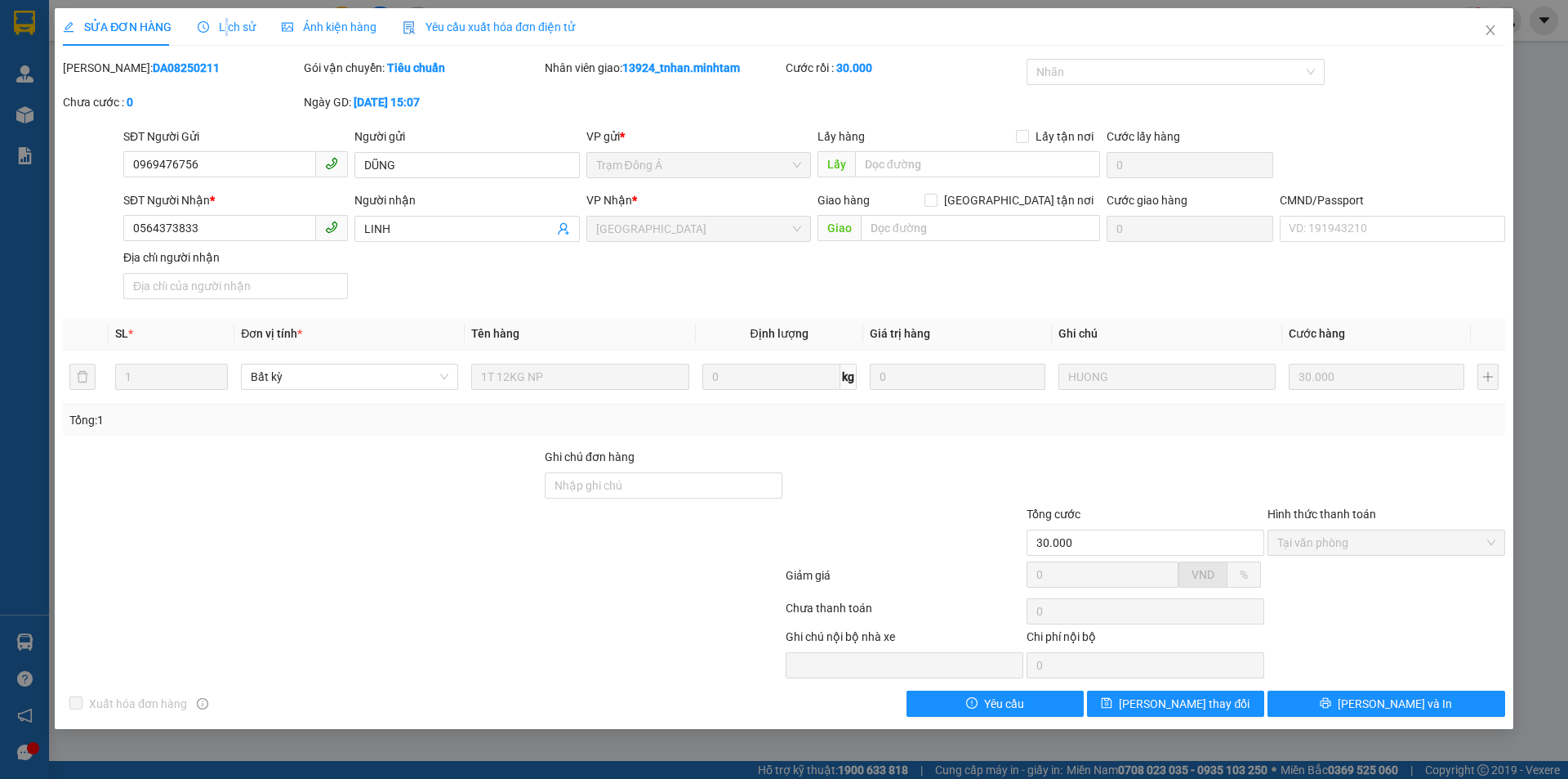
click at [223, 19] on div "Lịch sử" at bounding box center [227, 26] width 58 height 38
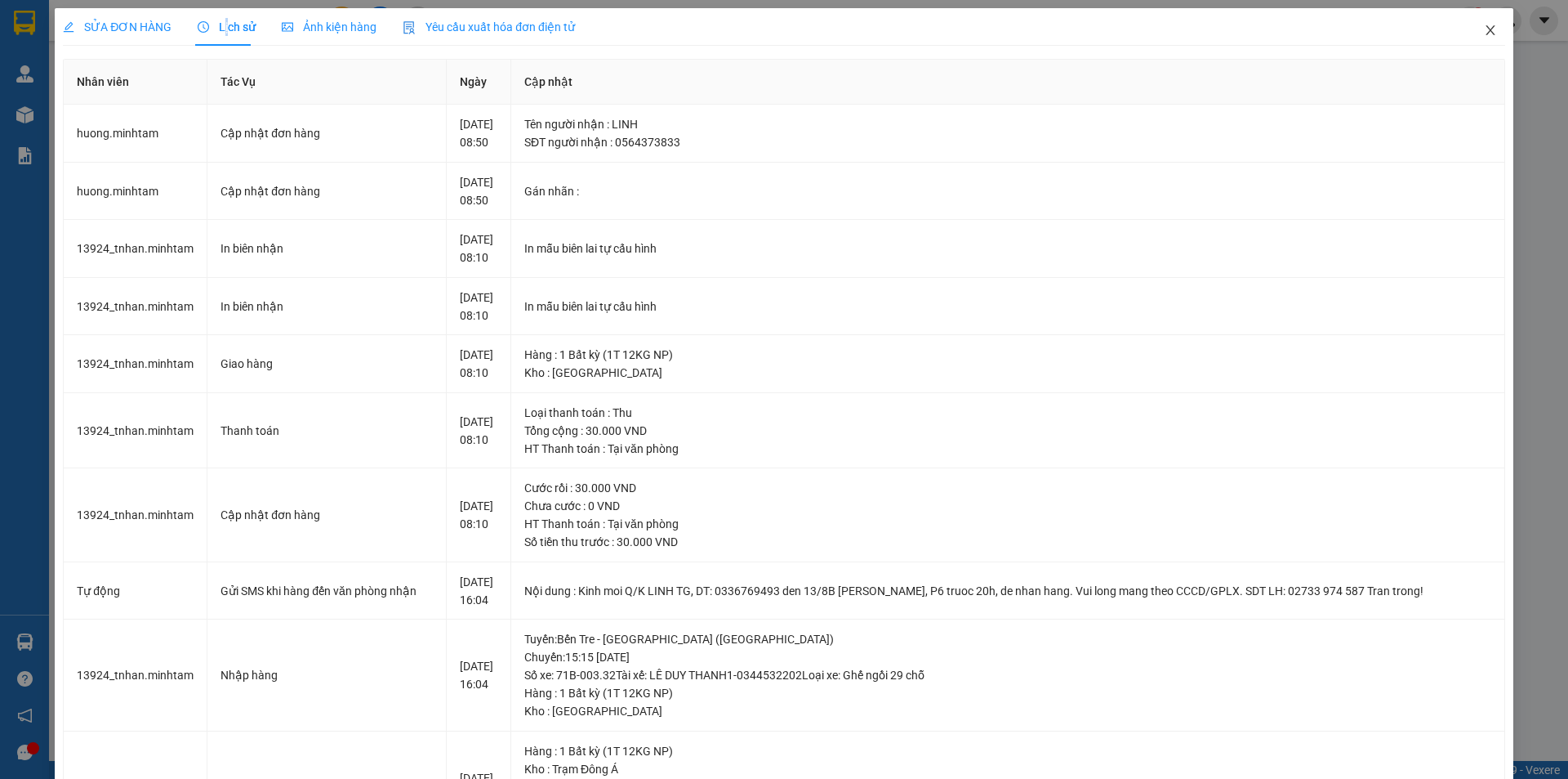
click at [1484, 36] on icon "close" at bounding box center [1489, 29] width 13 height 13
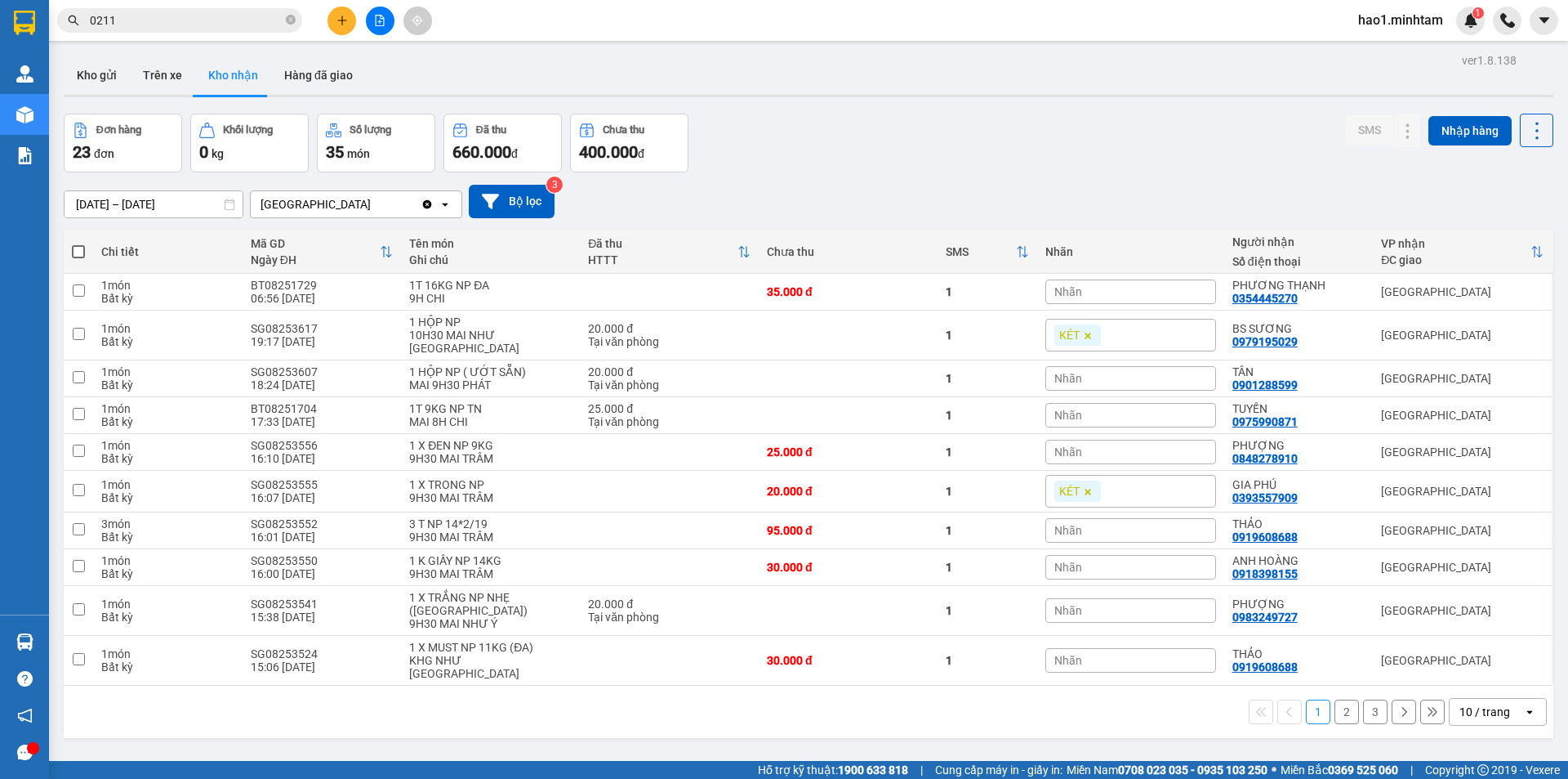
click at [174, 23] on input "0211" at bounding box center [186, 20] width 193 height 18
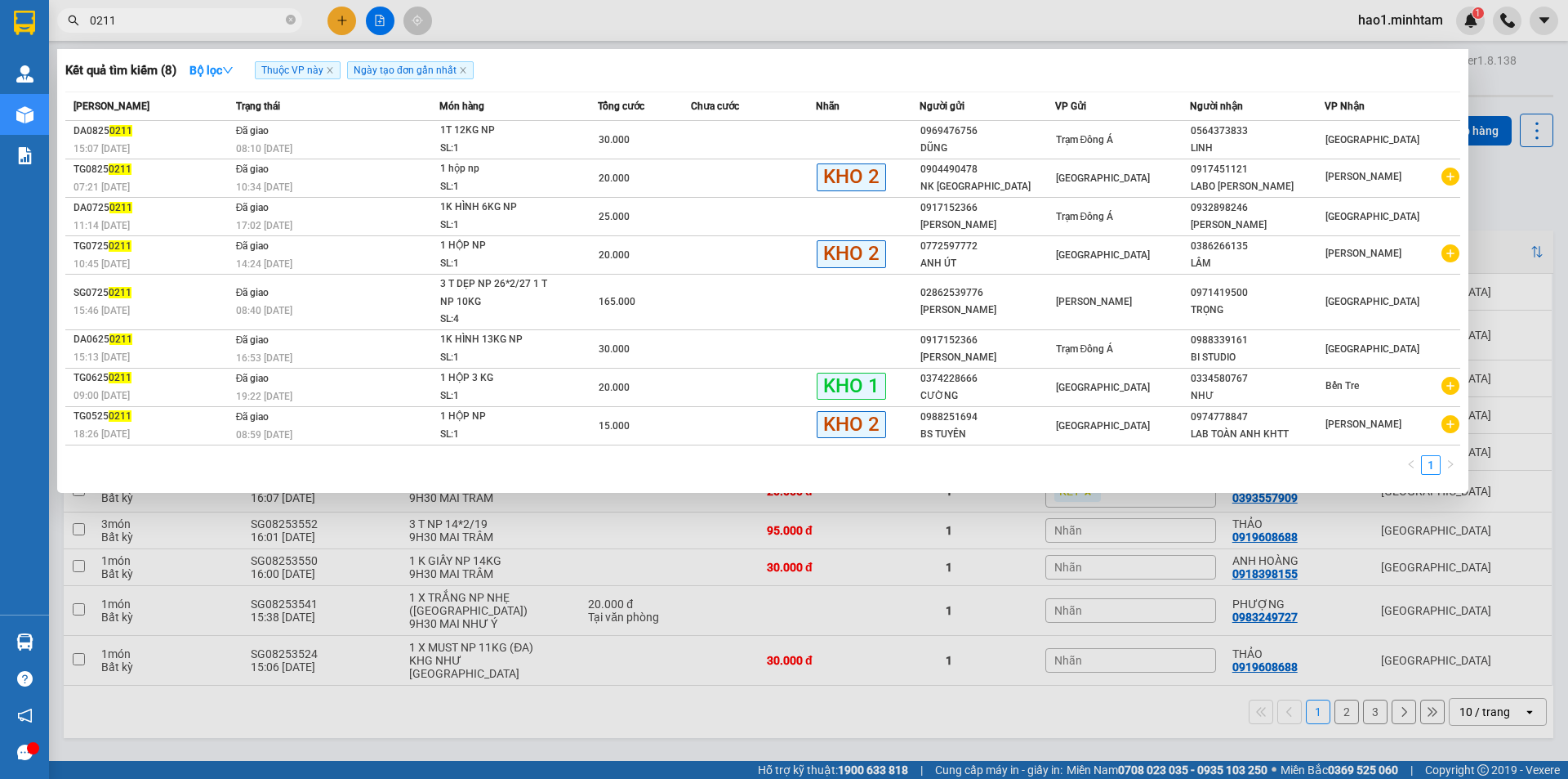
click at [174, 23] on input "0211" at bounding box center [186, 20] width 193 height 18
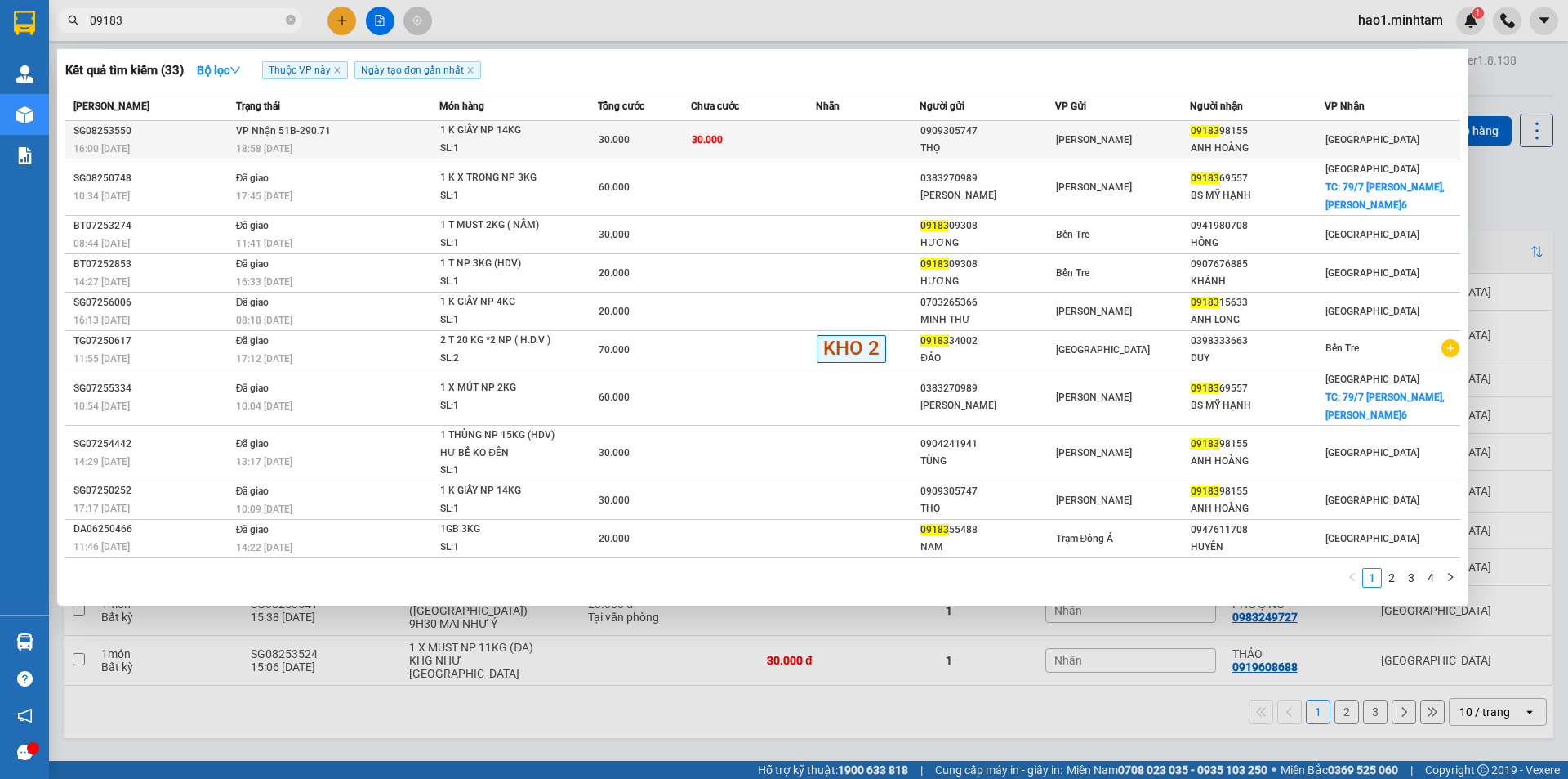
type input "09183"
click at [546, 137] on div "1 K GIẤY NP 14KG" at bounding box center [501, 130] width 122 height 18
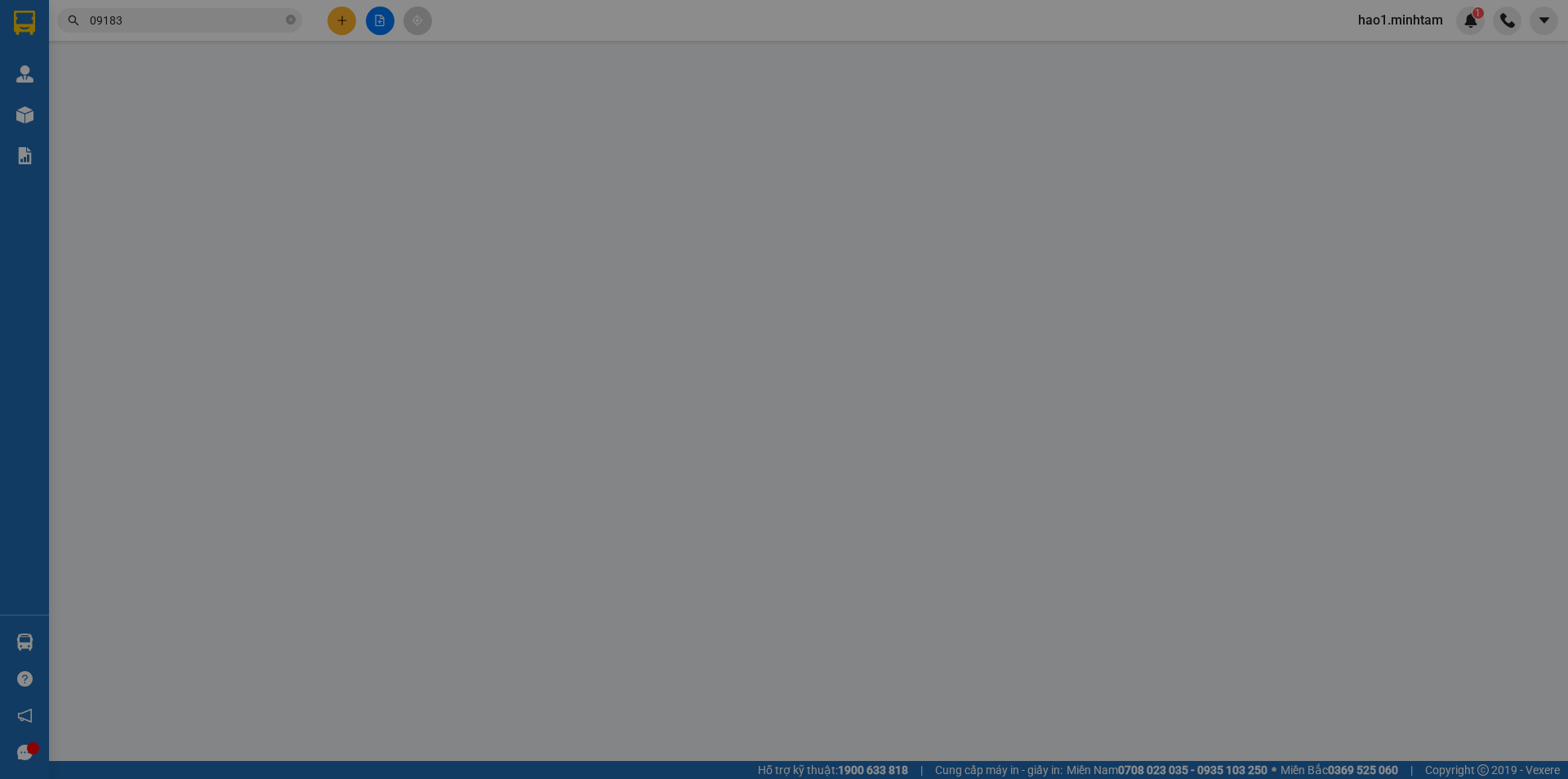
type input "0909305747"
type input "THỌ"
type input "0918398155"
type input "ANH HOÀNG"
type input "30.000"
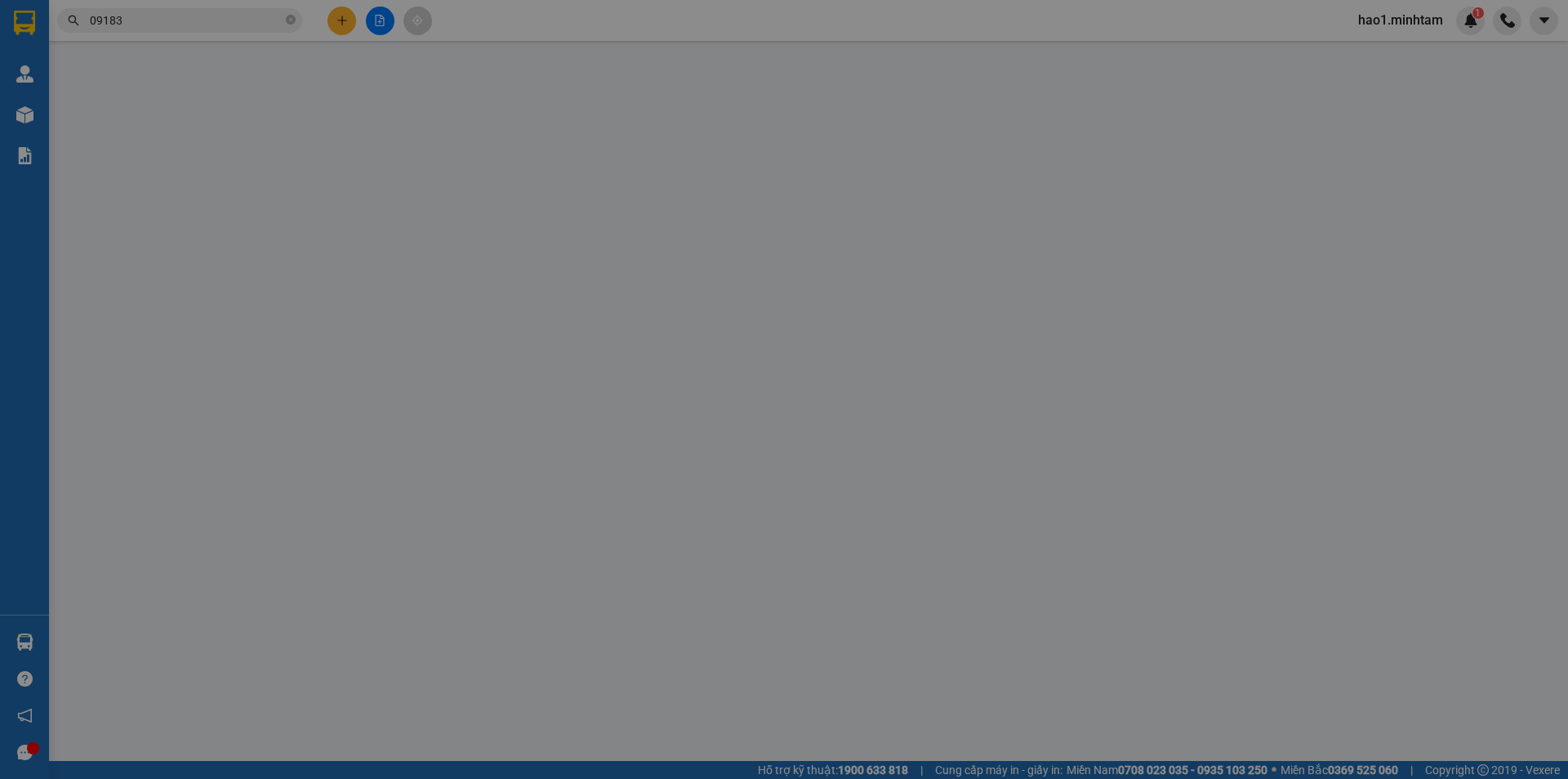
type input "30.000"
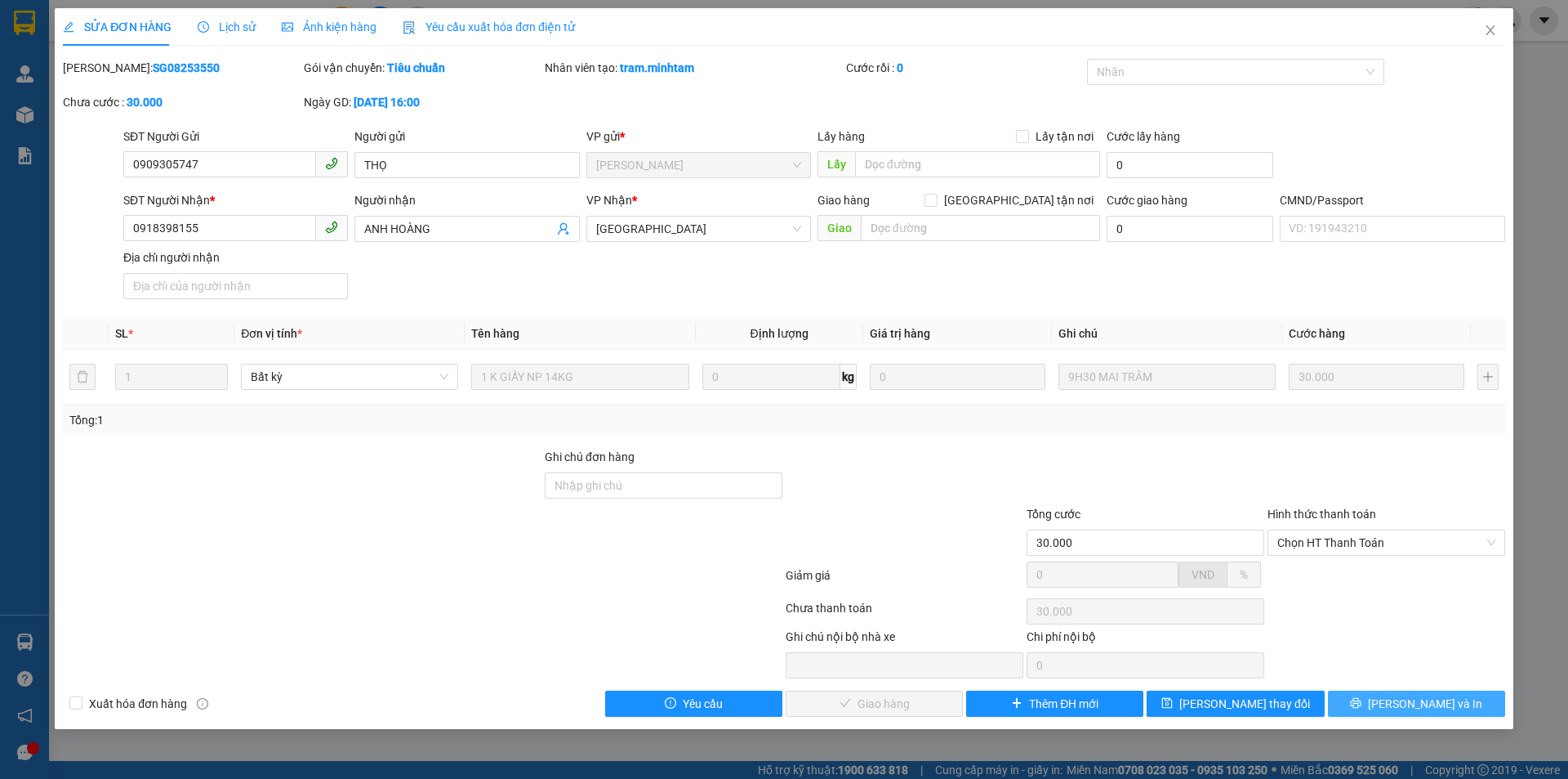
click at [1441, 701] on span "Lưu và In" at bounding box center [1425, 703] width 114 height 18
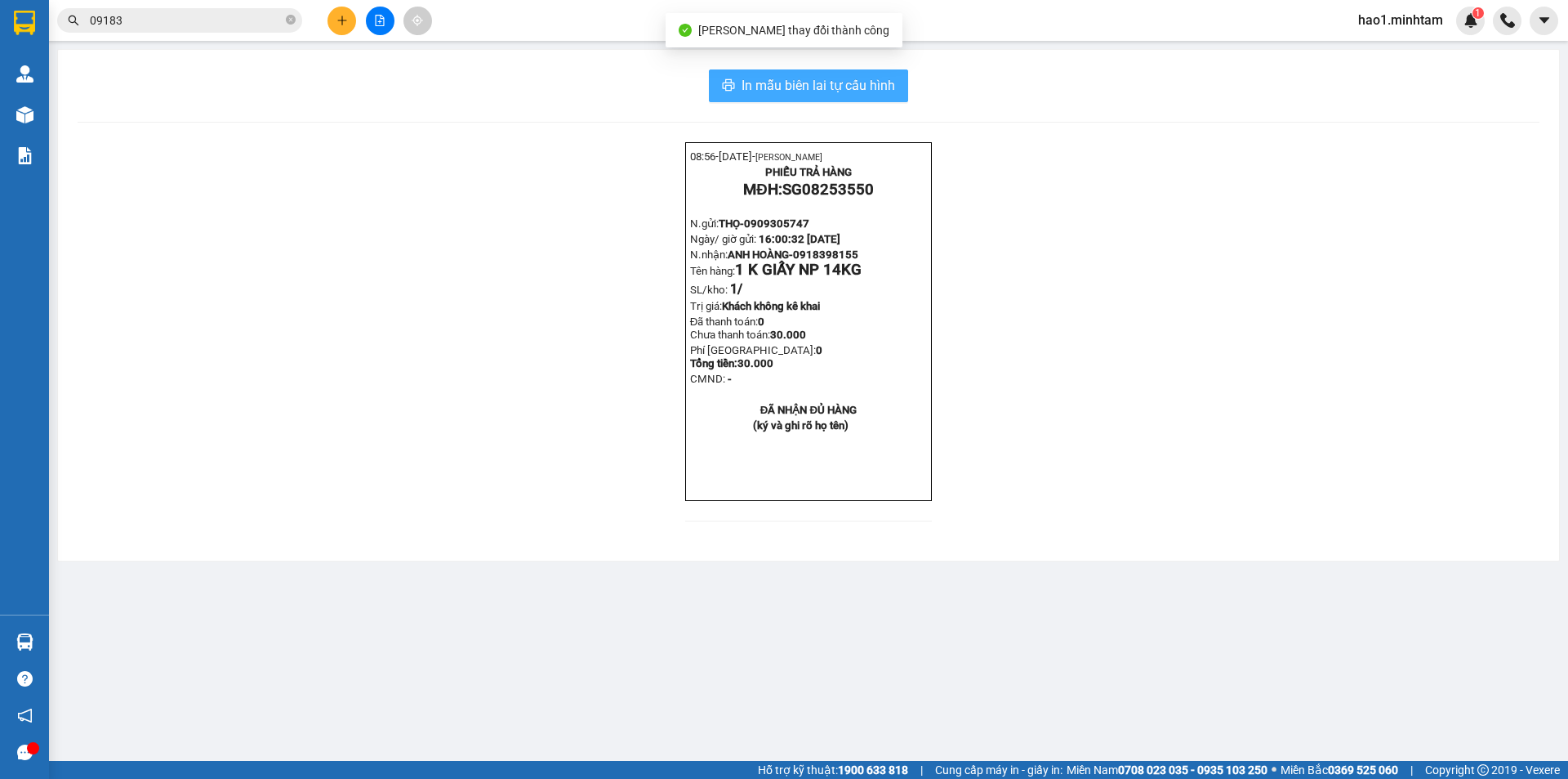
click at [891, 72] on button "In mẫu biên lai tự cấu hình" at bounding box center [808, 86] width 199 height 33
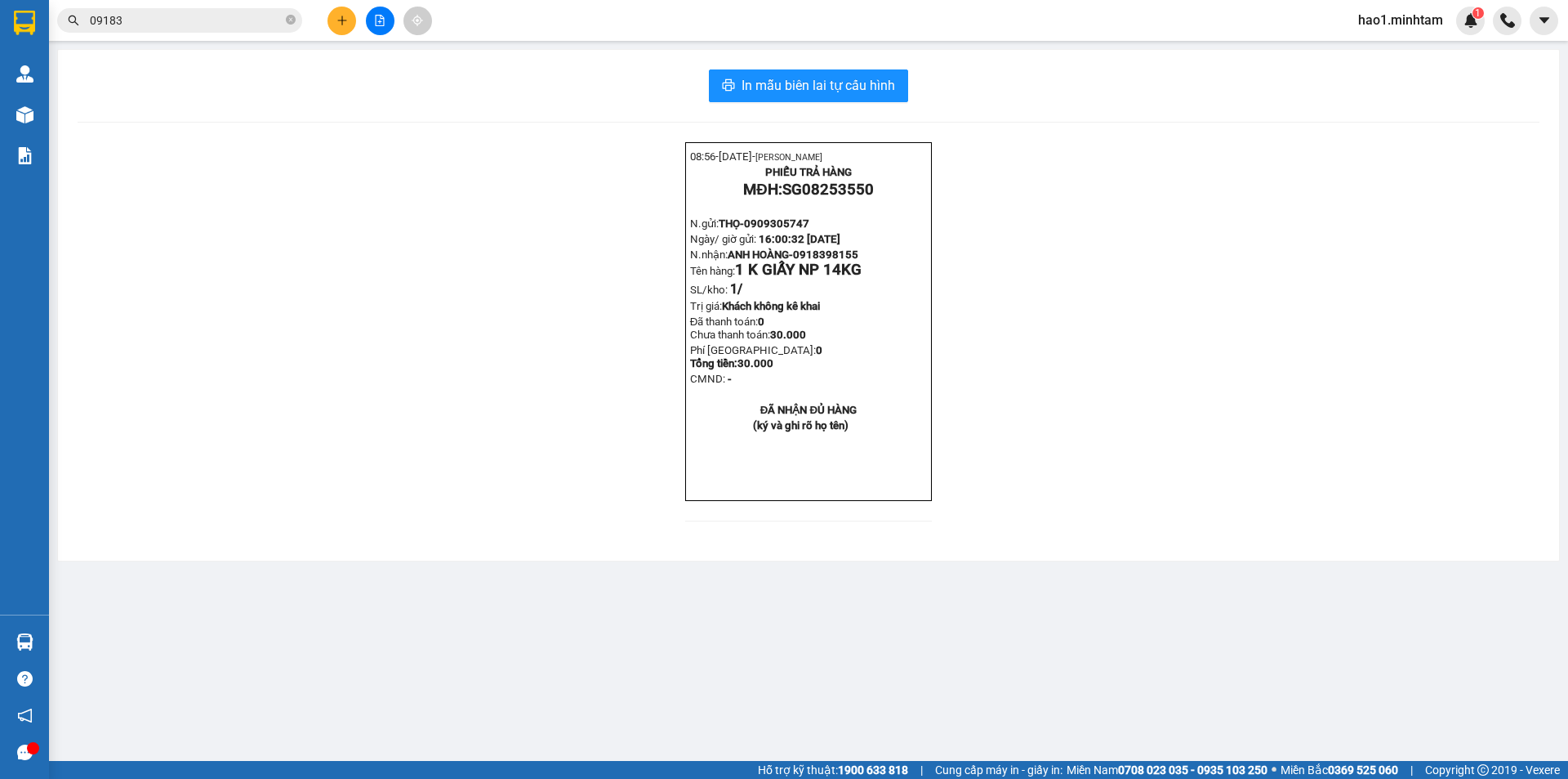
click at [226, 20] on input "09183" at bounding box center [186, 20] width 193 height 18
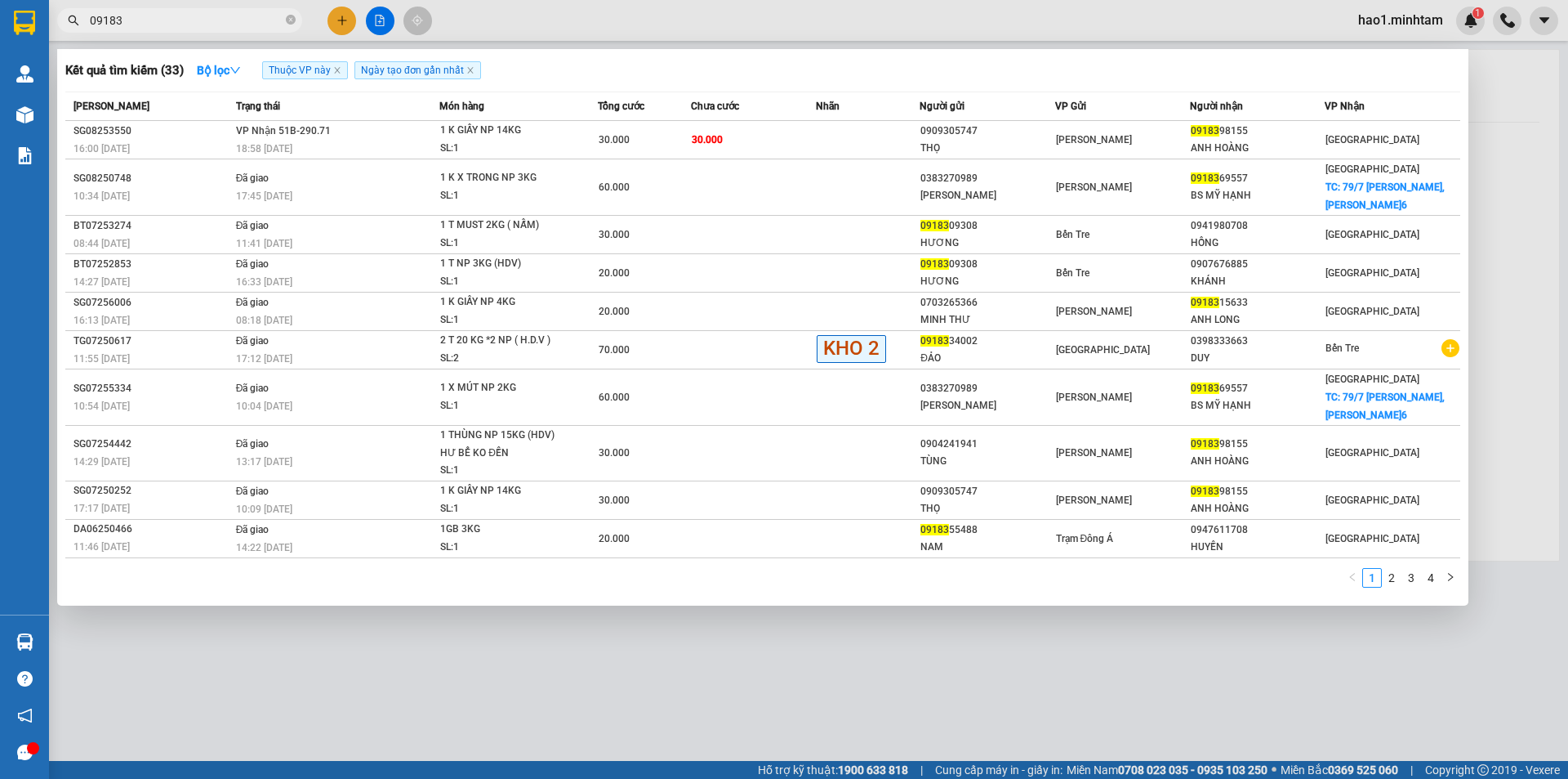
click at [914, 656] on div at bounding box center [784, 389] width 1568 height 779
click at [208, 13] on input "09183" at bounding box center [186, 20] width 193 height 18
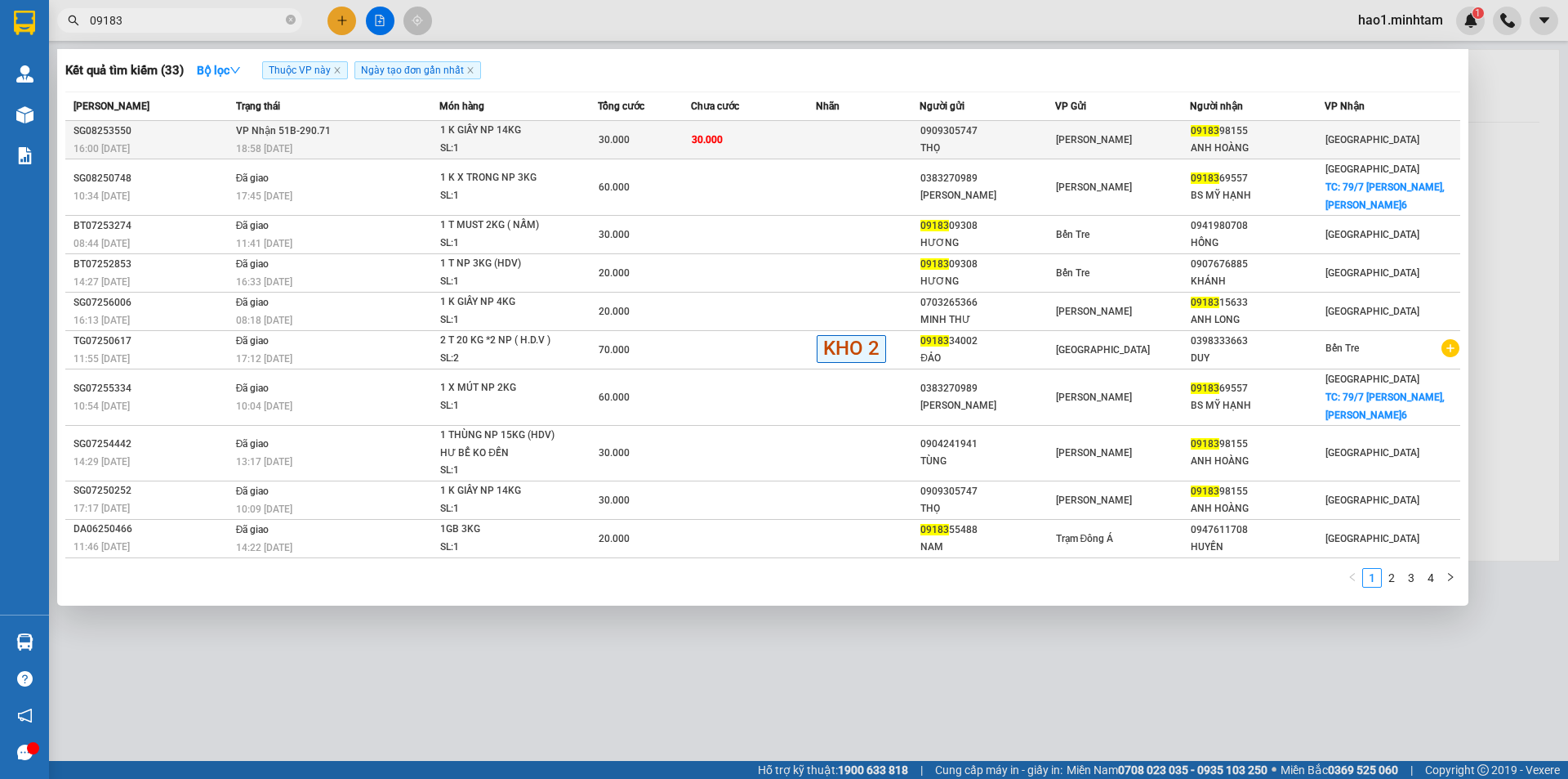
click at [589, 144] on span "1 K GIẤY NP 14KG SL: 1" at bounding box center [518, 139] width 156 height 35
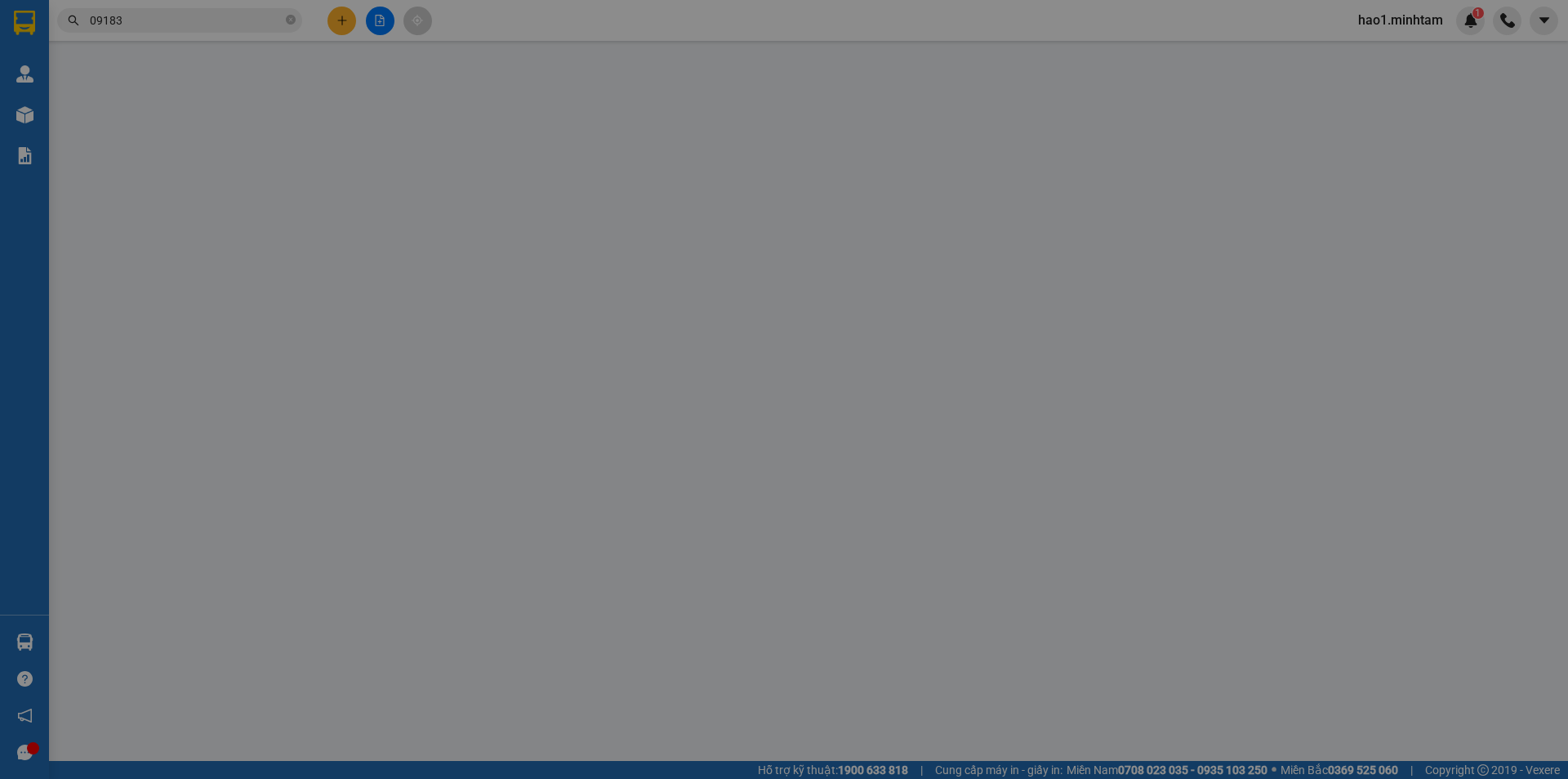
type input "0909305747"
type input "THỌ"
type input "0918398155"
type input "ANH HOÀNG"
type input "30.000"
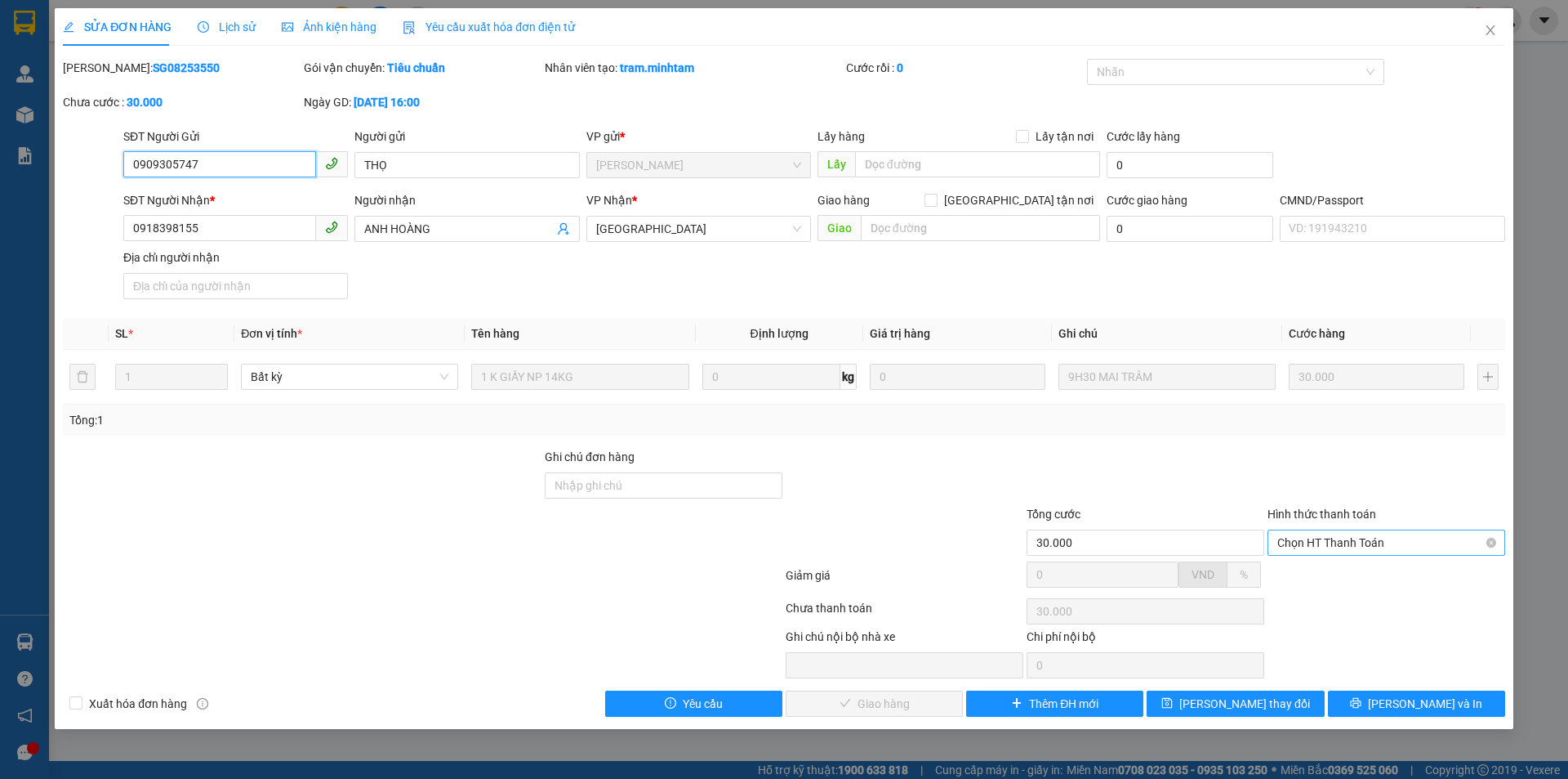
click at [1305, 545] on span "Chọn HT Thanh Toán" at bounding box center [1386, 542] width 218 height 24
click at [1317, 578] on div "Tại văn phòng" at bounding box center [1386, 575] width 218 height 18
type input "0"
click at [912, 698] on span "Lưu và Giao hàng" at bounding box center [895, 703] width 157 height 18
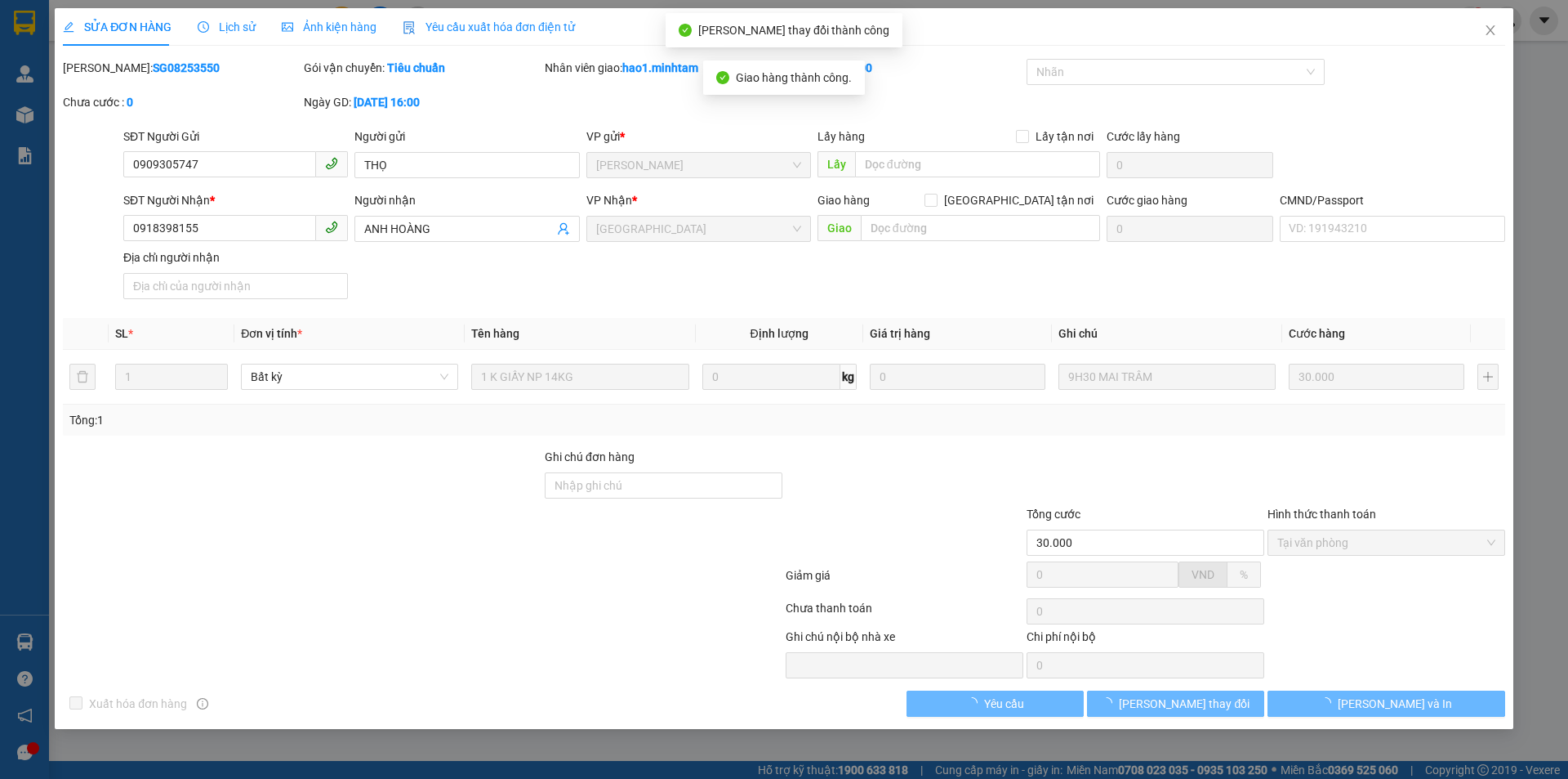
click at [1239, 709] on button "Lưu thay đổi" at bounding box center [1175, 703] width 177 height 26
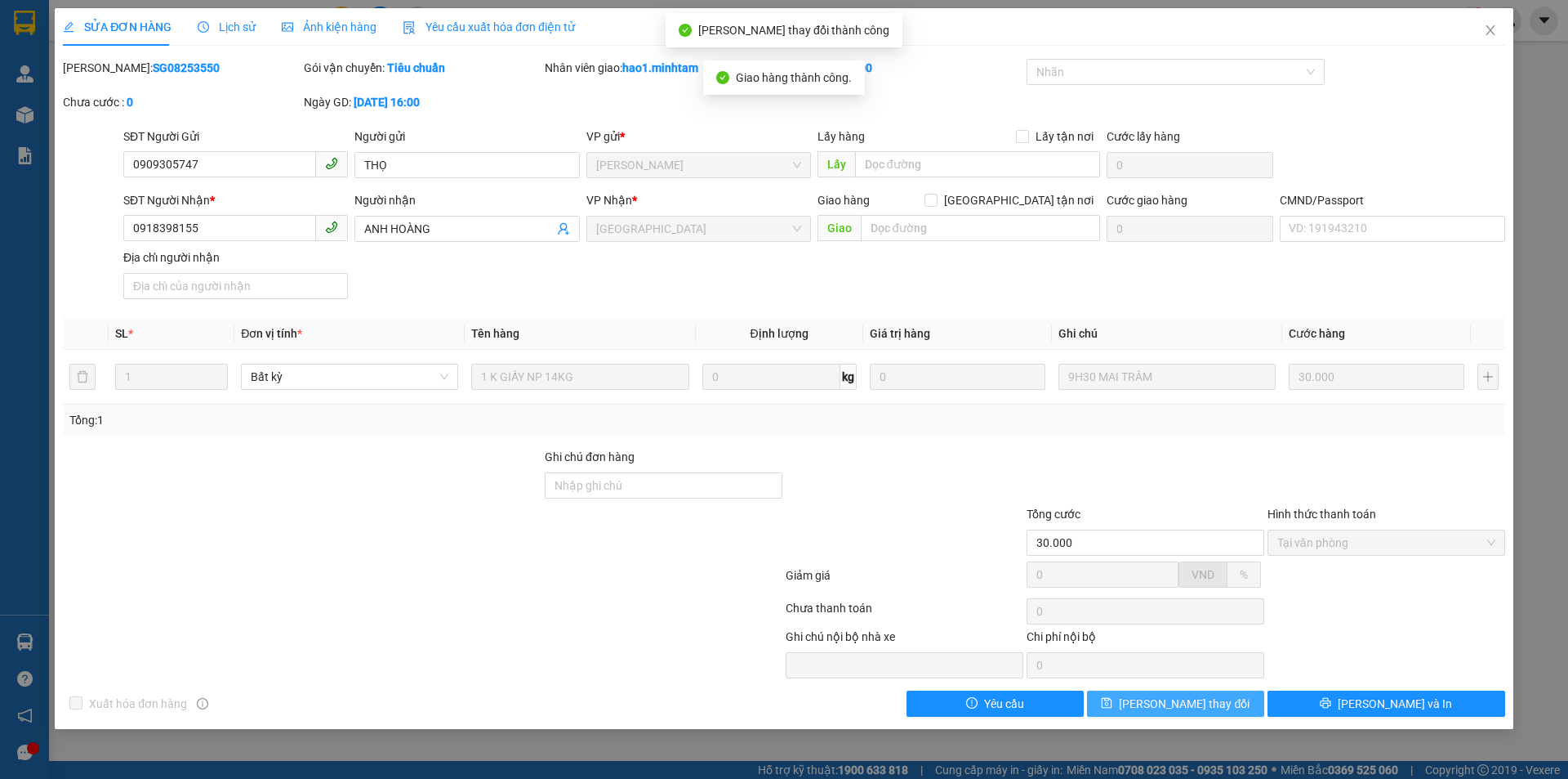
click at [1236, 706] on button "Lưu thay đổi" at bounding box center [1175, 703] width 177 height 26
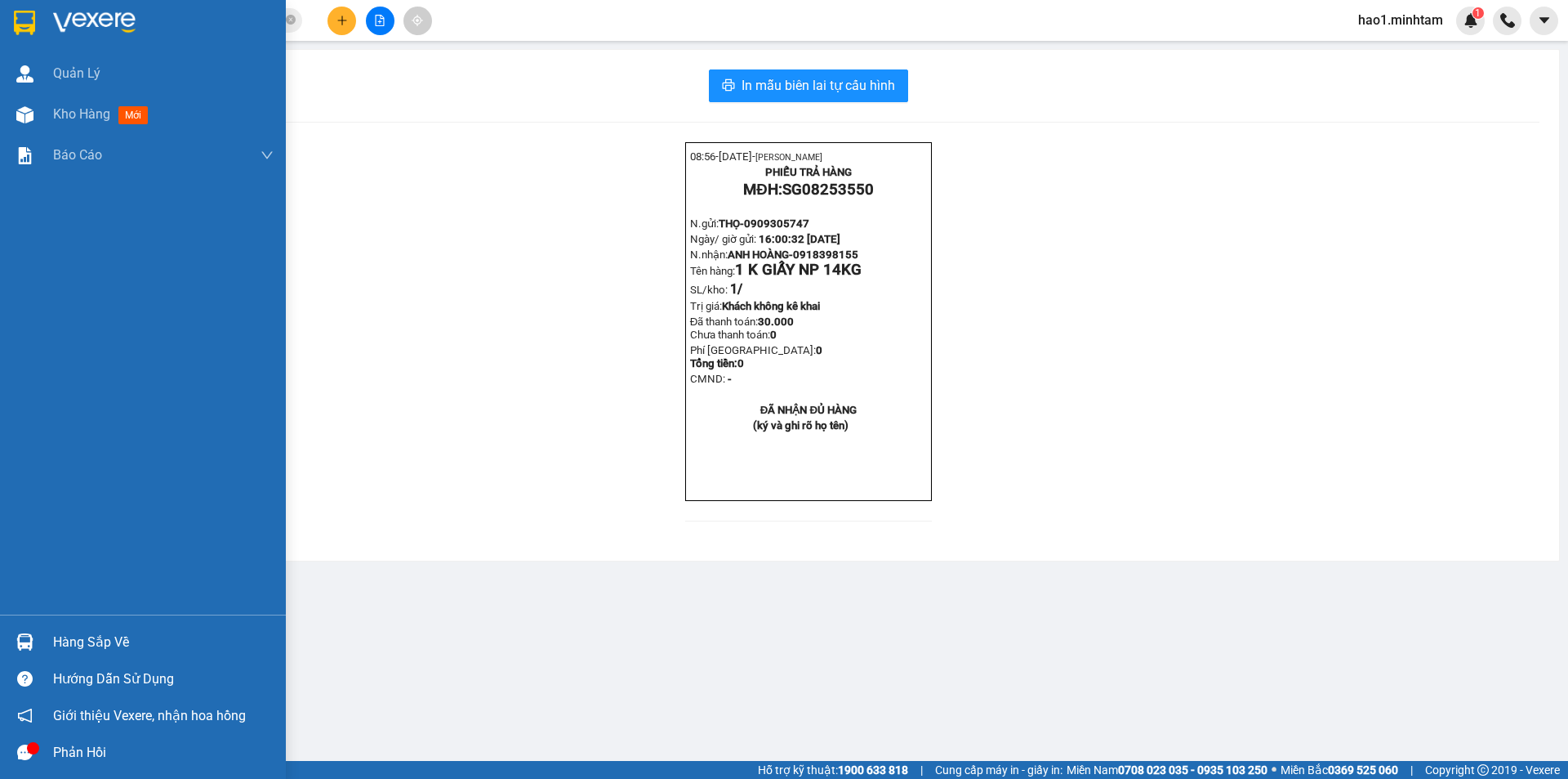
click at [39, 29] on div at bounding box center [24, 21] width 28 height 28
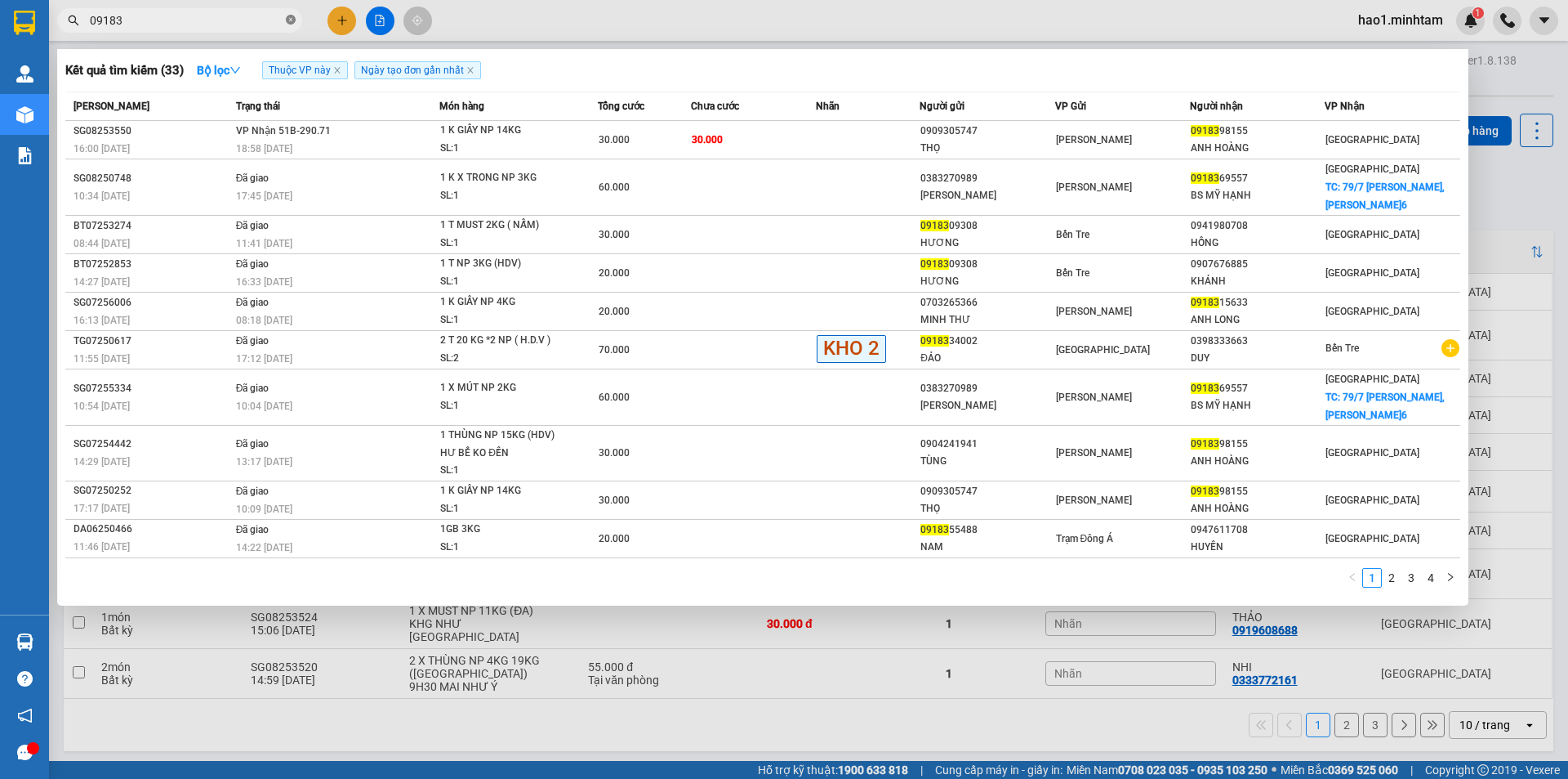
click at [290, 23] on icon "close-circle" at bounding box center [291, 19] width 10 height 10
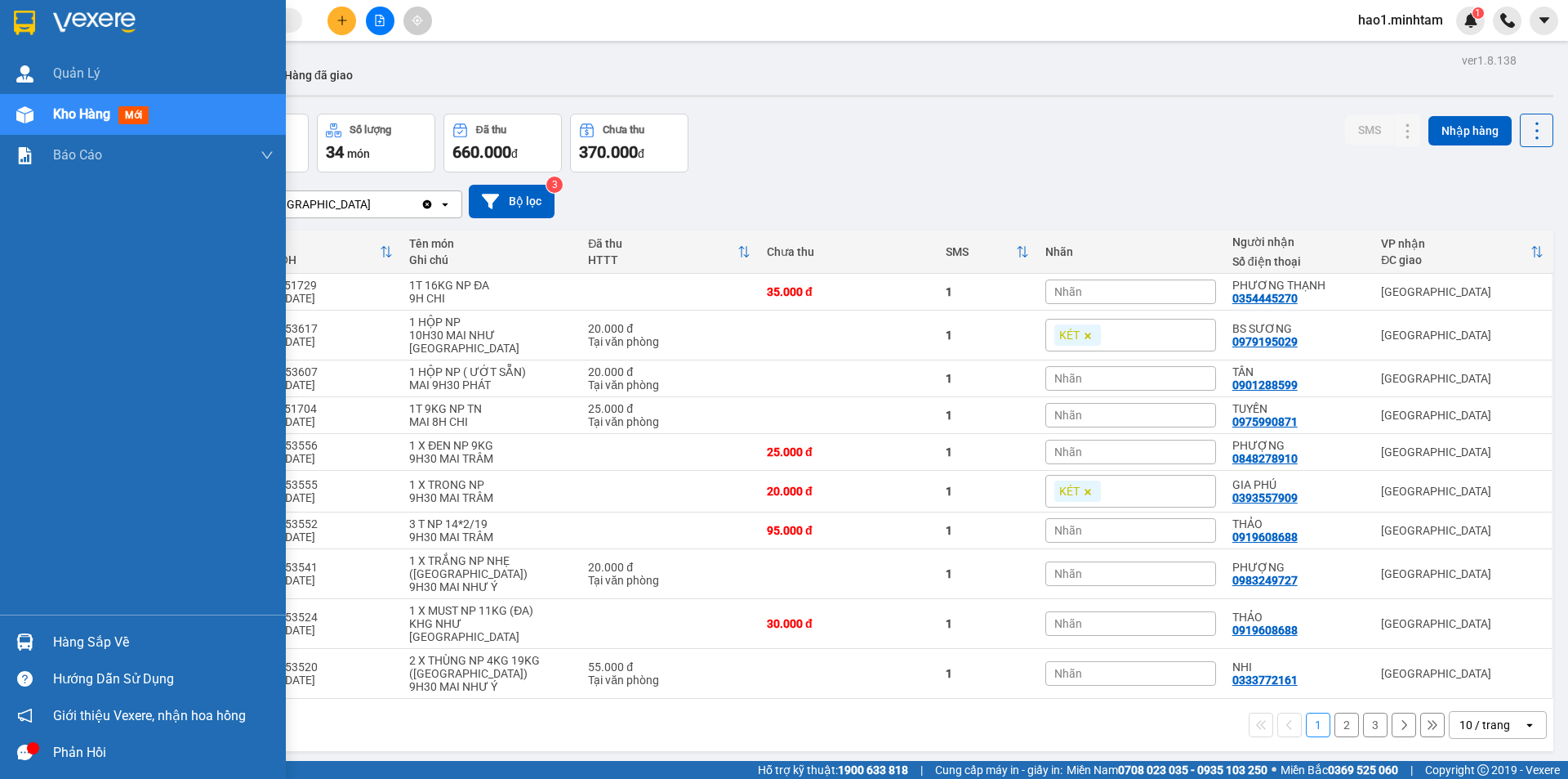
click at [9, 23] on div at bounding box center [143, 26] width 286 height 53
click at [37, 17] on div at bounding box center [24, 21] width 28 height 28
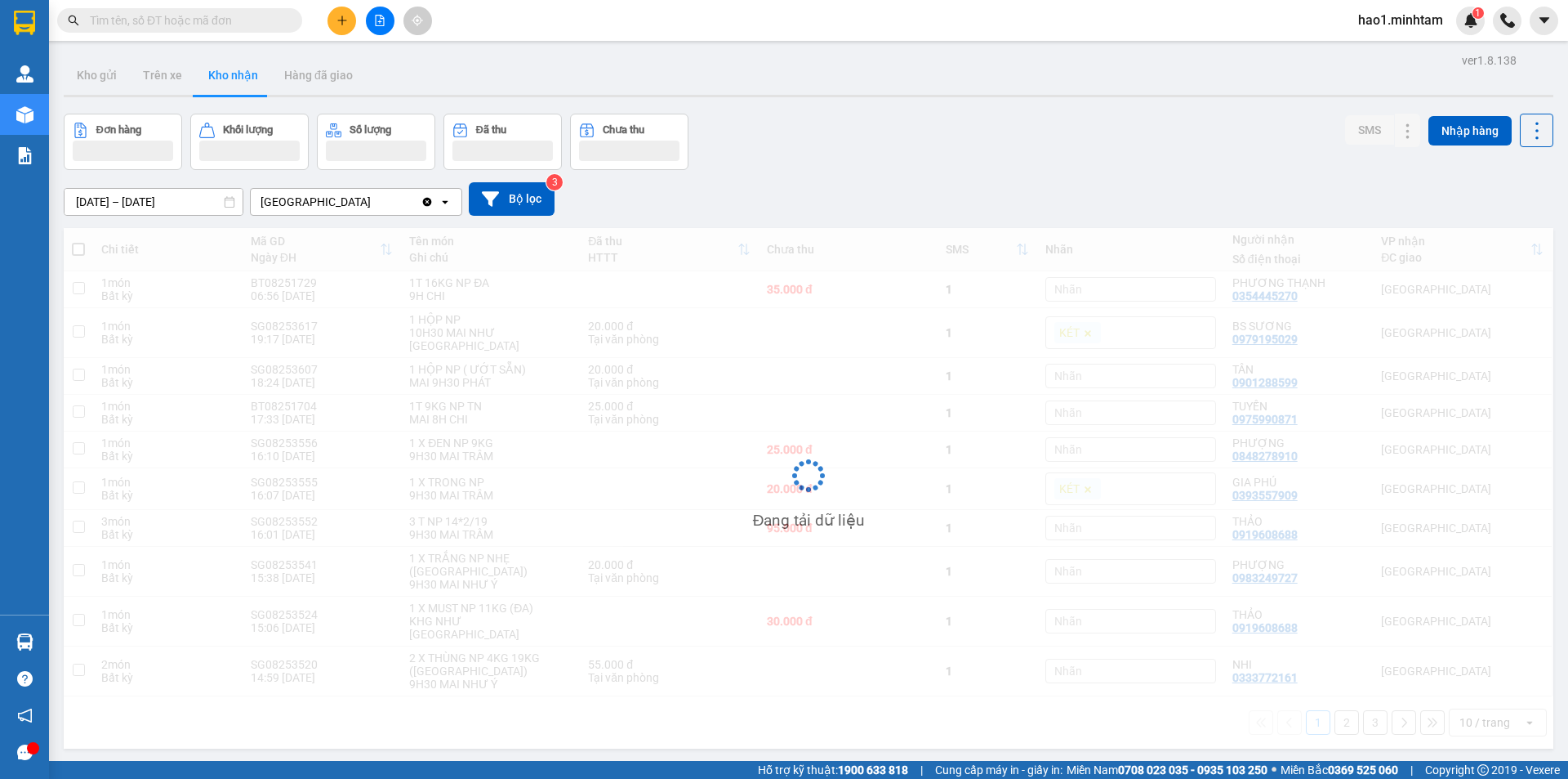
click at [625, 59] on div "Kho gửi Trên xe Kho nhận Hàng đã giao" at bounding box center [809, 77] width 1489 height 44
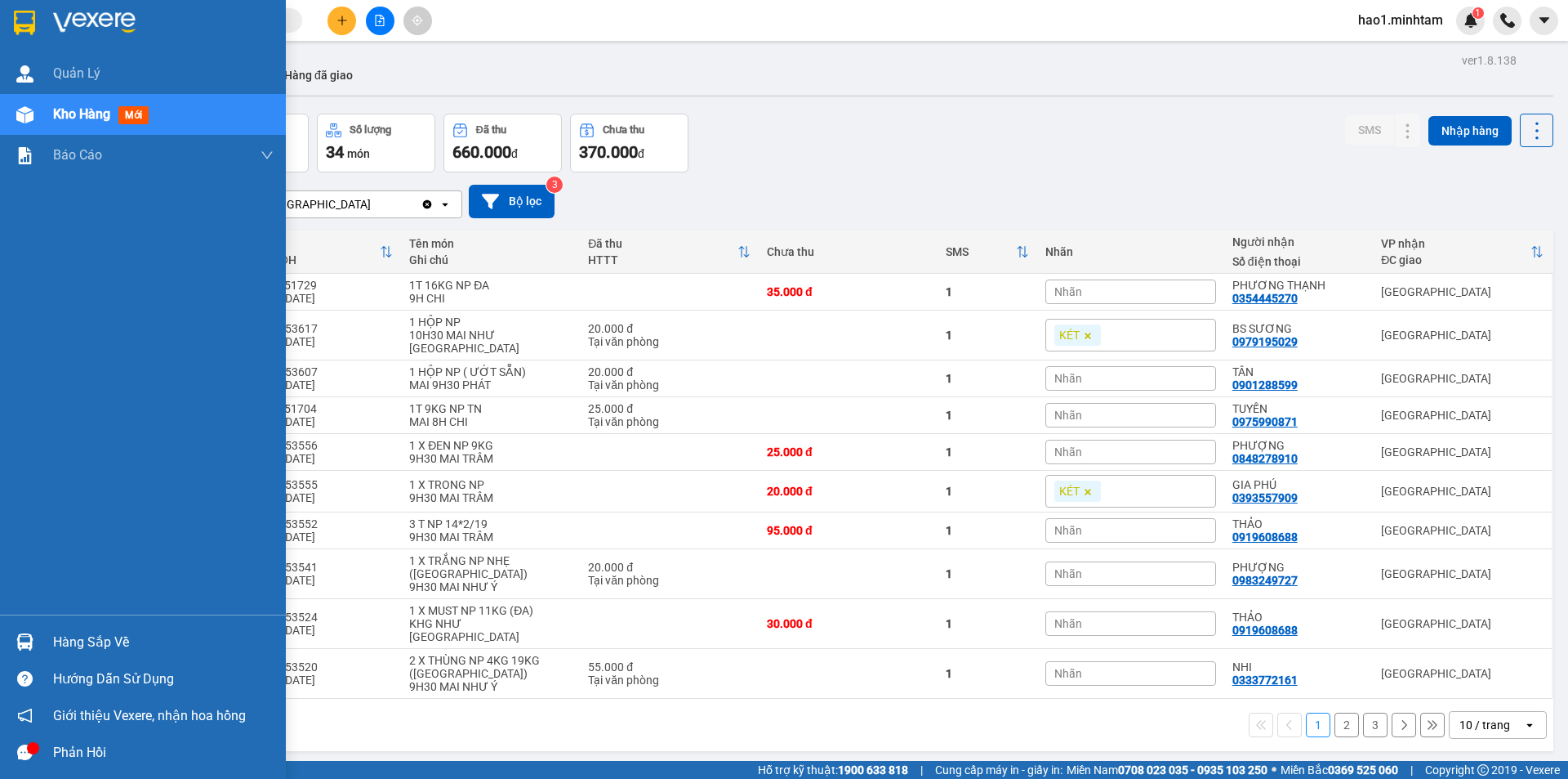
click at [27, 637] on img at bounding box center [25, 642] width 17 height 17
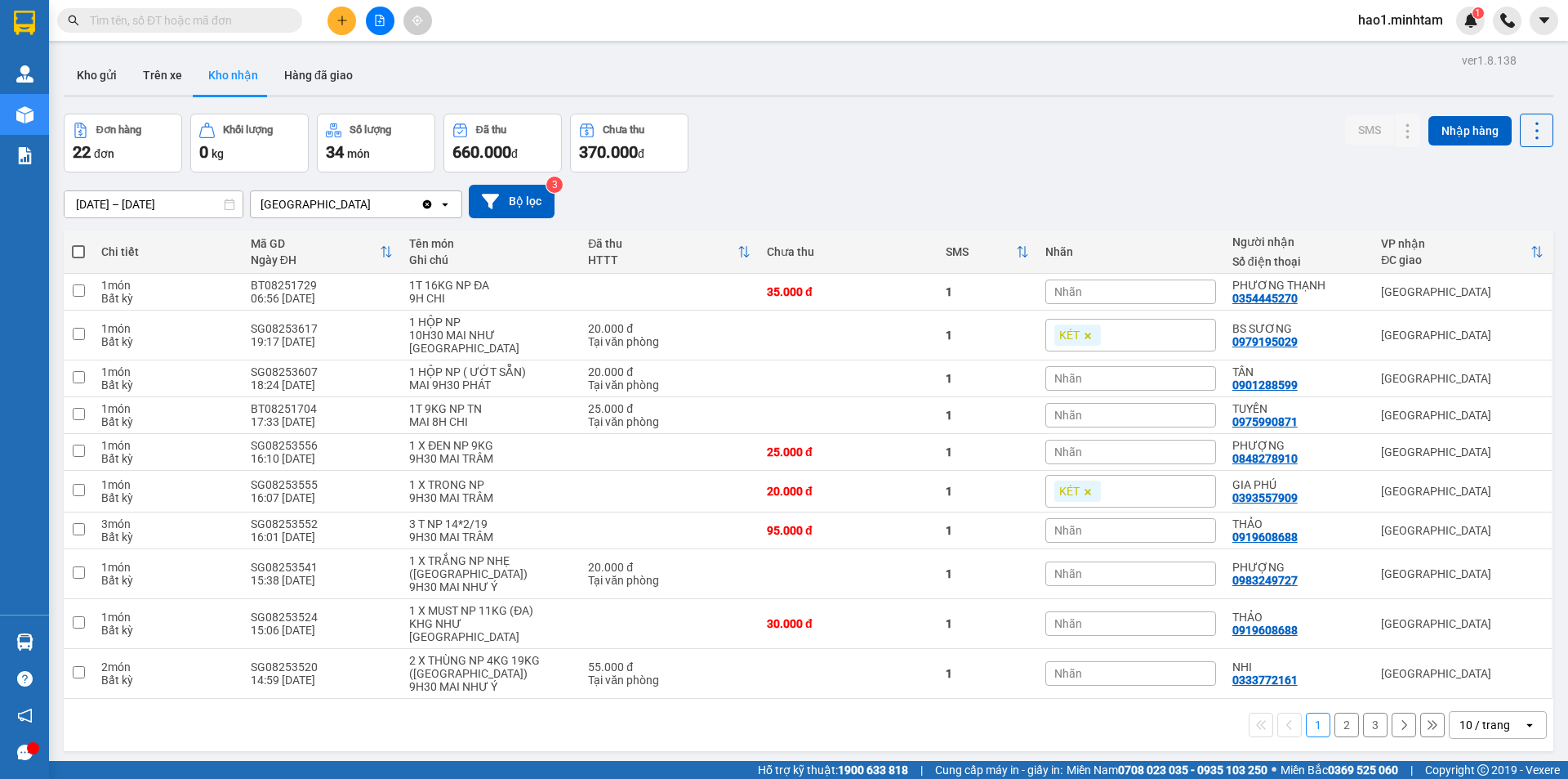
click at [835, 146] on section "Kết quả tìm kiếm ( 33 ) Bộ lọc Thuộc VP này Ngày tạo đơn gần nhất Mã ĐH Trạng t…" at bounding box center [784, 389] width 1568 height 779
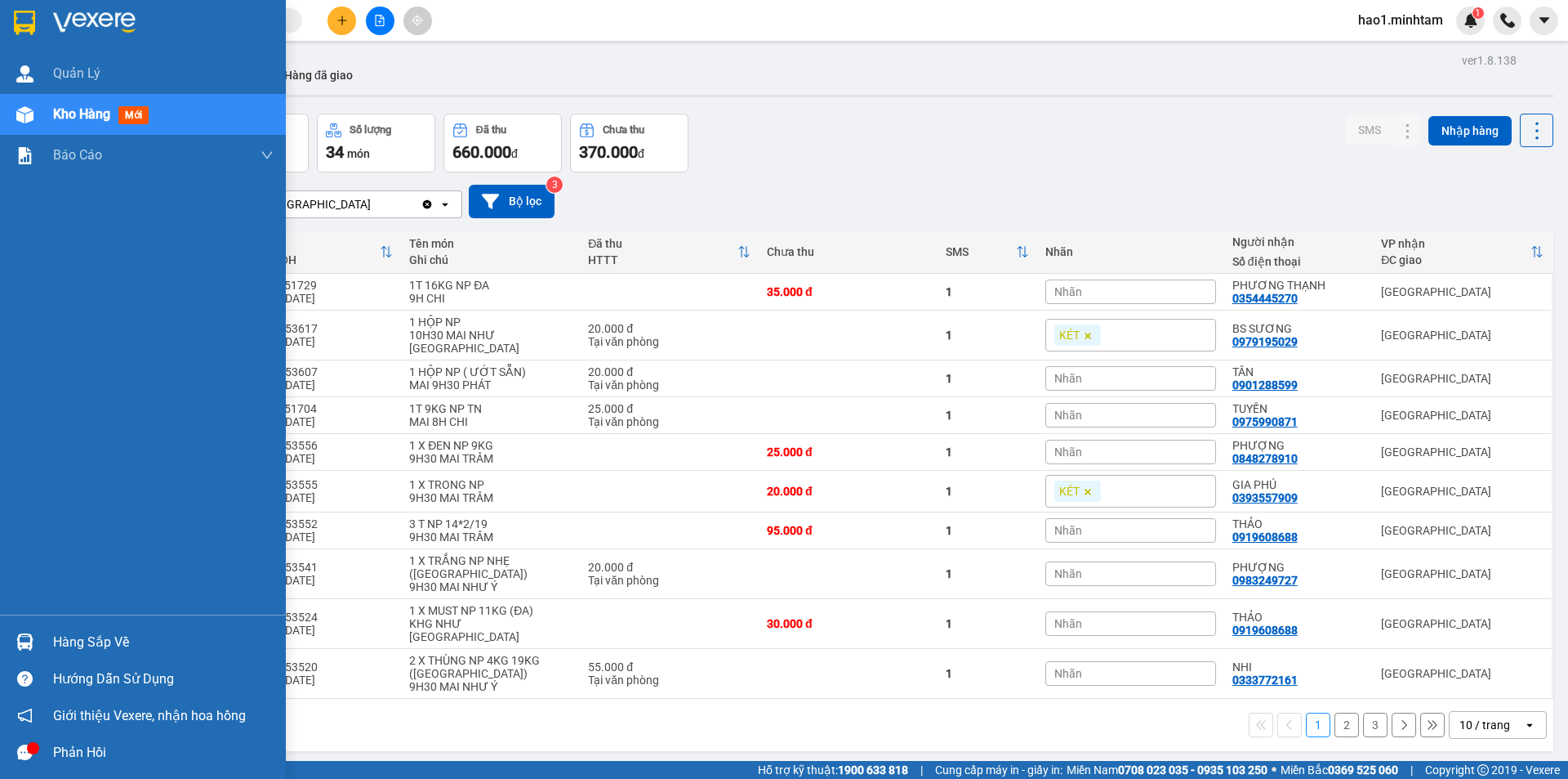
click at [81, 639] on div "Hàng sắp về" at bounding box center [163, 641] width 220 height 24
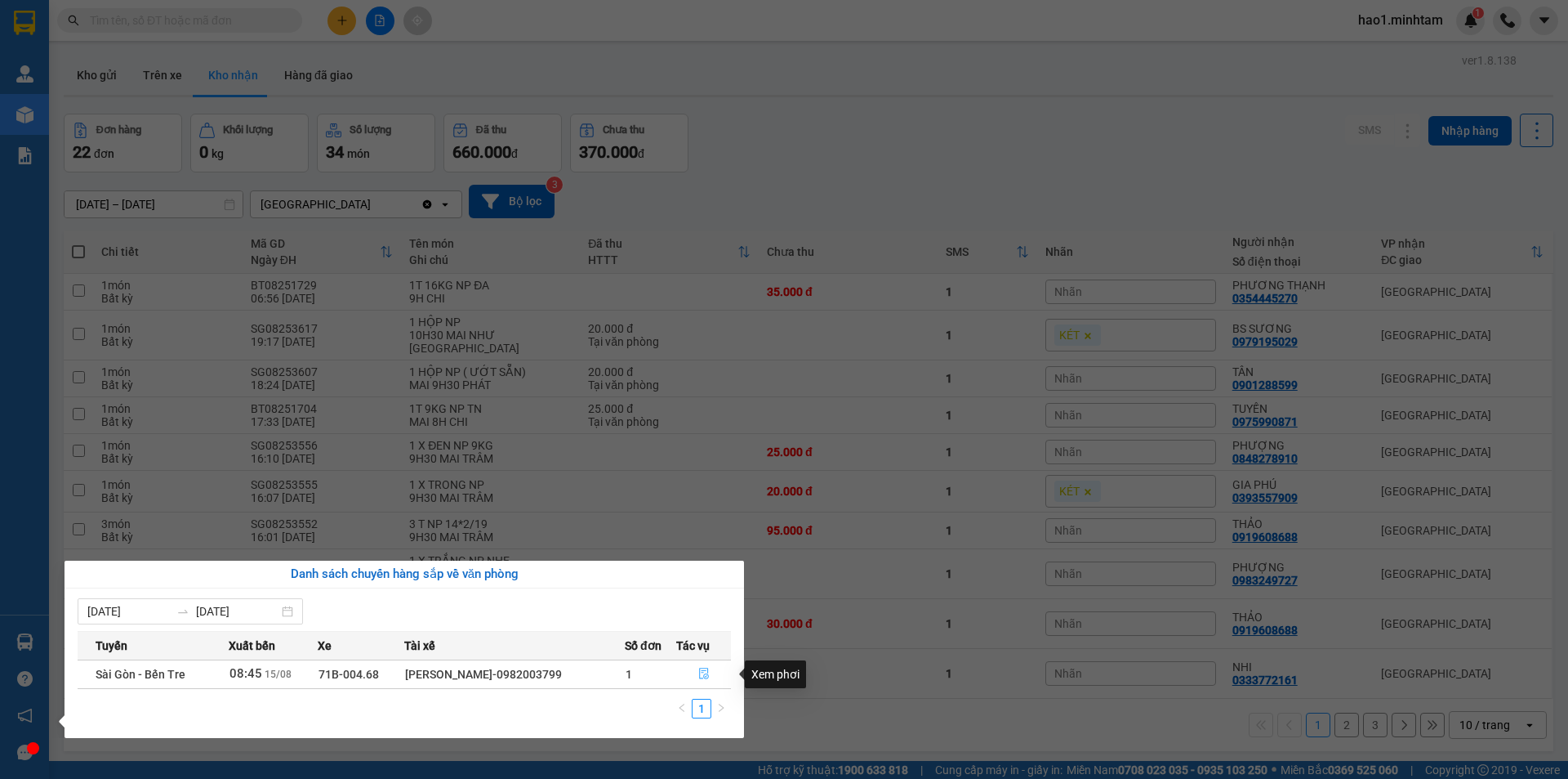
click at [703, 675] on icon "file-done" at bounding box center [704, 673] width 12 height 12
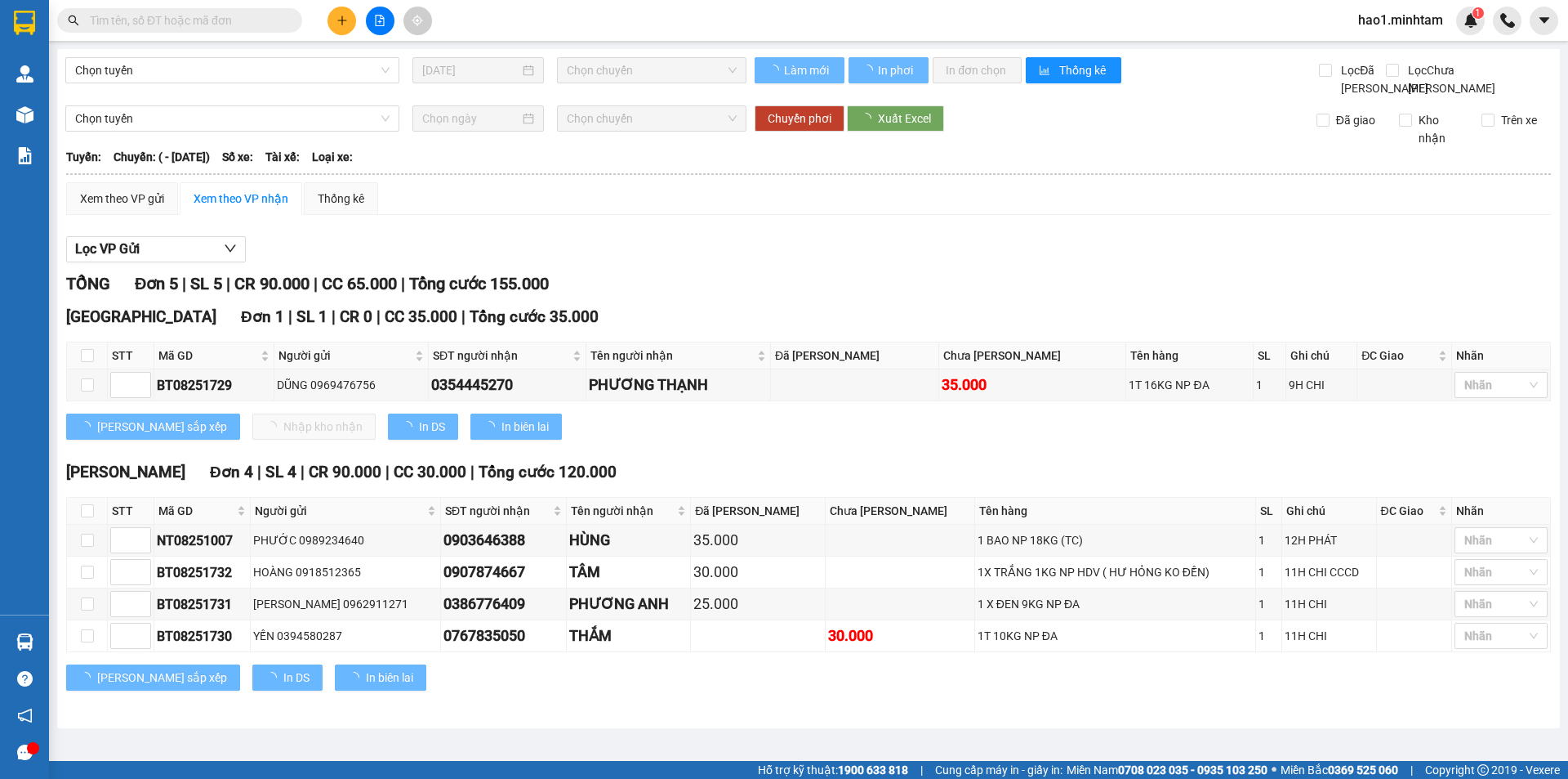
click at [939, 263] on div "Lọc VP Gửi" at bounding box center [808, 249] width 1485 height 27
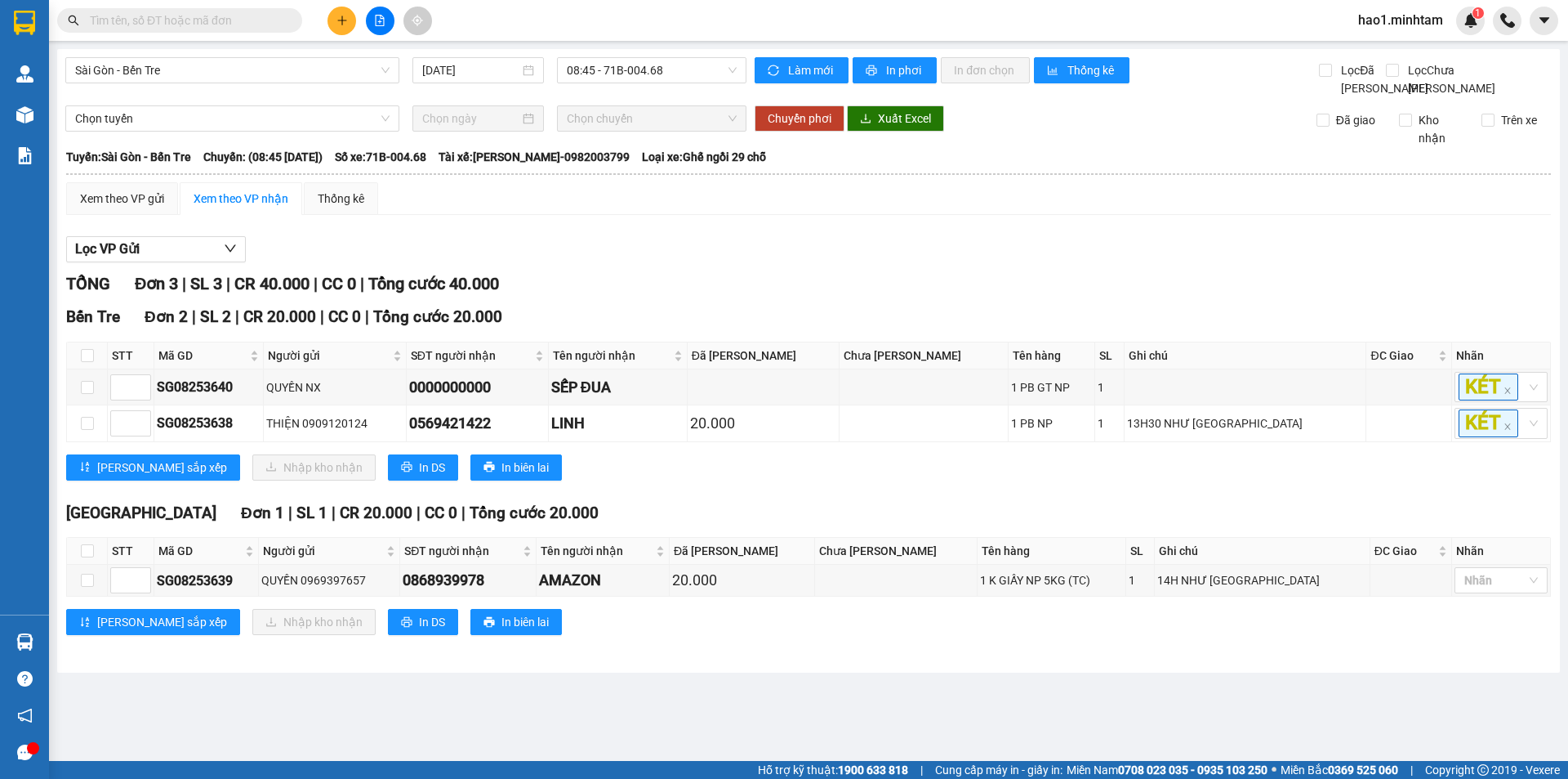
click at [814, 480] on div "Lưu sắp xếp Nhập kho nhận In DS In biên lai" at bounding box center [808, 467] width 1485 height 26
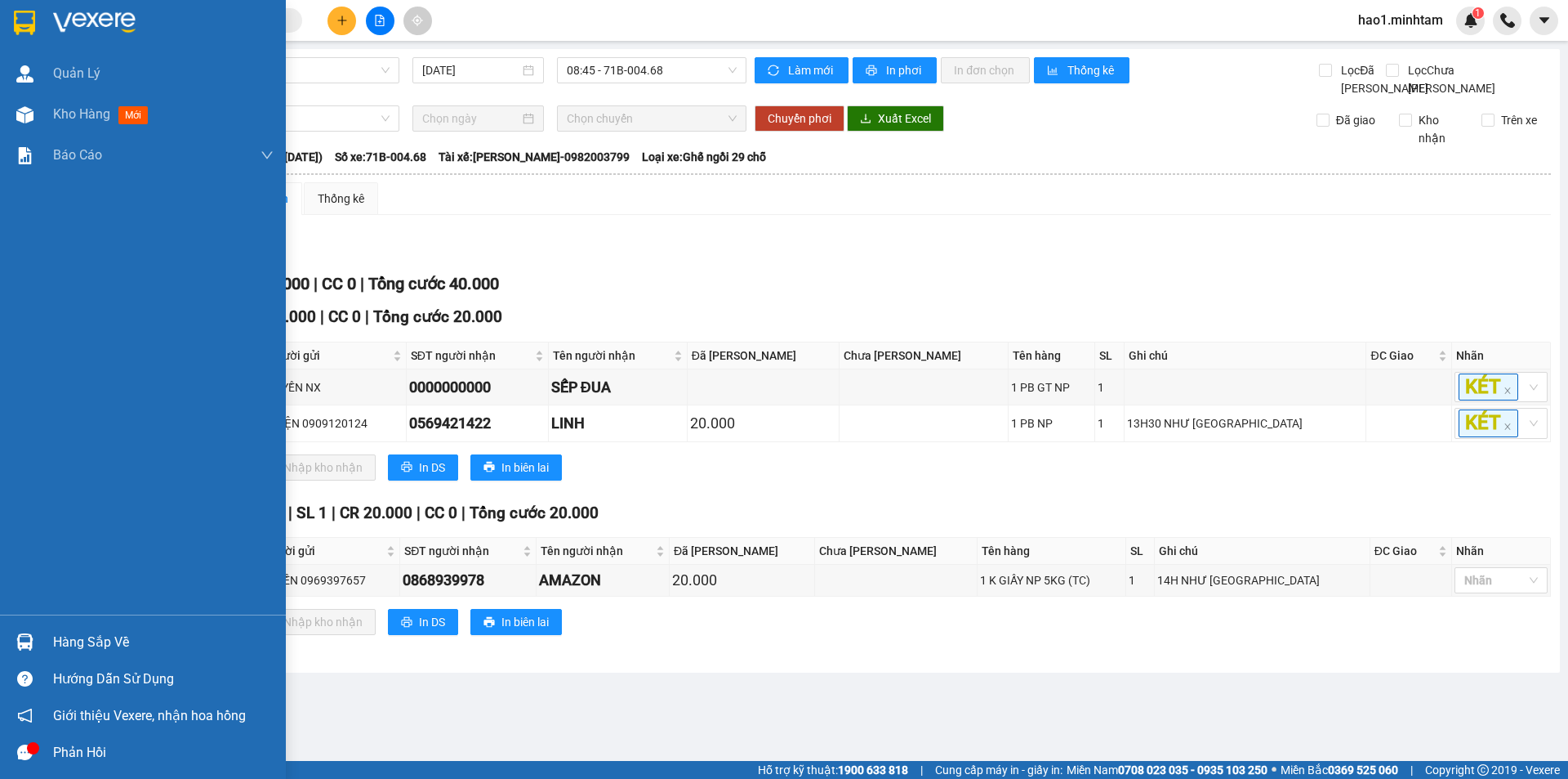
click at [23, 16] on img at bounding box center [24, 22] width 21 height 24
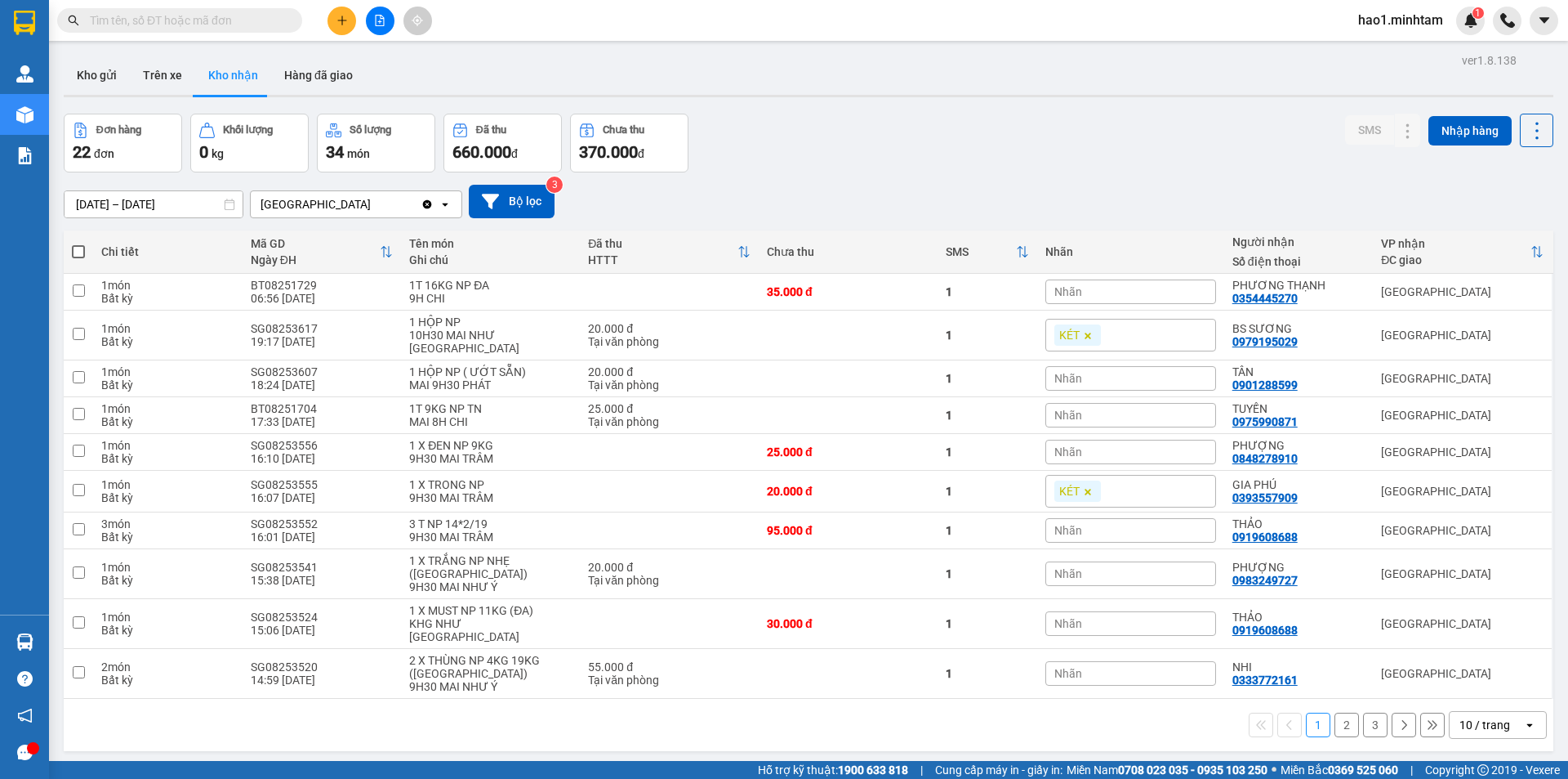
click at [971, 174] on div "01/06/2025 – 15/08/2025 Press the down arrow key to interact with the calendar …" at bounding box center [809, 202] width 1489 height 58
click at [1169, 194] on div "01/06/2025 – 15/08/2025 Press the down arrow key to interact with the calendar …" at bounding box center [809, 201] width 1489 height 34
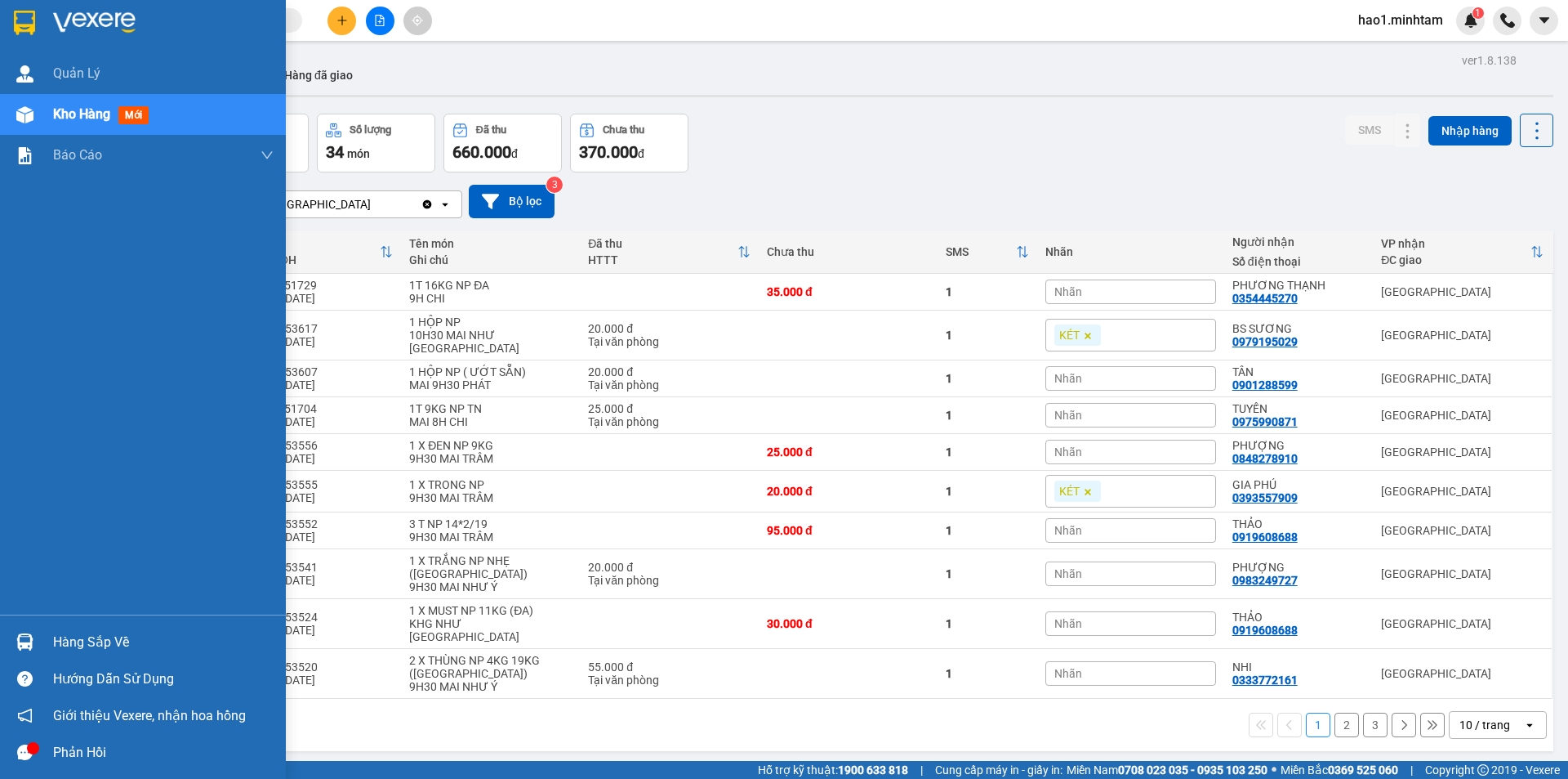
click at [48, 643] on div "Hàng sắp về" at bounding box center [143, 642] width 286 height 37
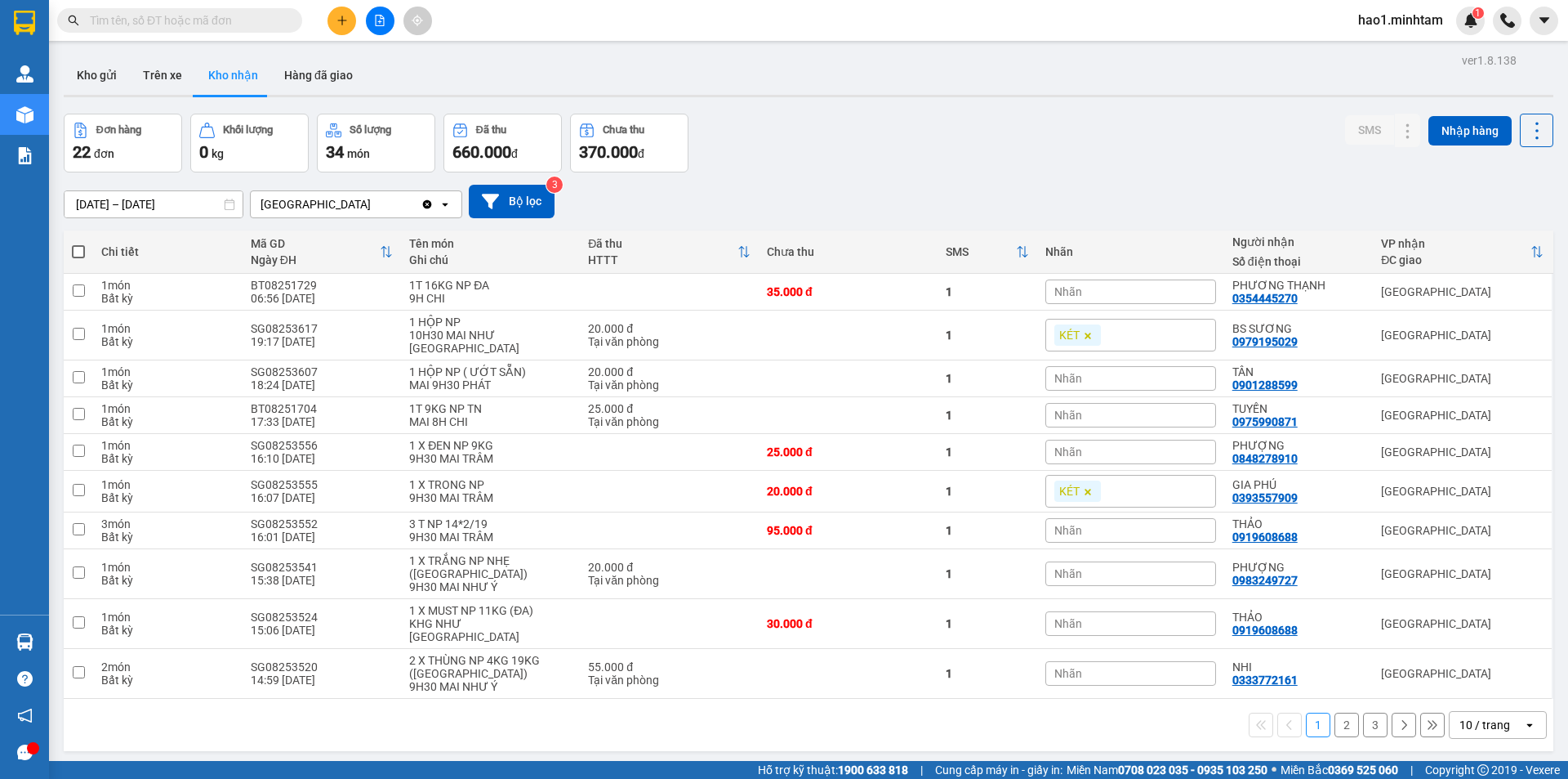
click at [146, 17] on section "Kết quả tìm kiếm ( 33 ) Bộ lọc Thuộc VP này Ngày tạo đơn gần nhất Mã ĐH Trạng t…" at bounding box center [784, 389] width 1568 height 779
click at [146, 17] on input "text" at bounding box center [186, 20] width 193 height 18
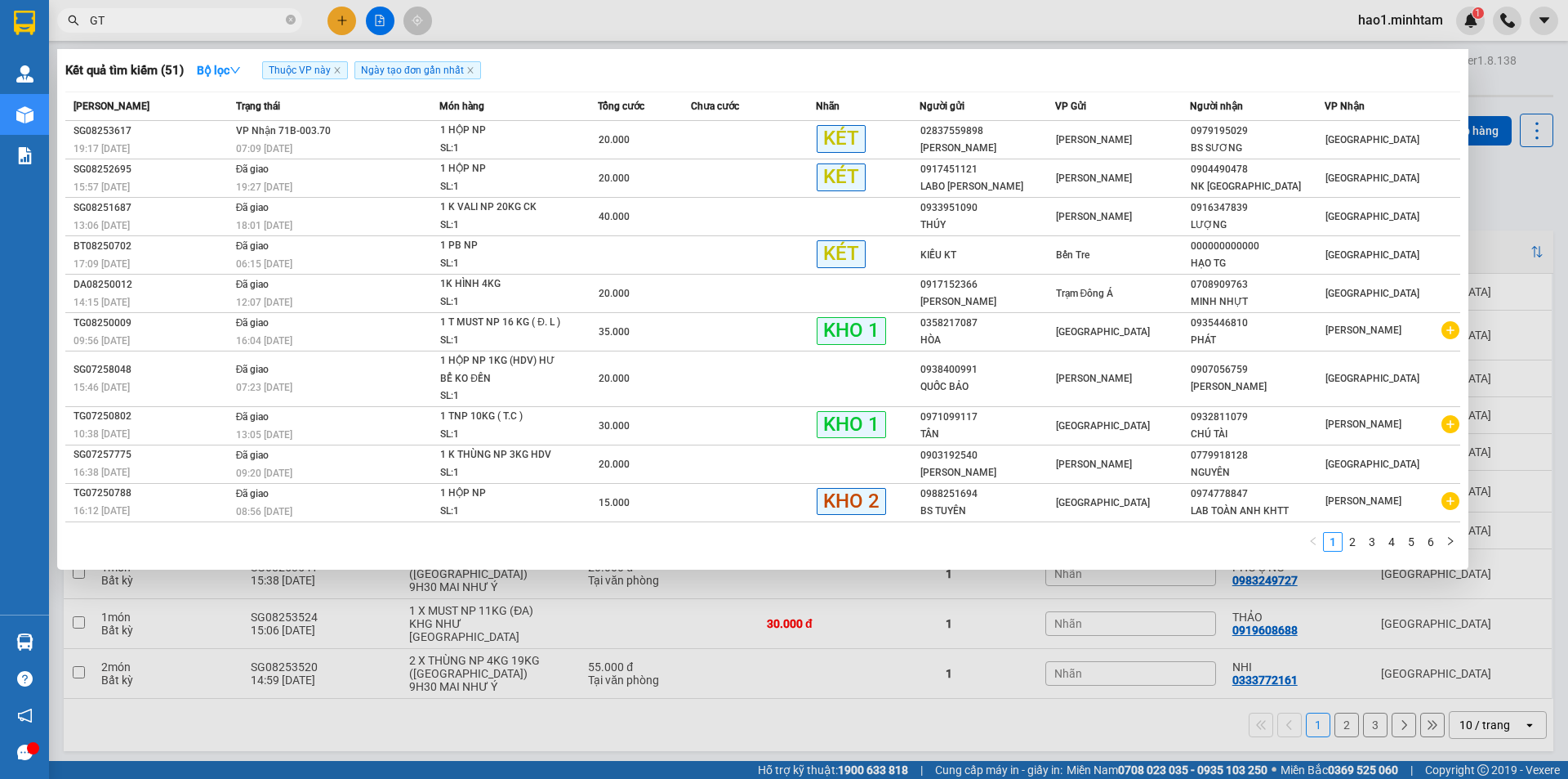
type input "G"
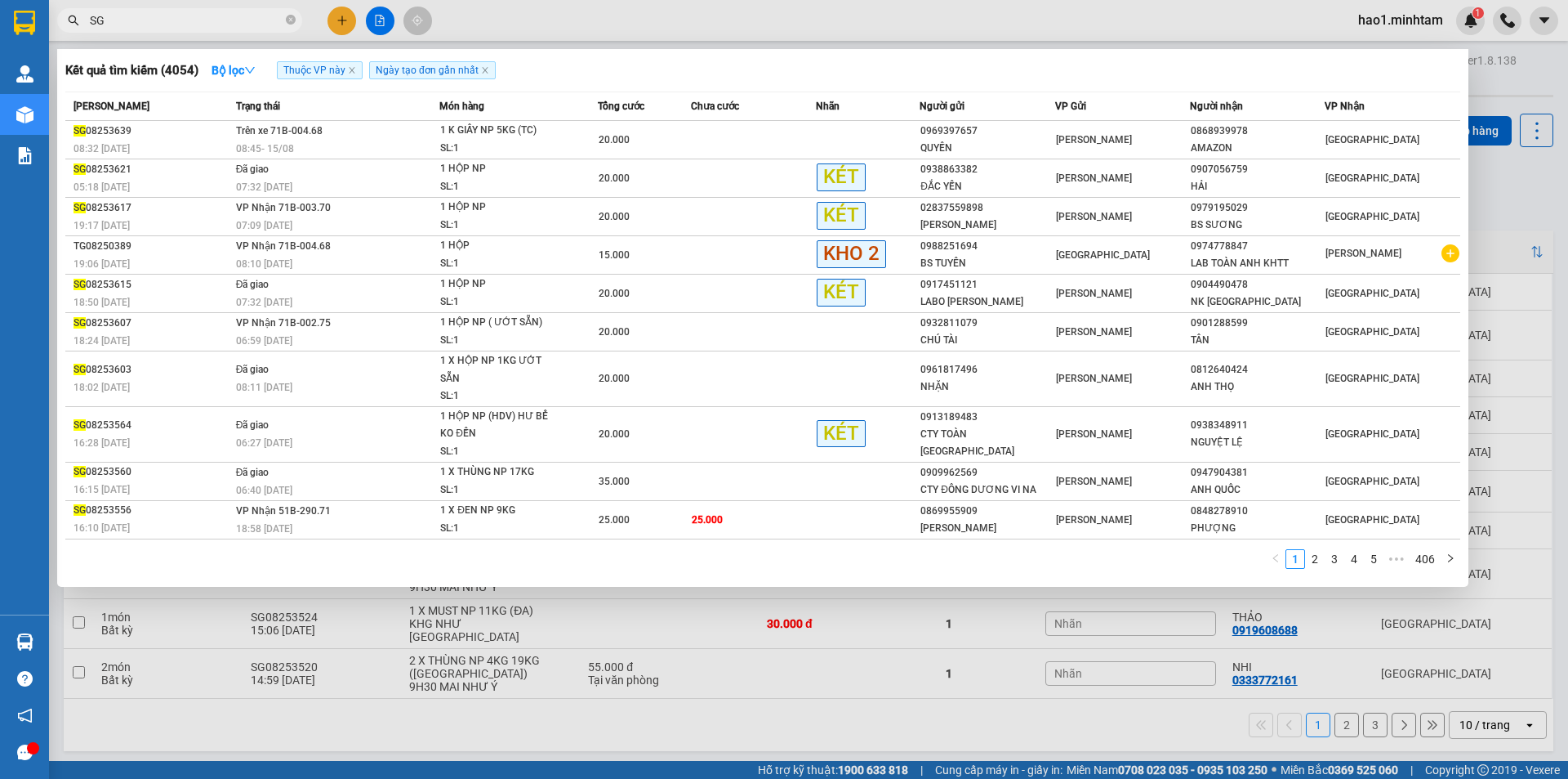
click at [147, 24] on input "SG" at bounding box center [186, 20] width 193 height 18
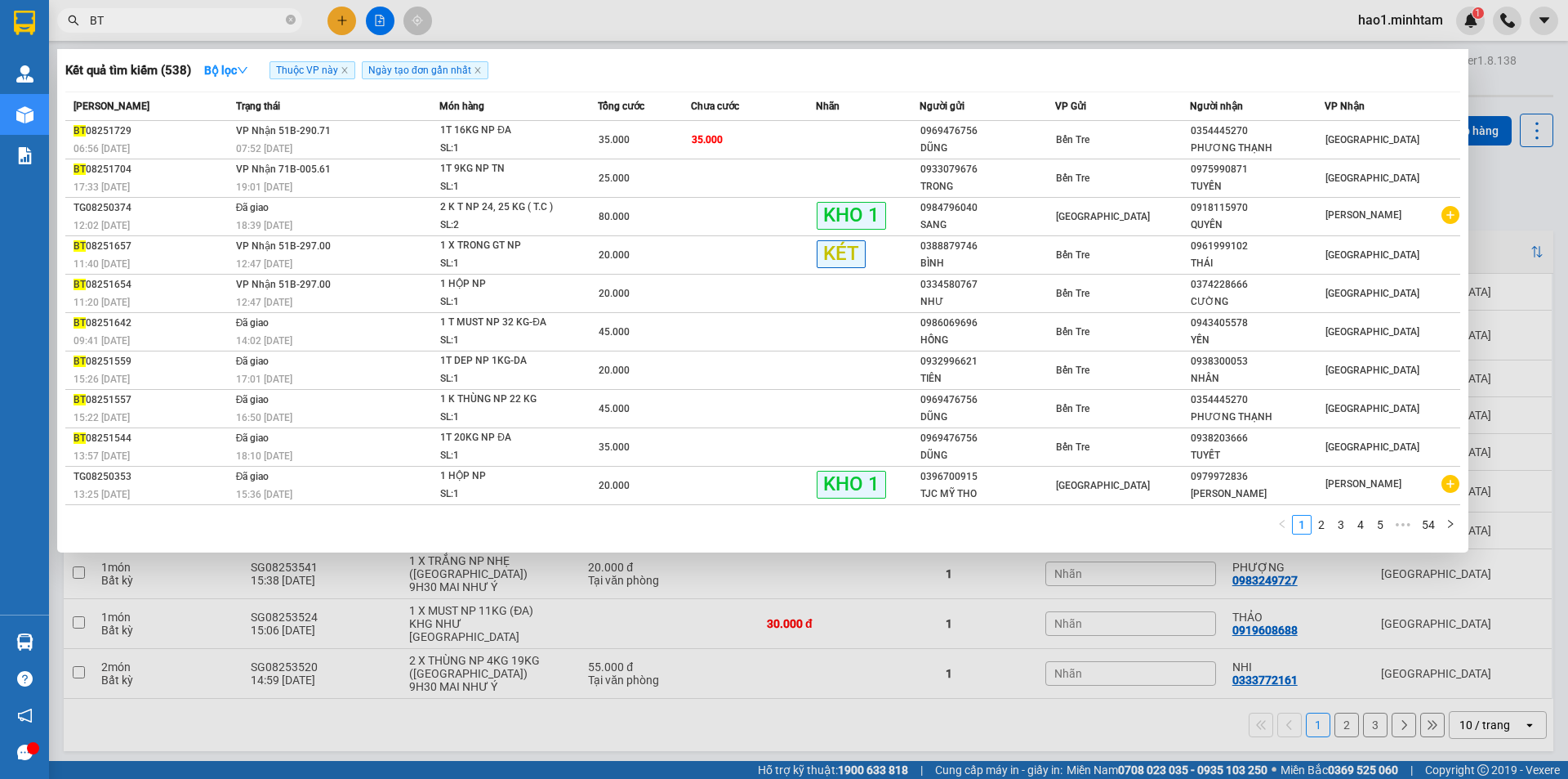
click at [232, 23] on input "BT" at bounding box center [186, 20] width 193 height 18
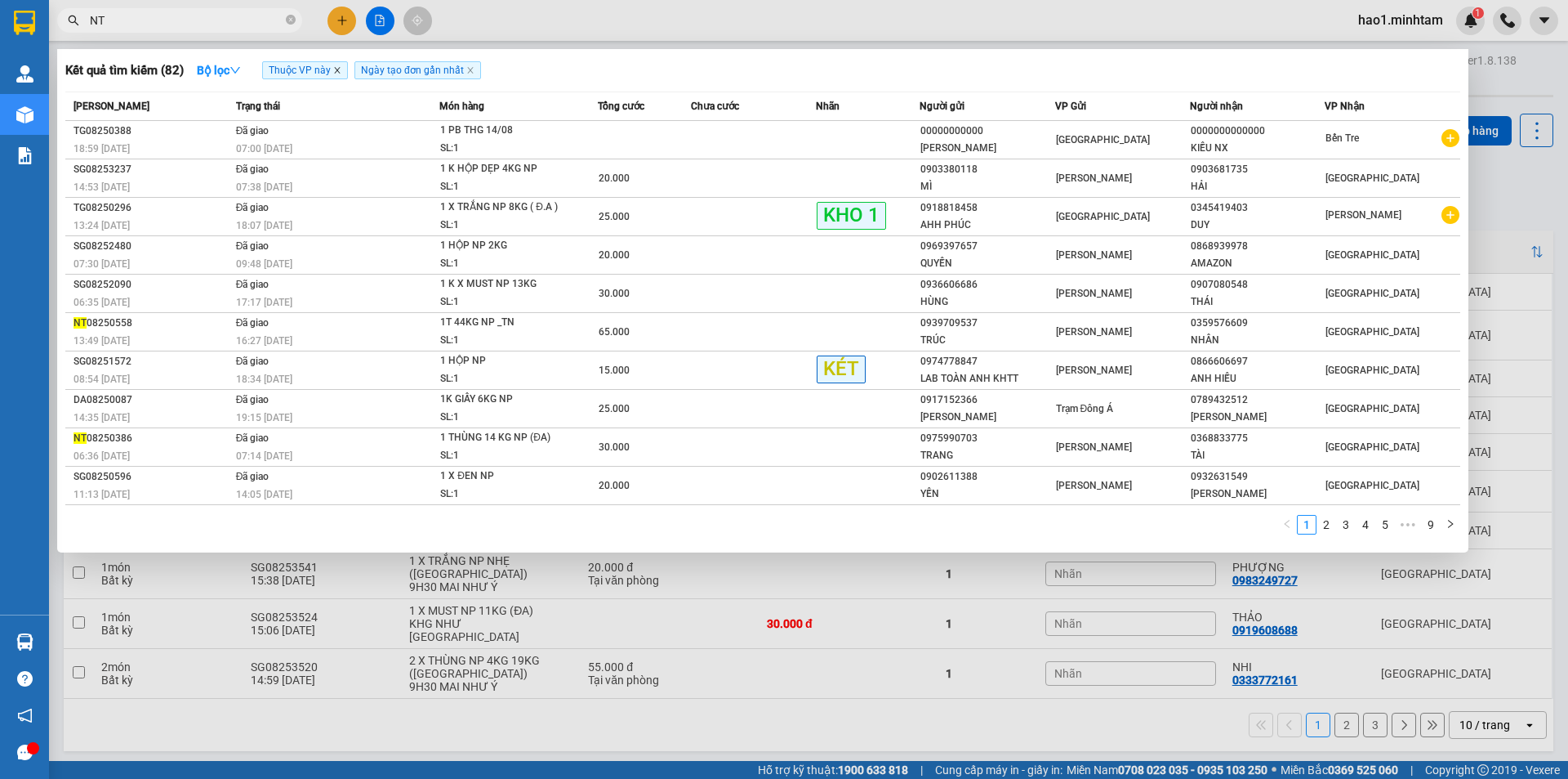
click at [338, 71] on icon "close" at bounding box center [337, 70] width 8 height 8
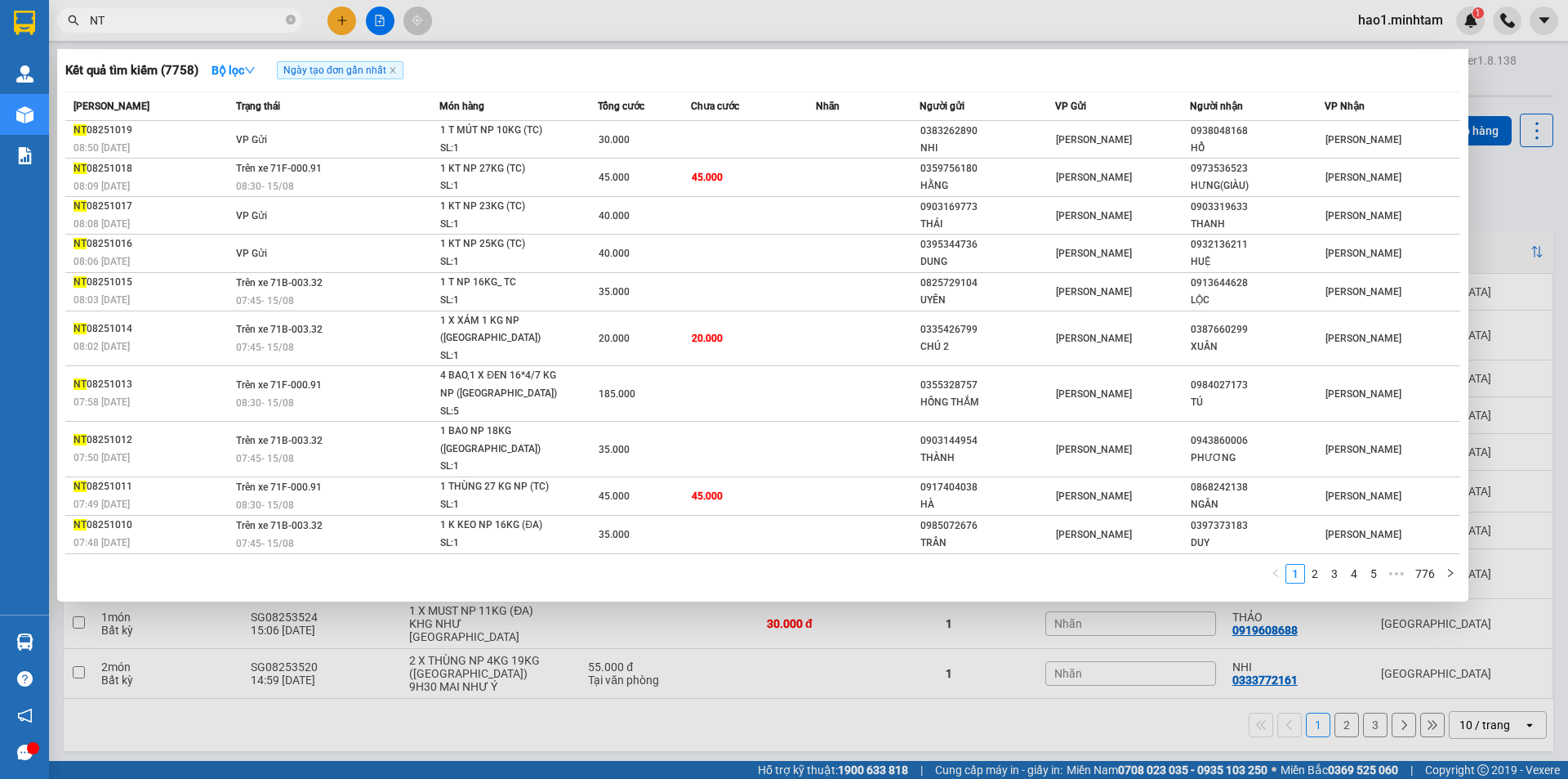
click at [159, 16] on input "NT" at bounding box center [186, 20] width 193 height 18
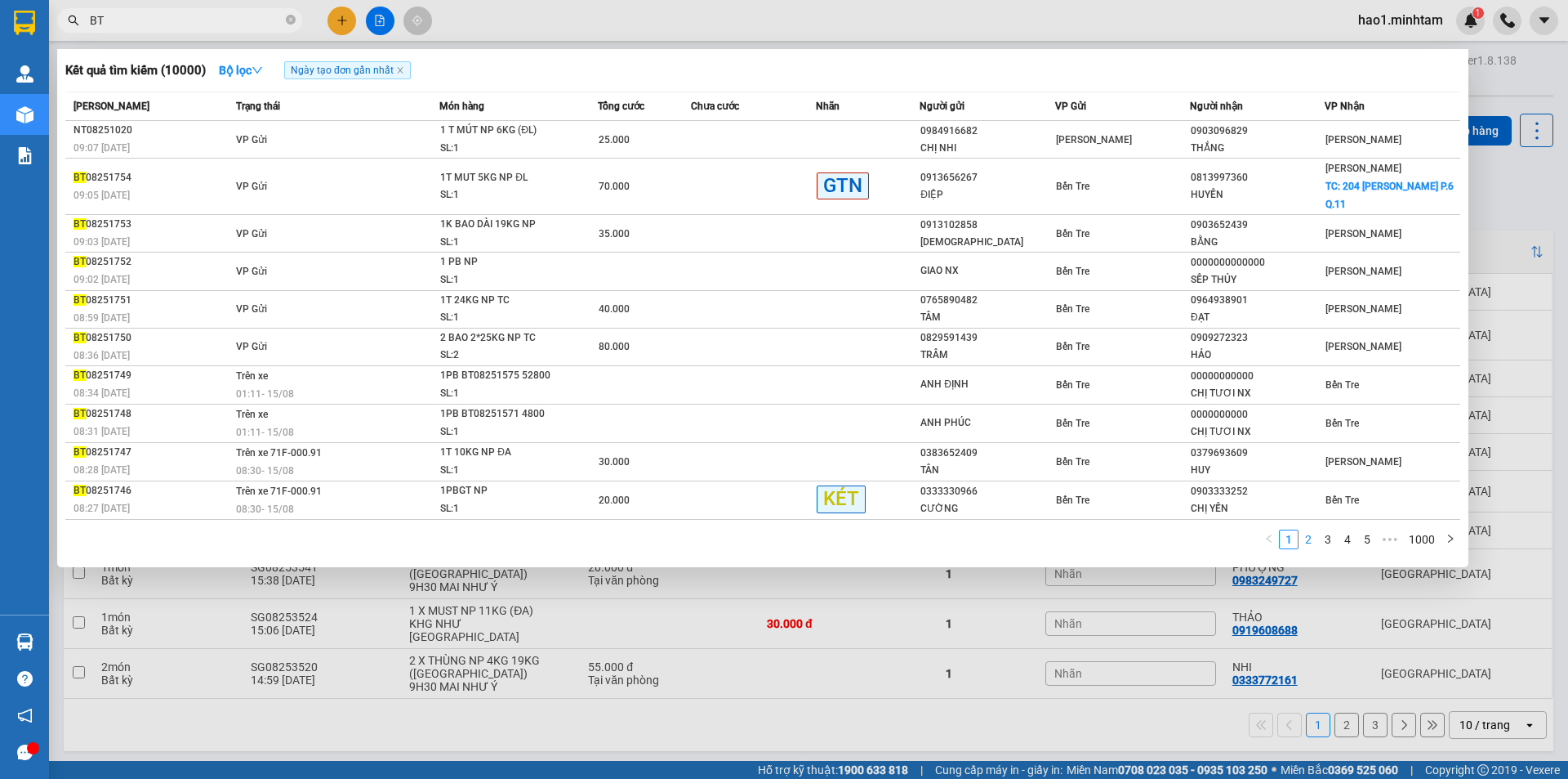
type input "BT"
click at [1311, 536] on link "2" at bounding box center [1308, 539] width 18 height 18
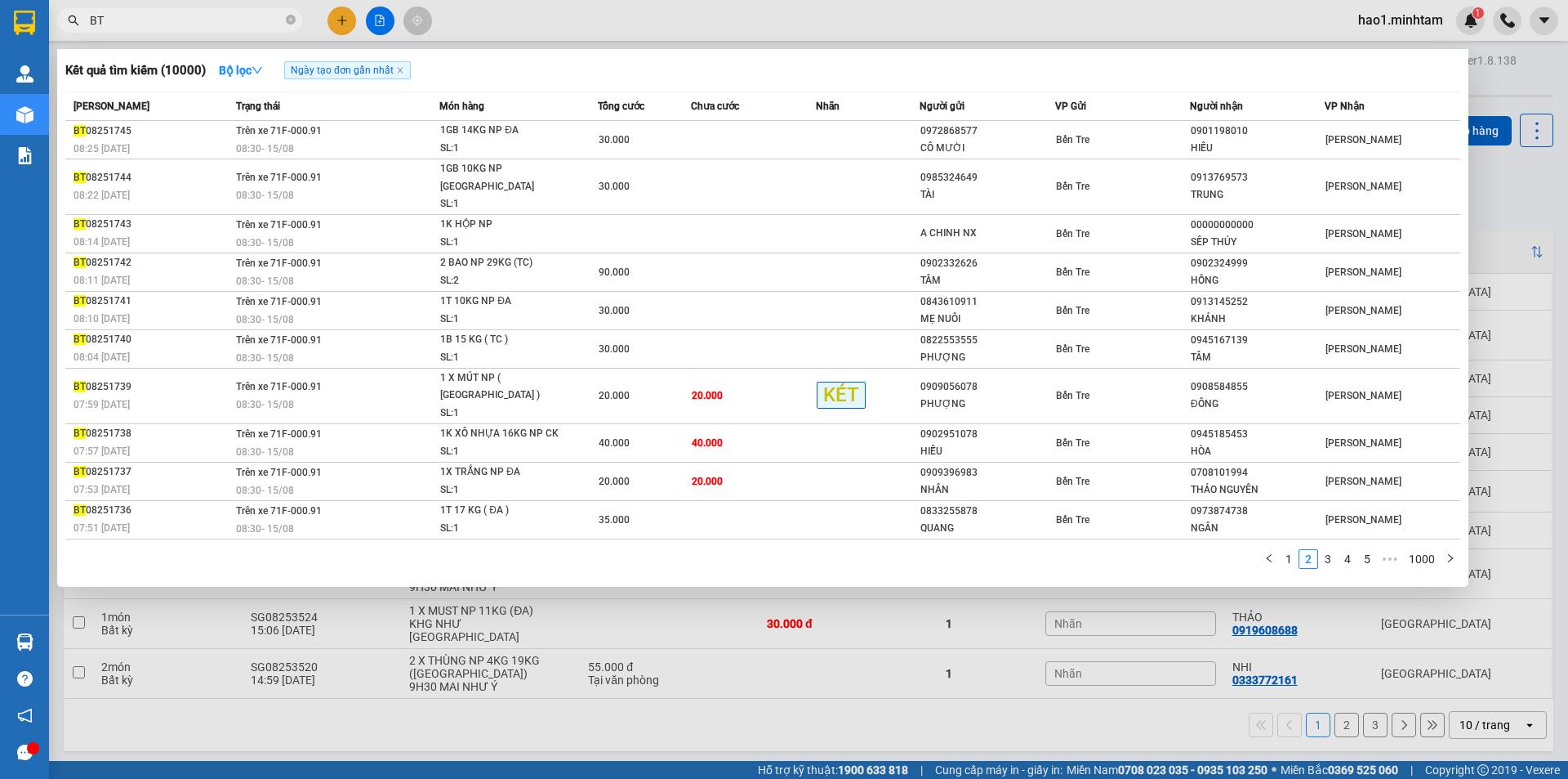
click at [388, 16] on div at bounding box center [784, 389] width 1568 height 779
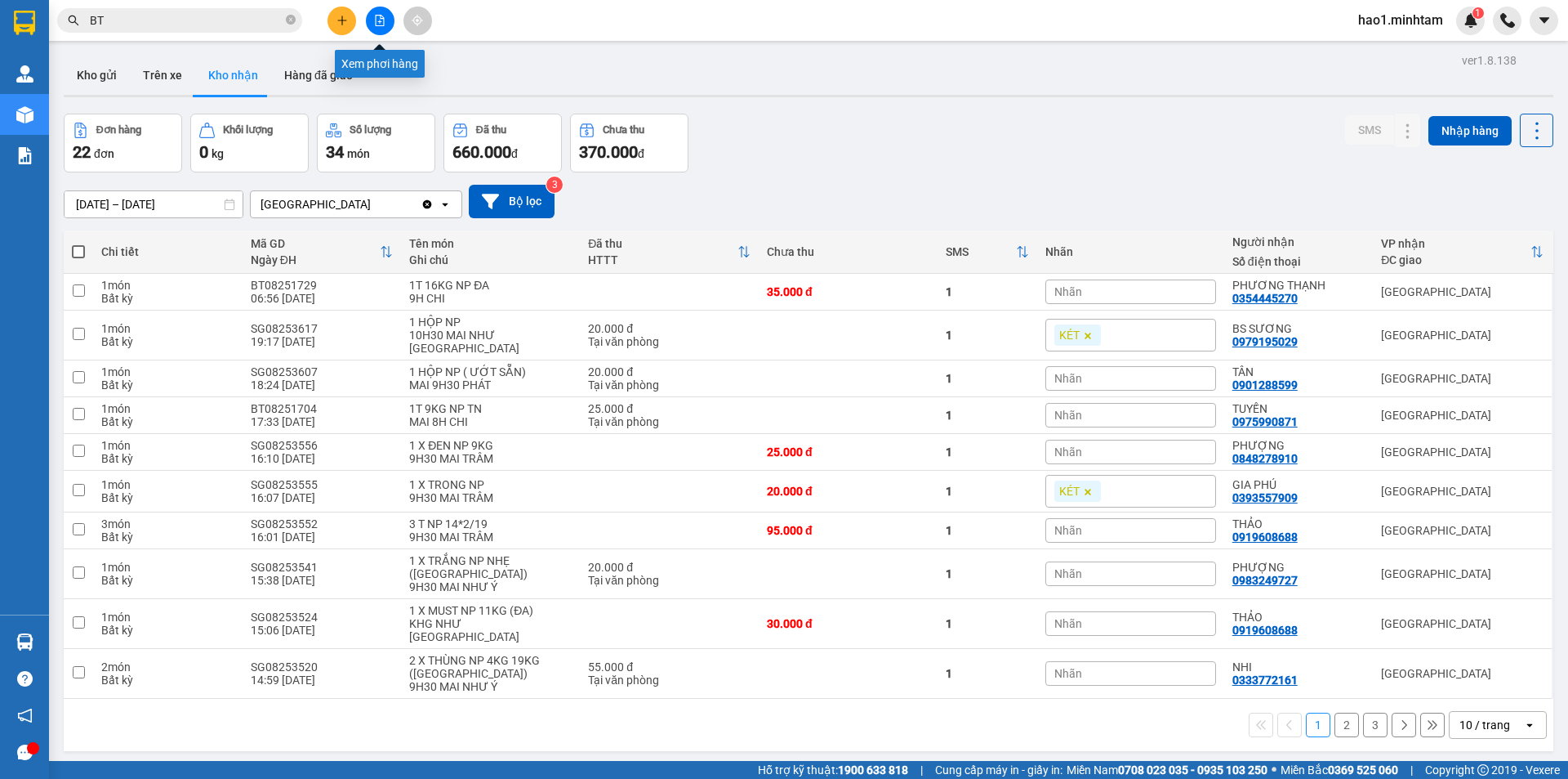
click at [380, 19] on icon "file-add" at bounding box center [380, 20] width 12 height 12
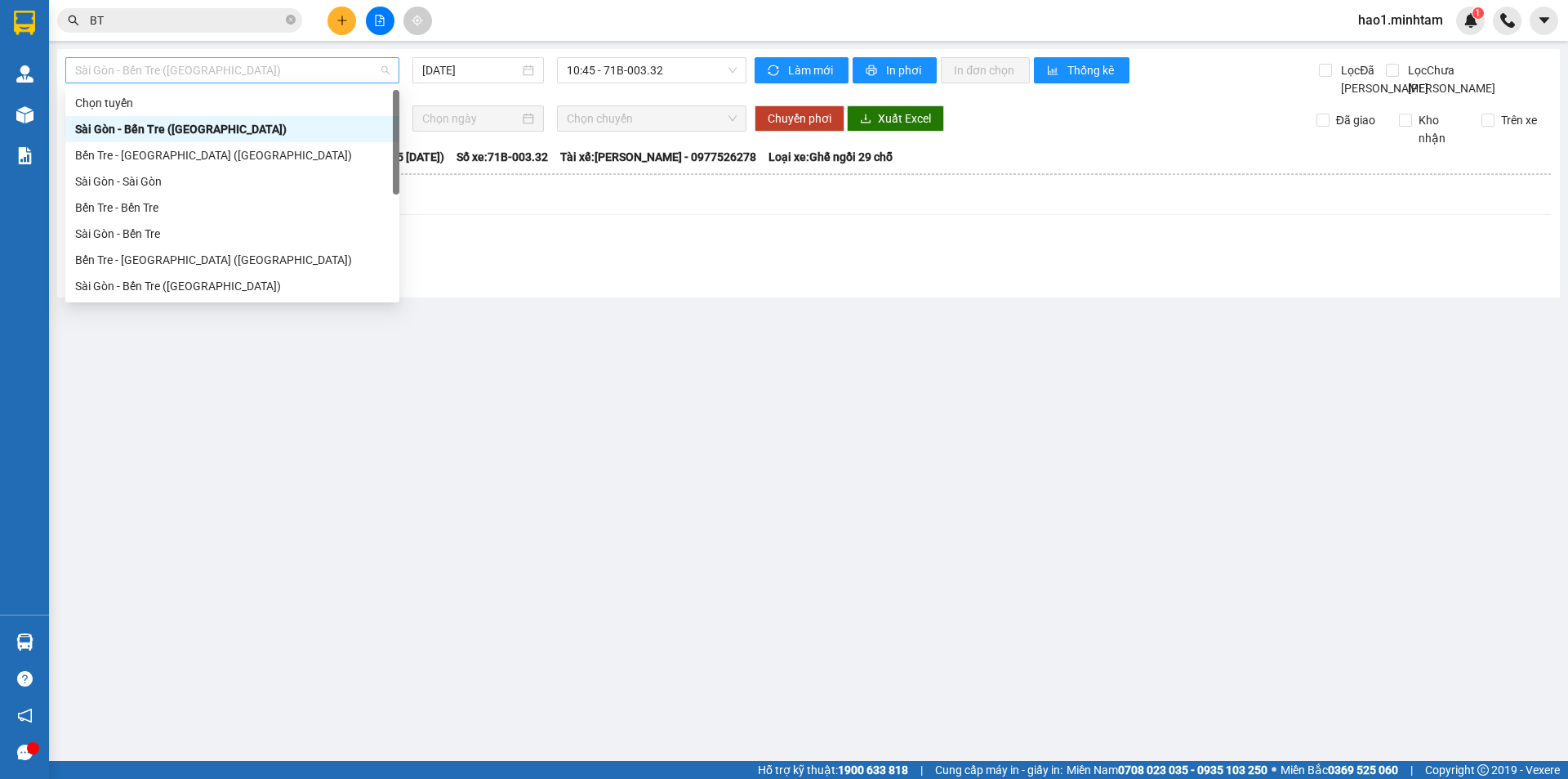
click at [132, 67] on span "Sài Gòn - Bến Tre ([GEOGRAPHIC_DATA])" at bounding box center [232, 70] width 314 height 24
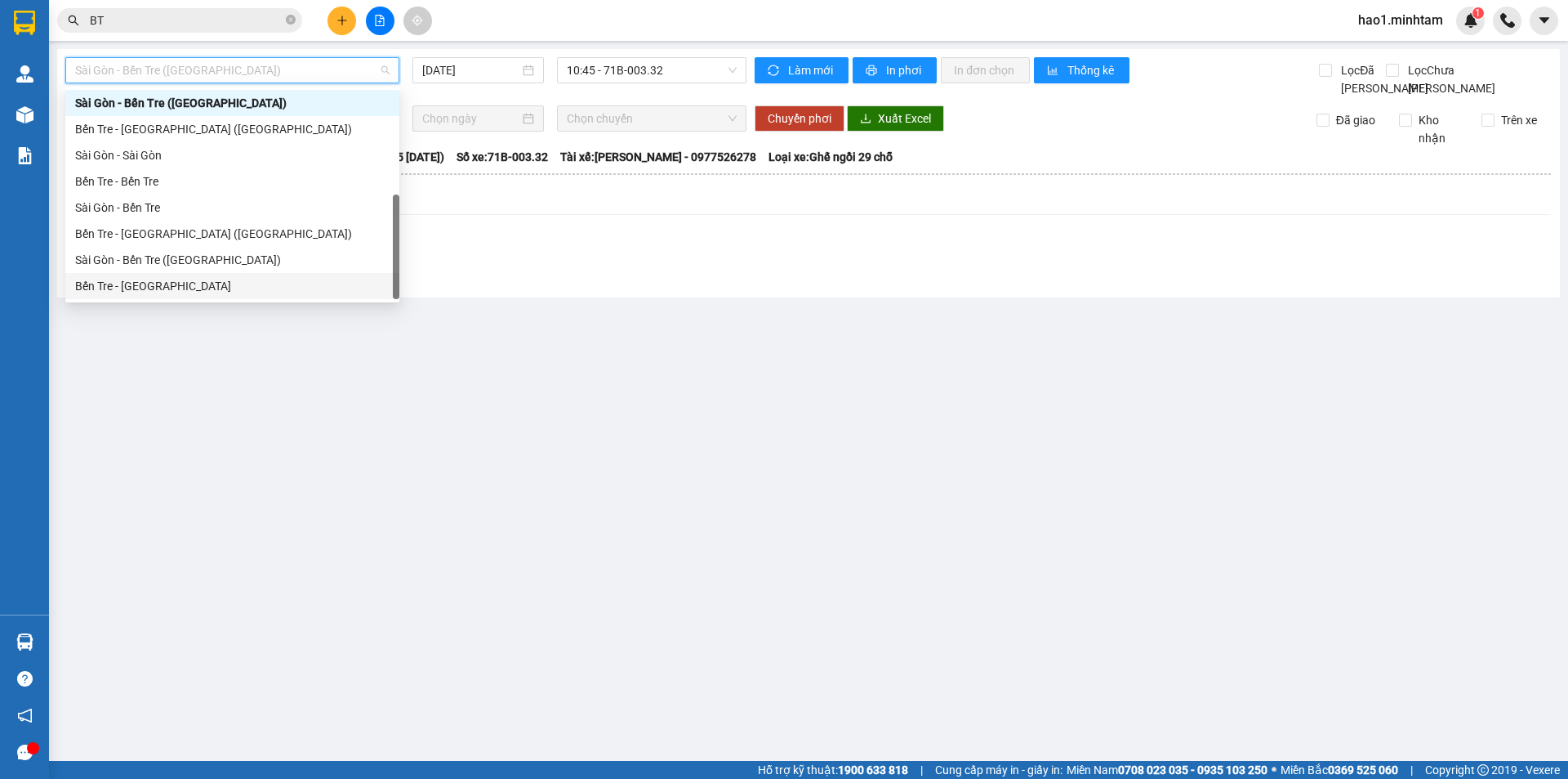
click at [153, 292] on div "Bến Tre - [GEOGRAPHIC_DATA]" at bounding box center [232, 285] width 314 height 18
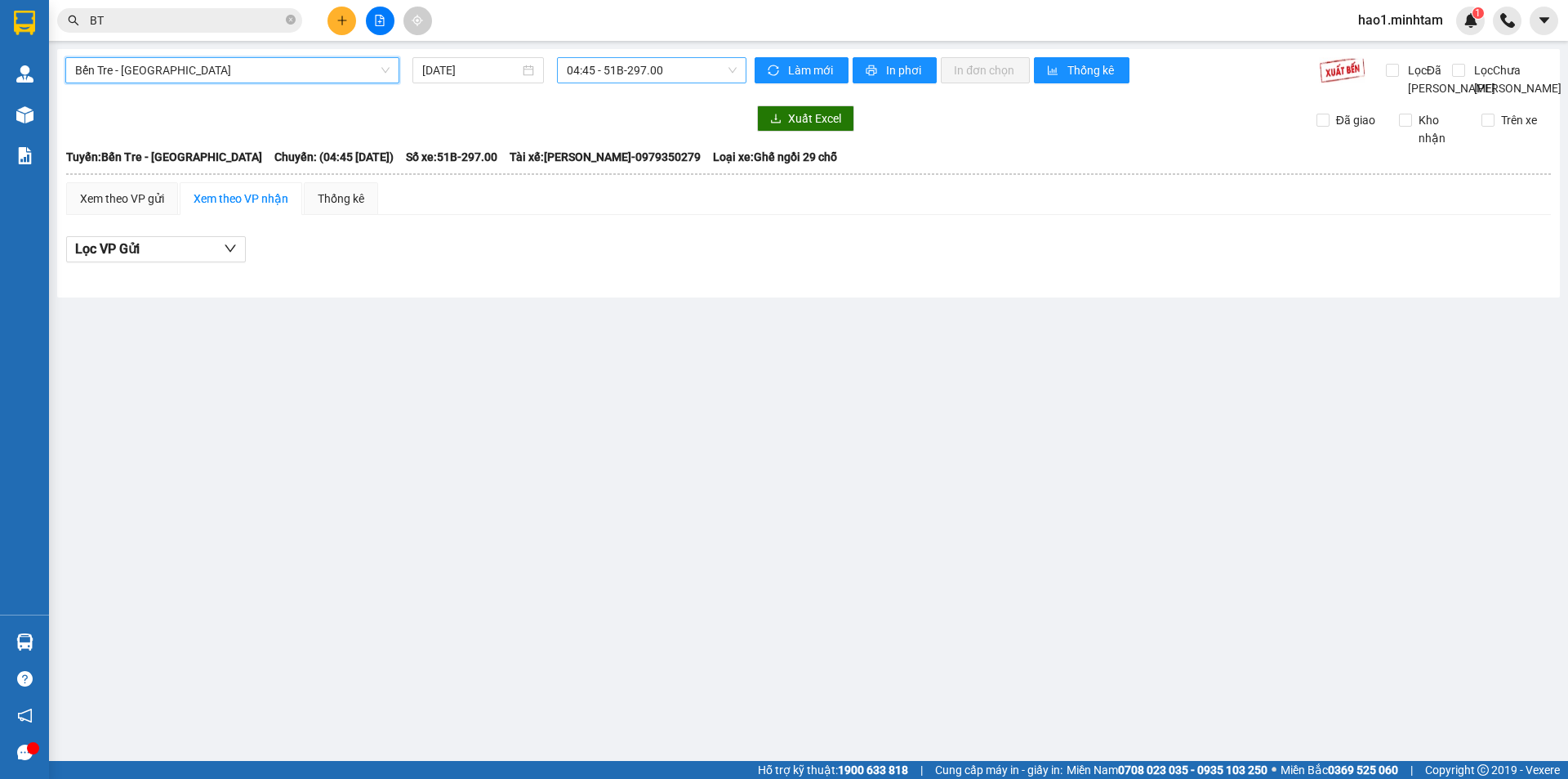
click at [644, 71] on span "04:45 - 51B-297.00" at bounding box center [651, 70] width 170 height 24
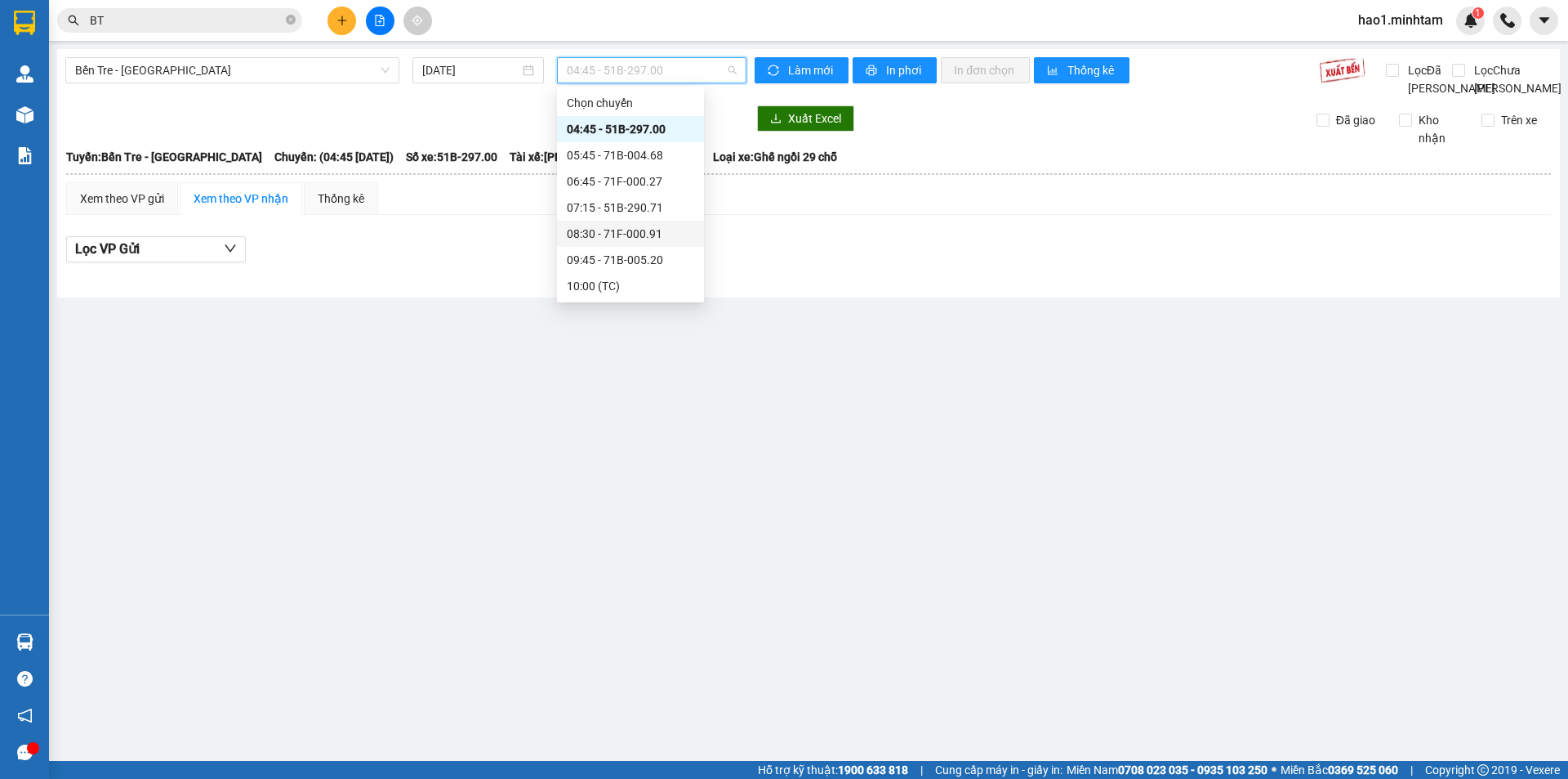
click at [637, 236] on div "08:30 - 71F-000.91" at bounding box center [629, 234] width 127 height 18
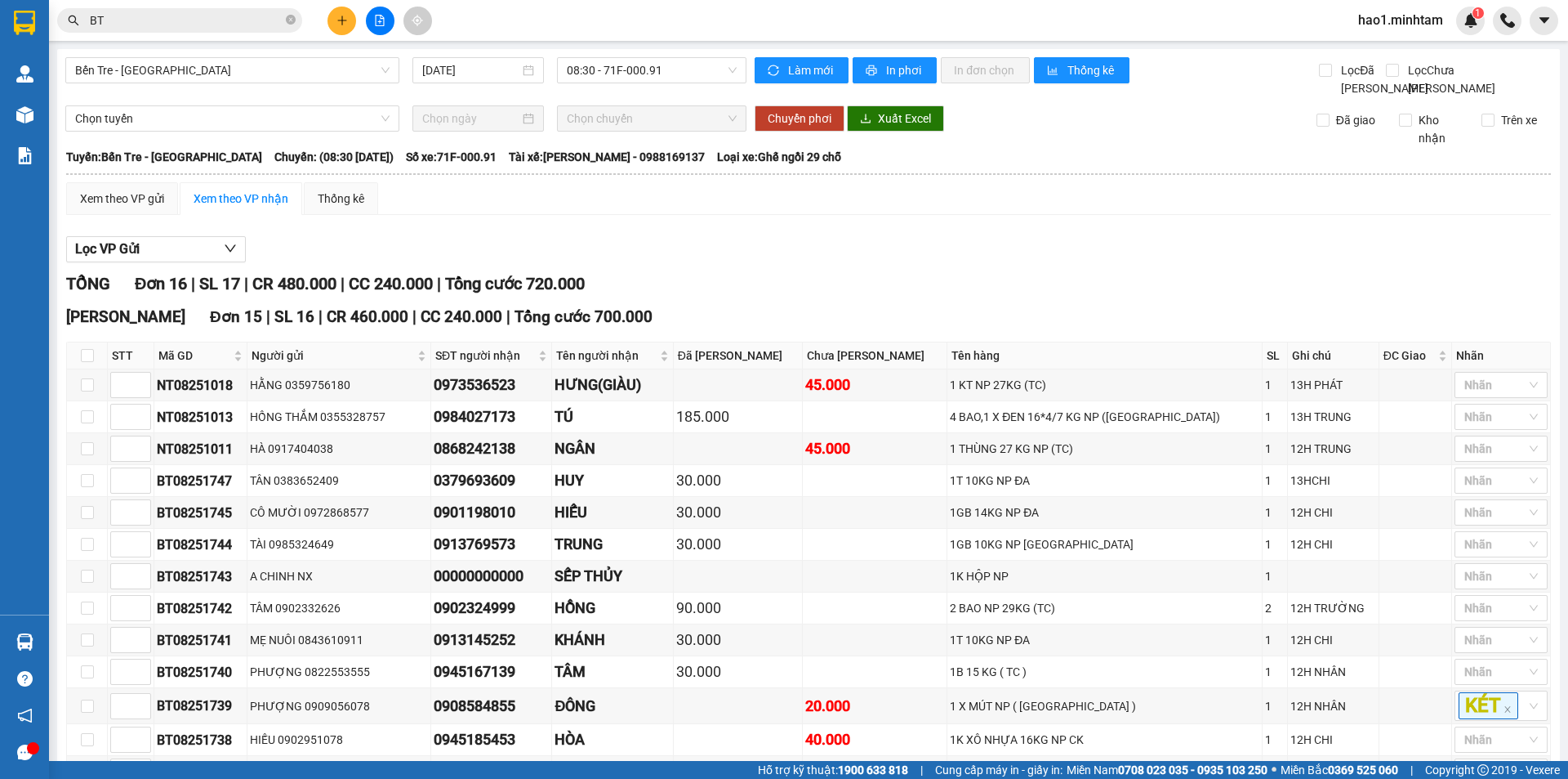
click at [636, 235] on div "Xem theo VP gửi Xem theo VP nhận Thống kê Lọc VP Gửi TỔNG Đơn 16 | SL 17 | CR …" at bounding box center [808, 626] width 1485 height 888
click at [121, 67] on span "Bến Tre - [GEOGRAPHIC_DATA]" at bounding box center [232, 70] width 314 height 24
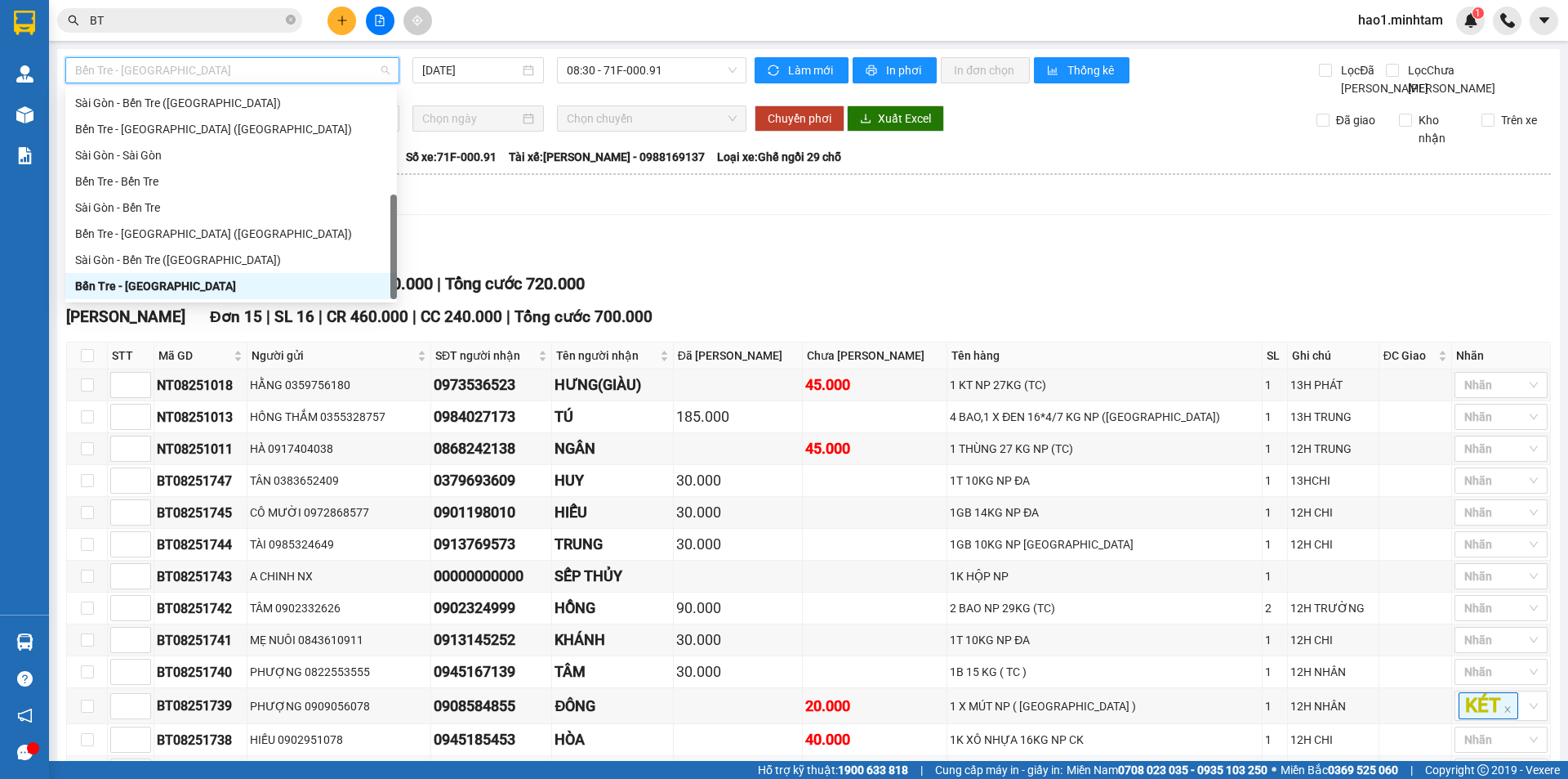
click at [183, 283] on div "Bến Tre - [GEOGRAPHIC_DATA]" at bounding box center [231, 285] width 312 height 18
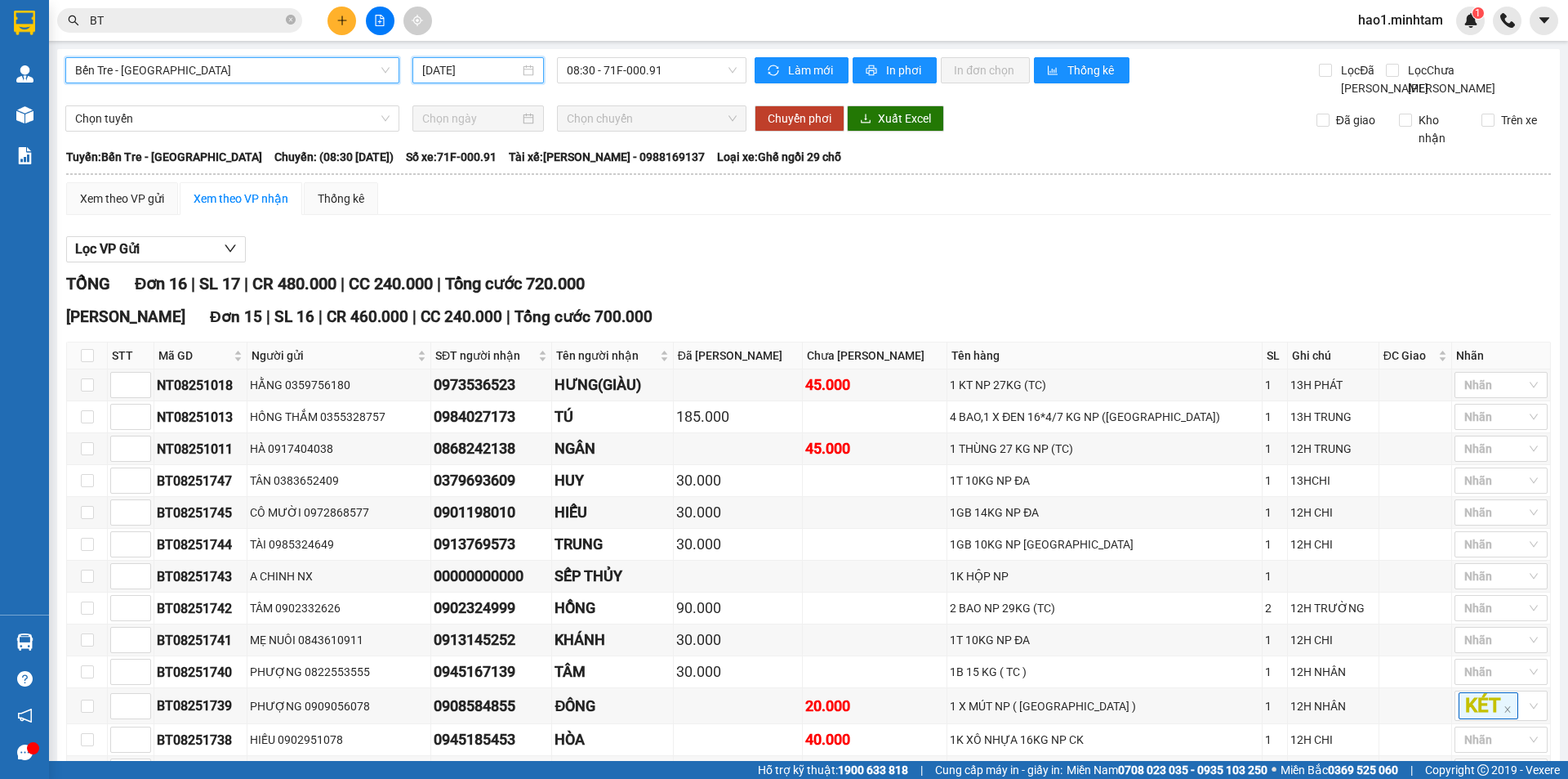
click at [465, 68] on input "[DATE]" at bounding box center [470, 70] width 97 height 18
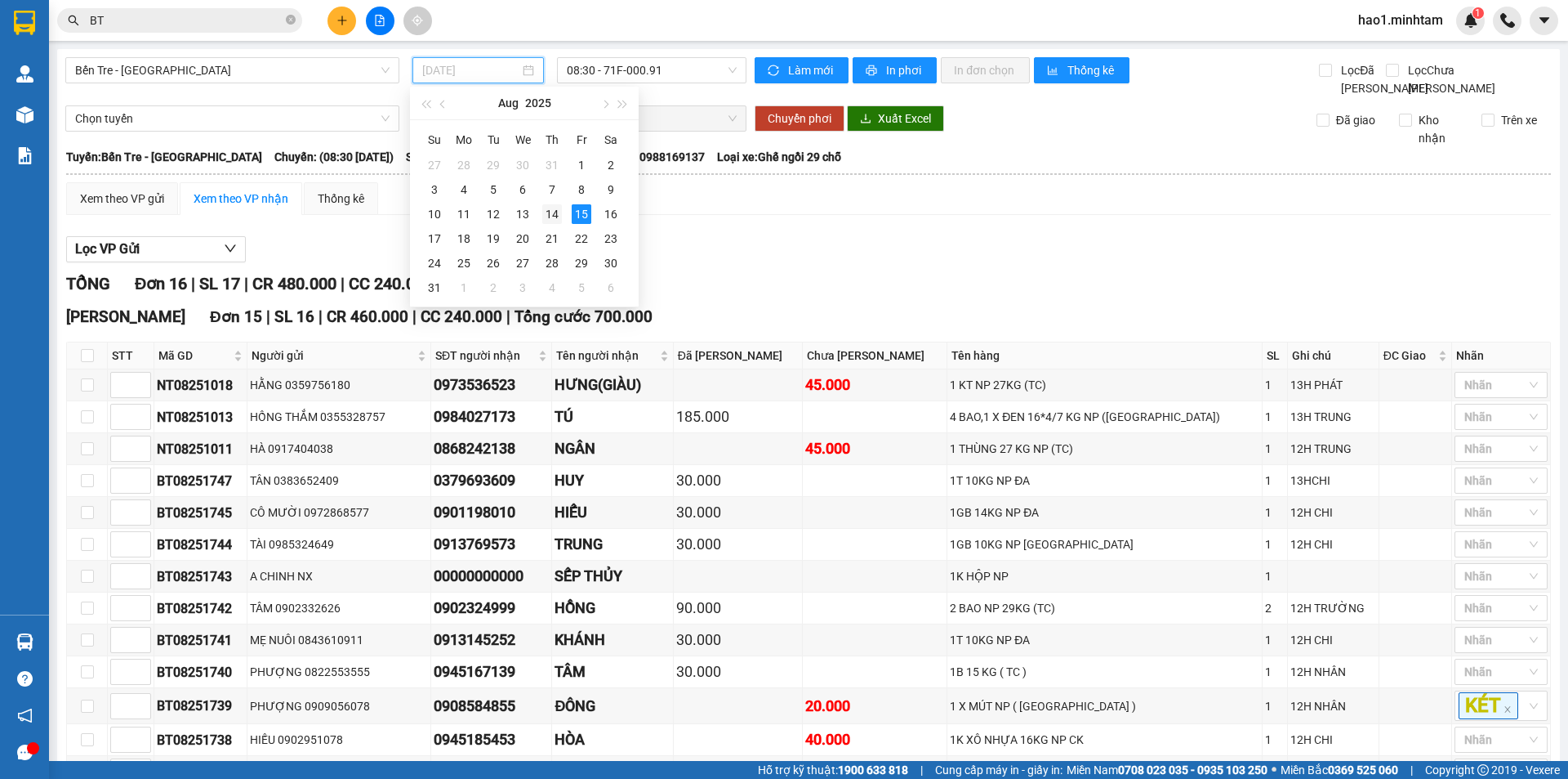
click at [552, 214] on div "14" at bounding box center [552, 214] width 19 height 19
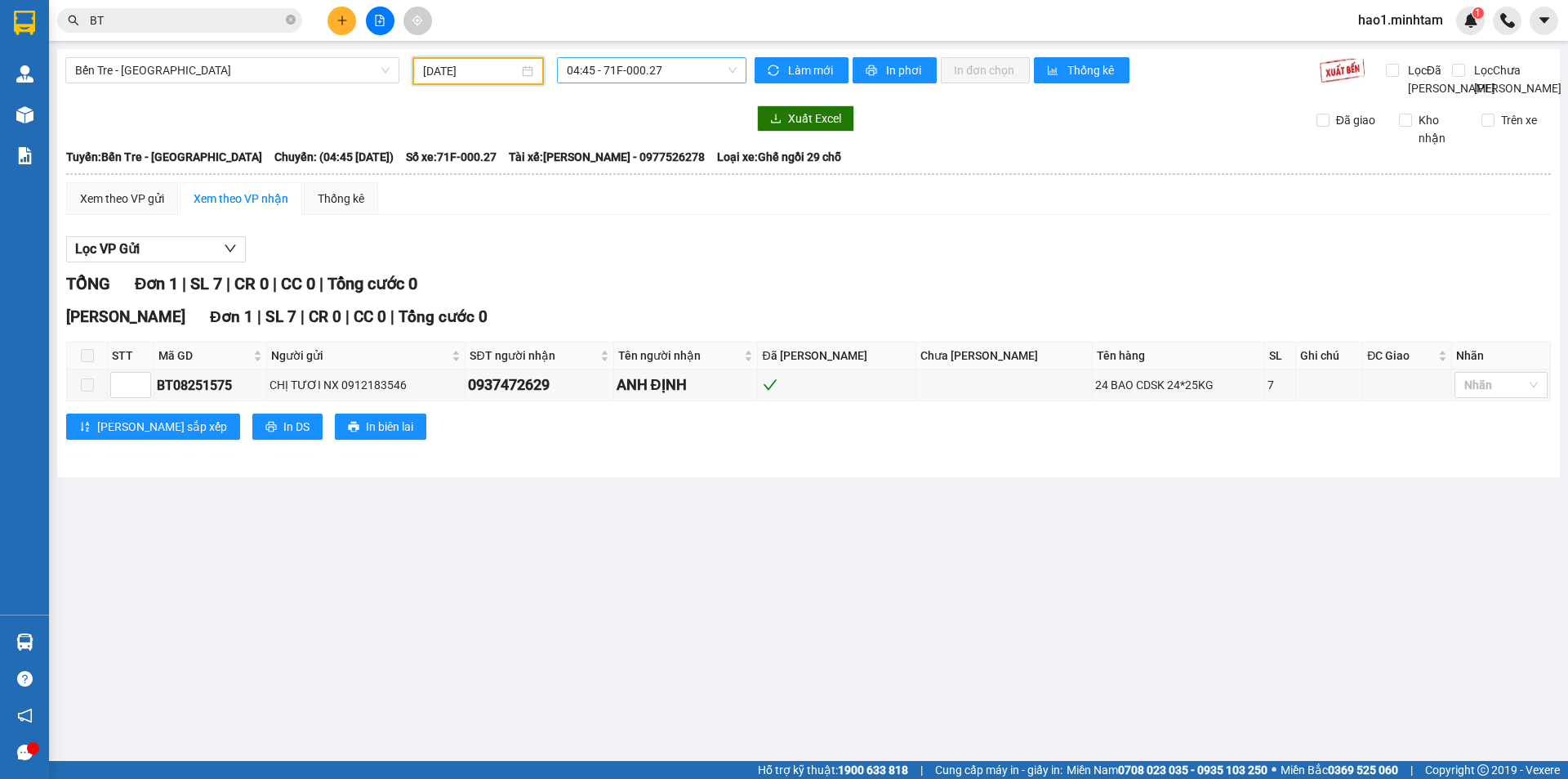
click at [671, 80] on span "04:45 - 71F-000.27" at bounding box center [651, 70] width 170 height 24
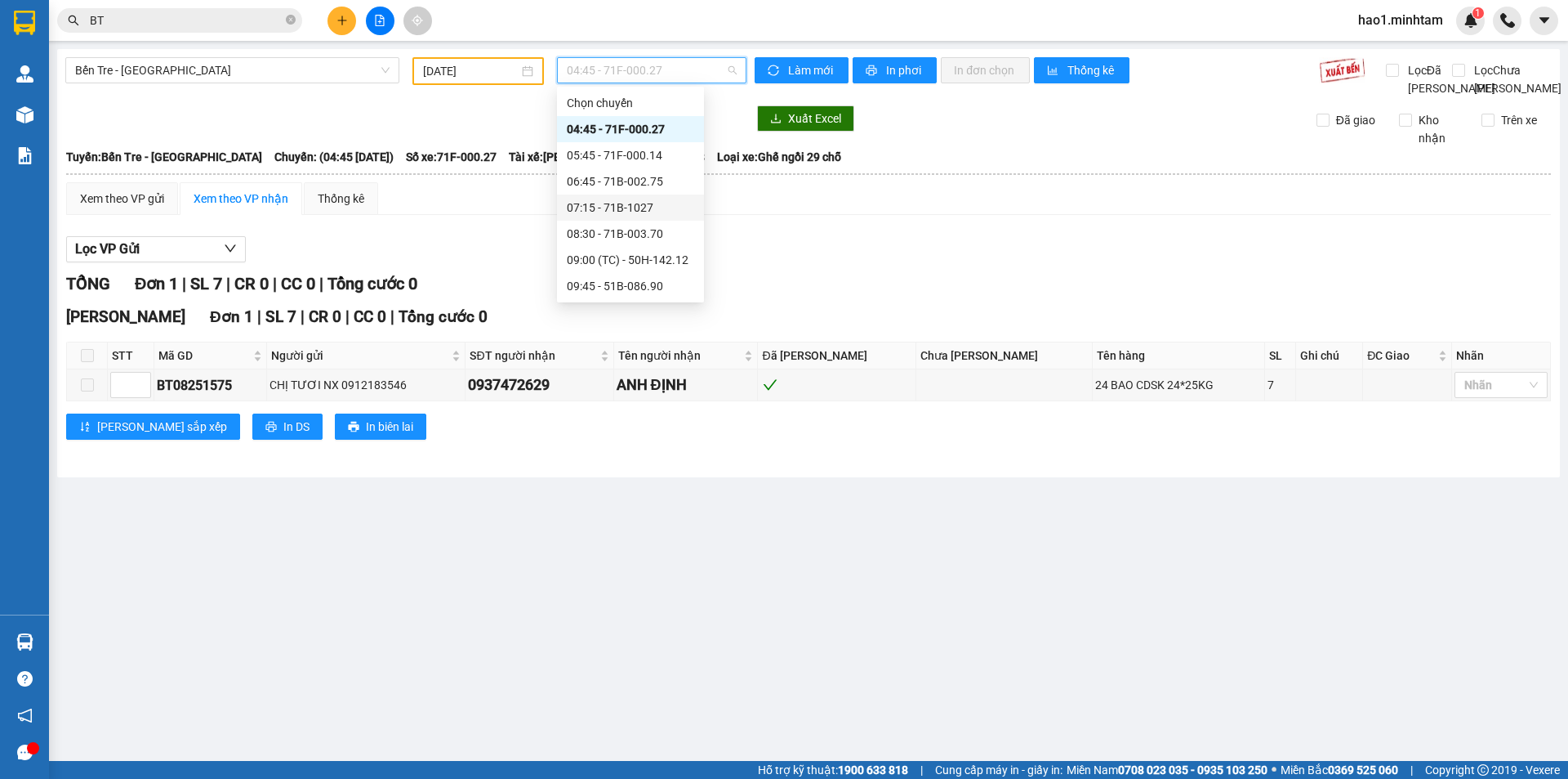
click at [634, 199] on div "07:15 - 71B-1027" at bounding box center [629, 208] width 127 height 18
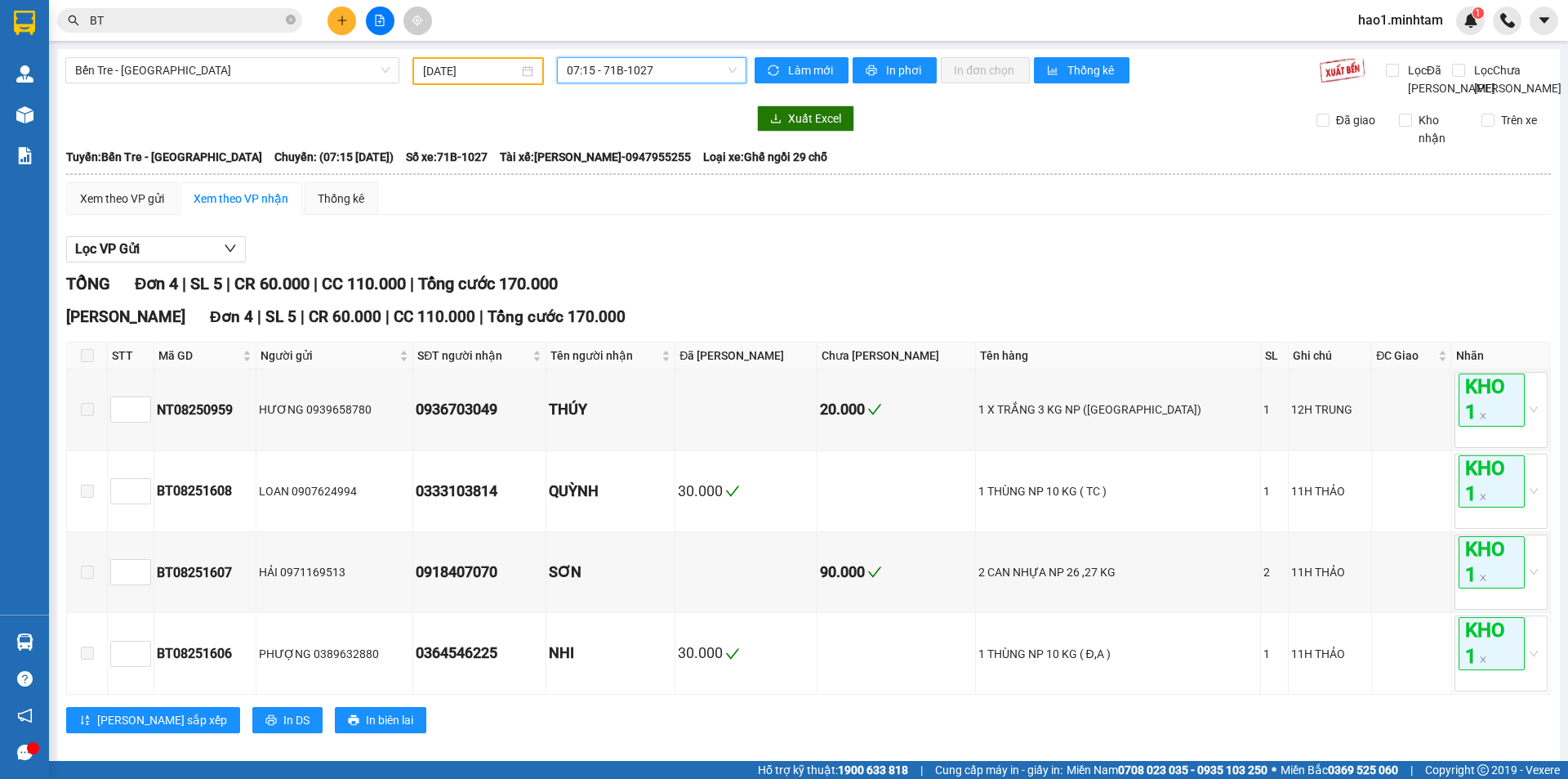
click at [588, 74] on span "07:15 - 71B-1027" at bounding box center [651, 70] width 170 height 24
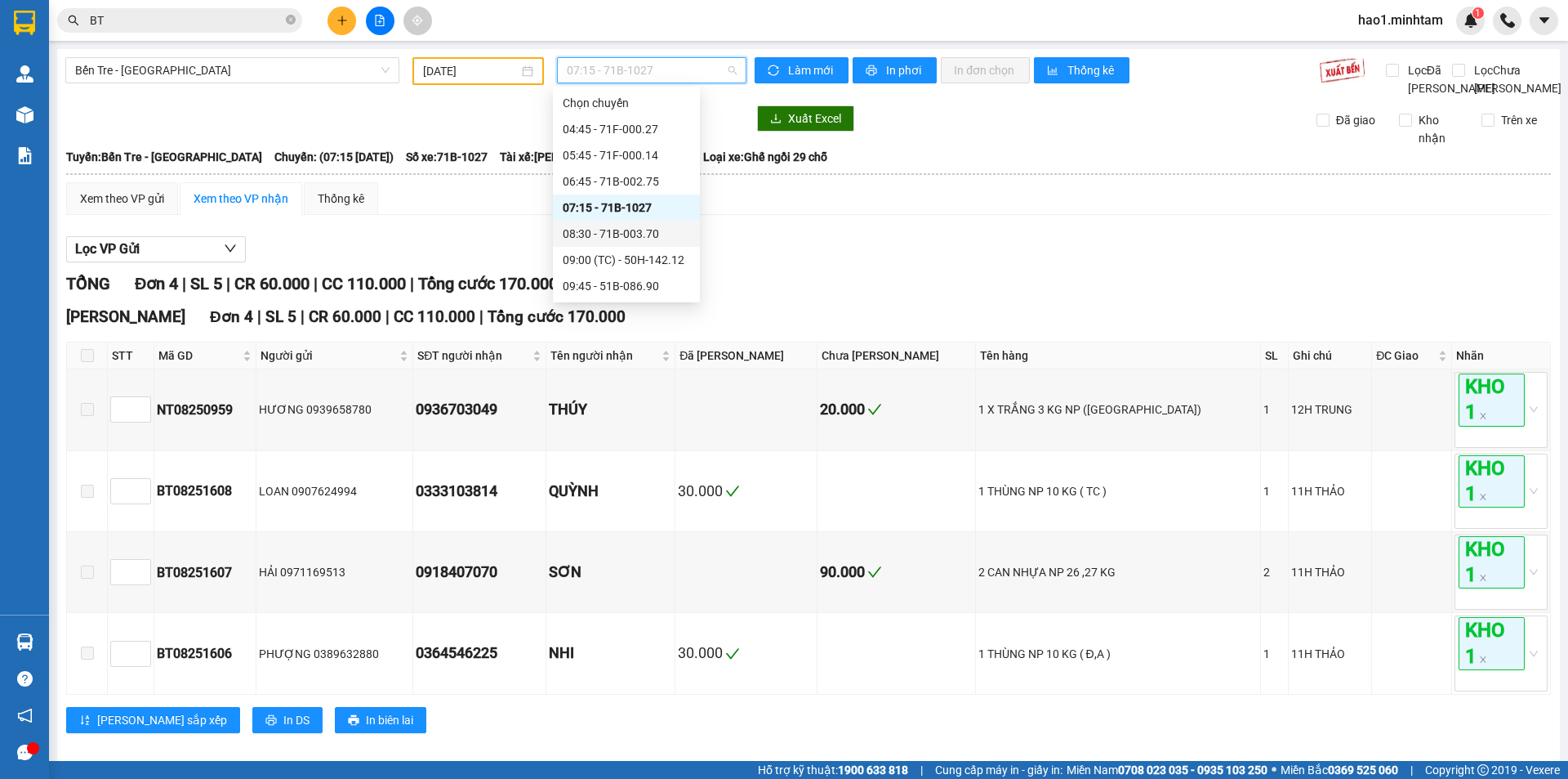
click at [620, 229] on div "08:30 - 71B-003.70" at bounding box center [625, 234] width 127 height 18
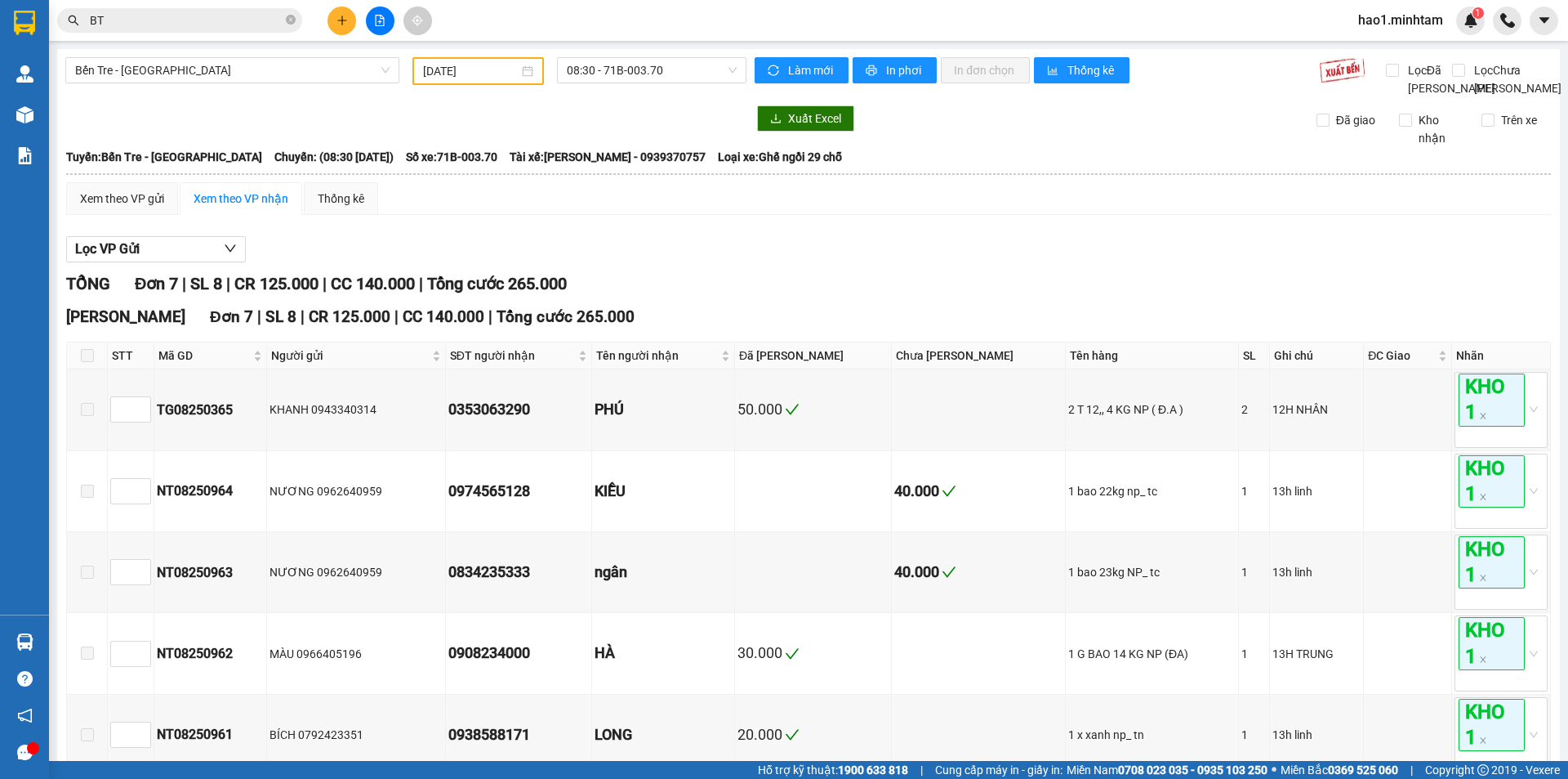
click at [608, 90] on div "Bến Tre - Sài Gòn 14/08/2025 08:30 - 71B-003.70" at bounding box center [405, 77] width 681 height 40
click at [611, 81] on span "08:30 - 71B-003.70" at bounding box center [651, 70] width 170 height 24
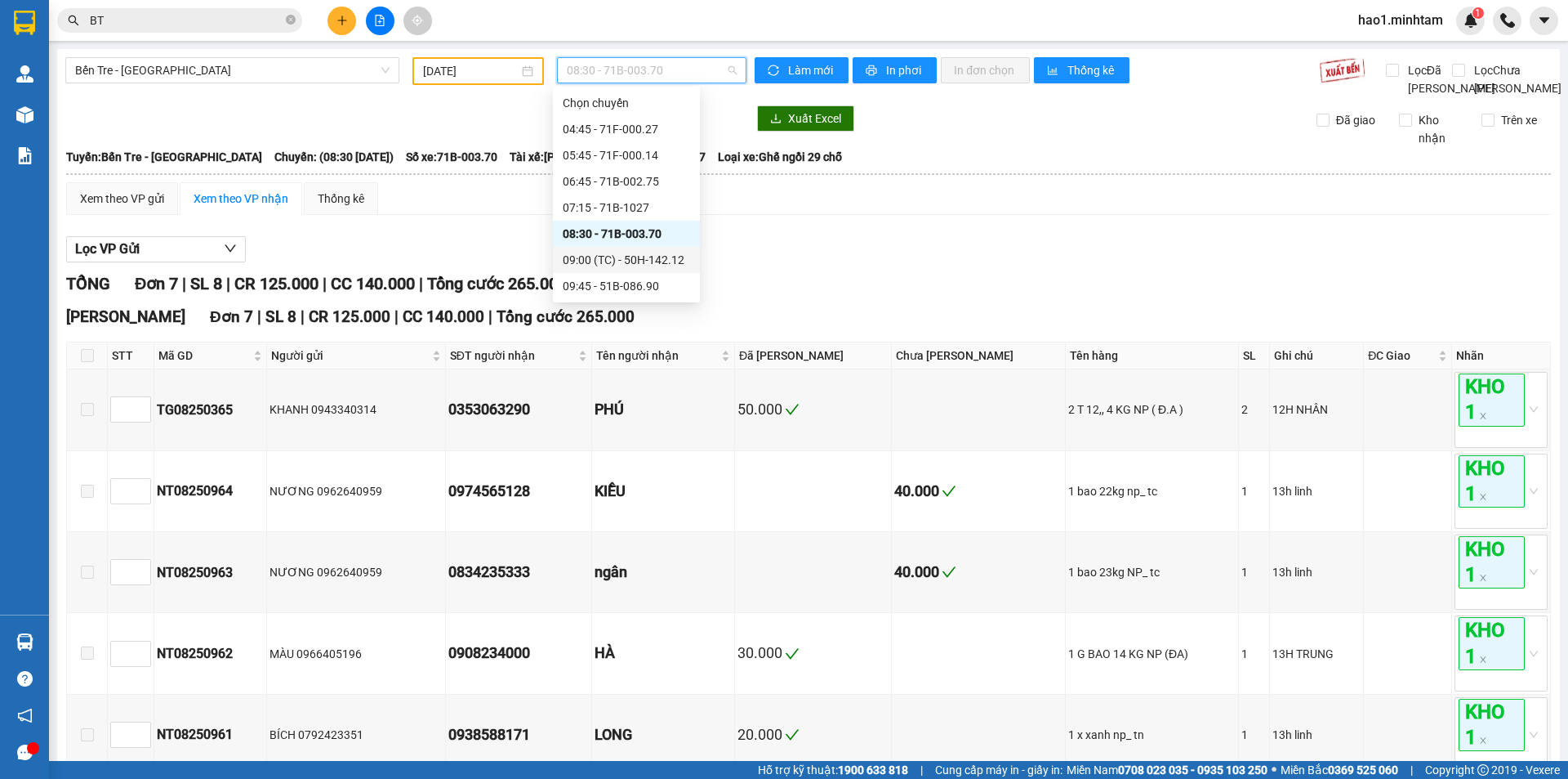
click at [619, 257] on div "09:00 (TC) - 50H-142.12" at bounding box center [625, 260] width 127 height 18
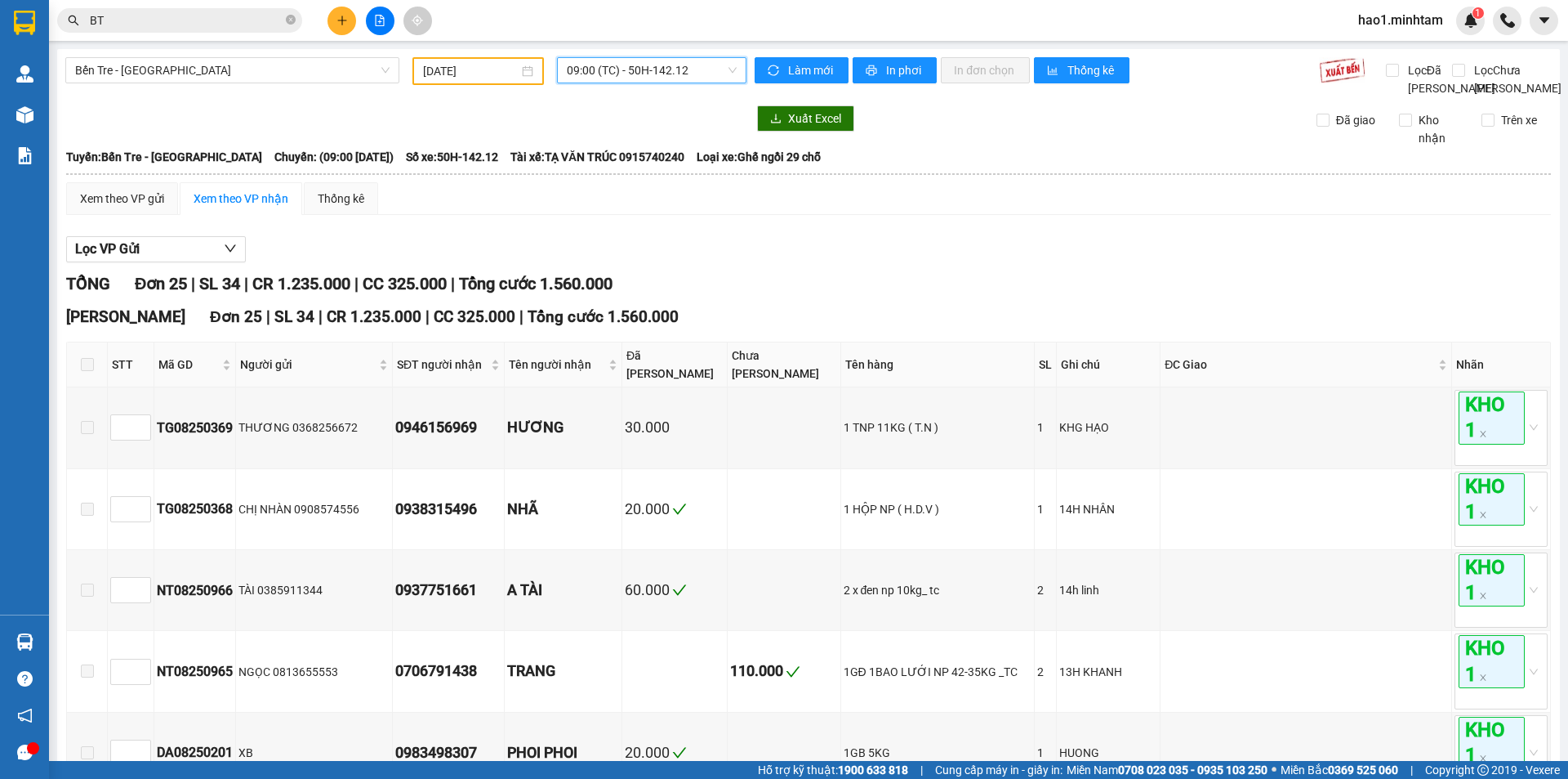
click at [648, 74] on span "09:00 (TC) - 50H-142.12" at bounding box center [651, 70] width 170 height 24
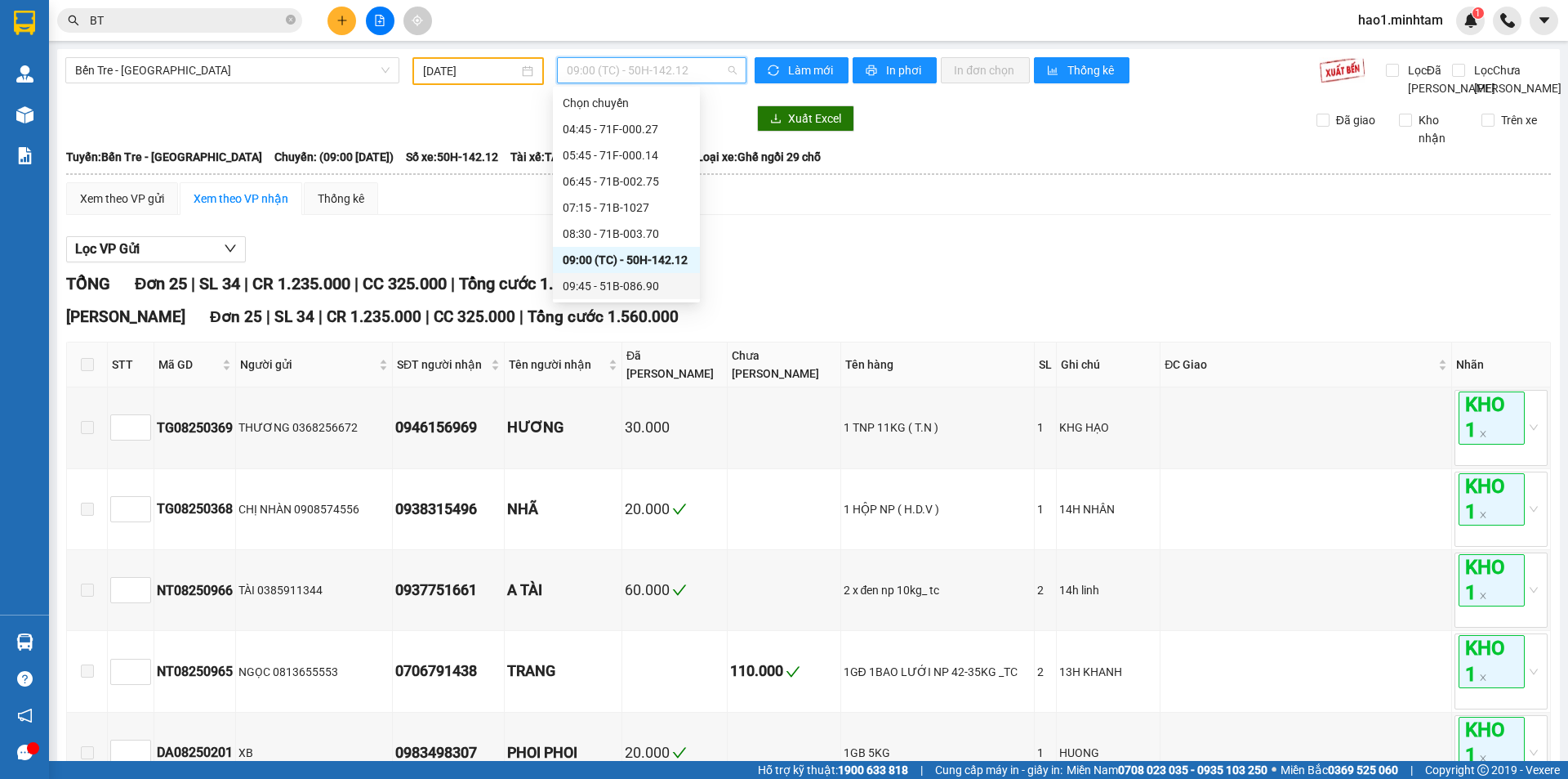
click at [629, 283] on div "09:45 - 51B-086.90" at bounding box center [625, 285] width 127 height 18
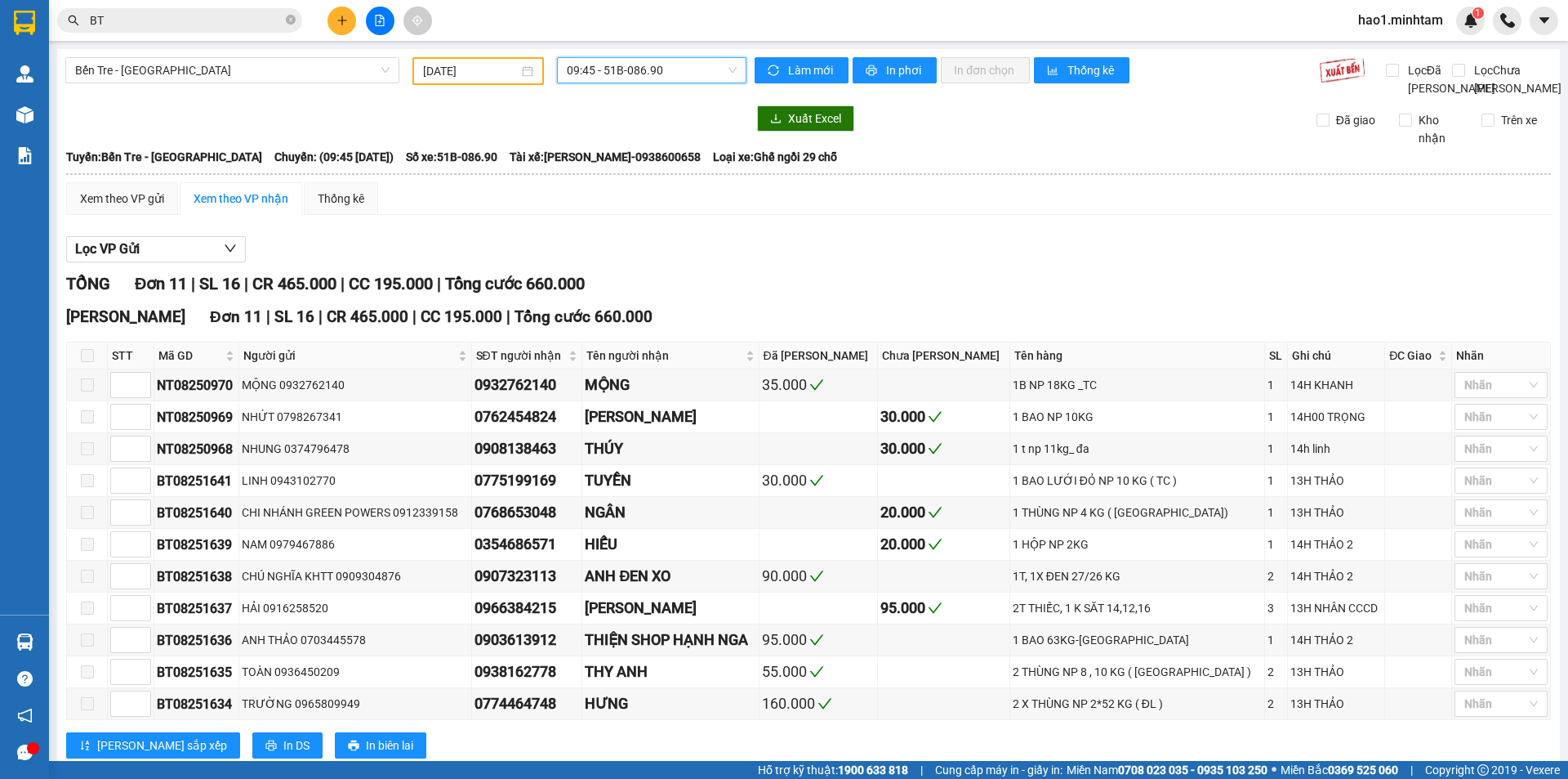
click at [666, 258] on div "Lọc VP Gửi" at bounding box center [808, 249] width 1485 height 27
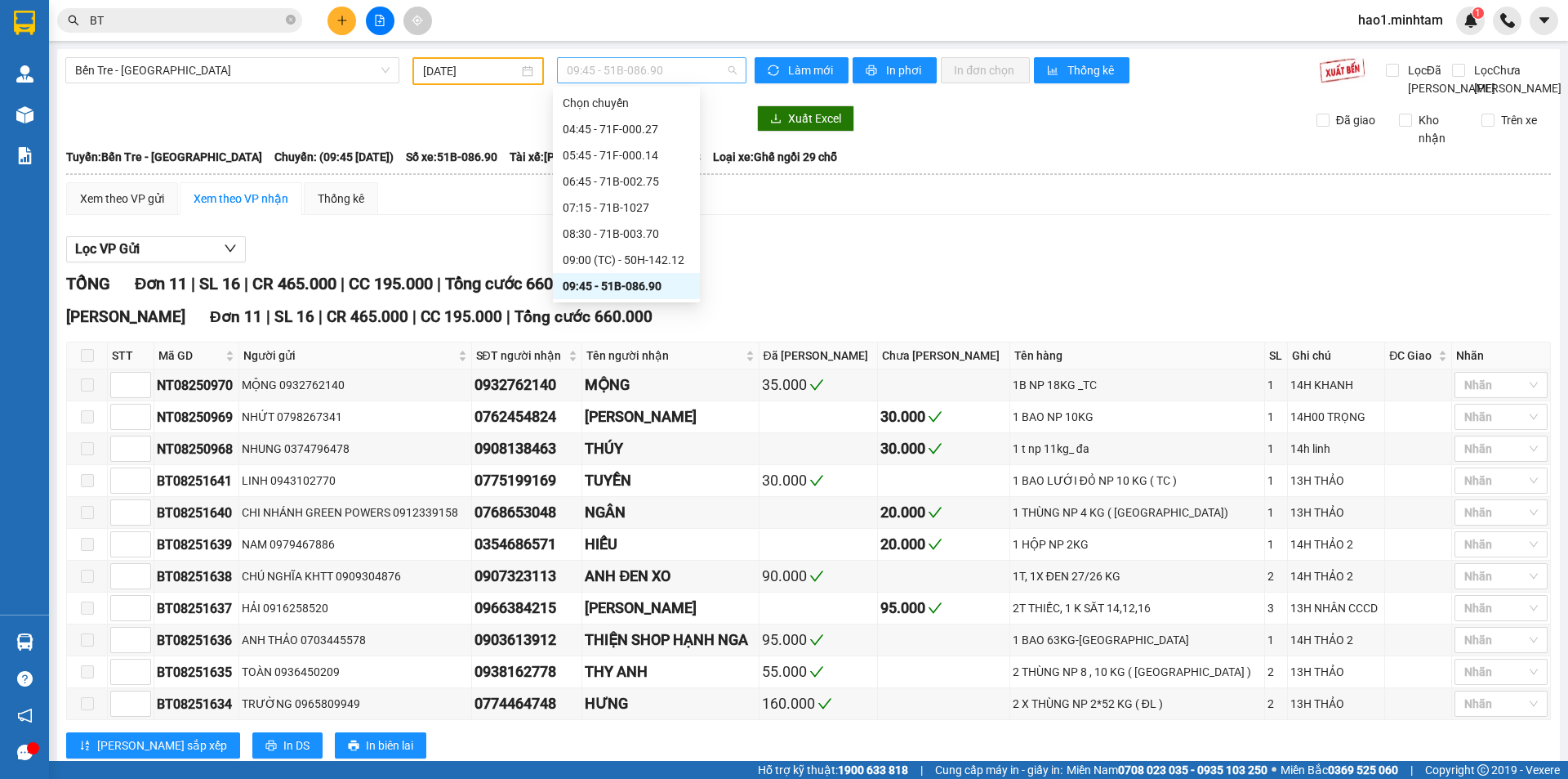
click at [609, 78] on span "09:45 - 51B-086.90" at bounding box center [651, 70] width 170 height 24
click at [626, 219] on div "10:45 - 71H-030.74" at bounding box center [626, 230] width 147 height 26
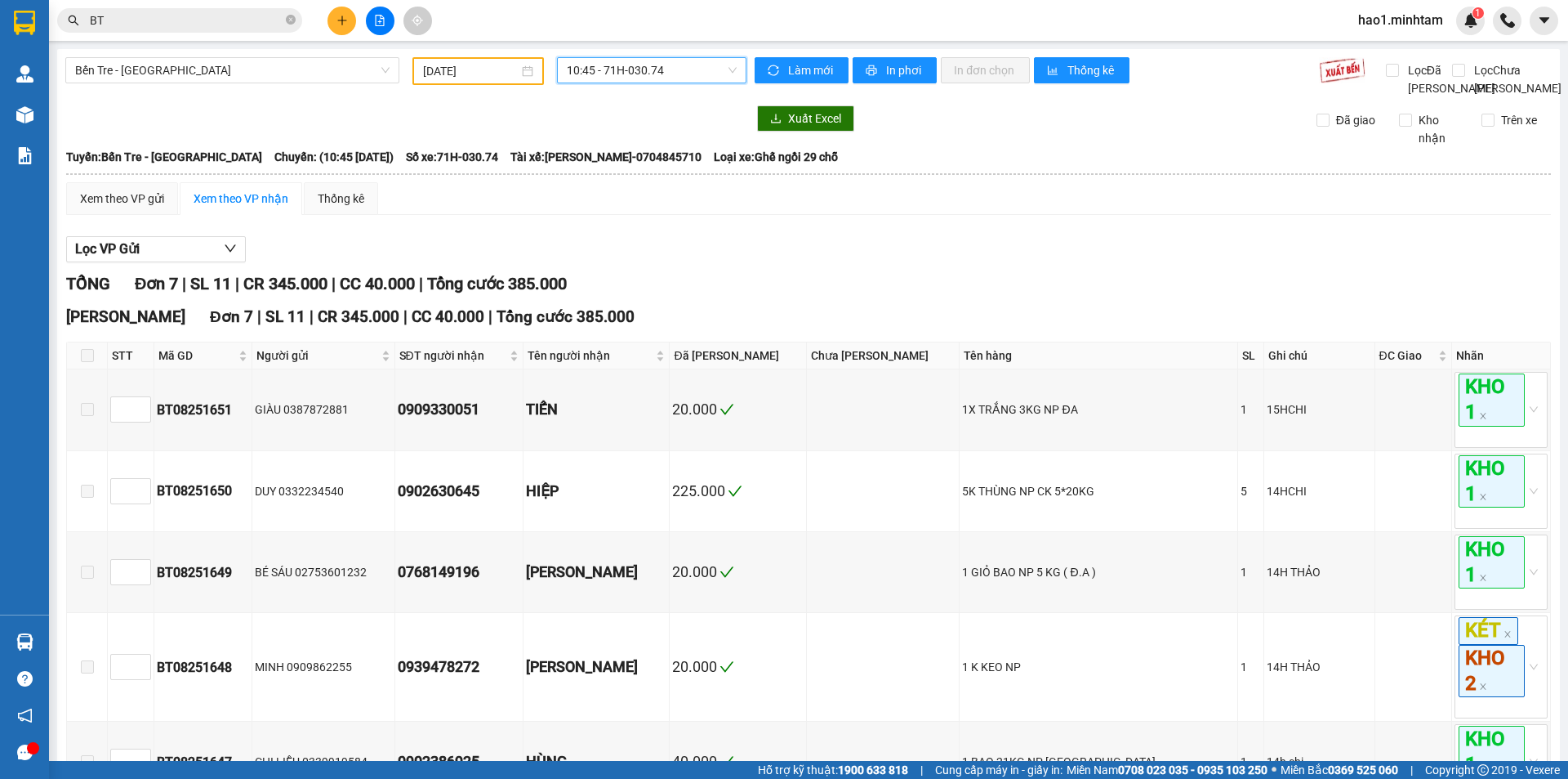
click at [626, 214] on div "Xem theo VP gửi Xem theo VP nhận Thống kê" at bounding box center [808, 199] width 1485 height 33
click at [631, 75] on span "10:45 - 71H-030.74" at bounding box center [651, 70] width 170 height 24
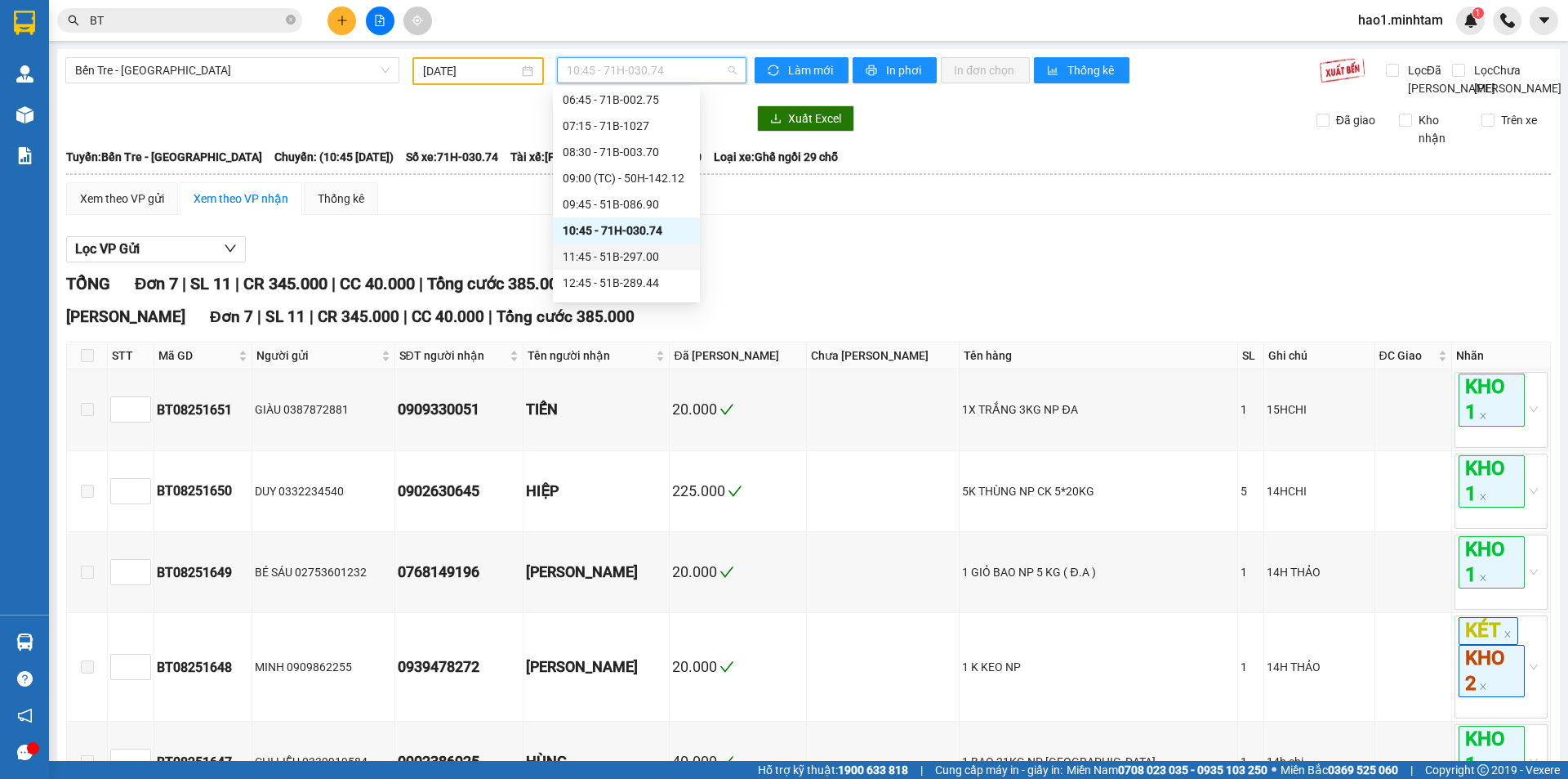
click at [602, 256] on div "11:45 - 51B-297.00" at bounding box center [625, 256] width 127 height 18
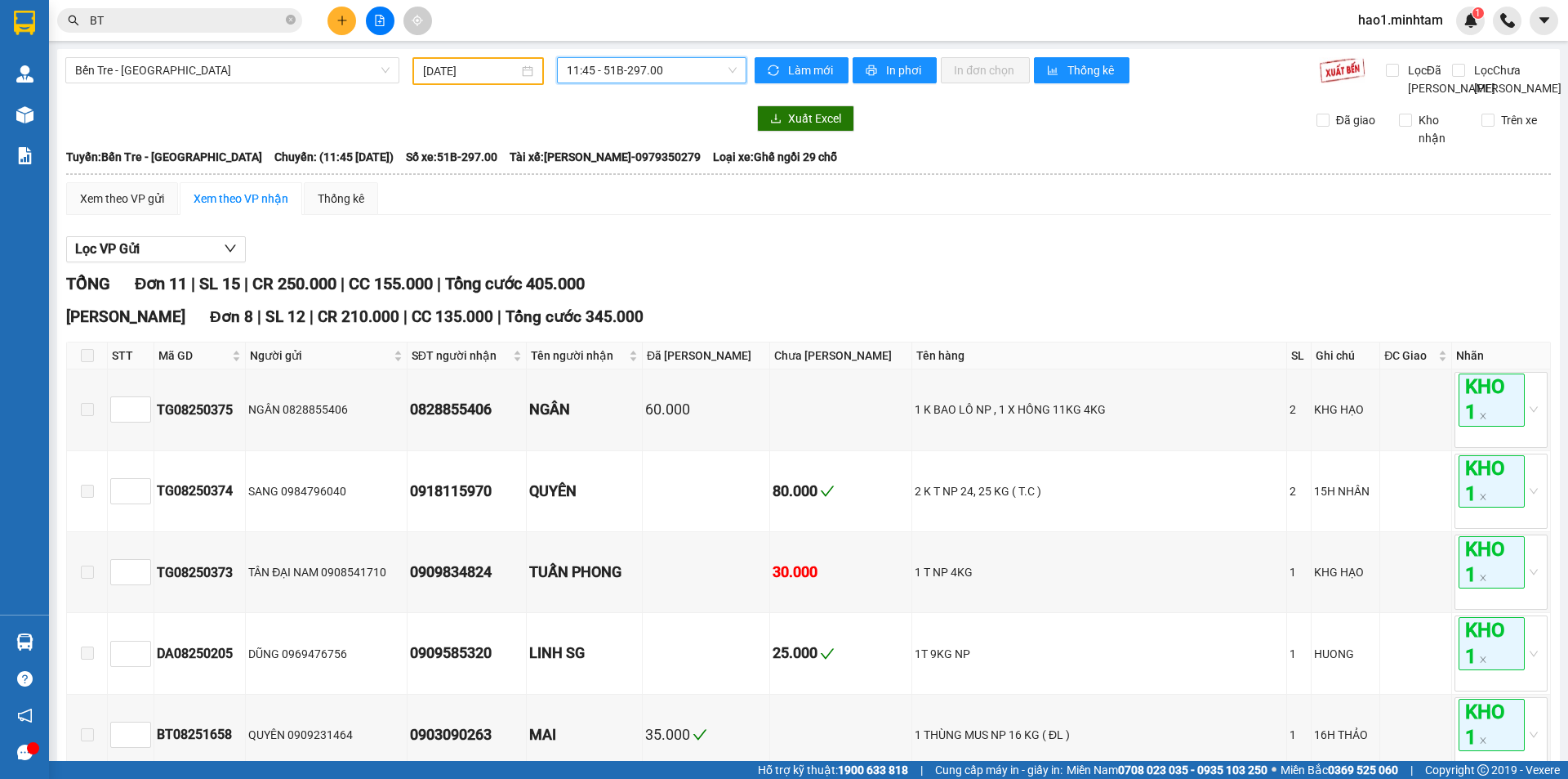
click at [602, 256] on div "Lọc VP Gửi" at bounding box center [808, 249] width 1485 height 27
click at [586, 72] on span "11:45 - 51B-297.00" at bounding box center [651, 70] width 170 height 24
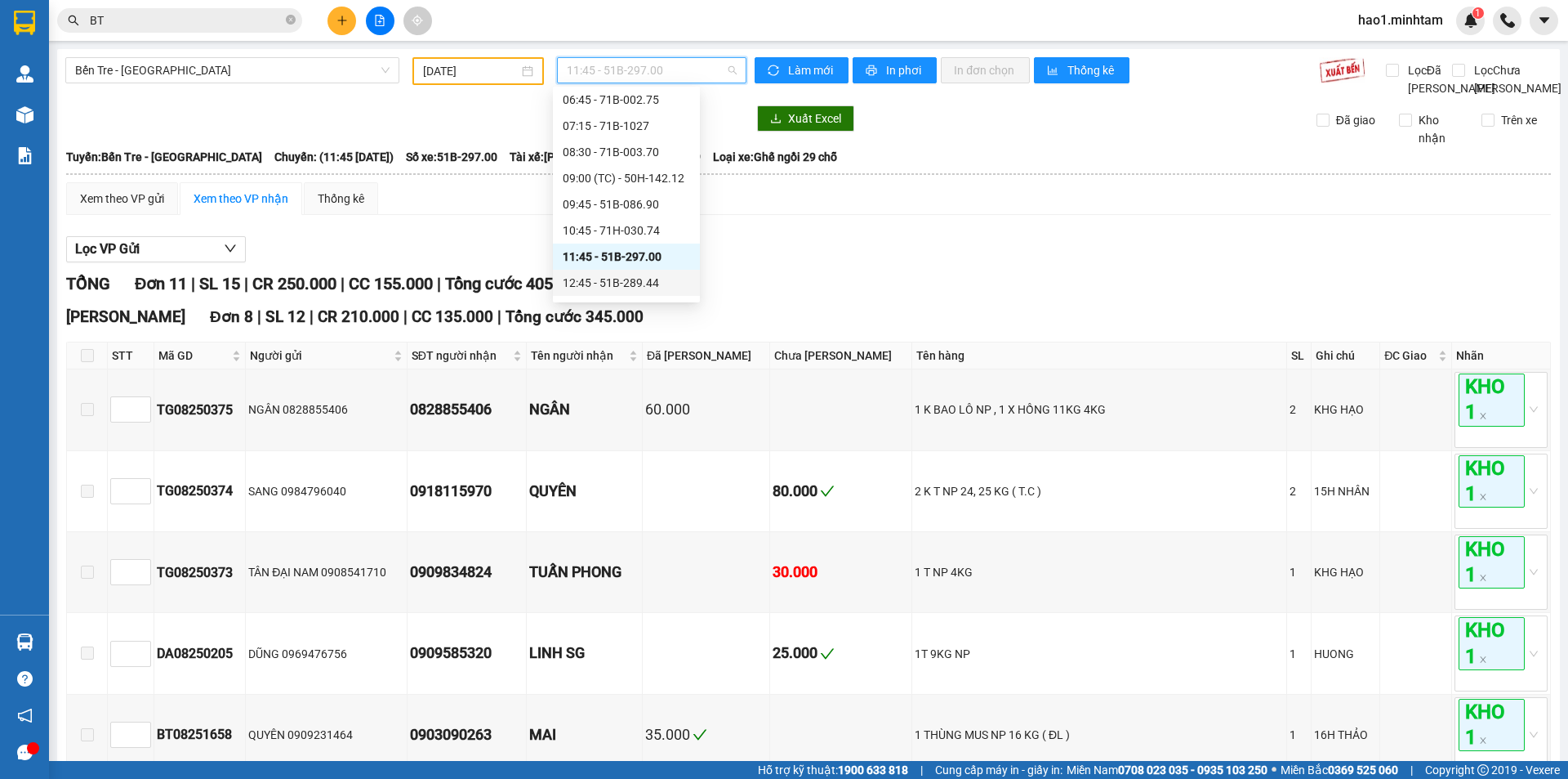
click at [592, 279] on div "12:45 - 51B-289.44" at bounding box center [625, 282] width 127 height 18
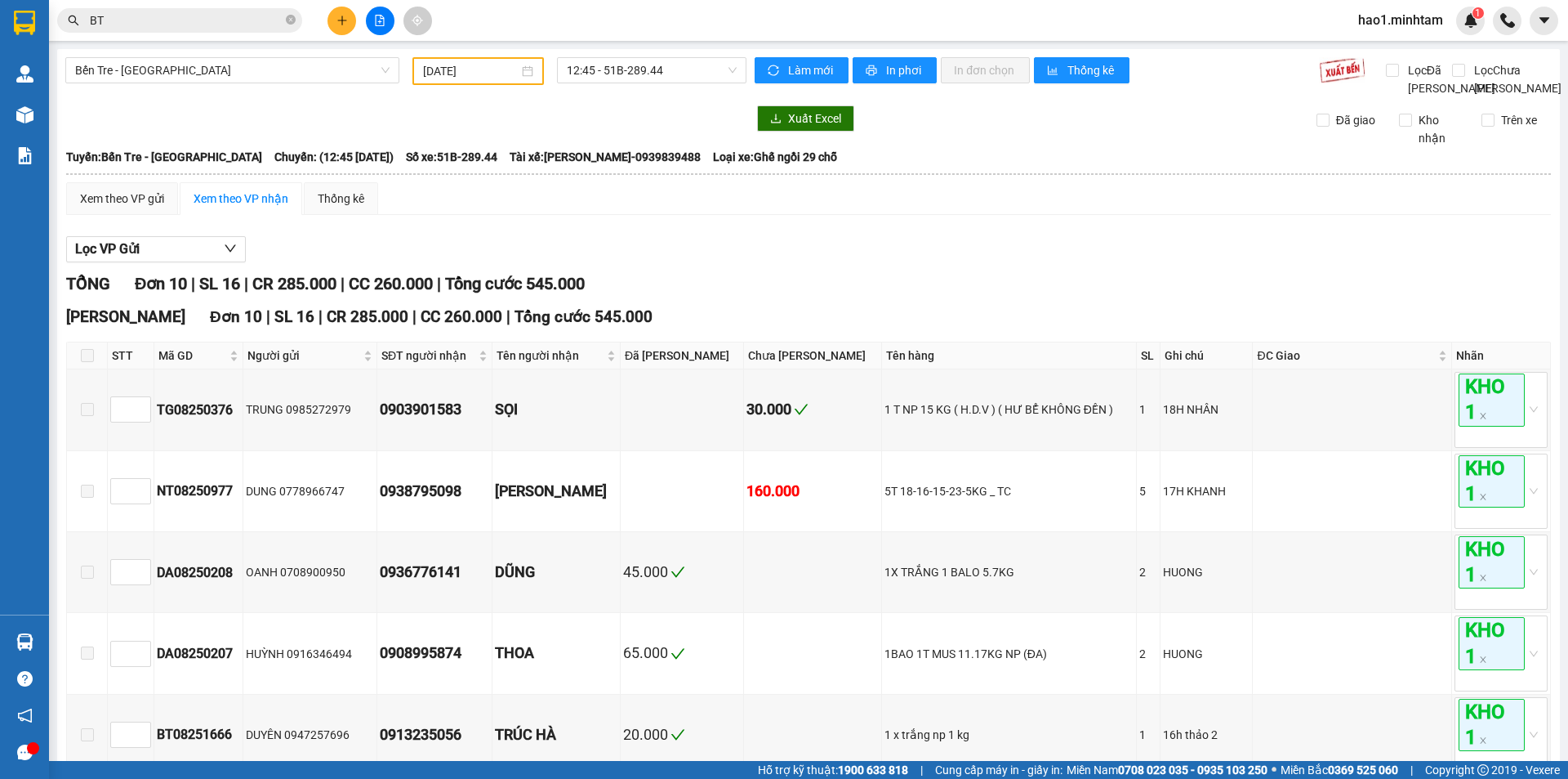
click at [595, 263] on div "Lọc VP Gửi" at bounding box center [808, 249] width 1485 height 27
click at [631, 67] on span "12:45 - 51B-289.44" at bounding box center [651, 70] width 170 height 24
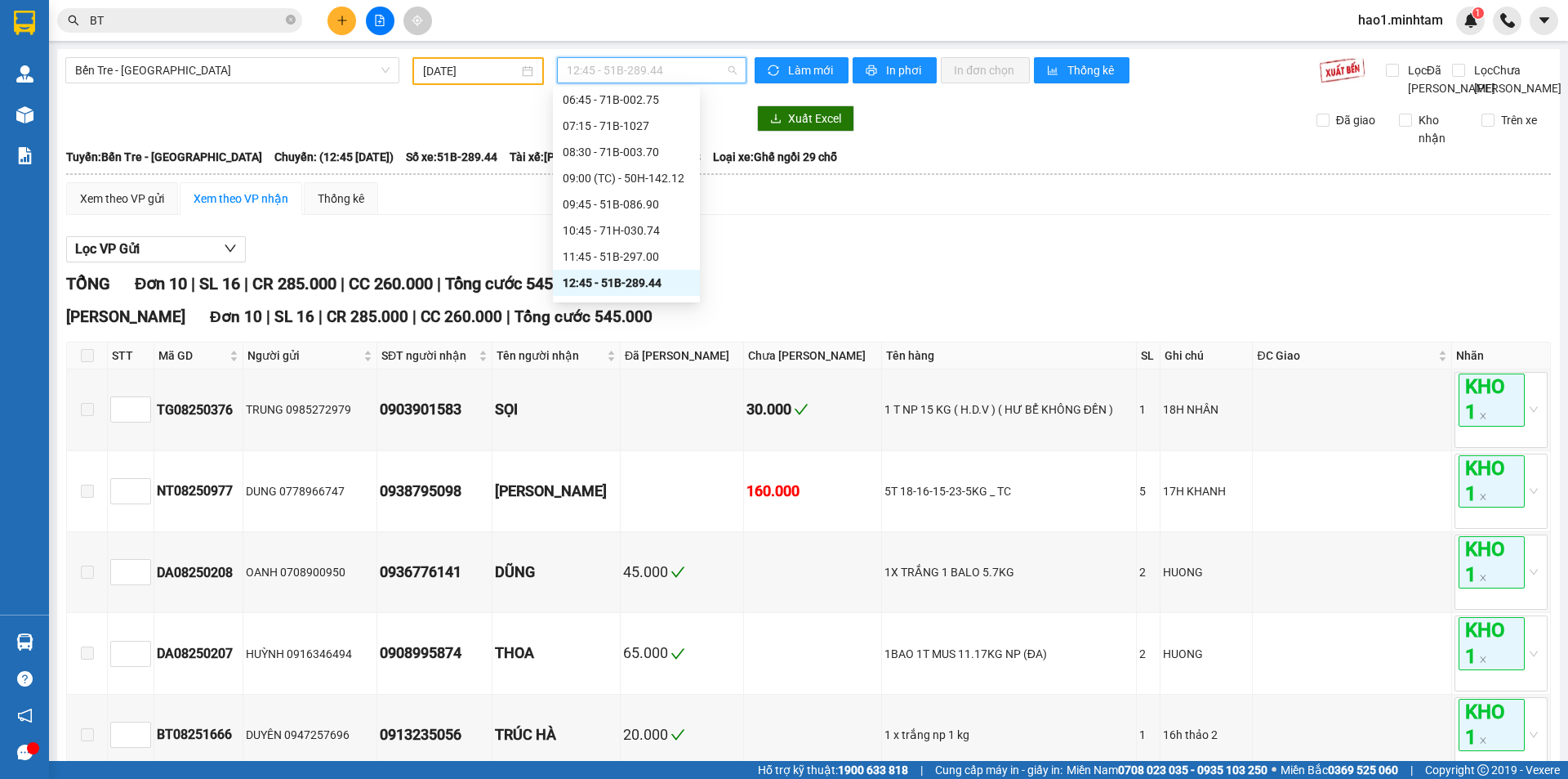
scroll to position [245, 0]
click at [659, 149] on div "13:45 - 51B-290.71" at bounding box center [625, 146] width 127 height 18
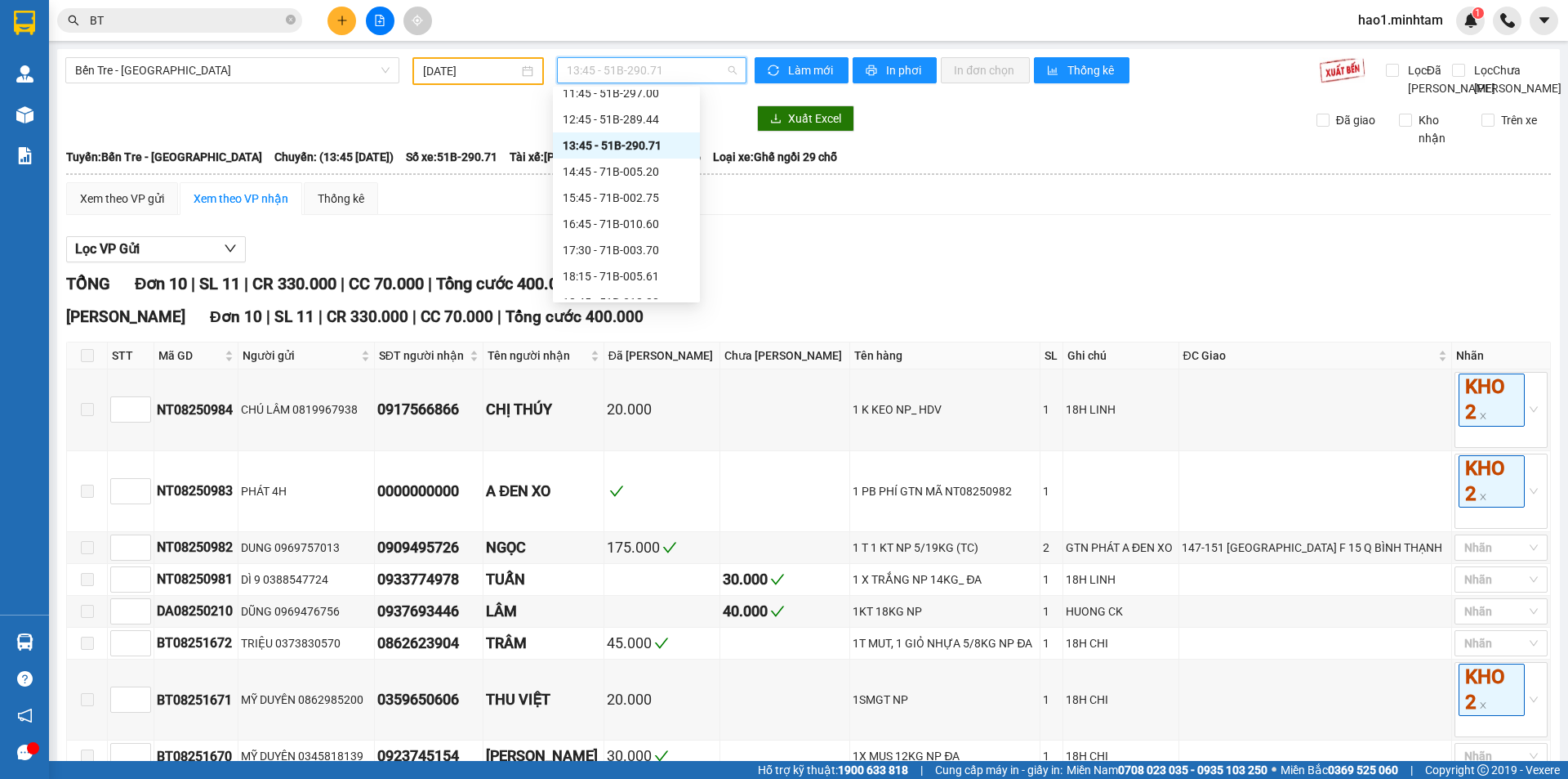
click at [639, 66] on span "13:45 - 51B-290.71" at bounding box center [651, 70] width 170 height 24
click at [642, 183] on div "14:45 - 71B-005.20" at bounding box center [626, 171] width 147 height 26
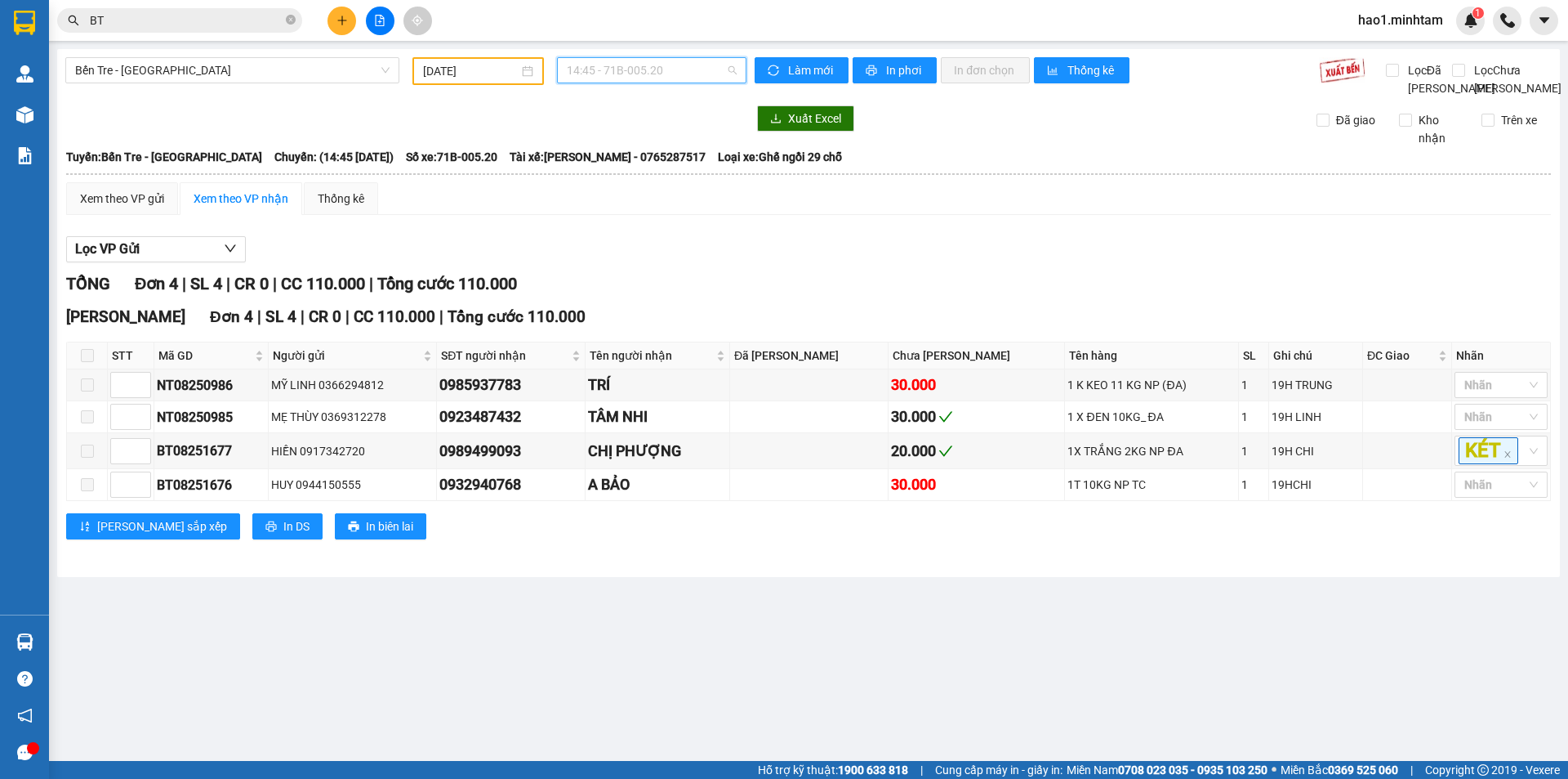
click at [638, 63] on span "14:45 - 71B-005.20" at bounding box center [651, 70] width 170 height 24
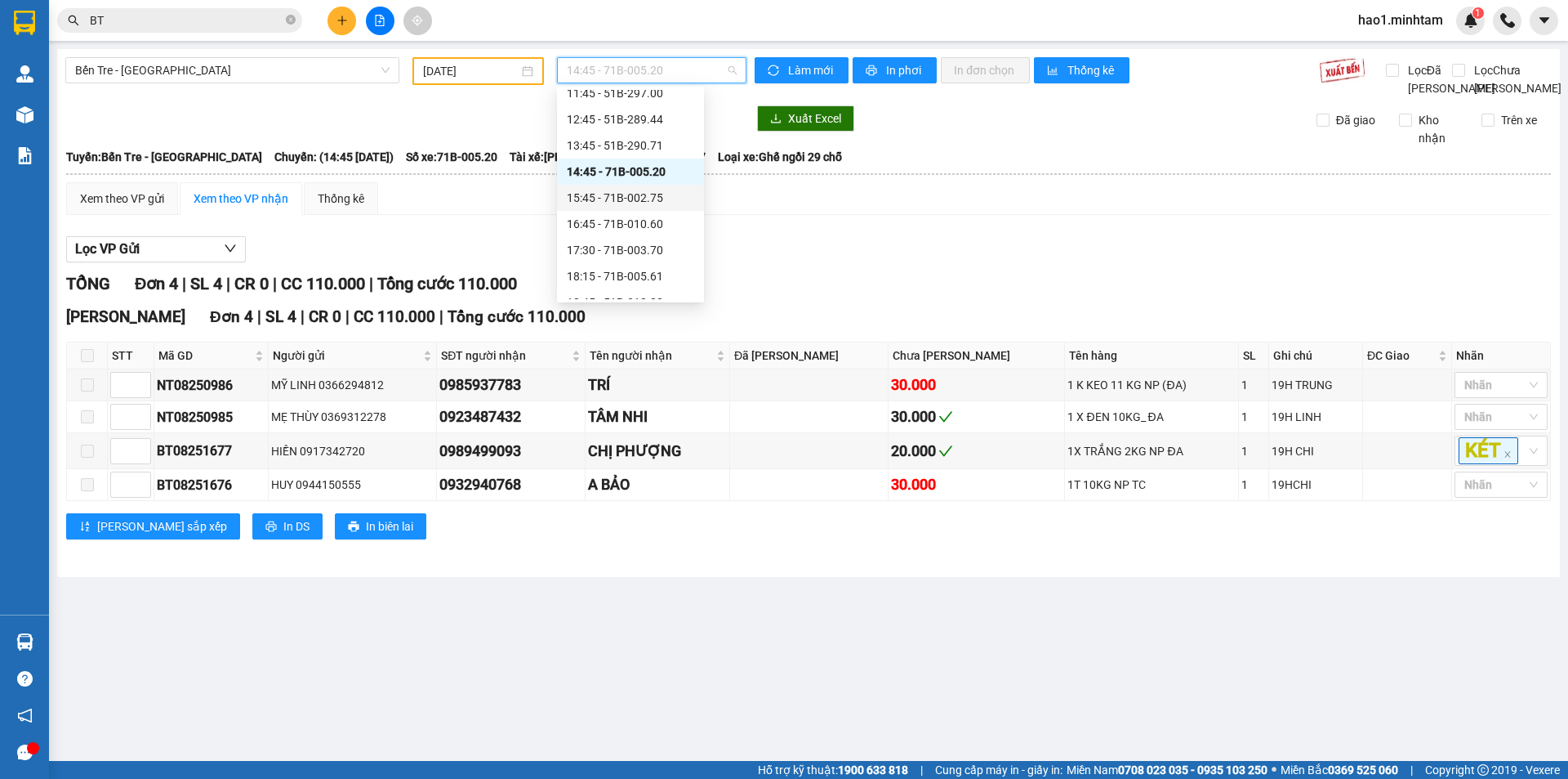
click at [647, 196] on div "15:45 - 71B-002.75" at bounding box center [629, 198] width 127 height 18
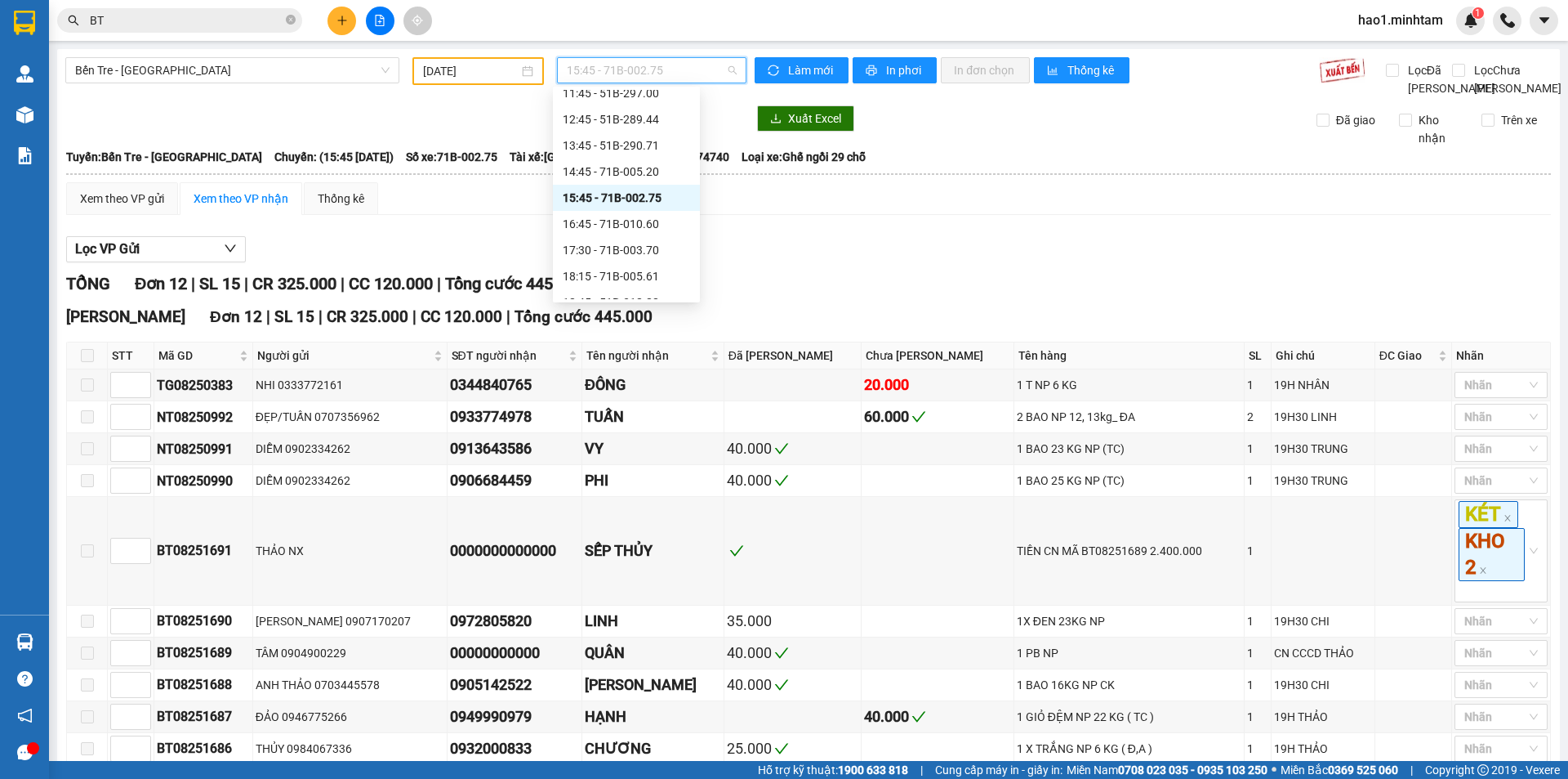
click at [608, 69] on span "15:45 - 71B-002.75" at bounding box center [651, 70] width 170 height 24
click at [622, 232] on div "16:45 - 71B-010.60" at bounding box center [625, 223] width 127 height 18
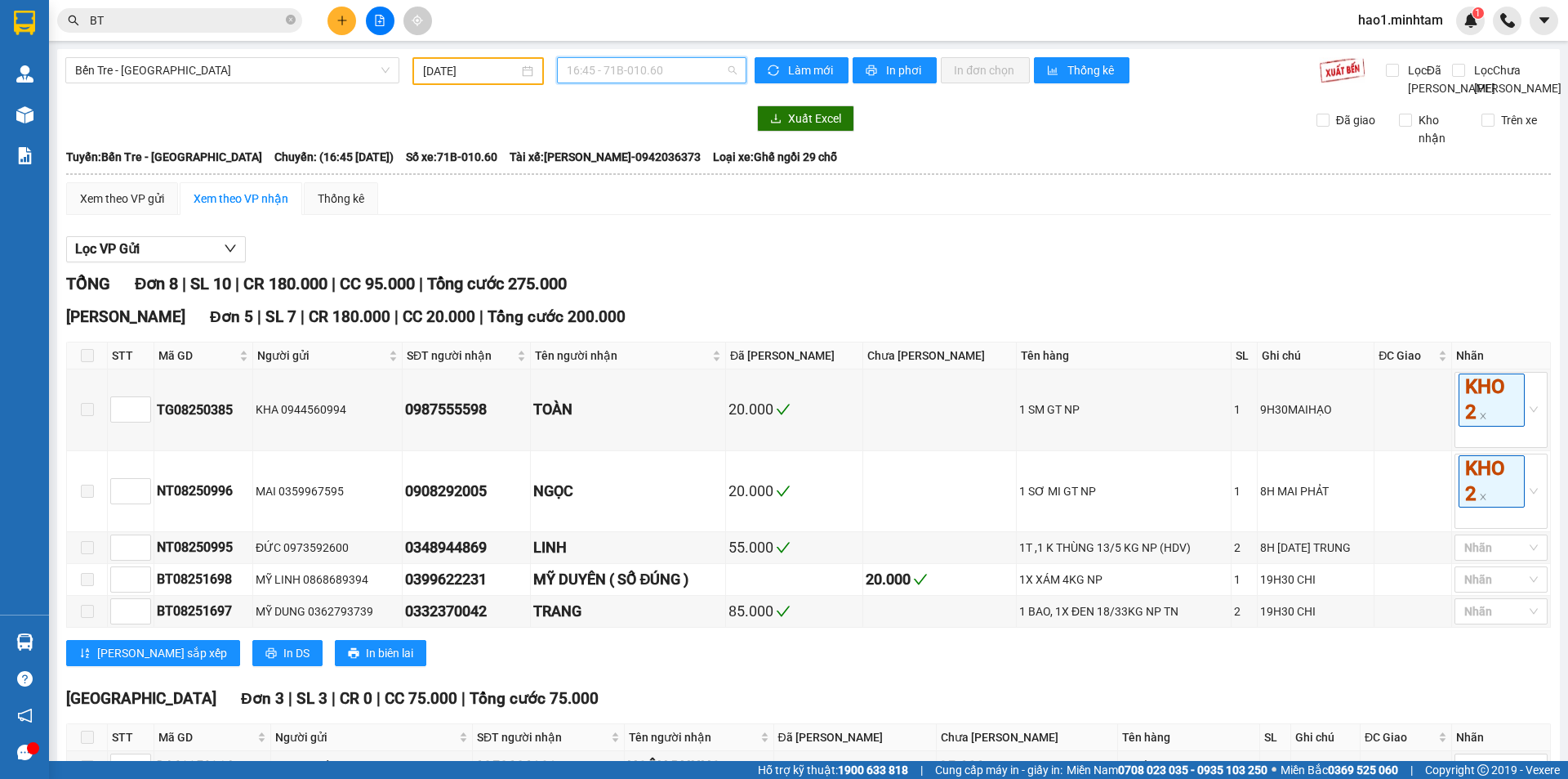
click at [594, 77] on span "16:45 - 71B-010.60" at bounding box center [651, 70] width 170 height 24
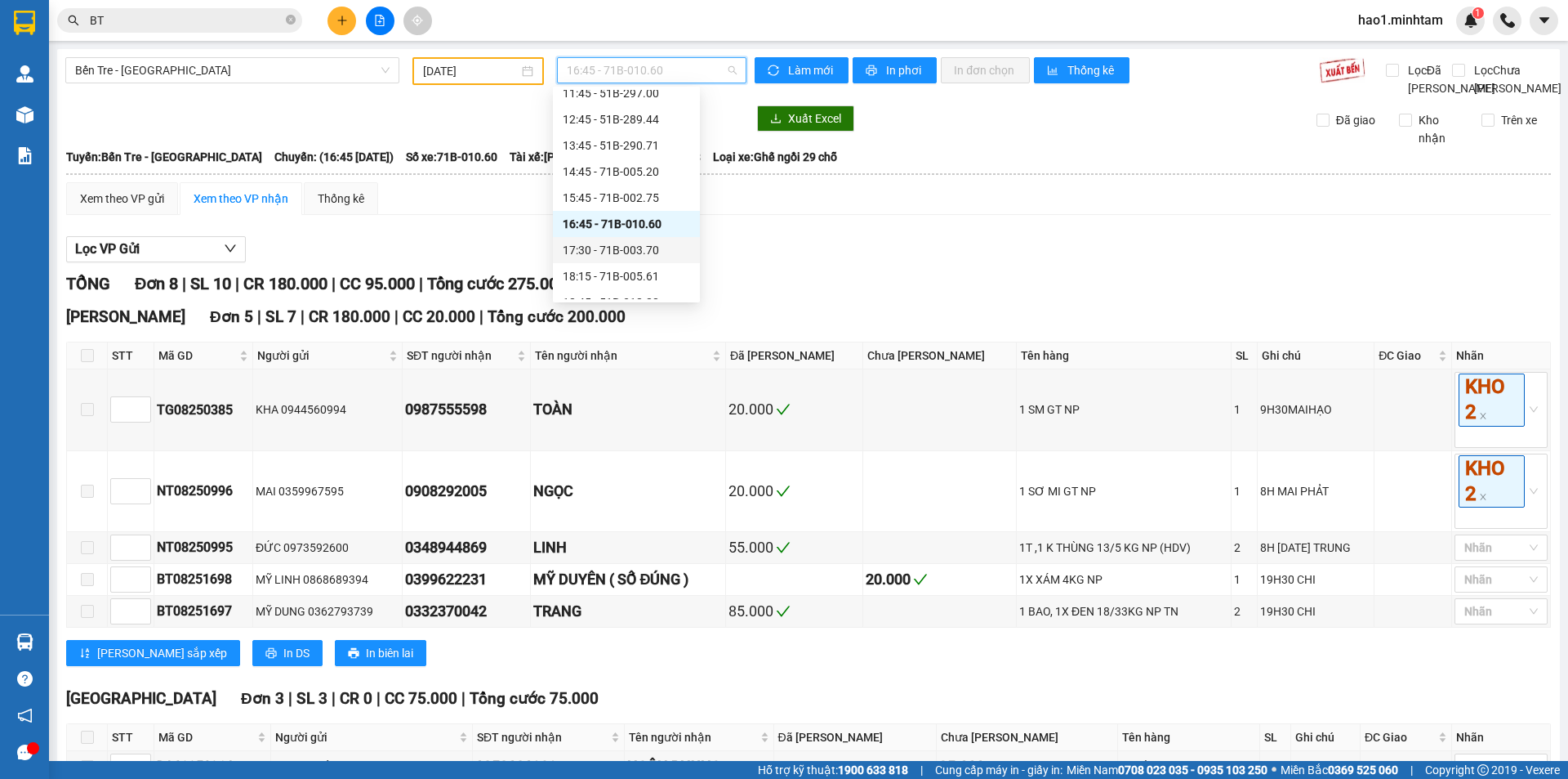
click at [622, 251] on div "17:30 - 71B-003.70" at bounding box center [625, 249] width 127 height 18
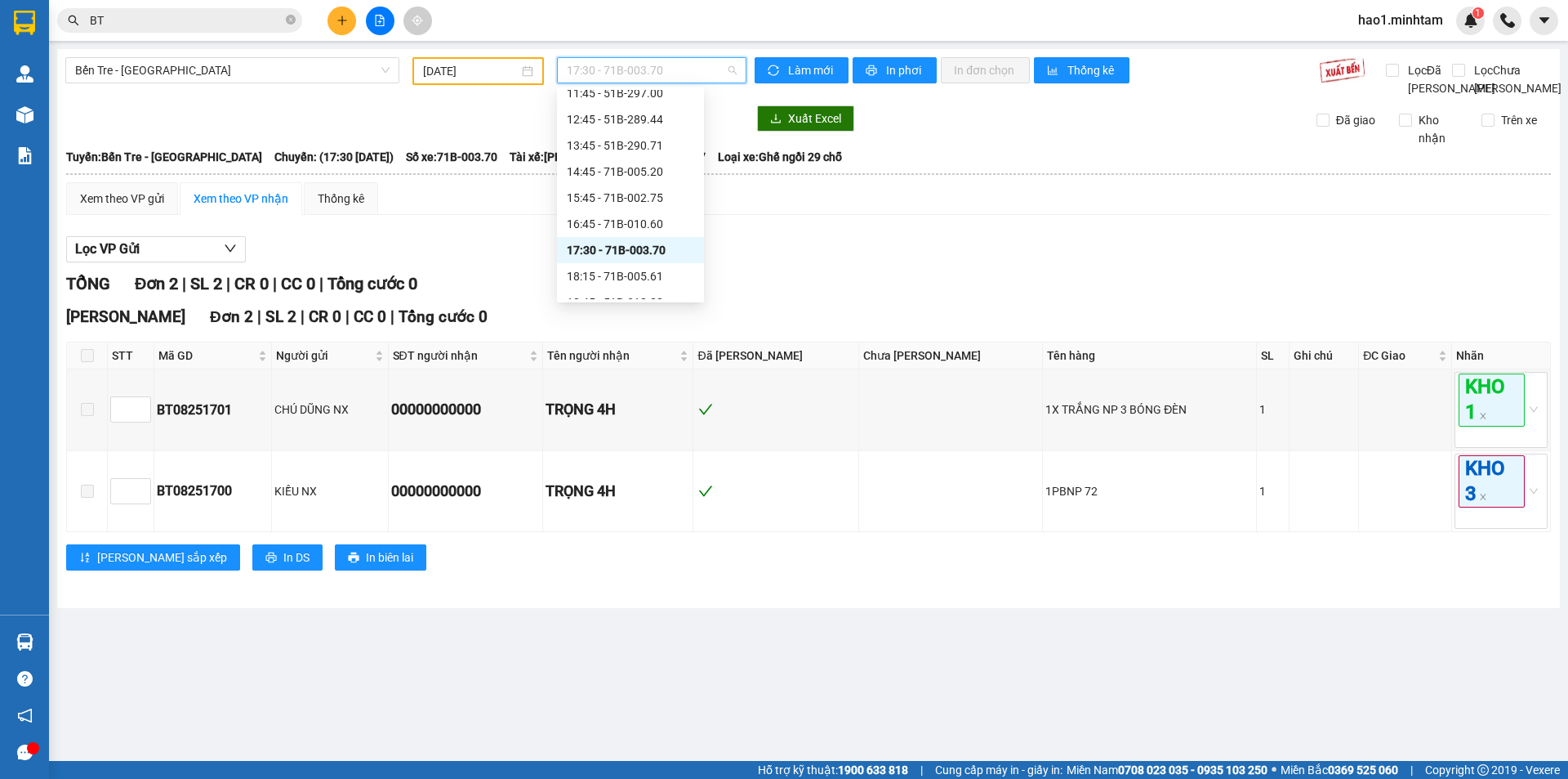
click at [673, 65] on span "17:30 - 71B-003.70" at bounding box center [651, 70] width 170 height 24
click at [644, 272] on div "18:15 - 71B-005.61" at bounding box center [629, 276] width 127 height 18
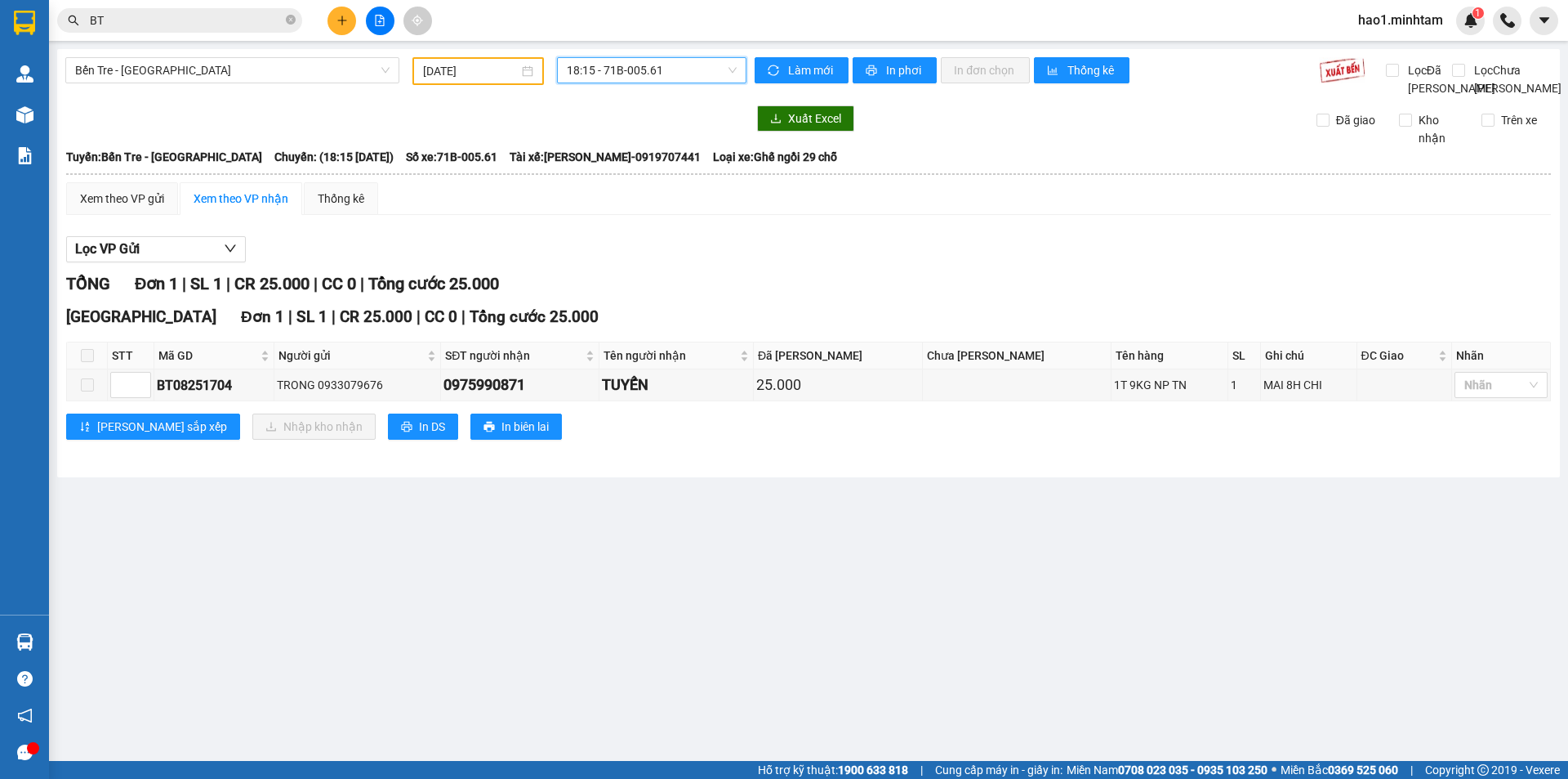
click at [639, 74] on span "18:15 - 71B-005.61" at bounding box center [651, 70] width 170 height 24
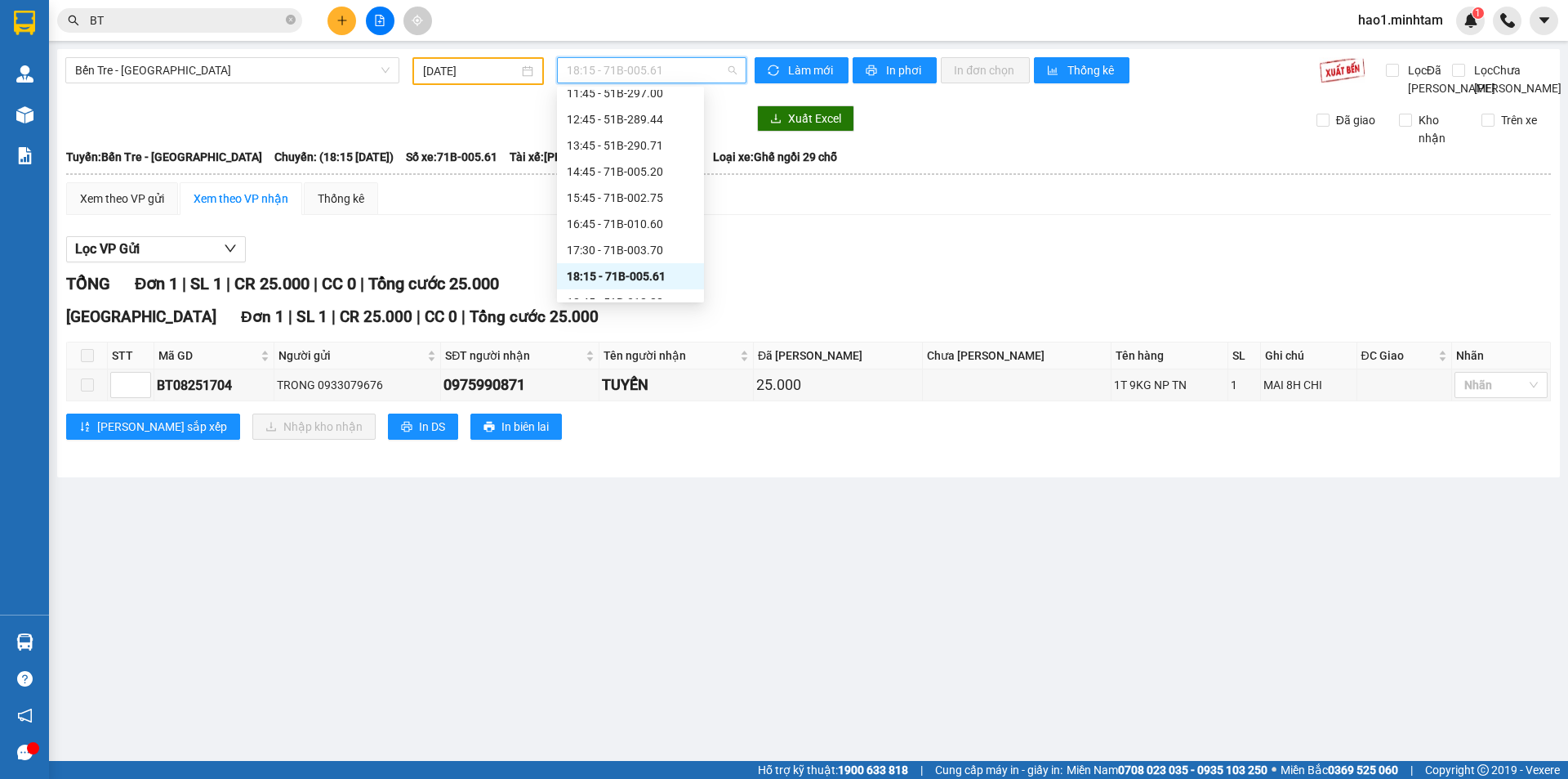
click at [473, 71] on input "14/08/2025" at bounding box center [470, 71] width 96 height 18
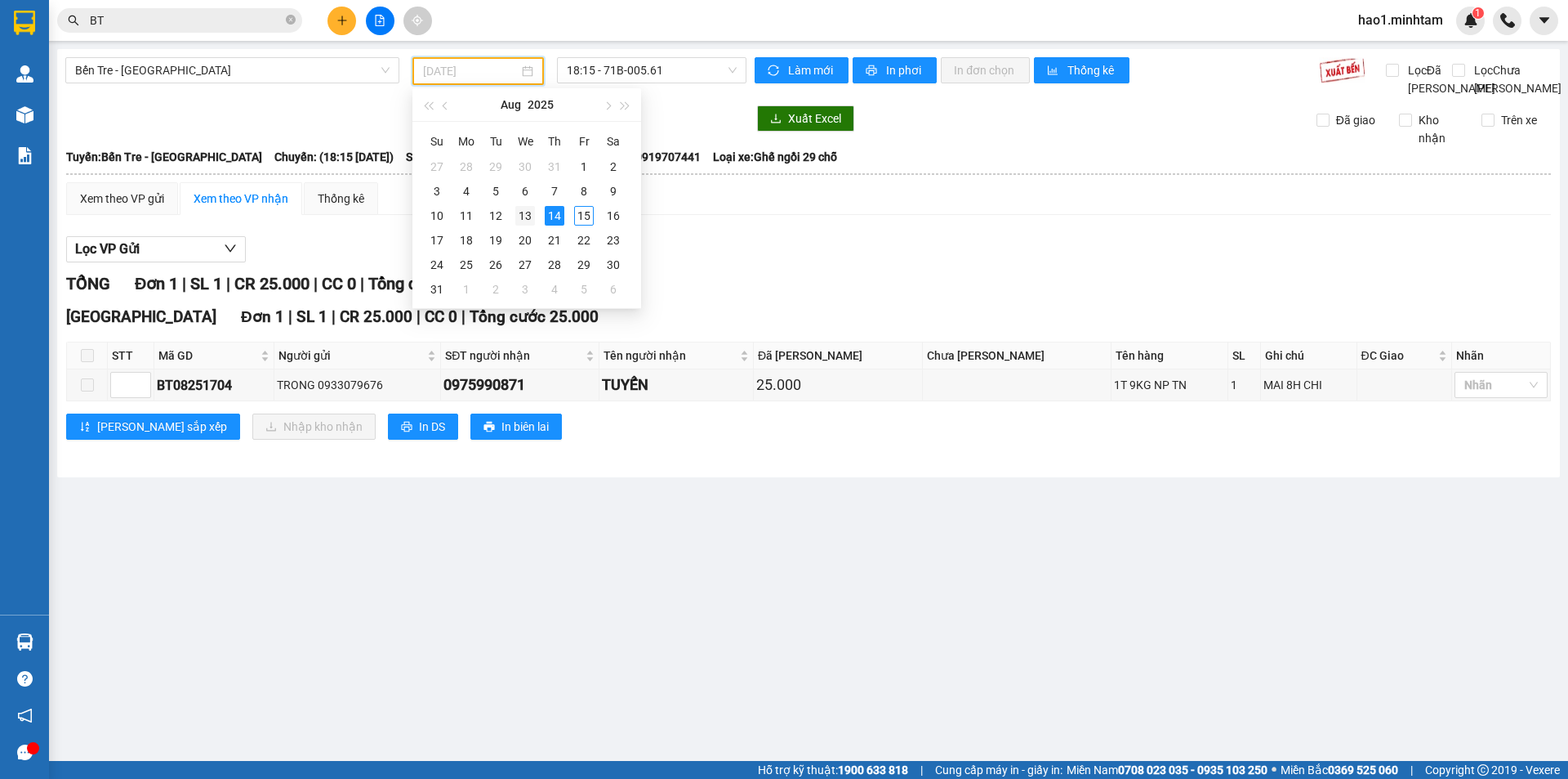
click at [527, 211] on div "13" at bounding box center [525, 215] width 19 height 19
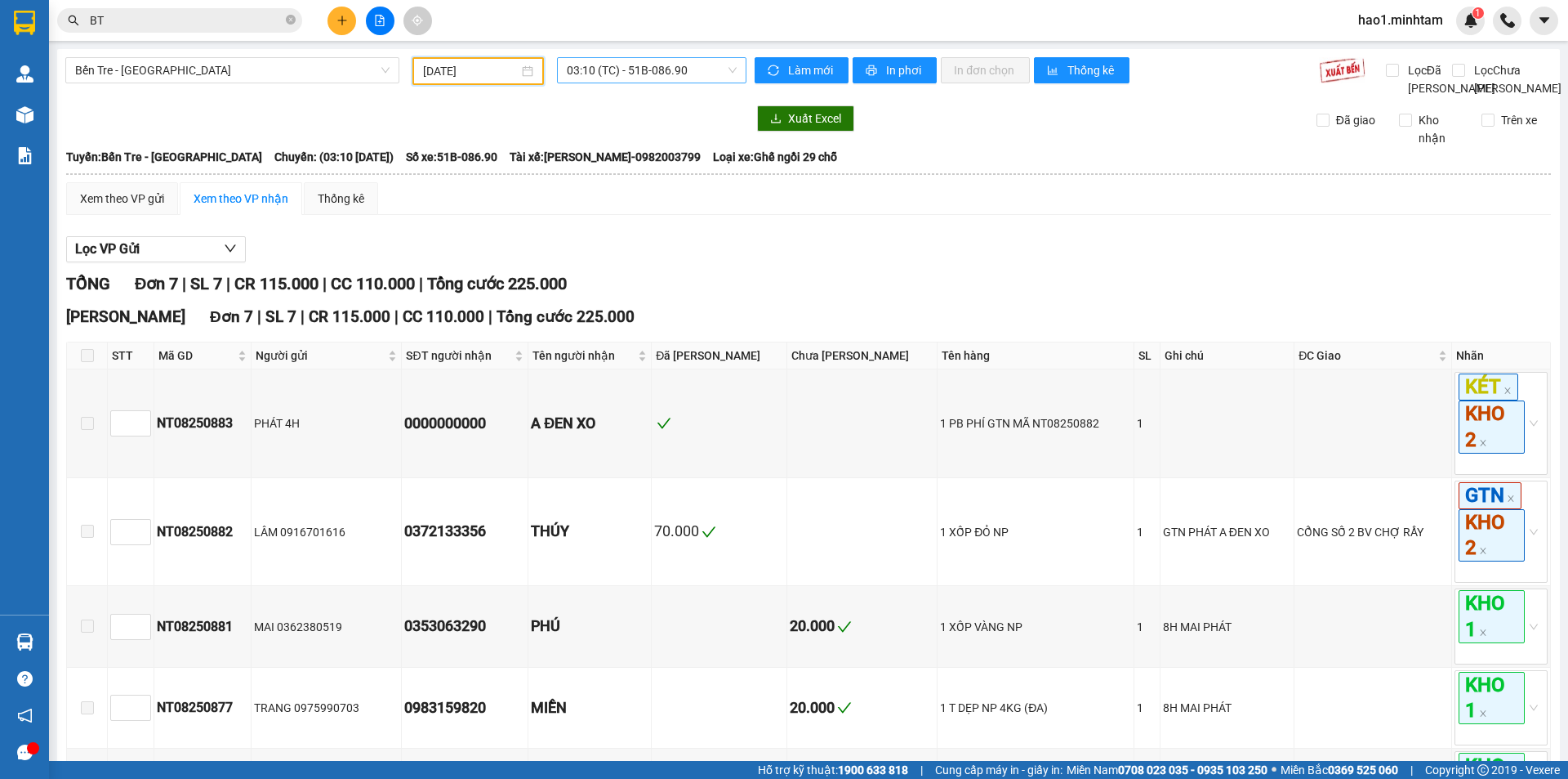
click at [678, 72] on span "03:10 (TC) - 51B-086.90" at bounding box center [651, 70] width 170 height 24
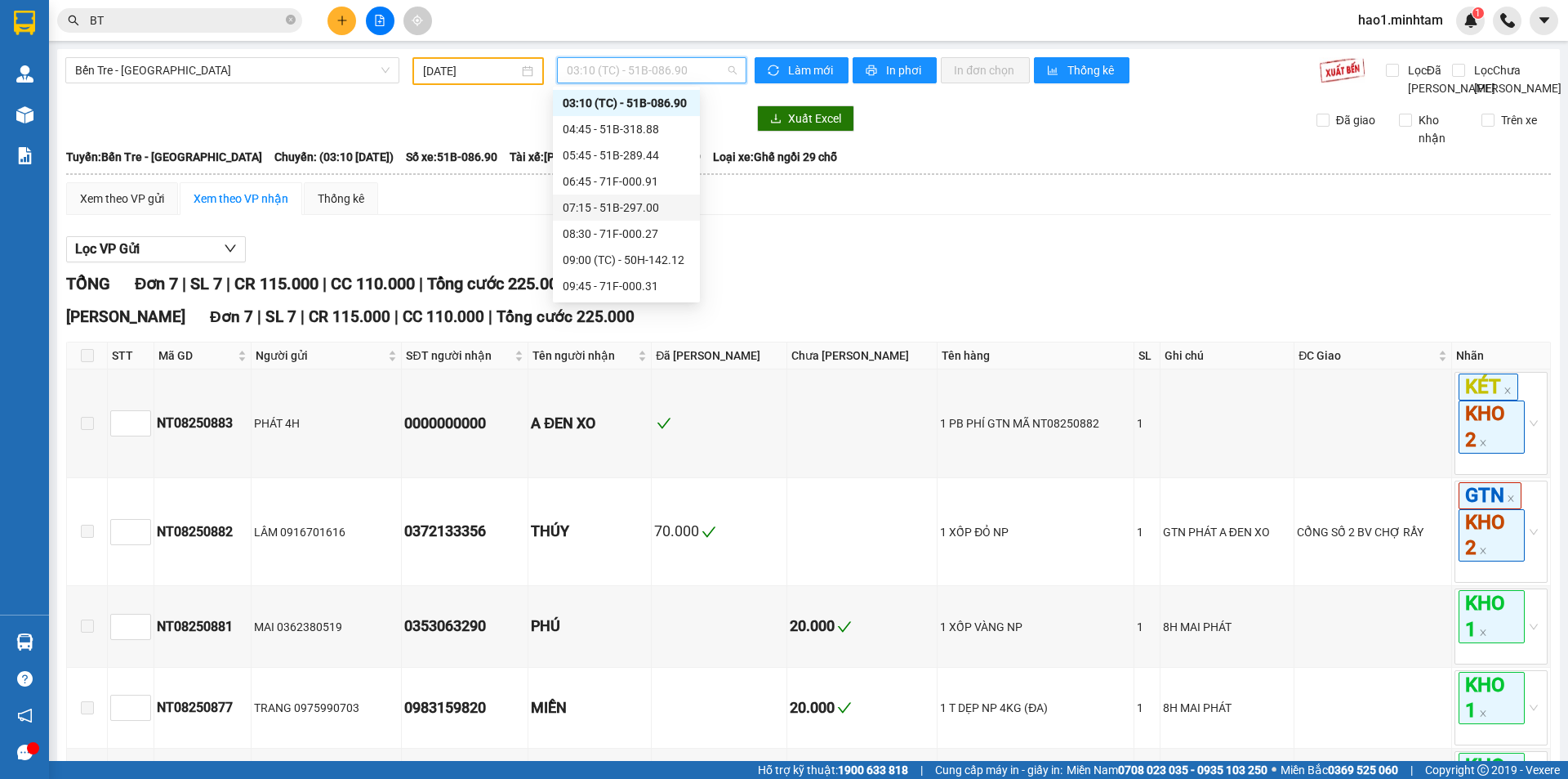
click at [652, 215] on div "07:15 - 51B-297.00" at bounding box center [625, 208] width 127 height 18
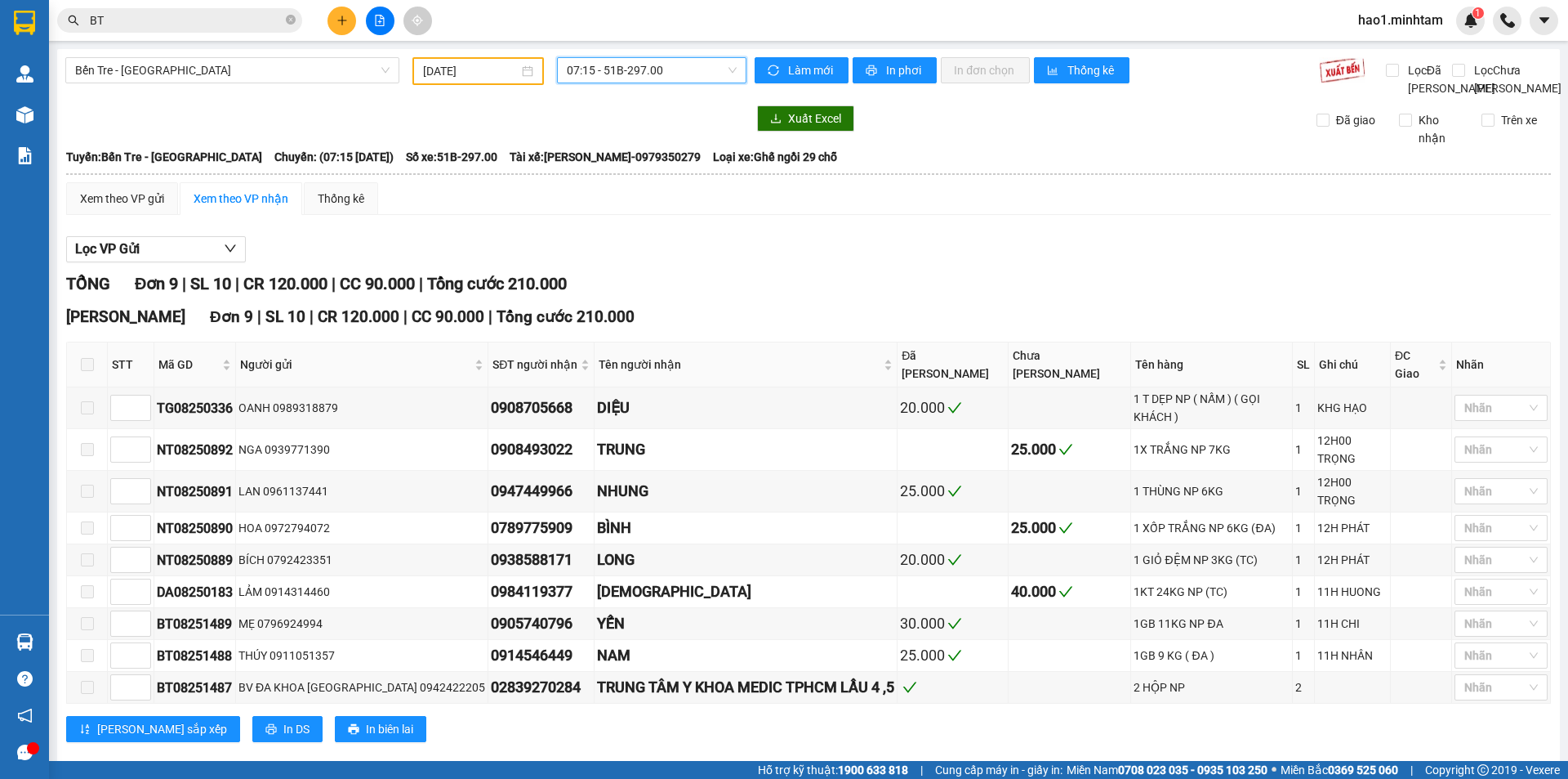
click at [634, 81] on span "07:15 - 51B-297.00" at bounding box center [651, 70] width 170 height 24
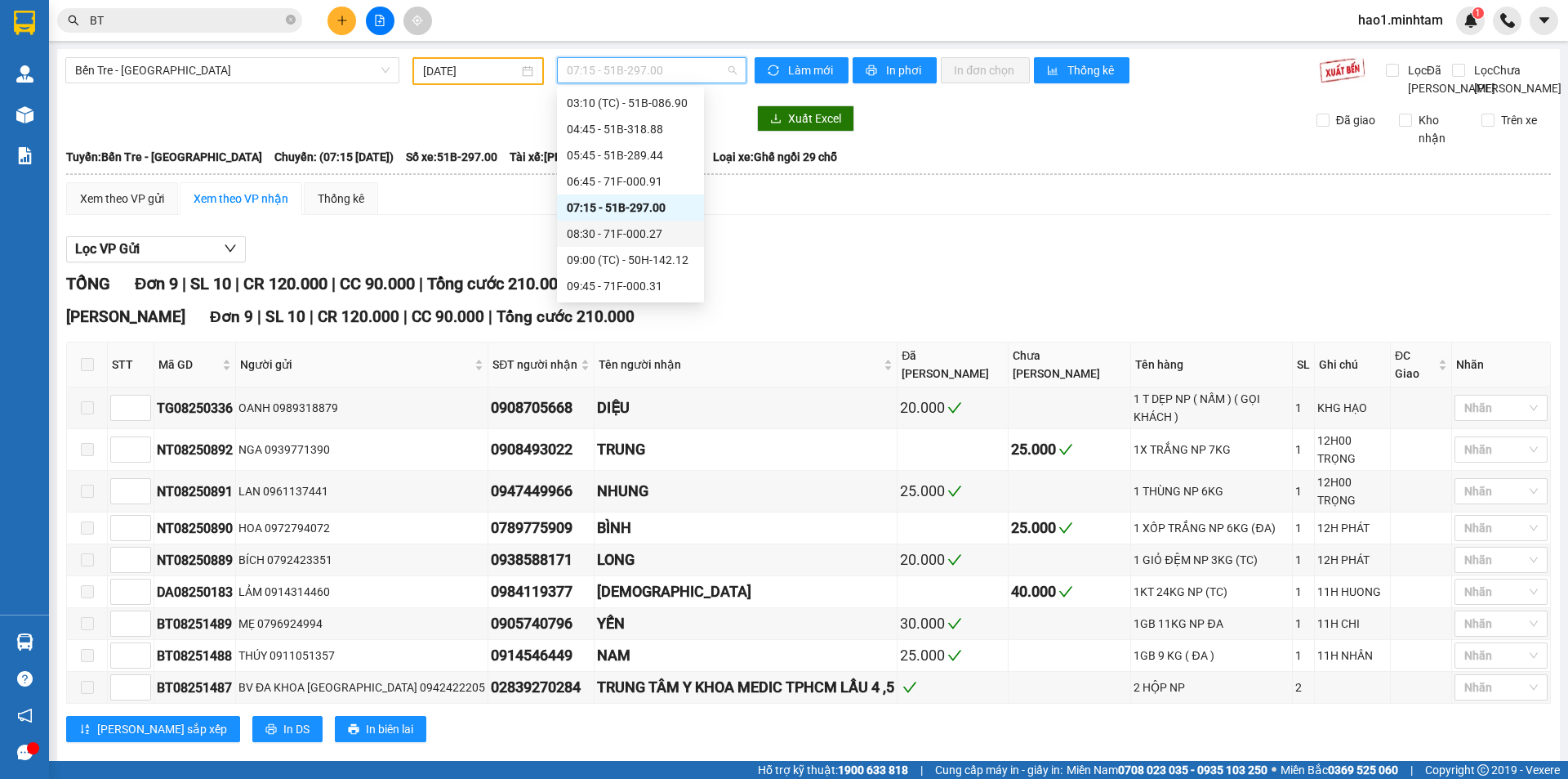
click at [624, 239] on div "08:30 - 71F-000.27" at bounding box center [629, 234] width 127 height 18
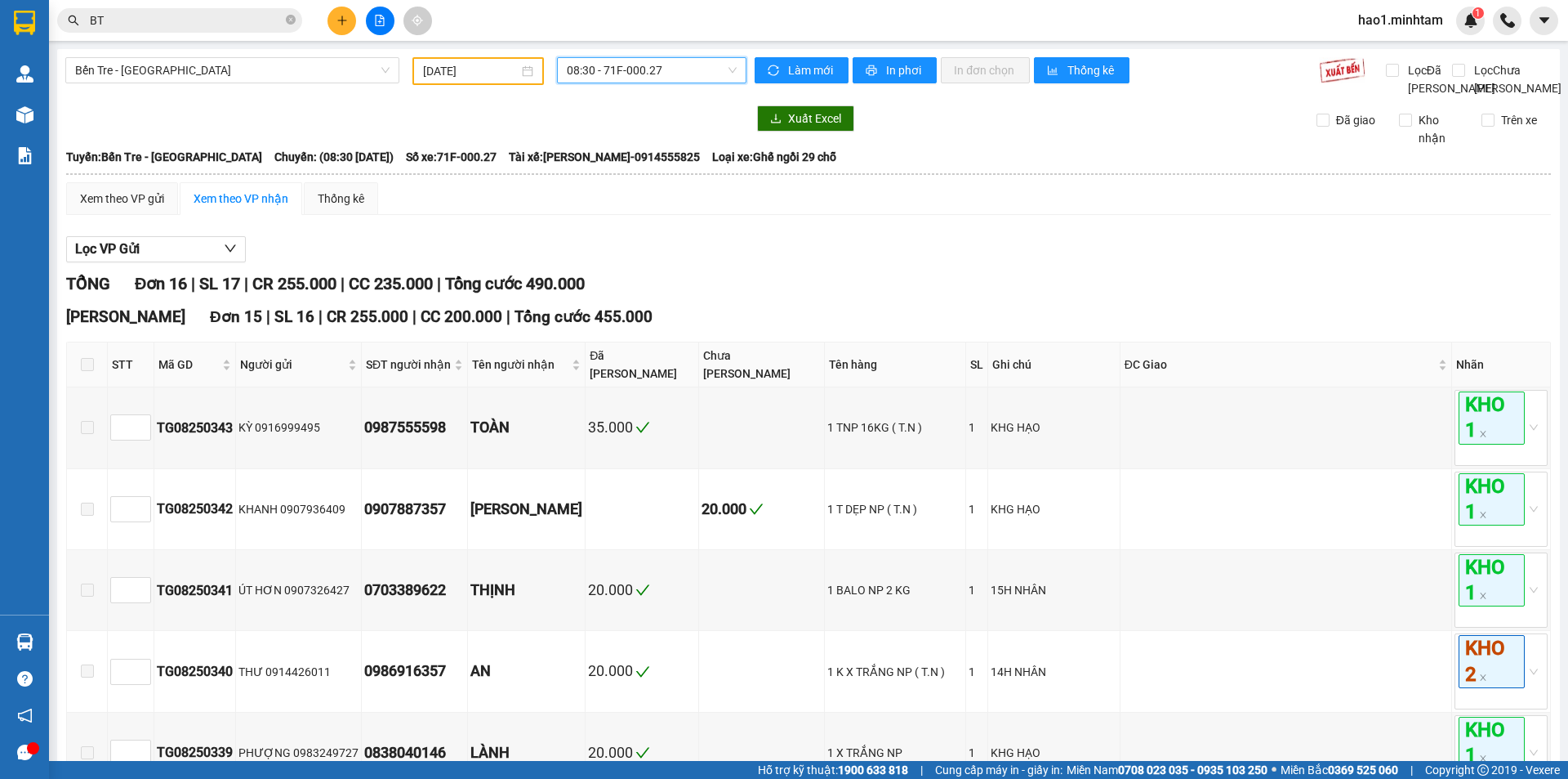
click at [631, 77] on span "08:30 - 71F-000.27" at bounding box center [651, 70] width 170 height 24
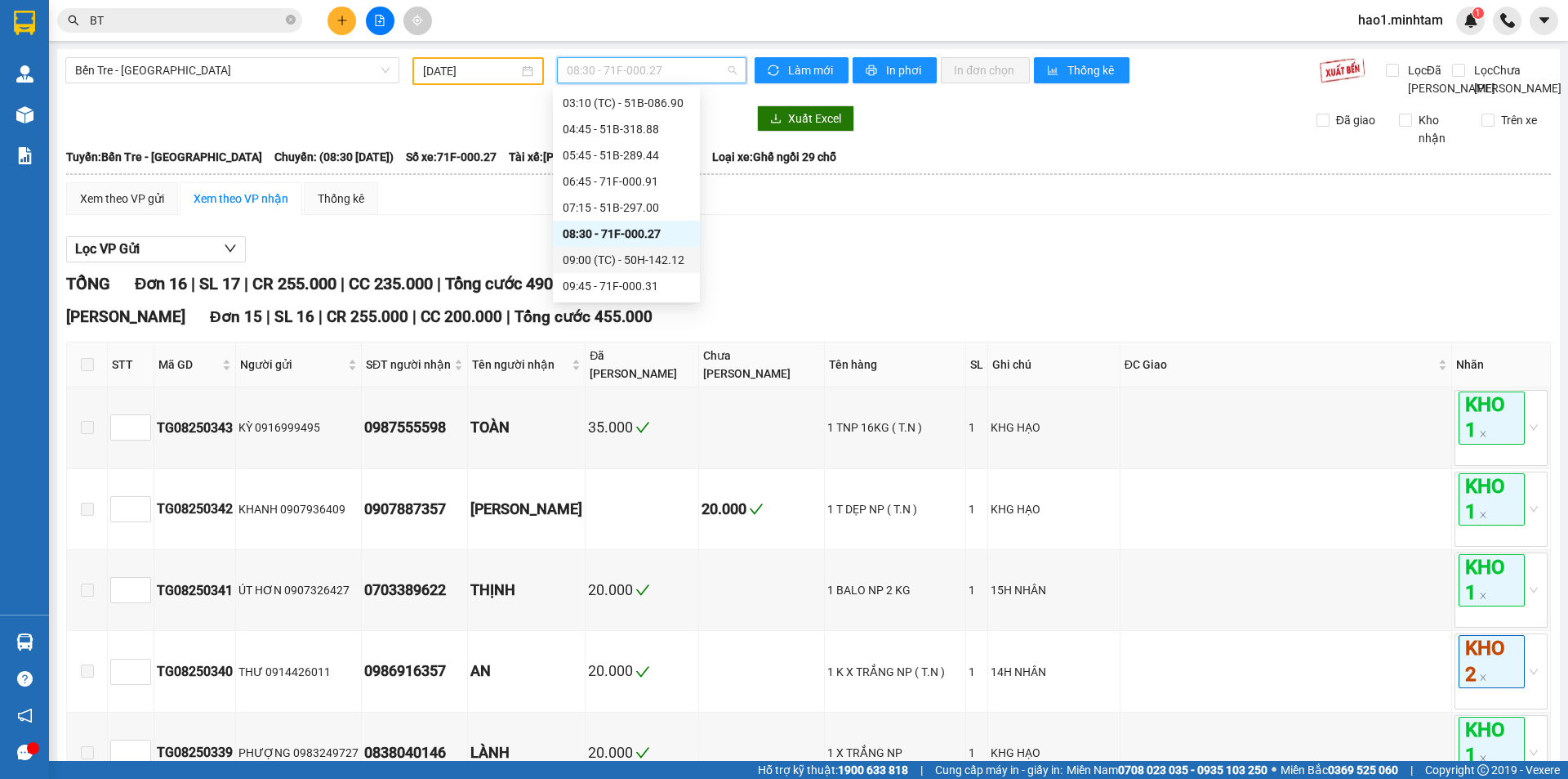
click at [618, 251] on div "09:00 (TC) - 50H-142.12" at bounding box center [625, 260] width 127 height 18
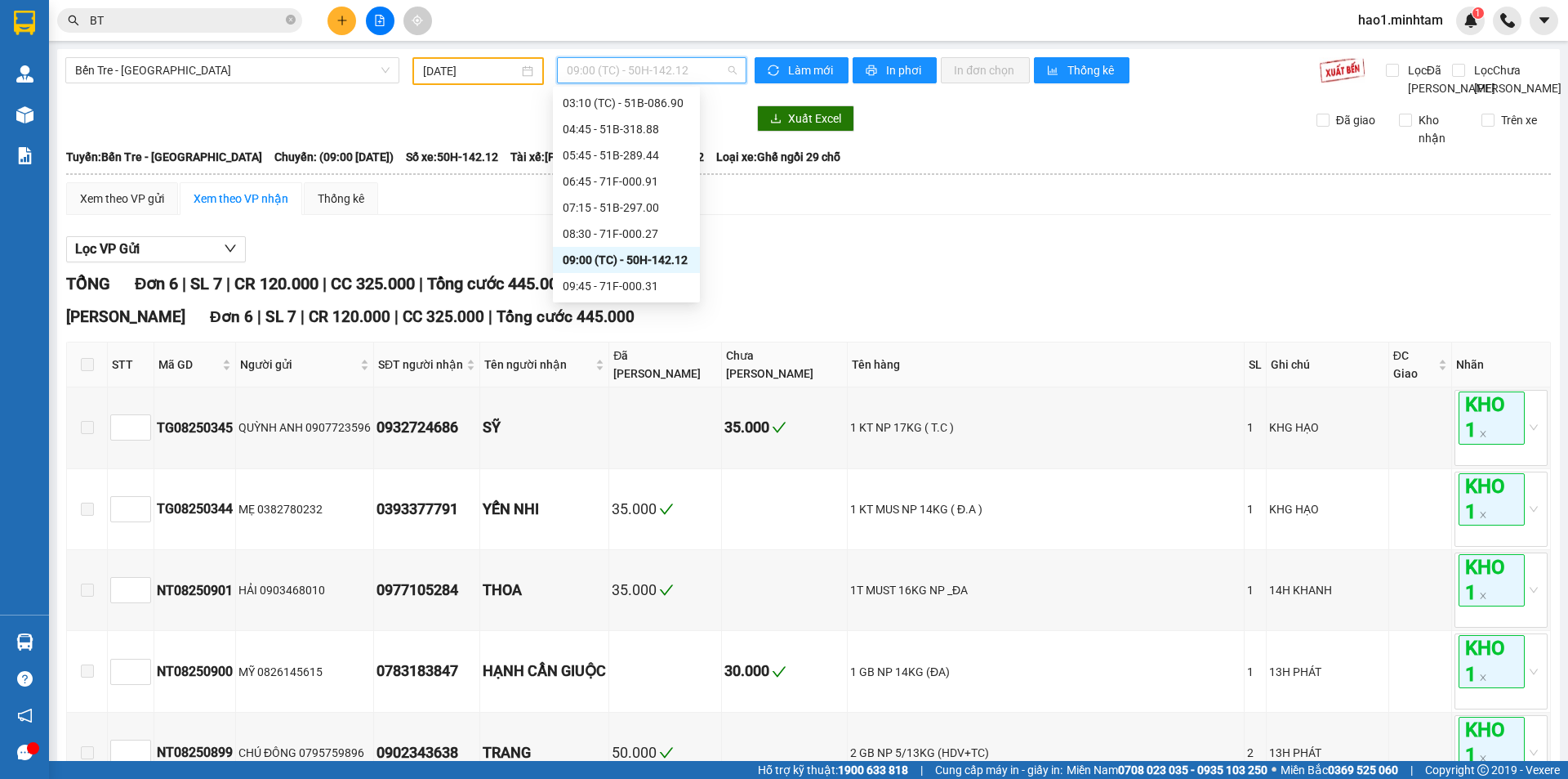
click at [616, 63] on span "09:00 (TC) - 50H-142.12" at bounding box center [651, 70] width 170 height 24
click at [616, 285] on div "09:45 - 71F-000.31" at bounding box center [625, 285] width 127 height 18
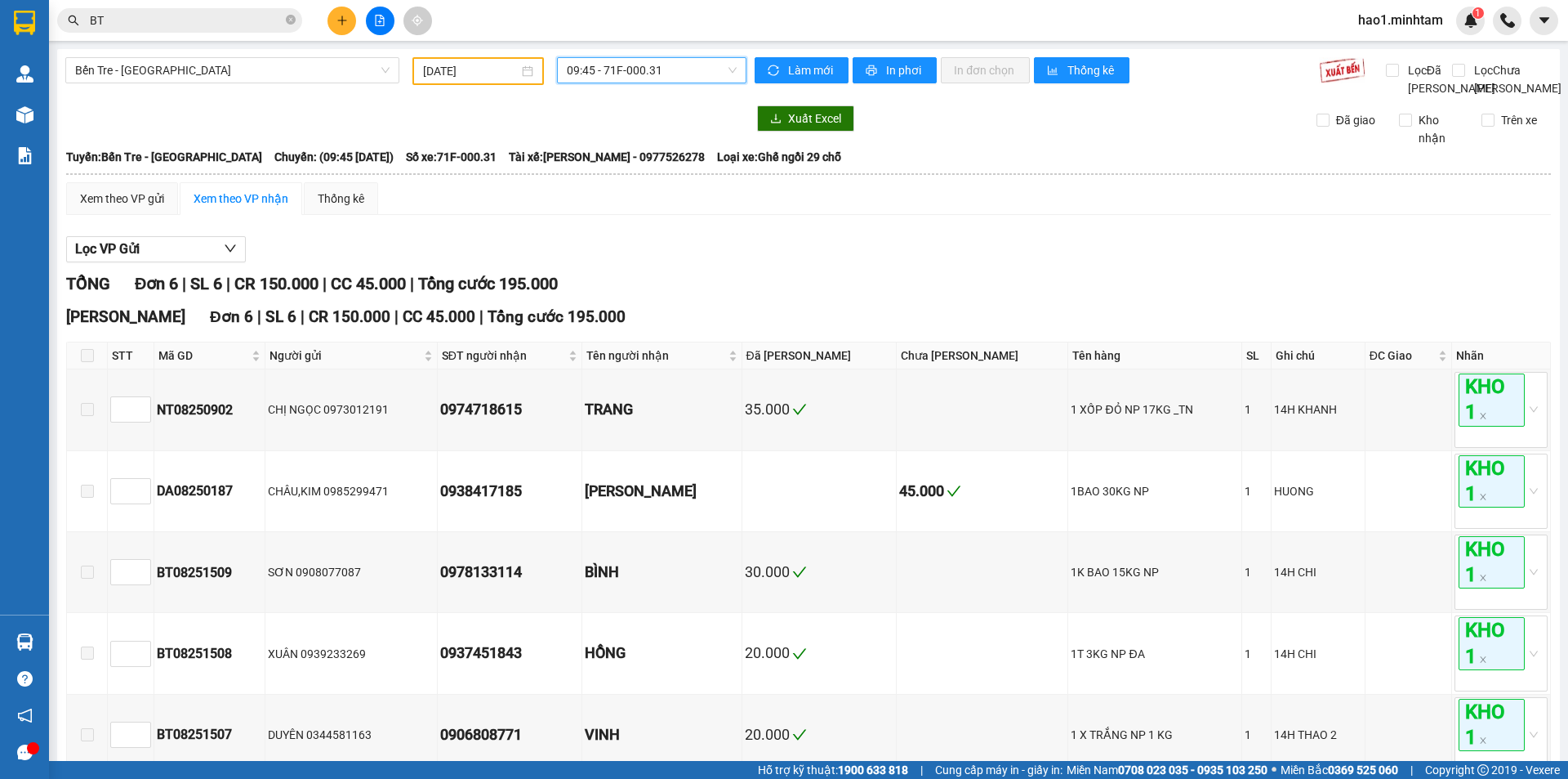
click at [630, 74] on span "09:45 - 71F-000.31" at bounding box center [651, 70] width 170 height 24
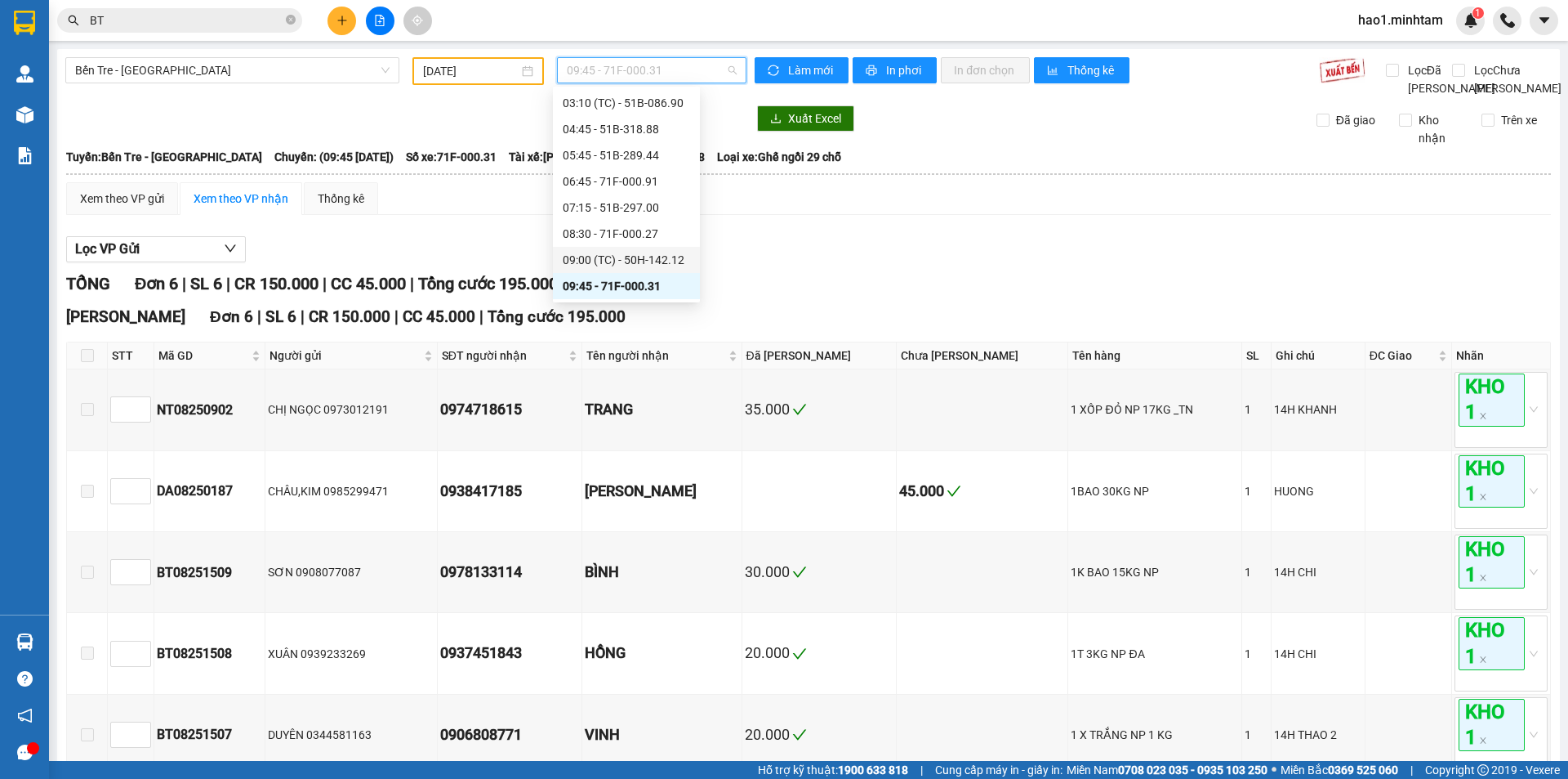
scroll to position [108, 0]
click at [644, 230] on div "10:45 - 71B-005.20" at bounding box center [625, 230] width 127 height 18
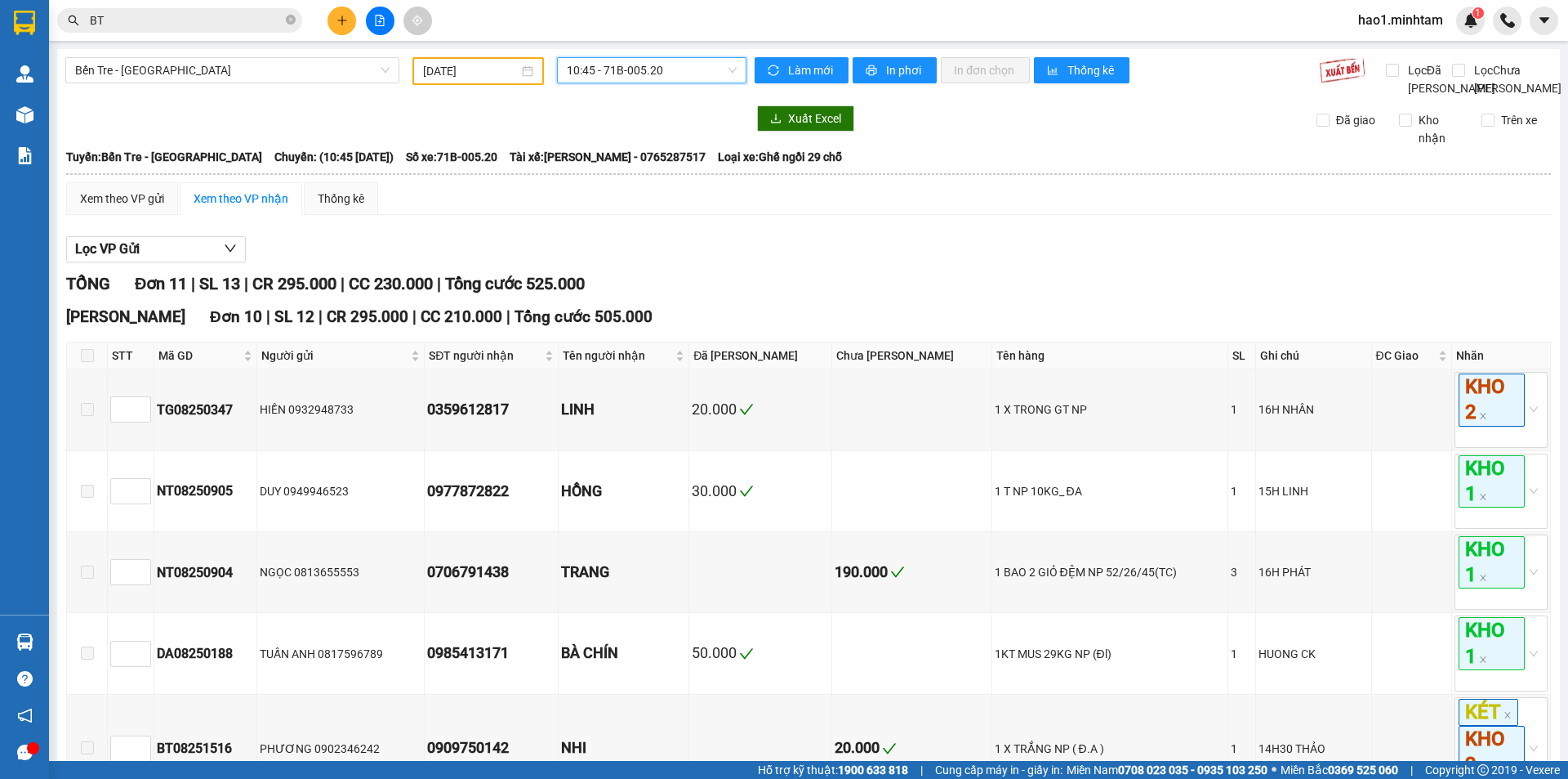
click at [673, 66] on span "10:45 - 71B-005.20" at bounding box center [651, 70] width 170 height 24
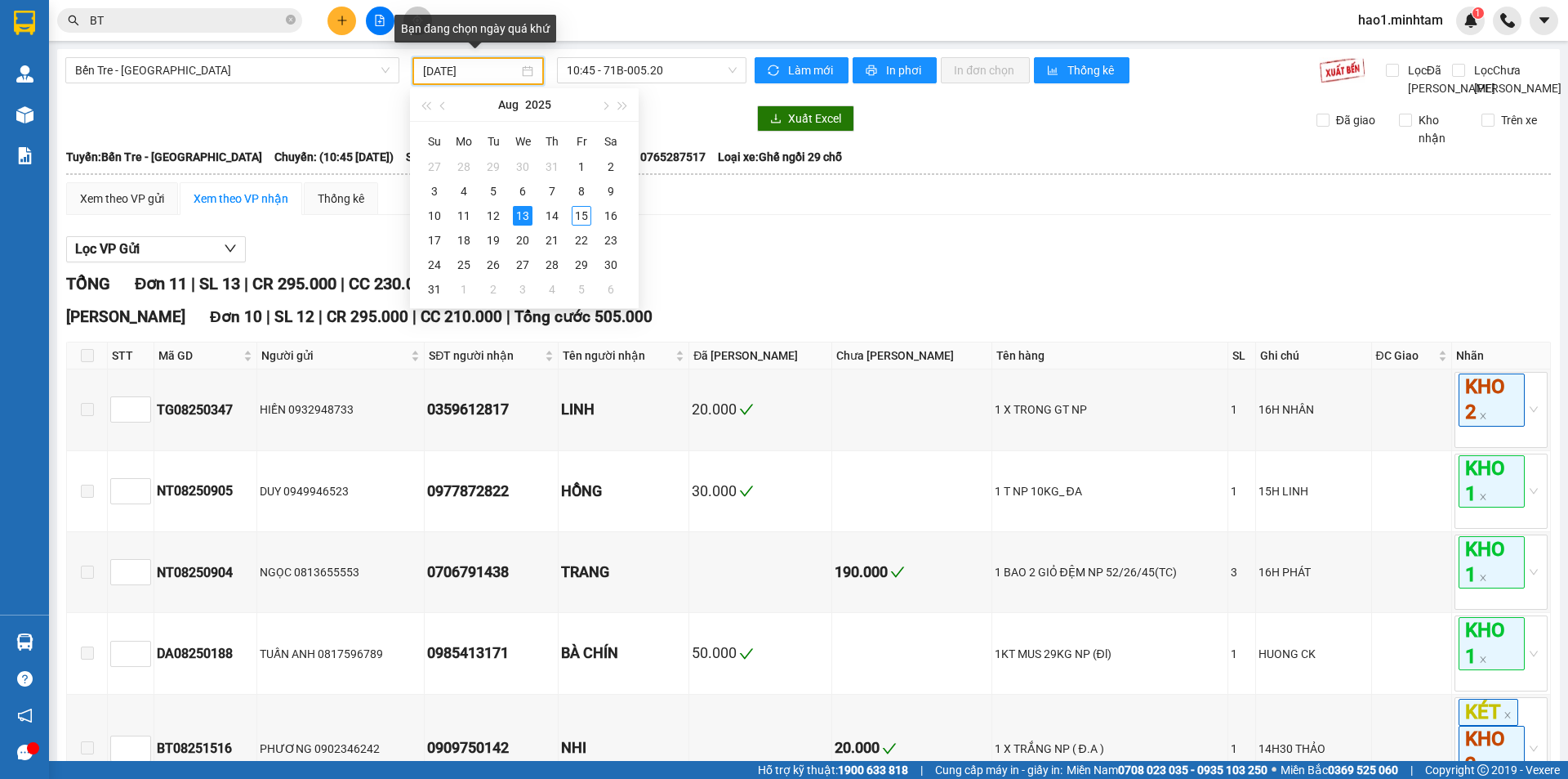
click at [430, 78] on input "13/08/2025" at bounding box center [470, 71] width 96 height 18
click at [586, 215] on div "15" at bounding box center [582, 215] width 19 height 19
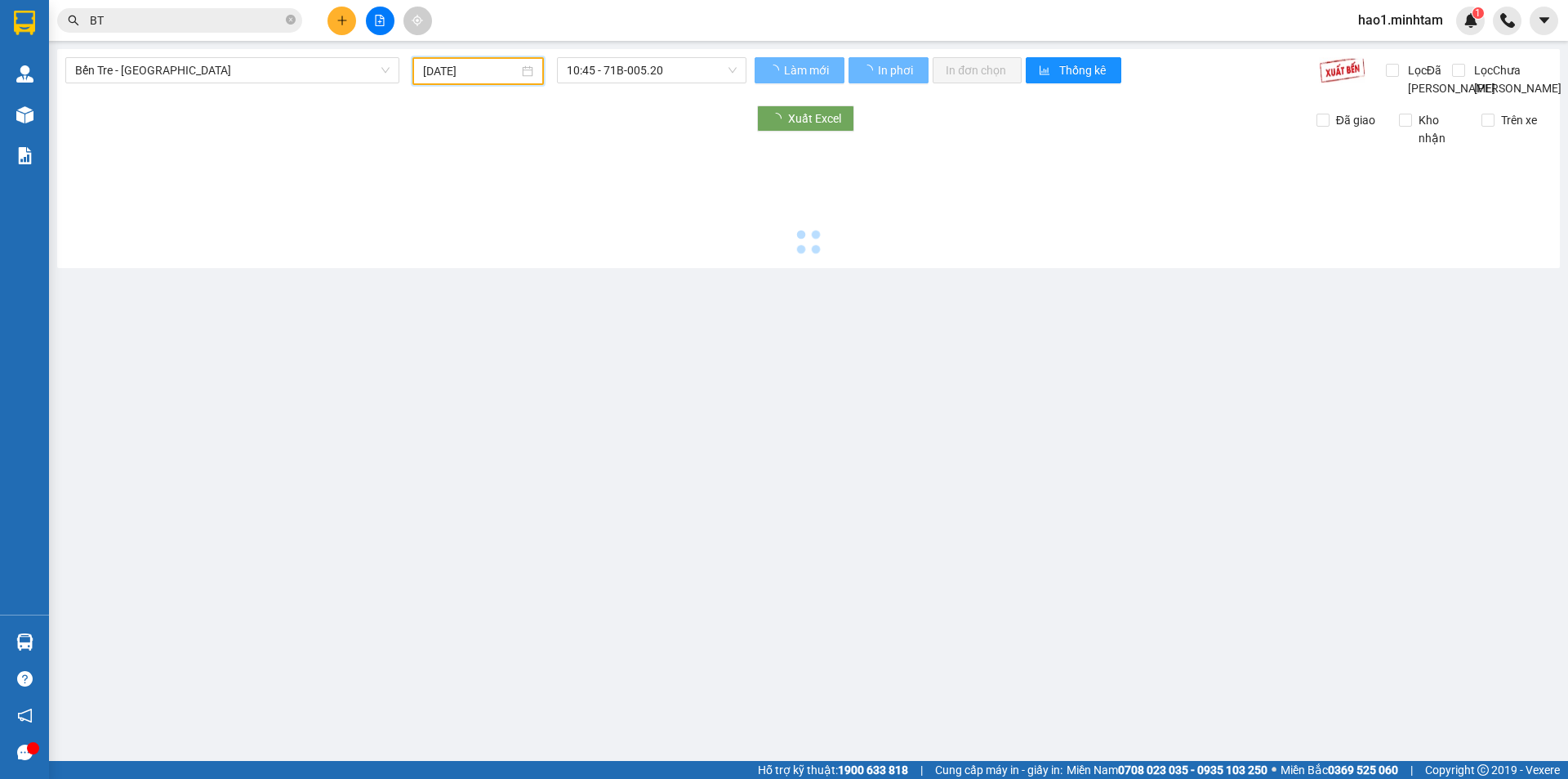
type input "[DATE]"
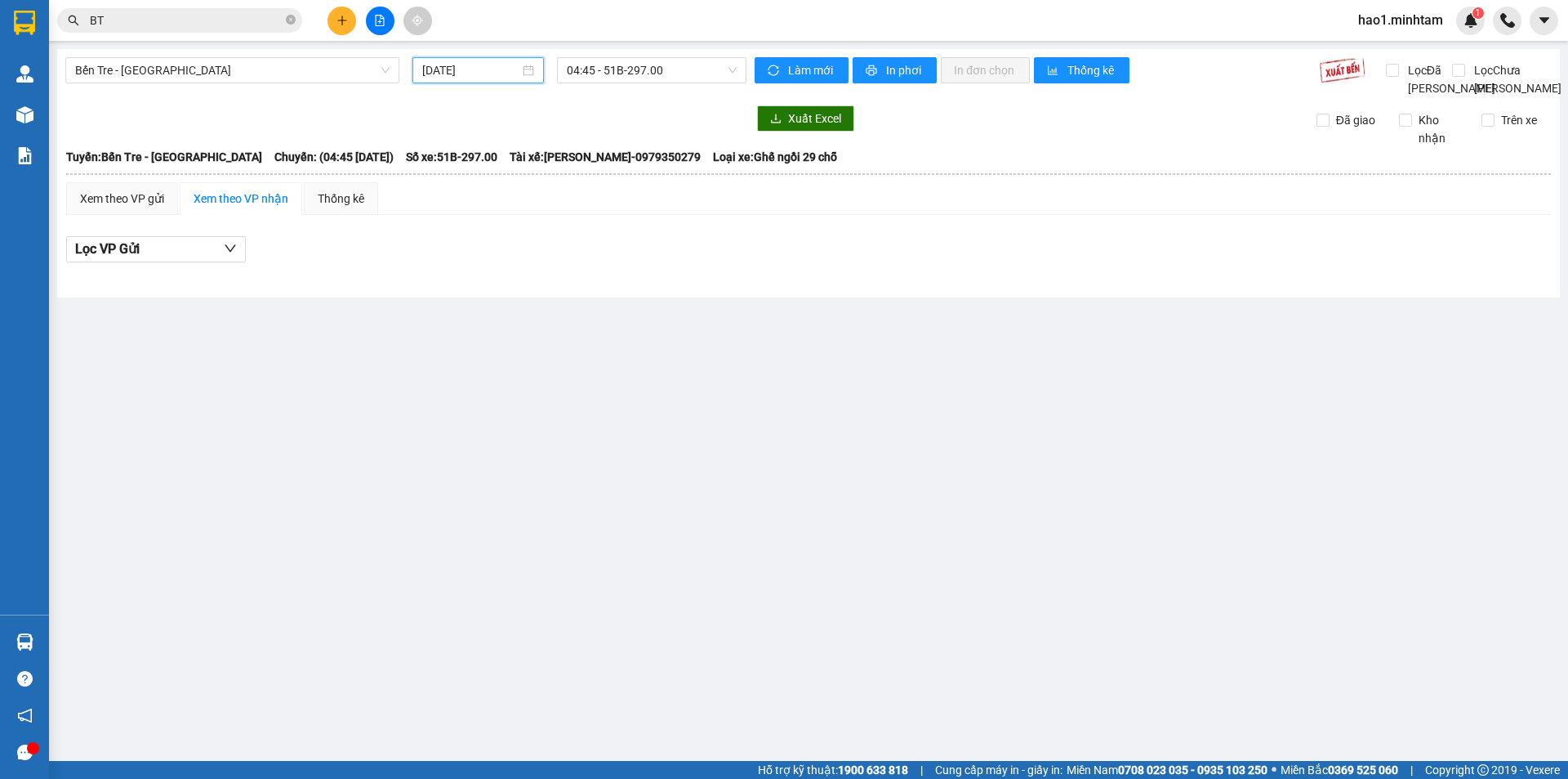
click at [241, 23] on input "BT" at bounding box center [186, 20] width 193 height 18
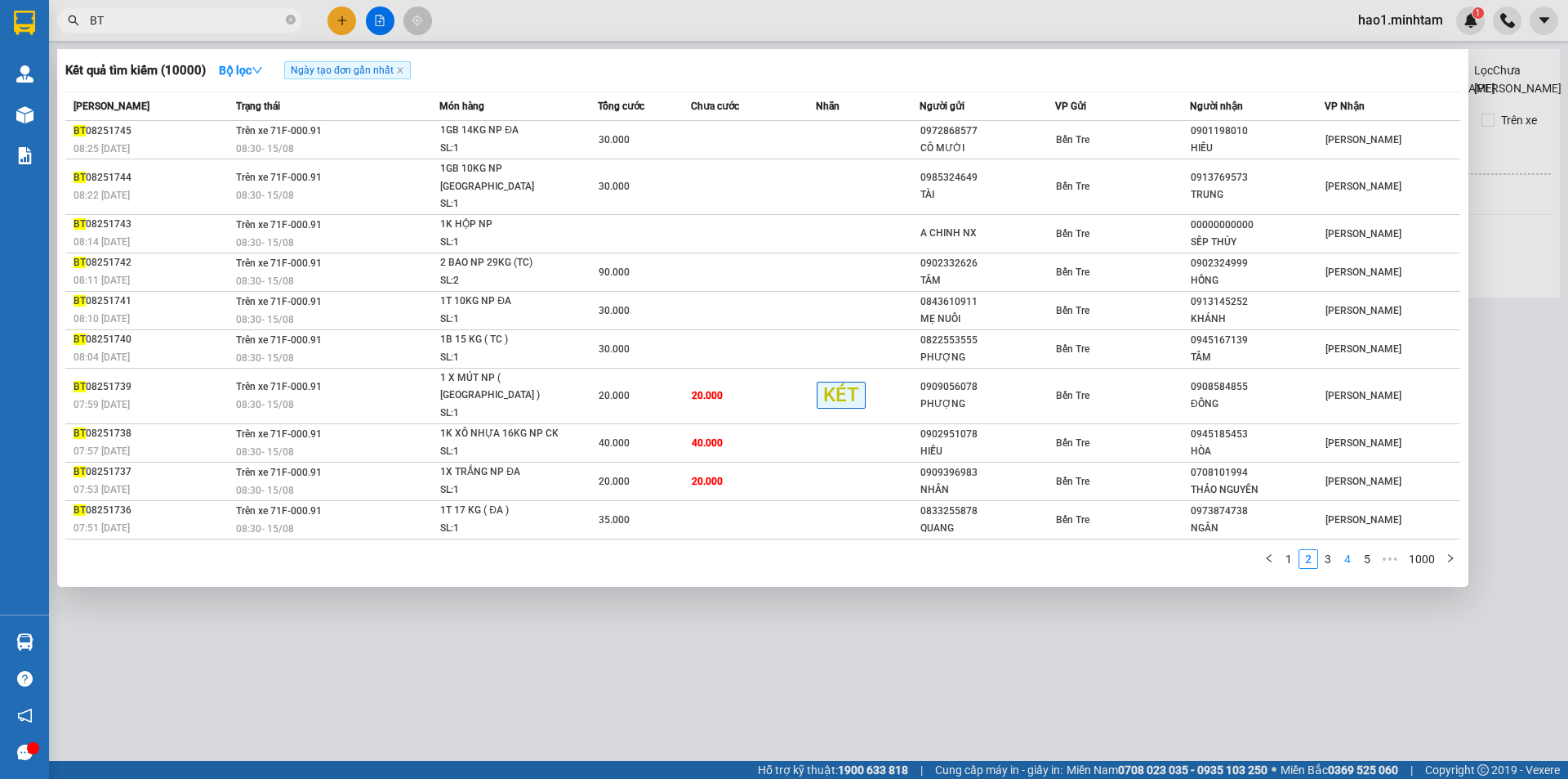
click at [1351, 550] on link "4" at bounding box center [1347, 559] width 18 height 18
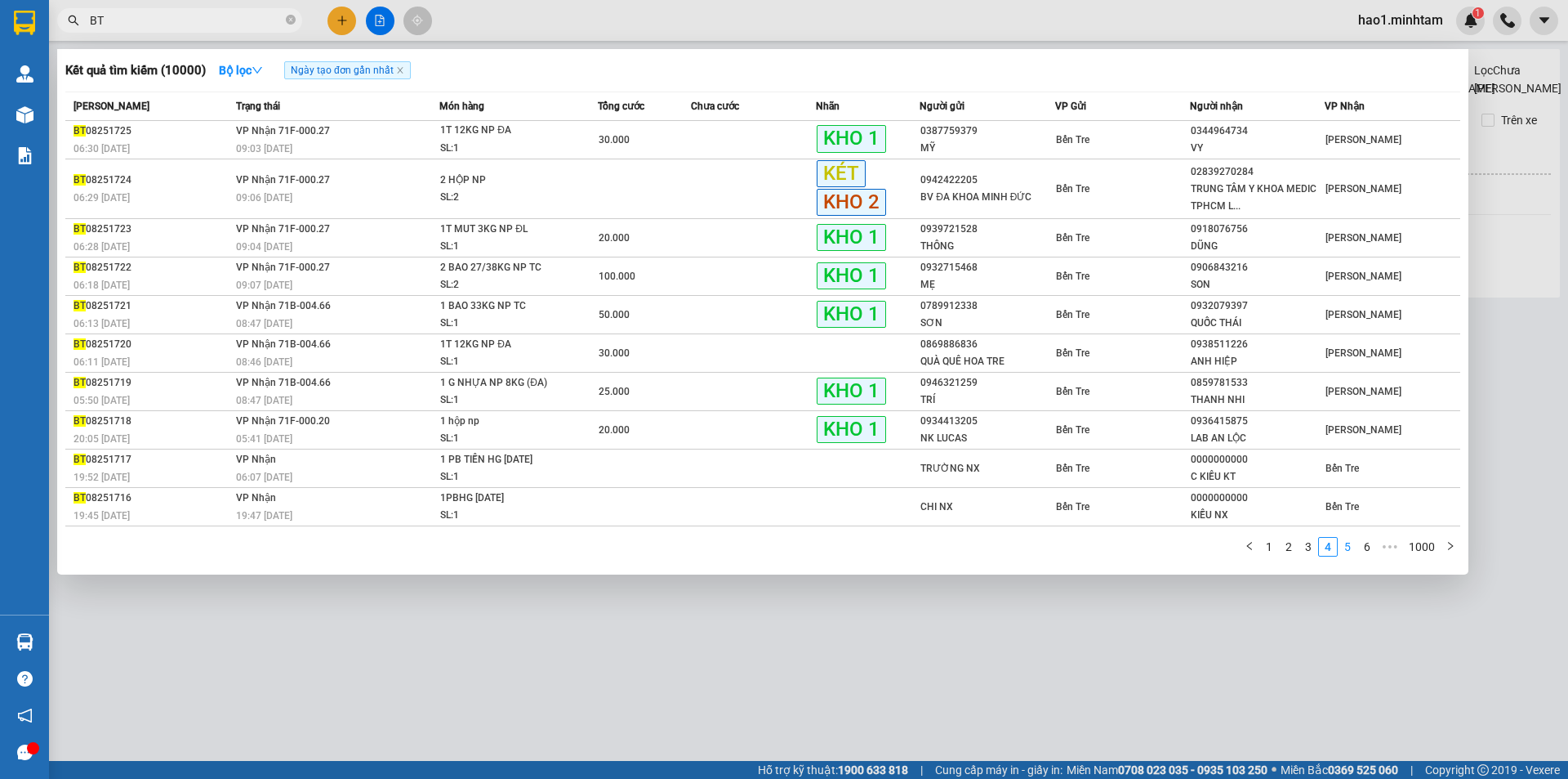
click at [1349, 556] on link "5" at bounding box center [1347, 546] width 18 height 18
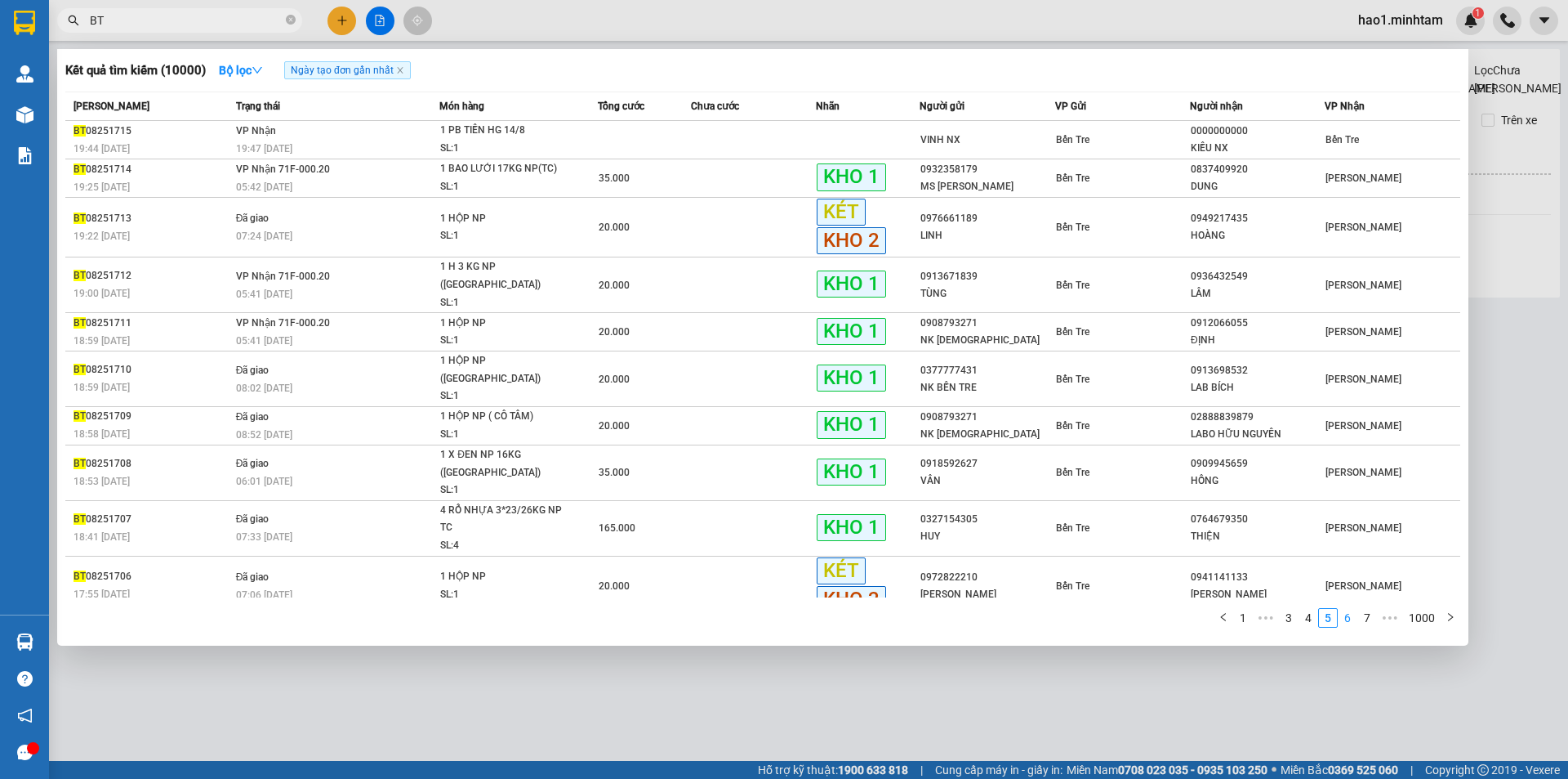
click at [1351, 608] on link "6" at bounding box center [1347, 617] width 18 height 18
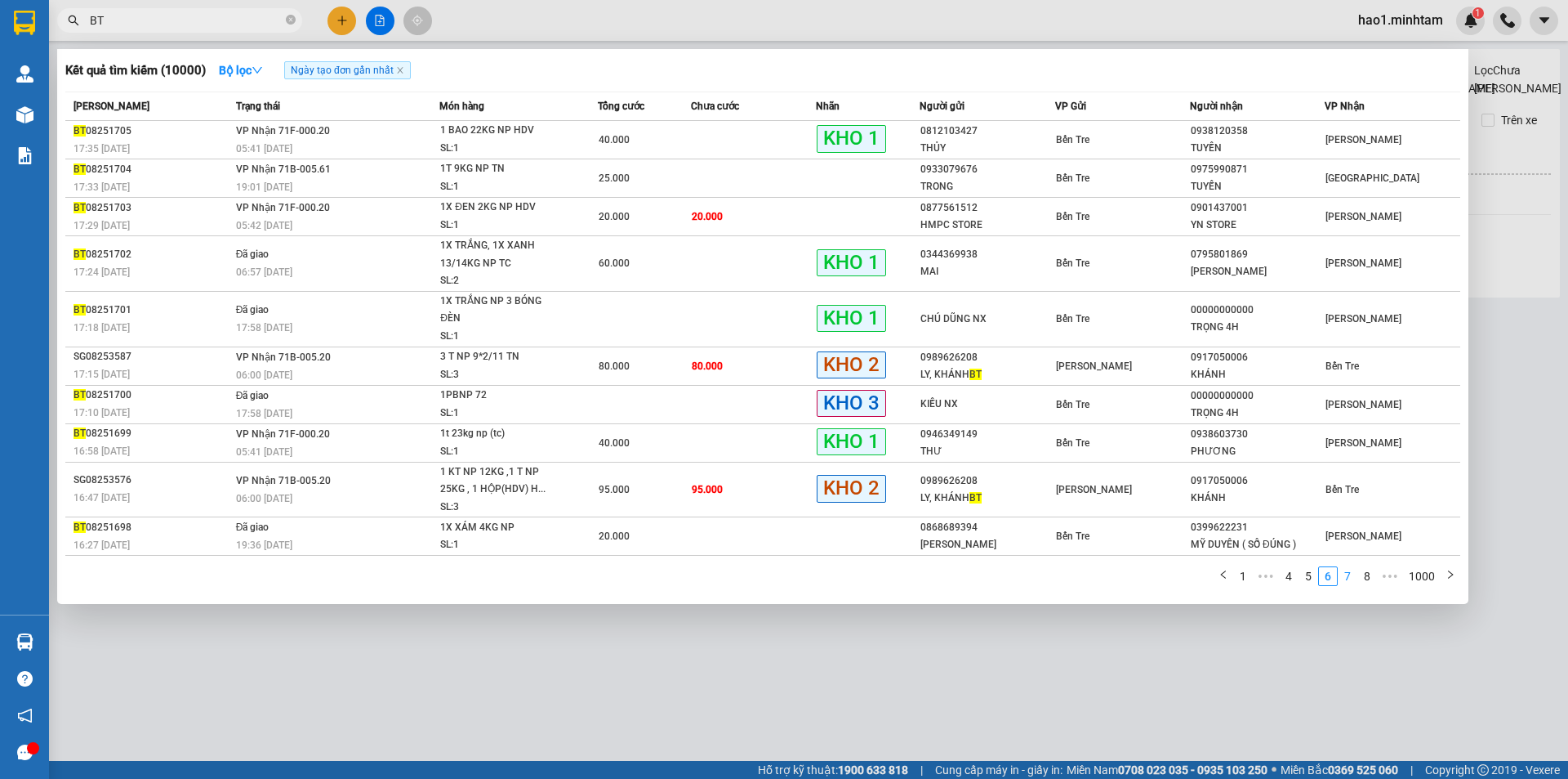
click at [1346, 575] on link "7" at bounding box center [1347, 575] width 18 height 18
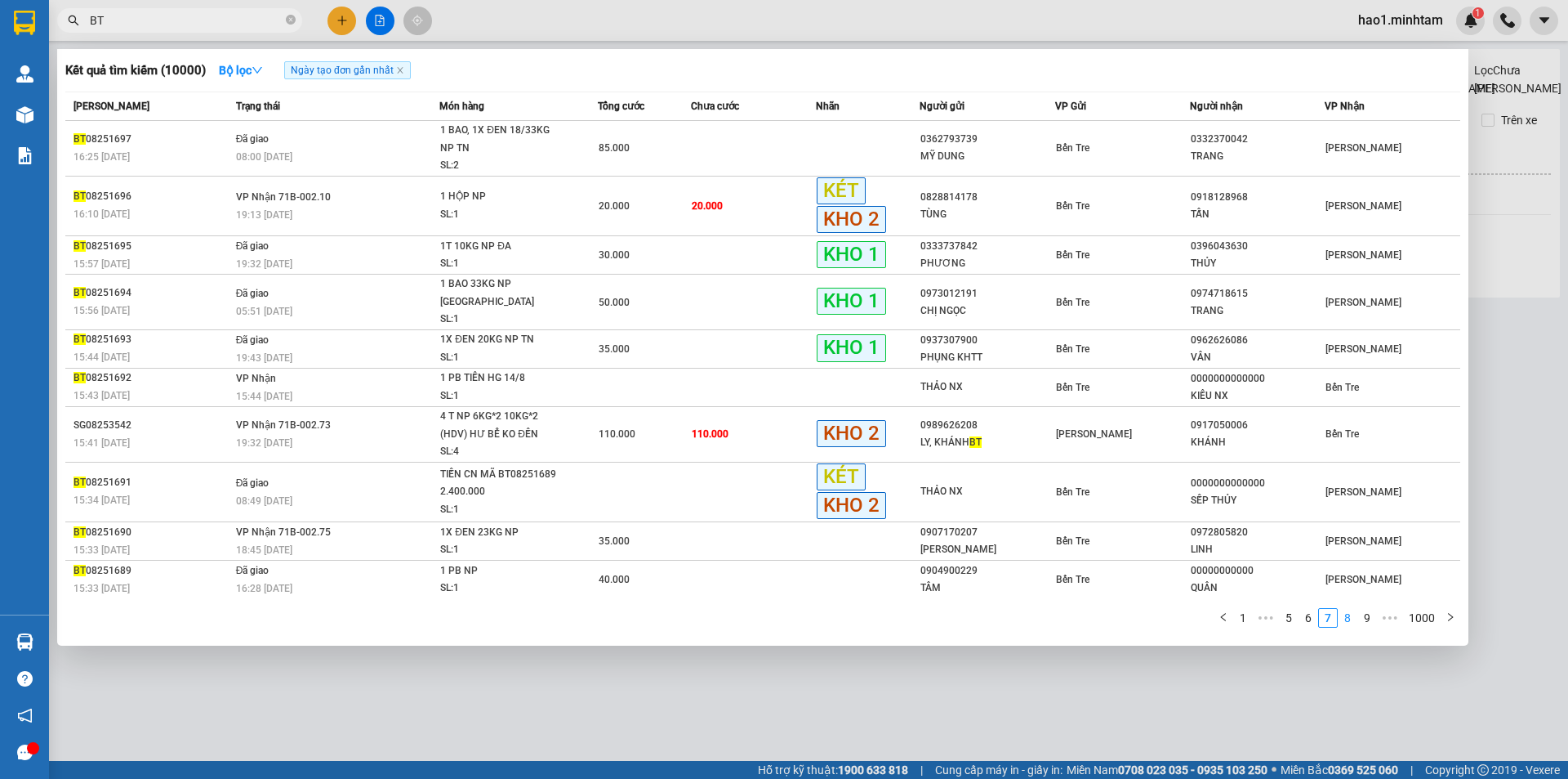
click at [1354, 608] on link "8" at bounding box center [1347, 617] width 18 height 18
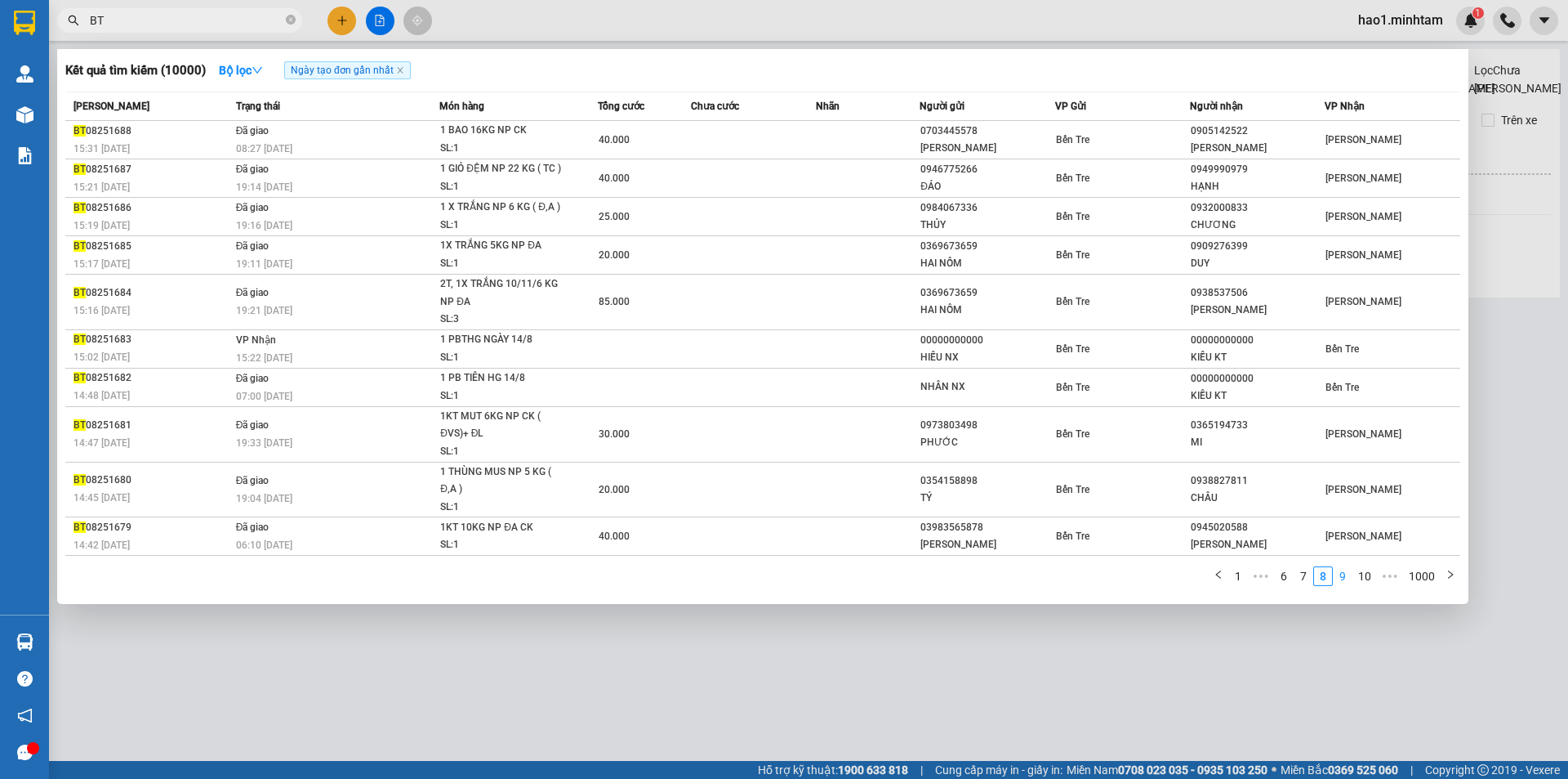
click at [1339, 580] on link "9" at bounding box center [1342, 575] width 18 height 18
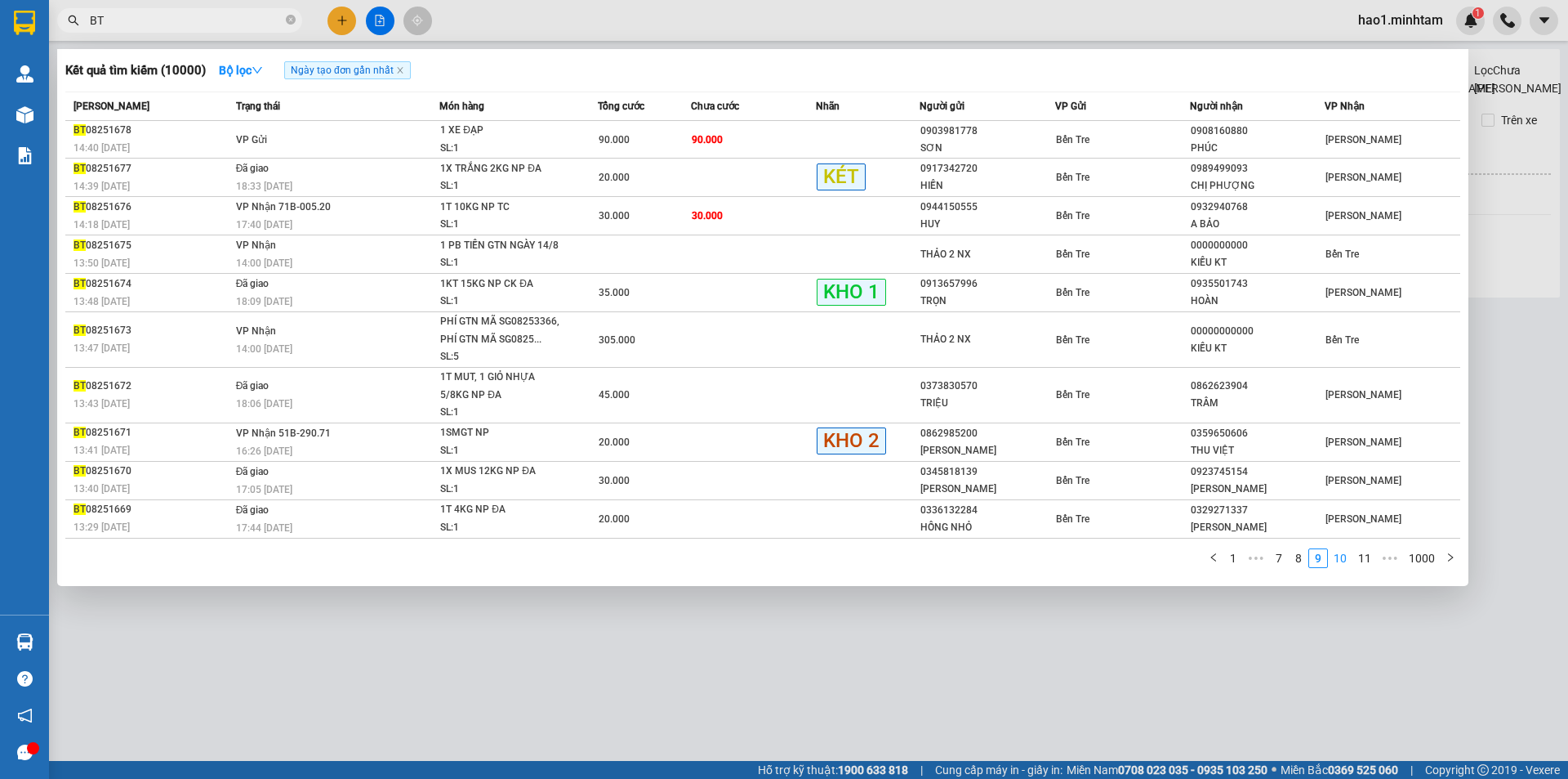
click at [1340, 564] on link "10" at bounding box center [1340, 558] width 23 height 18
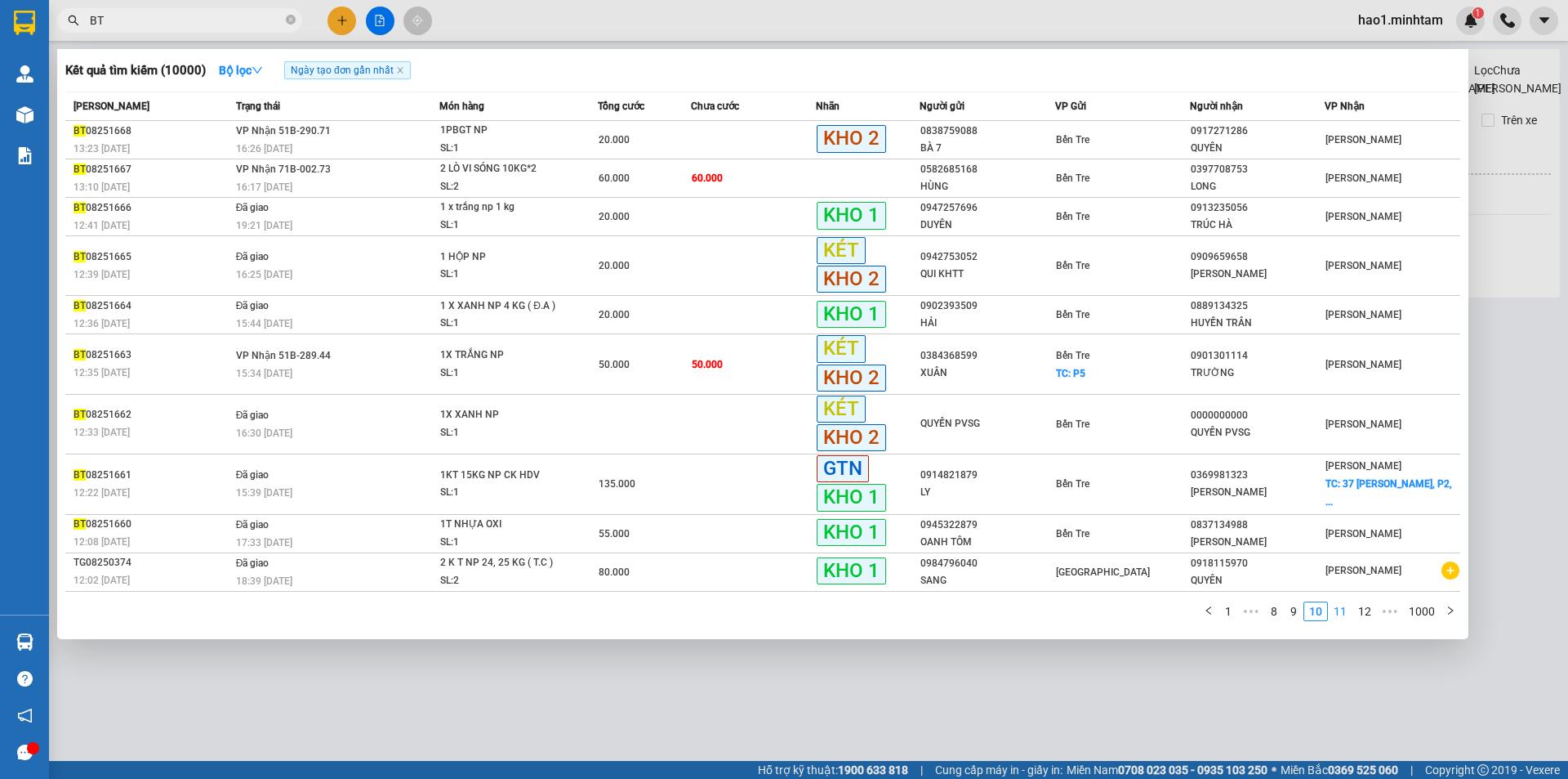
click at [1341, 607] on link "11" at bounding box center [1340, 611] width 23 height 18
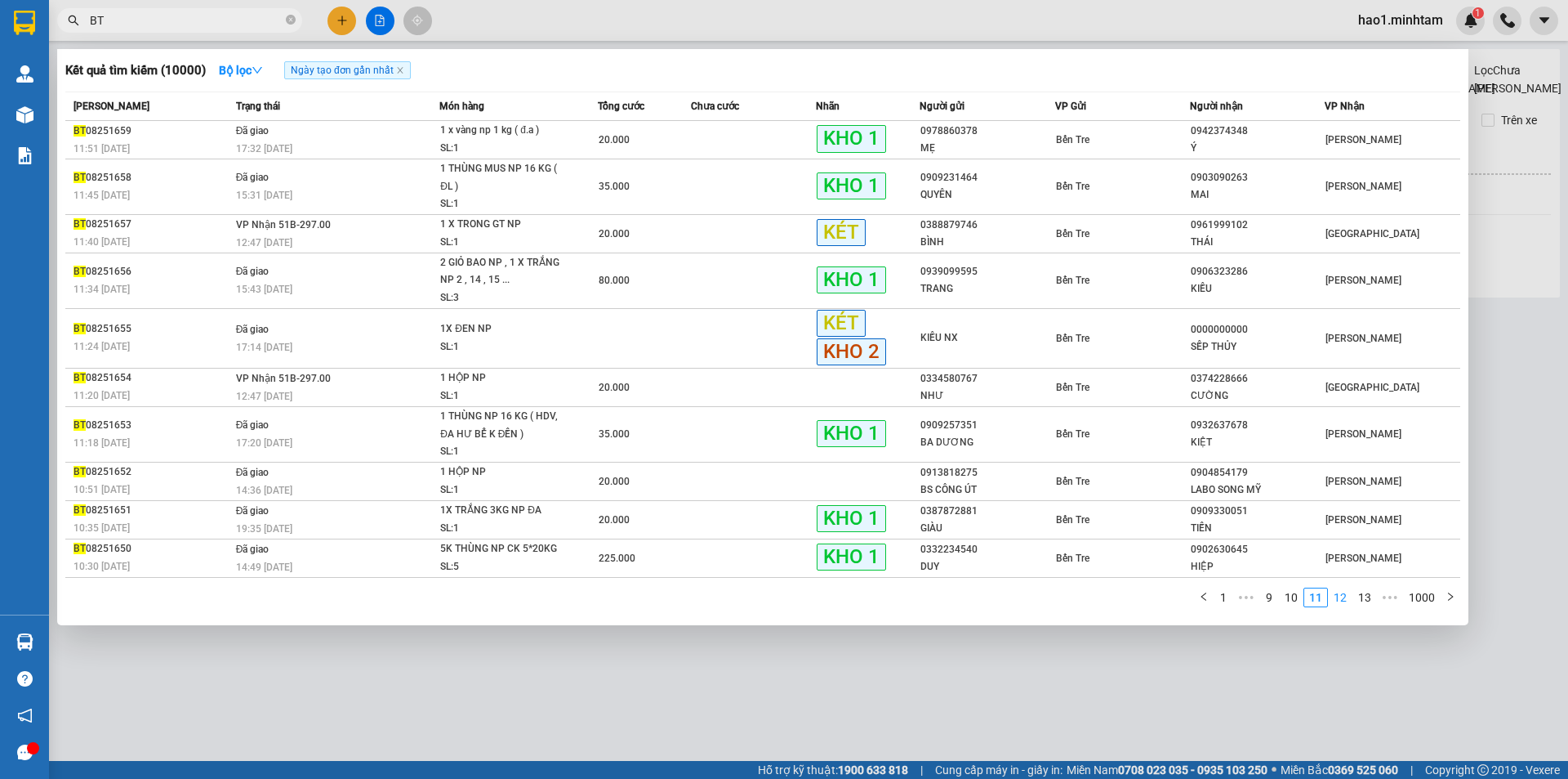
click at [1342, 594] on link "12" at bounding box center [1340, 597] width 23 height 18
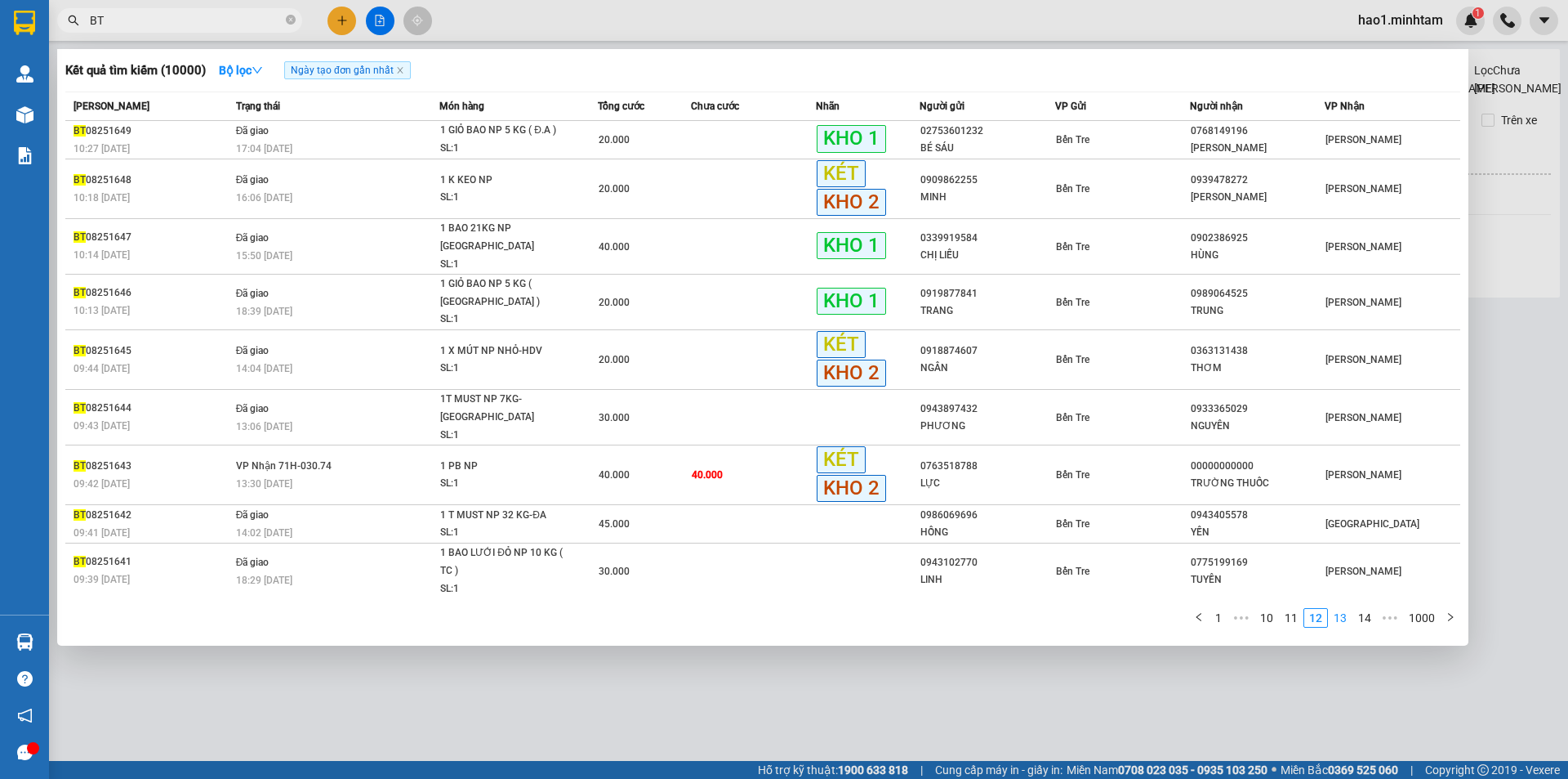
click at [1344, 608] on link "13" at bounding box center [1340, 617] width 23 height 18
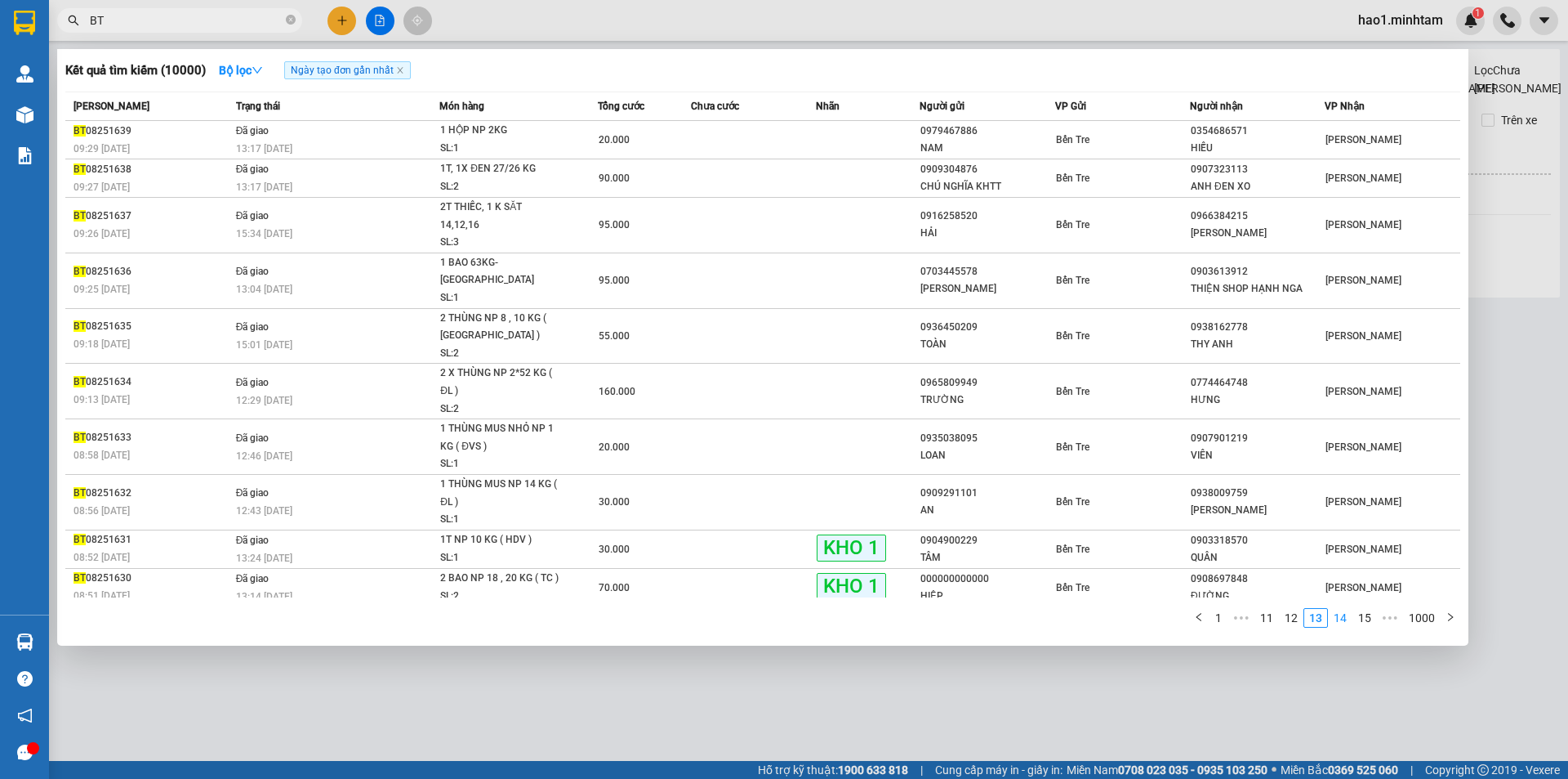
click at [1350, 608] on link "14" at bounding box center [1340, 617] width 23 height 18
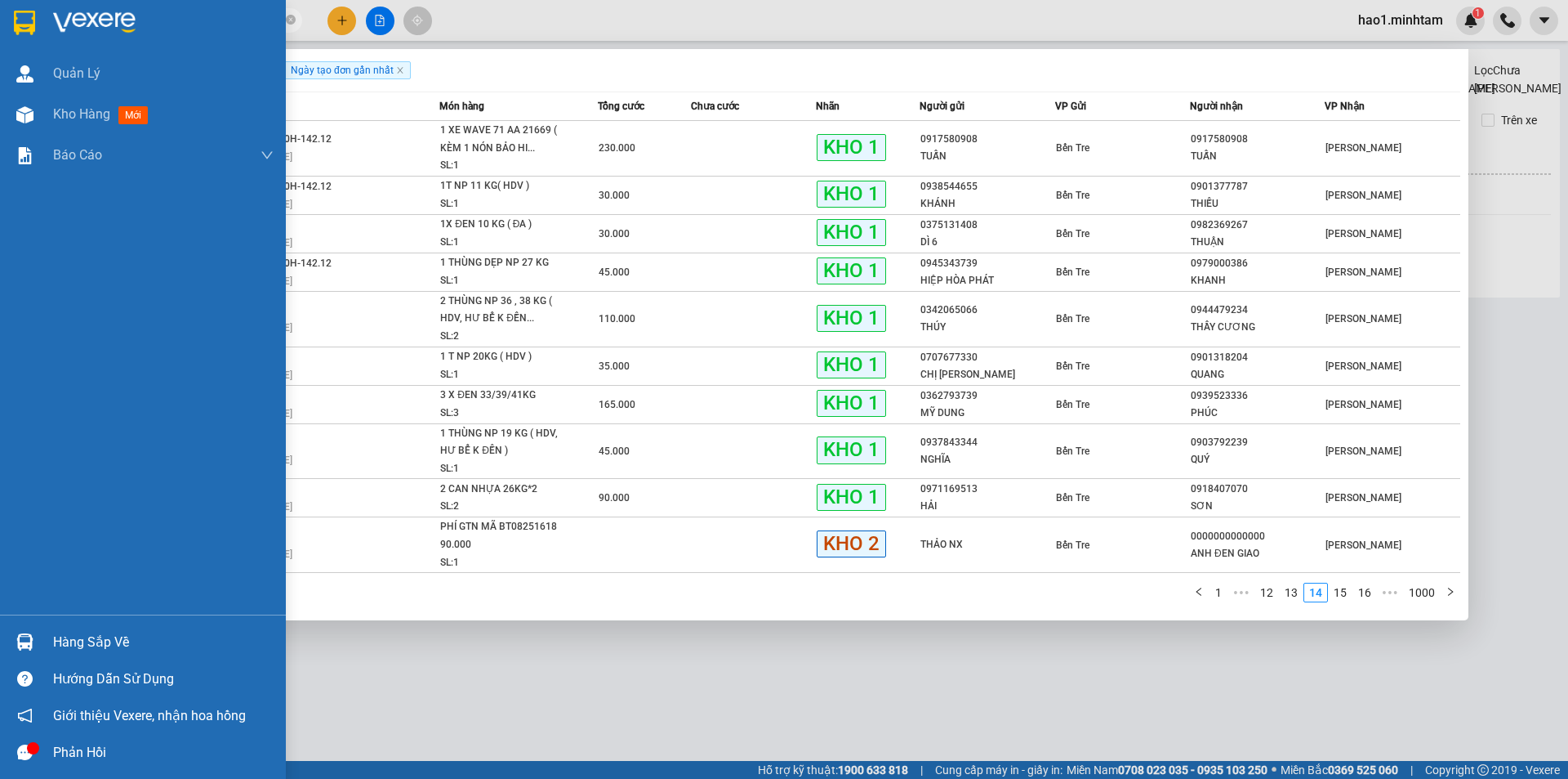
drag, startPoint x: 30, startPoint y: 23, endPoint x: 918, endPoint y: 37, distance: 888.1
click at [31, 23] on img at bounding box center [24, 22] width 21 height 24
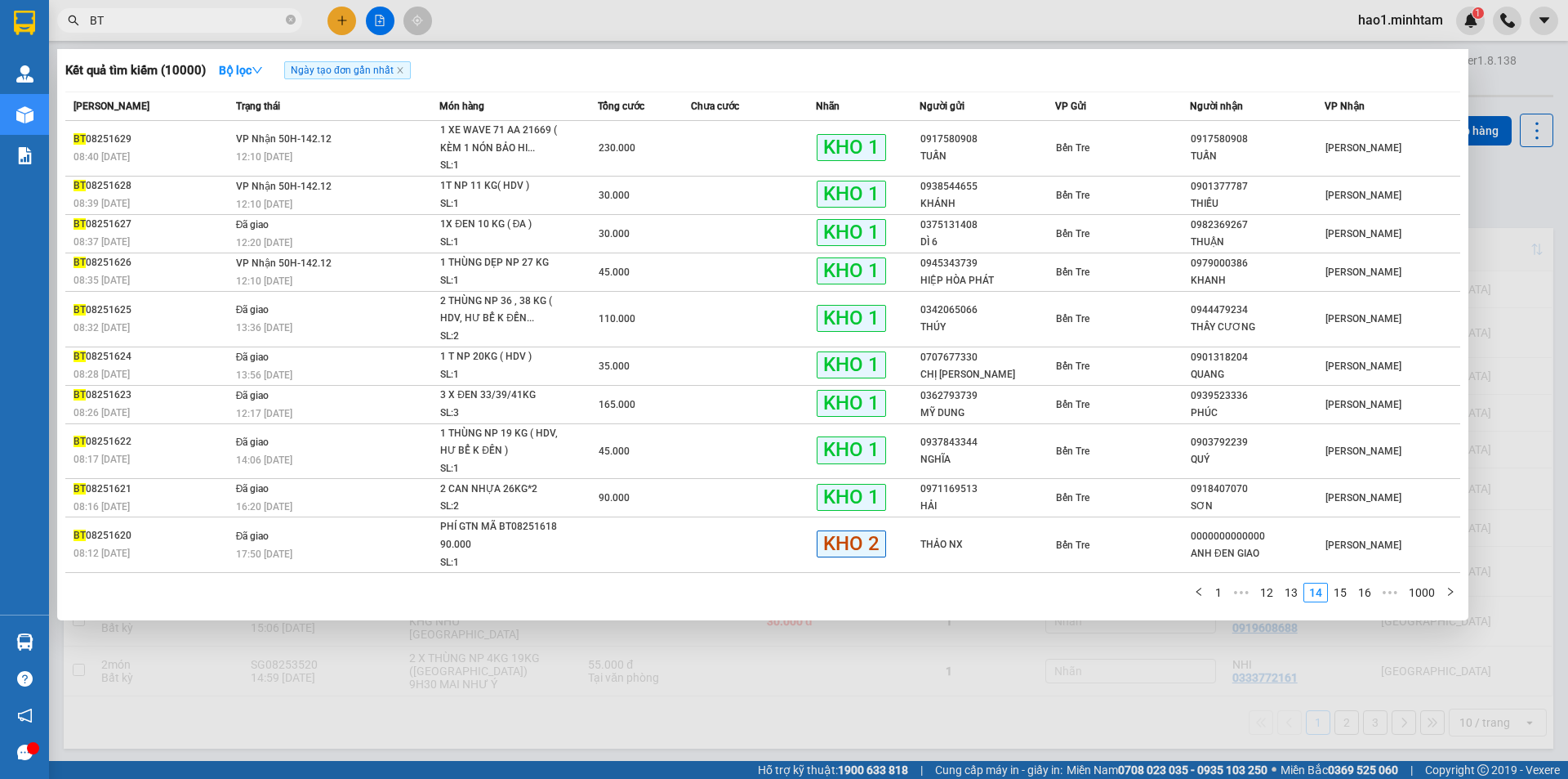
click at [918, 37] on div at bounding box center [784, 389] width 1568 height 779
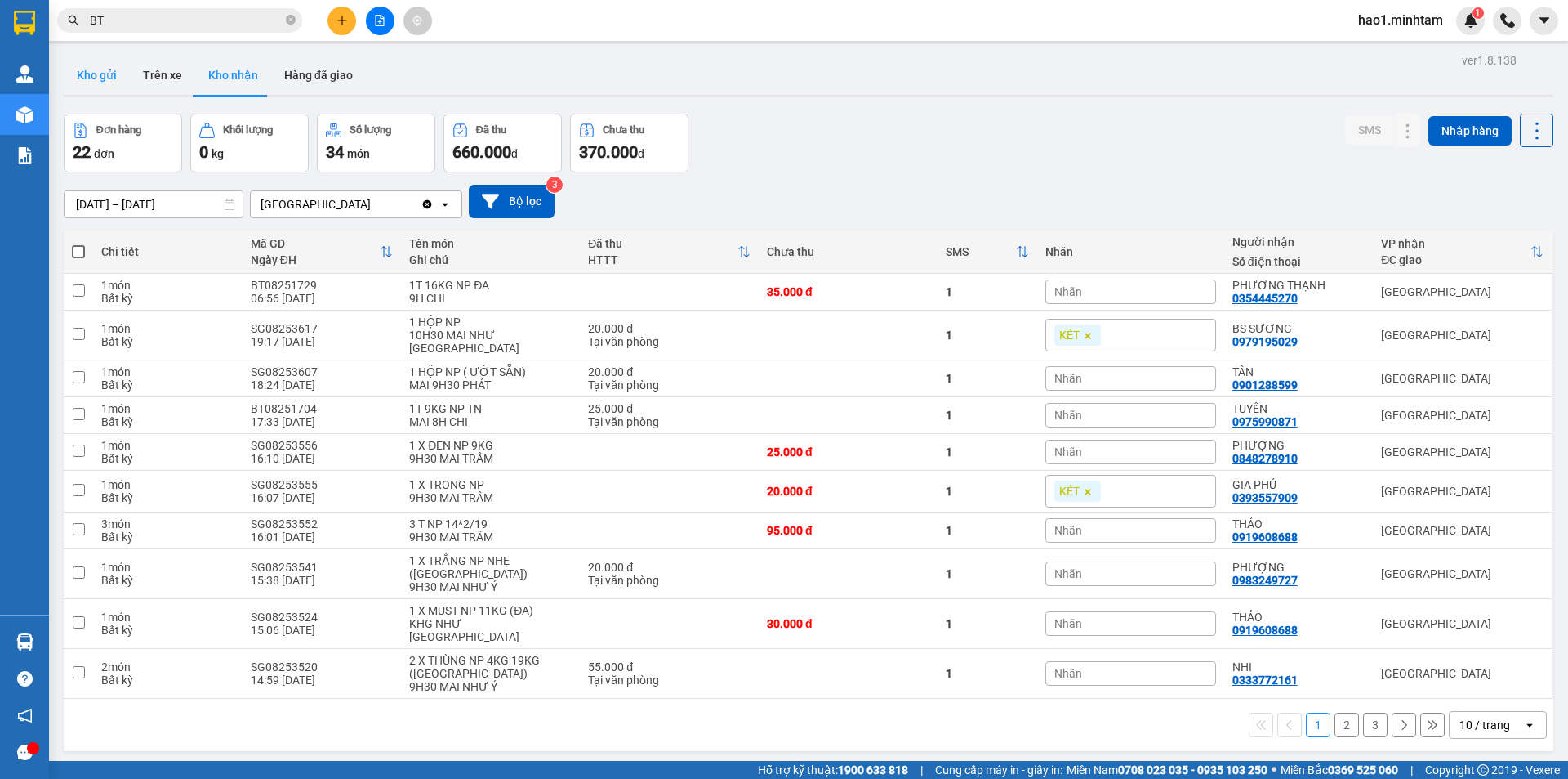
click at [87, 76] on button "Kho gửi" at bounding box center [97, 75] width 66 height 39
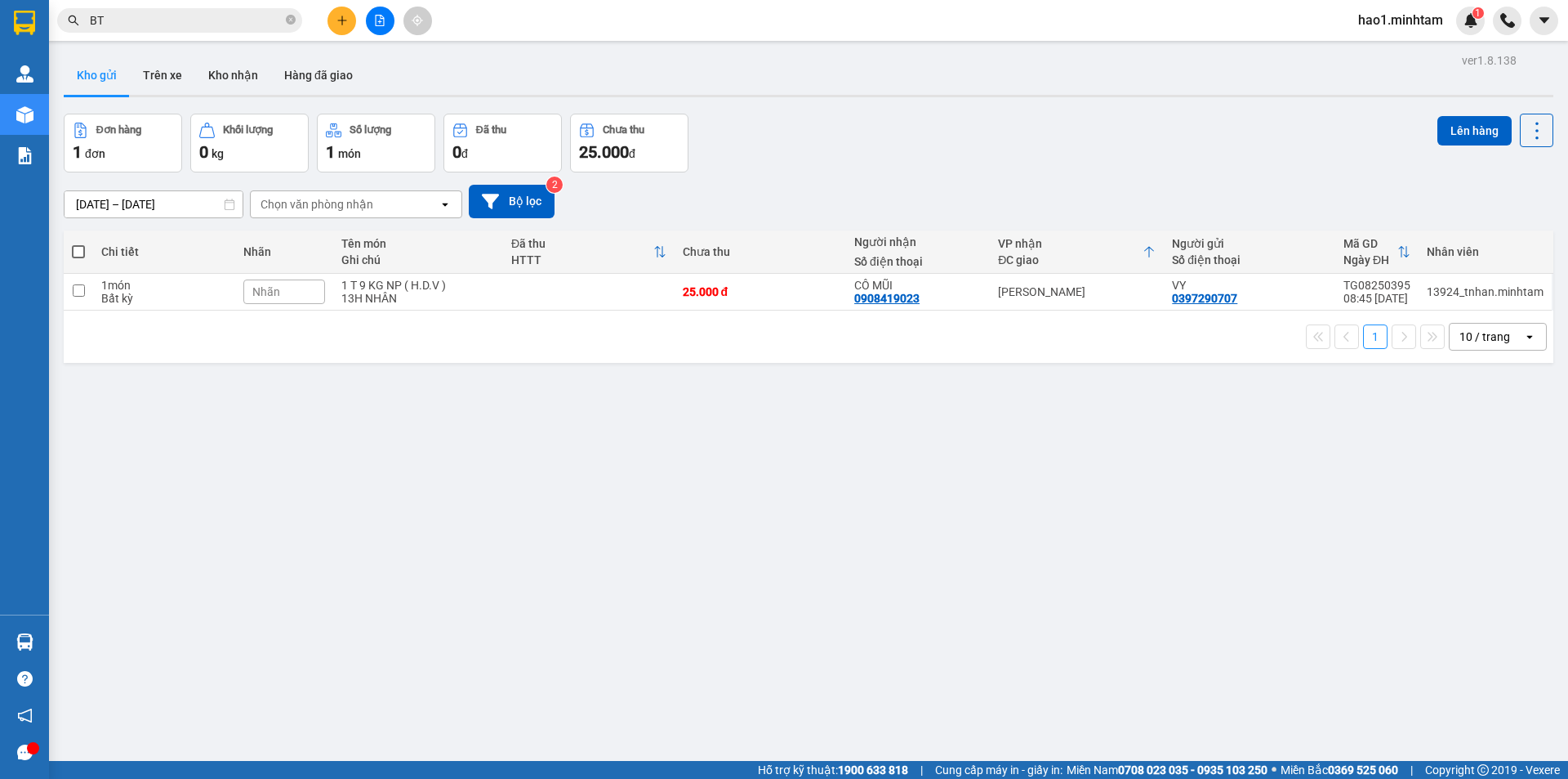
click at [852, 76] on div "Kho gửi Trên xe Kho nhận Hàng đã giao" at bounding box center [809, 77] width 1489 height 44
click at [853, 76] on div "Kho gửi Trên xe Kho nhận Hàng đã giao" at bounding box center [809, 77] width 1489 height 44
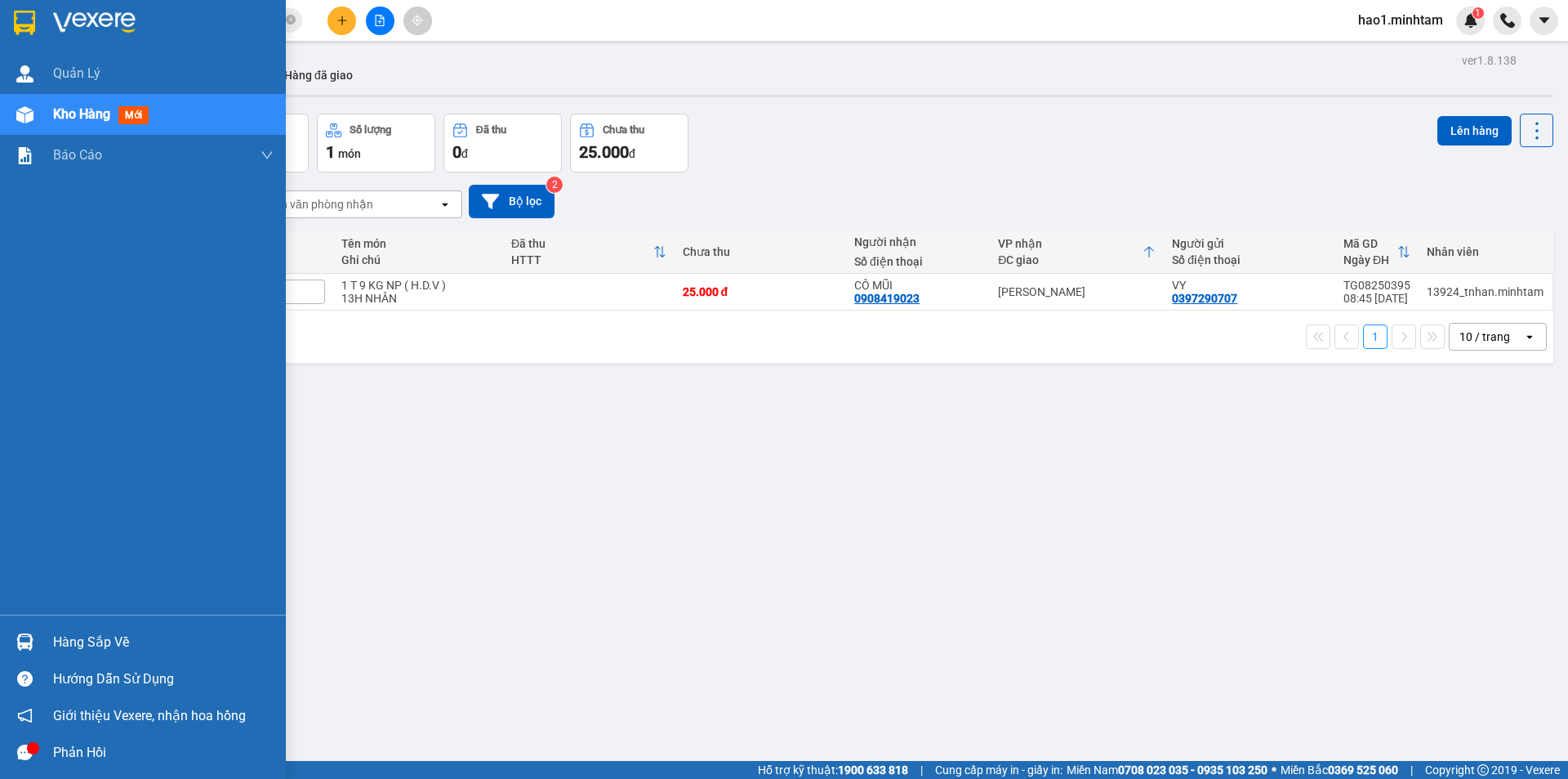
drag, startPoint x: 25, startPoint y: 23, endPoint x: 706, endPoint y: 13, distance: 681.1
click at [24, 23] on img at bounding box center [24, 22] width 21 height 24
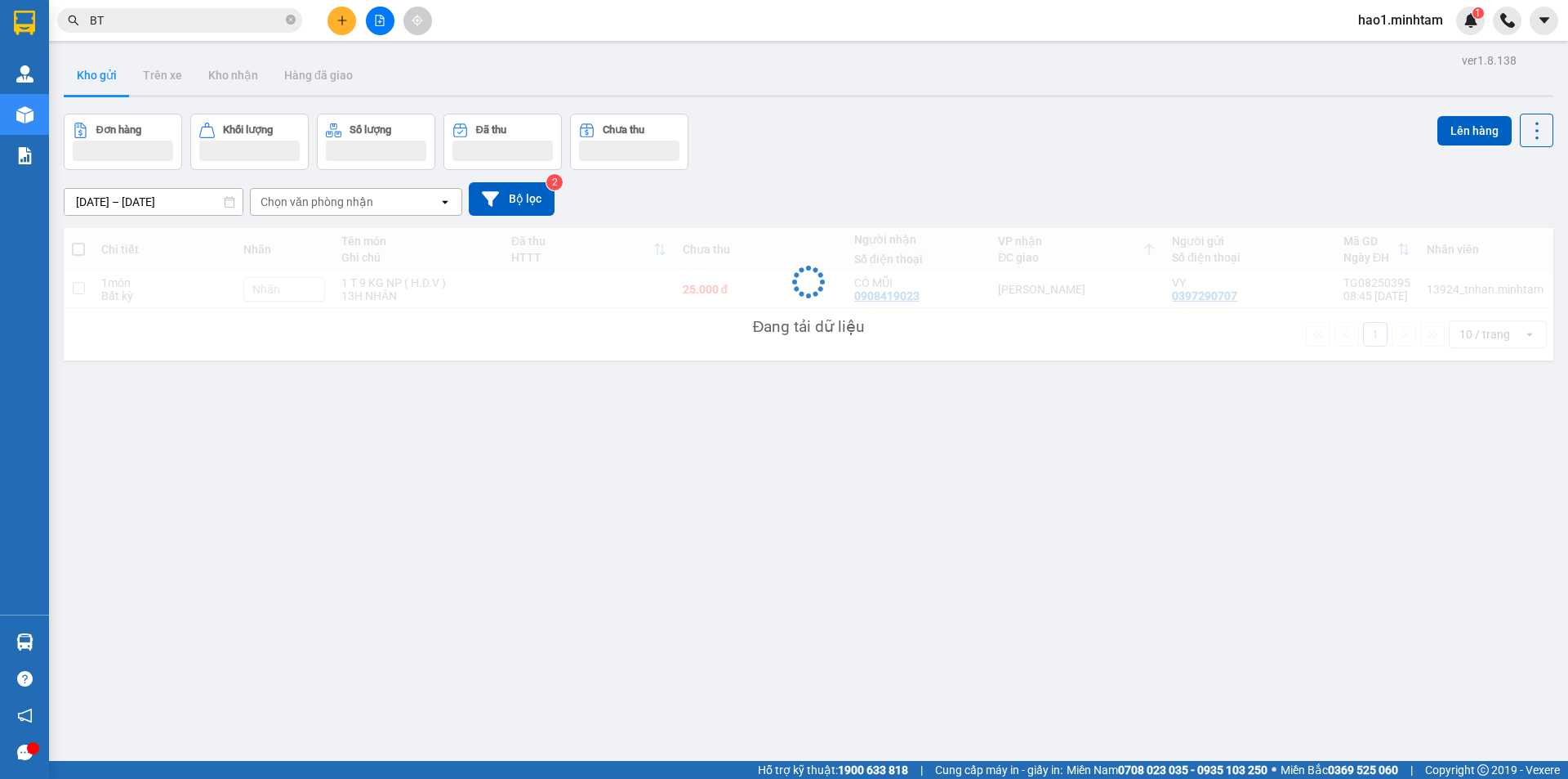
click at [731, 14] on div "Kết quả tìm kiếm ( 10000 ) Bộ lọc Ngày tạo đơn gần nhất Mã ĐH Trạng thái Món hà…" at bounding box center [784, 20] width 1568 height 41
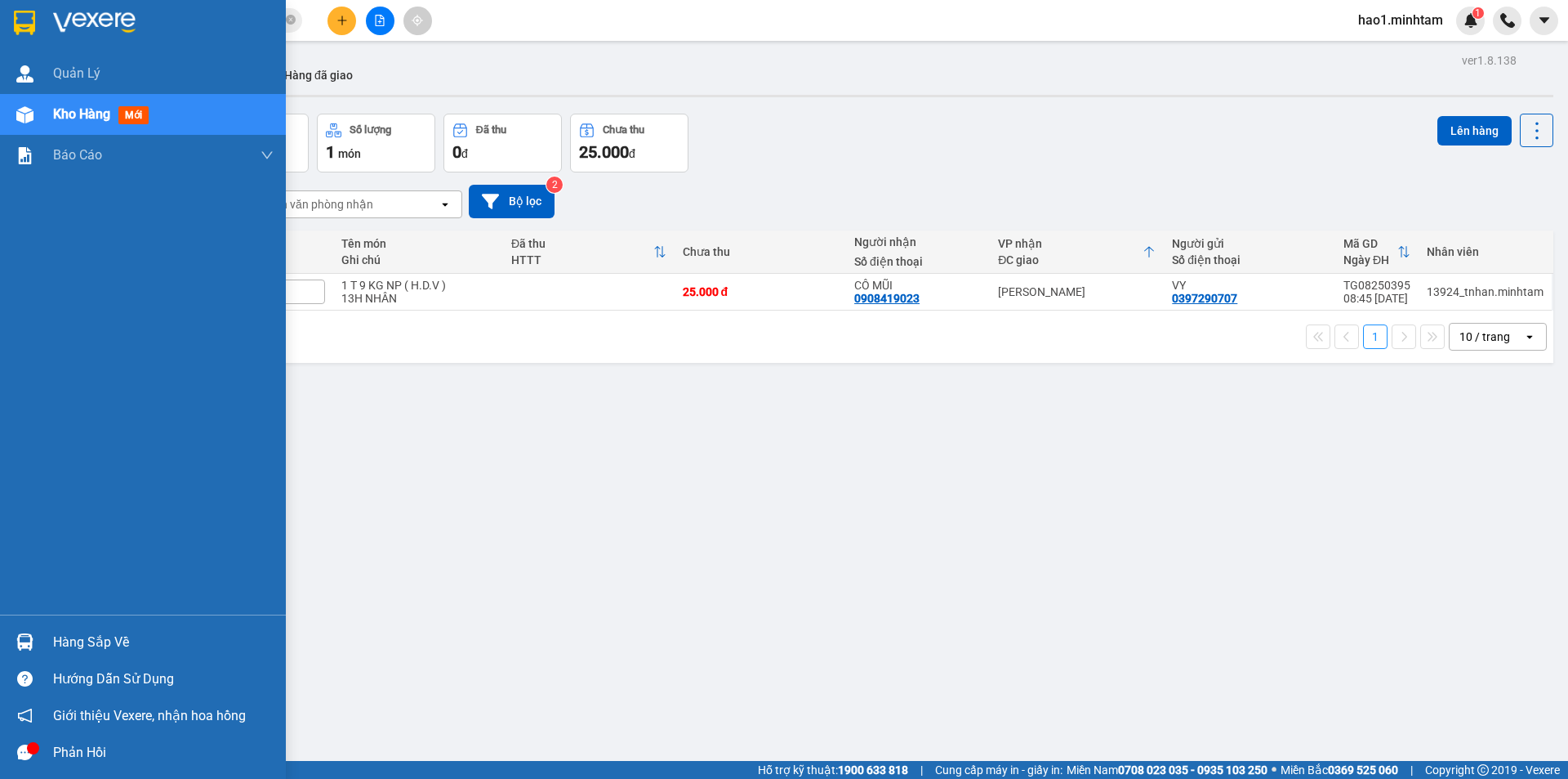
click at [72, 639] on div "Hàng sắp về" at bounding box center [163, 641] width 220 height 24
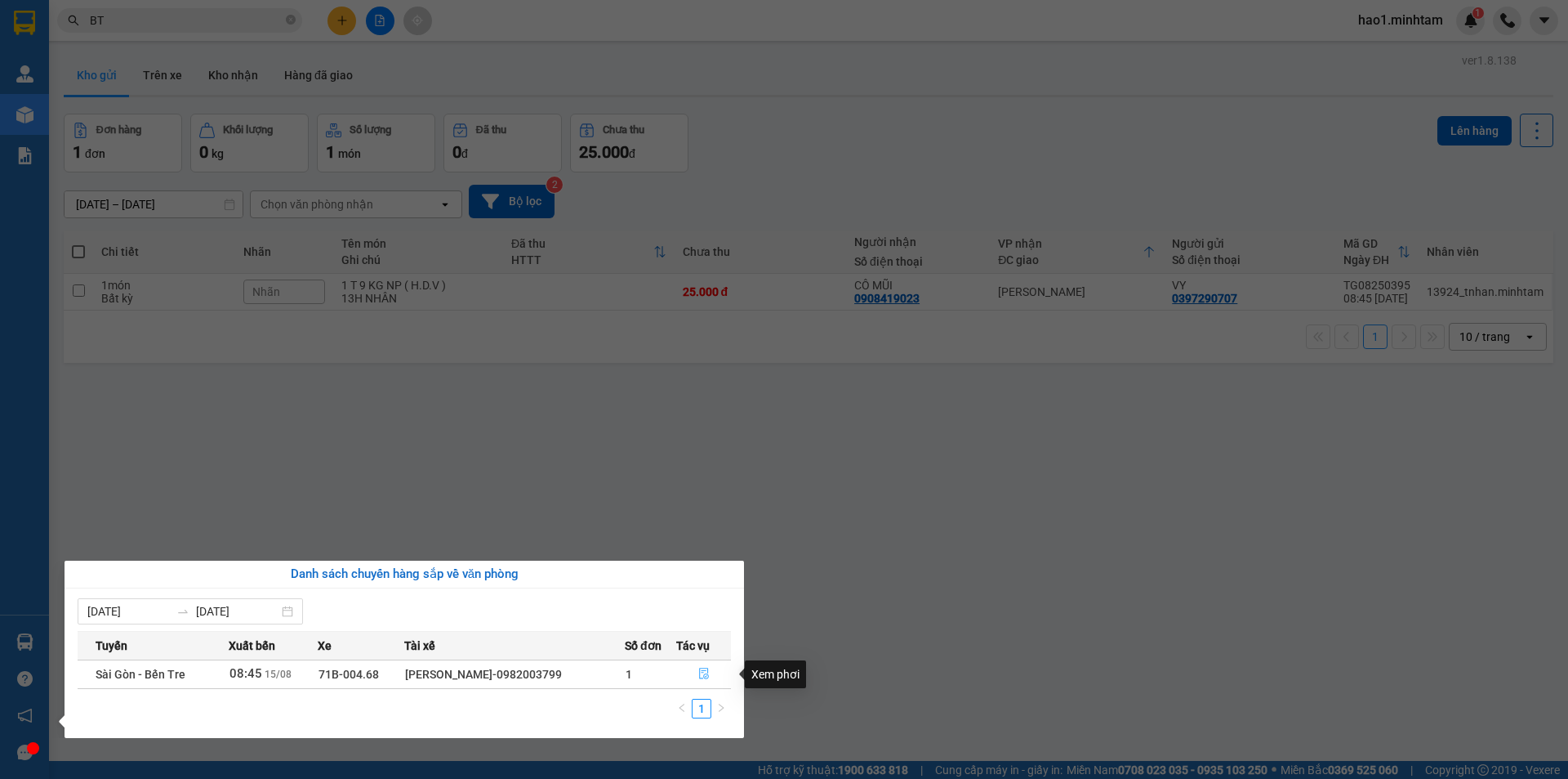
click at [701, 676] on icon "file-done" at bounding box center [704, 673] width 12 height 12
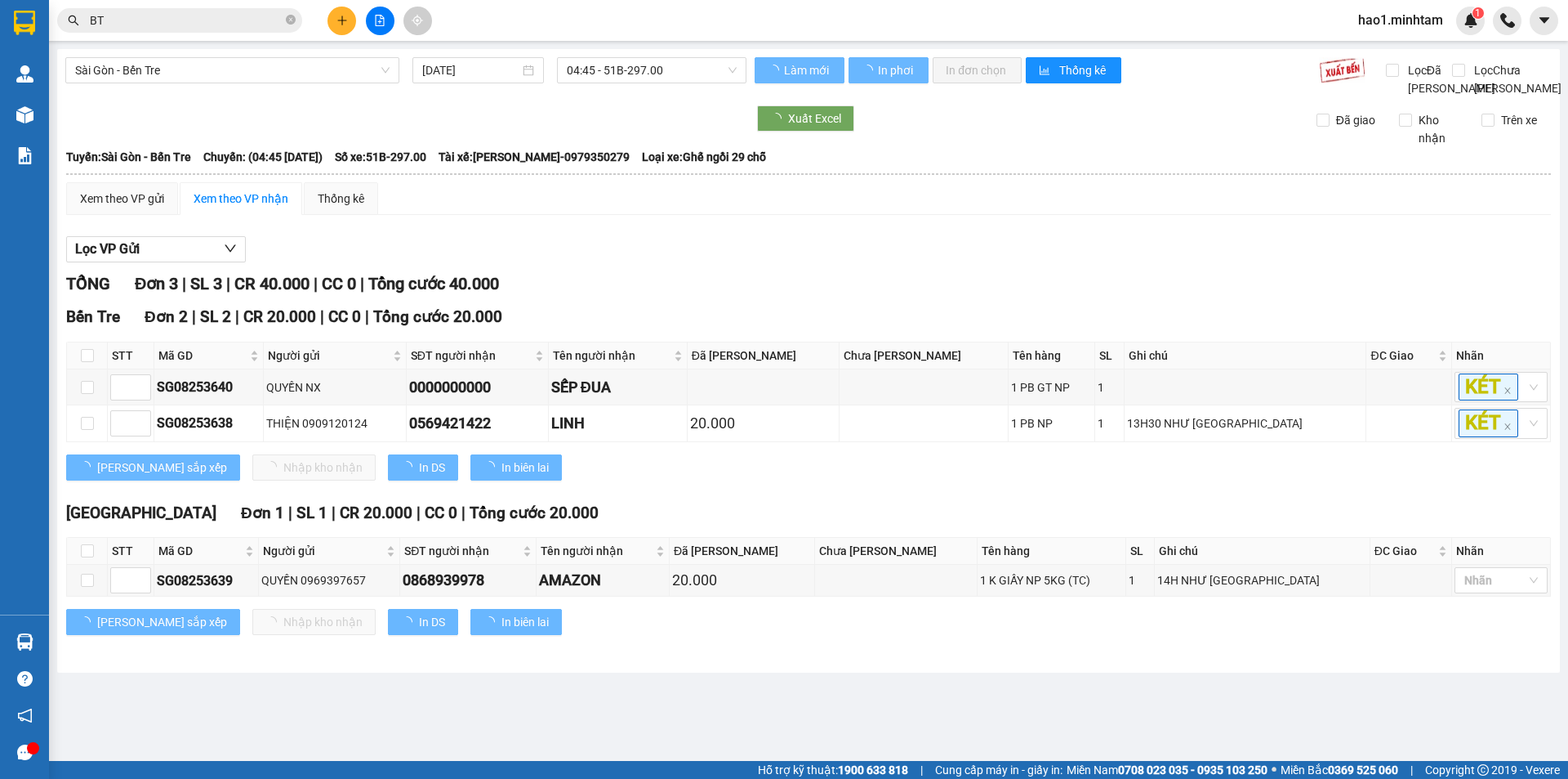
click at [872, 282] on div "Lọc VP Gửi TỔNG Đơn 3 | SL 3 | CR 40.000 | CC 0 | Tổng cước 40.000 Bến Tre Đơ…" at bounding box center [808, 441] width 1485 height 427
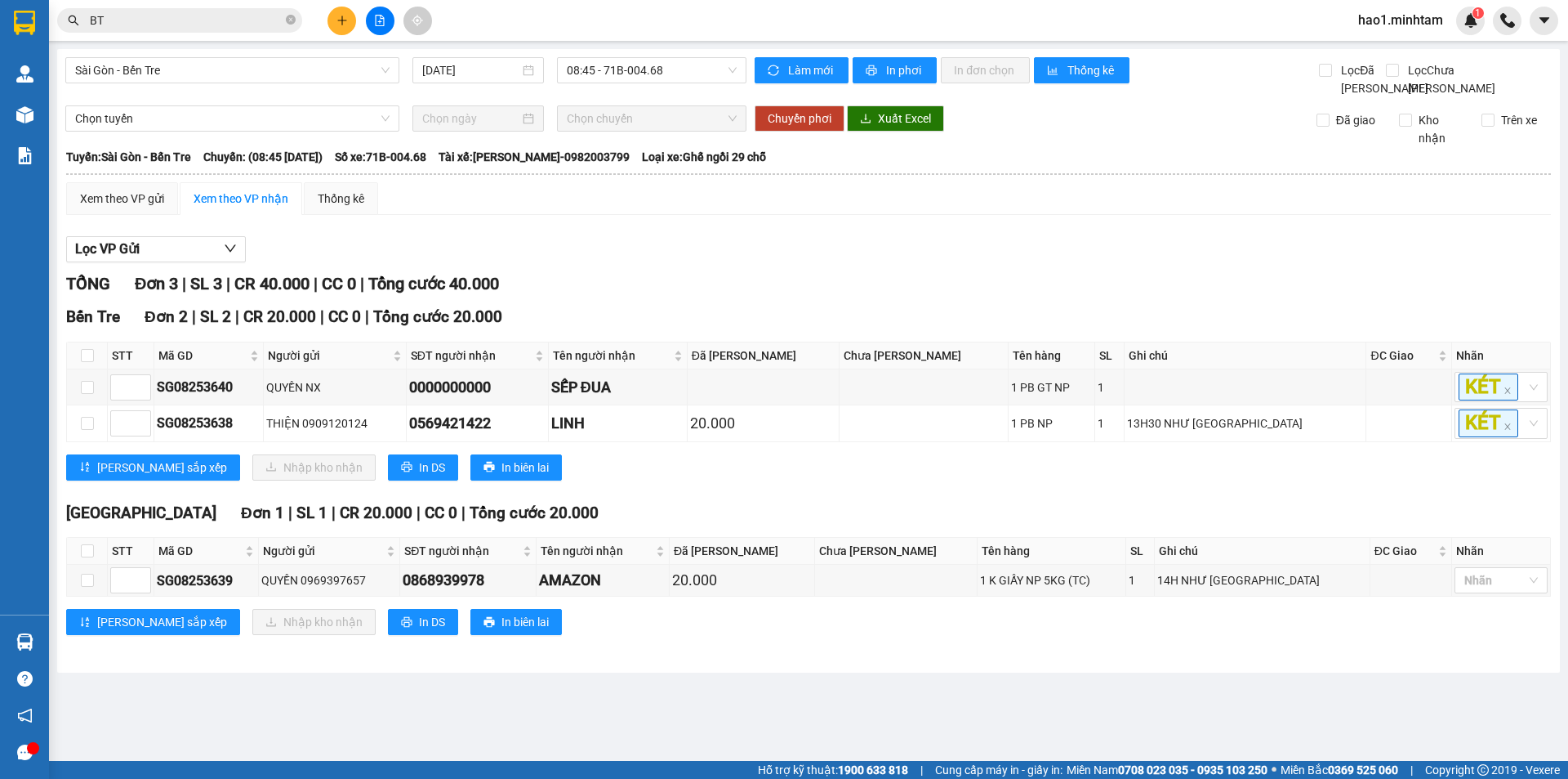
click at [872, 282] on div "Lọc VP Gửi TỔNG Đơn 3 | SL 3 | CR 40.000 | CC 0 | Tổng cước 40.000 Bến Tre Đơ…" at bounding box center [808, 441] width 1485 height 427
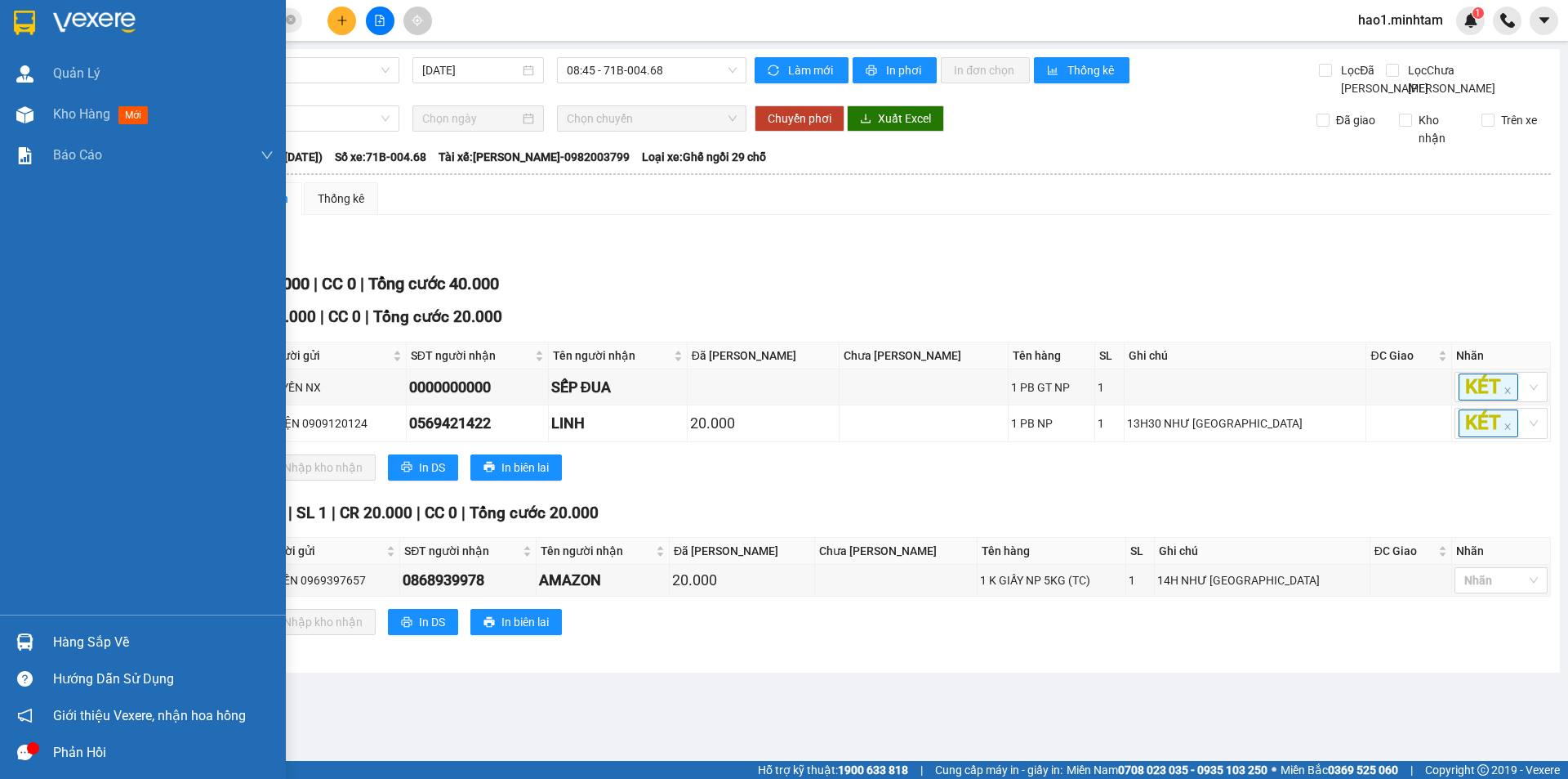
drag, startPoint x: 16, startPoint y: 15, endPoint x: 289, endPoint y: 9, distance: 273.1
click at [18, 15] on img at bounding box center [24, 22] width 21 height 24
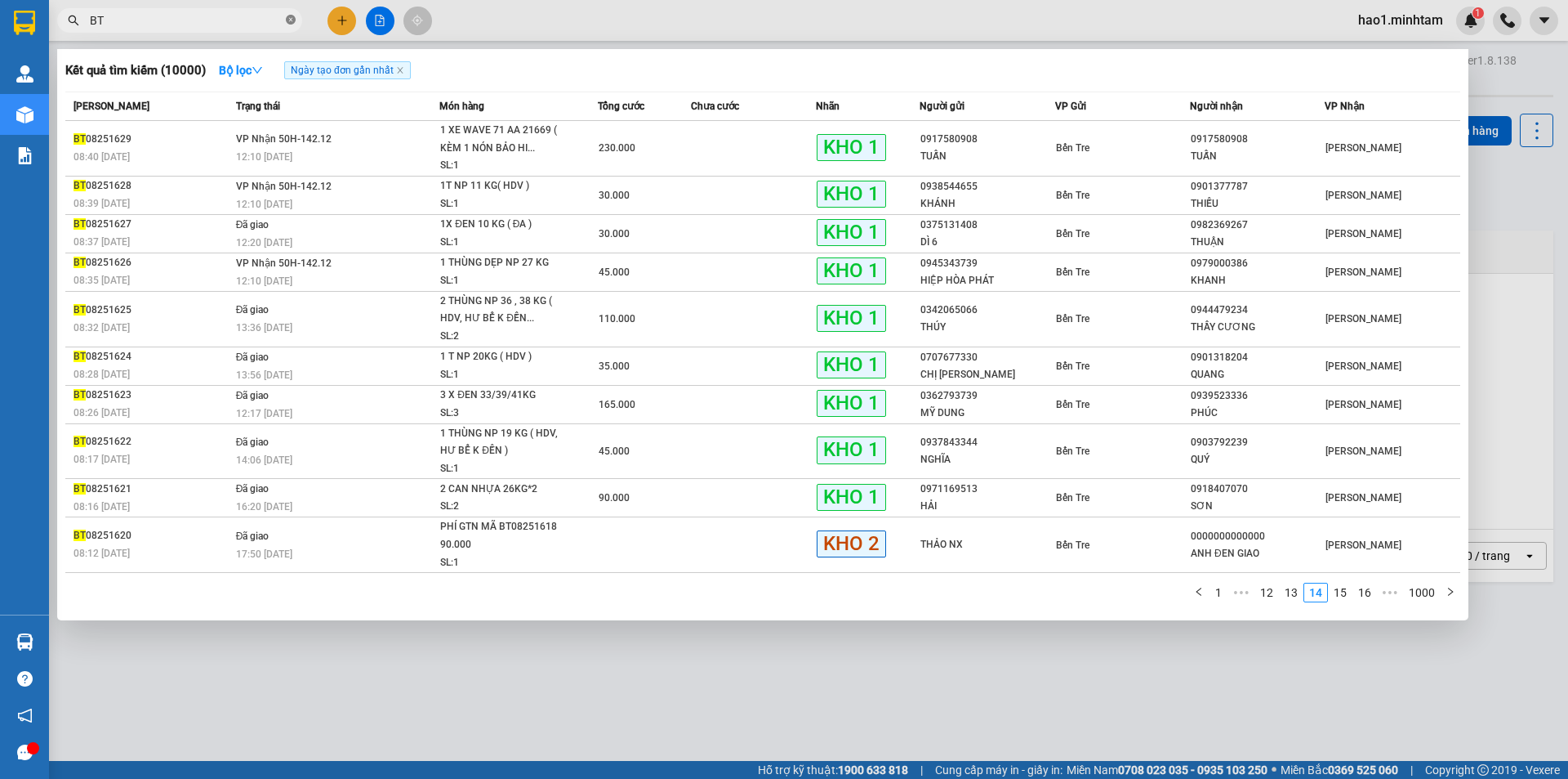
click at [291, 23] on icon "close-circle" at bounding box center [291, 19] width 10 height 10
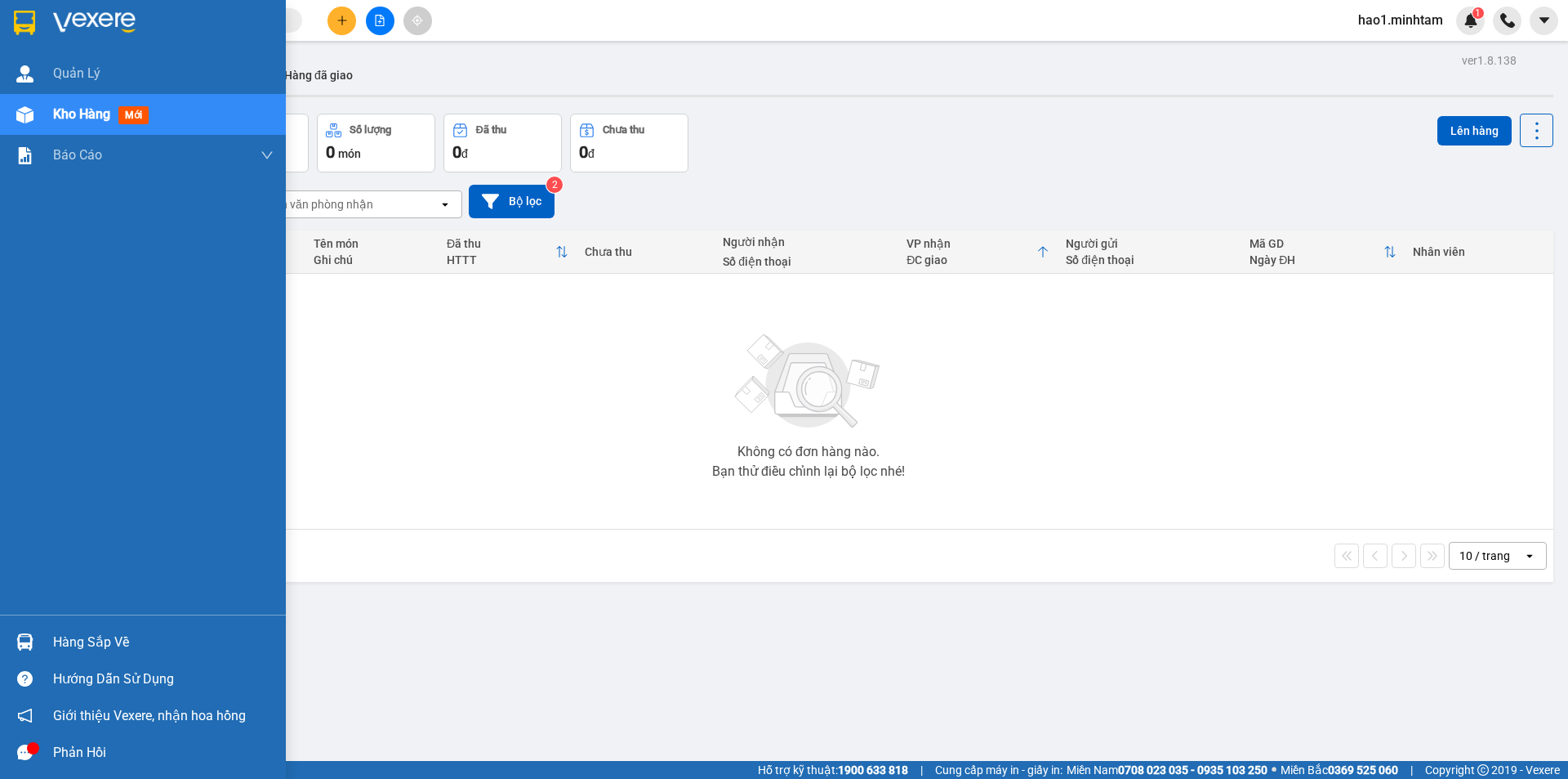
click at [26, 25] on img at bounding box center [24, 22] width 21 height 24
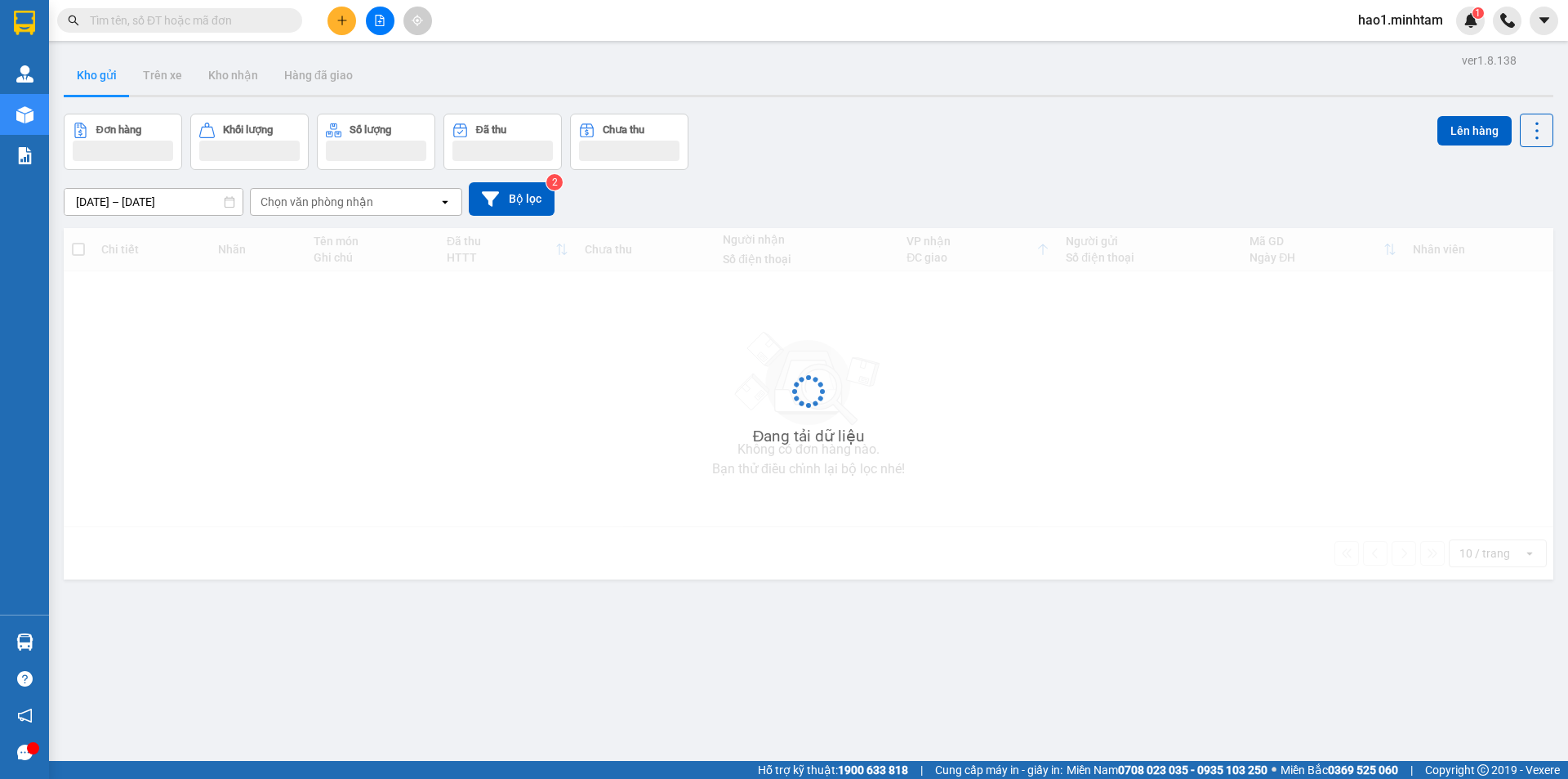
click at [842, 53] on div "ver 1.8.138 Kho gửi Trên xe Kho nhận Hàng đã giao Đơn hàng Khối lượng Số lượng …" at bounding box center [809, 438] width 1503 height 779
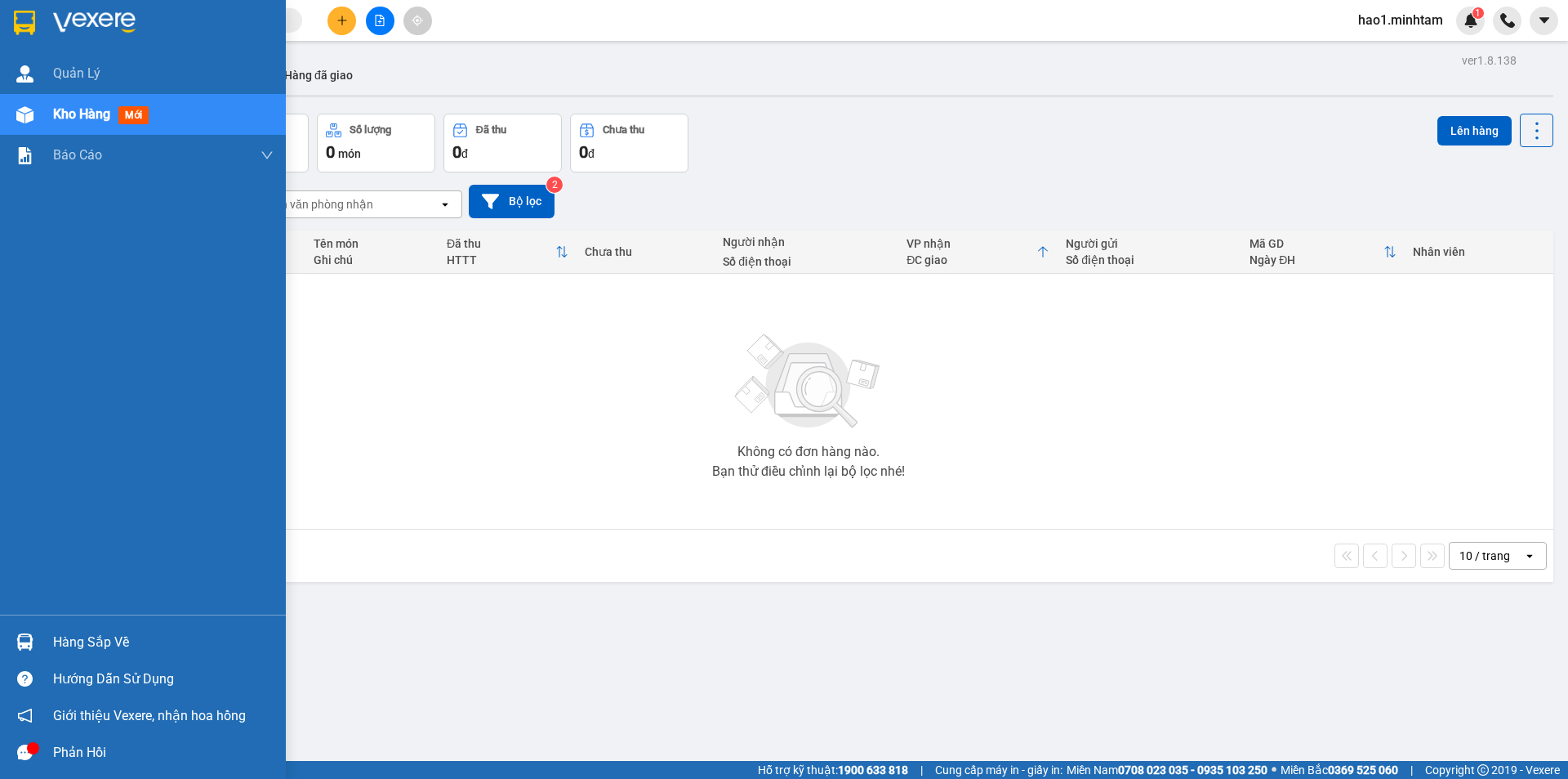
click at [43, 644] on div "Hàng sắp về" at bounding box center [143, 642] width 286 height 37
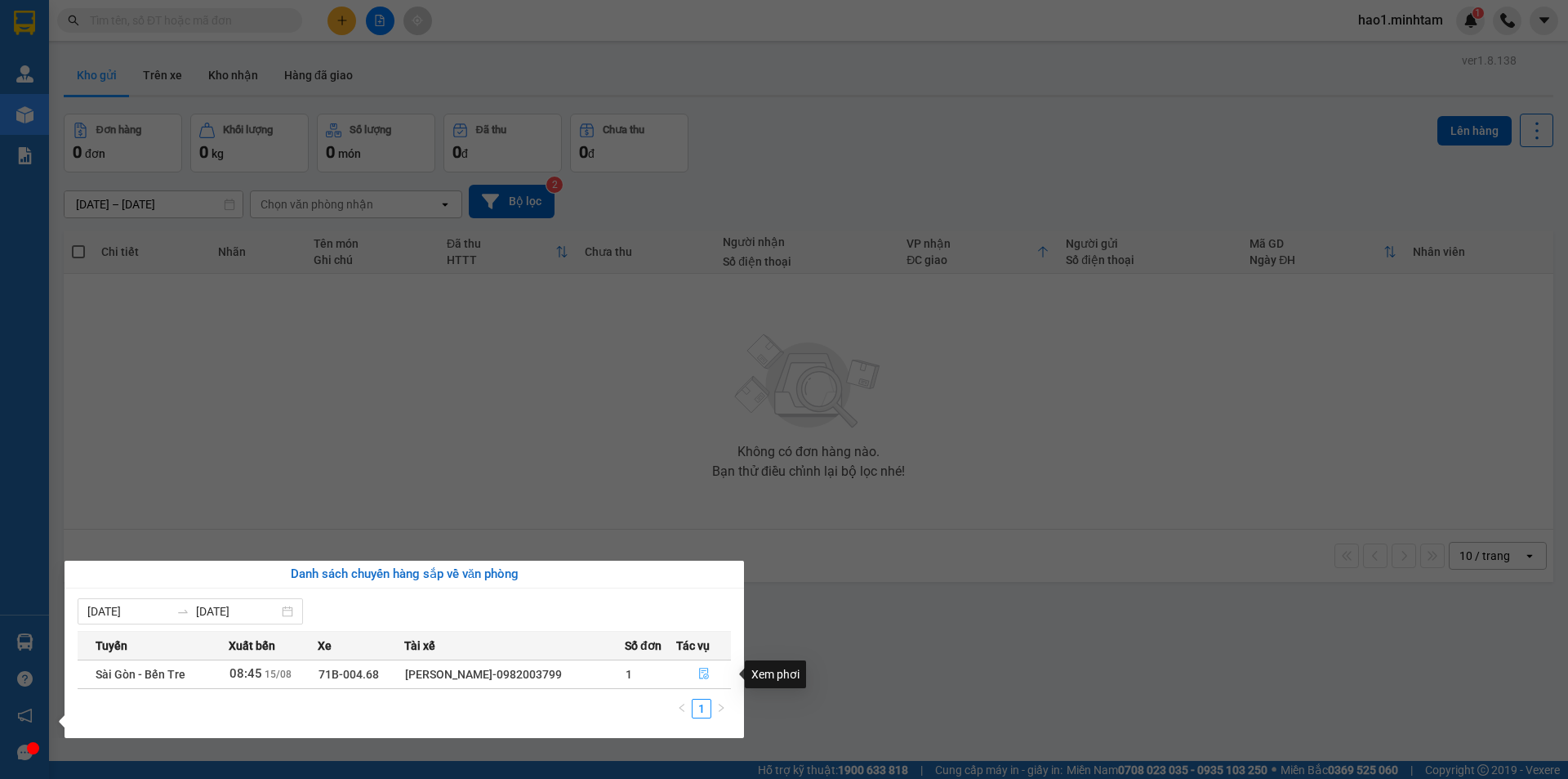
click at [703, 673] on icon "file-done" at bounding box center [704, 673] width 12 height 12
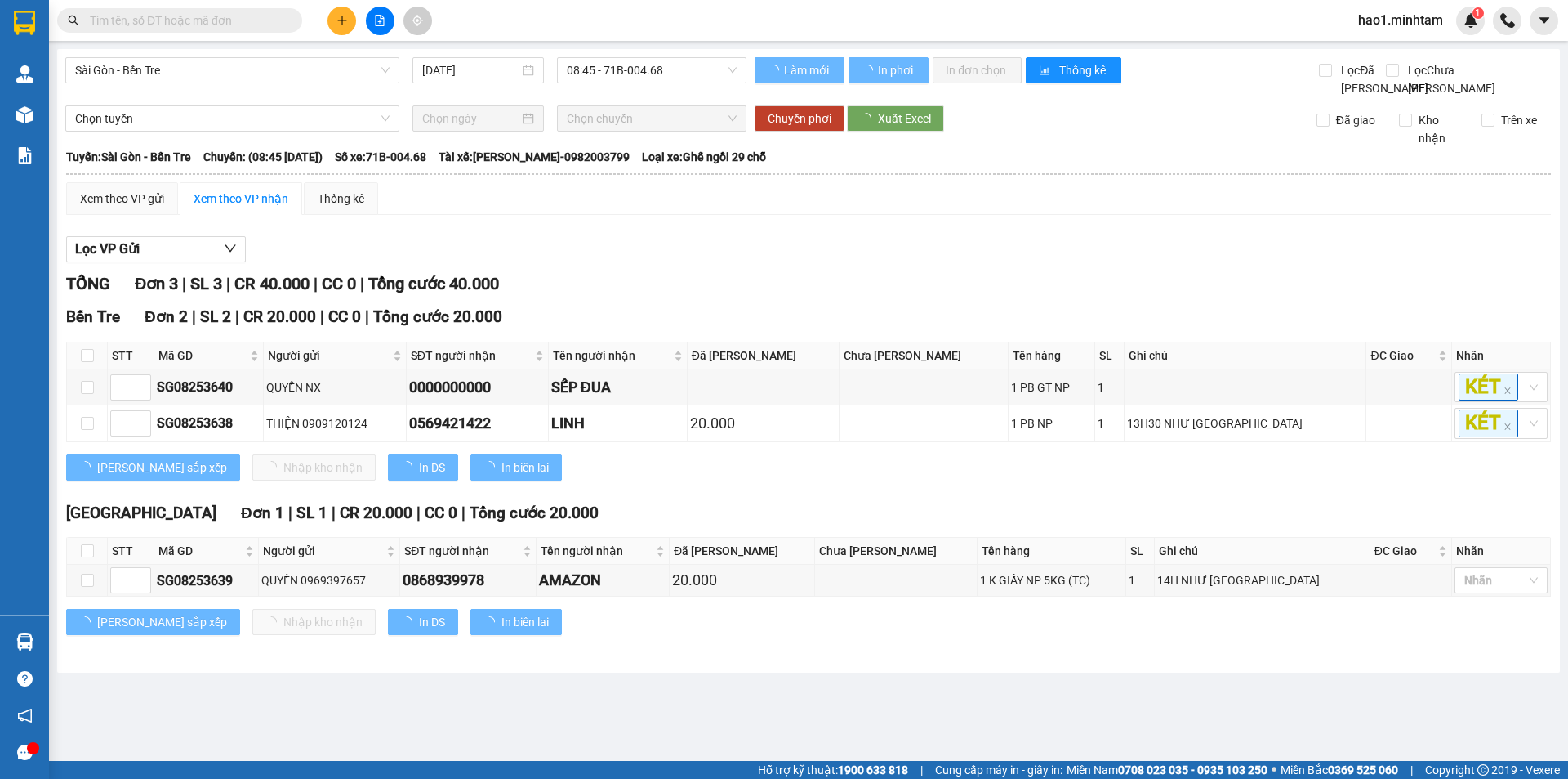
click at [1138, 297] on div "TỔNG Đơn 3 | SL 3 | CR 40.000 | CC 0 | Tổng cước 40.000" at bounding box center [808, 284] width 1485 height 25
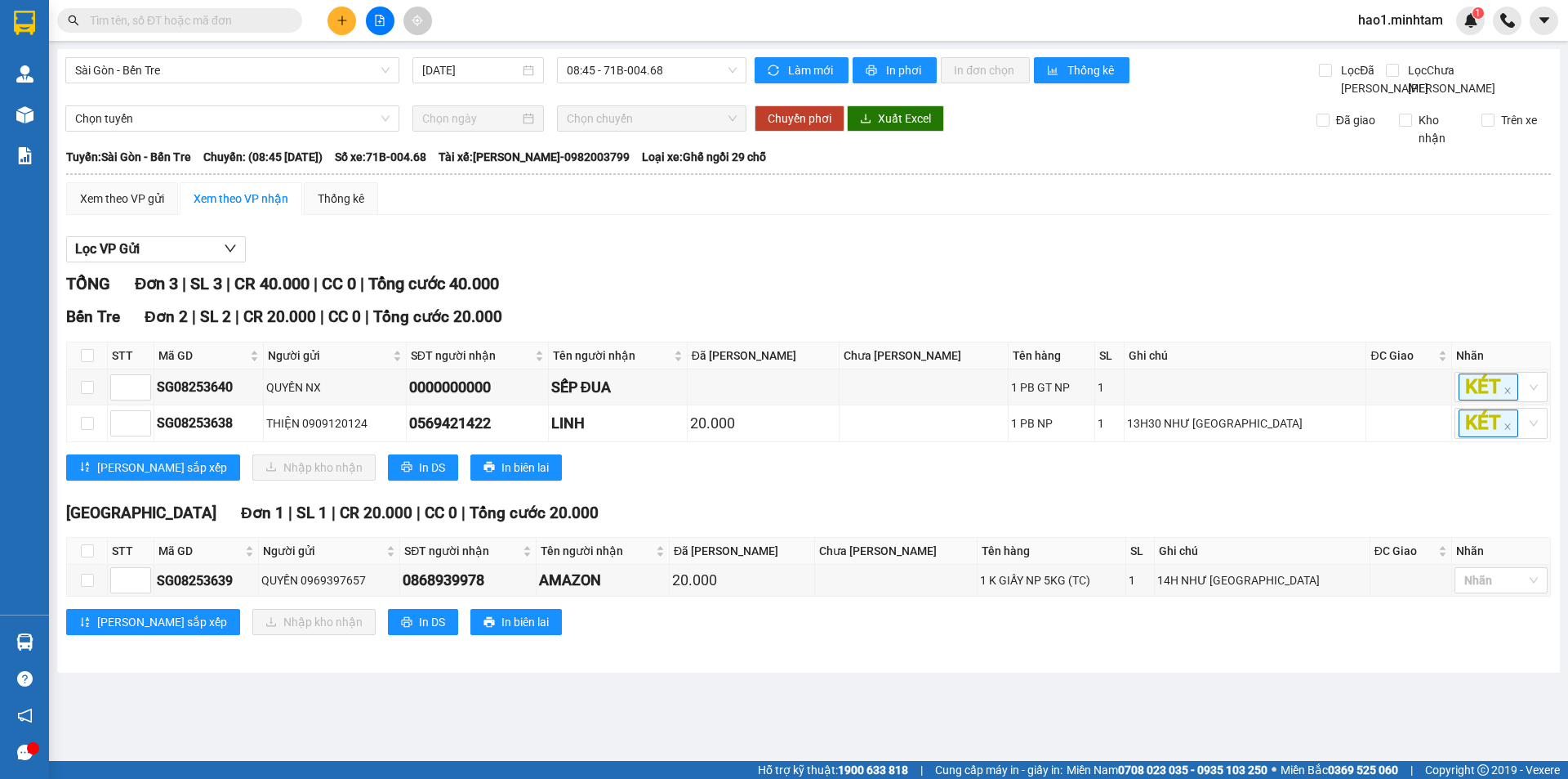
click at [927, 525] on div "Tiền Giang Đơn 1 | SL 1 | CR 20.000 | CC 0 | Tổng cước 20.000" at bounding box center [808, 512] width 1485 height 24
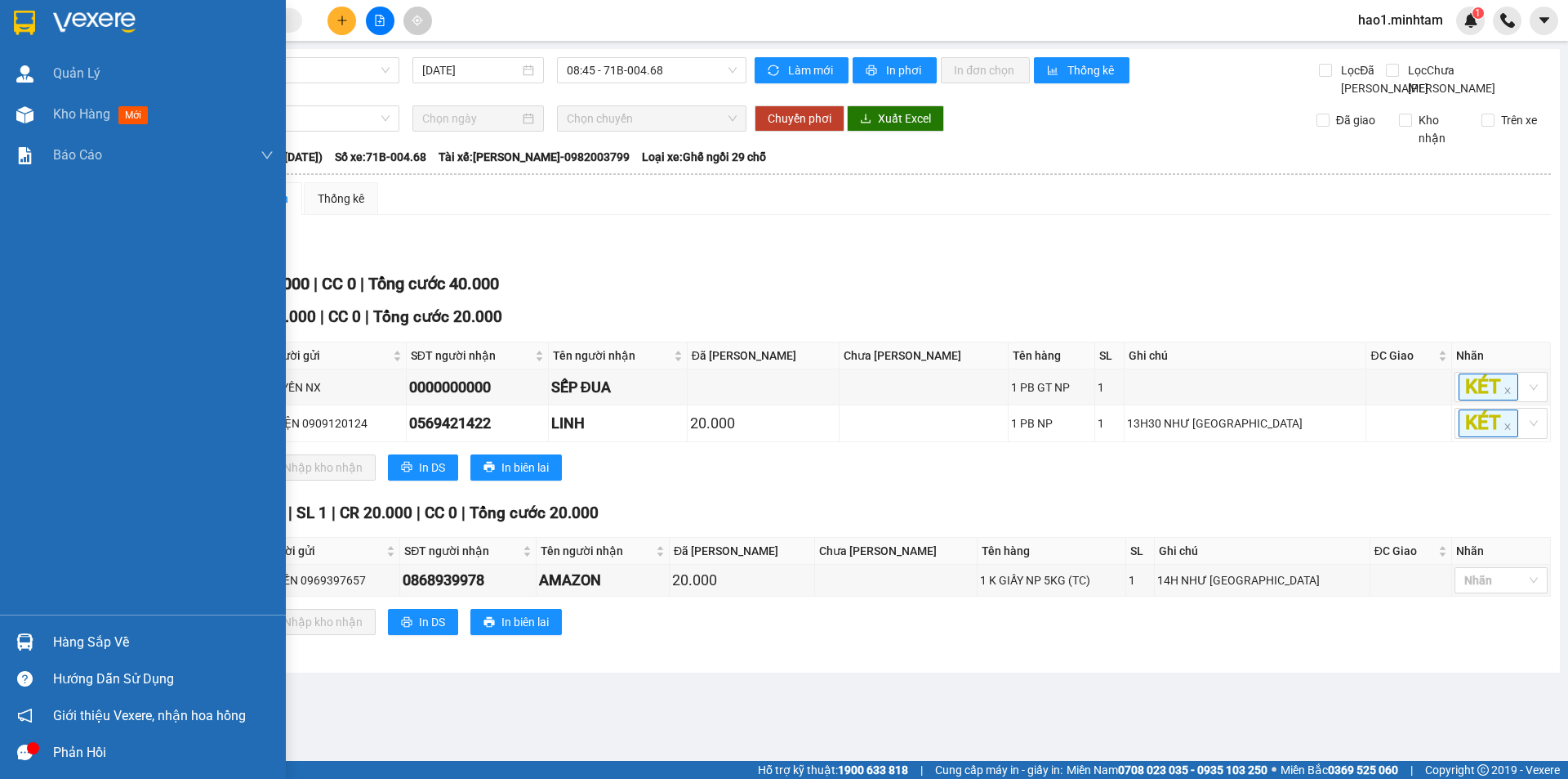
click at [58, 648] on div "Hàng sắp về" at bounding box center [163, 641] width 220 height 24
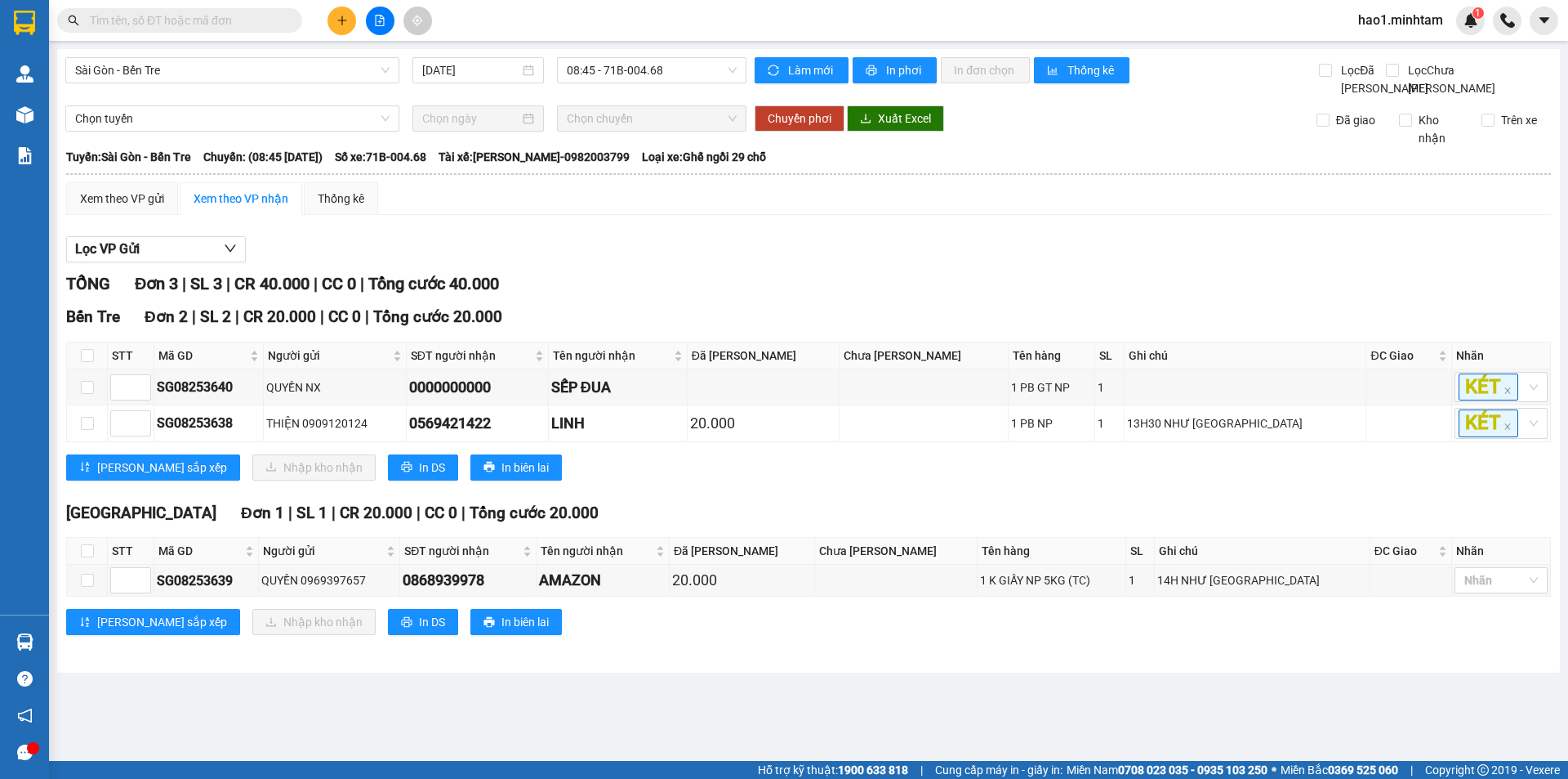
click at [195, 28] on section "Kết quả tìm kiếm ( 10000 ) Bộ lọc Ngày tạo đơn gần nhất Mã ĐH Trạng thái Món hà…" at bounding box center [784, 389] width 1568 height 779
click at [194, 23] on input "text" at bounding box center [186, 20] width 193 height 18
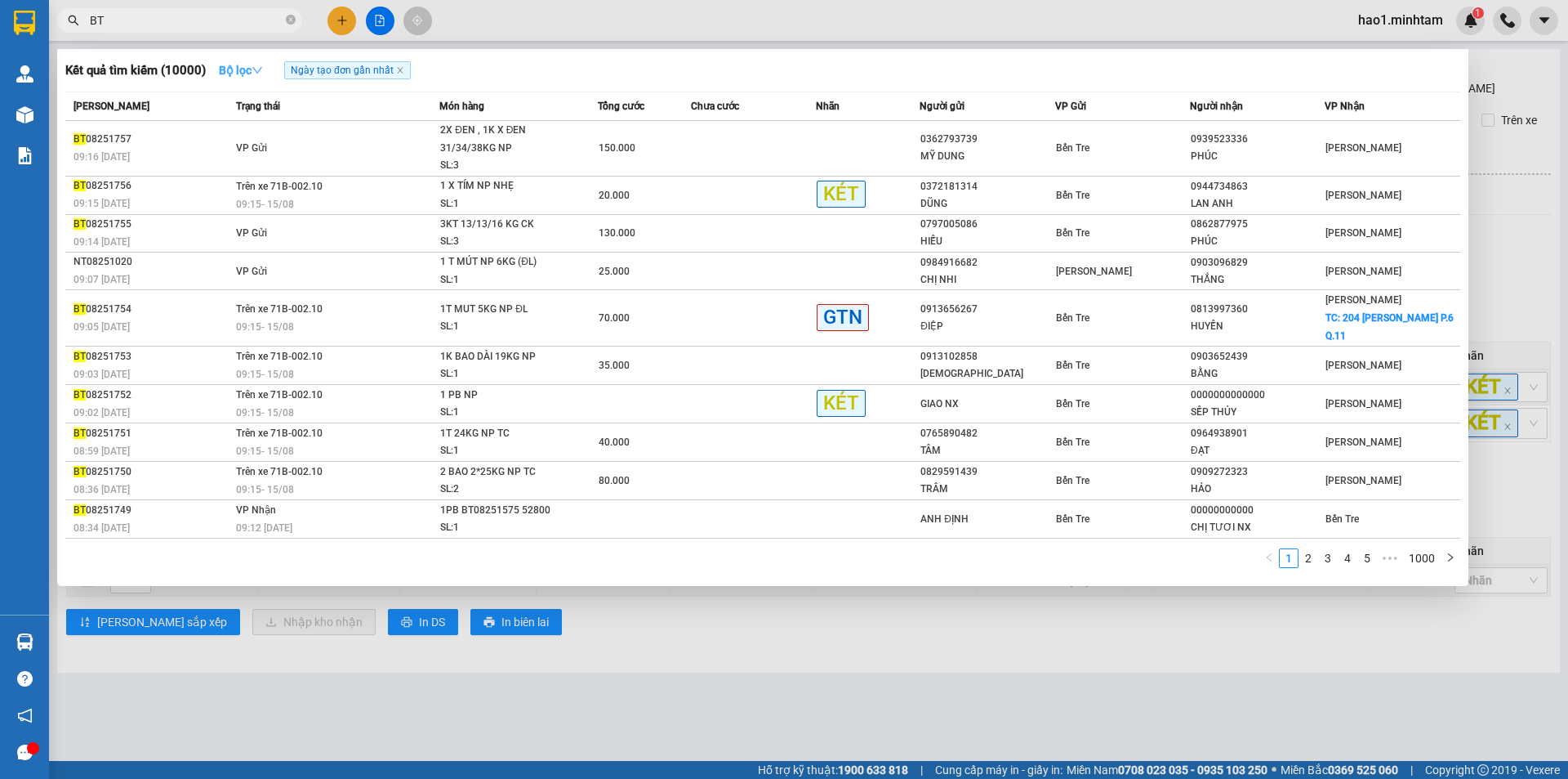
type input "BT"
click at [267, 68] on button "Bộ lọc" at bounding box center [240, 70] width 70 height 26
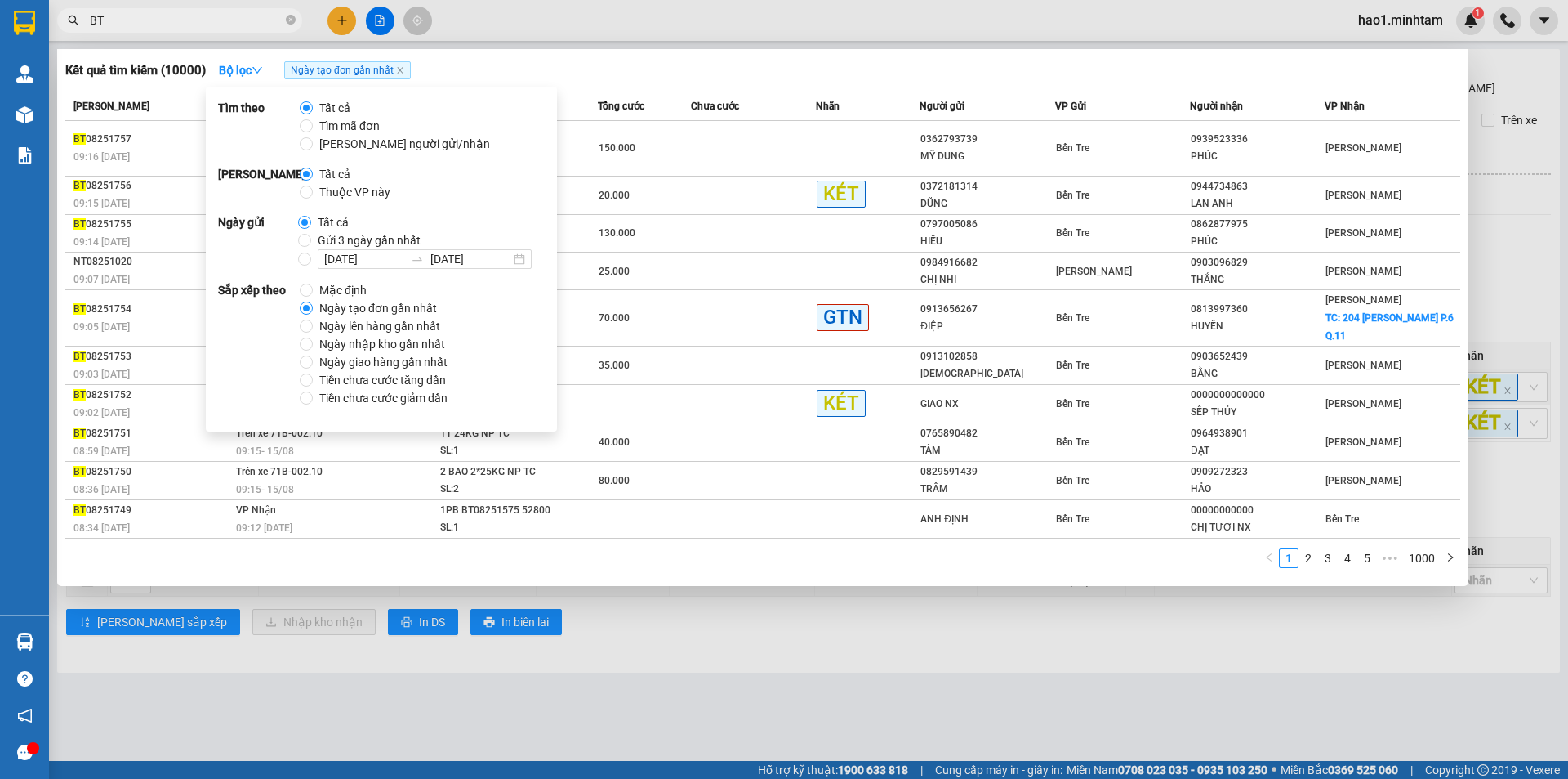
click at [380, 199] on span "Thuộc VP này" at bounding box center [355, 192] width 84 height 18
click at [313, 199] on input "Thuộc VP này" at bounding box center [305, 191] width 13 height 13
radio input "true"
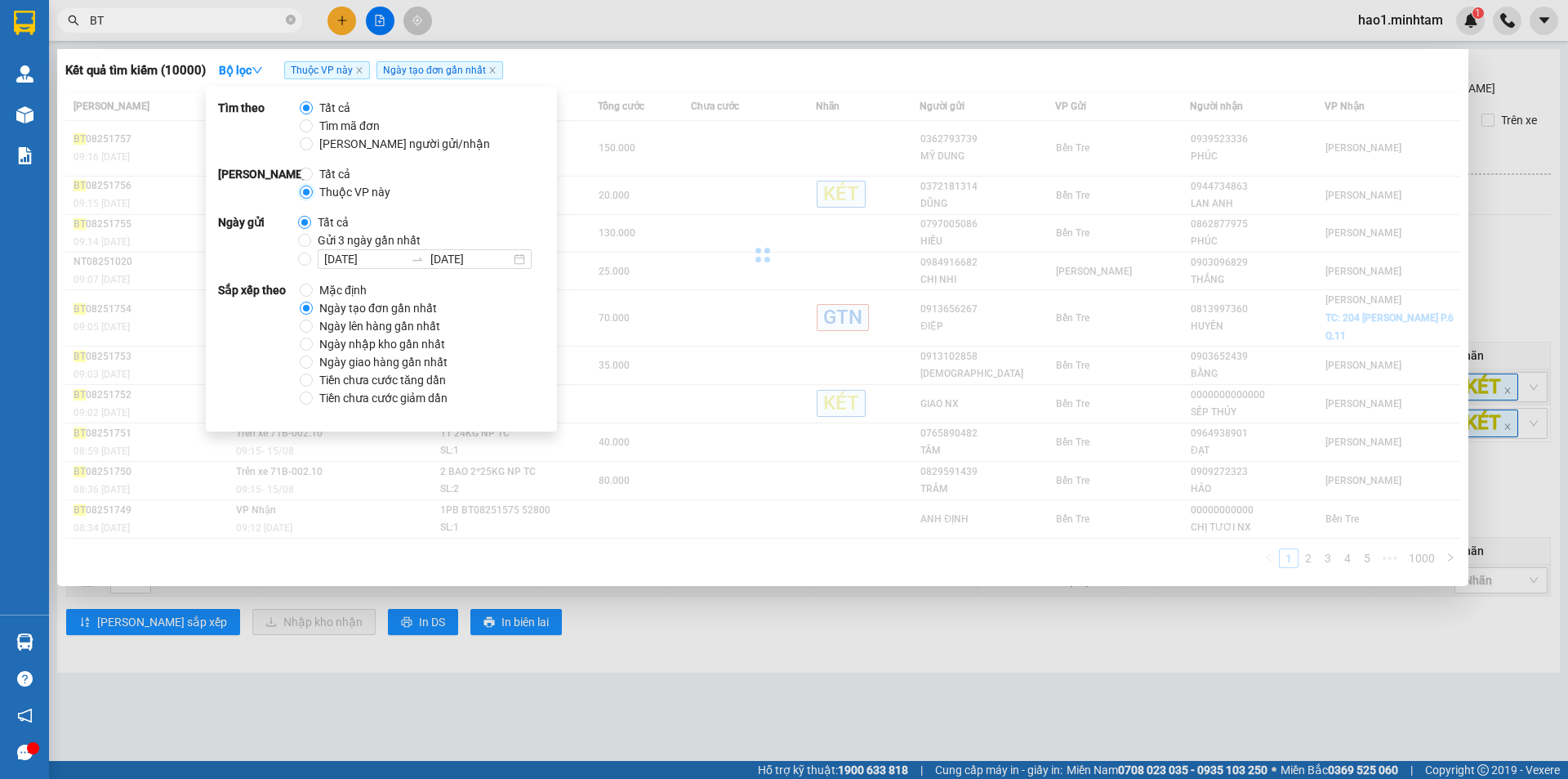
radio input "false"
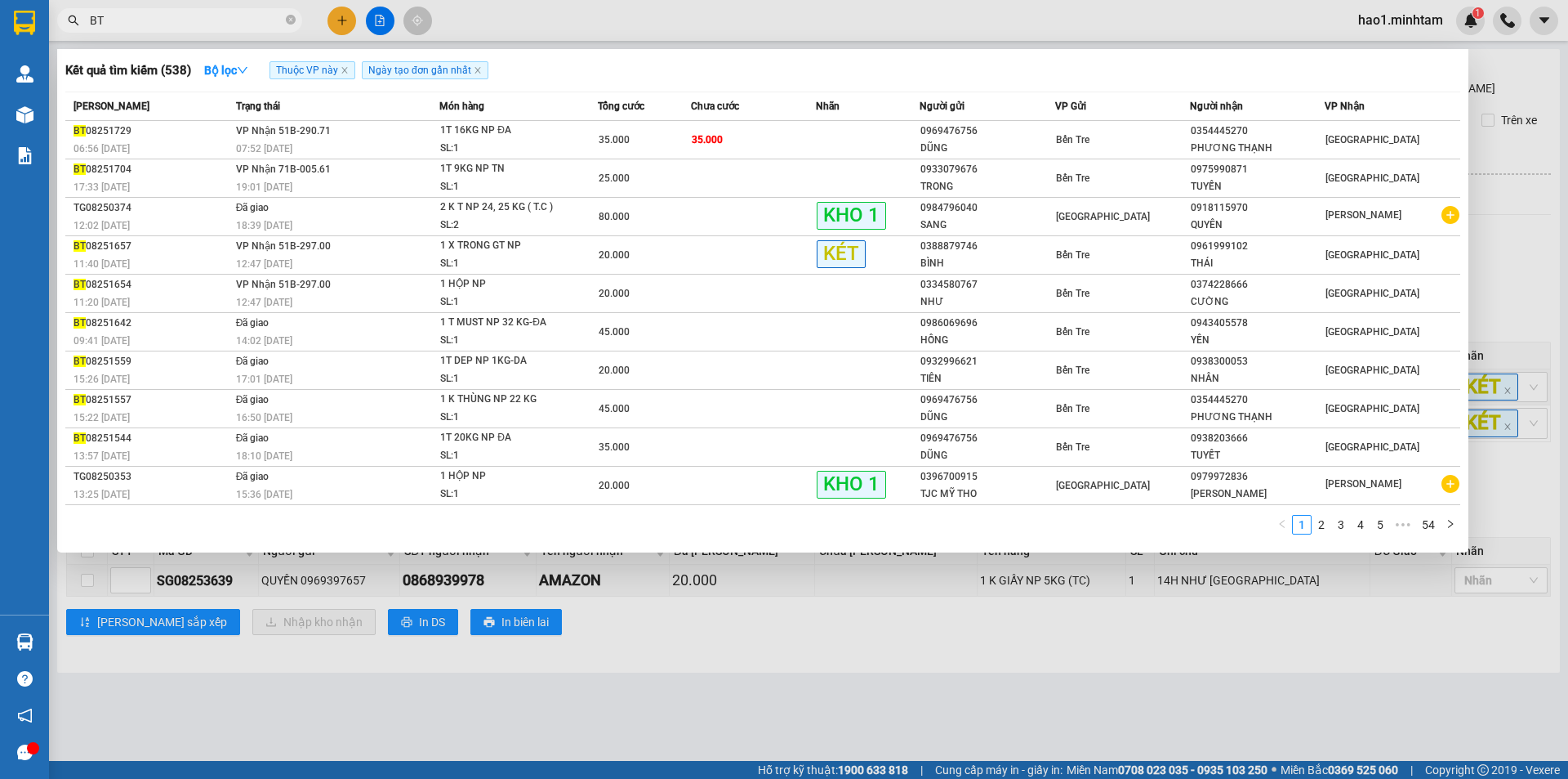
click at [640, 64] on div "Kết quả tìm kiếm ( 538 ) Bộ lọc Thuộc VP này Ngày tạo đơn gần nhất" at bounding box center [762, 70] width 1394 height 26
click at [290, 23] on icon "close-circle" at bounding box center [291, 19] width 10 height 10
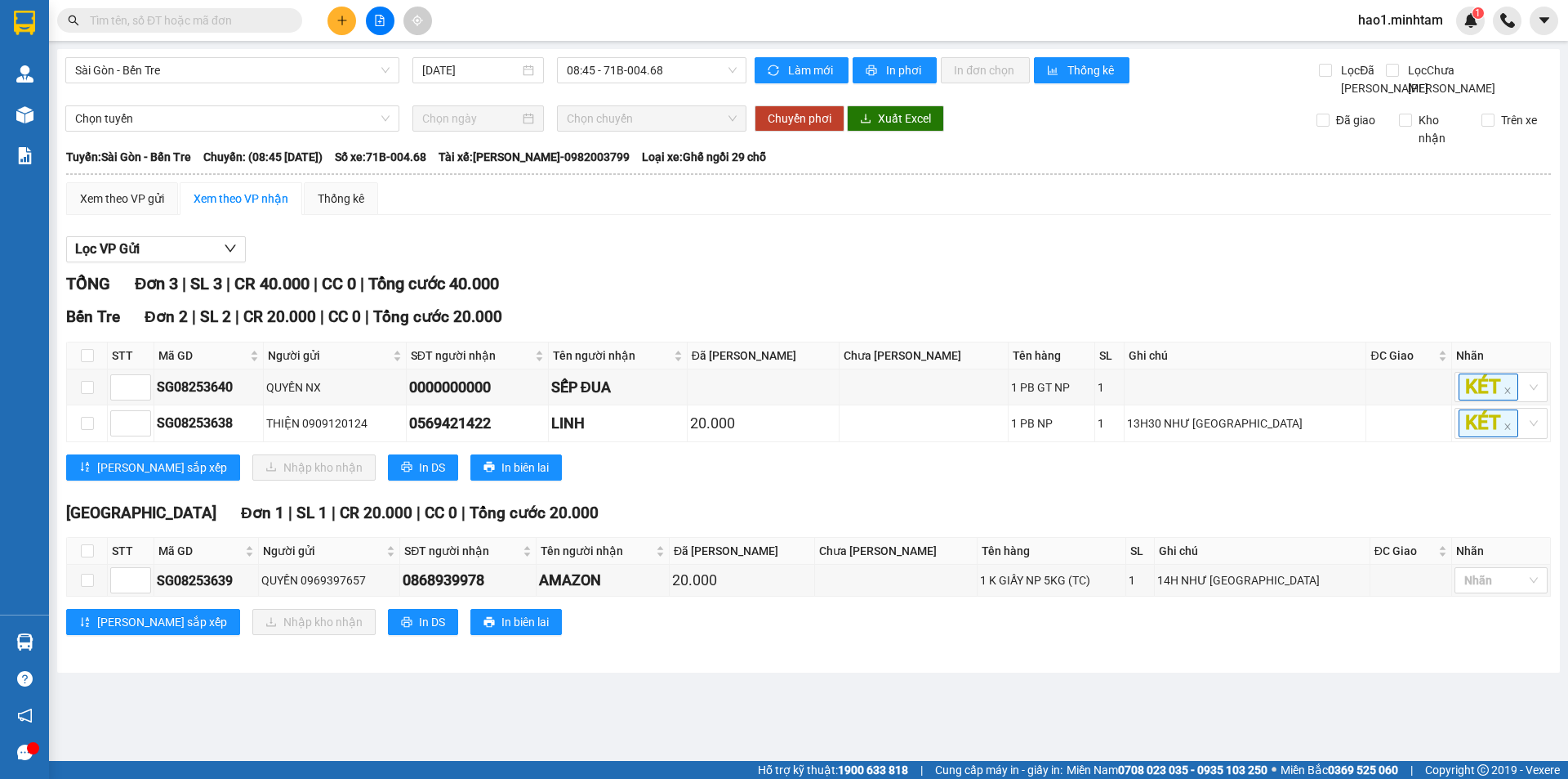
click at [258, 23] on input "text" at bounding box center [186, 20] width 193 height 18
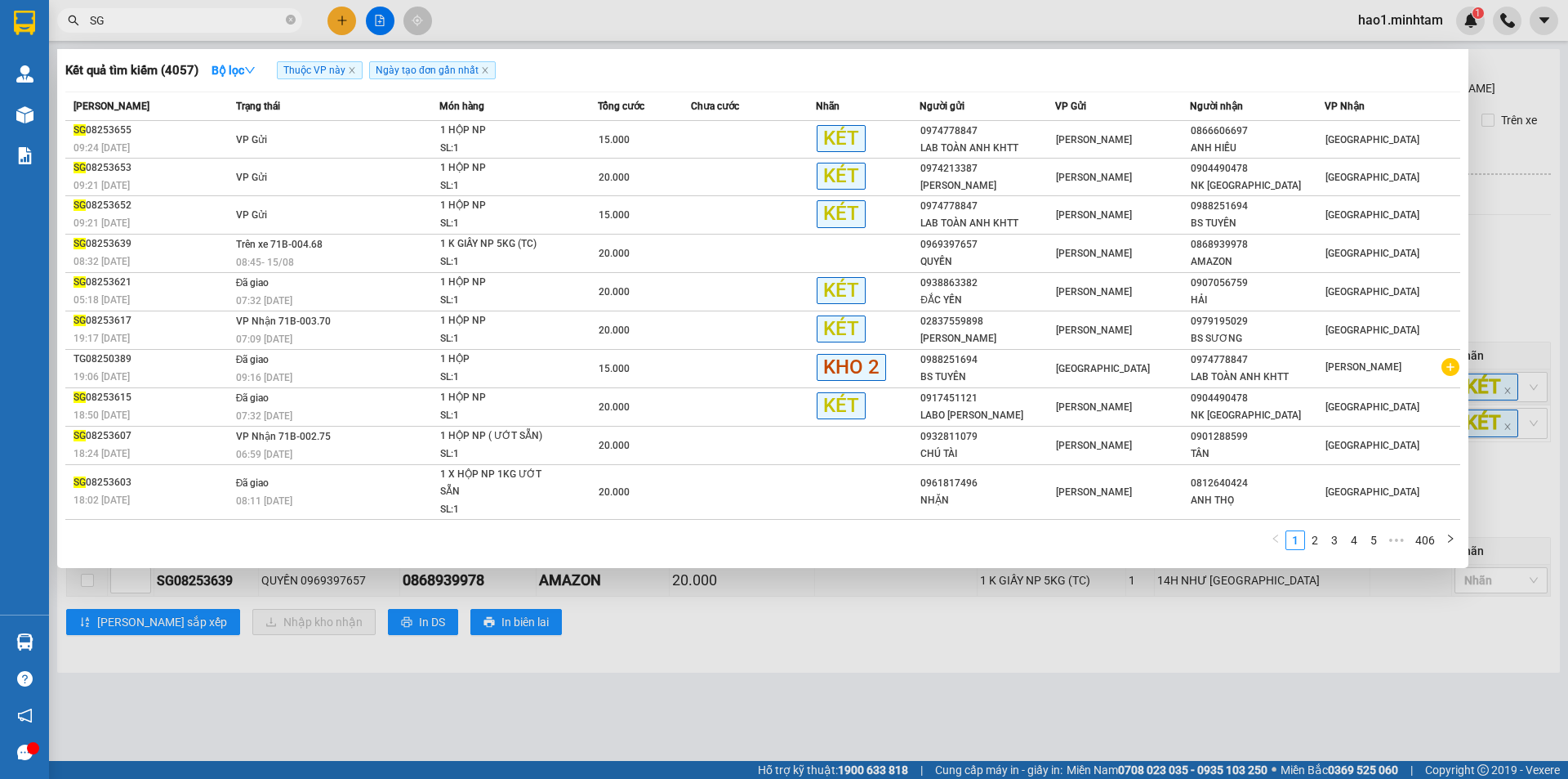
type input "SG"
click at [289, 20] on icon "close-circle" at bounding box center [291, 19] width 10 height 10
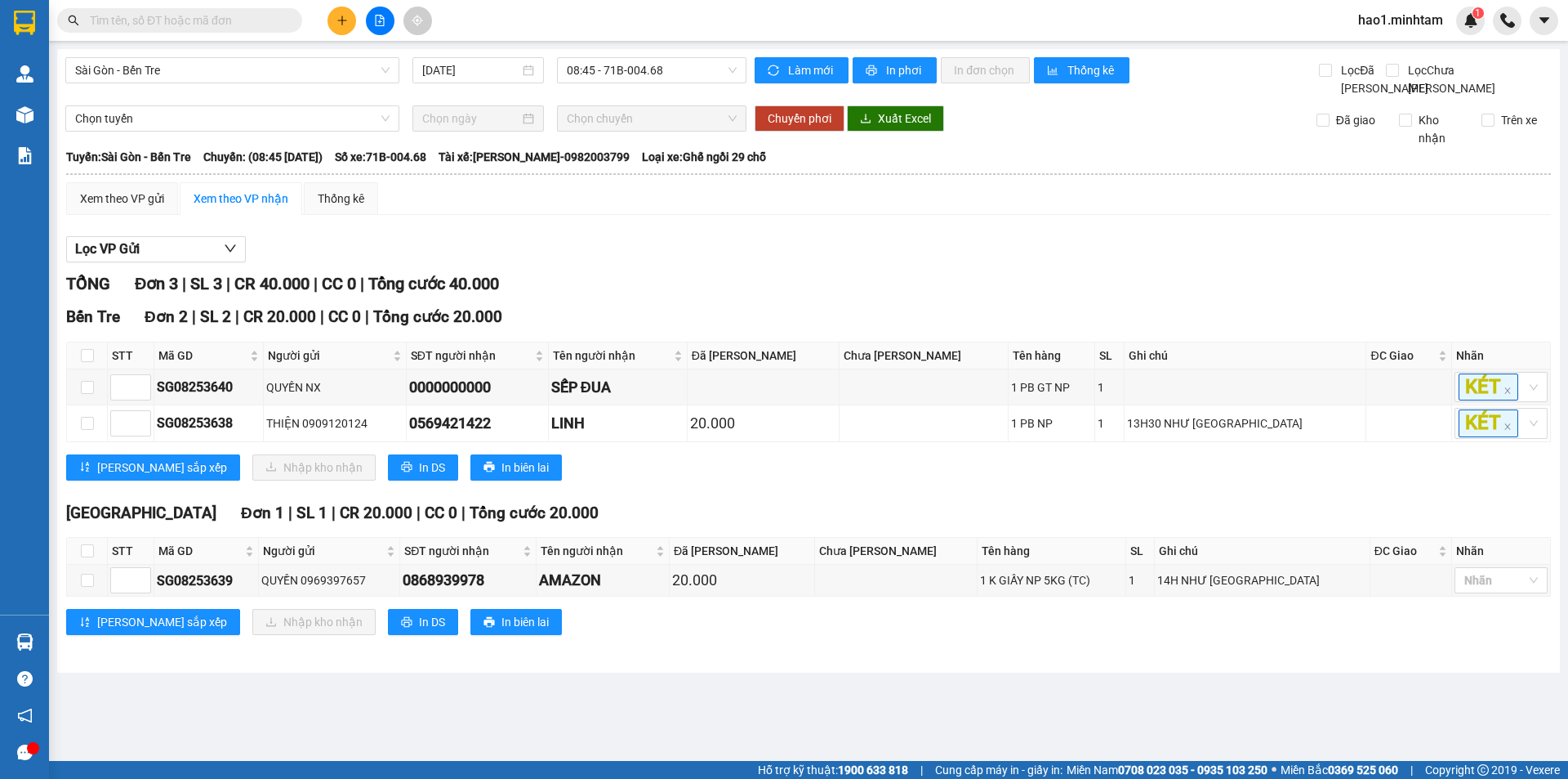
click at [546, 18] on div "Kết quả tìm kiếm ( 4057 ) Bộ lọc Thuộc VP này Ngày tạo đơn gần nhất Mã ĐH Trạng…" at bounding box center [784, 20] width 1568 height 41
click at [235, 64] on span "Sài Gòn - Bến Tre" at bounding box center [232, 70] width 314 height 24
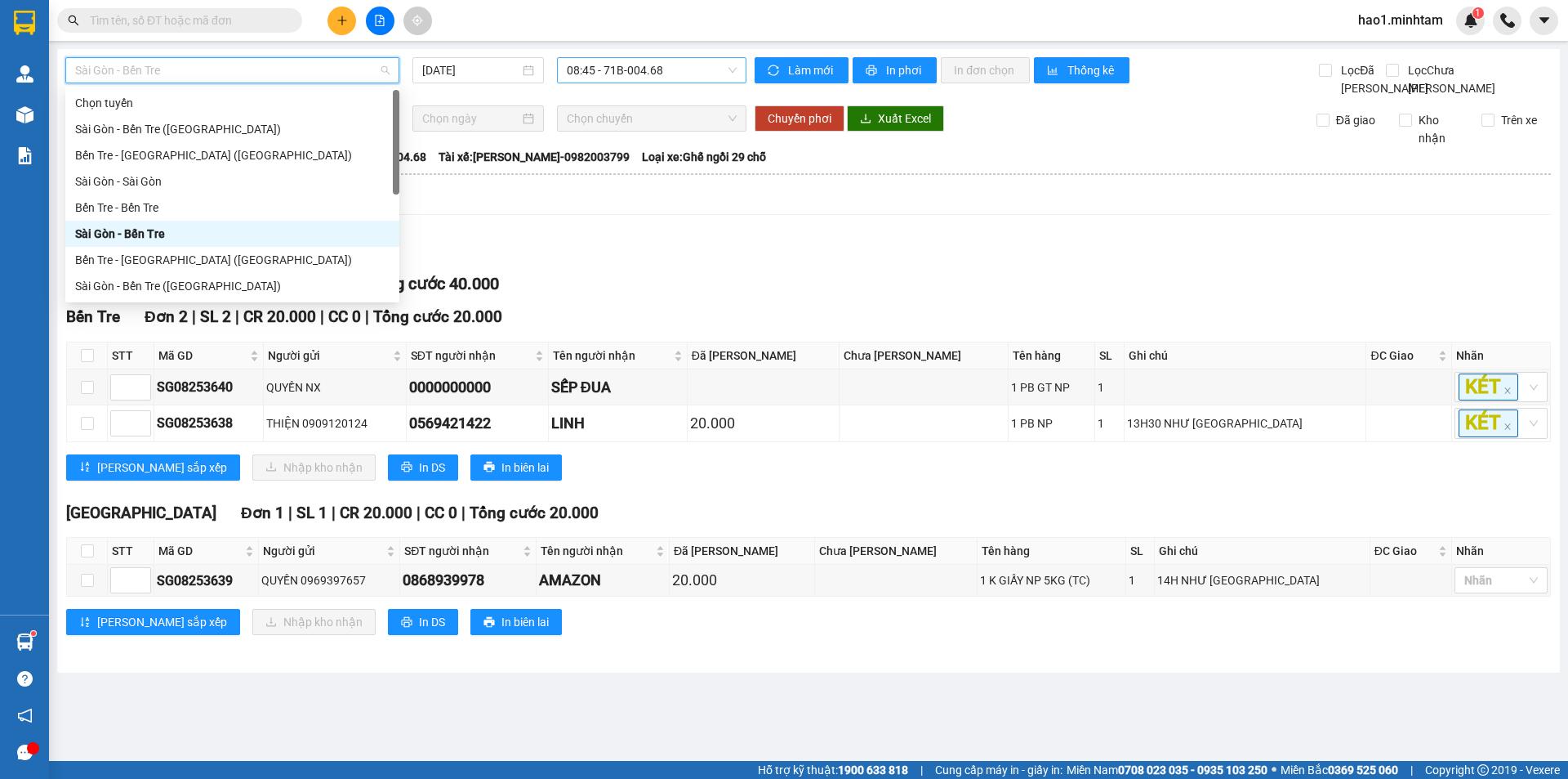
click at [620, 75] on span "08:45 - 71B-004.68" at bounding box center [651, 70] width 170 height 24
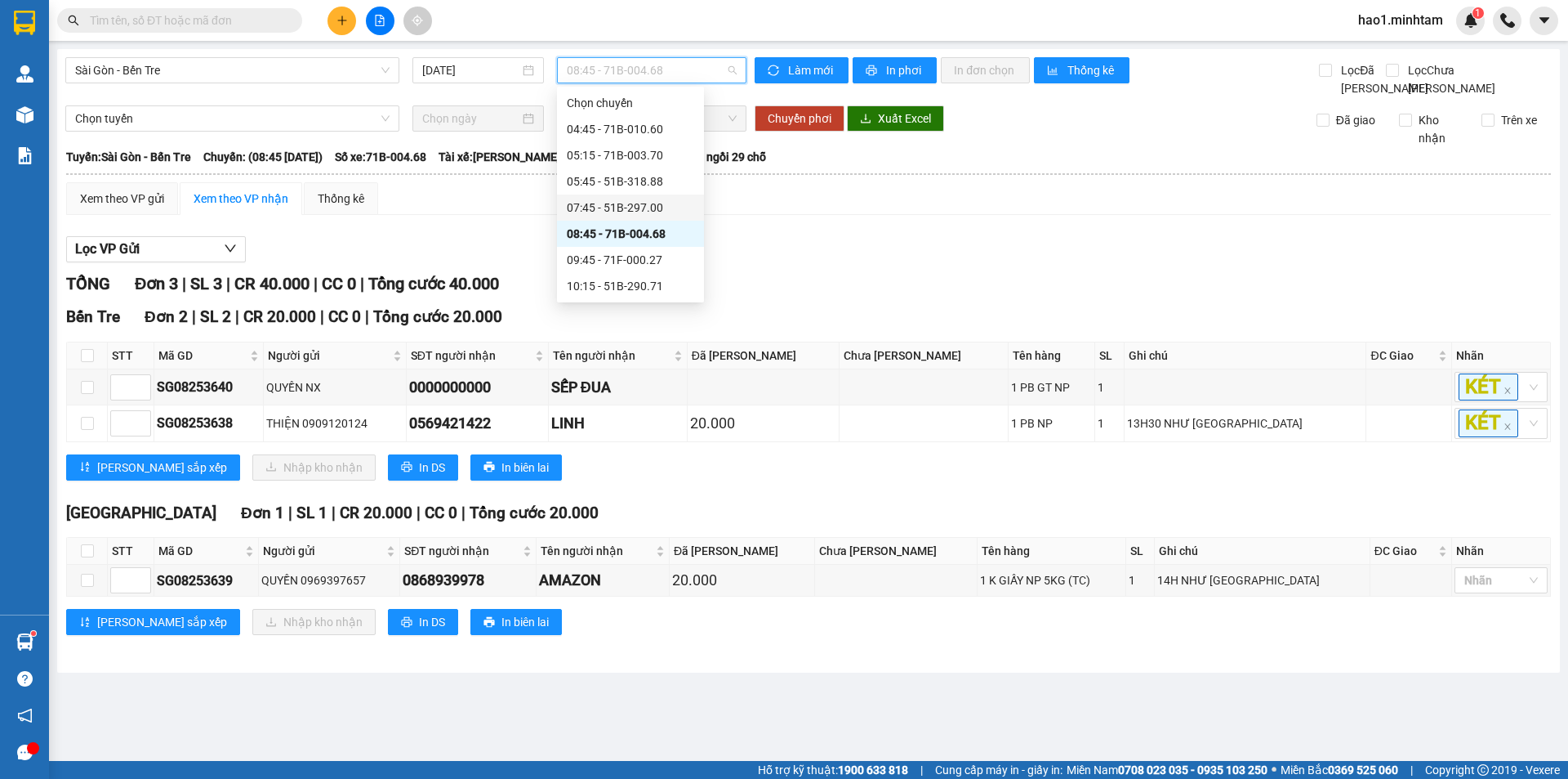
click at [659, 211] on div "07:45 - 51B-297.00" at bounding box center [629, 208] width 127 height 18
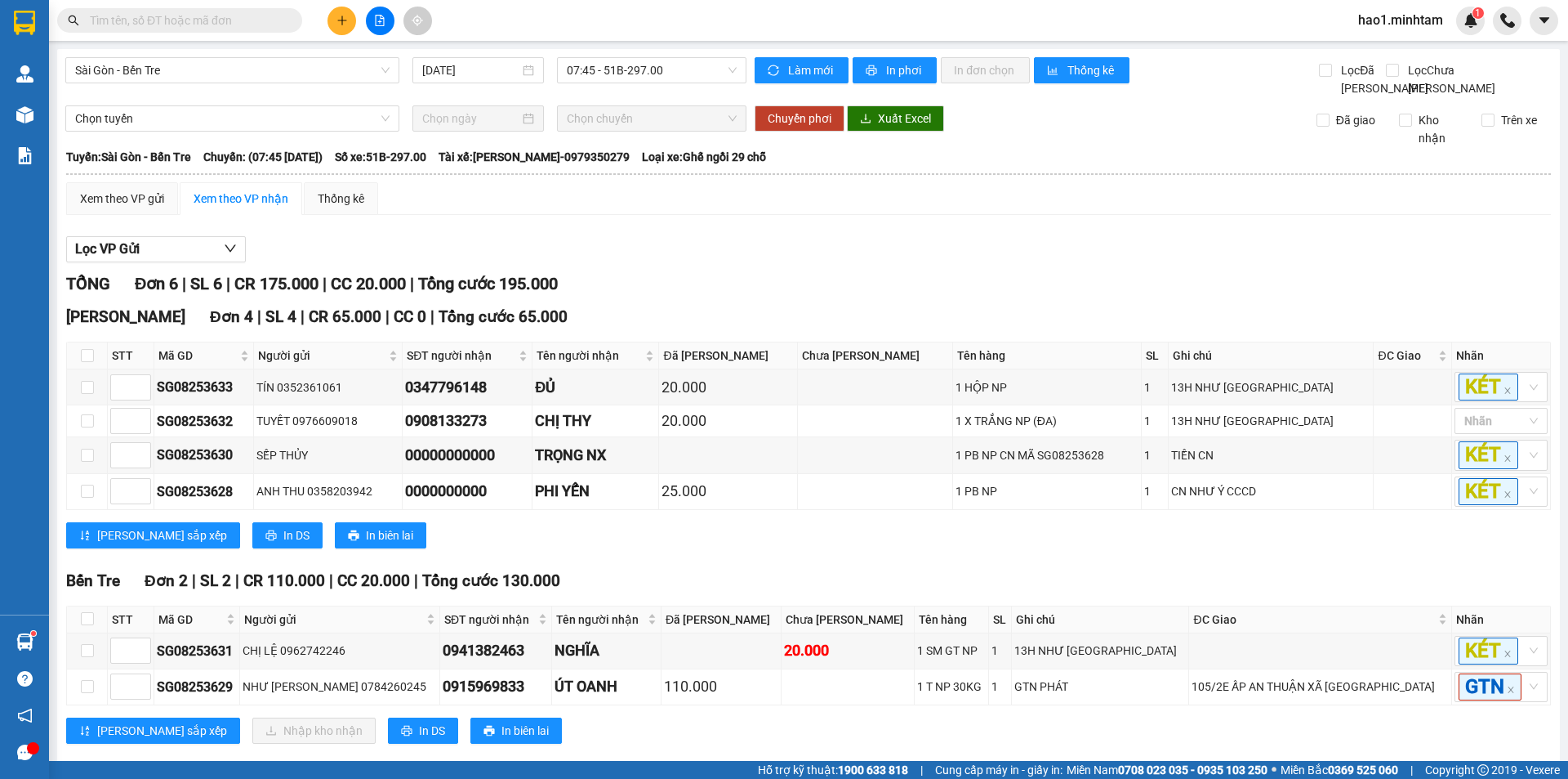
click at [644, 261] on div "Lọc VP Gửi" at bounding box center [808, 249] width 1485 height 27
click at [735, 252] on div "Lọc VP Gửi TỔNG Đơn 6 | SL 6 | CR 175.000 | CC 20.000 | Tổng cước 195.000 Ngã…" at bounding box center [808, 496] width 1485 height 536
click at [713, 318] on div "TỔNG Đơn 6 | SL 6 | CR 175.000 | CC 20.000 | Tổng cước 195.000 Ngã Tư Huyện Đ…" at bounding box center [808, 518] width 1485 height 493
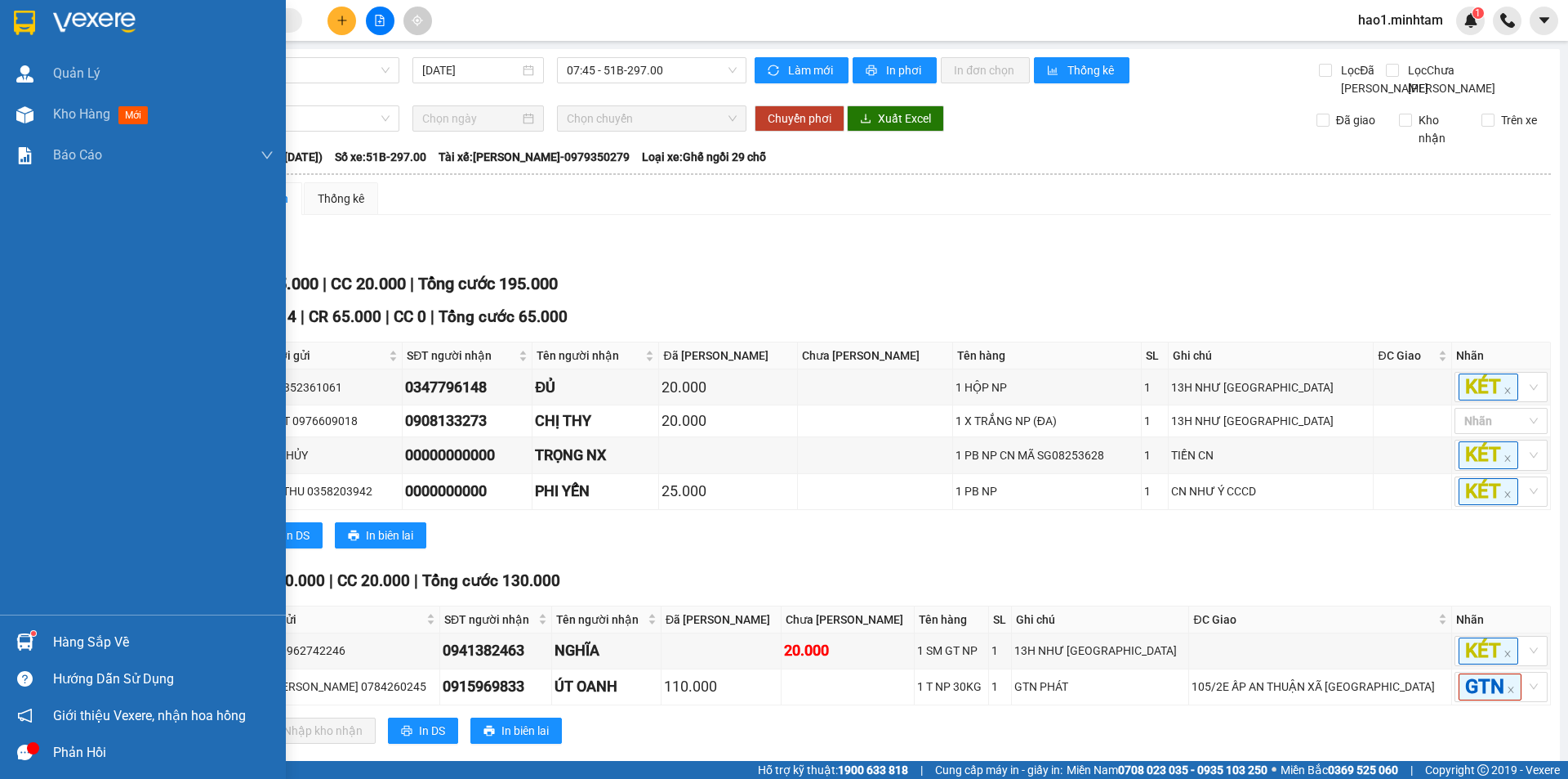
click at [40, 19] on div at bounding box center [143, 26] width 286 height 53
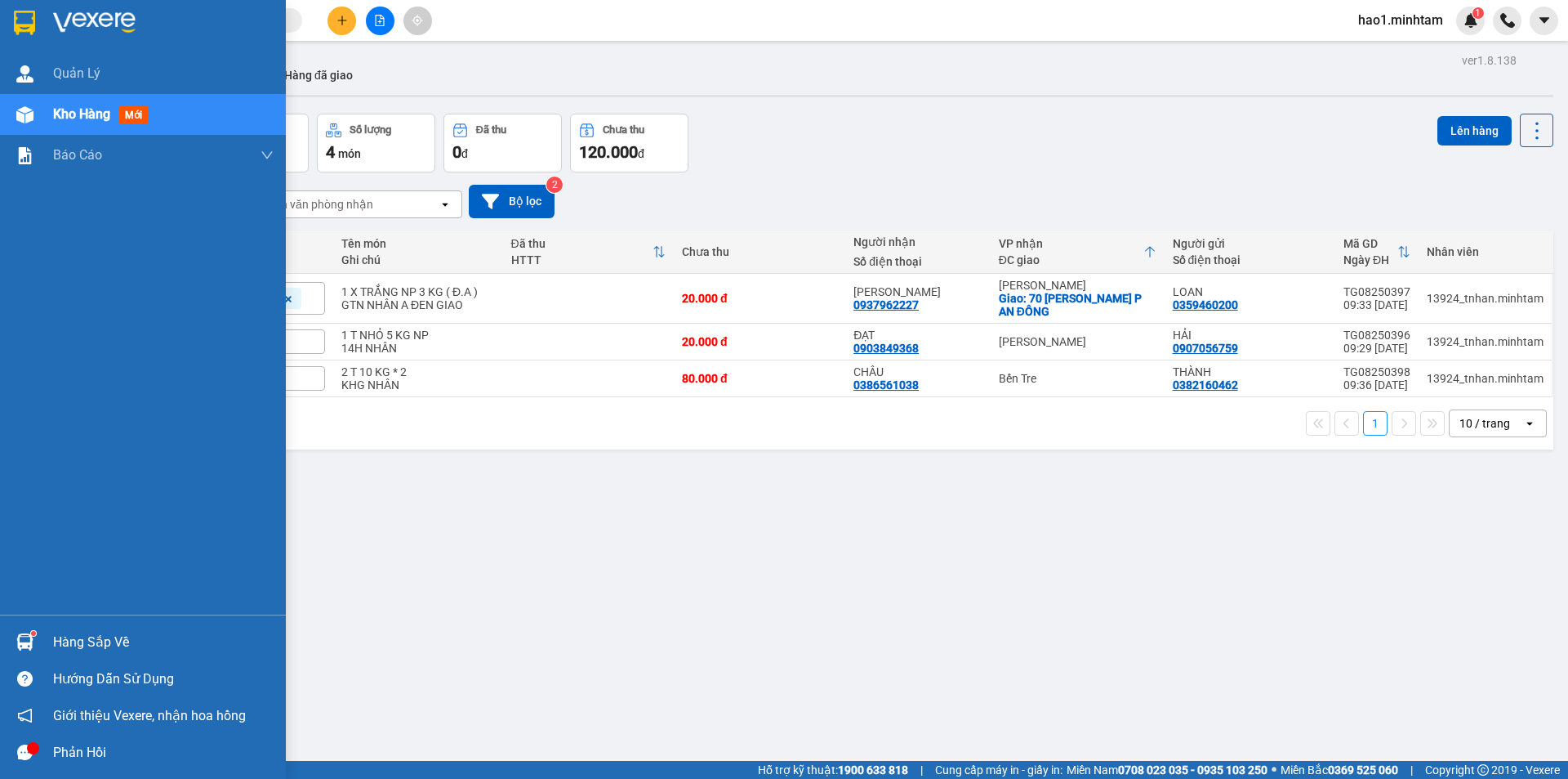
click at [49, 633] on div "Hàng sắp về" at bounding box center [143, 642] width 286 height 37
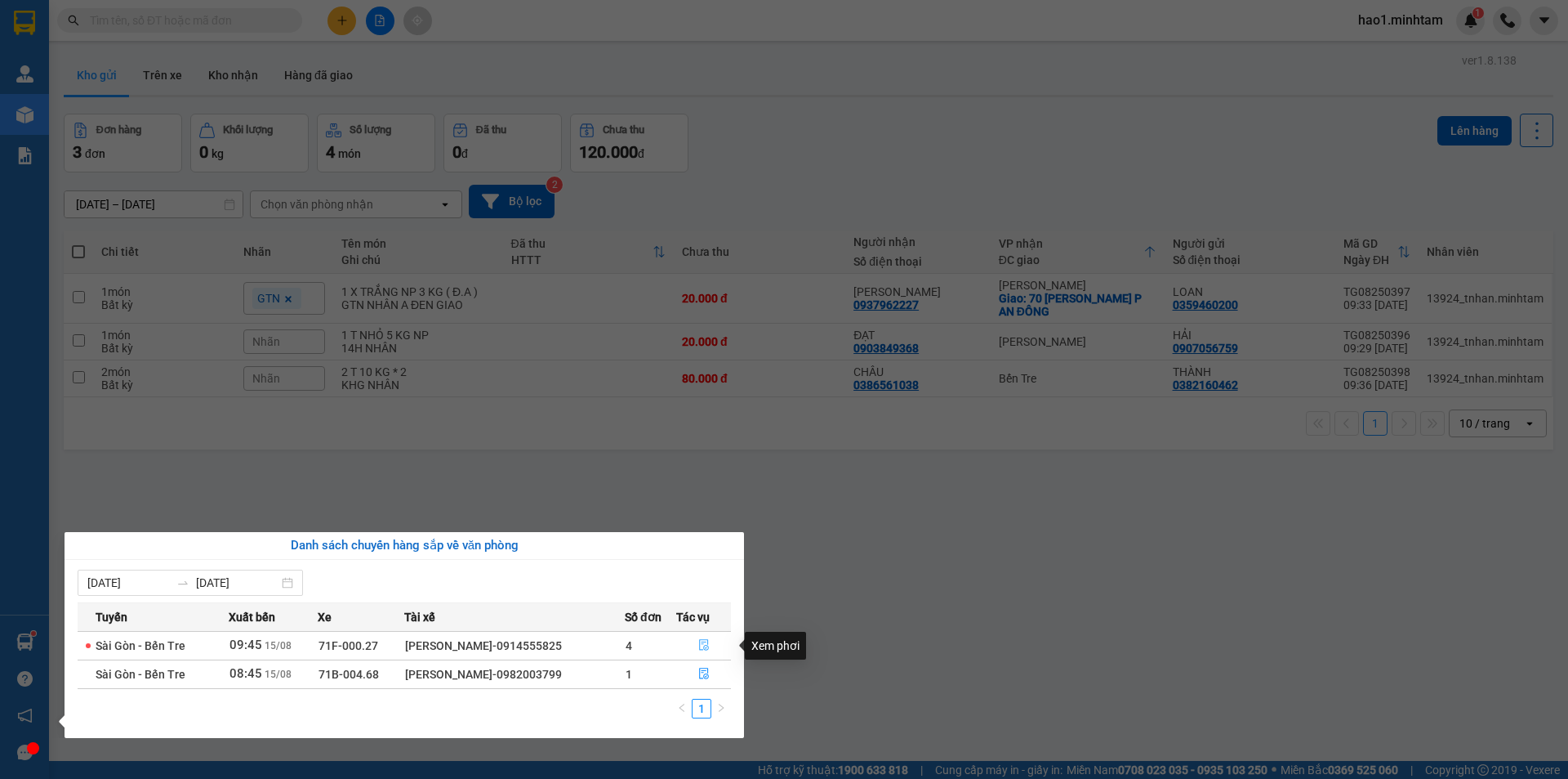
click at [698, 650] on icon "file-done" at bounding box center [704, 645] width 12 height 12
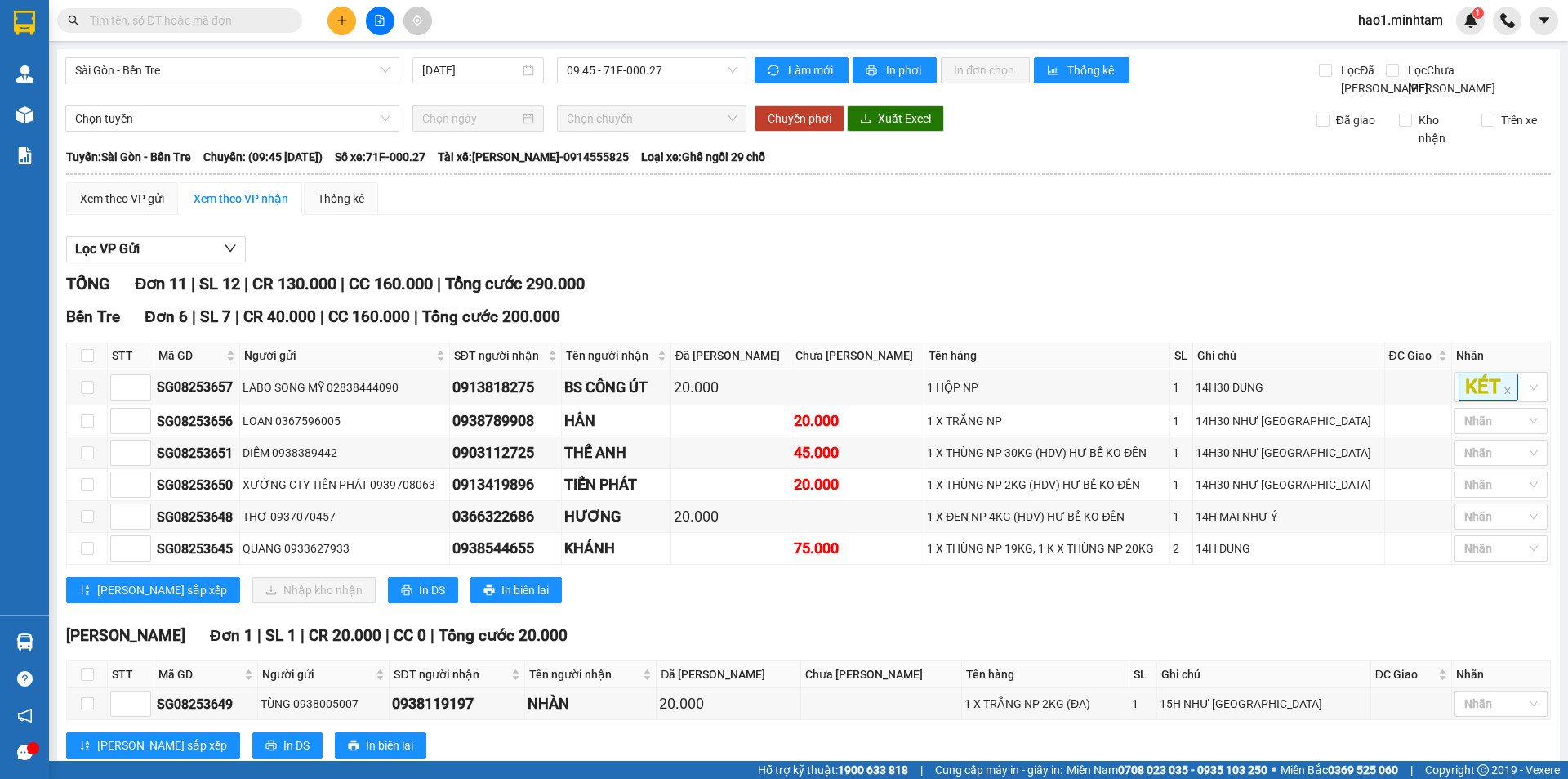
click at [899, 261] on div "Lọc VP Gửi" at bounding box center [808, 249] width 1485 height 27
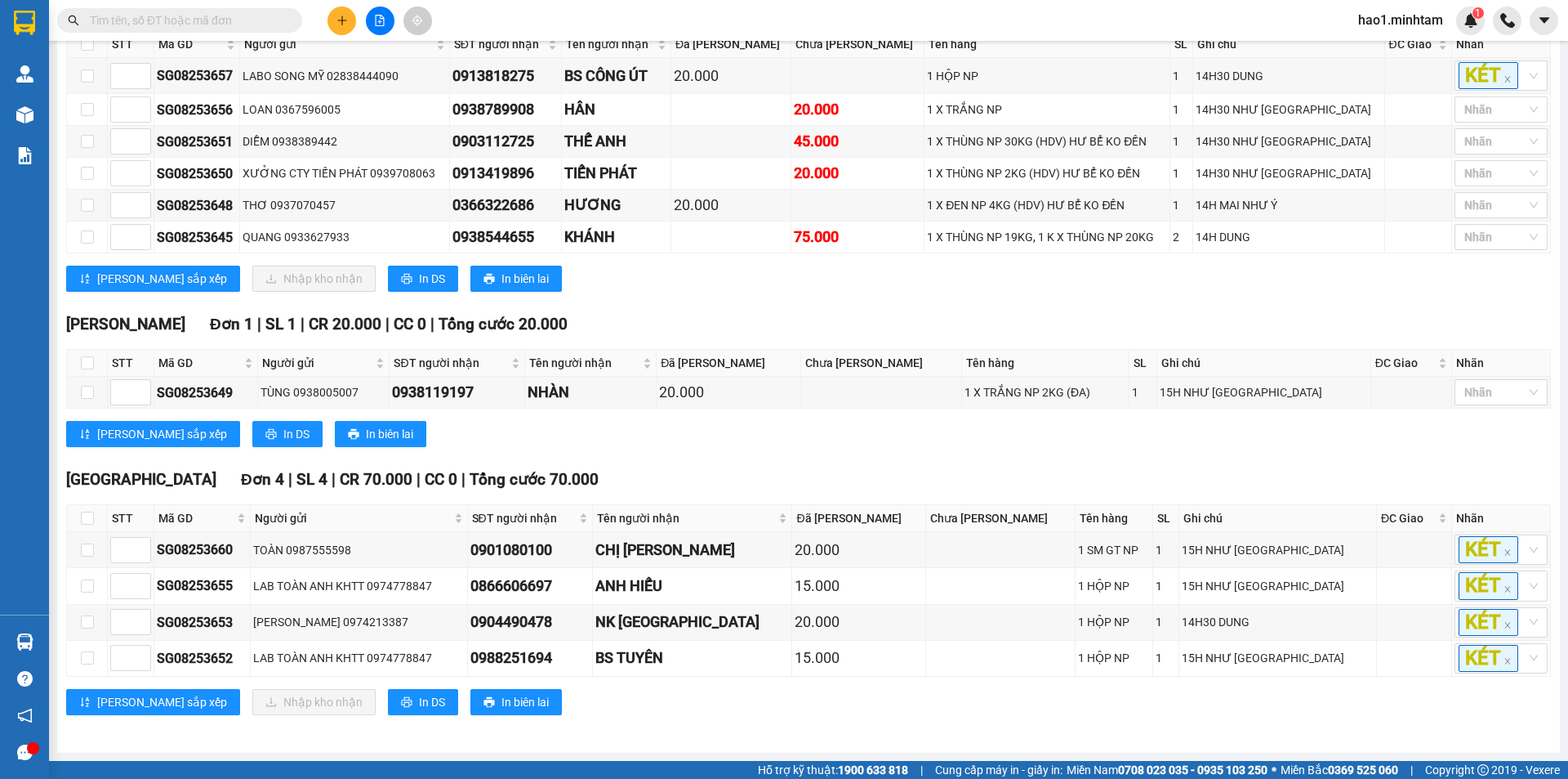
click at [949, 436] on div "Lưu sắp xếp In DS In biên lai" at bounding box center [808, 434] width 1485 height 26
click at [929, 429] on div "Lưu sắp xếp In DS In biên lai" at bounding box center [808, 434] width 1485 height 26
click at [918, 426] on div "Lưu sắp xếp In DS In biên lai" at bounding box center [808, 434] width 1485 height 26
click at [908, 422] on div "Ngã Tư Huyện Đơn 1 | SL 1 | CR 20.000 | CC 0 | Tổng cước 20.000 STT Mã GD Ngư…" at bounding box center [808, 386] width 1485 height 147
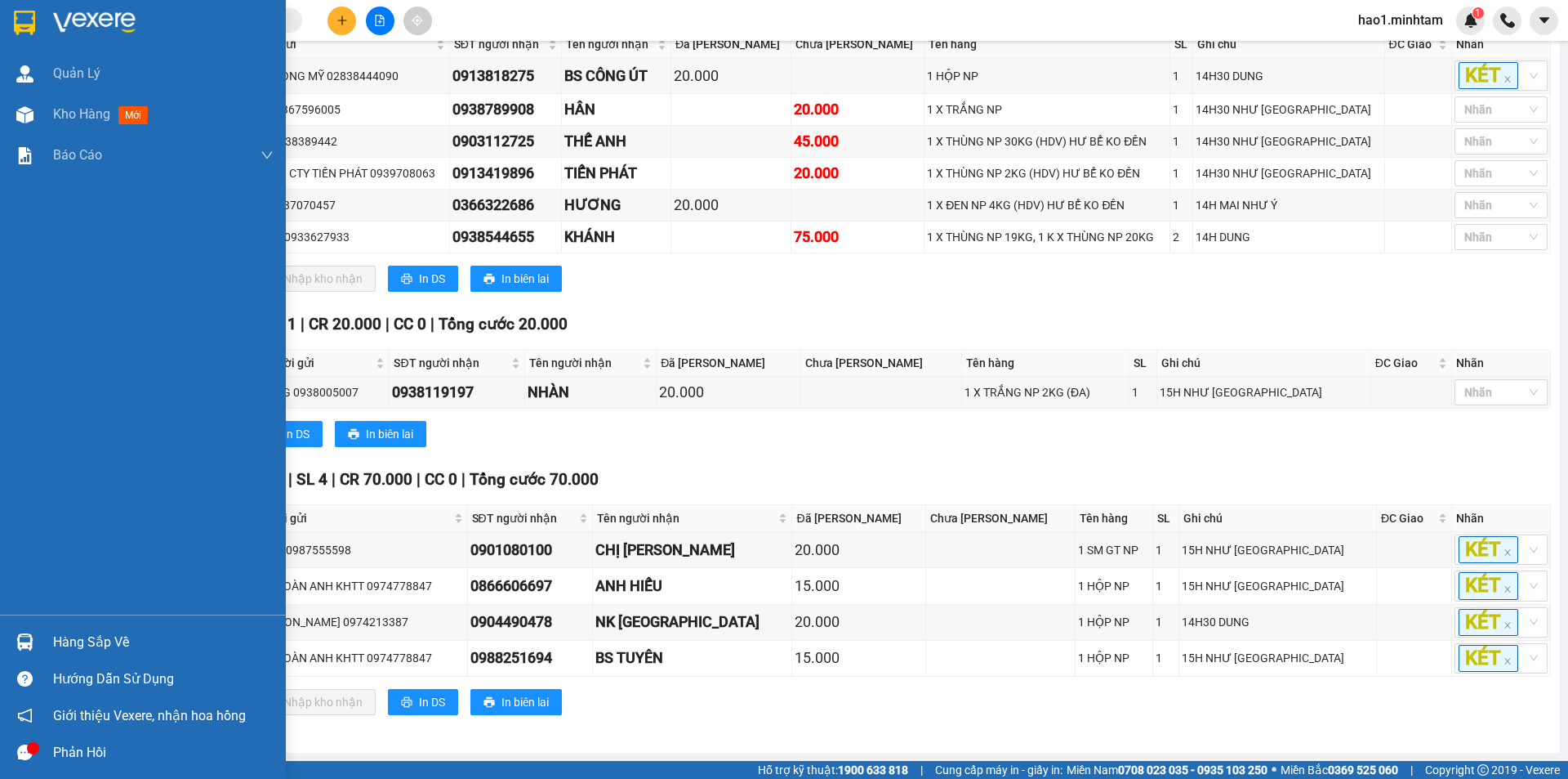
click at [38, 633] on div at bounding box center [24, 641] width 28 height 28
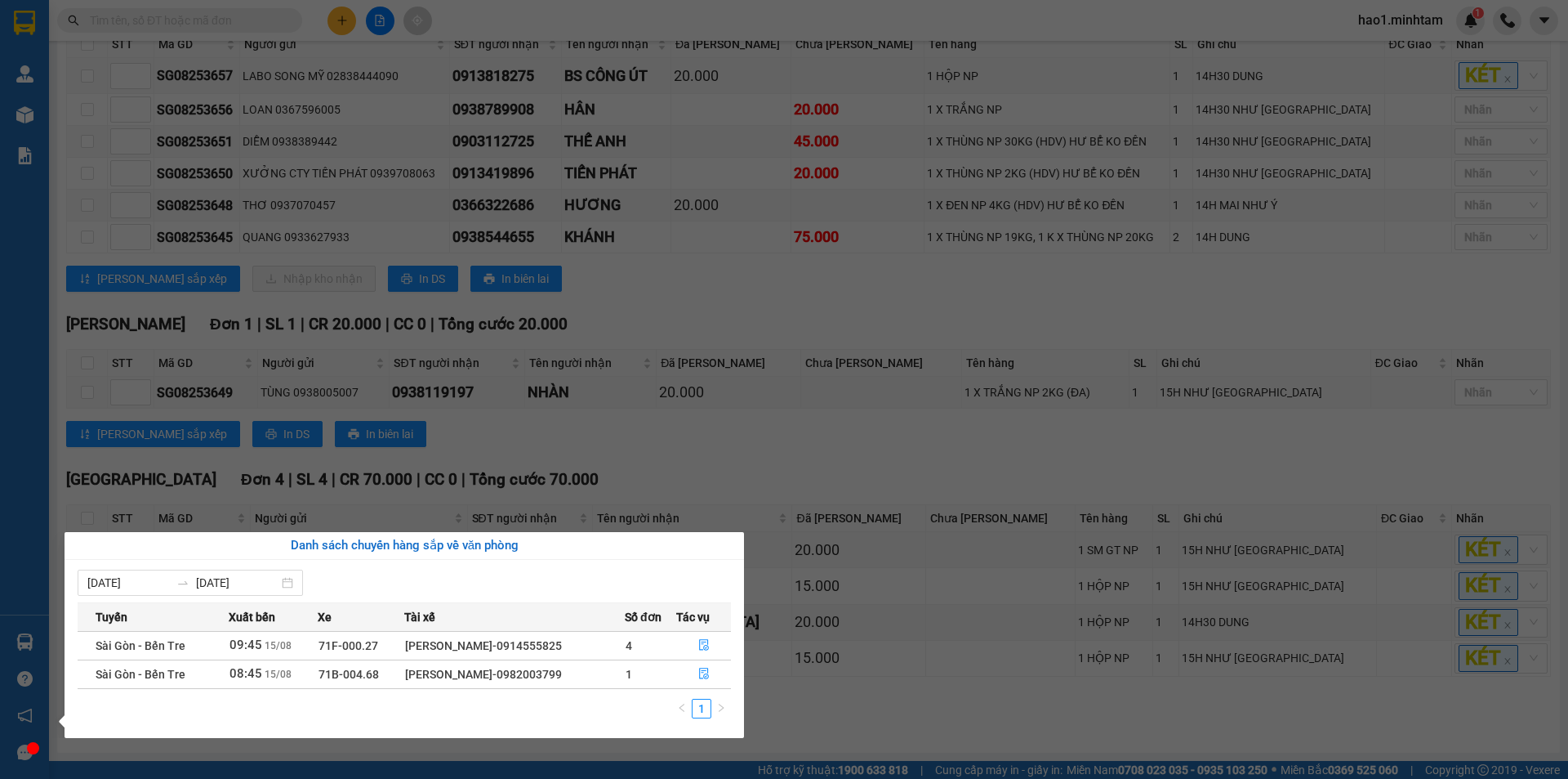
click at [877, 444] on section "Kết quả tìm kiếm ( 4057 ) Bộ lọc Thuộc VP này Ngày tạo đơn gần nhất Mã ĐH Trạng…" at bounding box center [784, 389] width 1568 height 779
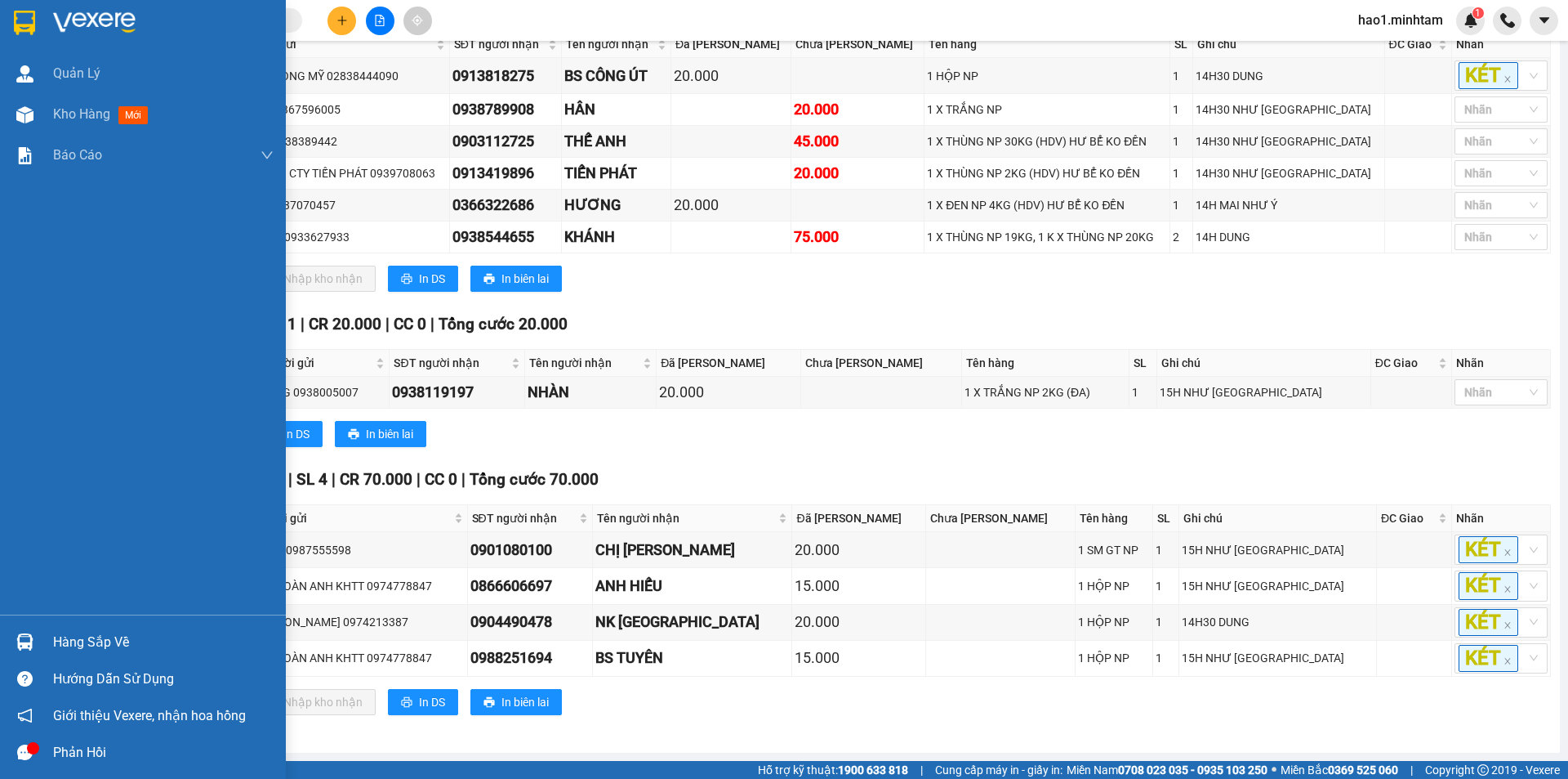
click at [16, 4] on div at bounding box center [143, 26] width 286 height 53
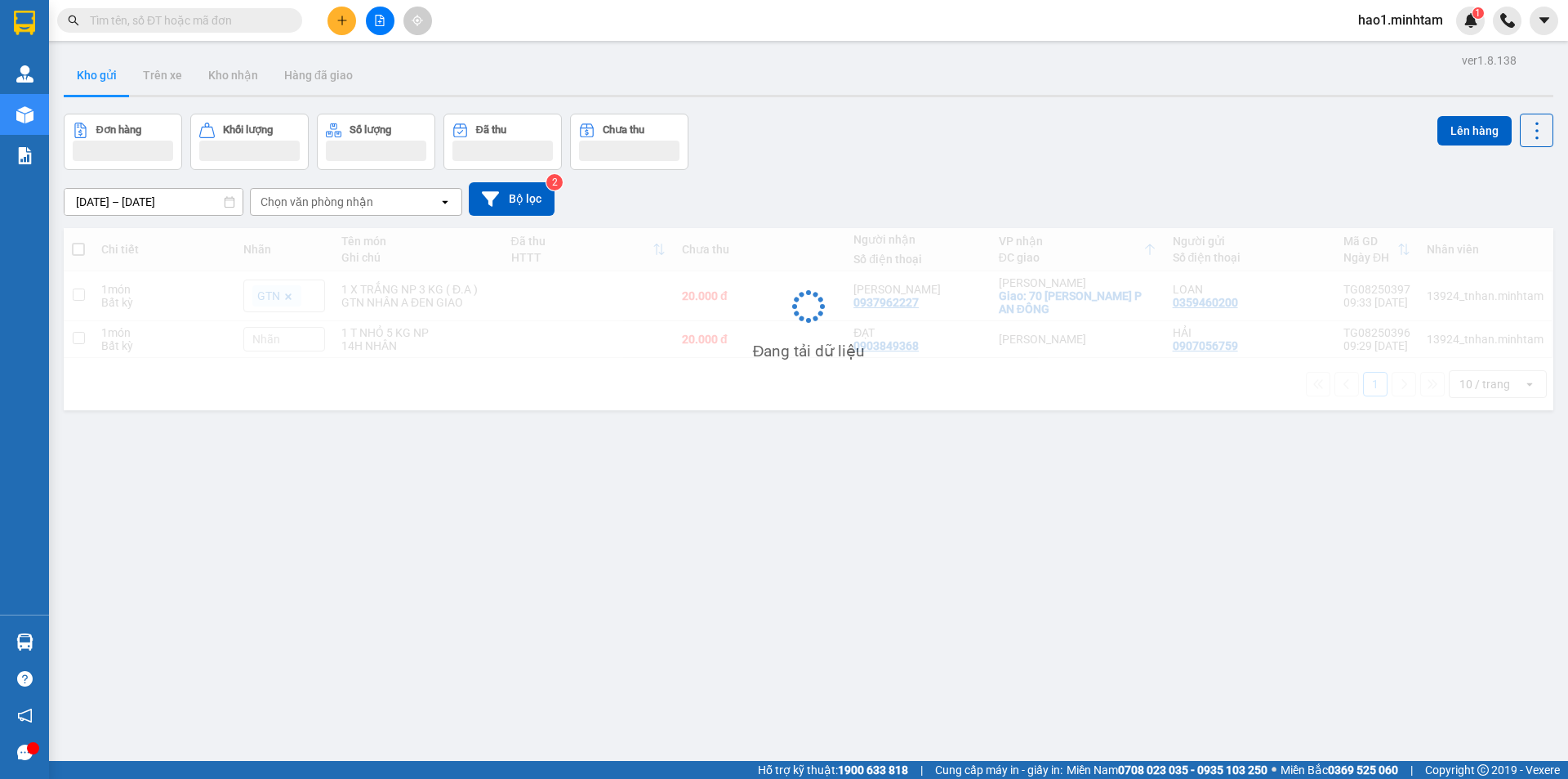
click at [842, 81] on div "Kho gửi Trên xe Kho nhận Hàng đã giao" at bounding box center [809, 77] width 1489 height 44
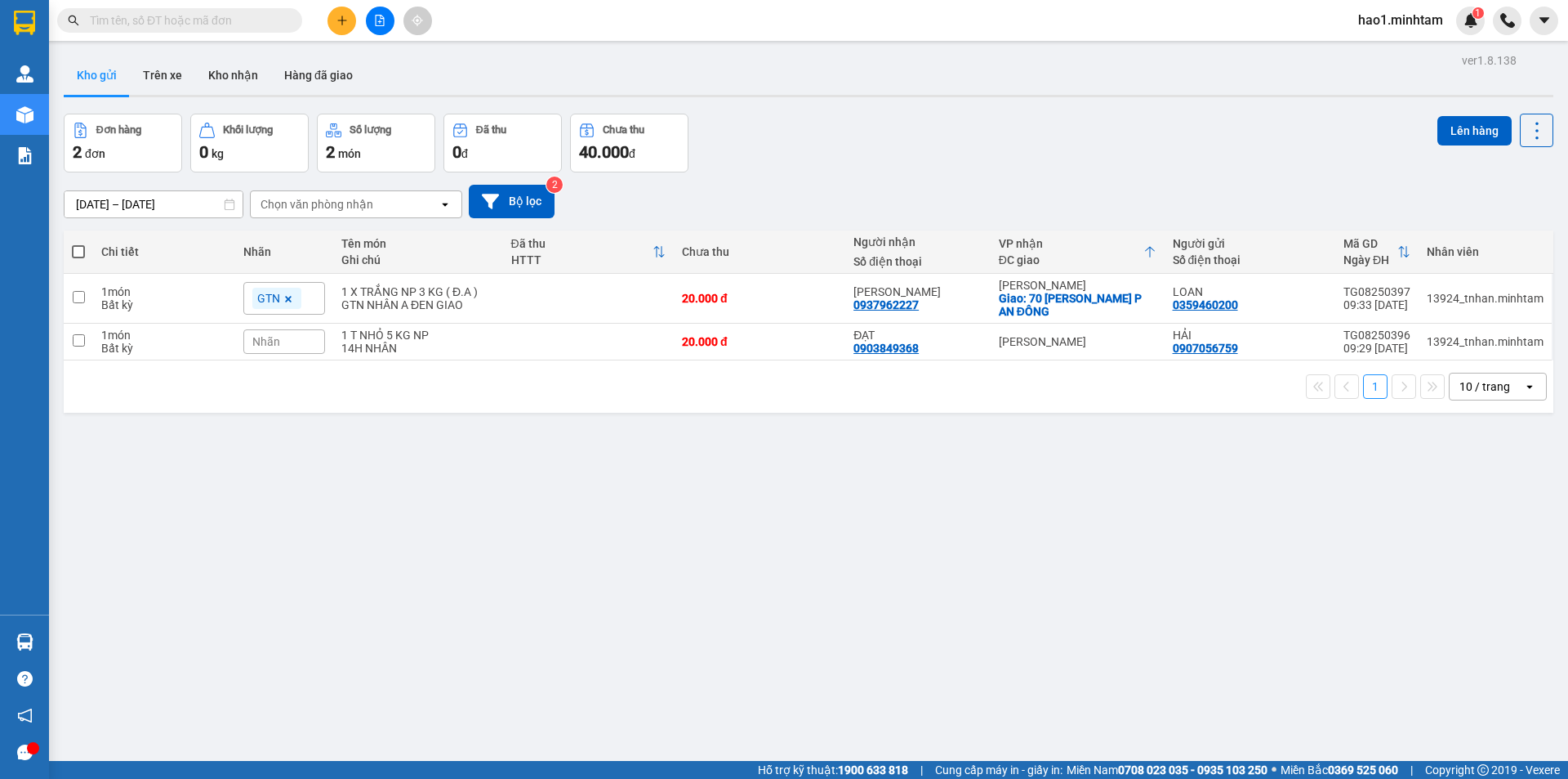
click at [819, 75] on div "Kho gửi Trên xe Kho nhận Hàng đã giao" at bounding box center [809, 77] width 1489 height 44
click at [813, 75] on div "Kho gửi Trên xe Kho nhận Hàng đã giao" at bounding box center [809, 77] width 1489 height 44
click at [809, 74] on div "Kho gửi Trên xe Kho nhận Hàng đã giao" at bounding box center [809, 77] width 1489 height 44
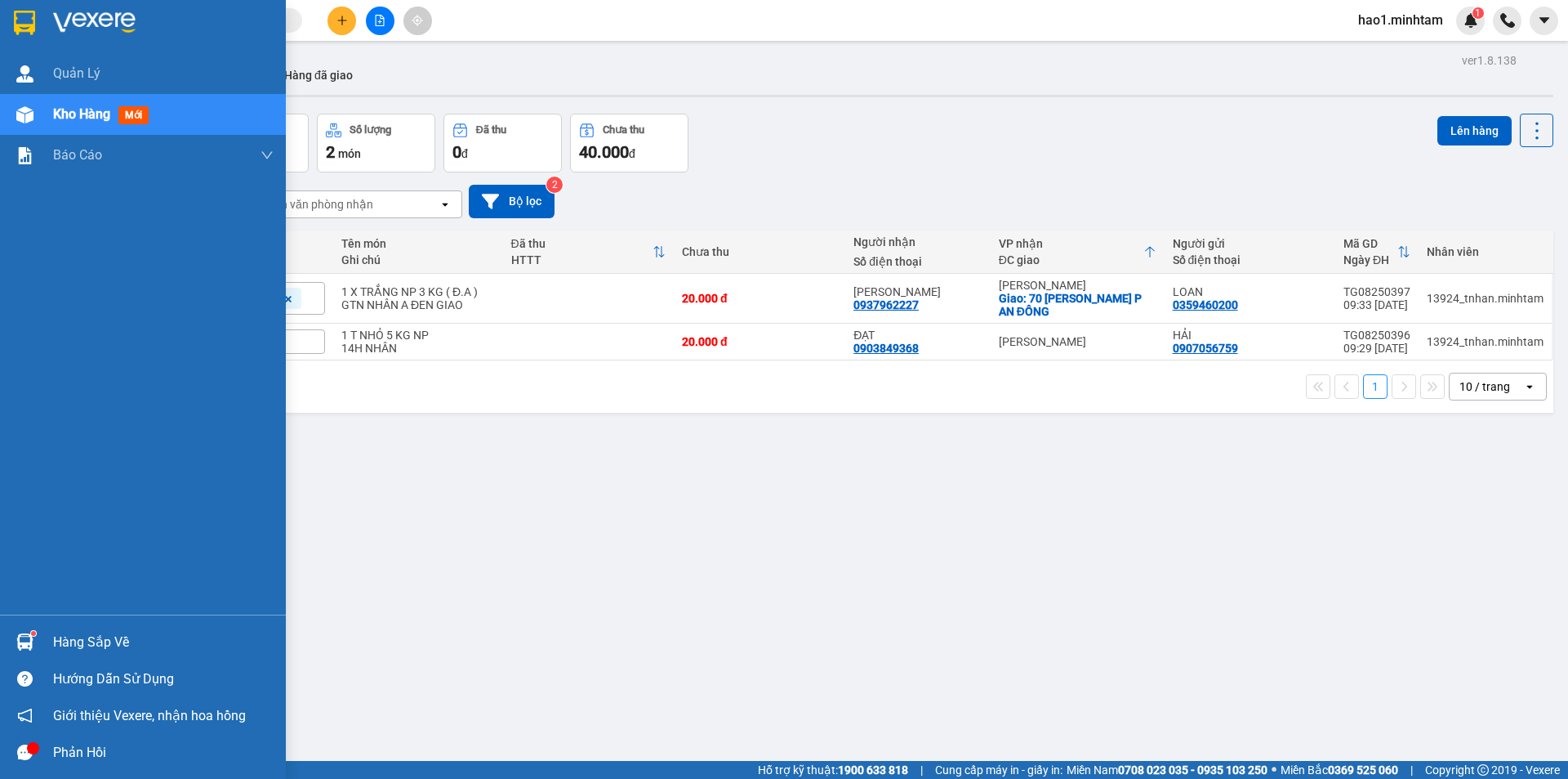
click at [51, 633] on div "Hàng sắp về" at bounding box center [143, 642] width 286 height 37
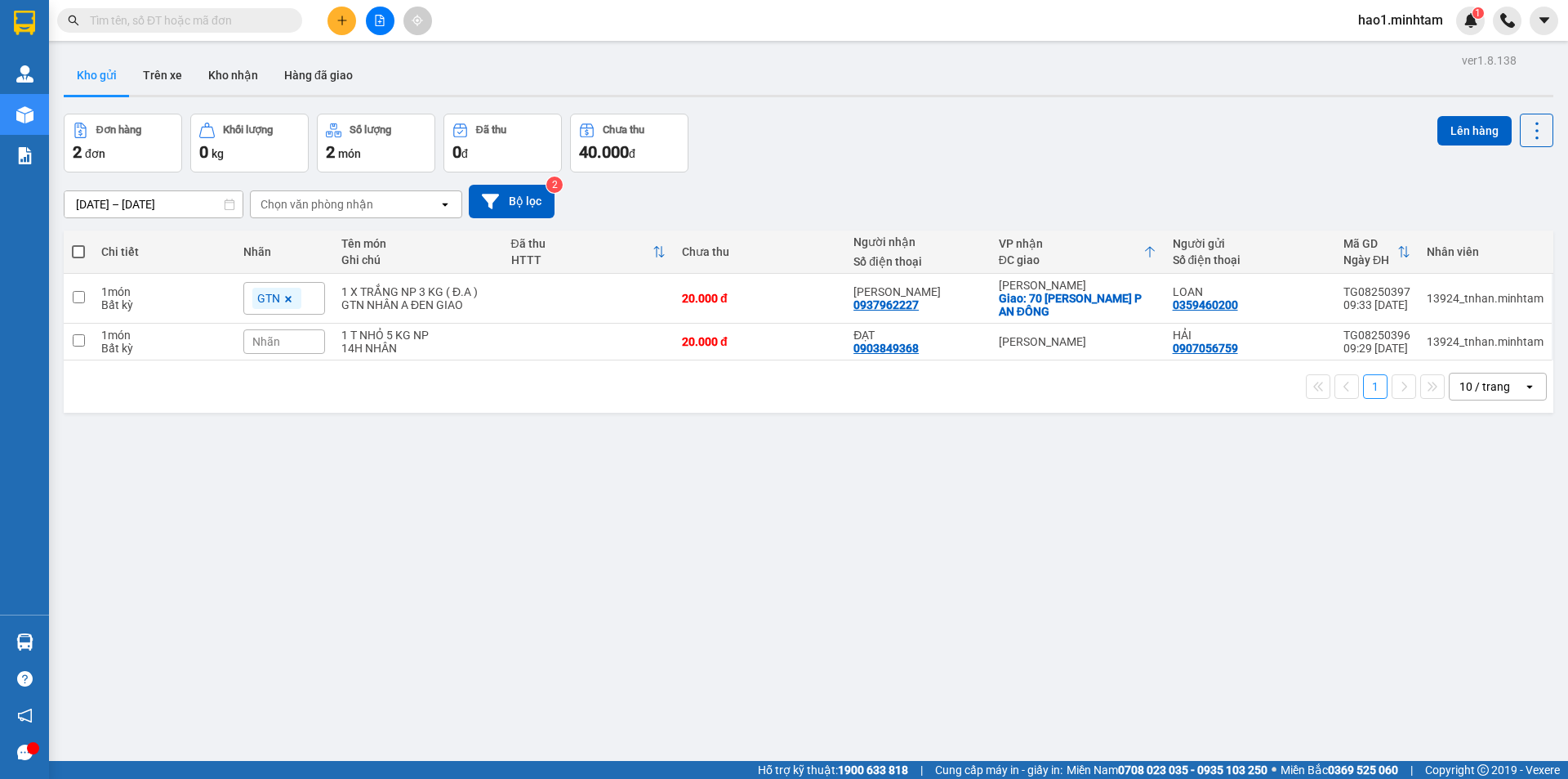
click at [416, 56] on section "Kết quả tìm kiếm ( 4057 ) Bộ lọc Thuộc VP này Ngày tạo đơn gần nhất Mã ĐH Trạng…" at bounding box center [784, 389] width 1568 height 779
click at [378, 23] on icon "file-add" at bounding box center [380, 20] width 12 height 12
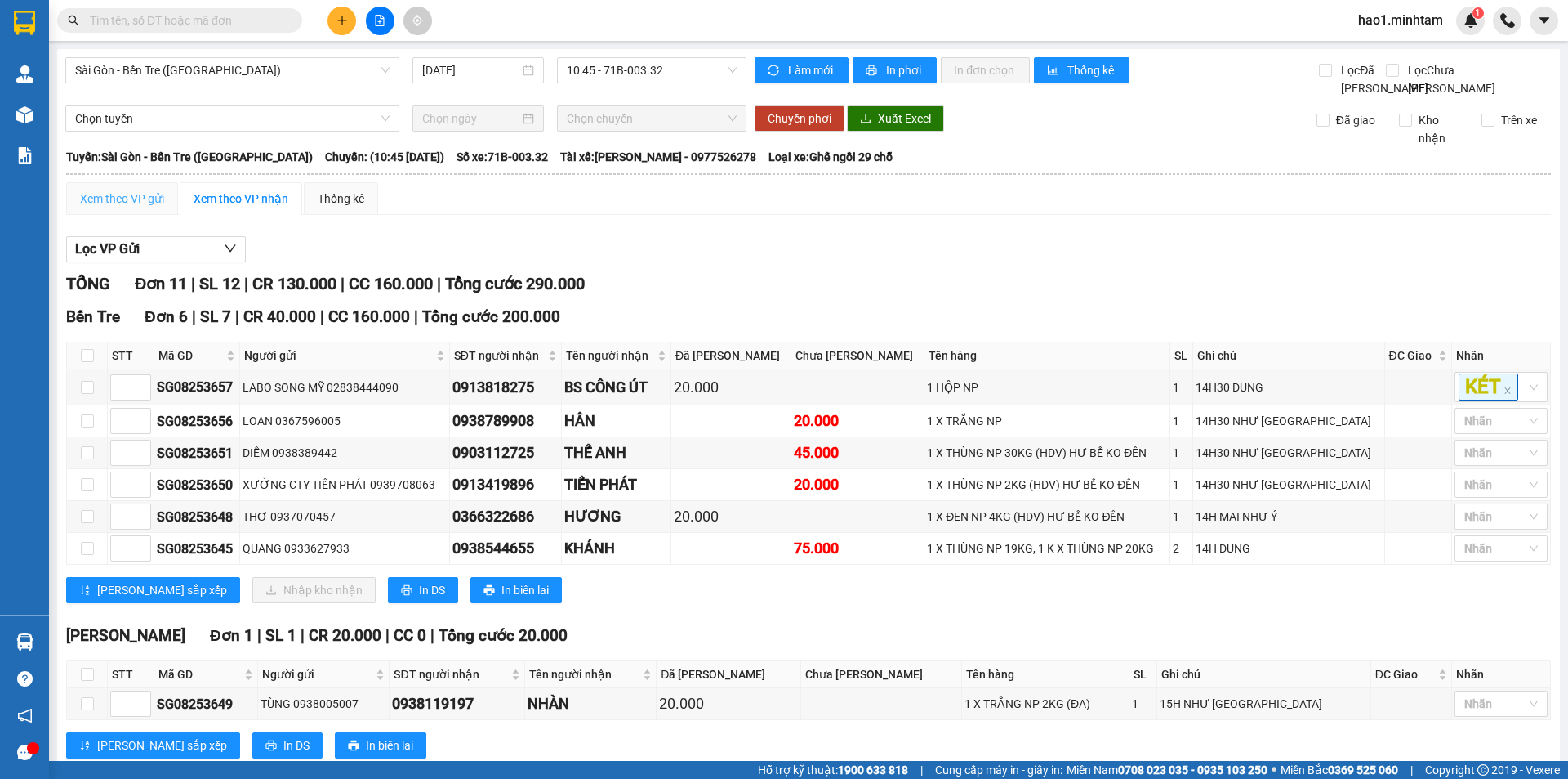
click at [173, 63] on span "Sài Gòn - Bến Tre ([GEOGRAPHIC_DATA])" at bounding box center [232, 70] width 314 height 24
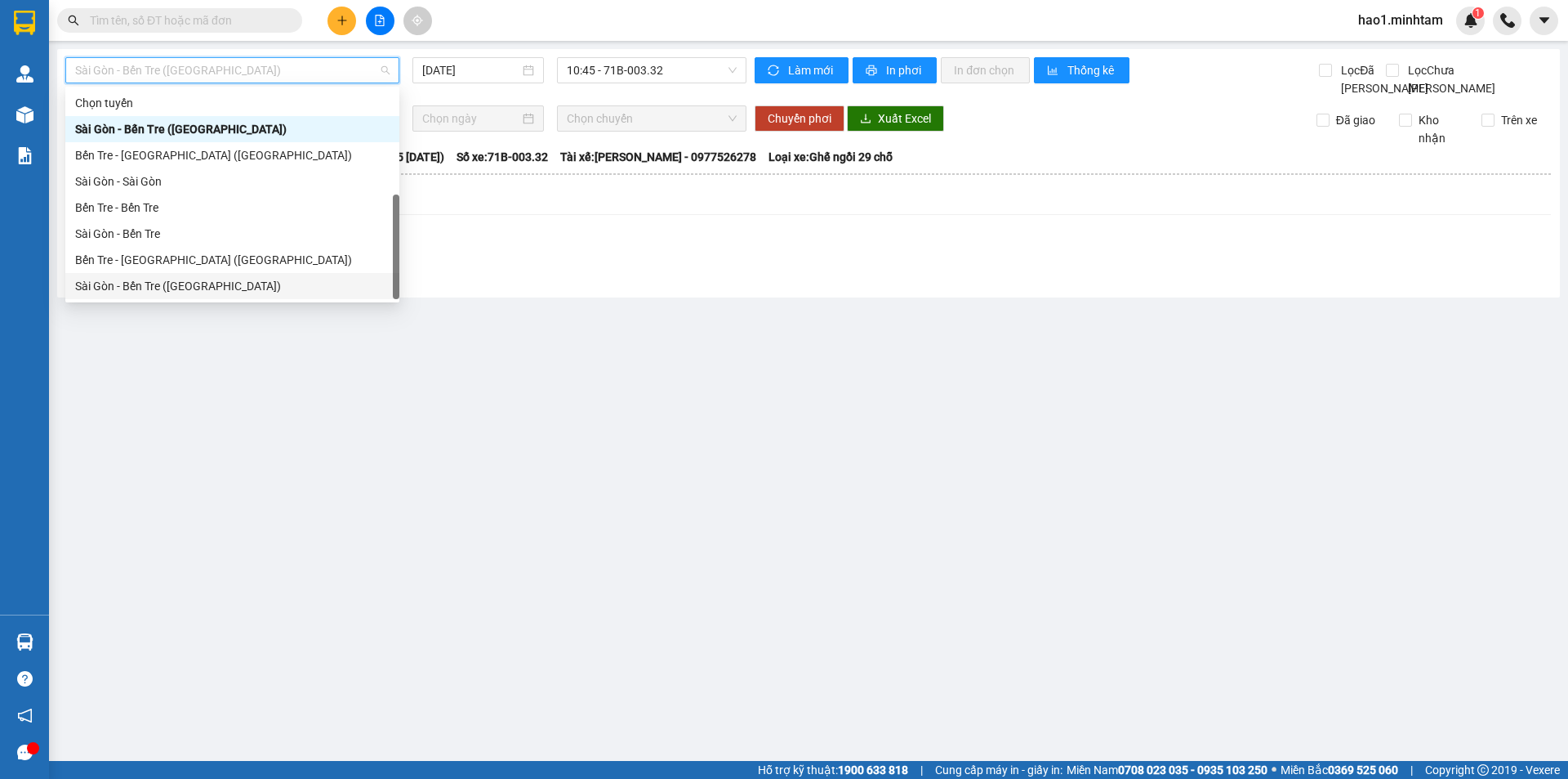
scroll to position [26, 0]
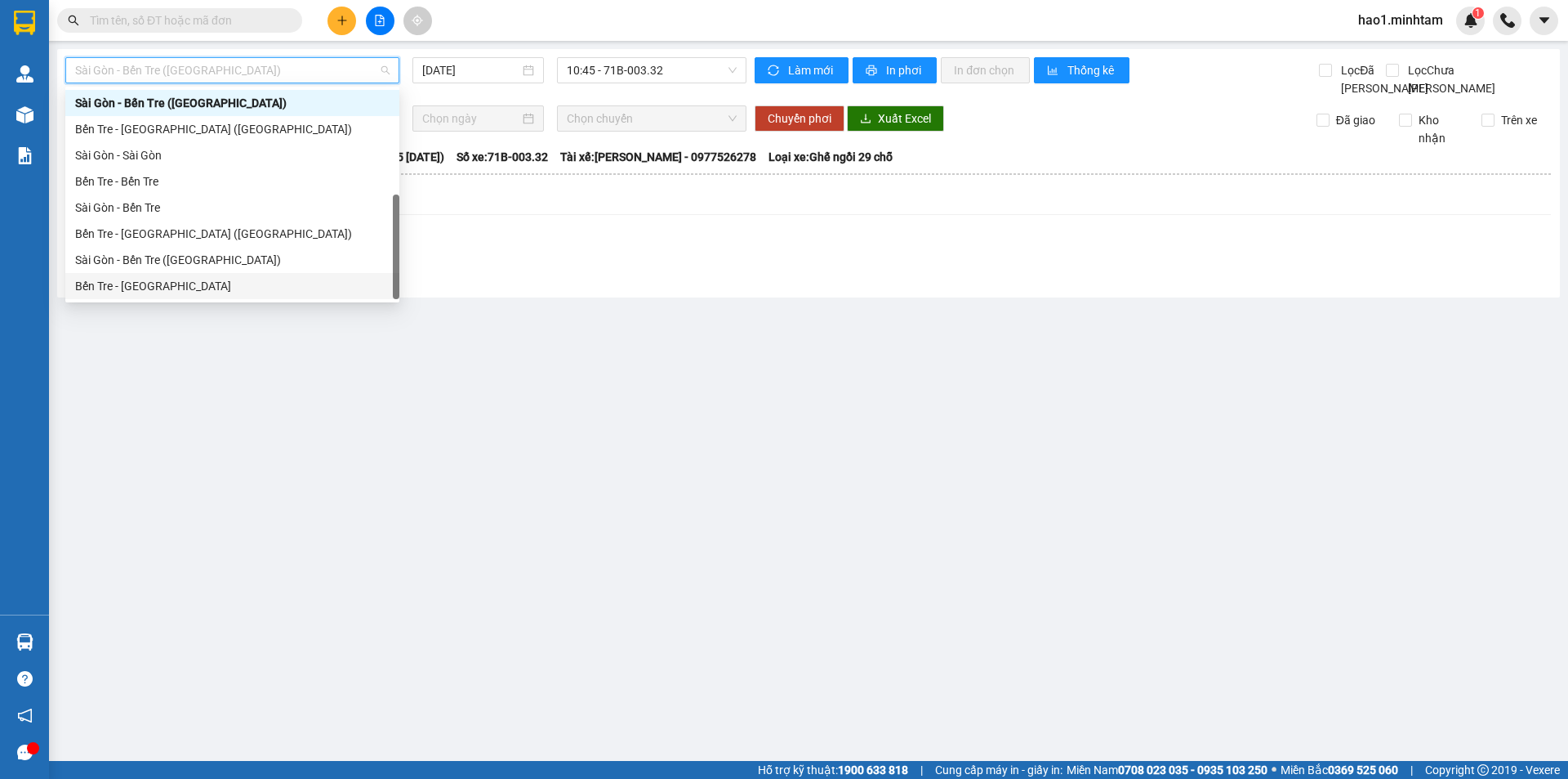
click at [127, 292] on div "Bến Tre - [GEOGRAPHIC_DATA]" at bounding box center [232, 285] width 314 height 18
type input "[DATE]"
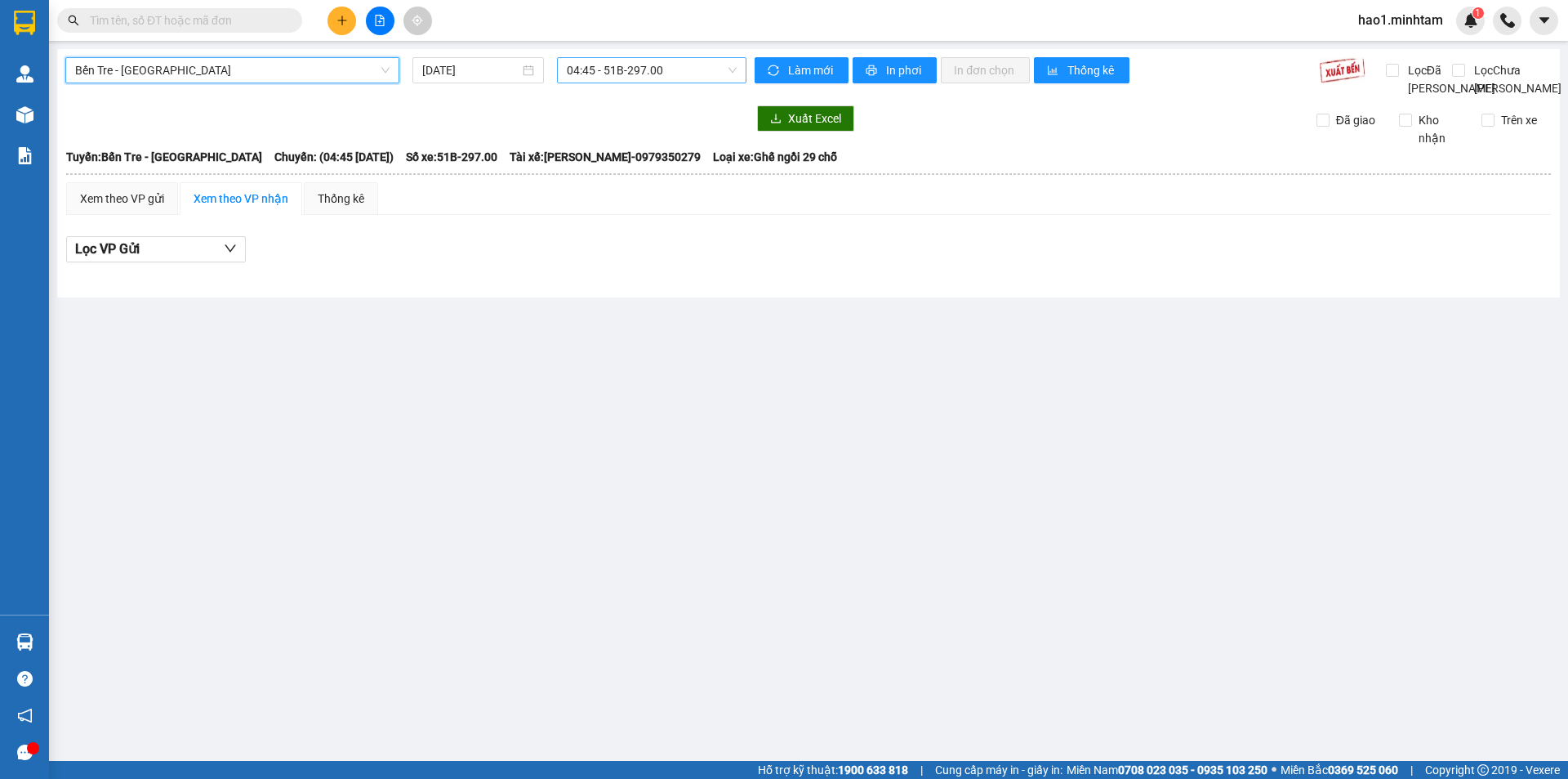
click at [597, 73] on span "04:45 - 51B-297.00" at bounding box center [651, 70] width 170 height 24
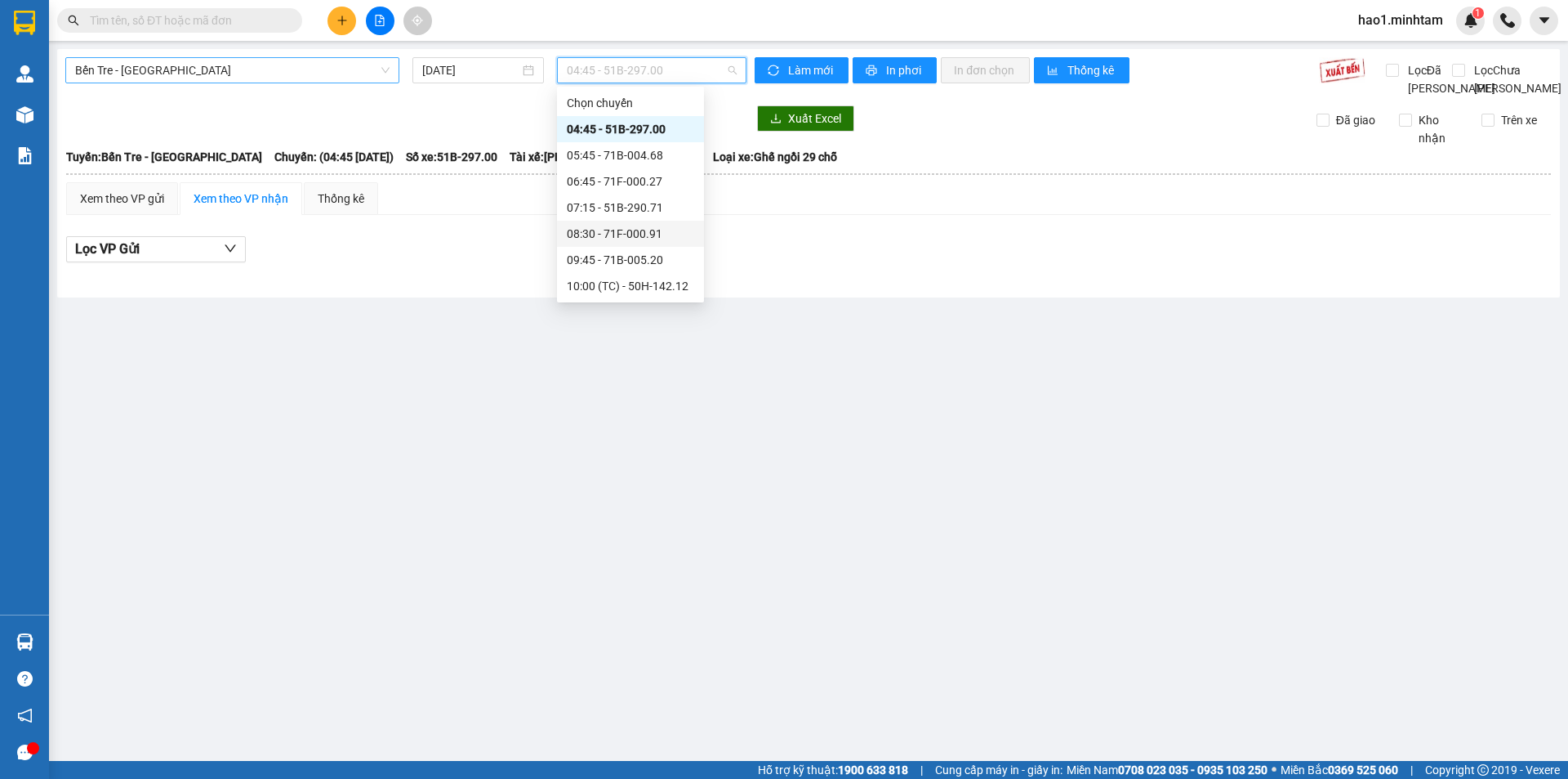
click at [257, 66] on span "Bến Tre - [GEOGRAPHIC_DATA]" at bounding box center [232, 70] width 314 height 24
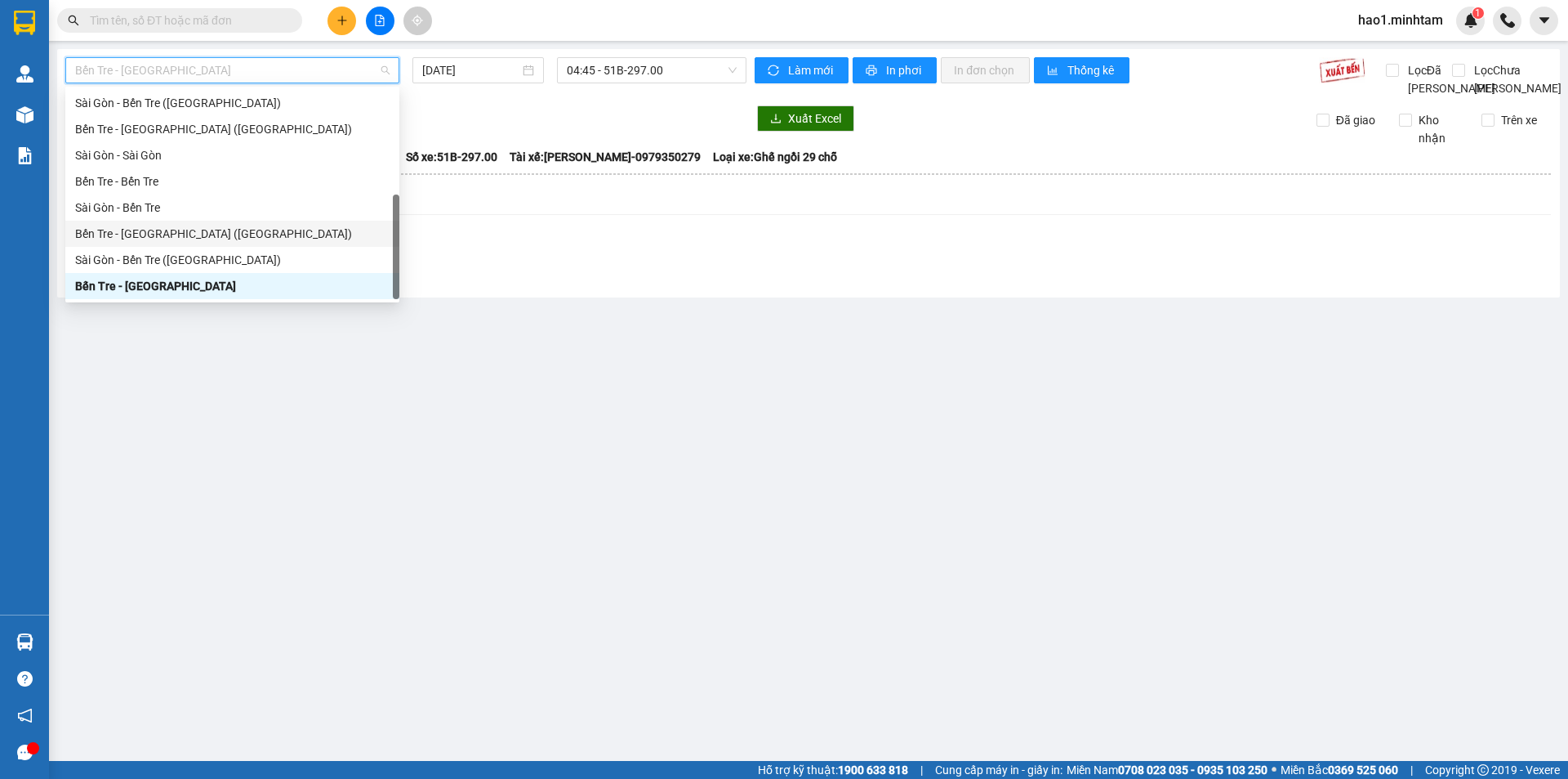
click at [143, 226] on div "Bến Tre - [GEOGRAPHIC_DATA] ([GEOGRAPHIC_DATA])" at bounding box center [232, 234] width 314 height 18
type input "[DATE]"
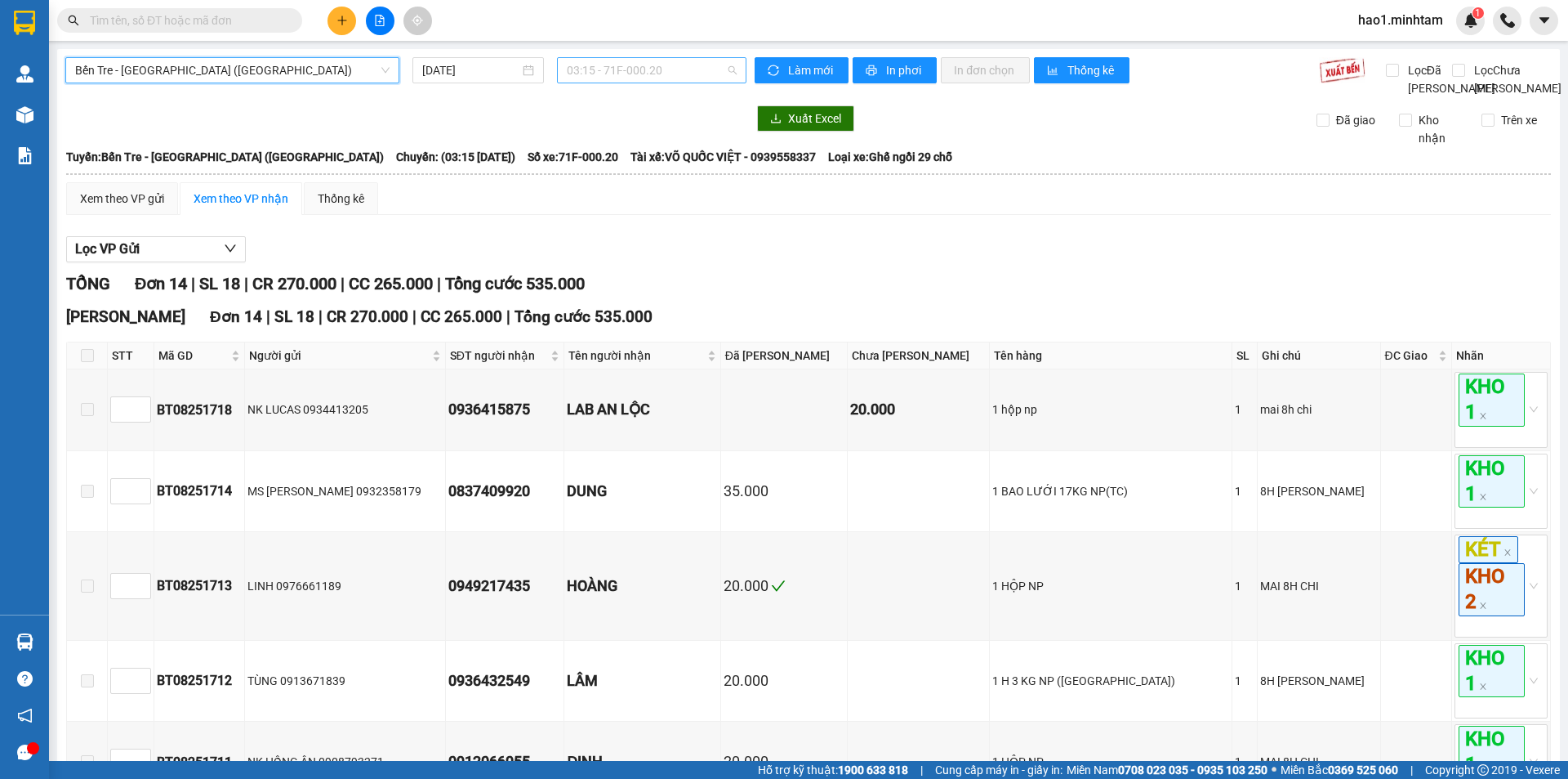
click at [680, 71] on span "03:15 - 71F-000.20" at bounding box center [651, 70] width 170 height 24
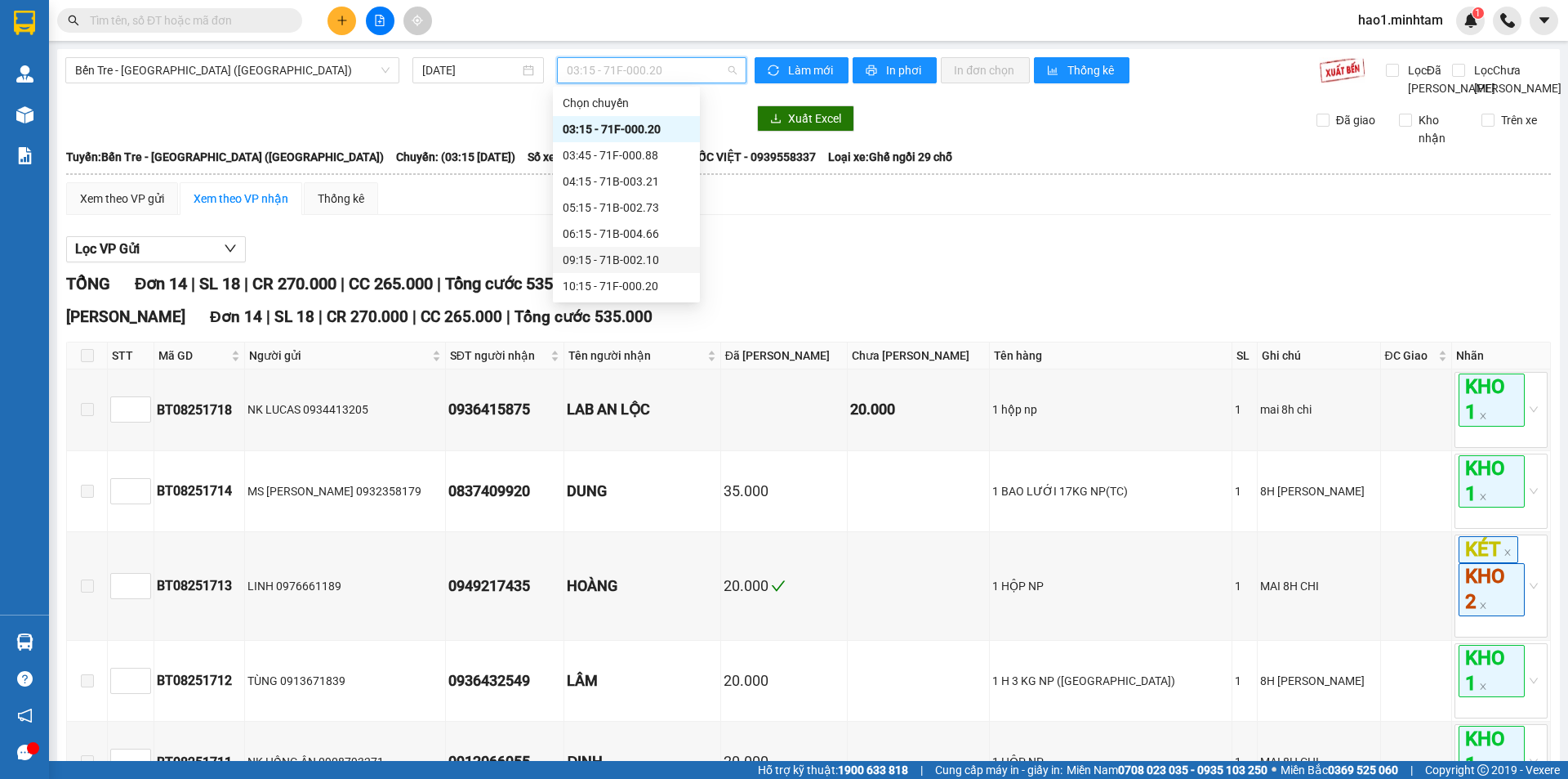
click at [638, 265] on div "09:15 - 71B-002.10" at bounding box center [625, 260] width 127 height 18
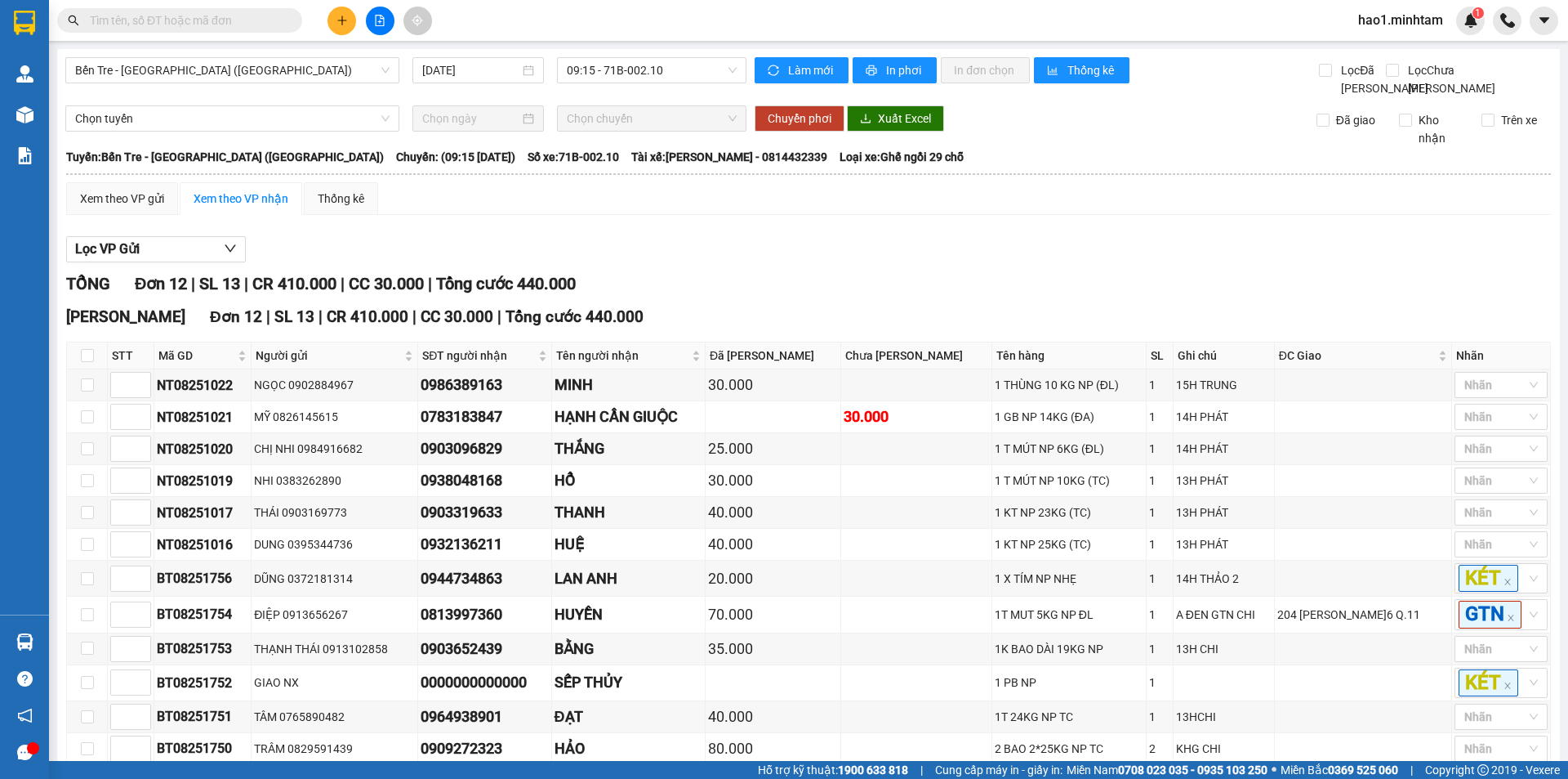
click at [638, 263] on div "Lọc VP Gửi" at bounding box center [808, 249] width 1485 height 27
click at [632, 263] on div "Lọc VP Gửi" at bounding box center [808, 249] width 1485 height 27
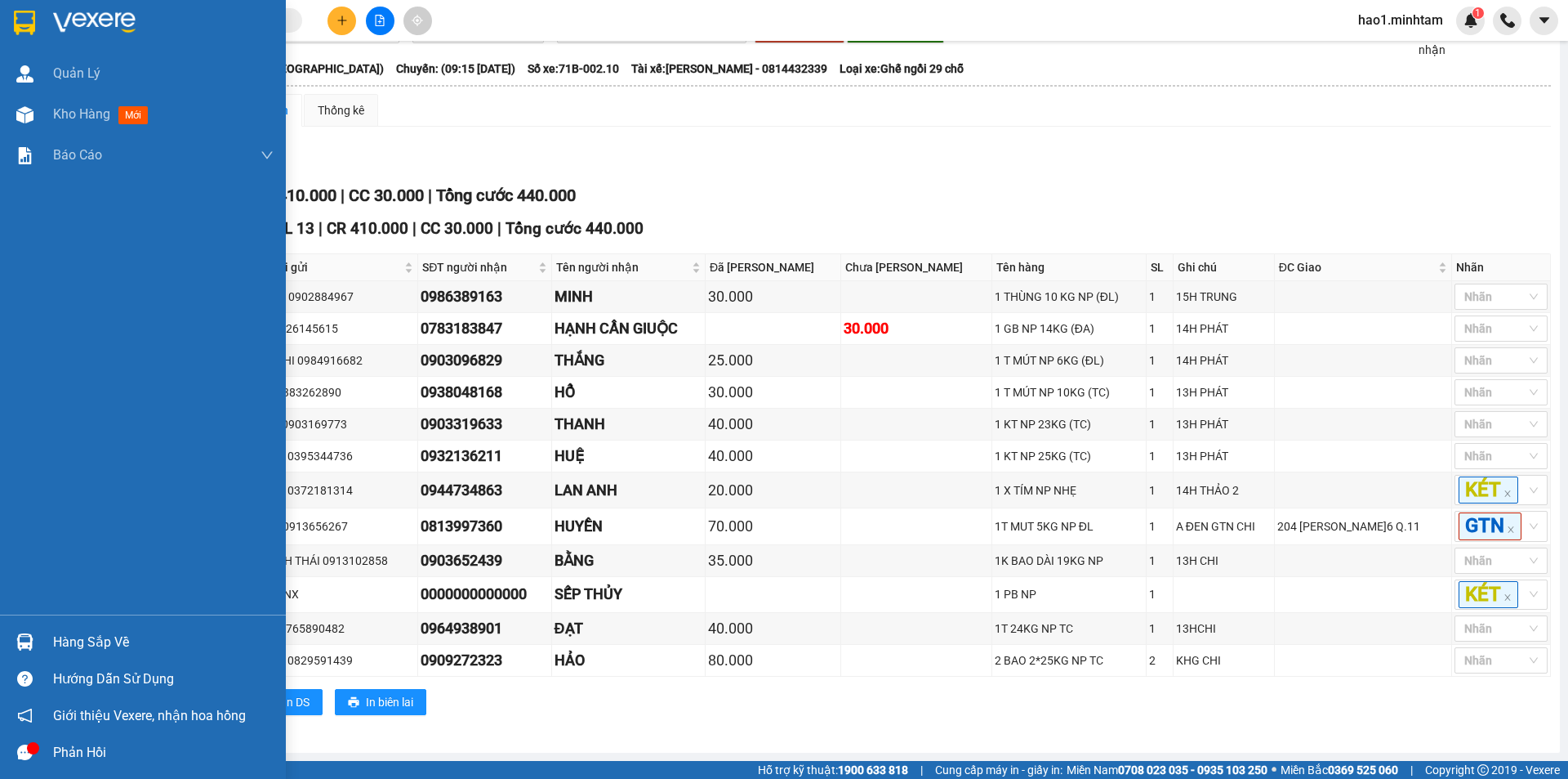
click at [75, 23] on img at bounding box center [94, 22] width 82 height 24
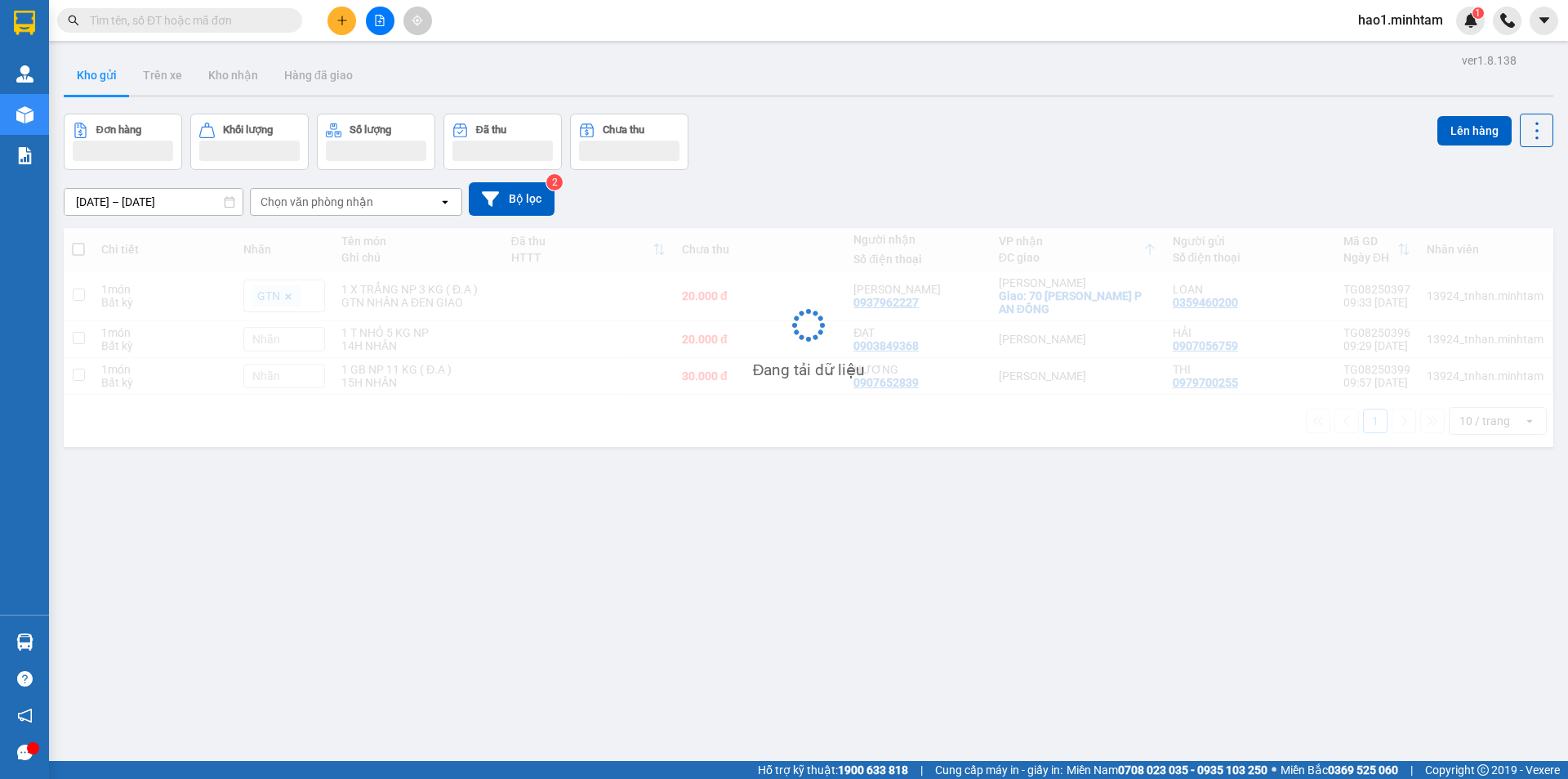
click at [866, 45] on main "ver 1.8.138 Kho gửi Trên xe Kho nhận Hàng đã giao Đơn hàng Khối lượng Số lượng …" at bounding box center [784, 380] width 1568 height 761
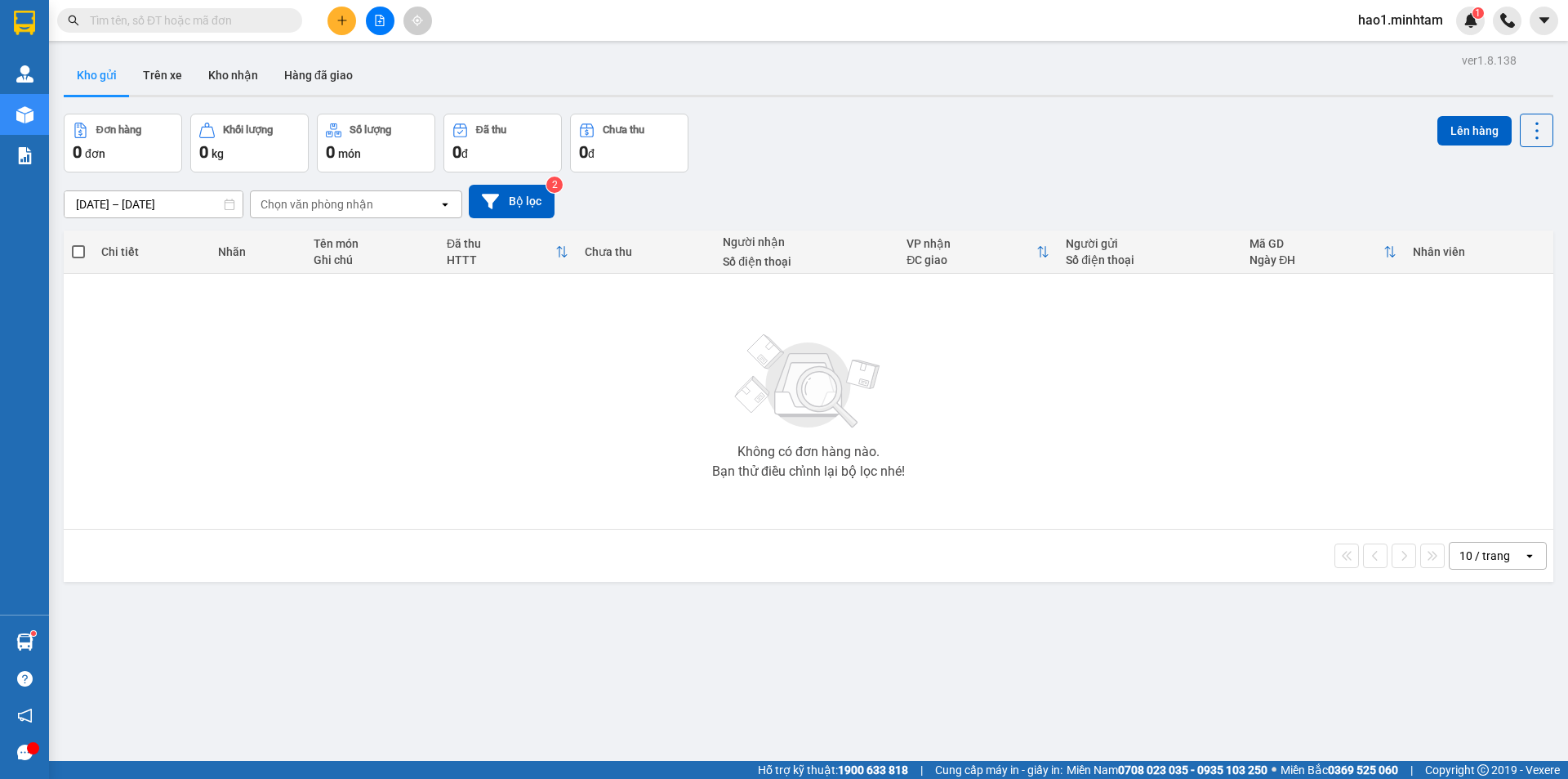
click at [147, 21] on input "text" at bounding box center [186, 20] width 193 height 18
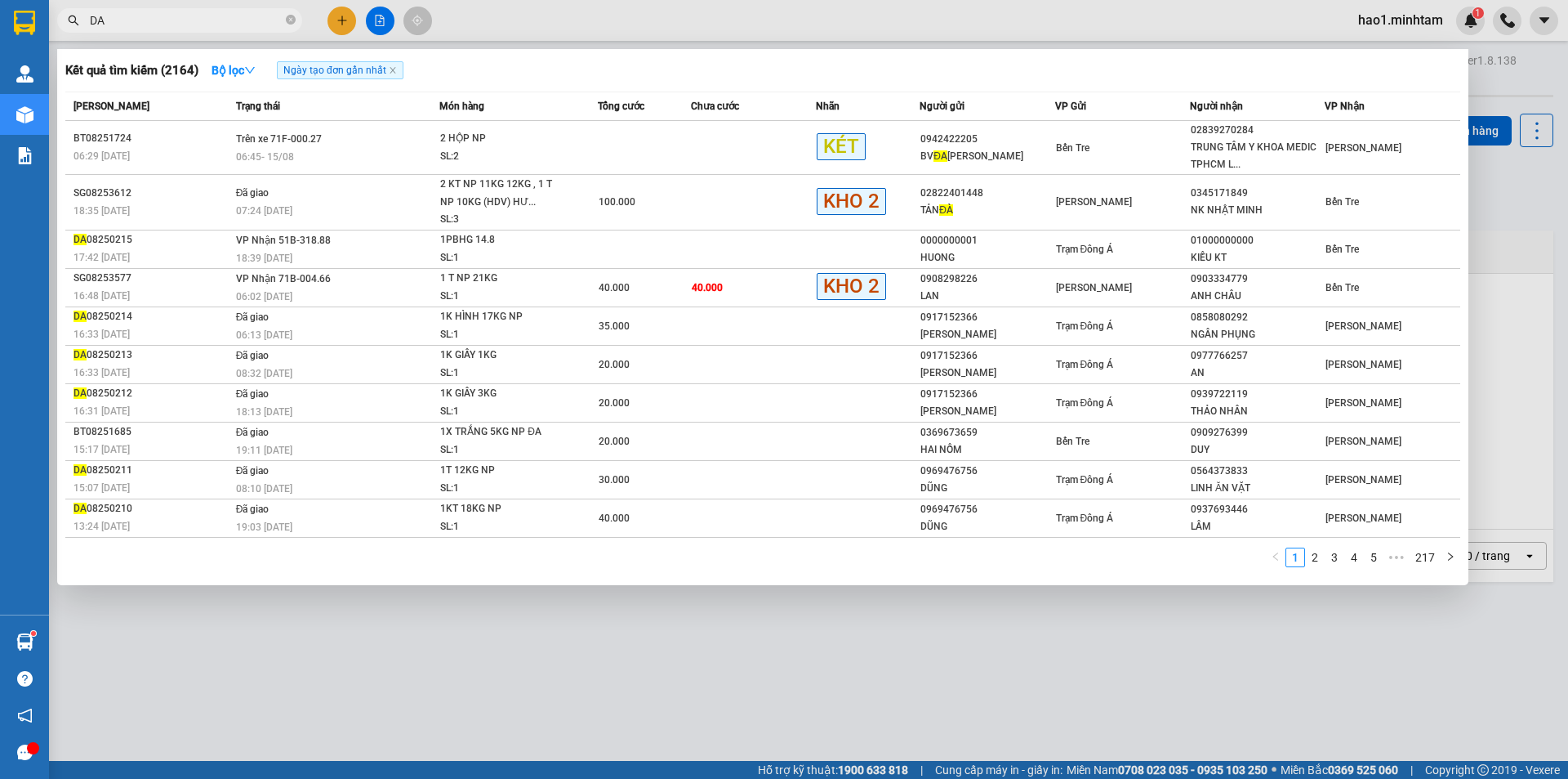
type input "D"
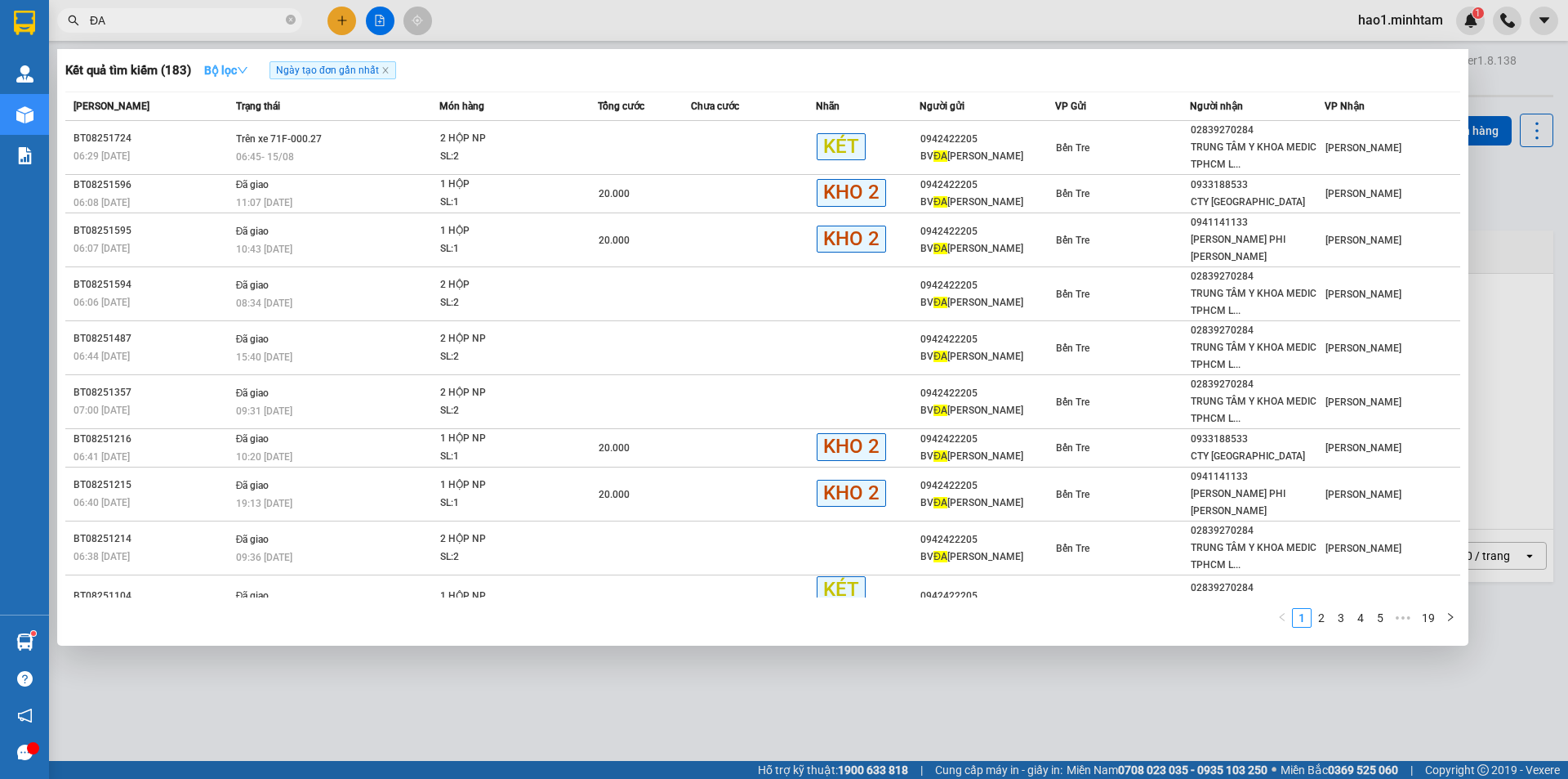
type input "ĐA"
click at [245, 70] on icon "down" at bounding box center [242, 70] width 10 height 7
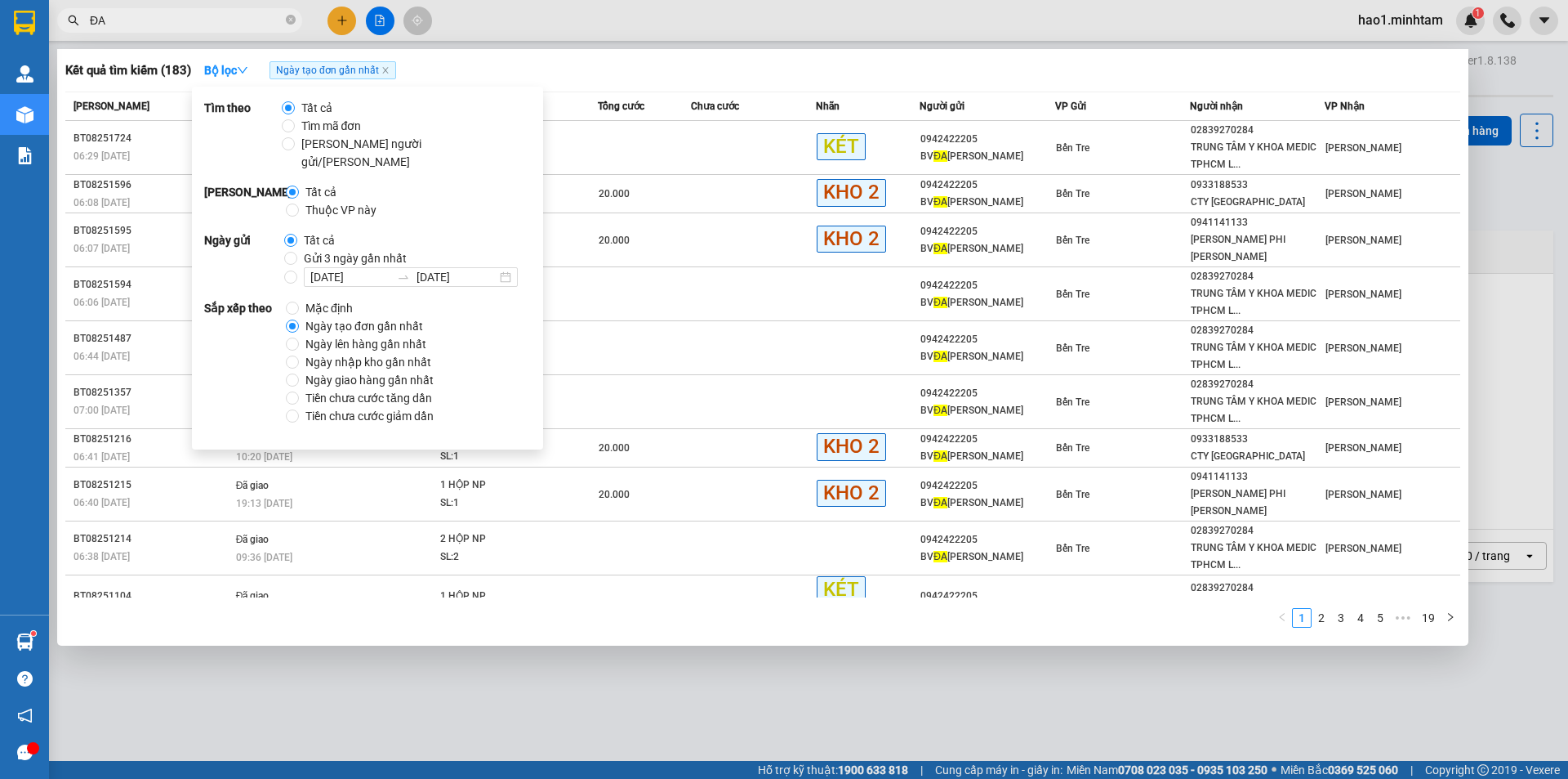
click at [302, 201] on span "Thuộc VP này" at bounding box center [340, 210] width 84 height 18
click at [299, 204] on input "Thuộc VP này" at bounding box center [292, 210] width 13 height 13
radio input "true"
radio input "false"
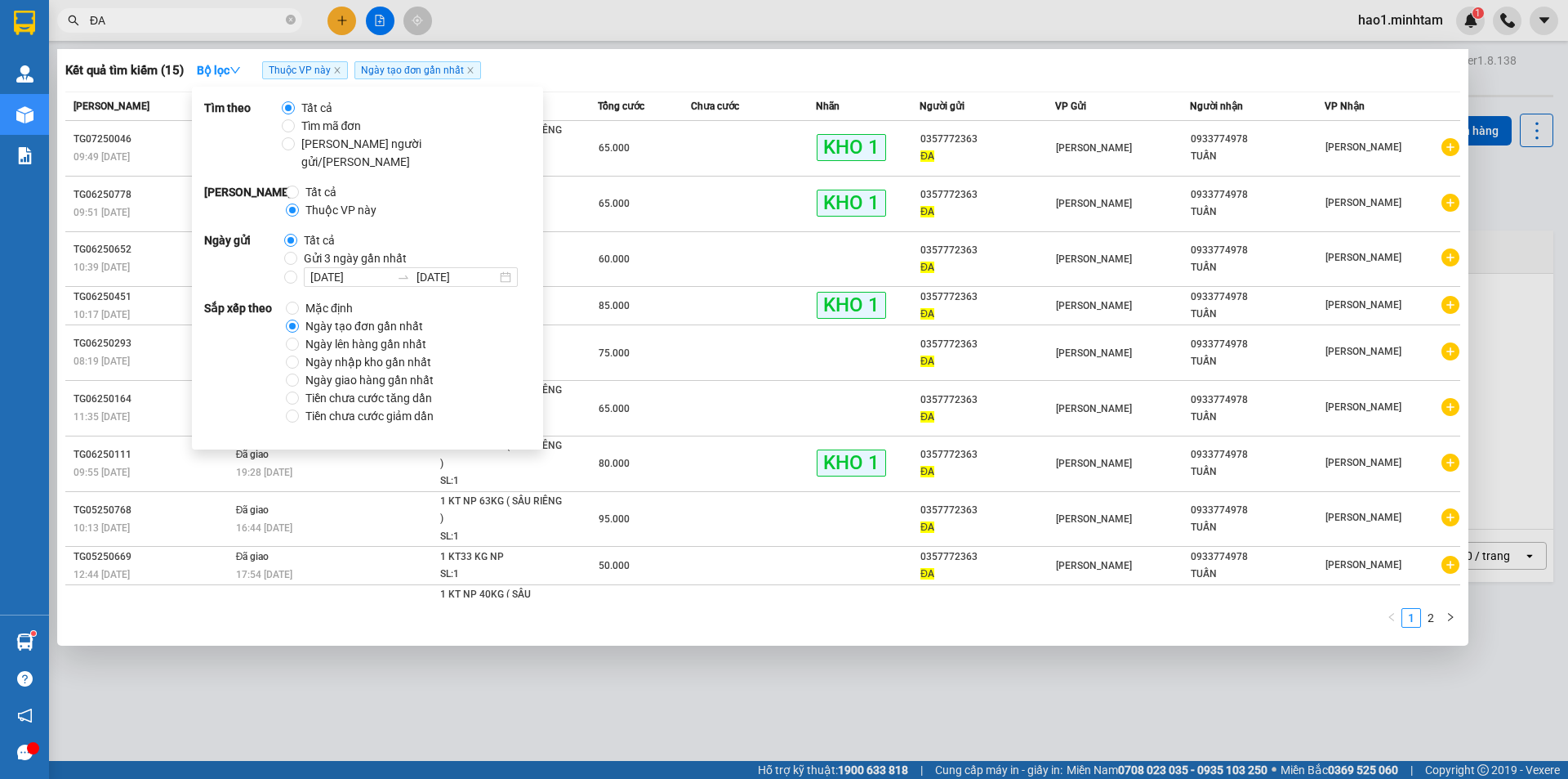
click at [624, 70] on div "Kết quả tìm kiếm ( 15 ) Bộ lọc Thuộc VP này Ngày tạo đơn gần nhất" at bounding box center [762, 70] width 1394 height 26
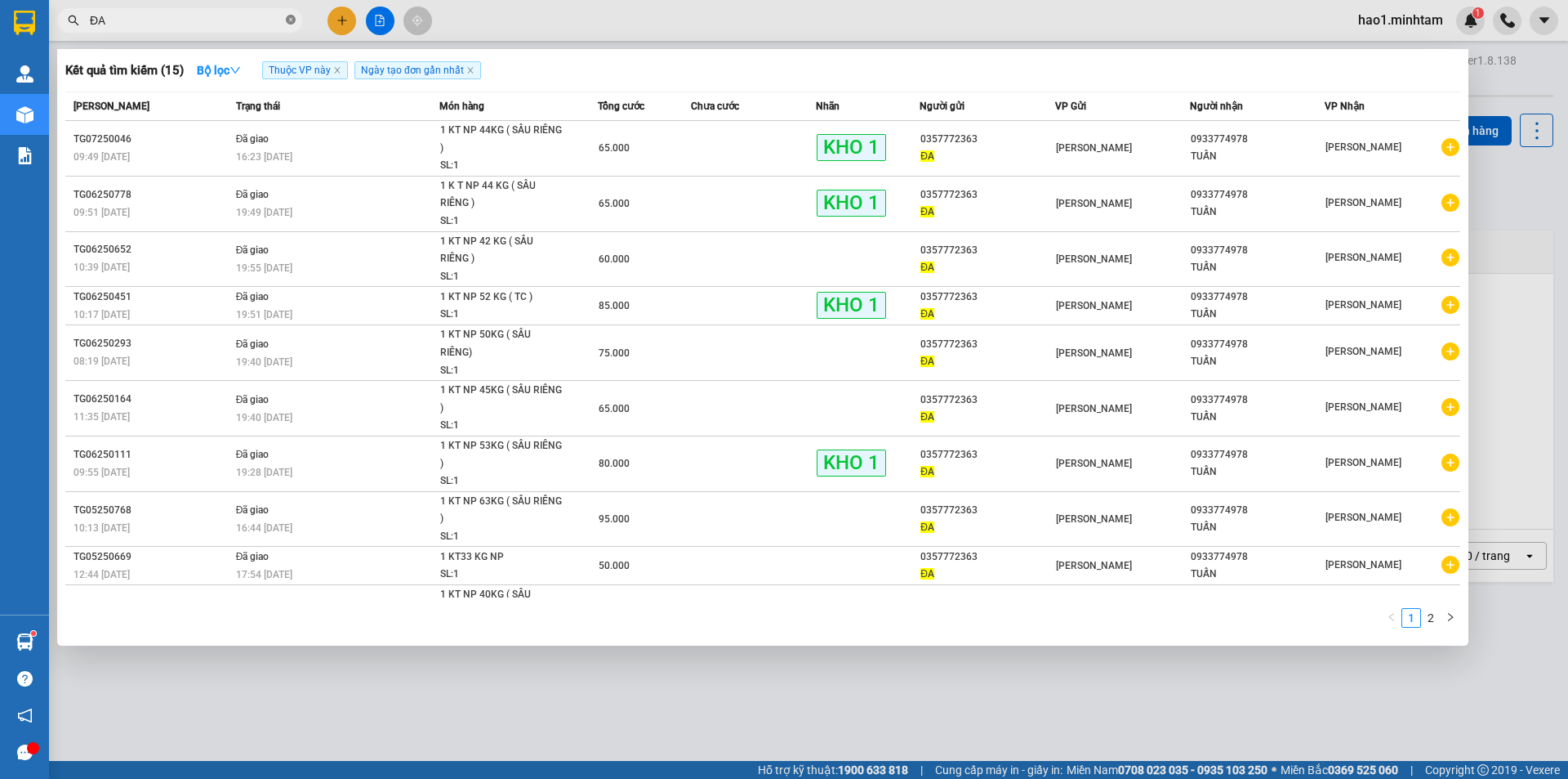
click at [292, 18] on icon "close-circle" at bounding box center [291, 19] width 10 height 10
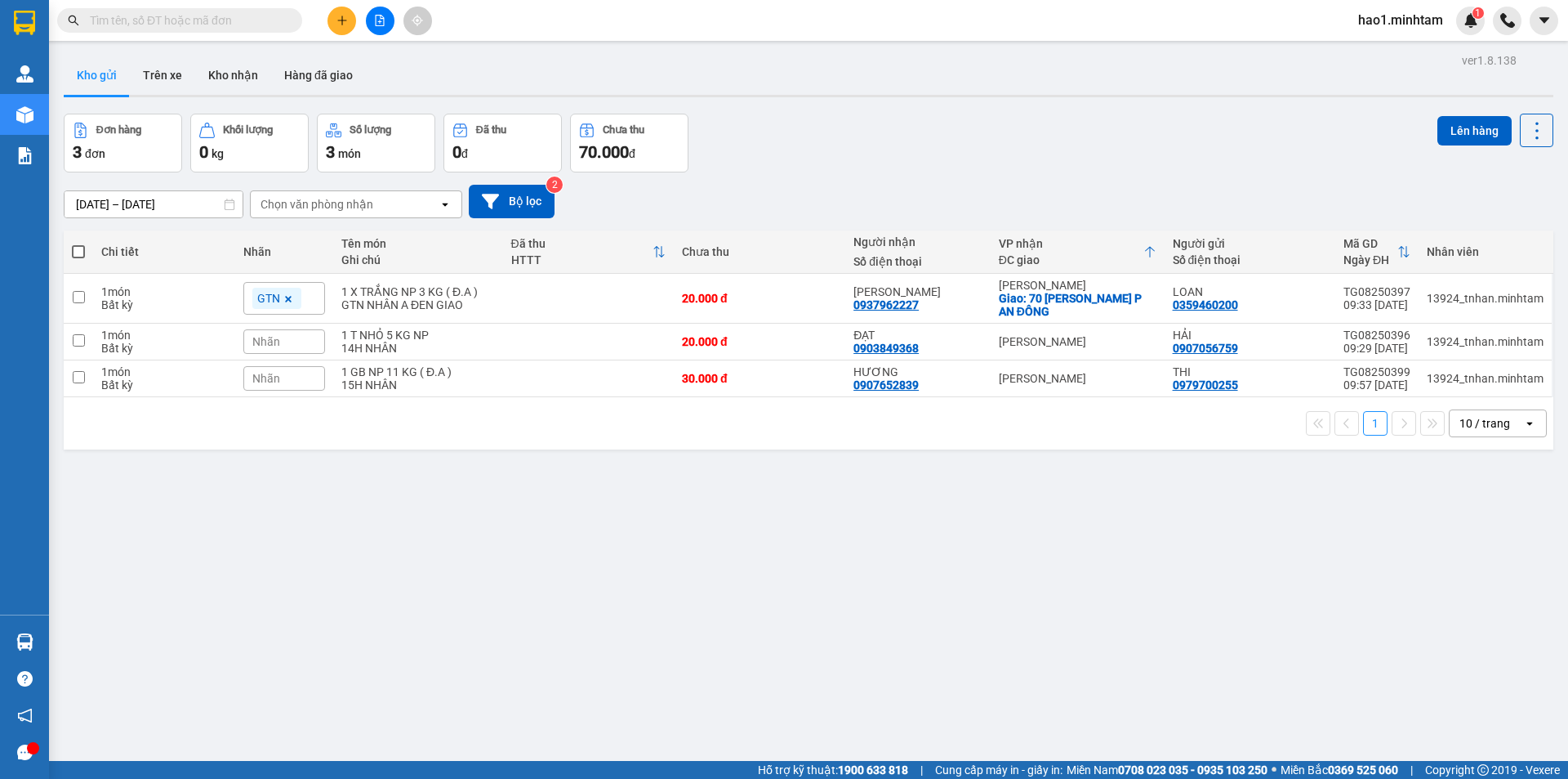
click at [815, 32] on div "Kết quả tìm kiếm ( 4057 ) Bộ lọc Thuộc VP này Ngày tạo đơn gần nhất Mã ĐH Trạng…" at bounding box center [784, 20] width 1568 height 41
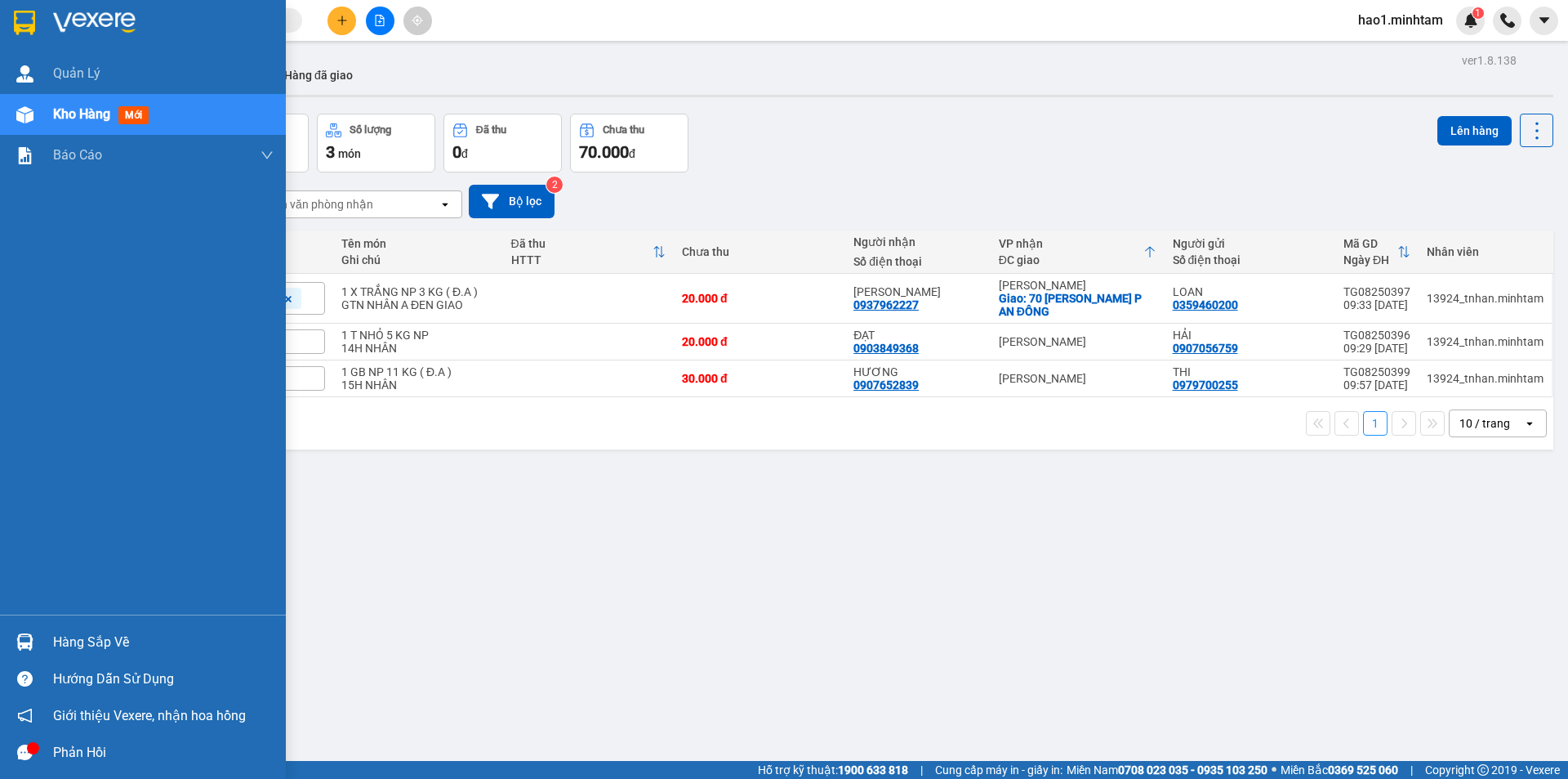
click at [34, 631] on div at bounding box center [24, 641] width 28 height 28
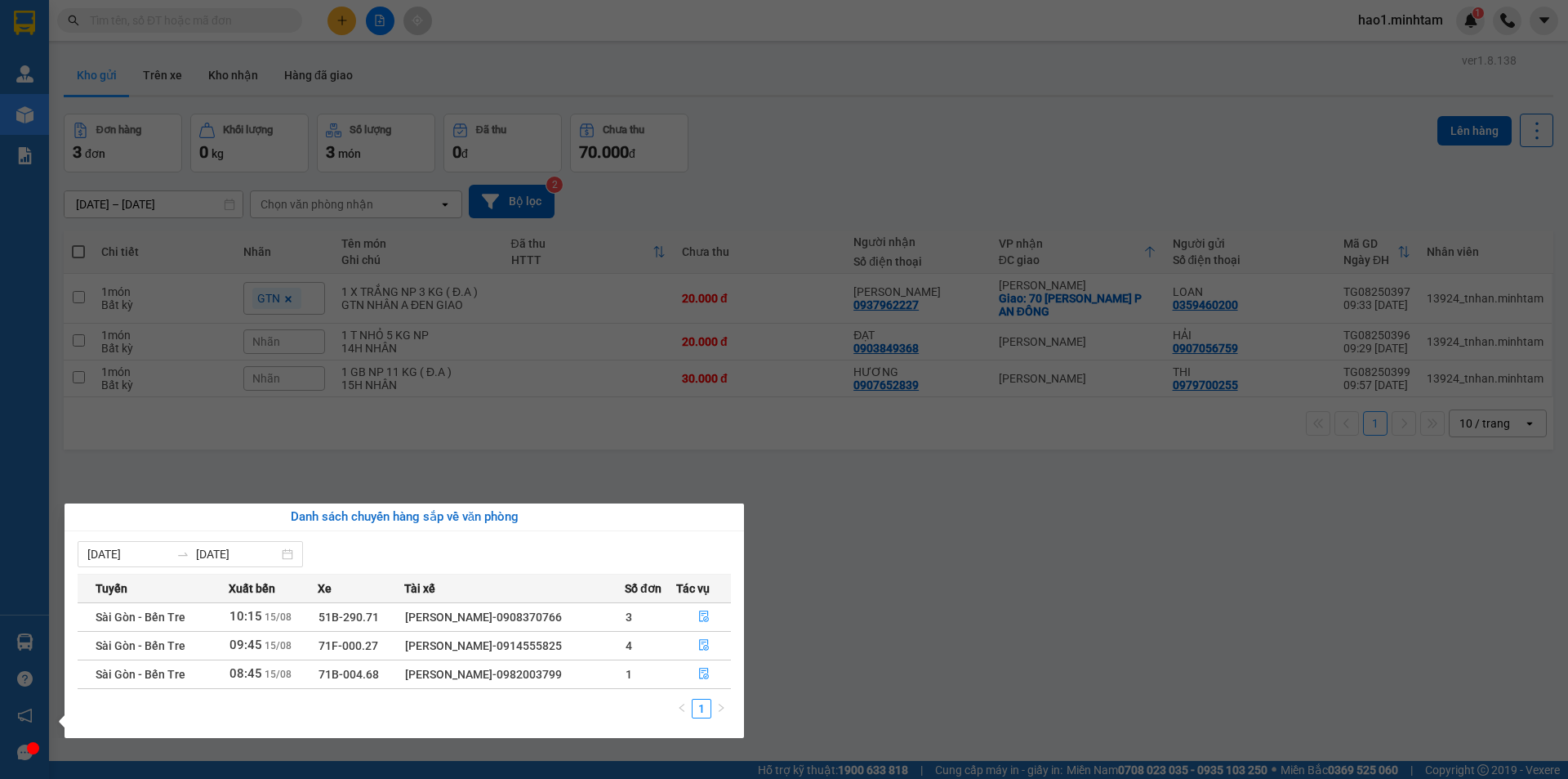
click at [923, 515] on section "Kết quả tìm kiếm ( 4057 ) Bộ lọc Thuộc VP này Ngày tạo đơn gần nhất Mã ĐH Trạng…" at bounding box center [784, 389] width 1568 height 779
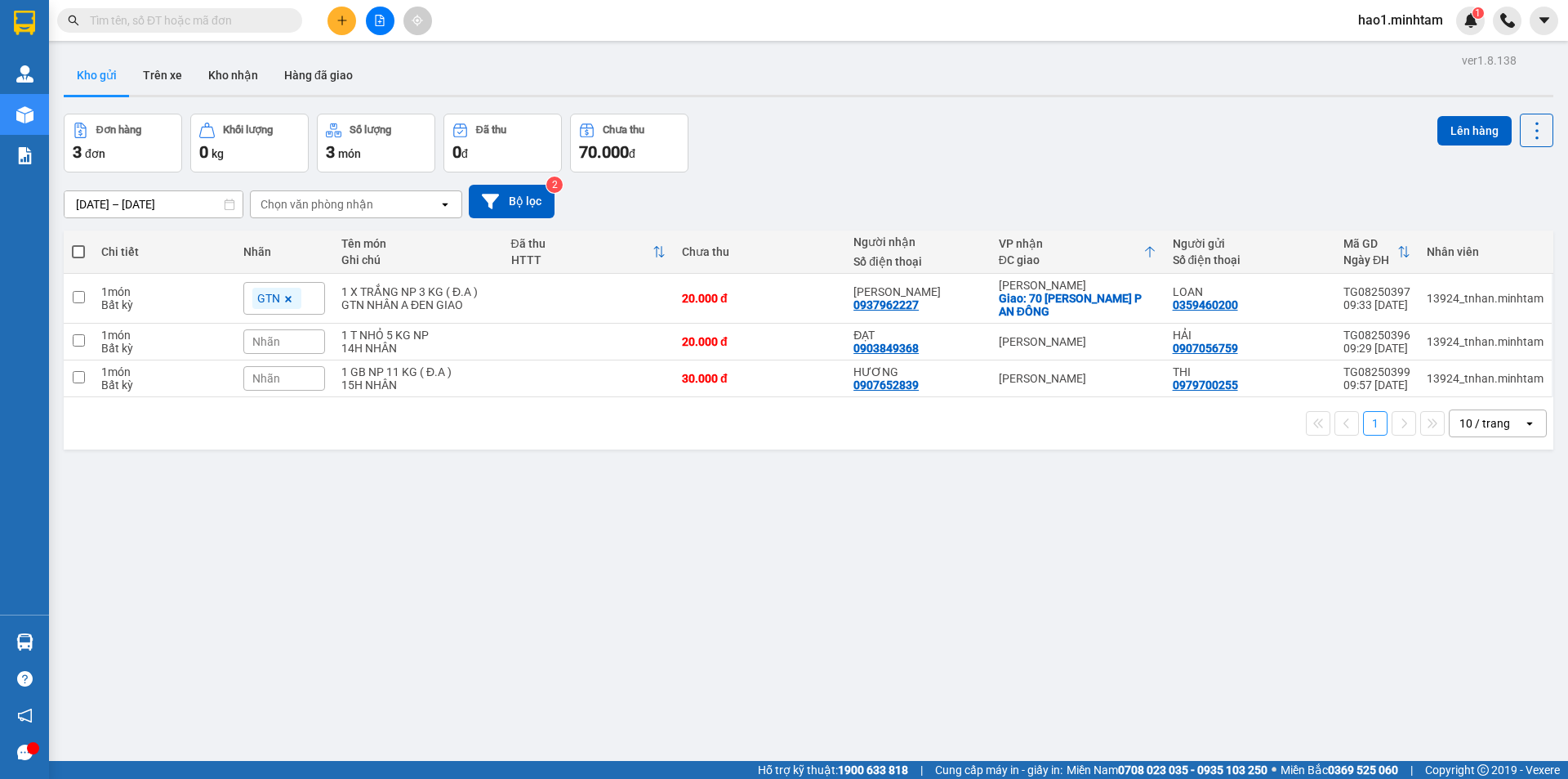
click at [923, 515] on div "ver 1.8.138 Kho gửi Trên xe Kho nhận Hàng đã giao Đơn hàng 3 đơn Khối lượng 0 k…" at bounding box center [809, 438] width 1503 height 779
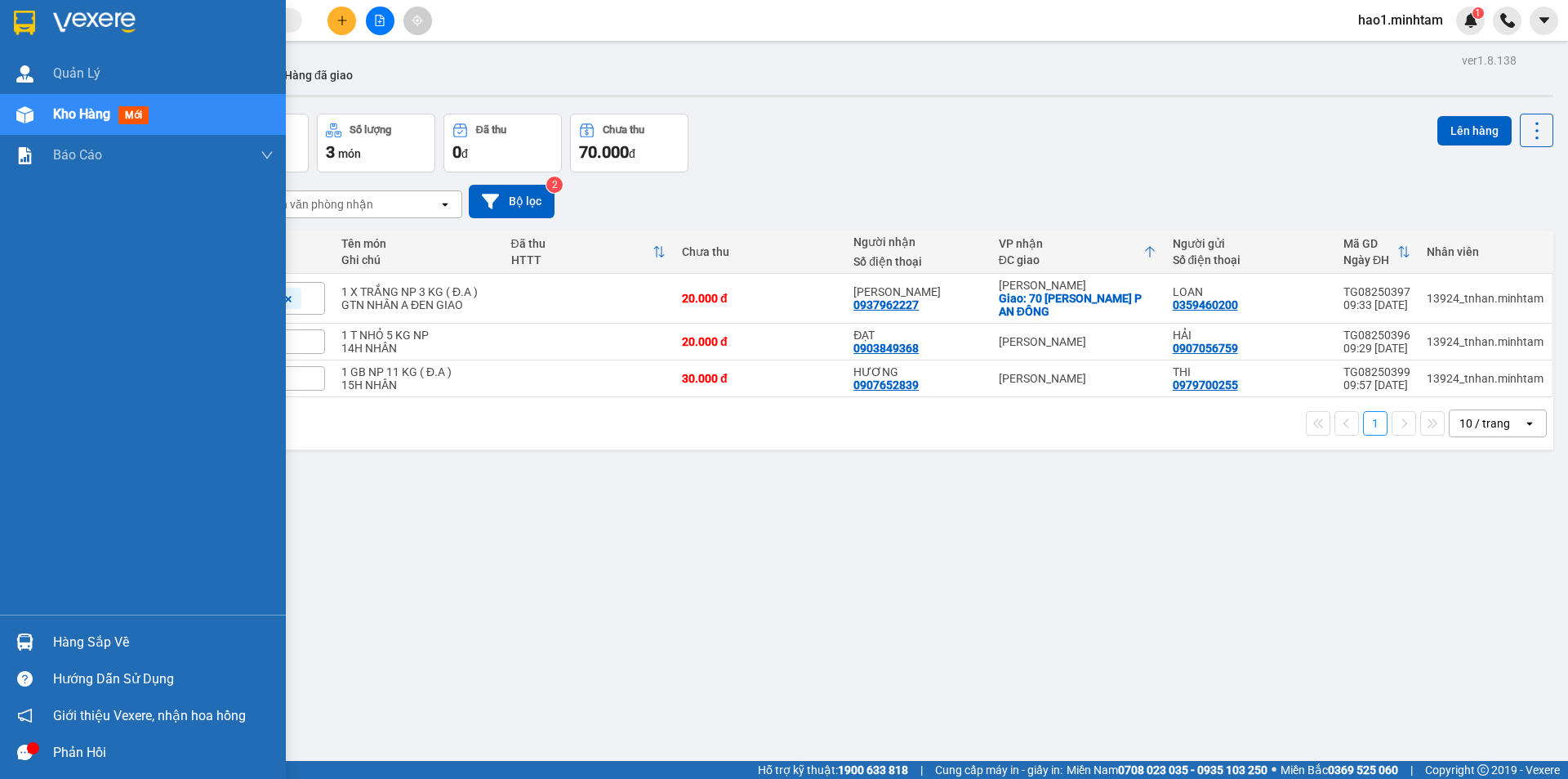
drag, startPoint x: 40, startPoint y: 647, endPoint x: 63, endPoint y: 642, distance: 23.5
click at [42, 646] on div "Hàng sắp về" at bounding box center [143, 642] width 286 height 37
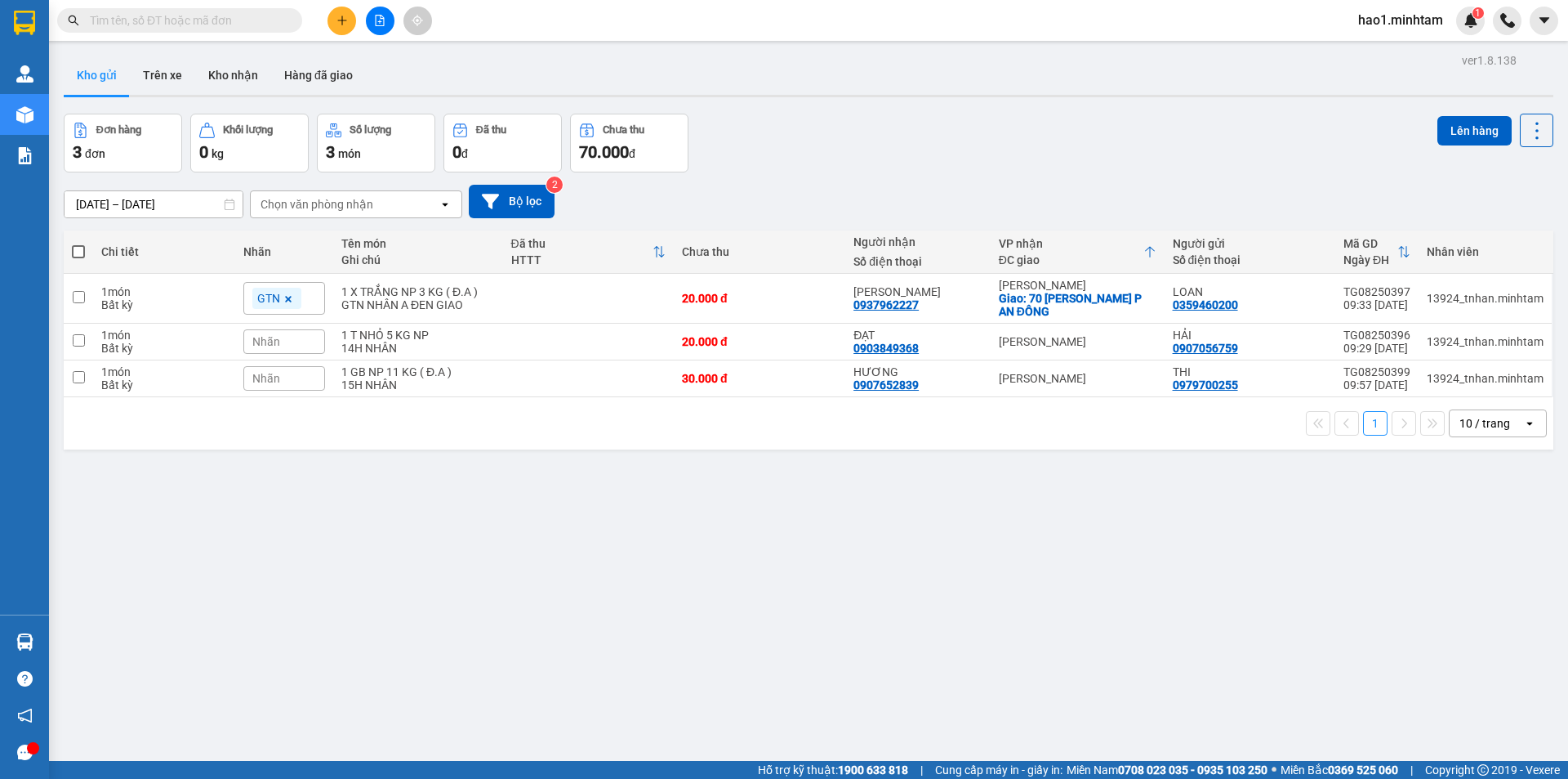
click at [848, 496] on section "Kết quả tìm kiếm ( 4057 ) Bộ lọc Thuộc VP này Ngày tạo đơn gần nhất Mã ĐH Trạng…" at bounding box center [784, 389] width 1568 height 779
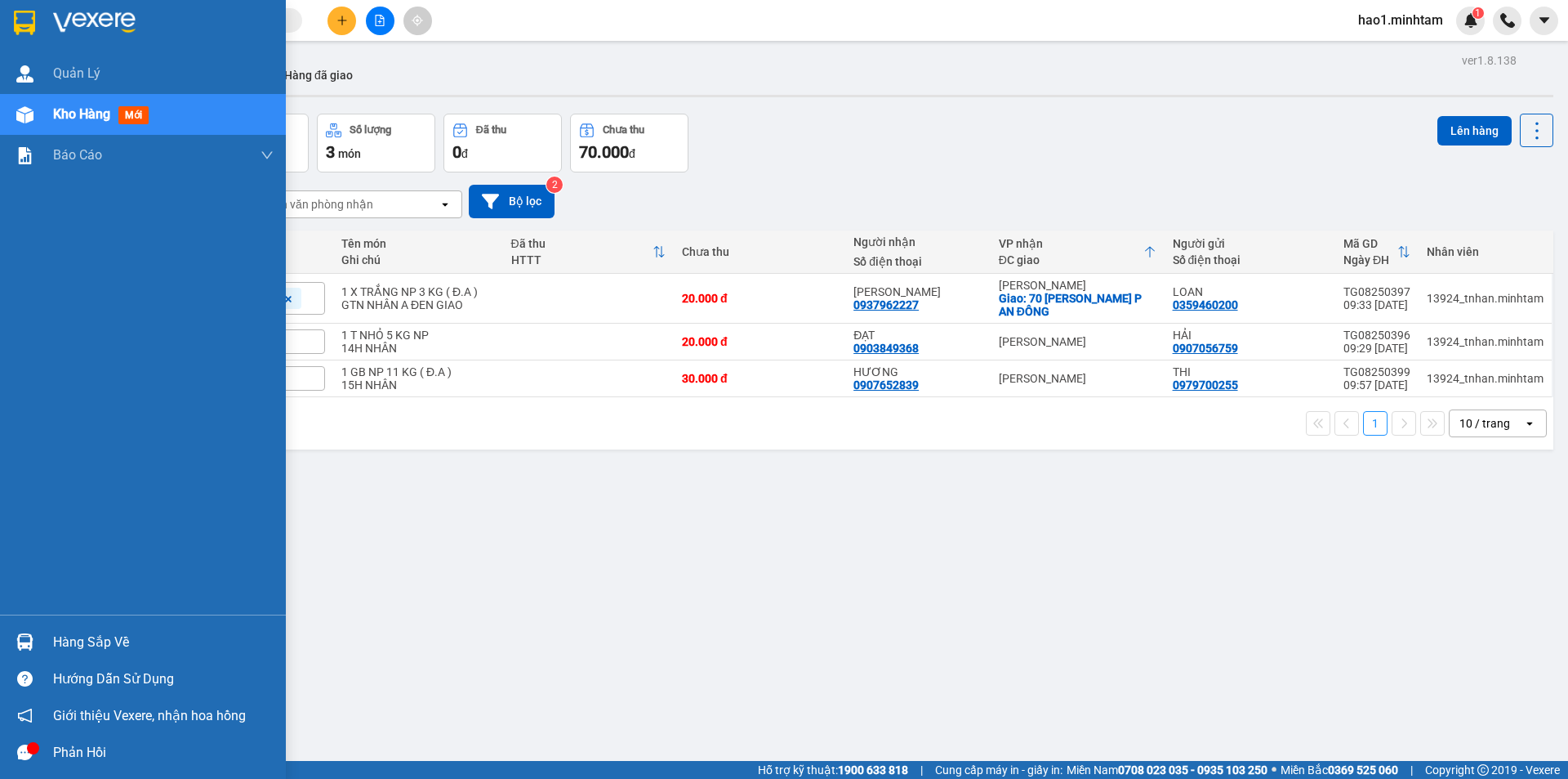
click at [99, 640] on div "Hàng sắp về" at bounding box center [163, 641] width 220 height 24
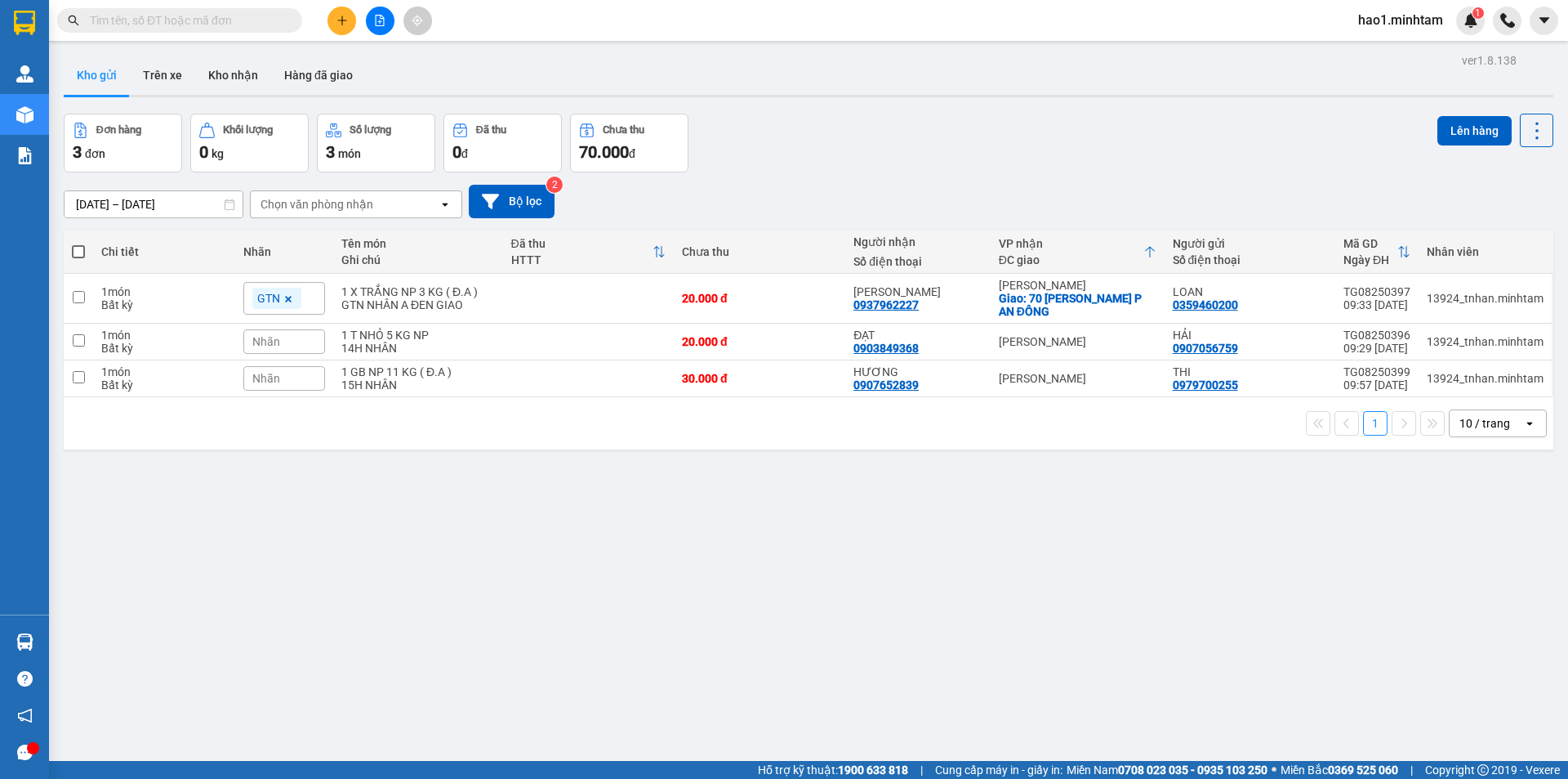
click at [1010, 519] on section "Kết quả tìm kiếm ( 4057 ) Bộ lọc Thuộc VP này Ngày tạo đơn gần nhất Mã ĐH Trạng…" at bounding box center [784, 389] width 1568 height 779
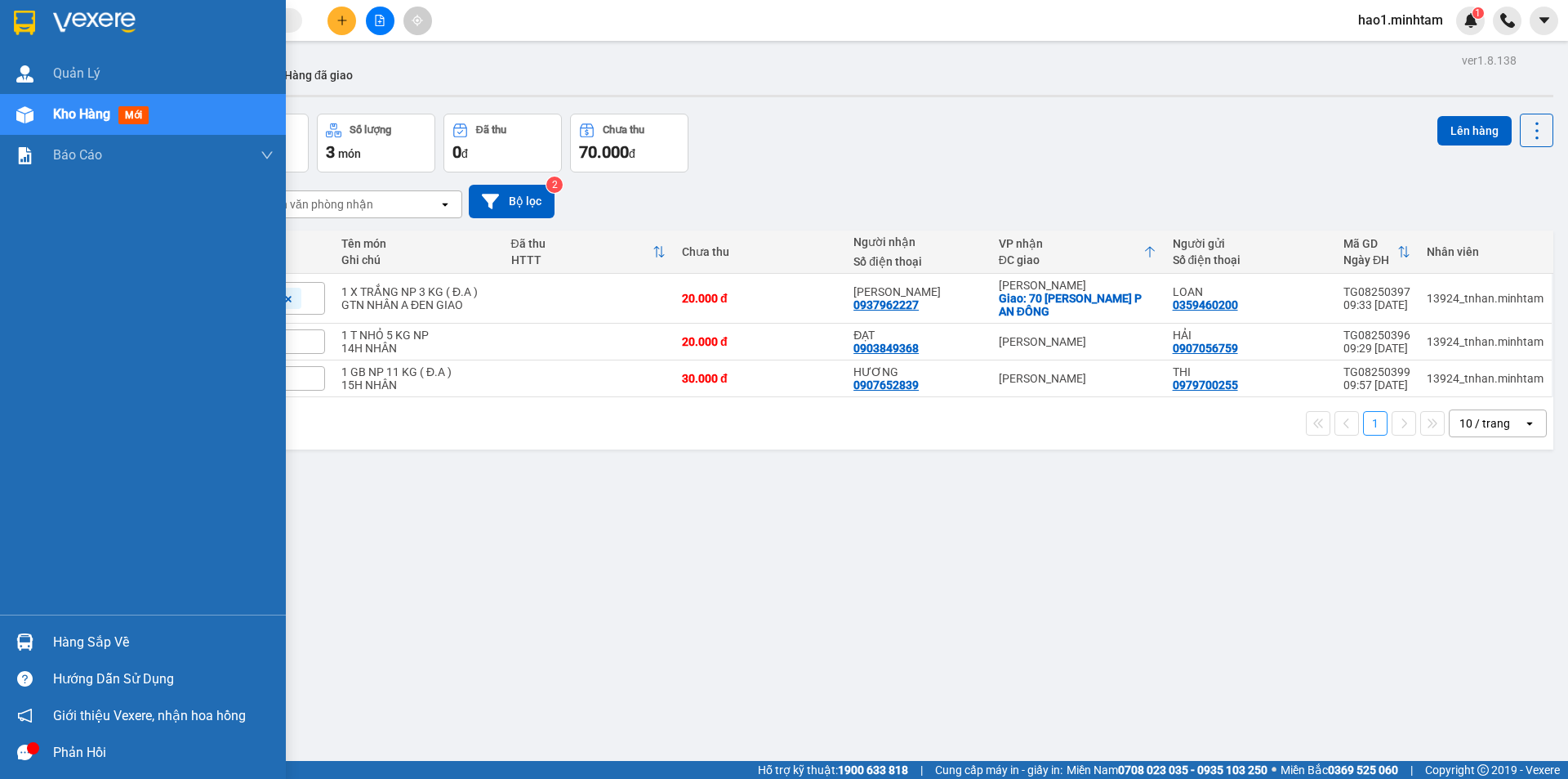
click at [18, 29] on img at bounding box center [24, 22] width 21 height 24
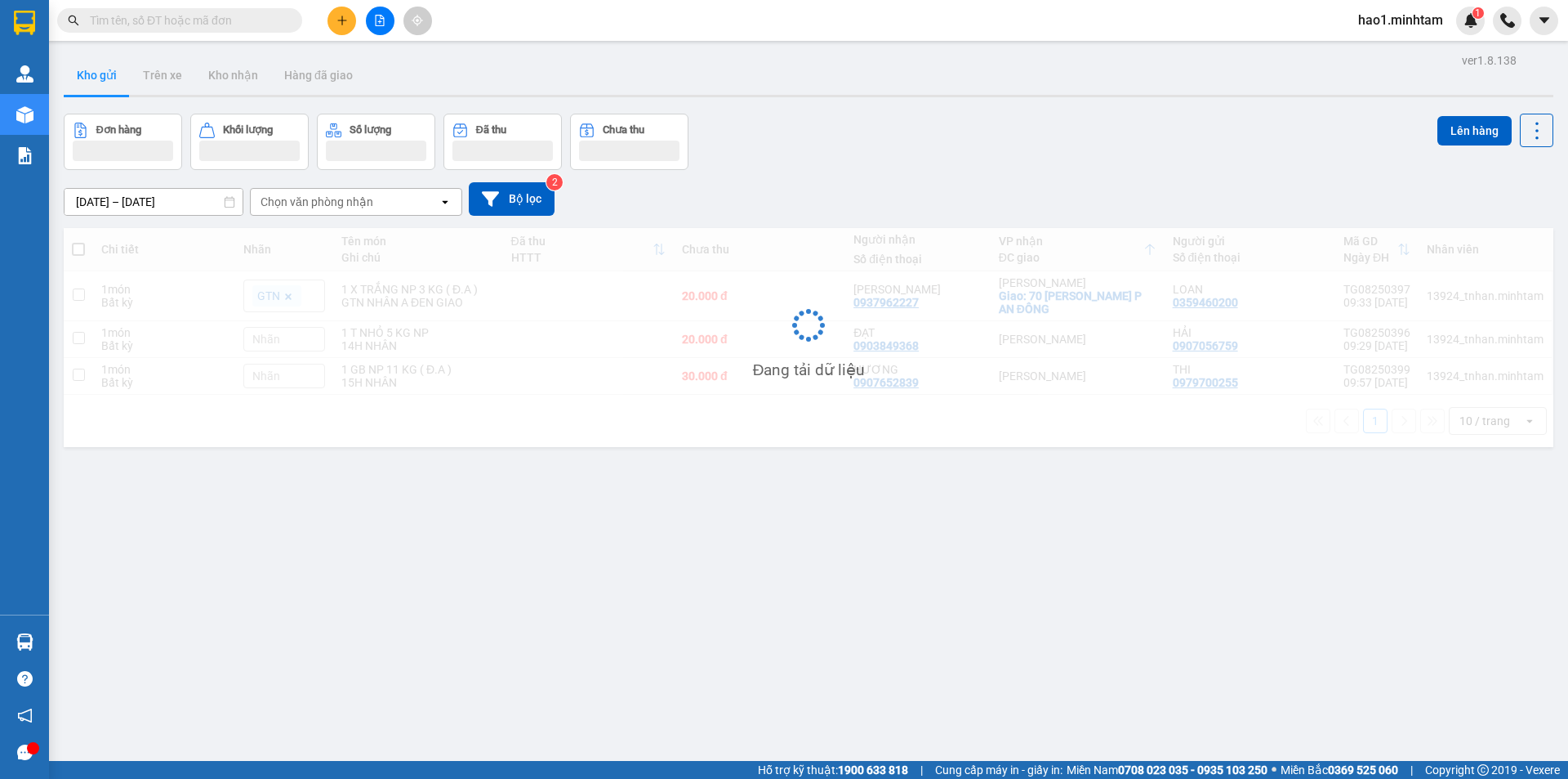
click at [921, 65] on div "Kho gửi Trên xe Kho nhận Hàng đã giao" at bounding box center [809, 77] width 1489 height 44
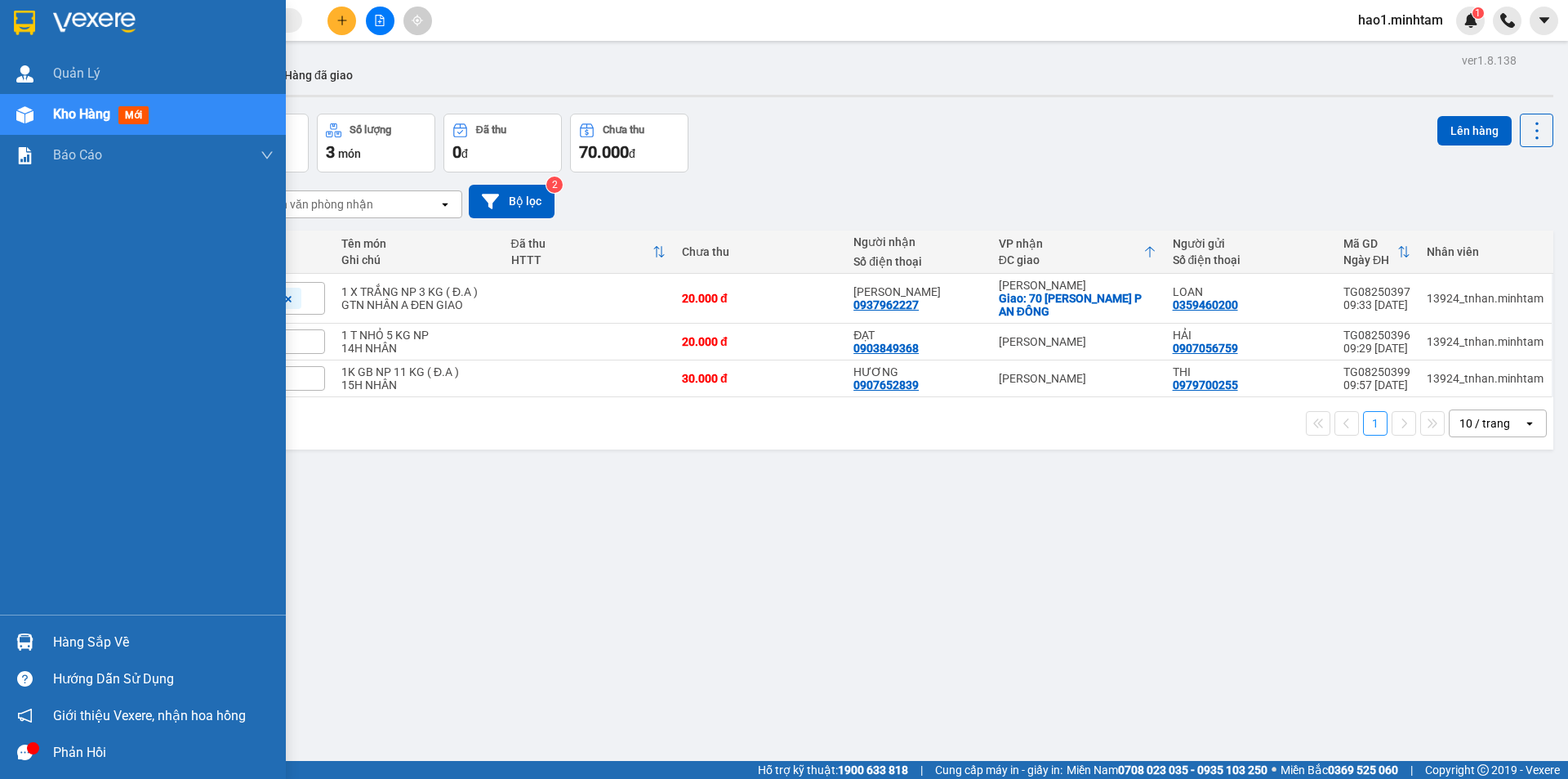
click at [37, 23] on div at bounding box center [24, 21] width 28 height 28
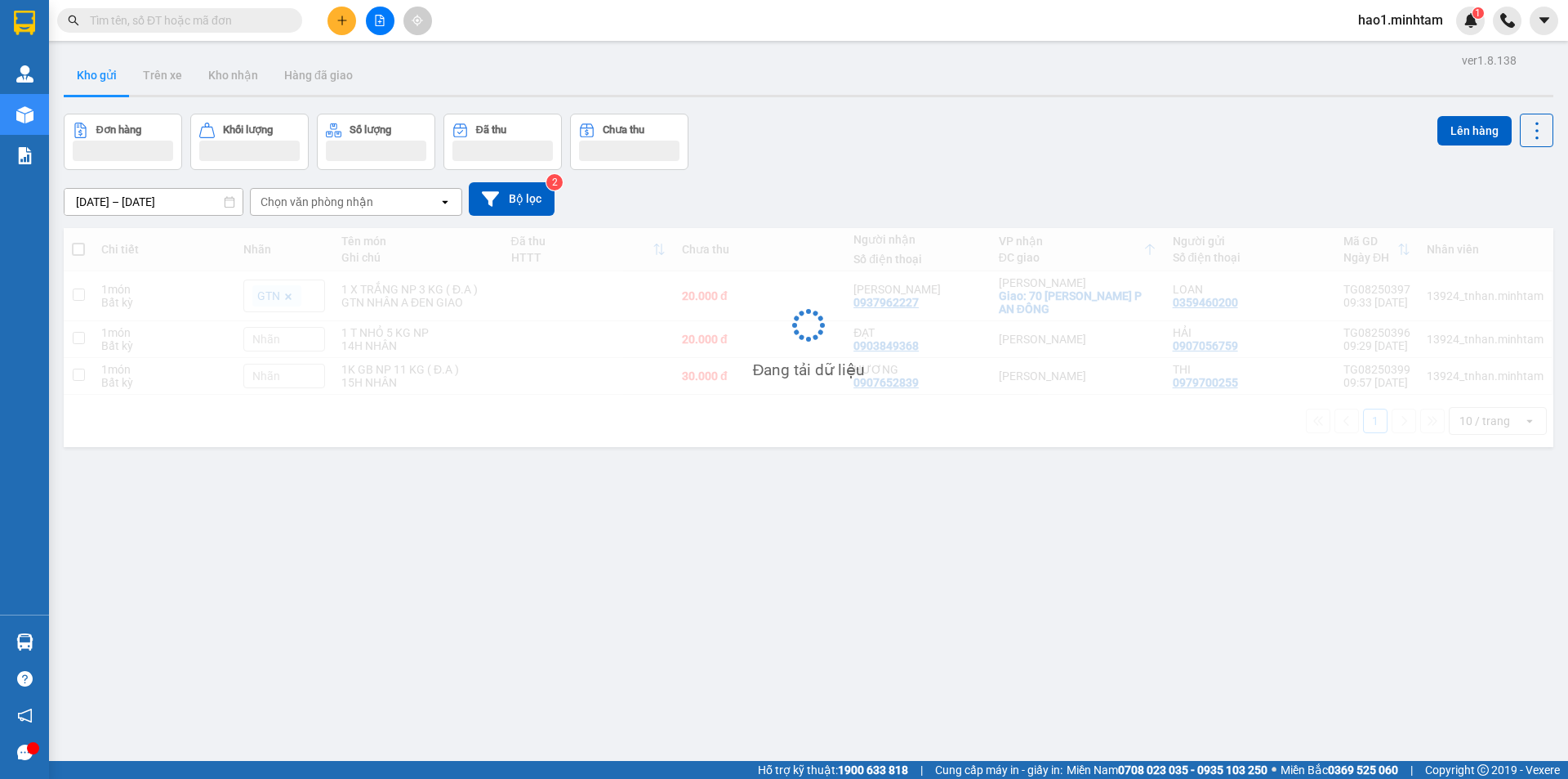
click at [690, 93] on div "Kho gửi Trên xe Kho nhận Hàng đã giao" at bounding box center [809, 77] width 1489 height 44
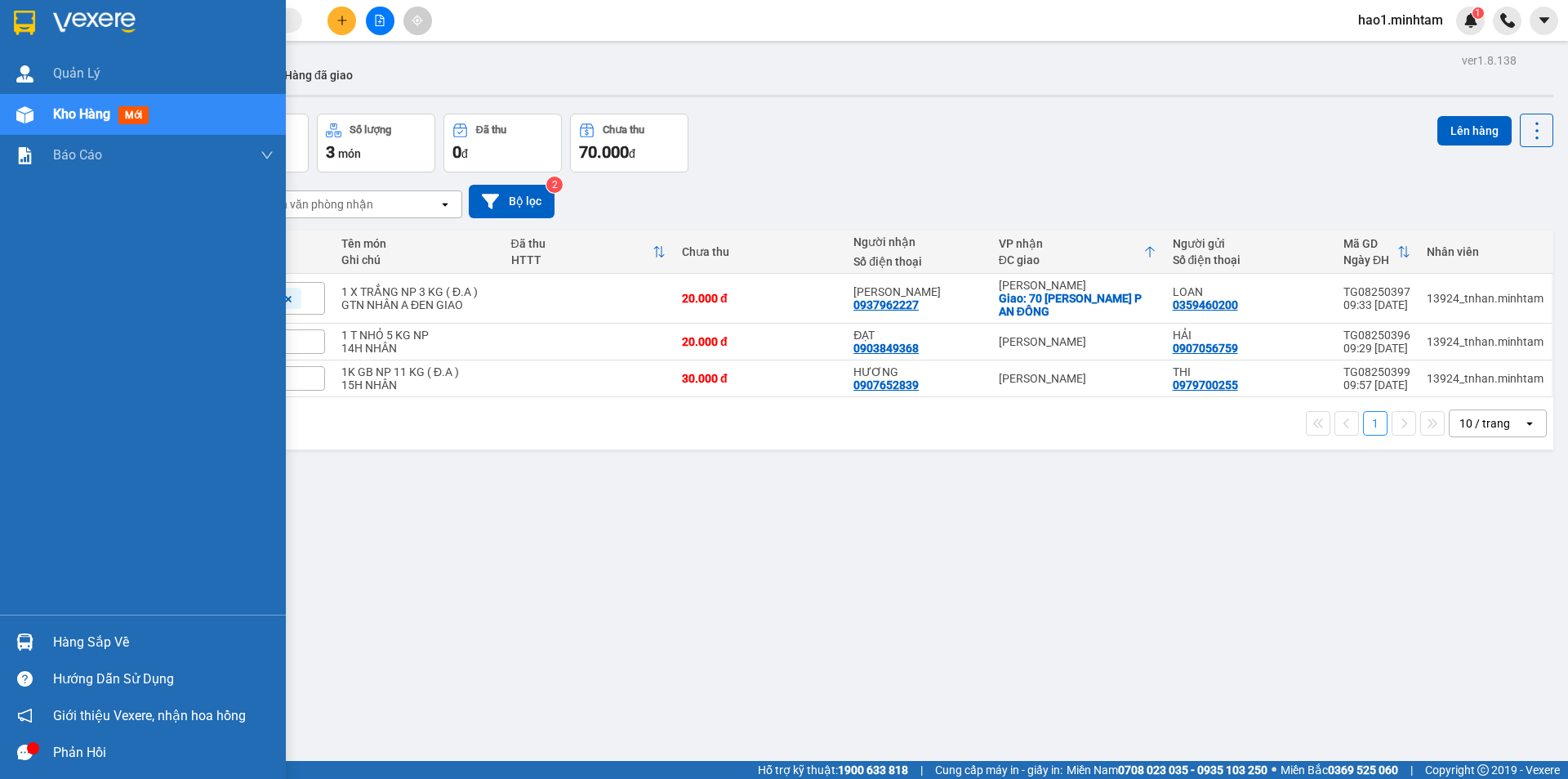
click at [41, 644] on div "Hàng sắp về" at bounding box center [143, 642] width 286 height 37
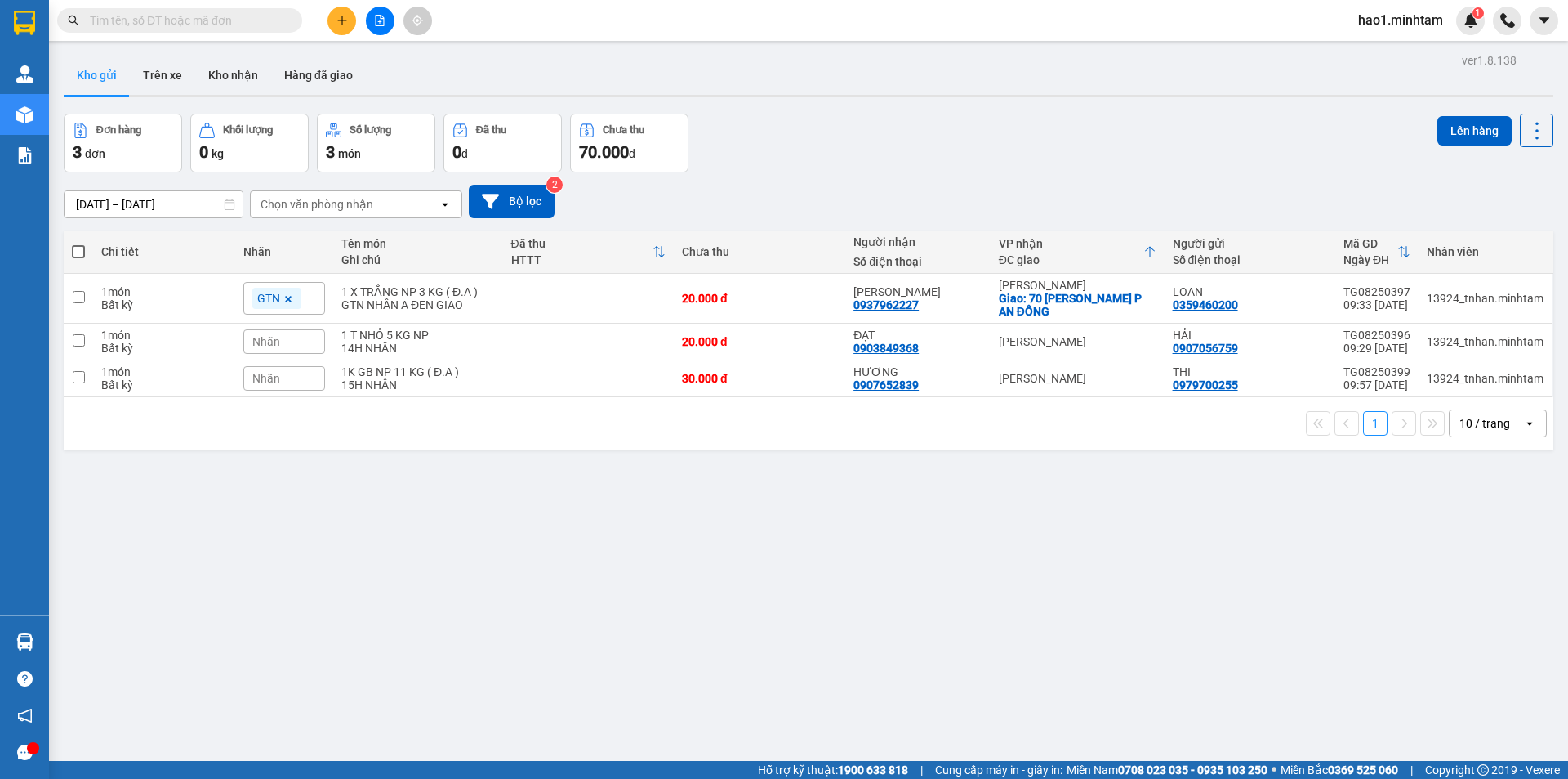
click at [752, 149] on section "Kết quả tìm kiếm ( 4057 ) Bộ lọc Thuộc VP này Ngày tạo đơn gần nhất Mã ĐH Trạng…" at bounding box center [784, 389] width 1568 height 779
click at [912, 187] on div "[DATE] – [DATE] Press the down arrow key to interact with the calendar and sele…" at bounding box center [809, 201] width 1489 height 34
click at [263, 28] on input "text" at bounding box center [186, 20] width 193 height 18
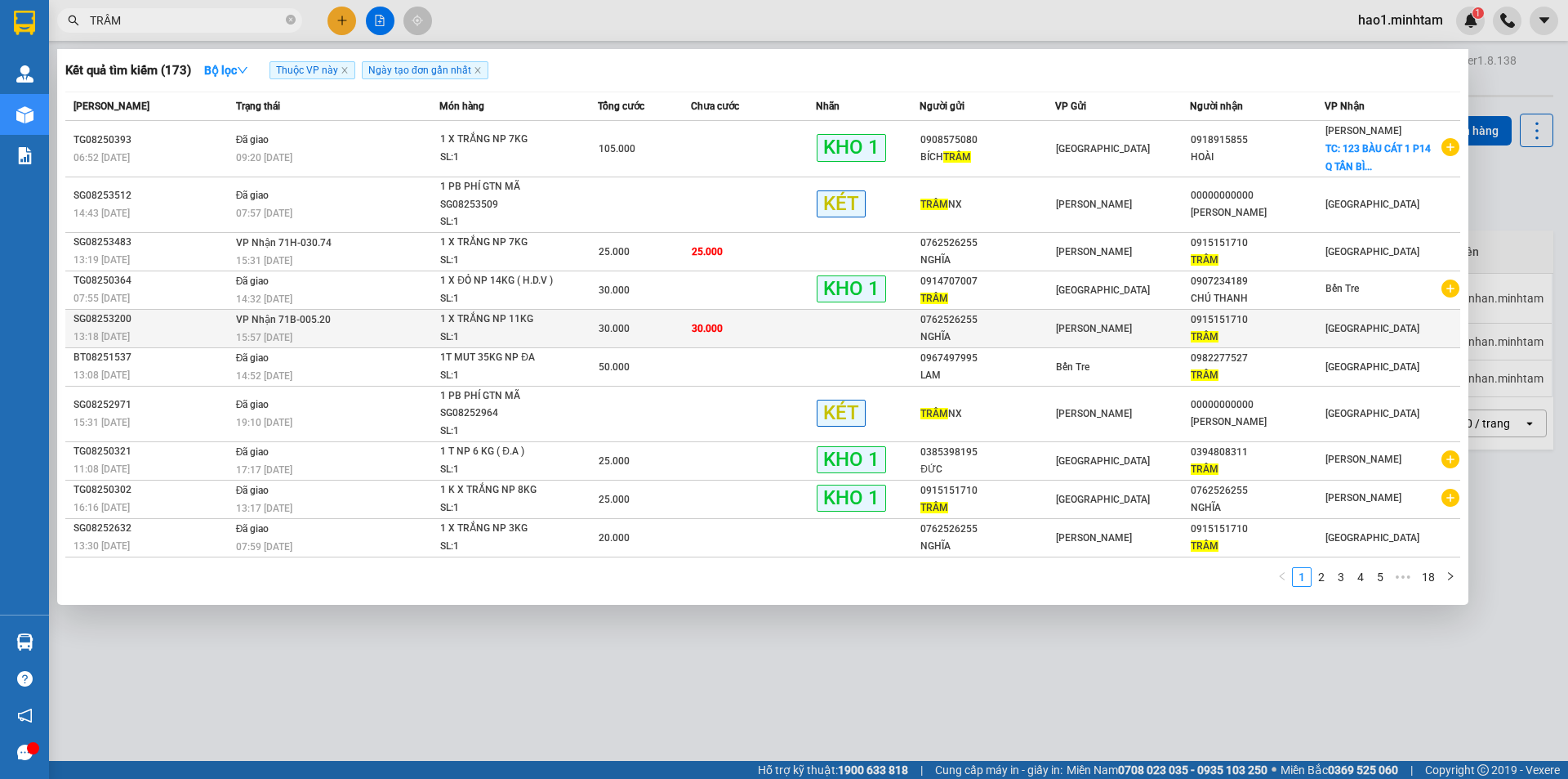
type input "TRÂM"
click at [1033, 335] on div "NGHĨA" at bounding box center [986, 338] width 133 height 17
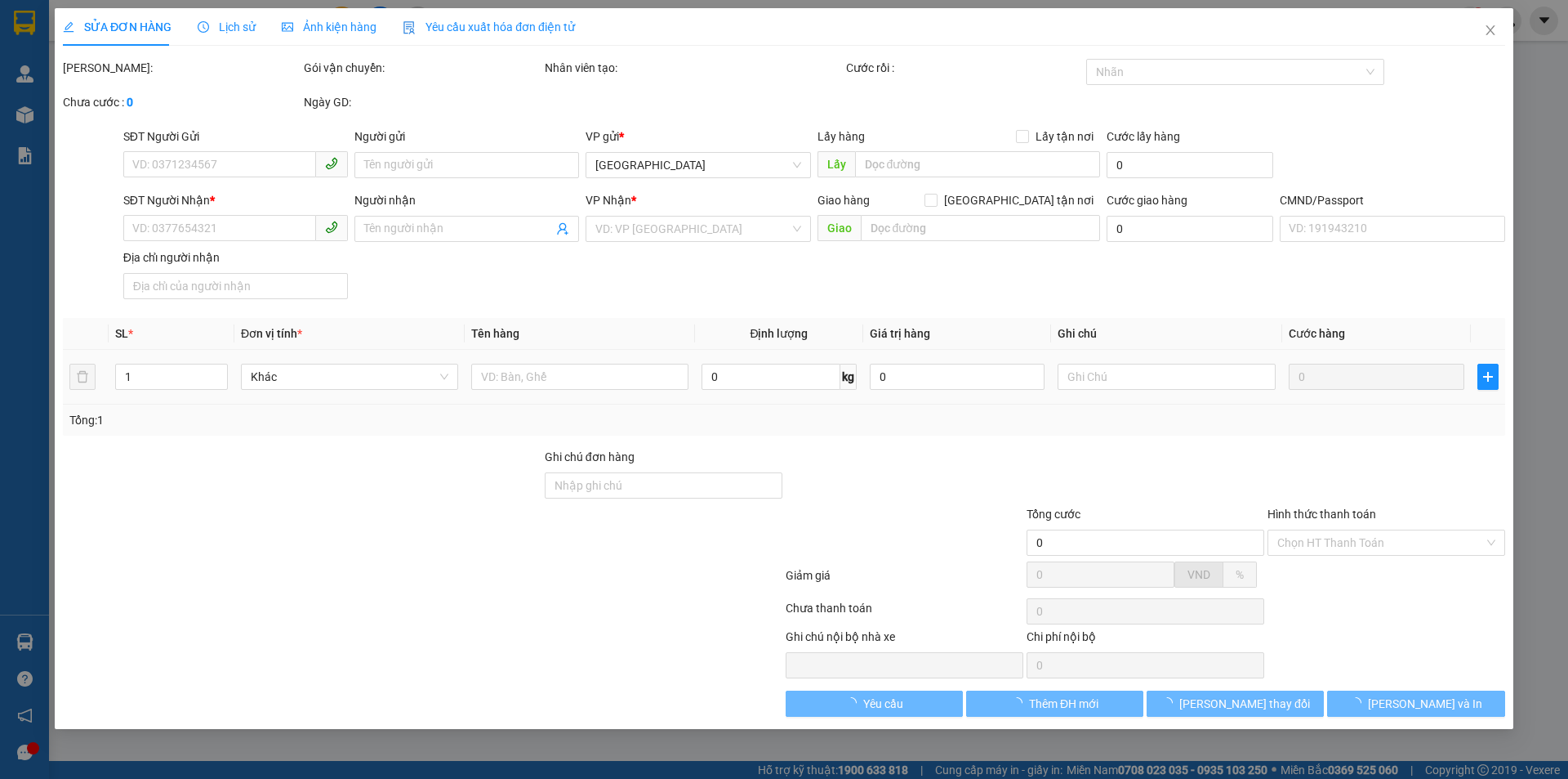
type input "0762526255"
type input "NGHĨA"
type input "0915151710"
type input "TRÂM"
type input "30.000"
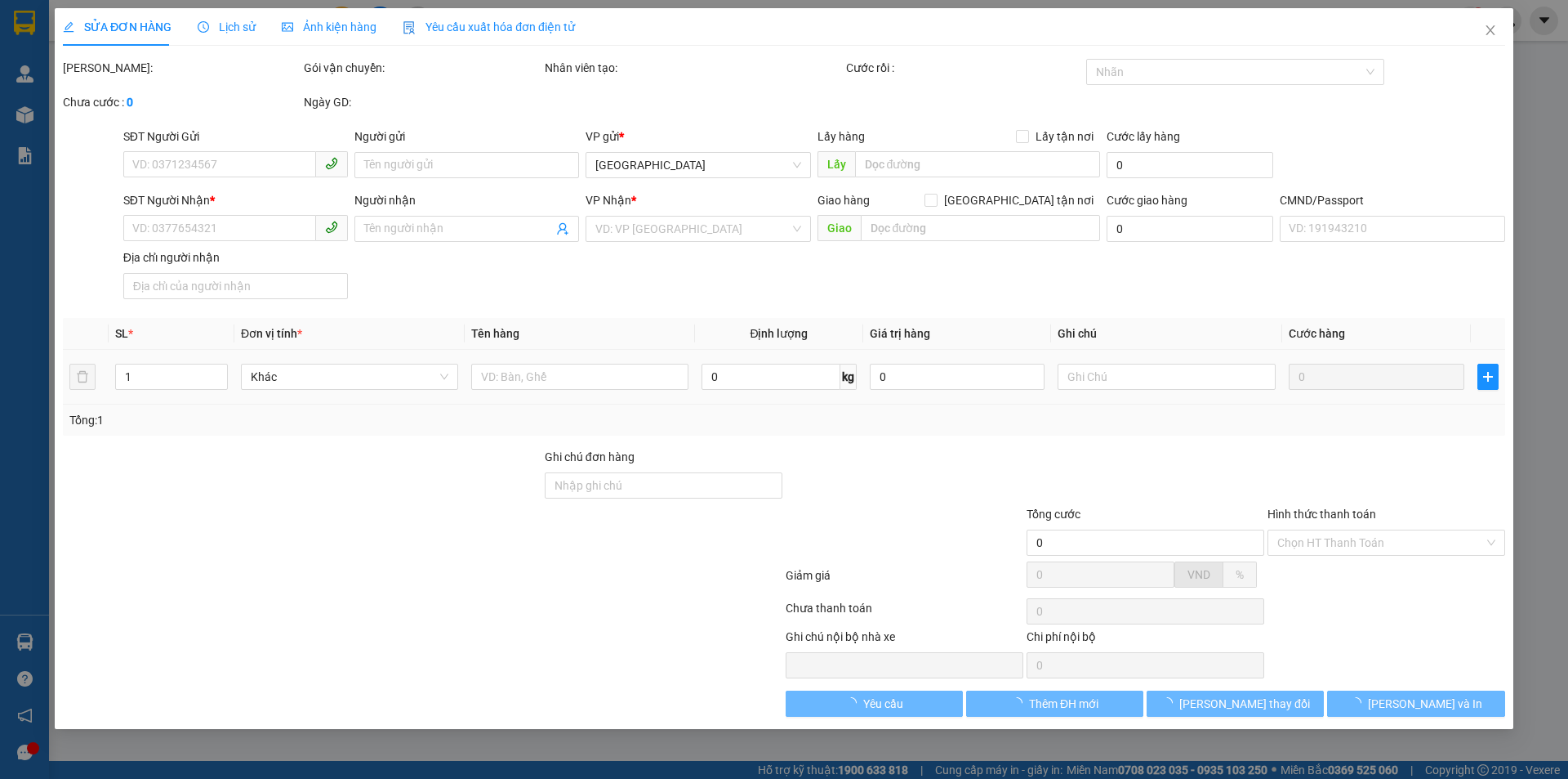
type input "30.000"
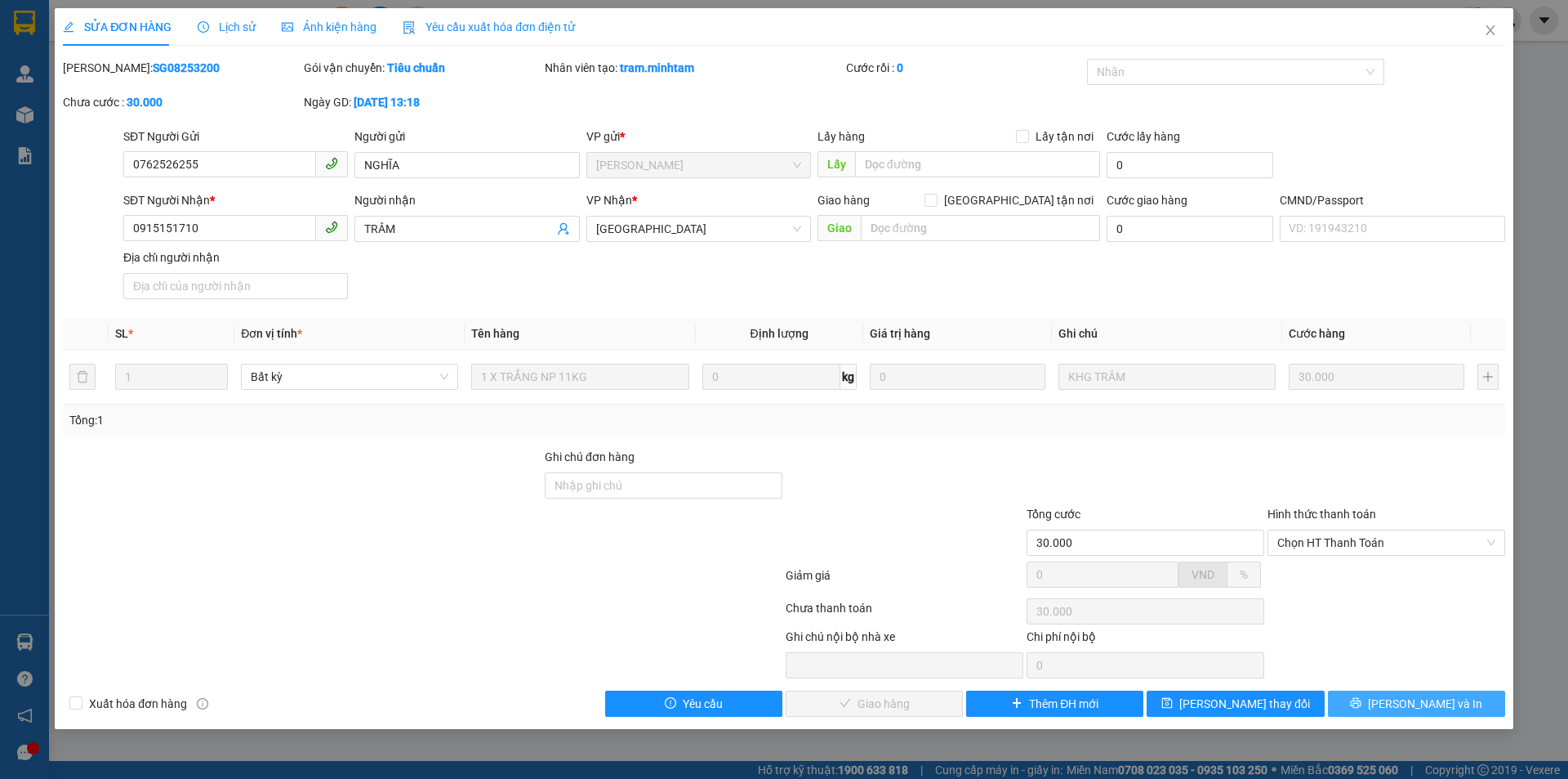
click at [1456, 707] on button "Lưu và In" at bounding box center [1416, 703] width 177 height 26
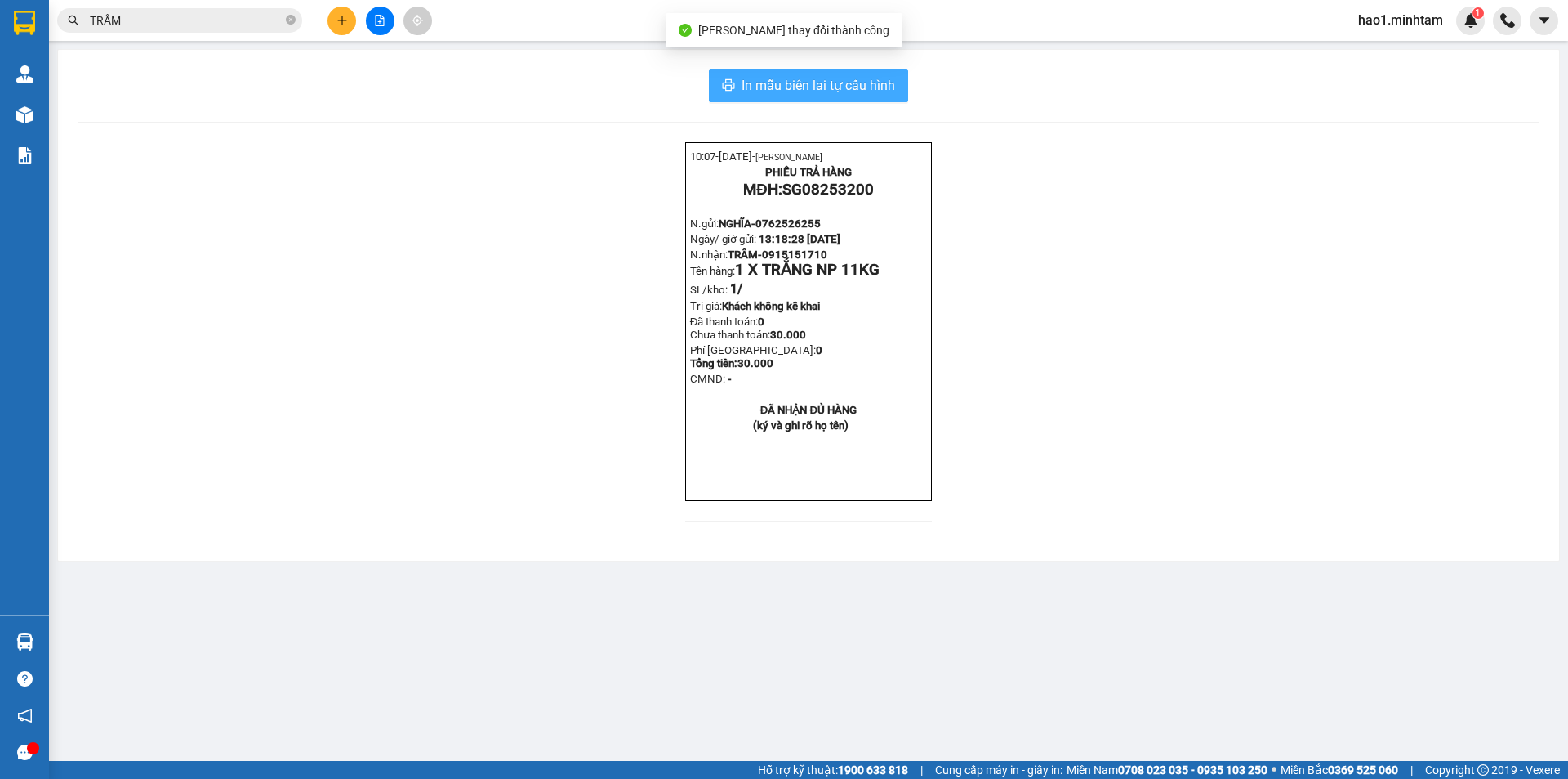
click at [843, 85] on span "In mẫu biên lai tự cấu hình" at bounding box center [818, 84] width 153 height 20
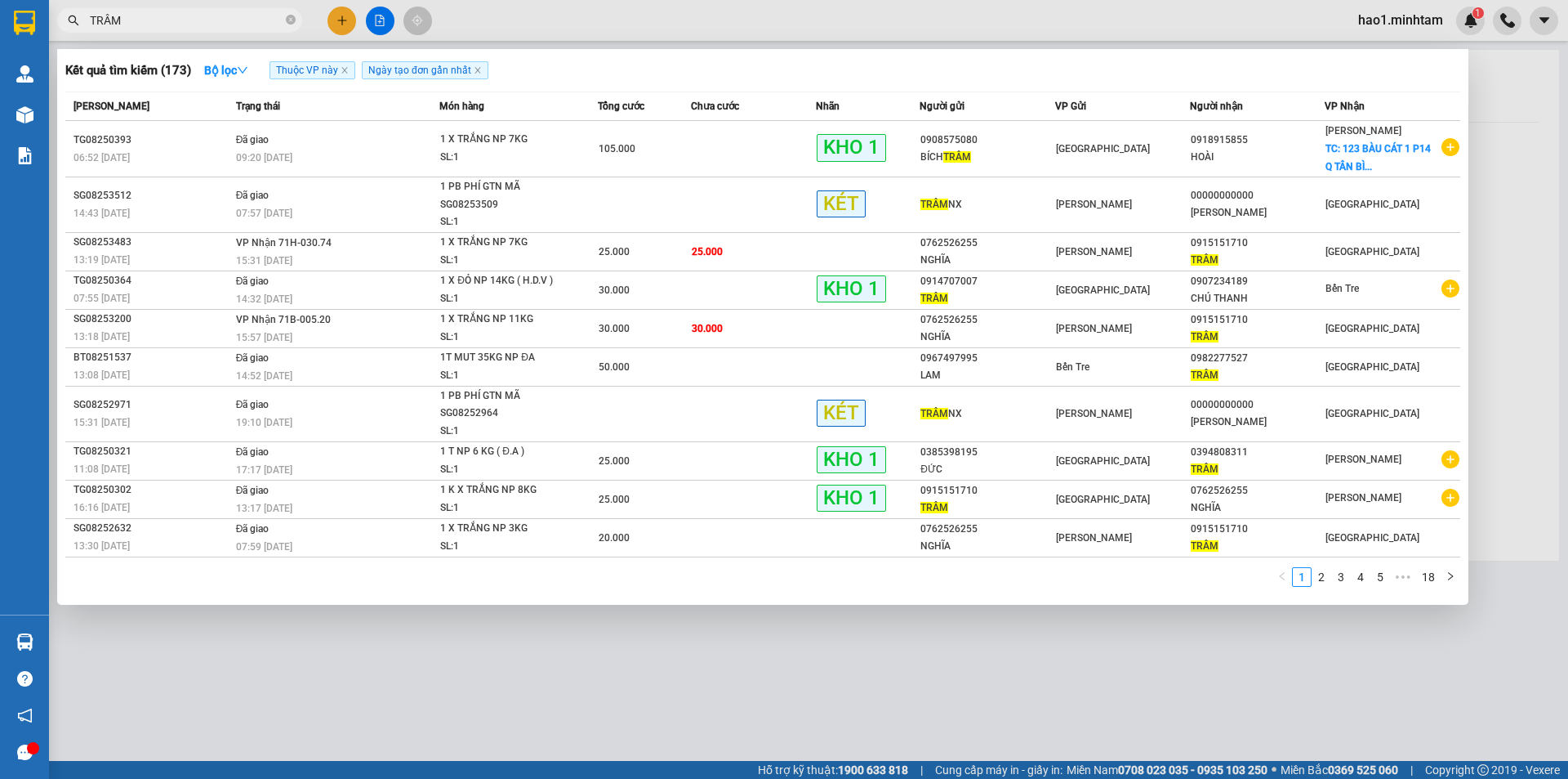
click at [207, 30] on span "TRÂM" at bounding box center [179, 19] width 245 height 24
click at [594, 256] on span "1 X TRẮNG NP 7KG SL: 1" at bounding box center [518, 251] width 156 height 35
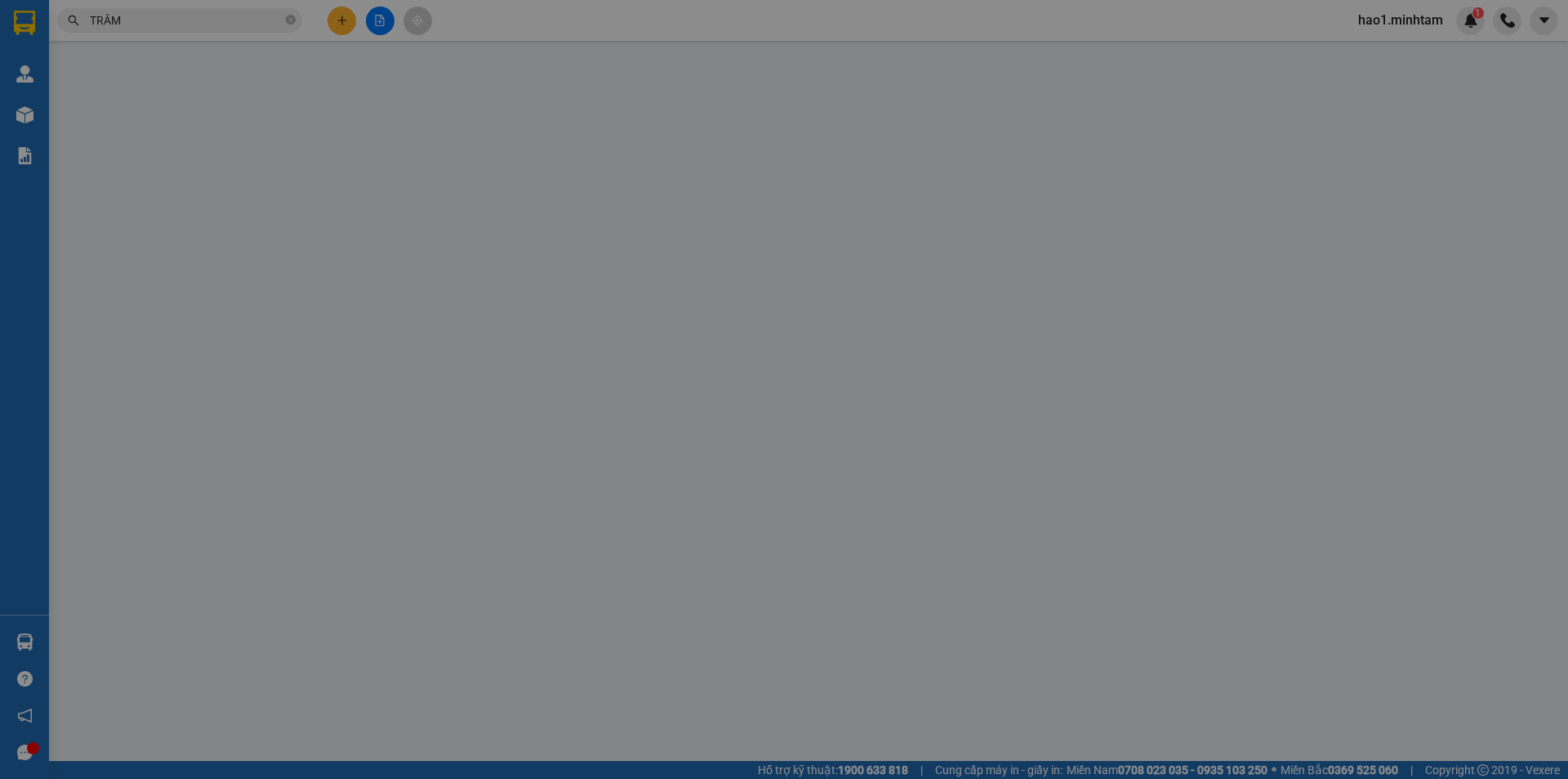
type input "0762526255"
type input "NGHĨA"
type input "0915151710"
type input "TRÂM"
type input "25.000"
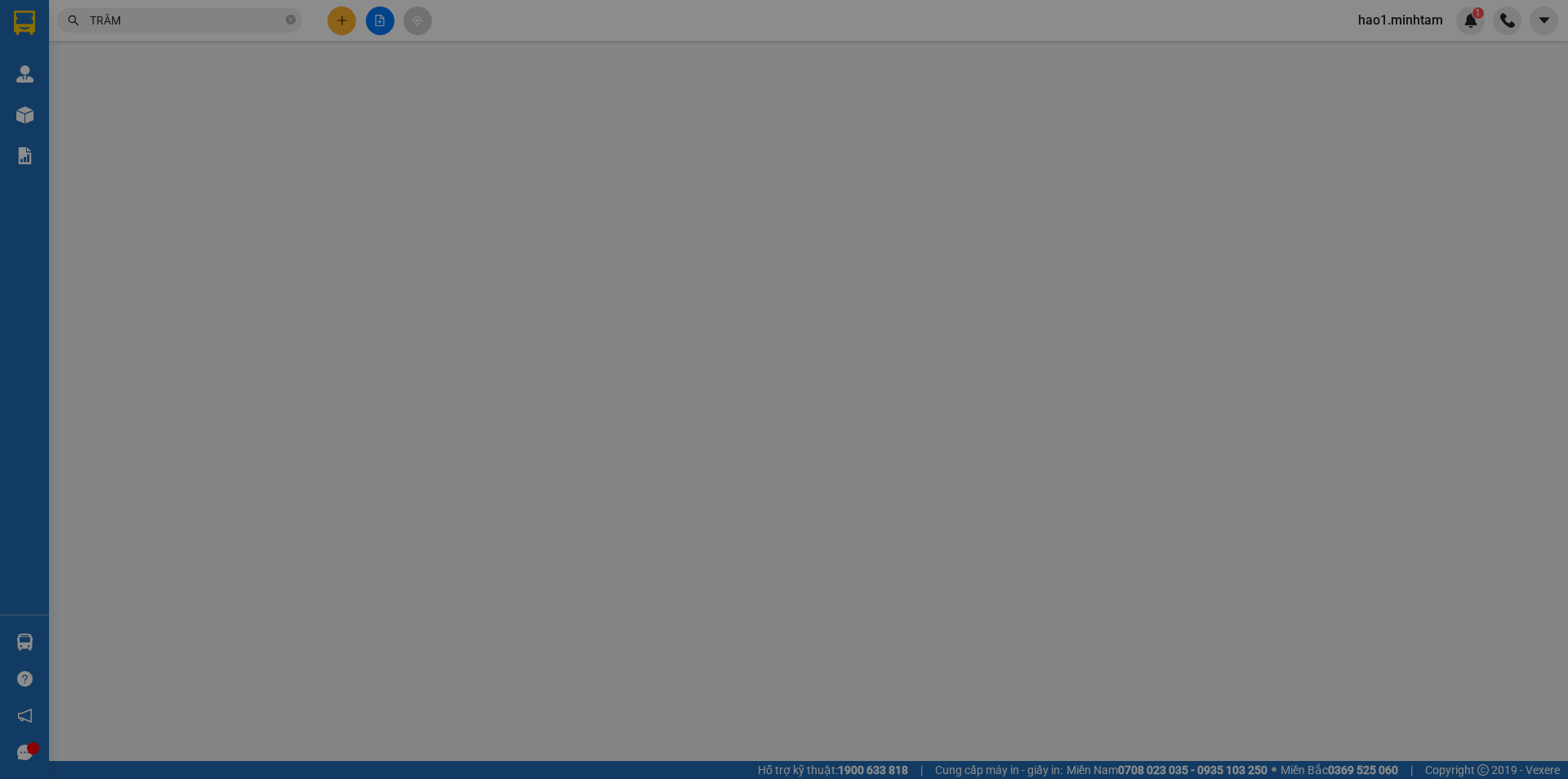
type input "25.000"
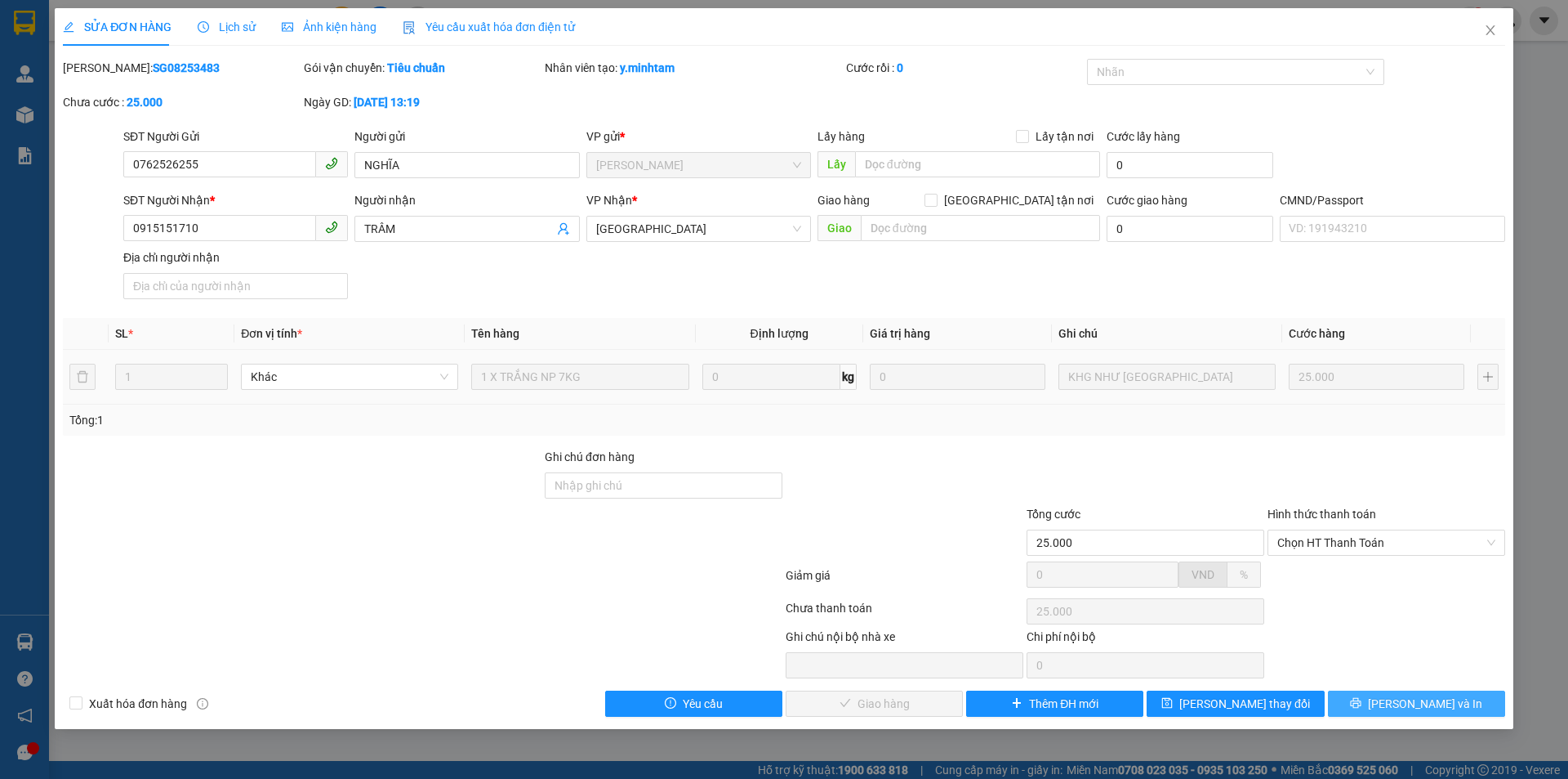
click at [1402, 706] on span "Lưu và In" at bounding box center [1425, 703] width 114 height 18
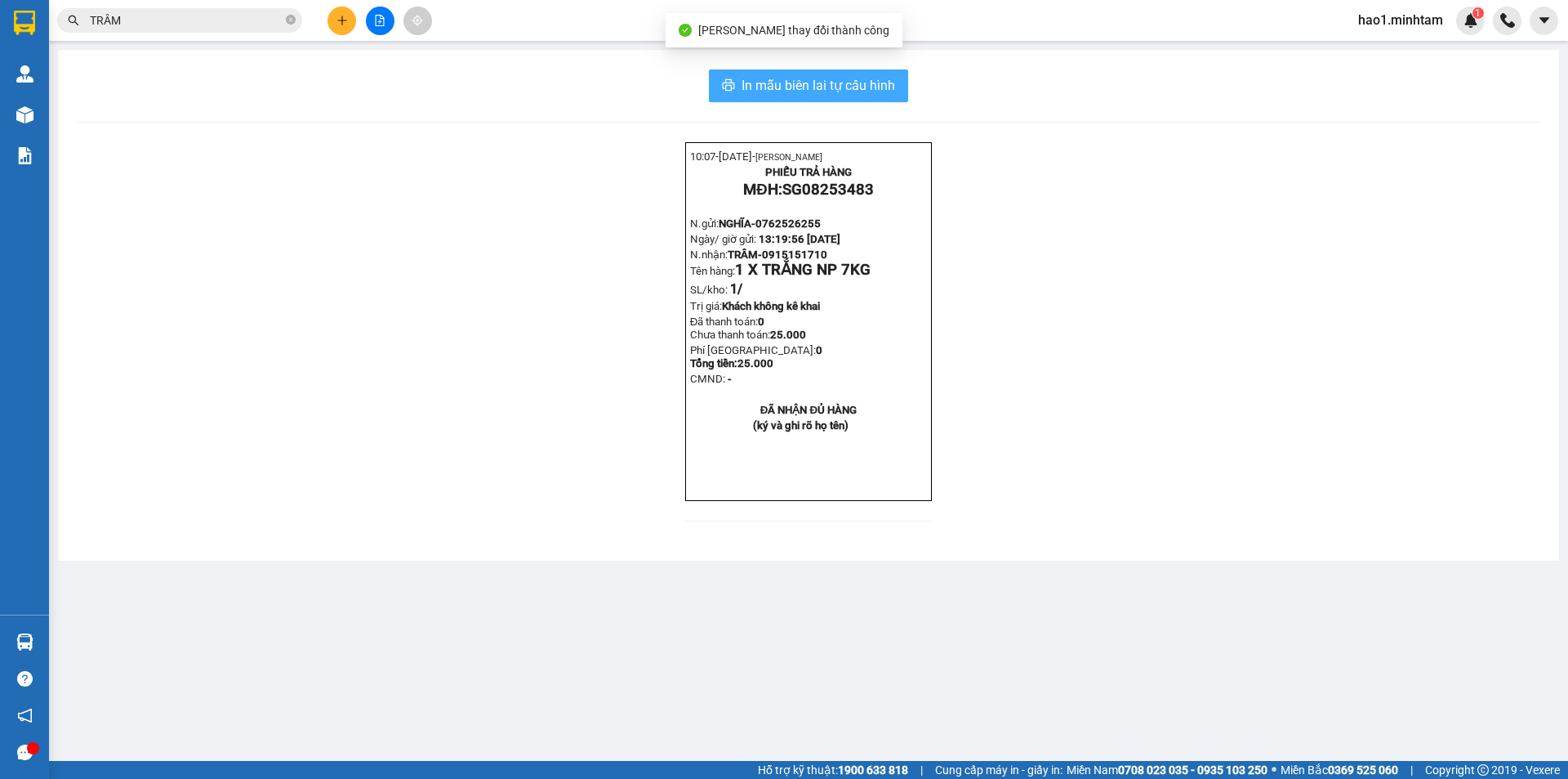
click at [846, 82] on span "In mẫu biên lai tự cấu hình" at bounding box center [818, 84] width 153 height 20
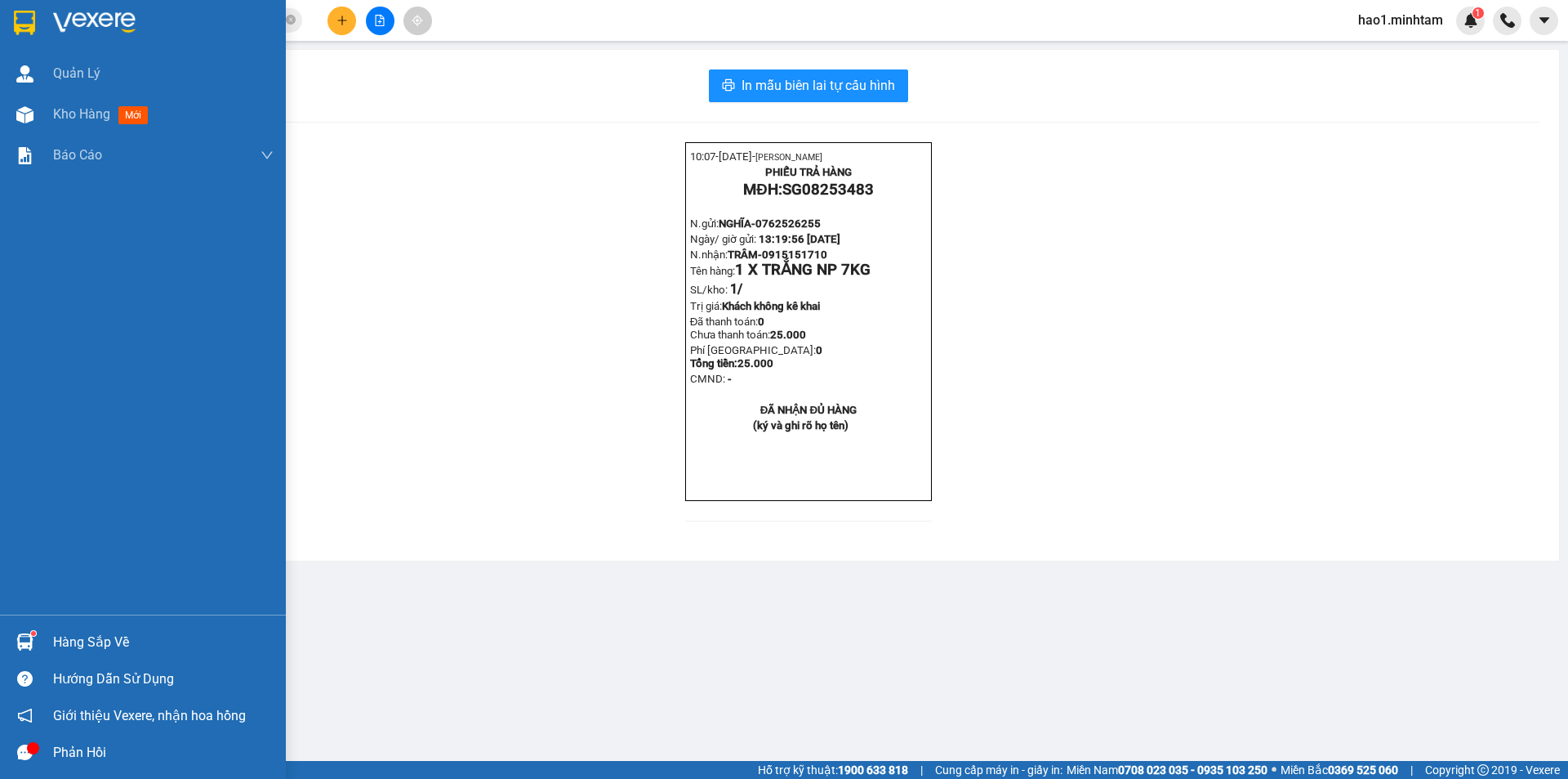
click at [41, 641] on div "Hàng sắp về" at bounding box center [143, 642] width 286 height 37
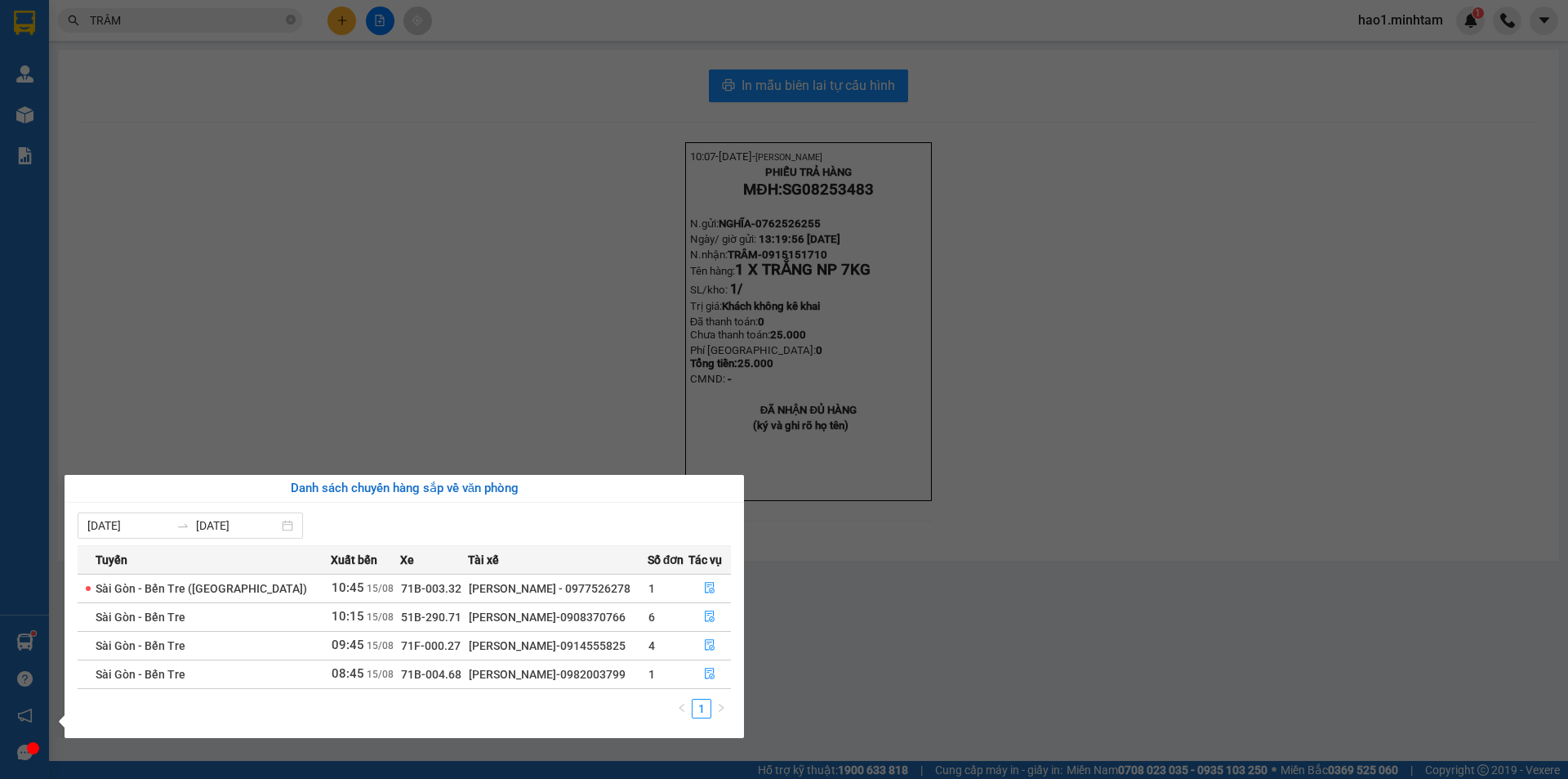
click at [216, 15] on section "Kết quả tìm kiếm ( 173 ) Bộ lọc Thuộc VP này Ngày tạo đơn gần nhất Mã ĐH Trạng …" at bounding box center [784, 389] width 1568 height 779
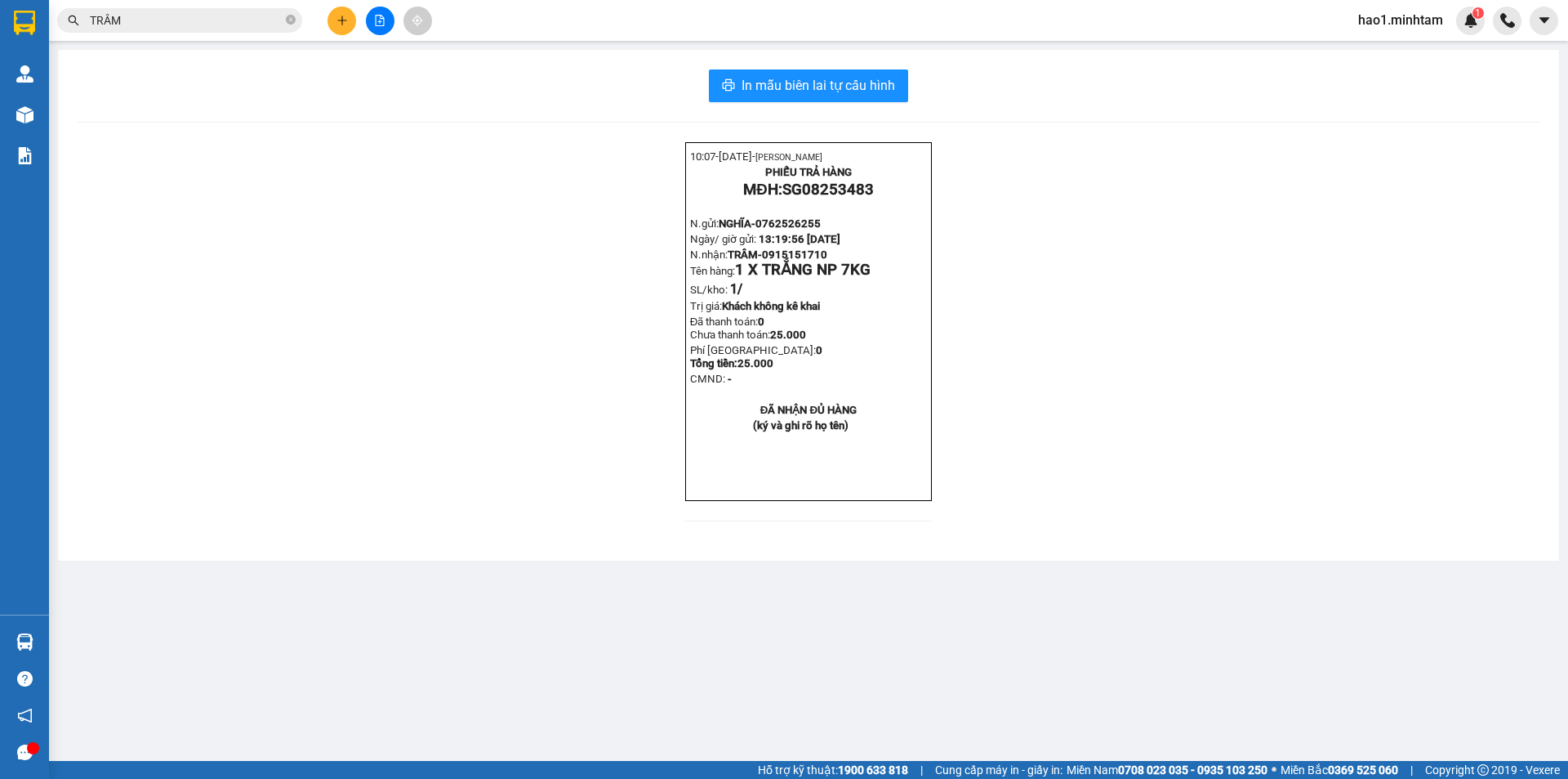
click at [216, 15] on input "TRÂM" at bounding box center [186, 20] width 193 height 18
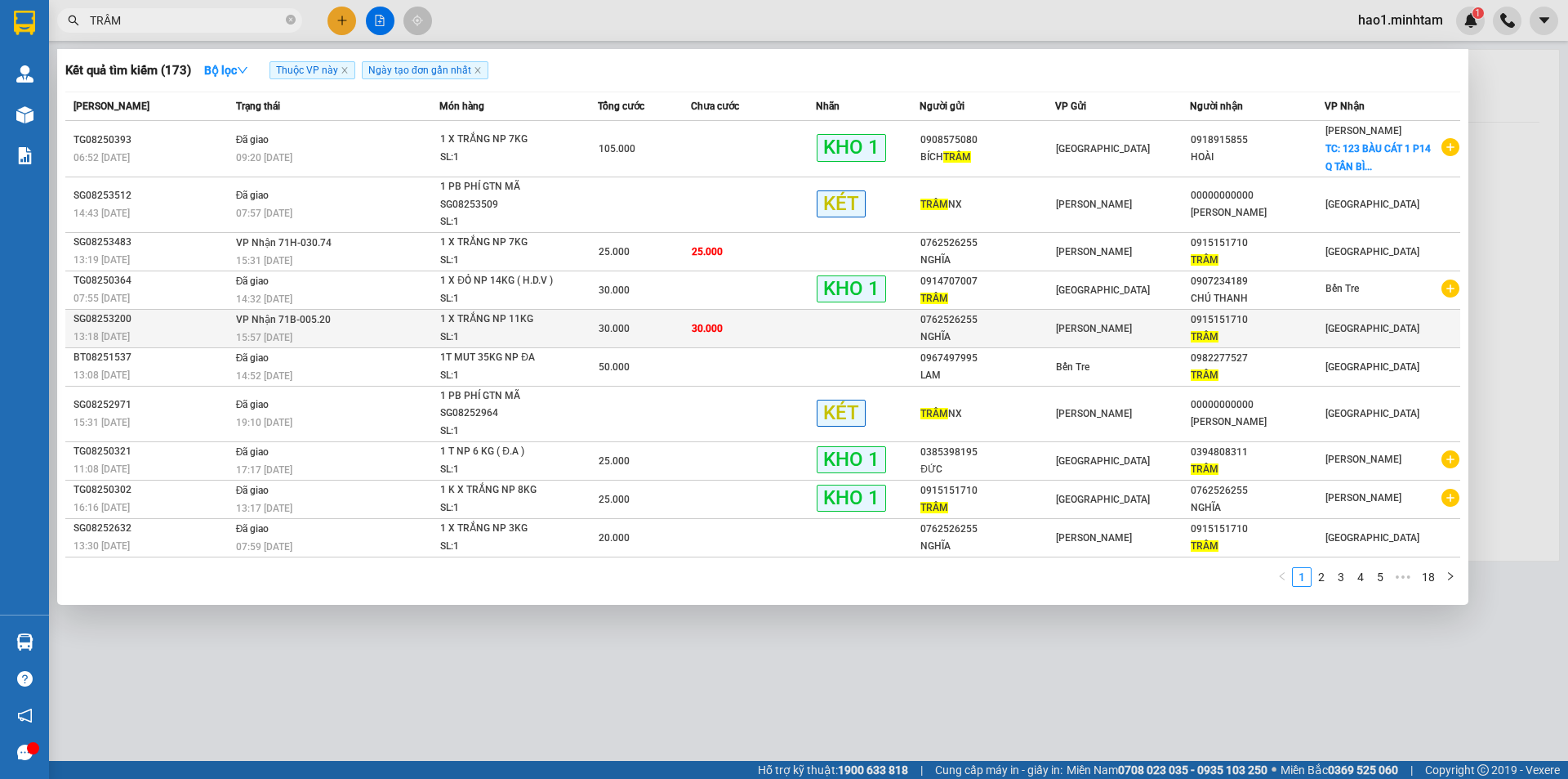
click at [692, 329] on span "30.000" at bounding box center [707, 329] width 31 height 12
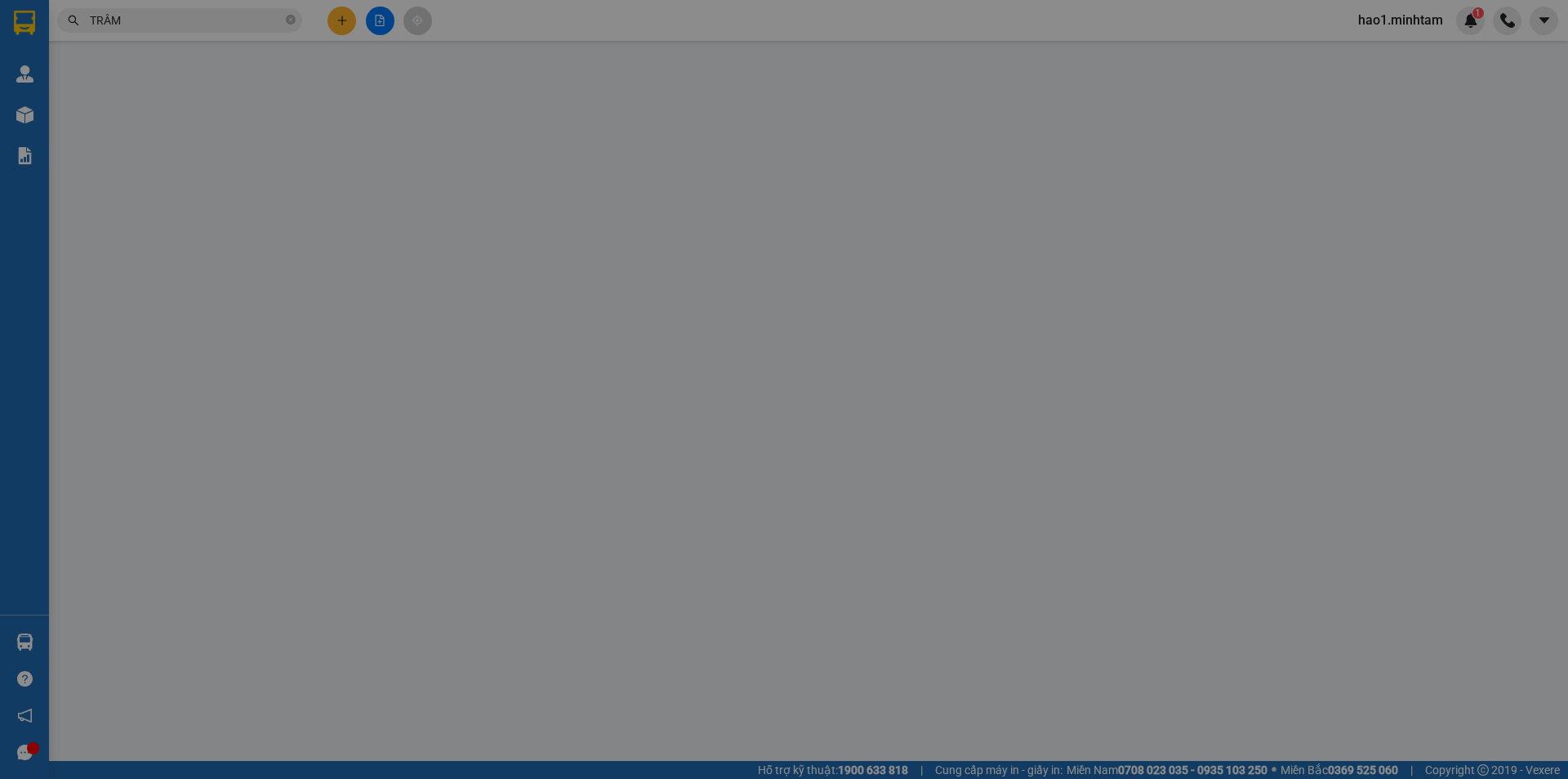
type input "0762526255"
type input "NGHĨA"
type input "0915151710"
type input "TRÂM"
type input "30.000"
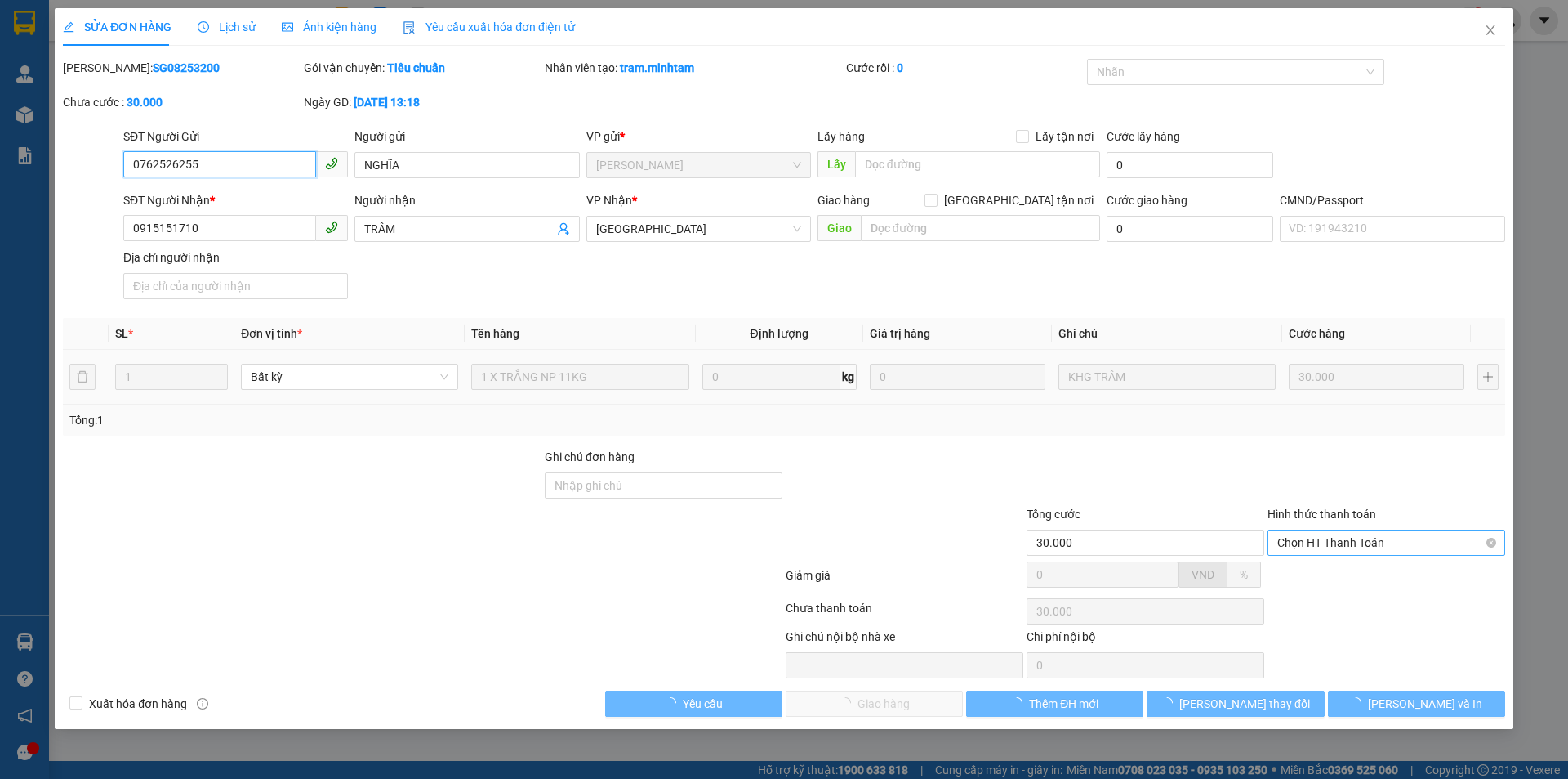
click at [1332, 541] on span "Chọn HT Thanh Toán" at bounding box center [1386, 542] width 218 height 24
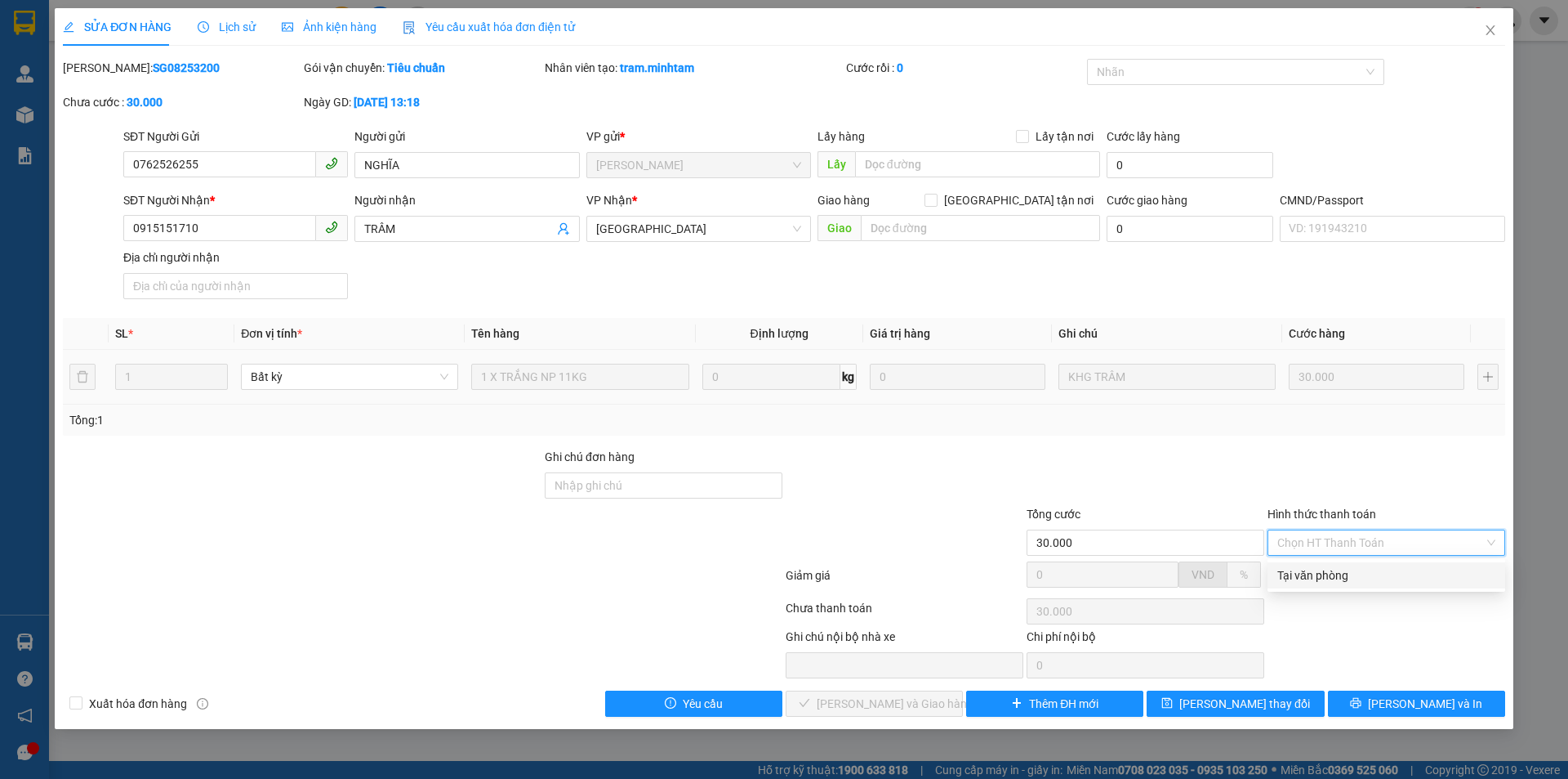
click at [1343, 573] on div "Tại văn phòng" at bounding box center [1386, 575] width 218 height 18
type input "0"
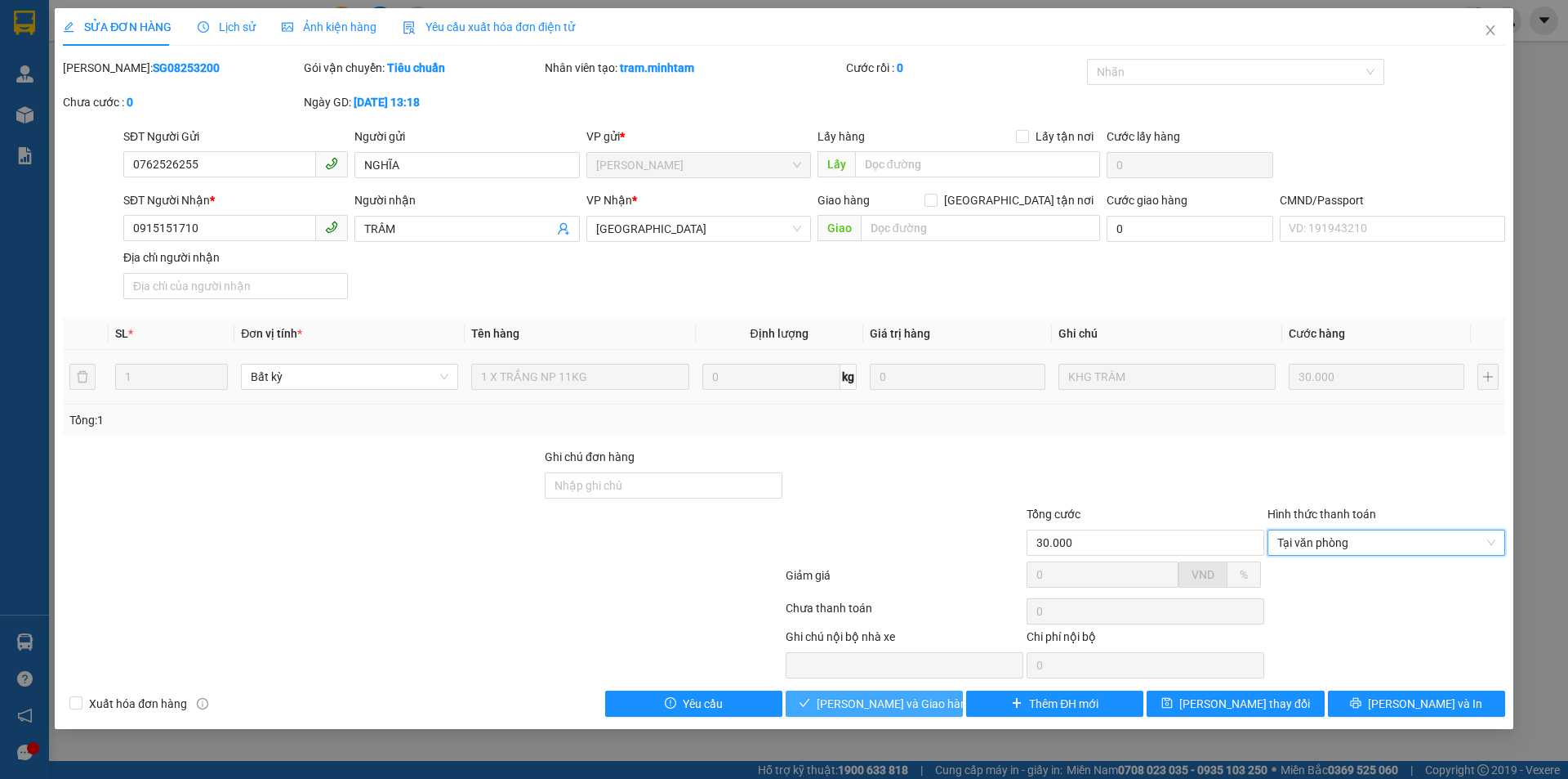
click at [897, 709] on span "Lưu và Giao hàng" at bounding box center [895, 703] width 157 height 18
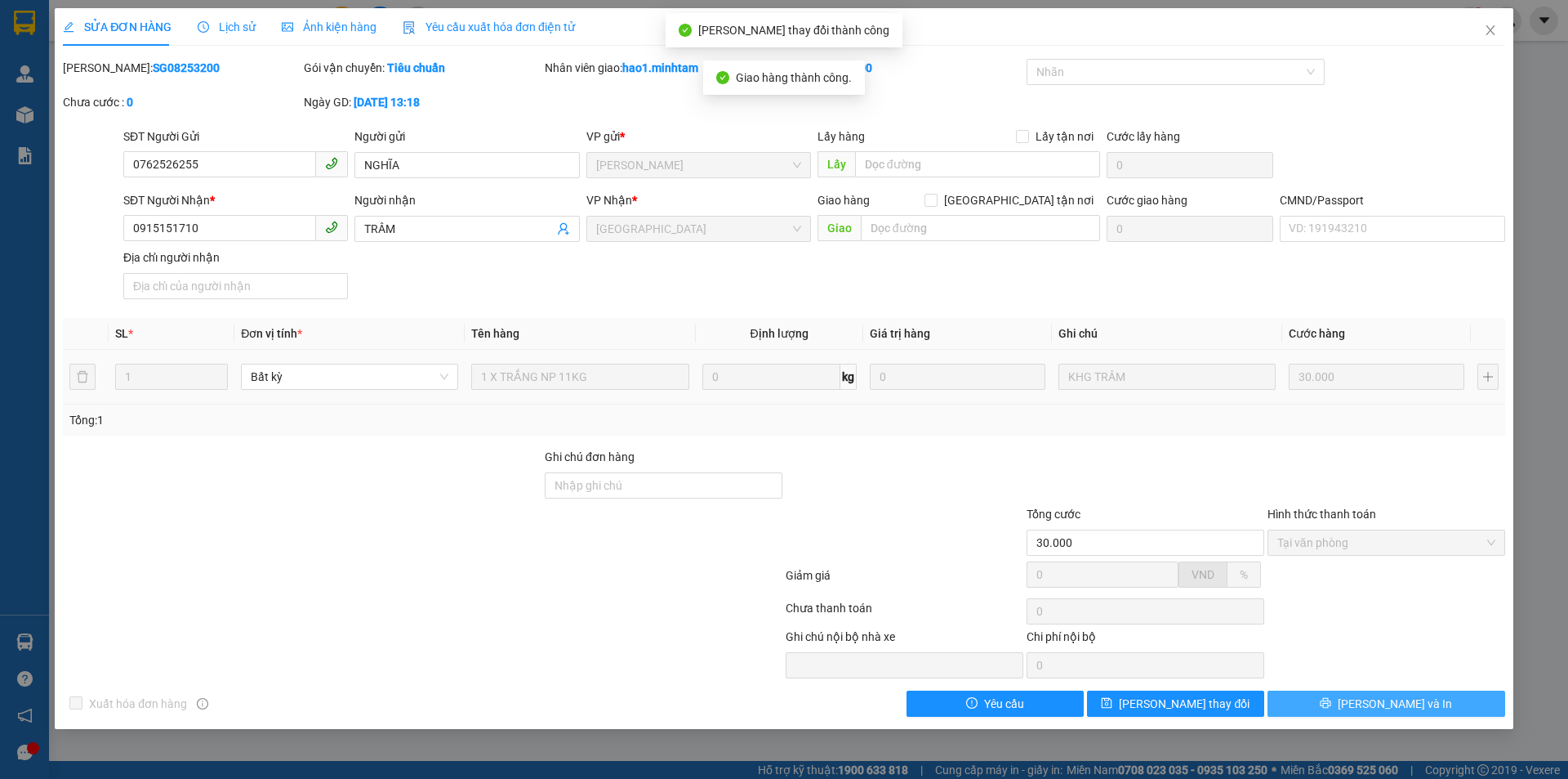
click at [1456, 708] on button "Lưu và In" at bounding box center [1386, 703] width 238 height 26
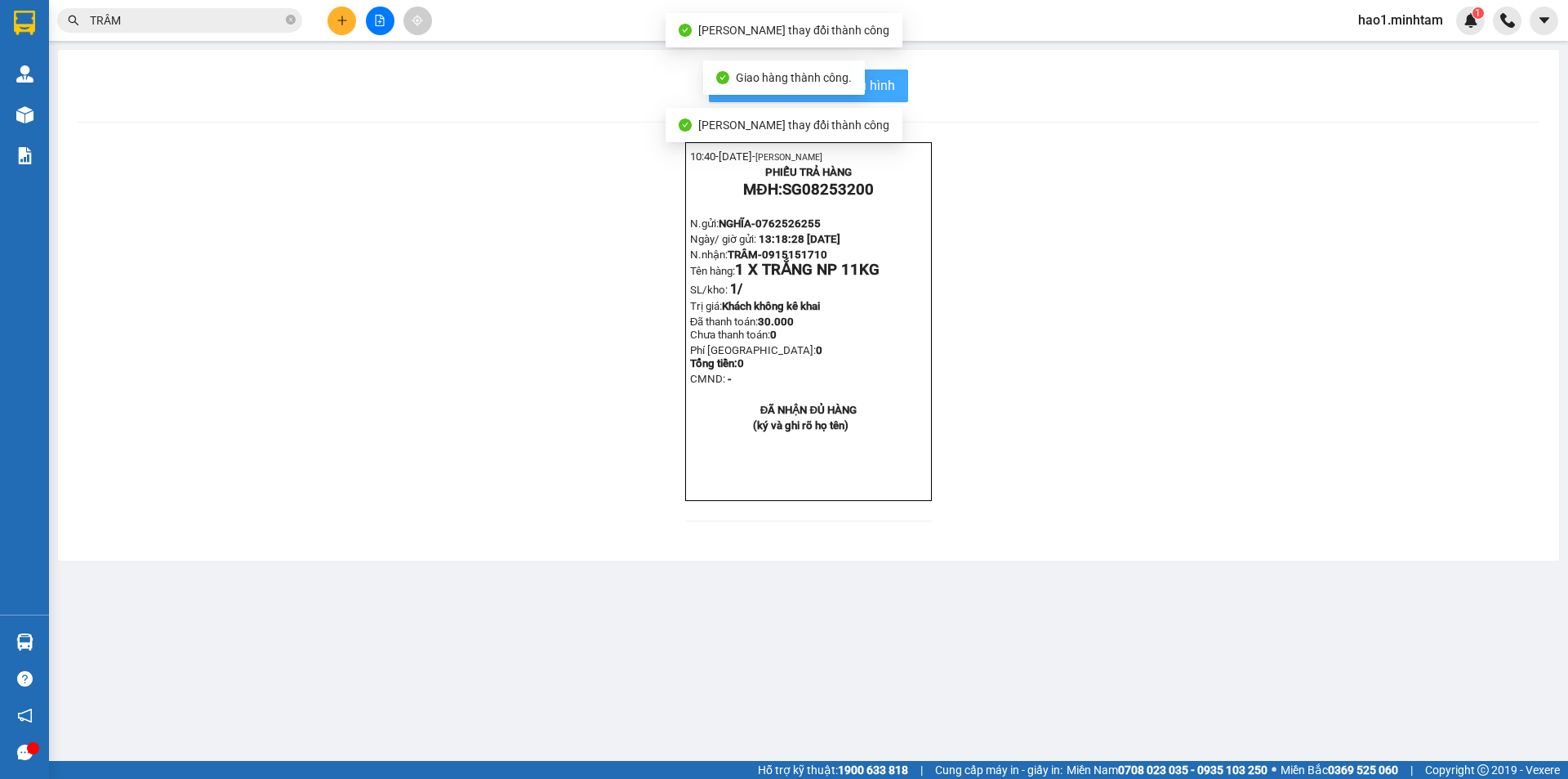
click at [886, 86] on span "In mẫu biên lai tự cấu hình" at bounding box center [818, 84] width 153 height 20
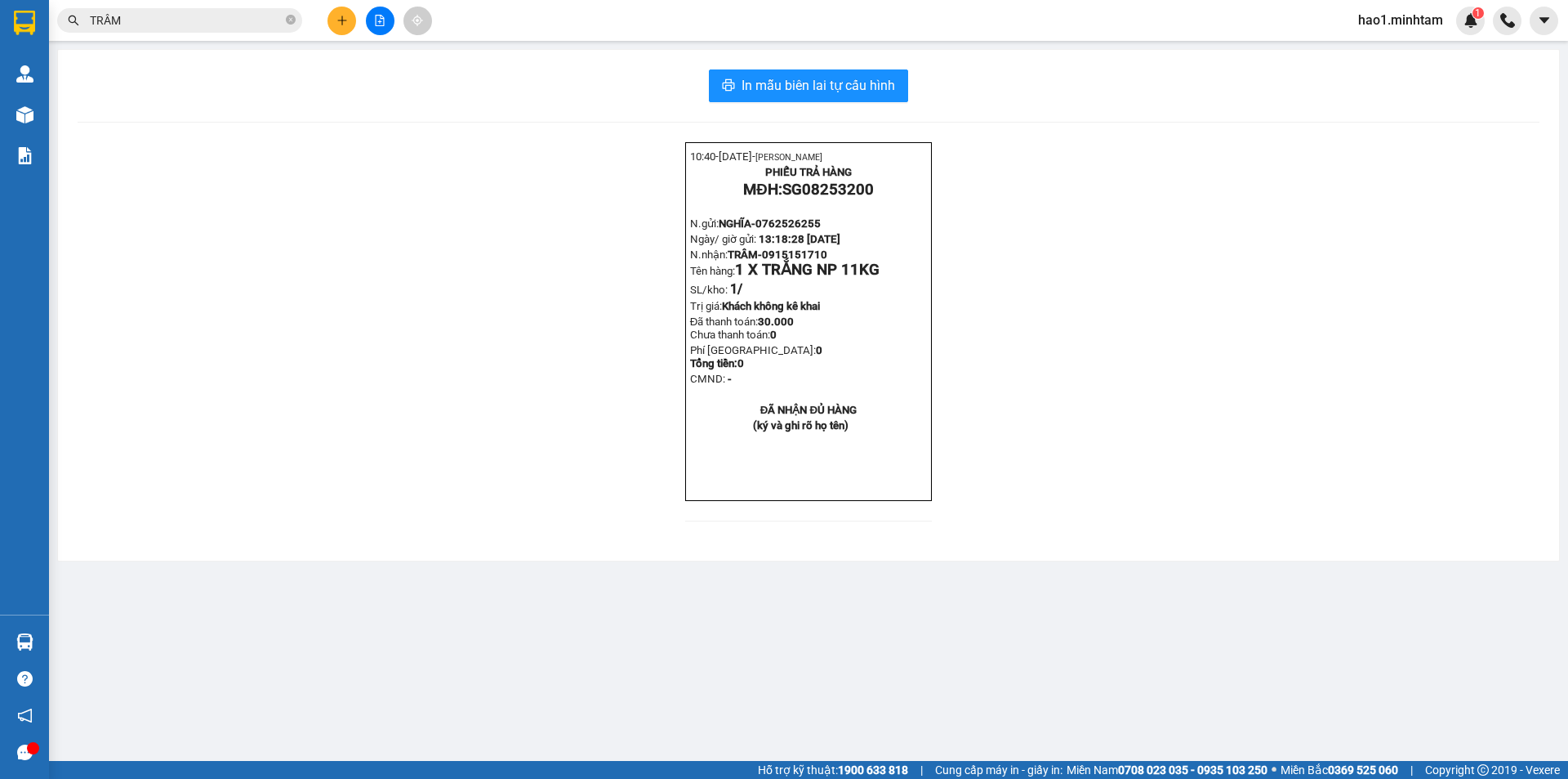
click at [210, 16] on input "TRÂM" at bounding box center [186, 20] width 193 height 18
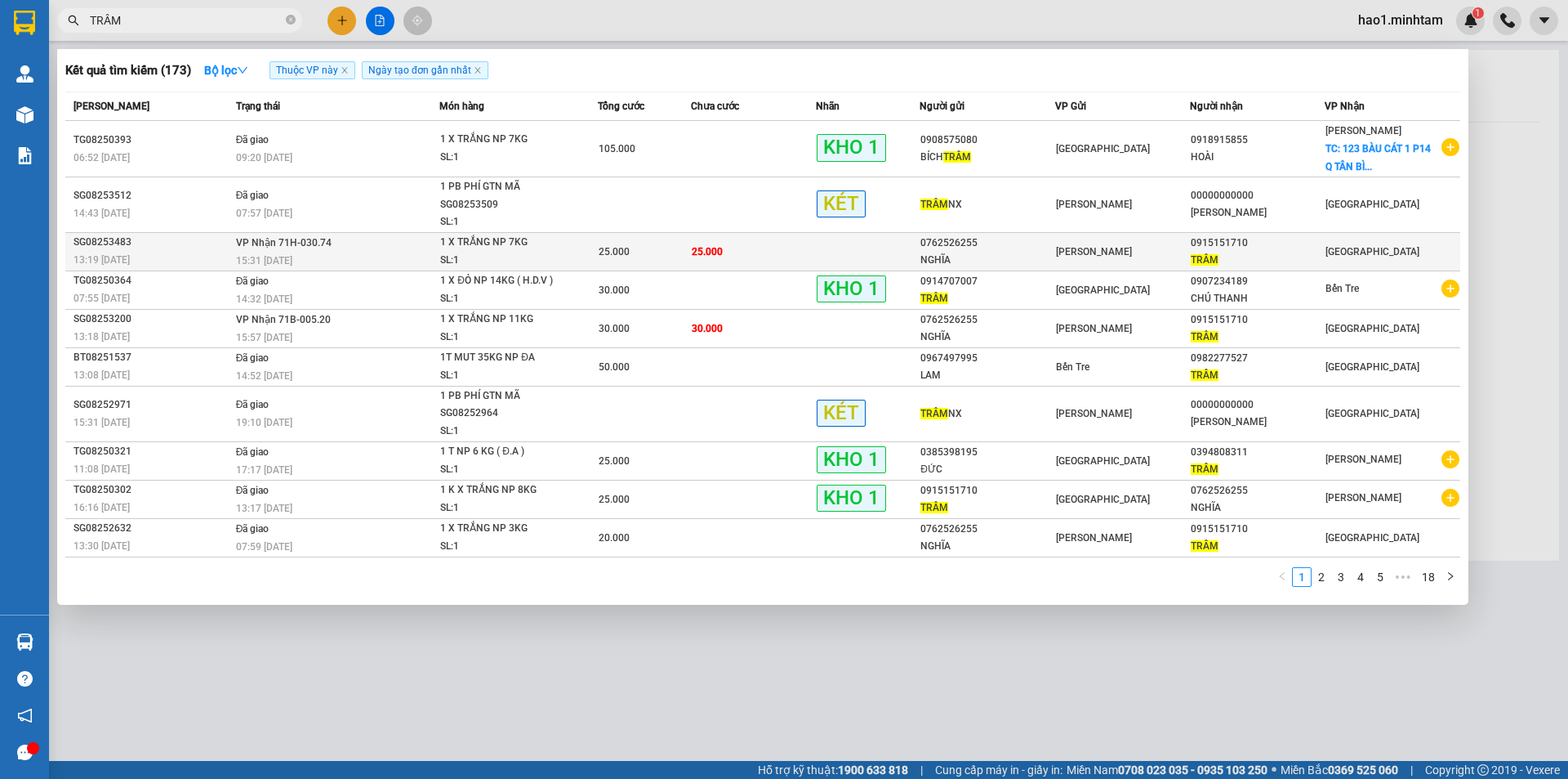
click at [732, 255] on td "25.000" at bounding box center [752, 251] width 125 height 39
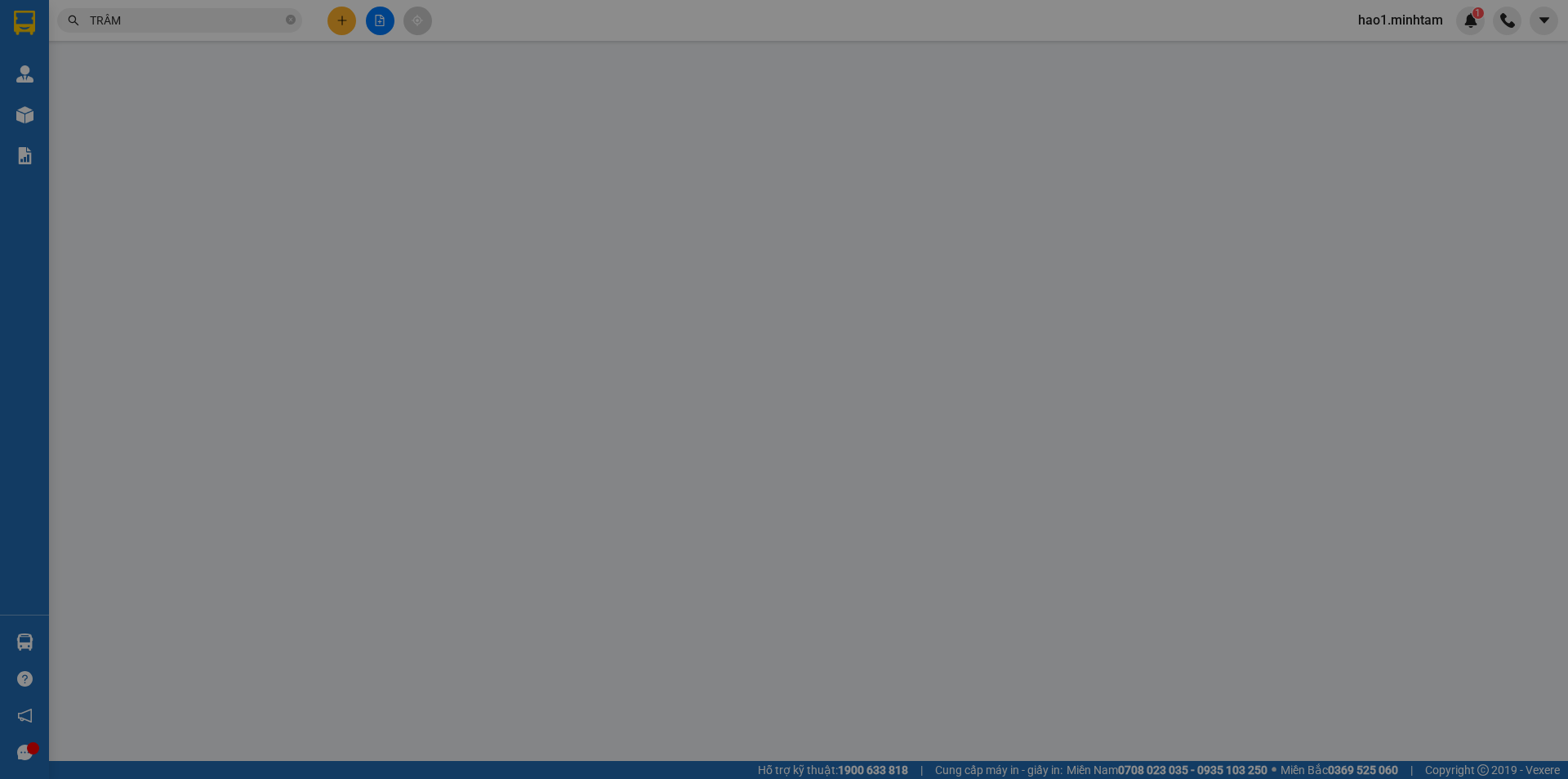
type input "0762526255"
type input "NGHĨA"
type input "0915151710"
type input "TRÂM"
type input "25.000"
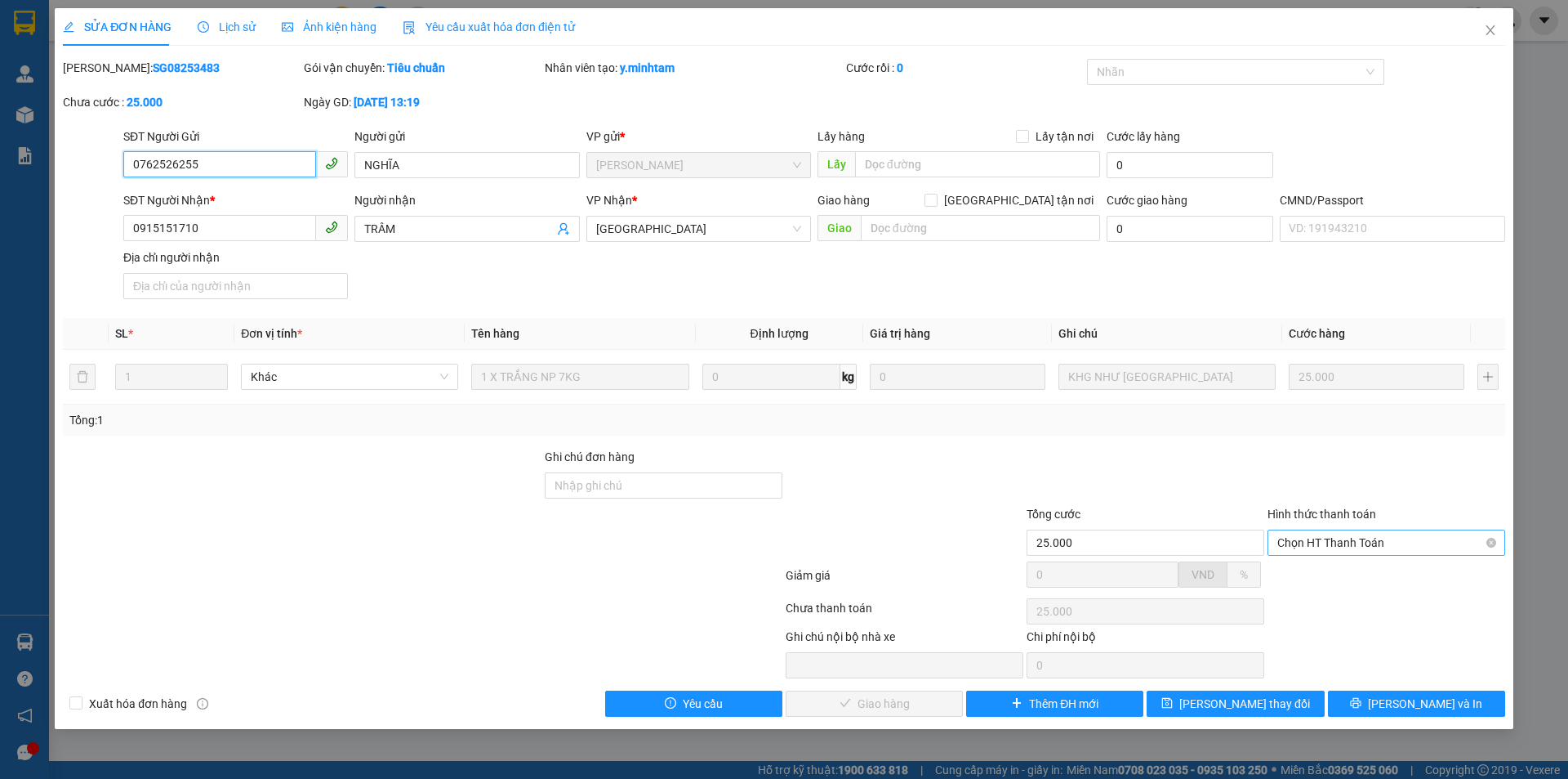
click at [1399, 541] on span "Chọn HT Thanh Toán" at bounding box center [1386, 542] width 218 height 24
drag, startPoint x: 1397, startPoint y: 572, endPoint x: 1136, endPoint y: 658, distance: 274.8
click at [1397, 574] on div "Tại văn phòng" at bounding box center [1386, 575] width 218 height 18
type input "0"
click at [930, 712] on button "Lưu và Giao hàng" at bounding box center [874, 703] width 177 height 26
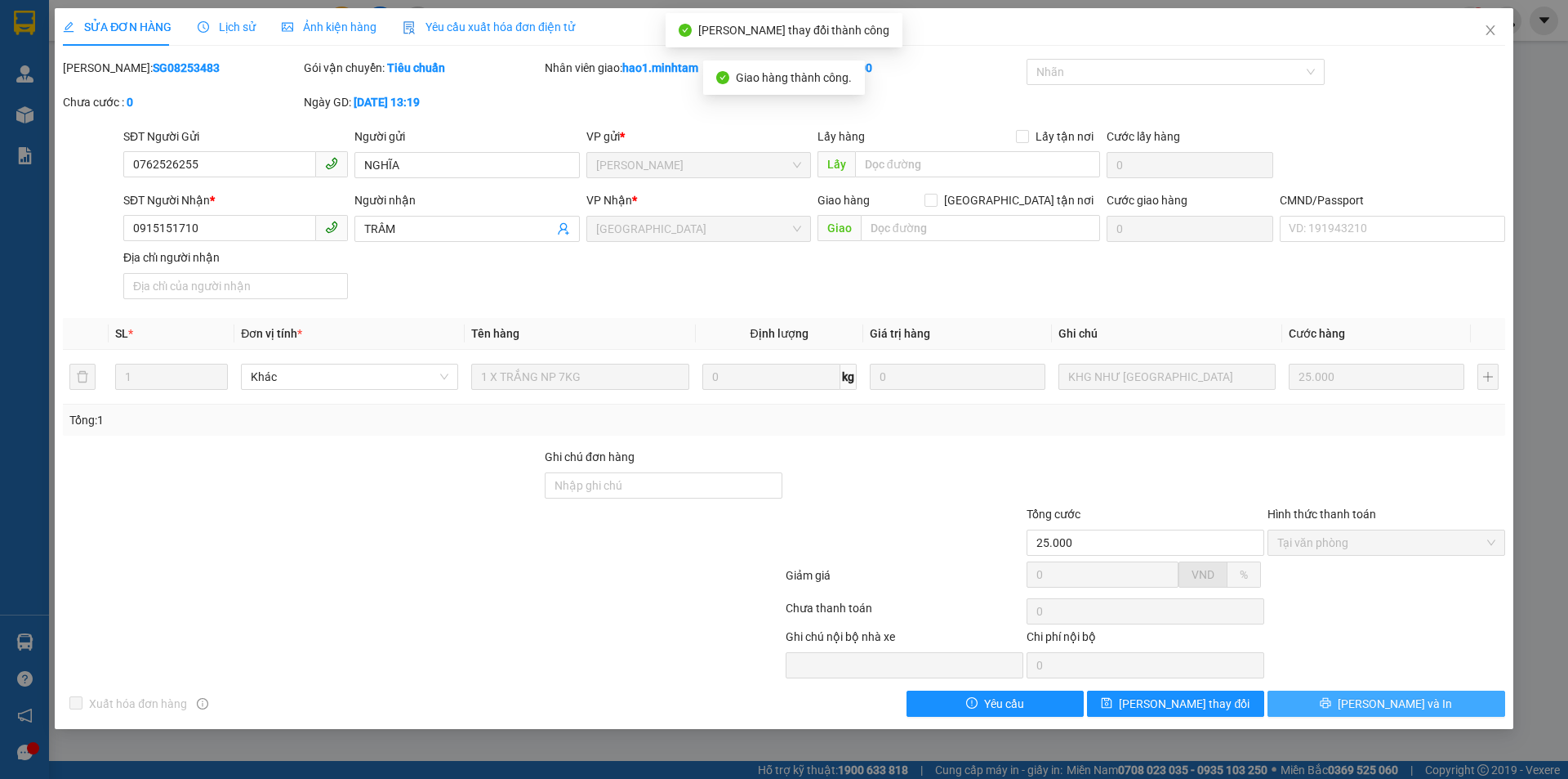
click at [1435, 698] on button "Lưu và In" at bounding box center [1386, 703] width 238 height 26
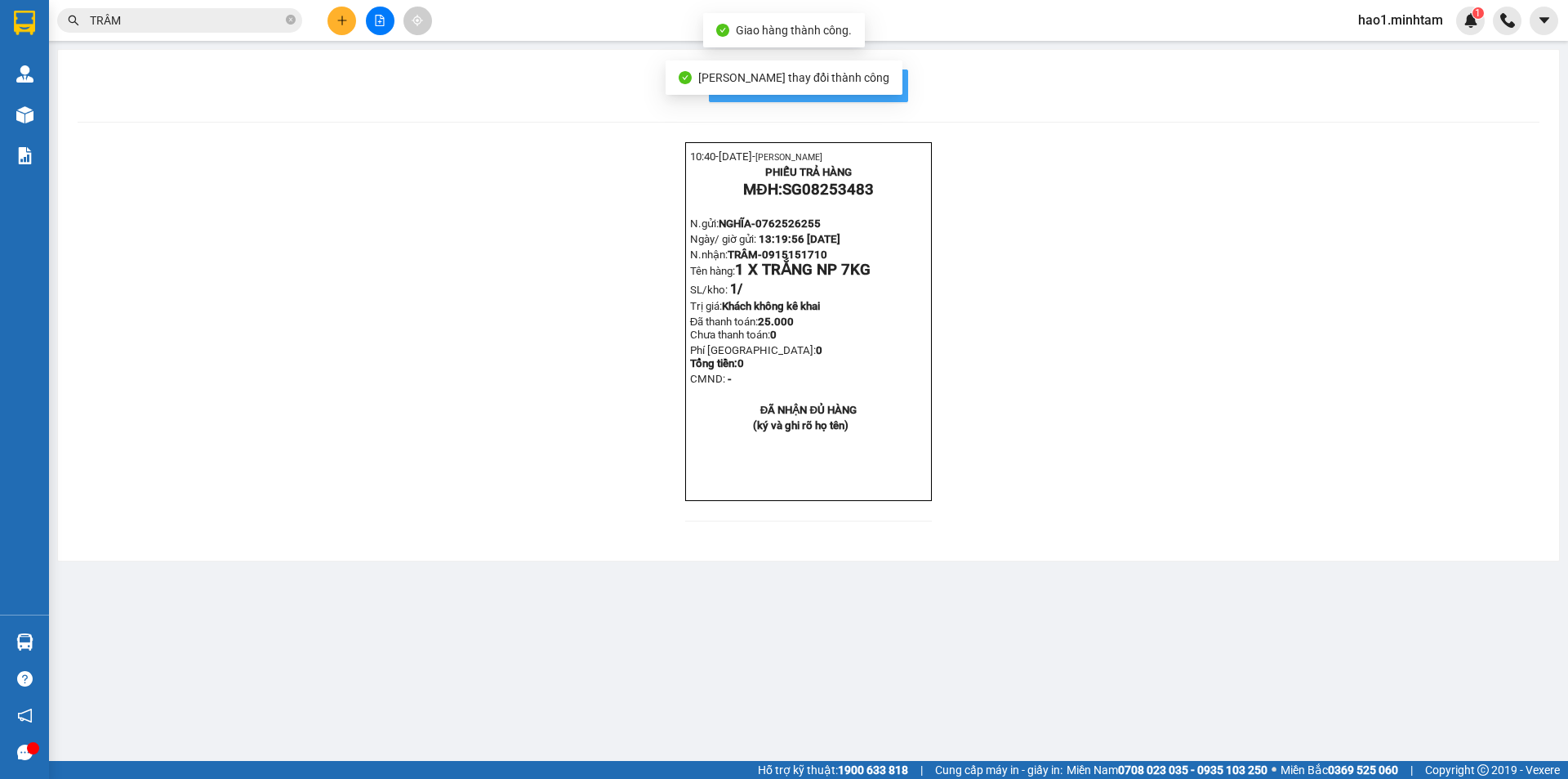
click at [892, 82] on span "In mẫu biên lai tự cấu hình" at bounding box center [818, 84] width 153 height 20
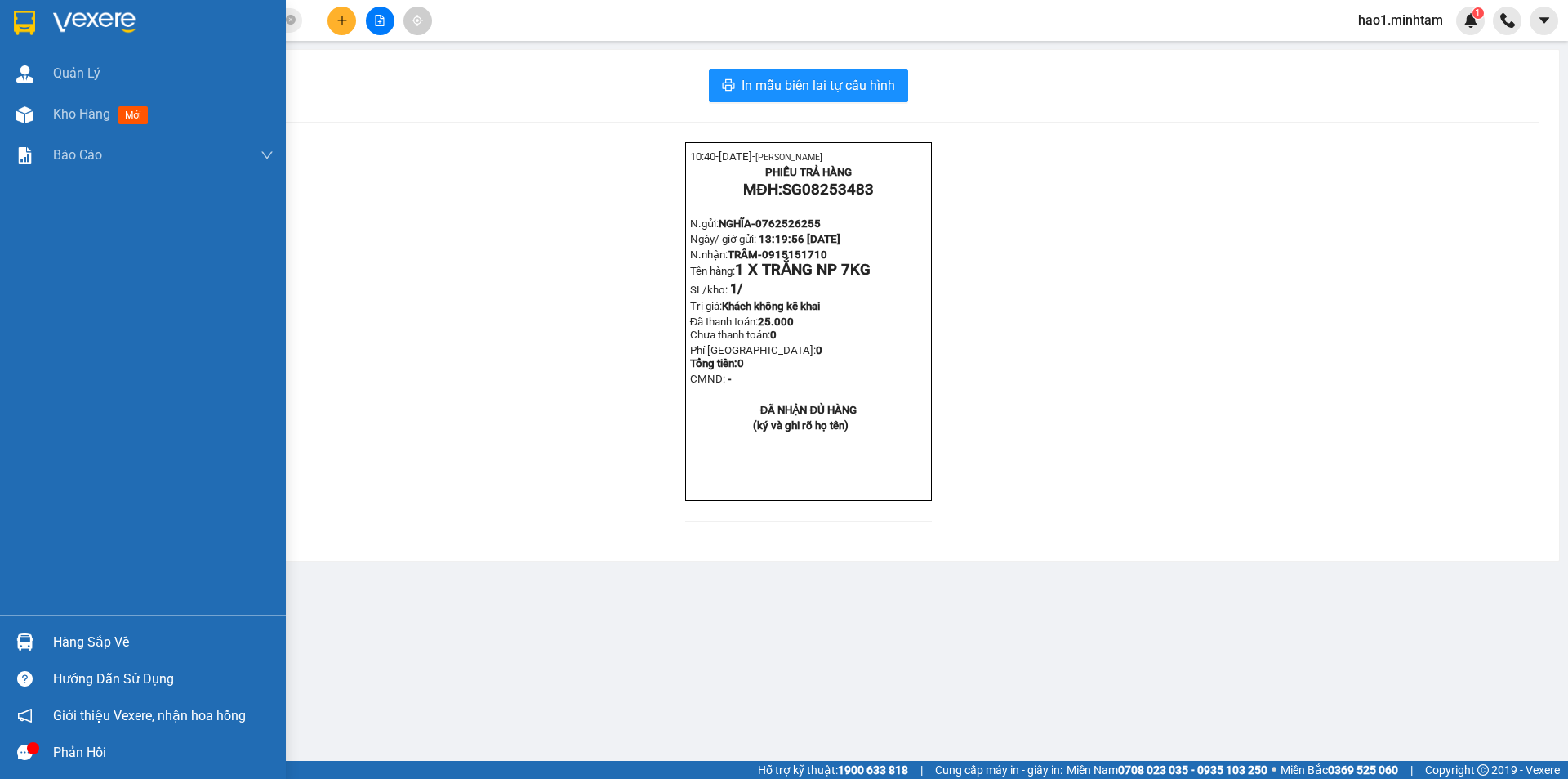
click at [48, 630] on div "Hàng sắp về" at bounding box center [143, 642] width 286 height 37
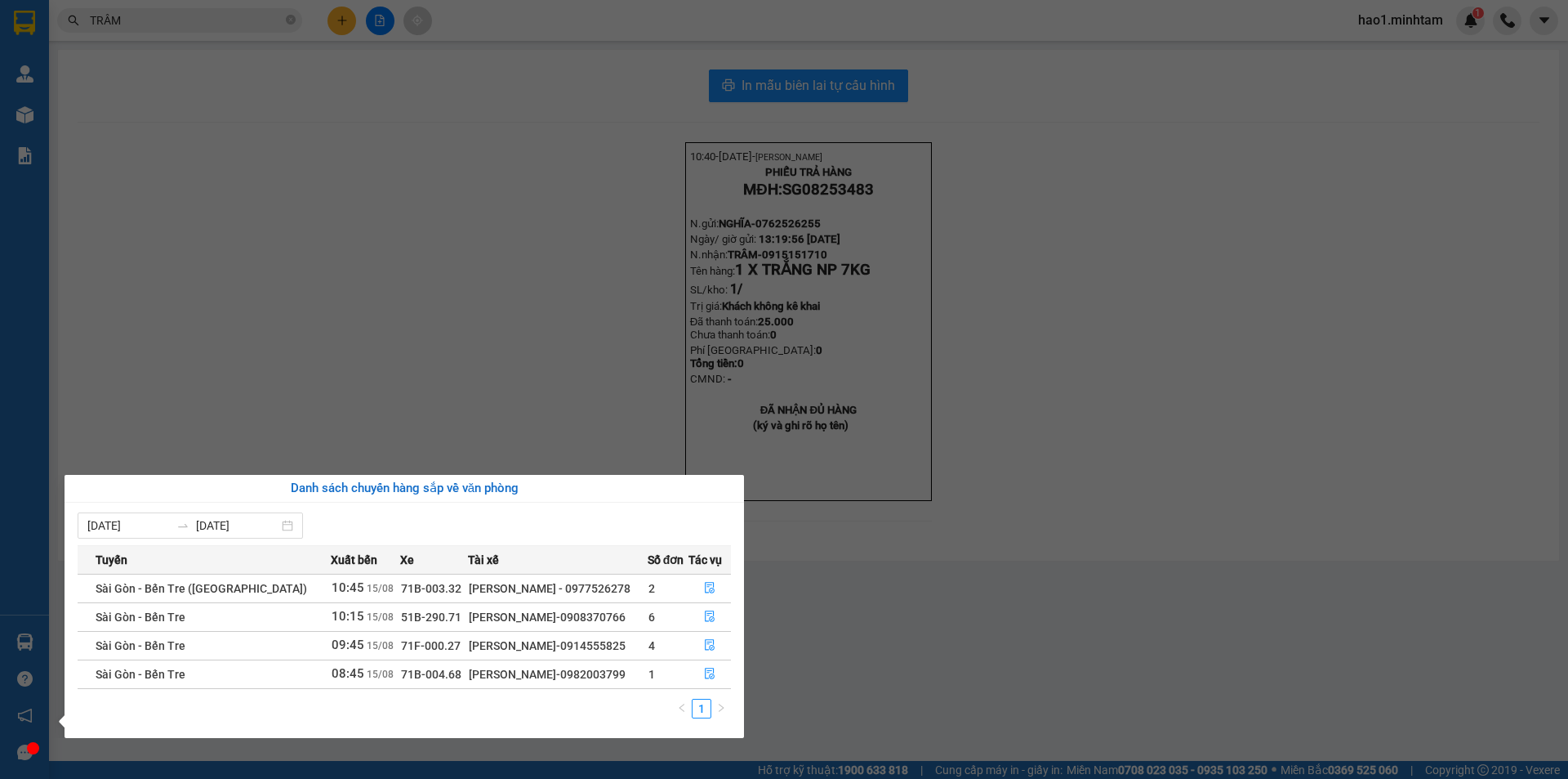
click at [403, 405] on section "Kết quả tìm kiếm ( 173 ) Bộ lọc Thuộc VP này Ngày tạo đơn gần nhất Mã ĐH Trạng …" at bounding box center [784, 389] width 1568 height 779
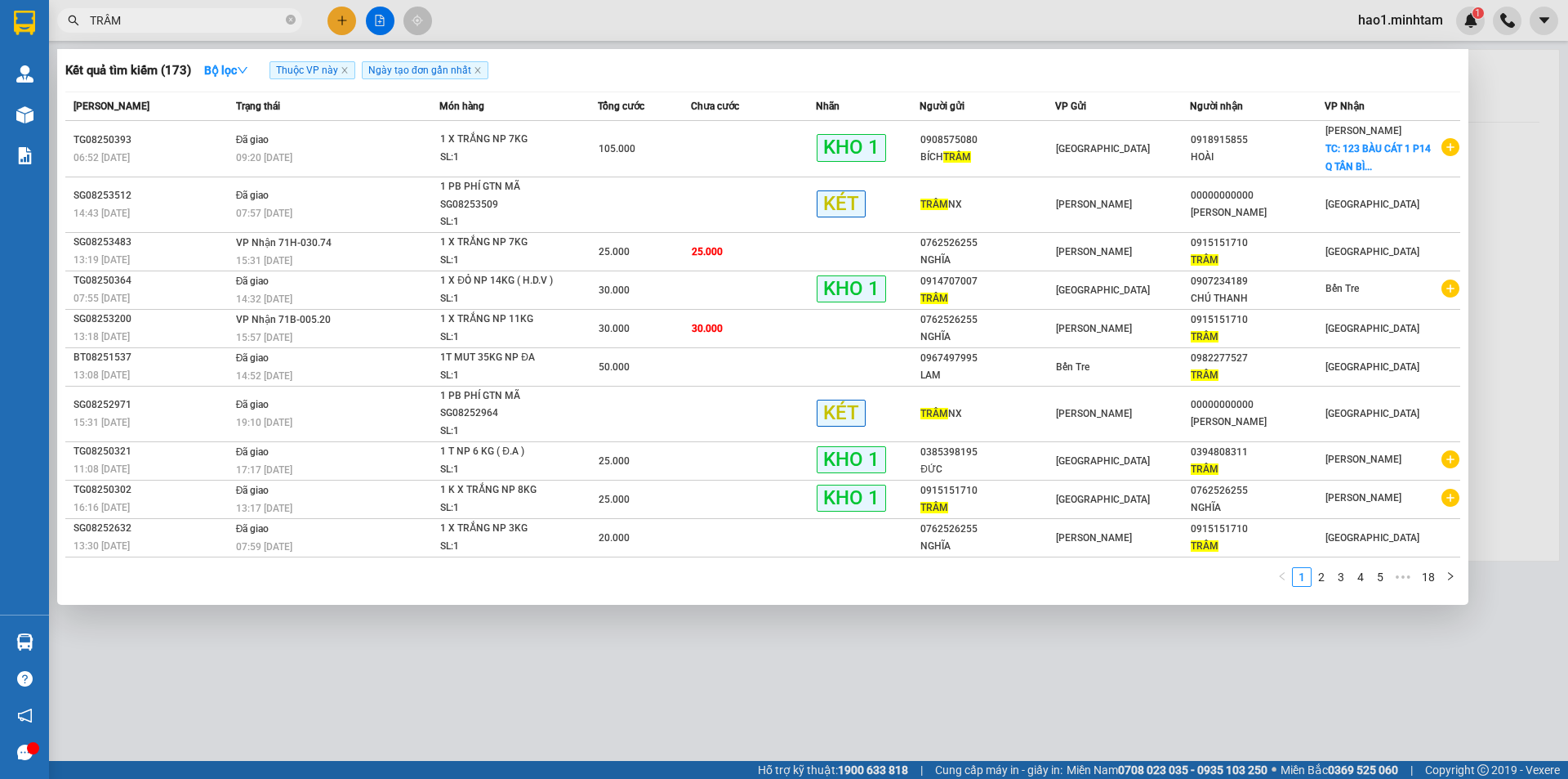
click at [240, 20] on input "TRÂM" at bounding box center [186, 20] width 193 height 18
click at [289, 19] on icon "close-circle" at bounding box center [291, 19] width 10 height 10
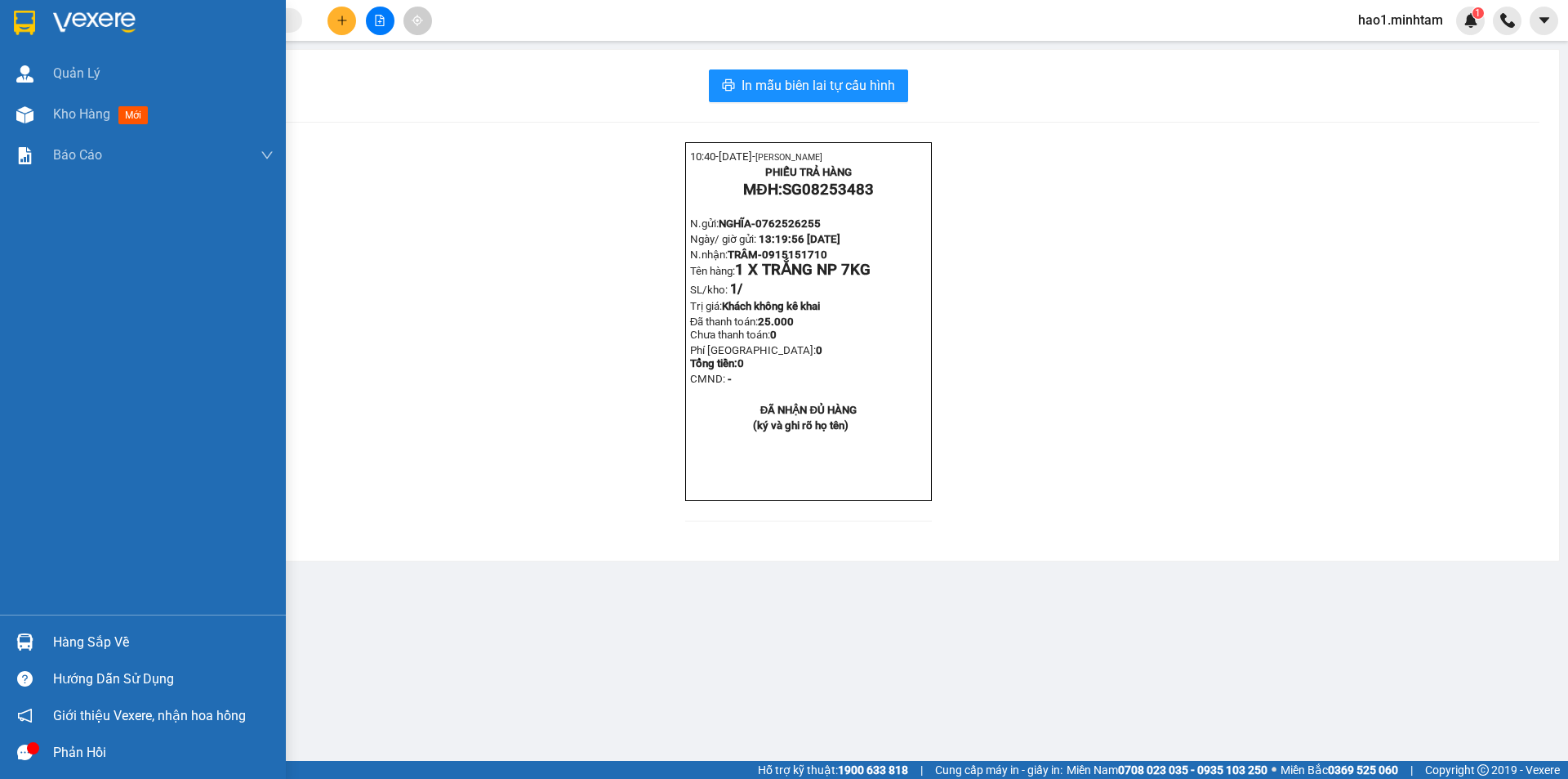
click at [18, 11] on img at bounding box center [24, 22] width 21 height 24
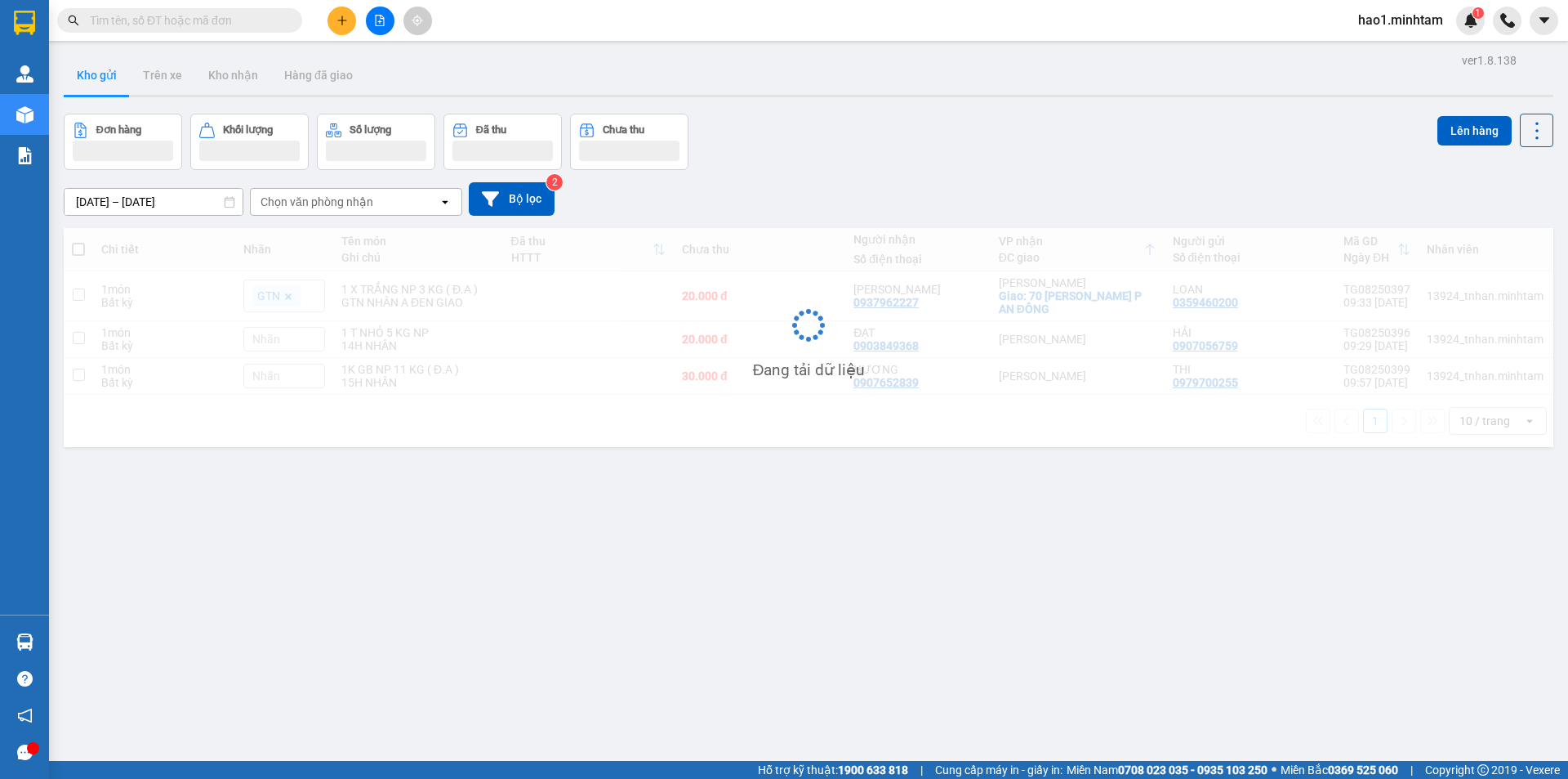
click at [529, 24] on div "Kết quả tìm kiếm ( 173 ) Bộ lọc Thuộc VP này Ngày tạo đơn gần nhất Mã ĐH Trạng …" at bounding box center [784, 20] width 1568 height 41
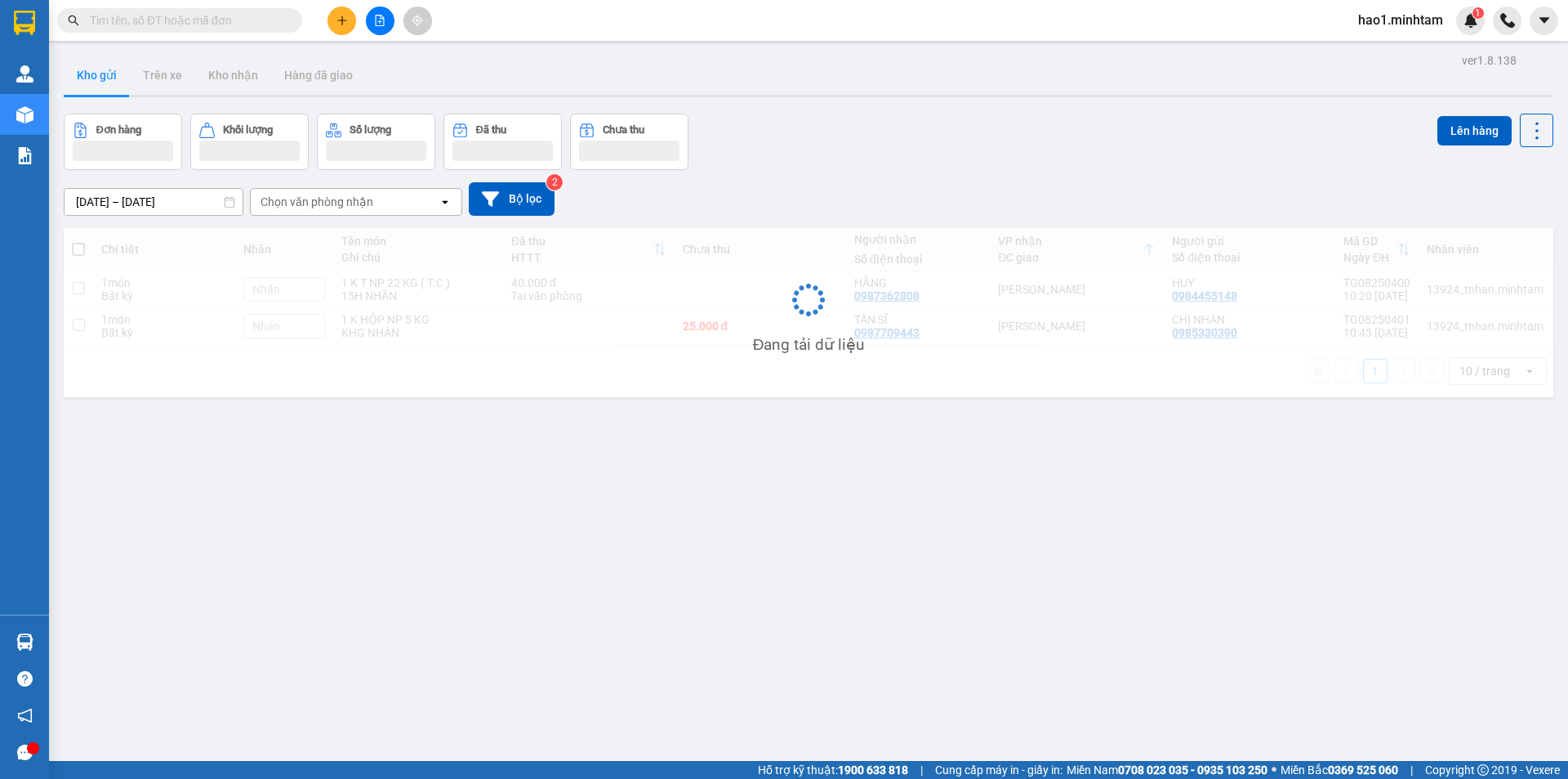
click at [803, 88] on div "Kho gửi Trên xe Kho nhận Hàng đã giao" at bounding box center [809, 77] width 1489 height 44
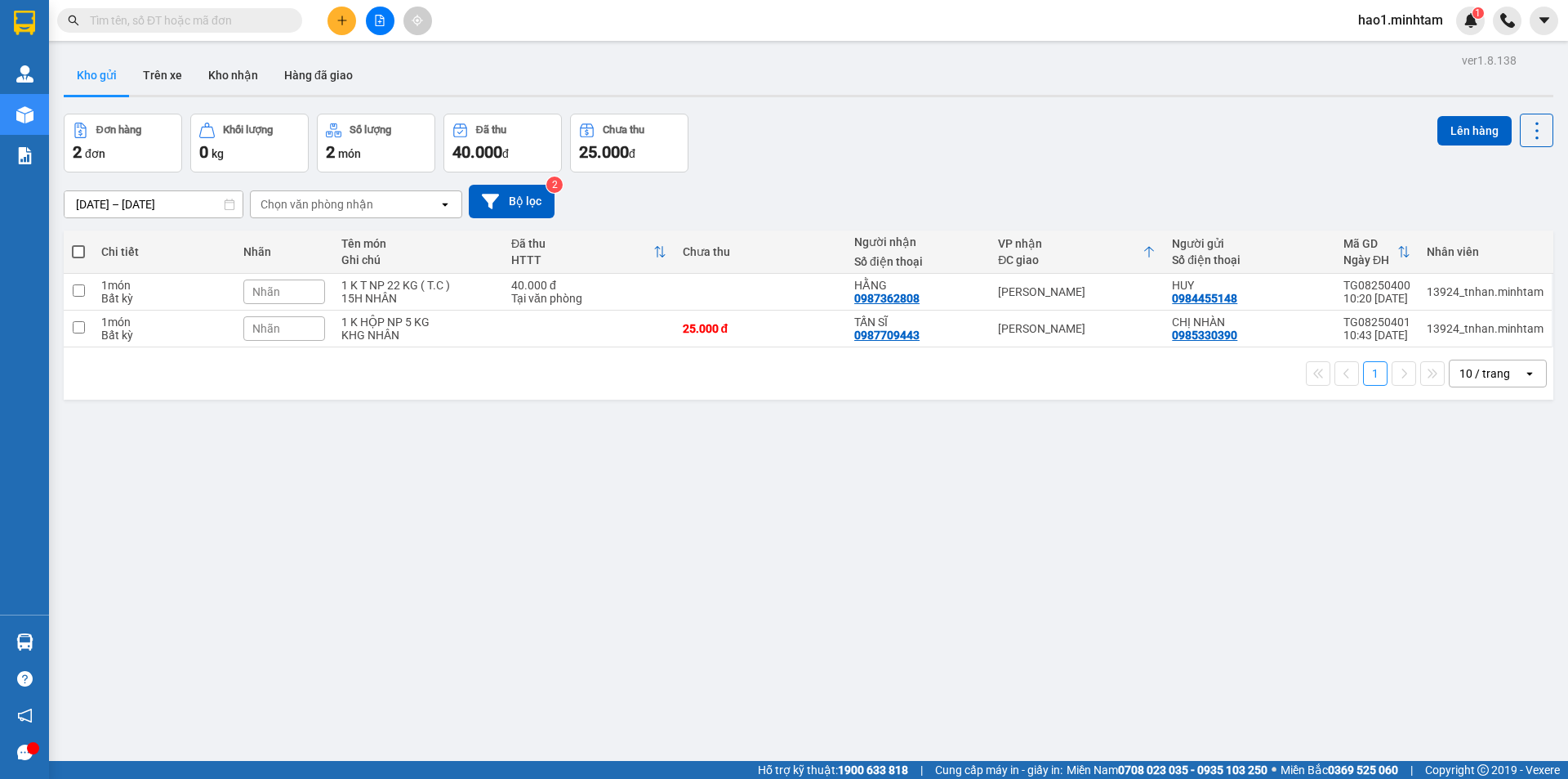
click at [803, 88] on div "Kho gửi Trên xe Kho nhận Hàng đã giao" at bounding box center [809, 77] width 1489 height 44
click at [803, 96] on div at bounding box center [809, 96] width 1489 height 3
click at [822, 105] on div "ver 1.8.138 Kho gửi Trên xe Kho nhận Hàng đã giao Đơn hàng 2 đơn Khối lượng 0 k…" at bounding box center [809, 438] width 1503 height 779
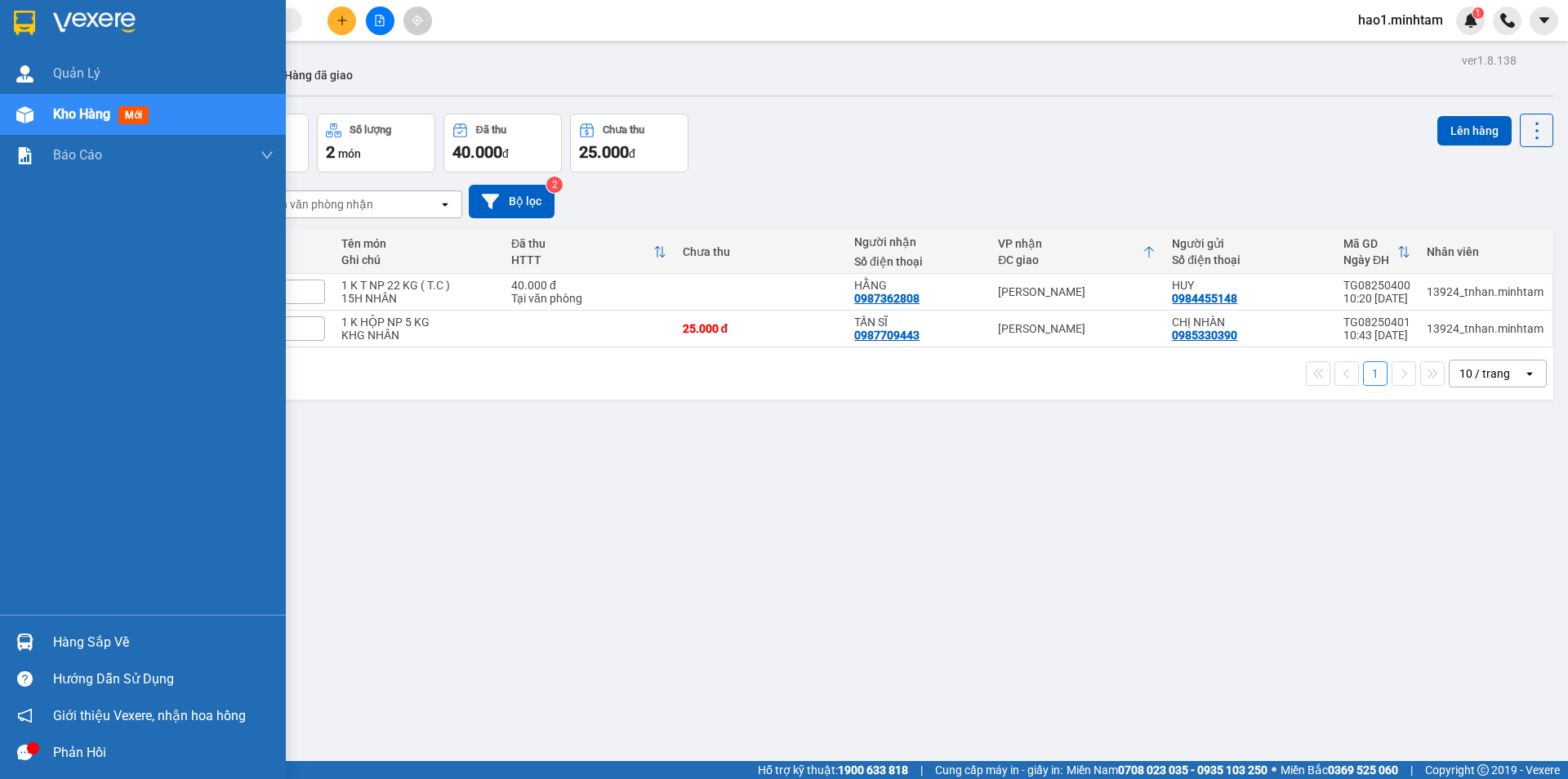
click at [67, 646] on div "Hàng sắp về" at bounding box center [163, 641] width 220 height 24
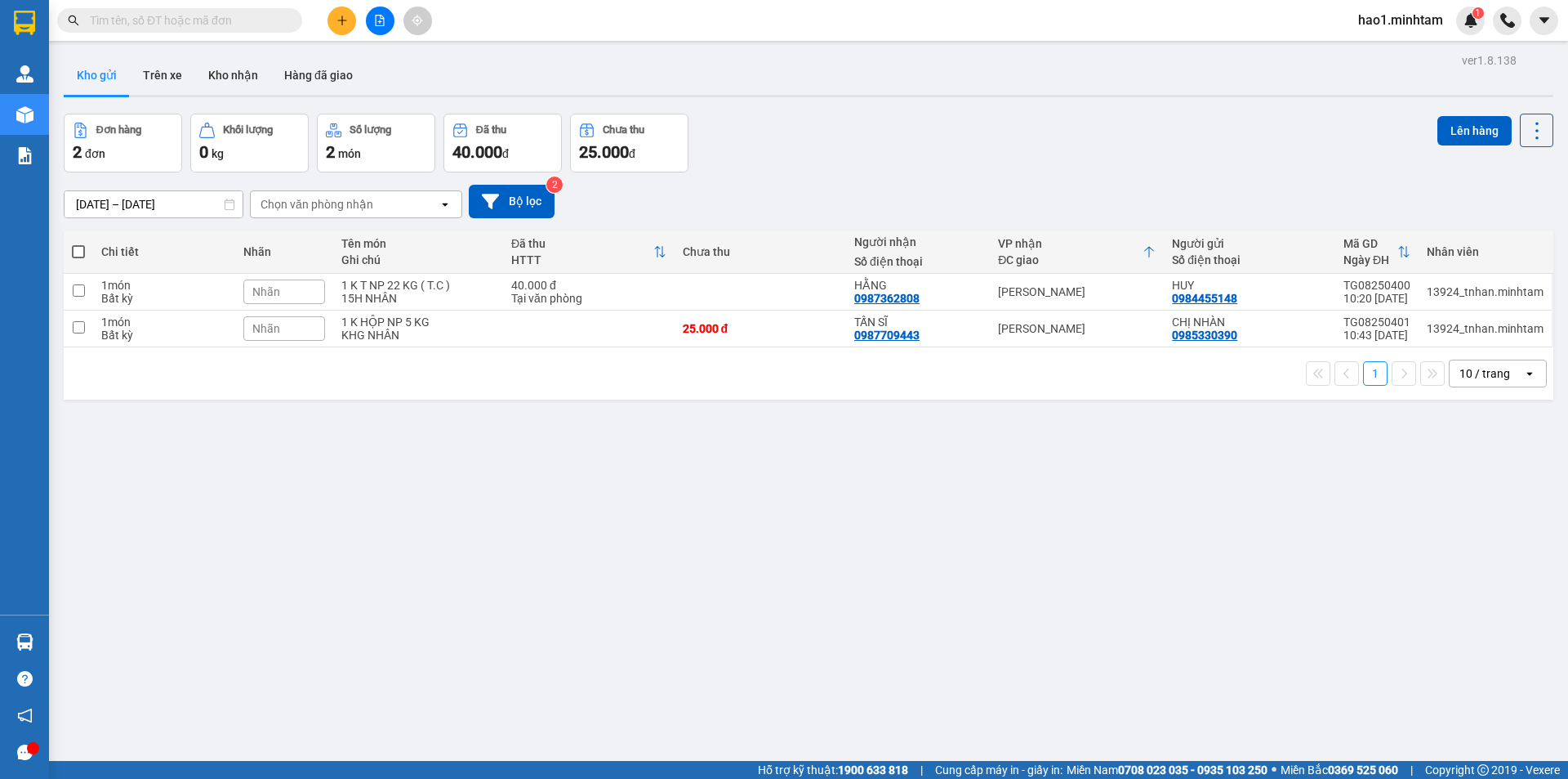
click at [231, 19] on section "Kết quả tìm kiếm ( 173 ) Bộ lọc Thuộc VP này Ngày tạo đơn gần nhất Mã ĐH Trạng …" at bounding box center [784, 389] width 1568 height 779
click at [231, 19] on input "text" at bounding box center [186, 20] width 193 height 18
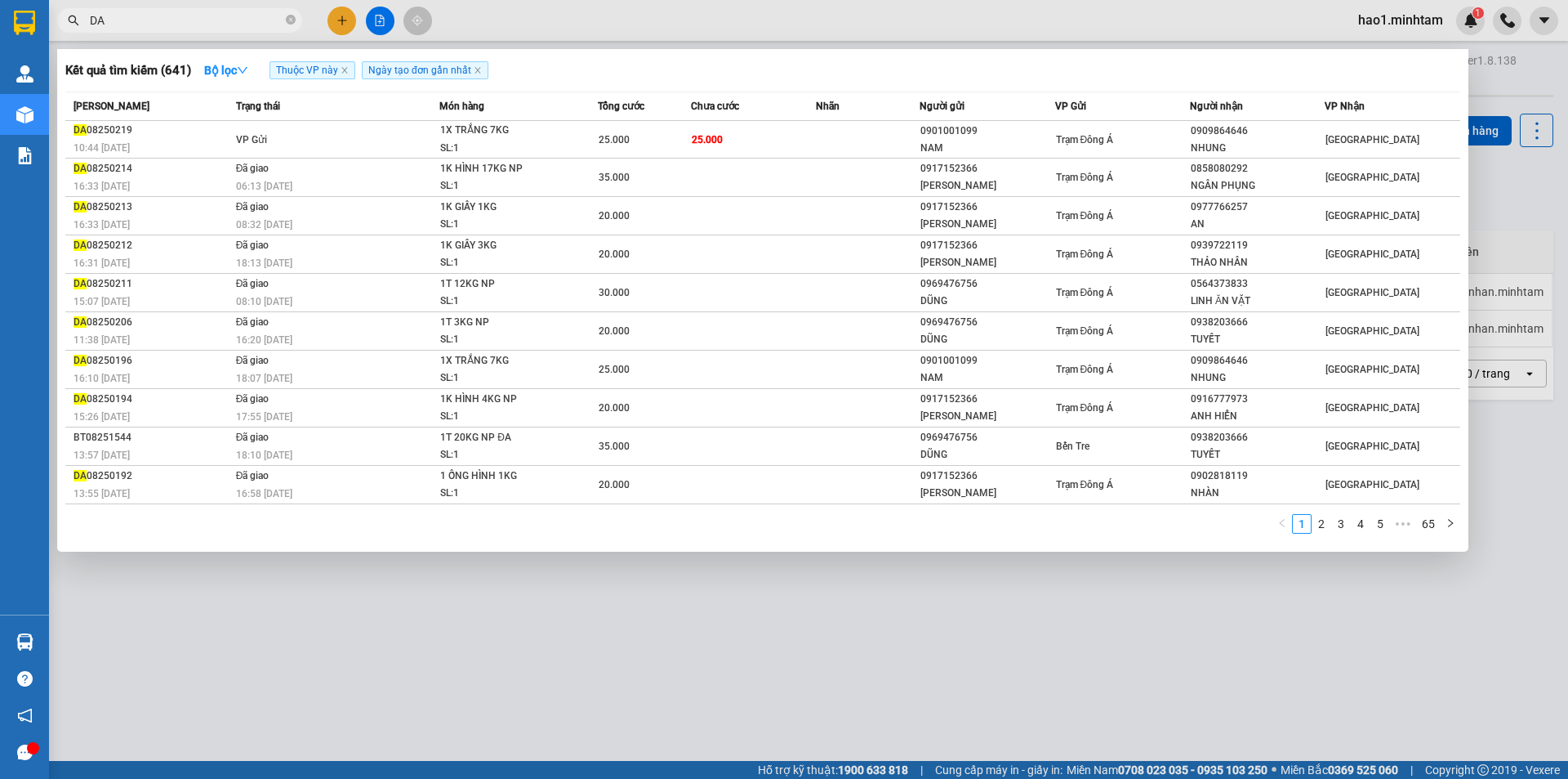
type input "DA"
click at [656, 12] on div at bounding box center [784, 389] width 1568 height 779
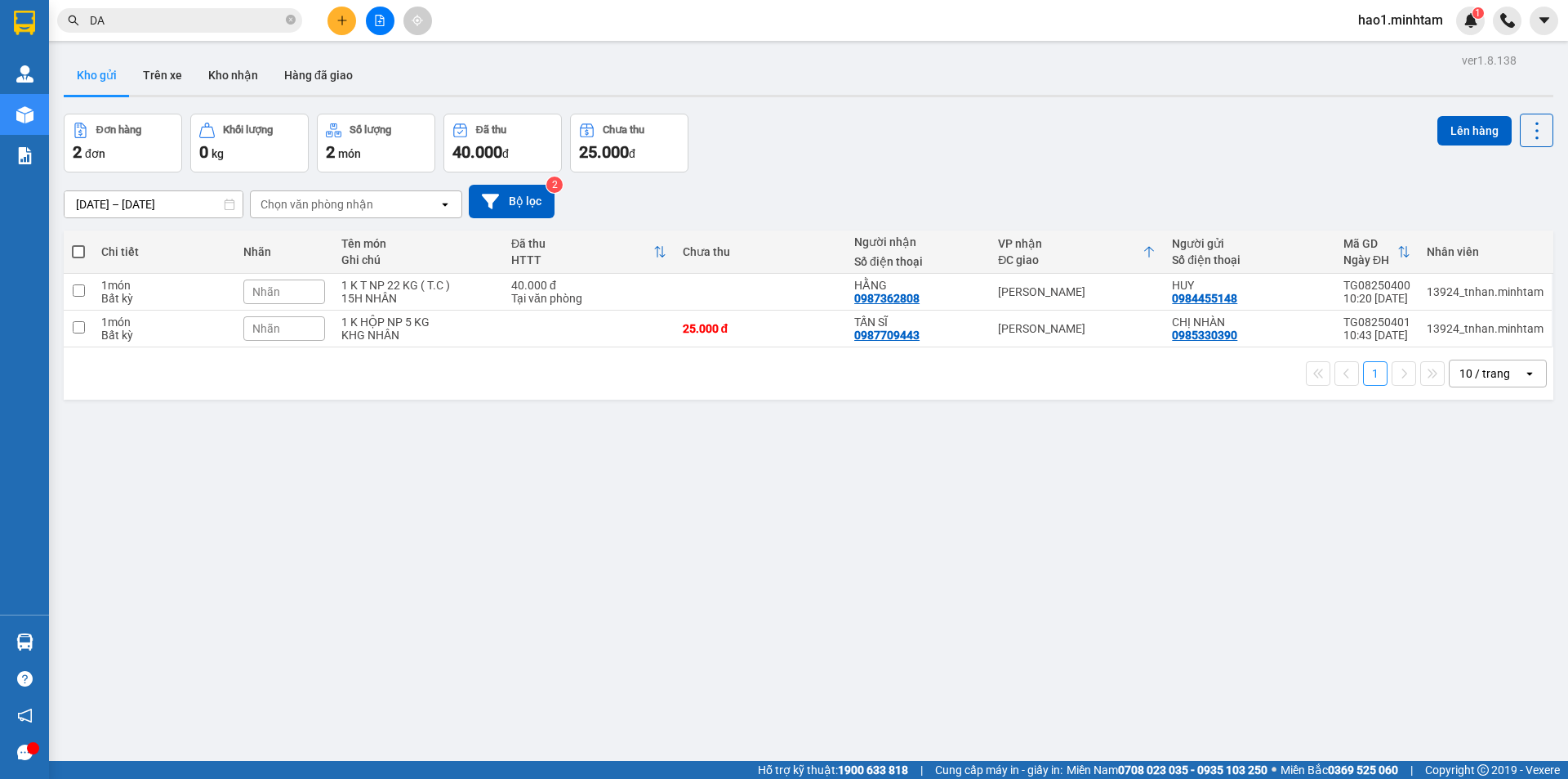
click at [155, 27] on input "DA" at bounding box center [186, 20] width 193 height 18
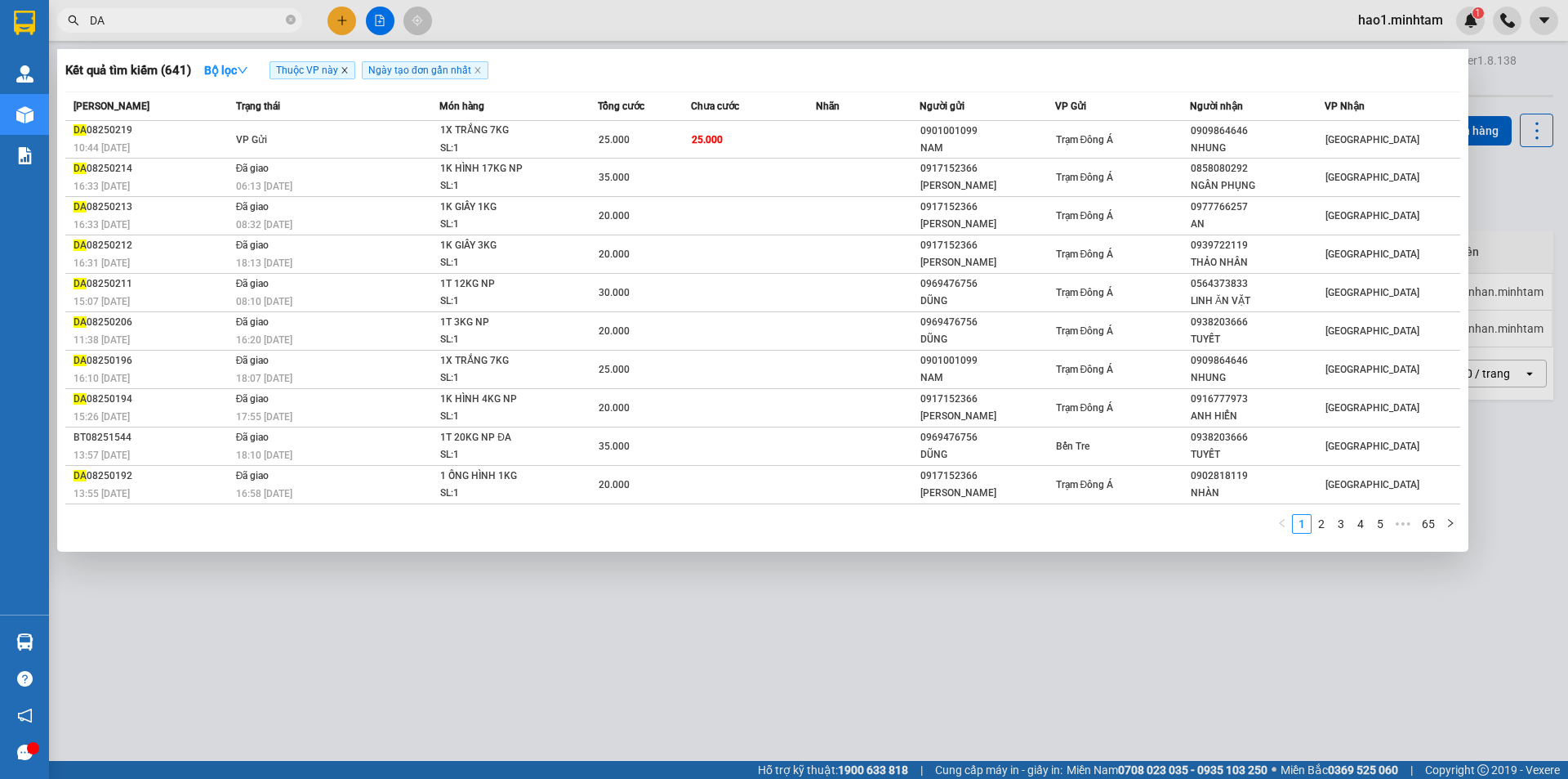
click at [347, 69] on icon "close" at bounding box center [344, 71] width 6 height 6
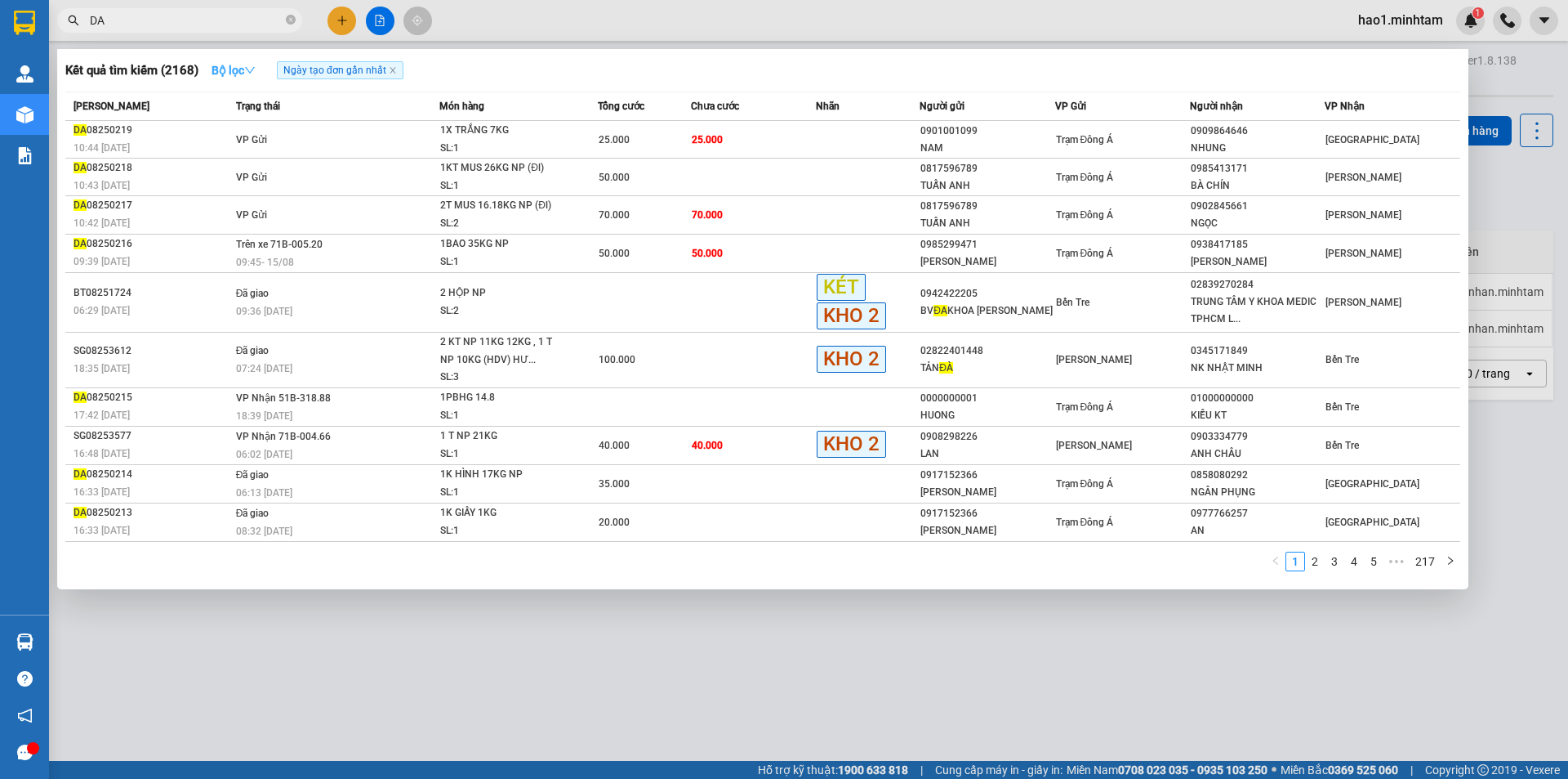
click at [249, 65] on icon "down" at bounding box center [250, 71] width 12 height 12
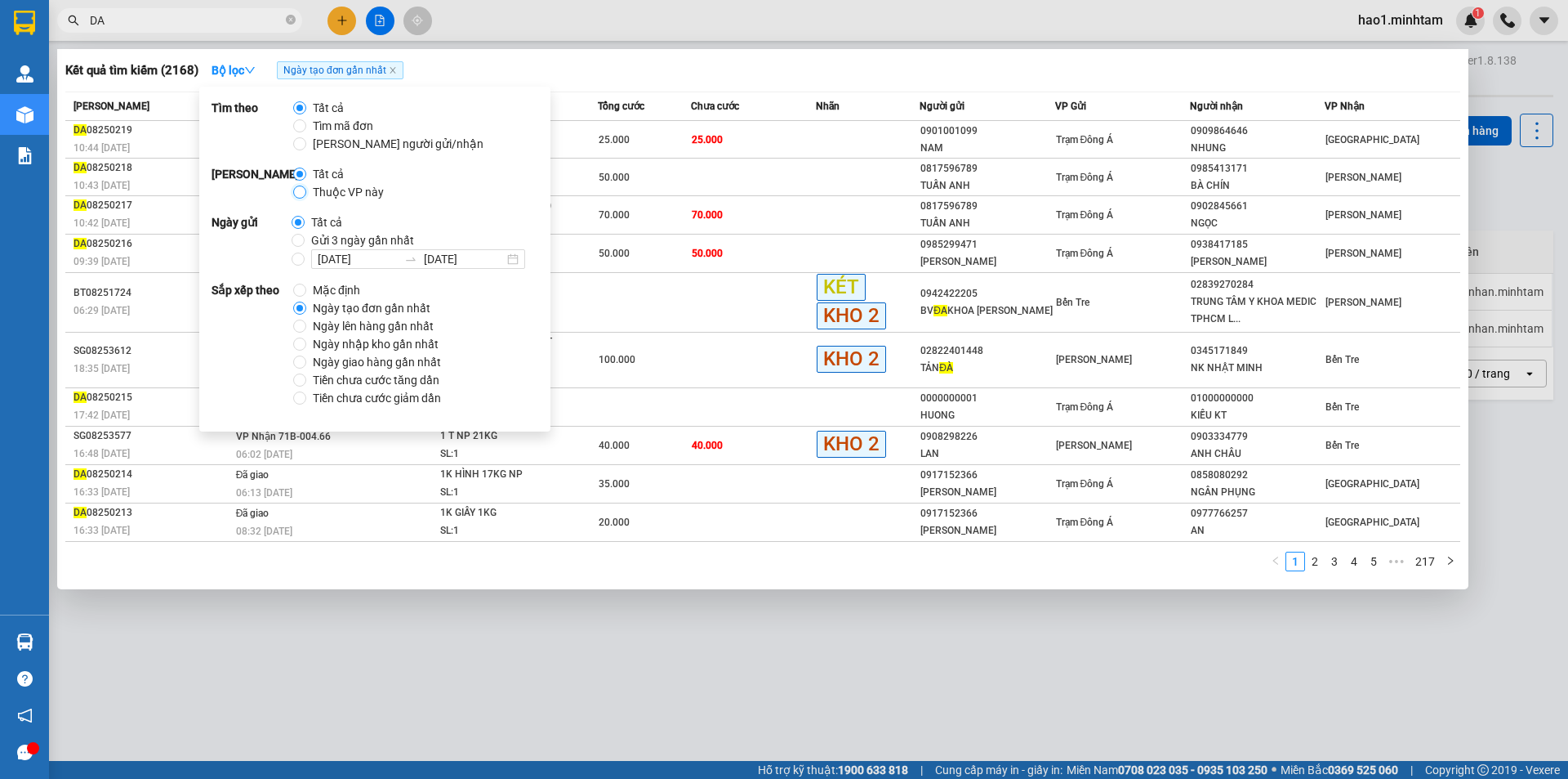
click at [301, 192] on input "Thuộc VP này" at bounding box center [299, 191] width 13 height 13
radio input "true"
radio input "false"
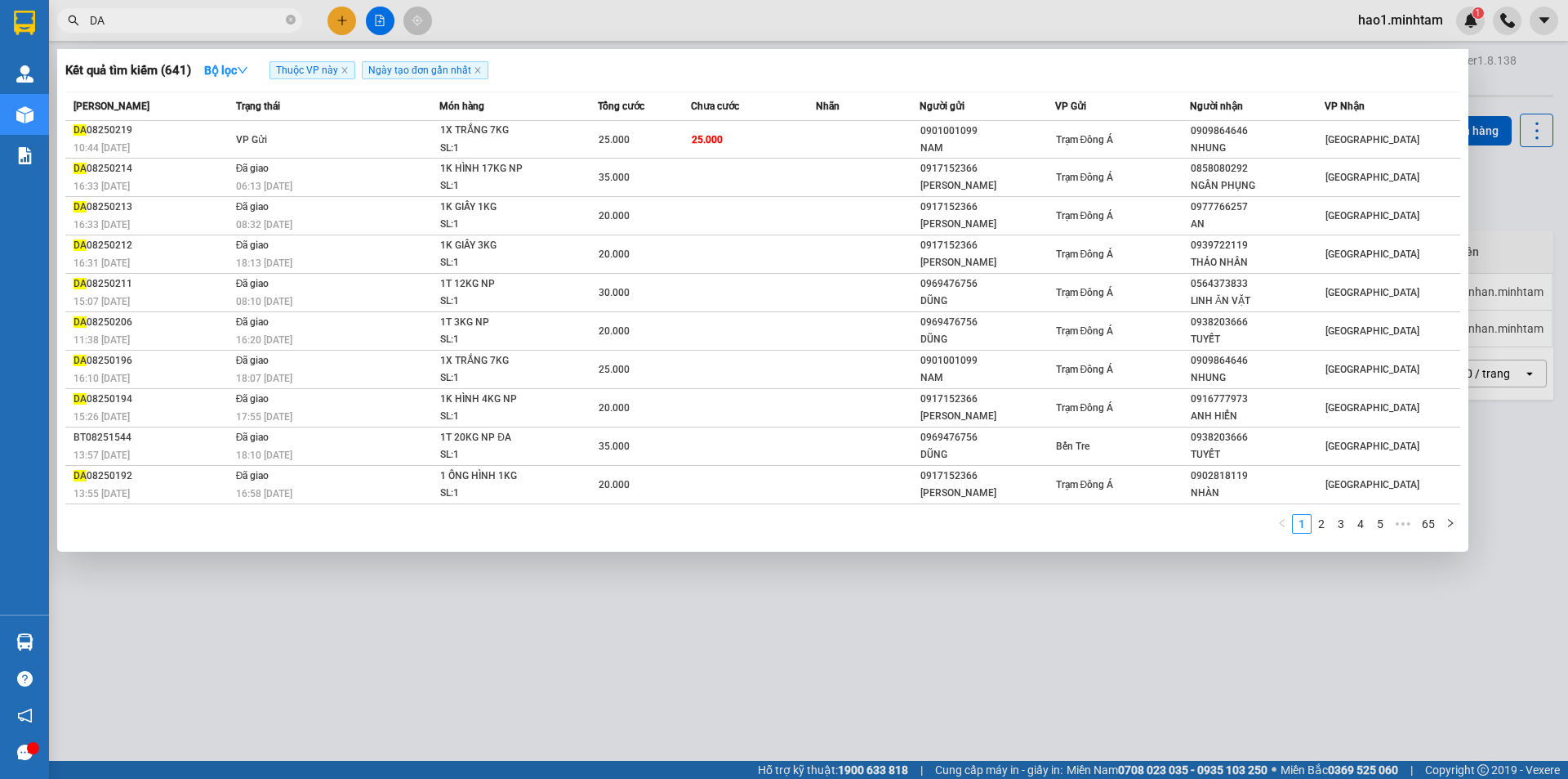
click at [613, 70] on div "Kết quả tìm kiếm ( 641 ) Bộ lọc Thuộc VP này Ngày tạo đơn gần nhất" at bounding box center [762, 70] width 1394 height 26
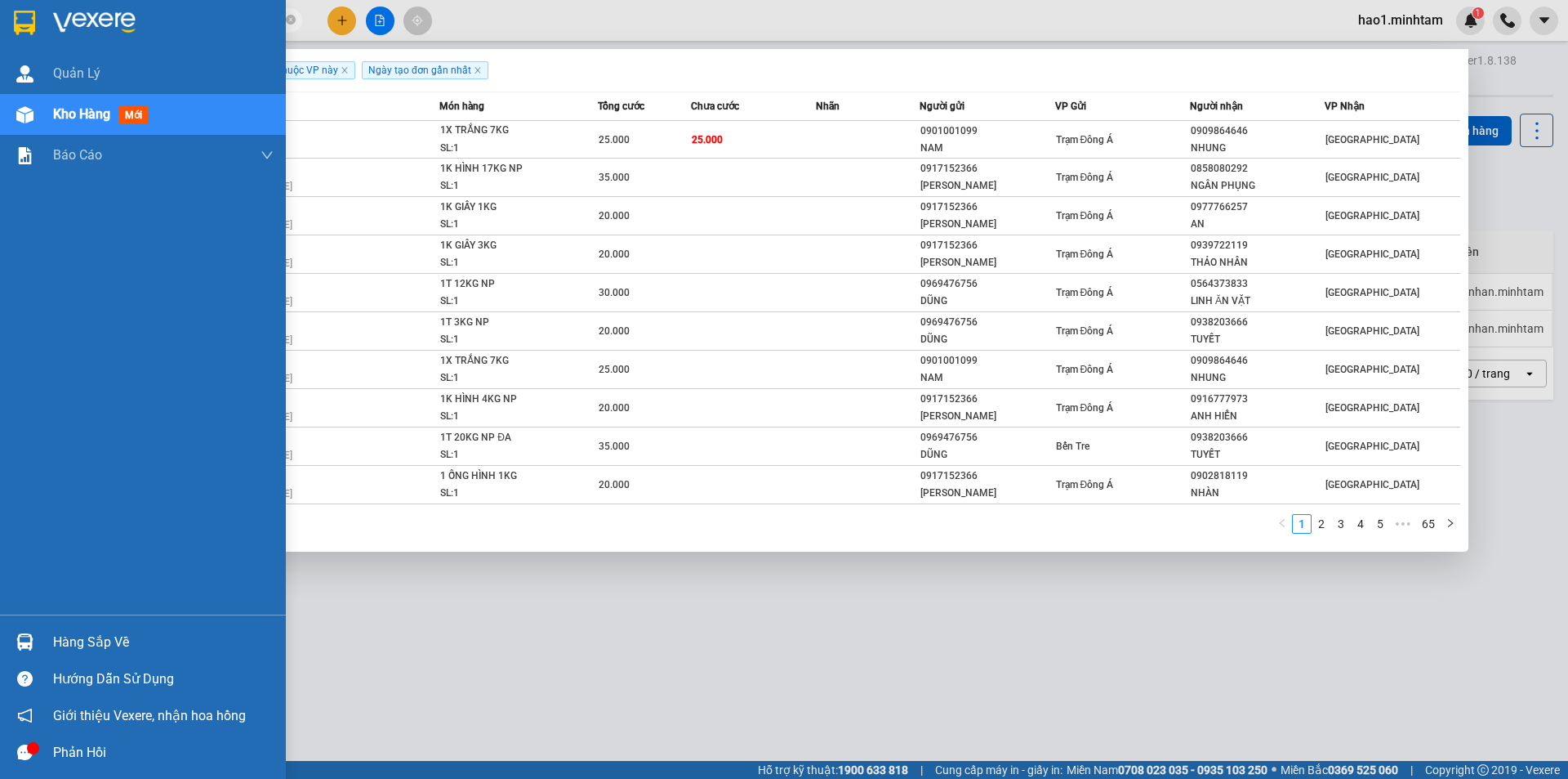
click at [121, 644] on div "Hàng sắp về" at bounding box center [163, 641] width 220 height 24
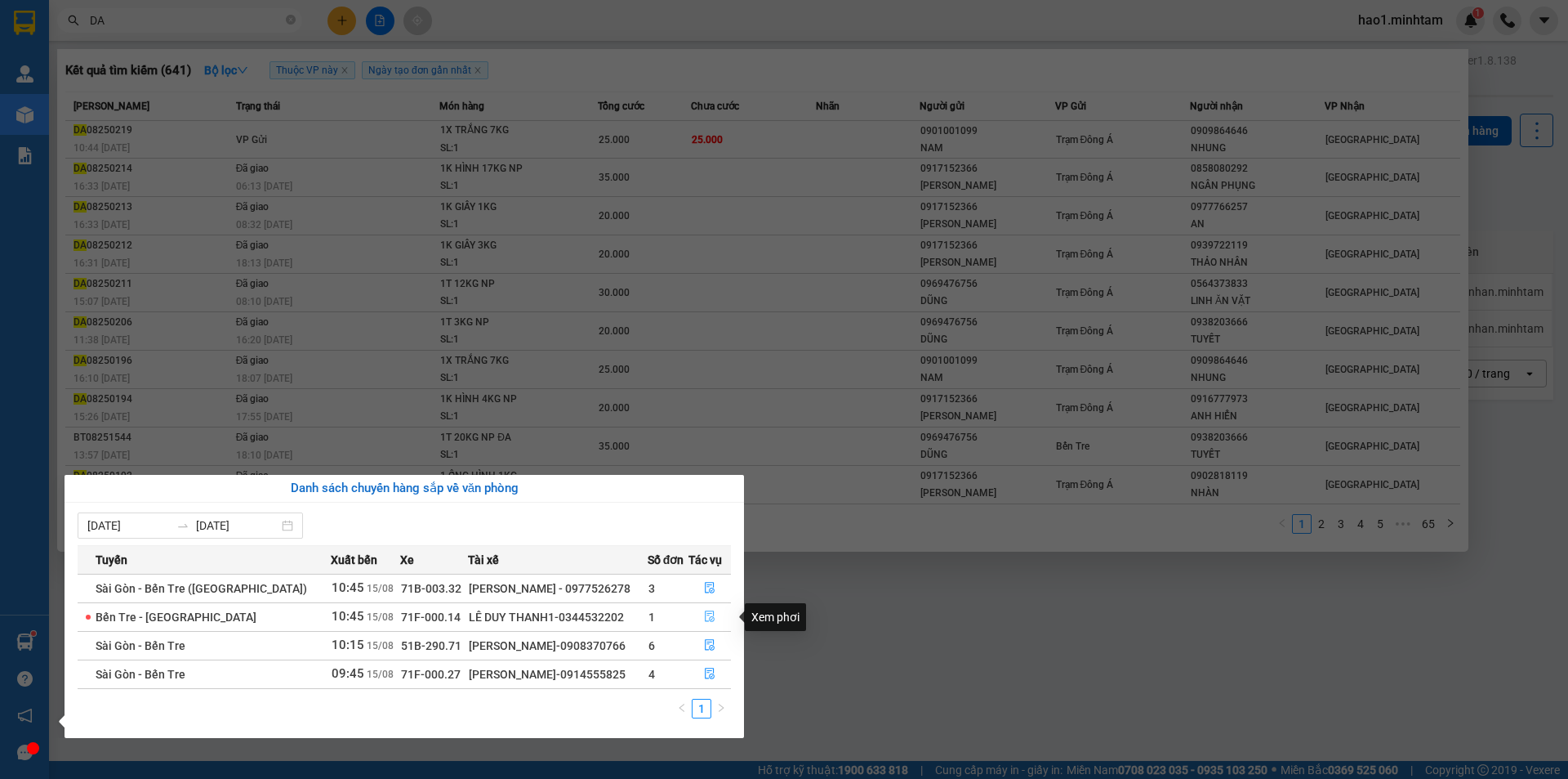
click at [710, 622] on icon "file-done" at bounding box center [710, 616] width 12 height 12
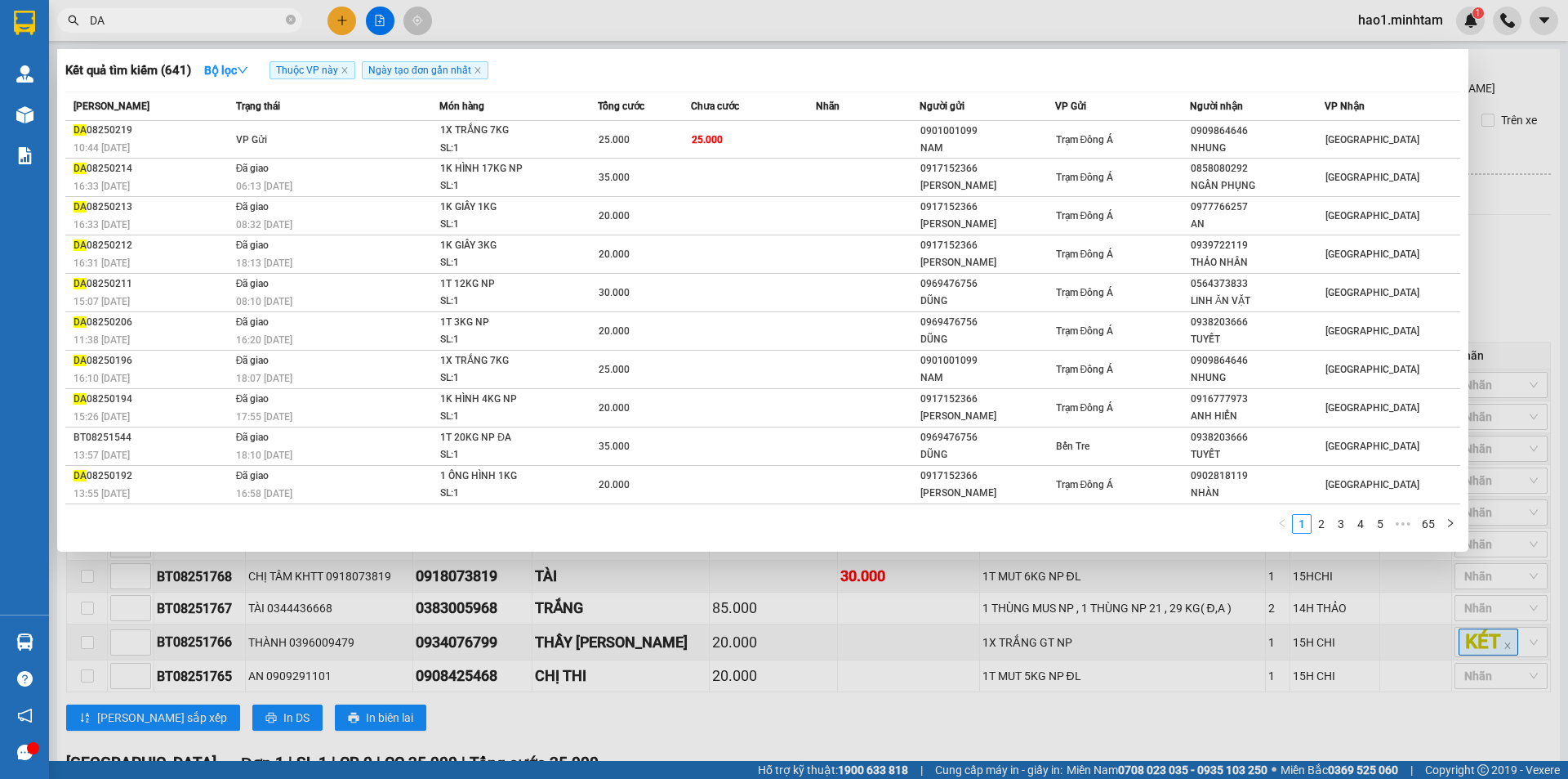
click at [1503, 287] on div at bounding box center [784, 389] width 1568 height 779
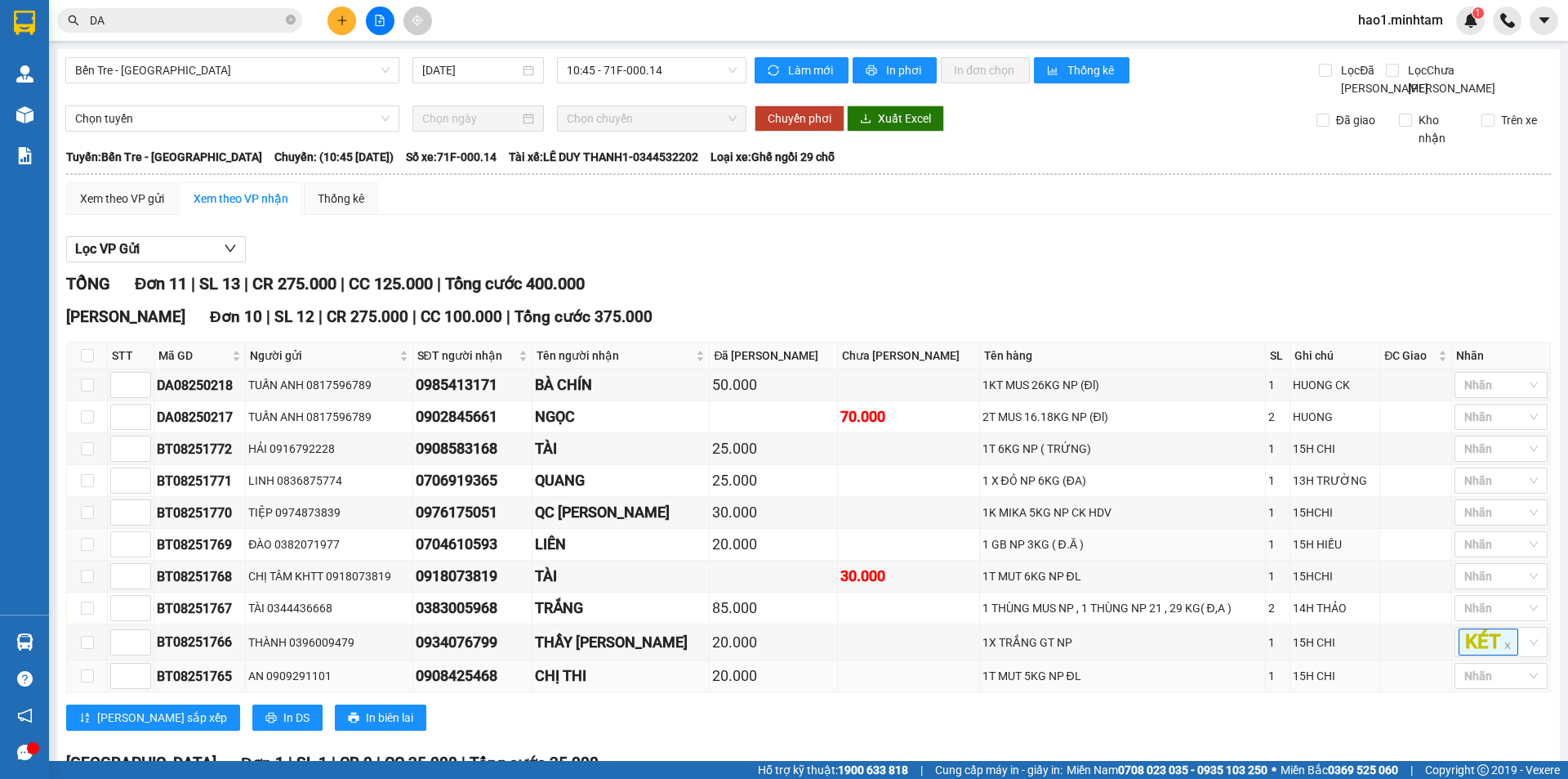
scroll to position [189, 0]
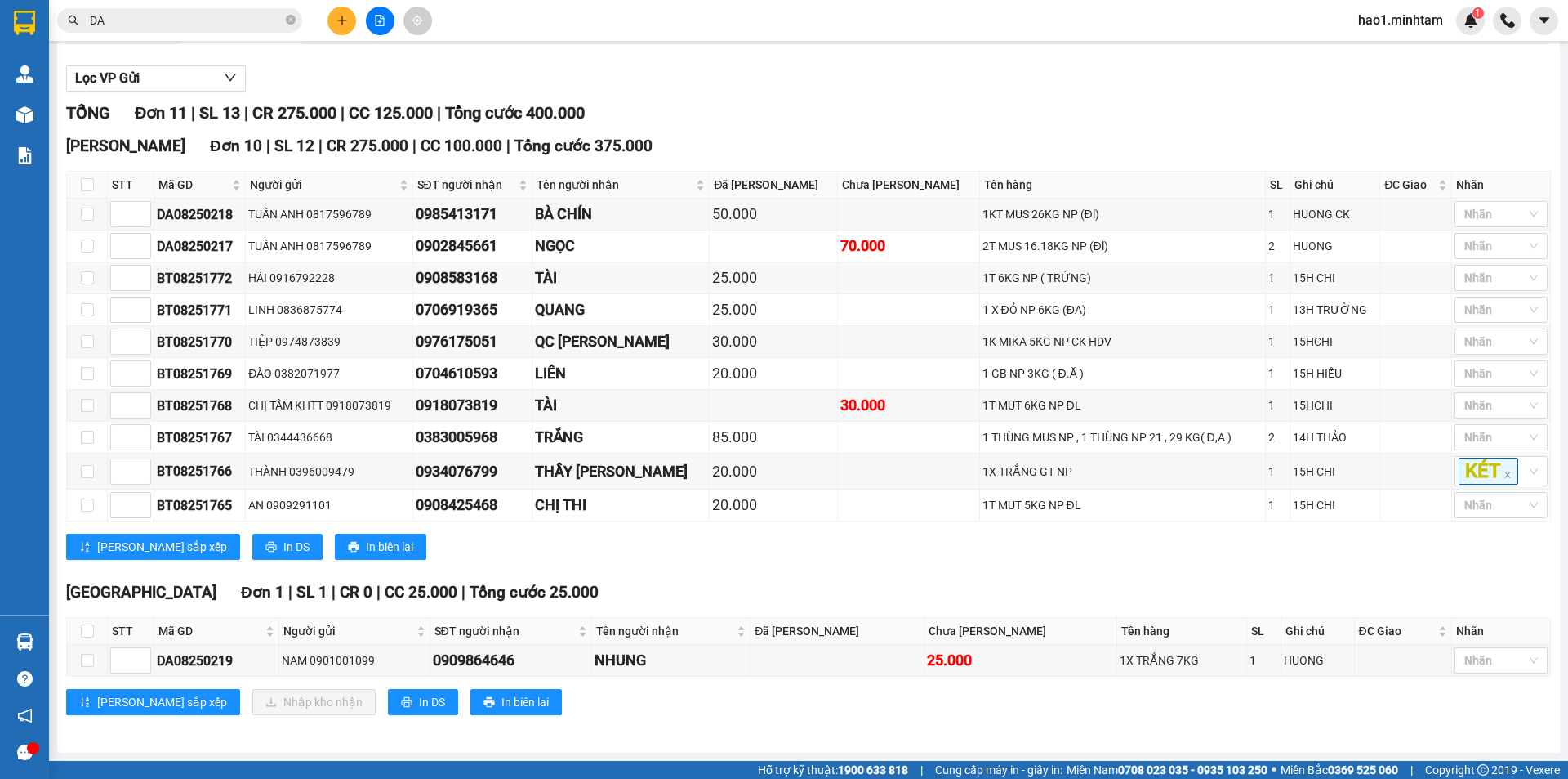
click at [752, 585] on div "Tiền Giang Đơn 1 | SL 1 | CR 0 | CC 25.000 | Tổng cước 25.000" at bounding box center [808, 592] width 1485 height 24
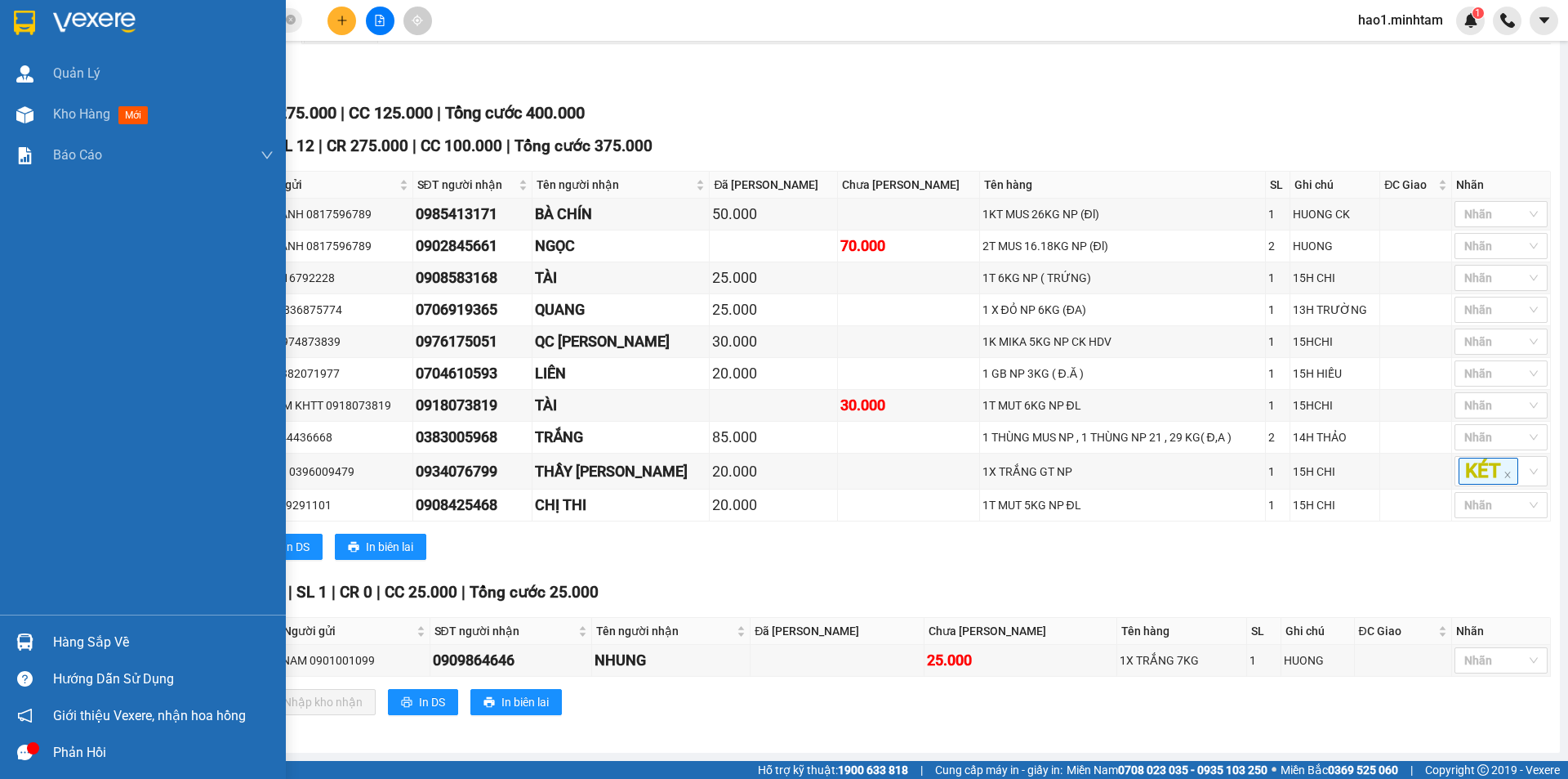
drag, startPoint x: 17, startPoint y: 642, endPoint x: 31, endPoint y: 636, distance: 15.2
click at [18, 642] on img at bounding box center [25, 642] width 17 height 17
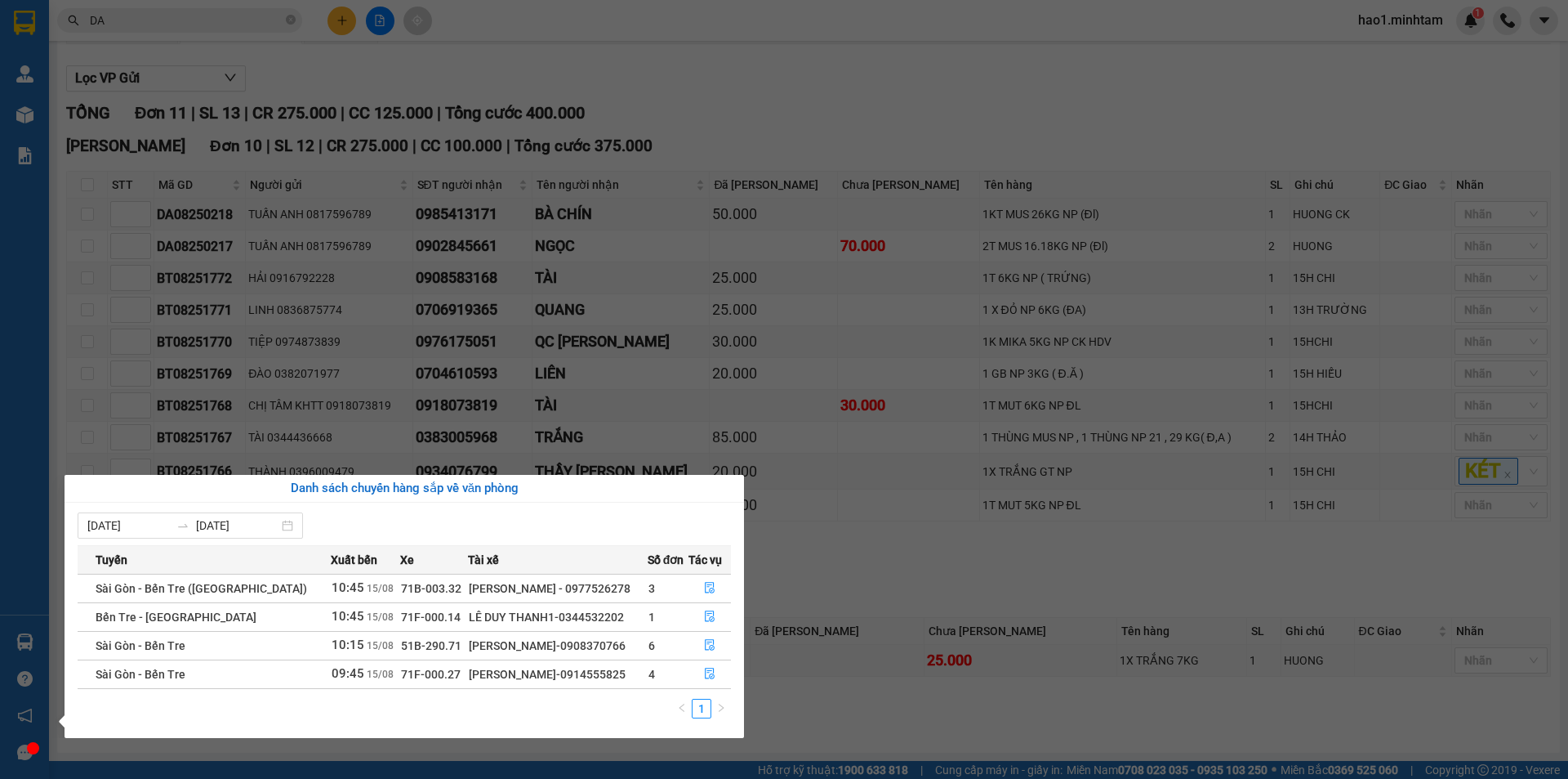
click at [842, 559] on section "Kết quả tìm kiếm ( 641 ) Bộ lọc Thuộc VP này Ngày tạo đơn gần nhất Mã ĐH Trạng …" at bounding box center [784, 389] width 1568 height 779
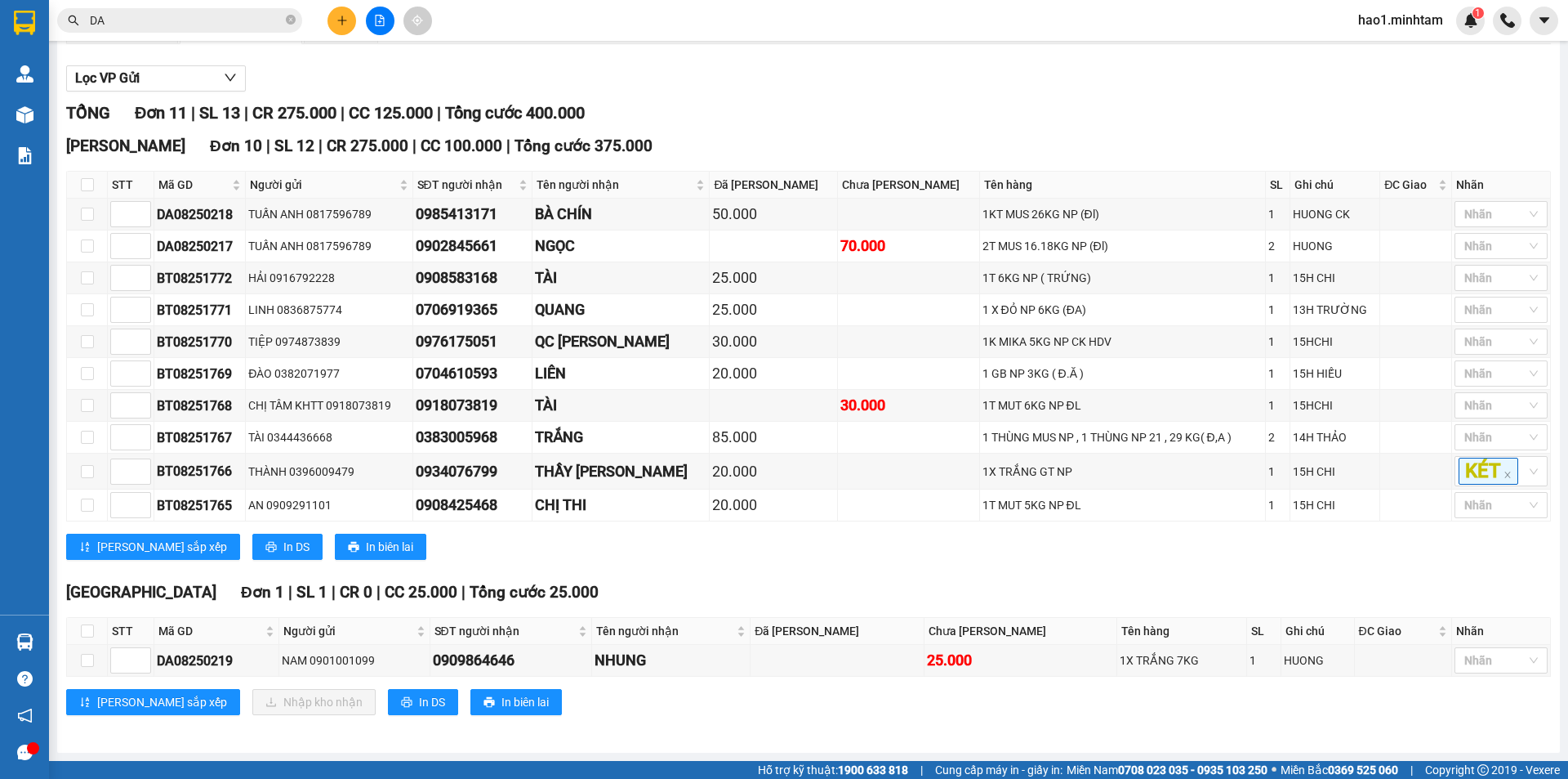
click at [842, 559] on div "Lưu sắp xếp In DS In biên lai" at bounding box center [808, 546] width 1485 height 26
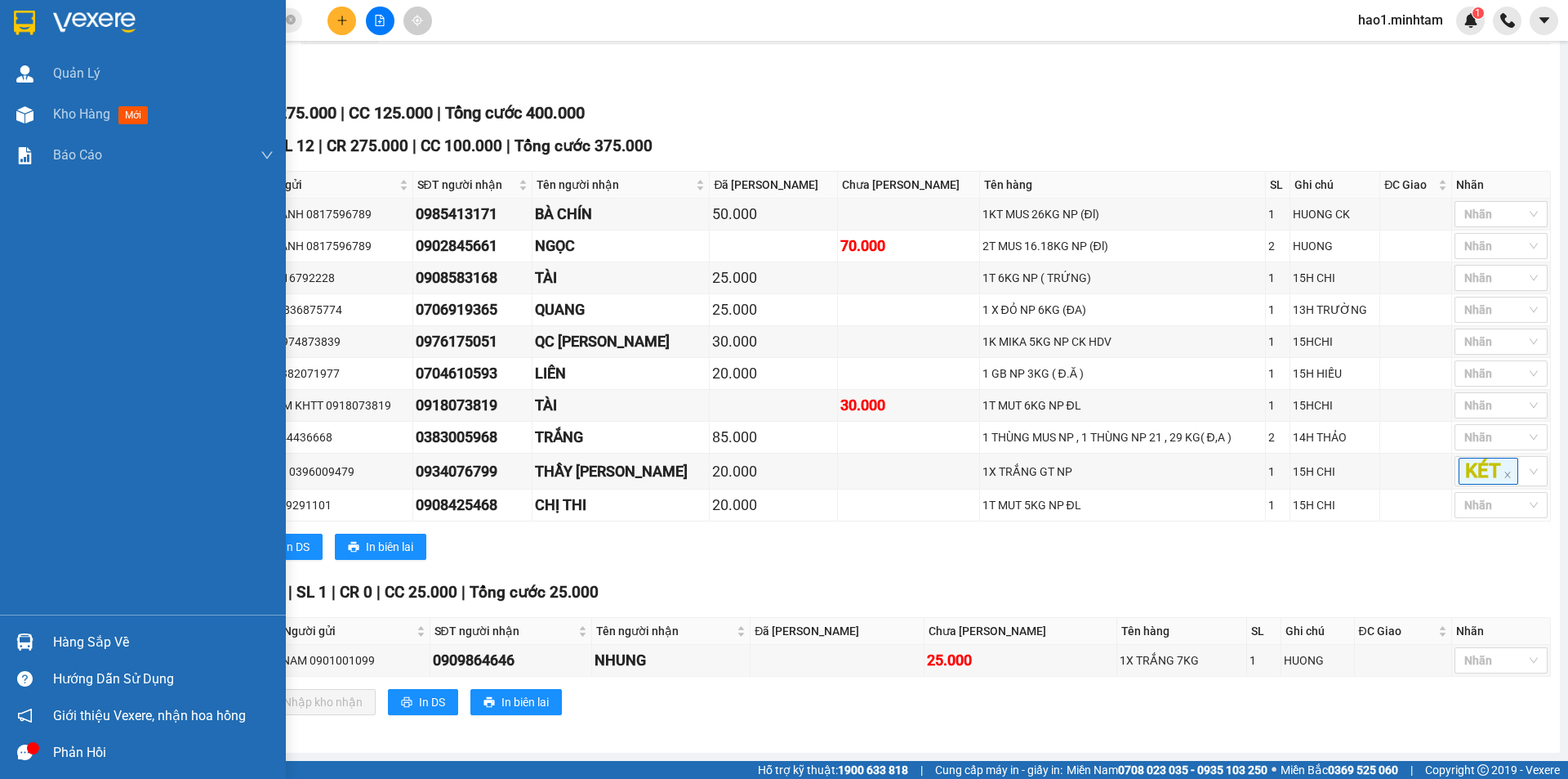
click at [59, 632] on div "Hàng sắp về" at bounding box center [163, 641] width 220 height 24
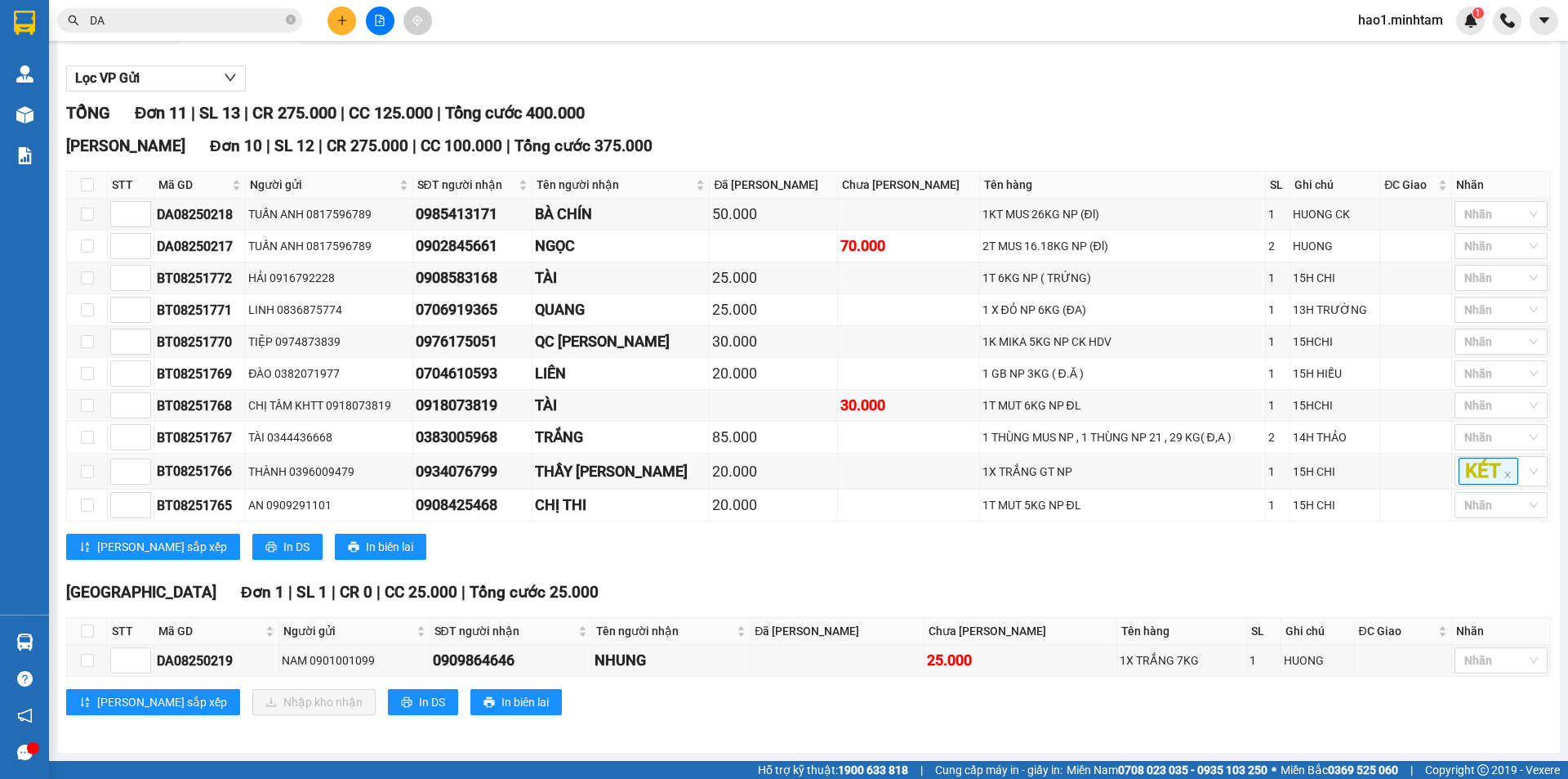
click at [341, 20] on section "Kết quả tìm kiếm ( 641 ) Bộ lọc Thuộc VP này Ngày tạo đơn gần nhất Mã ĐH Trạng …" at bounding box center [784, 389] width 1568 height 779
click at [341, 20] on icon "plus" at bounding box center [341, 19] width 9 height 1
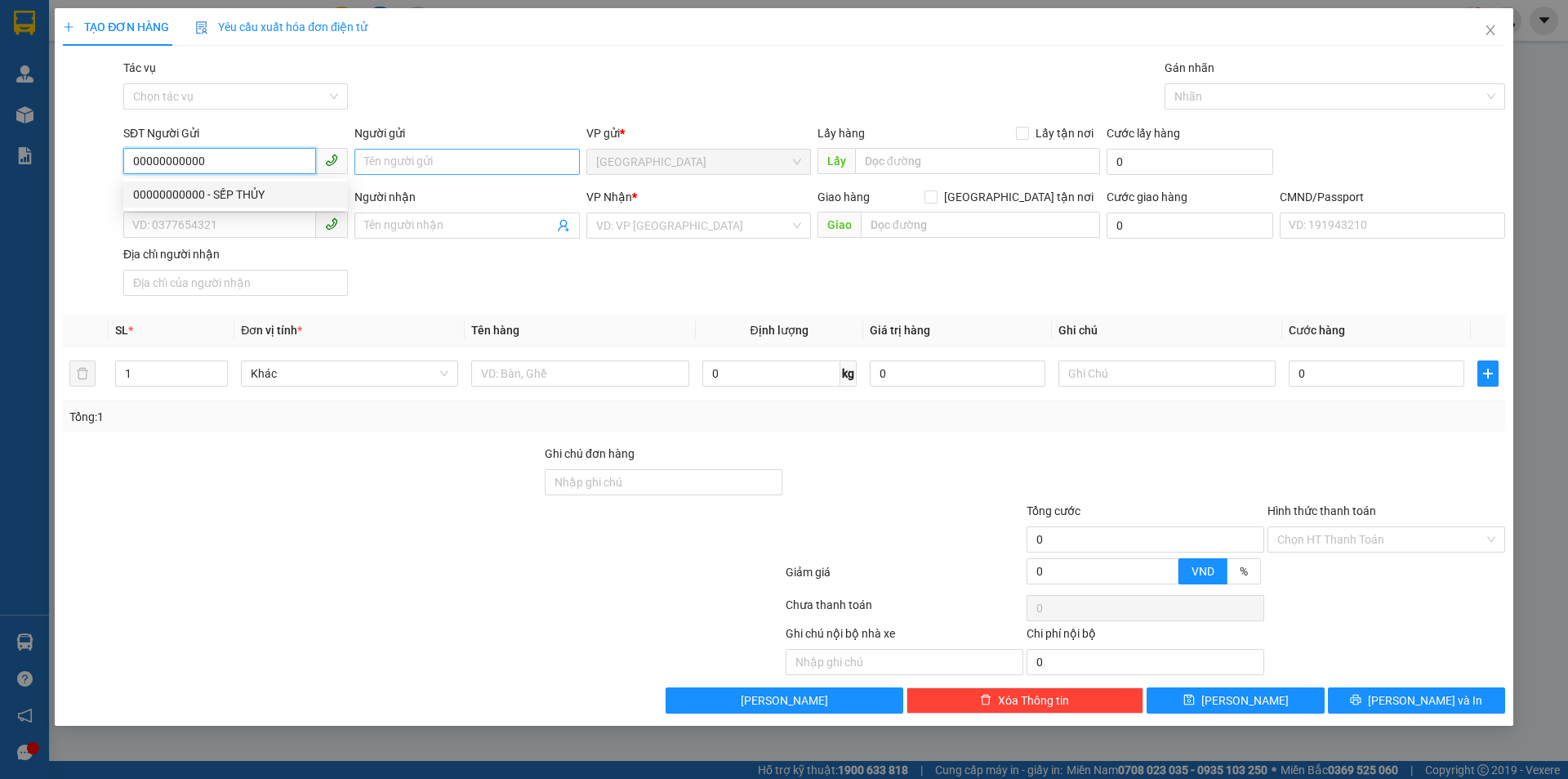
type input "00000000000"
click at [405, 160] on input "Người gửi" at bounding box center [466, 161] width 225 height 26
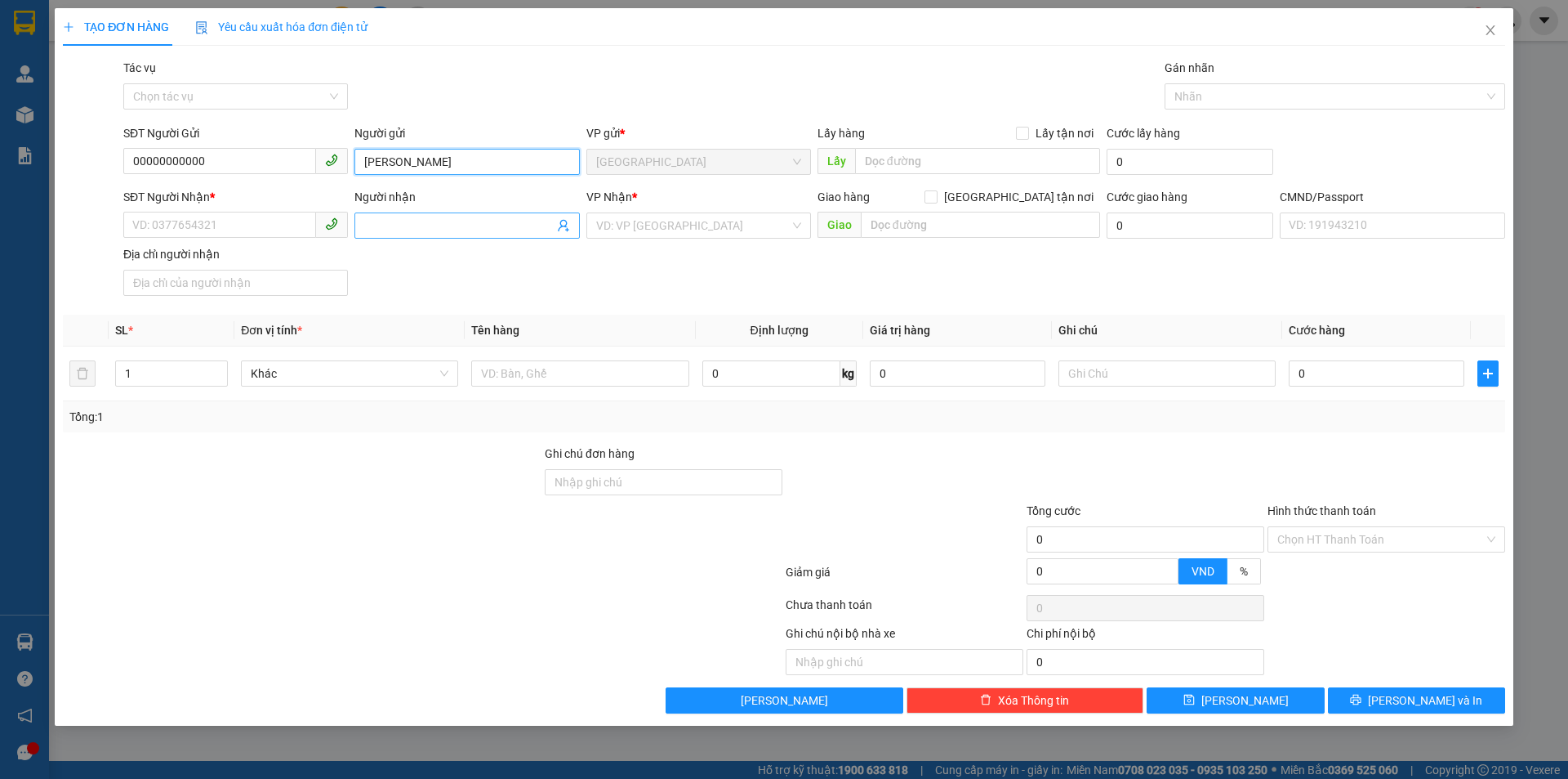
type input "[PERSON_NAME]"
click at [562, 225] on icon "user-add" at bounding box center [562, 225] width 13 height 13
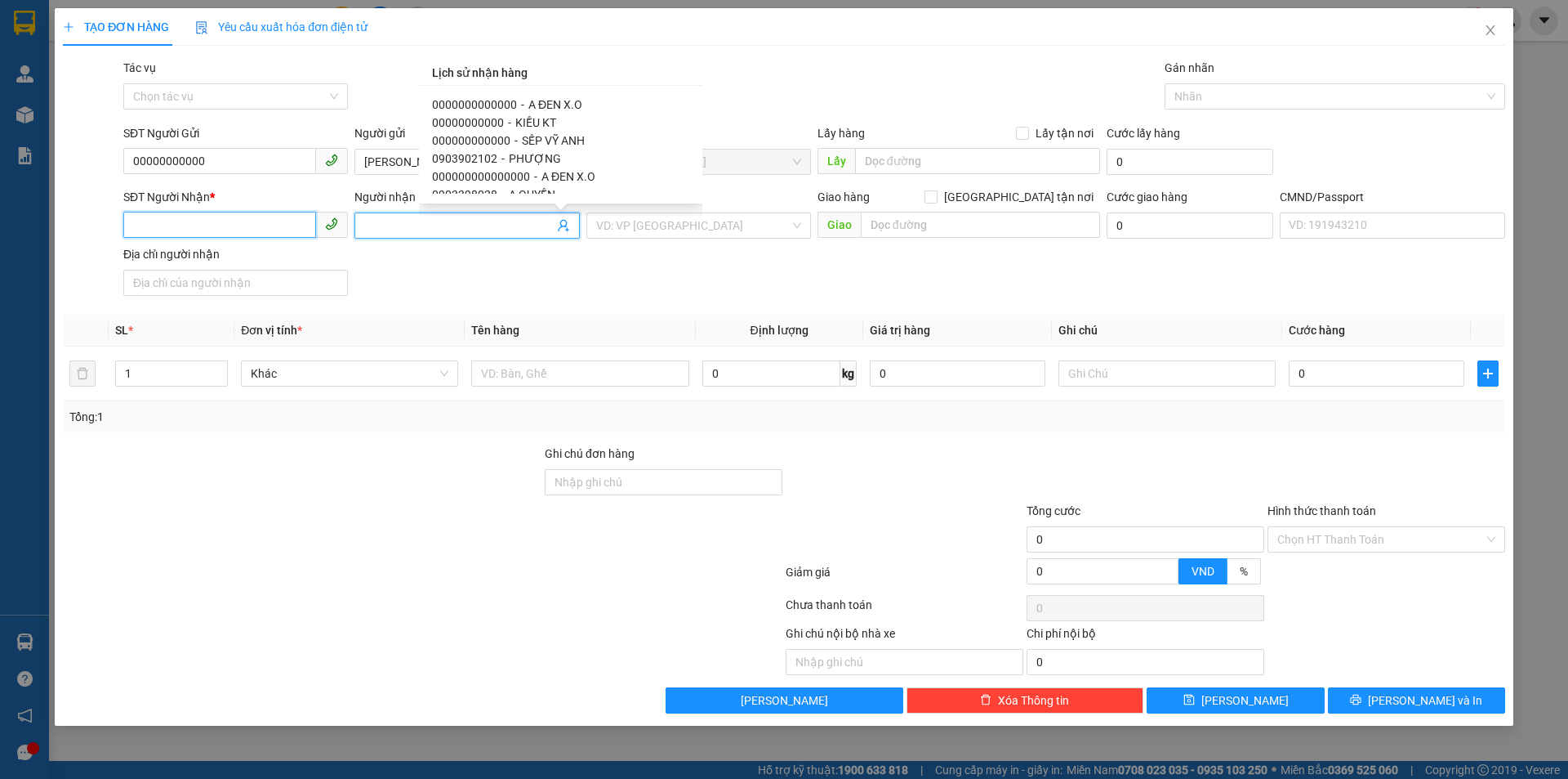
click at [297, 227] on input "SĐT Người Nhận *" at bounding box center [219, 224] width 193 height 26
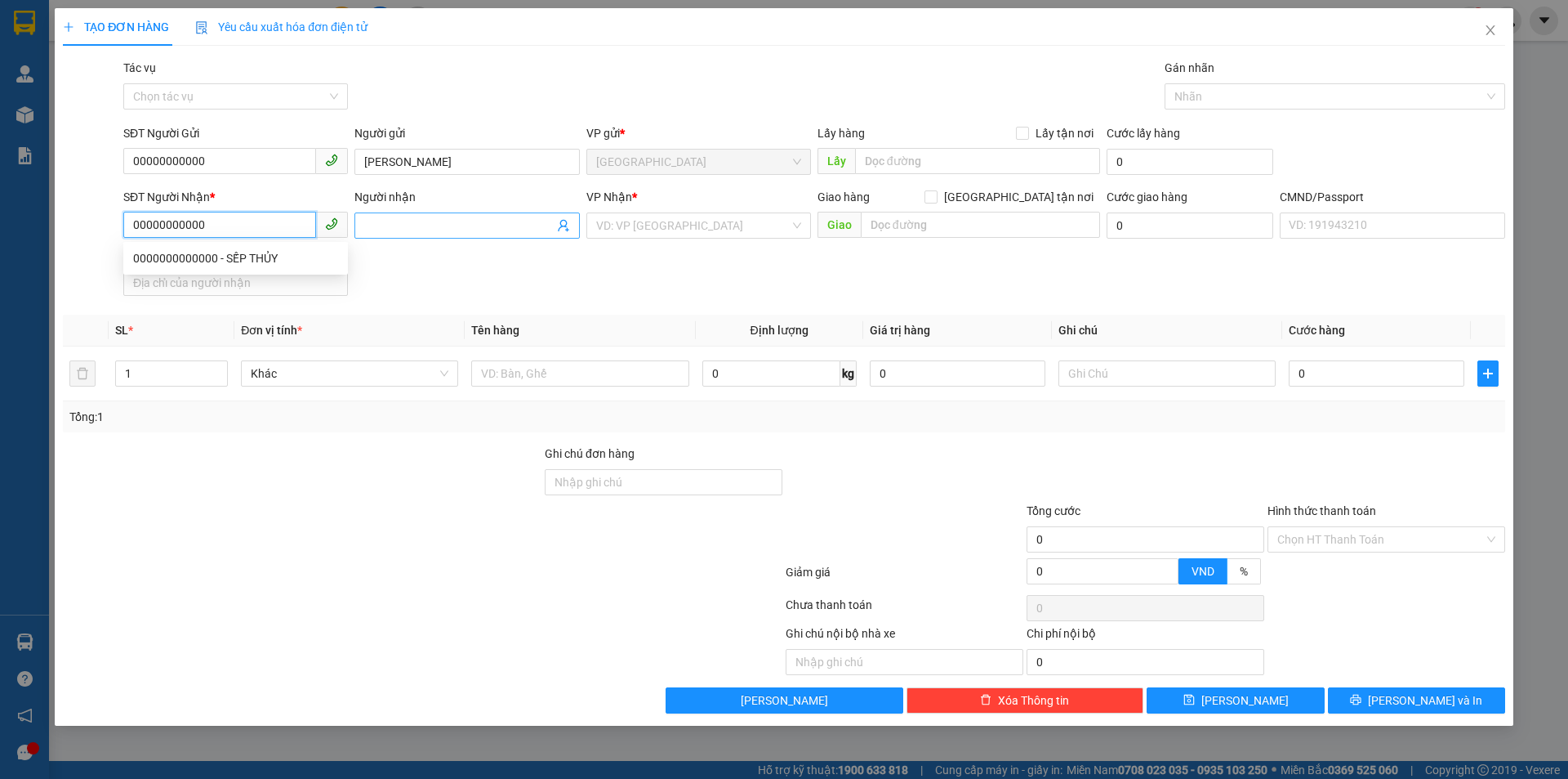
type input "00000000000"
click at [406, 223] on input "Người nhận" at bounding box center [459, 225] width 189 height 18
type input "THẢO 2 NX"
click at [727, 229] on input "search" at bounding box center [693, 225] width 194 height 24
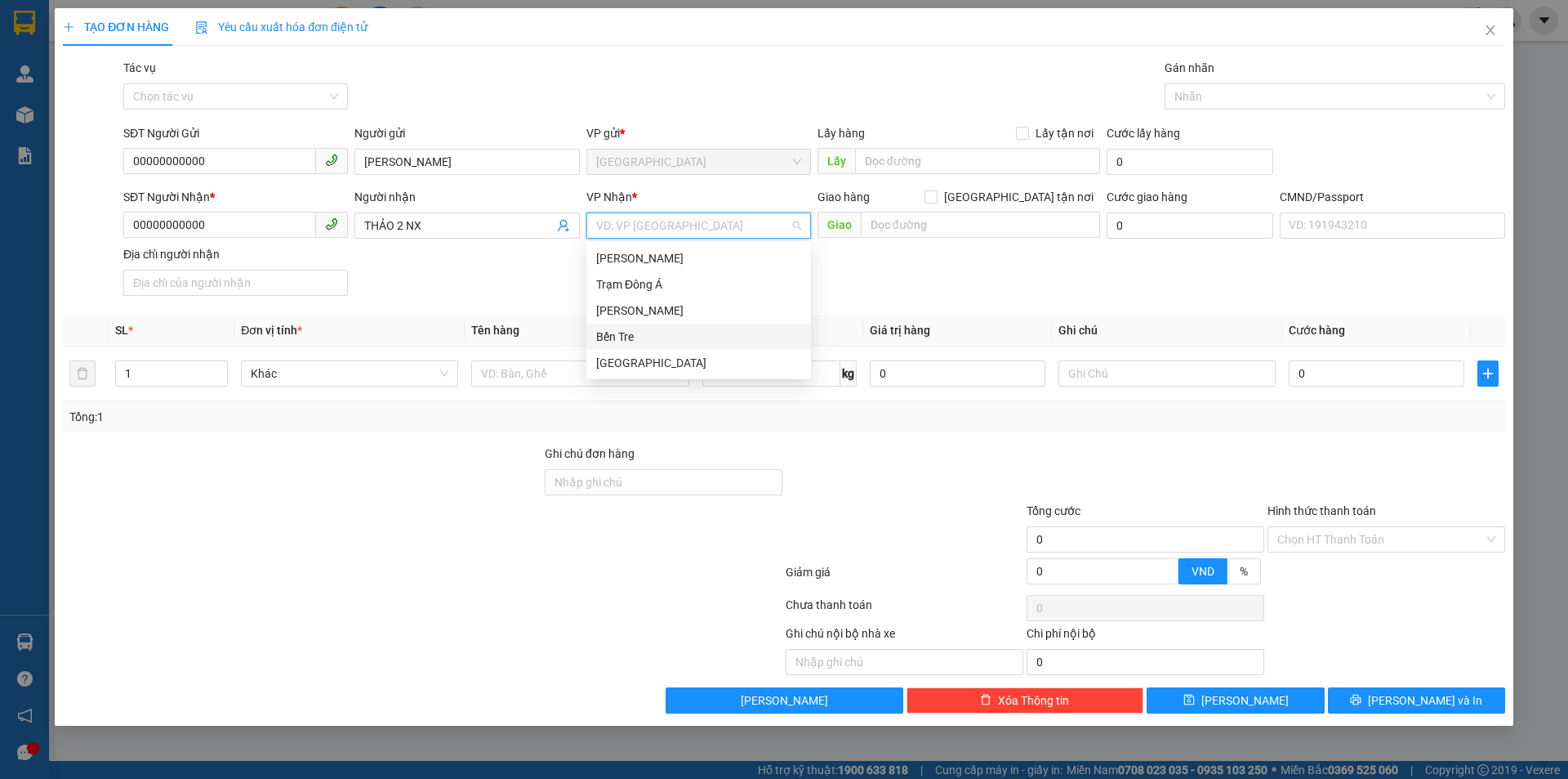
click at [656, 329] on div "Bến Tre" at bounding box center [698, 337] width 205 height 18
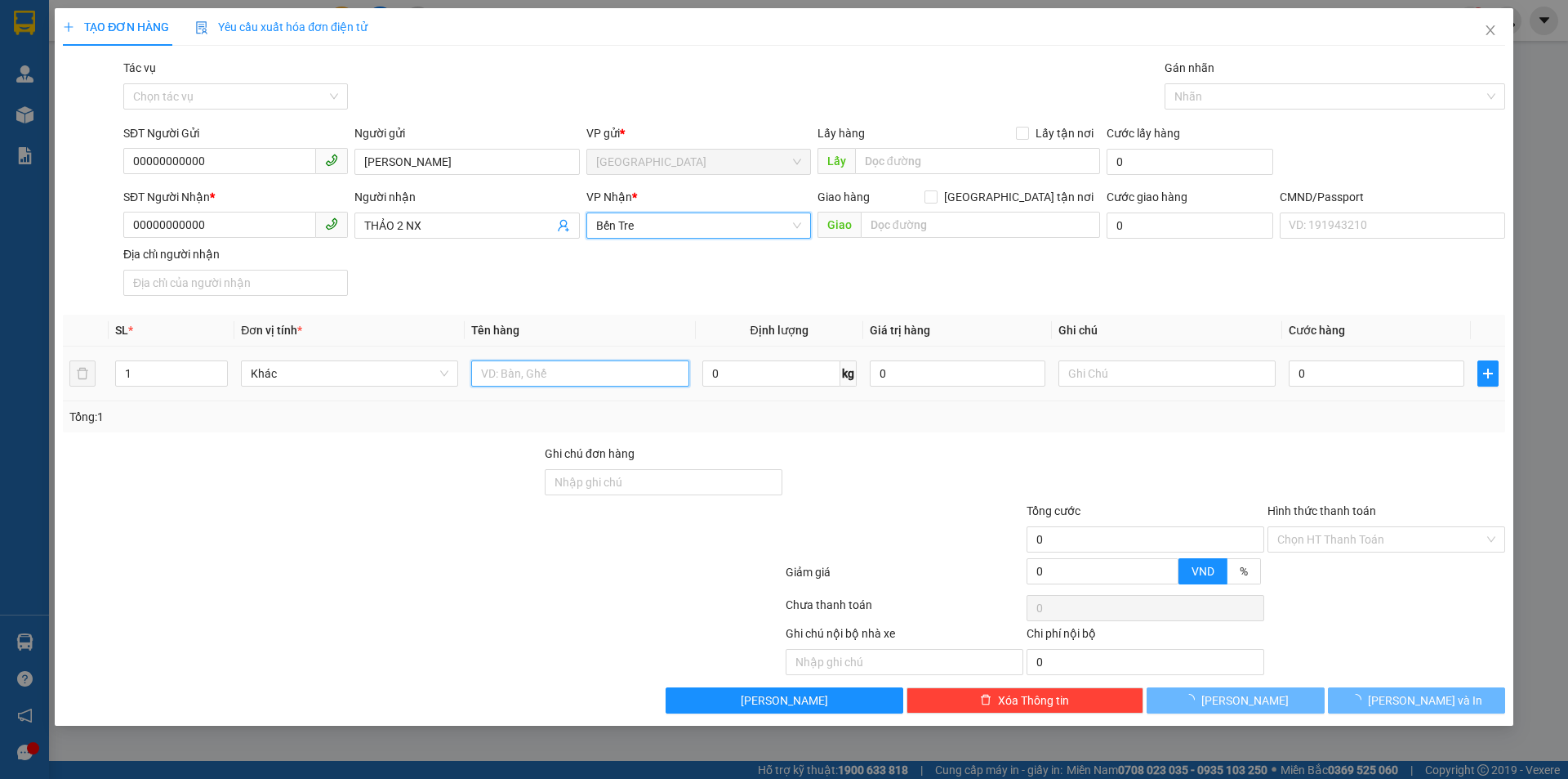
click at [537, 380] on input "text" at bounding box center [580, 373] width 217 height 26
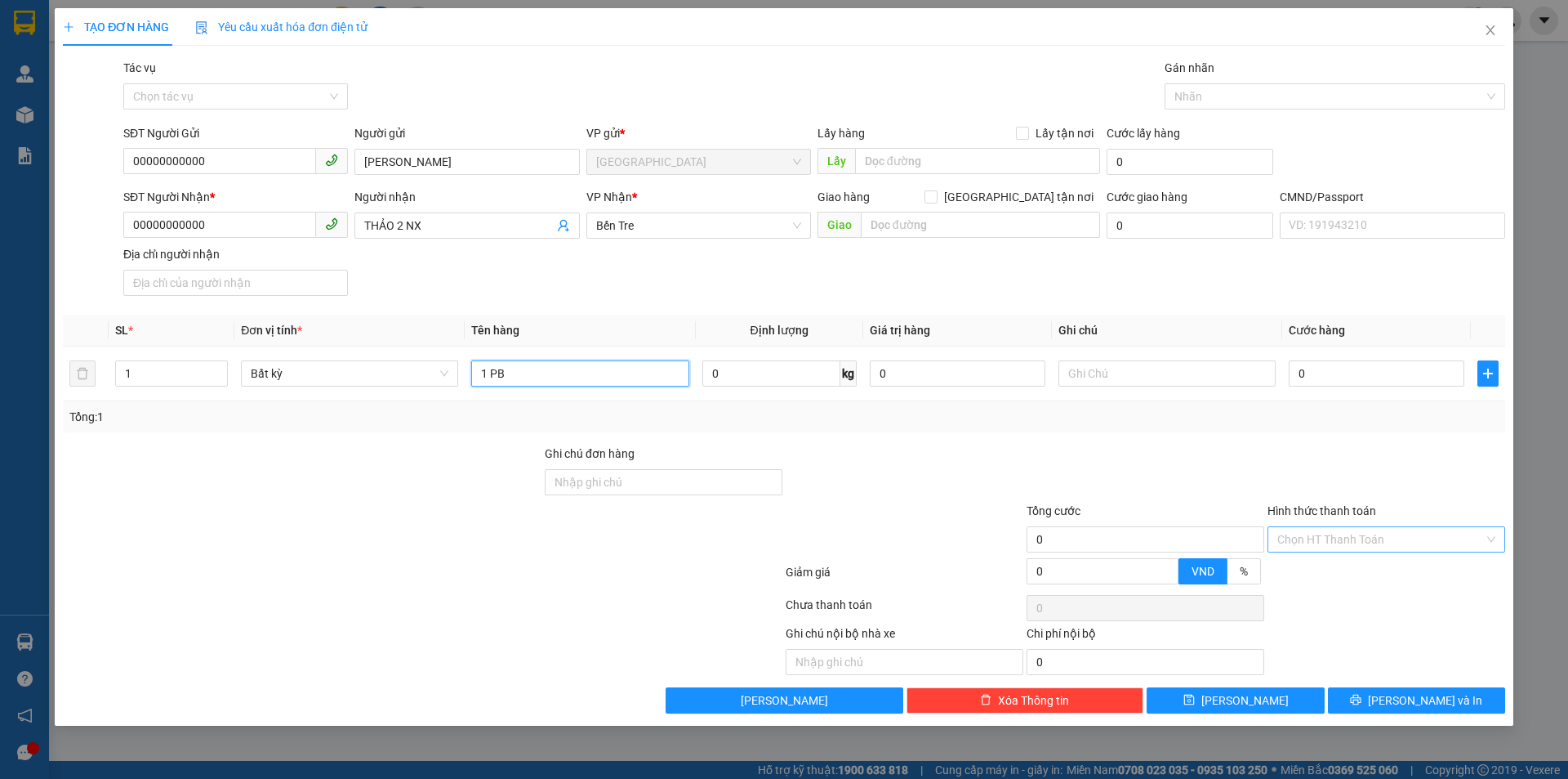
type input "1 PB"
click at [1319, 542] on input "Hình thức thanh toán" at bounding box center [1380, 538] width 207 height 24
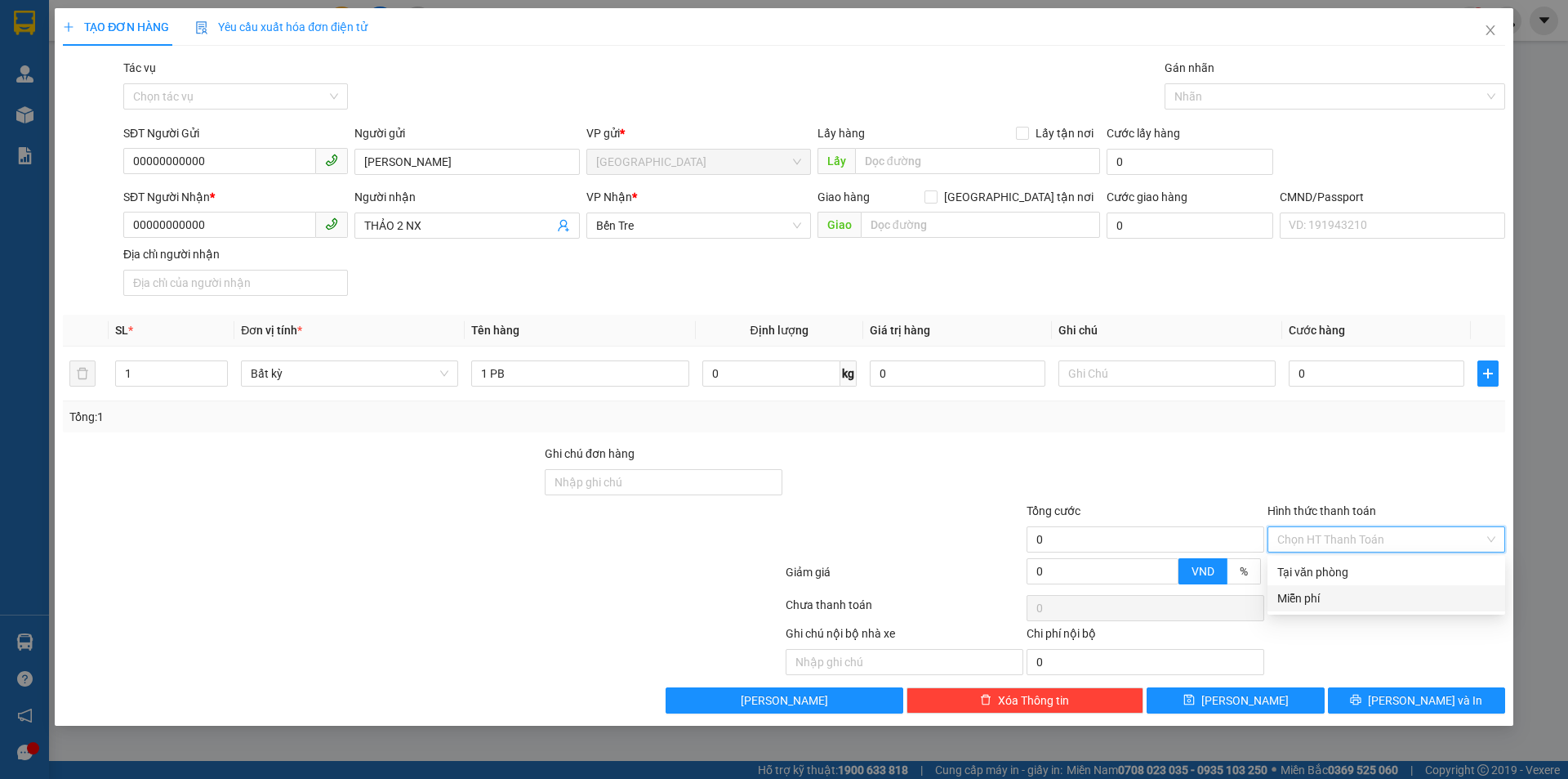
click at [1318, 593] on div "Miễn phí" at bounding box center [1386, 598] width 218 height 18
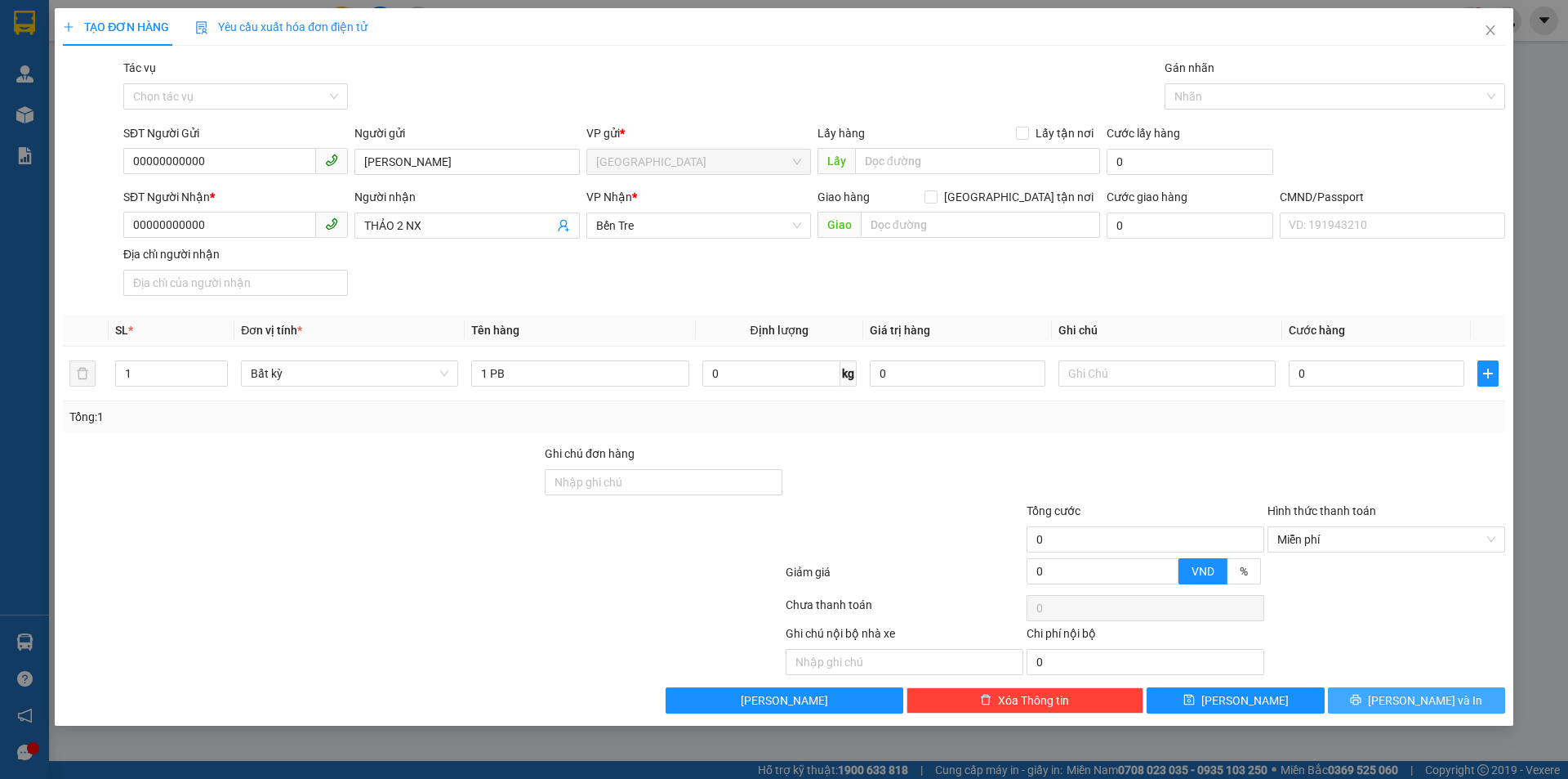
drag, startPoint x: 1382, startPoint y: 698, endPoint x: 1376, endPoint y: 691, distance: 9.2
click at [1381, 698] on button "Lưu và In" at bounding box center [1416, 699] width 177 height 26
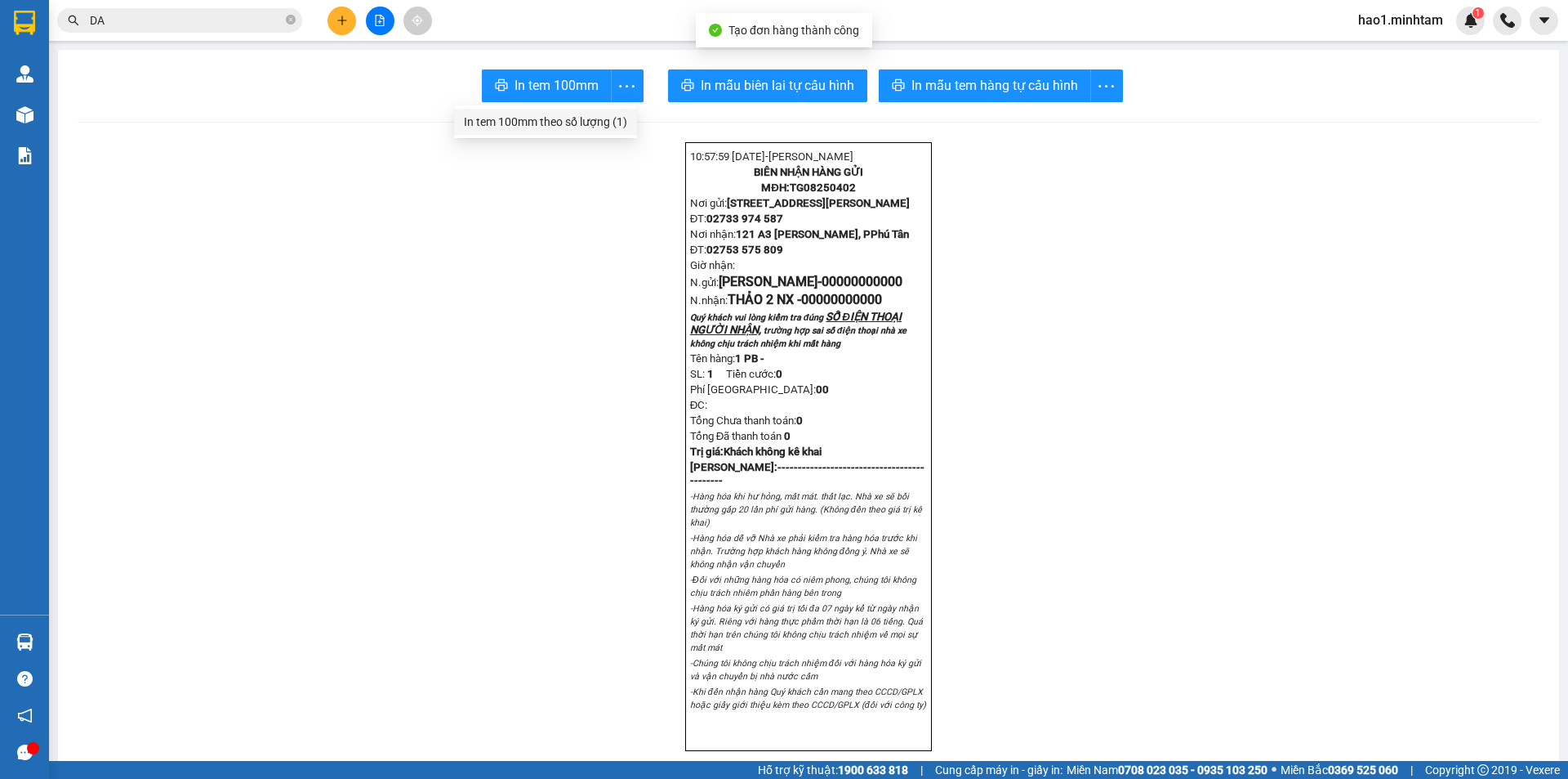
click at [588, 114] on div "In tem 100mm theo số lượng (1)" at bounding box center [545, 121] width 163 height 18
click at [239, 13] on input "DA" at bounding box center [186, 20] width 193 height 18
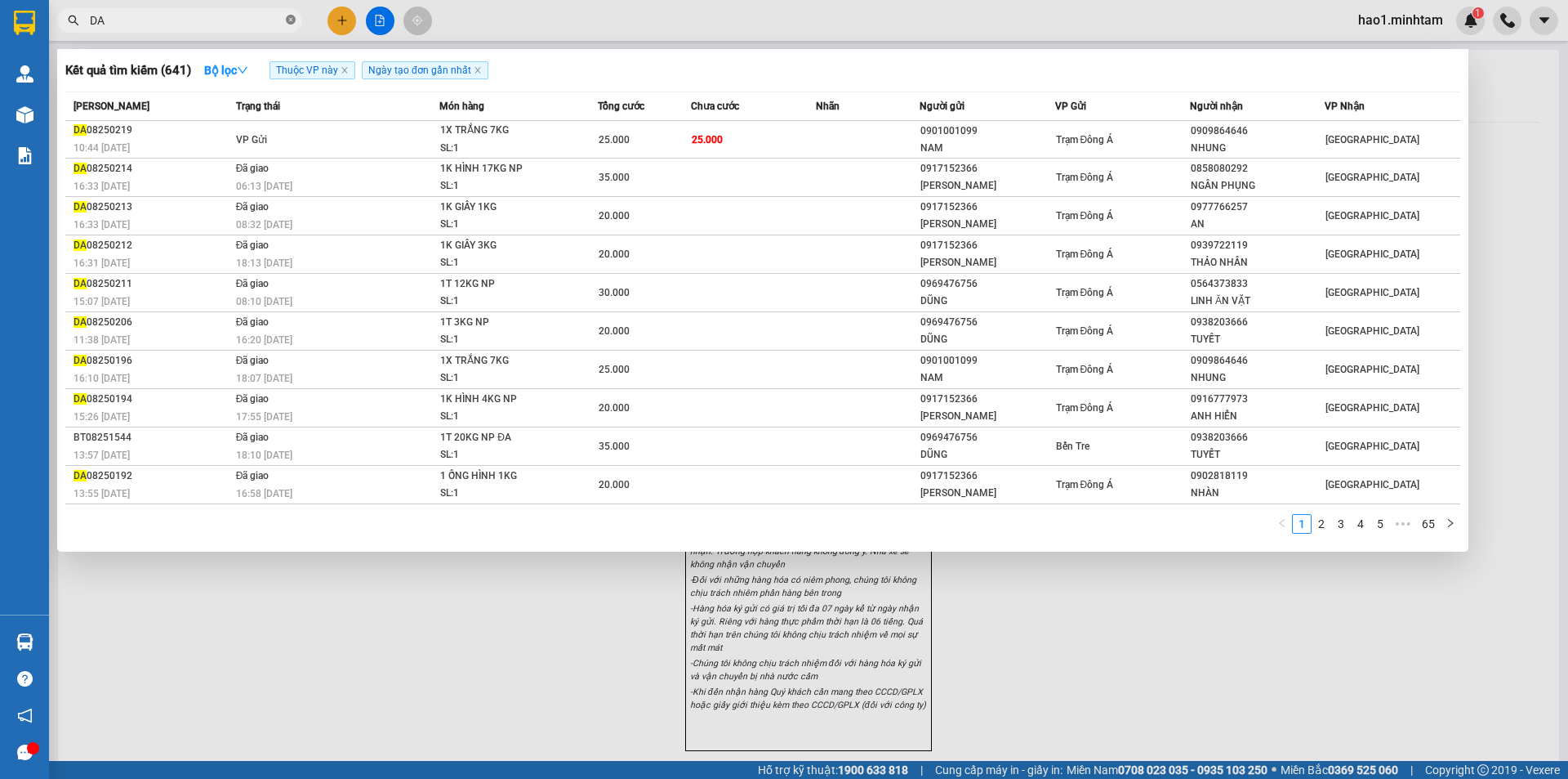
click at [290, 21] on icon "close-circle" at bounding box center [291, 19] width 10 height 10
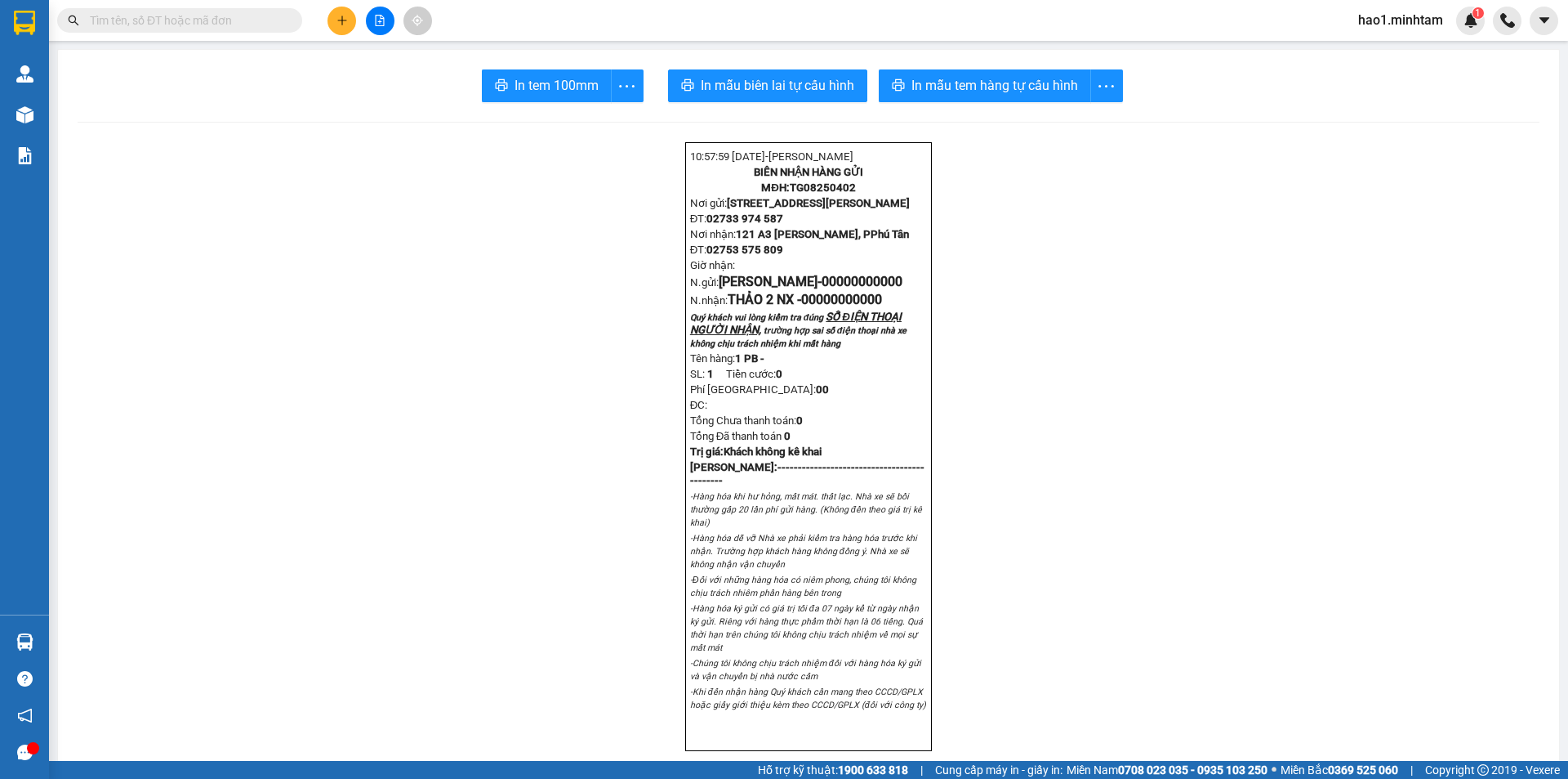
click at [251, 13] on input "text" at bounding box center [186, 20] width 193 height 18
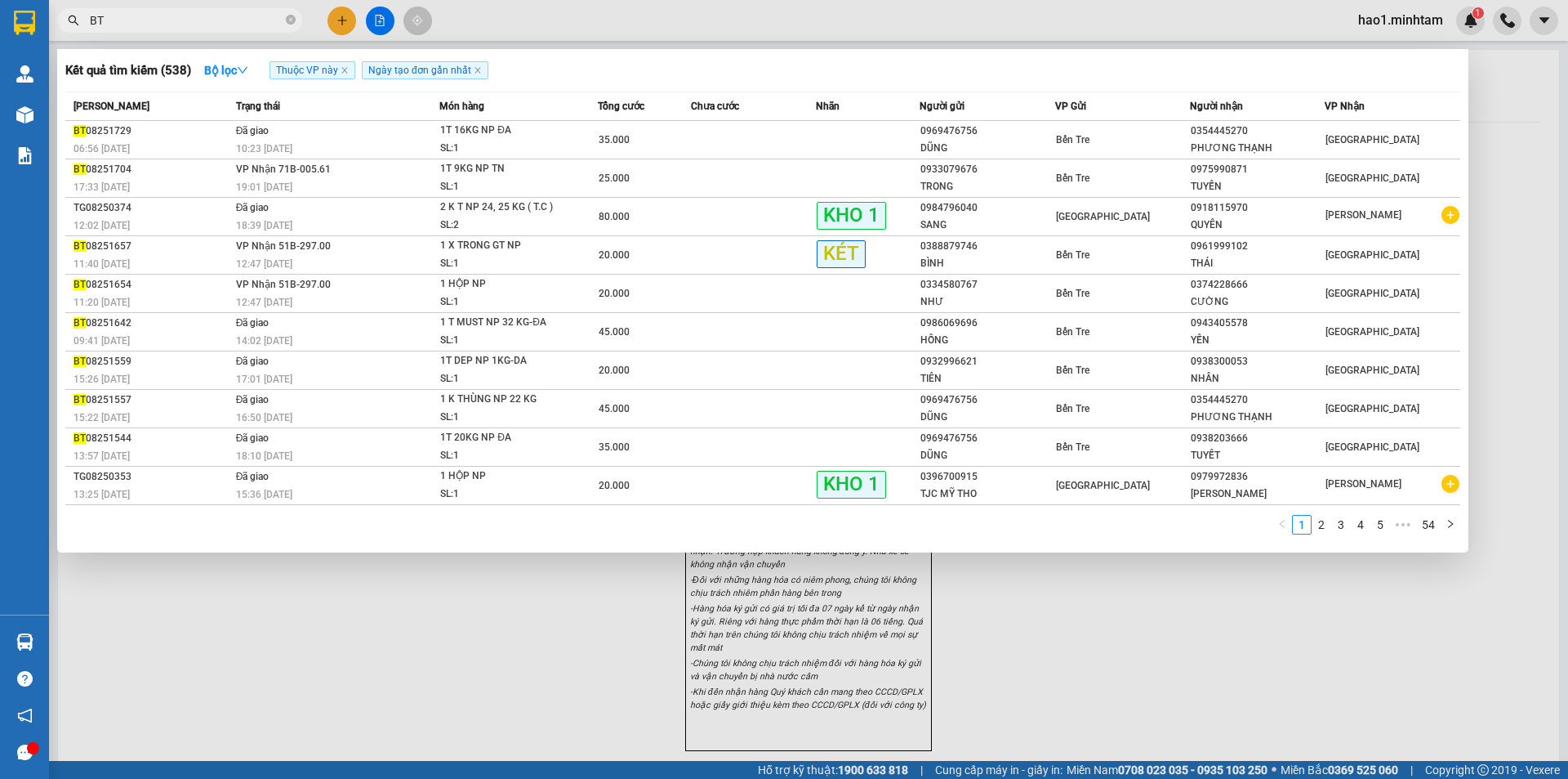
type input "BT"
click at [694, 75] on div "Kết quả tìm kiếm ( 538 ) Bộ lọc Thuộc VP này Ngày tạo đơn gần nhất" at bounding box center [762, 70] width 1394 height 26
click at [288, 22] on icon "close-circle" at bounding box center [291, 19] width 10 height 10
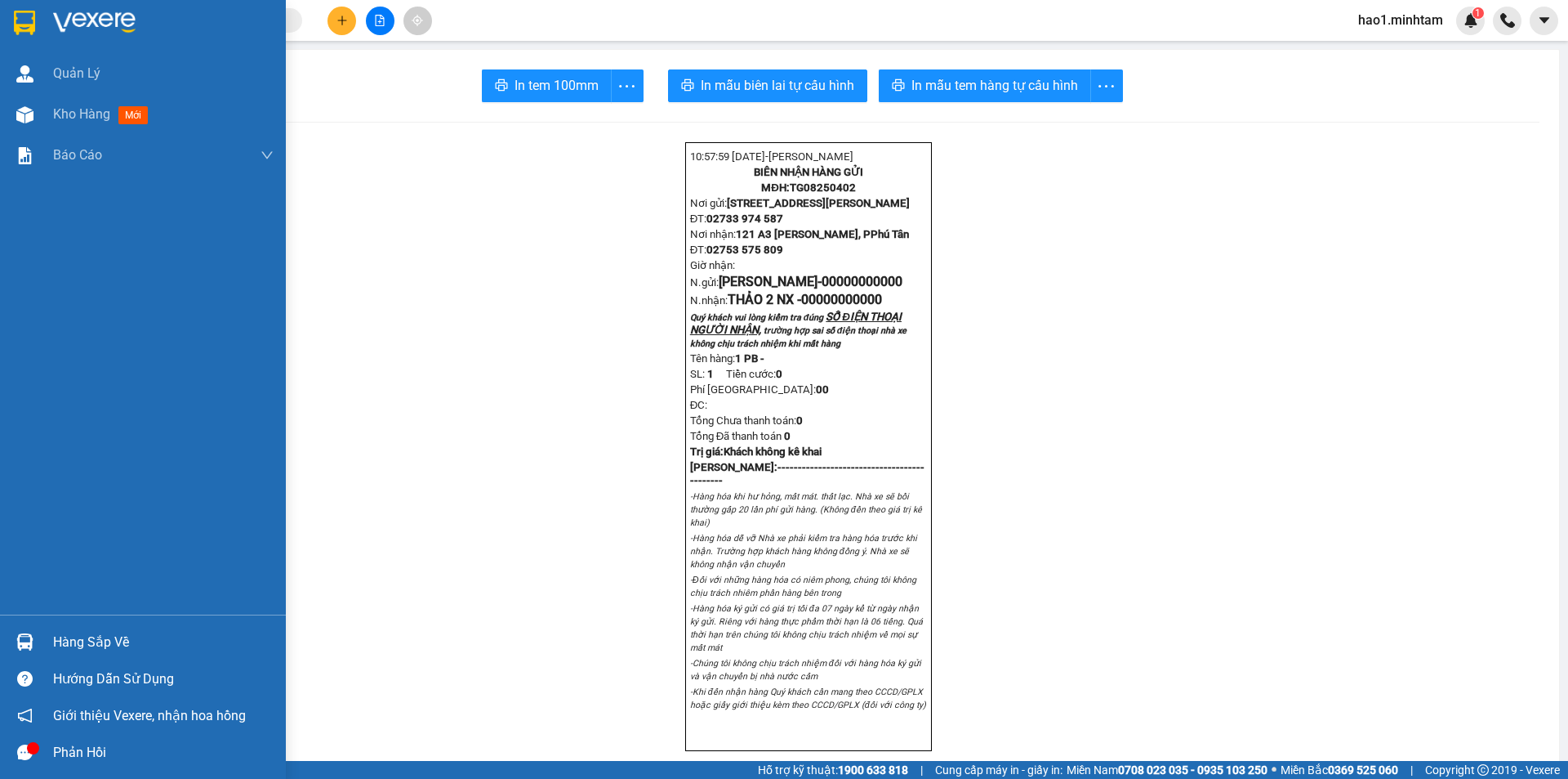
click at [15, 31] on img at bounding box center [24, 22] width 21 height 24
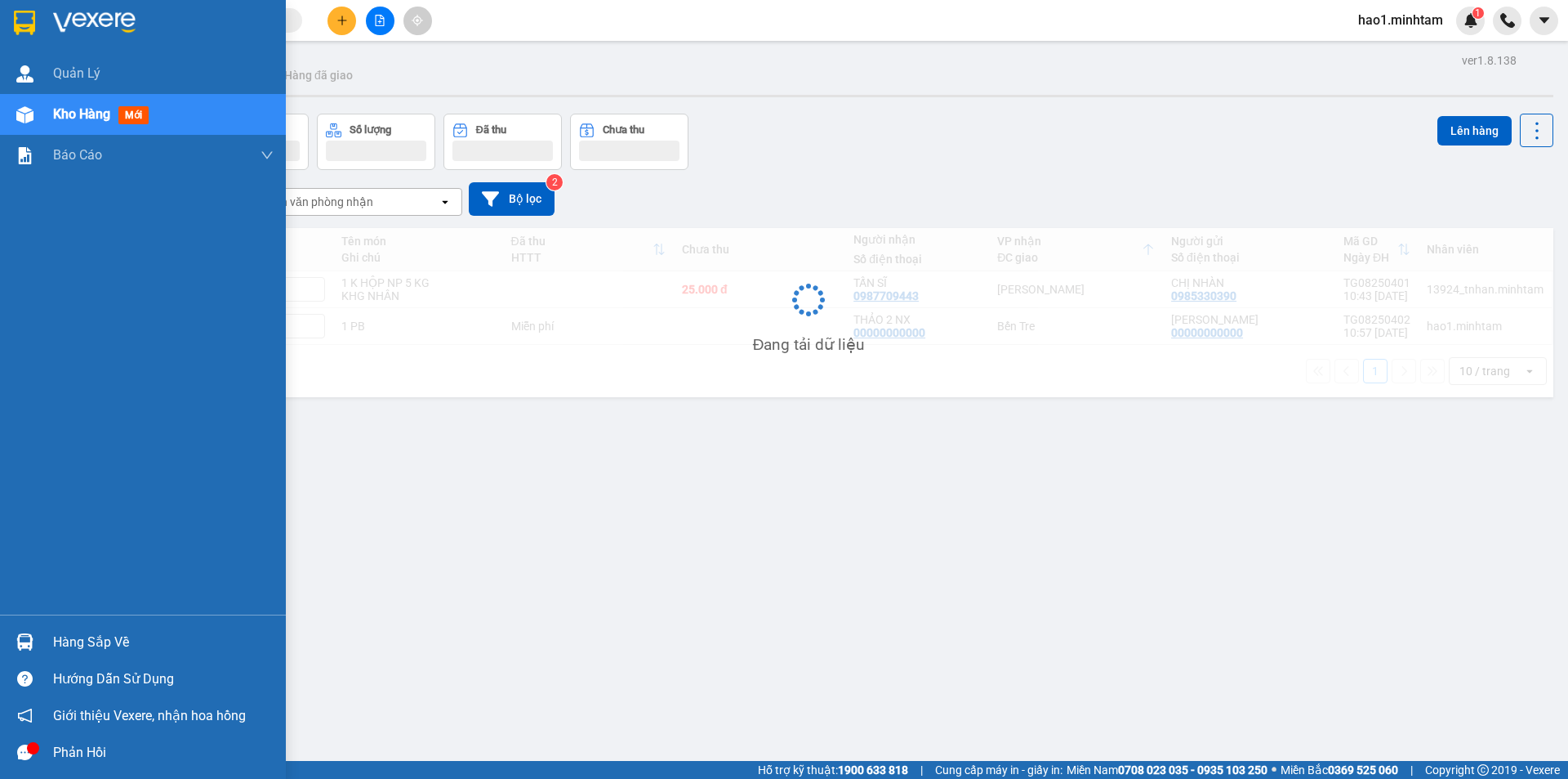
click at [56, 641] on div "Hàng sắp về" at bounding box center [163, 641] width 220 height 24
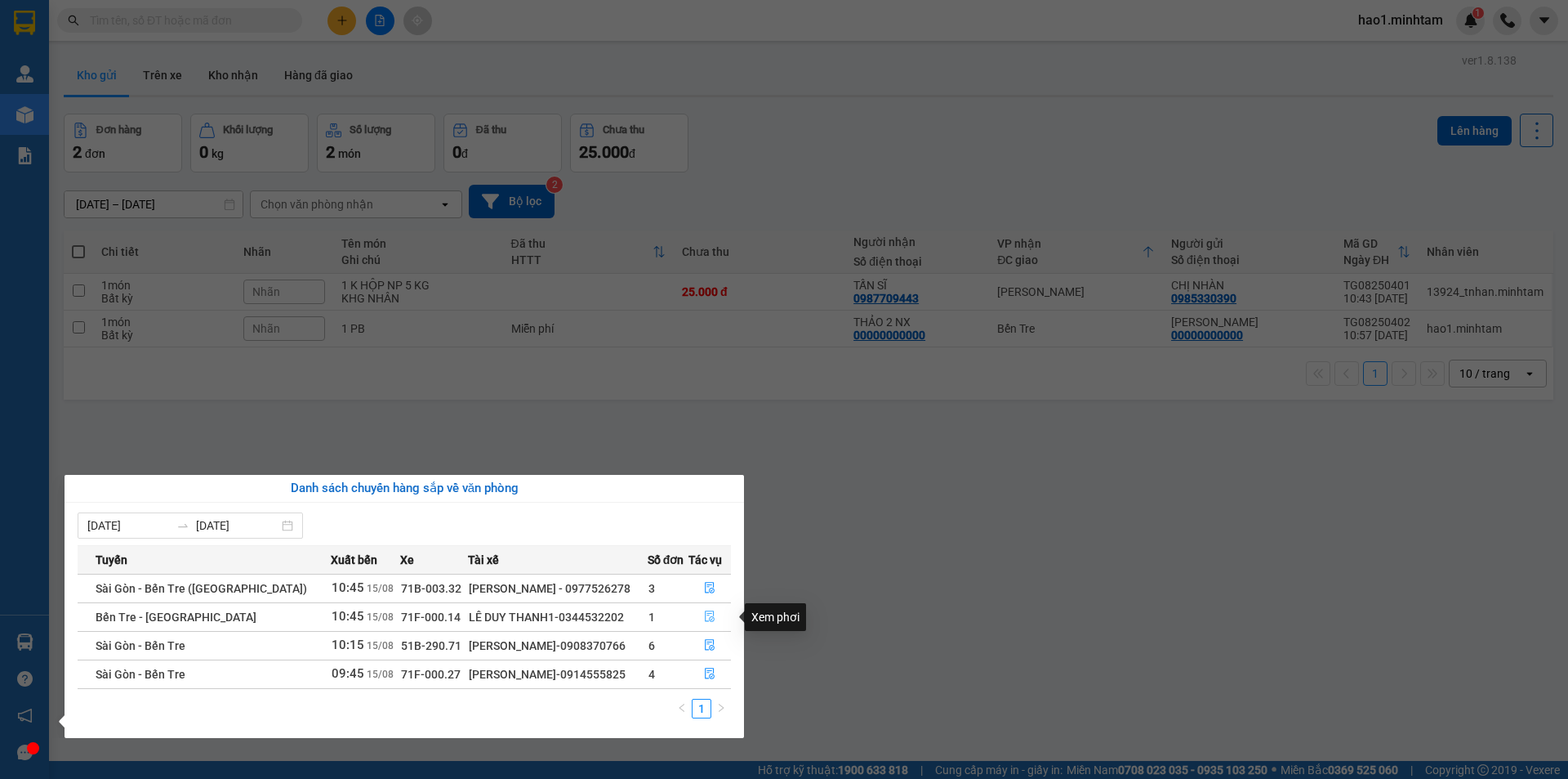
click at [706, 620] on icon "file-done" at bounding box center [710, 616] width 12 height 12
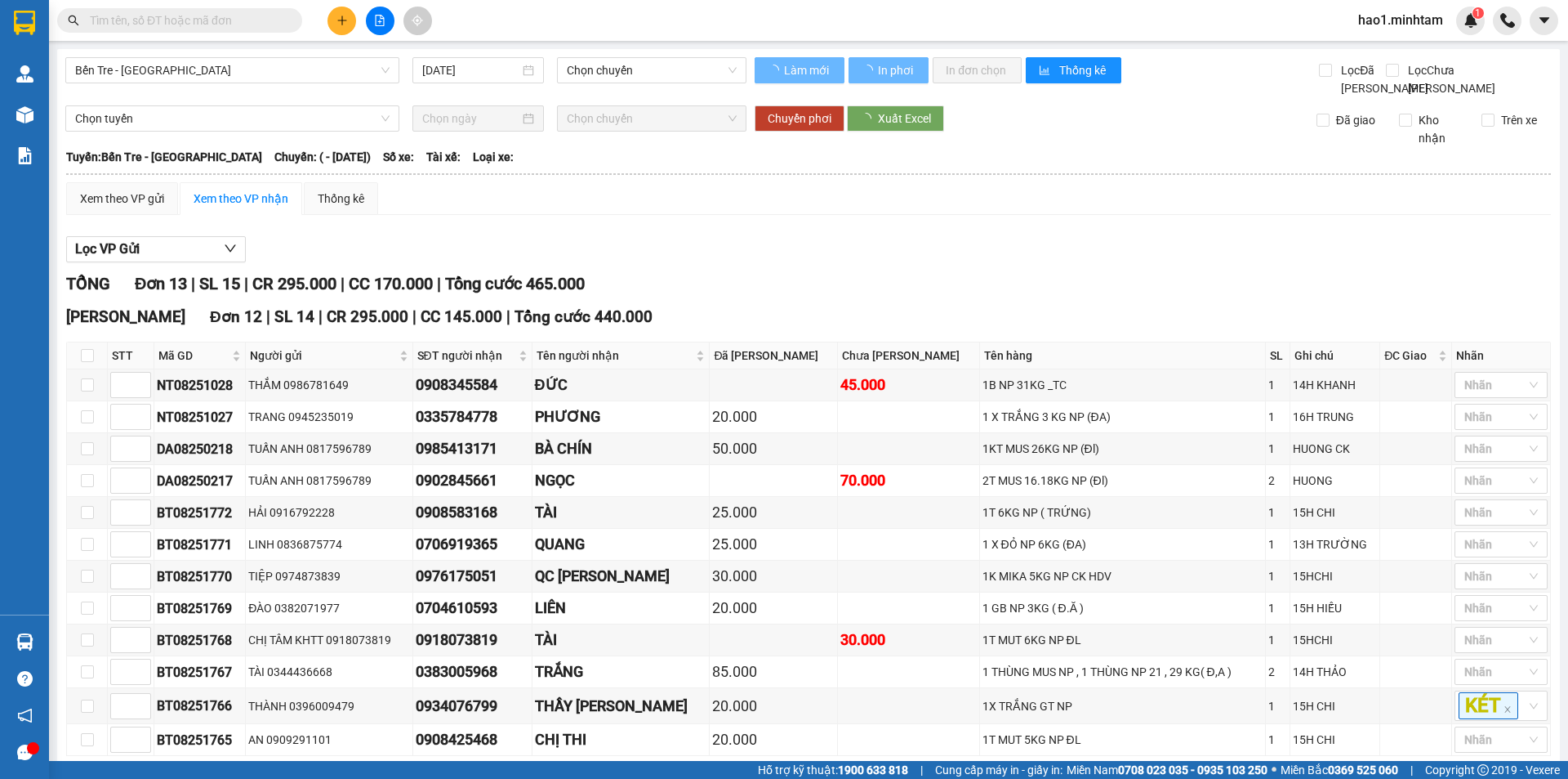
click at [810, 292] on div "TỔNG Đơn 13 | SL 15 | CR 295.000 | CC 170.000 | Tổng cước 465.000" at bounding box center [808, 284] width 1485 height 25
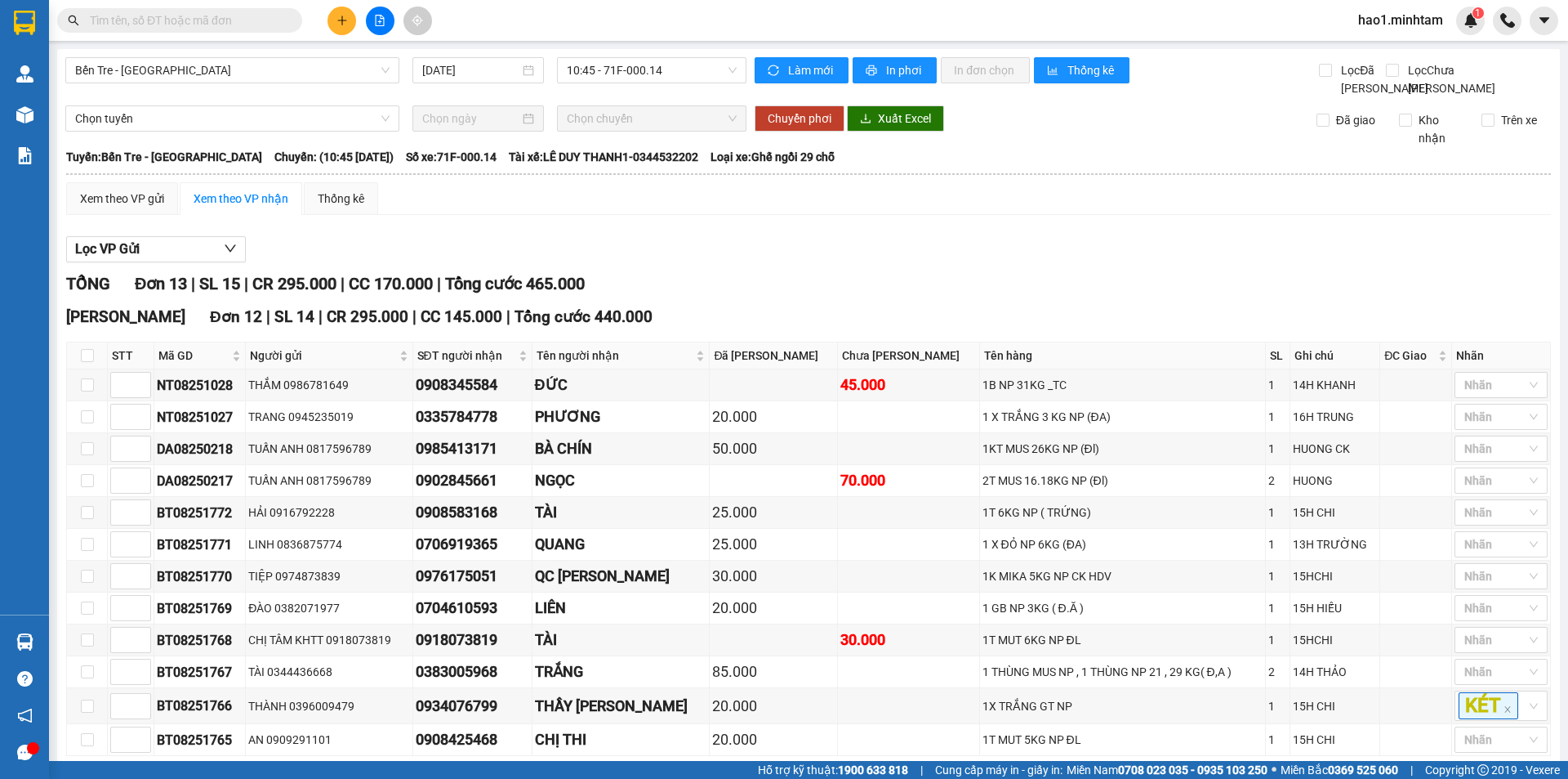
scroll to position [252, 0]
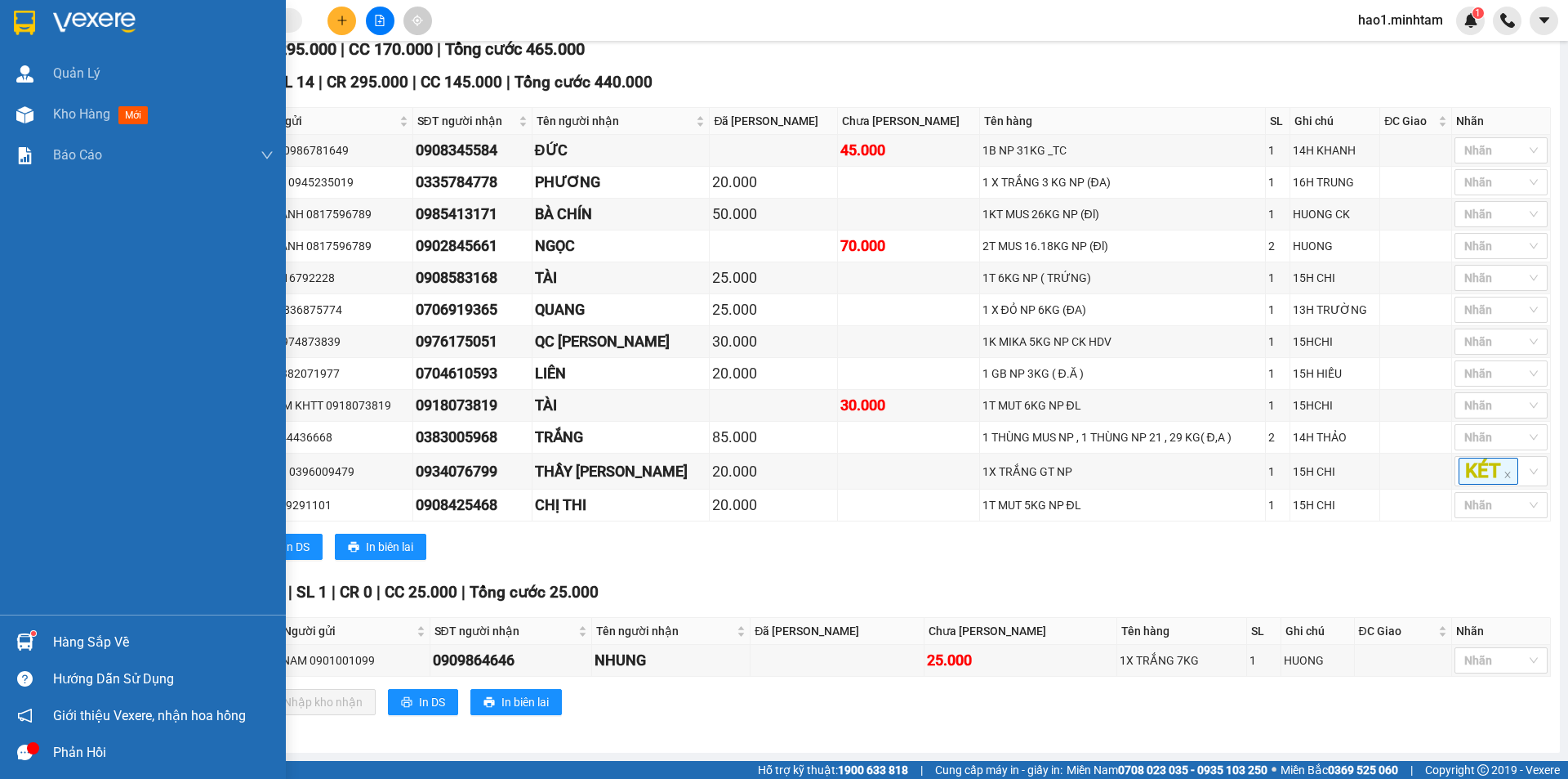
click at [37, 639] on div at bounding box center [24, 641] width 28 height 28
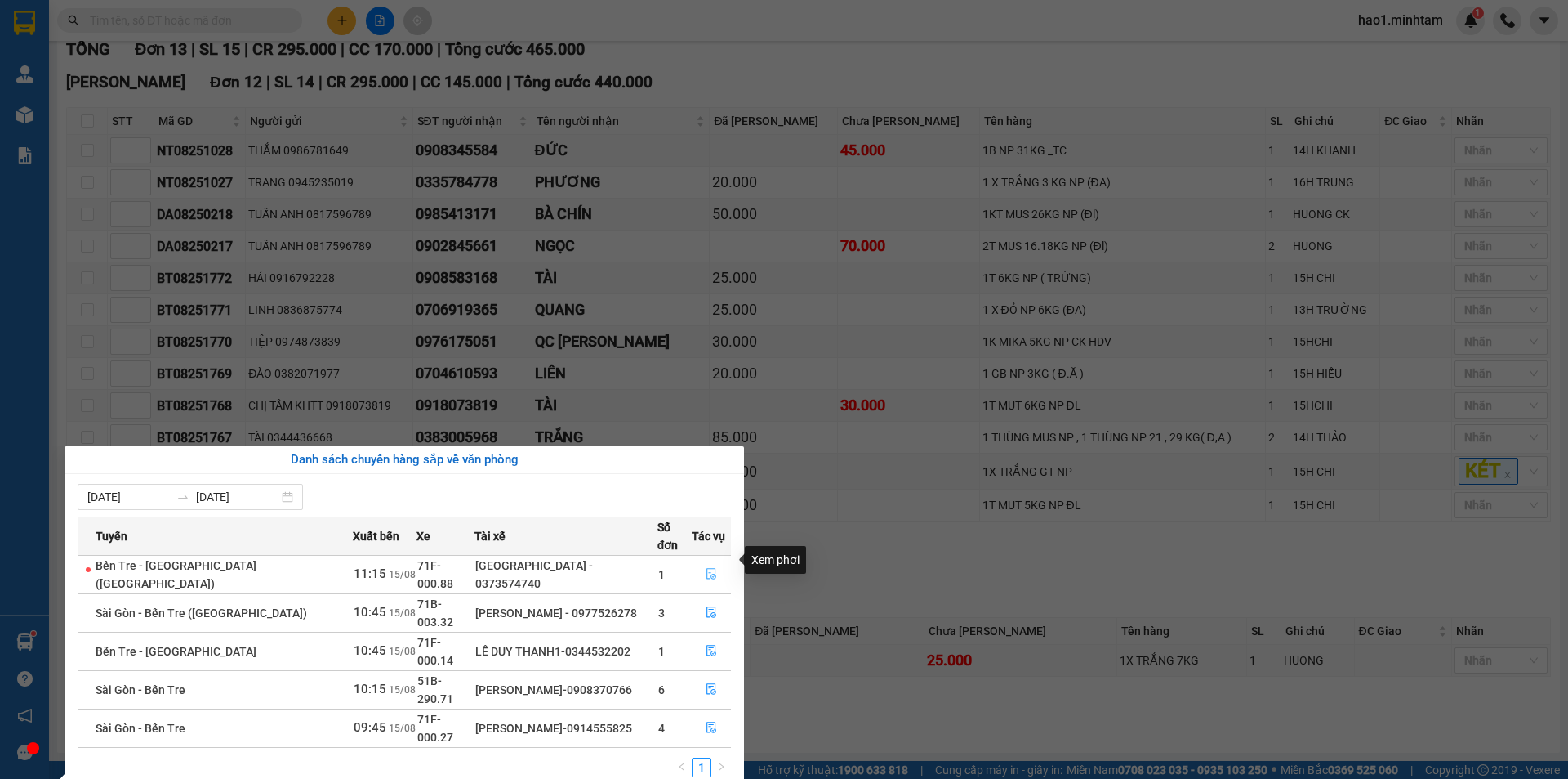
click at [706, 568] on icon "file-done" at bounding box center [711, 574] width 10 height 12
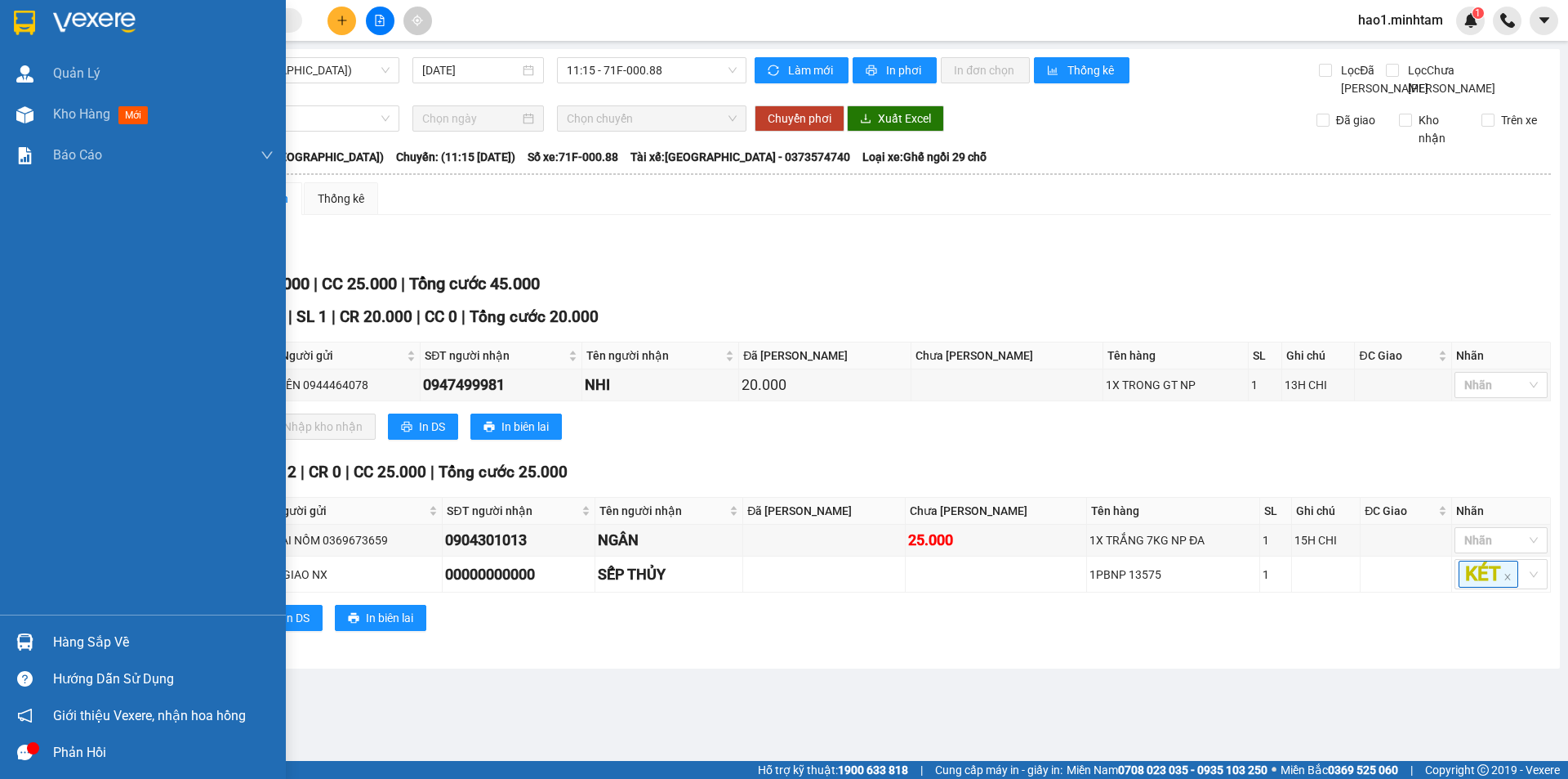
click at [38, 643] on div at bounding box center [24, 641] width 28 height 28
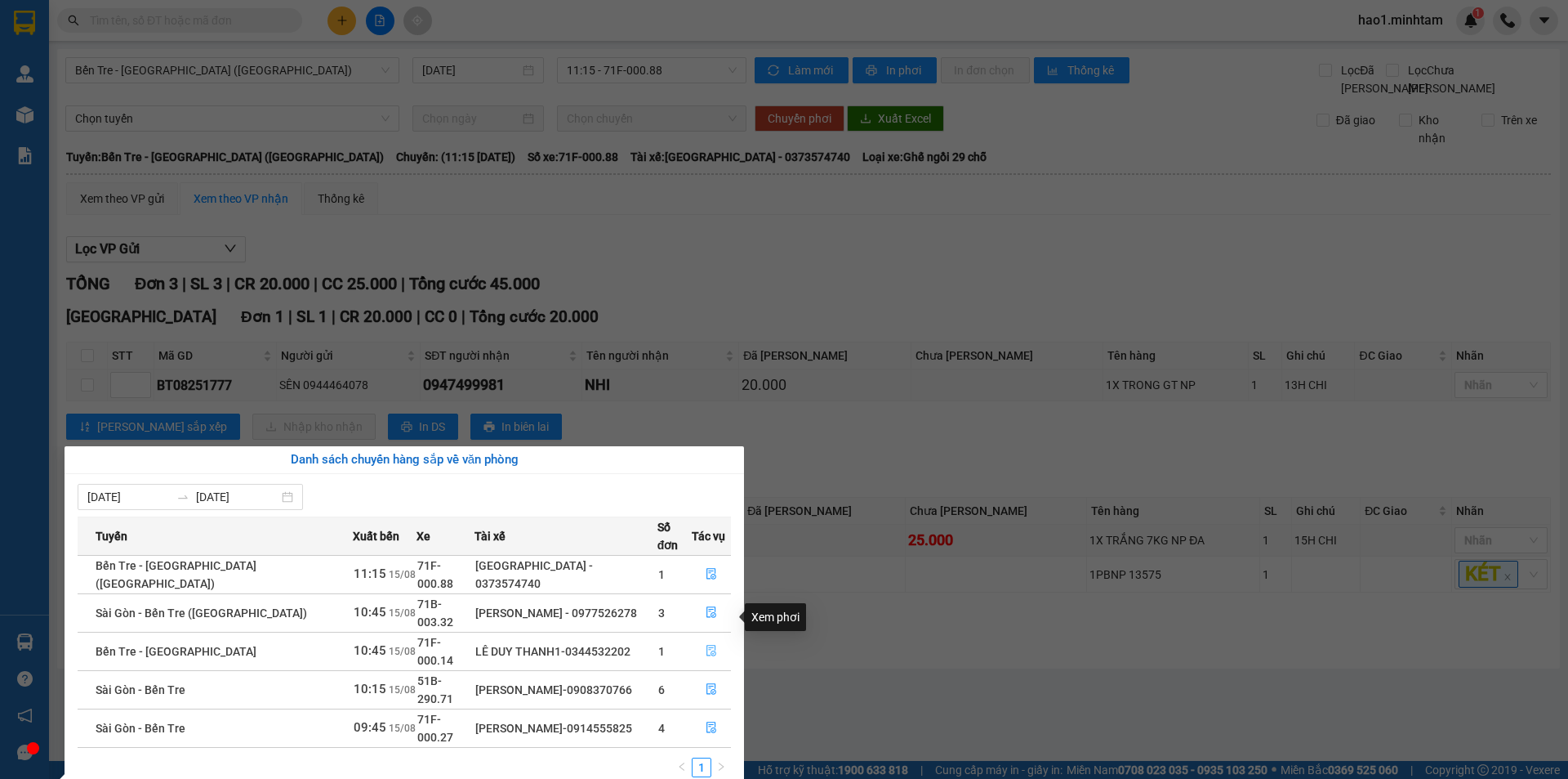
drag, startPoint x: 710, startPoint y: 617, endPoint x: 696, endPoint y: 581, distance: 38.6
click at [709, 645] on icon "file-done" at bounding box center [711, 651] width 10 height 12
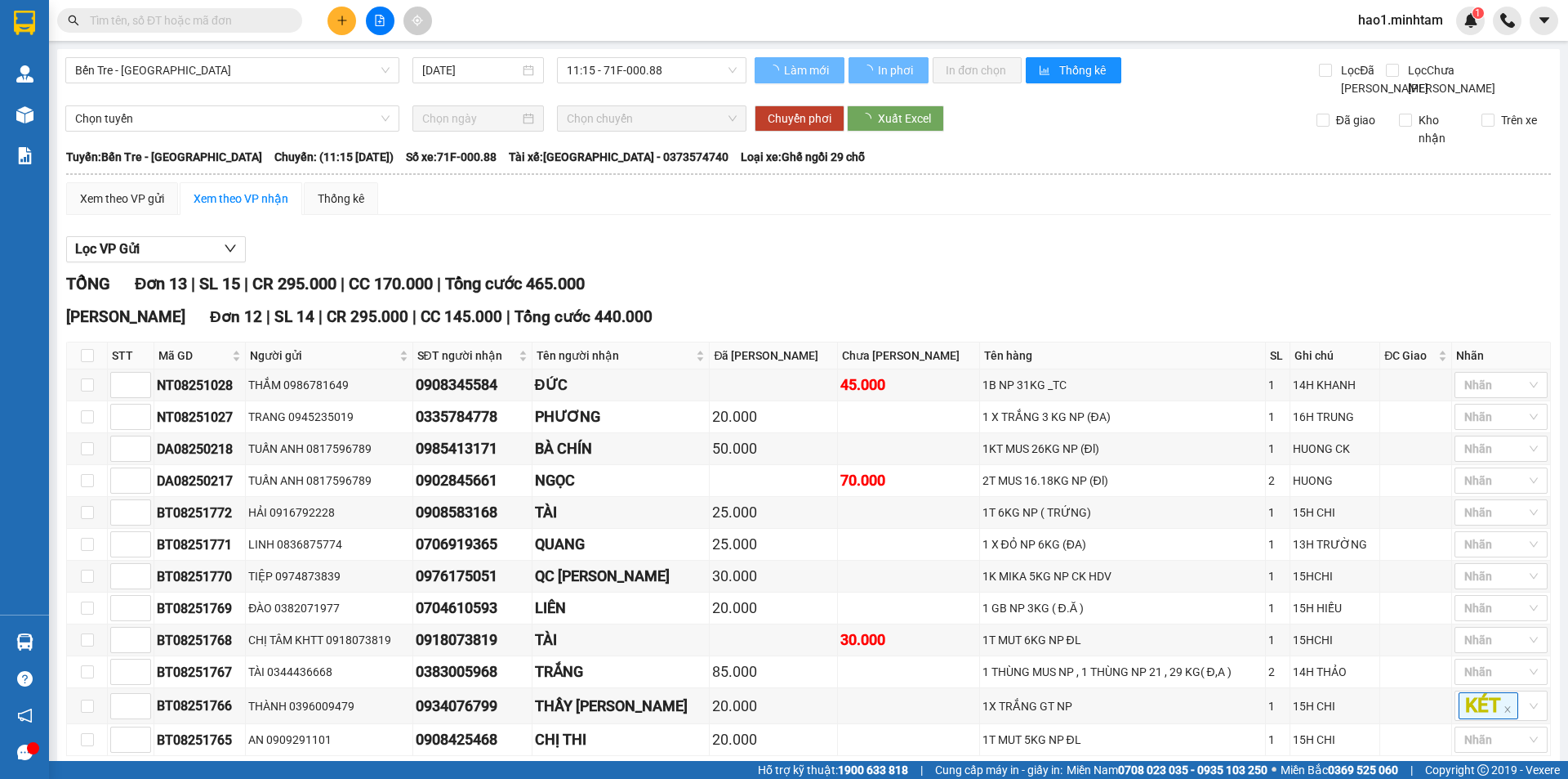
click at [749, 254] on div "Lọc VP Gửi" at bounding box center [808, 249] width 1485 height 27
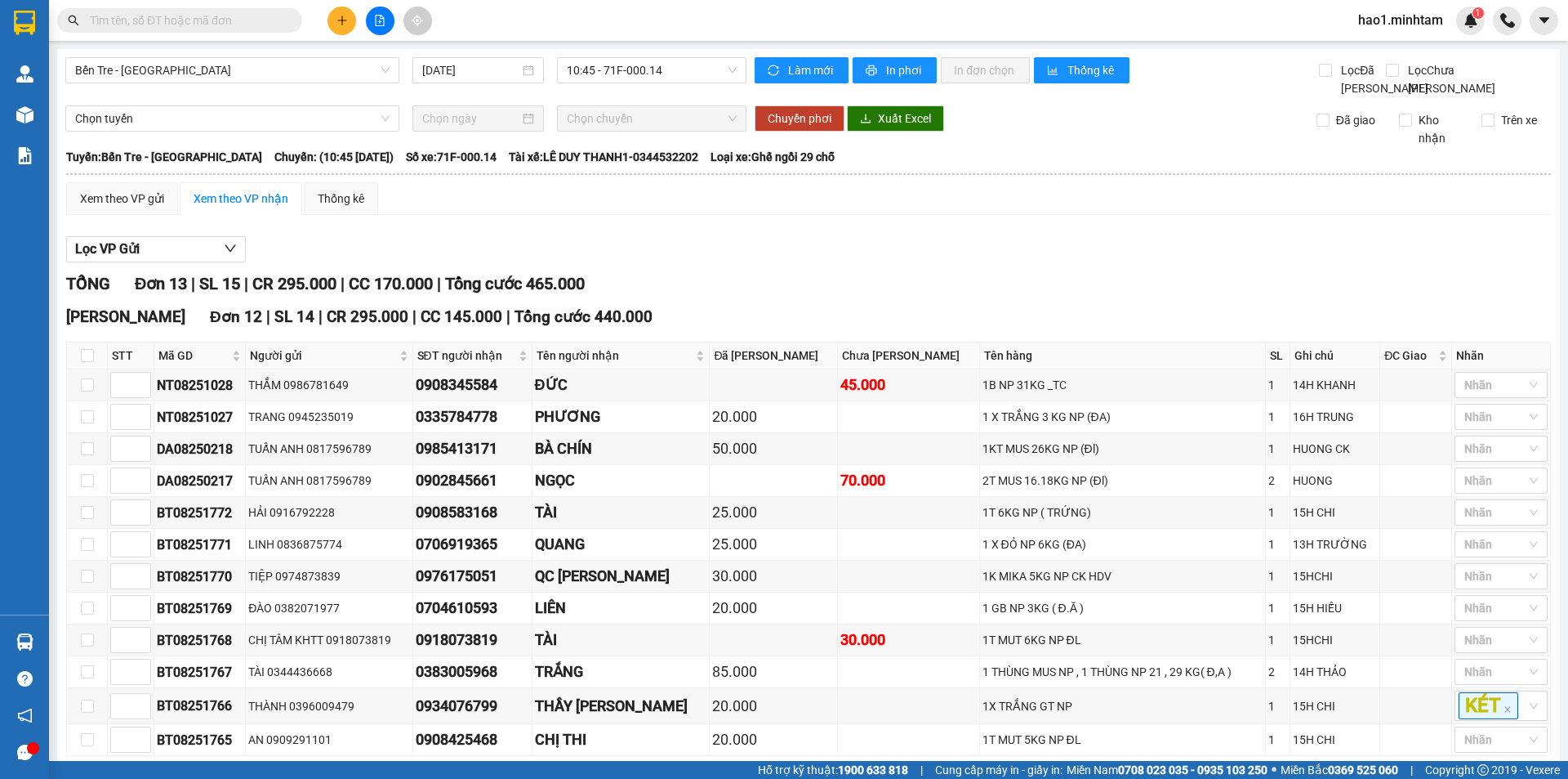
scroll to position [252, 0]
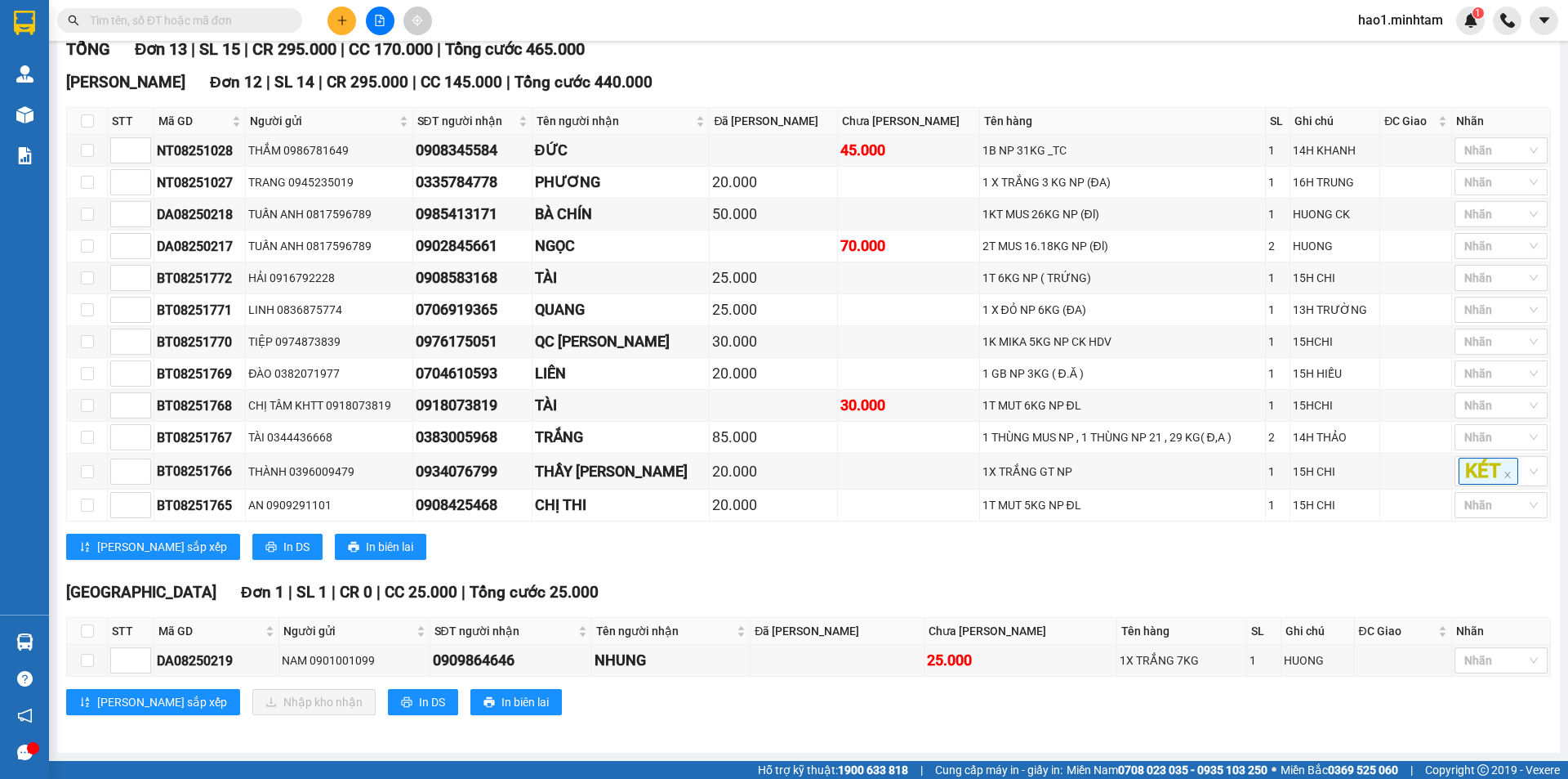
click at [769, 580] on div "Tiền Giang Đơn 1 | SL 1 | CR 0 | CC 25.000 | Tổng cước 25.000" at bounding box center [808, 592] width 1485 height 24
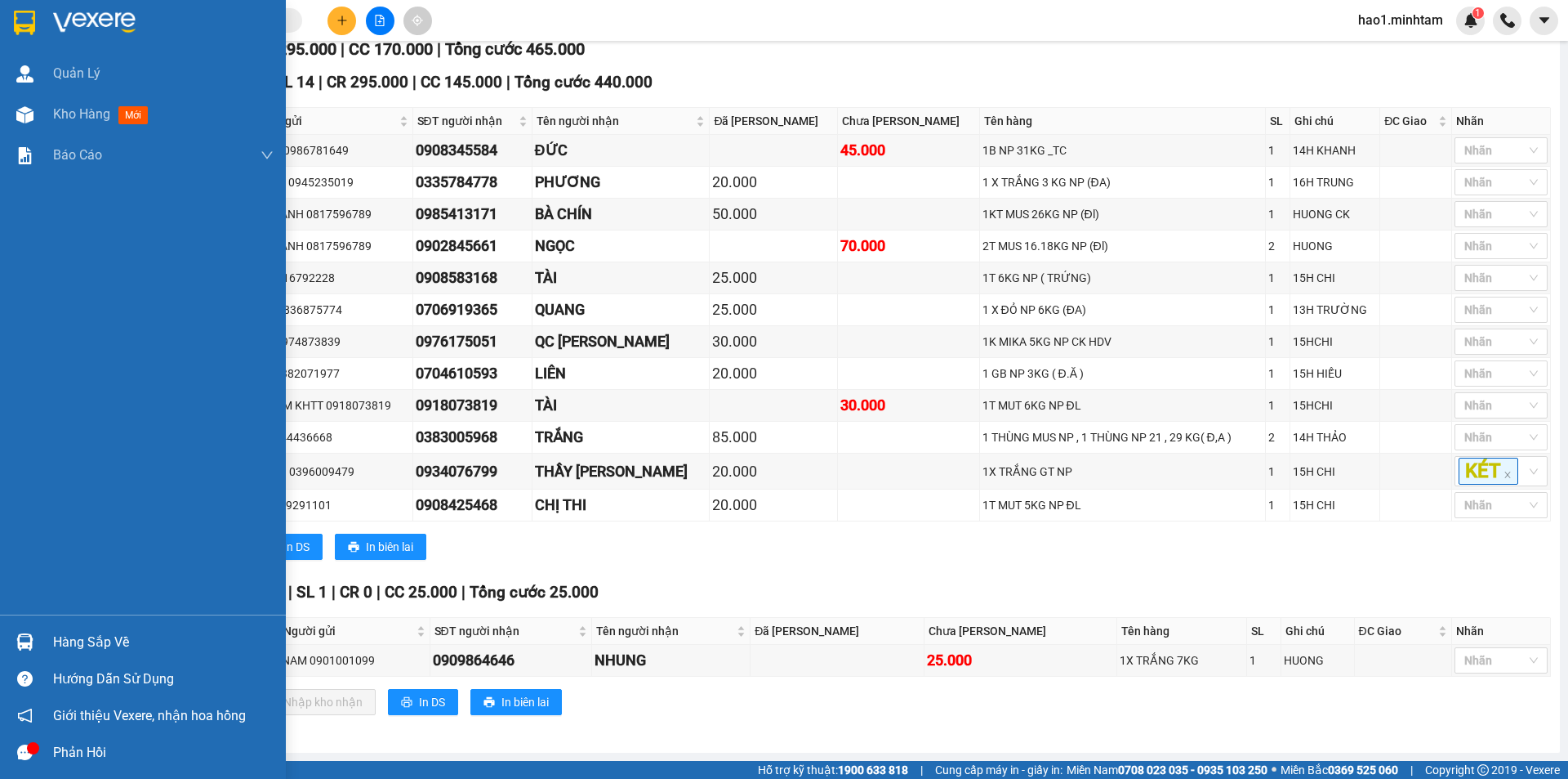
click at [67, 639] on div "Hàng sắp về" at bounding box center [163, 641] width 220 height 24
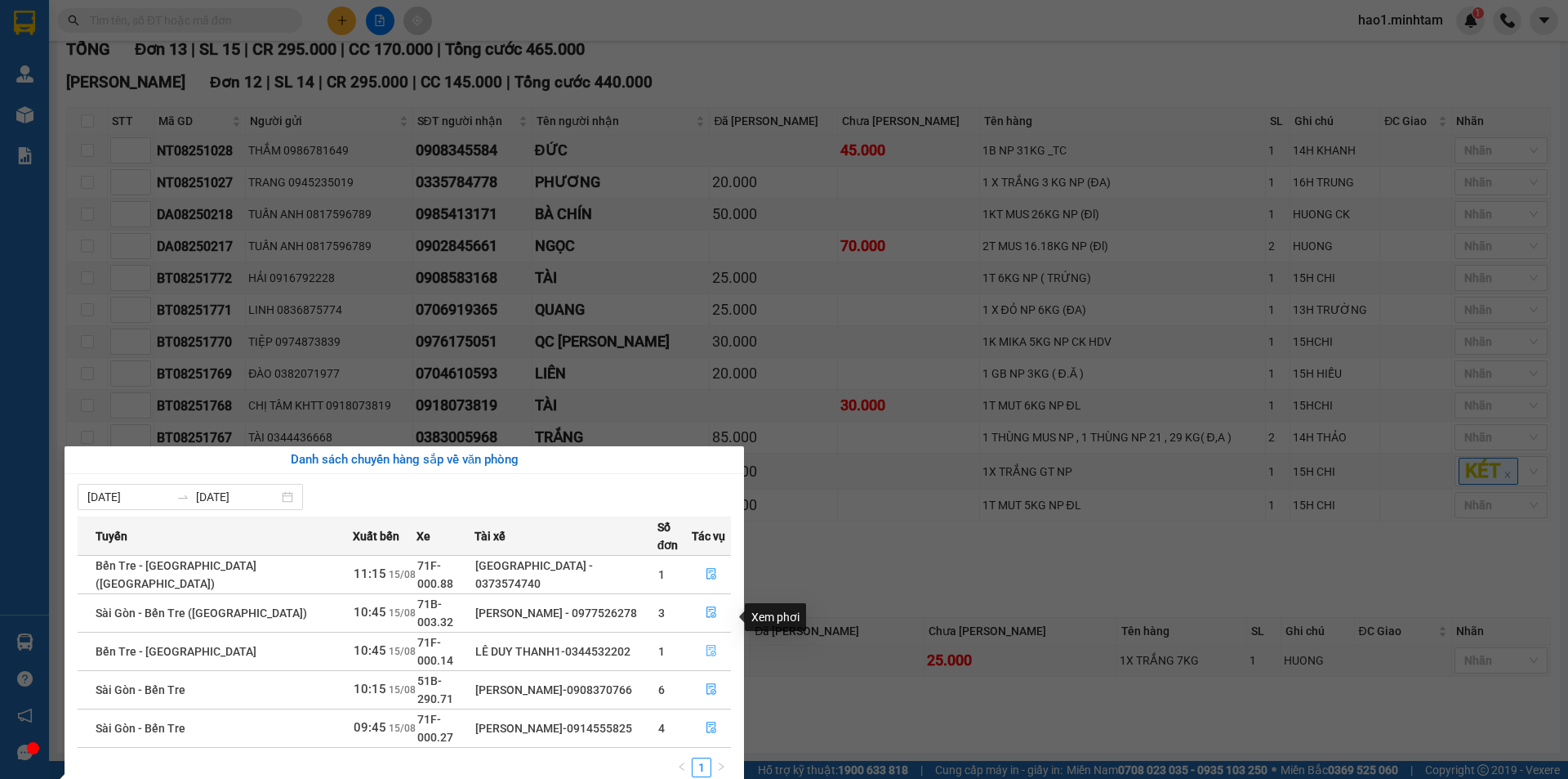
click at [706, 644] on icon "file-done" at bounding box center [712, 650] width 12 height 12
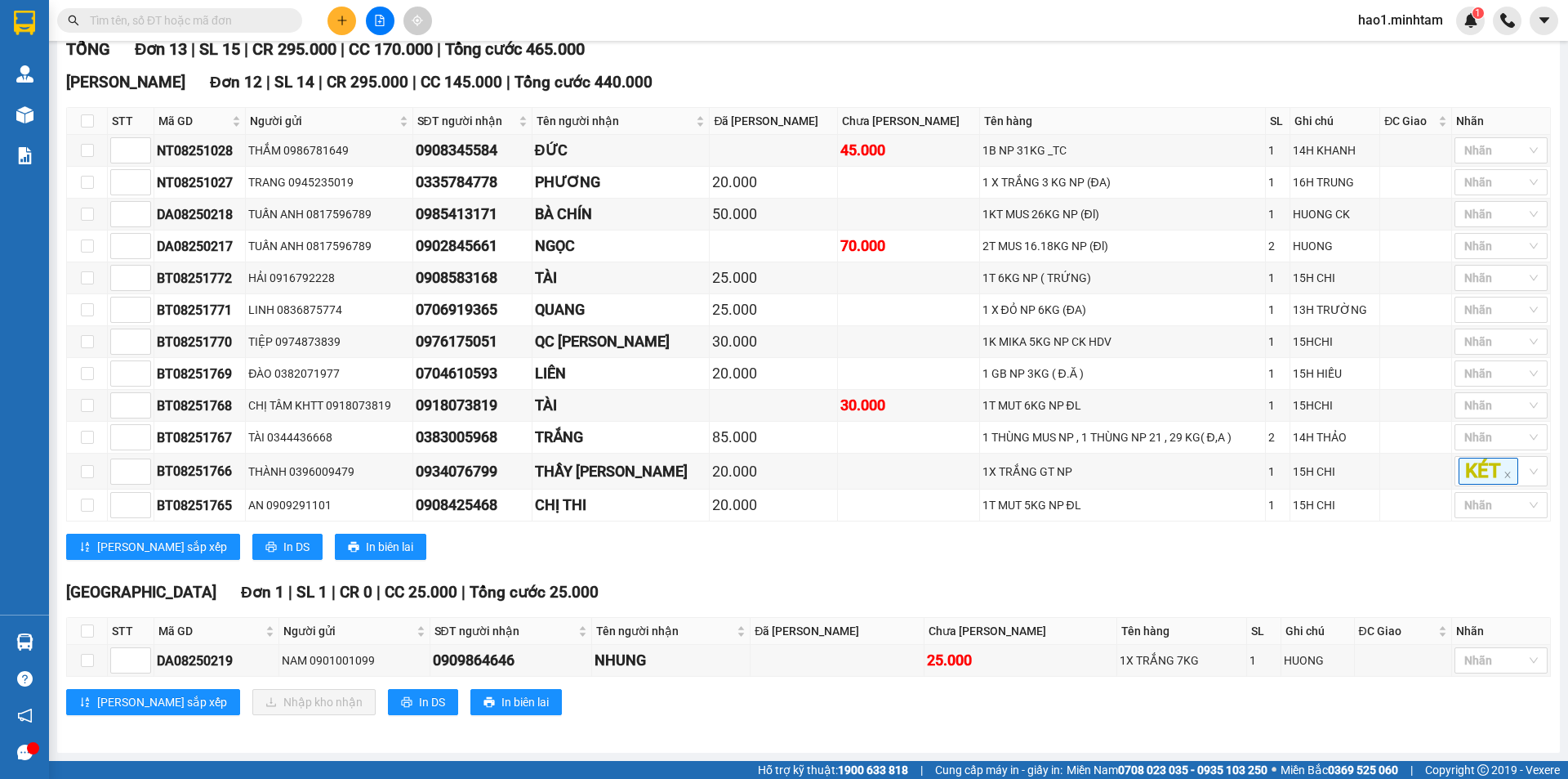
click at [768, 577] on div "TỔNG Đơn 13 | SL 15 | CR 295.000 | CC 170.000 | Tổng cước 465.000 Hồ Chí Minh Đ…" at bounding box center [808, 386] width 1485 height 698
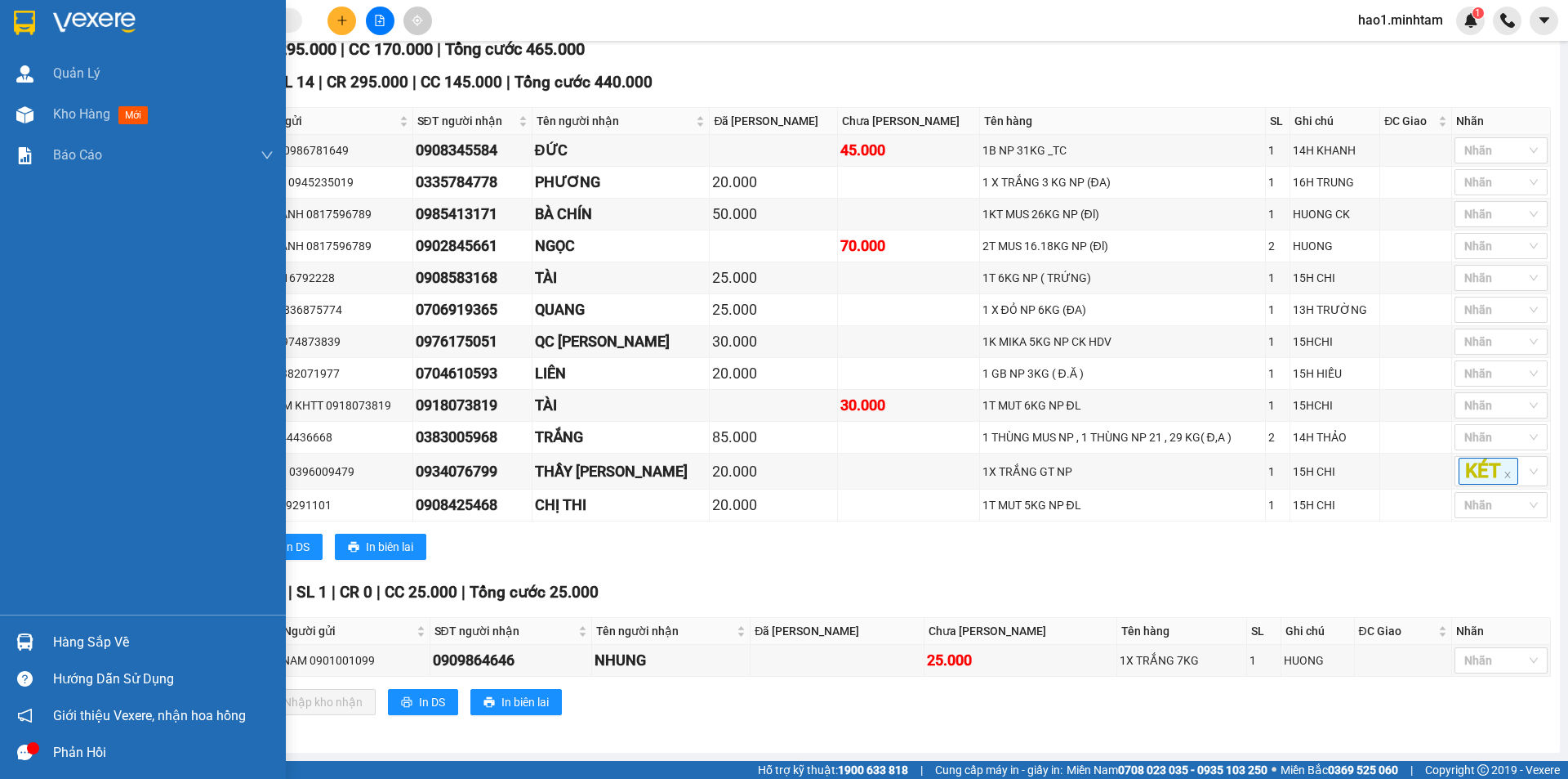
click at [39, 639] on div at bounding box center [24, 641] width 28 height 28
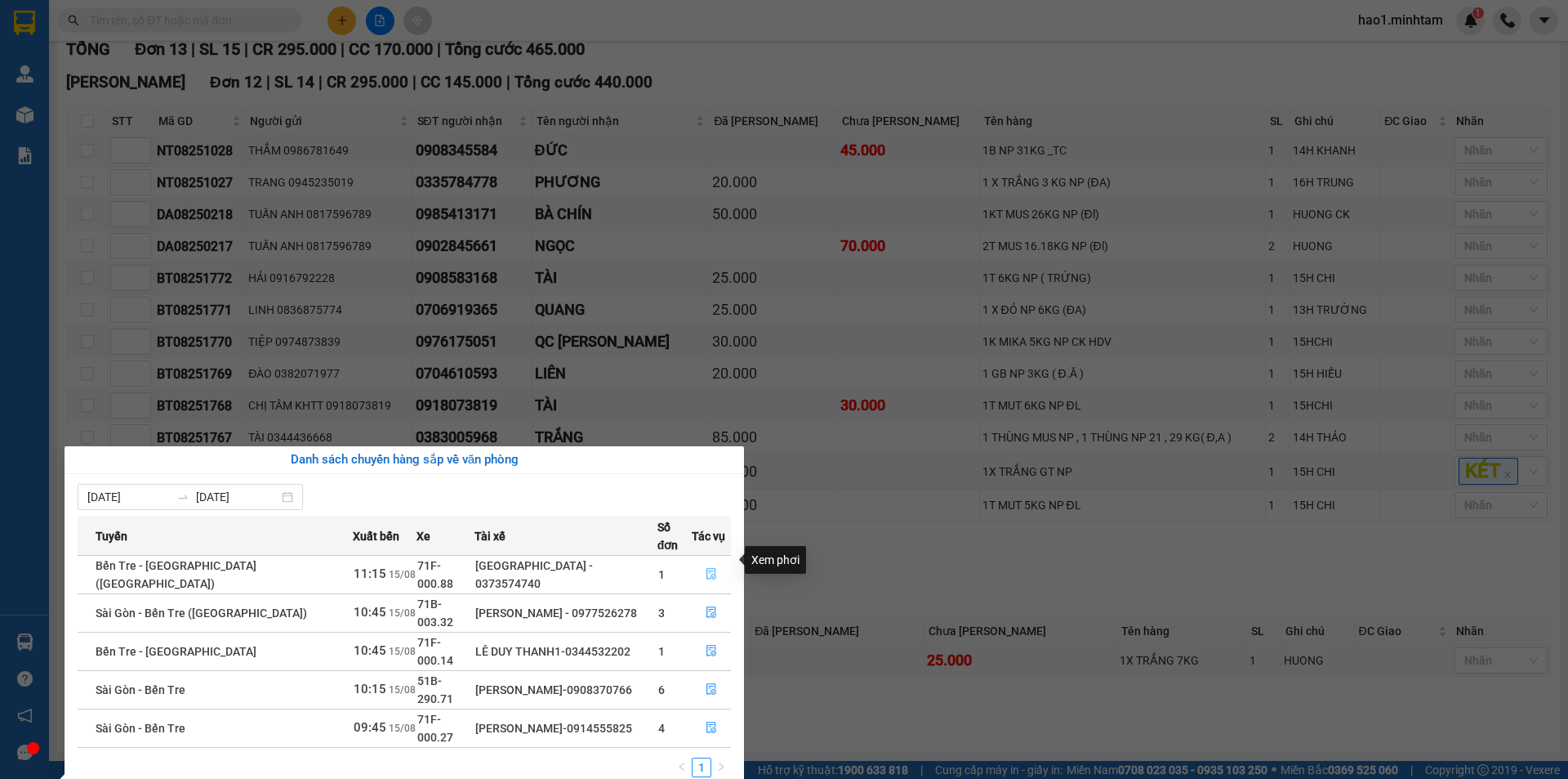
click at [706, 568] on icon "file-done" at bounding box center [712, 573] width 12 height 12
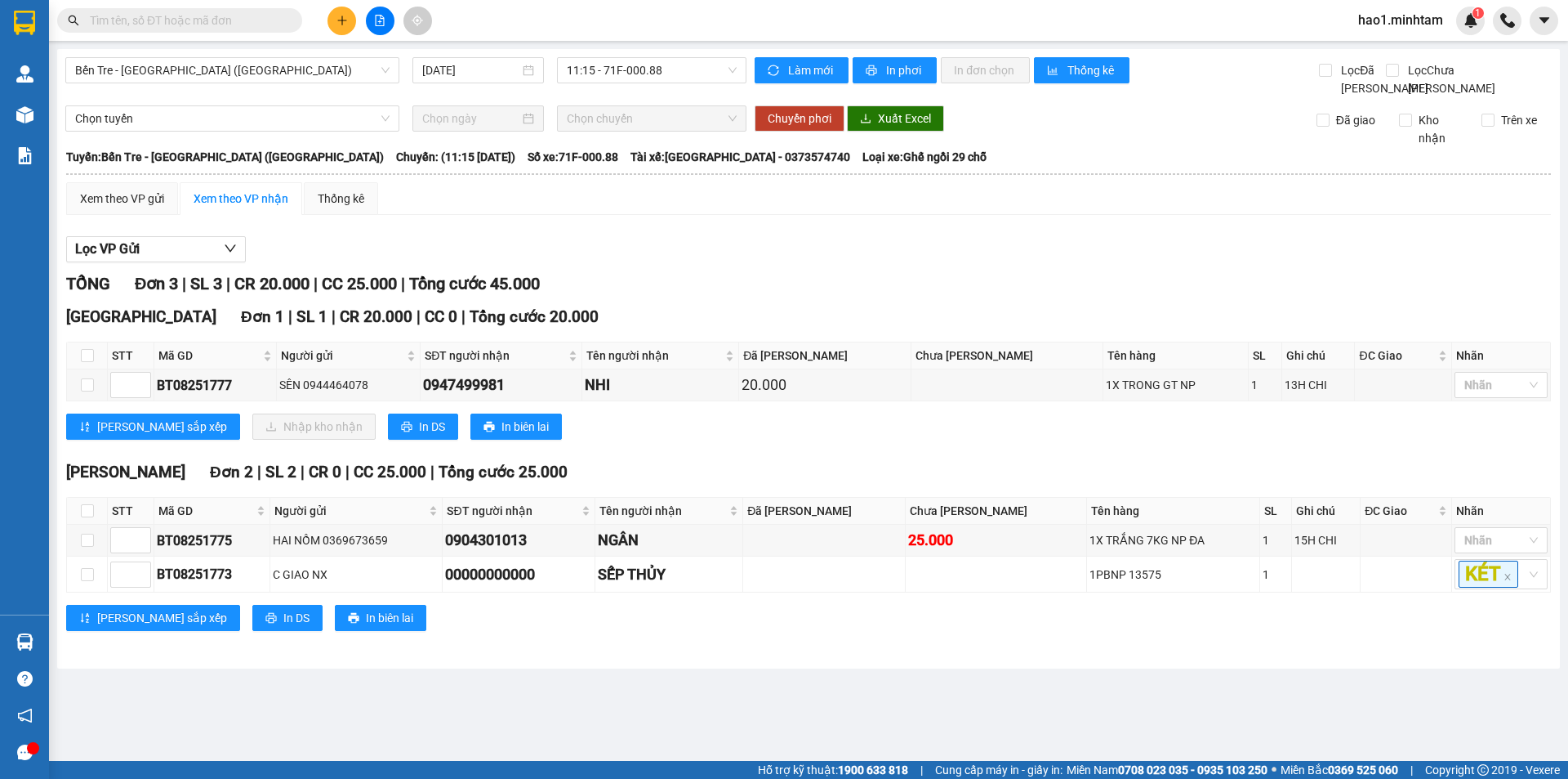
click at [732, 254] on div "Lọc VP Gửi" at bounding box center [808, 249] width 1485 height 27
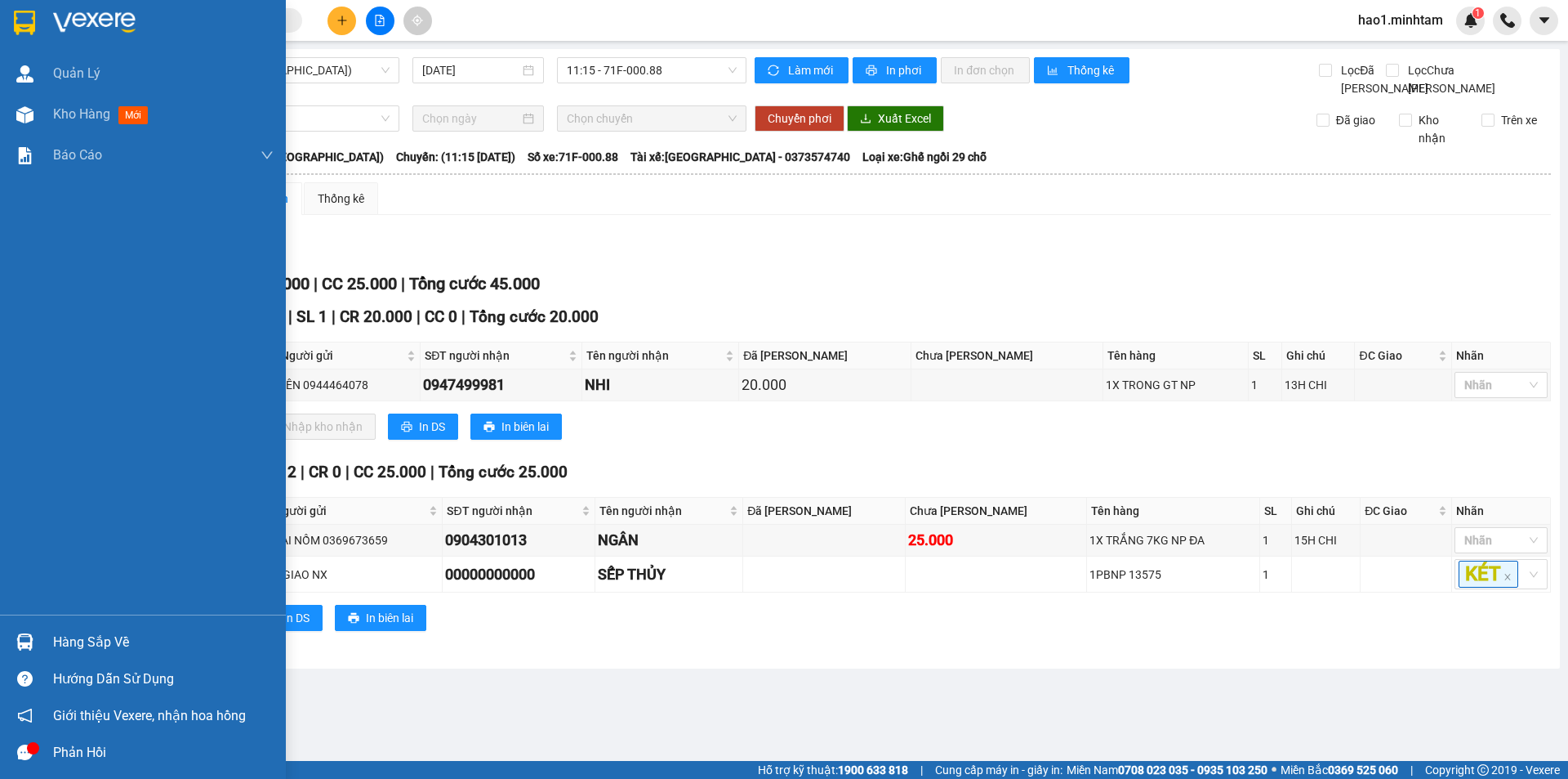
click at [57, 646] on div "Hàng sắp về" at bounding box center [163, 641] width 220 height 24
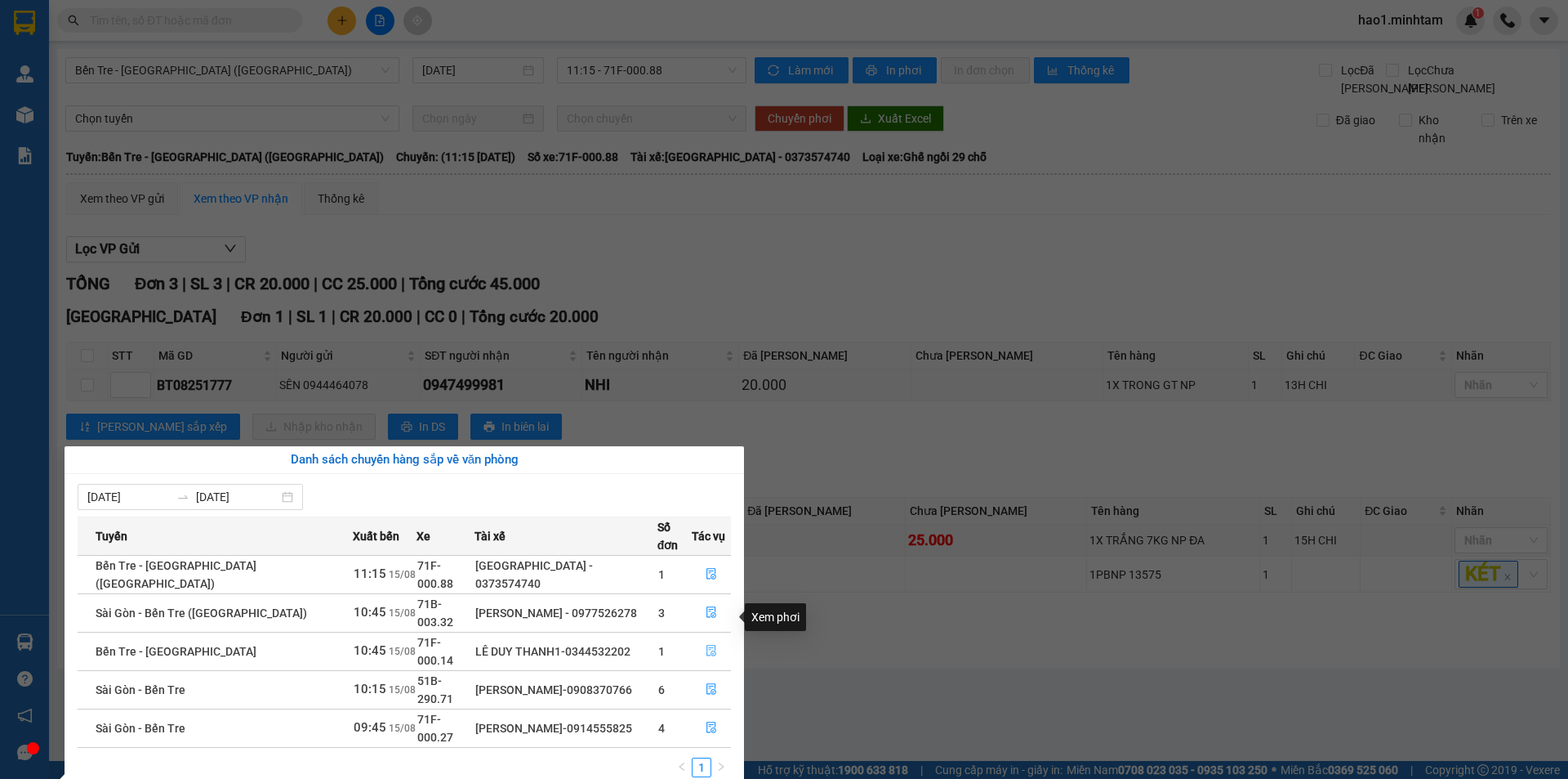
click at [707, 644] on icon "file-done" at bounding box center [712, 650] width 12 height 12
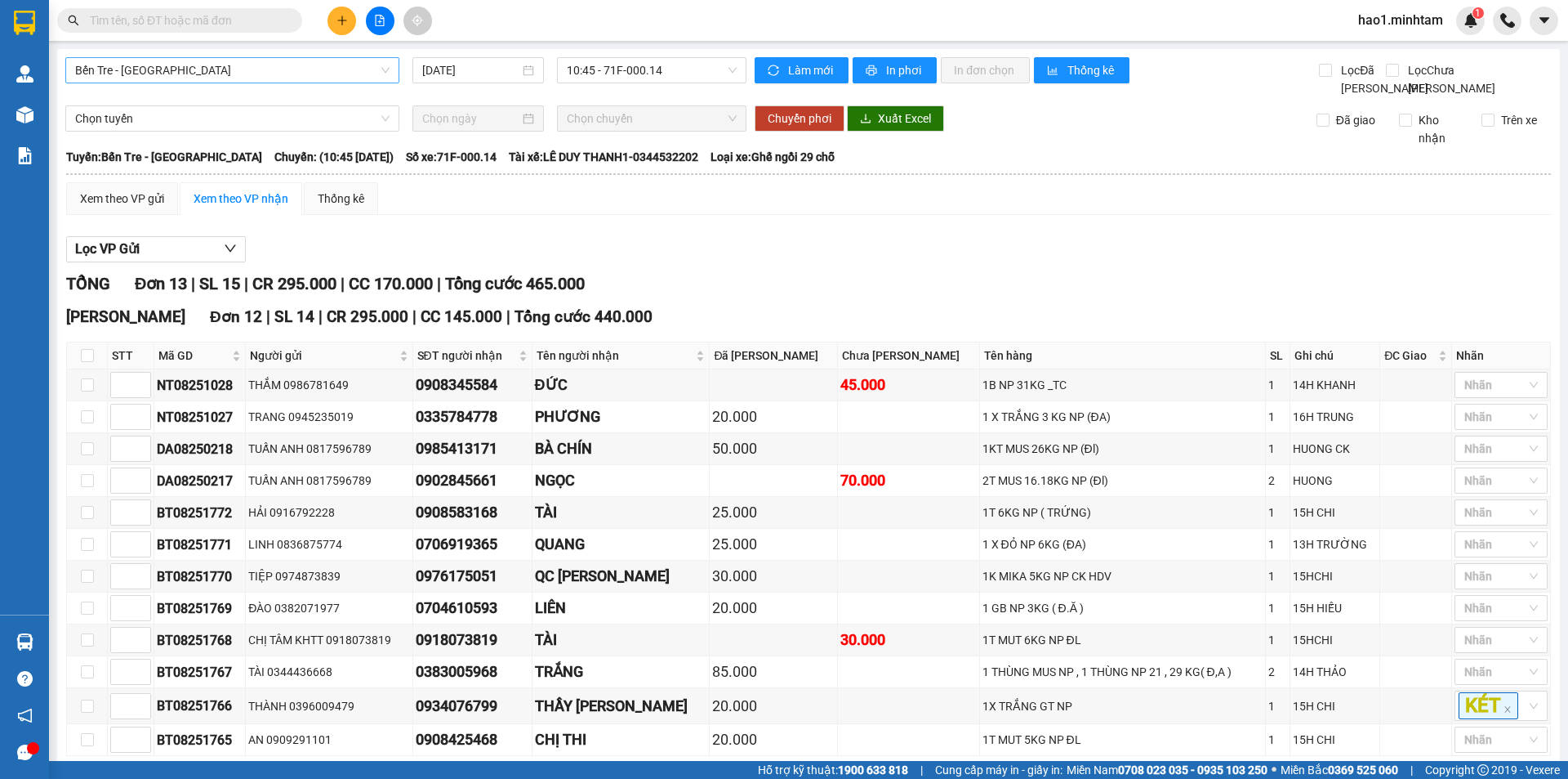
click at [249, 72] on span "Bến Tre - [GEOGRAPHIC_DATA]" at bounding box center [232, 70] width 314 height 24
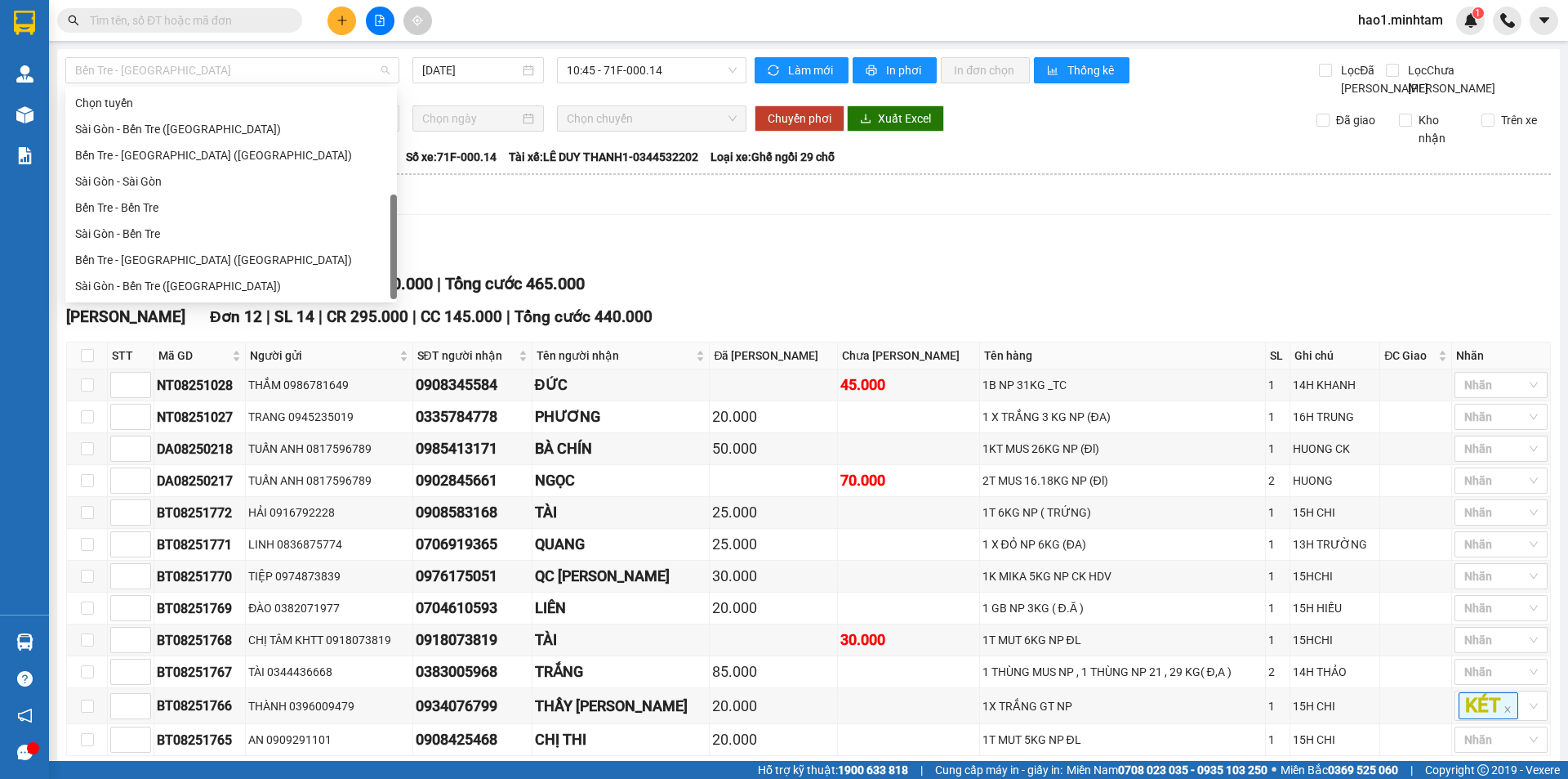
scroll to position [26, 0]
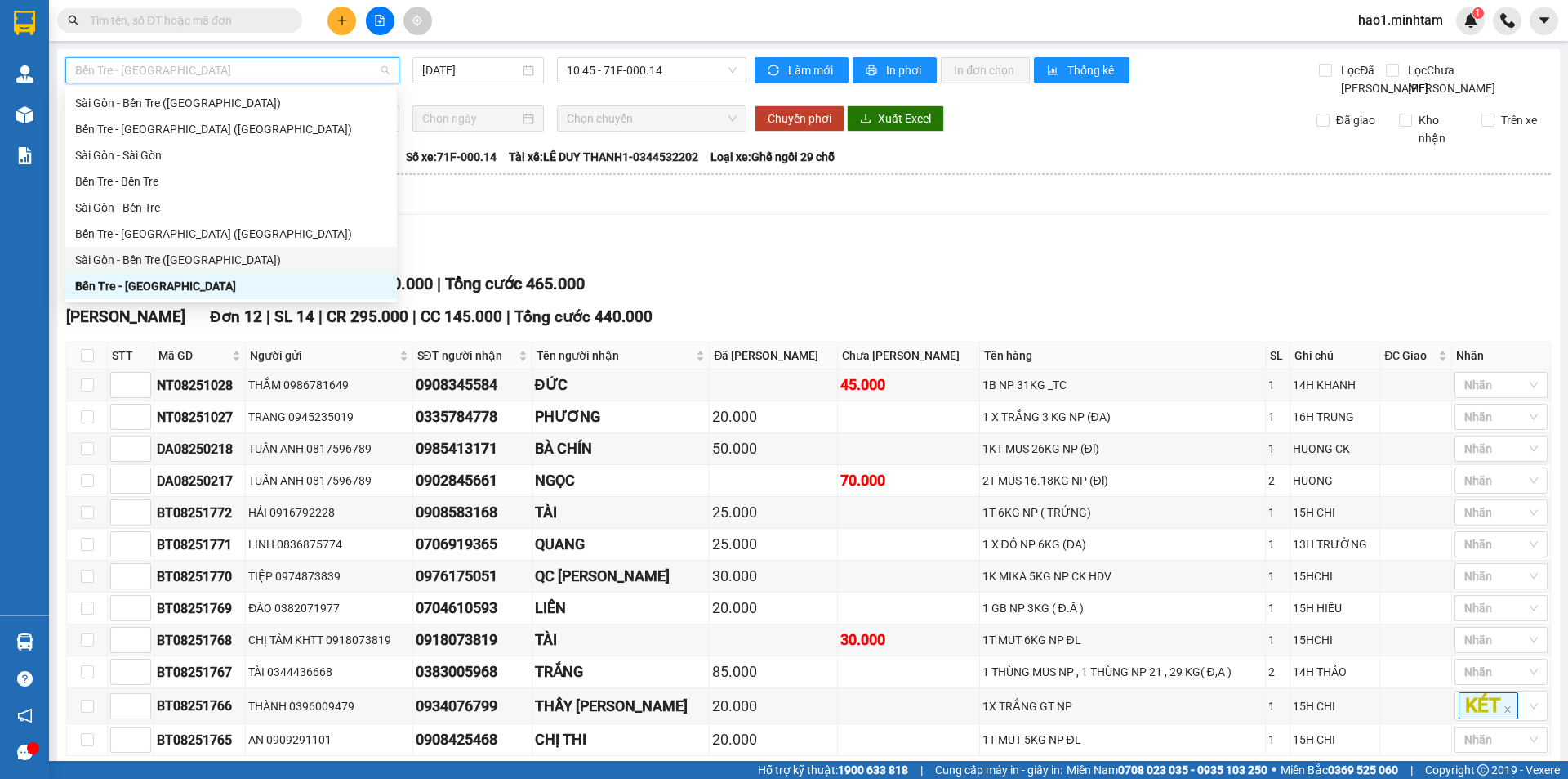
click at [144, 253] on div "Sài Gòn - Bến Tre ([GEOGRAPHIC_DATA])" at bounding box center [231, 260] width 312 height 18
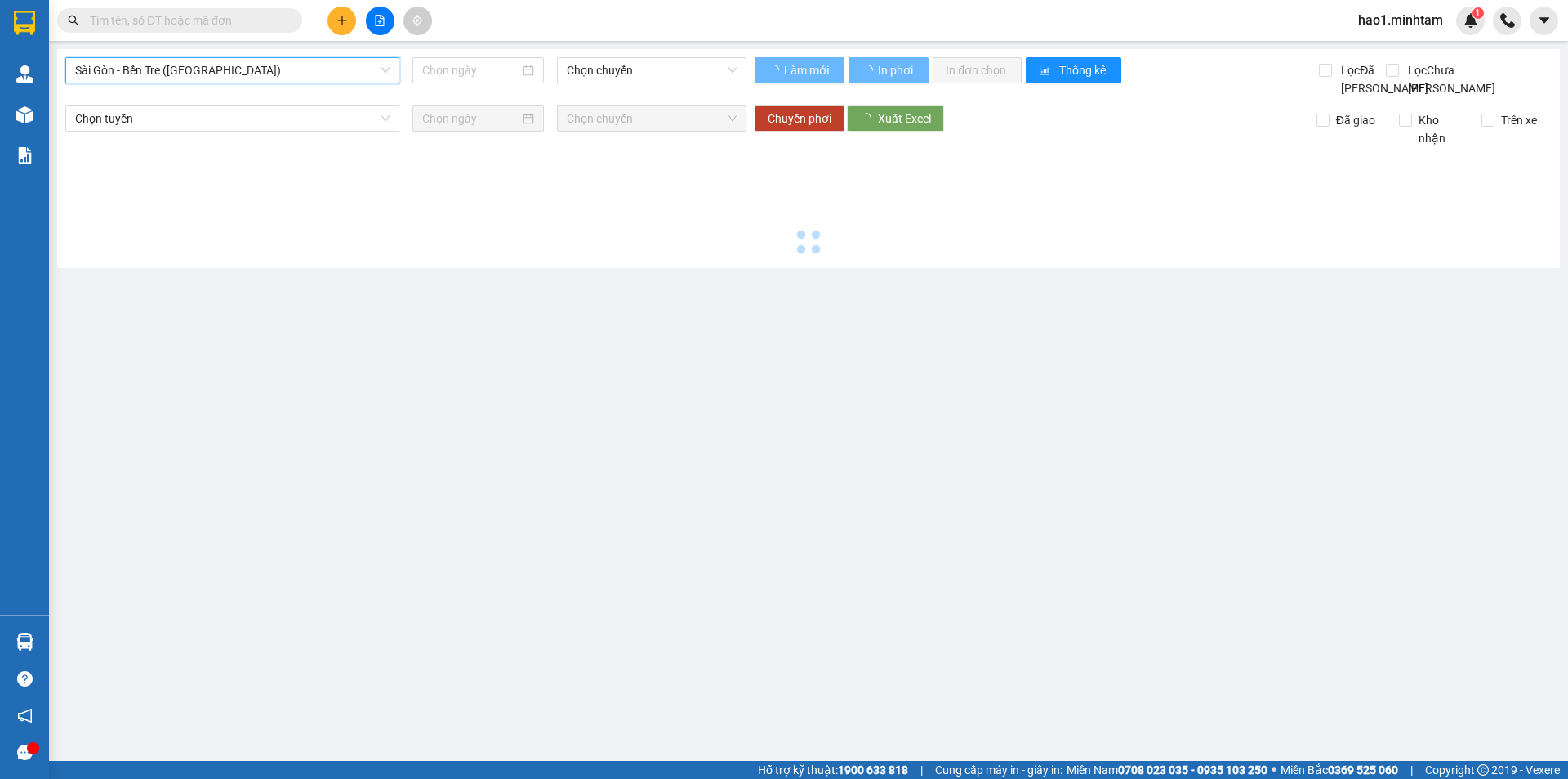
type input "[DATE]"
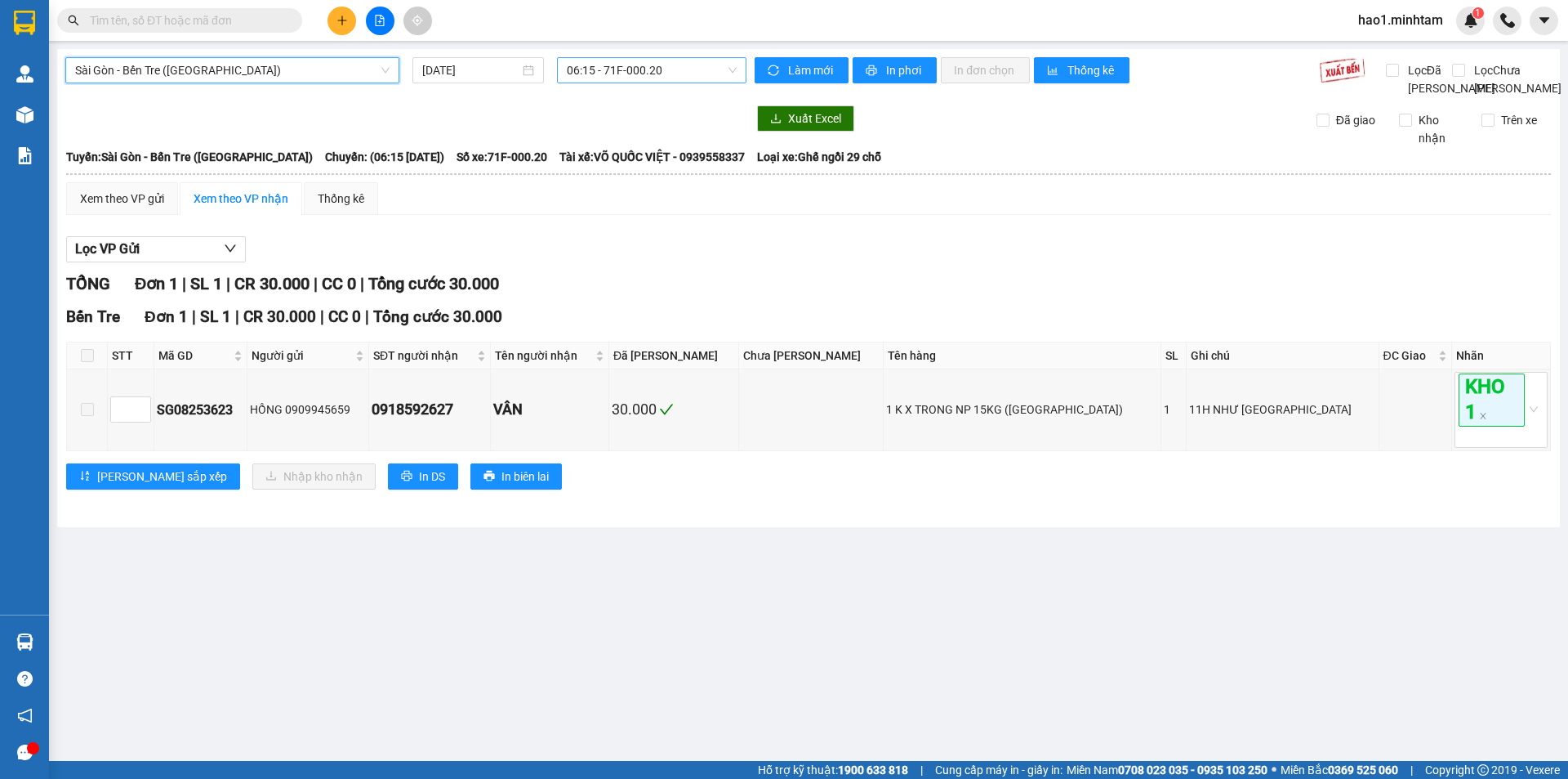
click at [617, 64] on span "06:15 - 71F-000.20" at bounding box center [651, 70] width 170 height 24
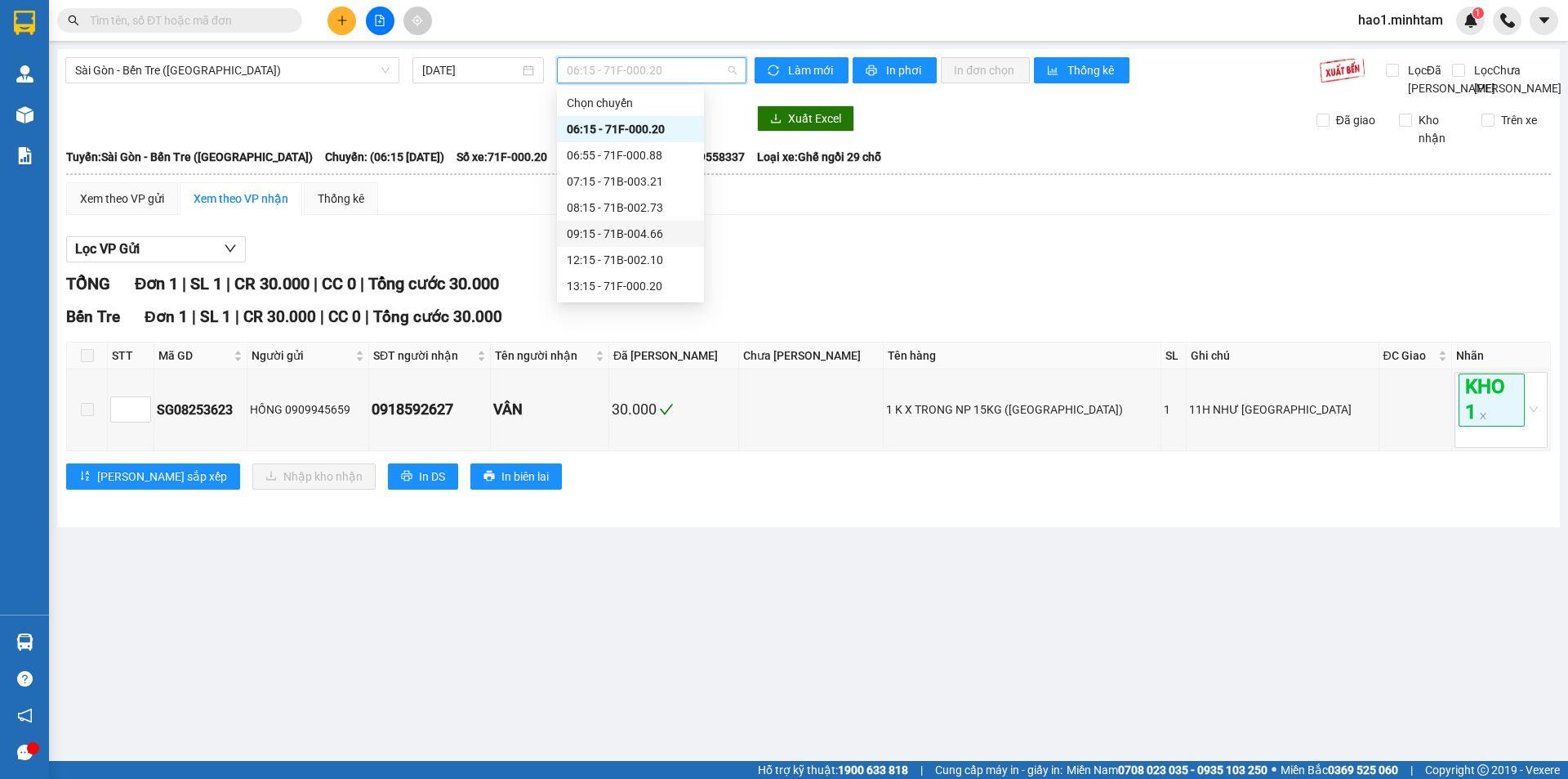
click at [628, 236] on div "09:15 - 71B-004.66" at bounding box center [629, 234] width 127 height 18
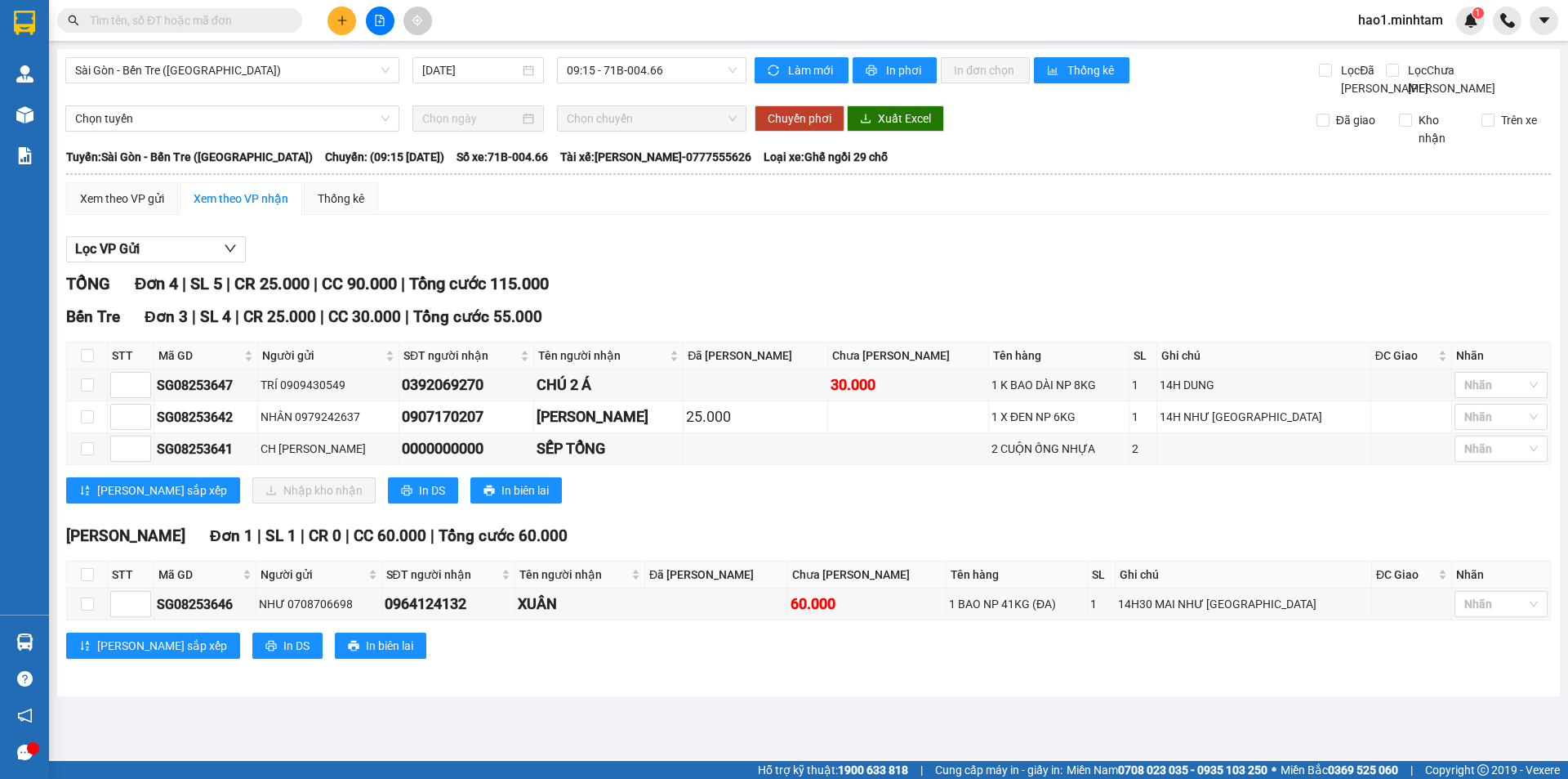
click at [628, 236] on div "Xem theo VP gửi Xem theo VP nhận Thống kê Lọc VP Gửi TỔNG Đơn 4 | SL 5 | CR 25…" at bounding box center [808, 431] width 1485 height 497
click at [658, 233] on div "Xem theo VP gửi Xem theo VP nhận Thống kê Lọc VP Gửi TỔNG Đơn 4 | SL 5 | CR 25…" at bounding box center [808, 431] width 1485 height 497
click at [659, 214] on div "Xem theo VP gửi Xem theo VP nhận Thống kê" at bounding box center [808, 199] width 1485 height 33
click at [675, 233] on div "Xem theo VP gửi Xem theo VP nhận Thống kê Lọc VP Gửi TỔNG Đơn 4 | SL 5 | CR 25…" at bounding box center [808, 431] width 1485 height 497
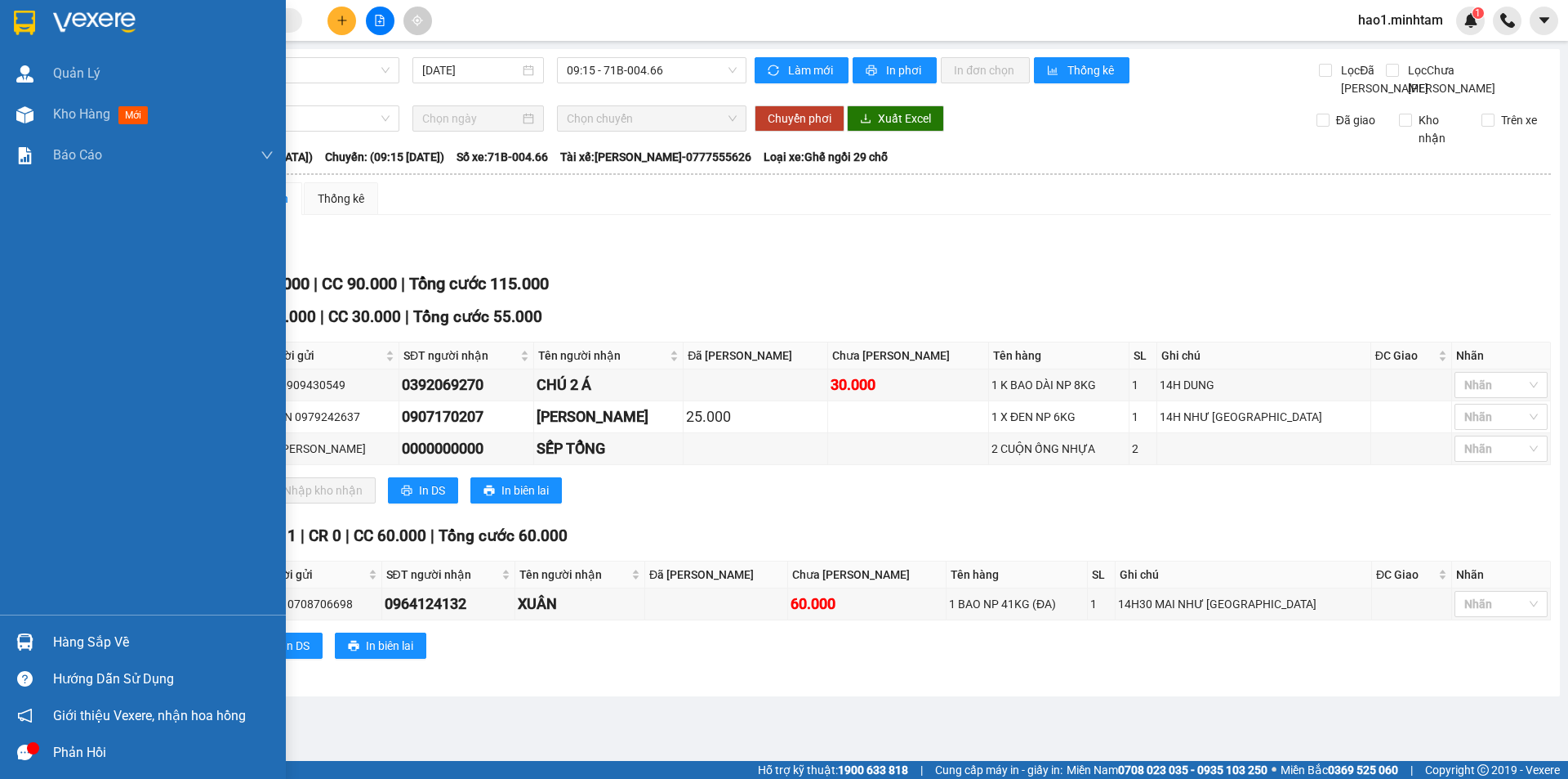
click at [46, 632] on div "Hàng sắp về" at bounding box center [143, 642] width 286 height 37
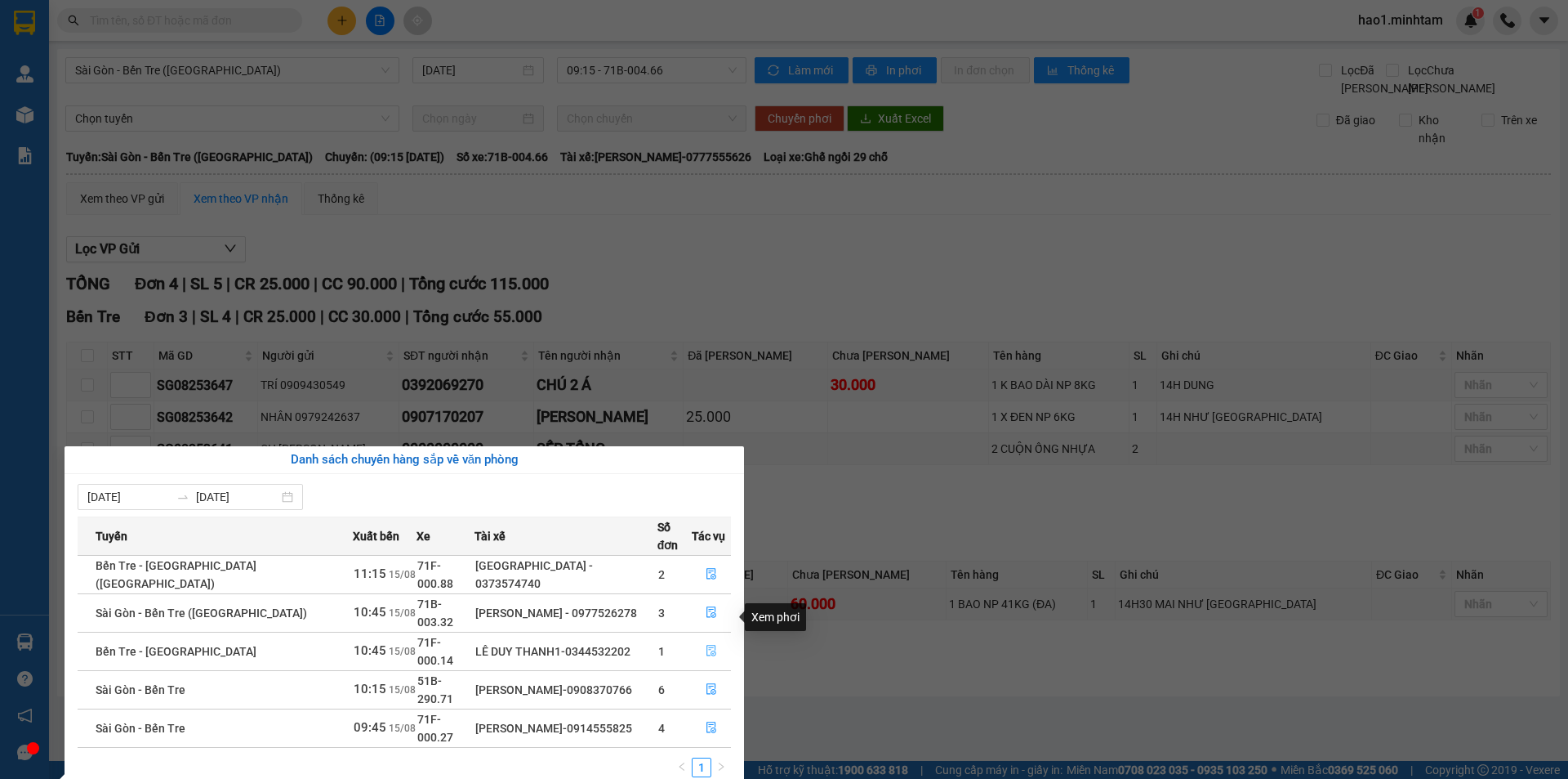
click at [706, 644] on icon "file-done" at bounding box center [712, 650] width 12 height 12
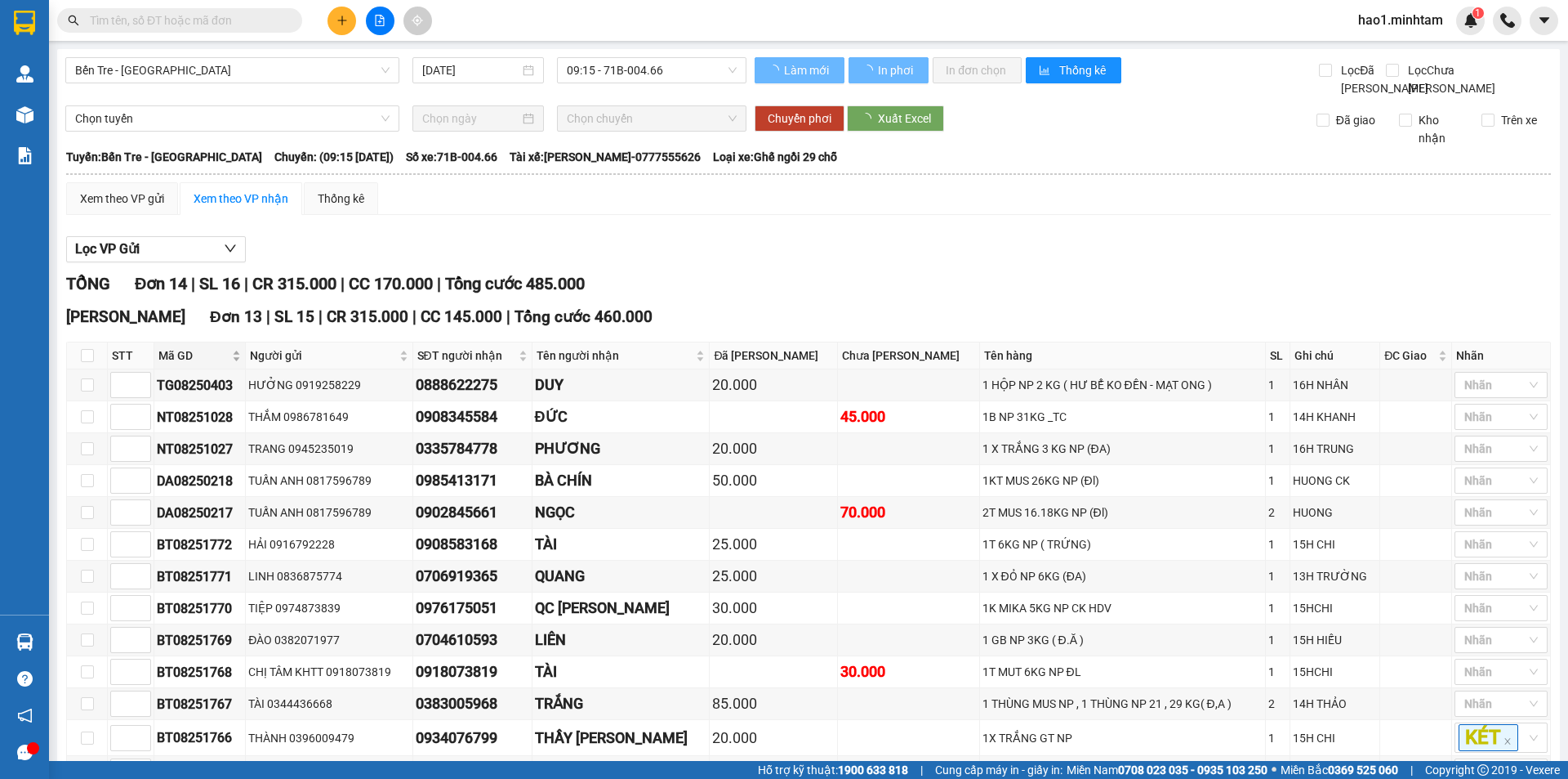
click at [901, 263] on div "Lọc VP Gửi" at bounding box center [808, 249] width 1485 height 27
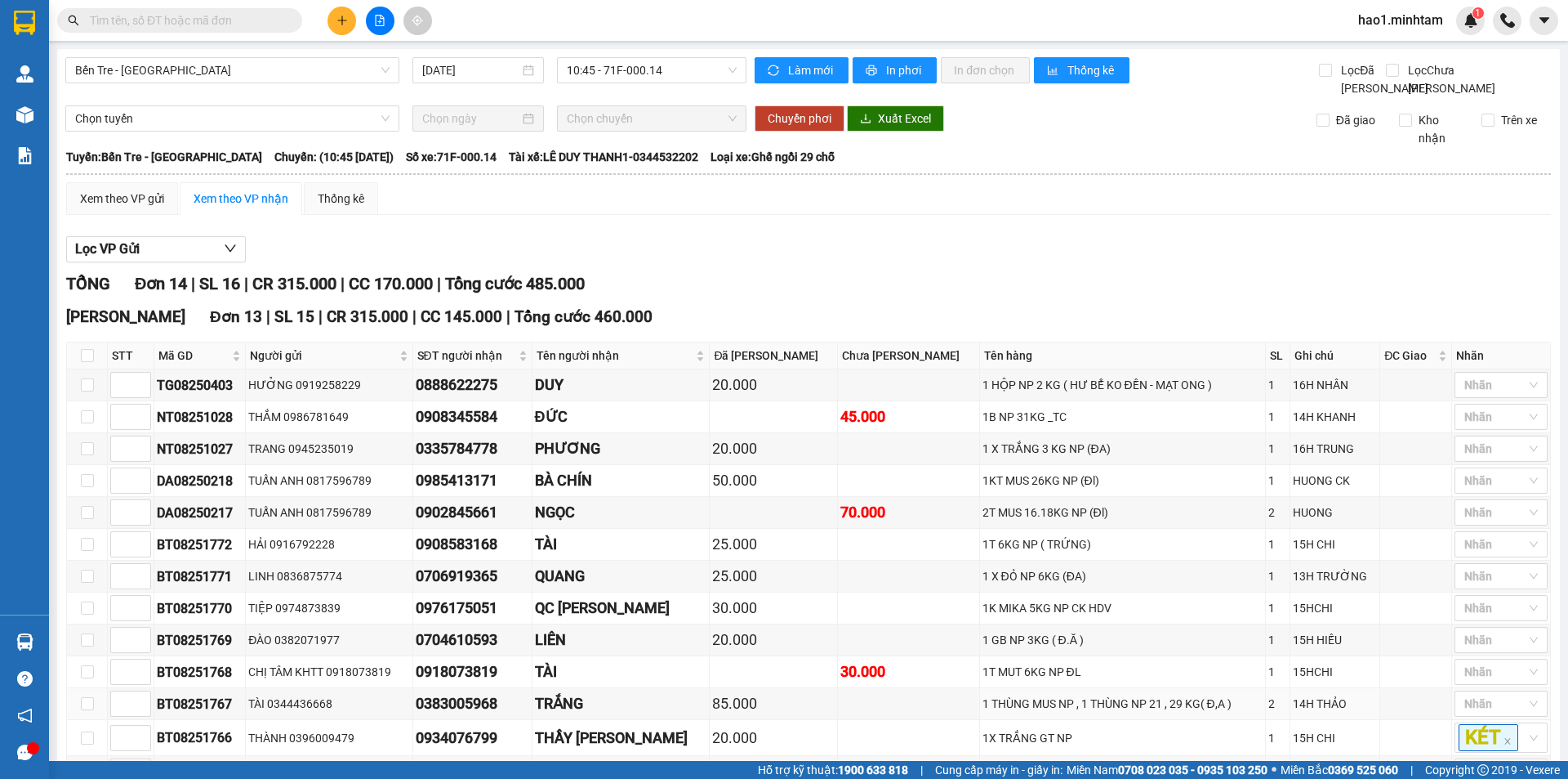
scroll to position [284, 0]
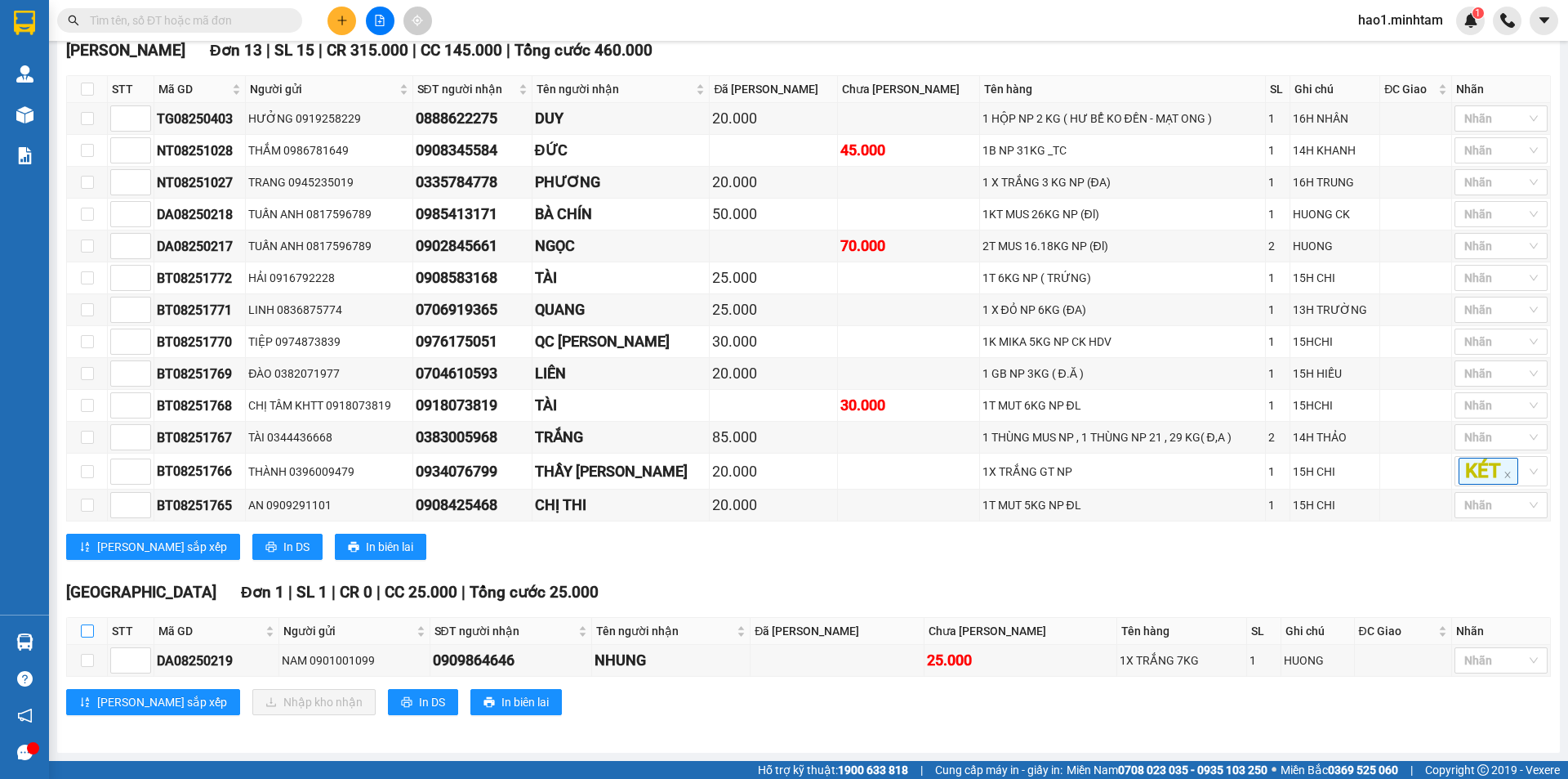
click at [90, 633] on input "checkbox" at bounding box center [86, 630] width 13 height 13
checkbox input "true"
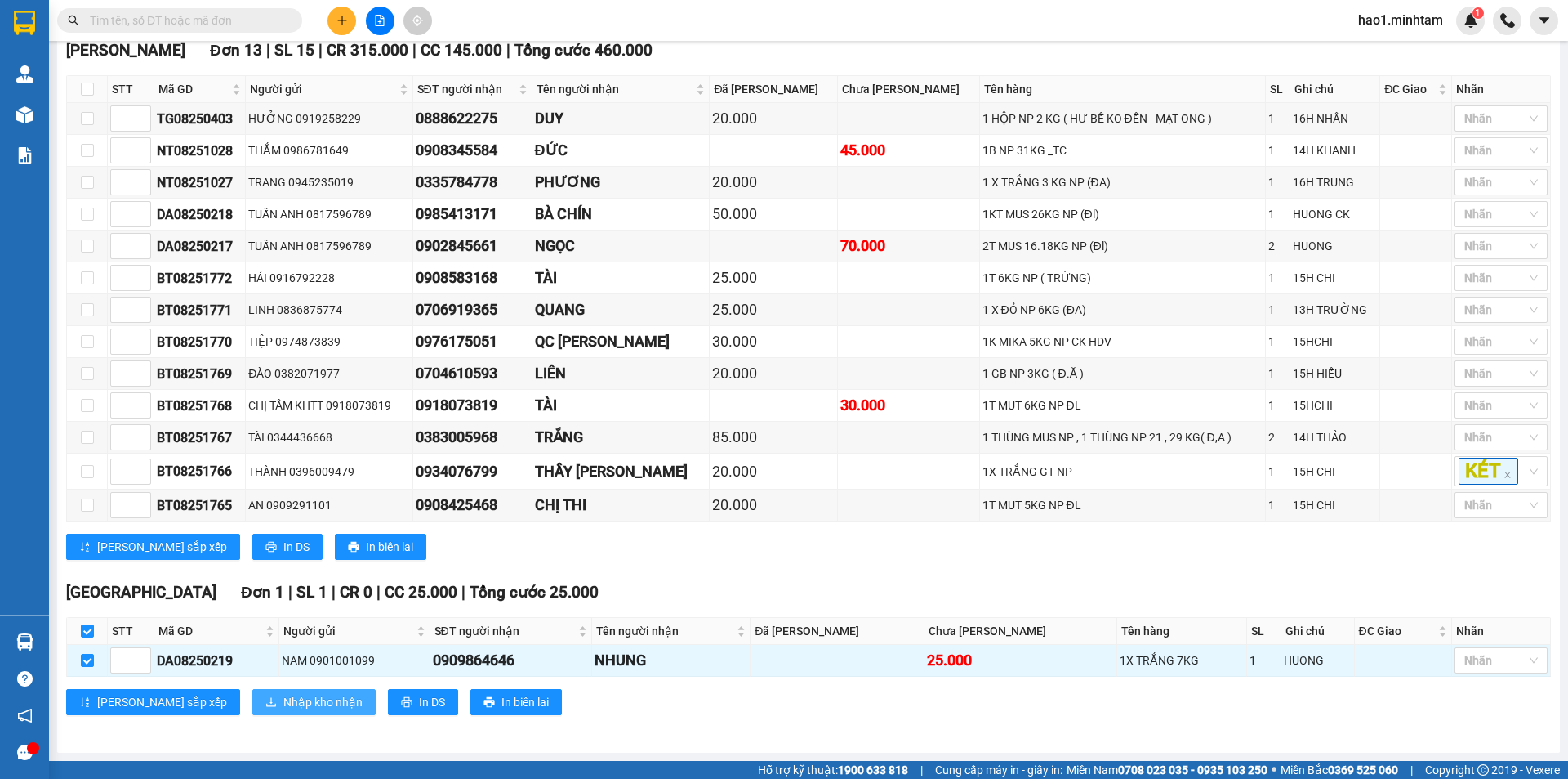
click at [283, 701] on span "Nhập kho nhận" at bounding box center [323, 701] width 80 height 18
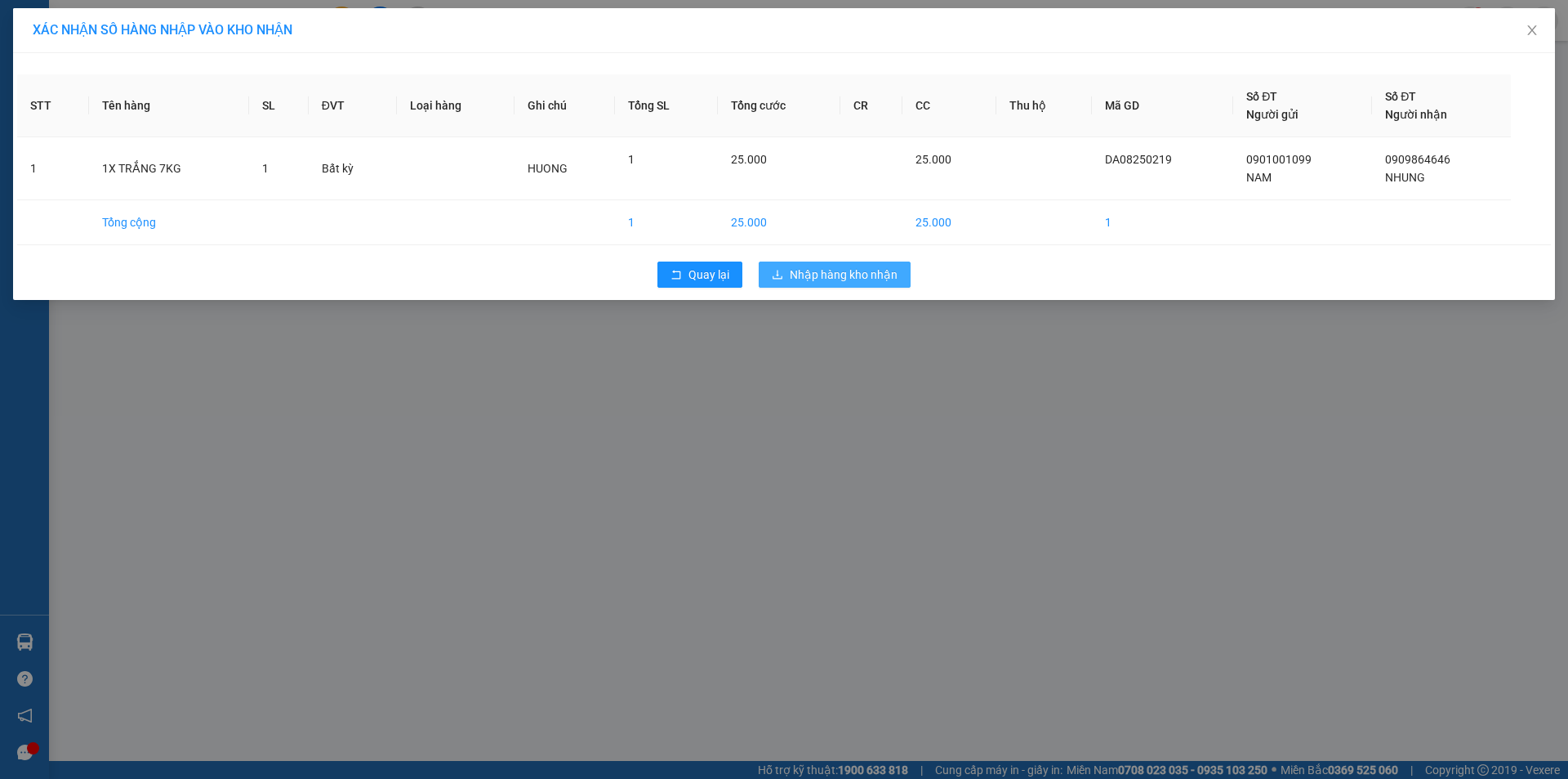
click at [799, 280] on span "Nhập hàng kho nhận" at bounding box center [843, 275] width 108 height 18
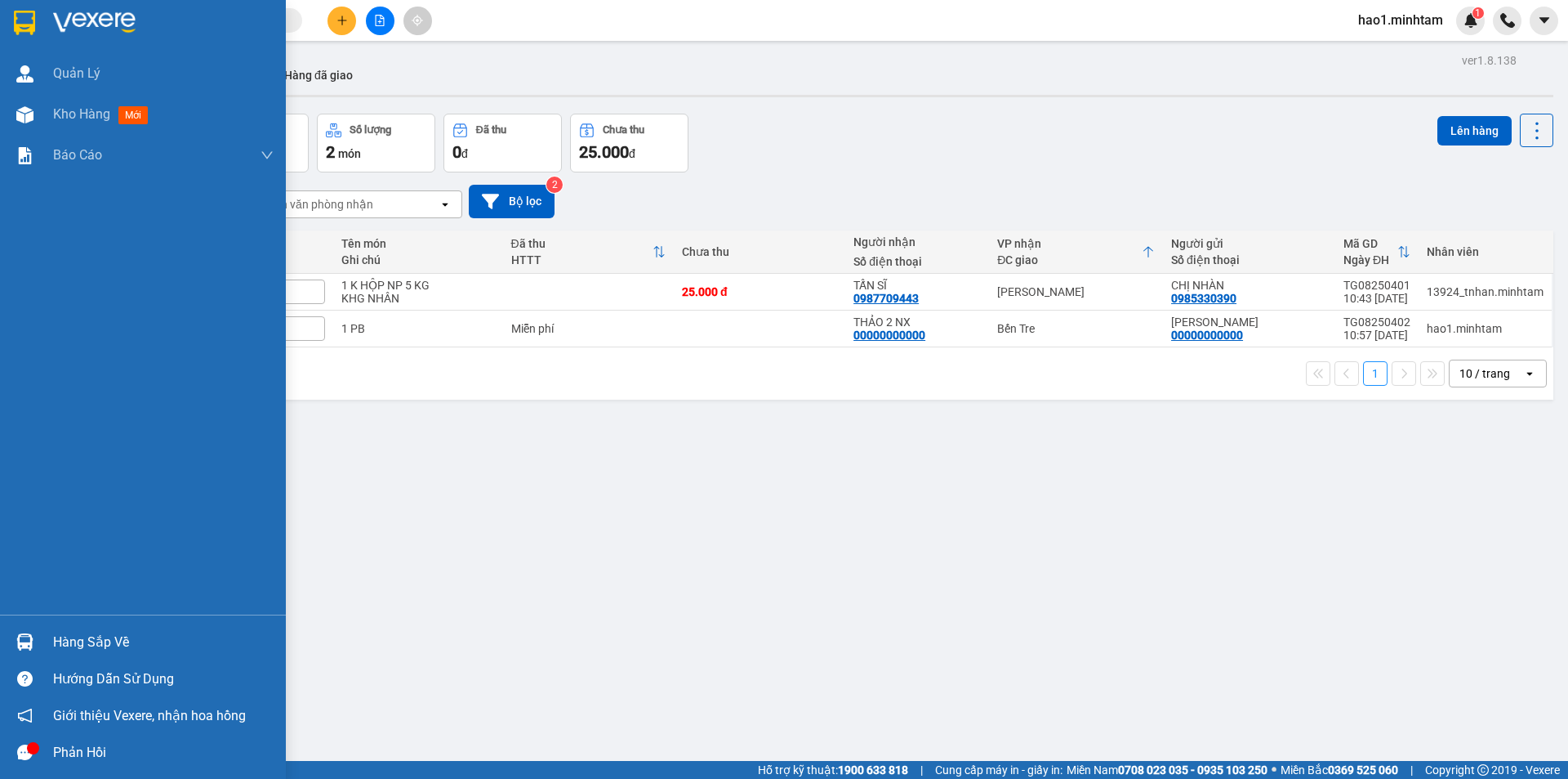
click at [30, 645] on img at bounding box center [25, 642] width 17 height 17
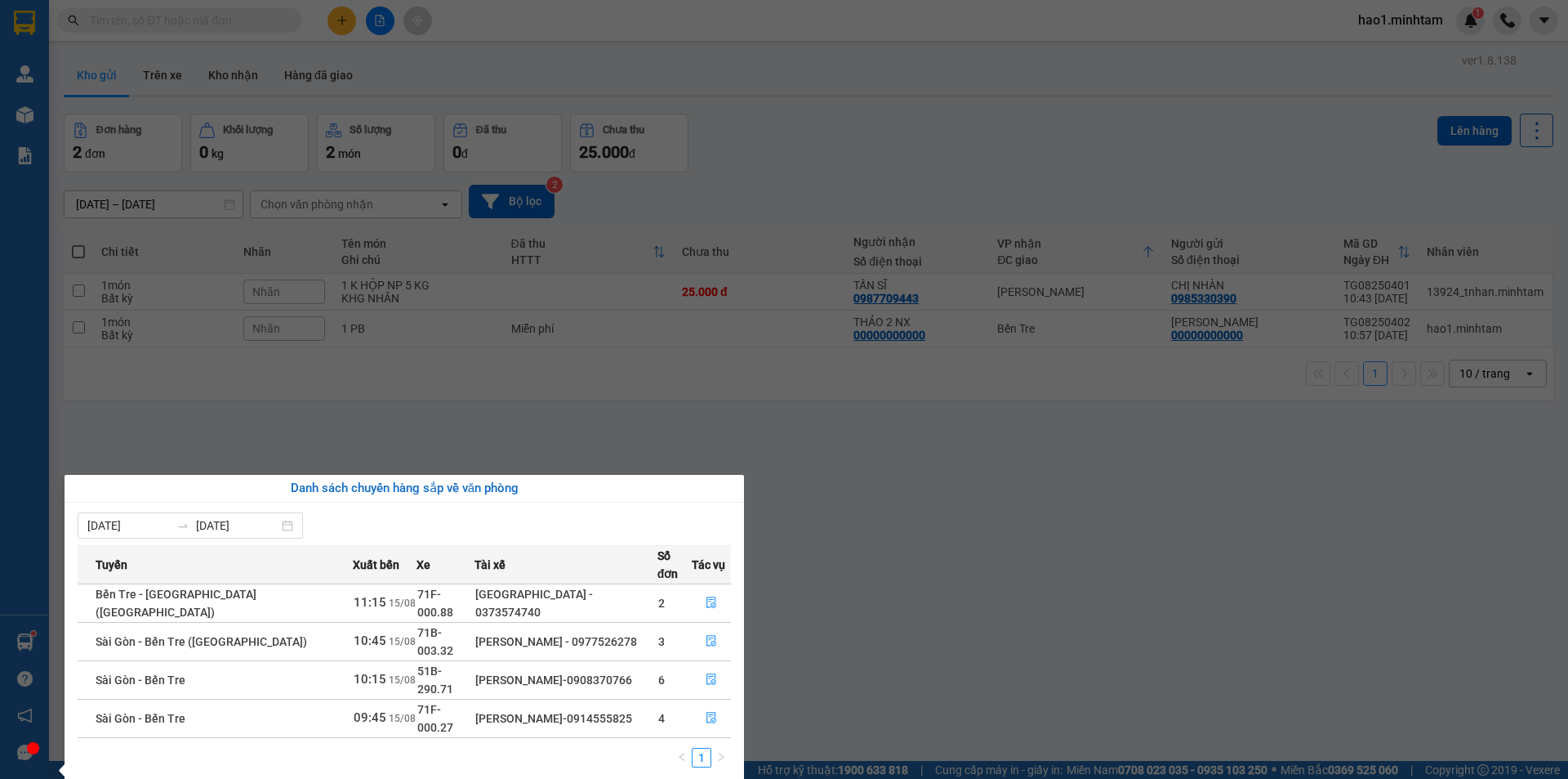
click at [944, 102] on section "Kết quả tìm kiếm ( 538 ) Bộ lọc Thuộc VP này Ngày tạo đơn gần nhất Mã ĐH Trạng …" at bounding box center [784, 389] width 1568 height 779
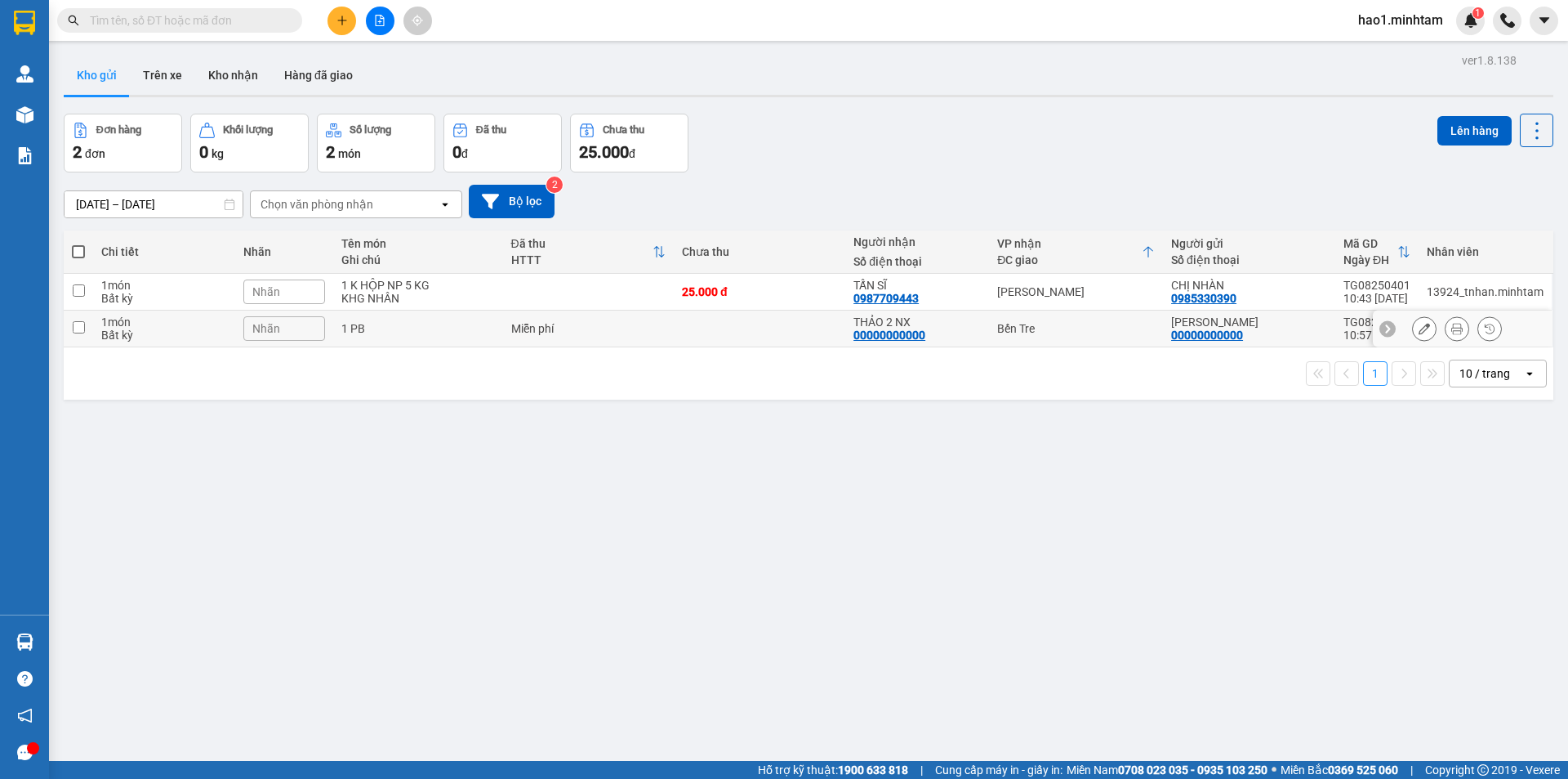
click at [789, 317] on td at bounding box center [759, 329] width 172 height 37
checkbox input "true"
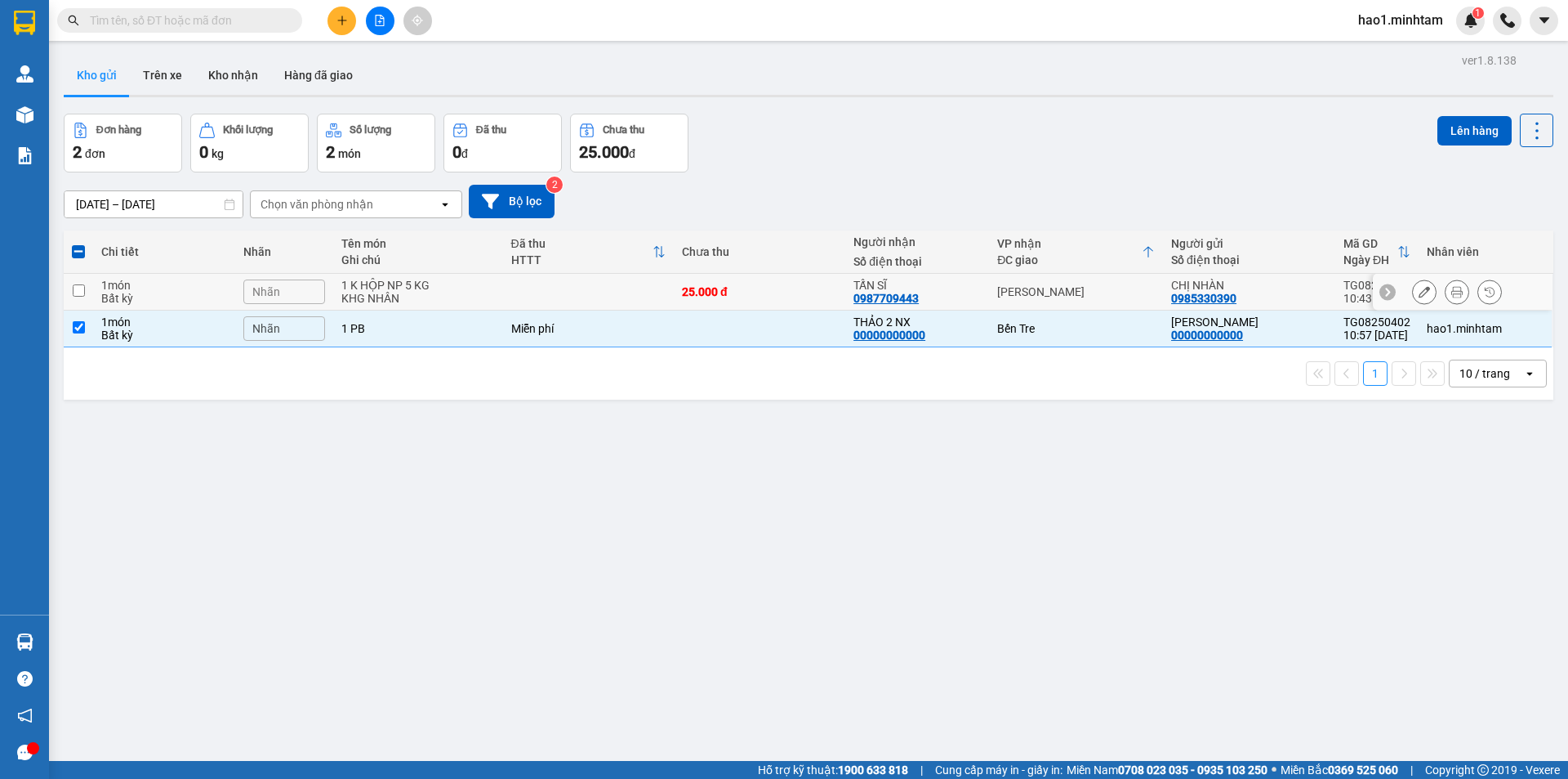
click at [789, 285] on div "25.000 đ" at bounding box center [759, 291] width 155 height 13
checkbox input "true"
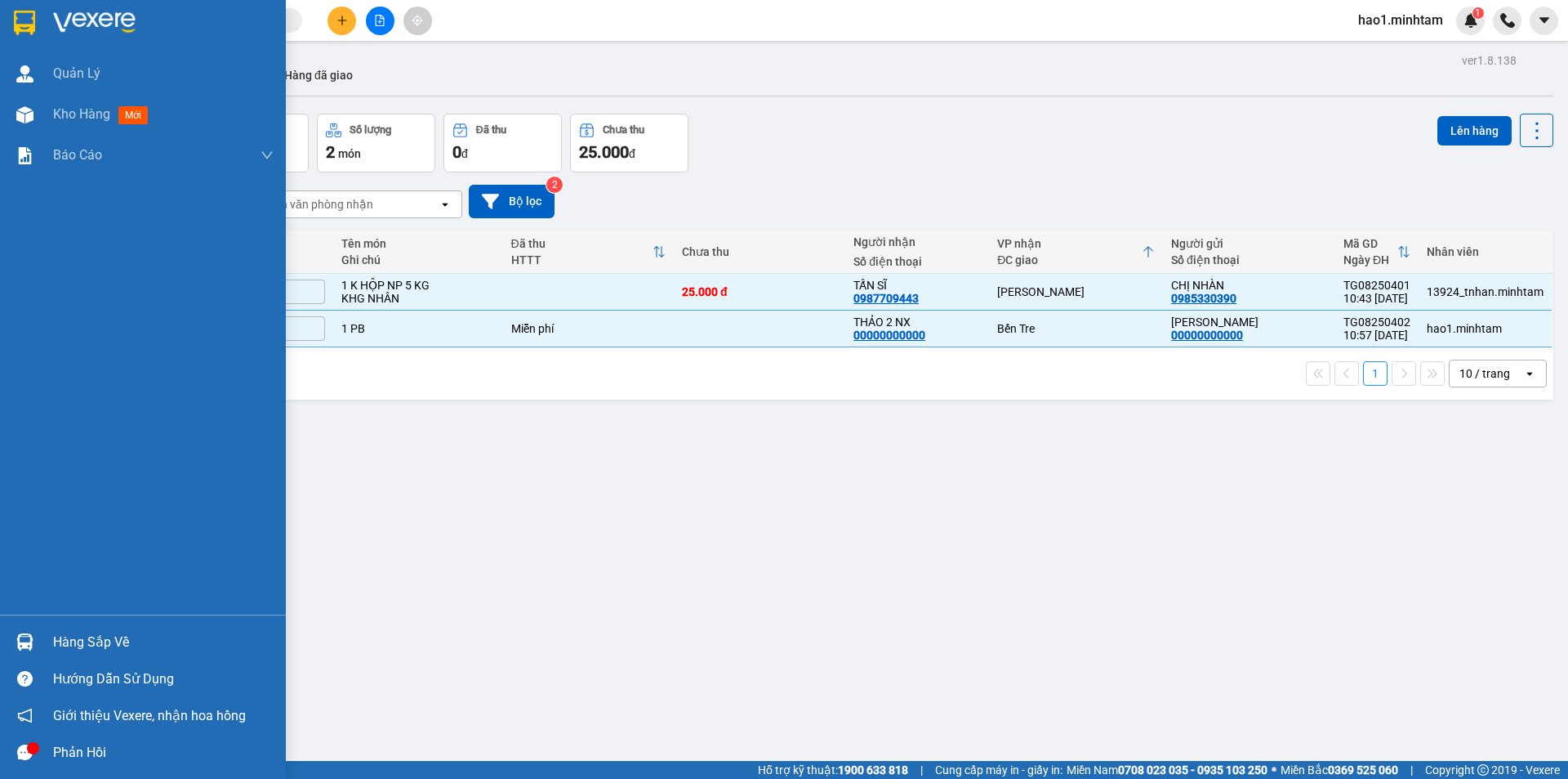
click at [77, 646] on div "Hàng sắp về" at bounding box center [163, 641] width 220 height 24
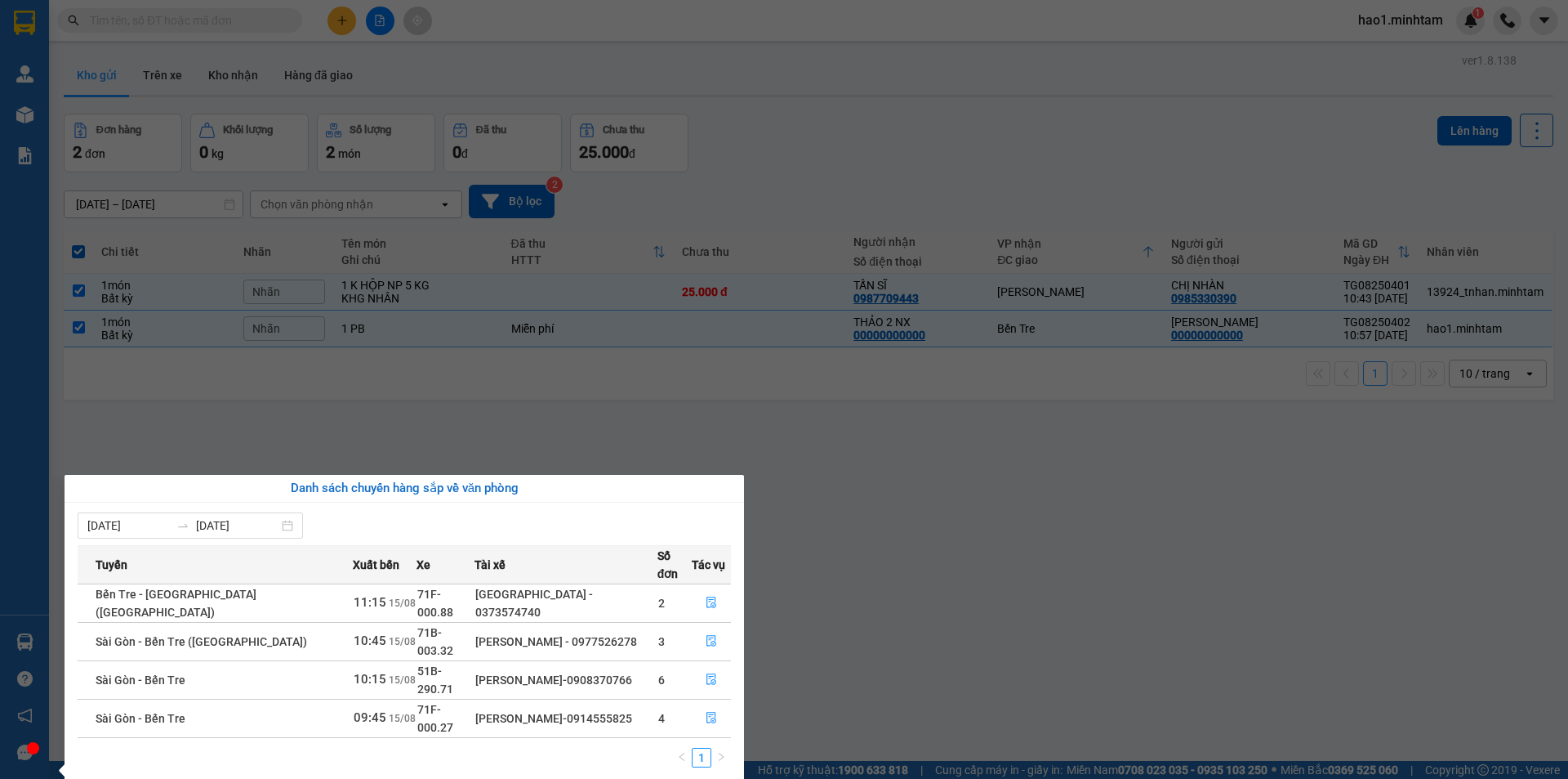
click at [768, 98] on section "Kết quả tìm kiếm ( 538 ) Bộ lọc Thuộc VP này Ngày tạo đơn gần nhất Mã ĐH Trạng …" at bounding box center [784, 389] width 1568 height 779
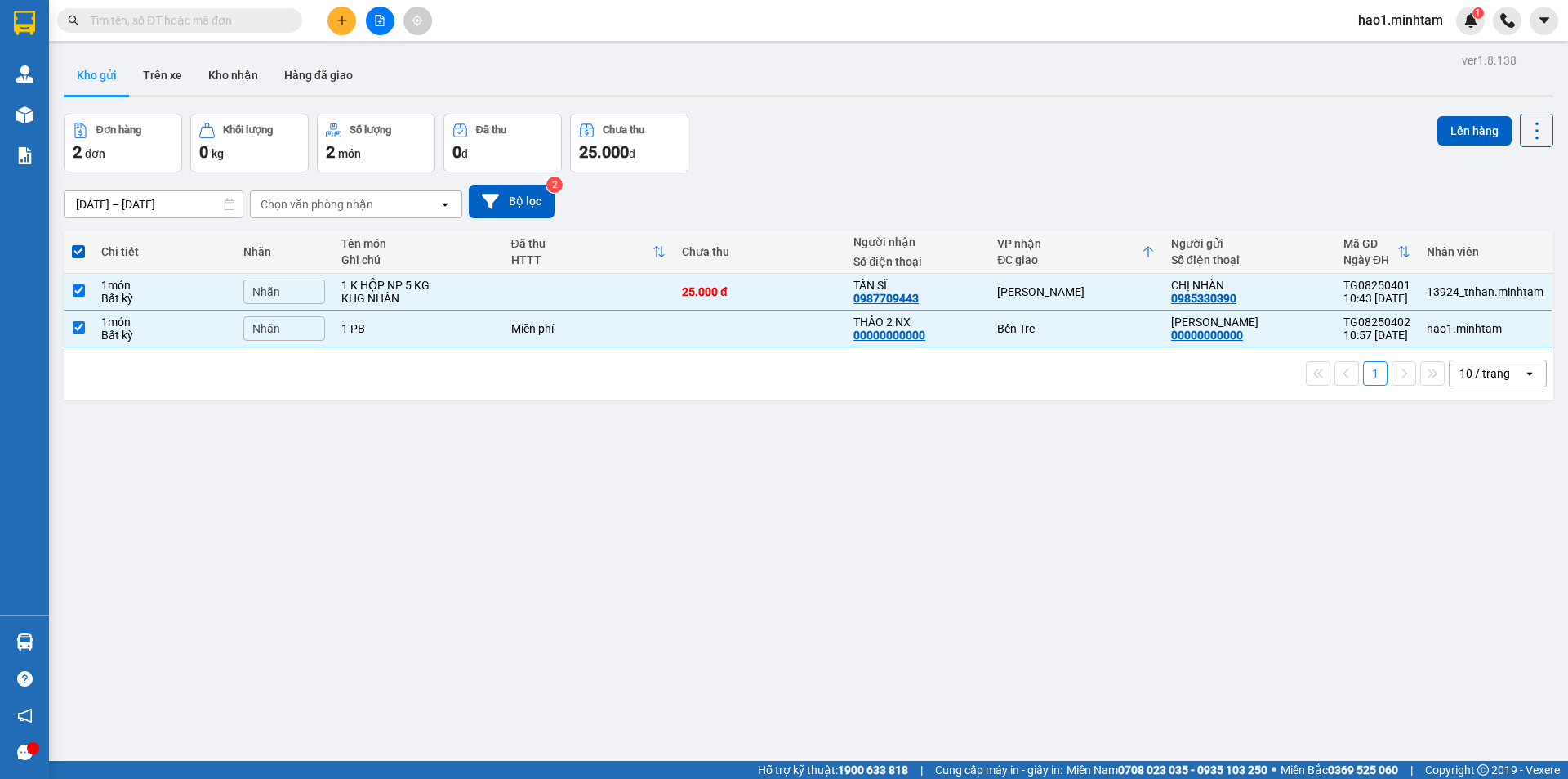
click at [269, 13] on input "text" at bounding box center [186, 20] width 193 height 18
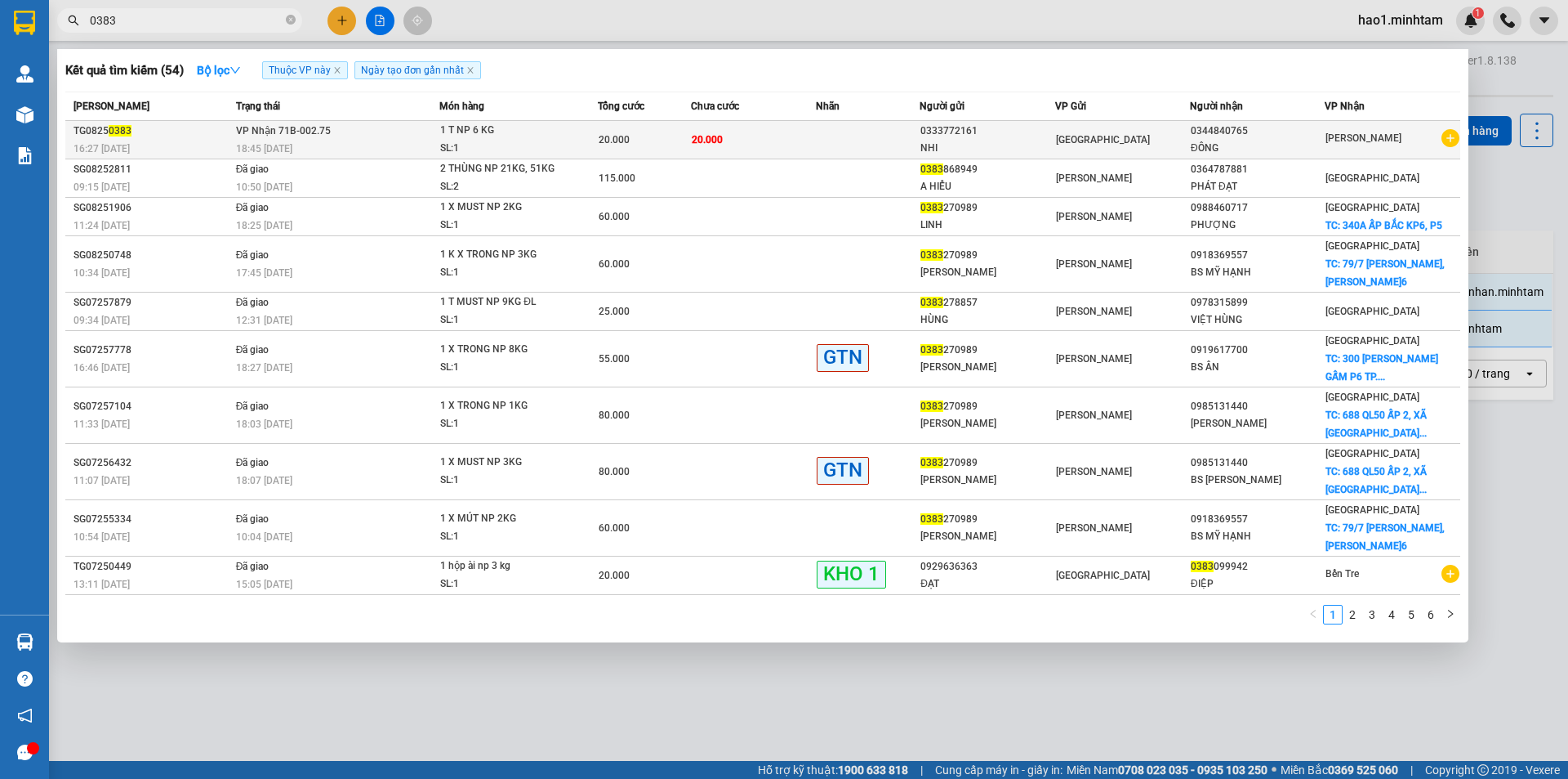
type input "0383"
click at [617, 136] on span "20.000" at bounding box center [614, 140] width 31 height 12
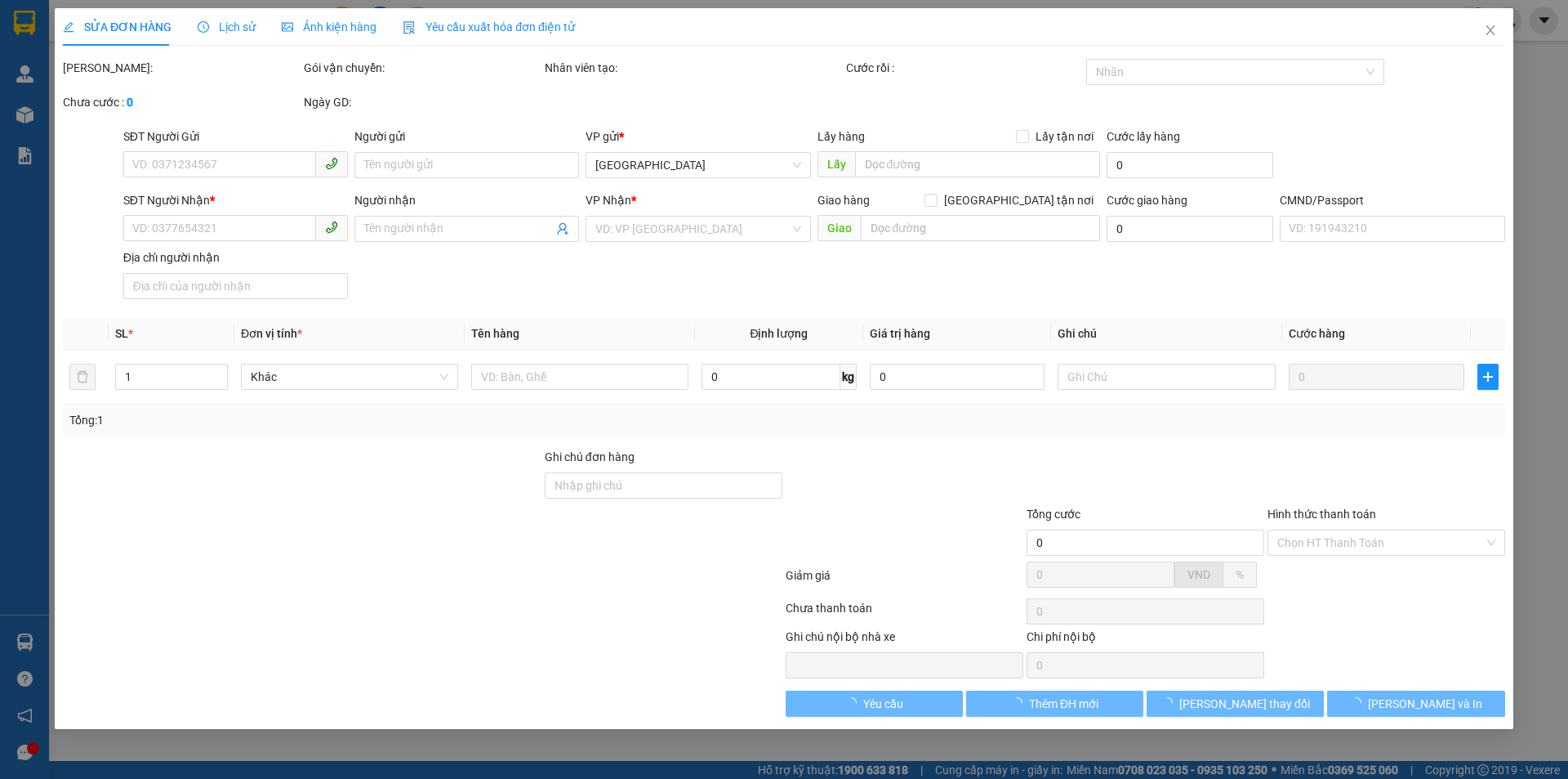
type input "0333772161"
type input "NHI"
type input "0344840765"
type input "ĐÔNG"
type input "KNM"
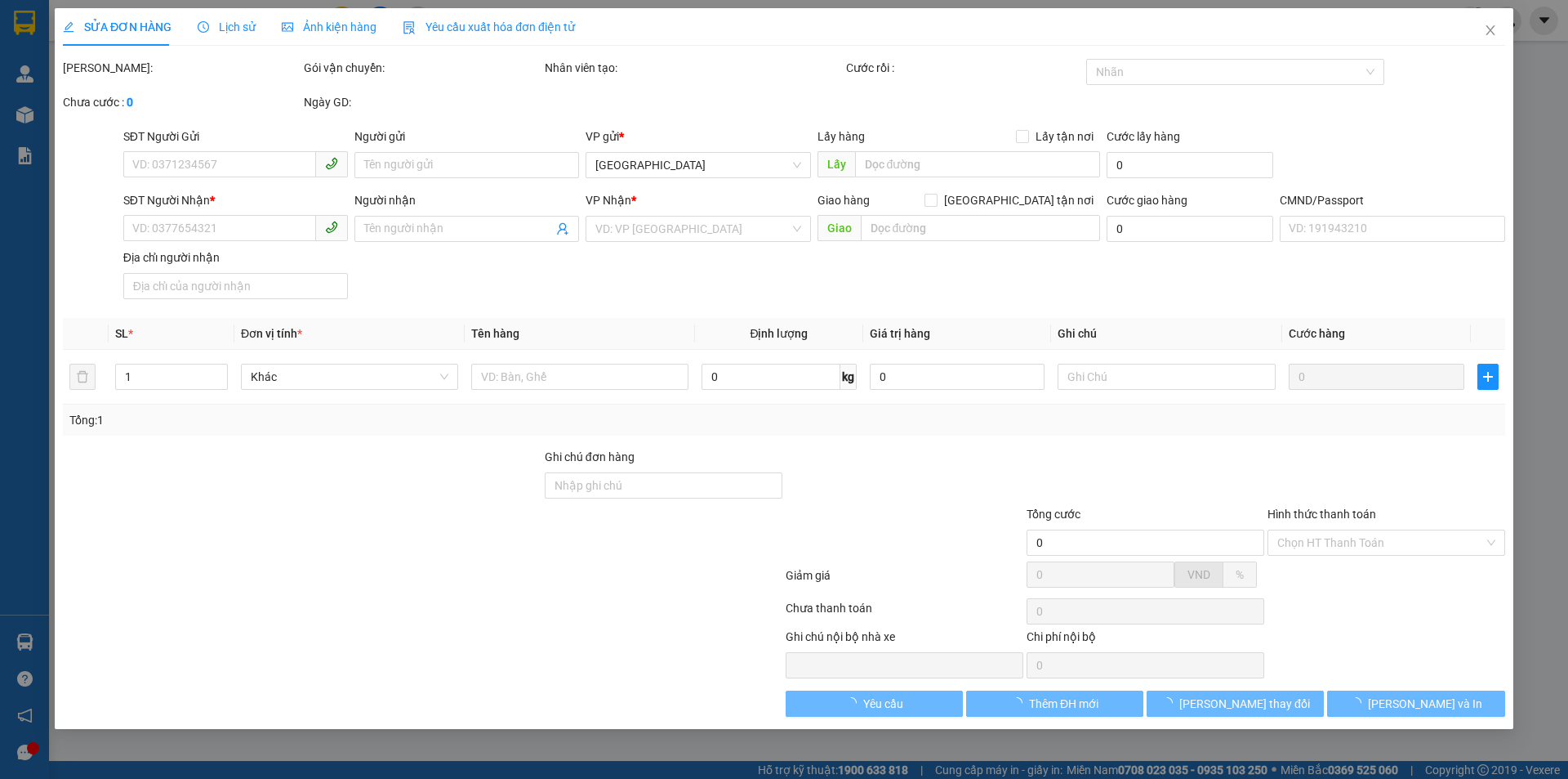
type input "20.000"
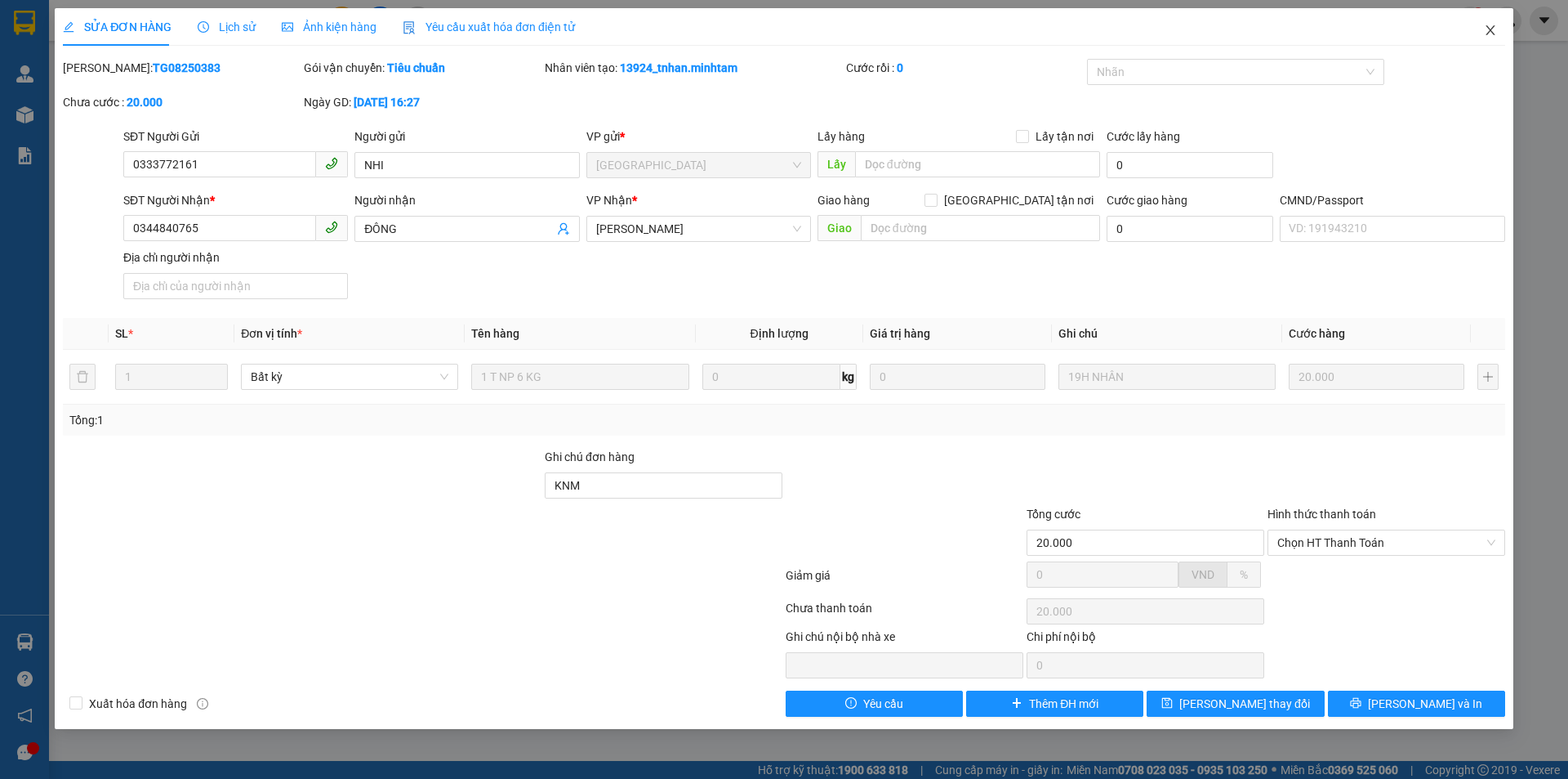
click at [1488, 29] on icon "close" at bounding box center [1489, 29] width 13 height 13
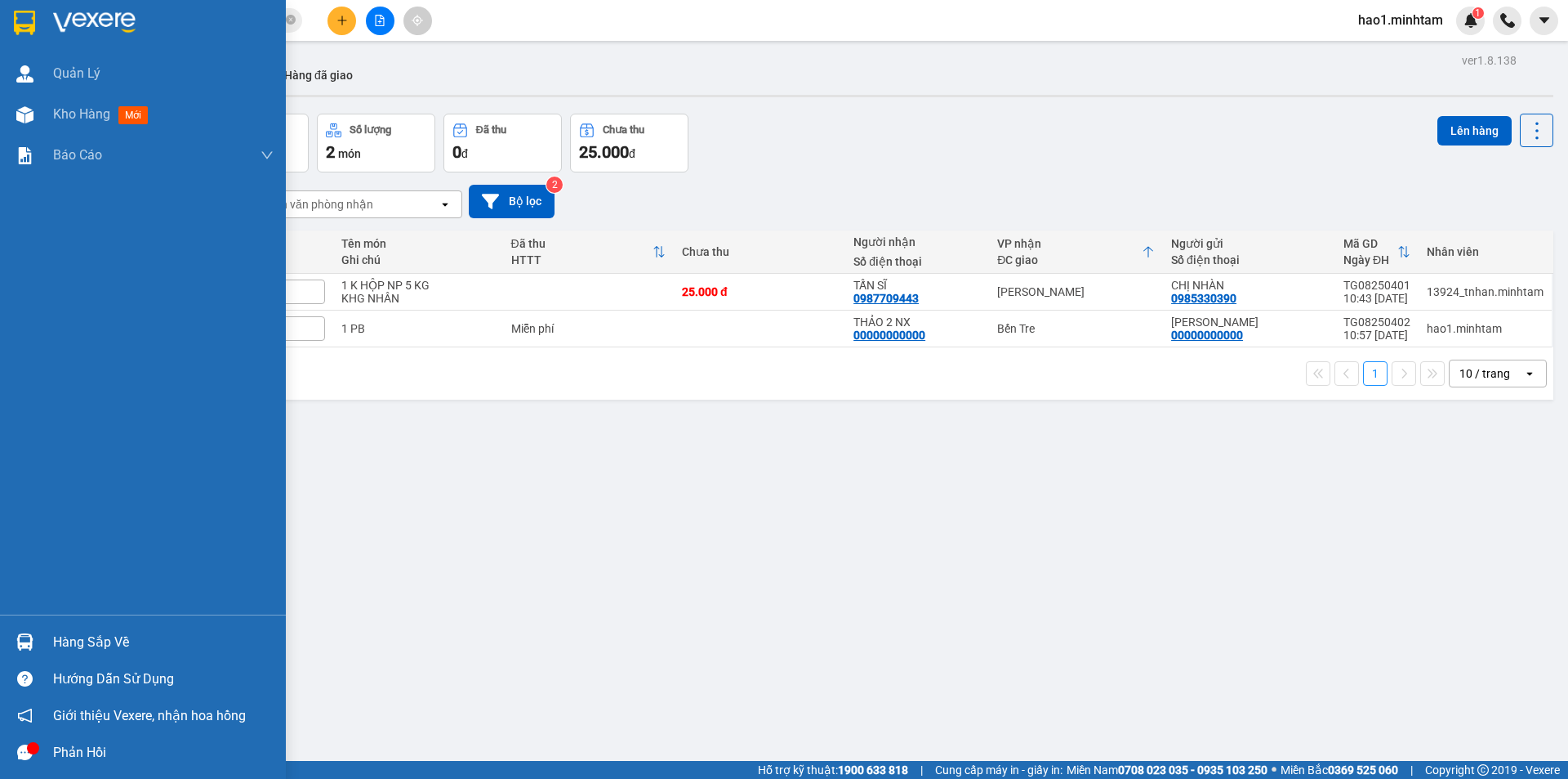
click at [31, 32] on img at bounding box center [24, 22] width 21 height 24
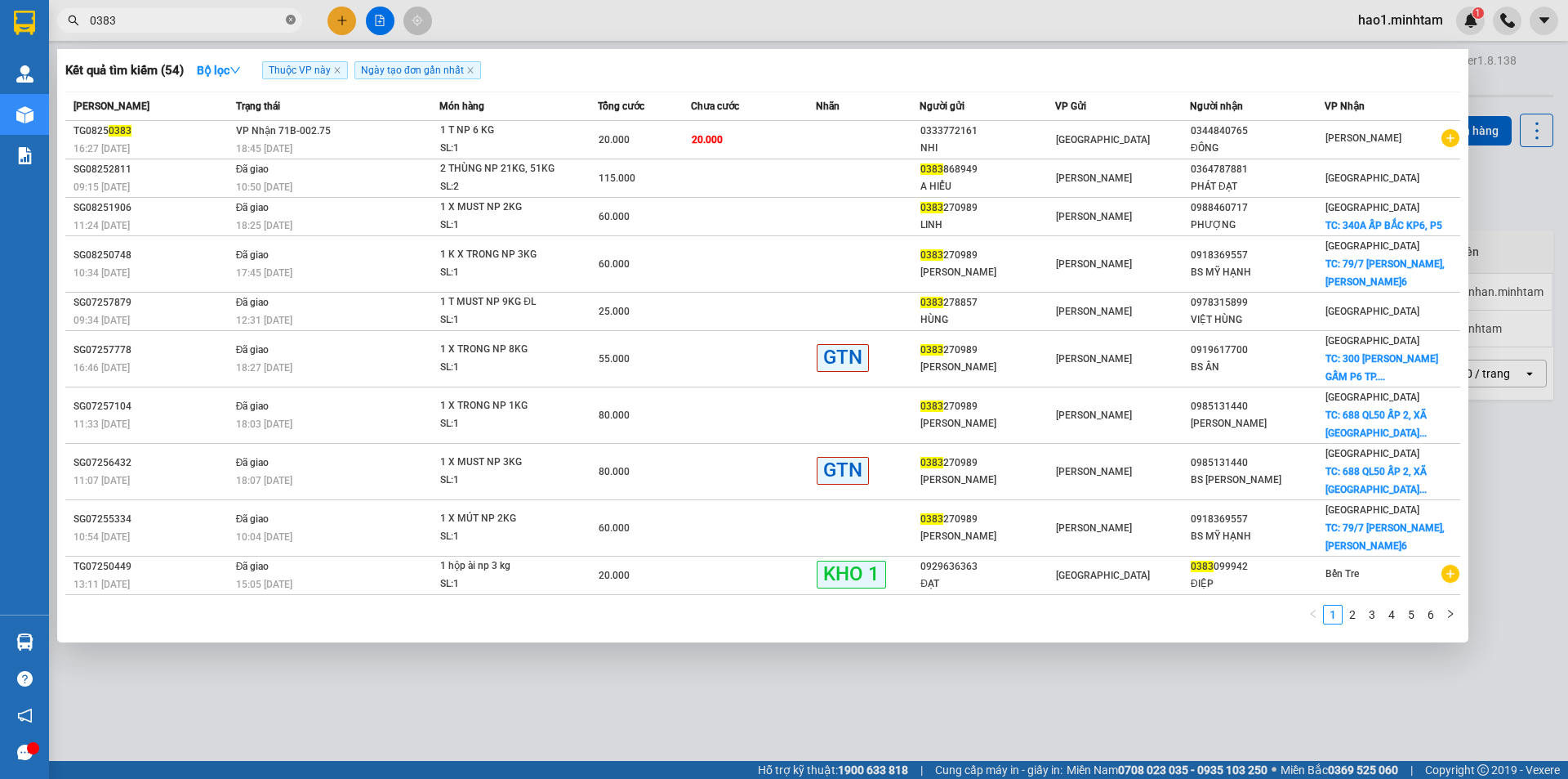
click at [292, 23] on icon "close-circle" at bounding box center [291, 19] width 10 height 10
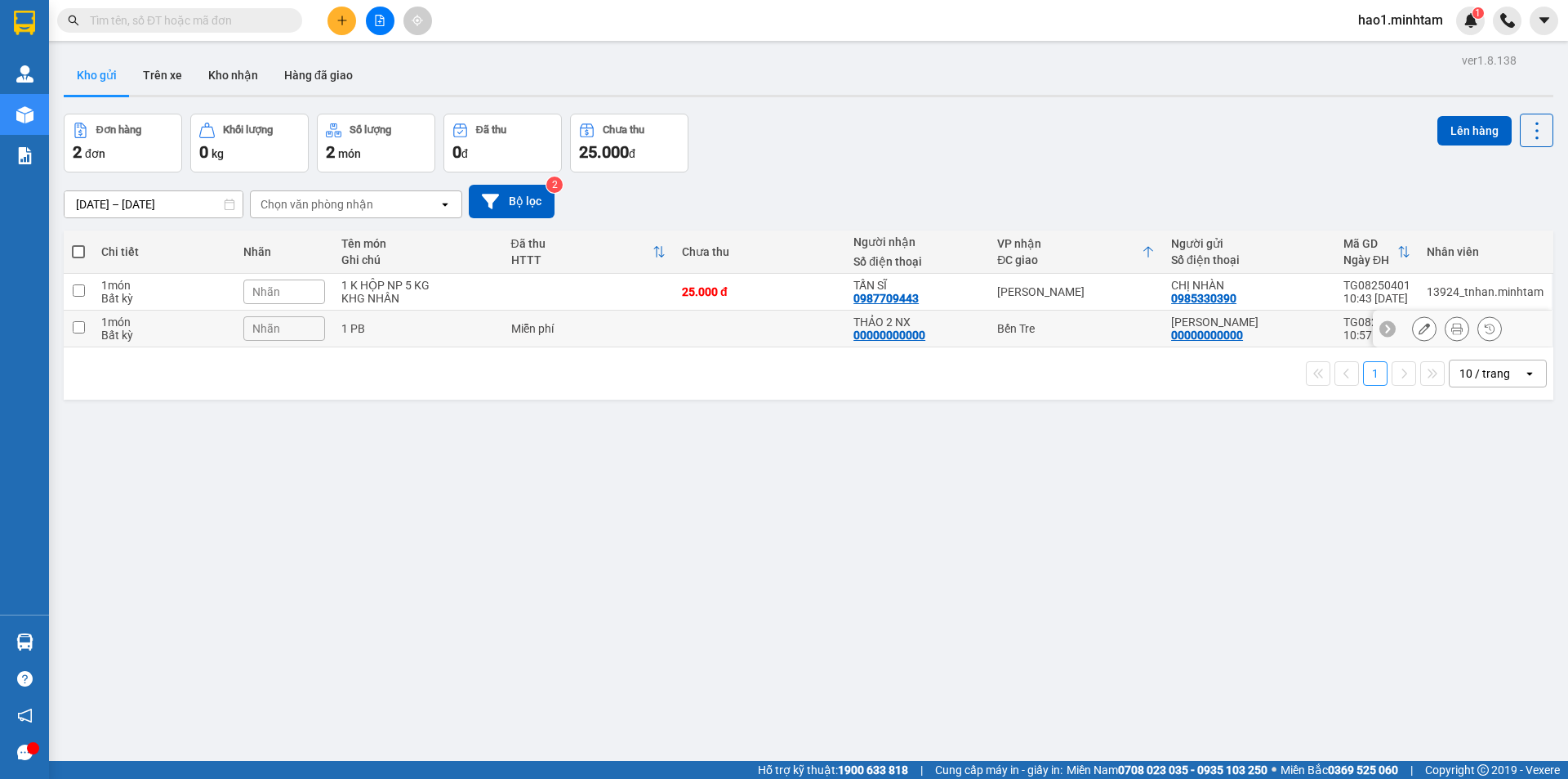
click at [777, 331] on td at bounding box center [759, 329] width 172 height 37
checkbox input "true"
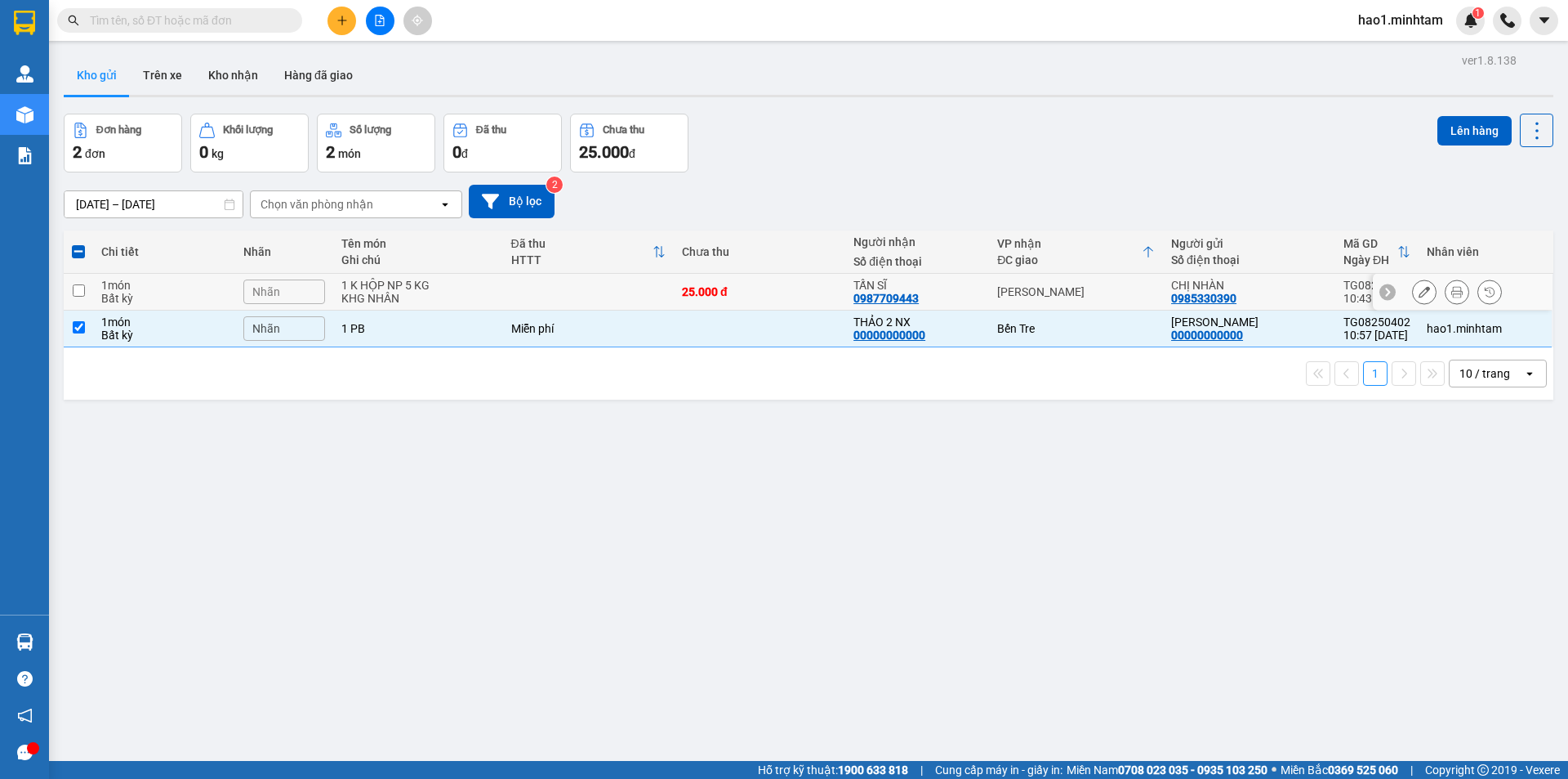
click at [791, 287] on div "25.000 đ" at bounding box center [759, 291] width 155 height 13
checkbox input "true"
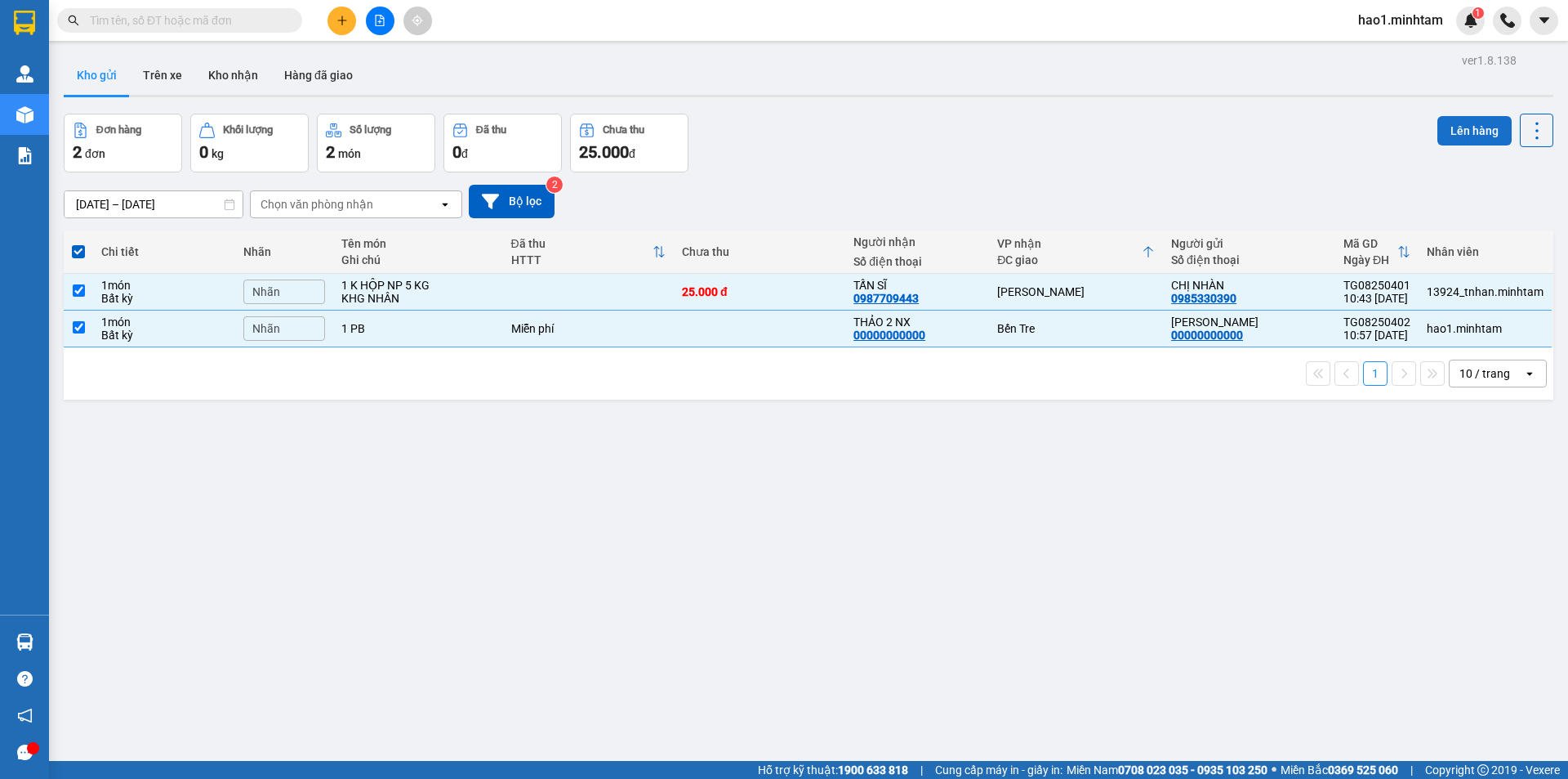
click at [1470, 142] on button "Lên hàng" at bounding box center [1474, 131] width 75 height 29
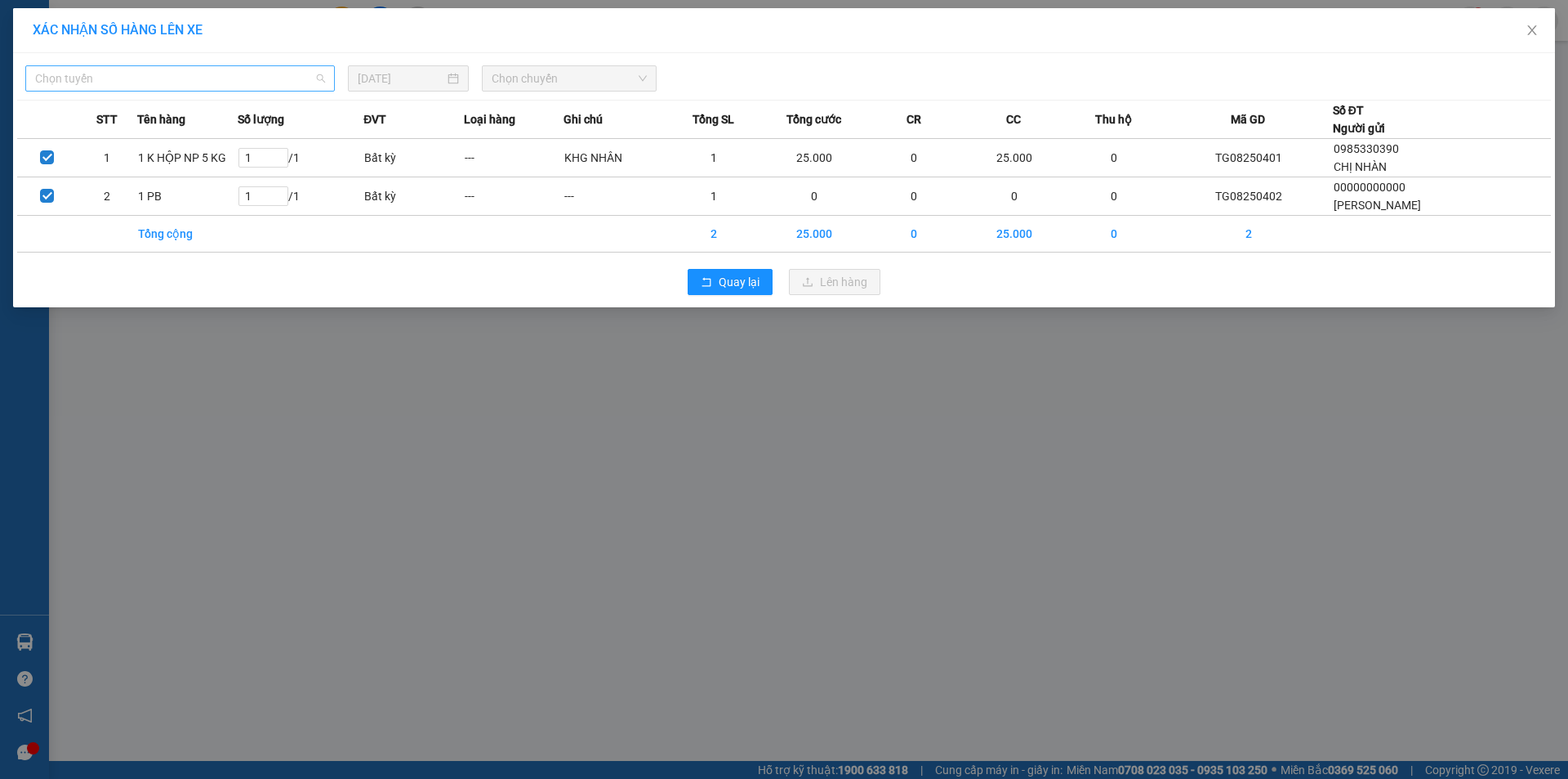
click at [206, 70] on span "Chọn tuyến" at bounding box center [179, 78] width 290 height 24
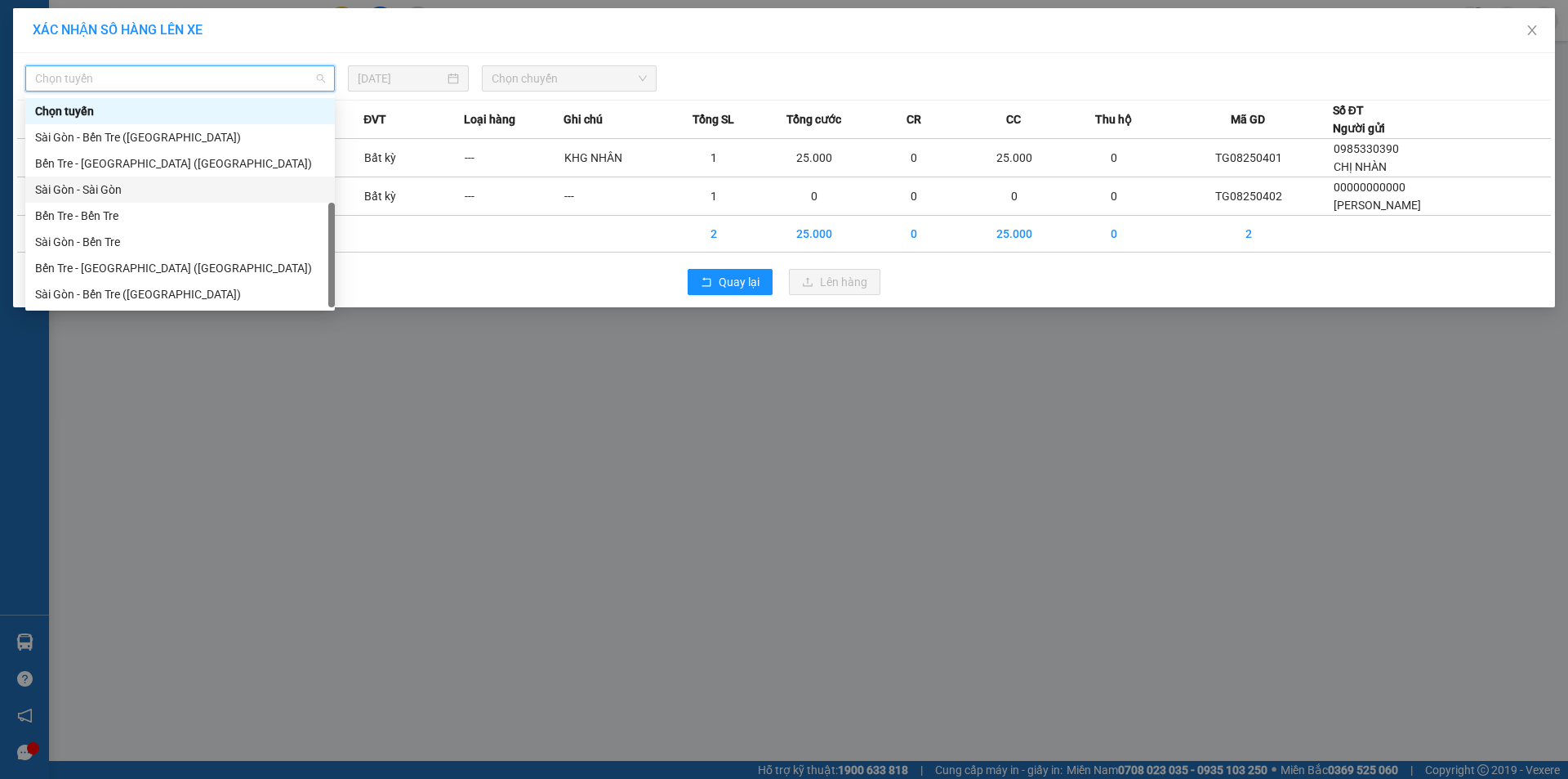
scroll to position [26, 0]
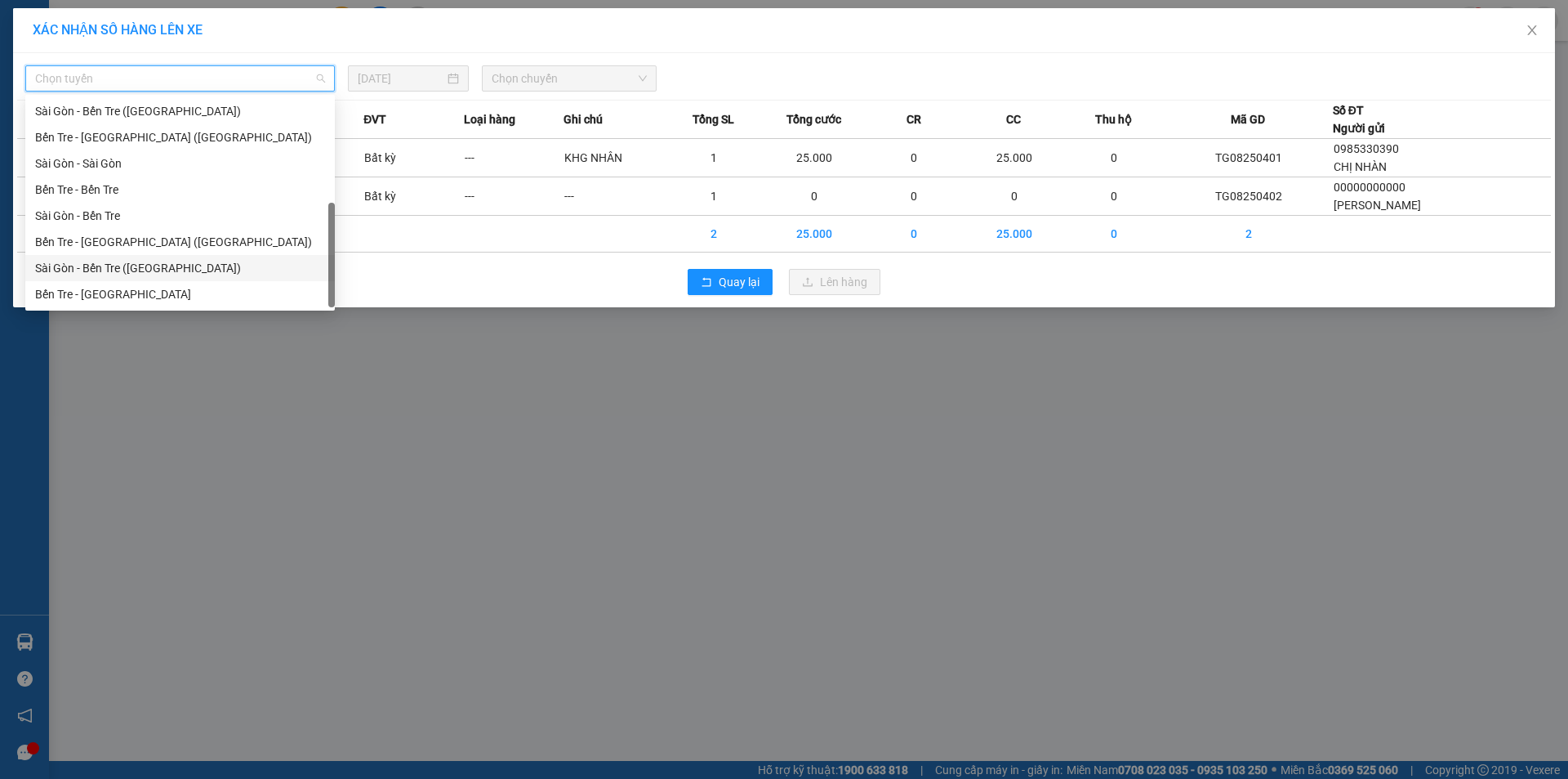
click at [147, 263] on div "Sài Gòn - Bến Tre ([GEOGRAPHIC_DATA])" at bounding box center [179, 268] width 290 height 18
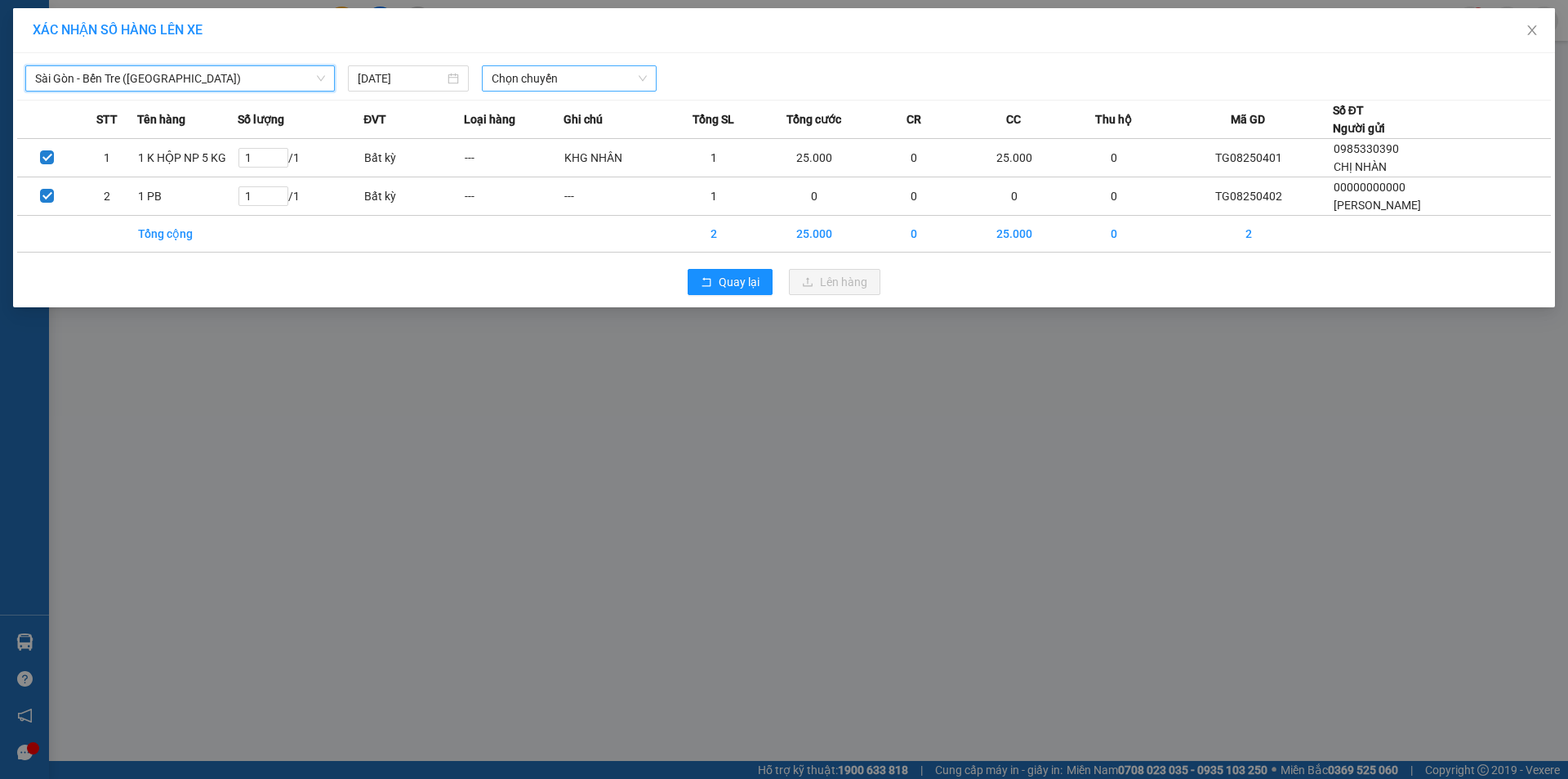
click at [628, 68] on span "Chọn chuyến" at bounding box center [569, 78] width 155 height 24
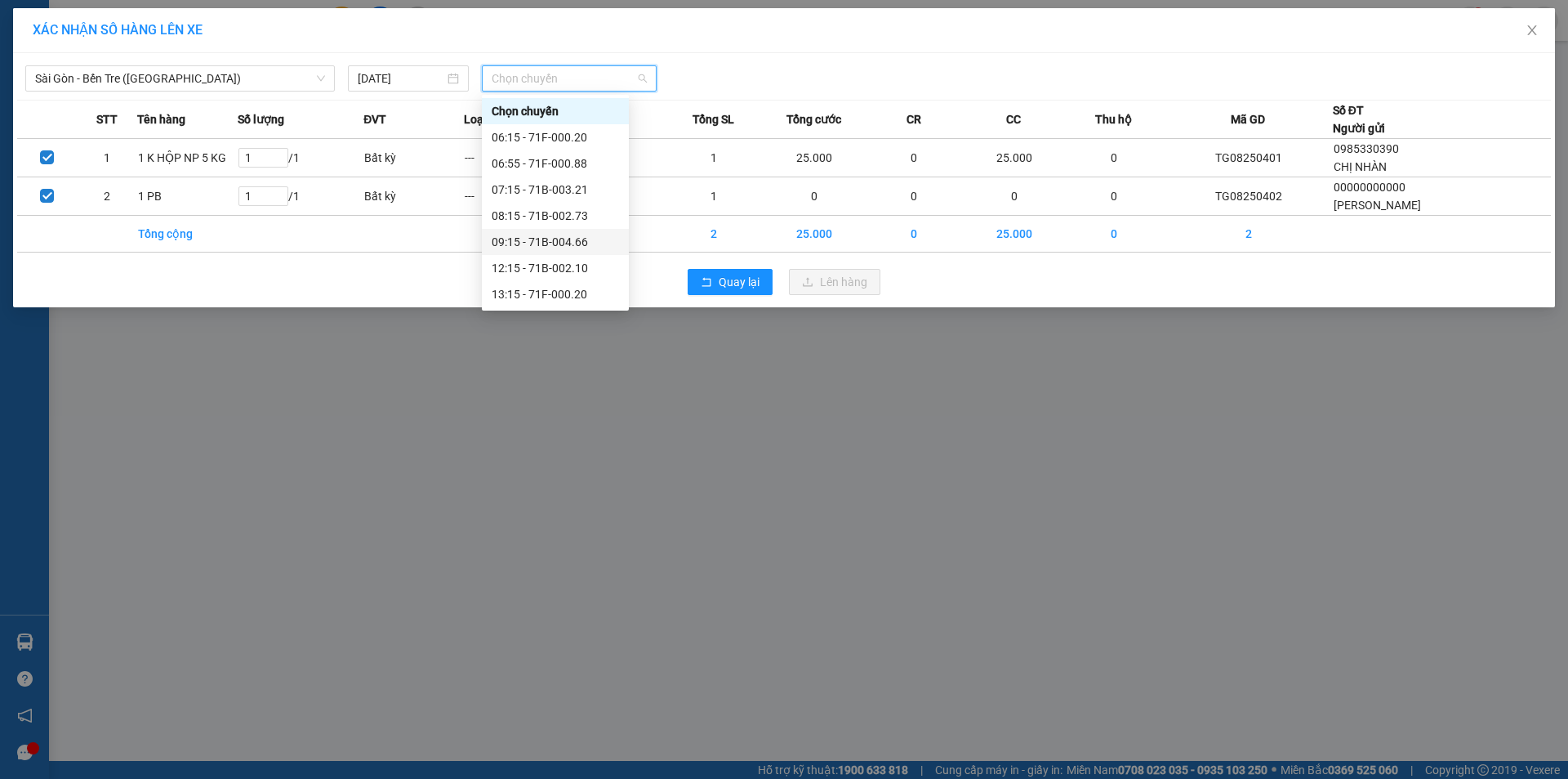
click at [578, 245] on div "09:15 - 71B-004.66" at bounding box center [555, 242] width 127 height 18
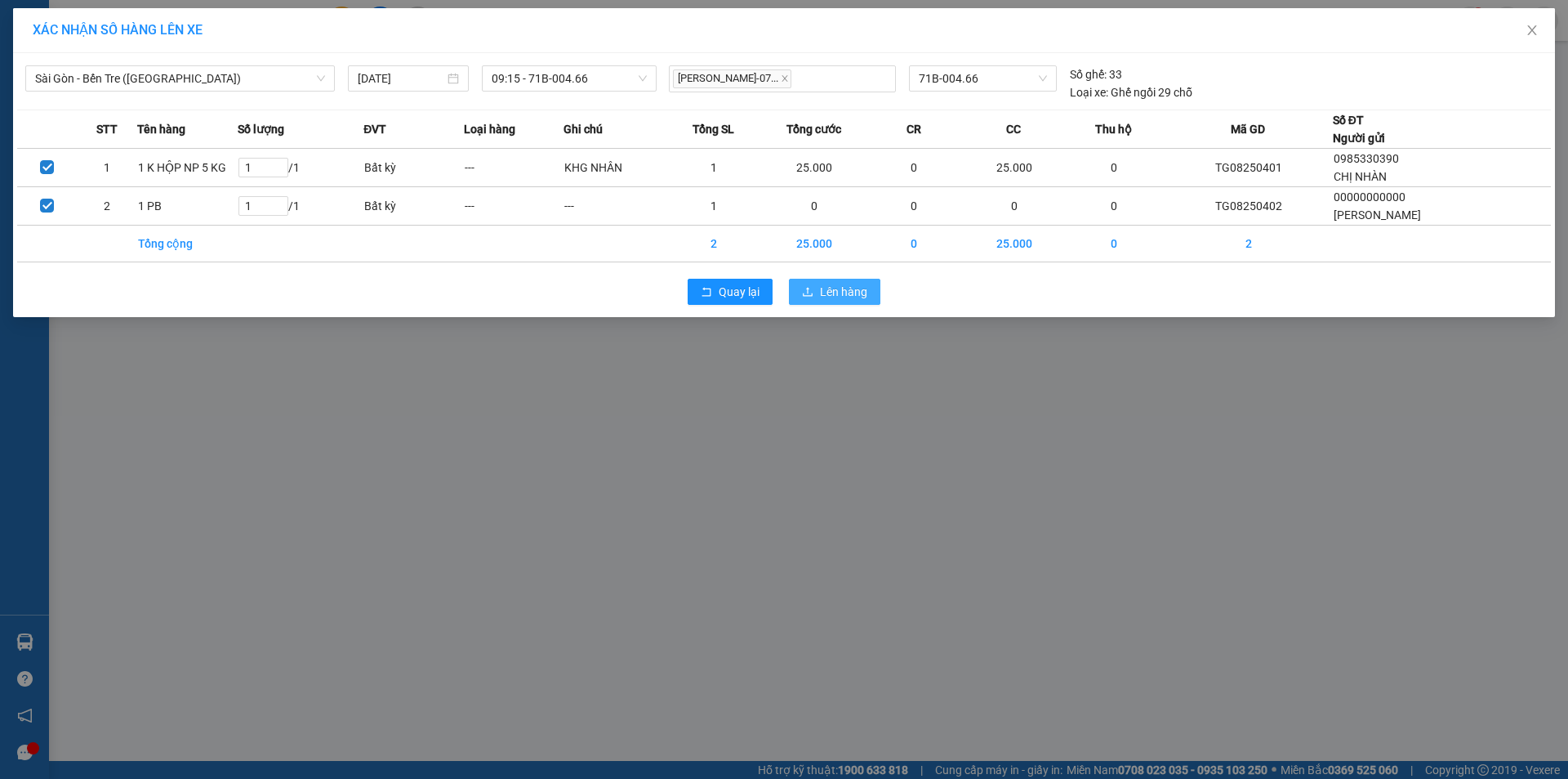
click at [838, 297] on span "Lên hàng" at bounding box center [844, 291] width 48 height 18
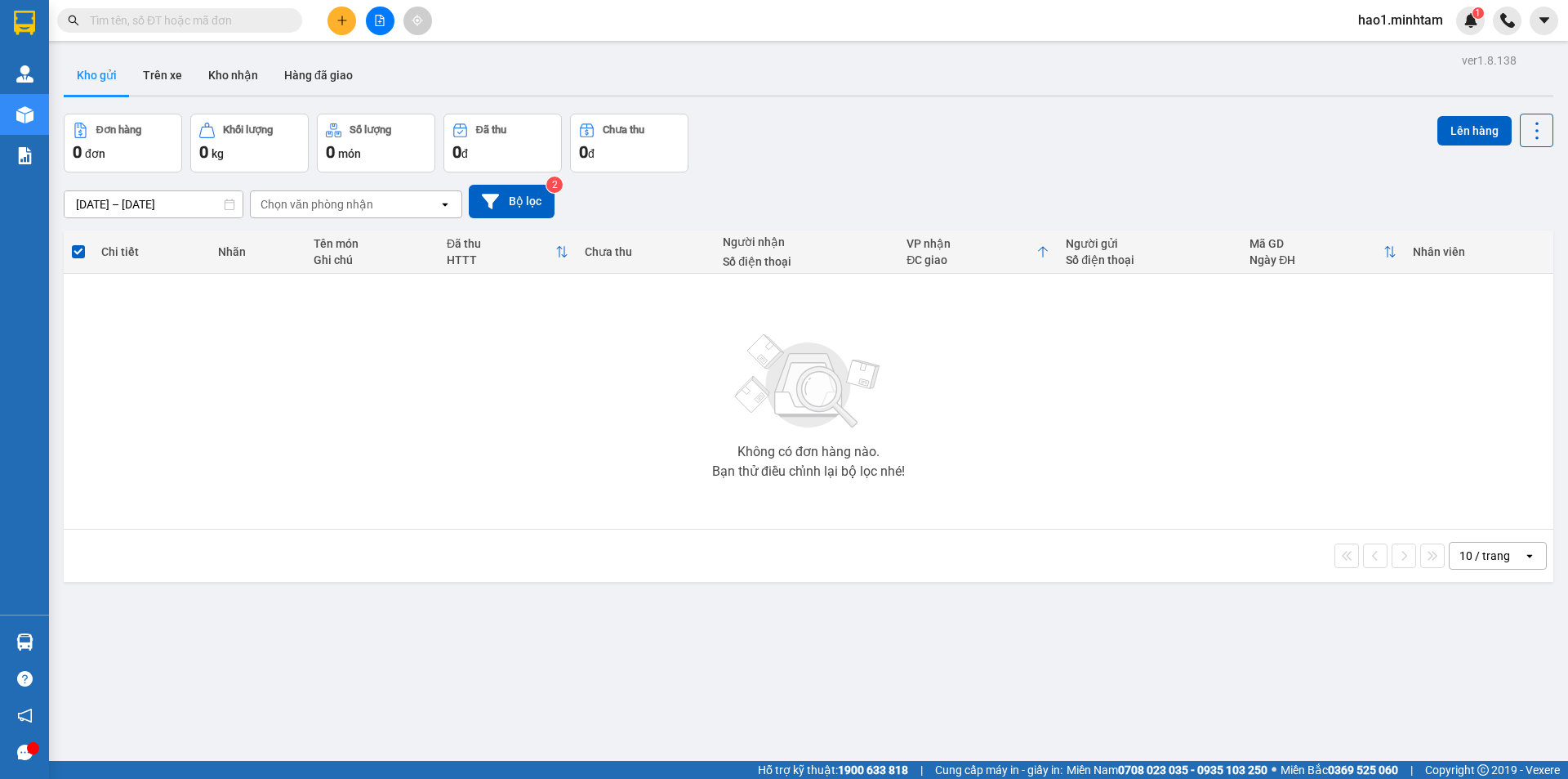
click at [887, 137] on div "Đơn hàng 0 đơn Khối lượng 0 kg Số lượng 0 món Đã thu 0 đ Chưa thu 0 đ Lên hàng" at bounding box center [809, 143] width 1489 height 59
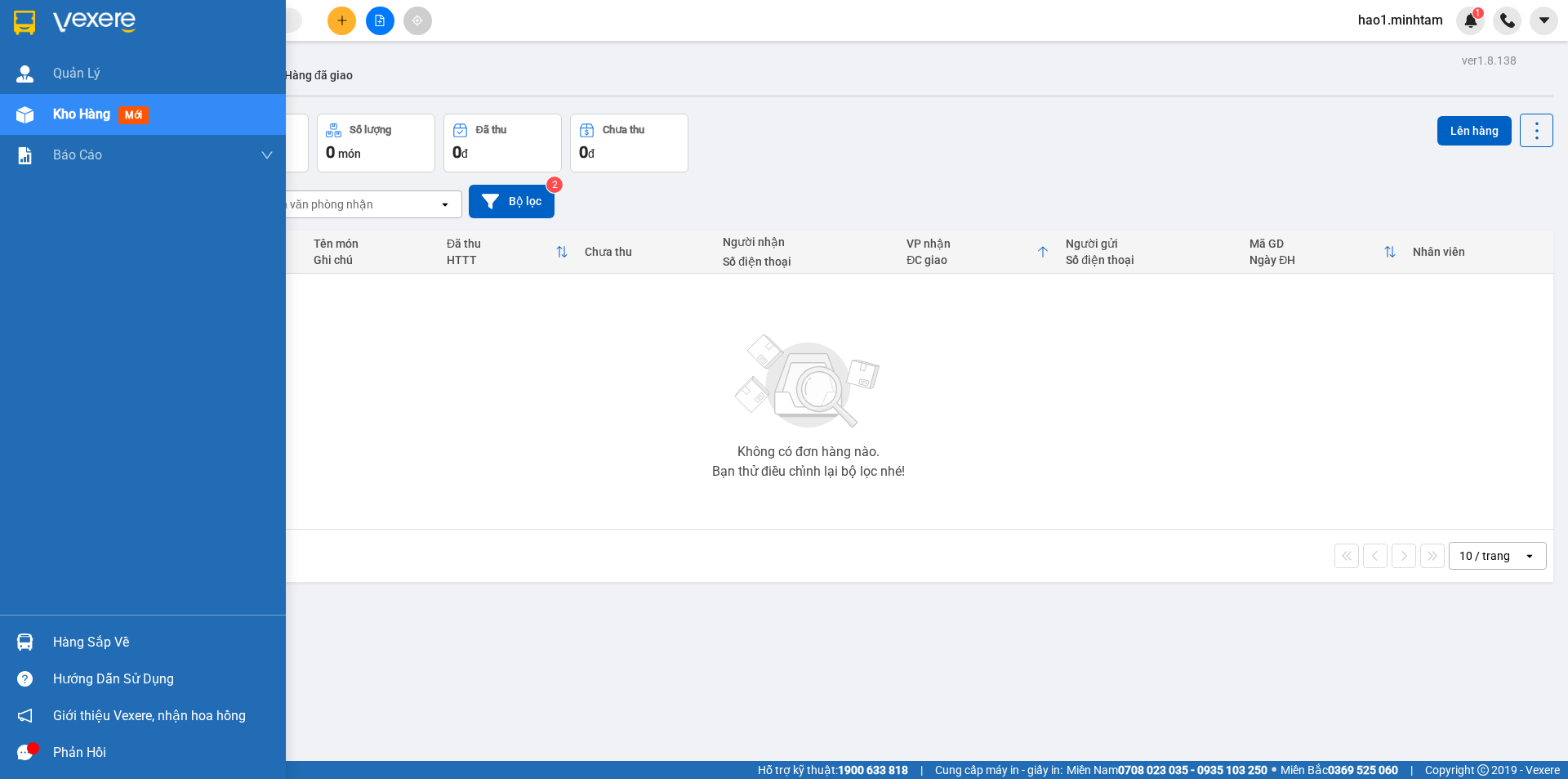
click at [31, 636] on img at bounding box center [25, 642] width 17 height 17
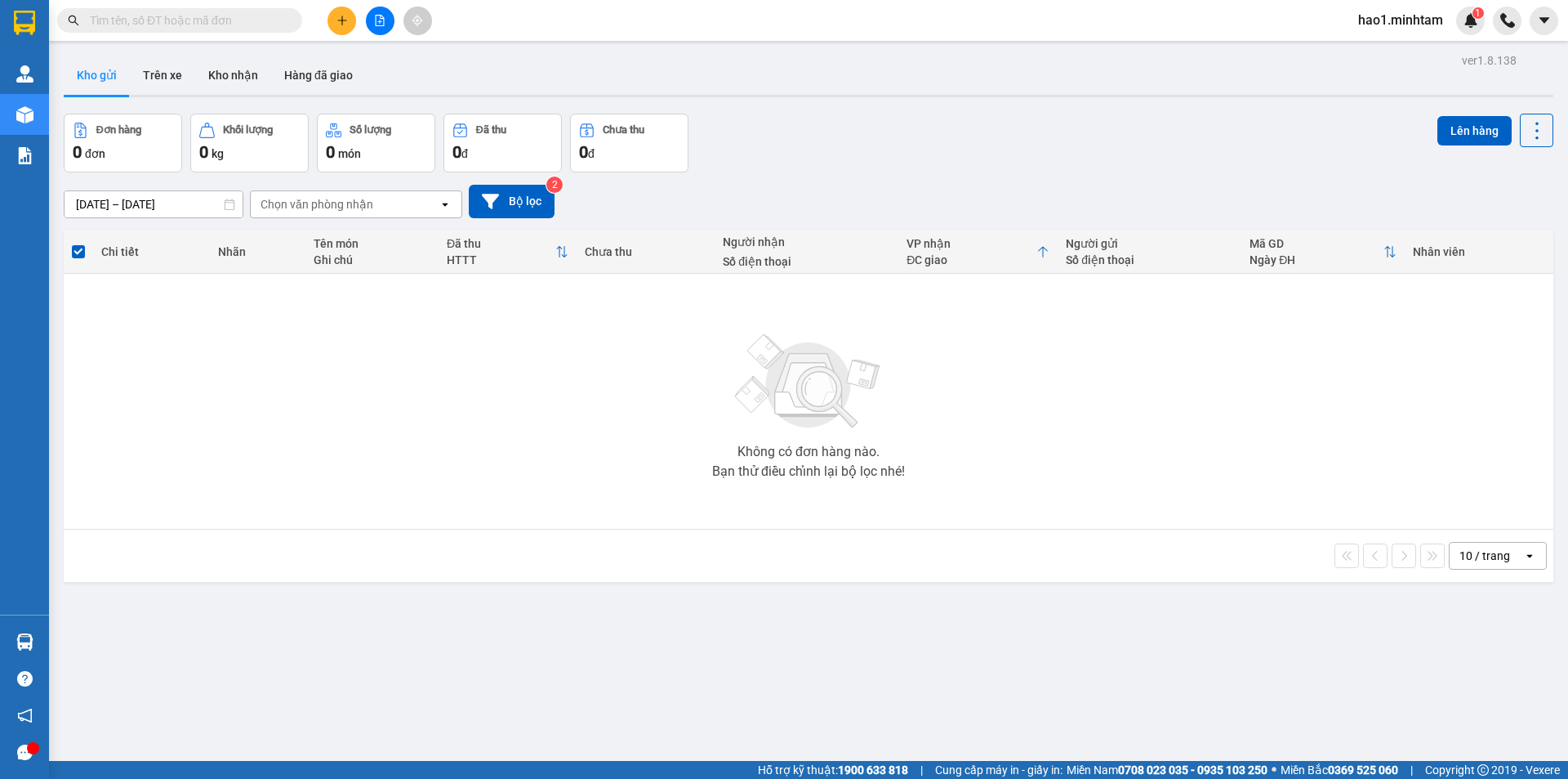
click at [799, 400] on section "Kết quả tìm kiếm ( 54 ) Bộ lọc Thuộc VP này Ngày tạo đơn gần nhất Mã ĐH Trạng t…" at bounding box center [784, 389] width 1568 height 779
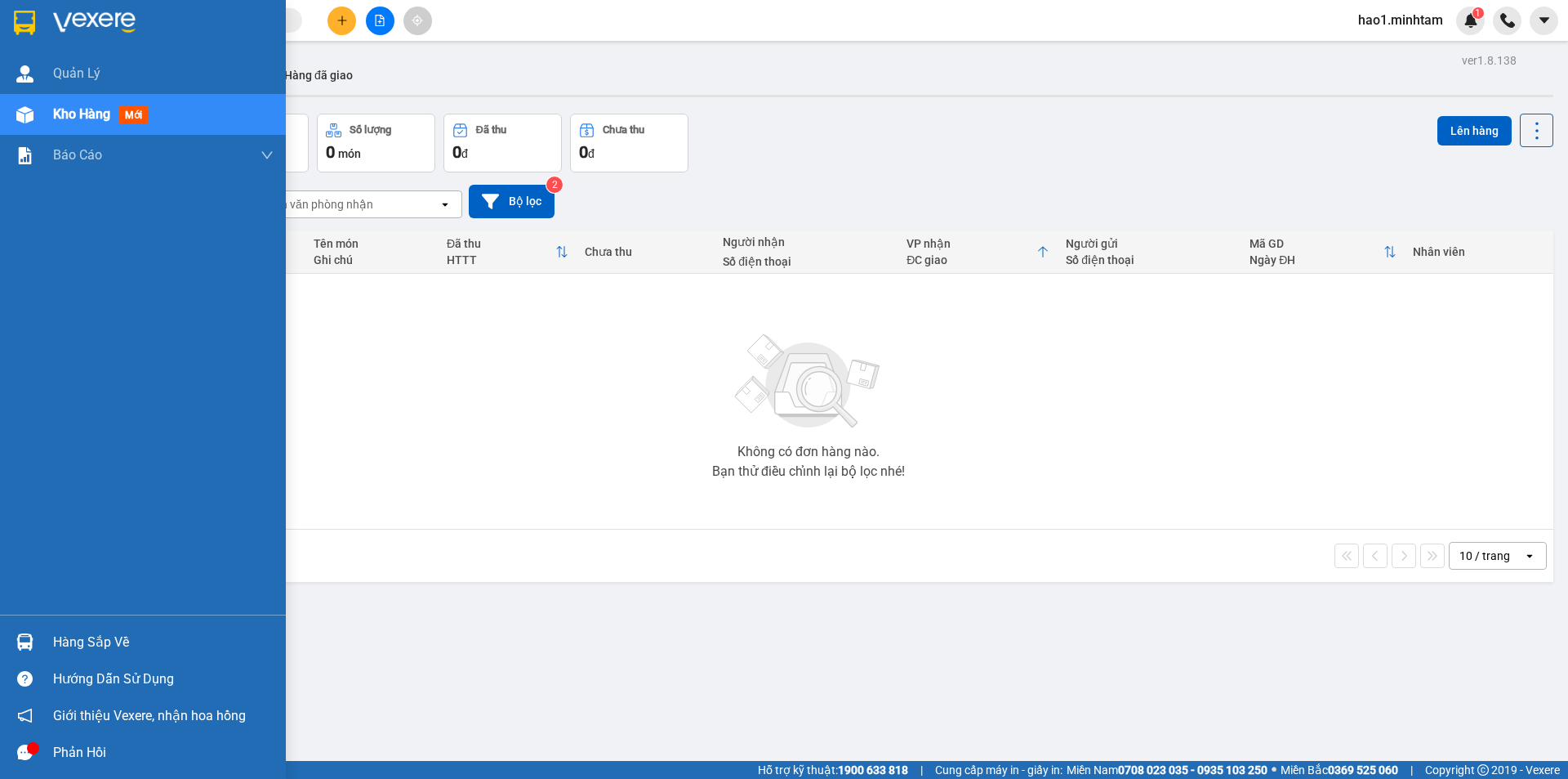
click at [56, 641] on div "Hàng sắp về" at bounding box center [163, 641] width 220 height 24
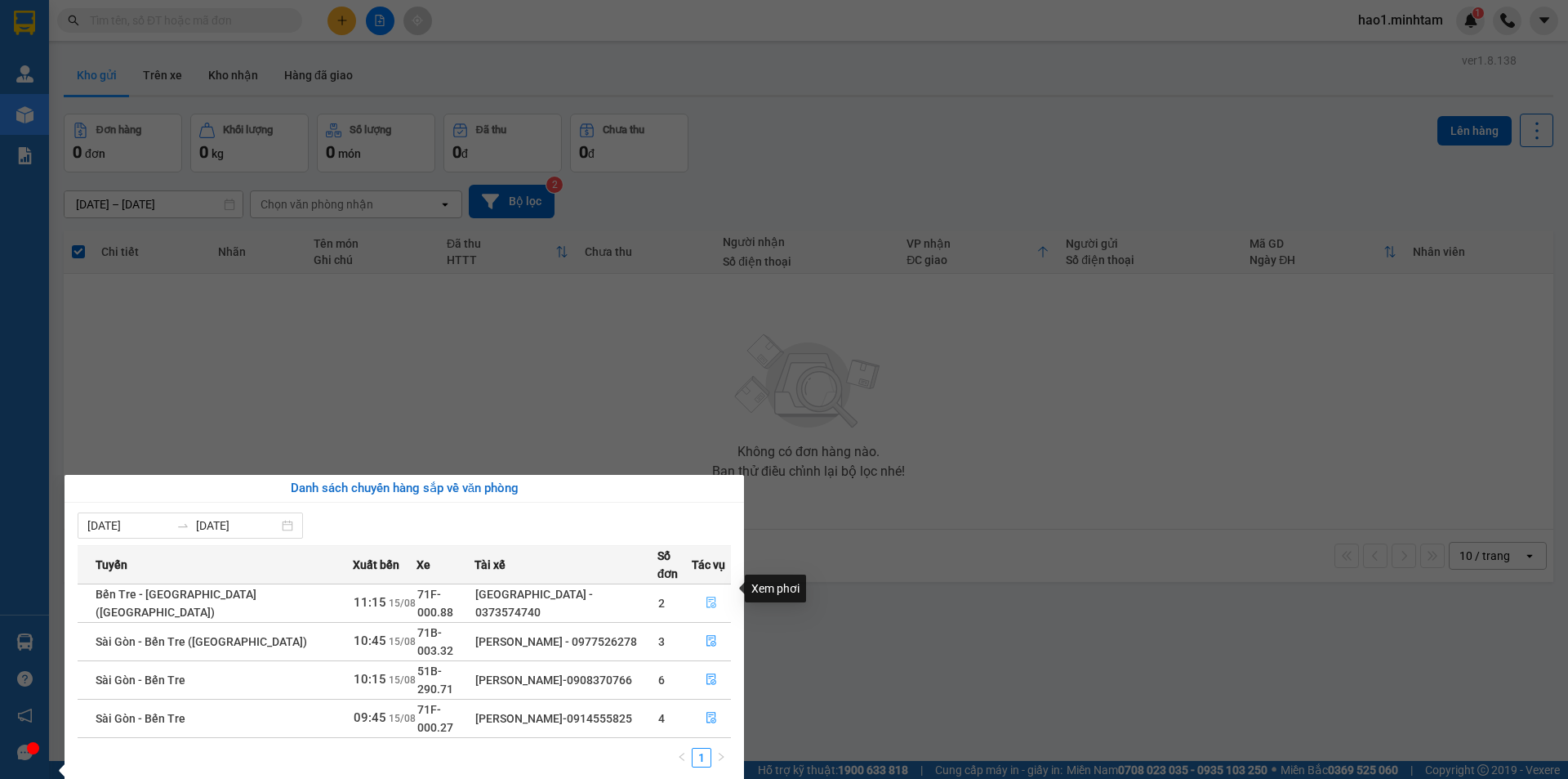
click at [706, 598] on icon "file-done" at bounding box center [711, 603] width 10 height 12
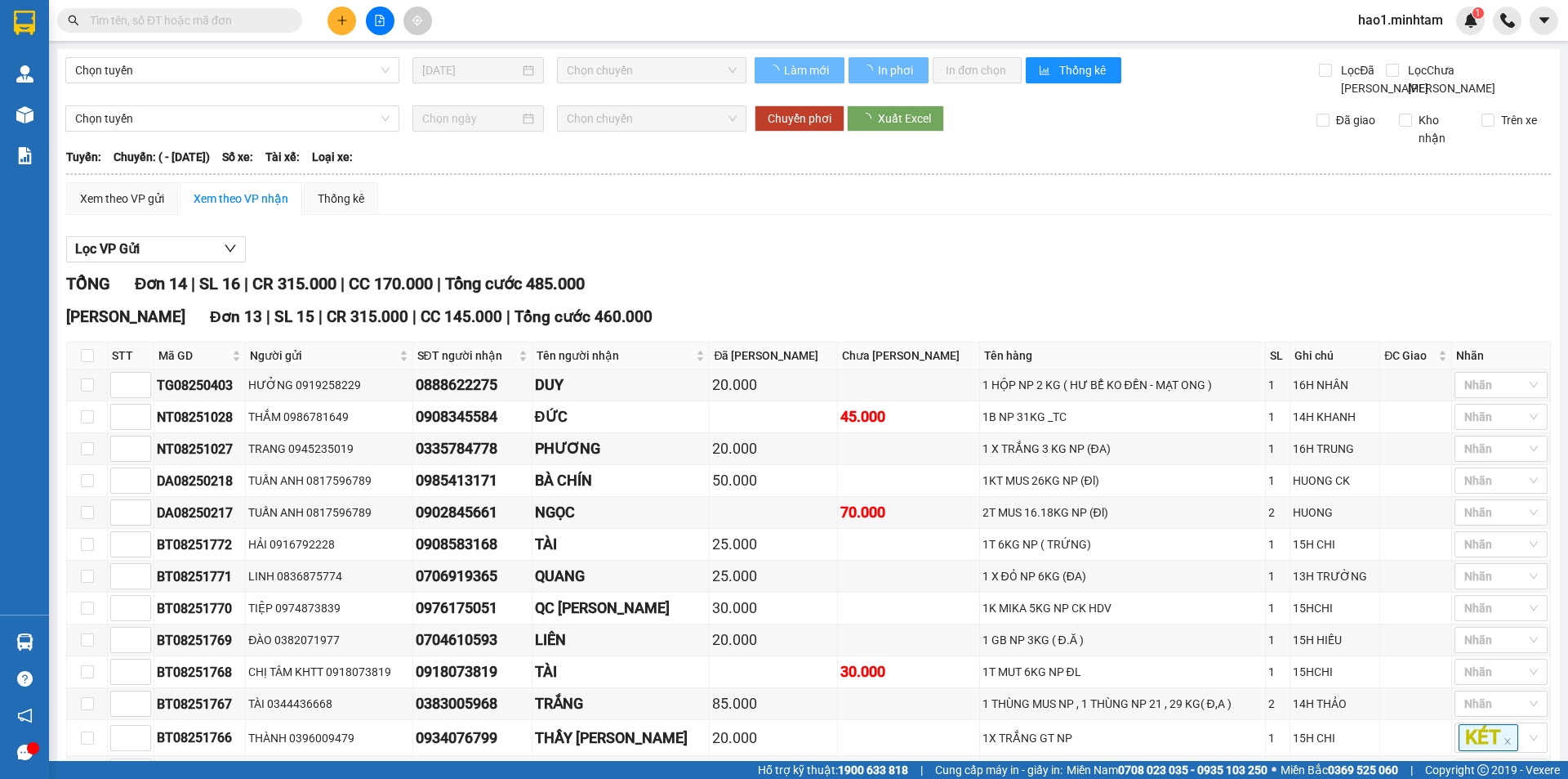
click at [1004, 175] on hr at bounding box center [808, 175] width 1485 height 2
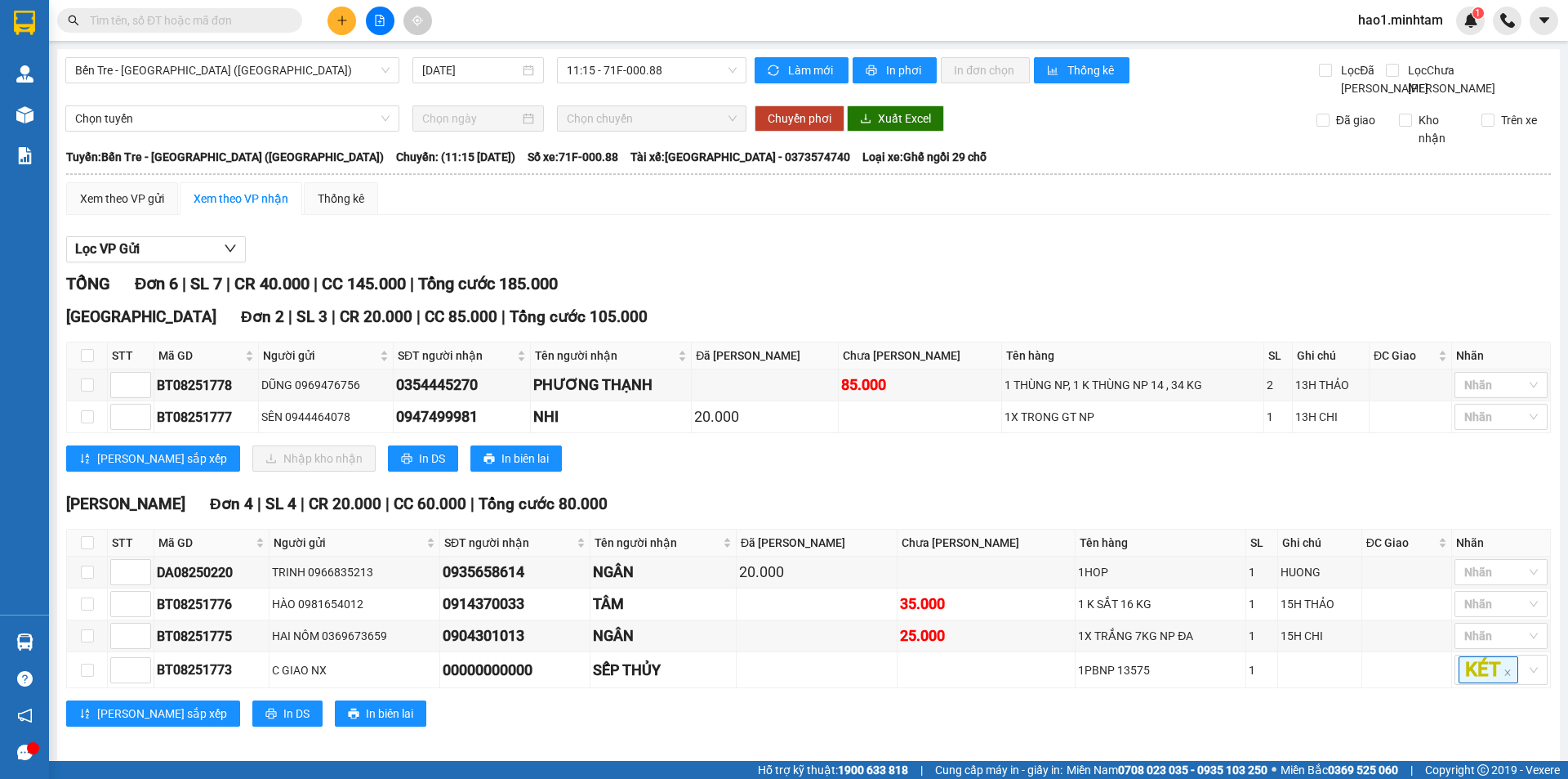
scroll to position [29, 0]
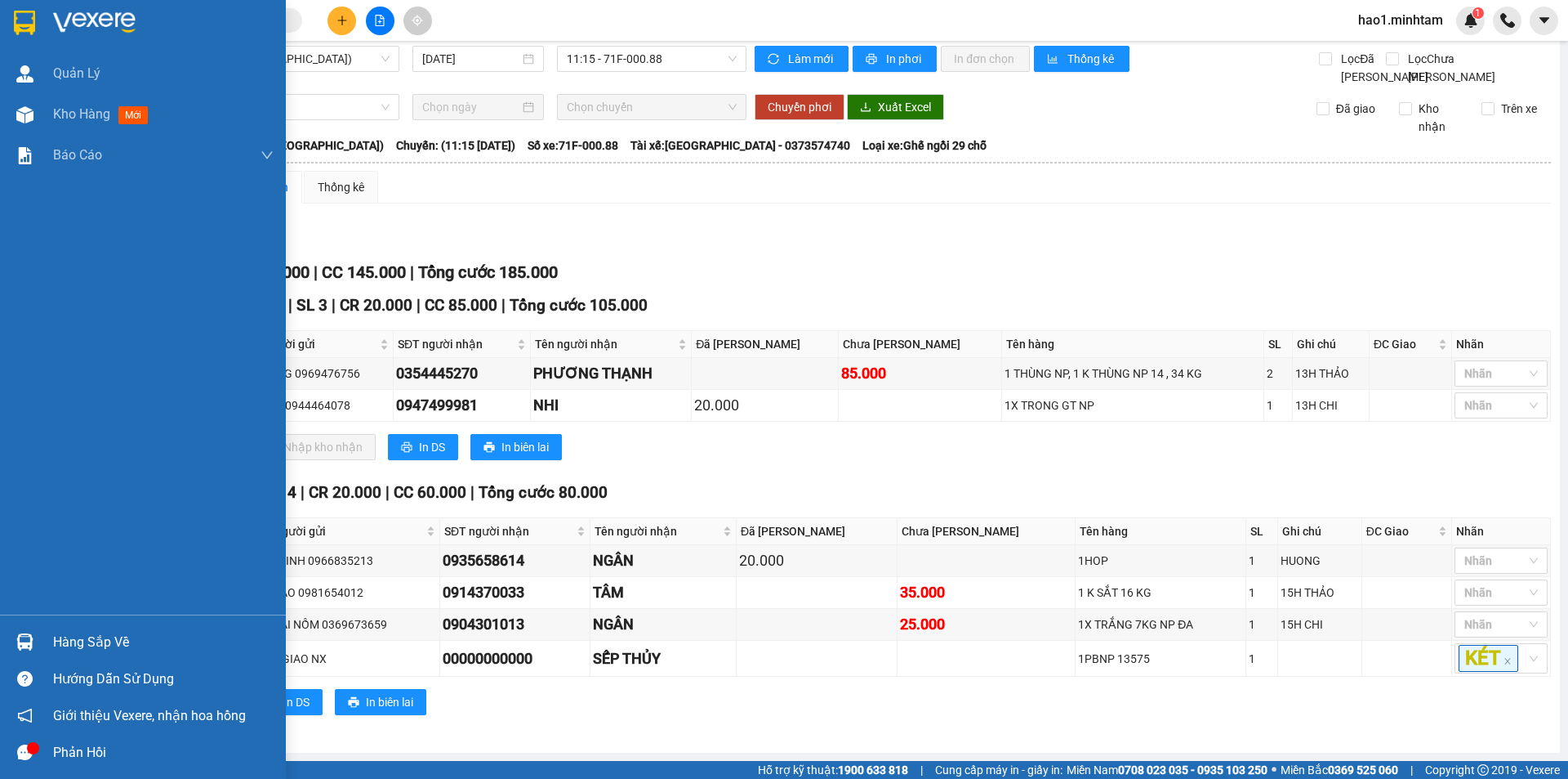
click at [34, 19] on img at bounding box center [24, 22] width 21 height 24
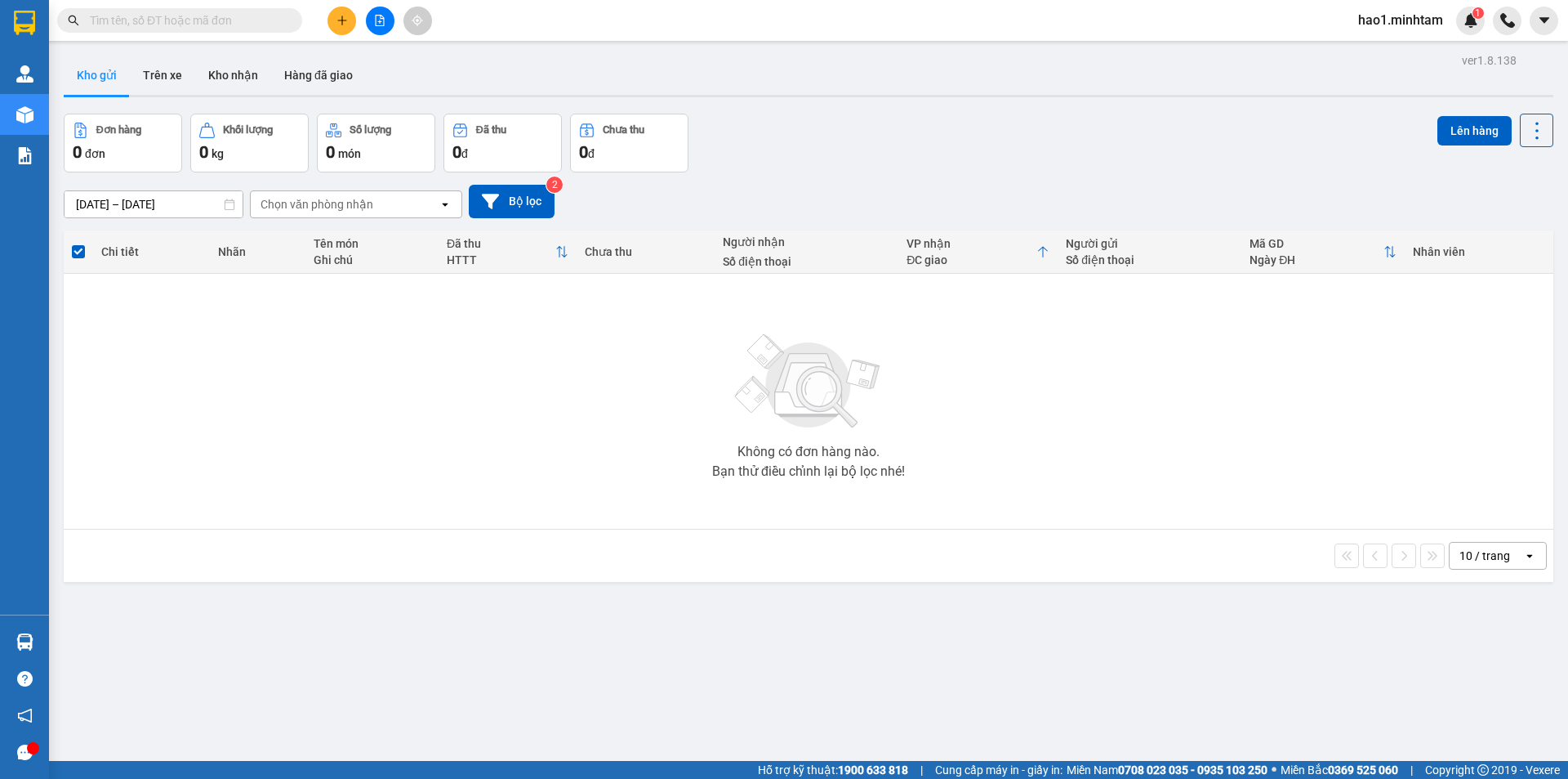
click at [870, 135] on div "Đơn hàng 0 đơn Khối lượng 0 kg Số lượng 0 món Đã thu 0 đ Chưa thu 0 đ Lên hàng" at bounding box center [809, 143] width 1489 height 59
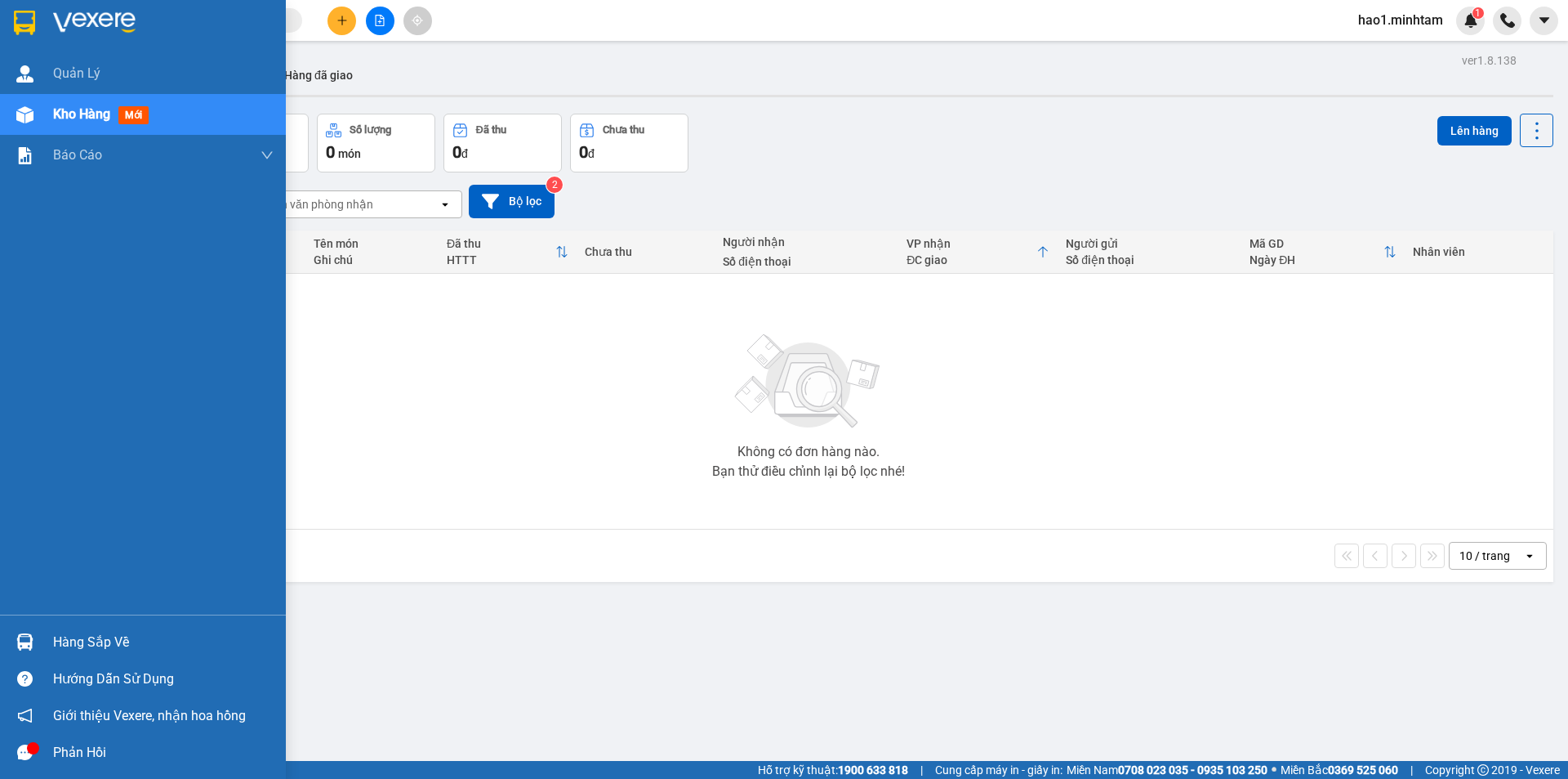
click at [44, 640] on div "Hàng sắp về" at bounding box center [143, 642] width 286 height 37
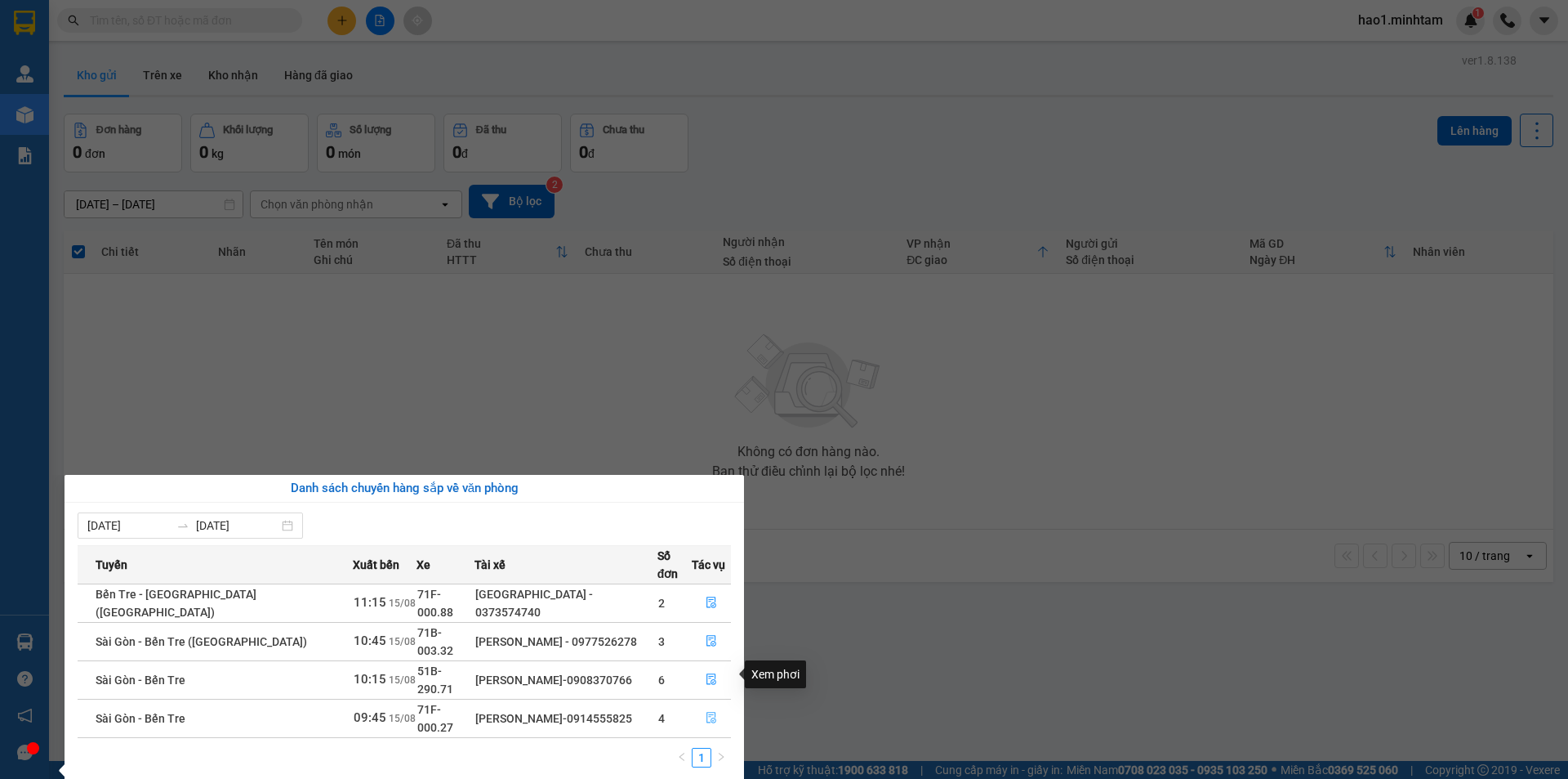
click at [706, 712] on icon "file-done" at bounding box center [712, 718] width 12 height 12
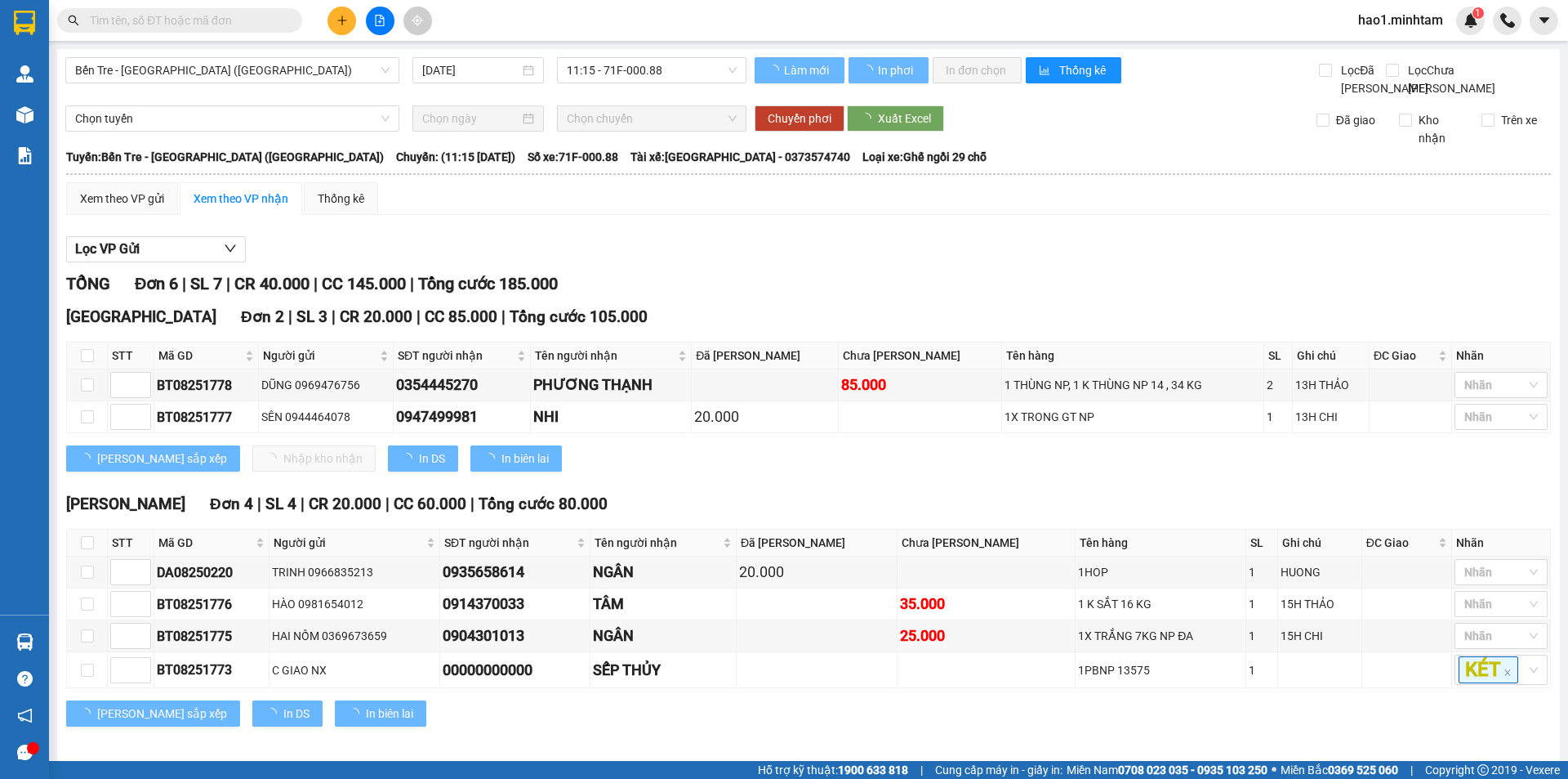
click at [992, 248] on div "Lọc VP Gửi TỔNG Đơn 6 | SL 7 | CR 40.000 | CC 145.000 | Tổng cước 185.000 Tiền…" at bounding box center [808, 487] width 1485 height 519
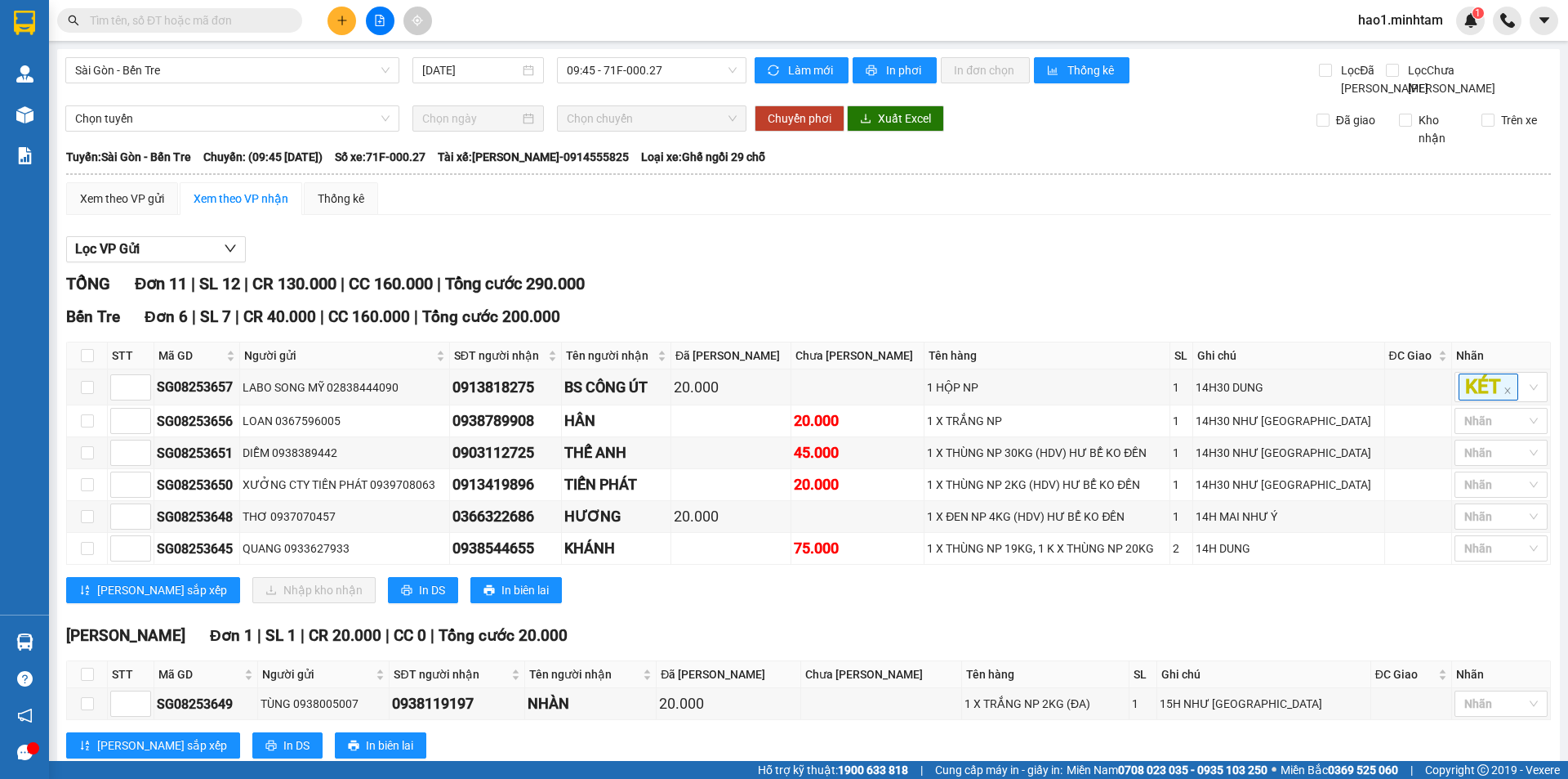
scroll to position [329, 0]
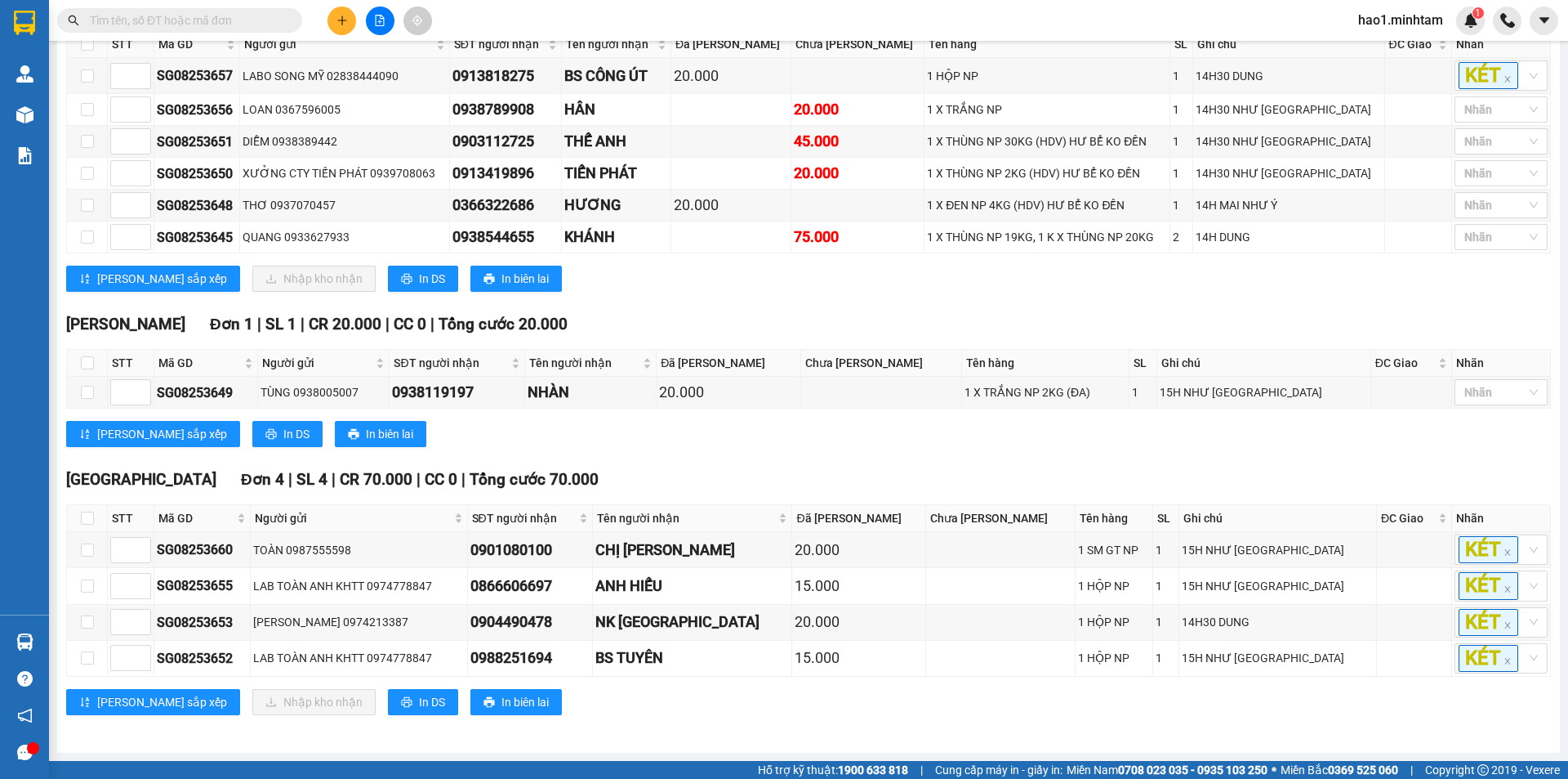
click at [978, 295] on div "Bến Tre Đơn 6 | SL 7 | CR 40.000 | CC 160.000 | Tổng cước 200.000 STT Mã GD Ng…" at bounding box center [808, 148] width 1485 height 310
click at [953, 455] on div "Ngã Tư Huyện Đơn 1 | SL 1 | CR 20.000 | CC 0 | Tổng cước 20.000 STT Mã GD Ngư…" at bounding box center [808, 386] width 1485 height 147
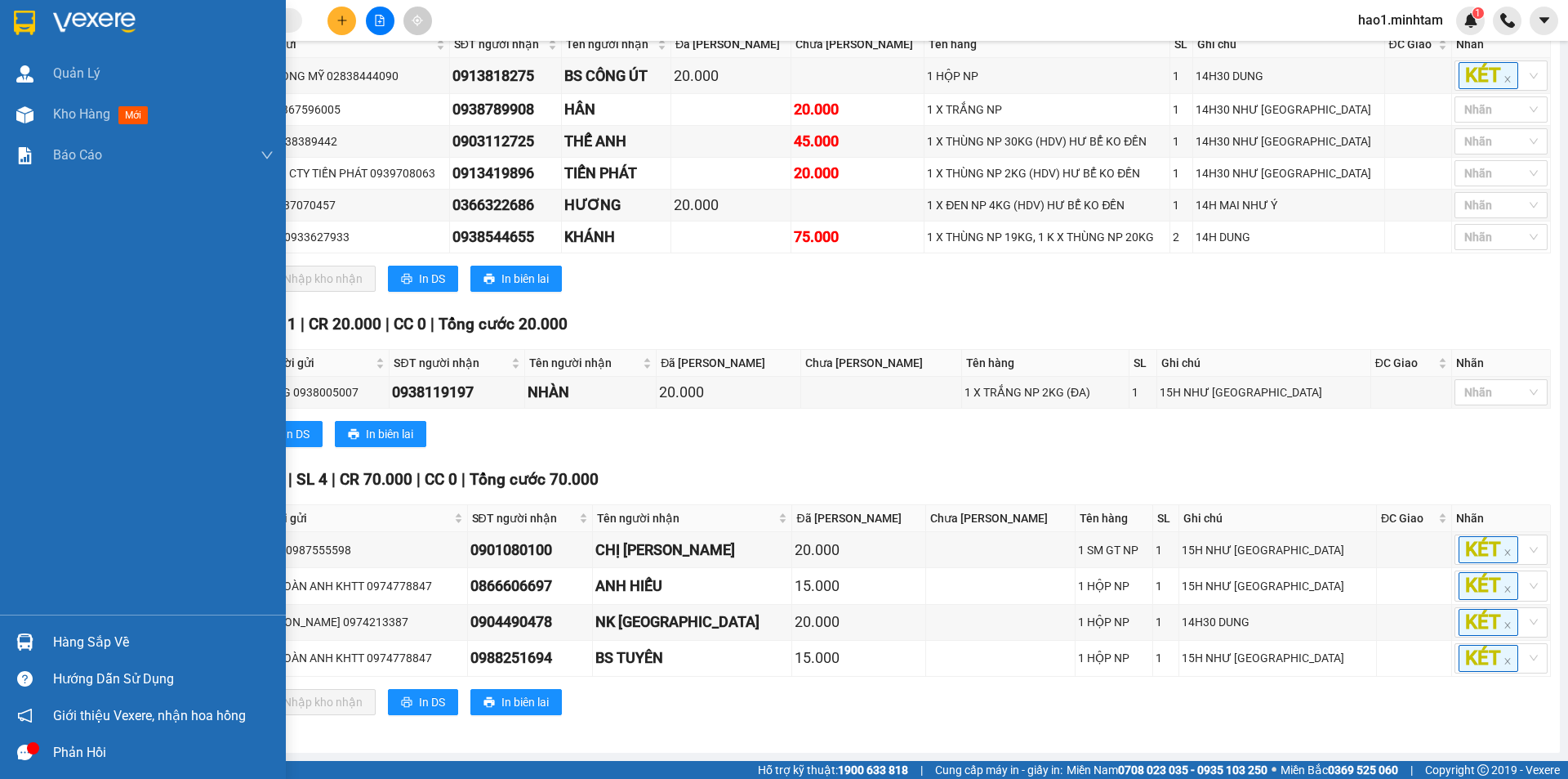
click at [72, 641] on div "Hàng sắp về" at bounding box center [163, 641] width 220 height 24
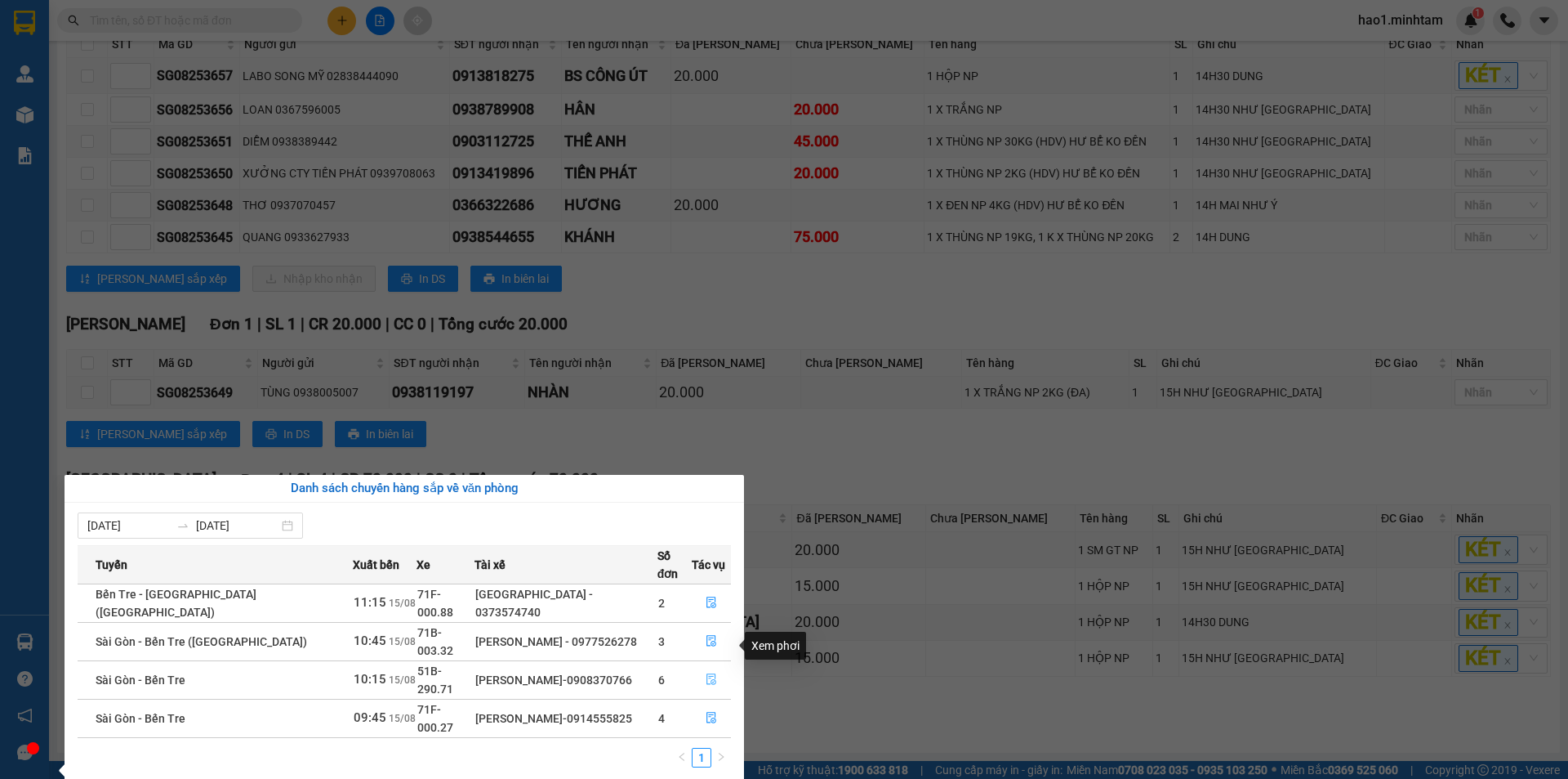
click at [707, 673] on icon "file-done" at bounding box center [712, 679] width 12 height 12
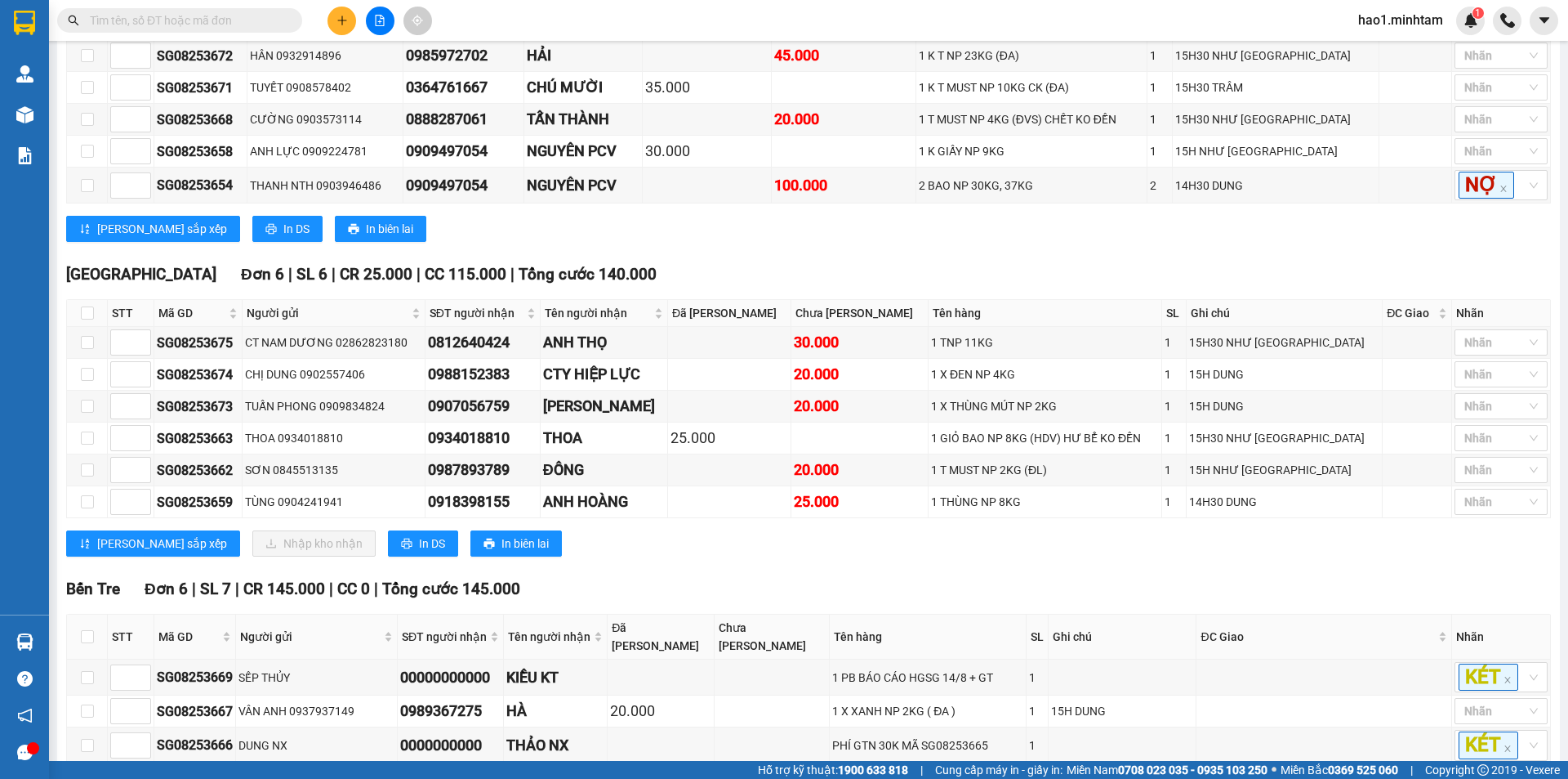
click at [763, 557] on div "Lưu sắp xếp Nhập kho nhận In DS In biên lai" at bounding box center [808, 543] width 1485 height 26
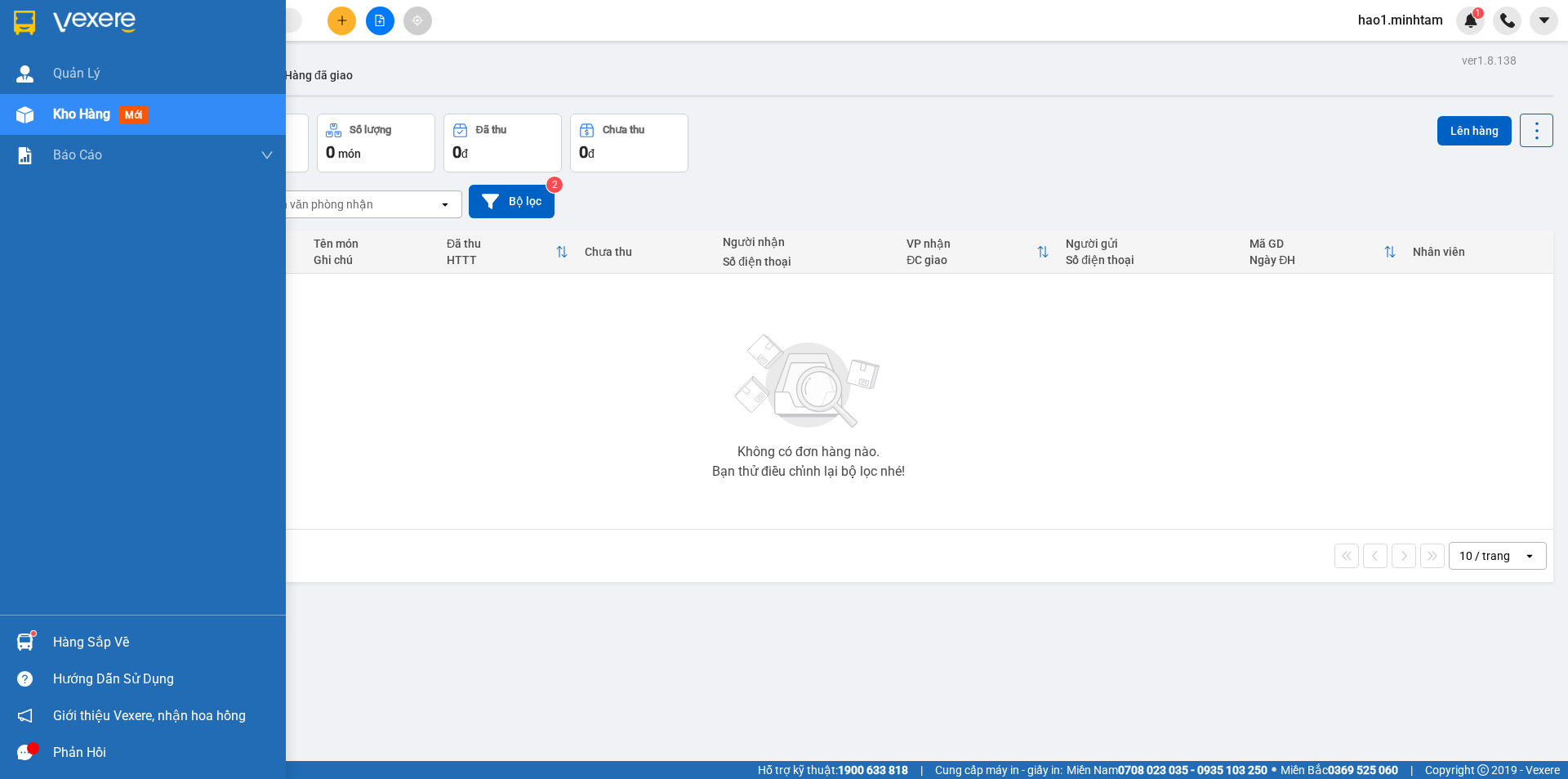
click at [18, 33] on img at bounding box center [24, 22] width 21 height 24
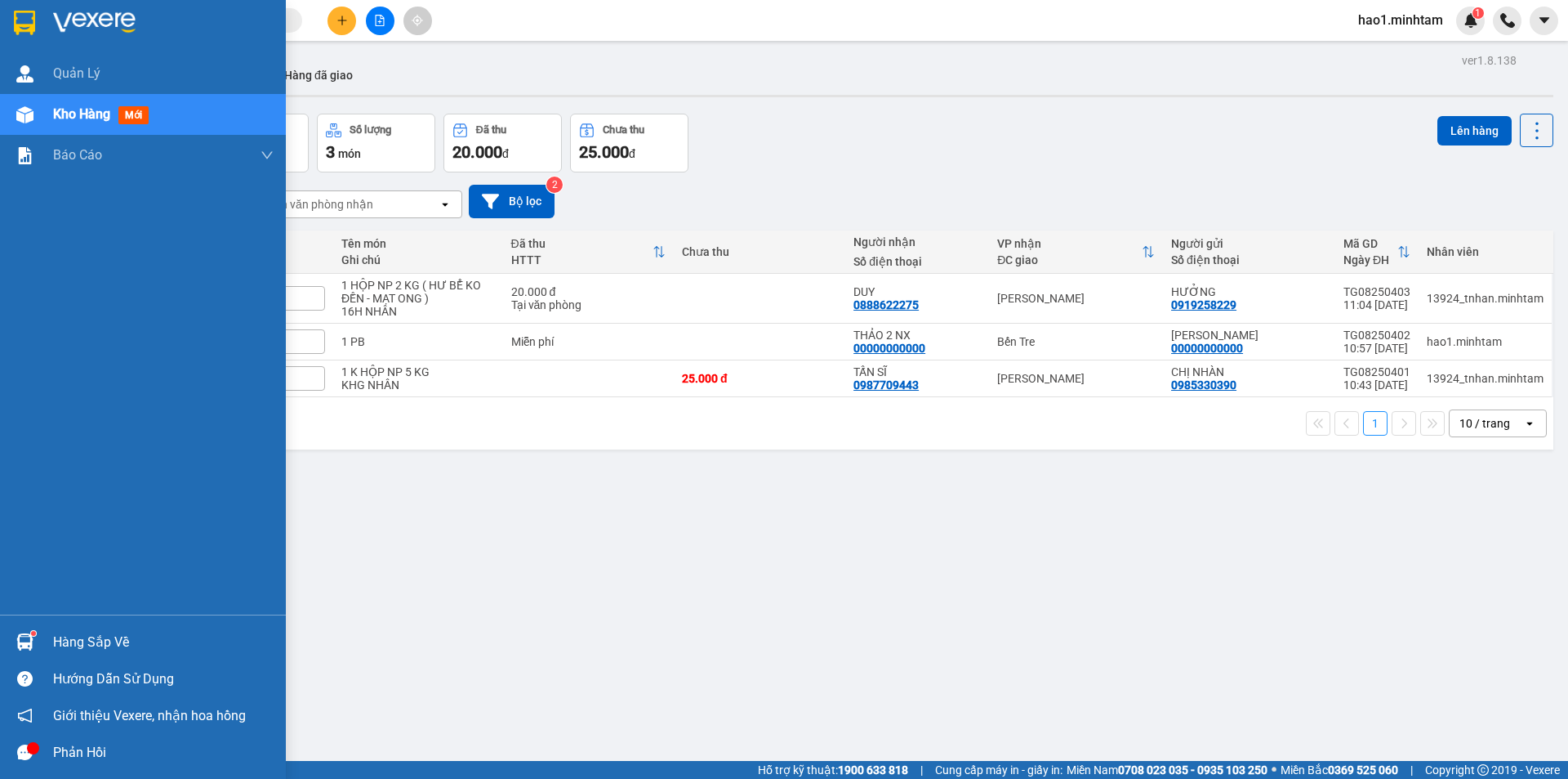
click at [54, 644] on div "Hàng sắp về" at bounding box center [163, 641] width 220 height 24
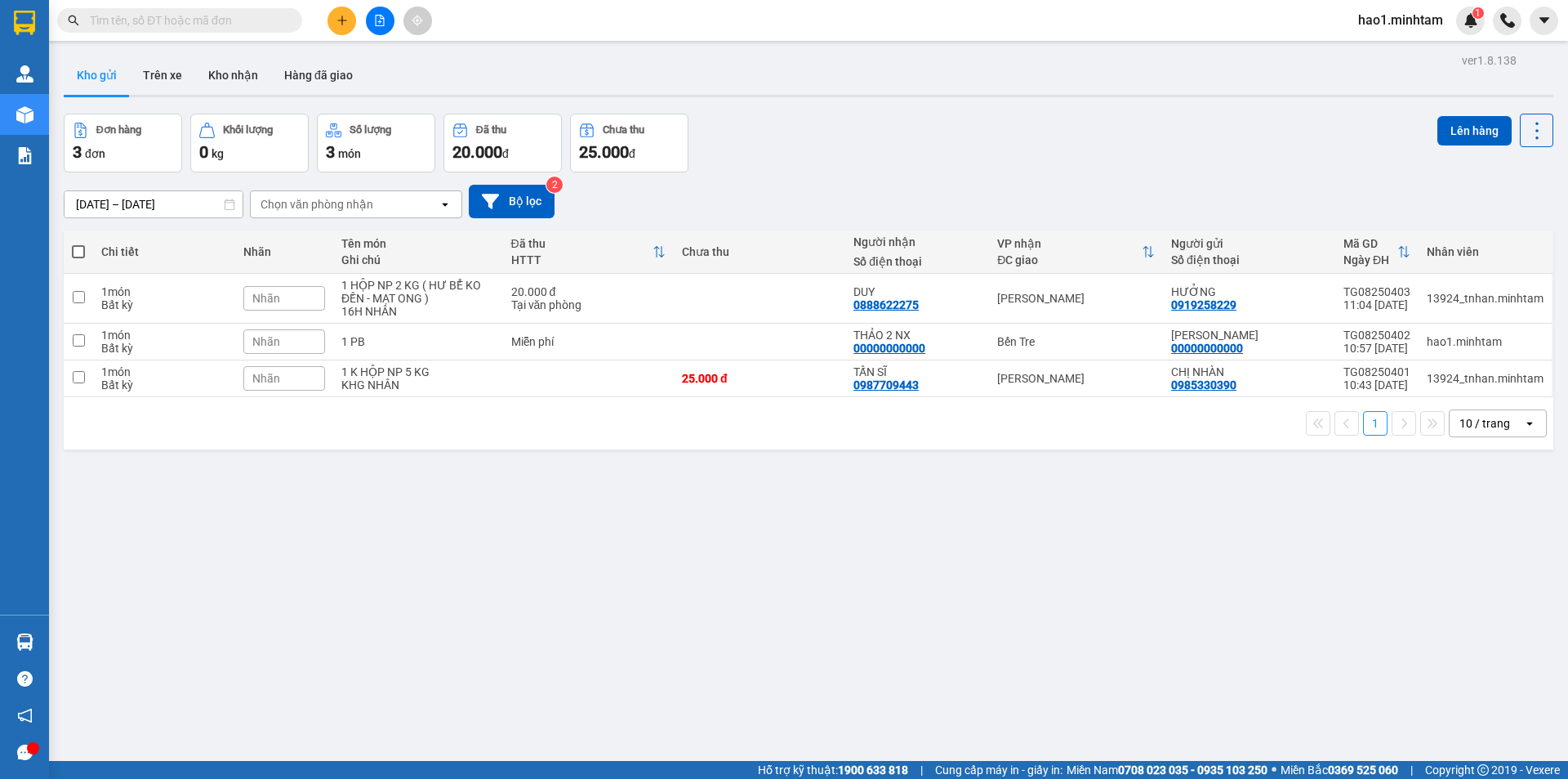
drag, startPoint x: 802, startPoint y: 147, endPoint x: 954, endPoint y: 273, distance: 197.4
click at [803, 147] on section "Kết quả tìm kiếm ( 15 ) Bộ lọc Thuộc VP này Ngày tạo đơn gần nhất Mã ĐH Trạng t…" at bounding box center [784, 389] width 1568 height 779
click at [1016, 293] on div "[PERSON_NAME]" at bounding box center [1075, 298] width 158 height 13
checkbox input "true"
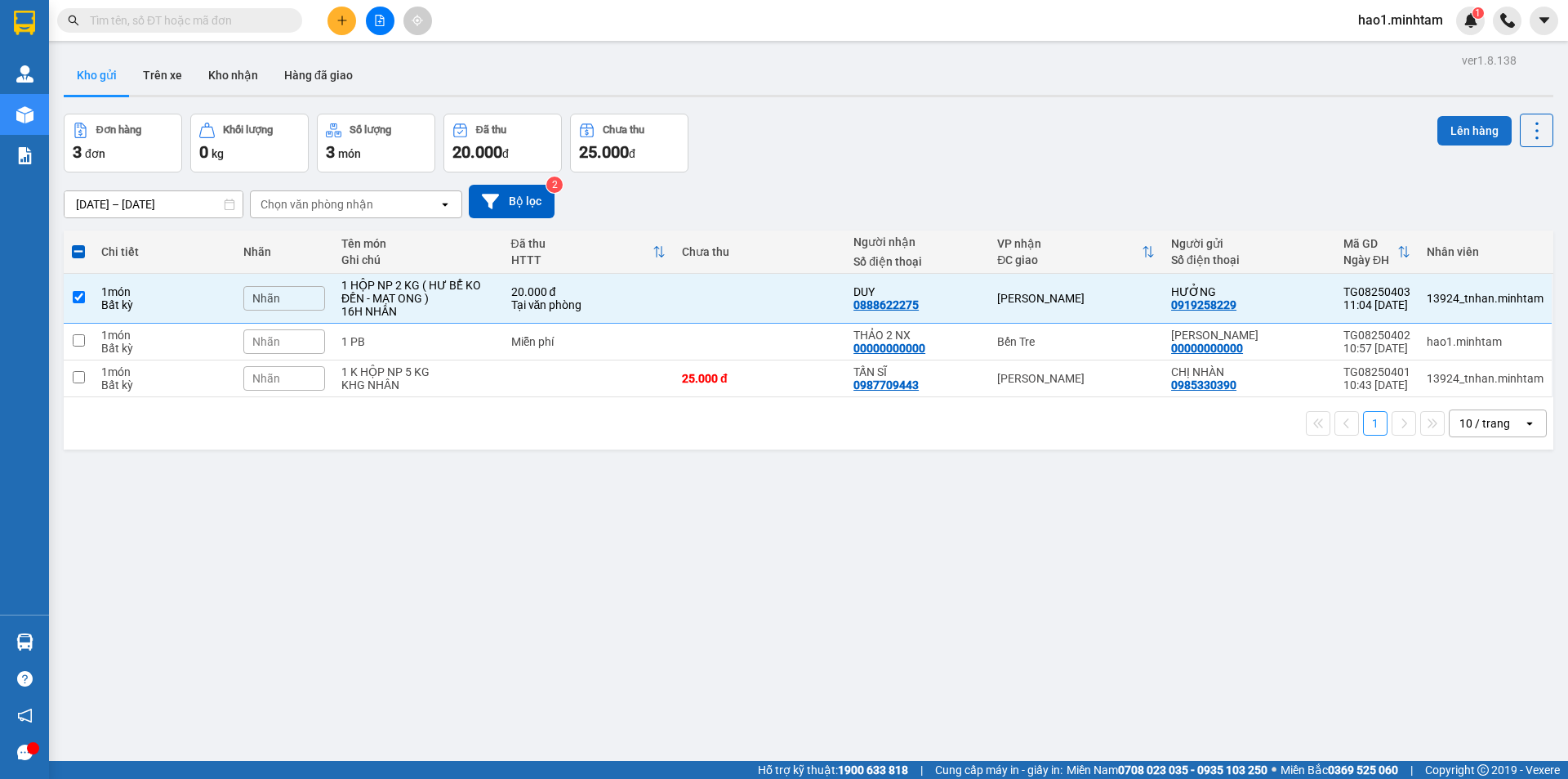
click at [1465, 137] on button "Lên hàng" at bounding box center [1474, 131] width 75 height 29
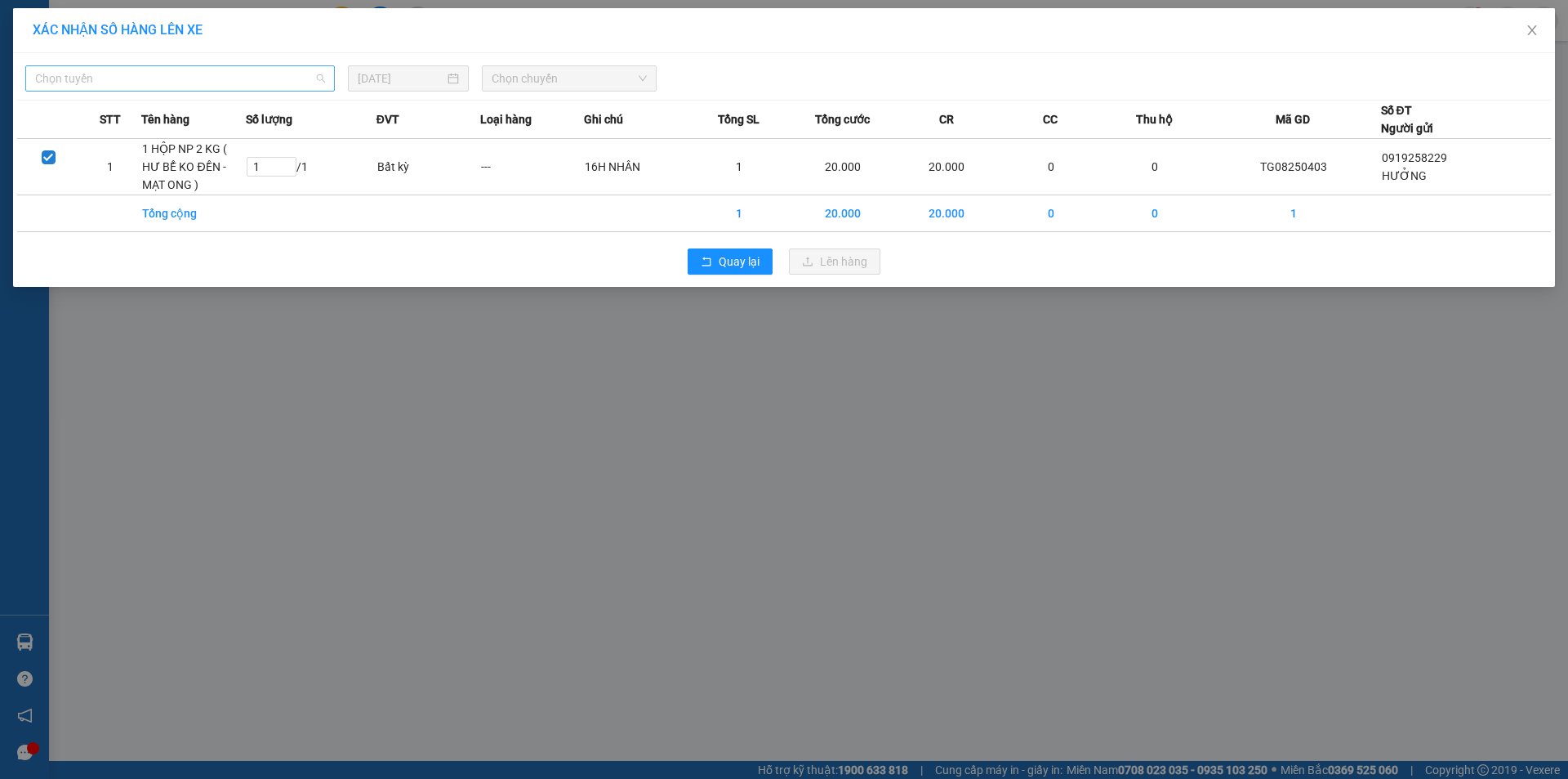
click at [229, 80] on span "Chọn tuyến" at bounding box center [179, 78] width 290 height 24
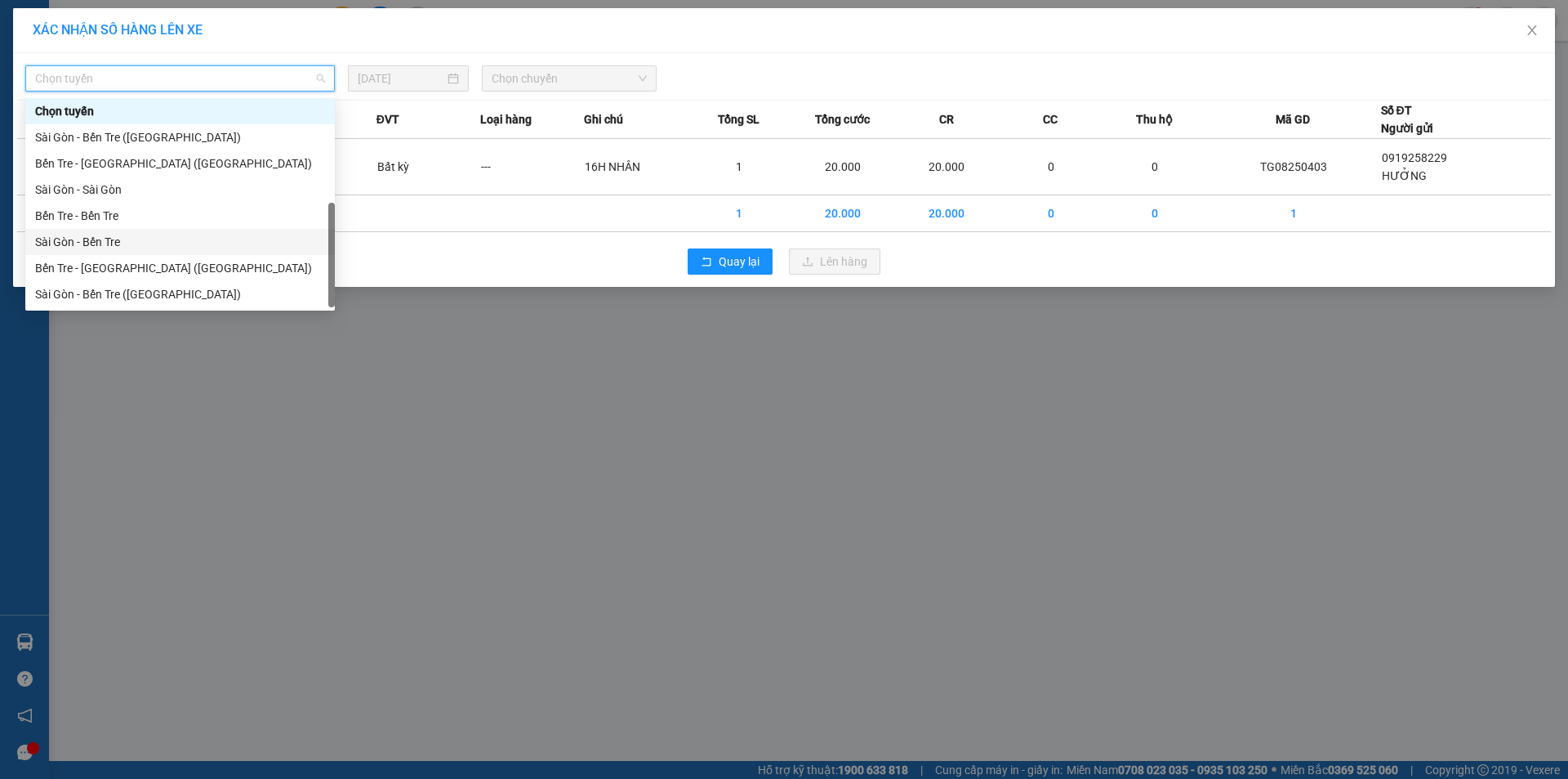
scroll to position [26, 0]
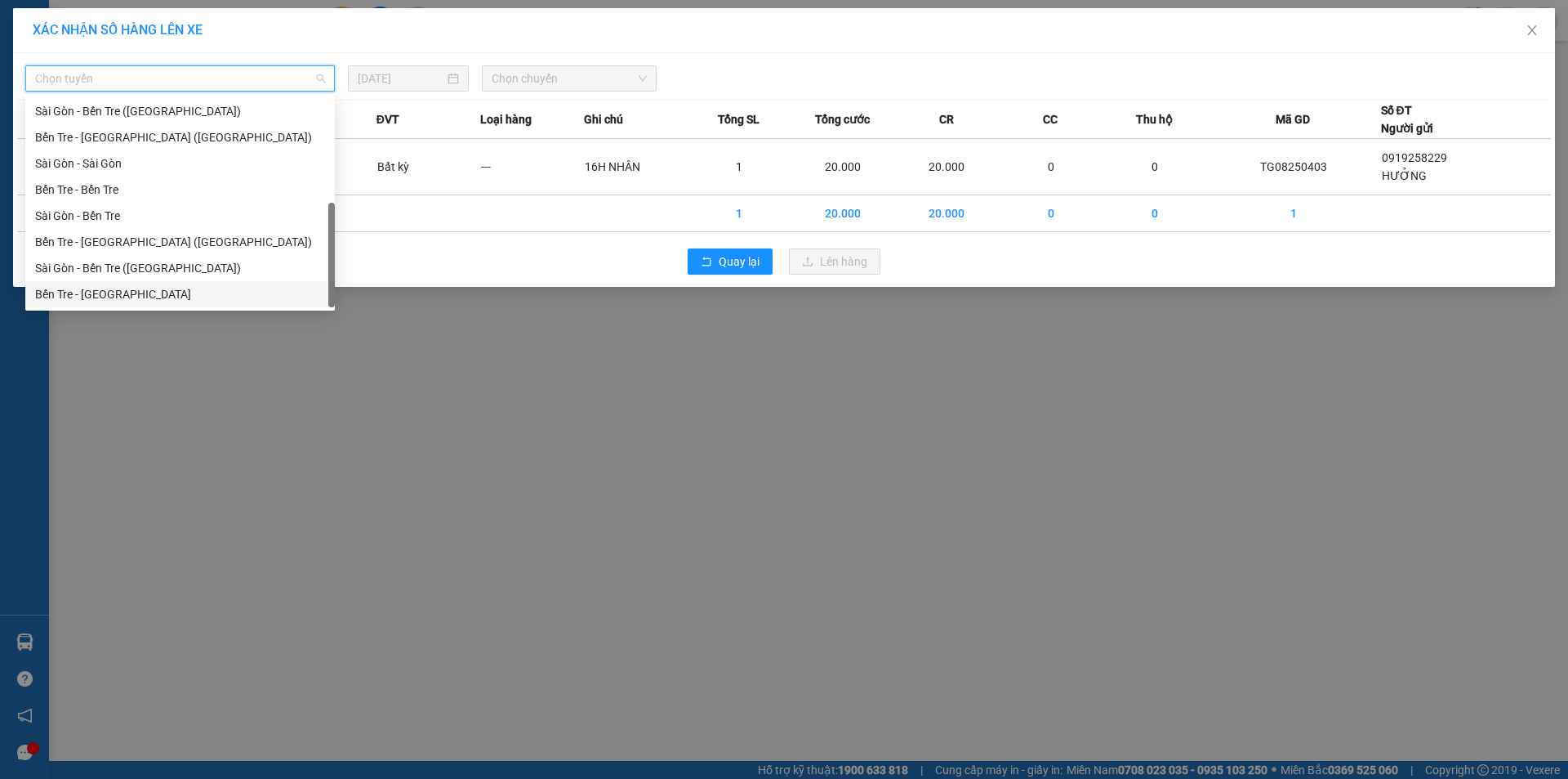
click at [126, 284] on div "Bến Tre - [GEOGRAPHIC_DATA]" at bounding box center [179, 294] width 309 height 26
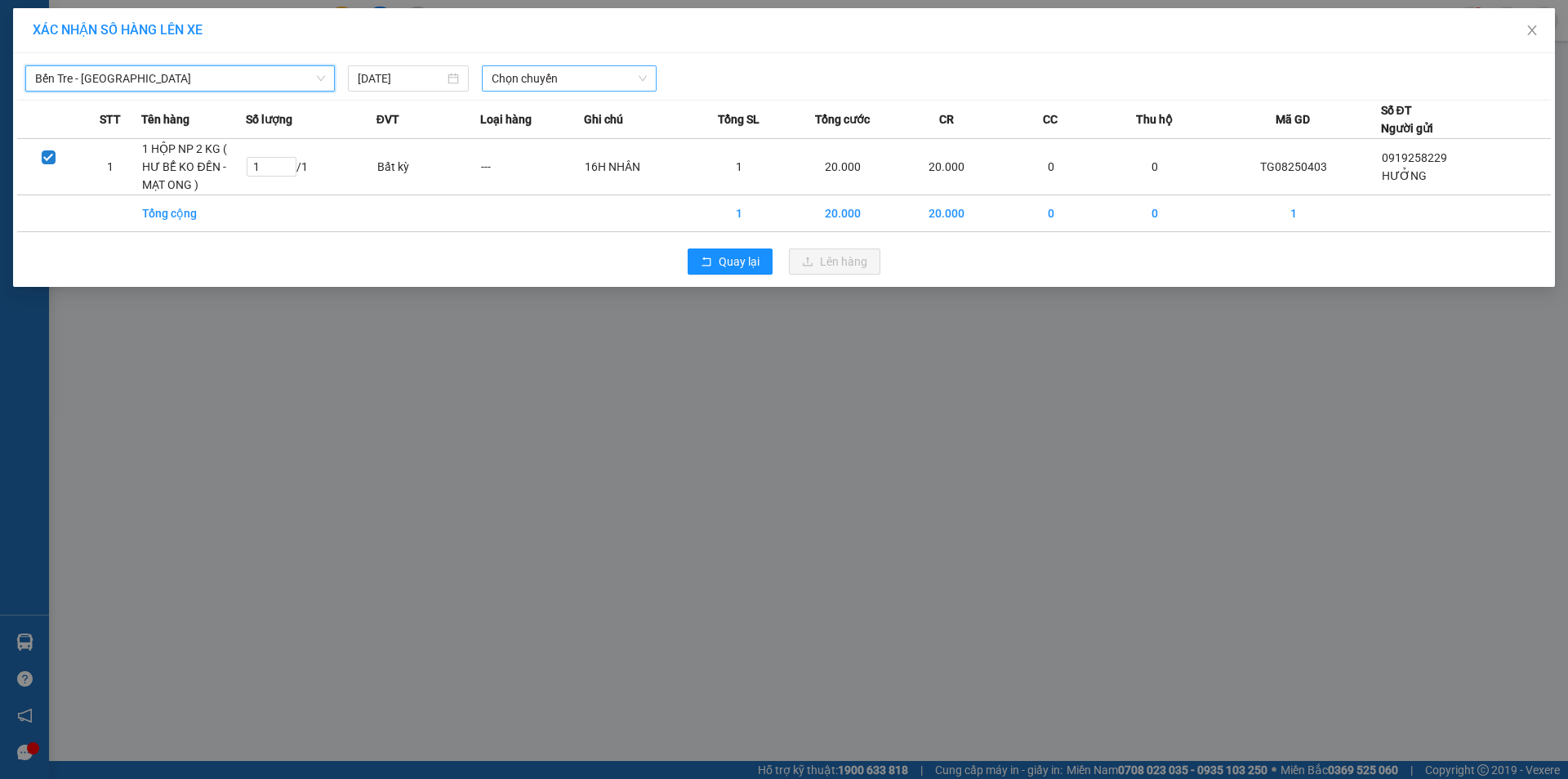
click at [523, 75] on span "Chọn chuyến" at bounding box center [569, 78] width 155 height 24
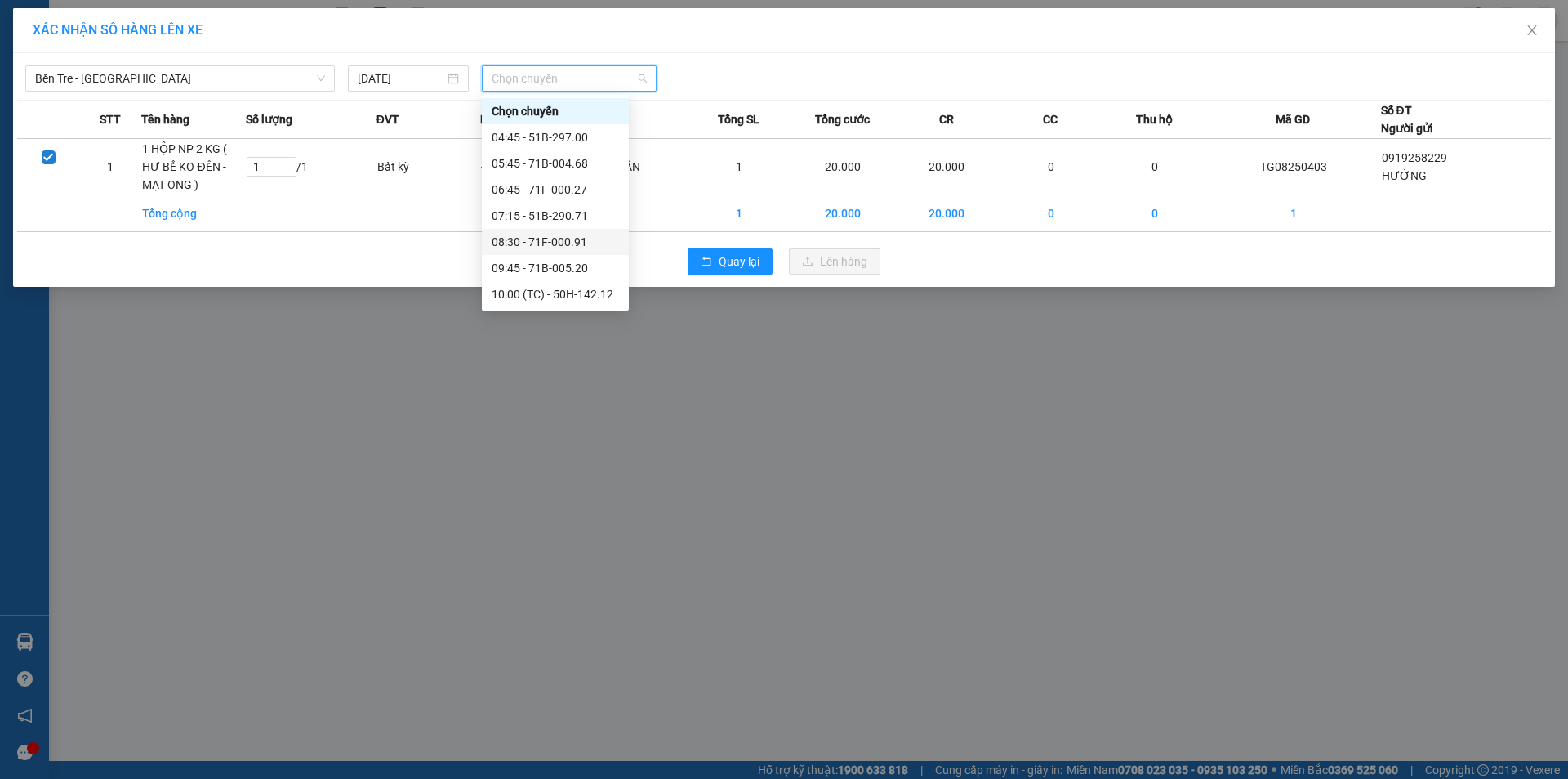
scroll to position [81, 0]
click at [566, 241] on div "10:45 - 71F-000.14" at bounding box center [555, 239] width 127 height 18
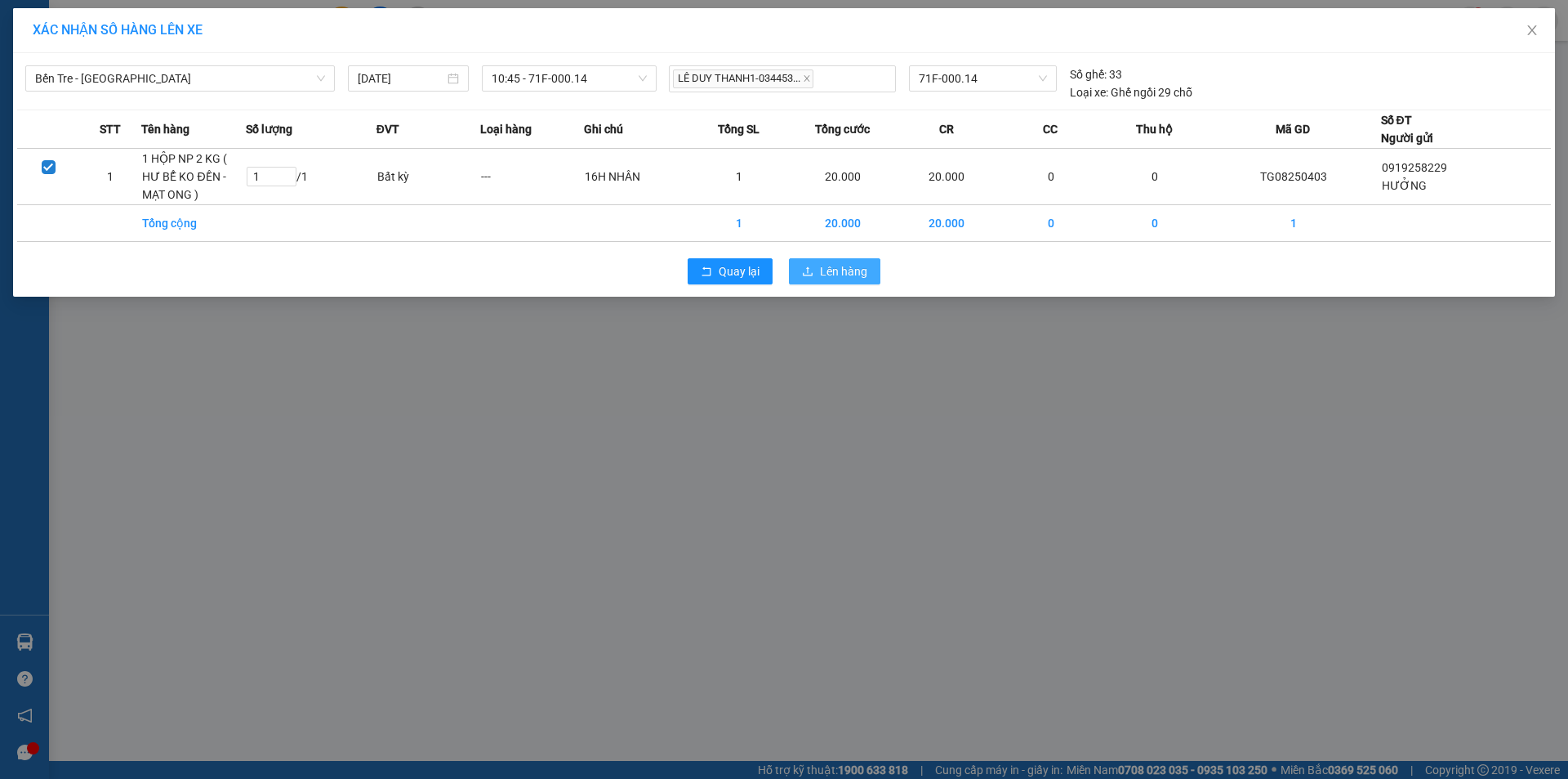
click at [816, 274] on button "Lên hàng" at bounding box center [835, 271] width 91 height 26
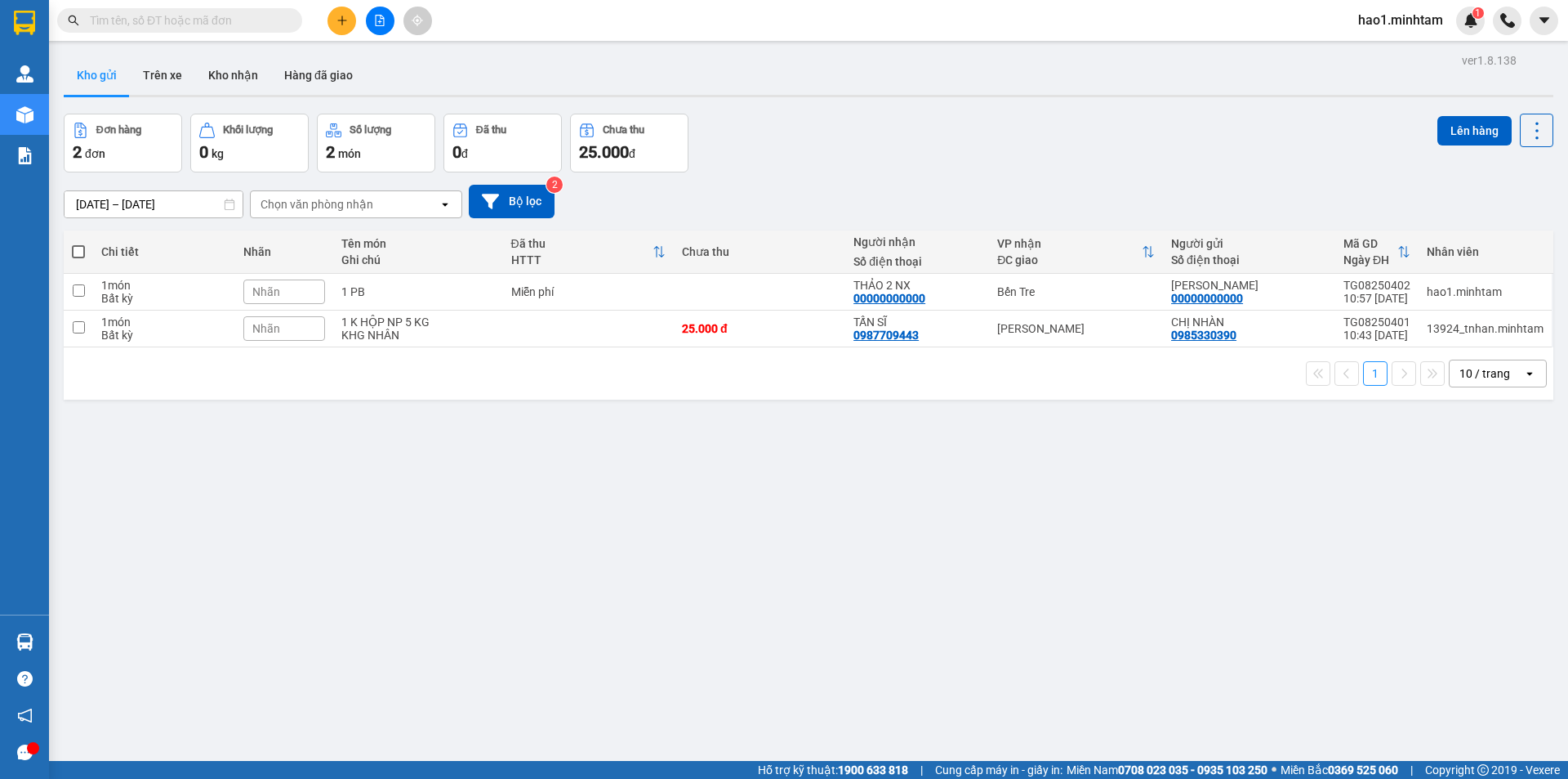
click at [942, 182] on div "[DATE] – [DATE] Press the down arrow key to interact with the calendar and sele…" at bounding box center [809, 202] width 1489 height 58
